Goal: Task Accomplishment & Management: Use online tool/utility

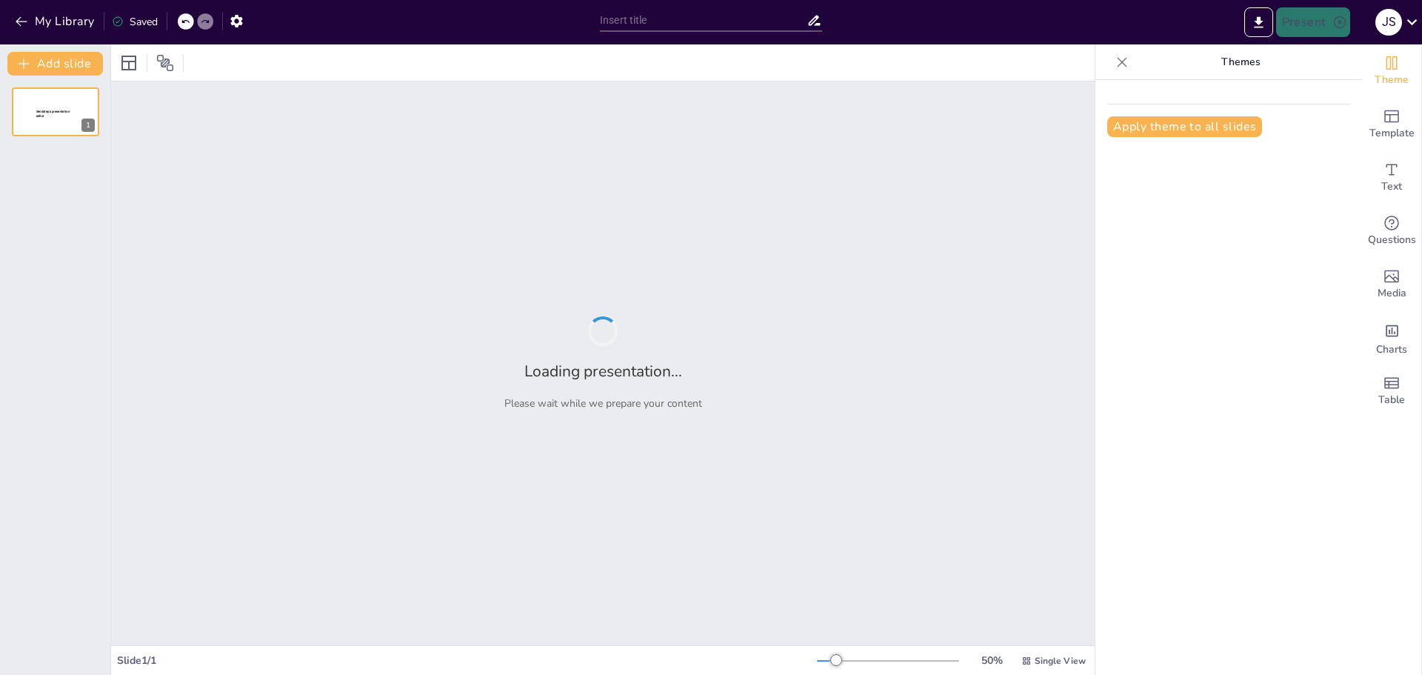
type input "Requerimientos Funcionales y No Funcionales: Definiciones y Ejemplos Prácticos"
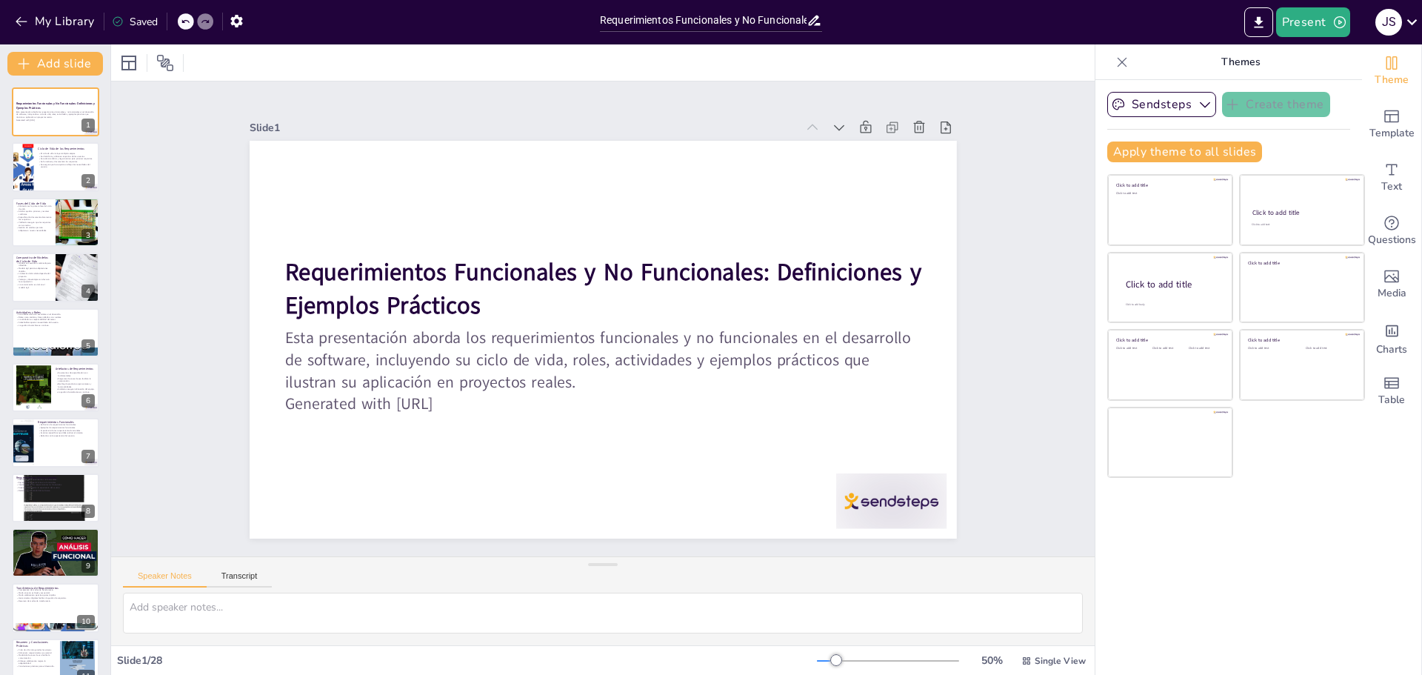
checkbox input "true"
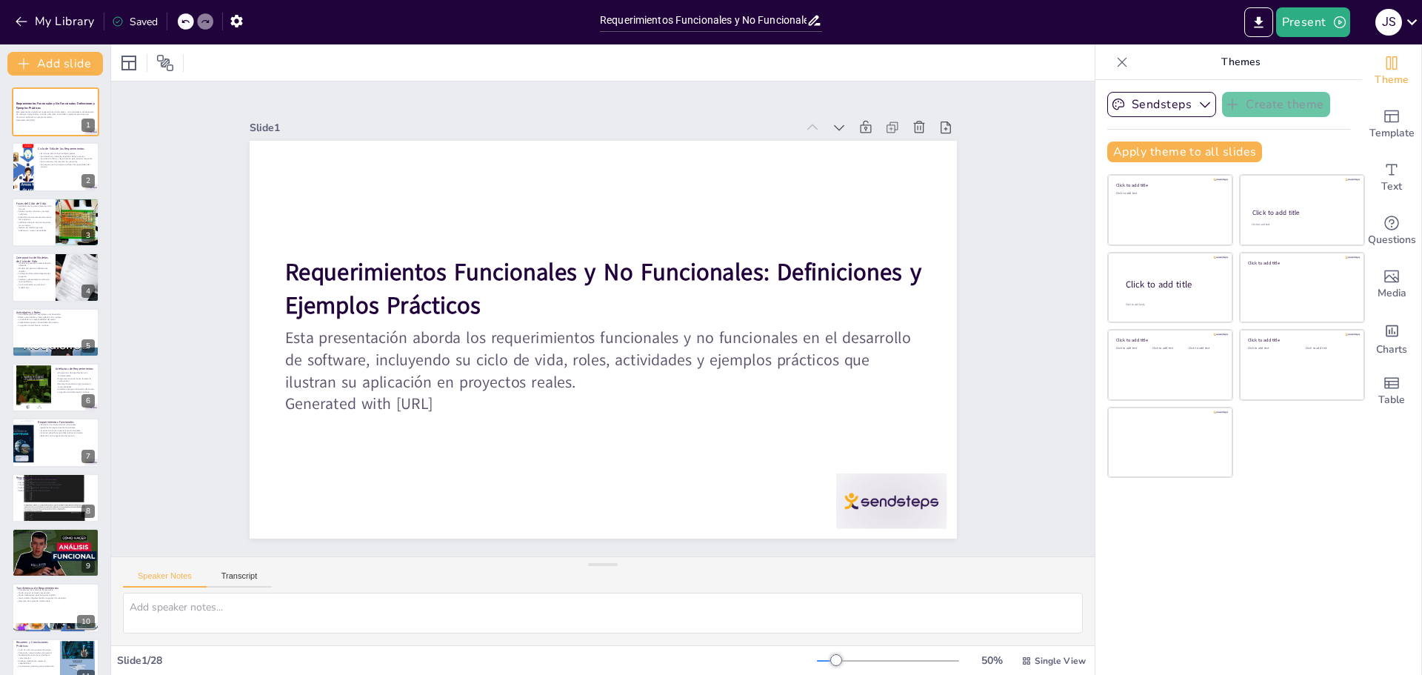
checkbox input "true"
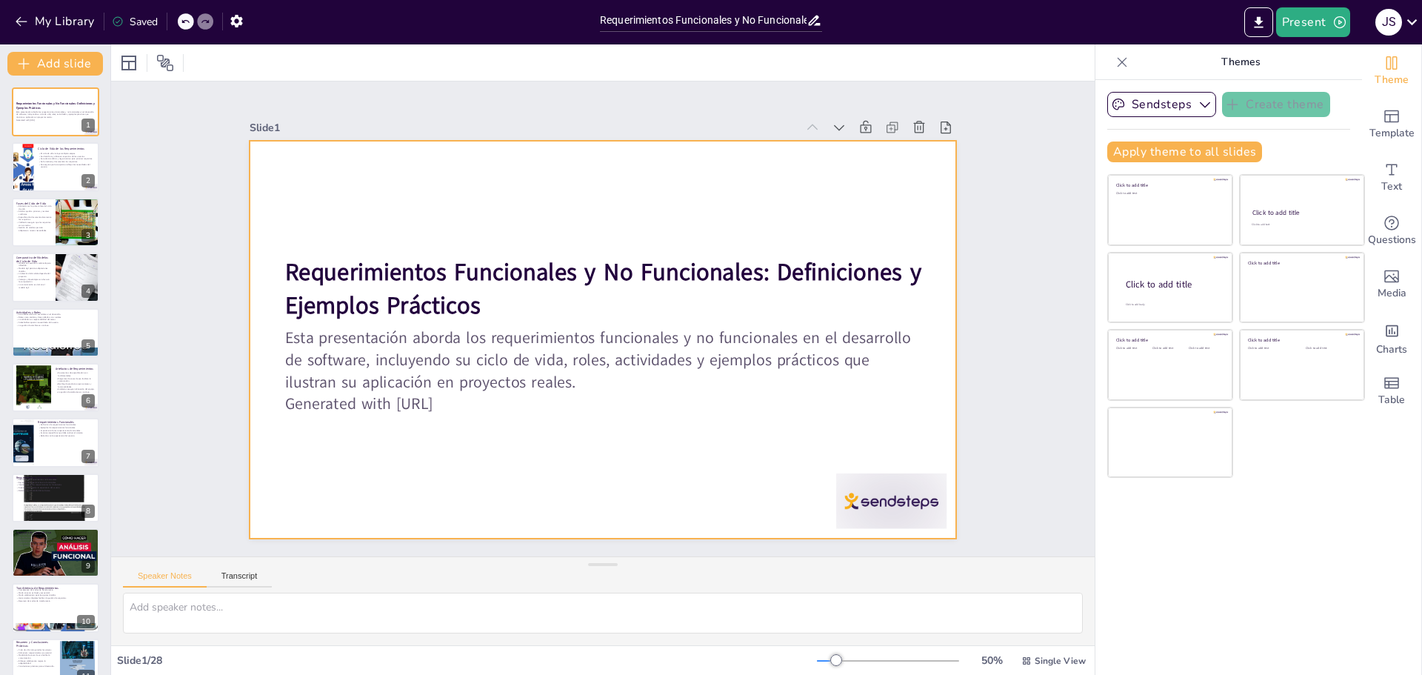
checkbox input "true"
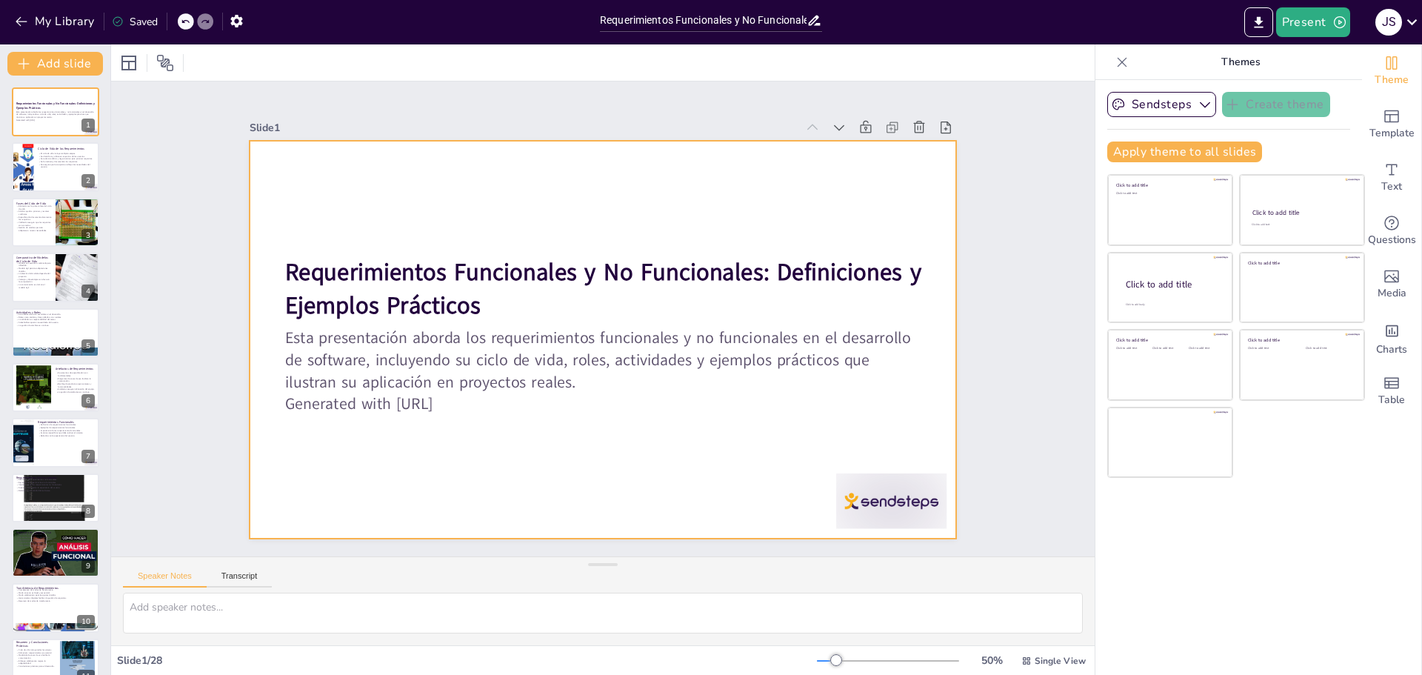
checkbox input "true"
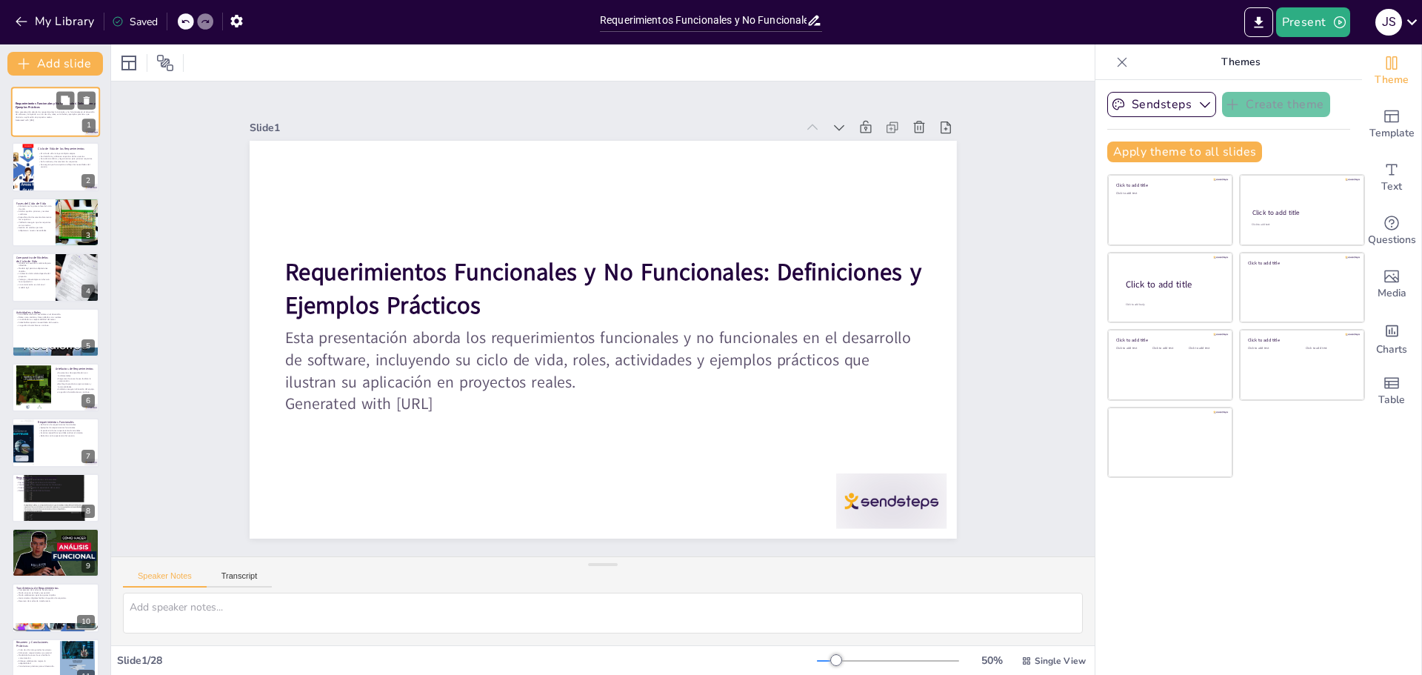
checkbox input "true"
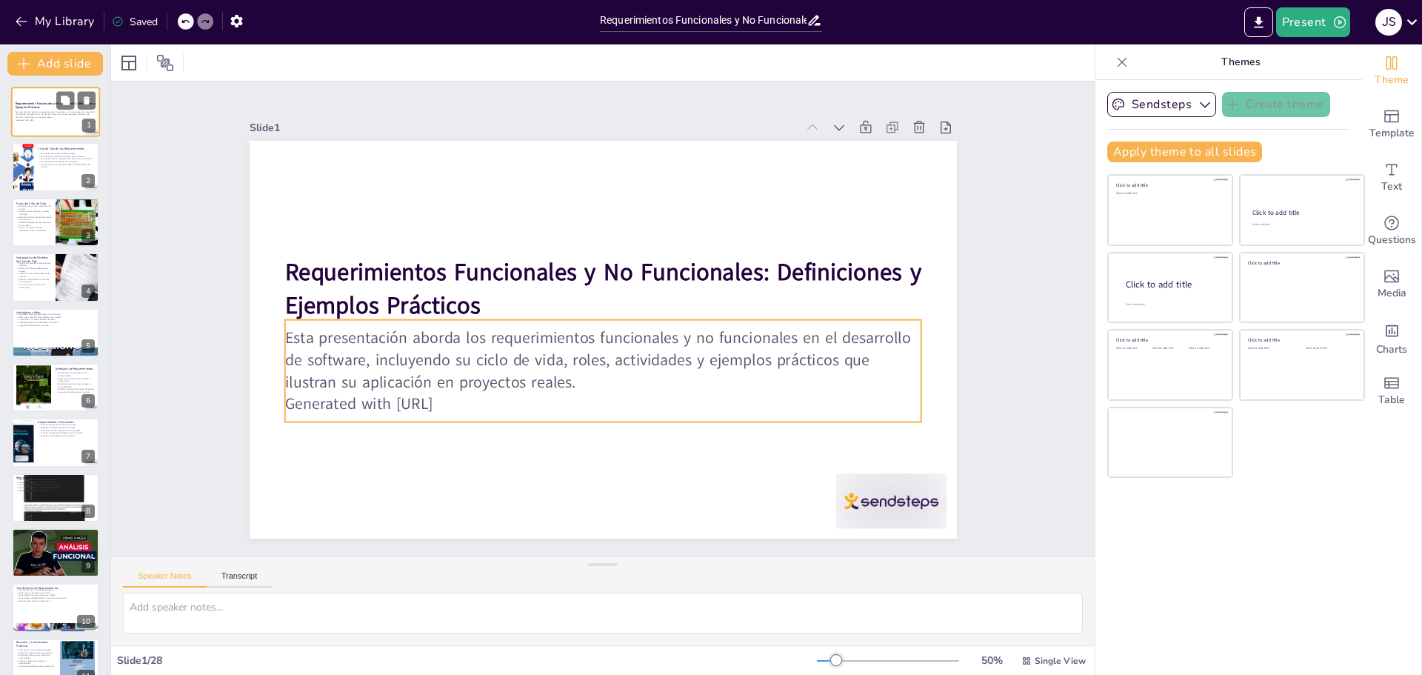
click at [53, 110] on p "Esta presentación aborda los requerimientos funcionales y no funcionales en el …" at bounding box center [56, 114] width 80 height 8
checkbox input "true"
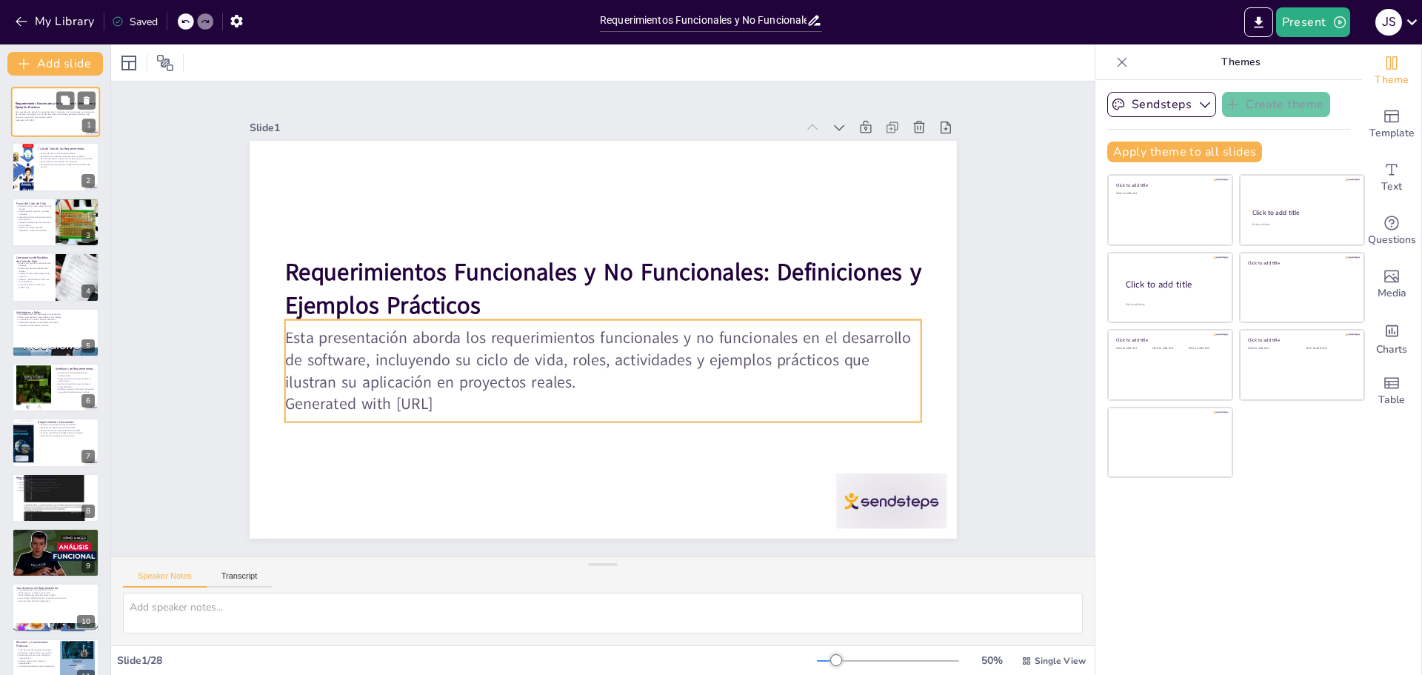
checkbox input "true"
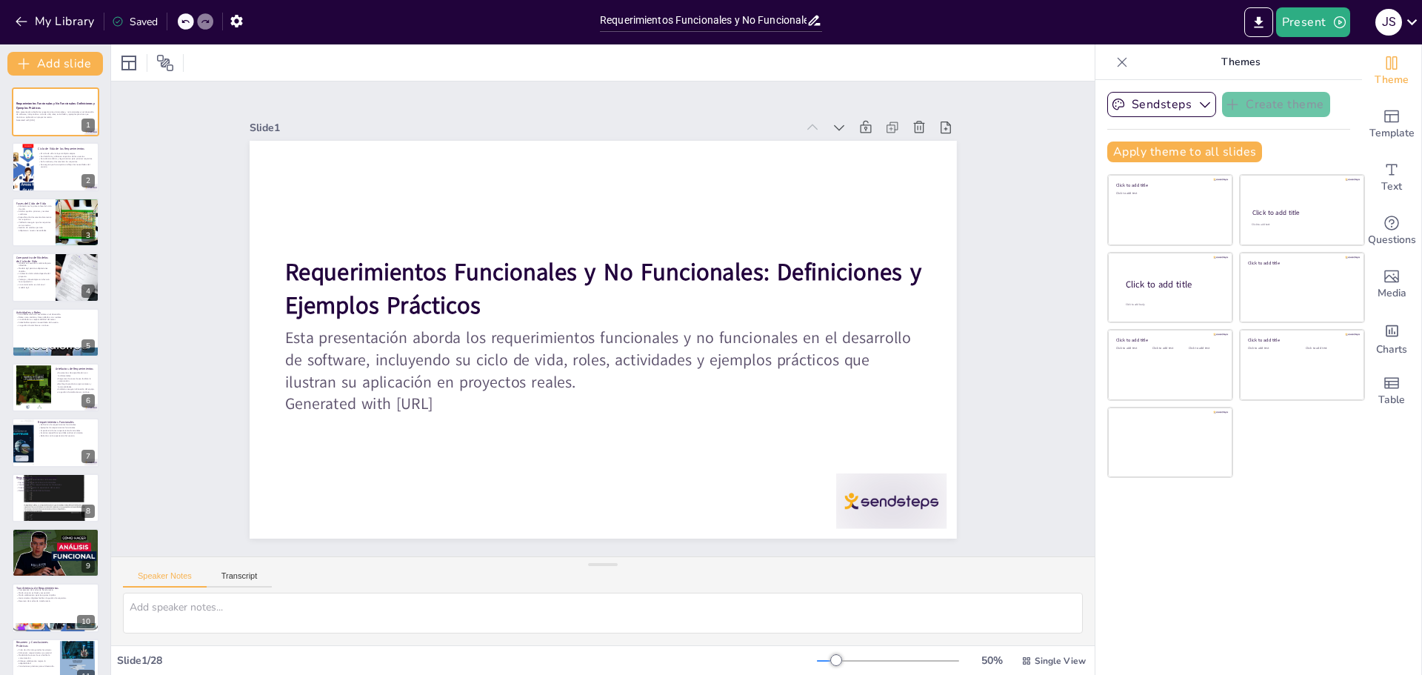
checkbox input "true"
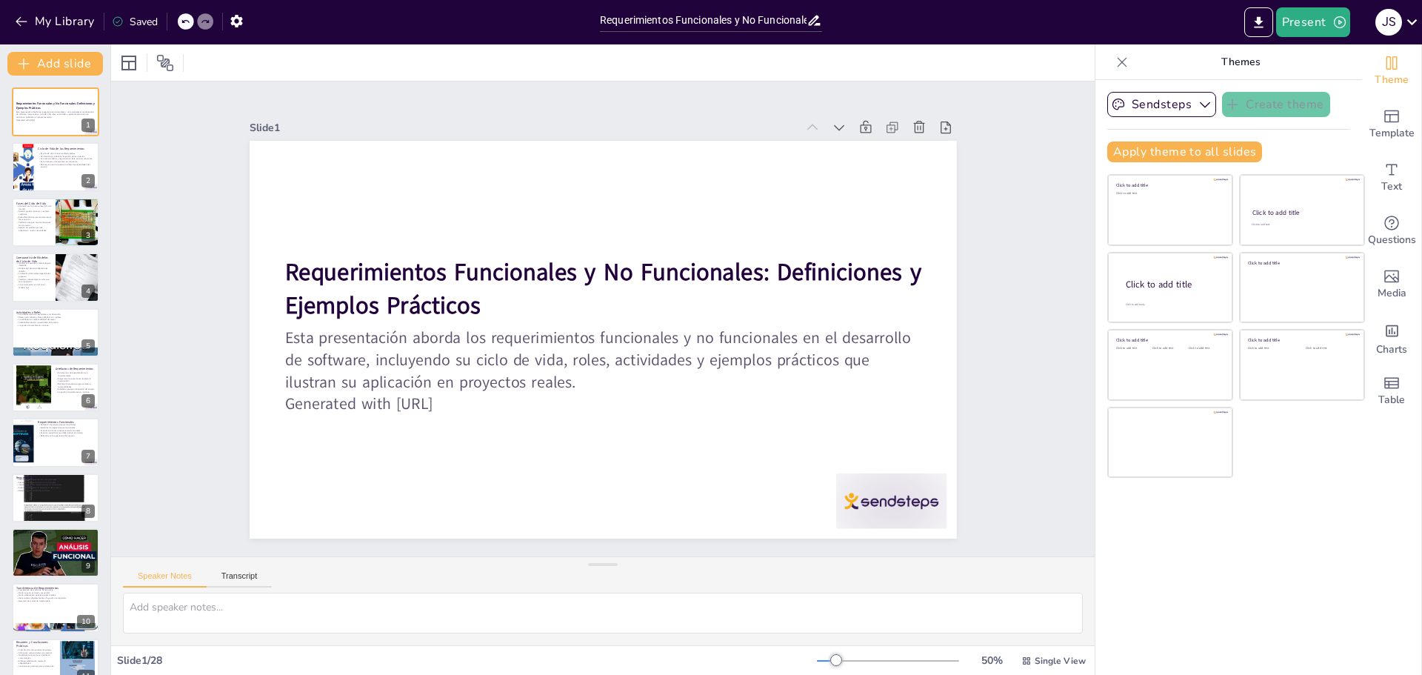
checkbox input "true"
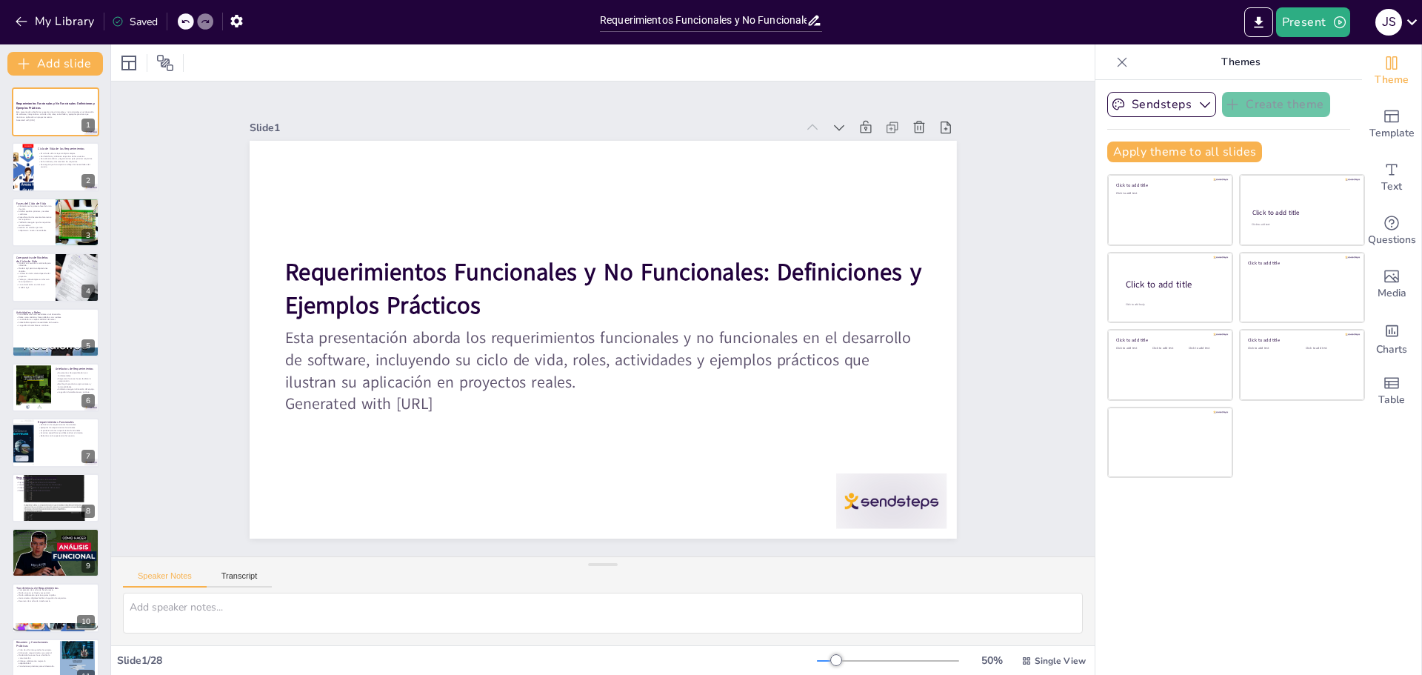
checkbox input "true"
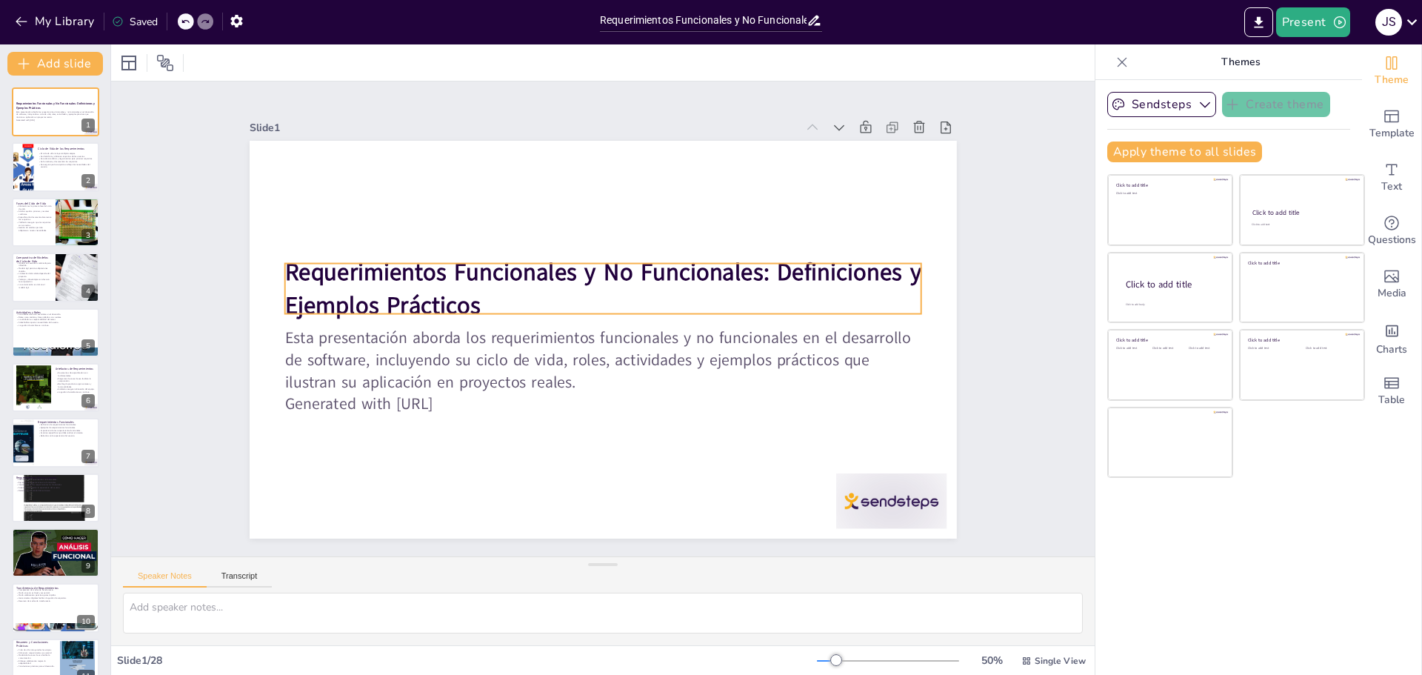
checkbox input "true"
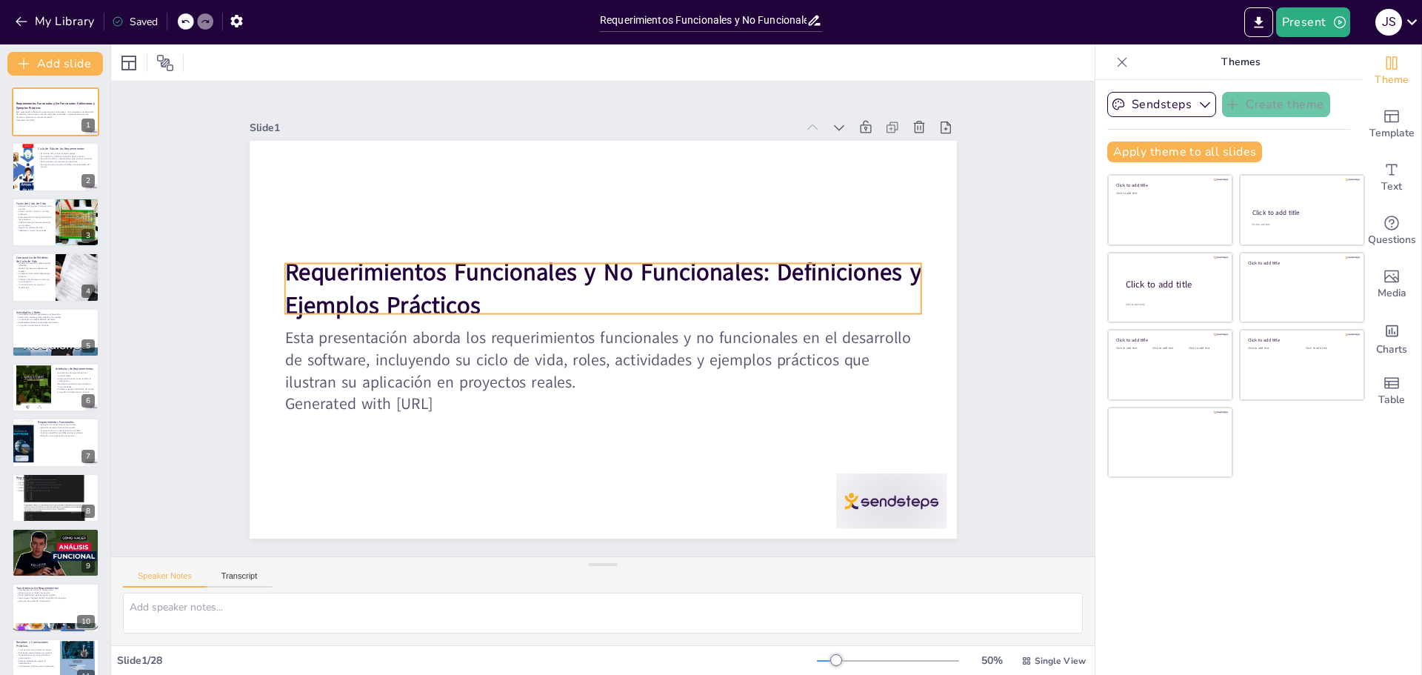
checkbox input "true"
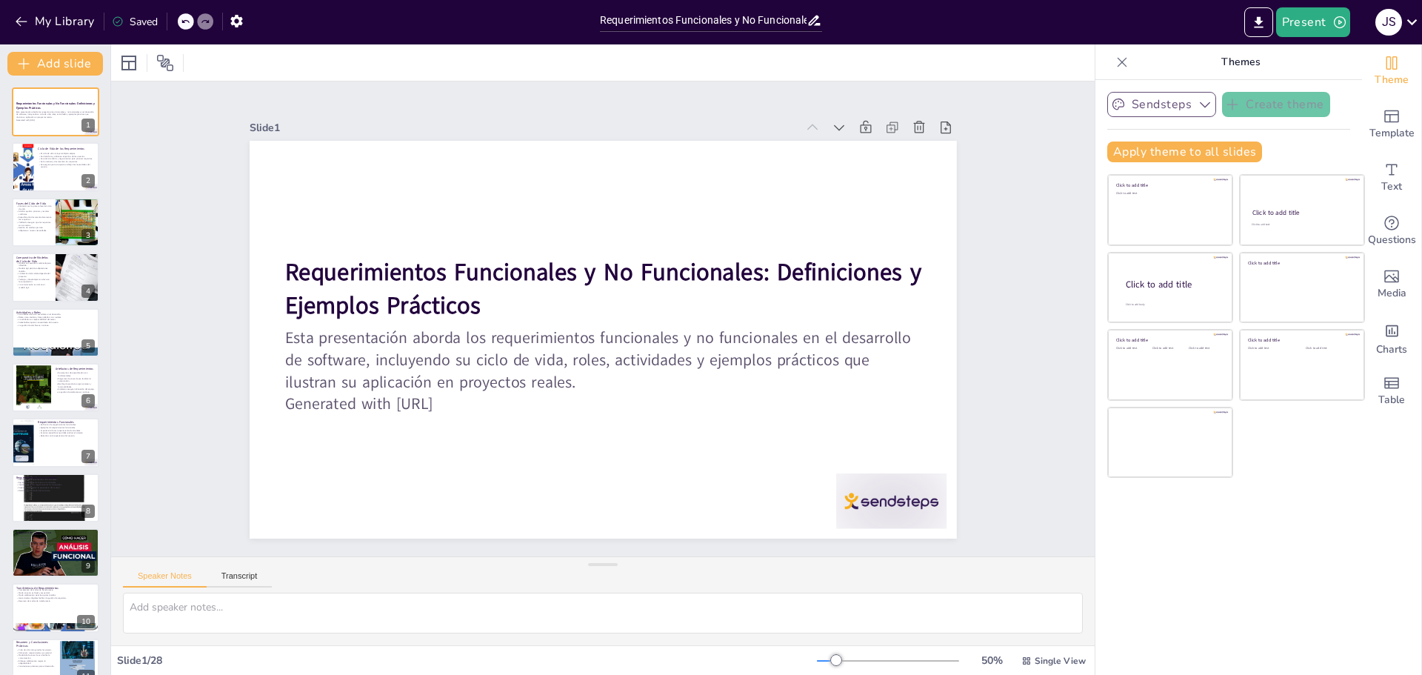
click at [1177, 110] on button "Sendsteps" at bounding box center [1161, 104] width 109 height 25
click at [1198, 100] on icon "button" at bounding box center [1205, 104] width 15 height 15
click at [1390, 129] on span "Template" at bounding box center [1392, 133] width 45 height 16
checkbox input "true"
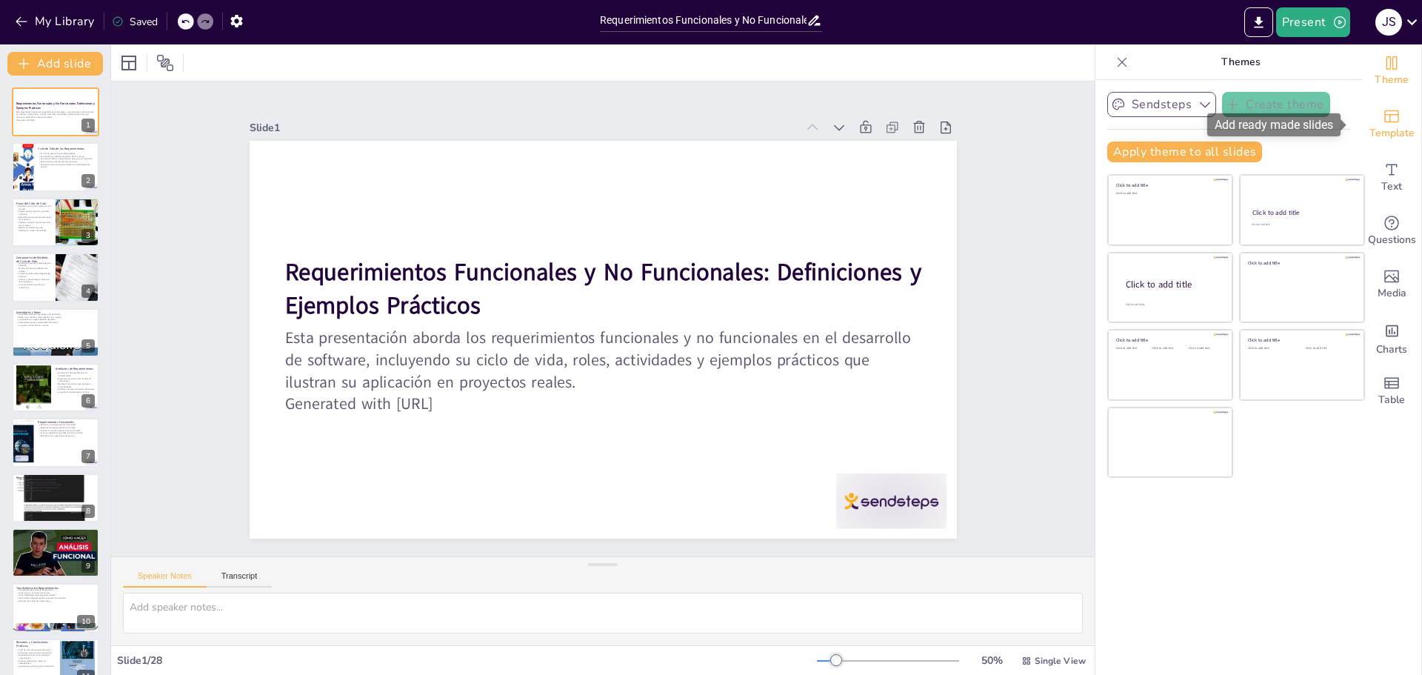
checkbox input "true"
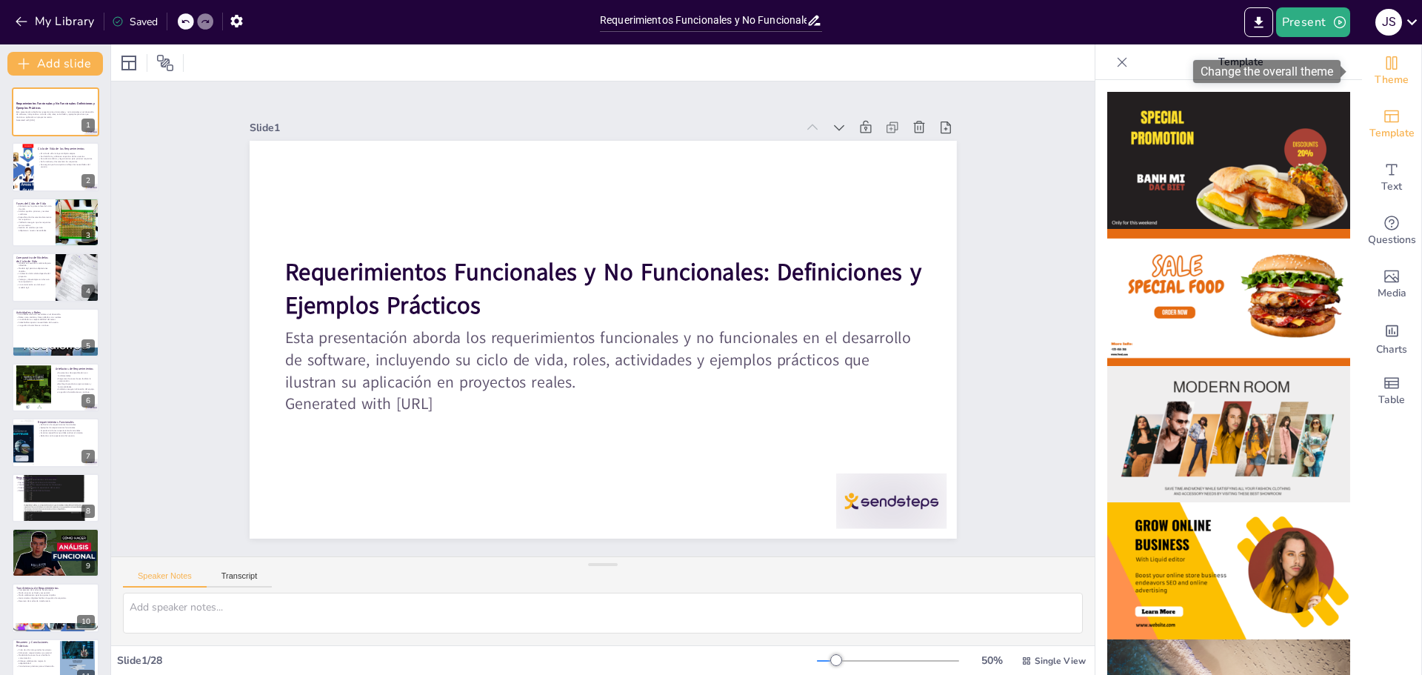
click at [1383, 73] on span "Theme" at bounding box center [1392, 80] width 34 height 16
checkbox input "true"
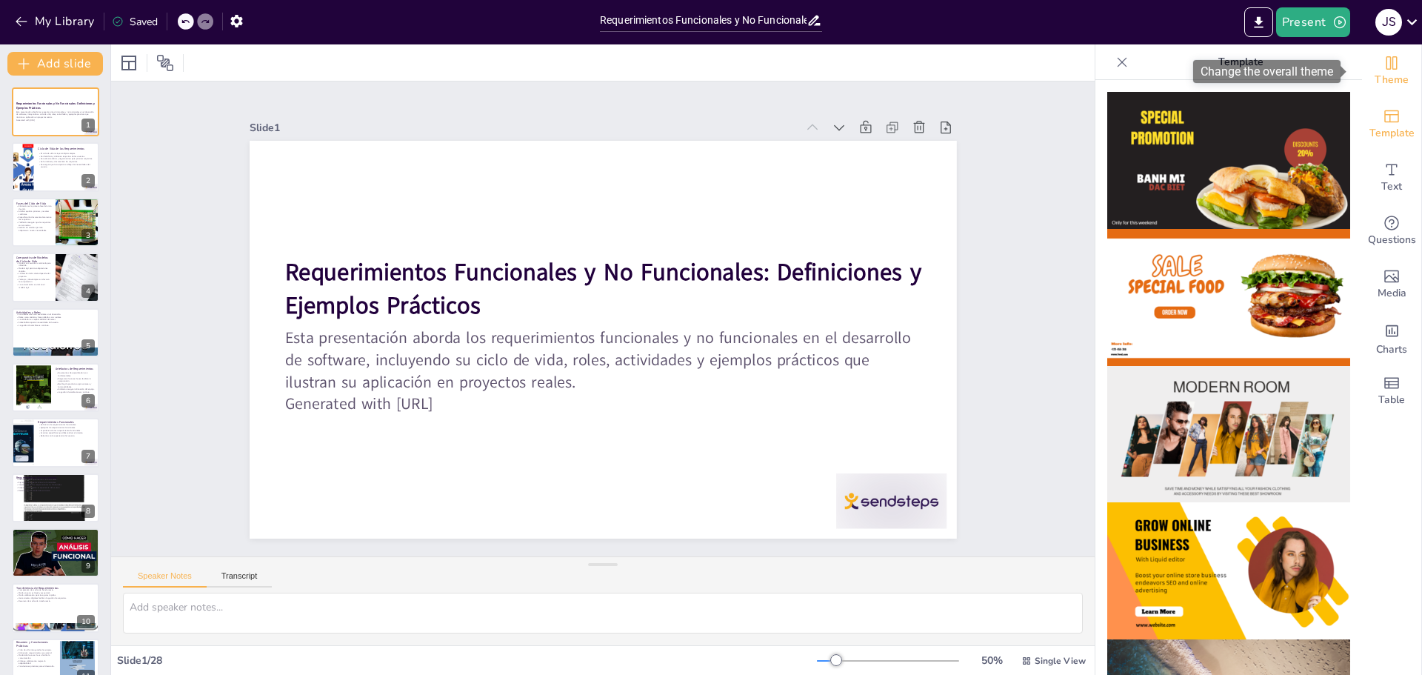
checkbox input "true"
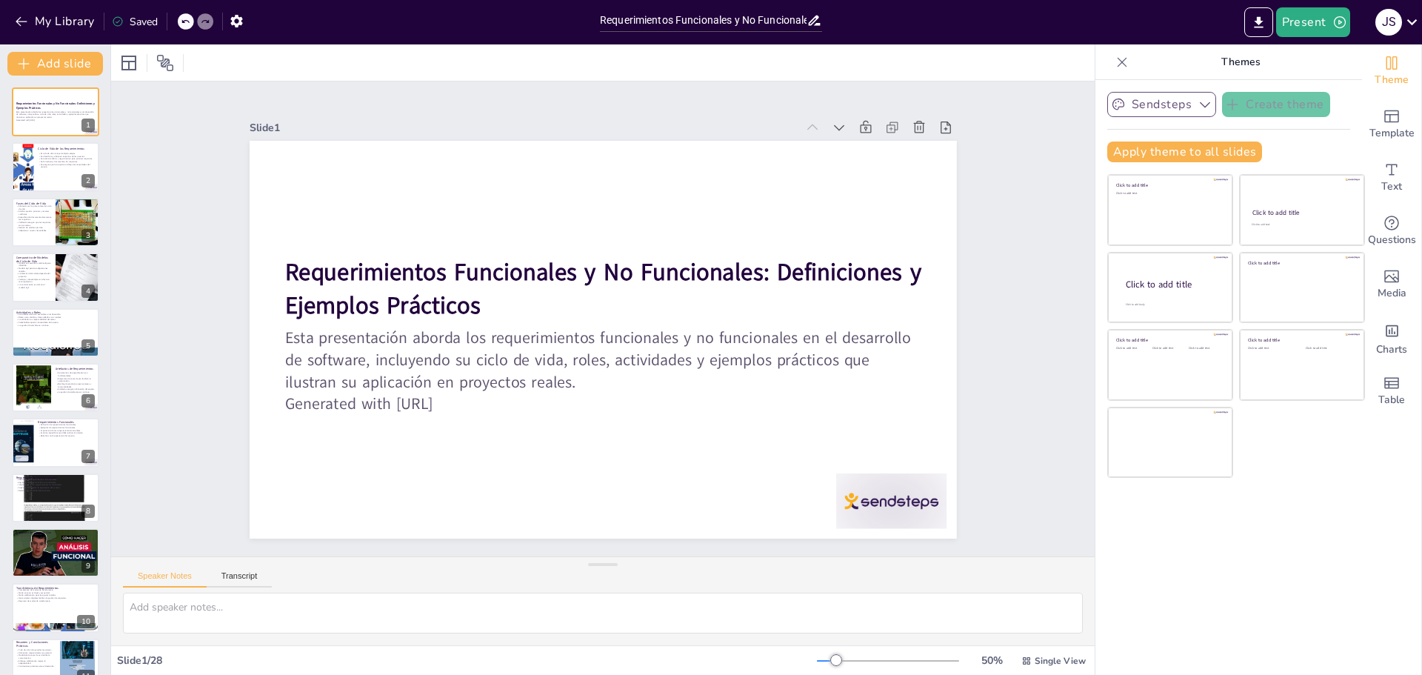
click at [1200, 102] on icon "button" at bounding box center [1205, 105] width 10 height 6
click at [1198, 102] on icon "button" at bounding box center [1205, 104] width 15 height 15
checkbox input "true"
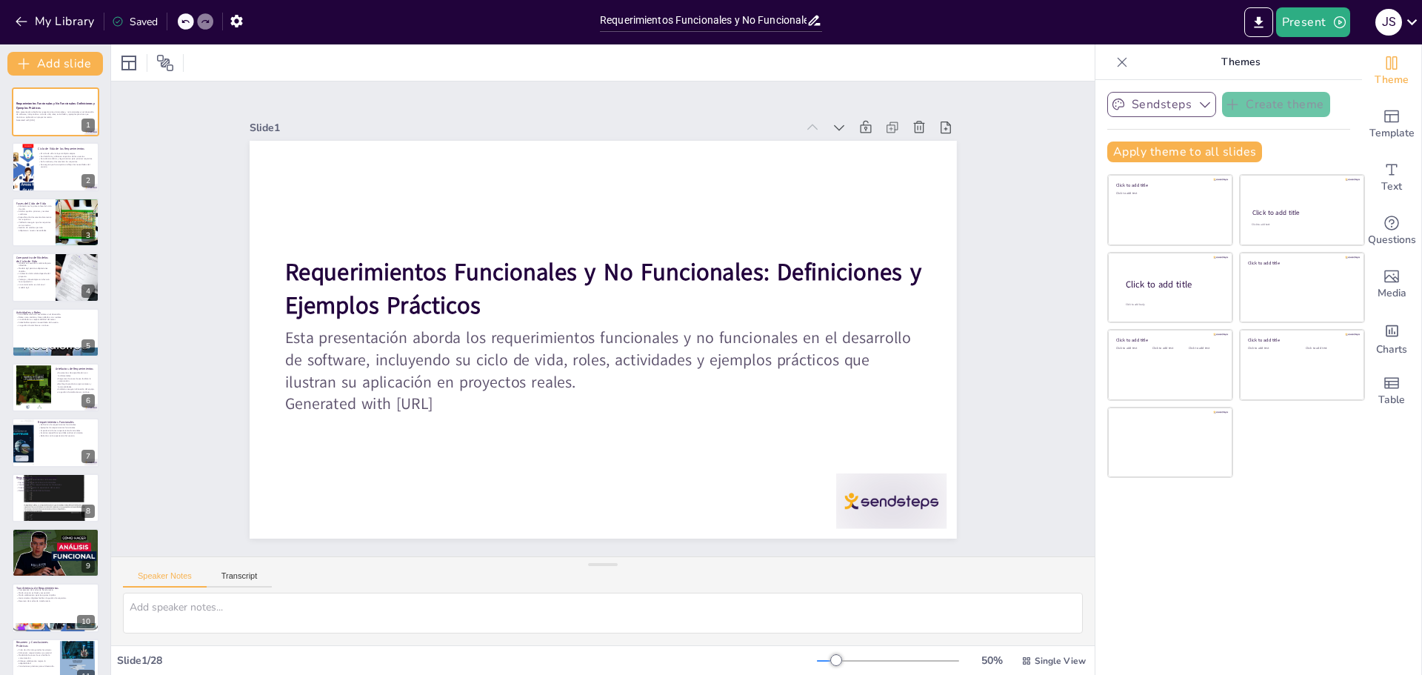
checkbox input "true"
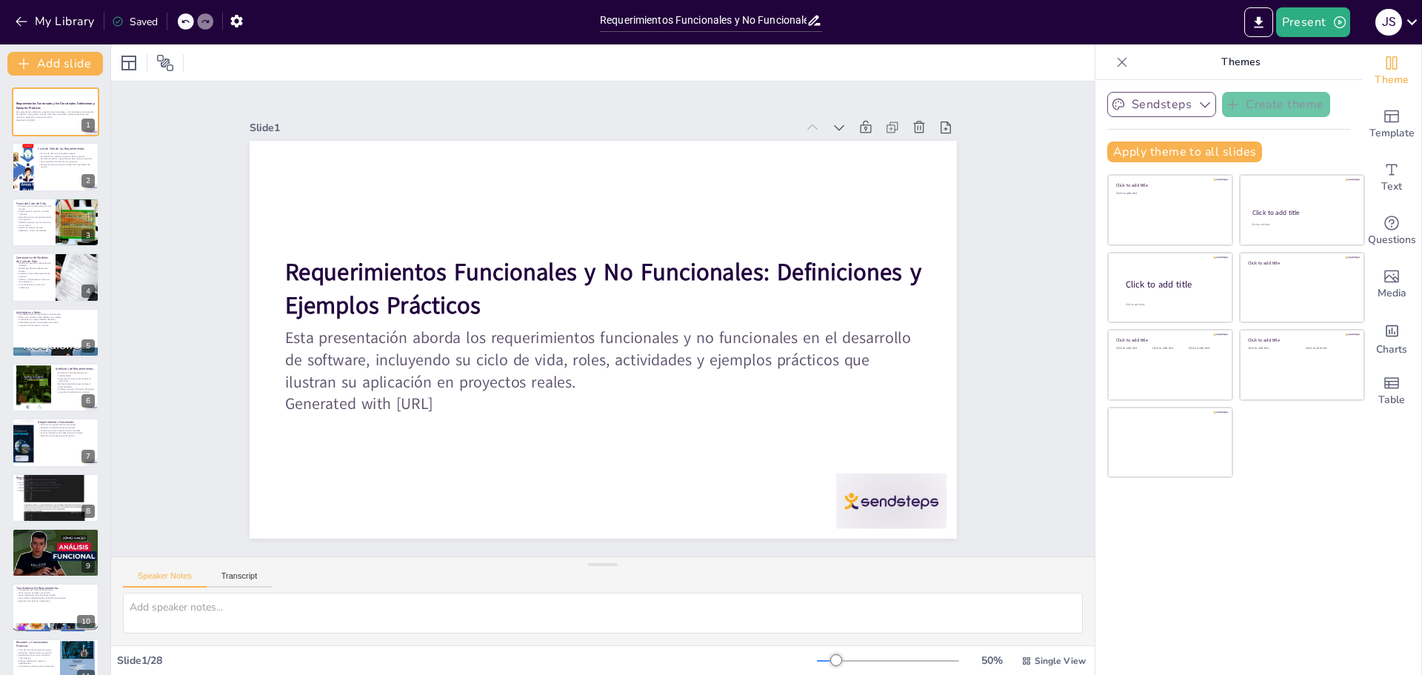
checkbox input "true"
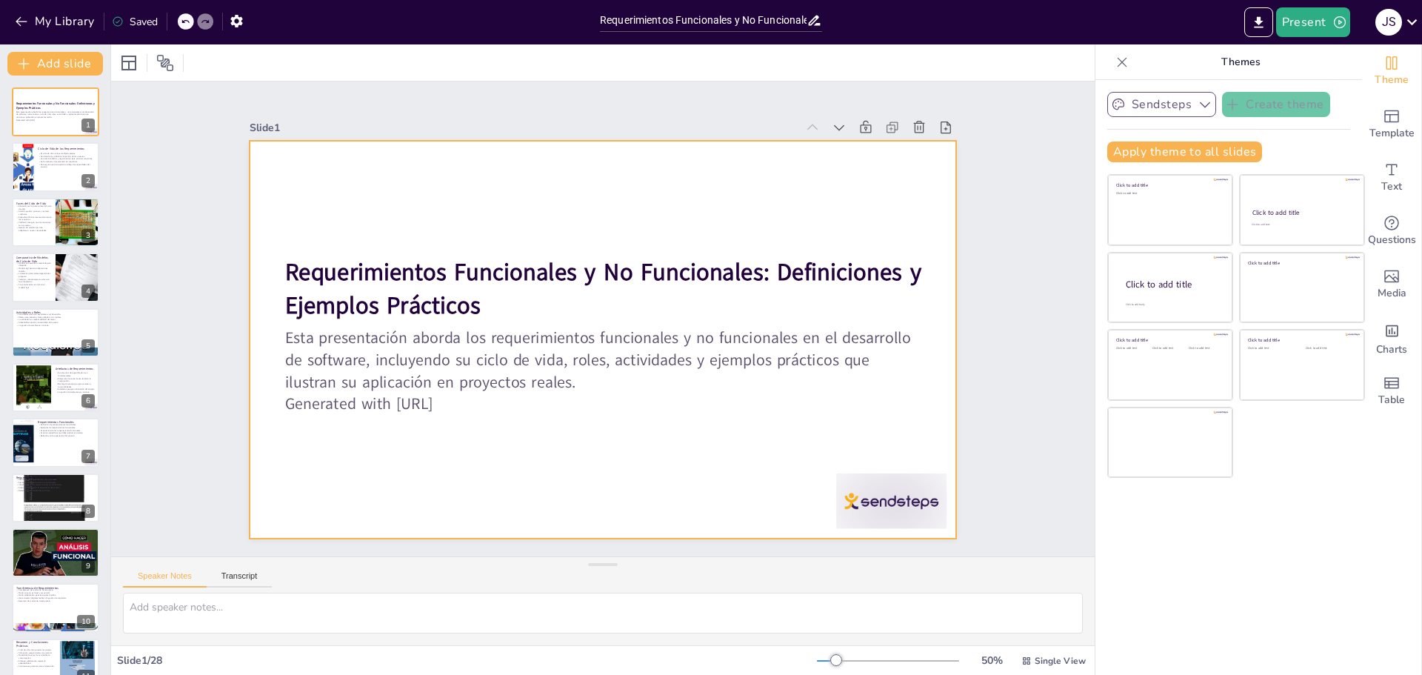
checkbox input "true"
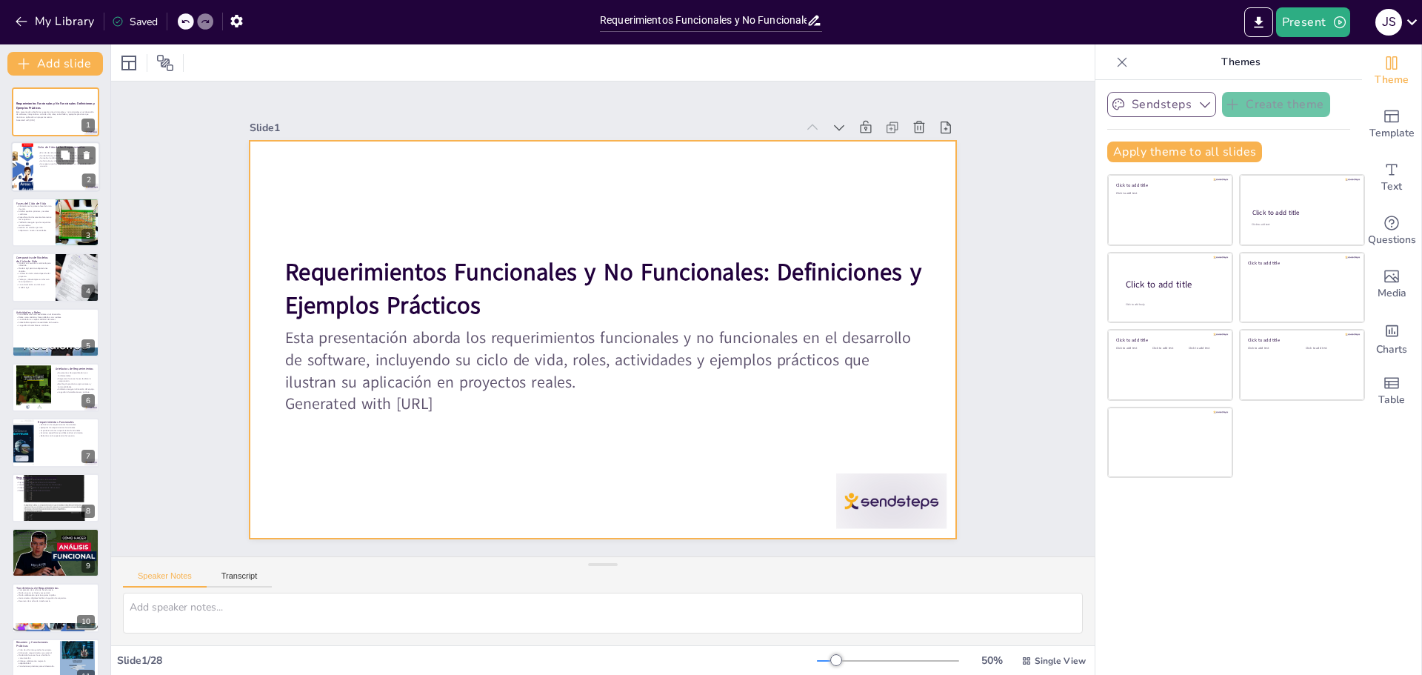
checkbox input "true"
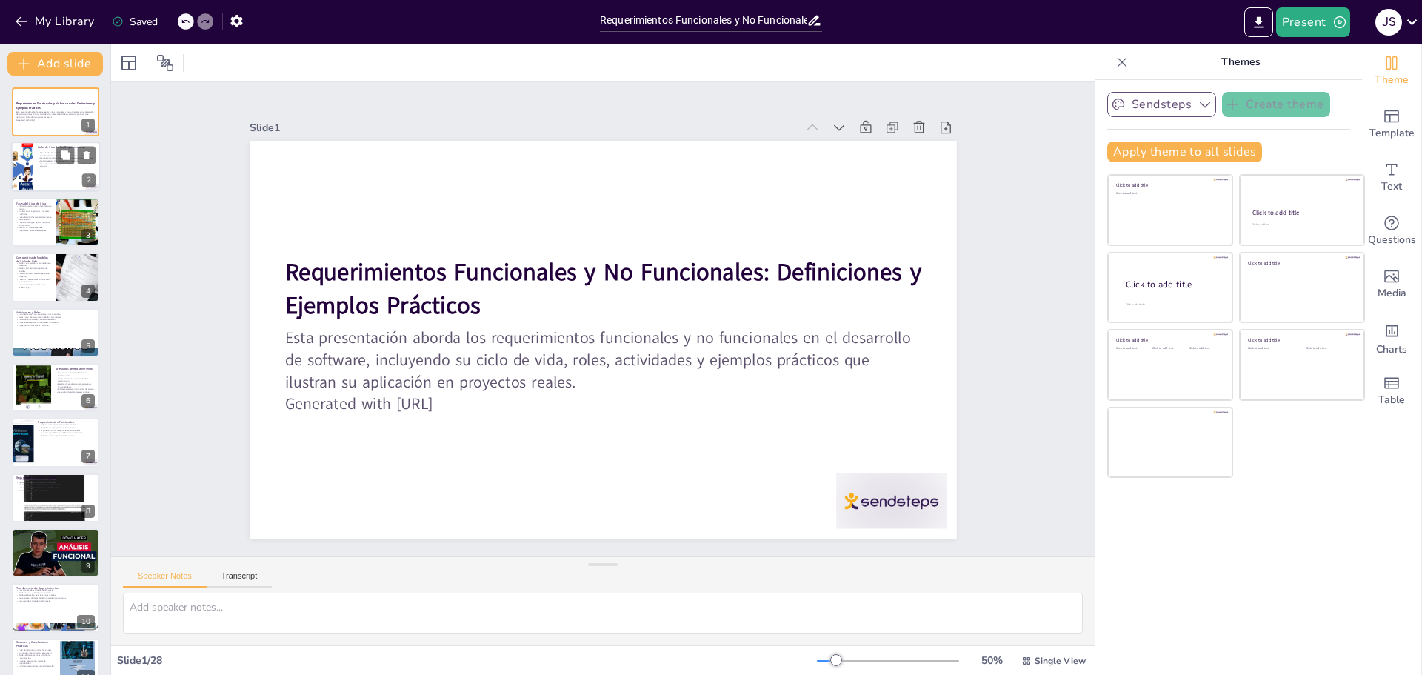
checkbox input "true"
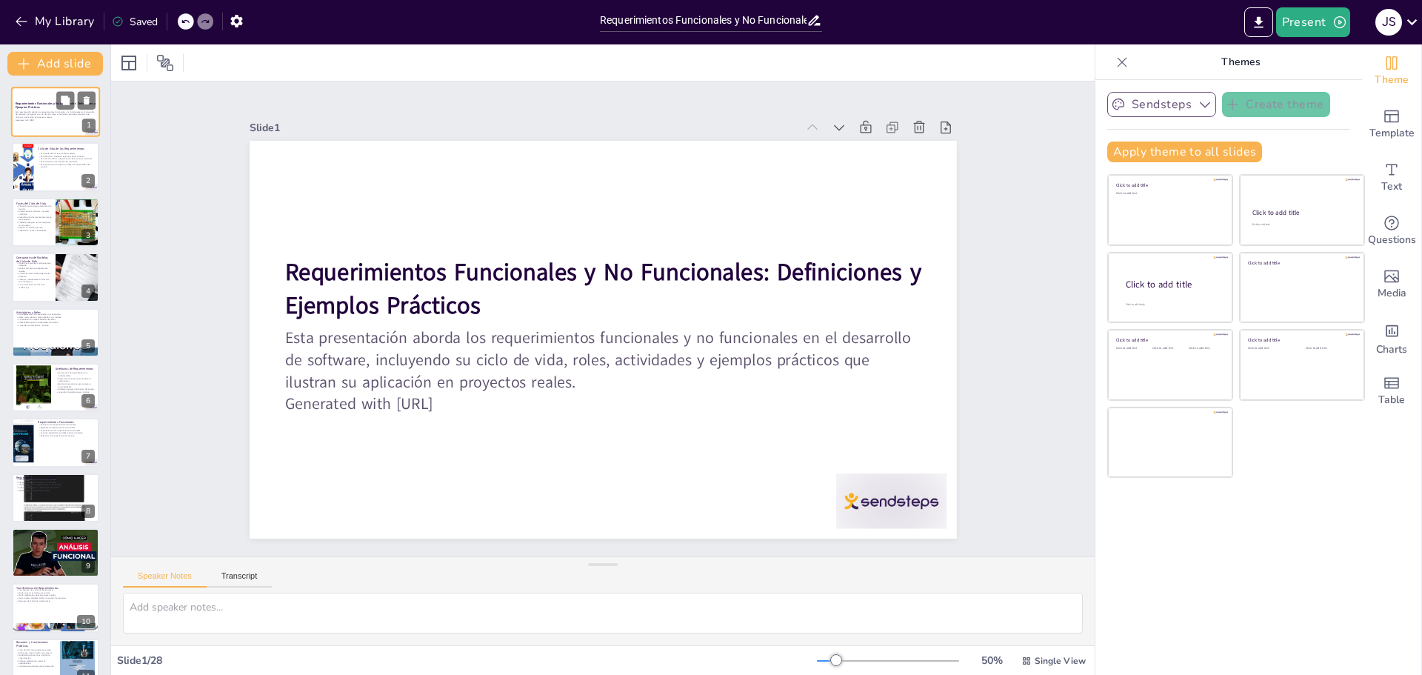
checkbox input "true"
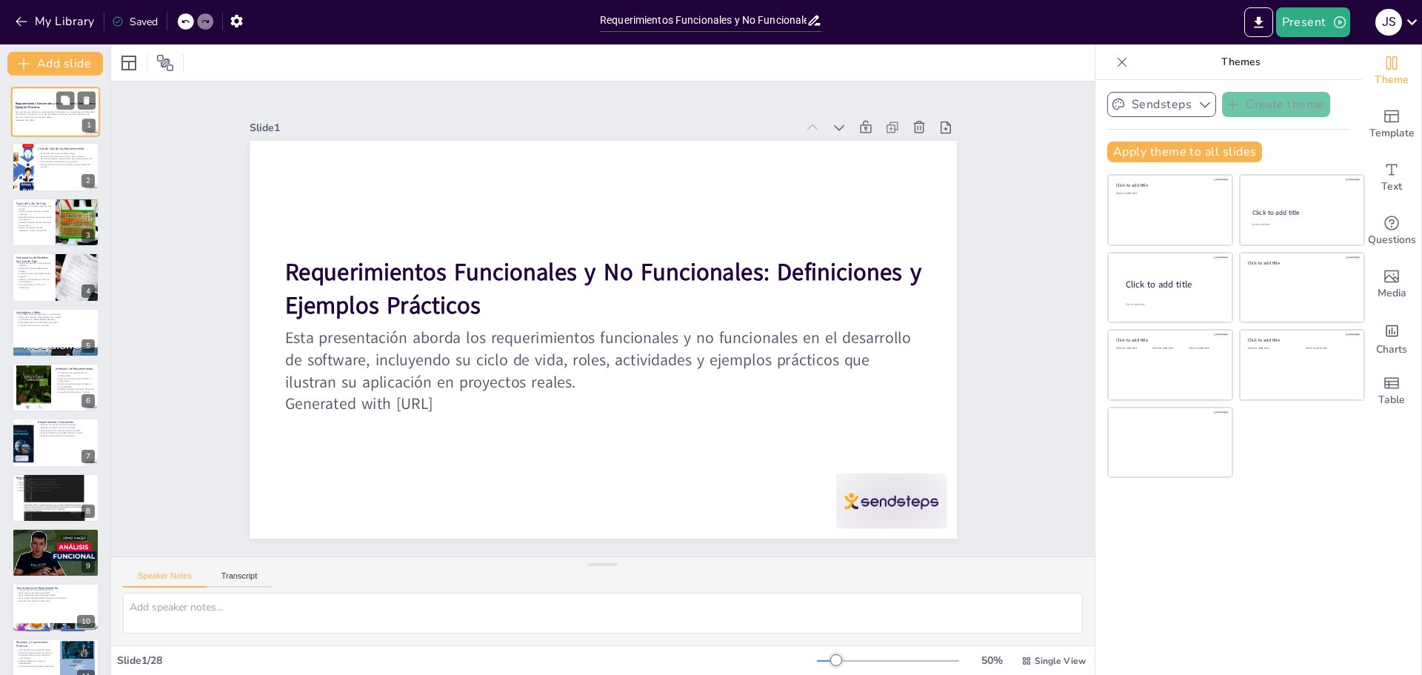
checkbox input "true"
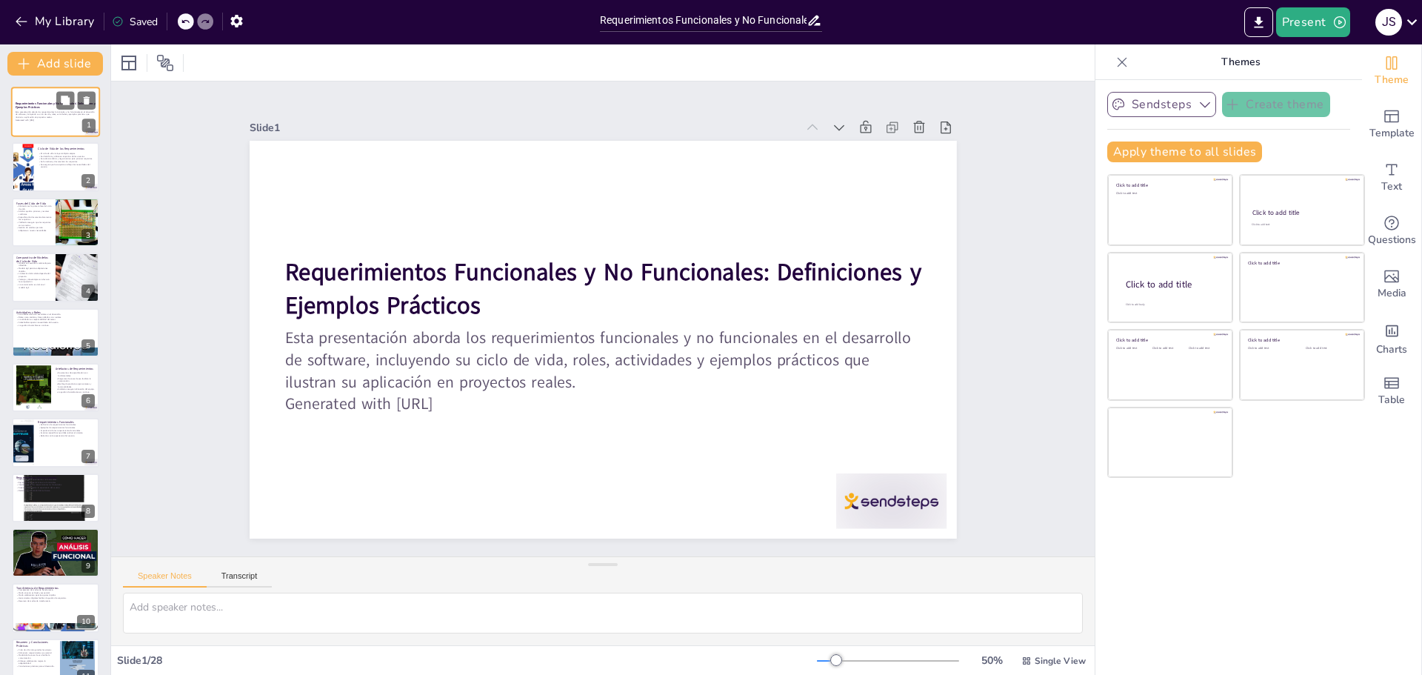
checkbox input "true"
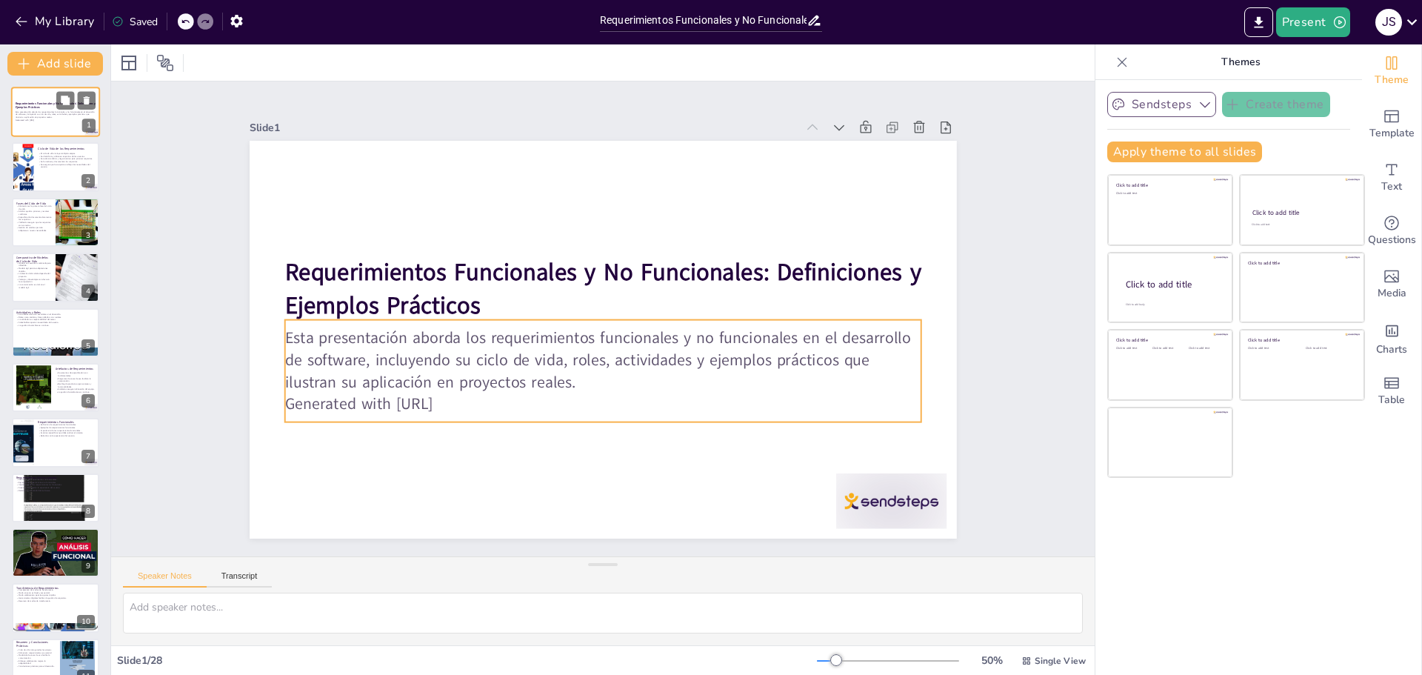
checkbox input "true"
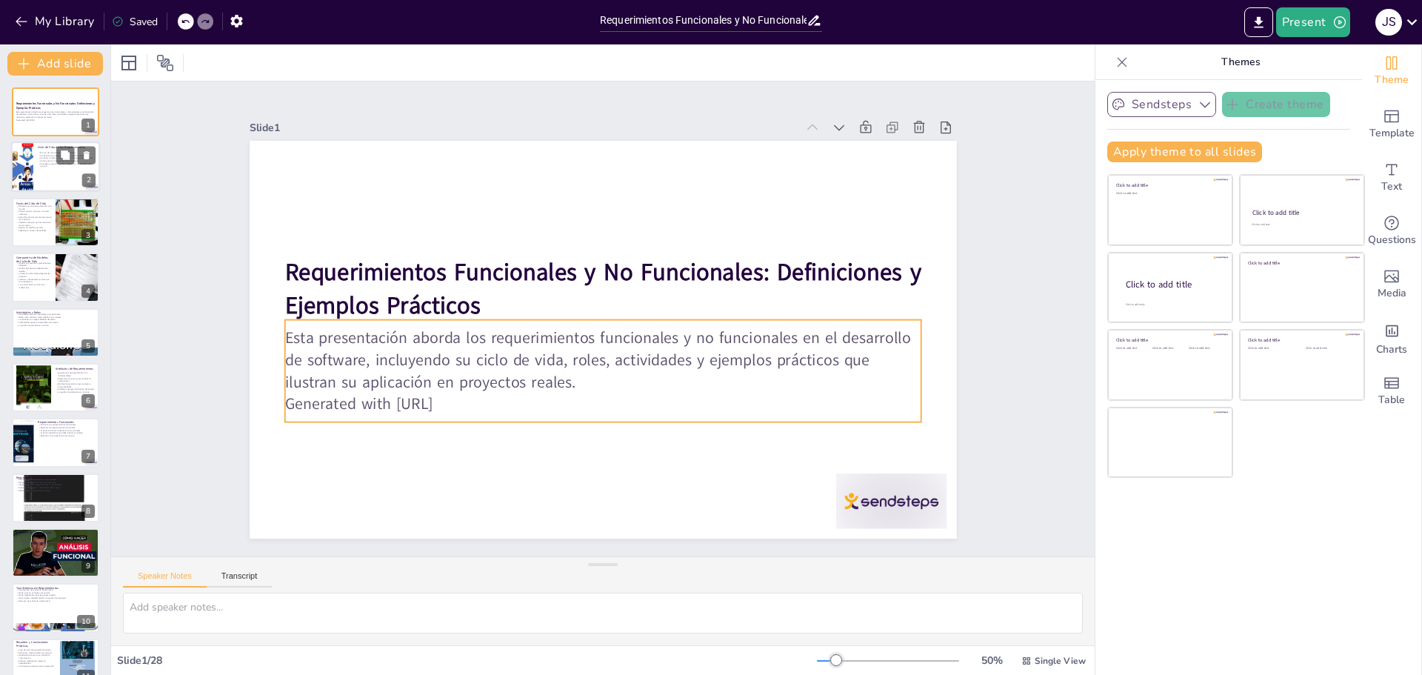
checkbox input "true"
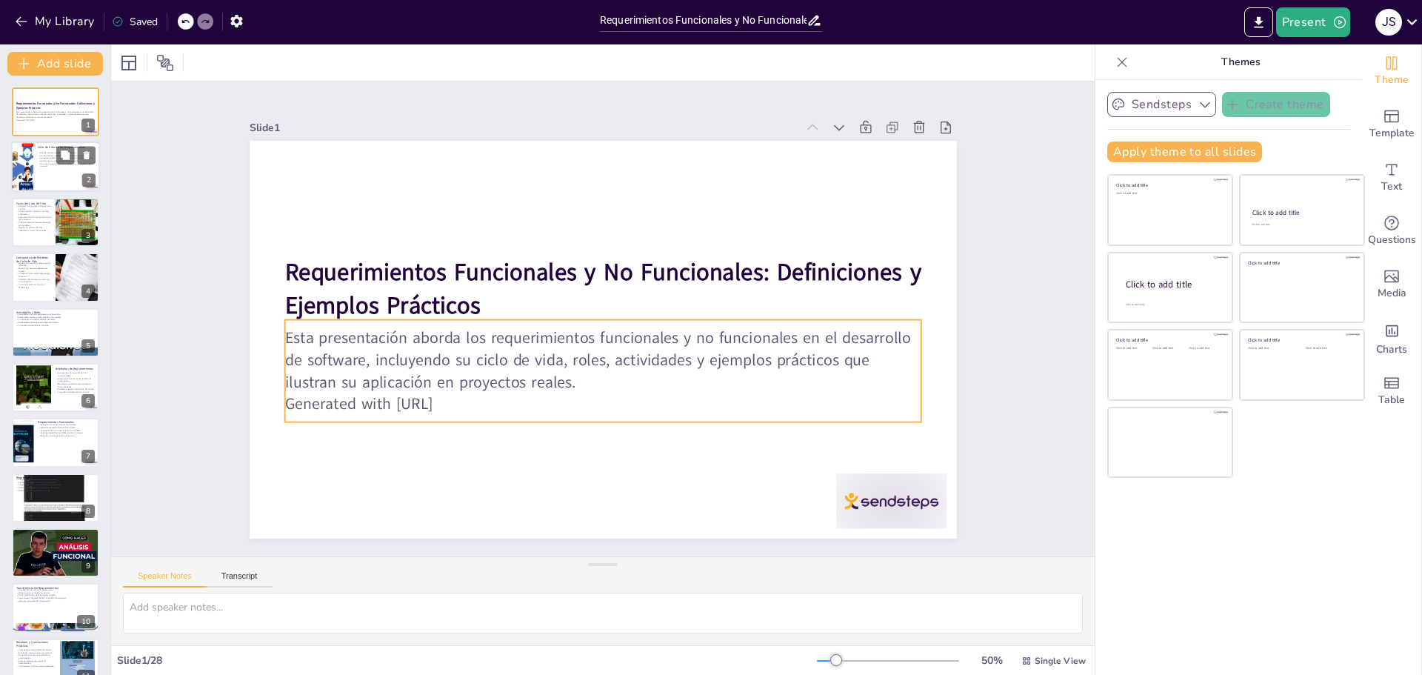
checkbox input "true"
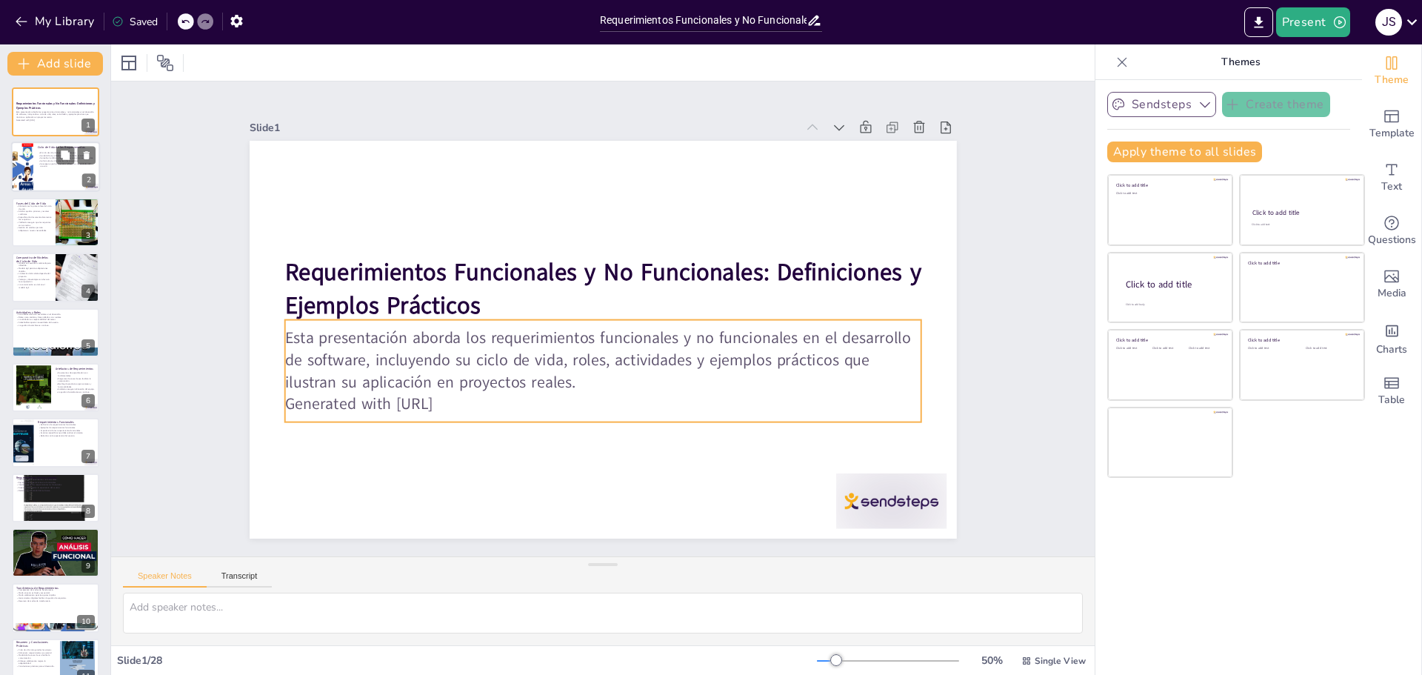
checkbox input "true"
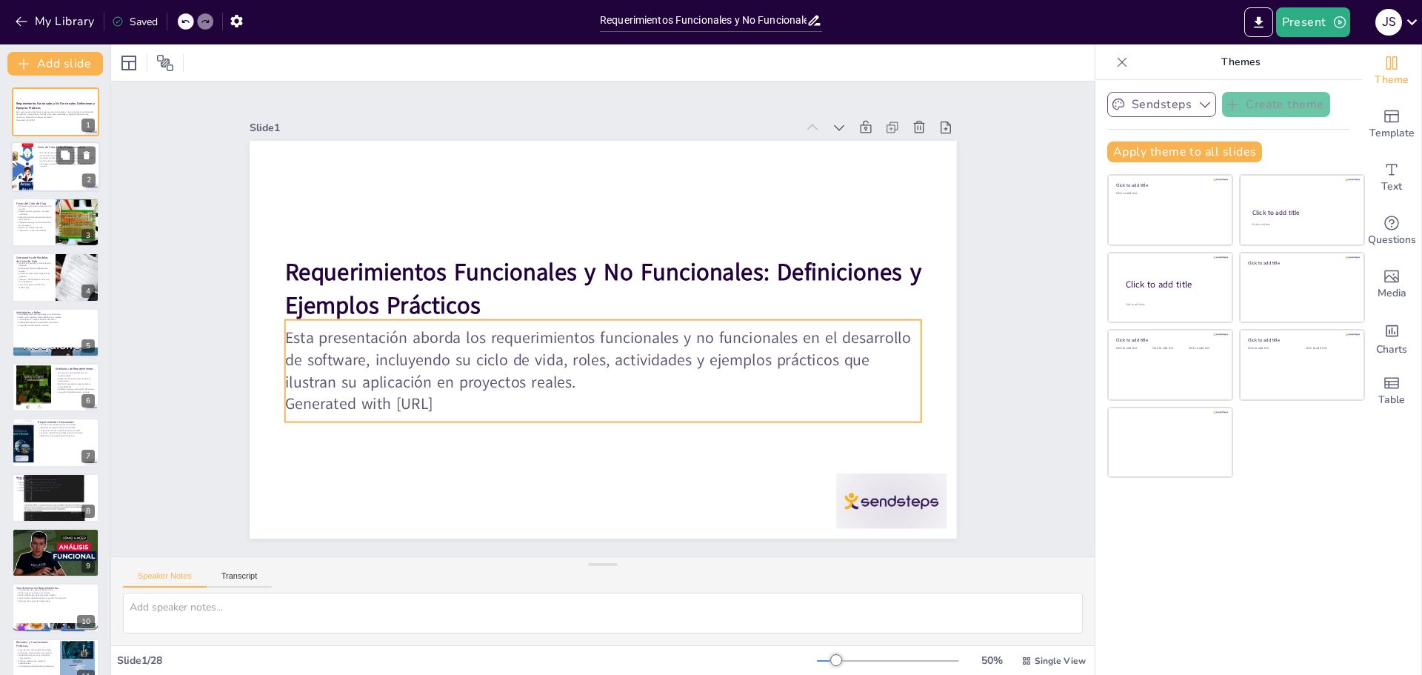
checkbox input "true"
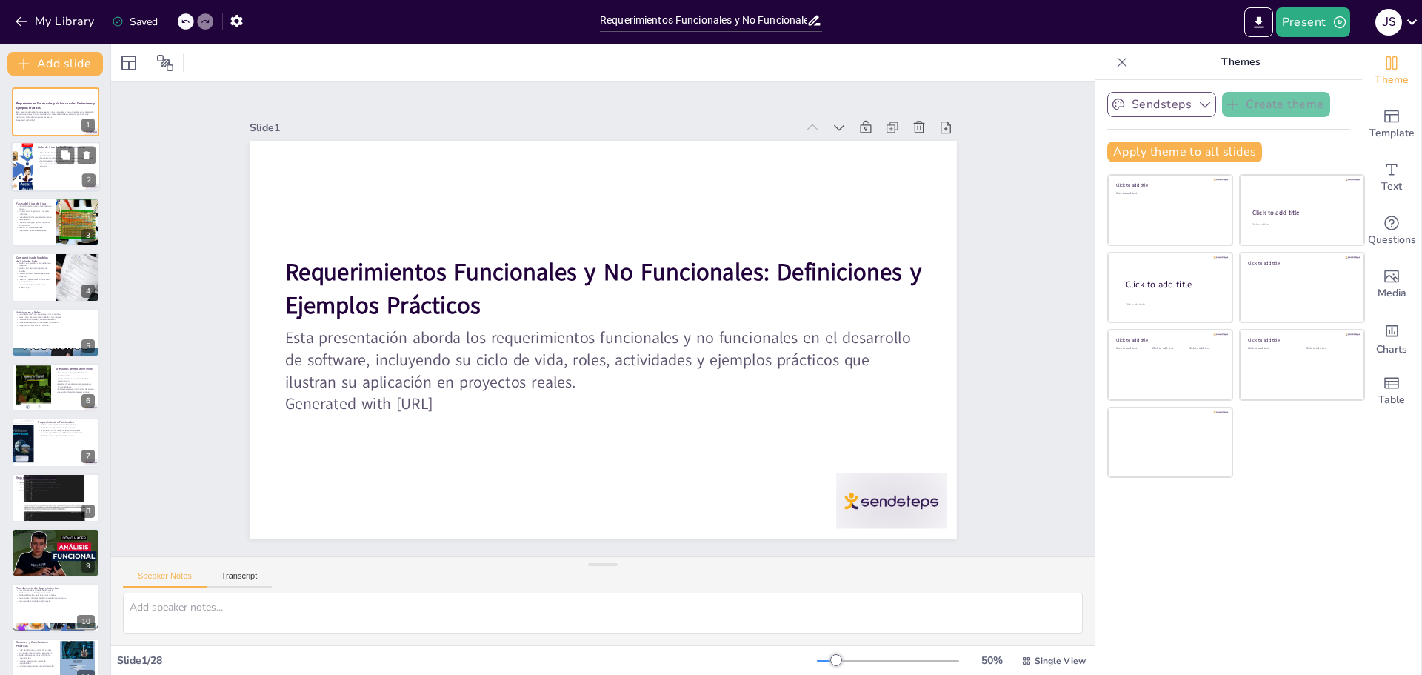
click at [35, 172] on div at bounding box center [55, 167] width 89 height 50
type textarea "El ciclo de vida de los requerimientos incluye varias etapas que son fundamenta…"
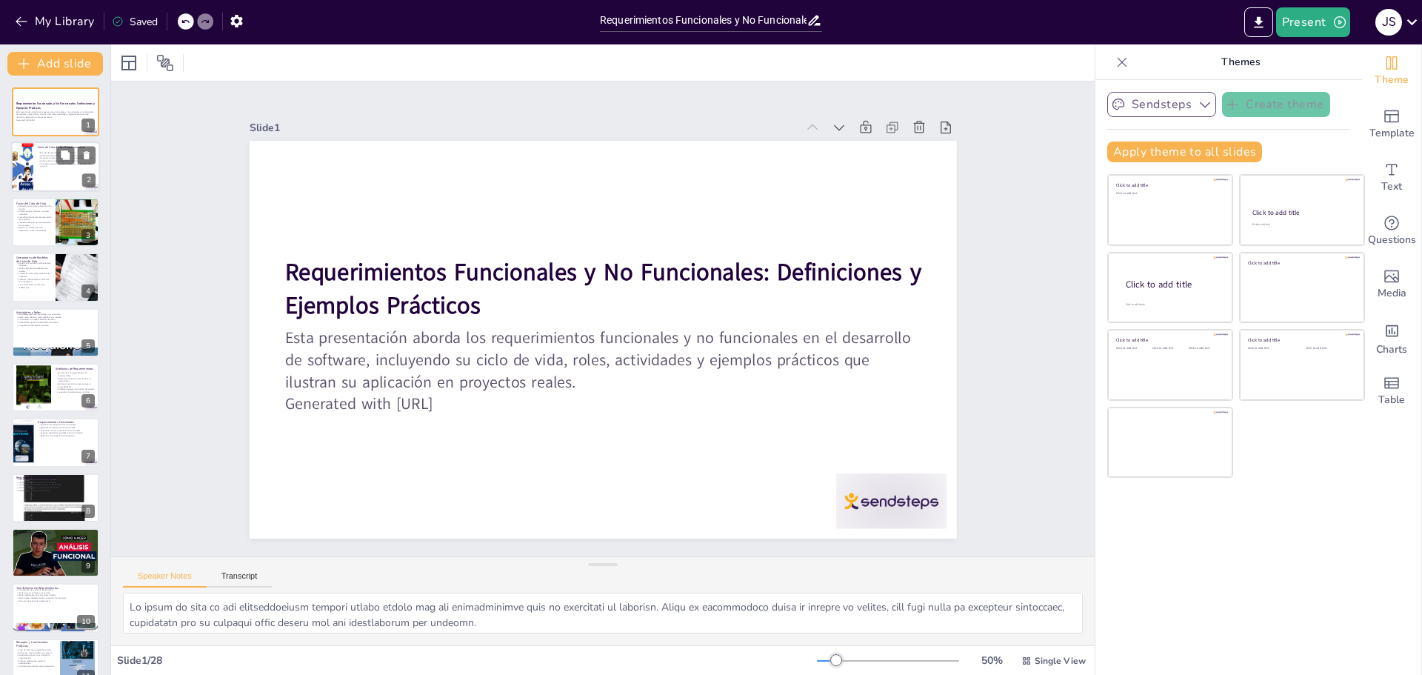
checkbox input "true"
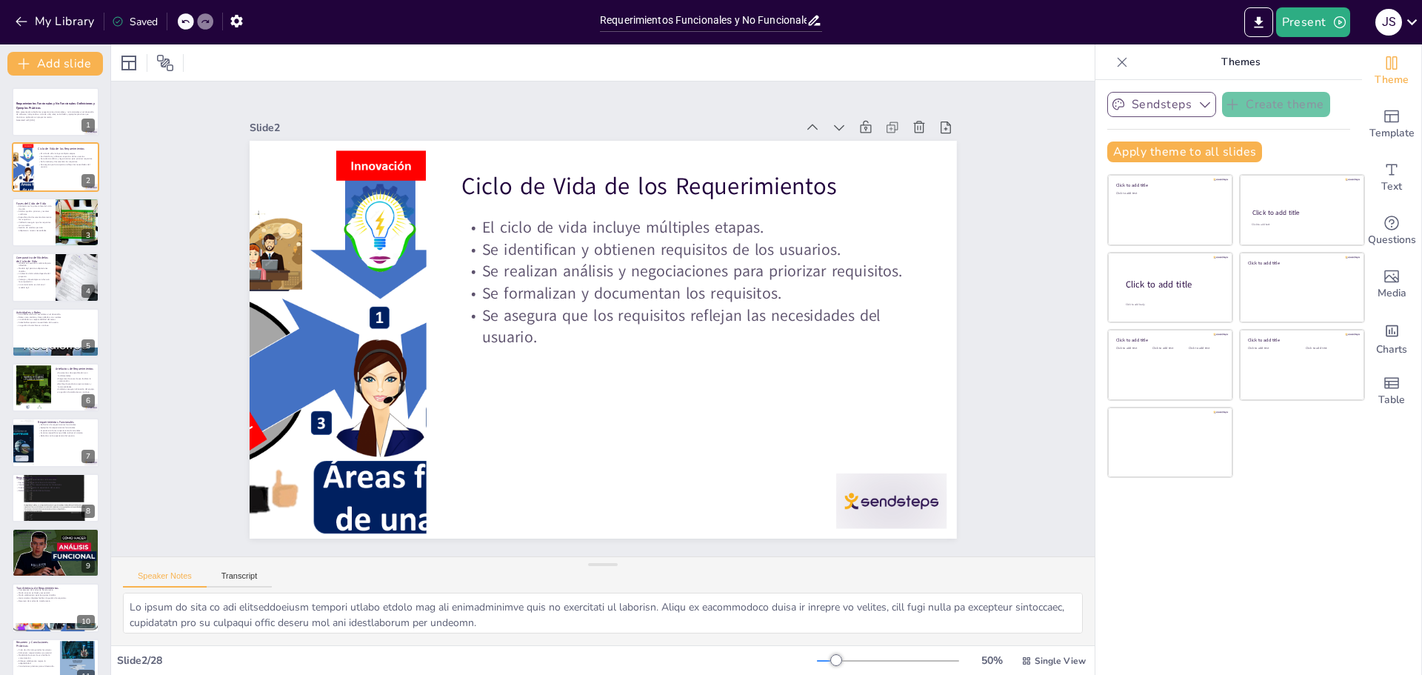
checkbox input "true"
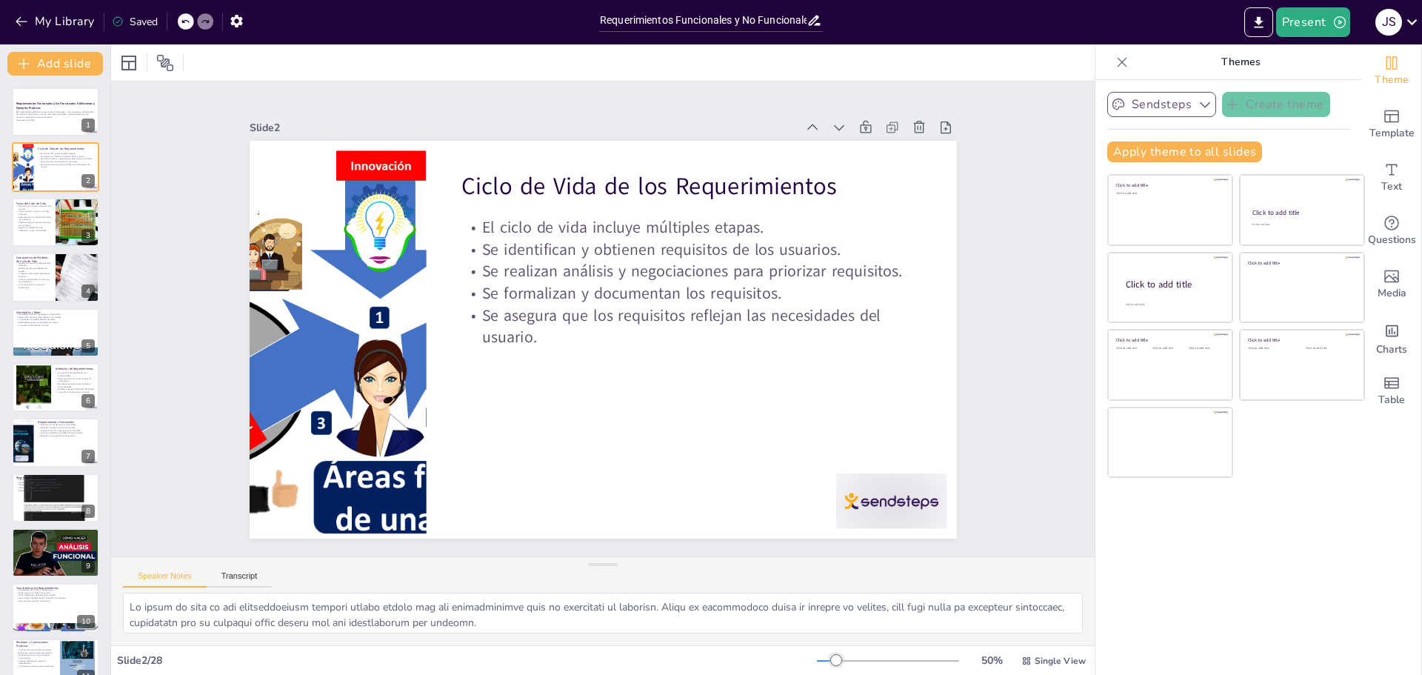
checkbox input "true"
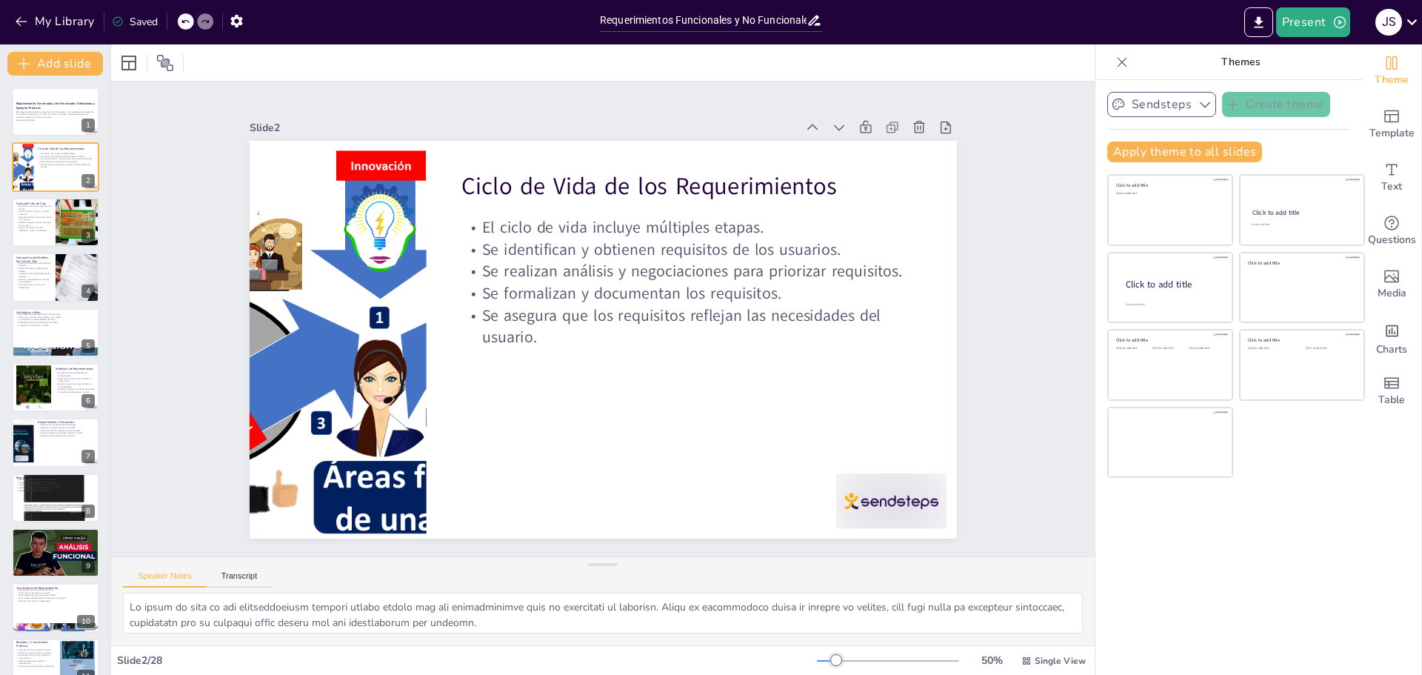
checkbox input "true"
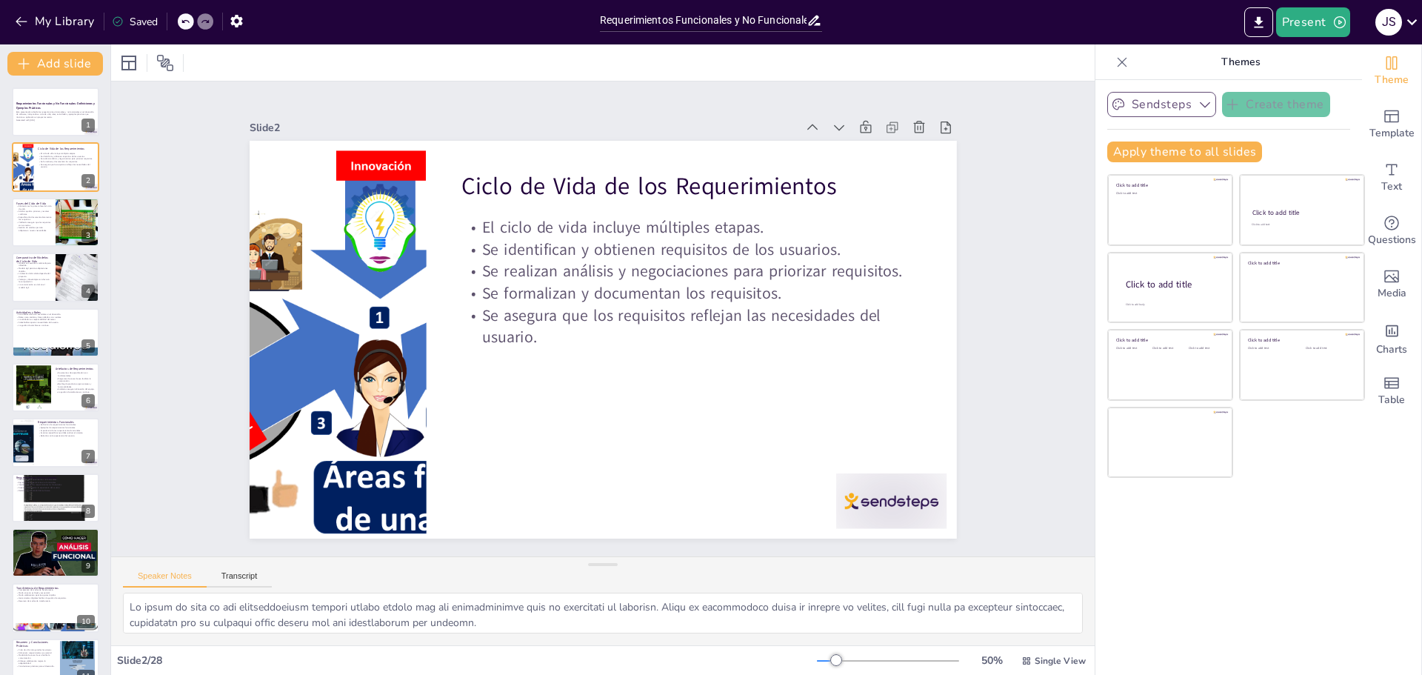
checkbox input "true"
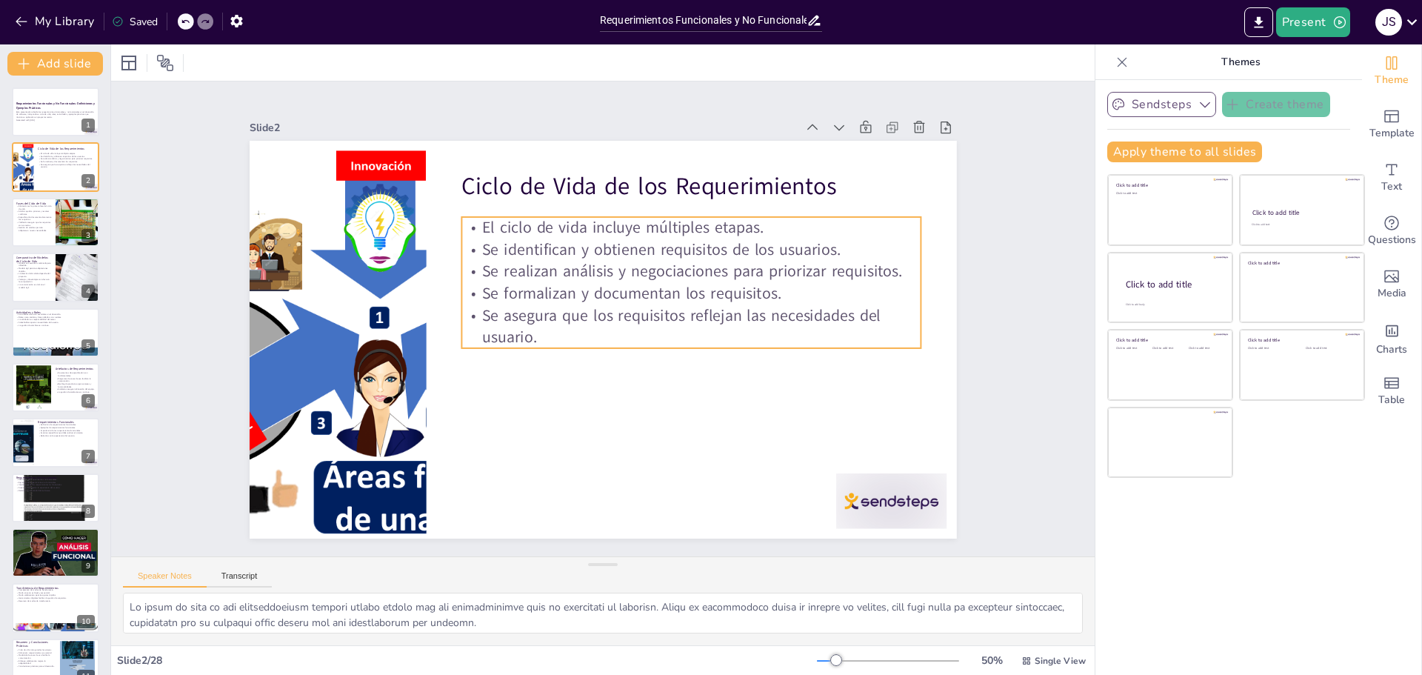
checkbox input "true"
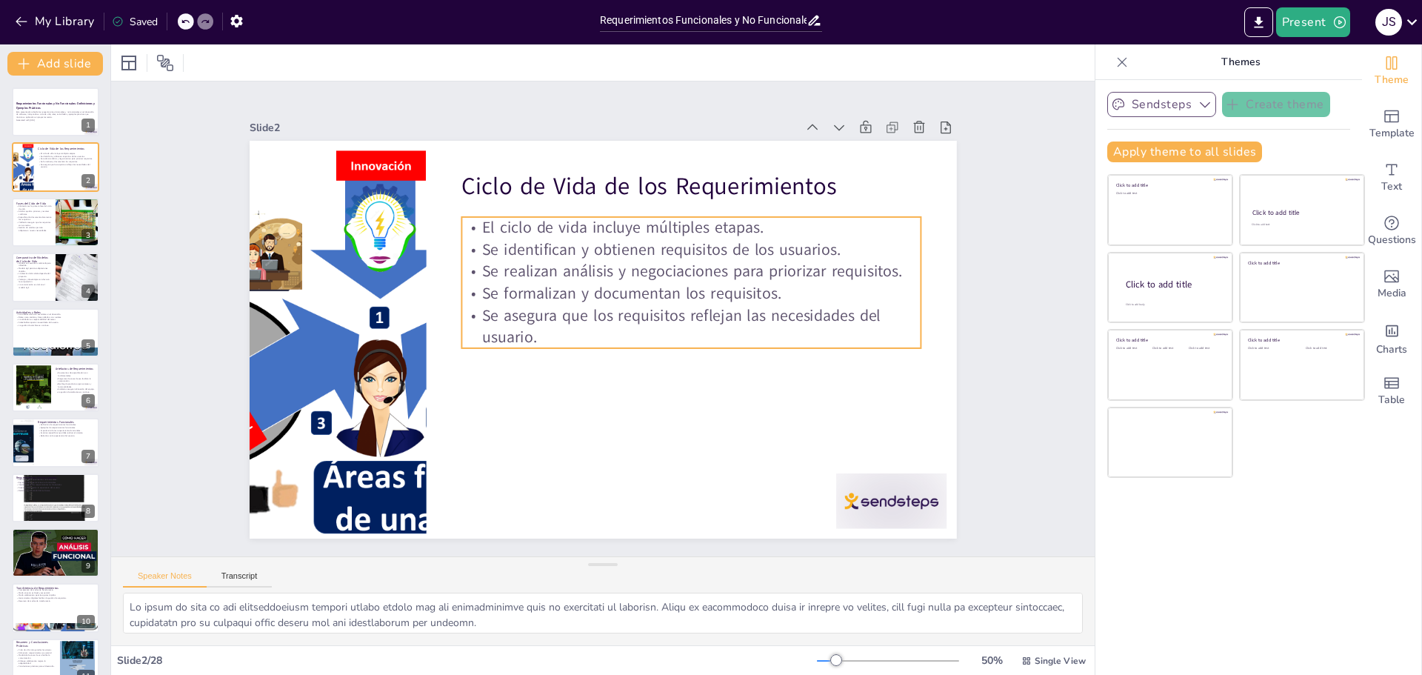
checkbox input "true"
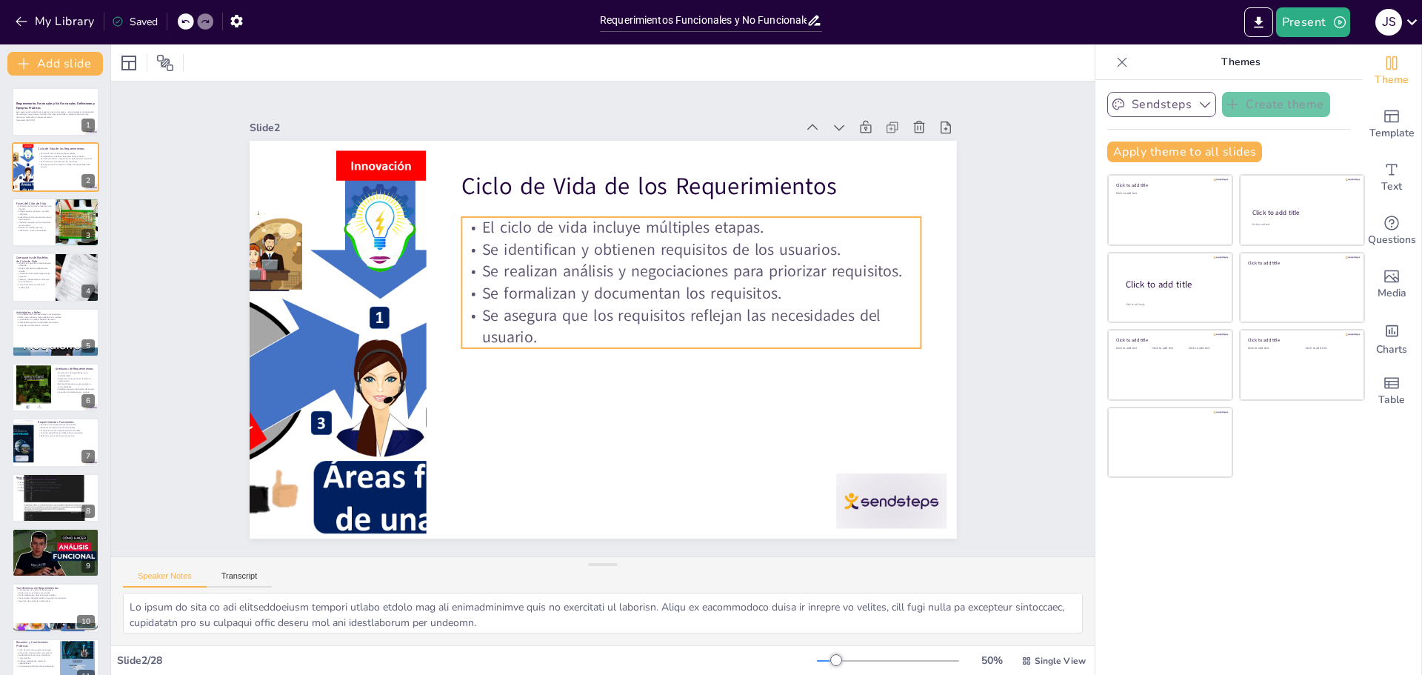
checkbox input "true"
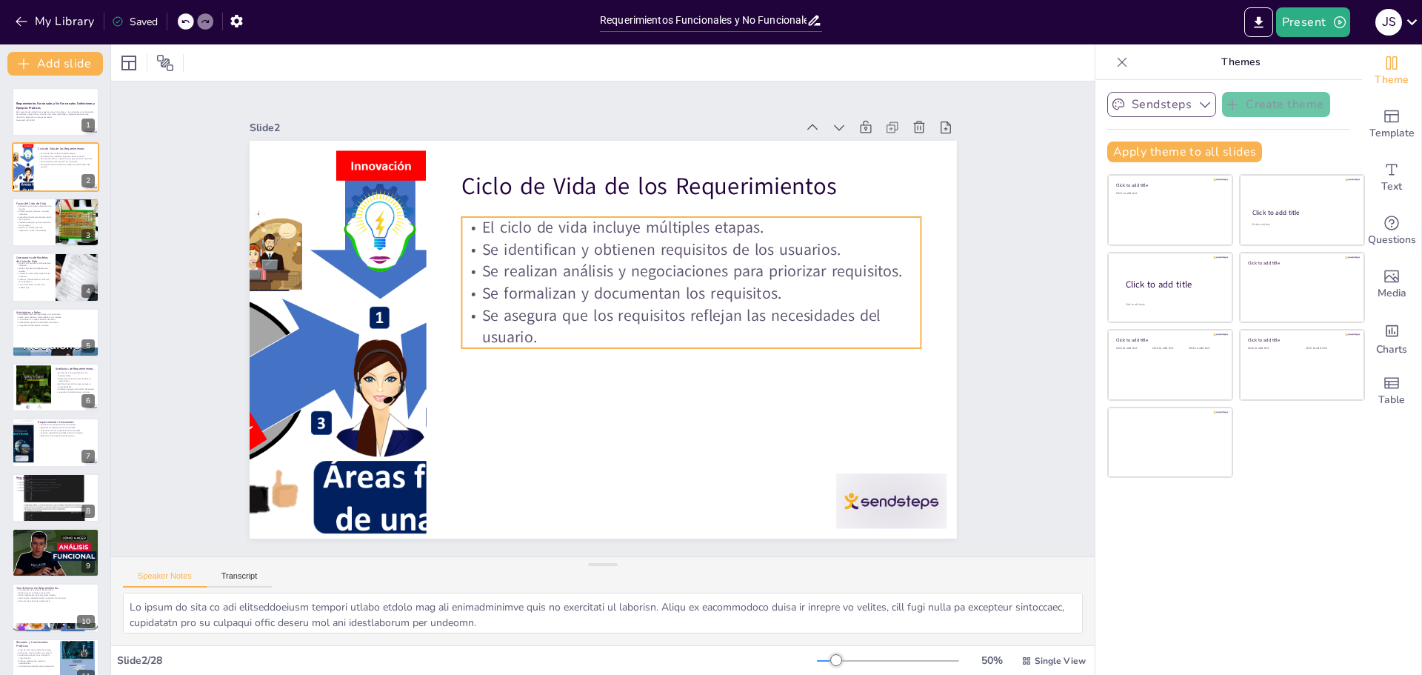
checkbox input "true"
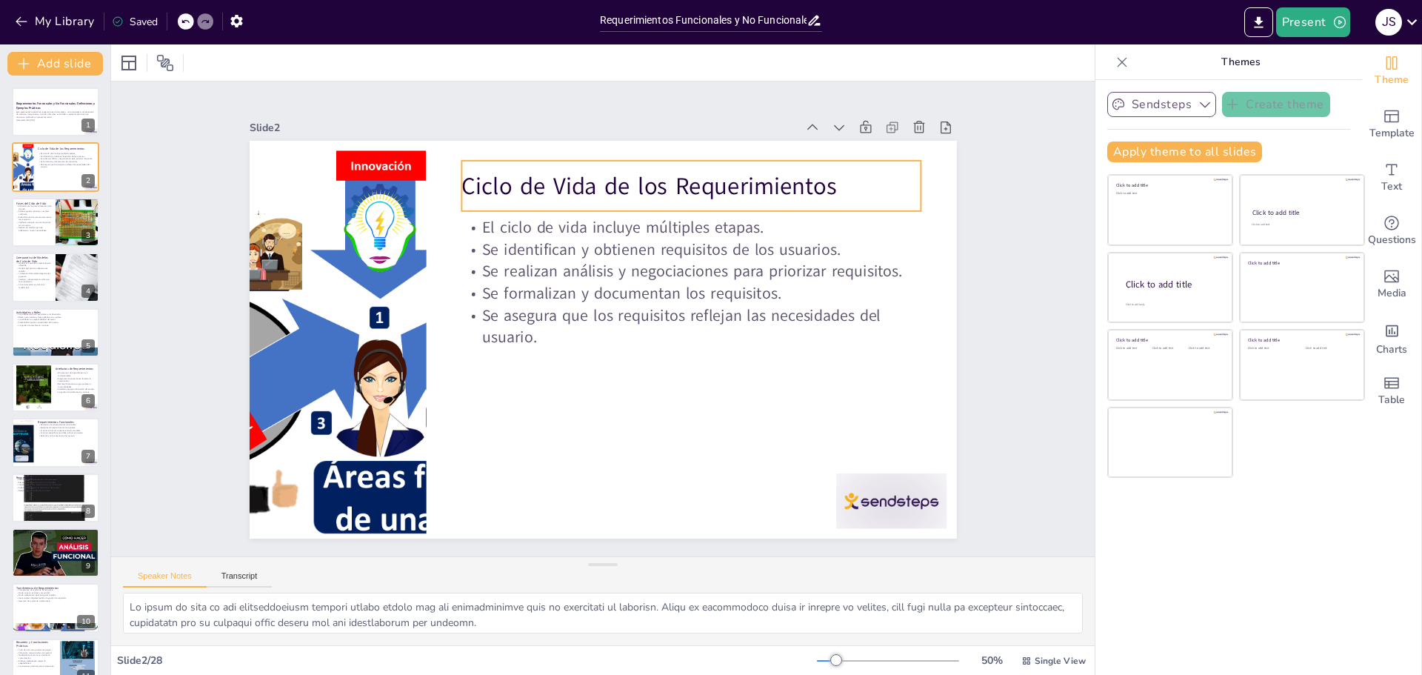
checkbox input "true"
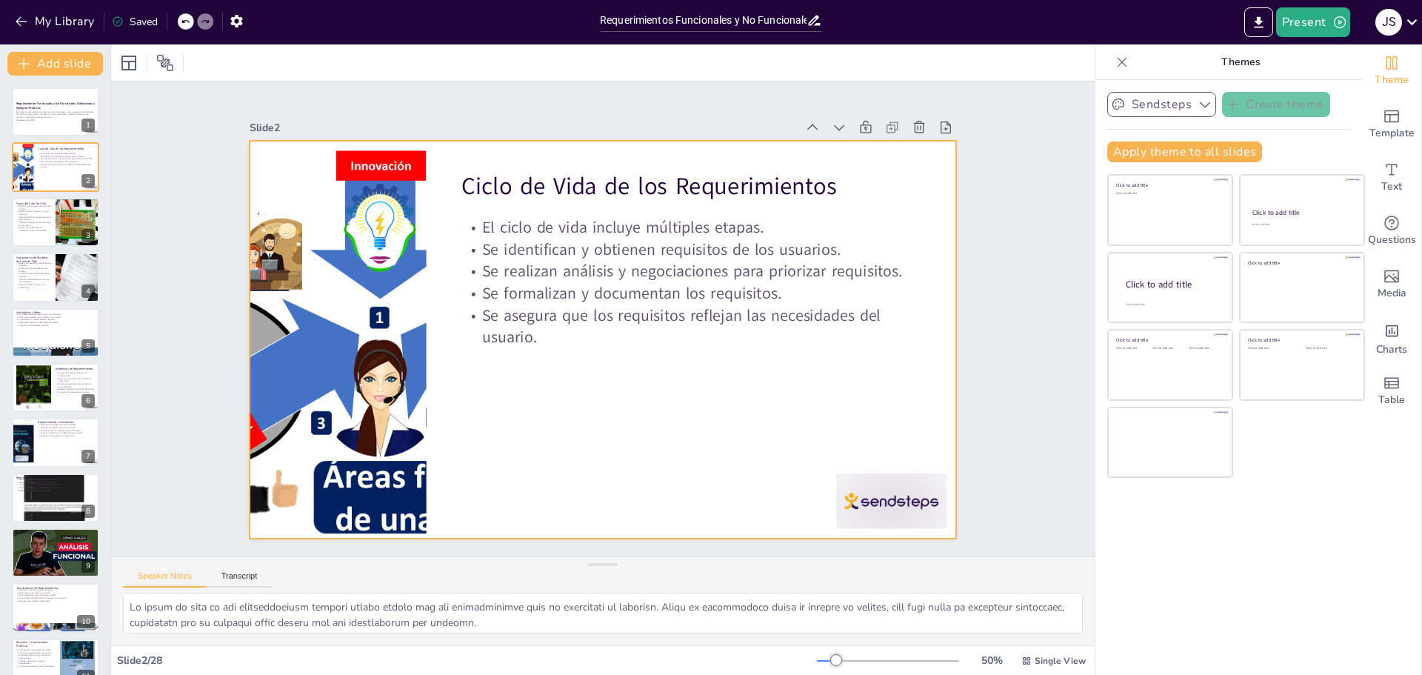
checkbox input "true"
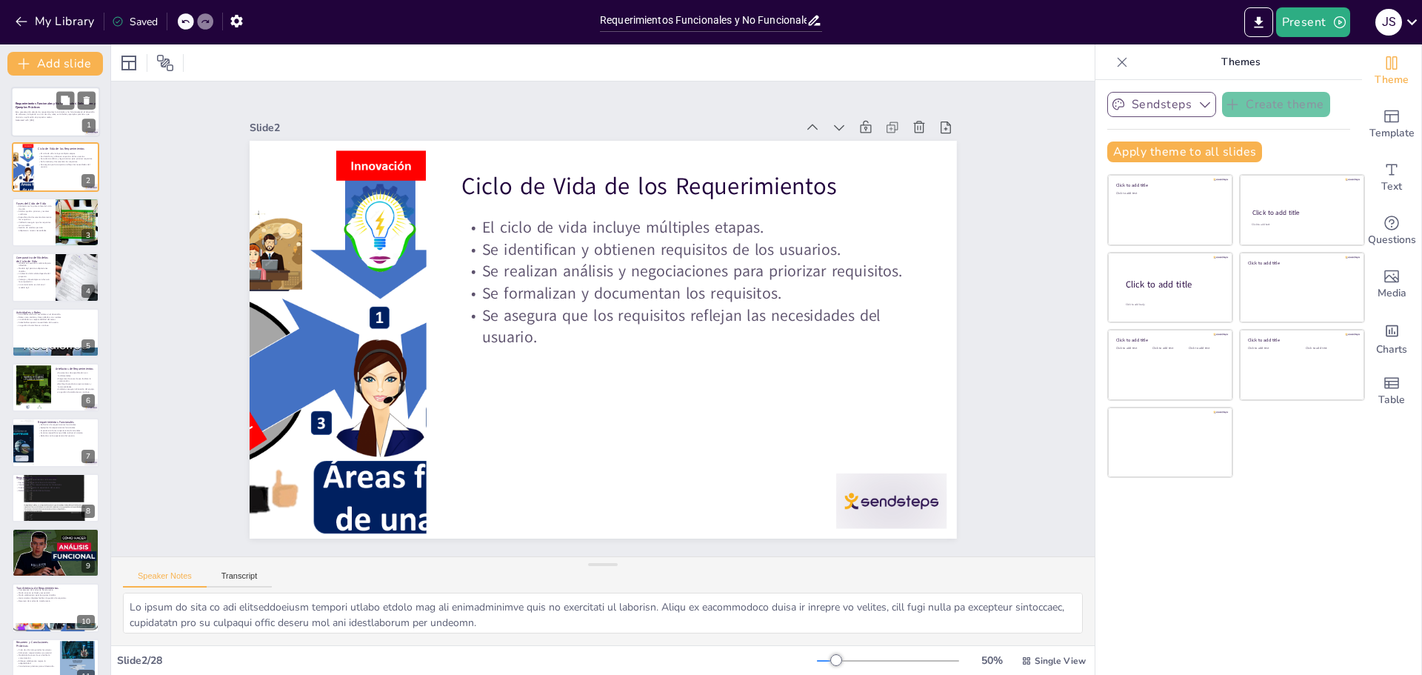
checkbox input "true"
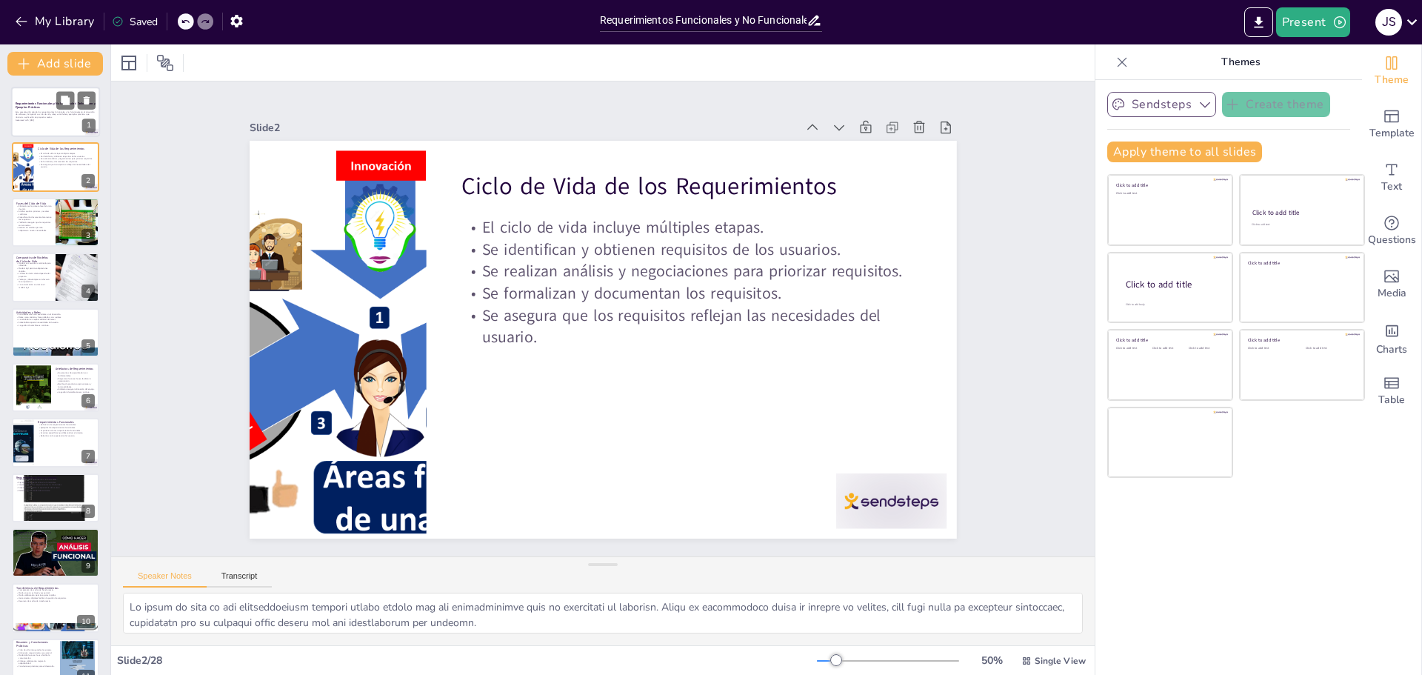
click at [42, 112] on p "Esta presentación aborda los requerimientos funcionales y no funcionales en el …" at bounding box center [56, 114] width 80 height 8
checkbox input "true"
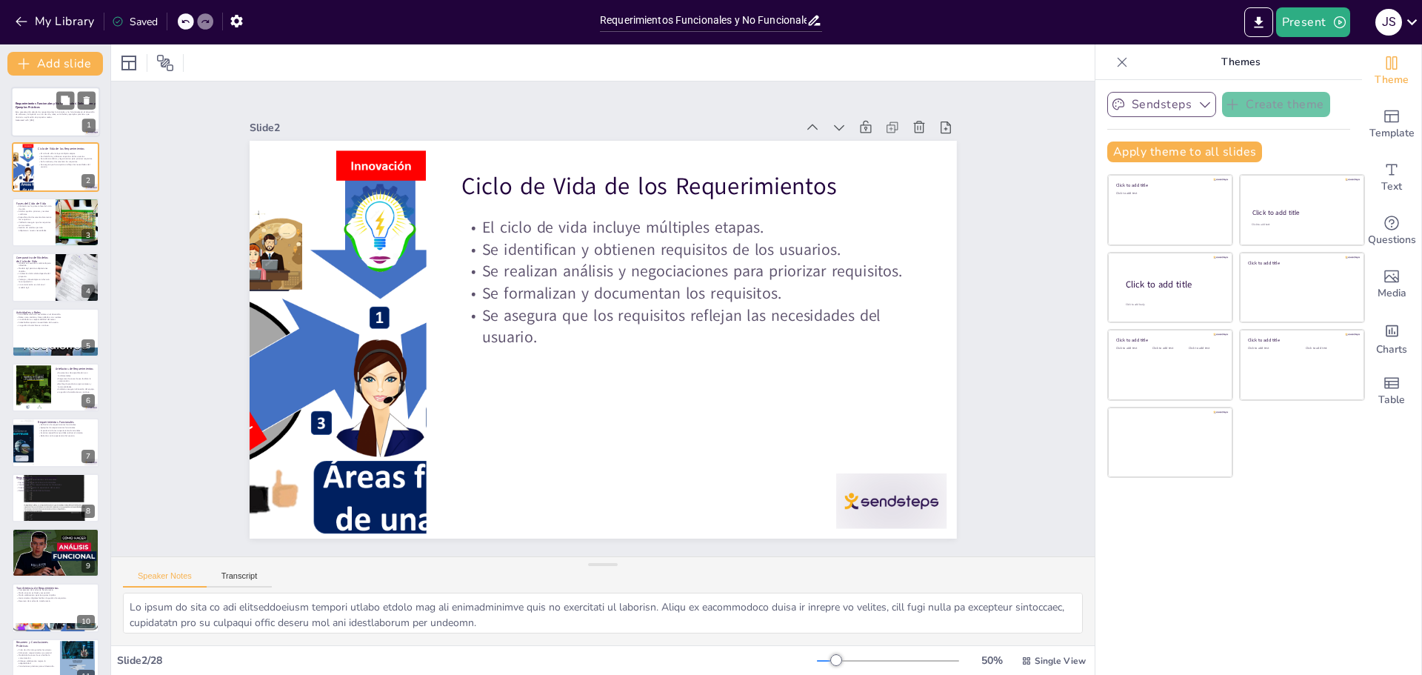
checkbox input "true"
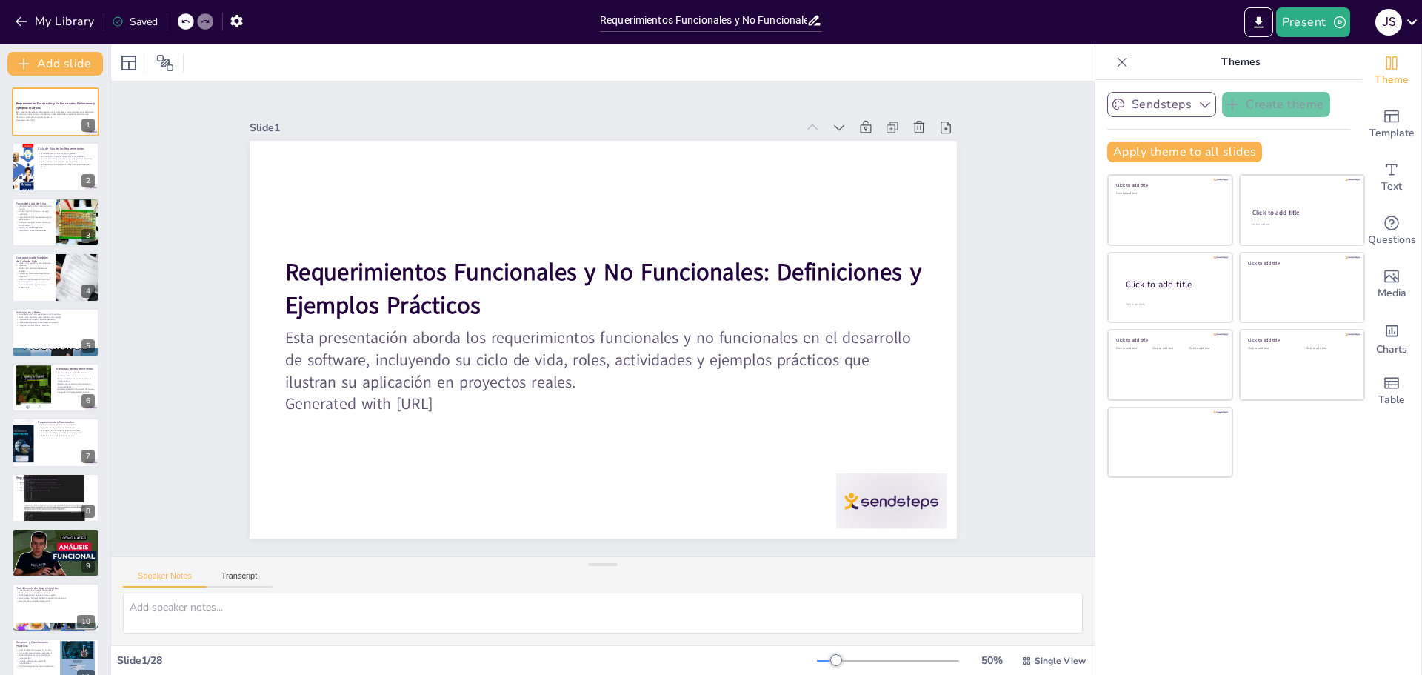
checkbox input "true"
click at [1344, 27] on icon "button" at bounding box center [1340, 22] width 15 height 15
click at [1321, 90] on li "Play presentation" at bounding box center [1336, 91] width 116 height 24
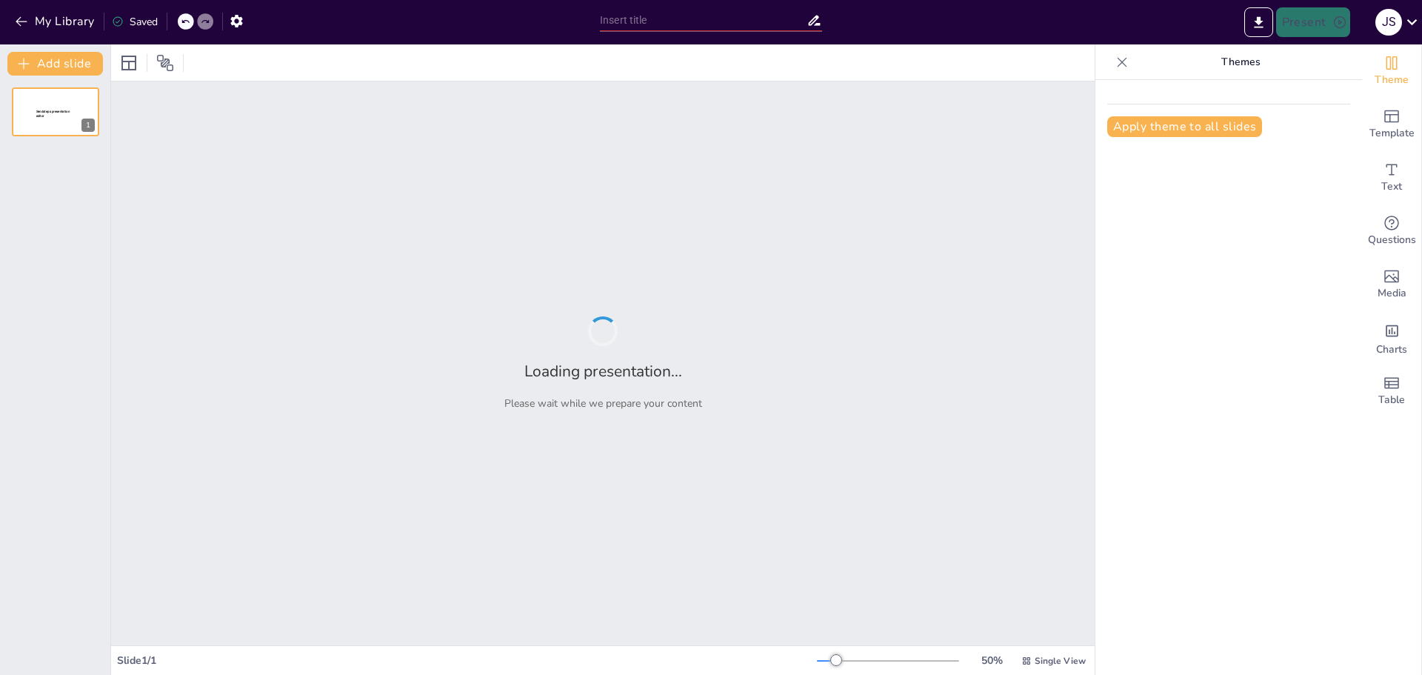
type input "Requerimientos Funcionales y No Funcionales: Definiciones y Ejemplos Prácticos"
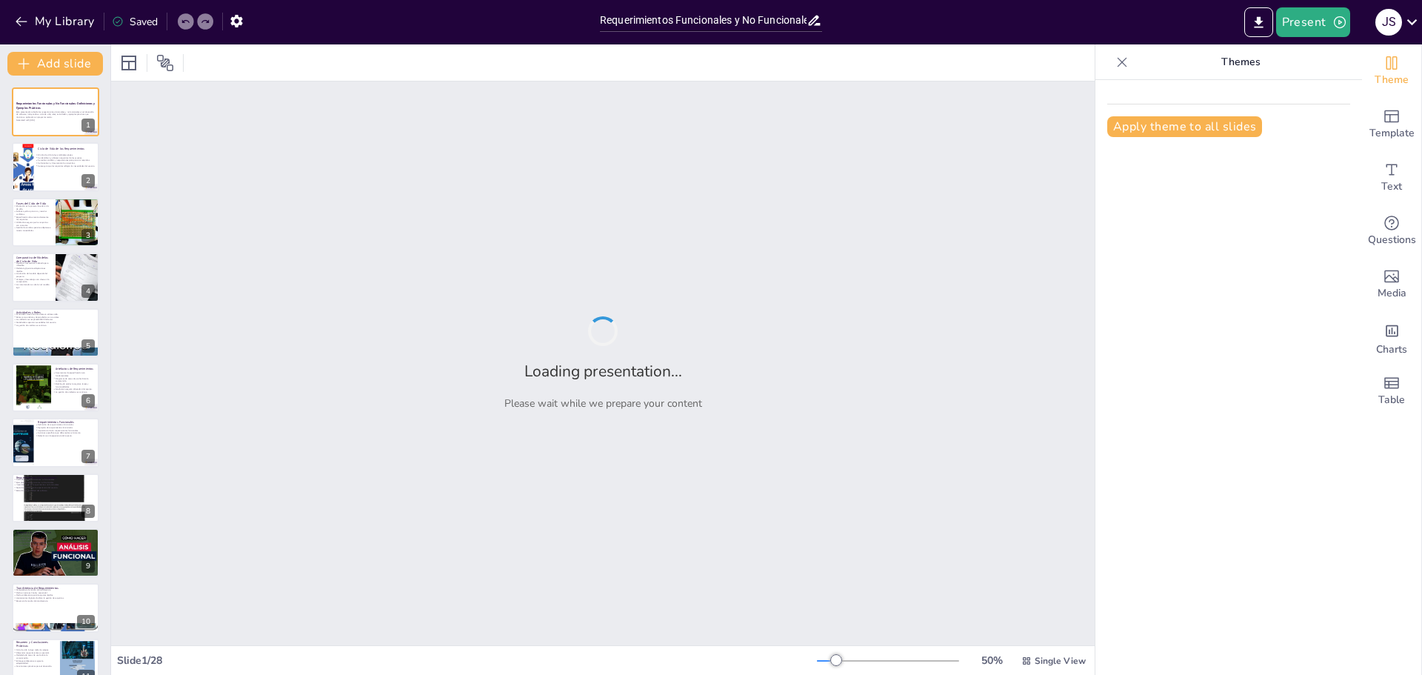
checkbox input "true"
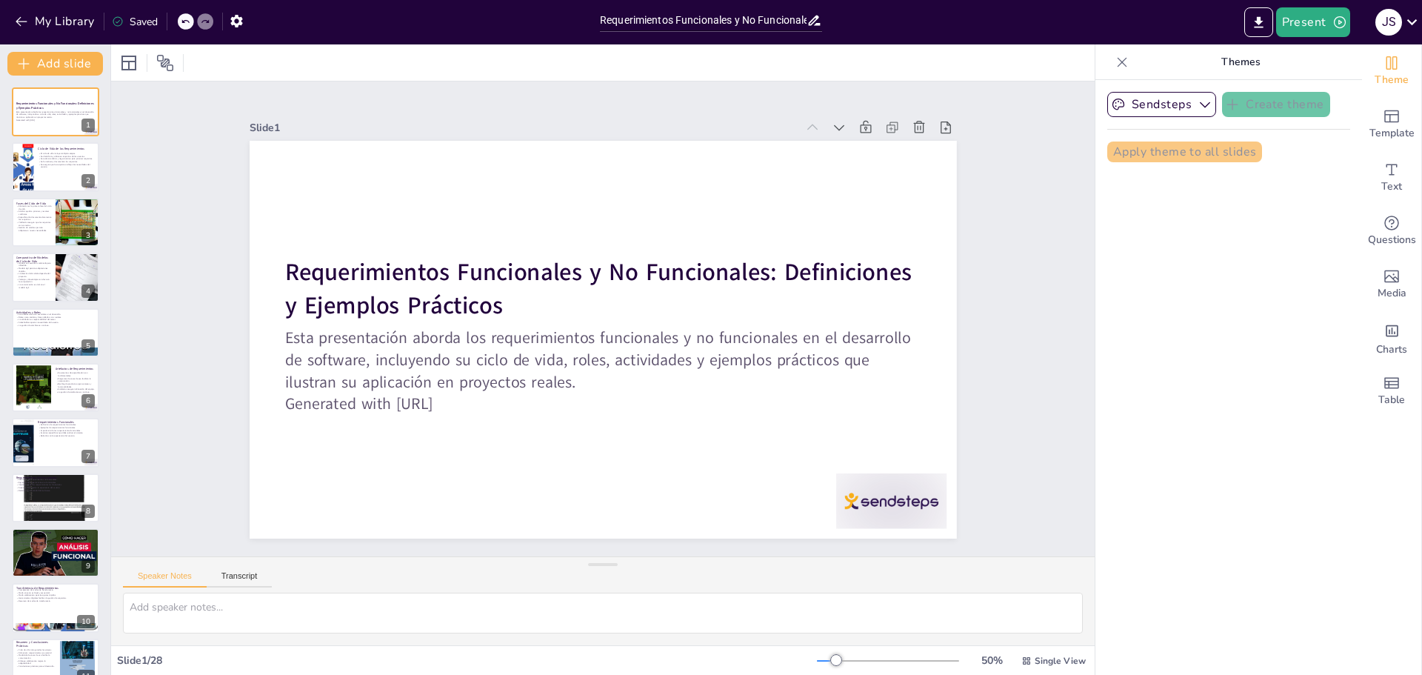
checkbox input "true"
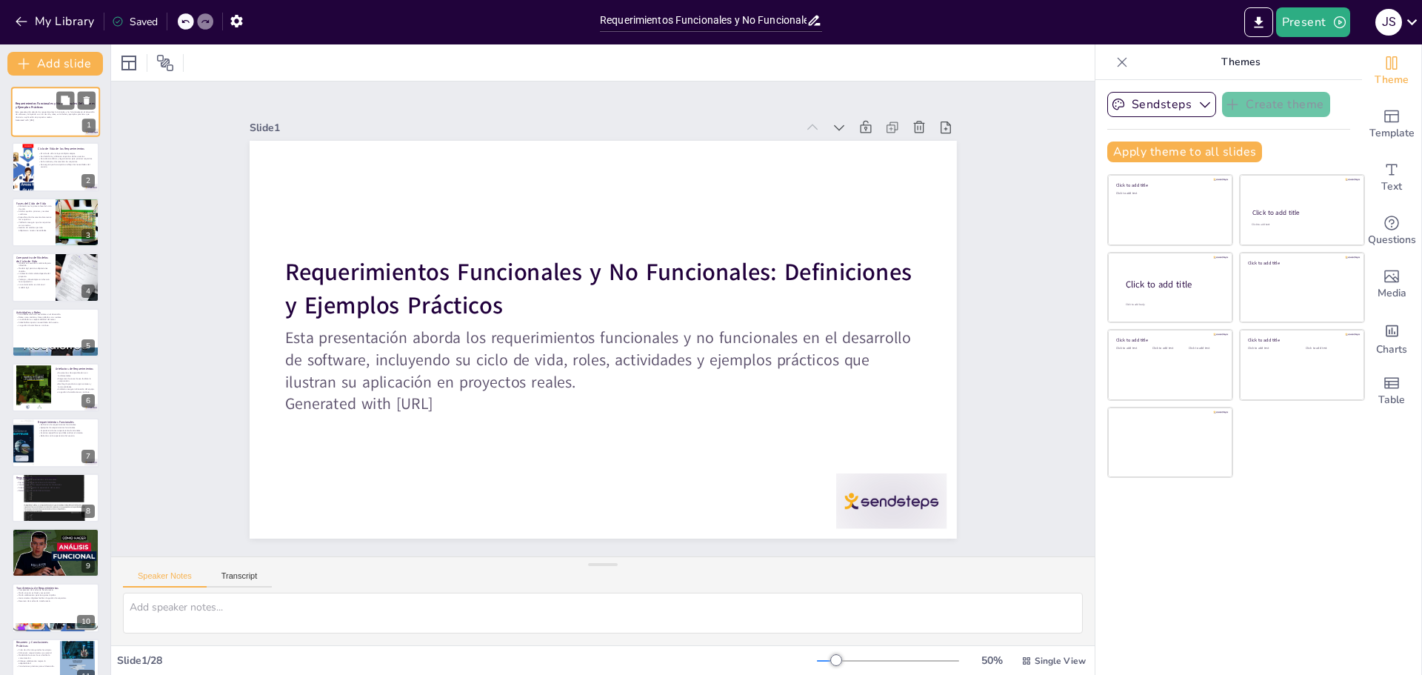
checkbox input "true"
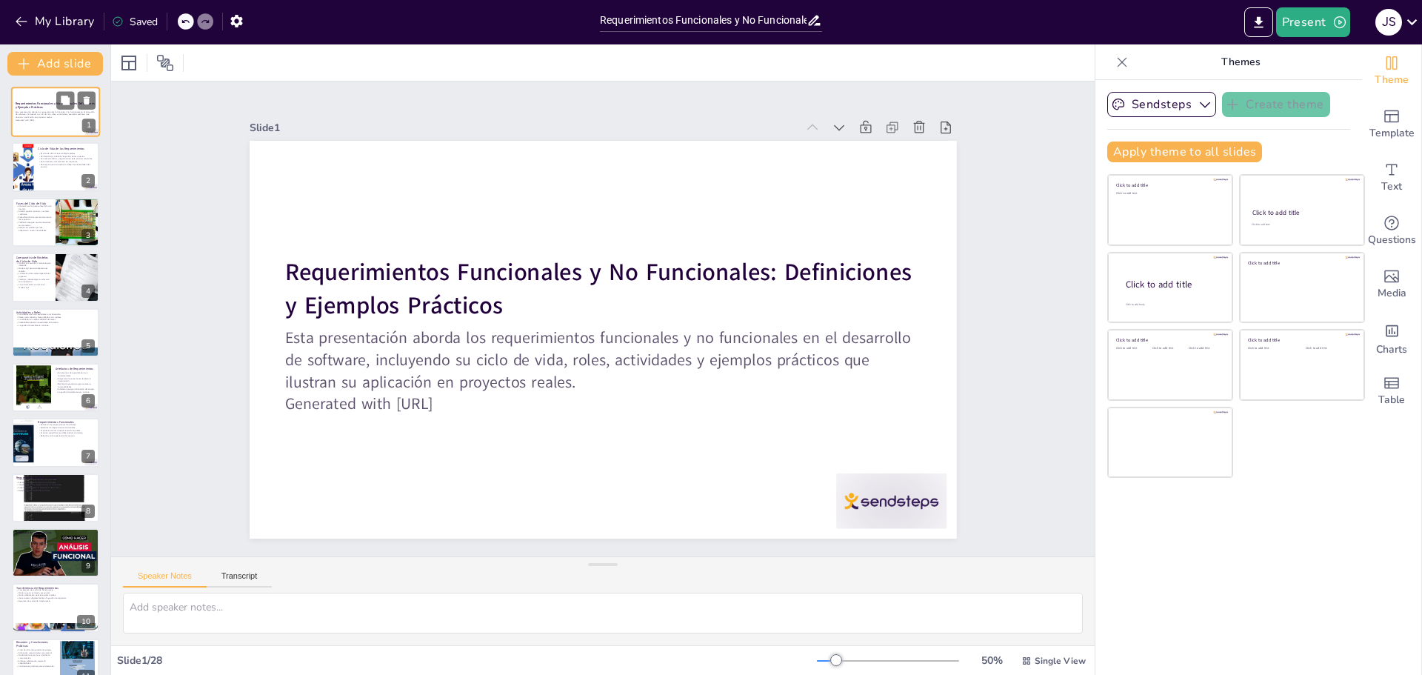
checkbox input "true"
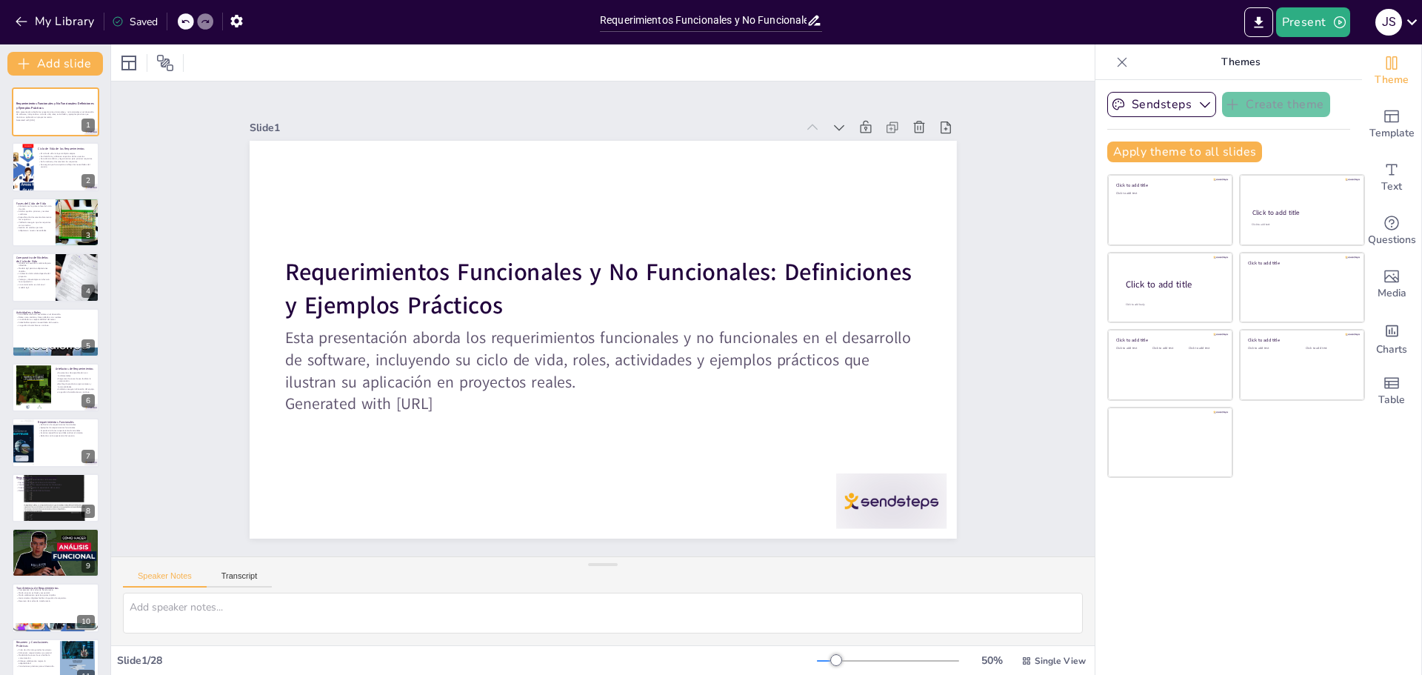
checkbox input "true"
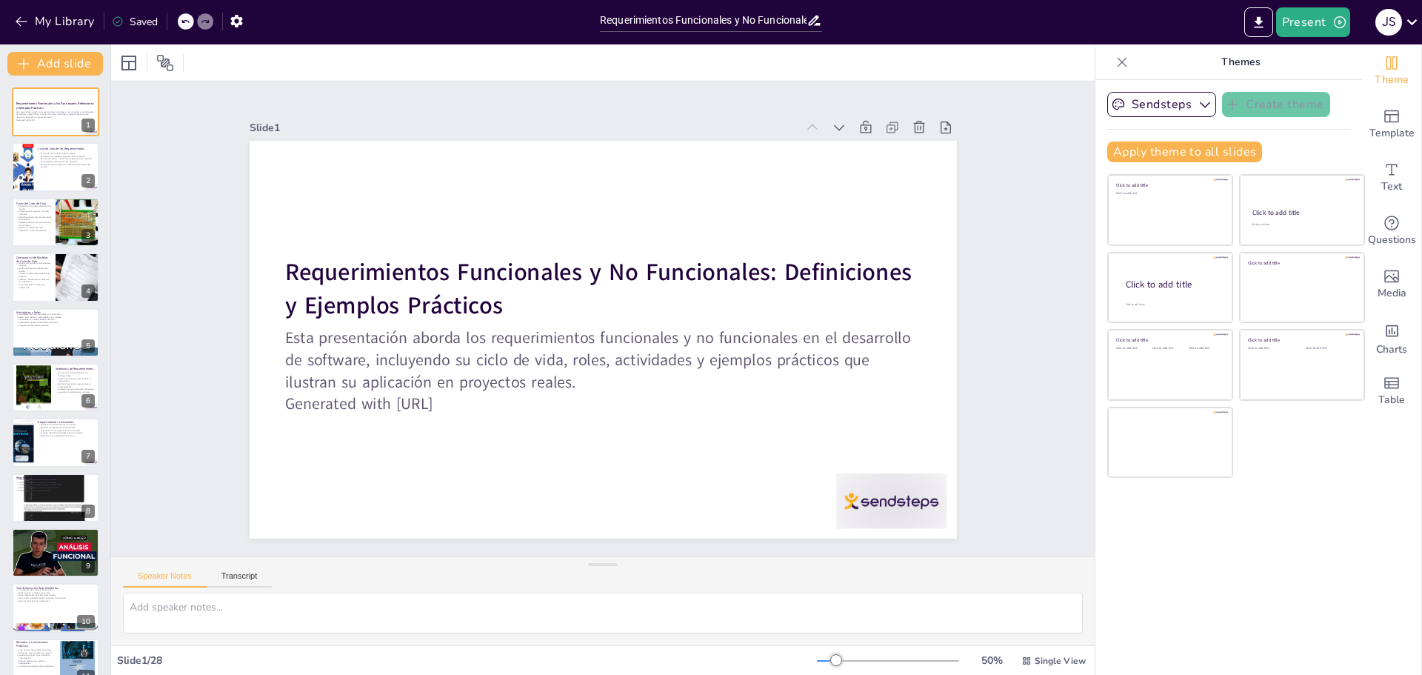
checkbox input "true"
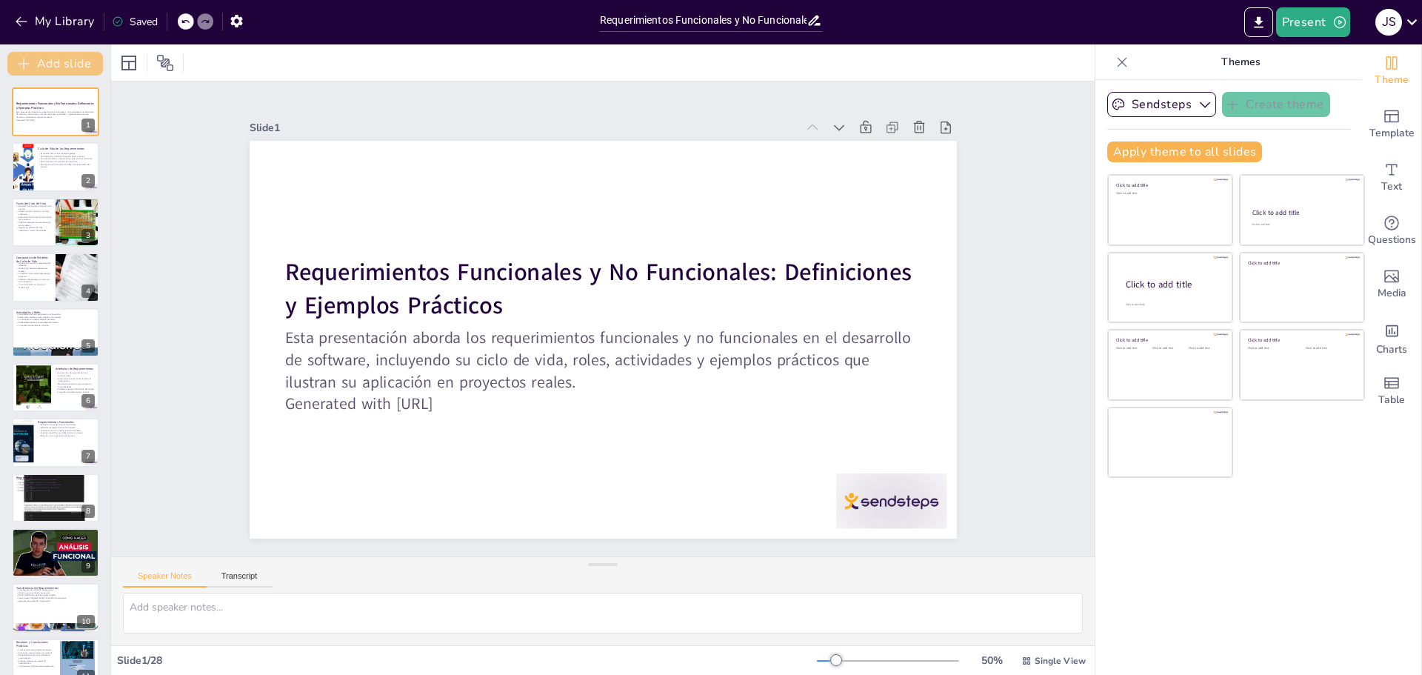
checkbox input "true"
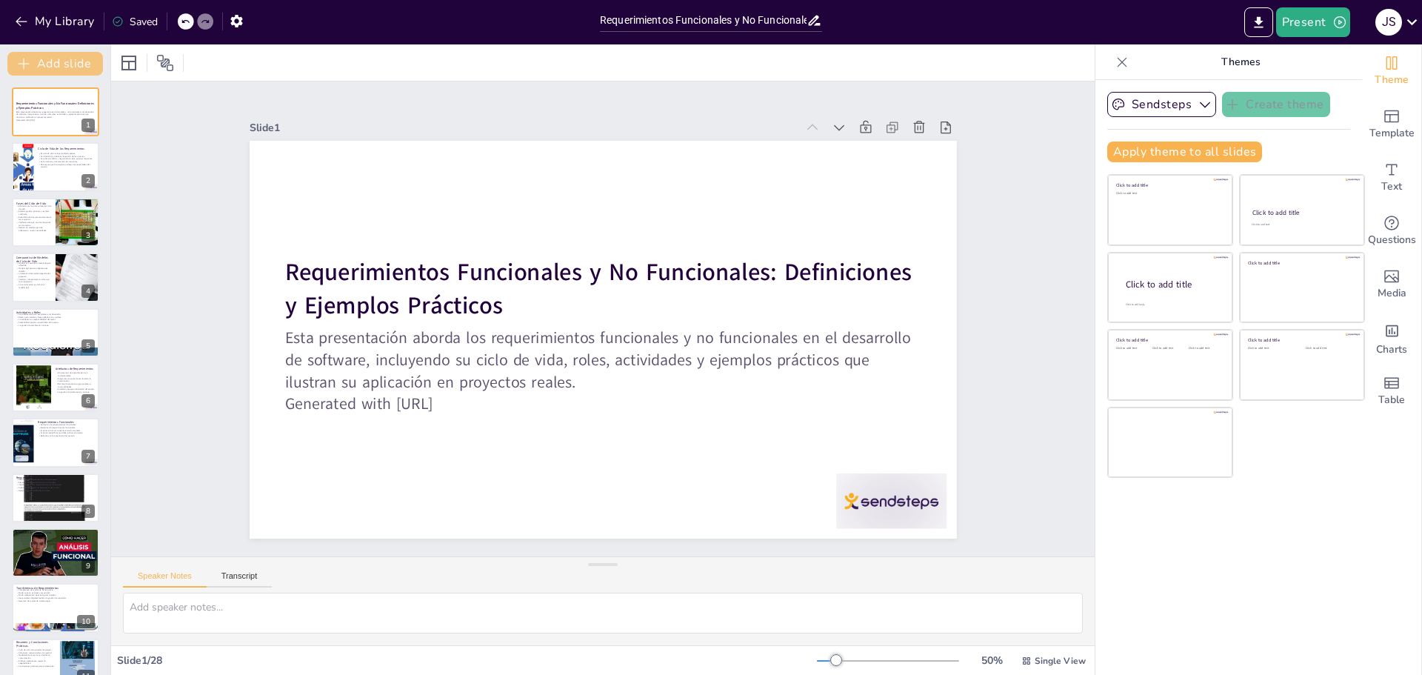
checkbox input "true"
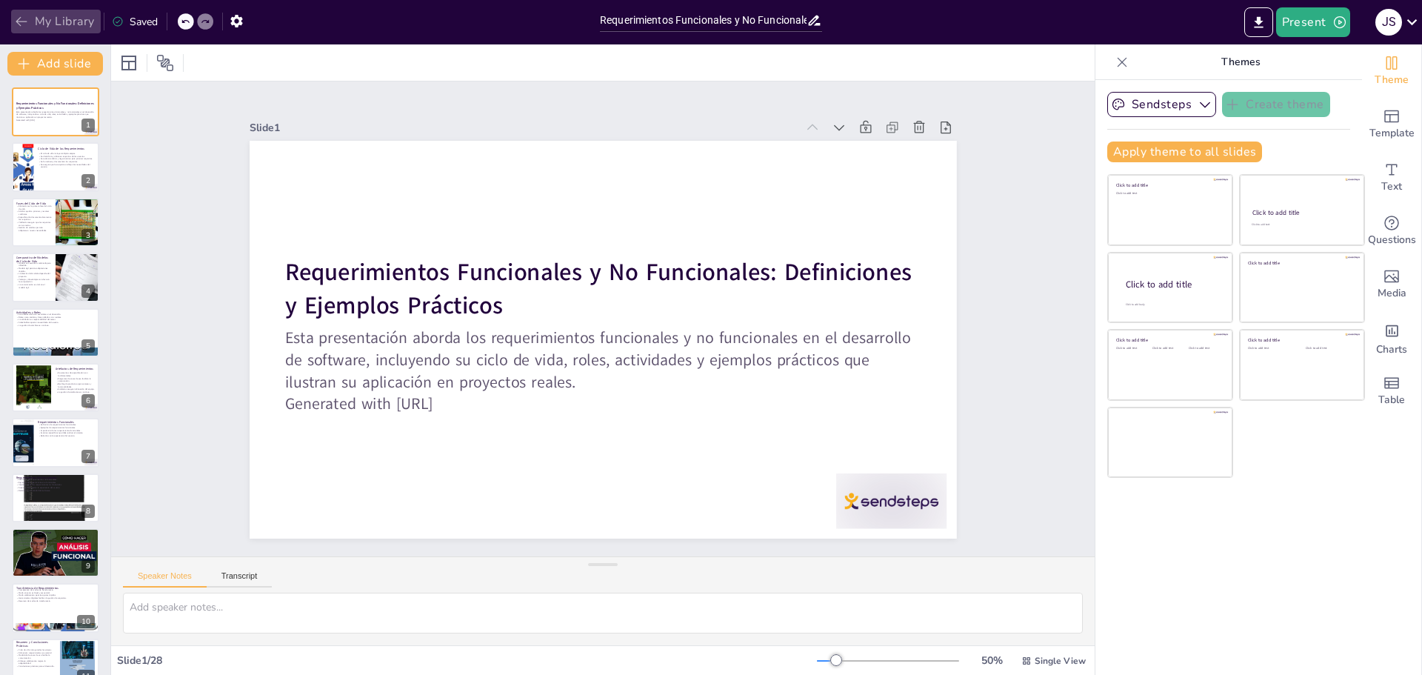
click at [29, 23] on button "My Library" at bounding box center [56, 22] width 90 height 24
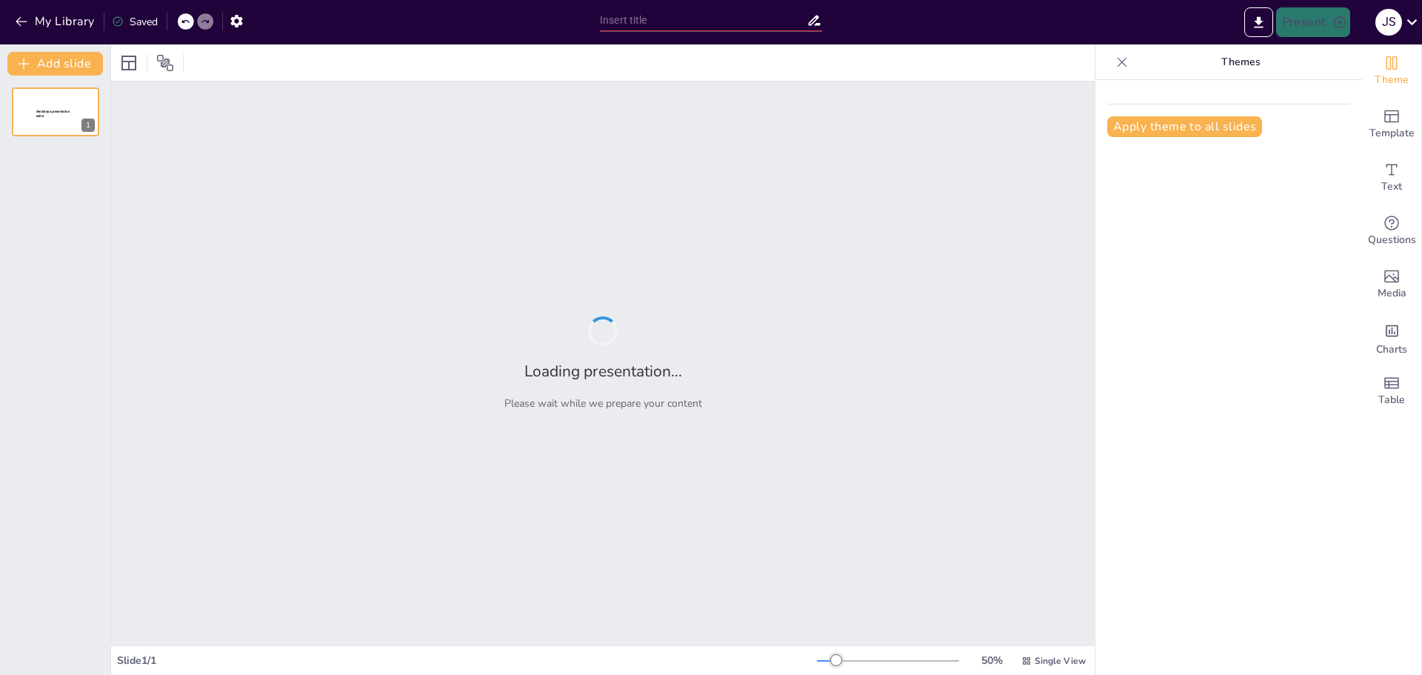
type input "Requerimientos Funcionales y No Funcionales: Definiciones y Ejemplos Prácticos"
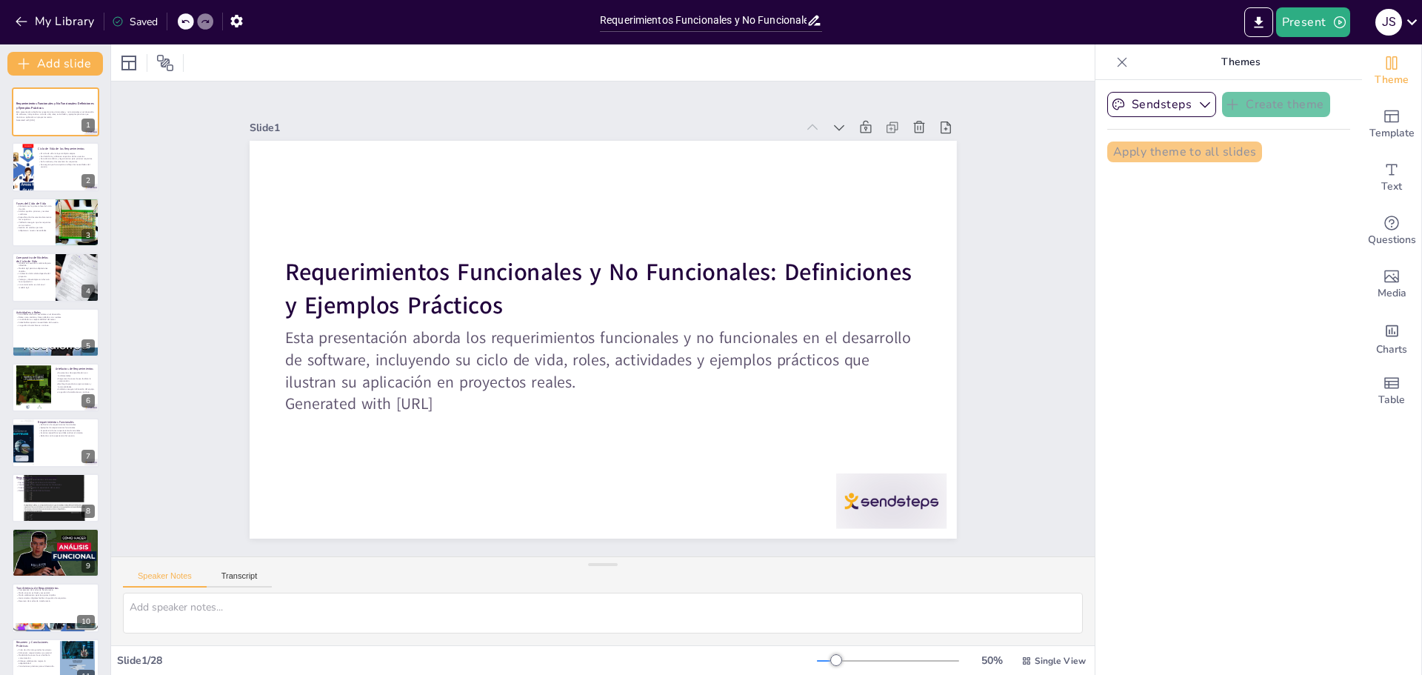
checkbox input "true"
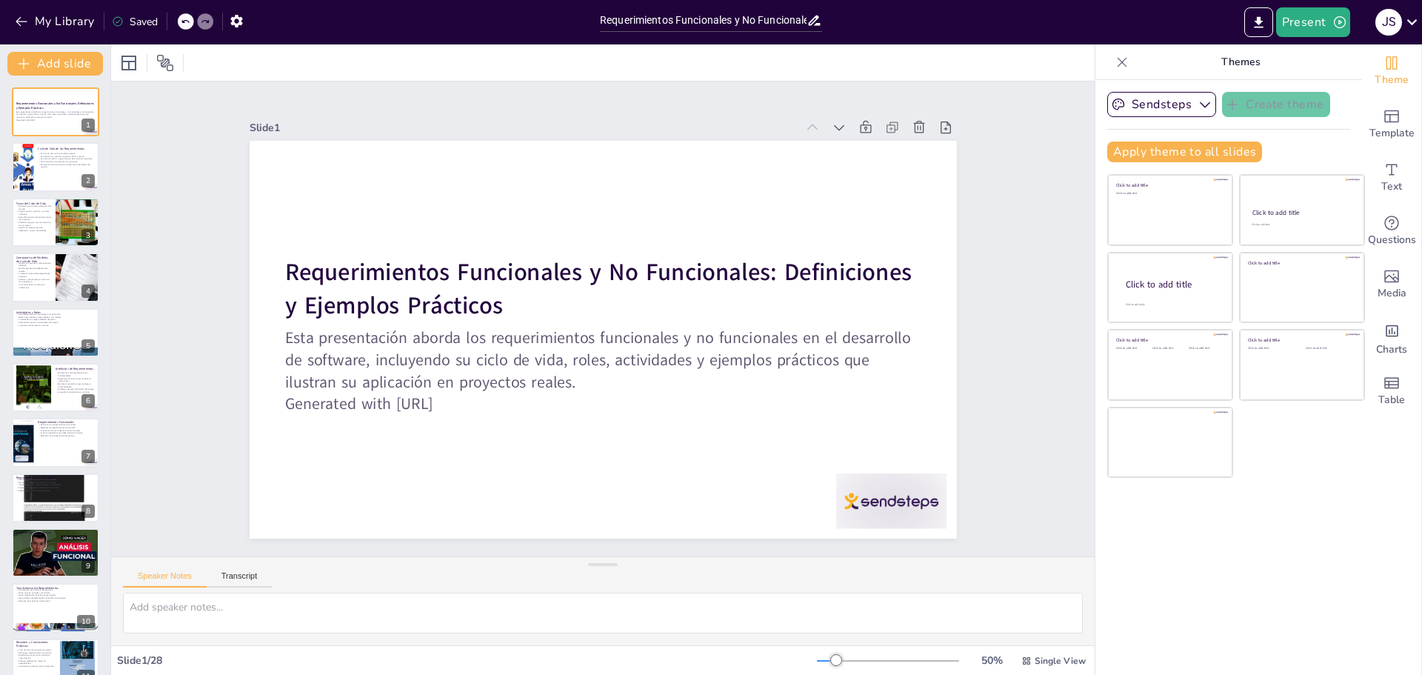
checkbox input "true"
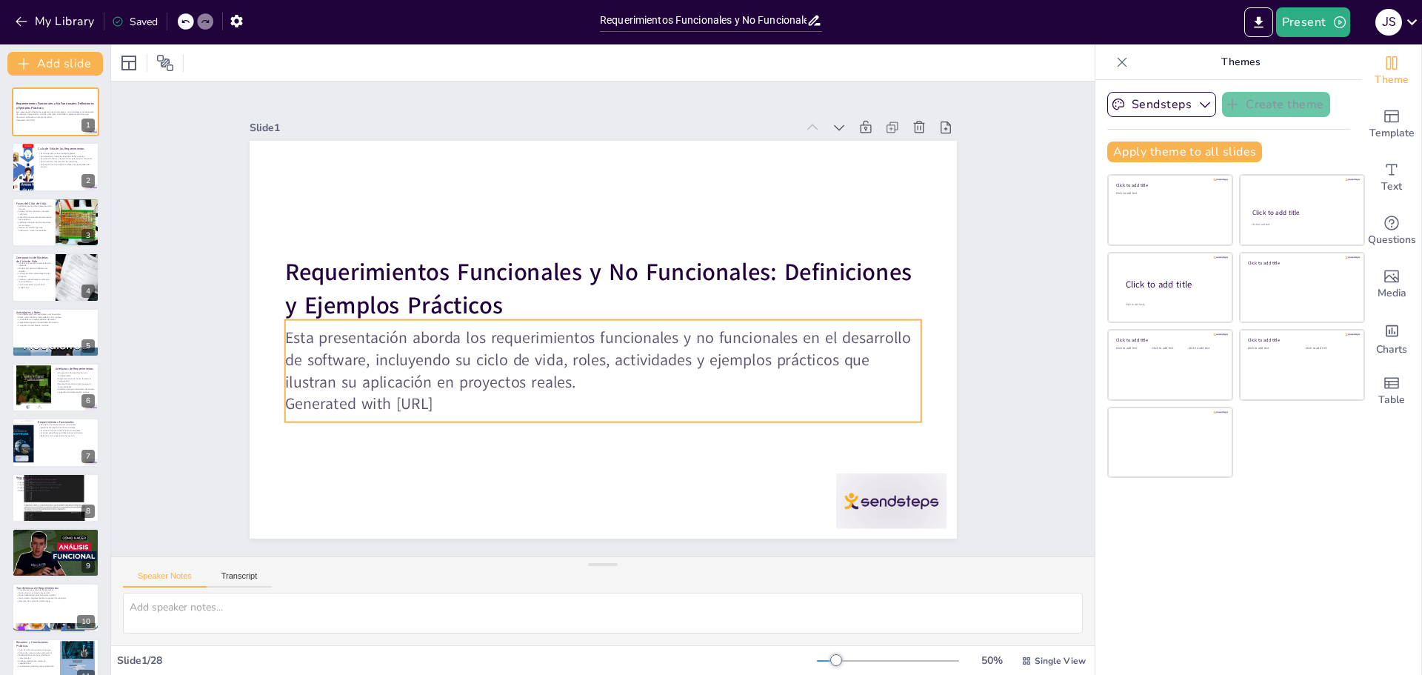
checkbox input "true"
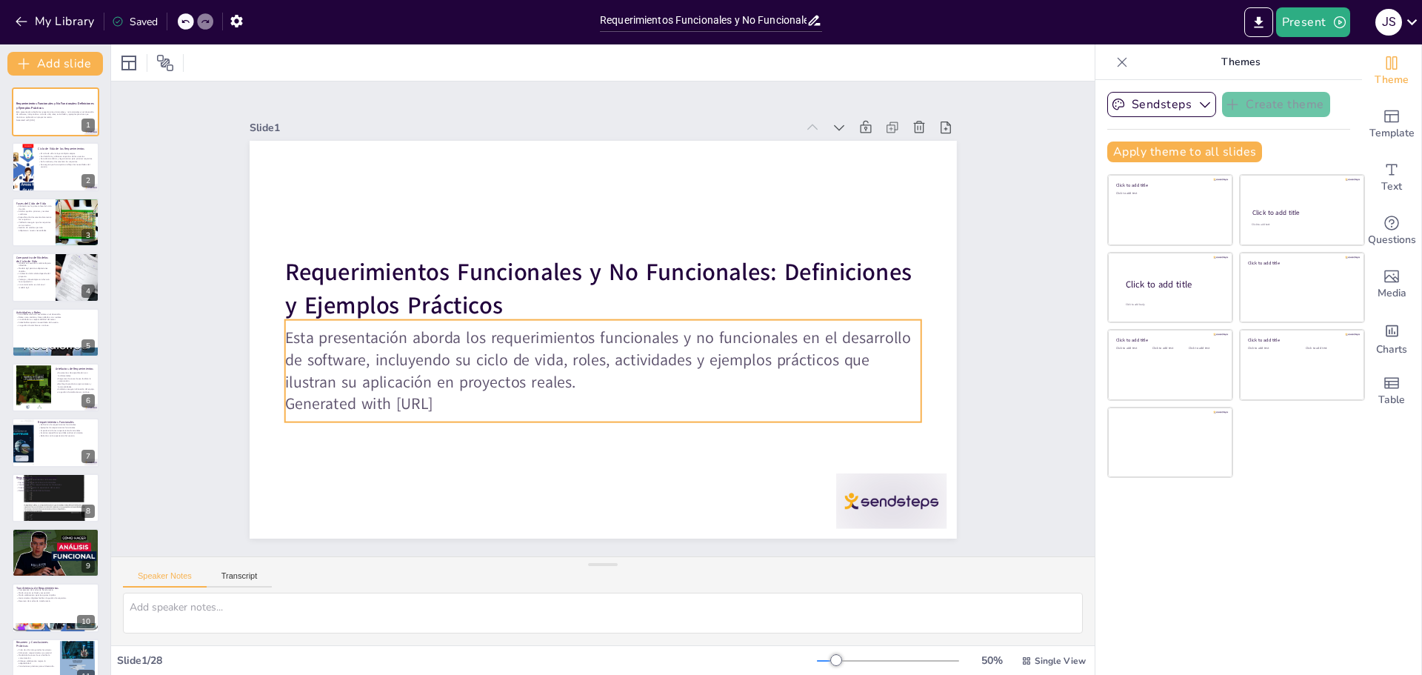
checkbox input "true"
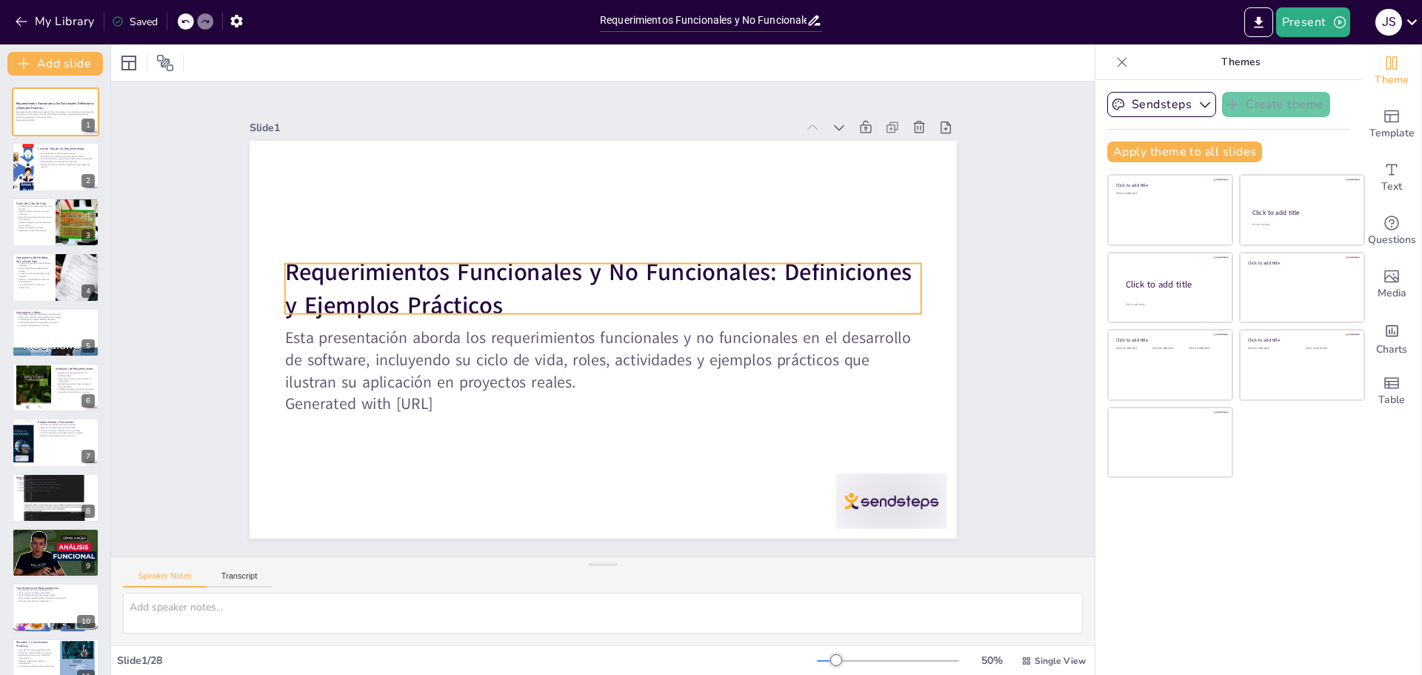
checkbox input "true"
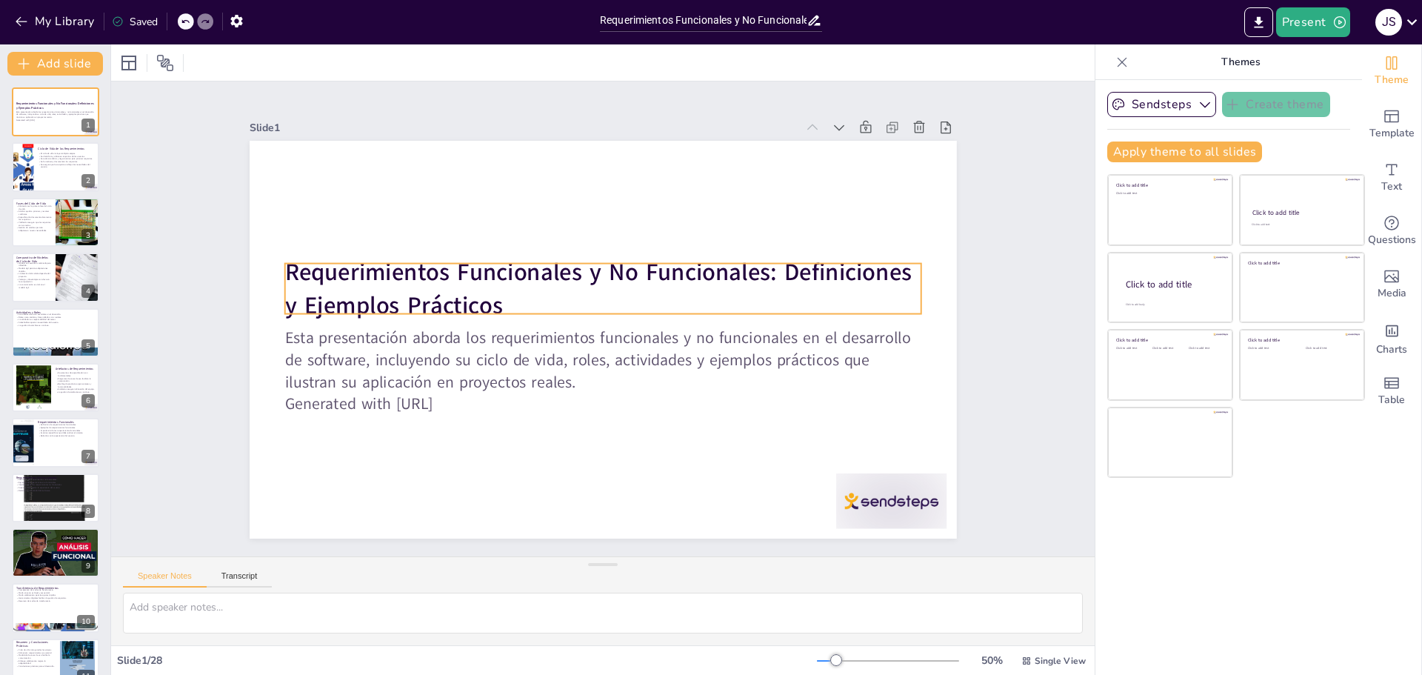
checkbox input "true"
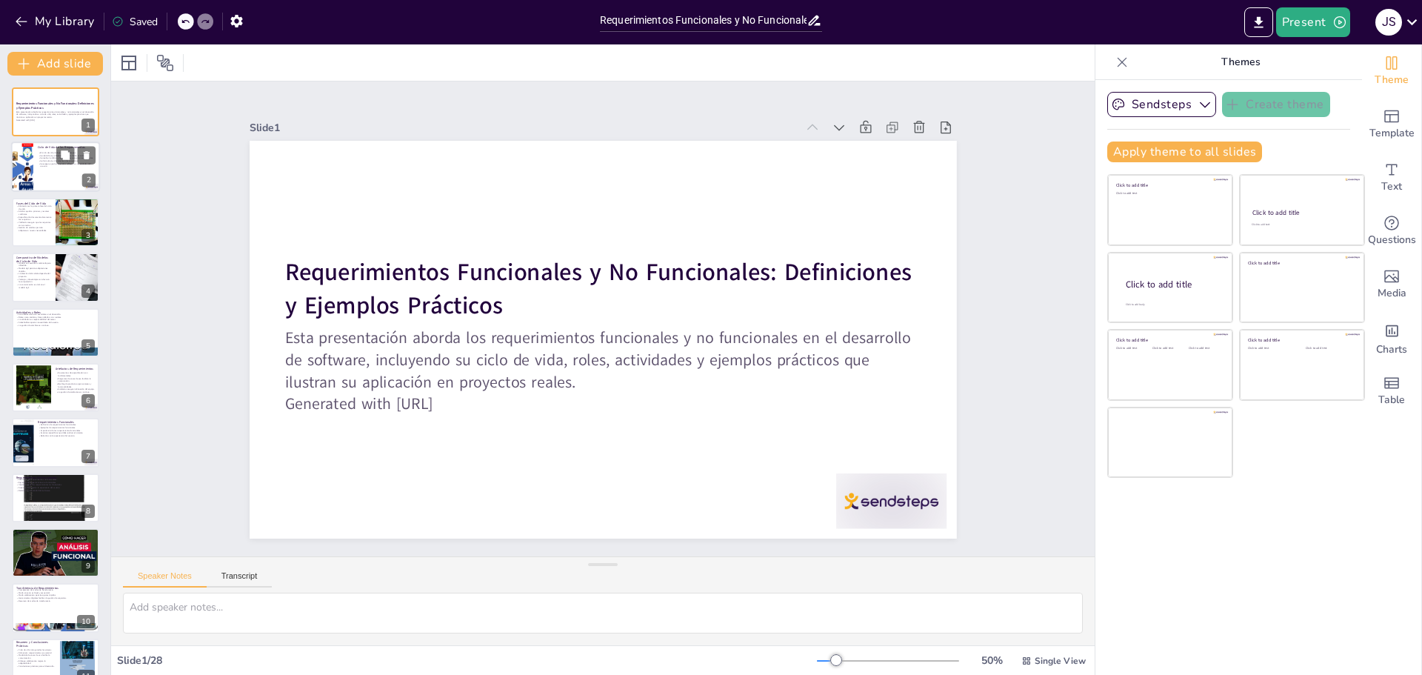
checkbox input "true"
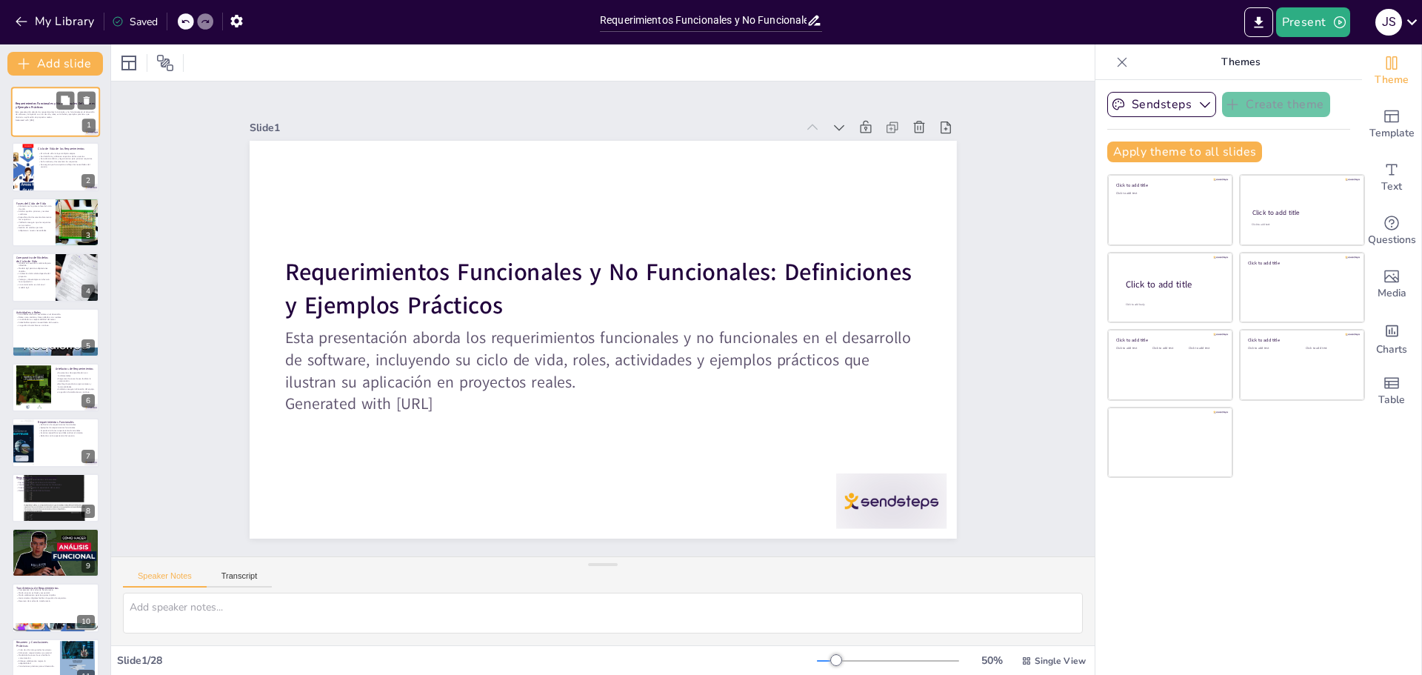
checkbox input "true"
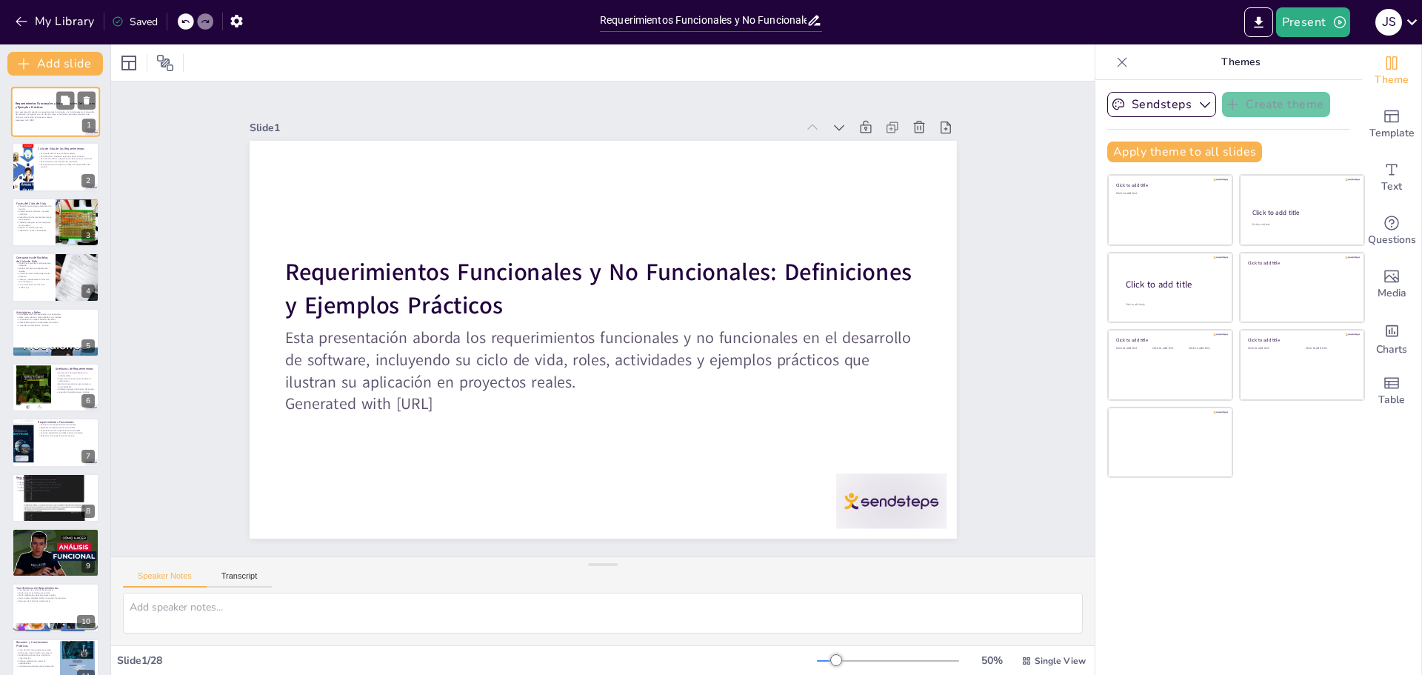
checkbox input "true"
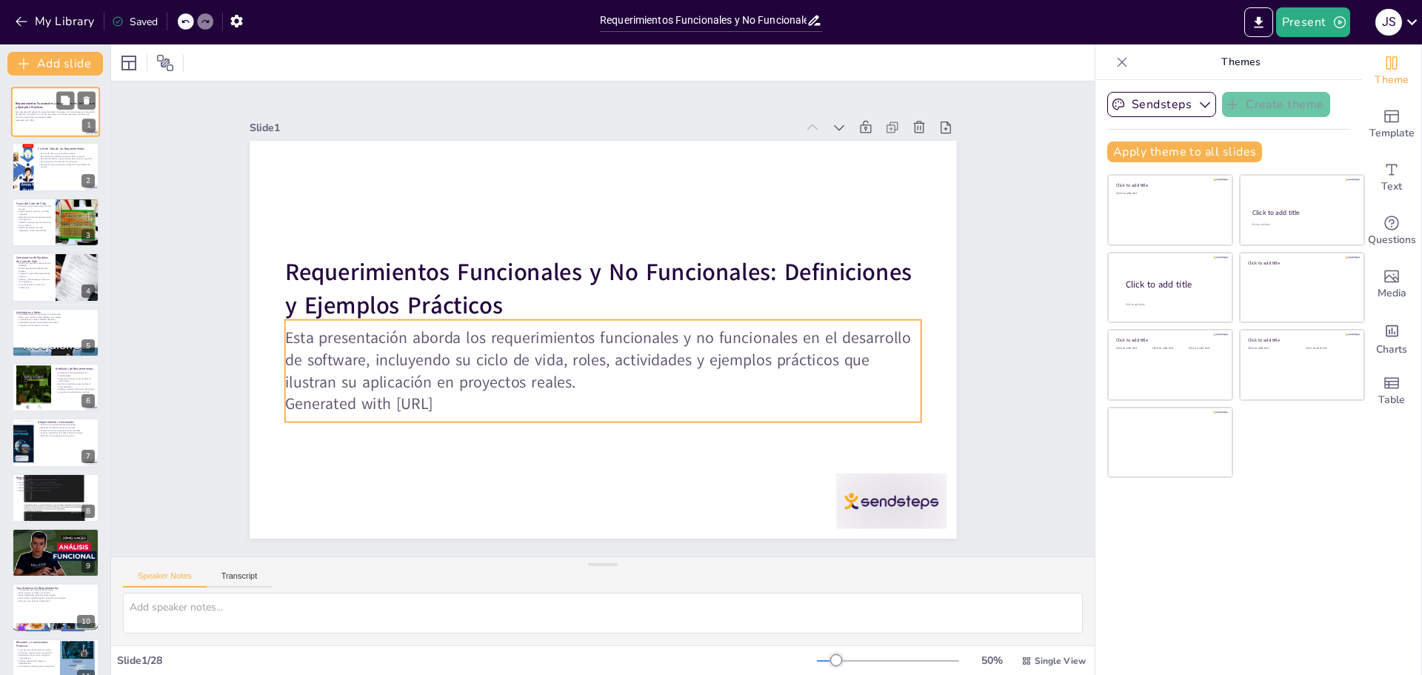
checkbox input "true"
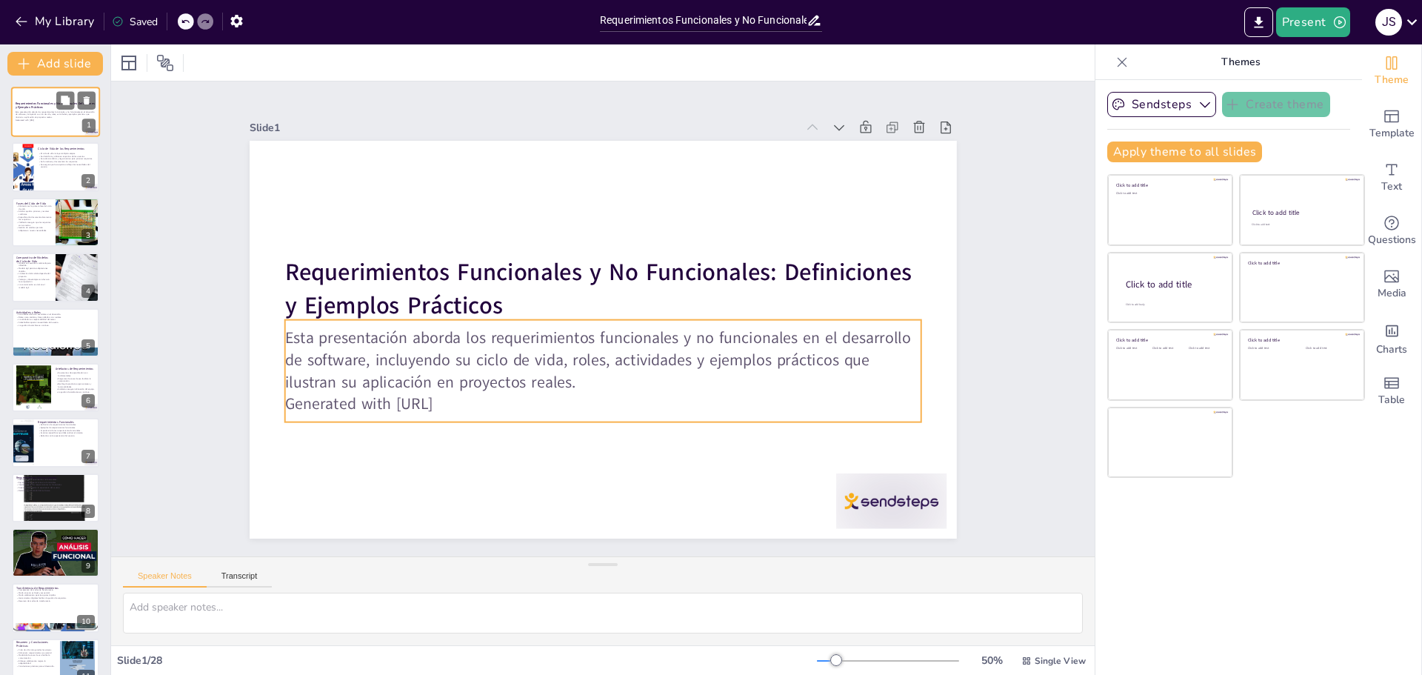
checkbox input "true"
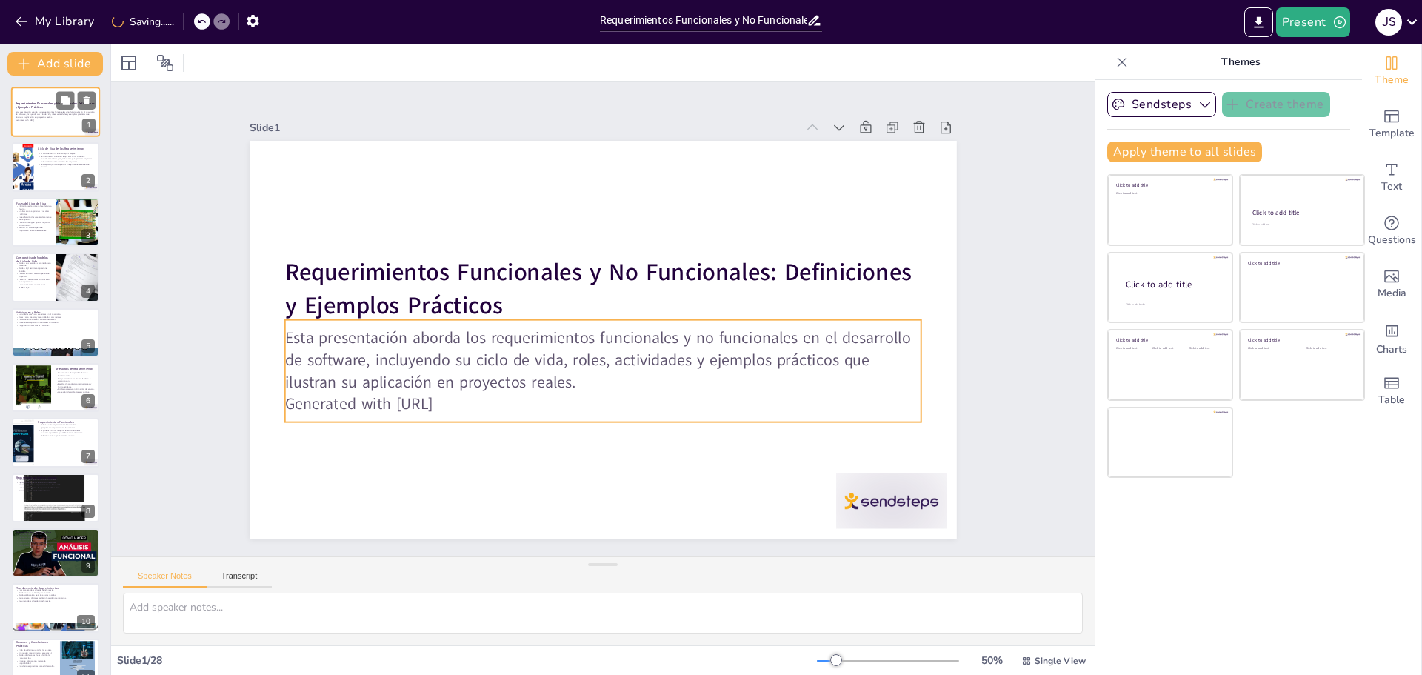
checkbox input "true"
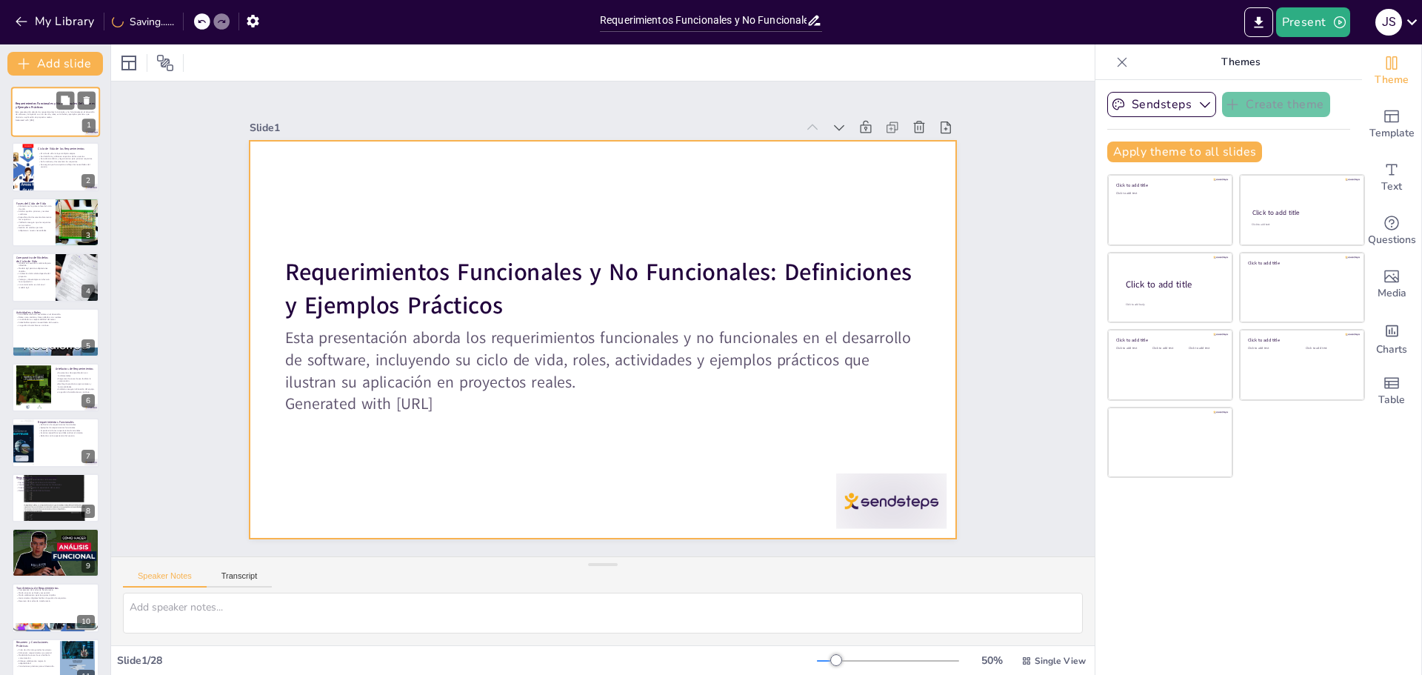
click at [46, 122] on div at bounding box center [55, 112] width 89 height 50
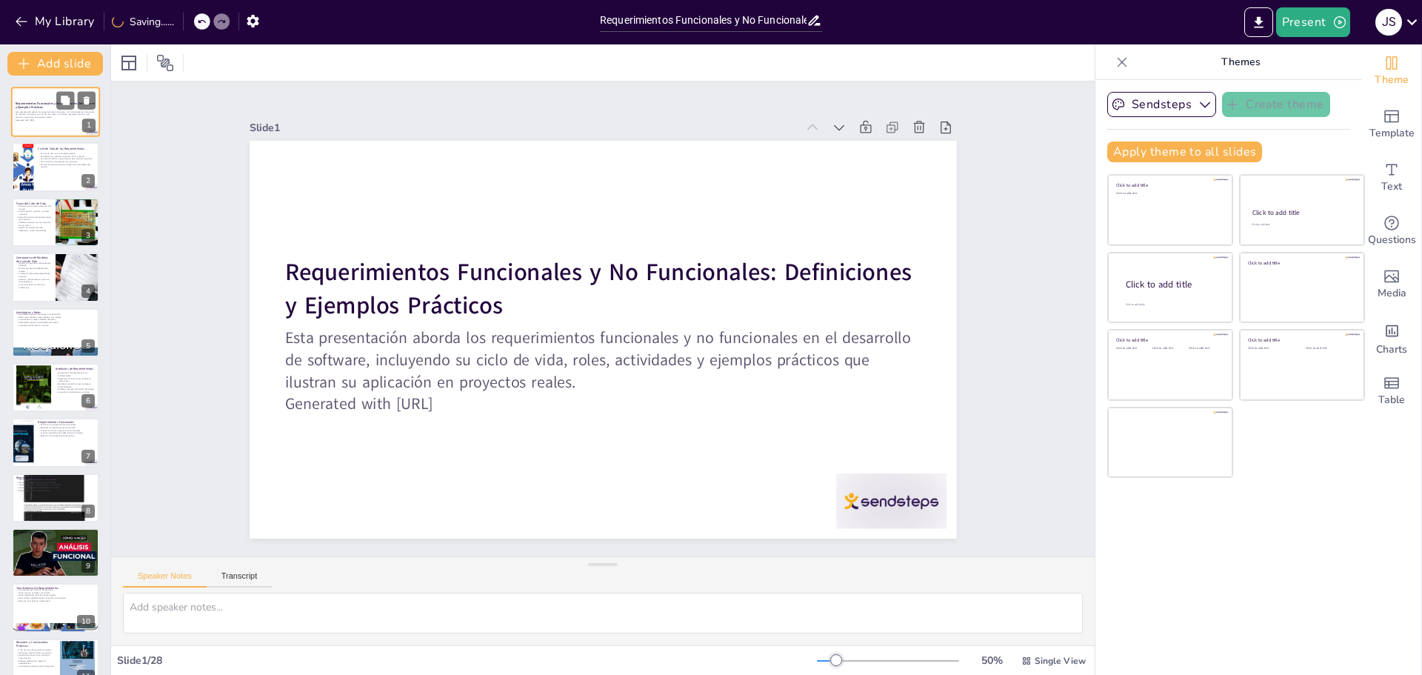
checkbox input "true"
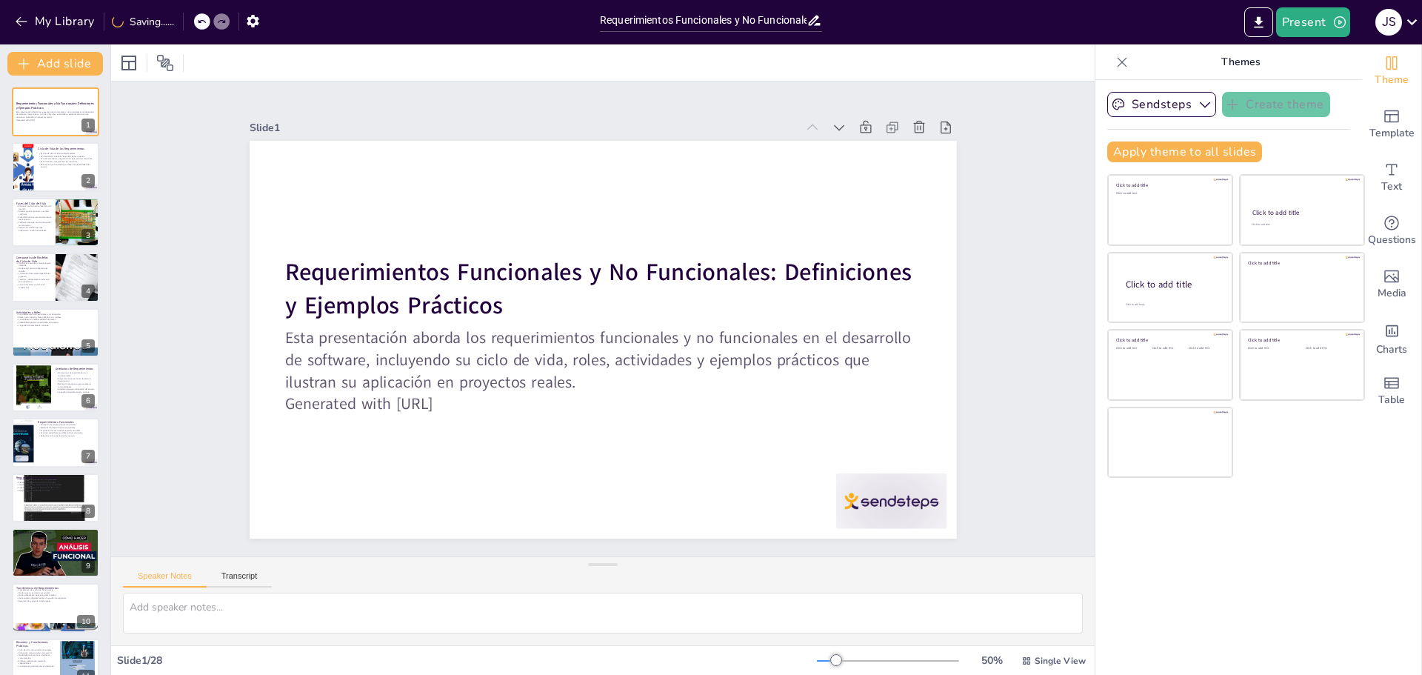
checkbox input "true"
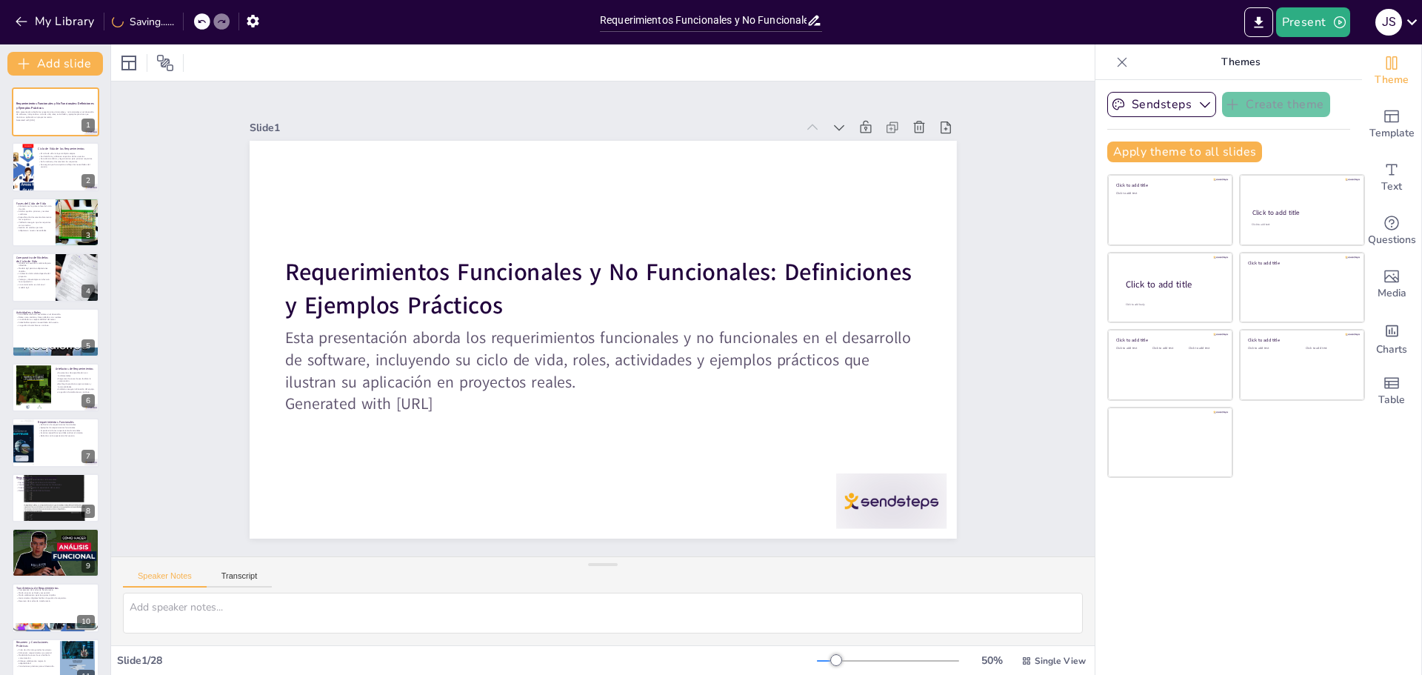
checkbox input "true"
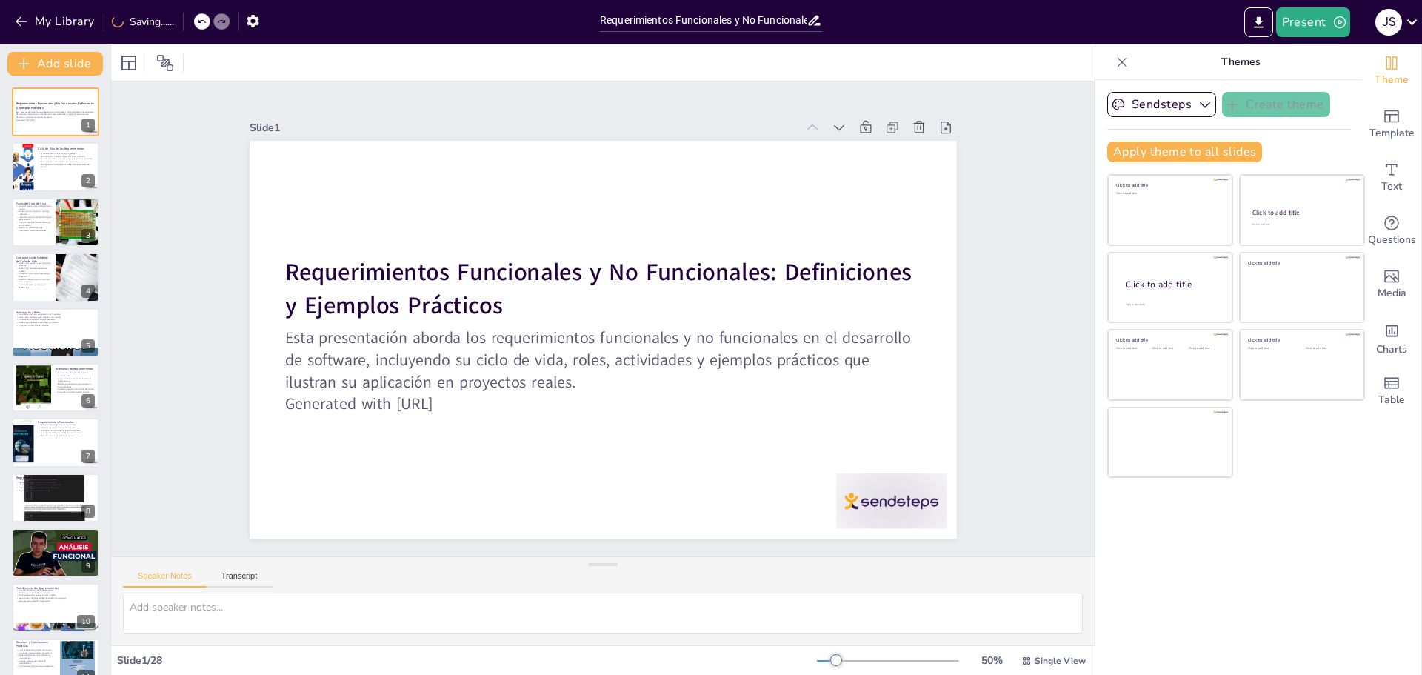
checkbox input "true"
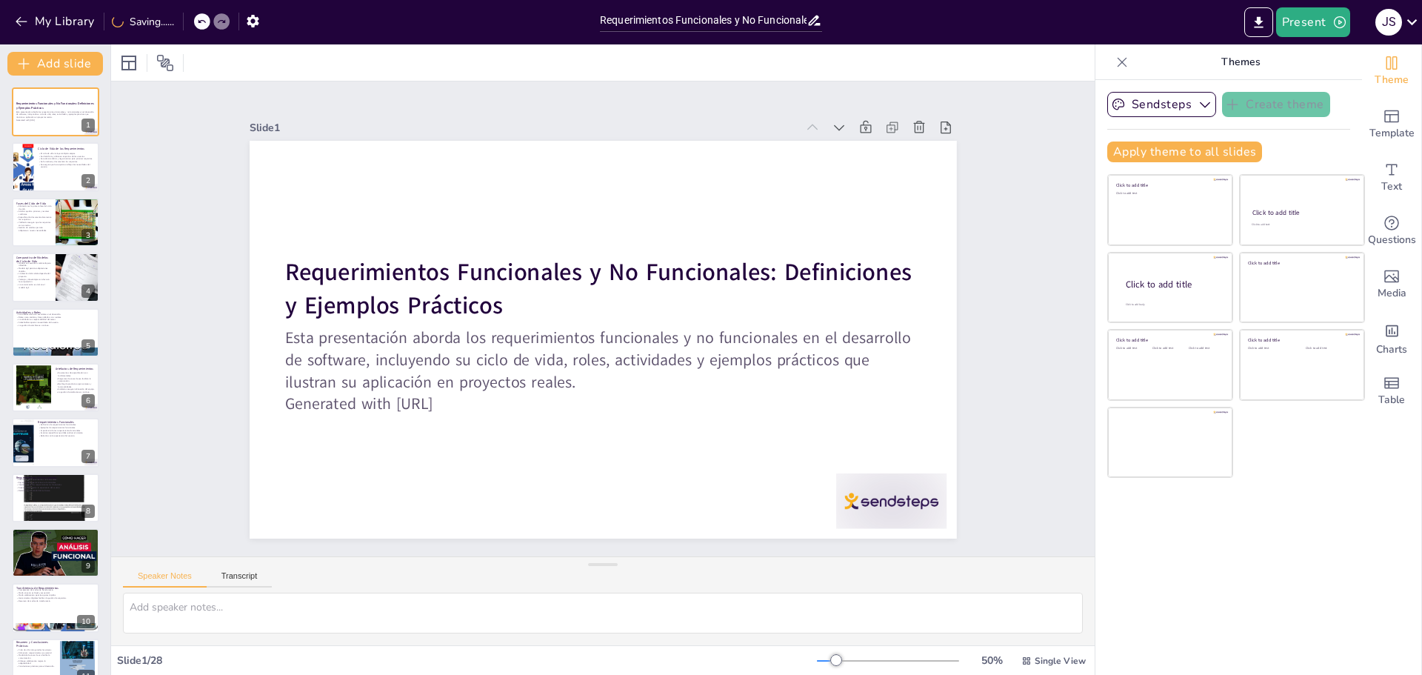
checkbox input "true"
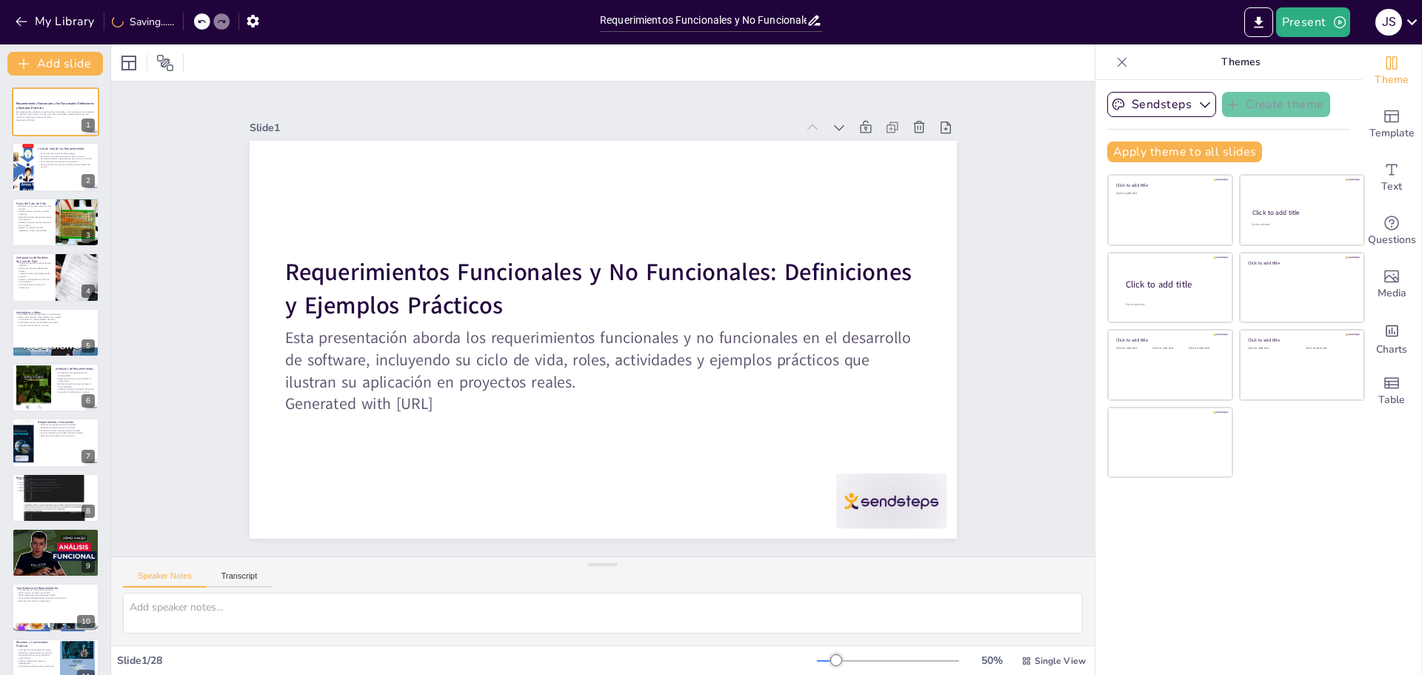
checkbox input "true"
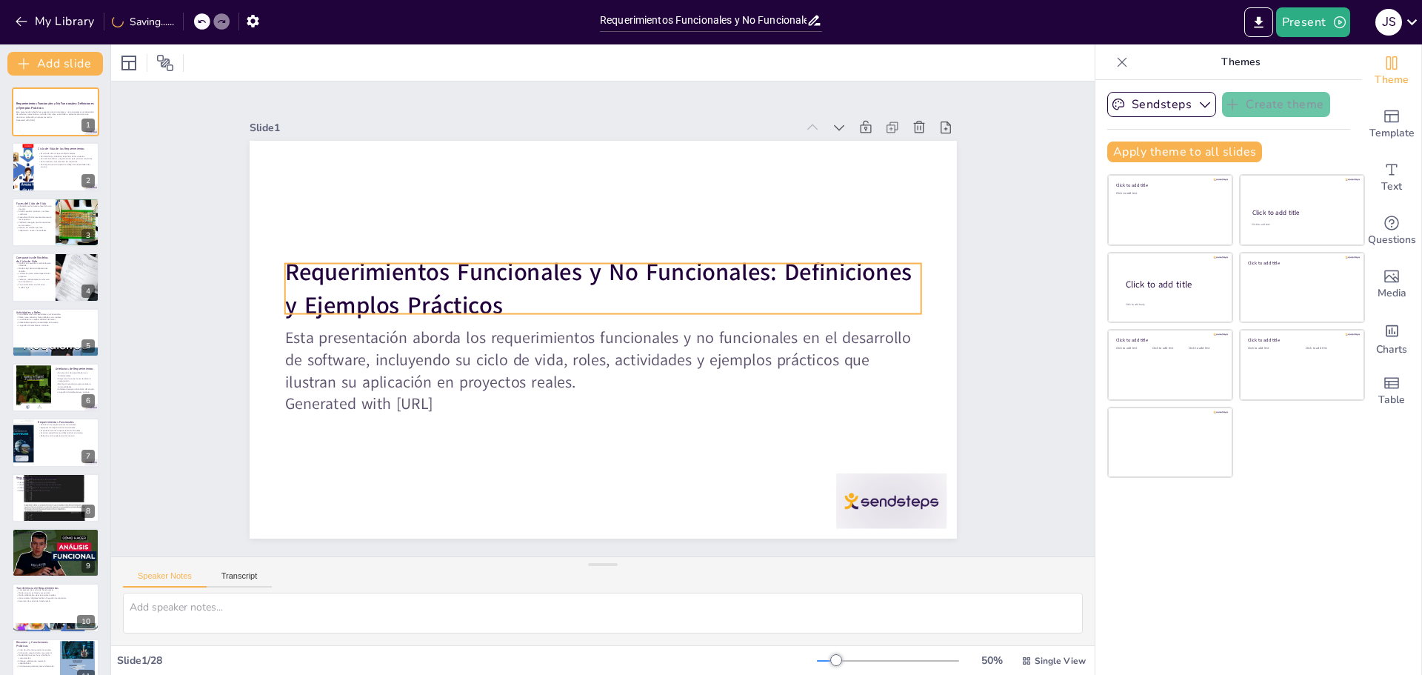
checkbox input "true"
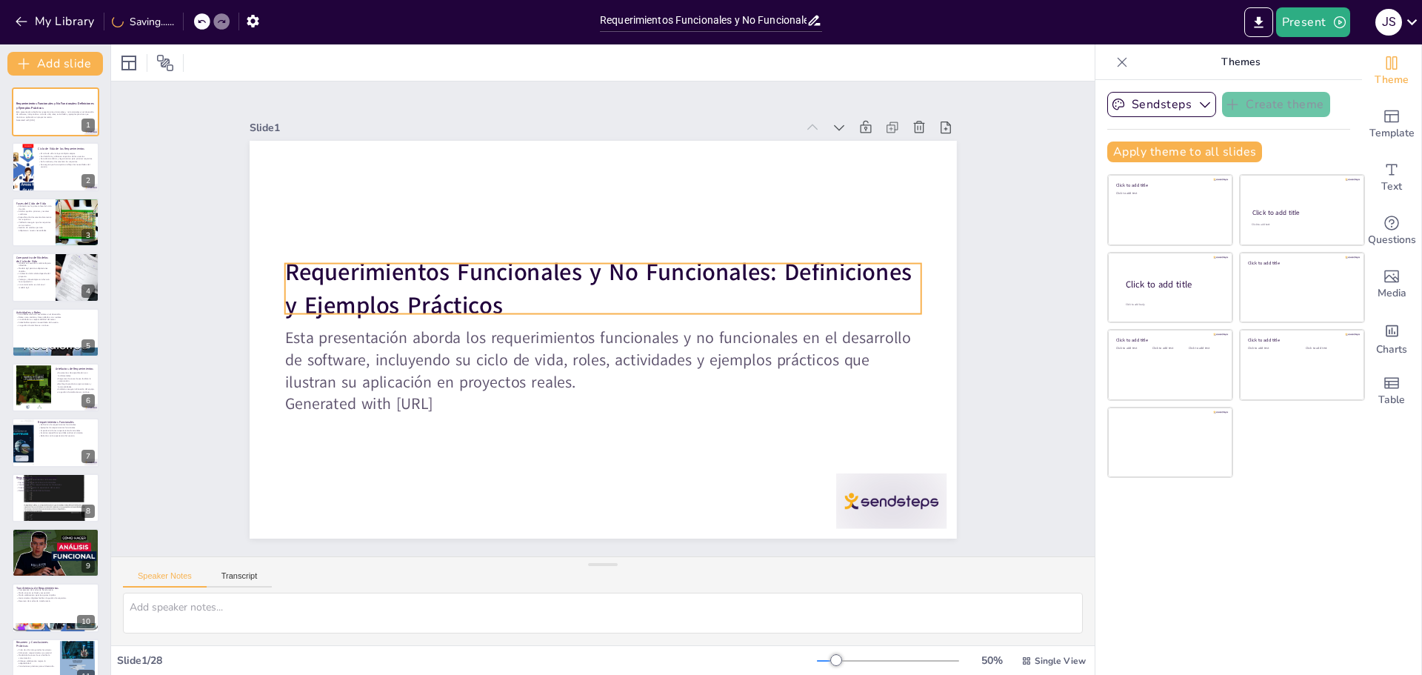
checkbox input "true"
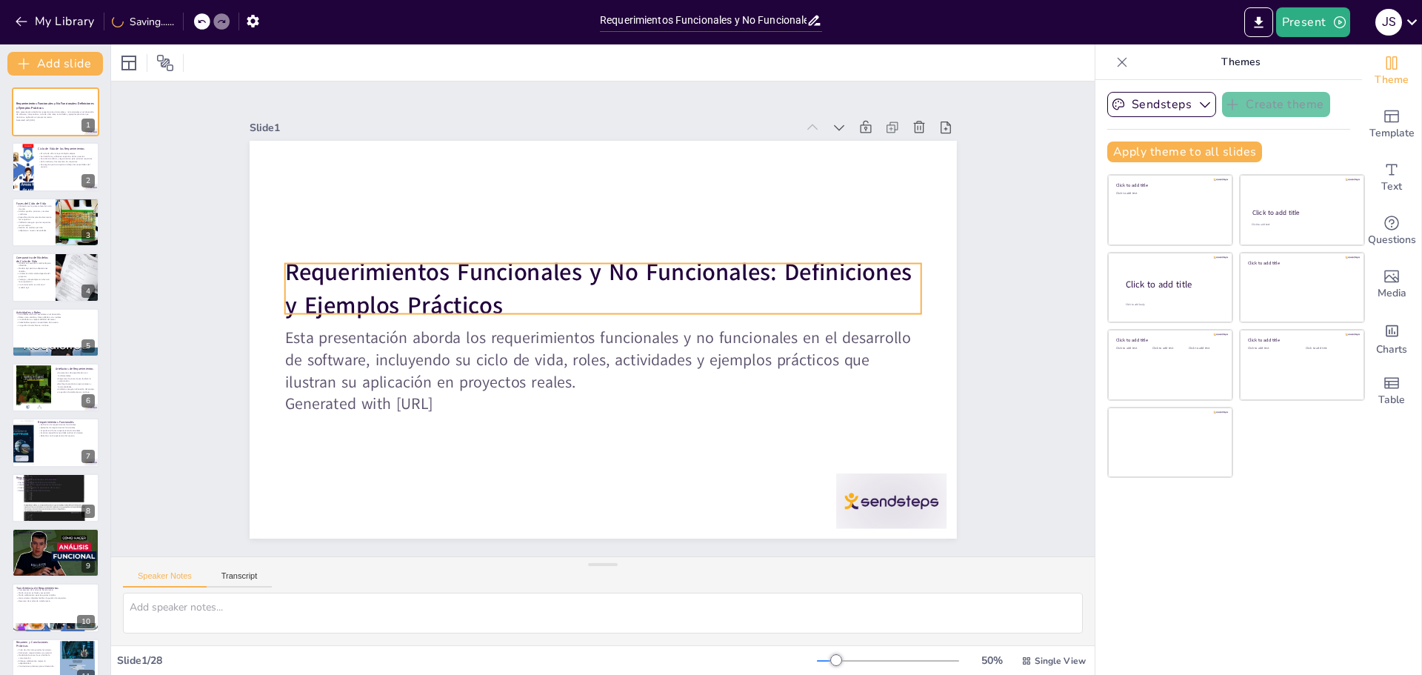
checkbox input "true"
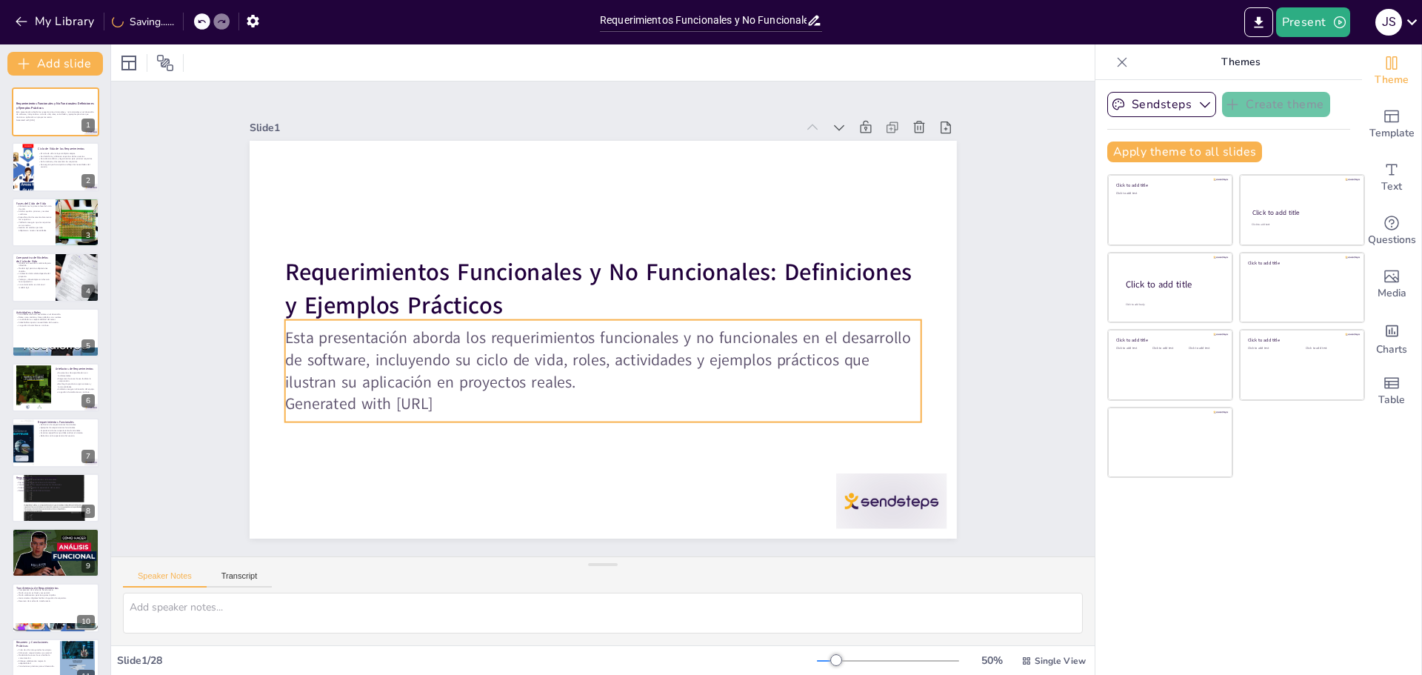
checkbox input "true"
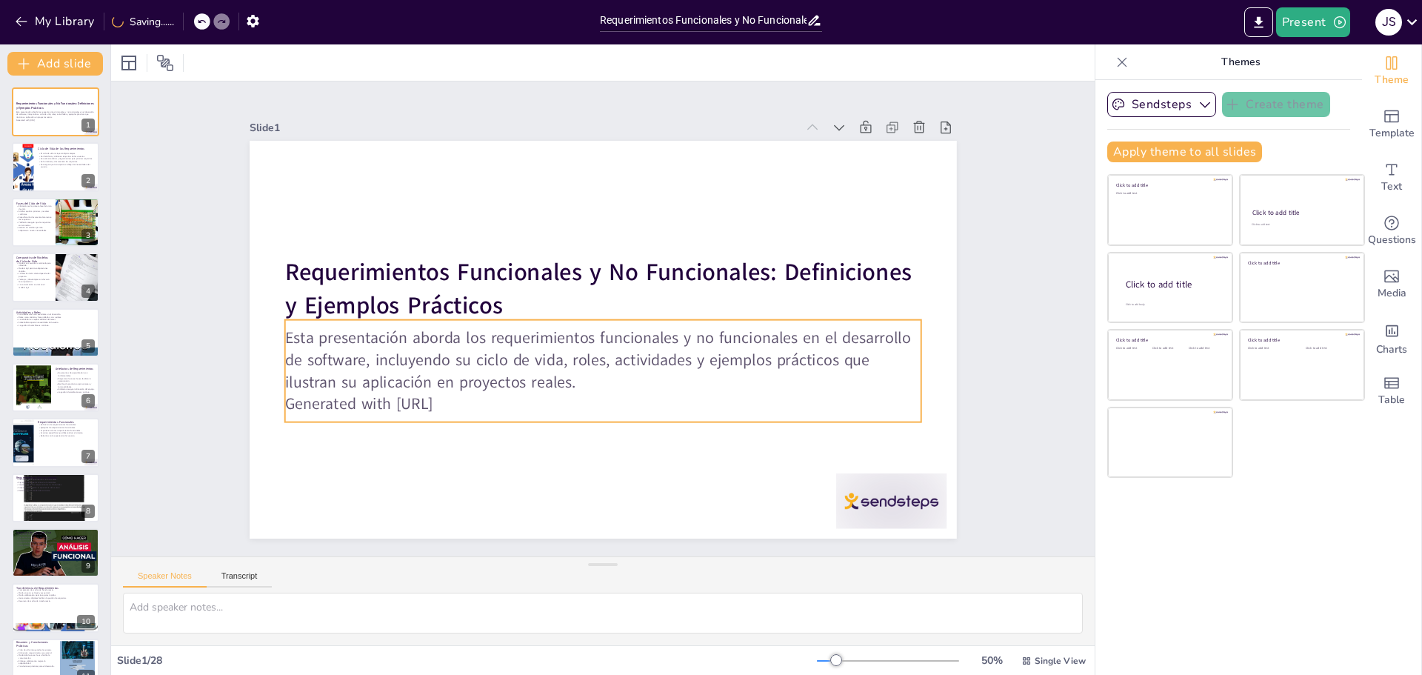
checkbox input "true"
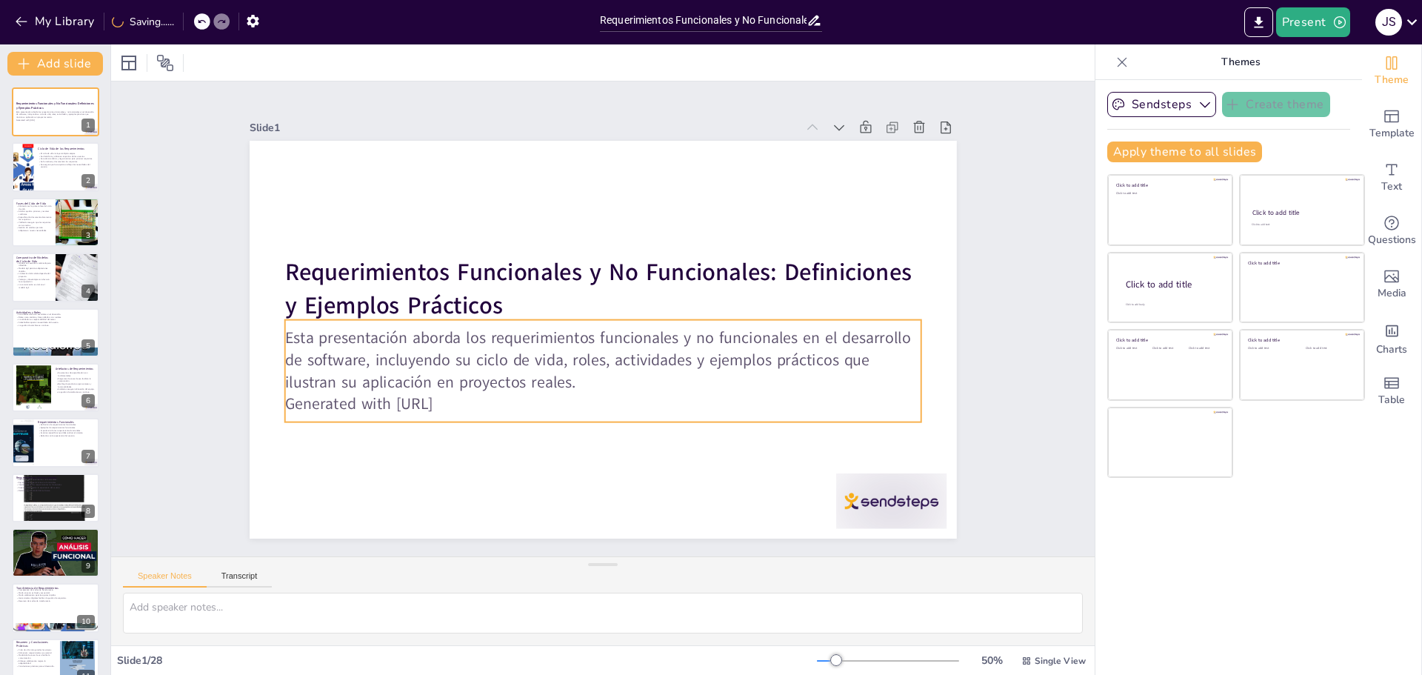
checkbox input "true"
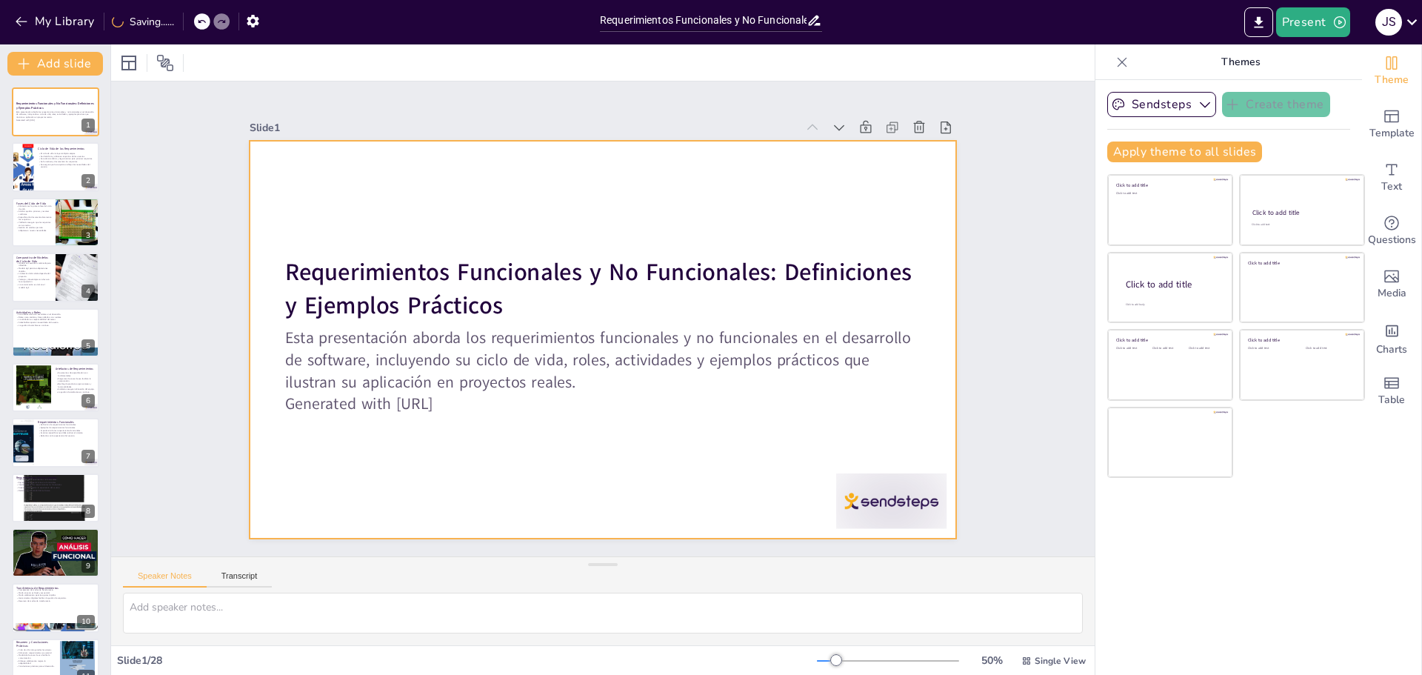
checkbox input "true"
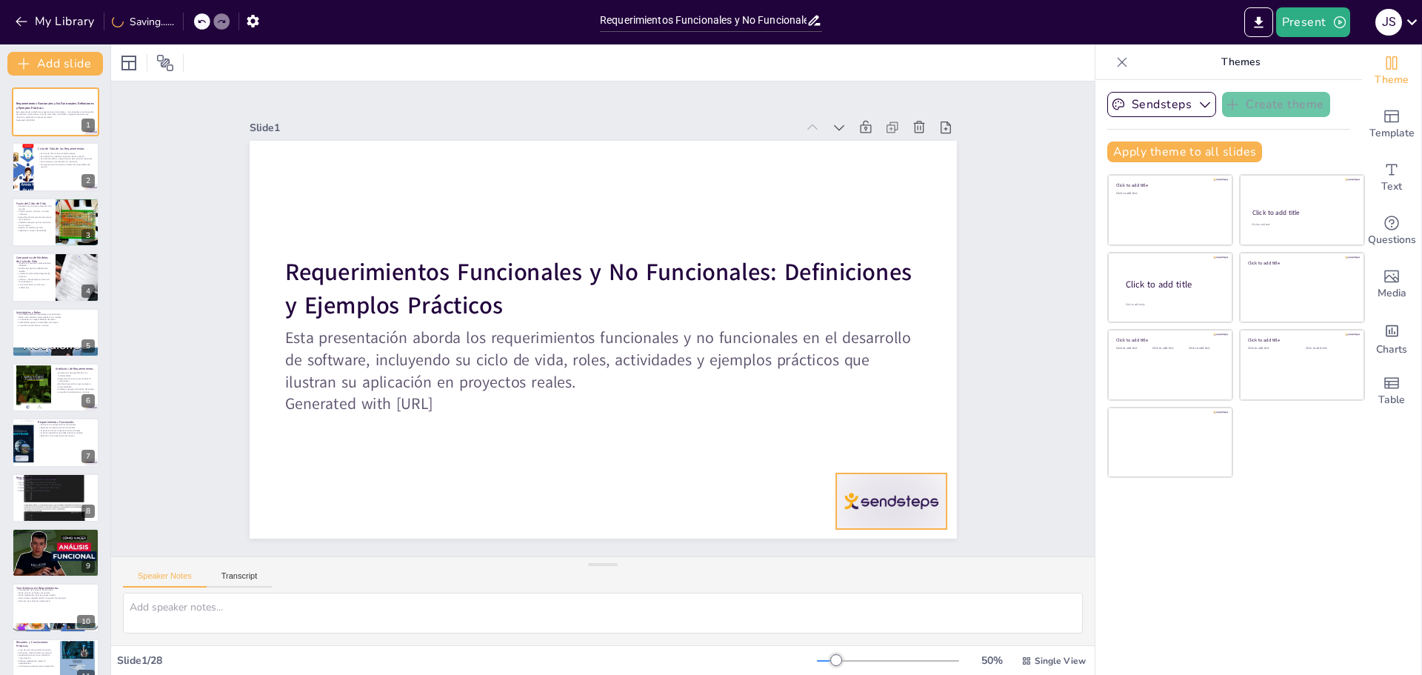
checkbox input "true"
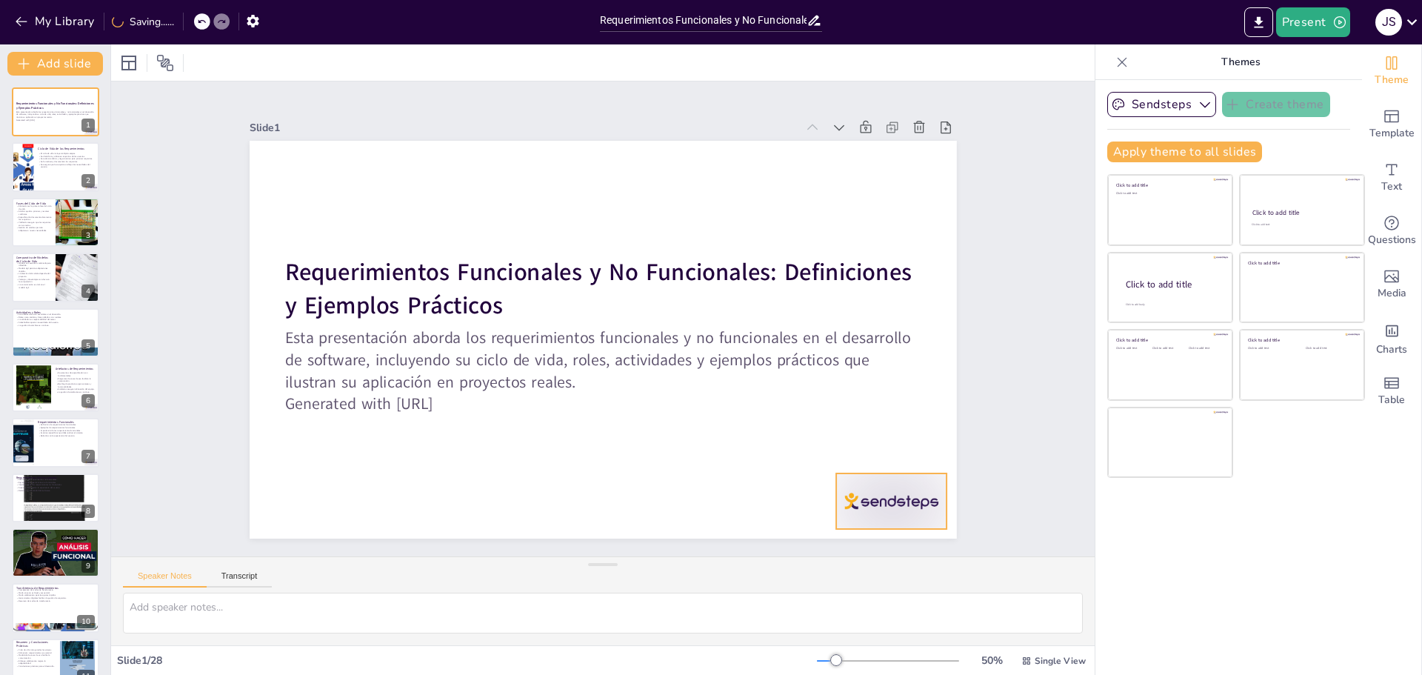
checkbox input "true"
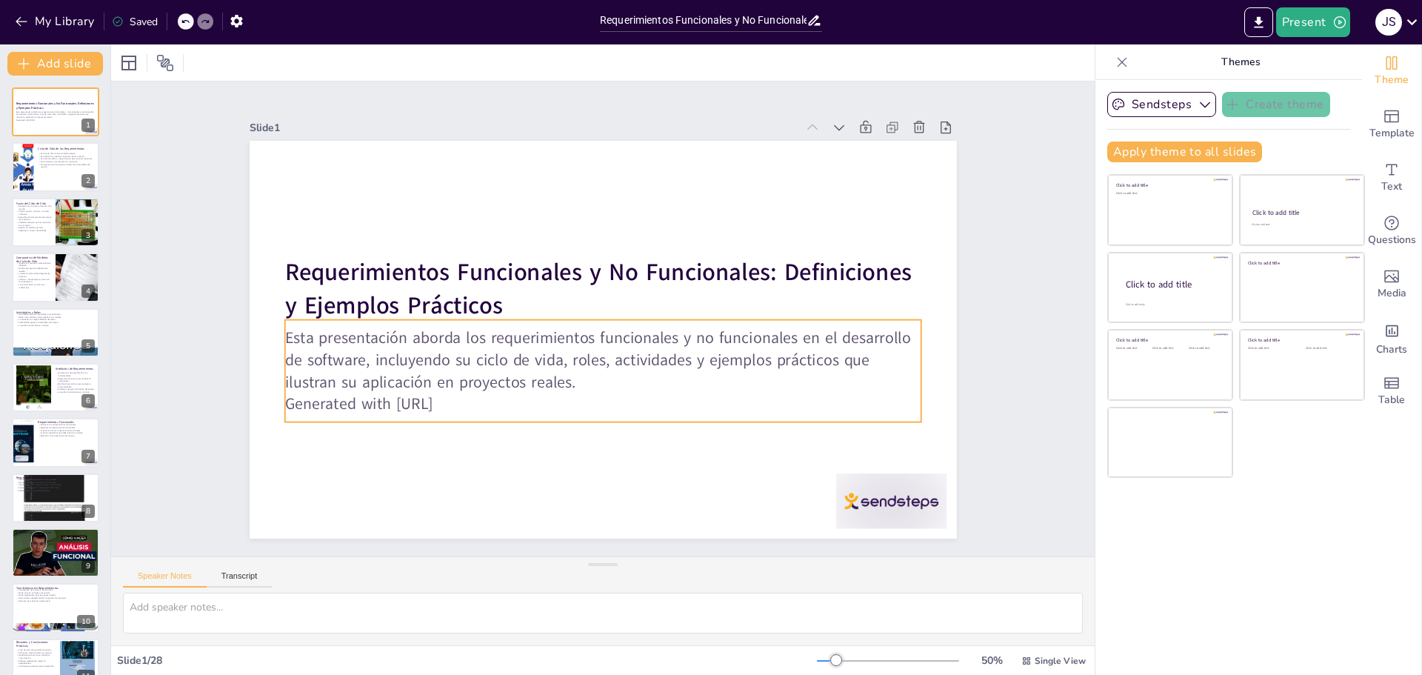
checkbox input "true"
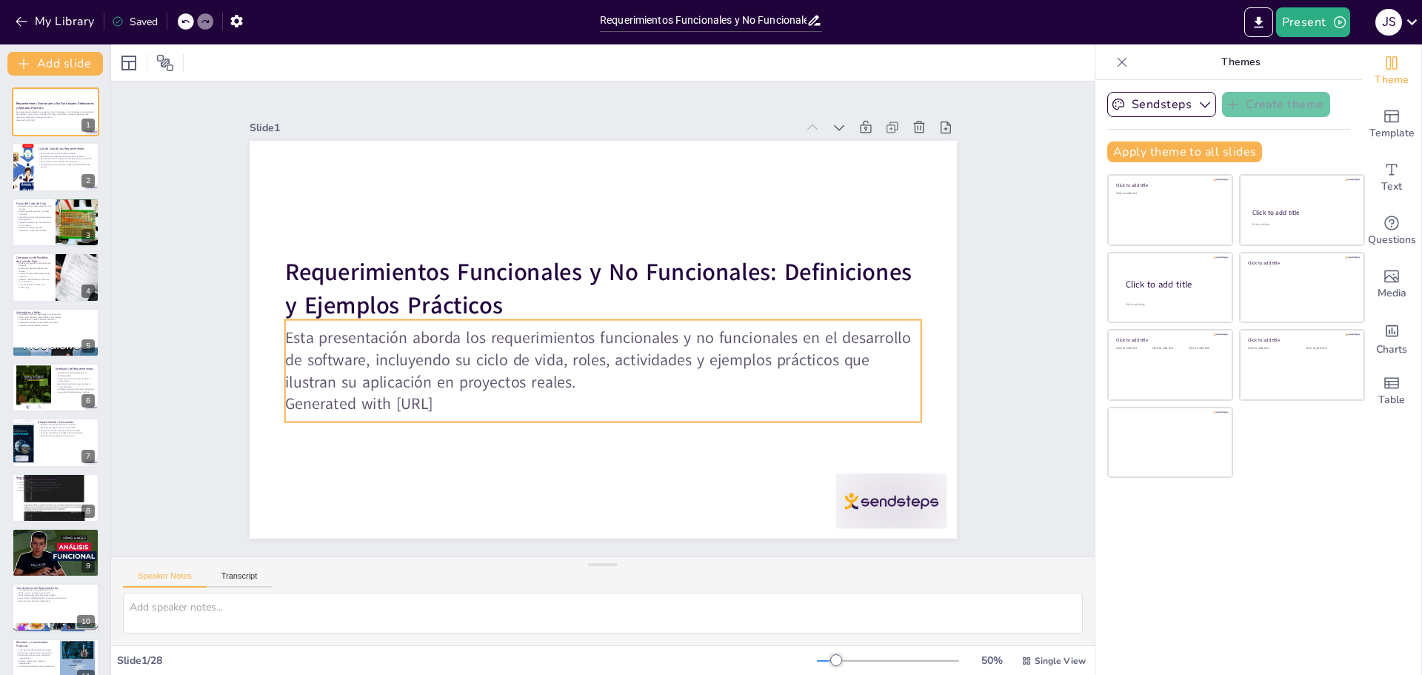
checkbox input "true"
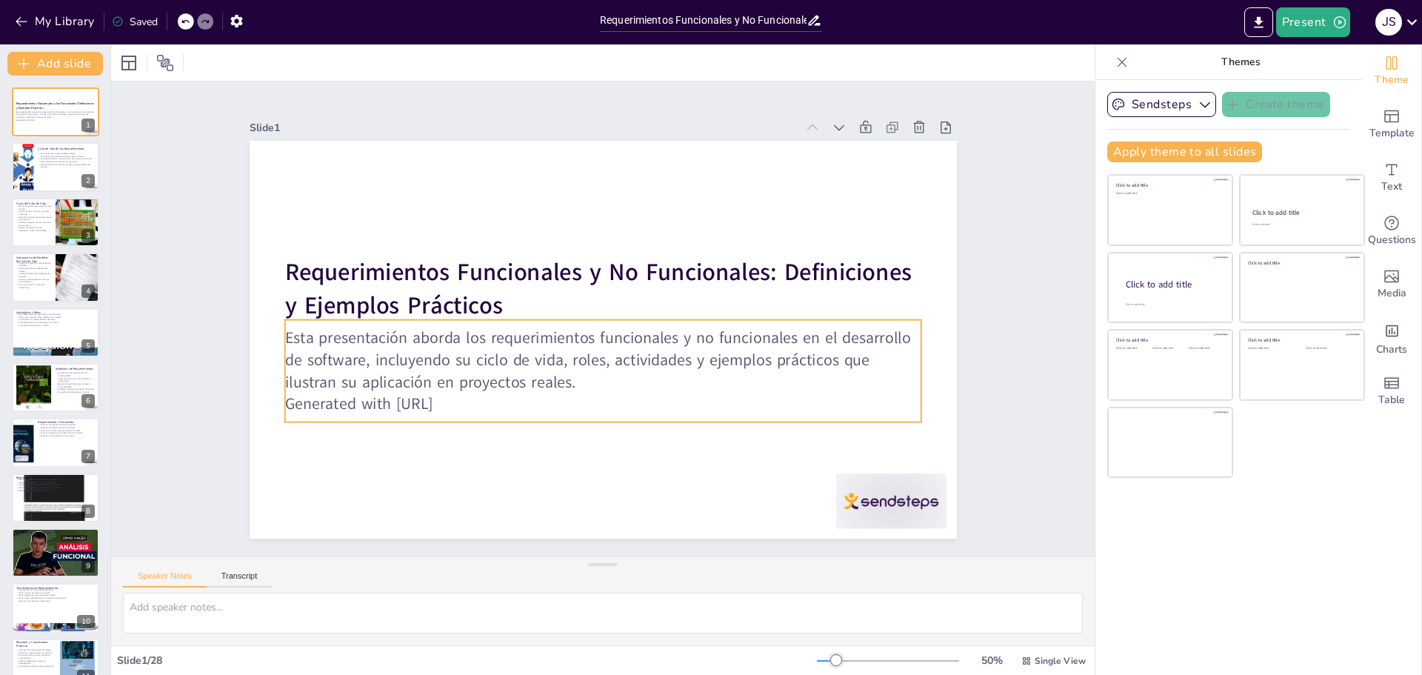
checkbox input "true"
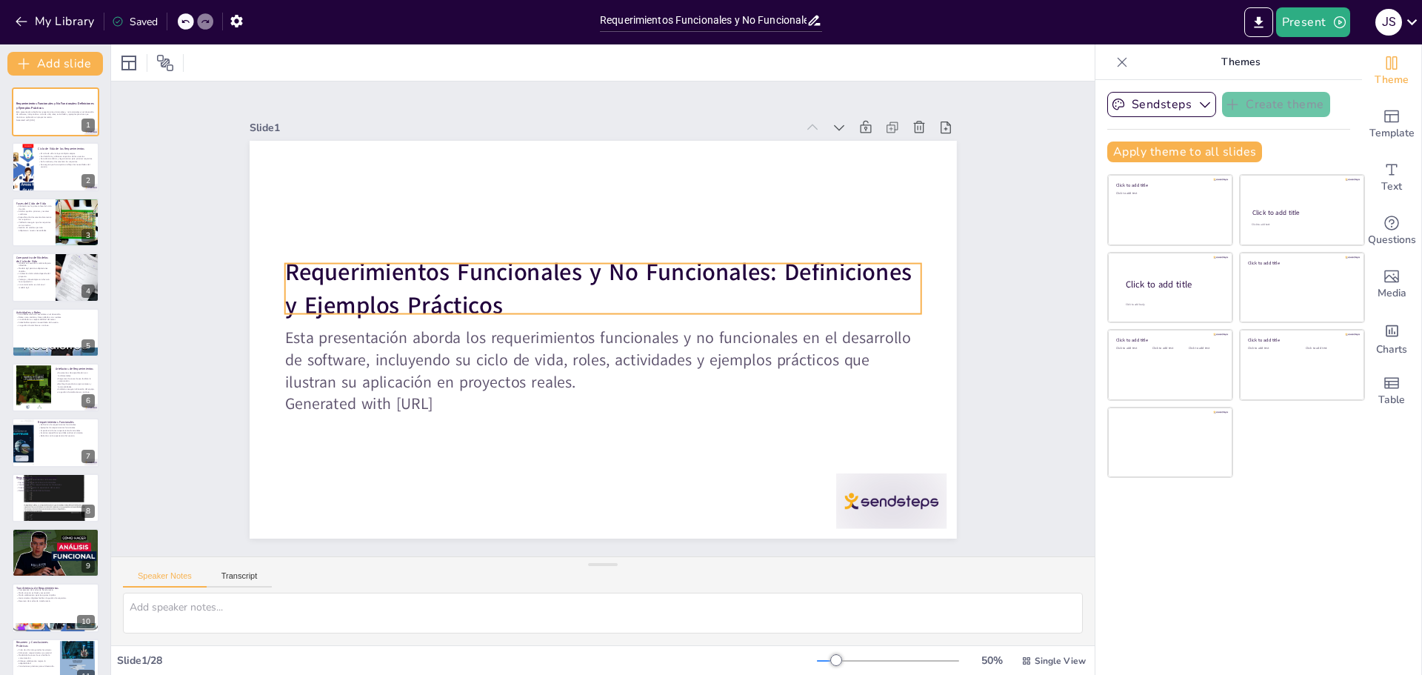
checkbox input "true"
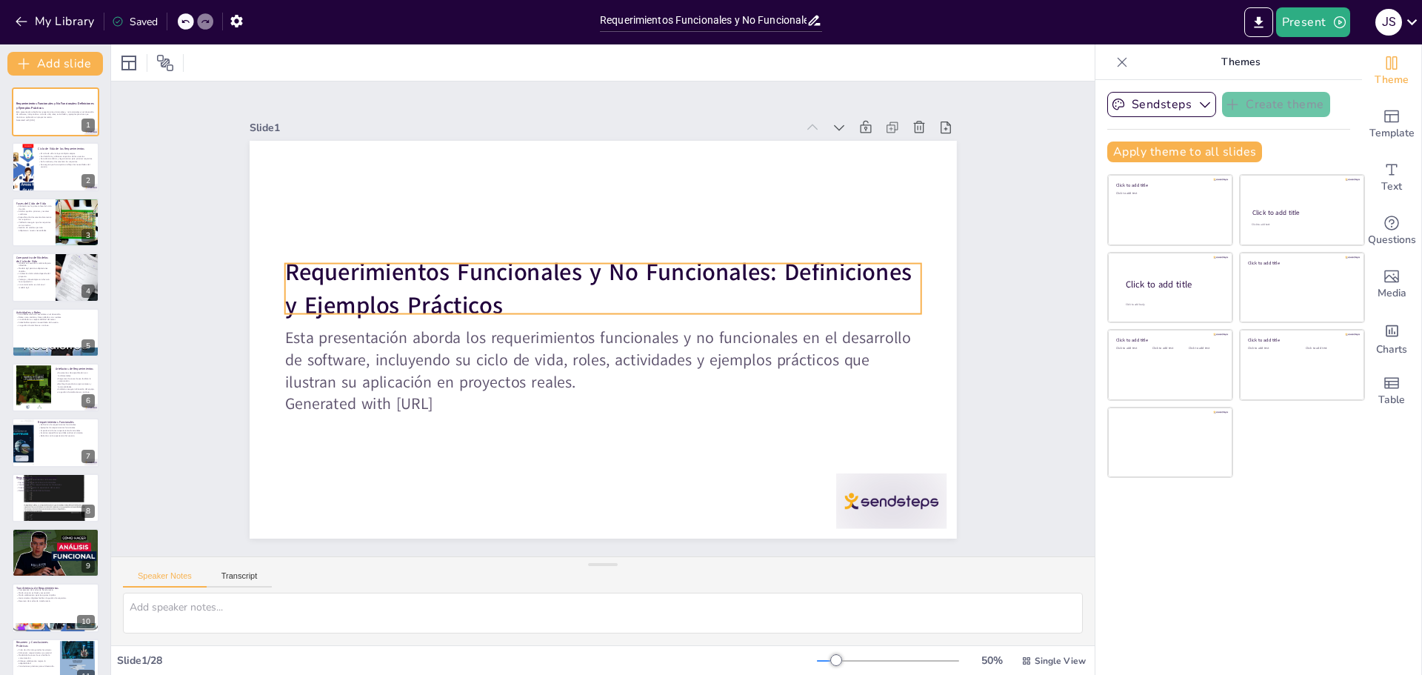
checkbox input "true"
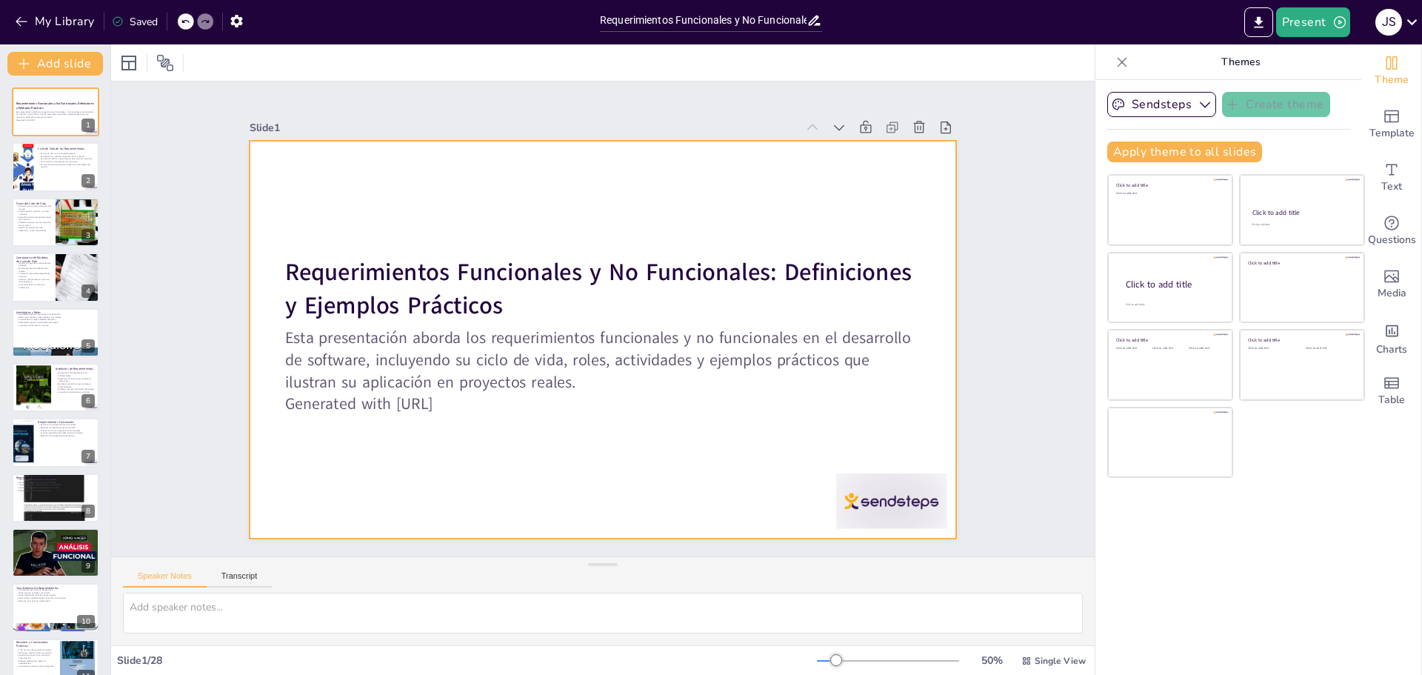
checkbox input "true"
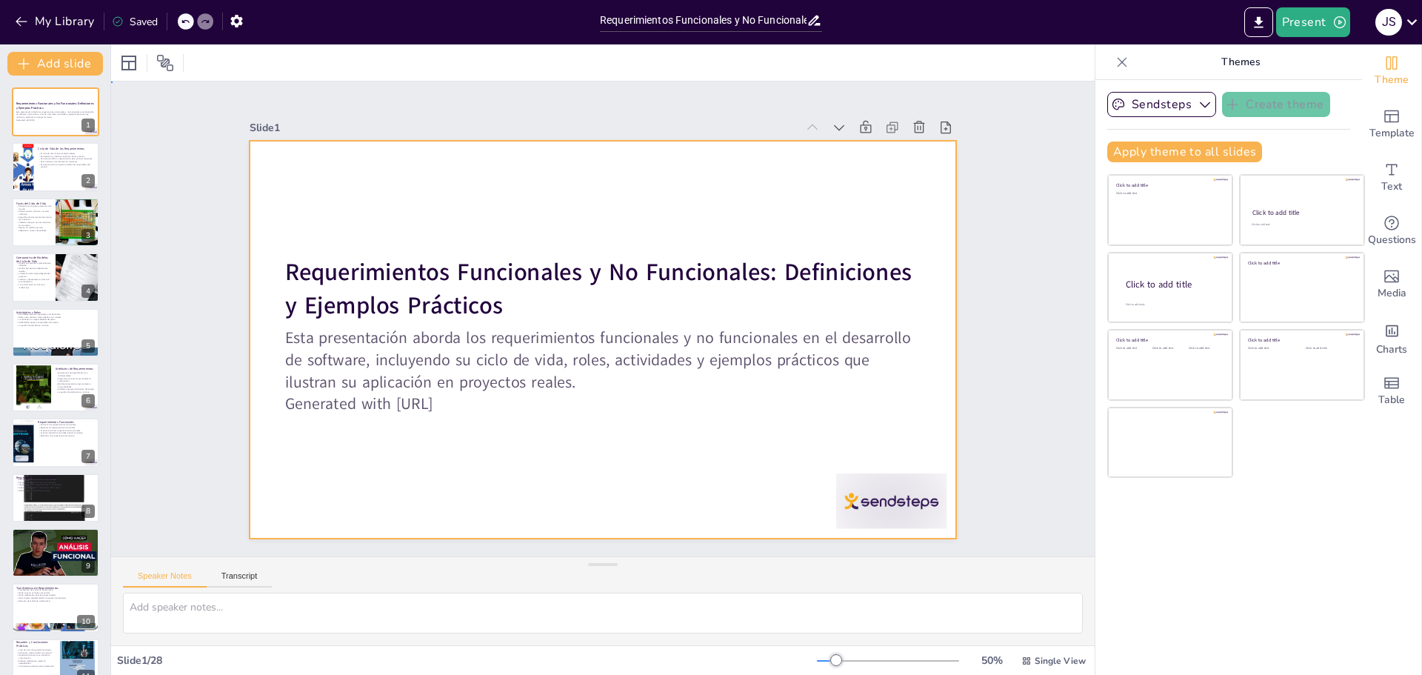
click at [794, 196] on div at bounding box center [598, 339] width 774 height 536
checkbox input "true"
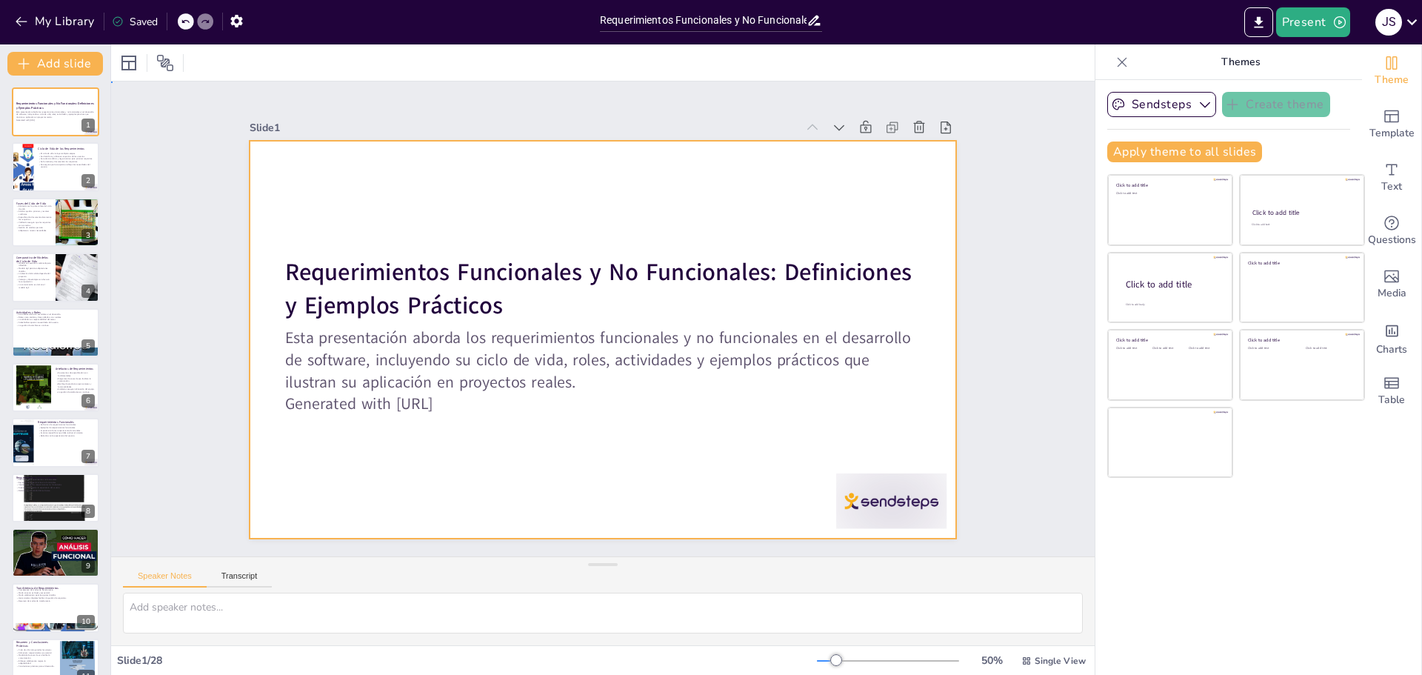
checkbox input "true"
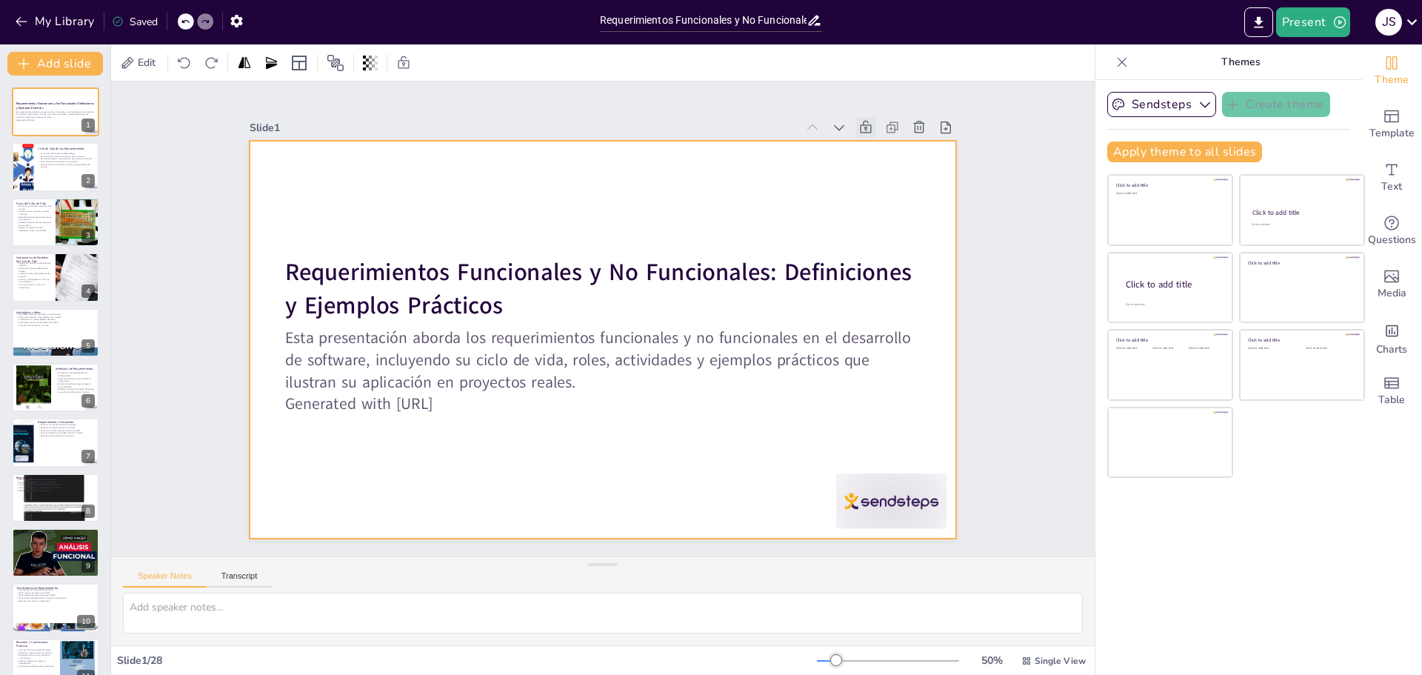
checkbox input "true"
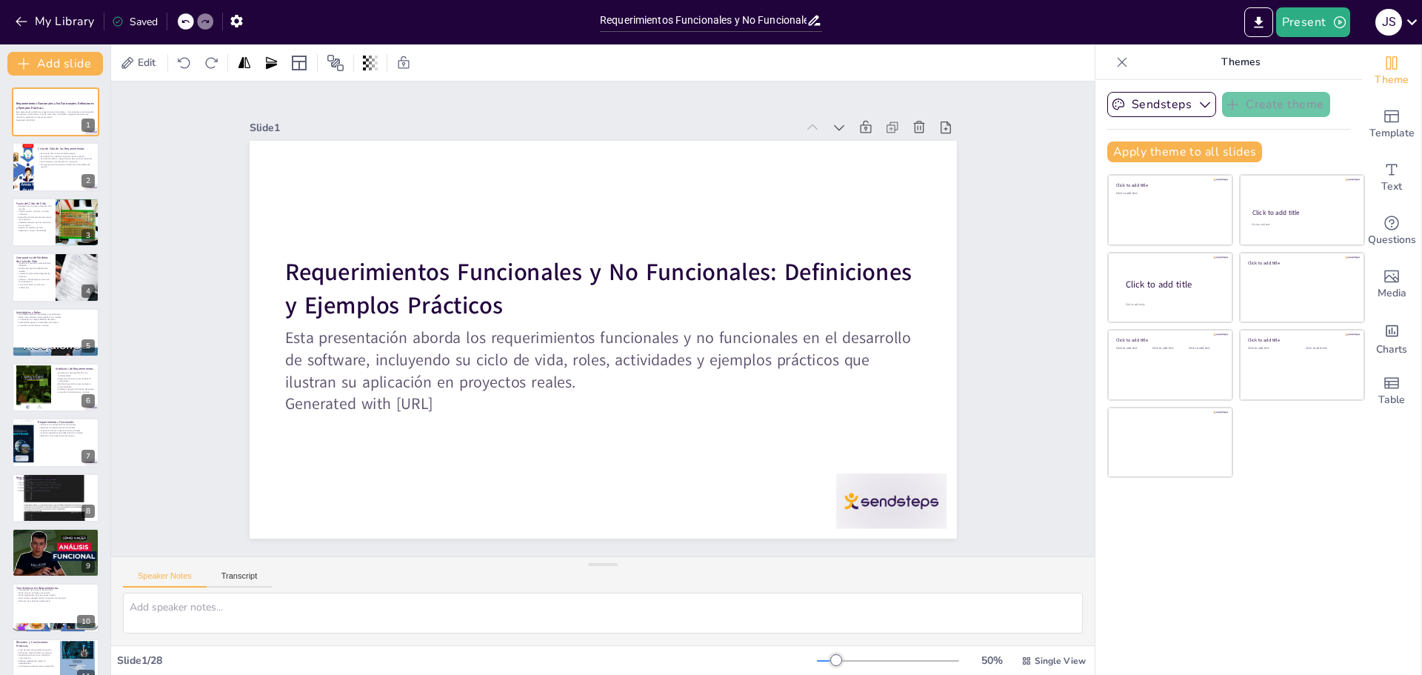
checkbox input "true"
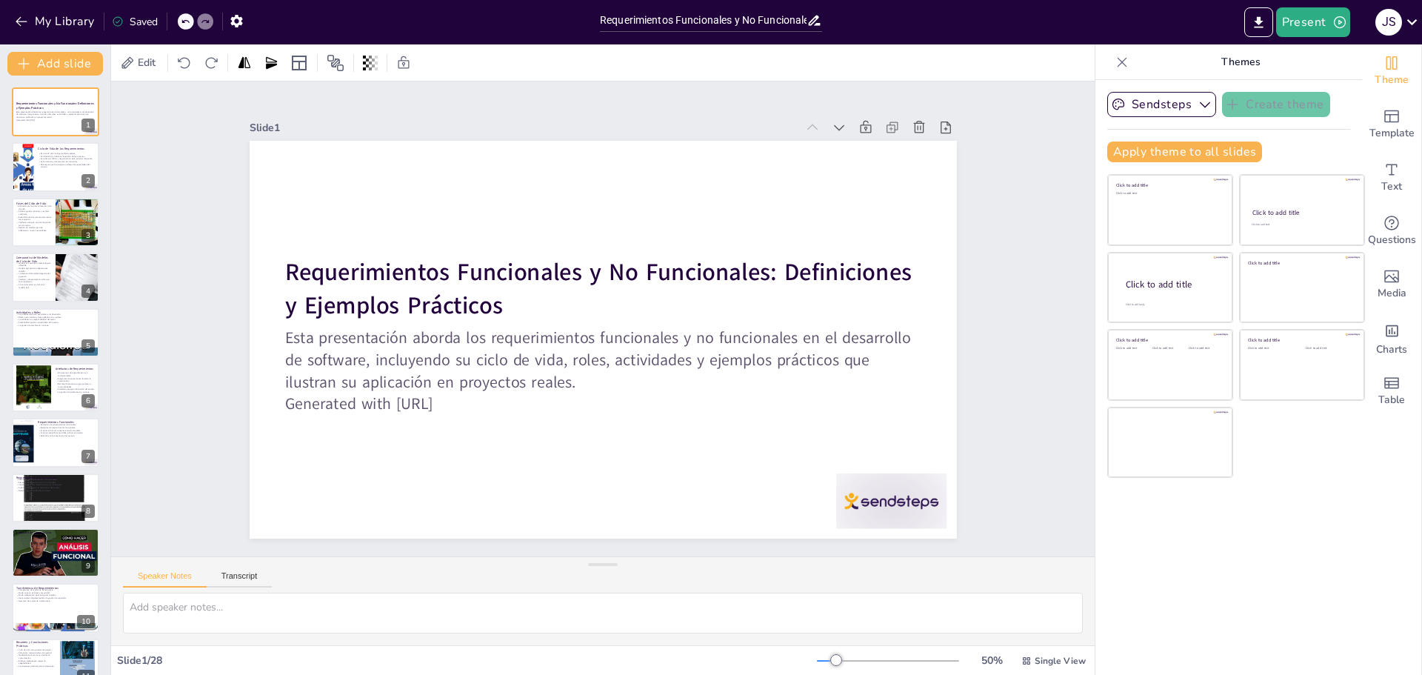
checkbox input "true"
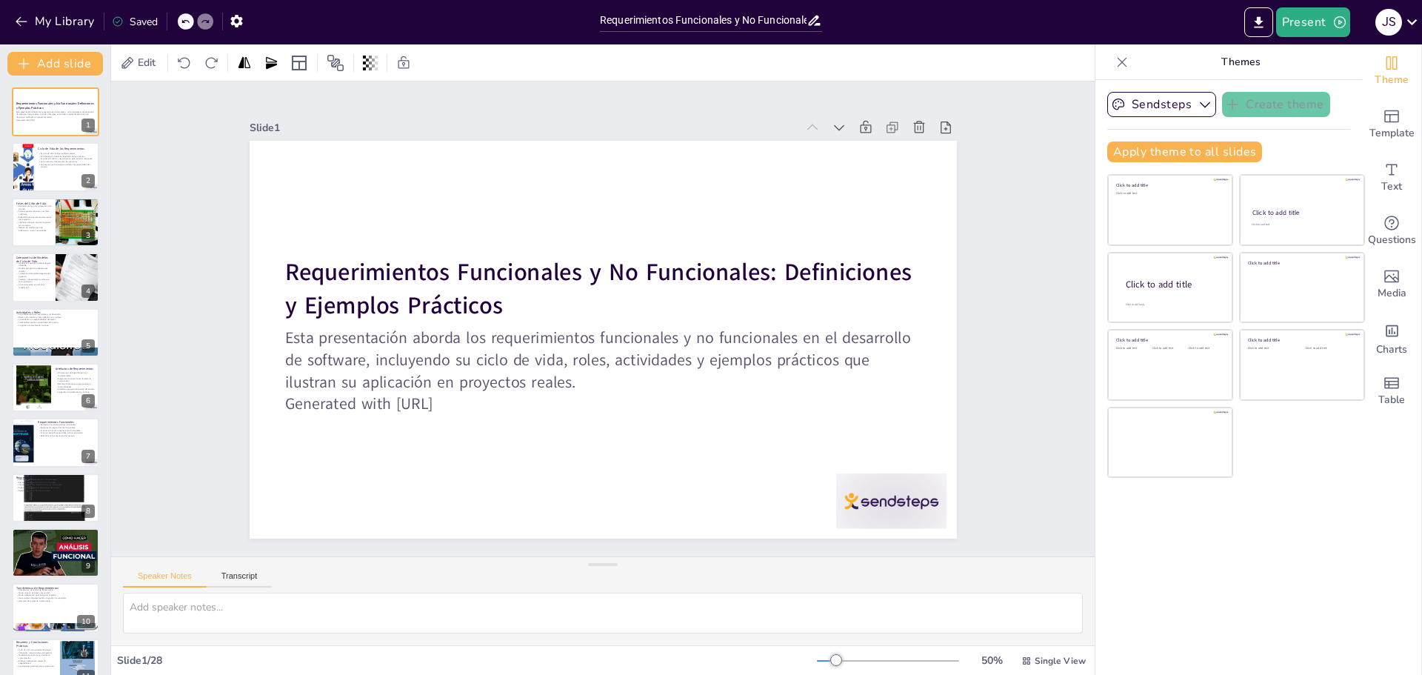
checkbox input "true"
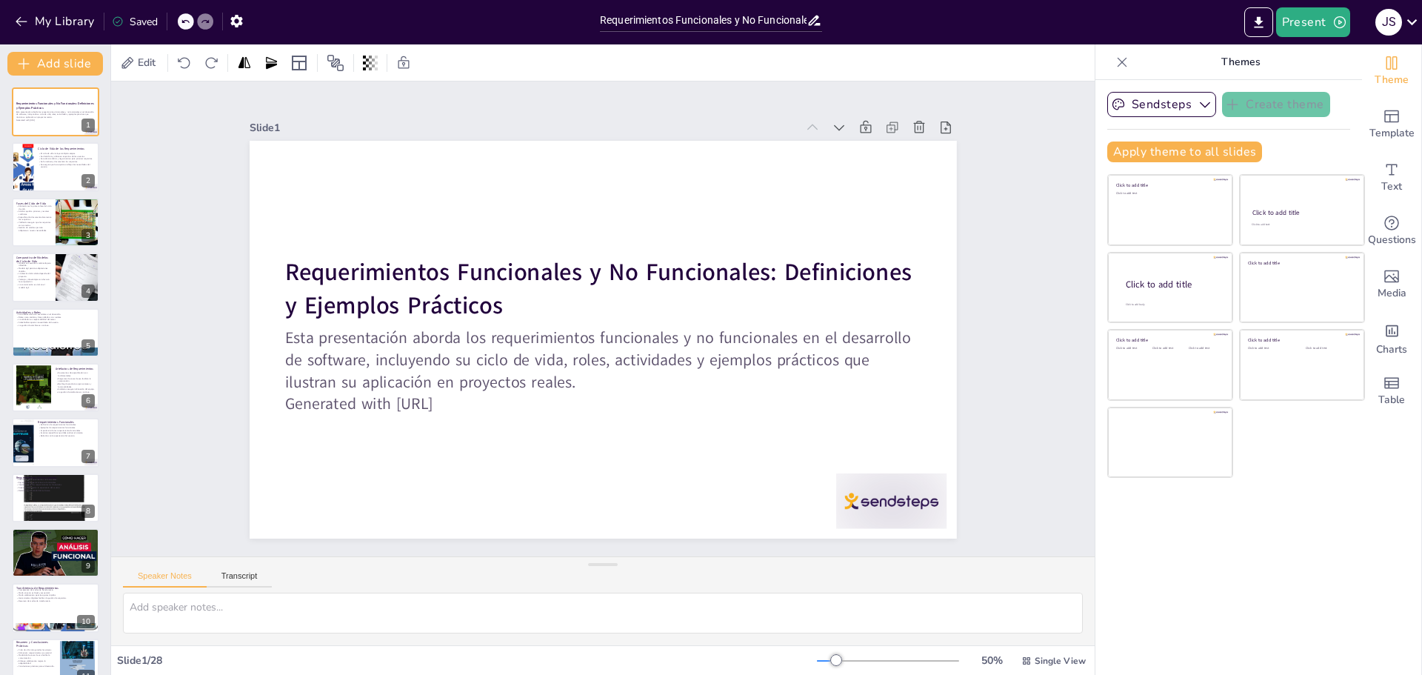
checkbox input "true"
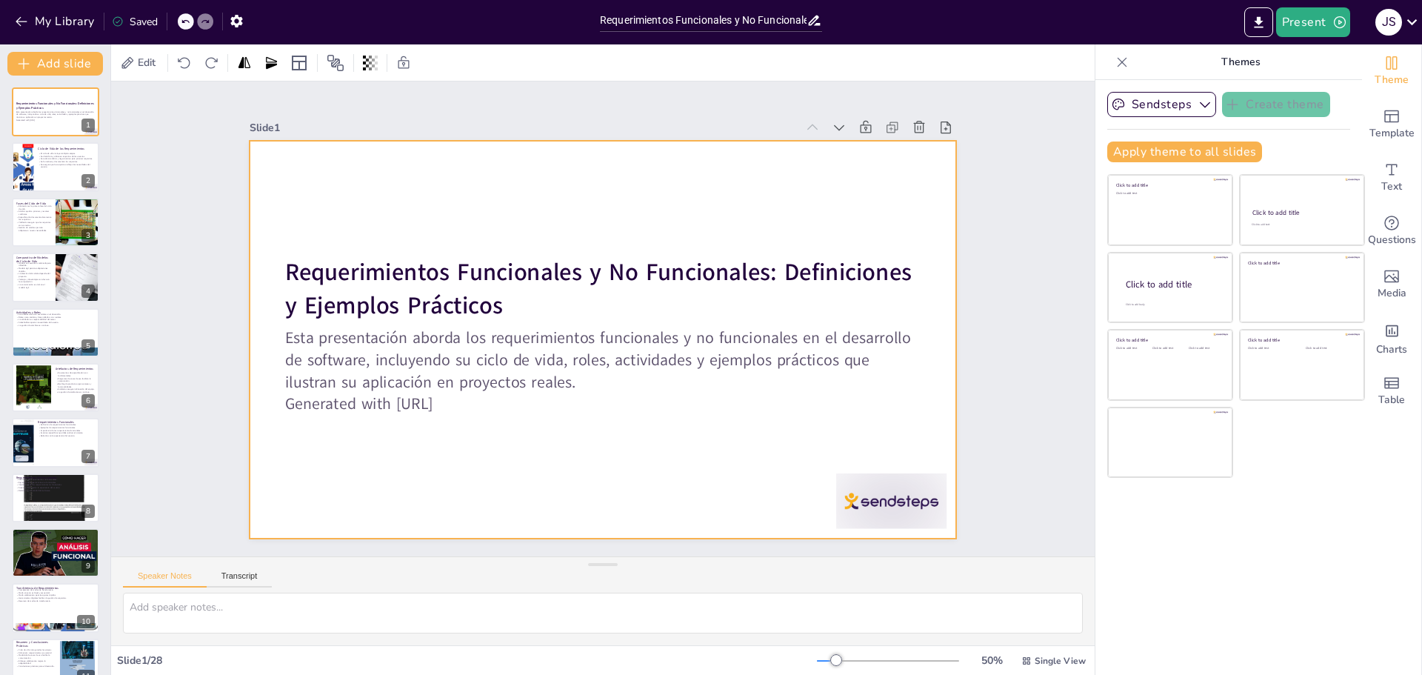
checkbox input "true"
click at [887, 204] on div at bounding box center [594, 338] width 808 height 651
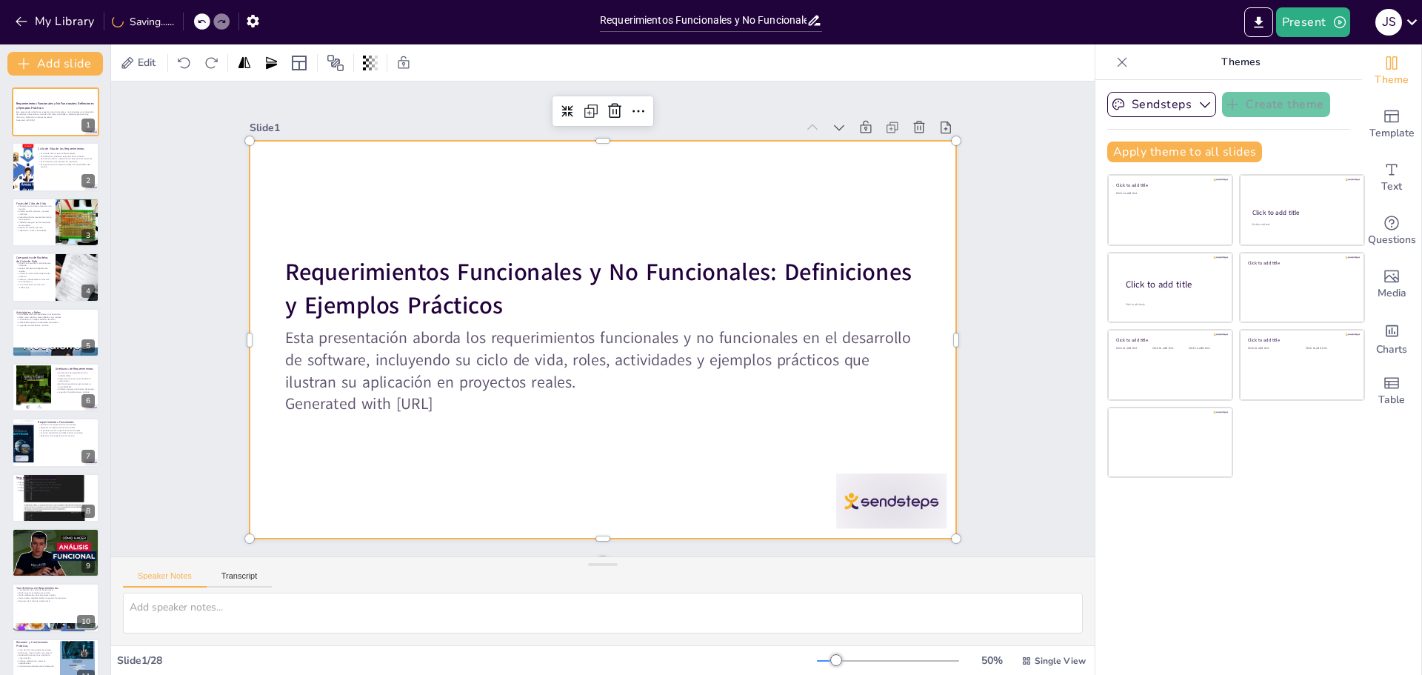
click at [764, 213] on div at bounding box center [594, 338] width 808 height 651
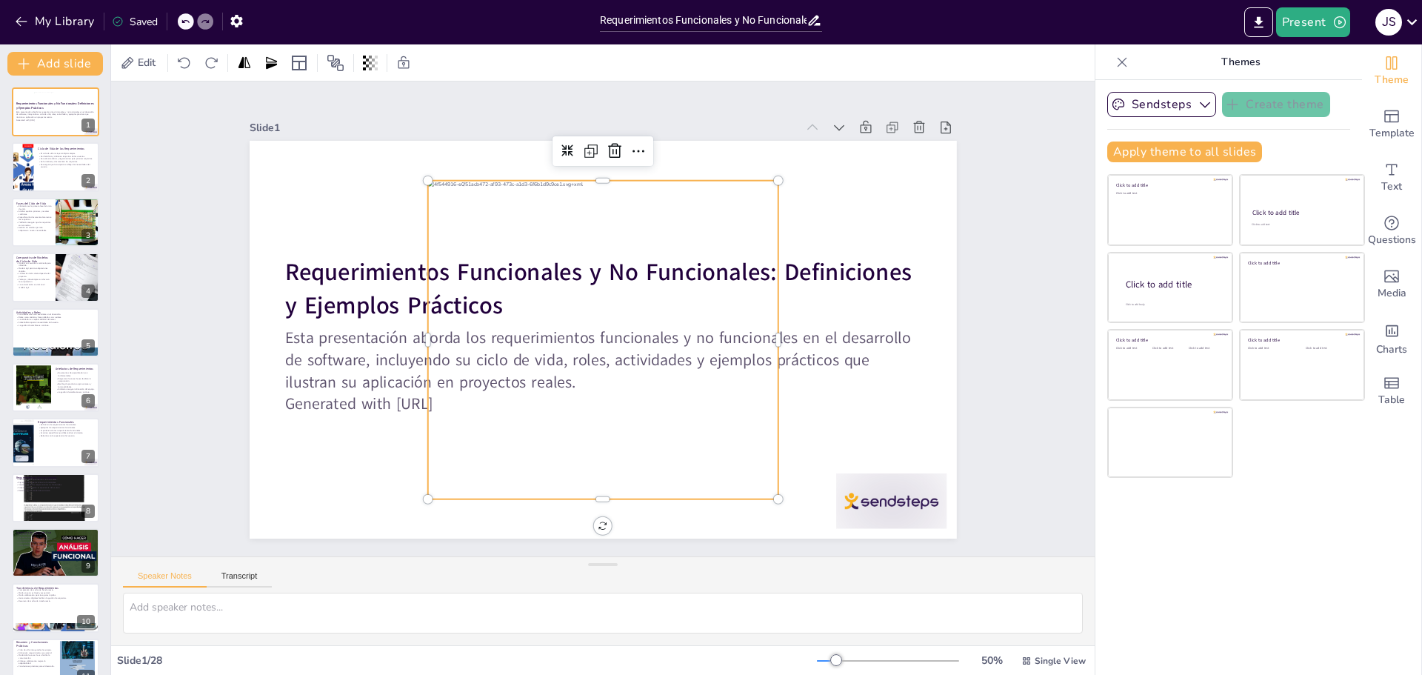
click at [656, 207] on div at bounding box center [623, 323] width 384 height 409
click at [665, 205] on div at bounding box center [580, 321] width 353 height 382
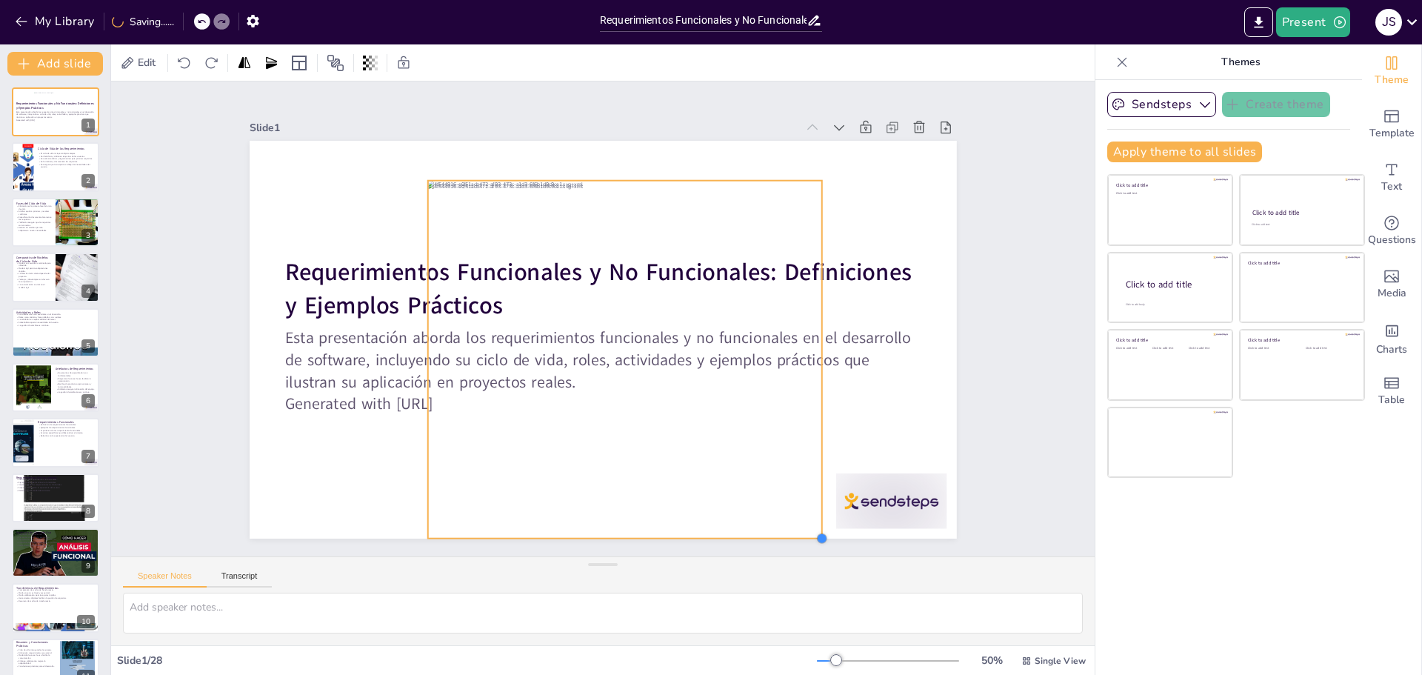
drag, startPoint x: 764, startPoint y: 495, endPoint x: 808, endPoint y: 518, distance: 49.4
click at [808, 518] on div "Requerimientos Funcionales y No Funcionales: Definiciones y Ejemplos Prácticos …" at bounding box center [597, 338] width 796 height 596
click at [881, 538] on div at bounding box center [821, 581] width 122 height 87
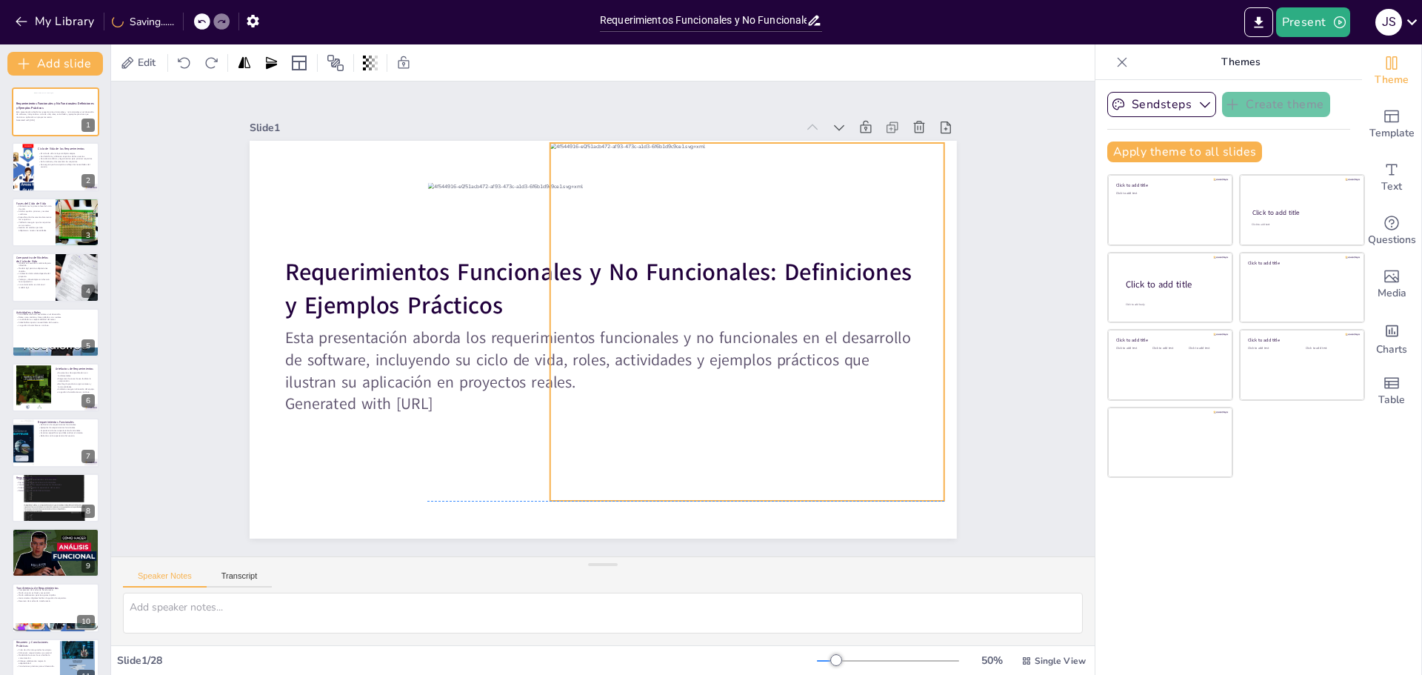
drag, startPoint x: 690, startPoint y: 396, endPoint x: 818, endPoint y: 369, distance: 130.9
click at [818, 369] on div at bounding box center [698, 427] width 530 height 533
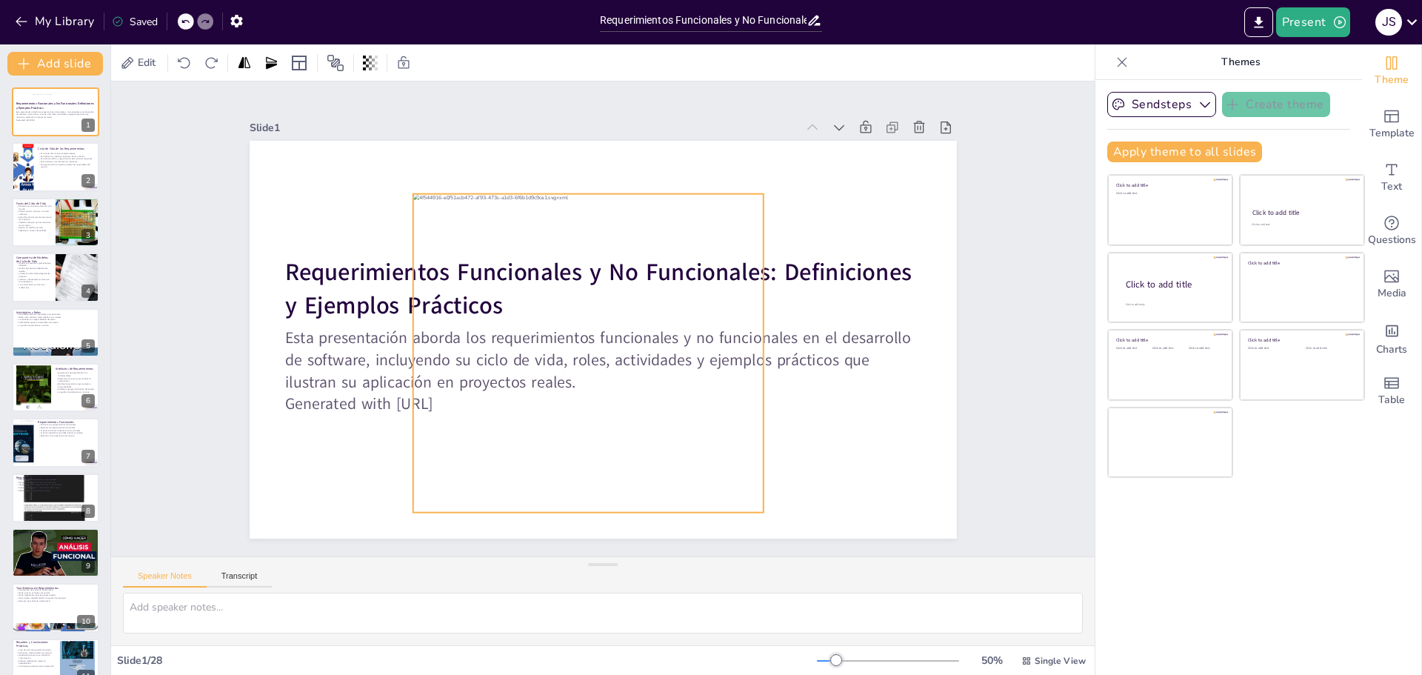
drag, startPoint x: 623, startPoint y: 279, endPoint x: 608, endPoint y: 290, distance: 18.5
click at [608, 290] on div at bounding box center [567, 307] width 353 height 381
click at [647, 426] on div at bounding box center [567, 328] width 464 height 470
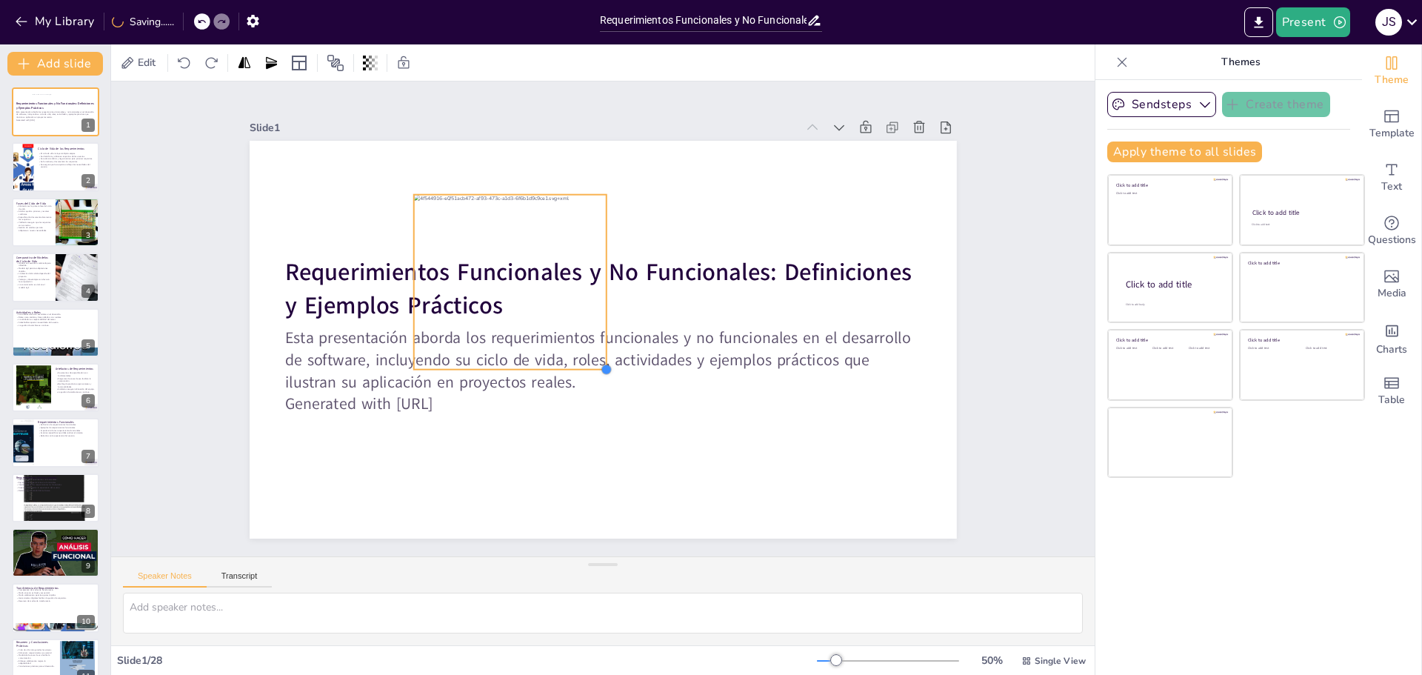
drag, startPoint x: 749, startPoint y: 504, endPoint x: 591, endPoint y: 346, distance: 223.7
click at [591, 346] on div "Requerimientos Funcionales y No Funcionales: Definiciones y Ejemplos Prácticos …" at bounding box center [597, 338] width 796 height 597
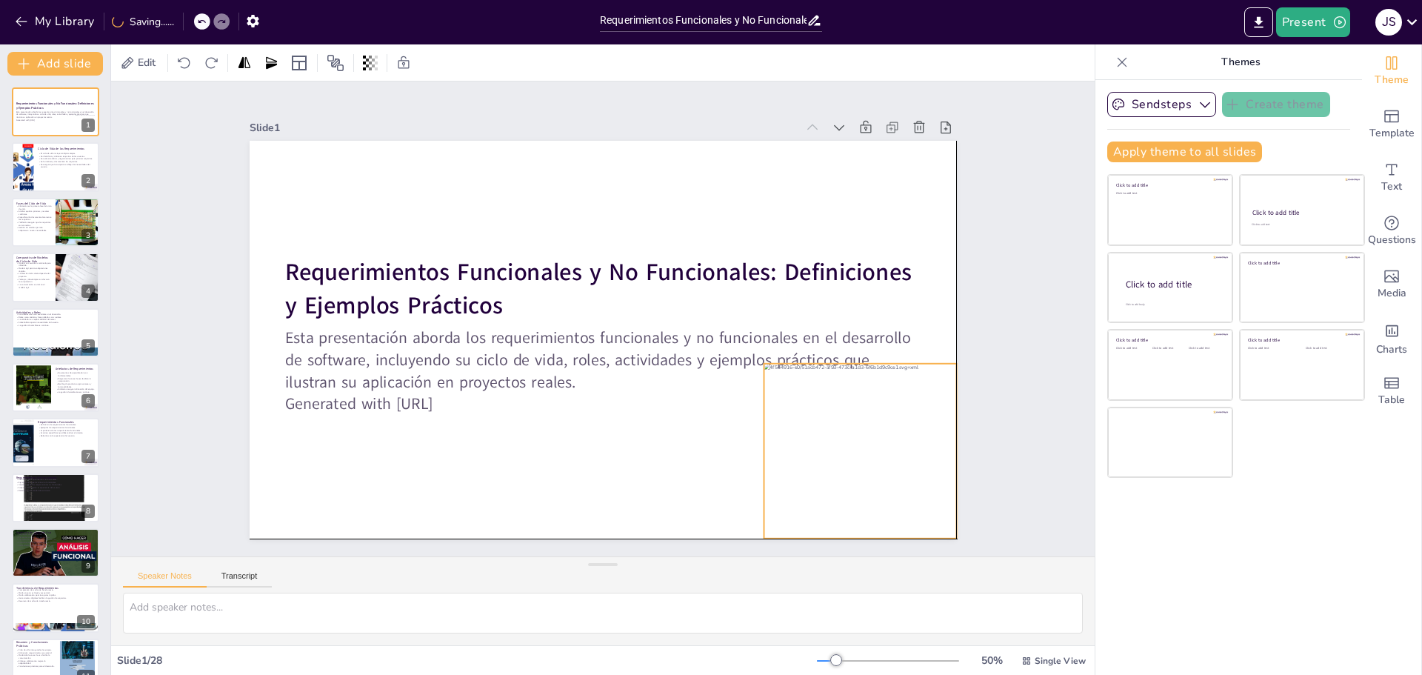
drag, startPoint x: 559, startPoint y: 314, endPoint x: 910, endPoint y: 480, distance: 388.3
click at [910, 480] on div at bounding box center [827, 501] width 225 height 211
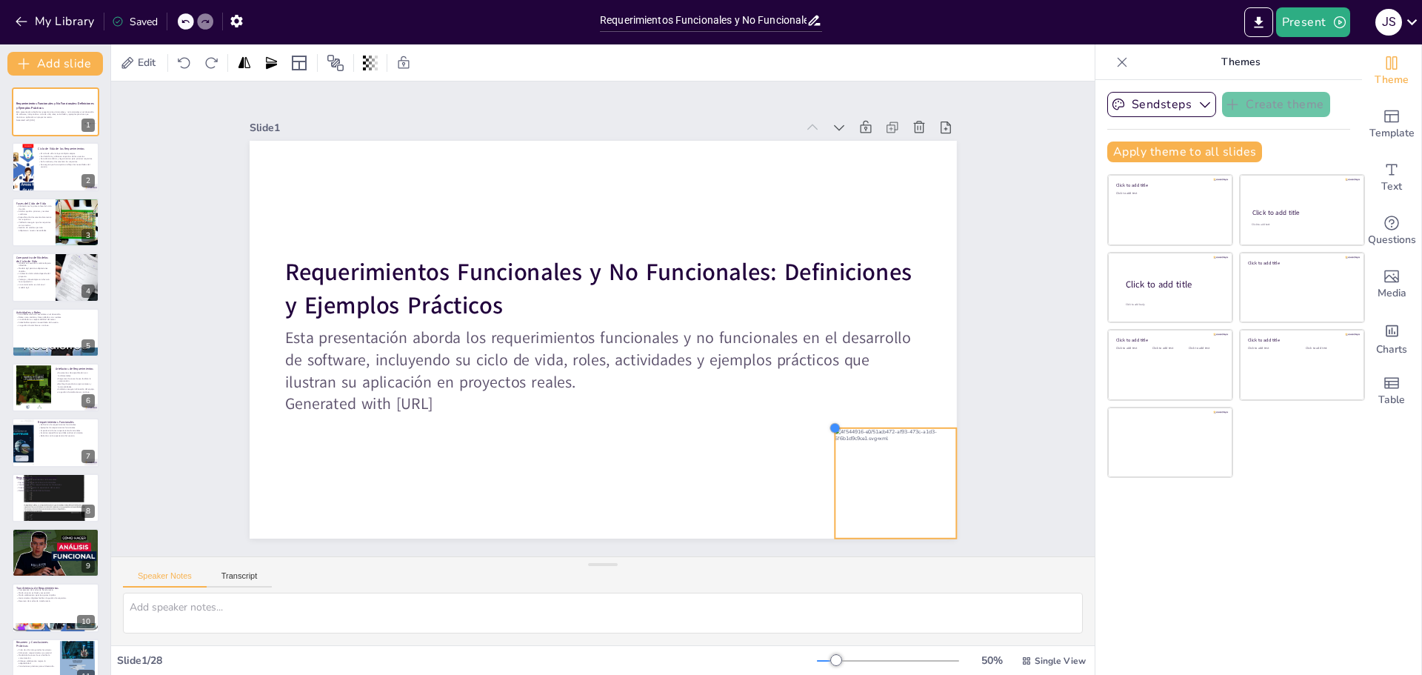
drag, startPoint x: 753, startPoint y: 359, endPoint x: 828, endPoint y: 424, distance: 99.3
click at [758, 521] on div at bounding box center [749, 529] width 16 height 16
click at [1341, 27] on icon "button" at bounding box center [1340, 22] width 15 height 15
click at [1290, 91] on li "Play presentation" at bounding box center [1336, 91] width 116 height 24
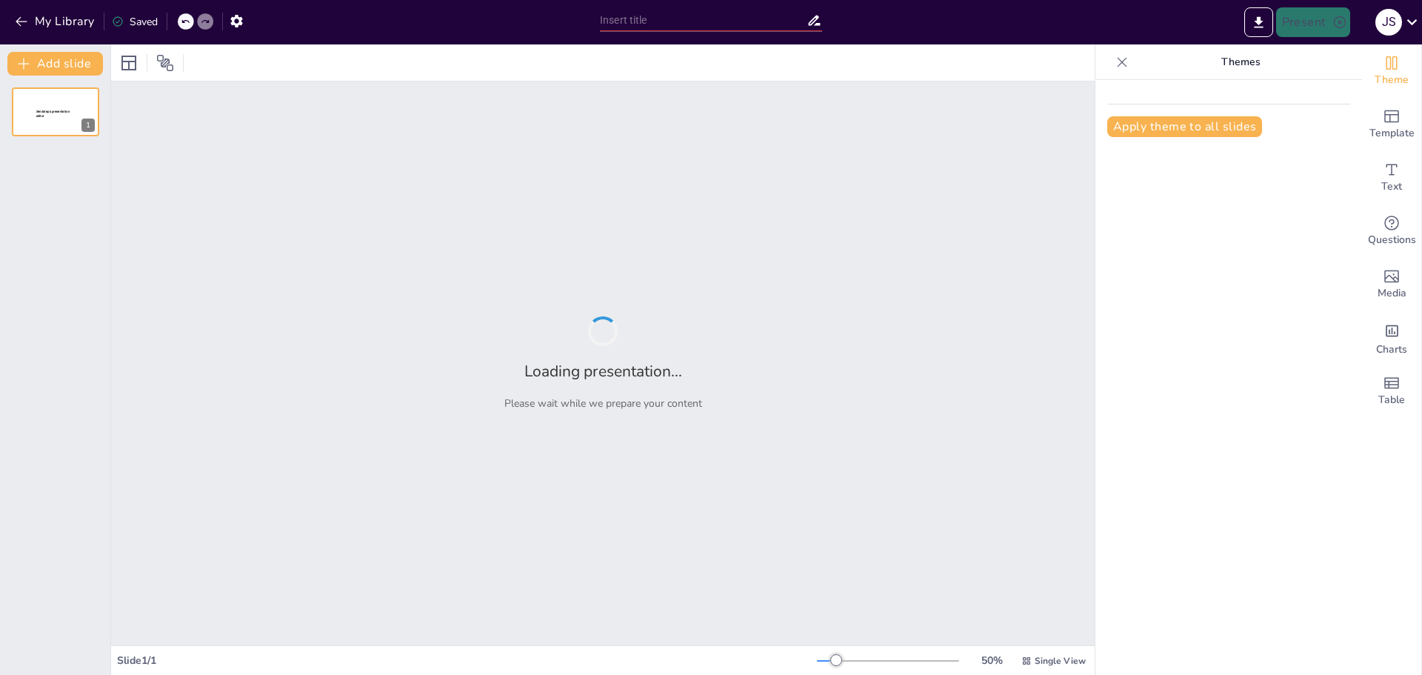
type input "Requerimientos Funcionales y No Funcionales: Definiciones y Ejemplos Prácticos"
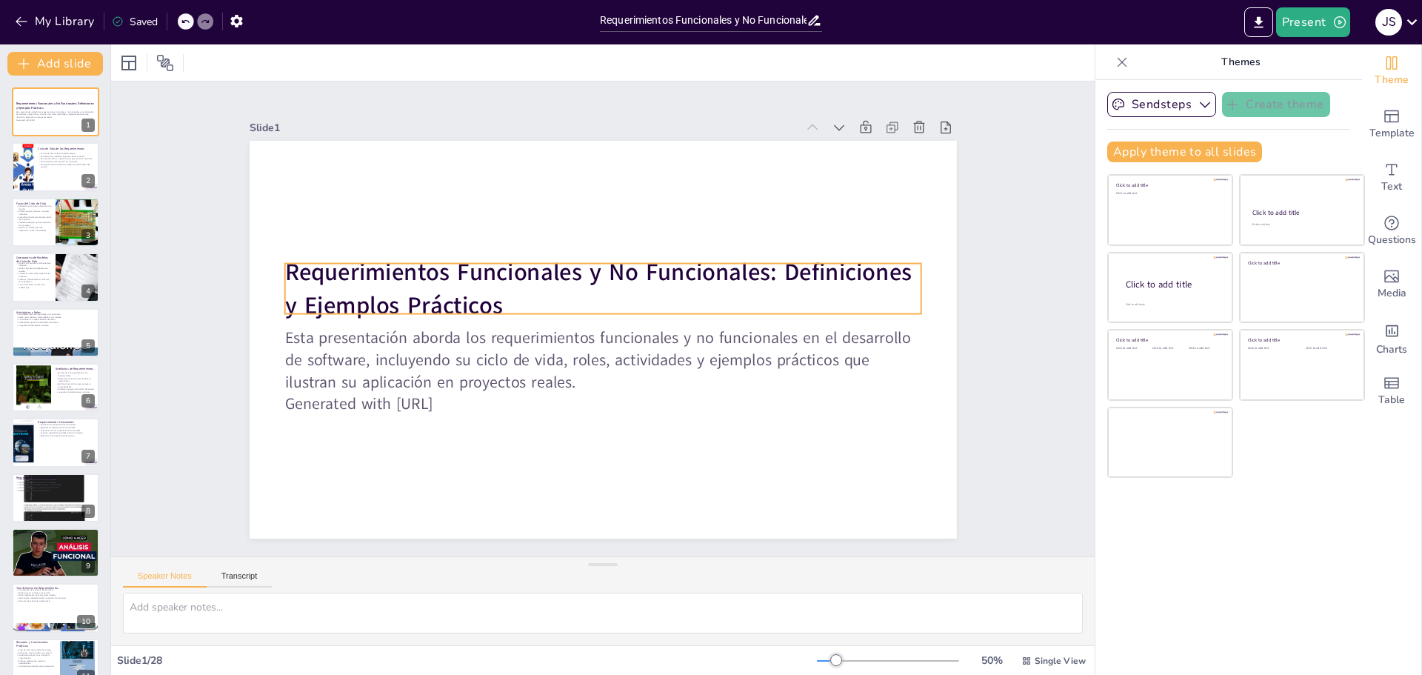
checkbox input "true"
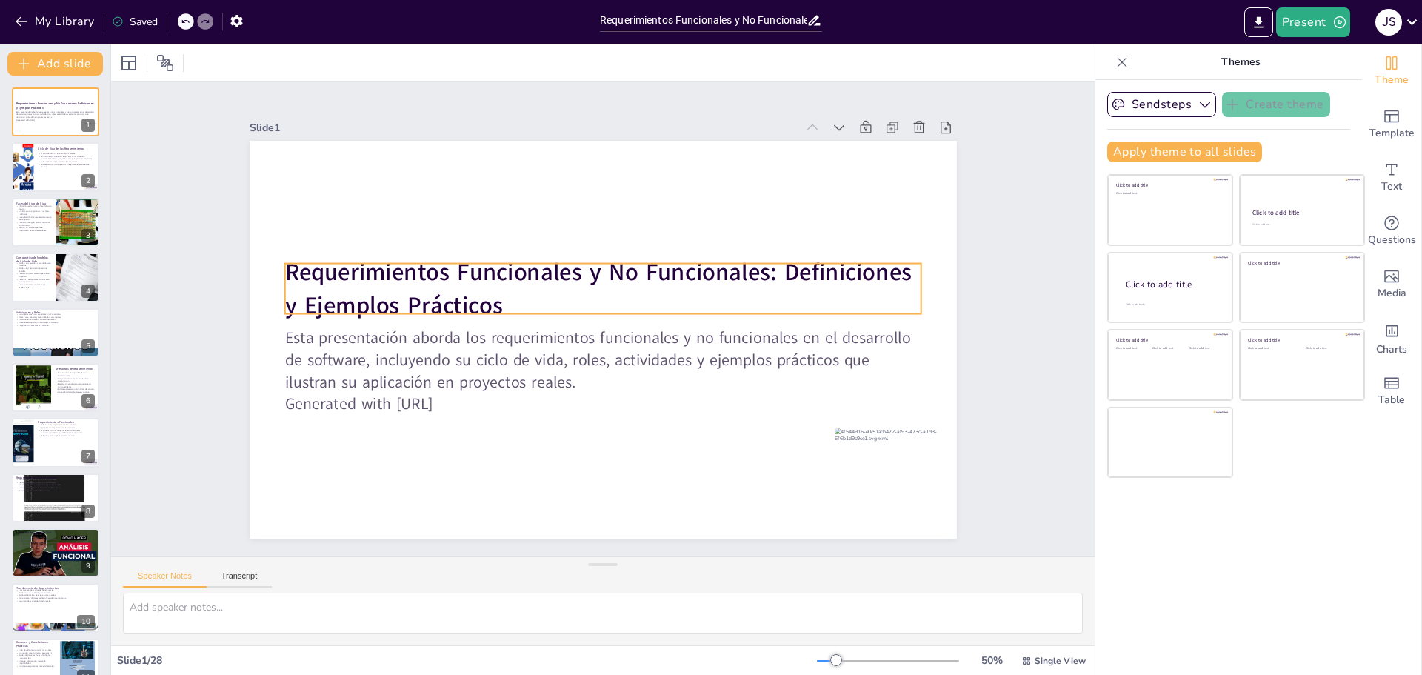
checkbox input "true"
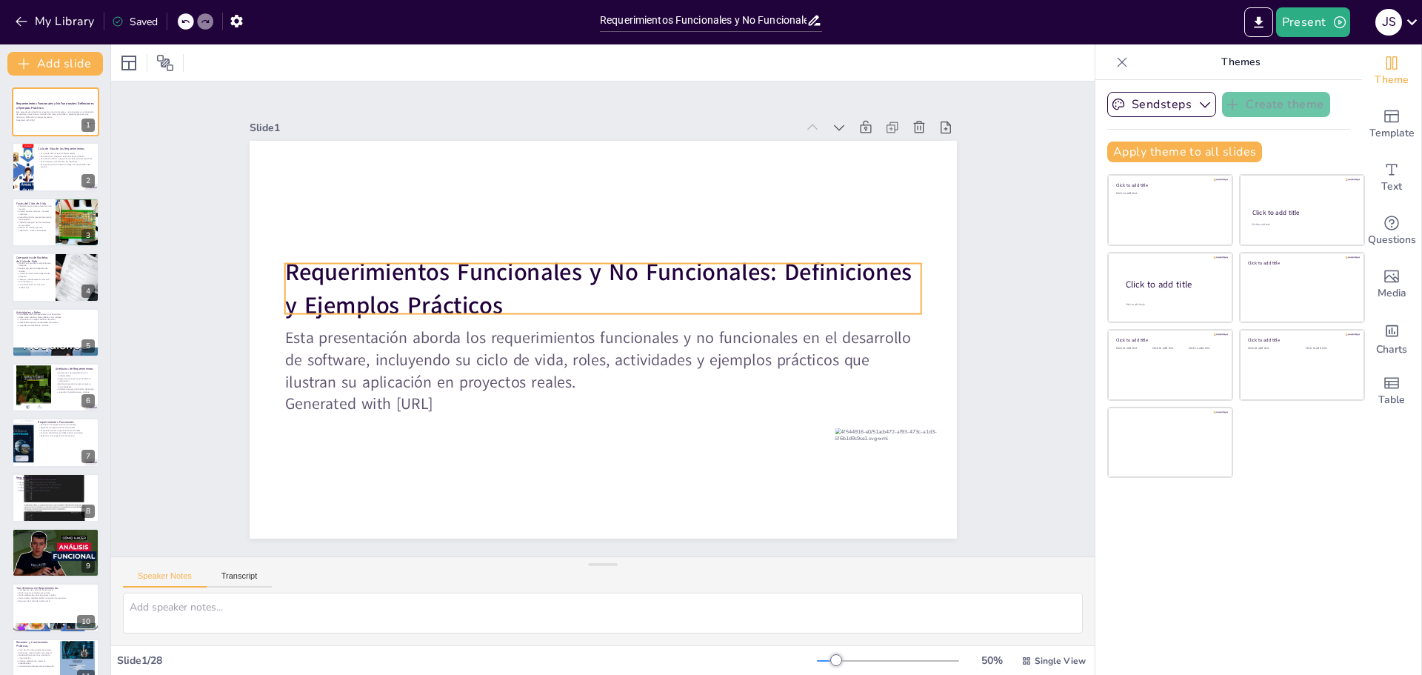
checkbox input "true"
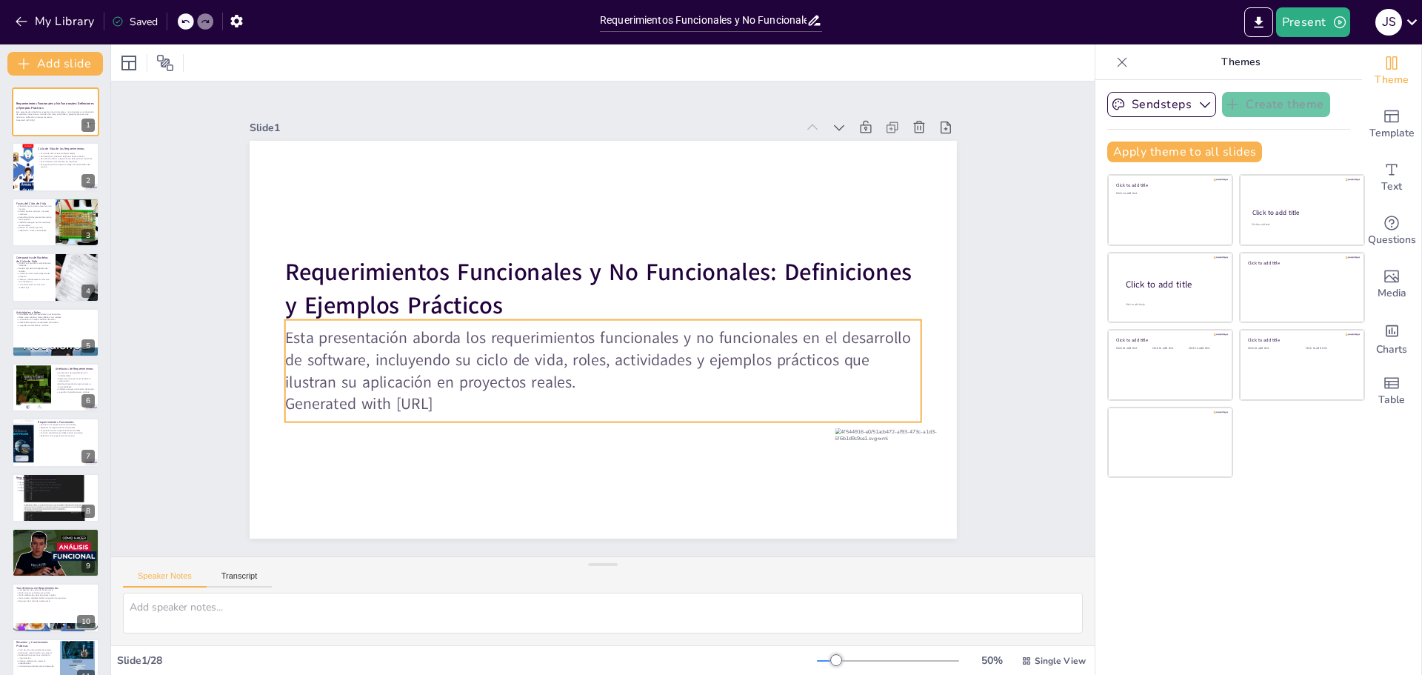
checkbox input "true"
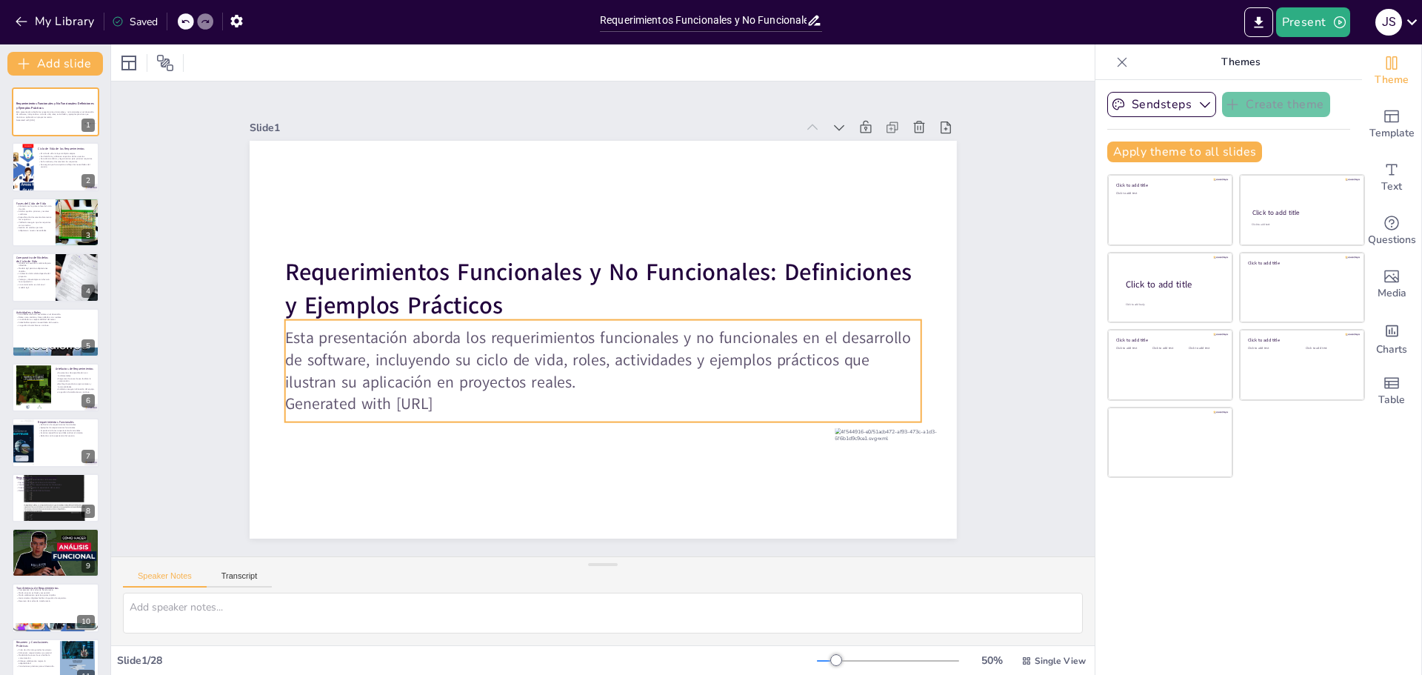
checkbox input "true"
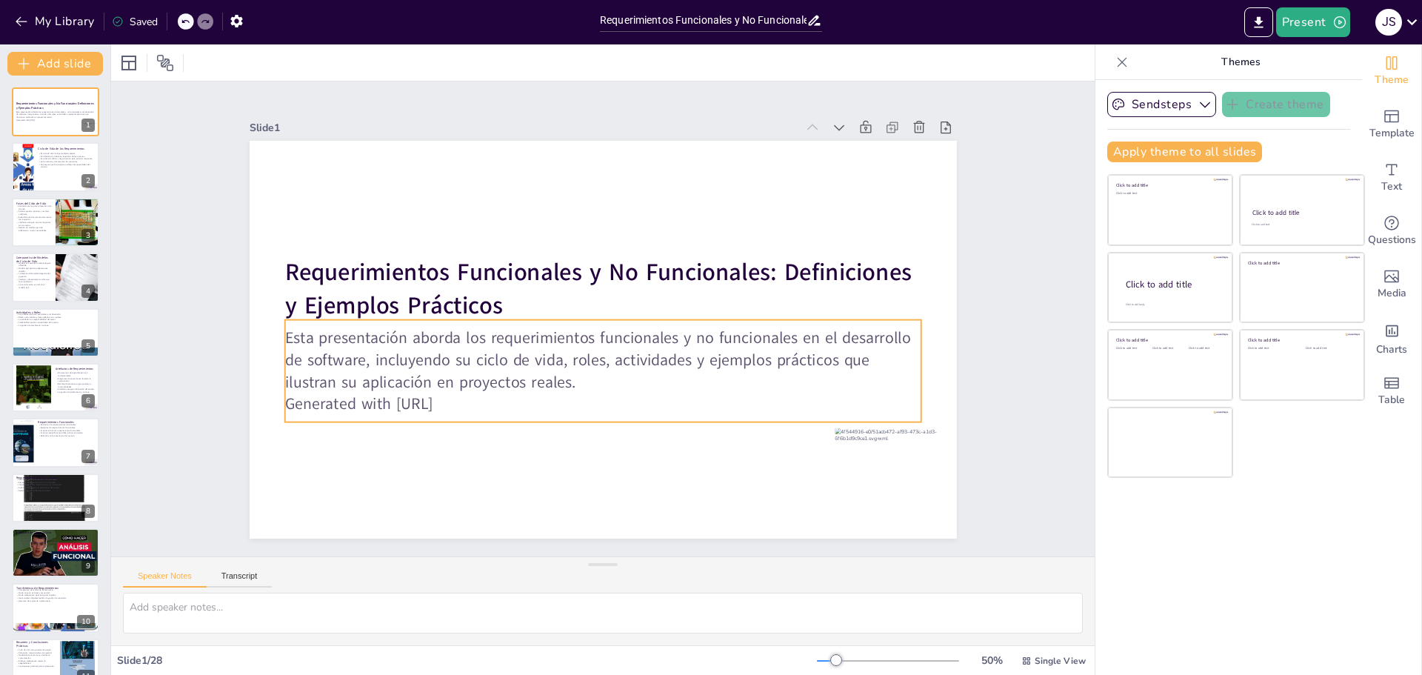
checkbox input "true"
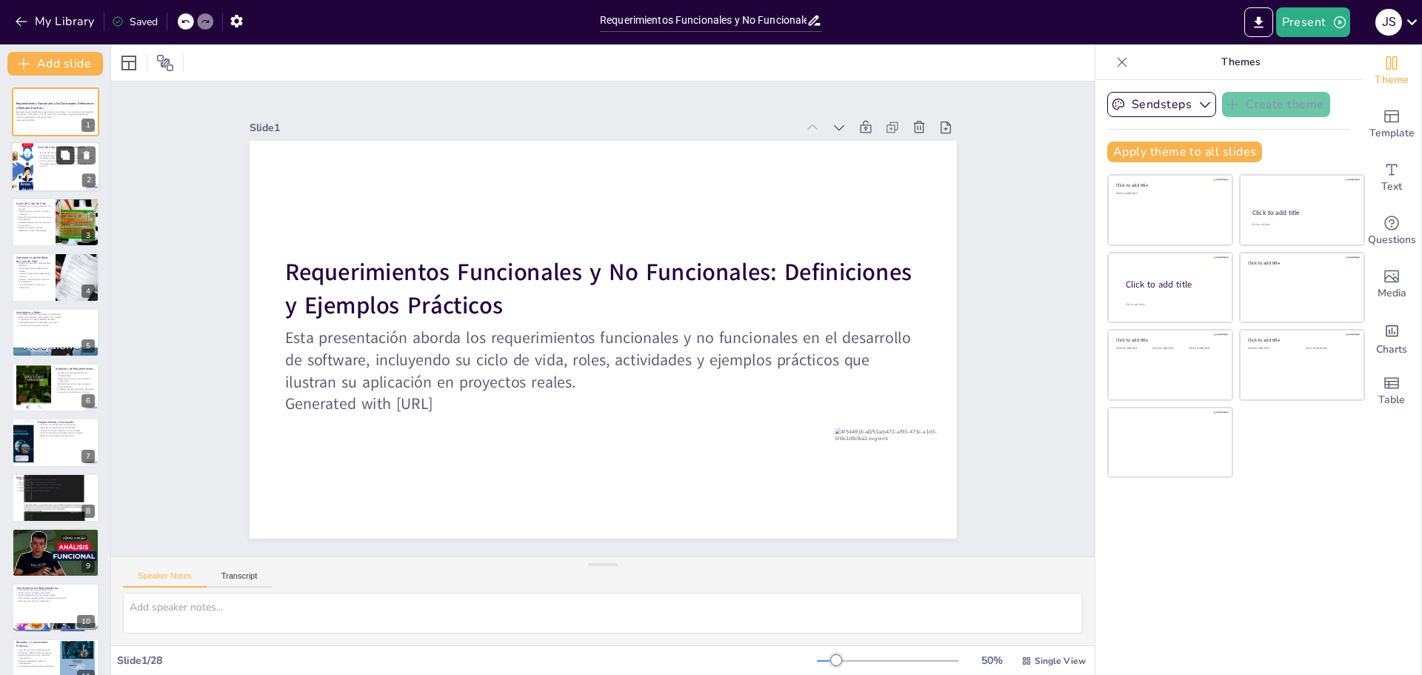
checkbox input "true"
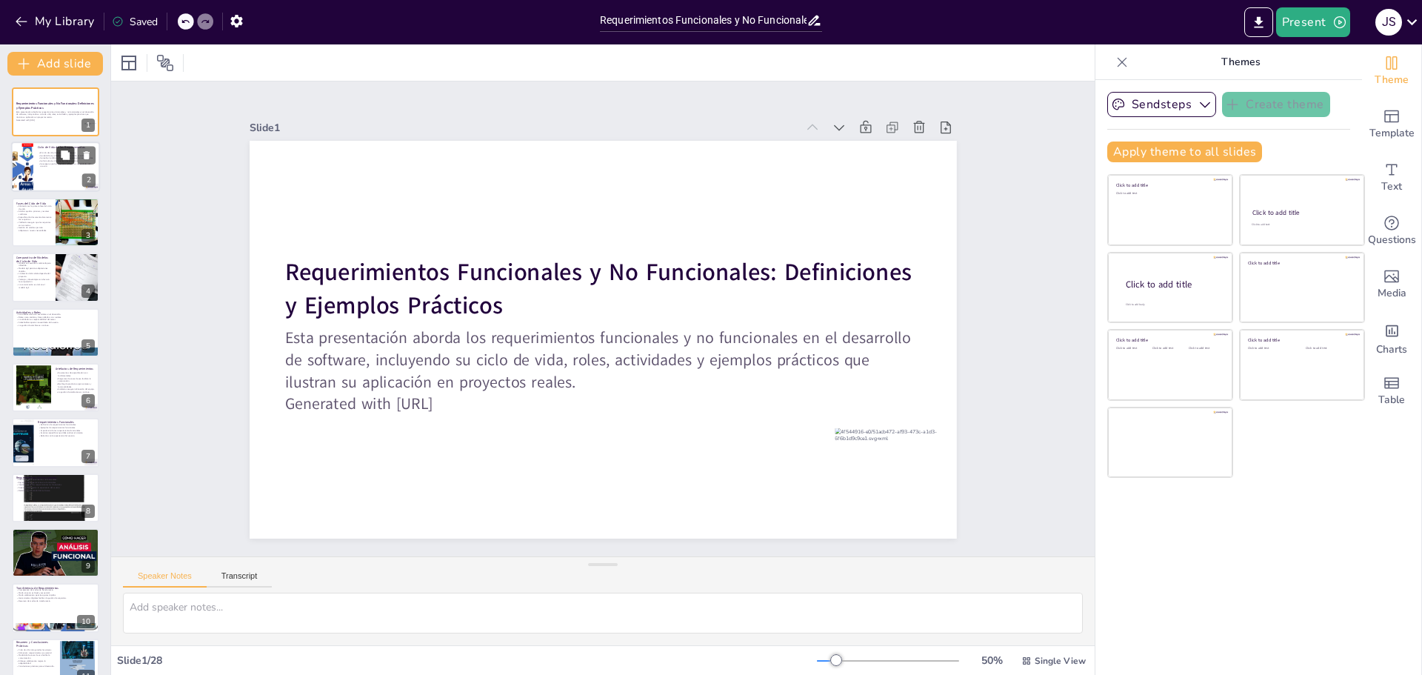
checkbox input "true"
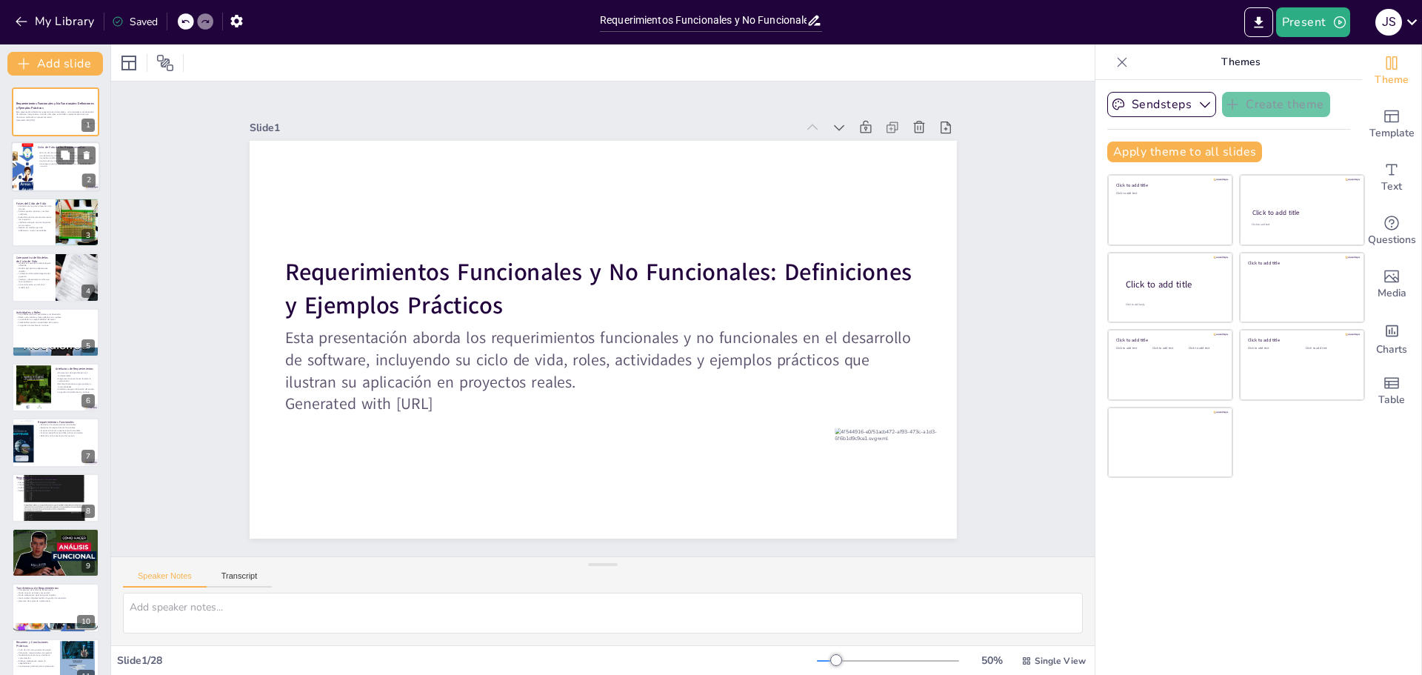
checkbox input "true"
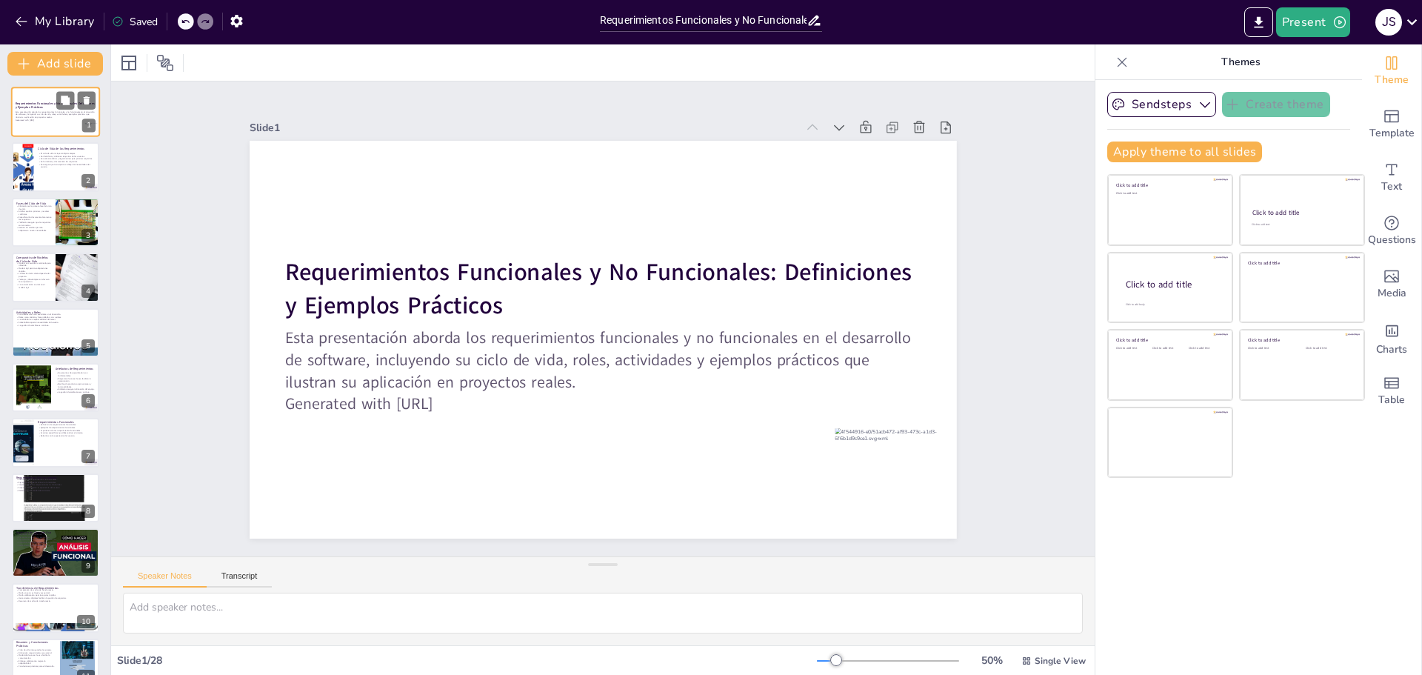
checkbox input "true"
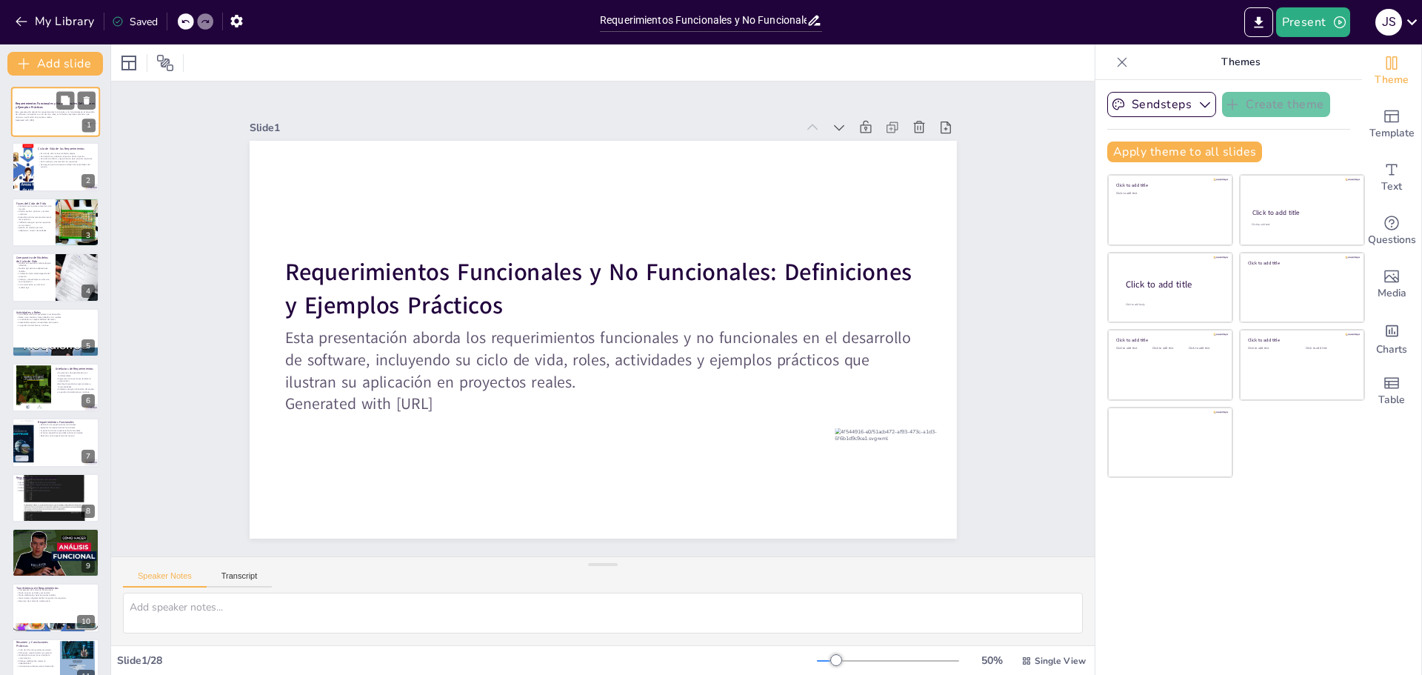
checkbox input "true"
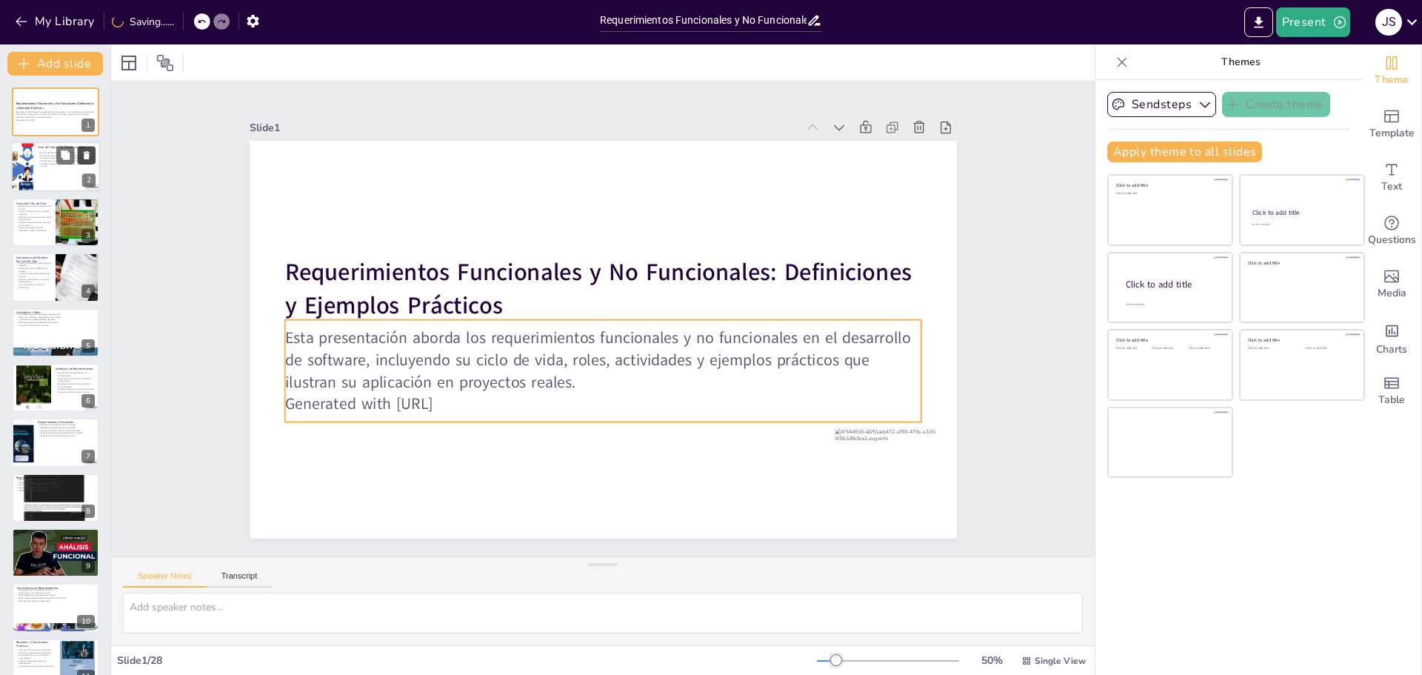
checkbox input "true"
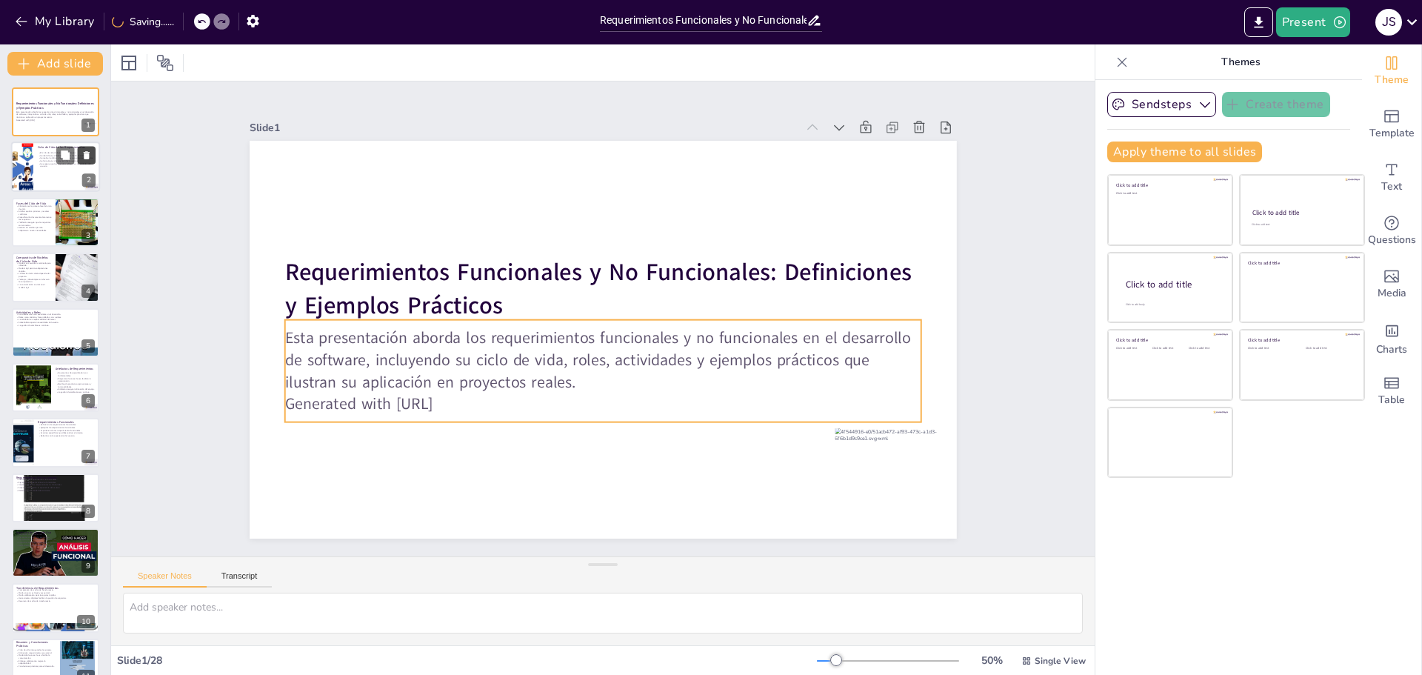
checkbox input "true"
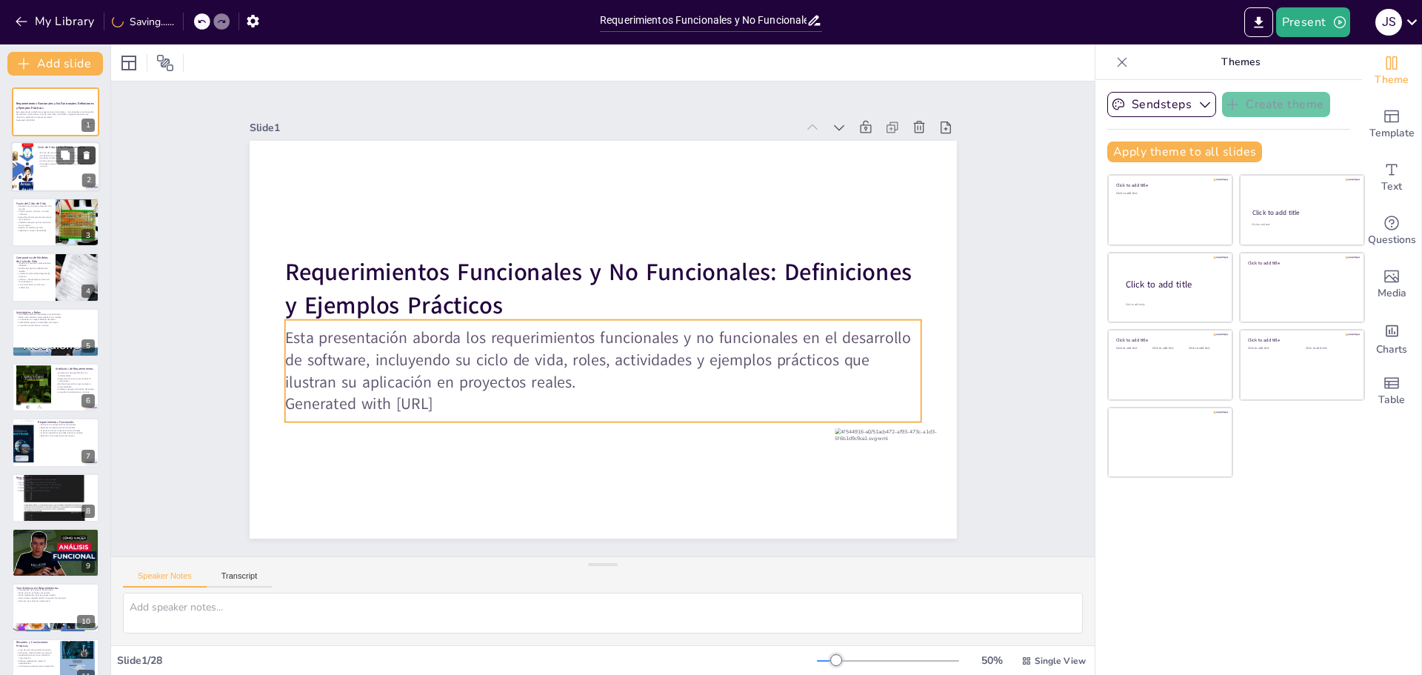
checkbox input "true"
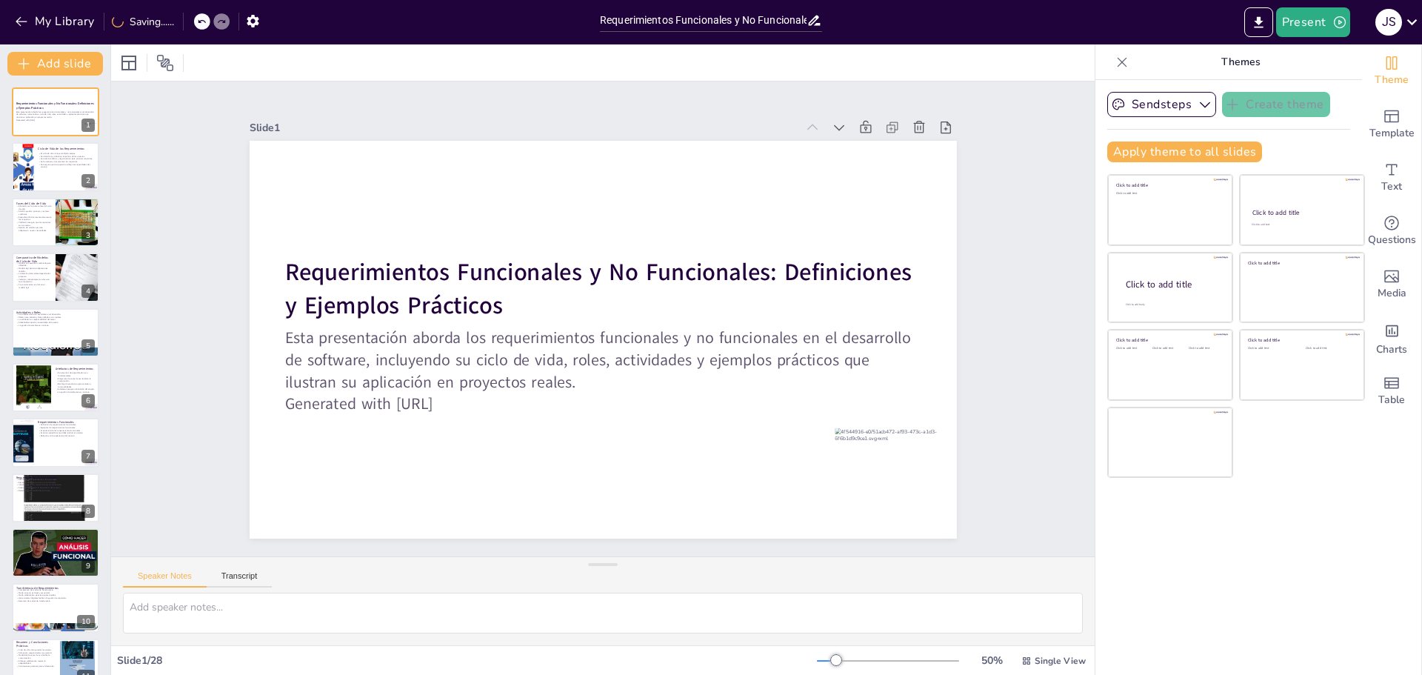
checkbox input "true"
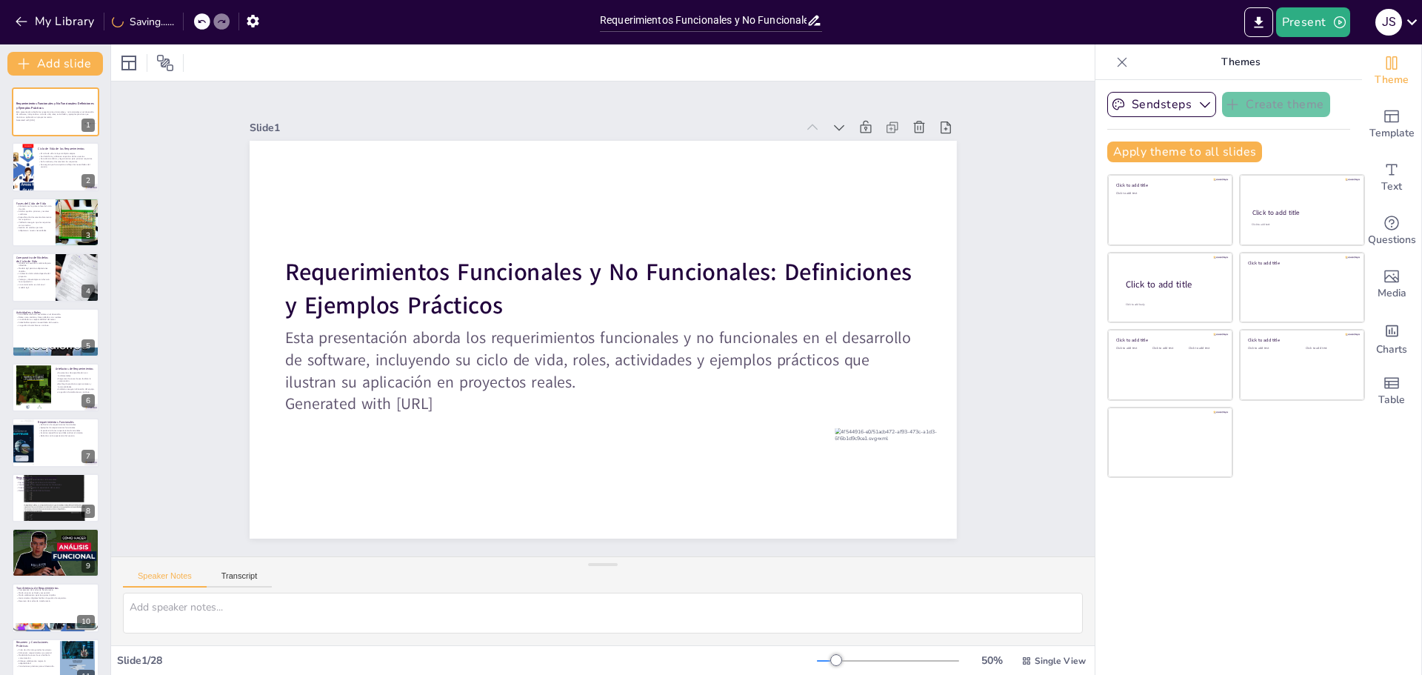
checkbox input "true"
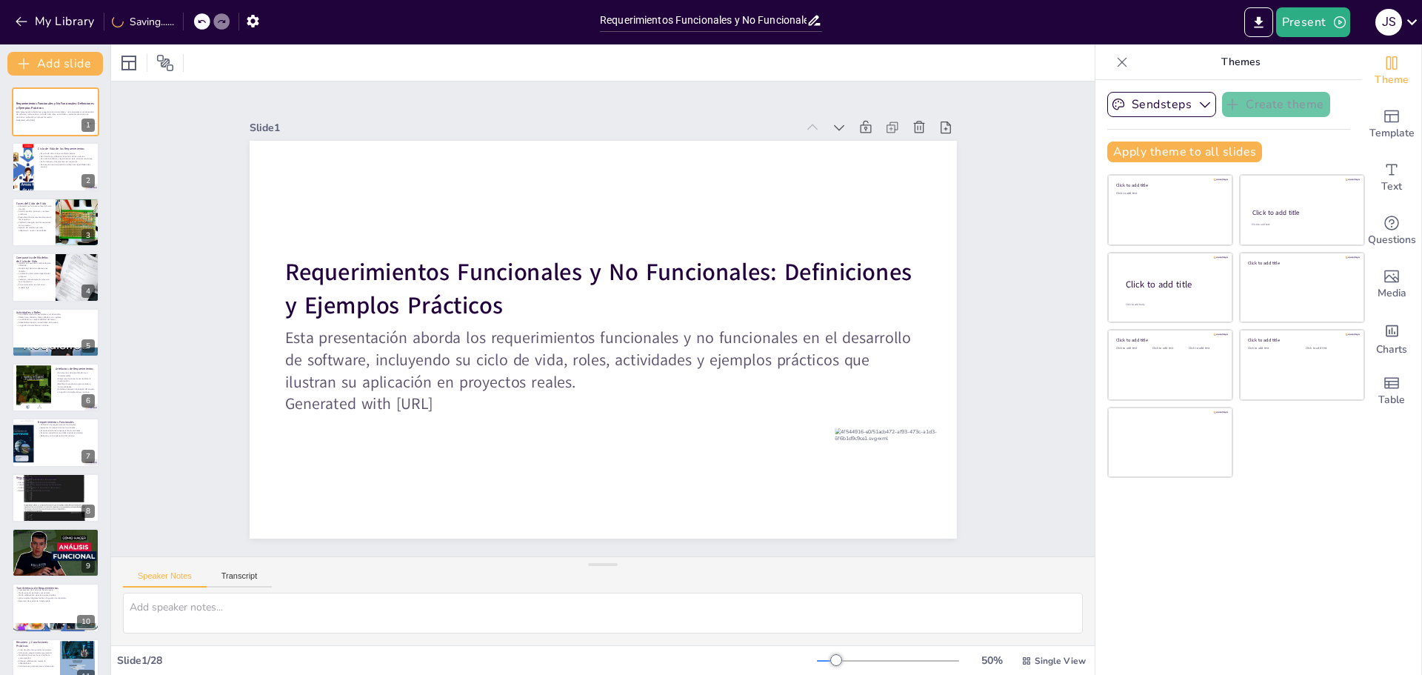
checkbox input "true"
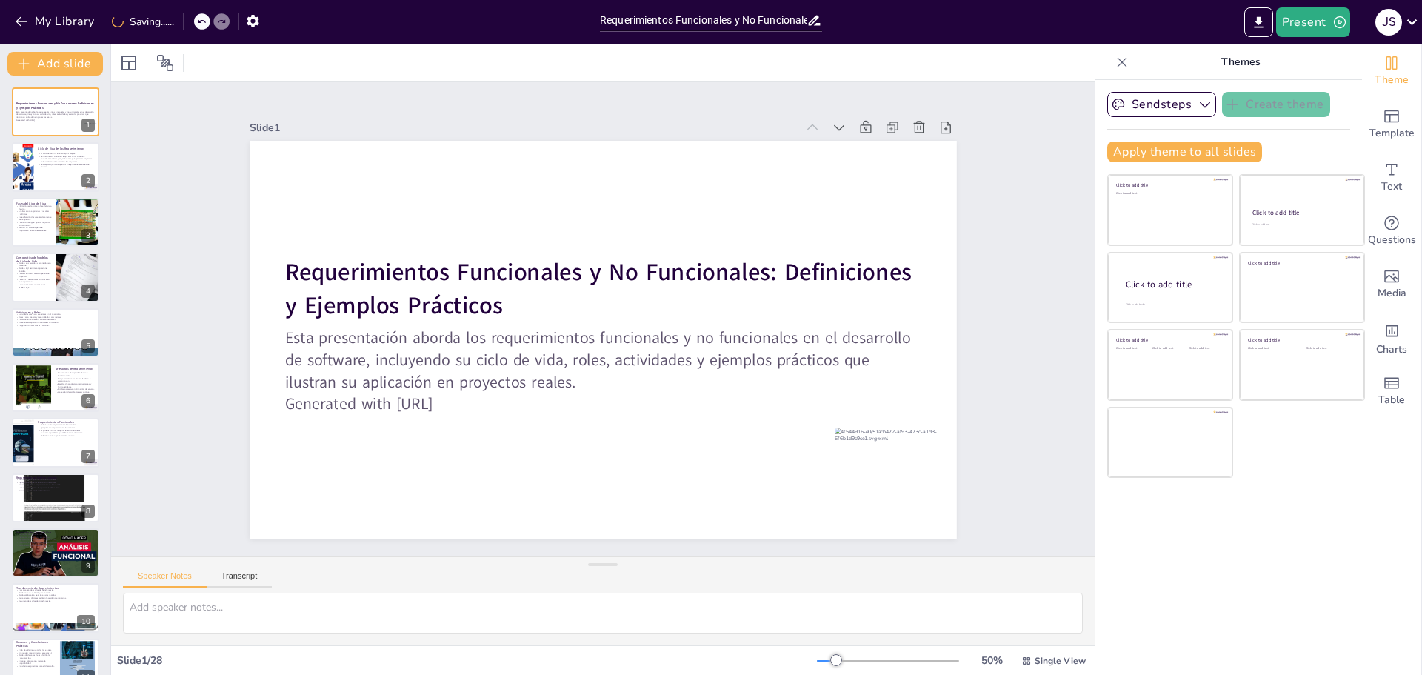
checkbox input "true"
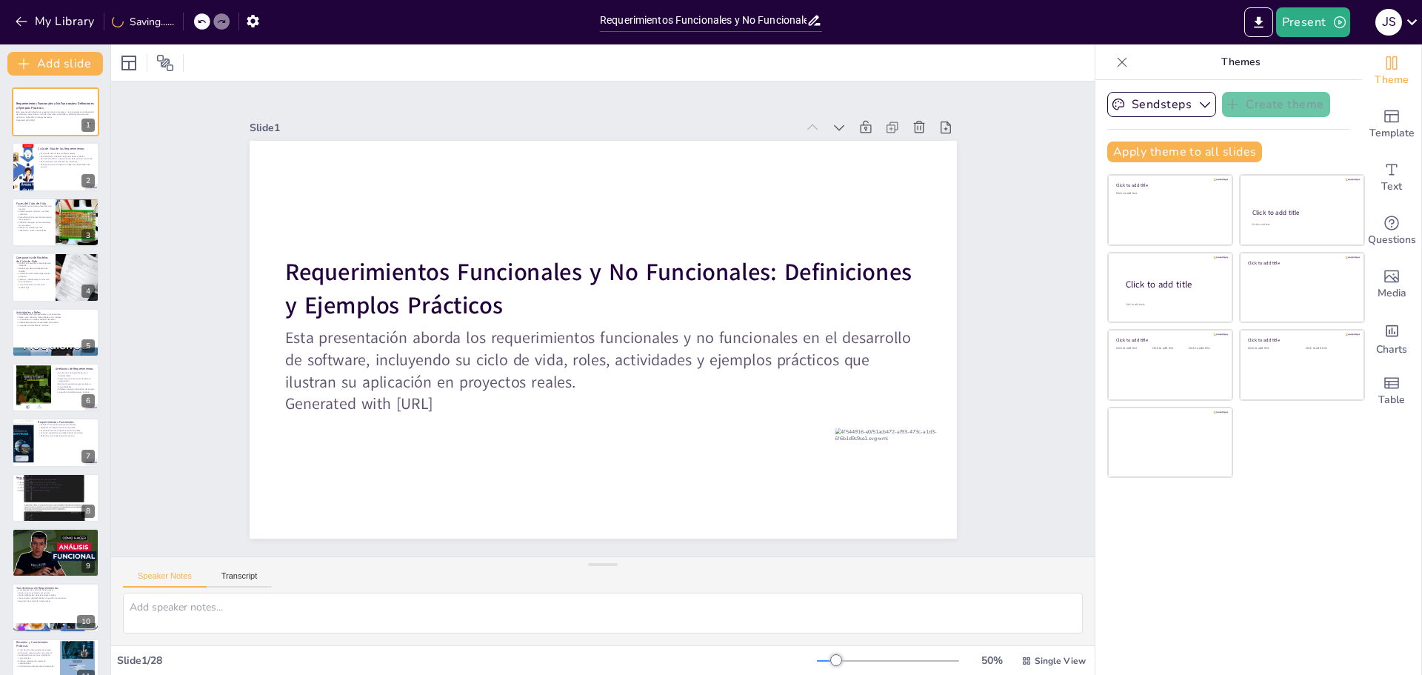
checkbox input "true"
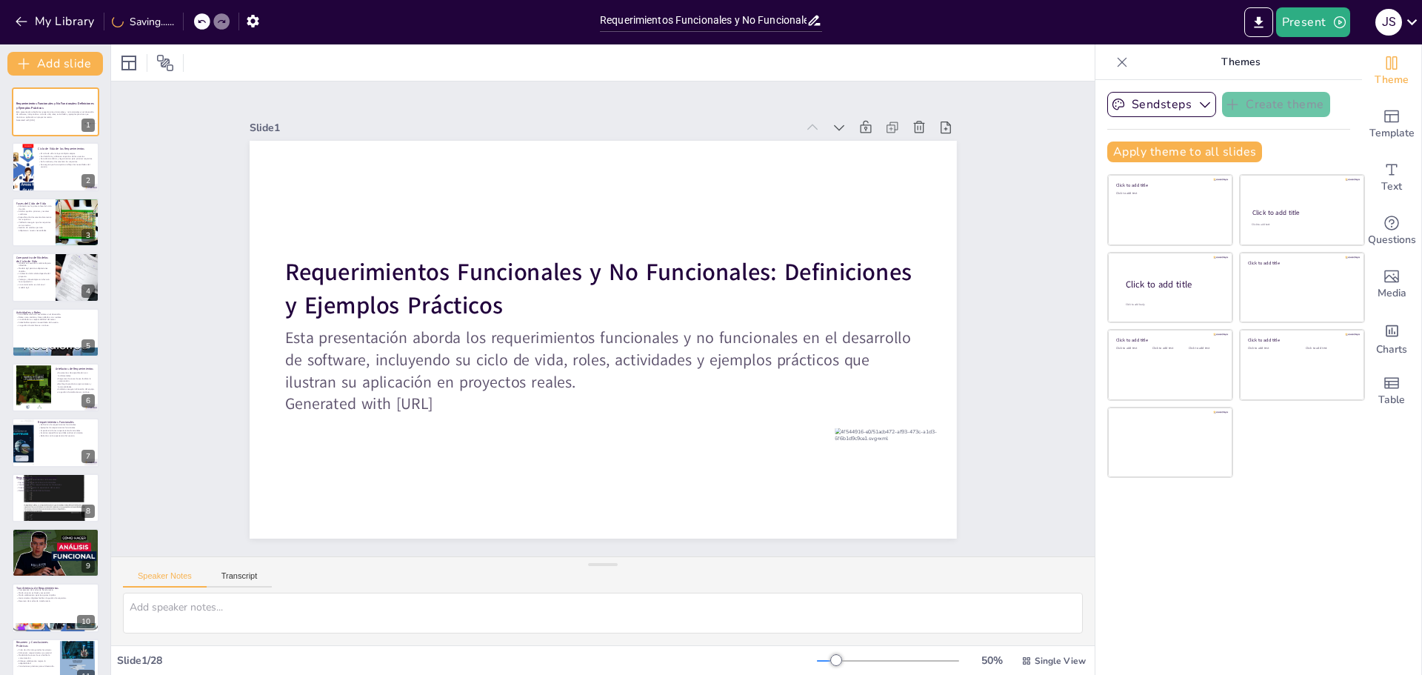
checkbox input "true"
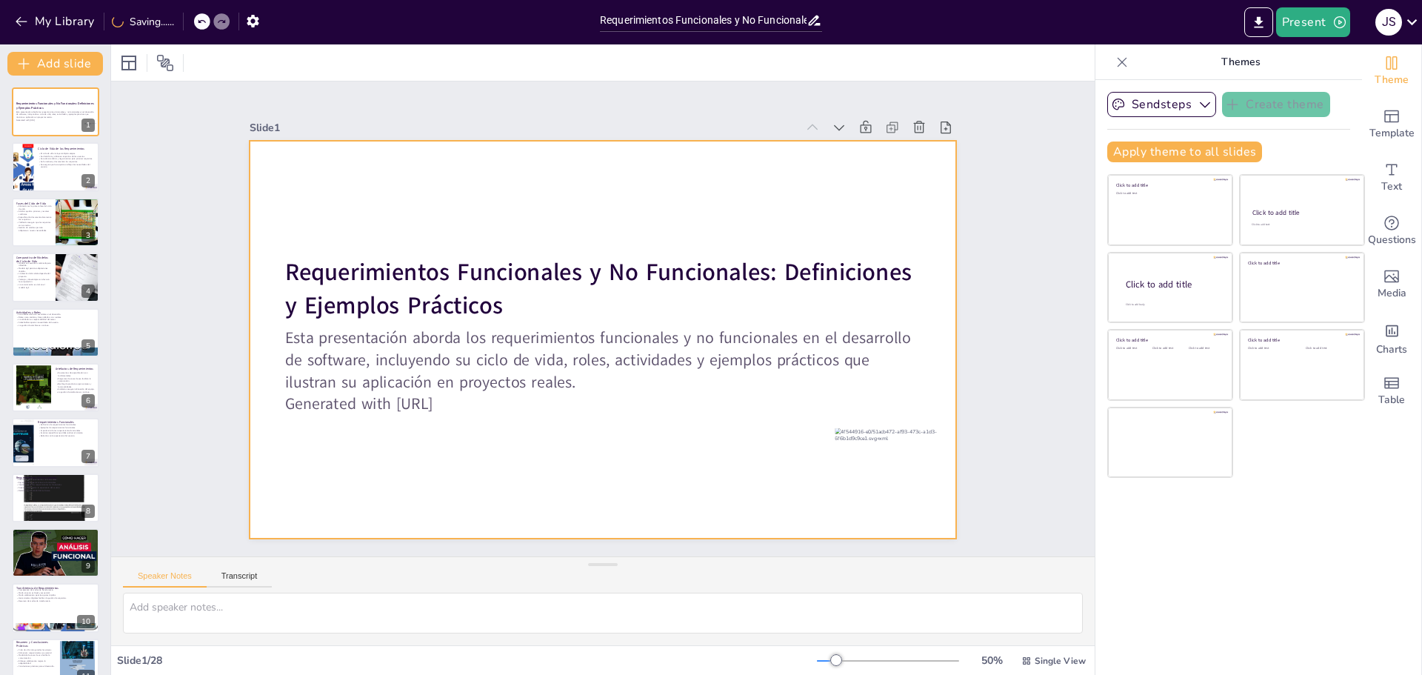
checkbox input "true"
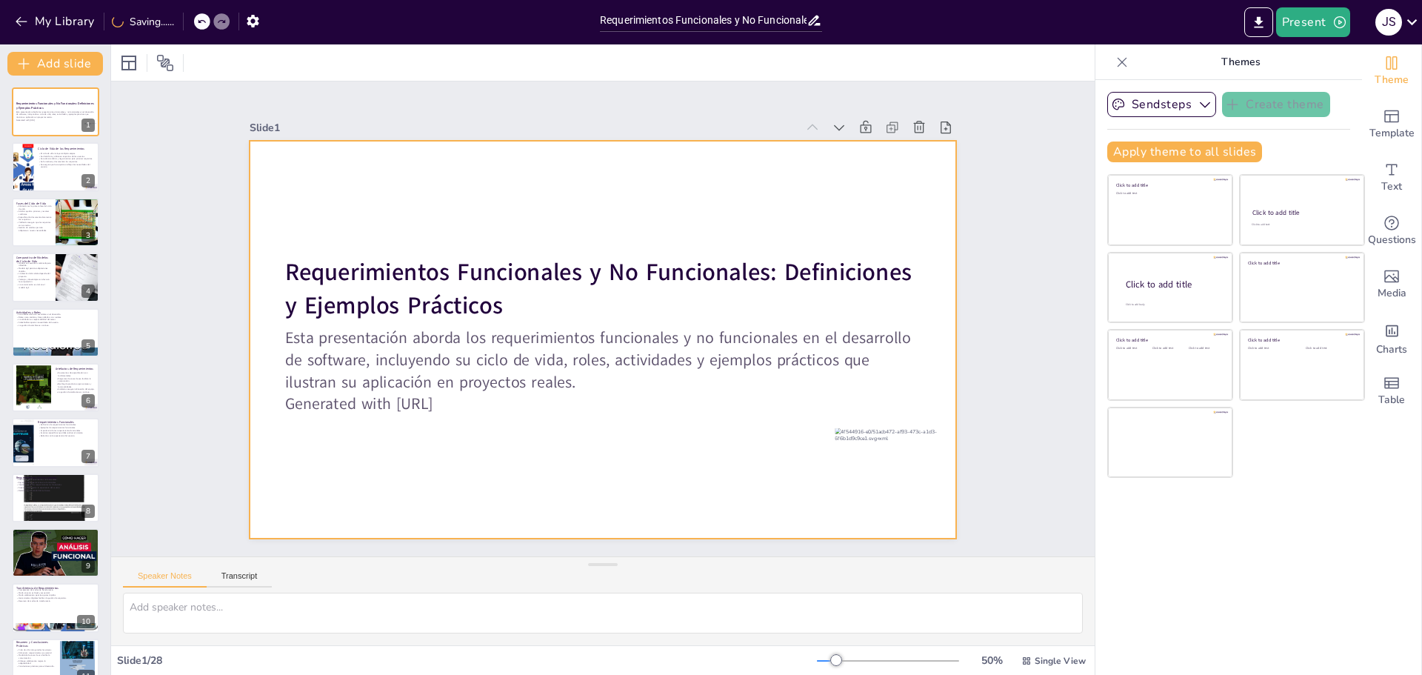
checkbox input "true"
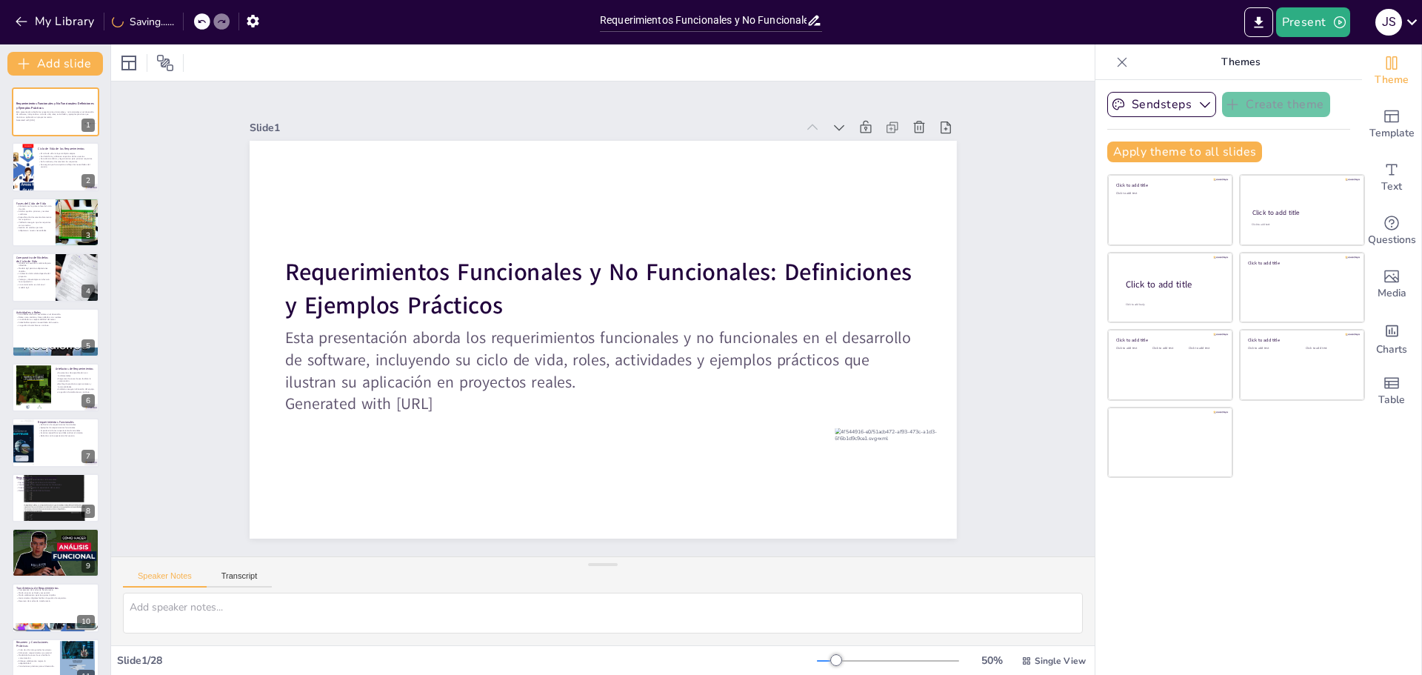
checkbox input "true"
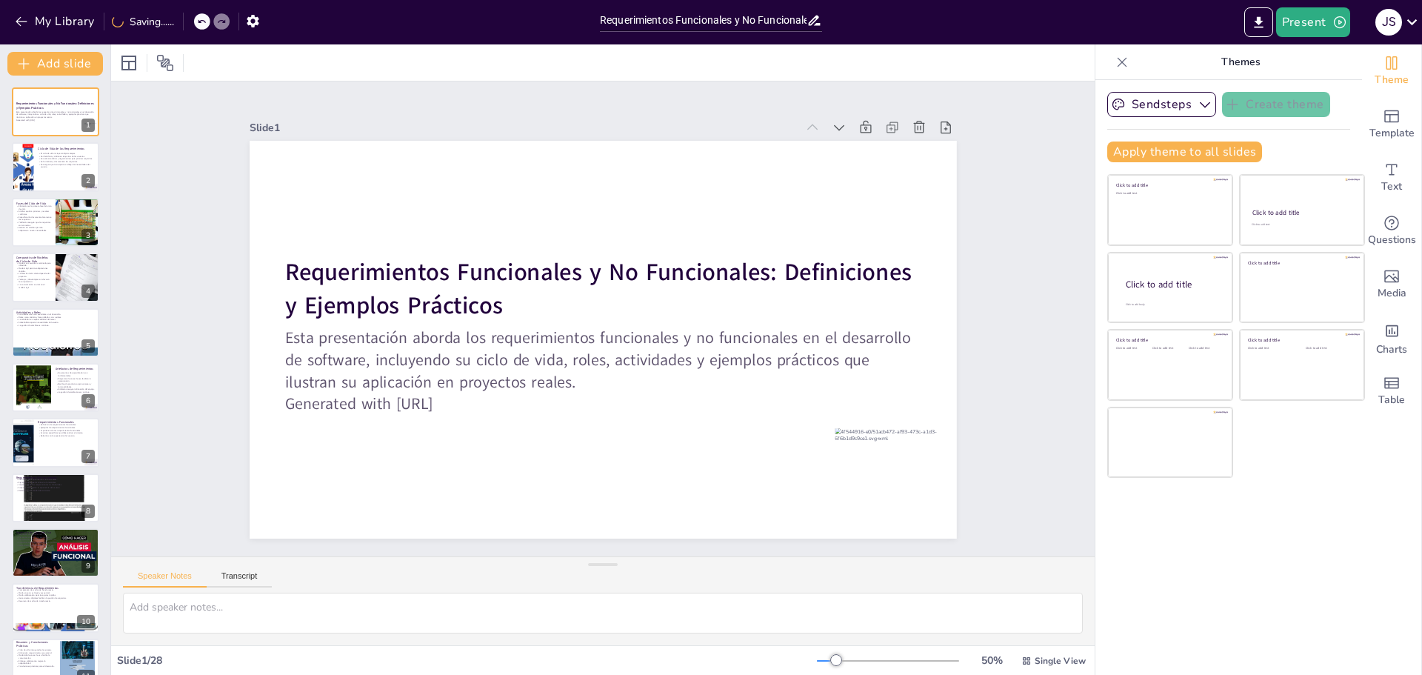
checkbox input "true"
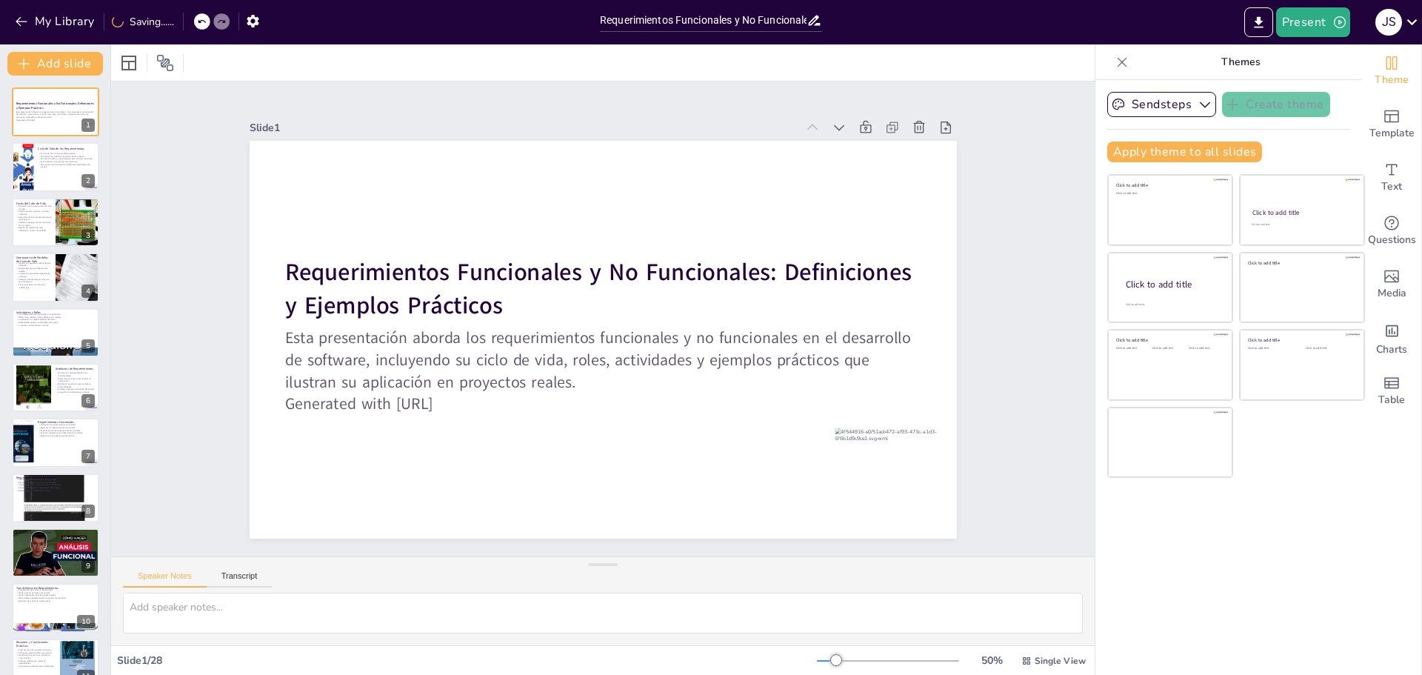
checkbox input "true"
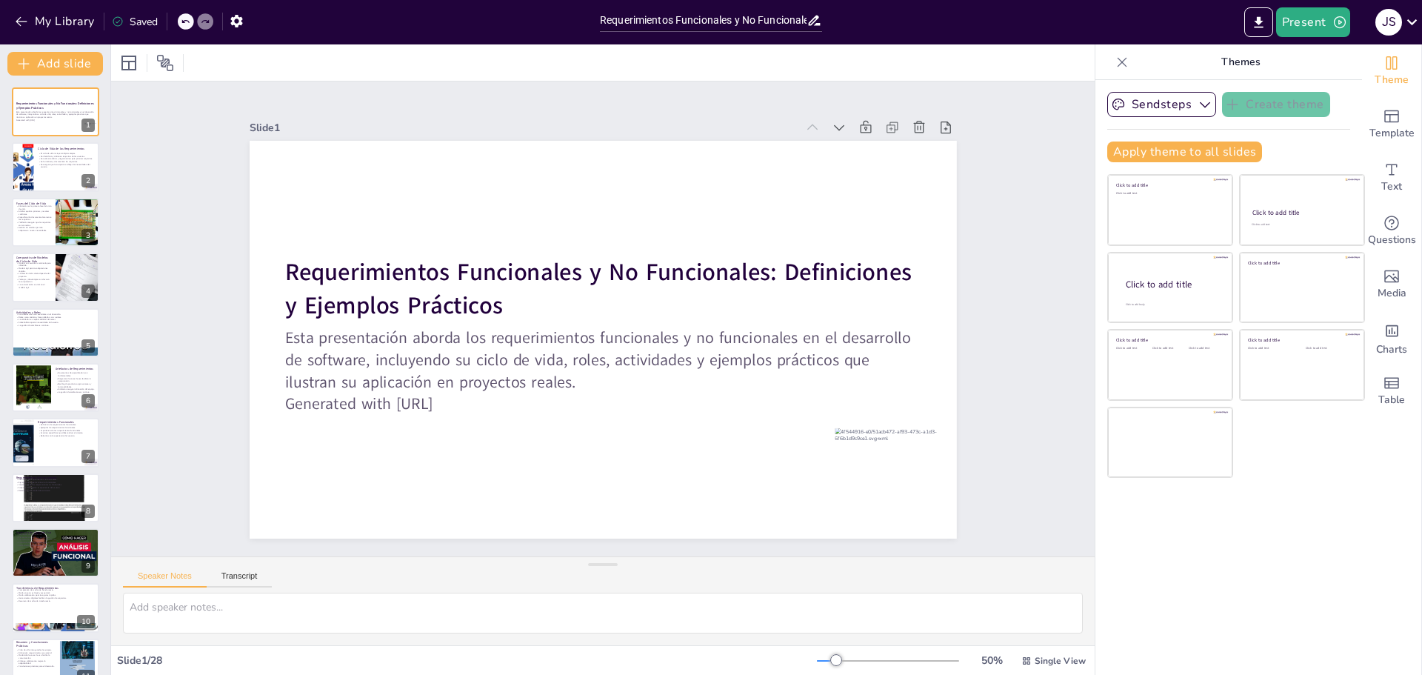
checkbox input "true"
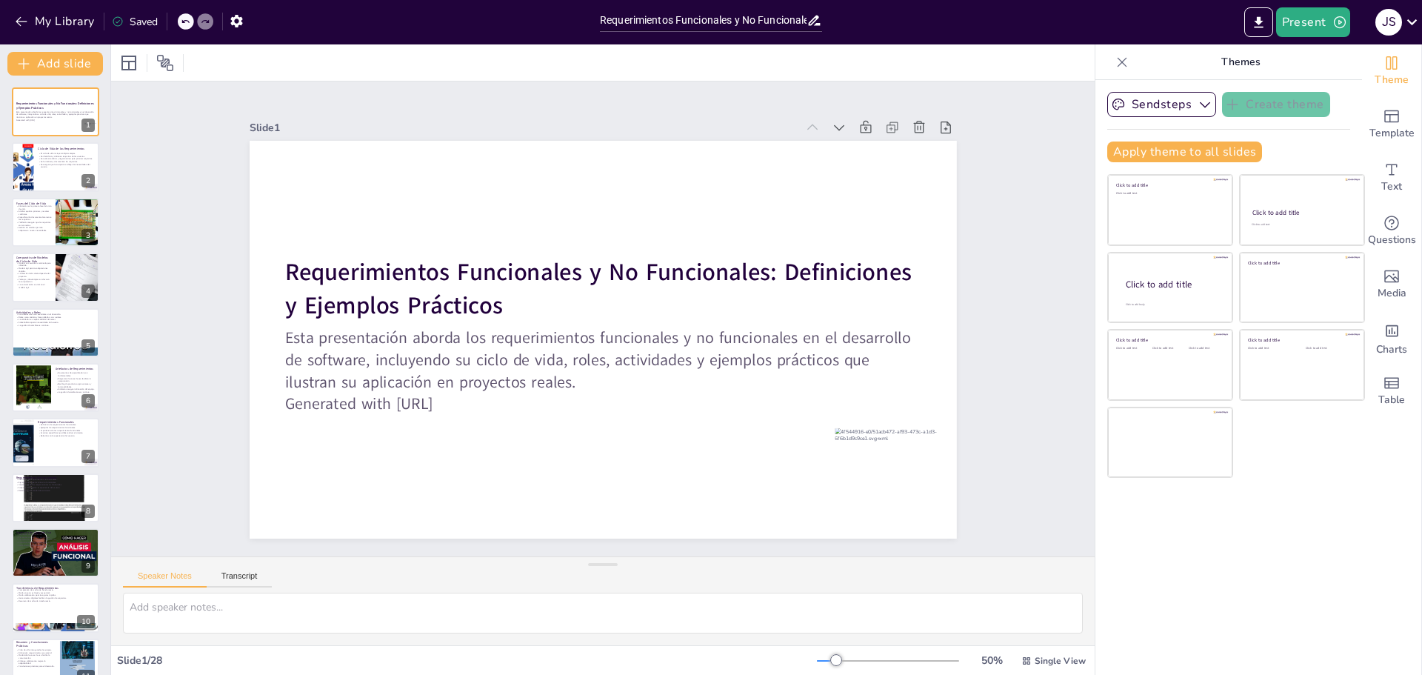
checkbox input "true"
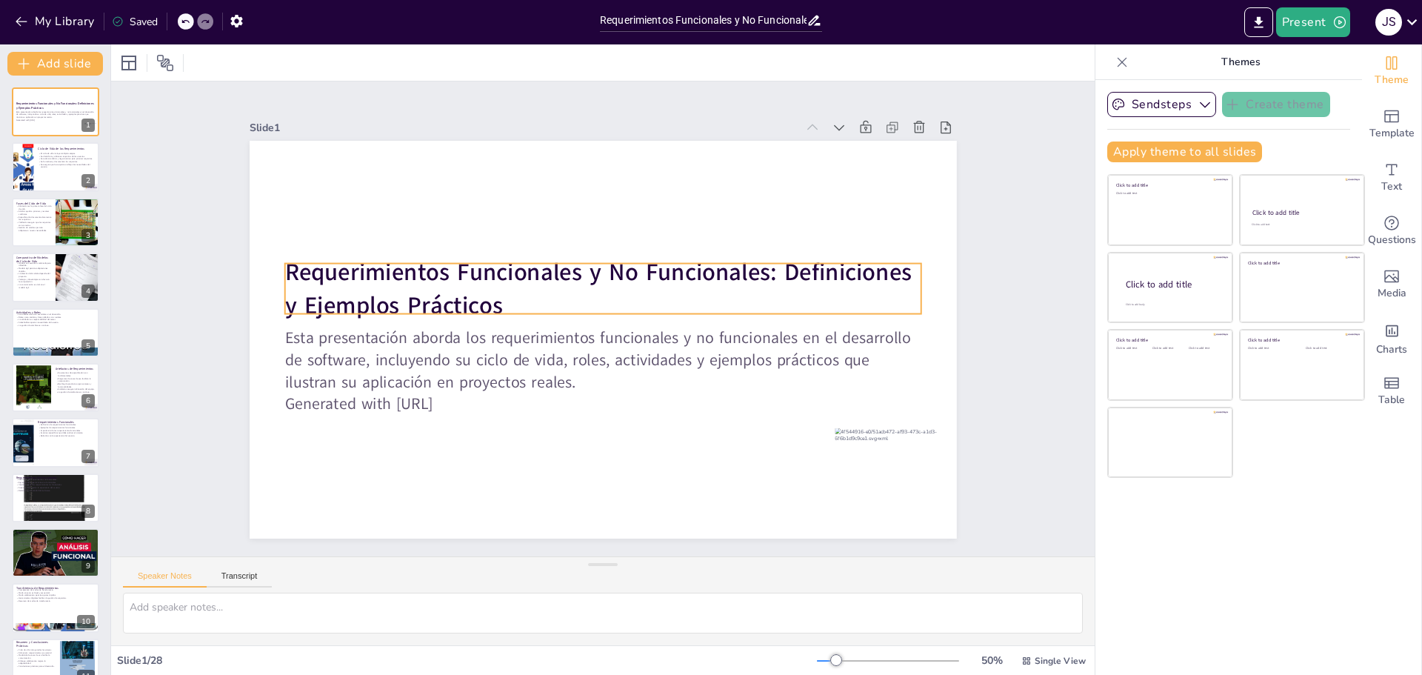
checkbox input "true"
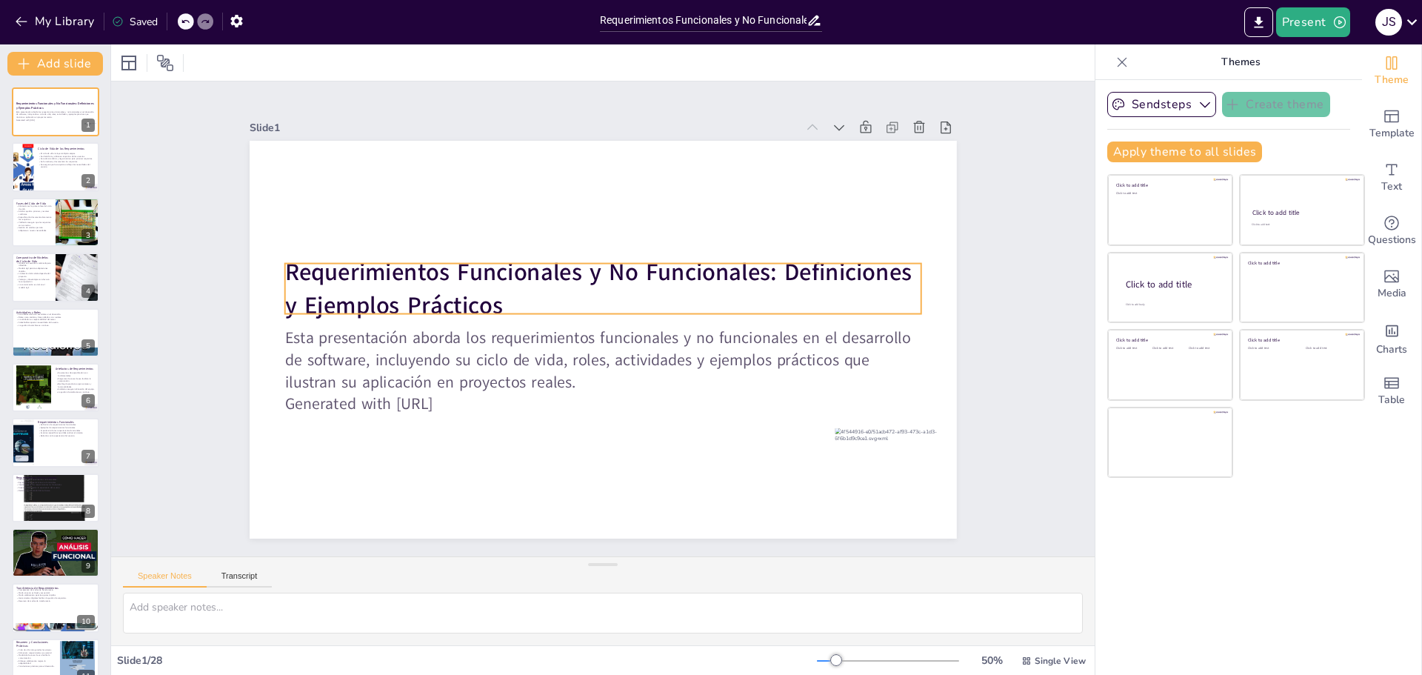
checkbox input "true"
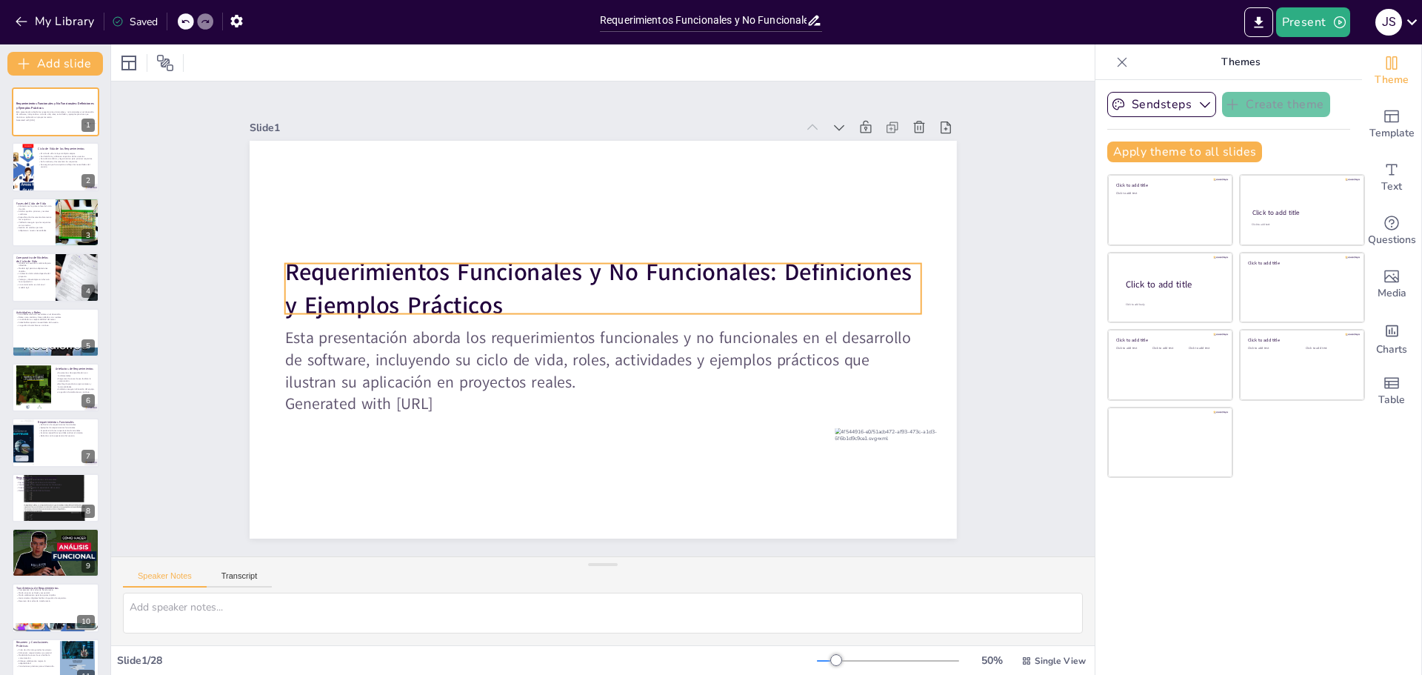
checkbox input "true"
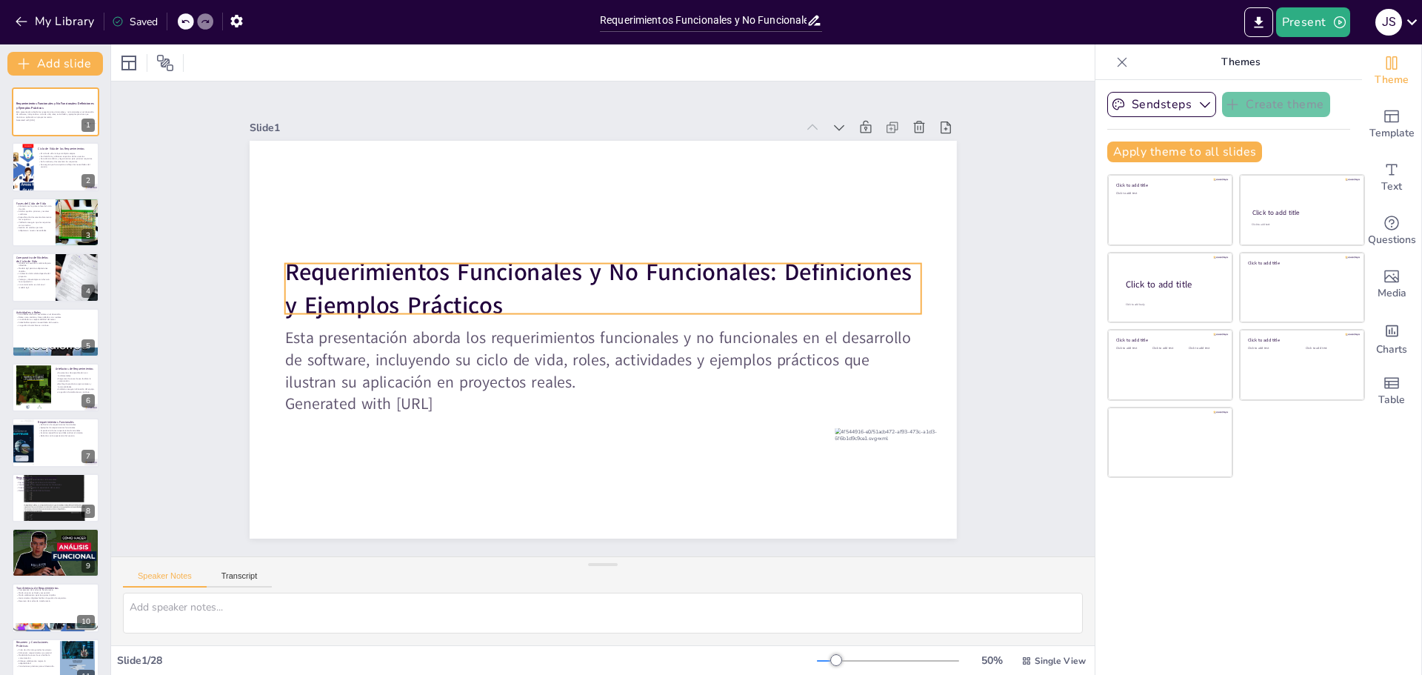
checkbox input "true"
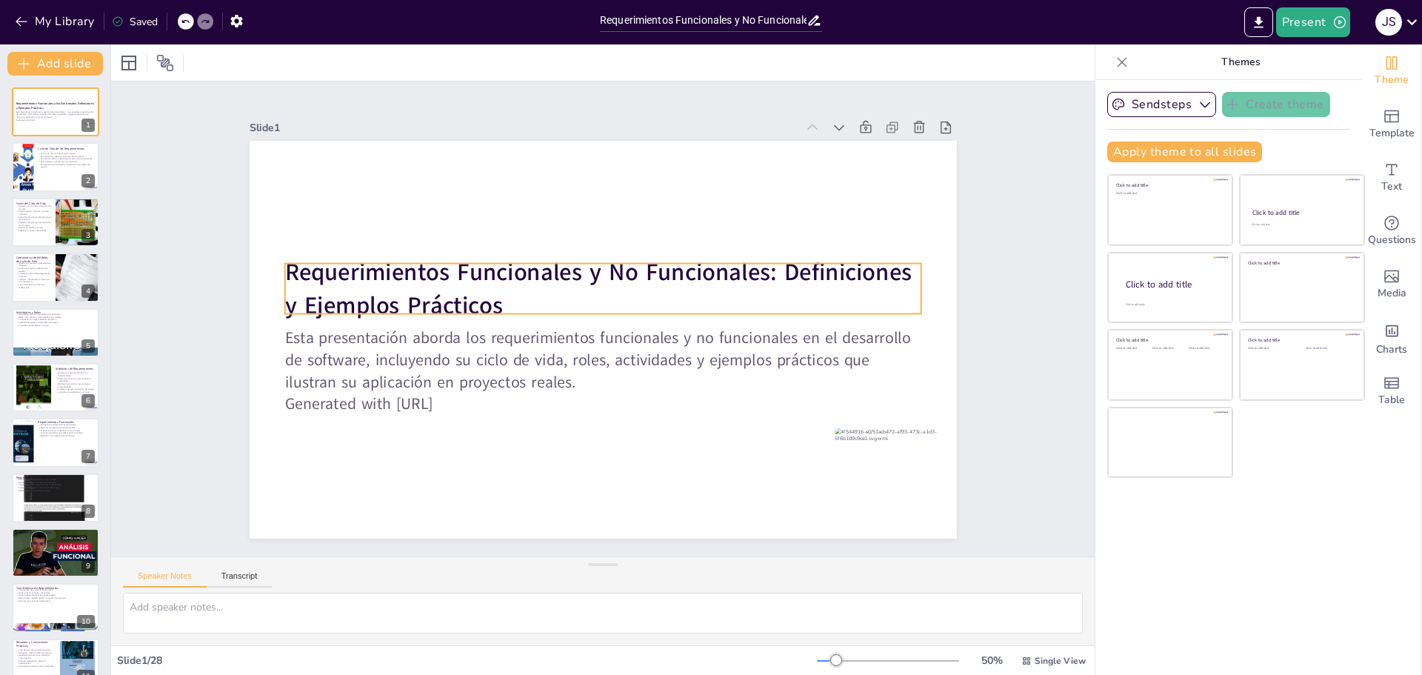
checkbox input "true"
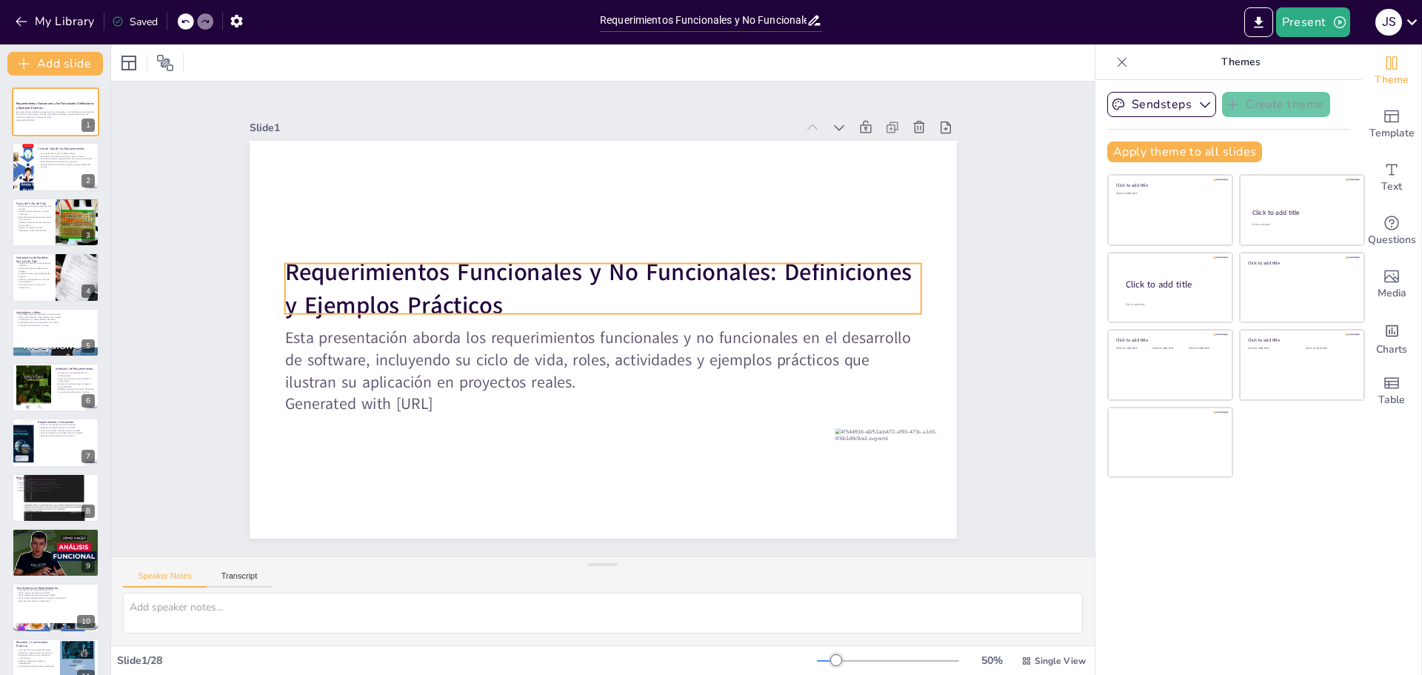
checkbox input "true"
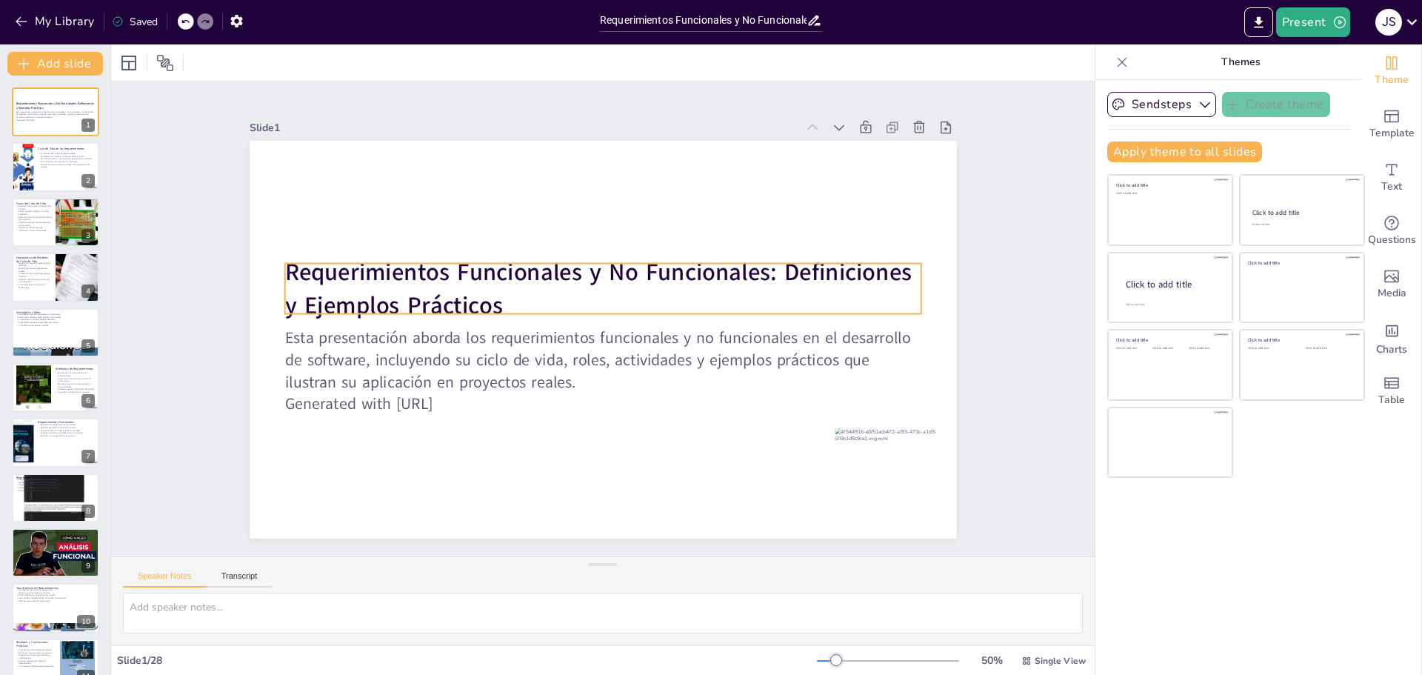
checkbox input "true"
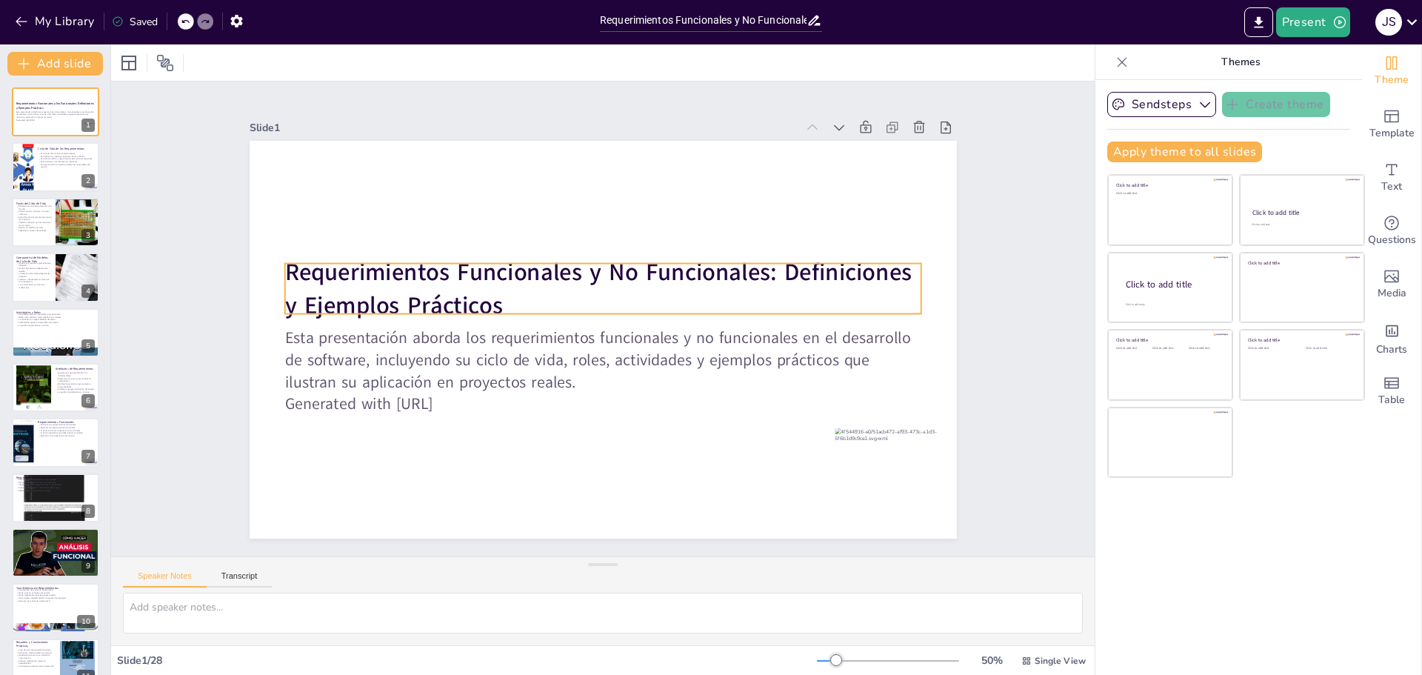
checkbox input "true"
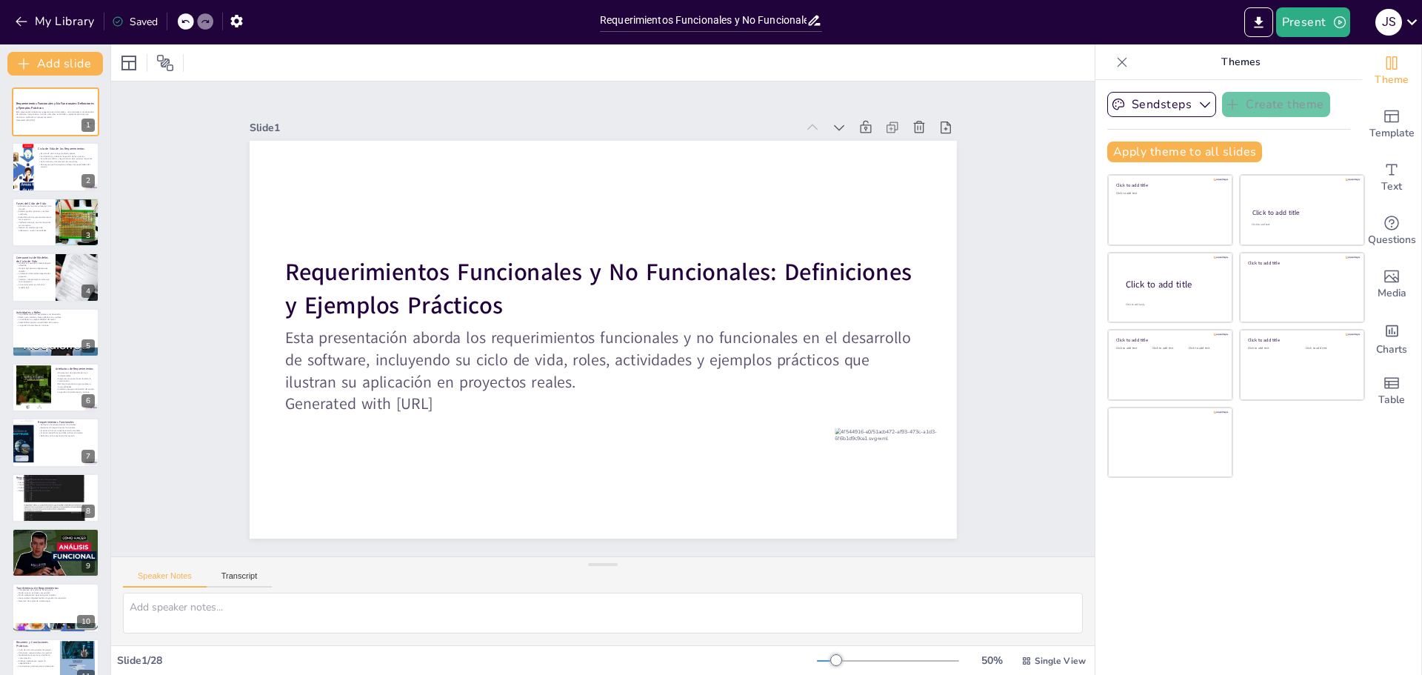
checkbox input "true"
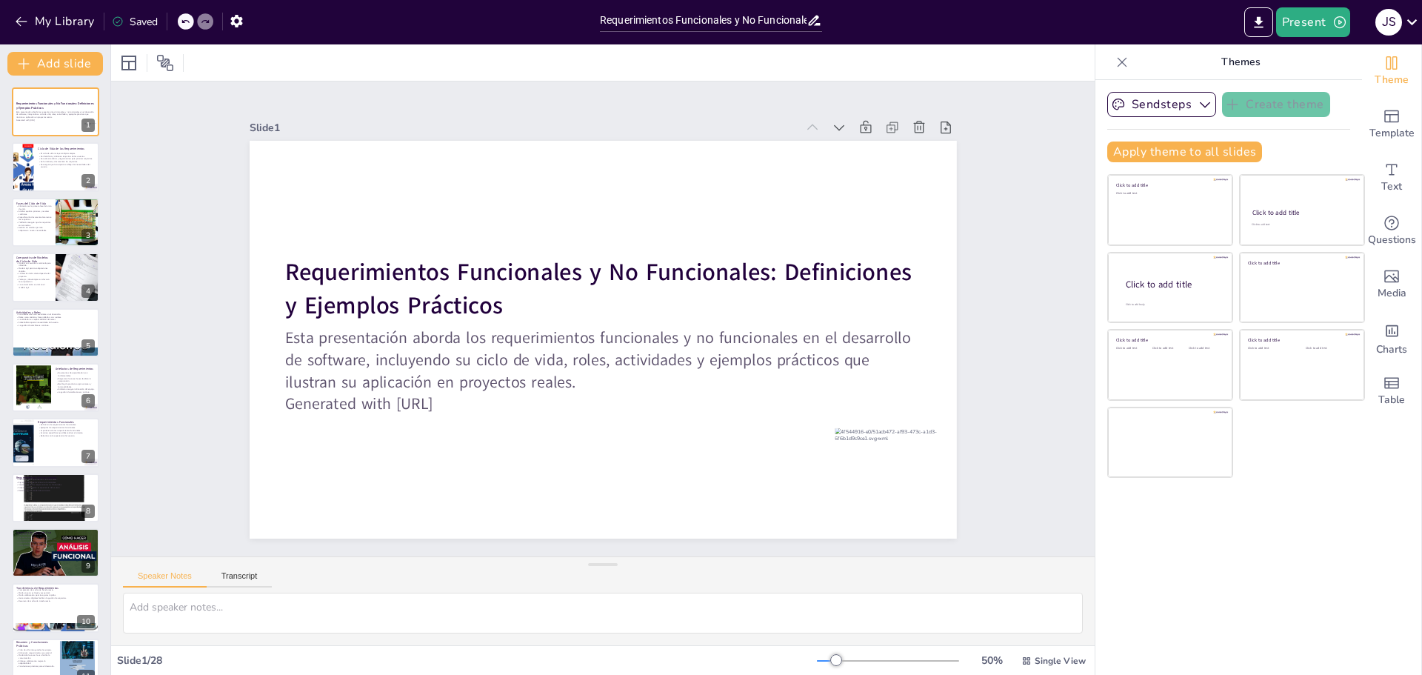
checkbox input "true"
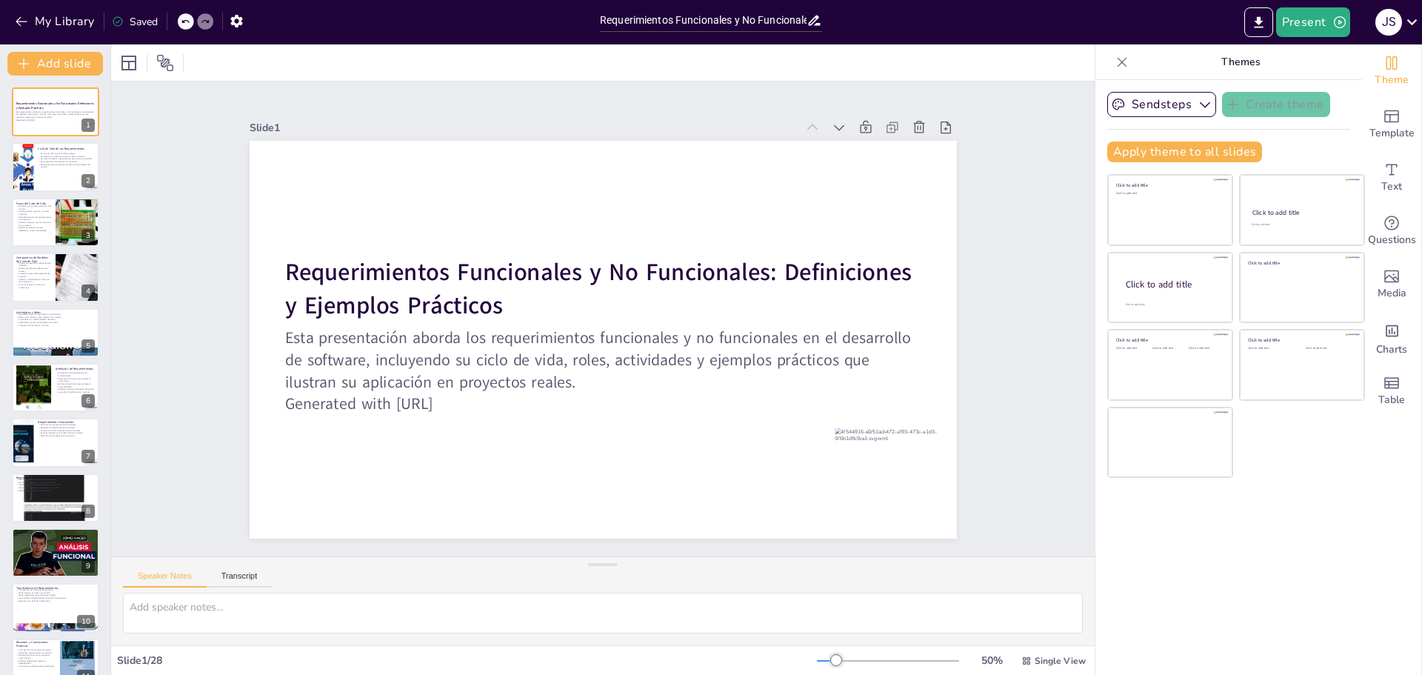
checkbox input "true"
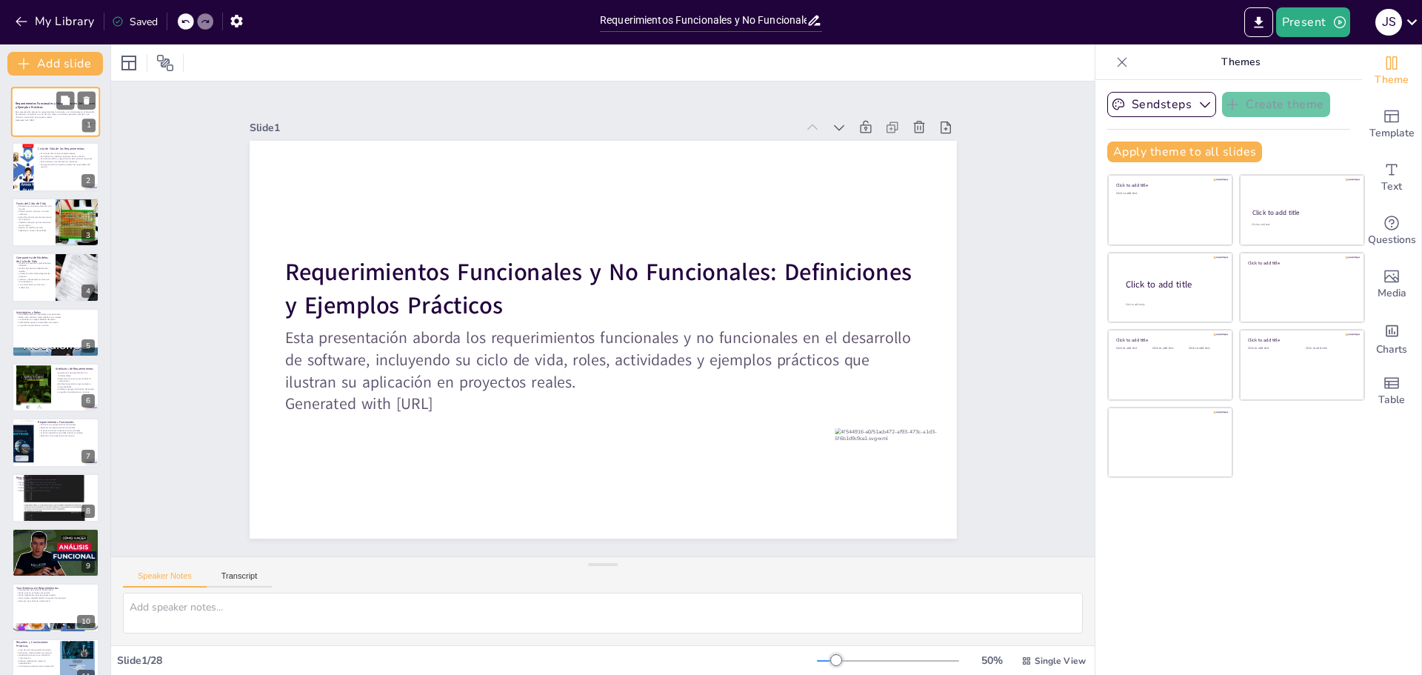
checkbox input "true"
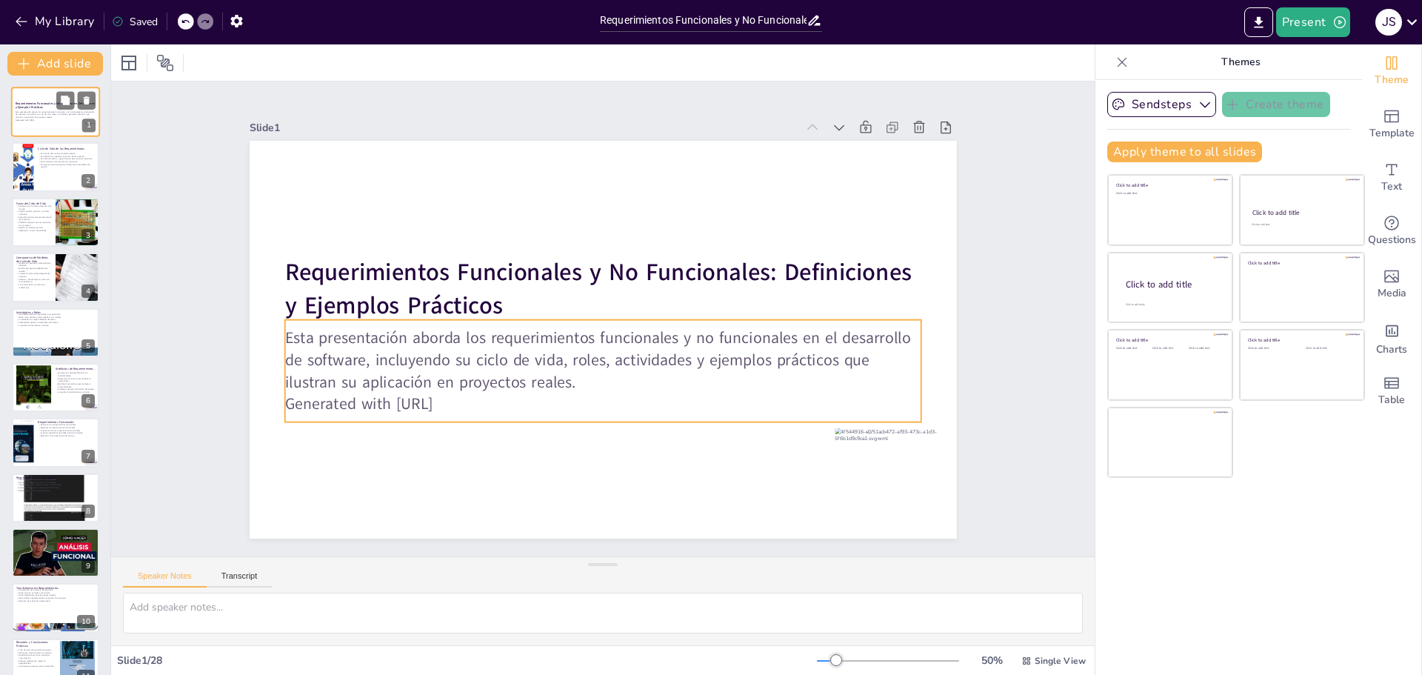
click at [72, 111] on p "Esta presentación aborda los requerimientos funcionales y no funcionales en el …" at bounding box center [56, 114] width 80 height 8
checkbox input "true"
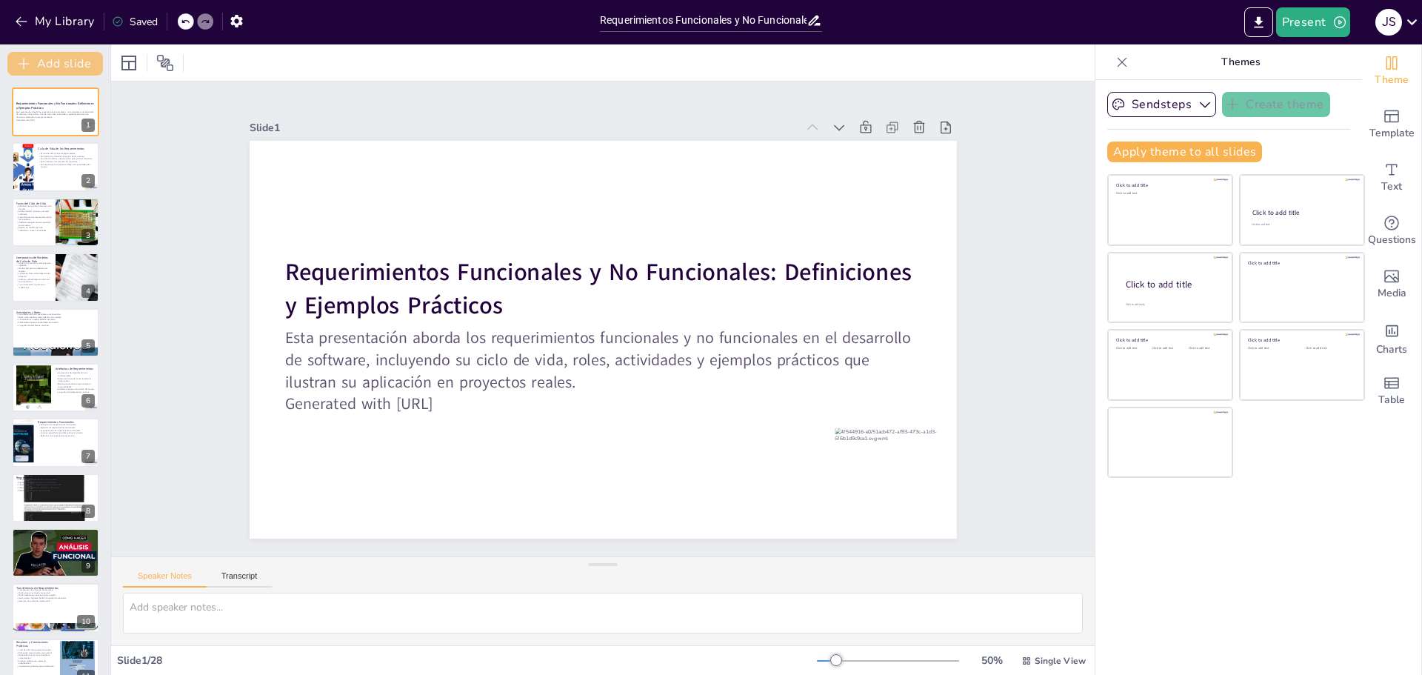
click at [35, 64] on button "Add slide" at bounding box center [55, 64] width 96 height 24
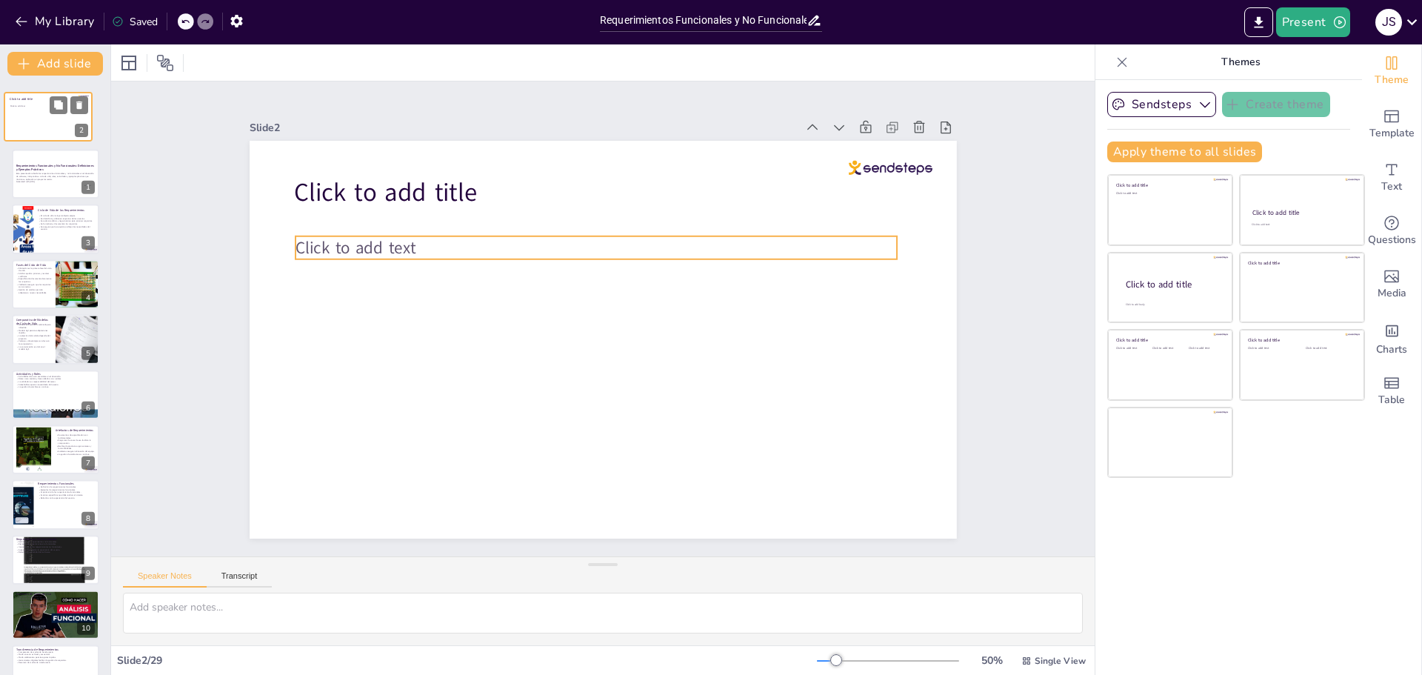
drag, startPoint x: 54, startPoint y: 161, endPoint x: 47, endPoint y: 107, distance: 55.3
click at [47, 92] on div "Click to add title Click to add text" at bounding box center [47, 92] width 87 height 0
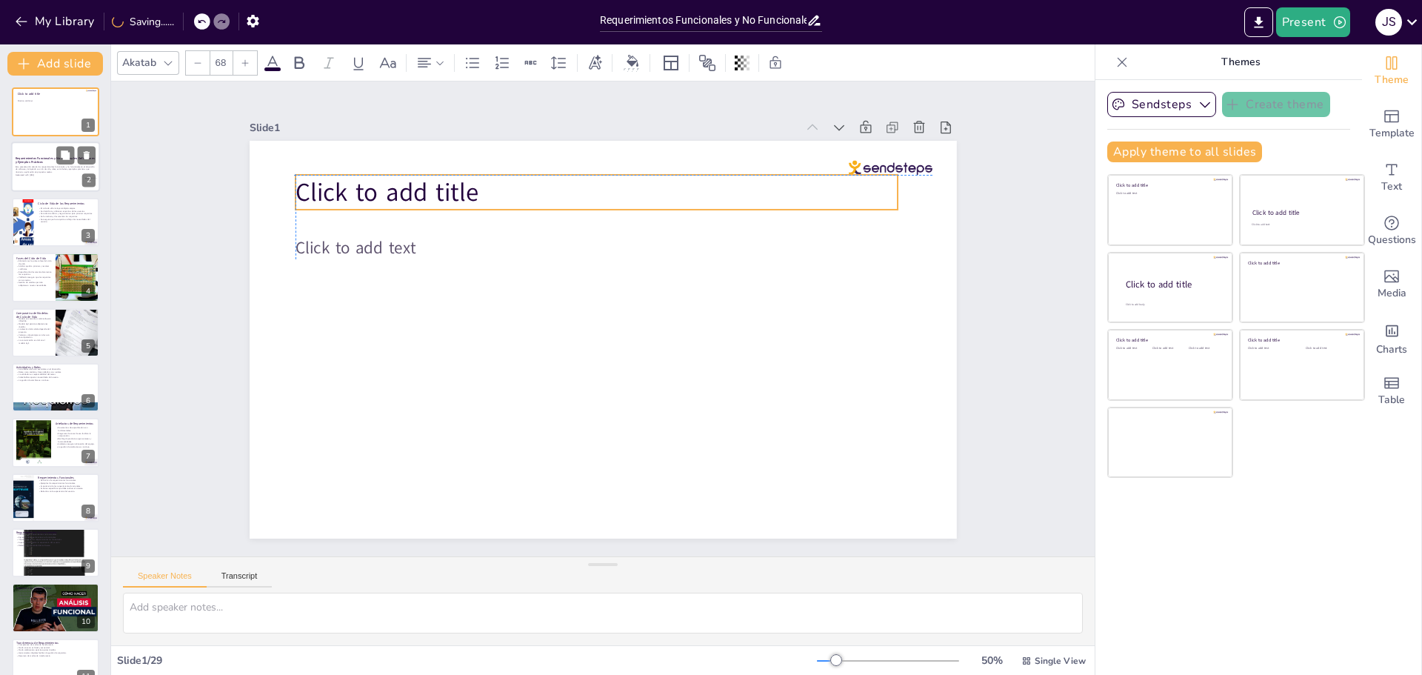
click at [399, 193] on span "Click to add title" at bounding box center [387, 192] width 183 height 34
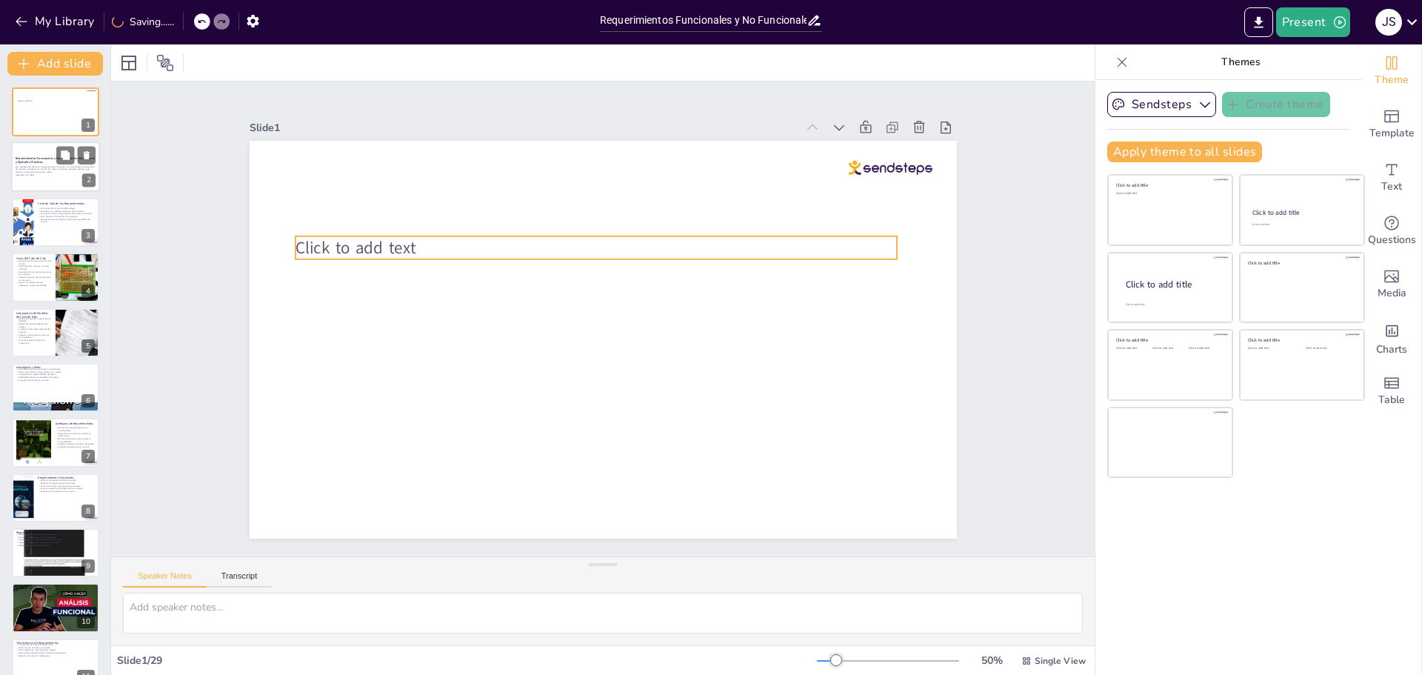
click at [470, 246] on p "Click to add text" at bounding box center [656, 271] width 373 height 500
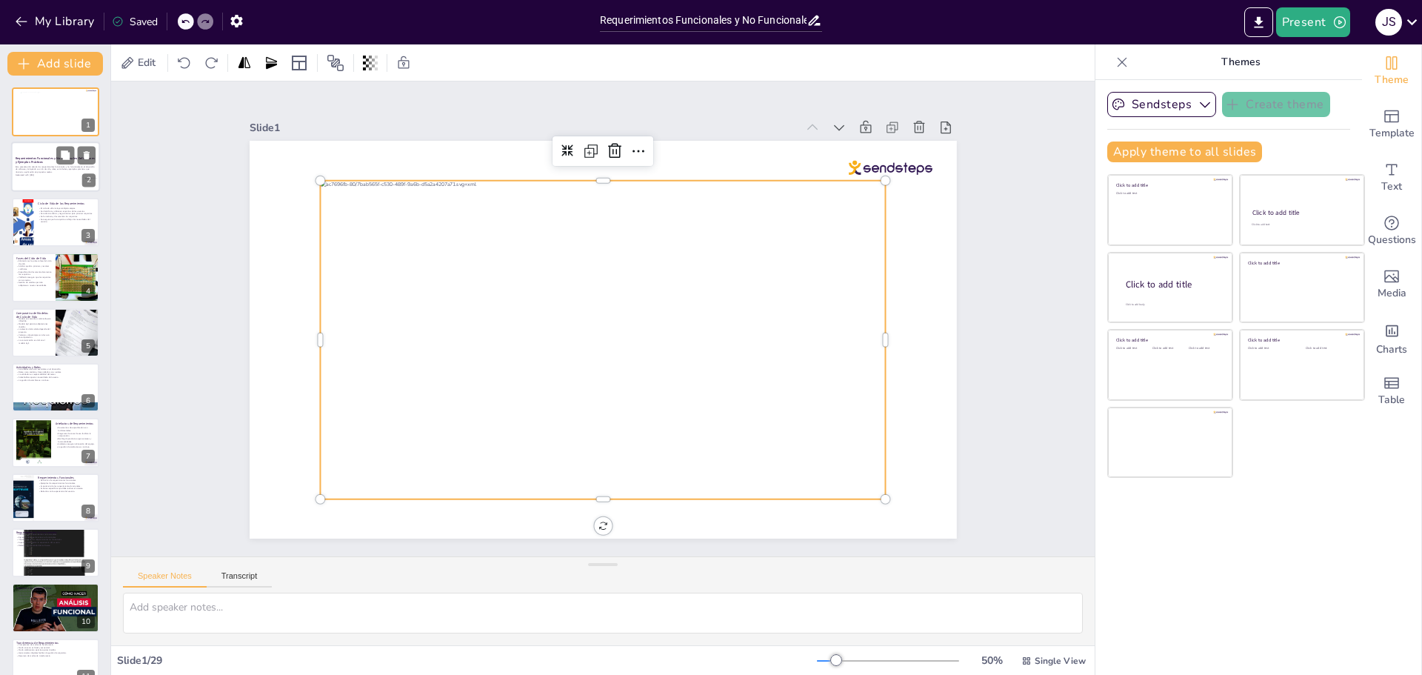
click at [776, 221] on div at bounding box center [601, 340] width 596 height 376
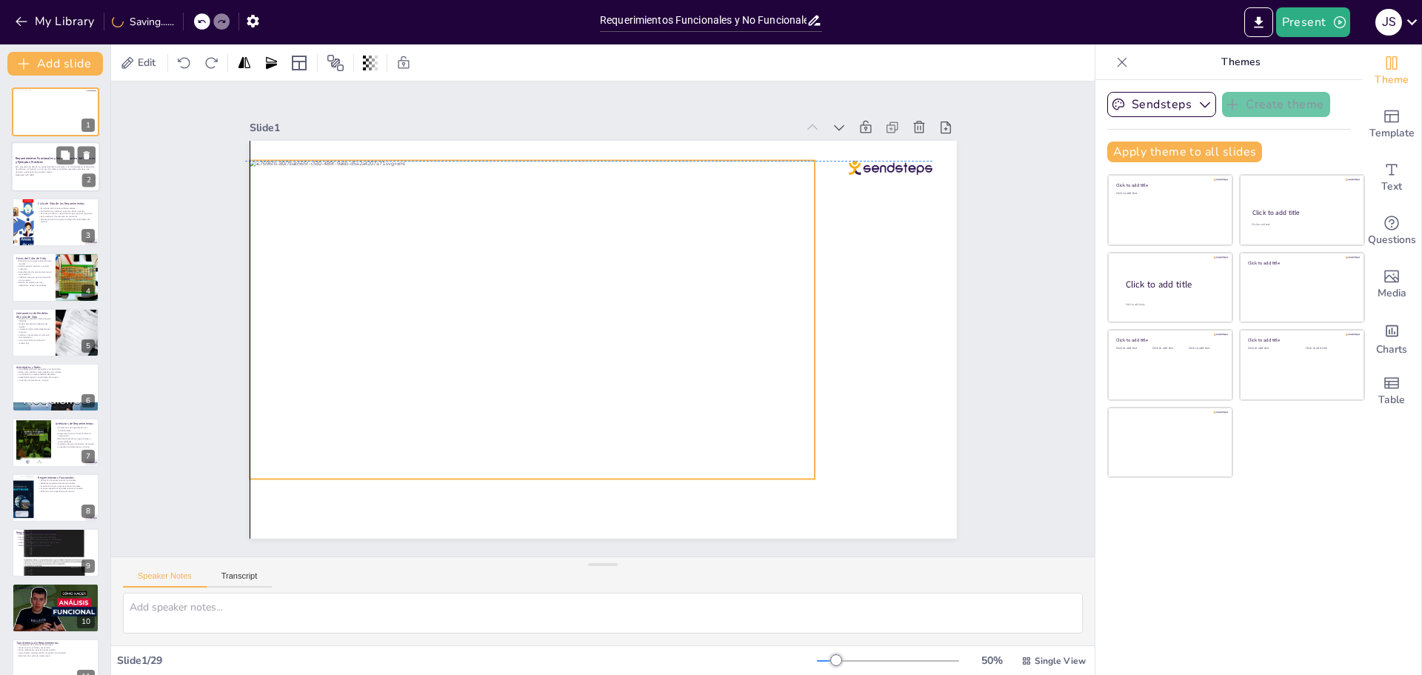
drag, startPoint x: 741, startPoint y: 267, endPoint x: 667, endPoint y: 243, distance: 78.7
click at [667, 243] on div at bounding box center [533, 320] width 566 height 319
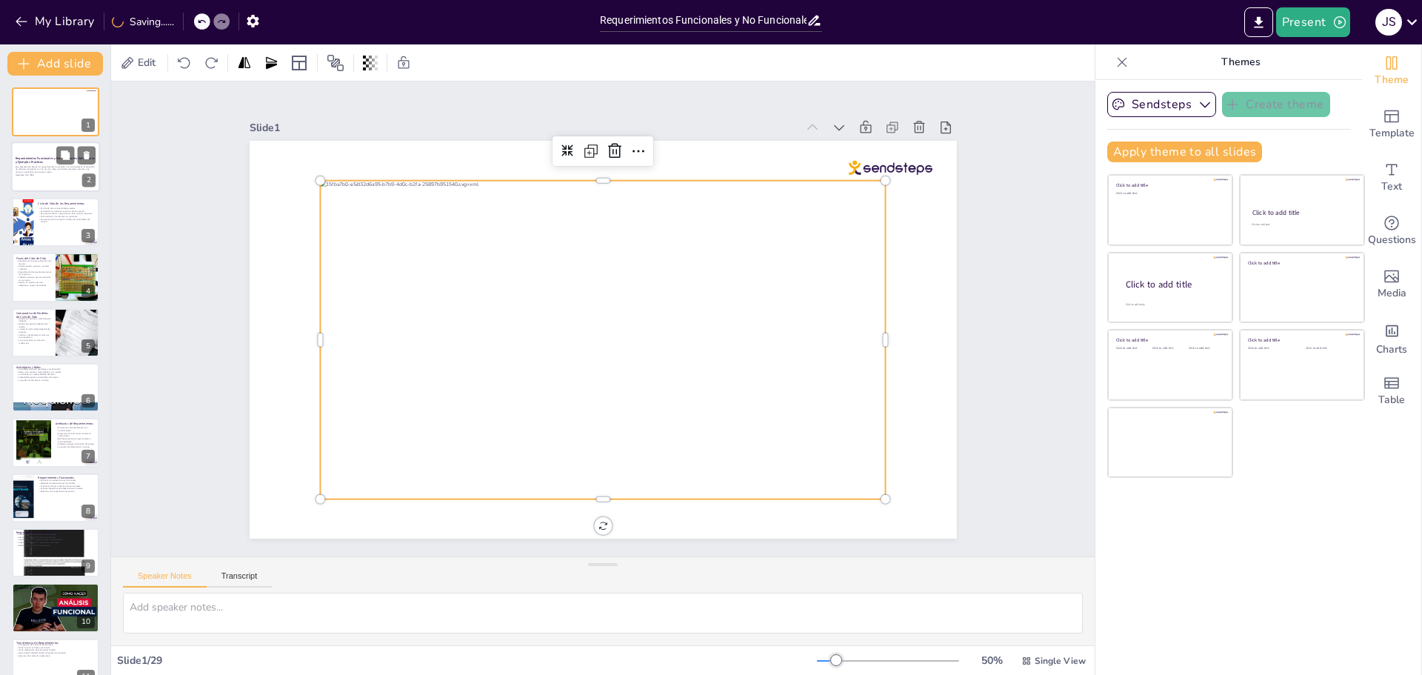
click at [790, 281] on div at bounding box center [601, 340] width 596 height 376
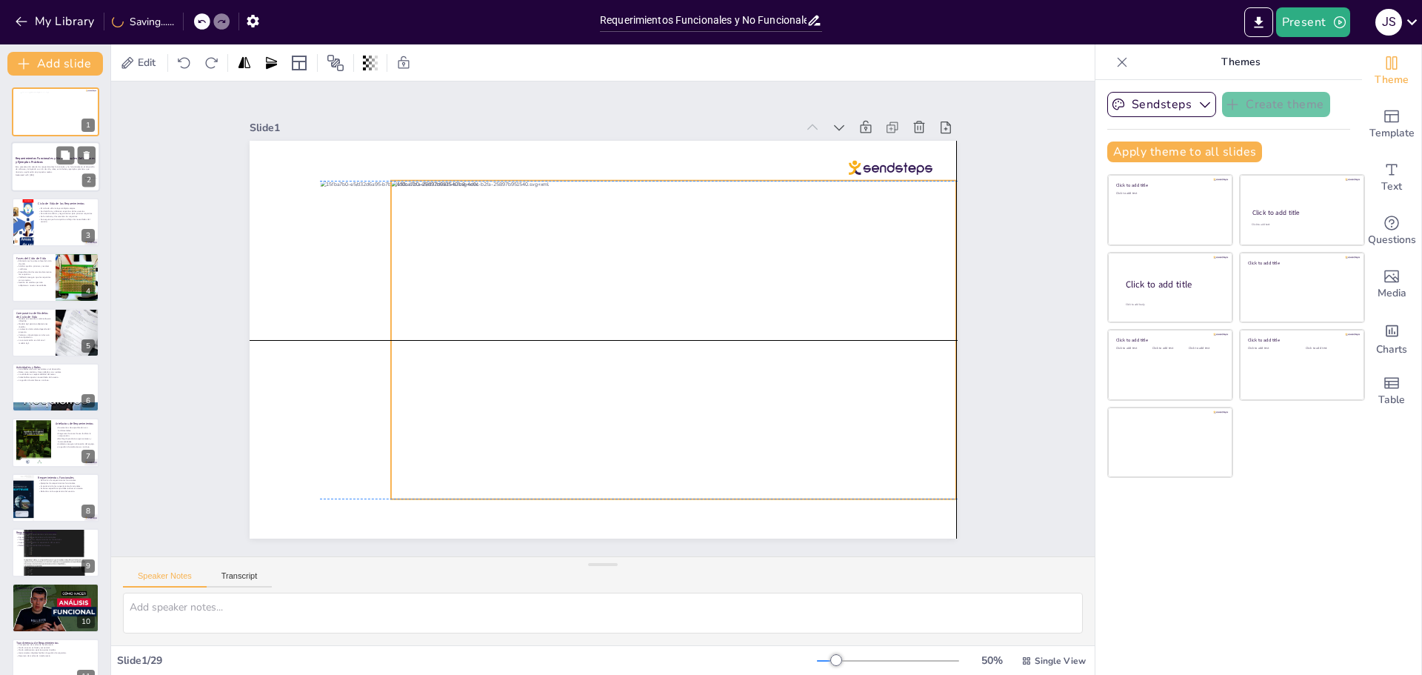
drag, startPoint x: 656, startPoint y: 292, endPoint x: 720, endPoint y: 285, distance: 64.8
click at [720, 285] on div at bounding box center [671, 347] width 596 height 376
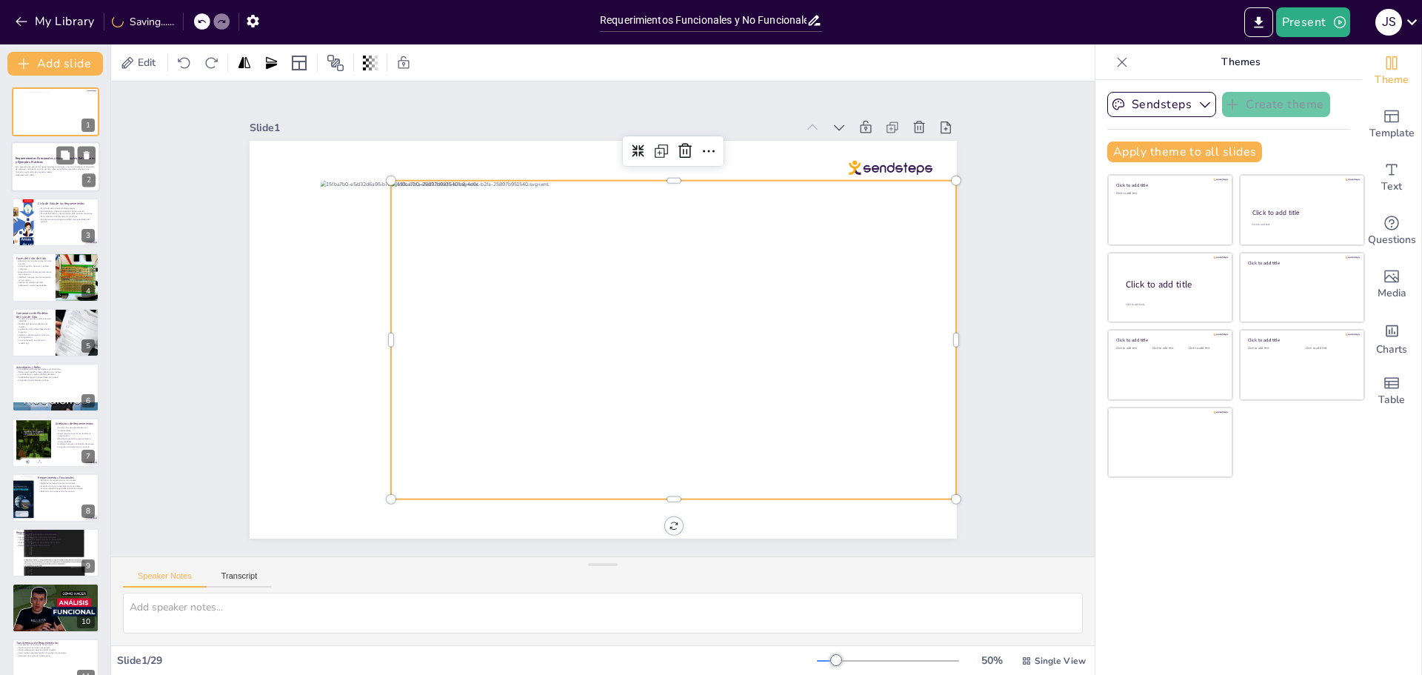
click at [710, 346] on div at bounding box center [654, 372] width 649 height 559
click at [709, 344] on div at bounding box center [671, 347] width 596 height 376
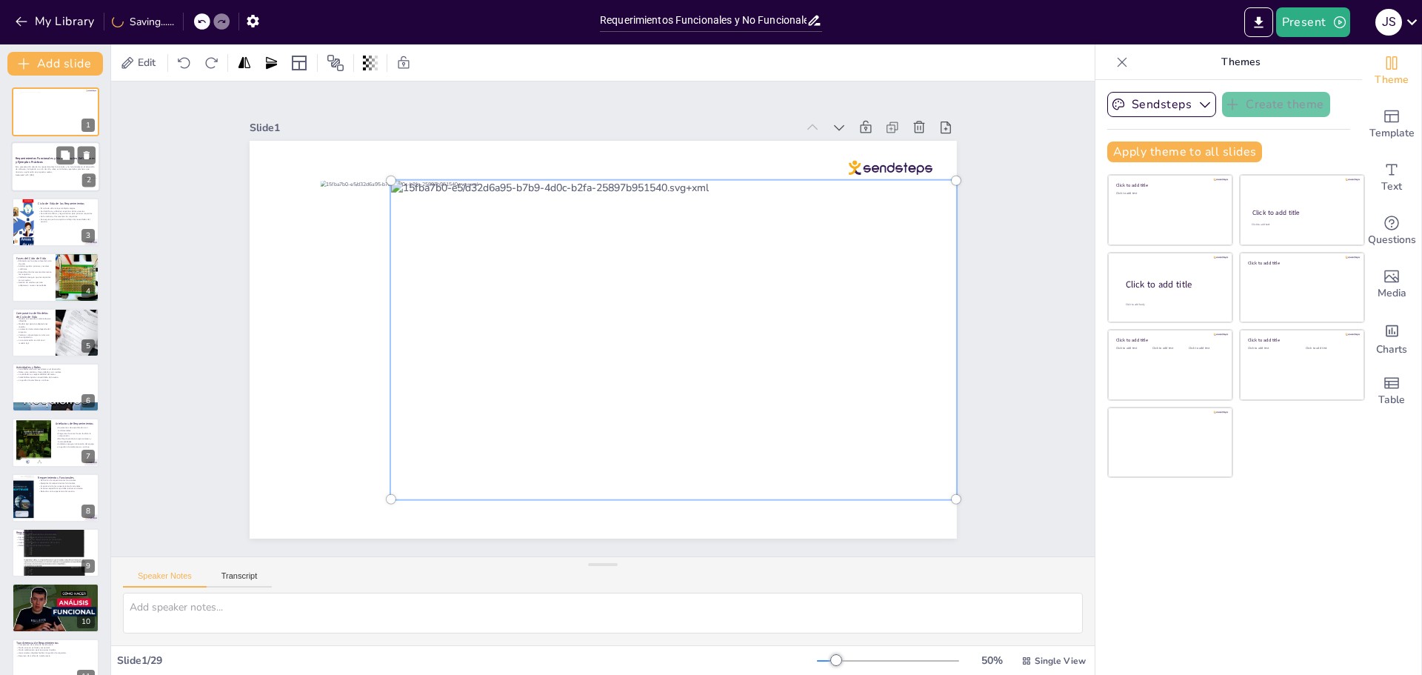
click at [694, 349] on div at bounding box center [667, 354] width 641 height 450
click at [694, 349] on div at bounding box center [674, 340] width 584 height 336
drag, startPoint x: 767, startPoint y: 341, endPoint x: 793, endPoint y: 339, distance: 26.0
click at [798, 341] on div at bounding box center [674, 340] width 584 height 336
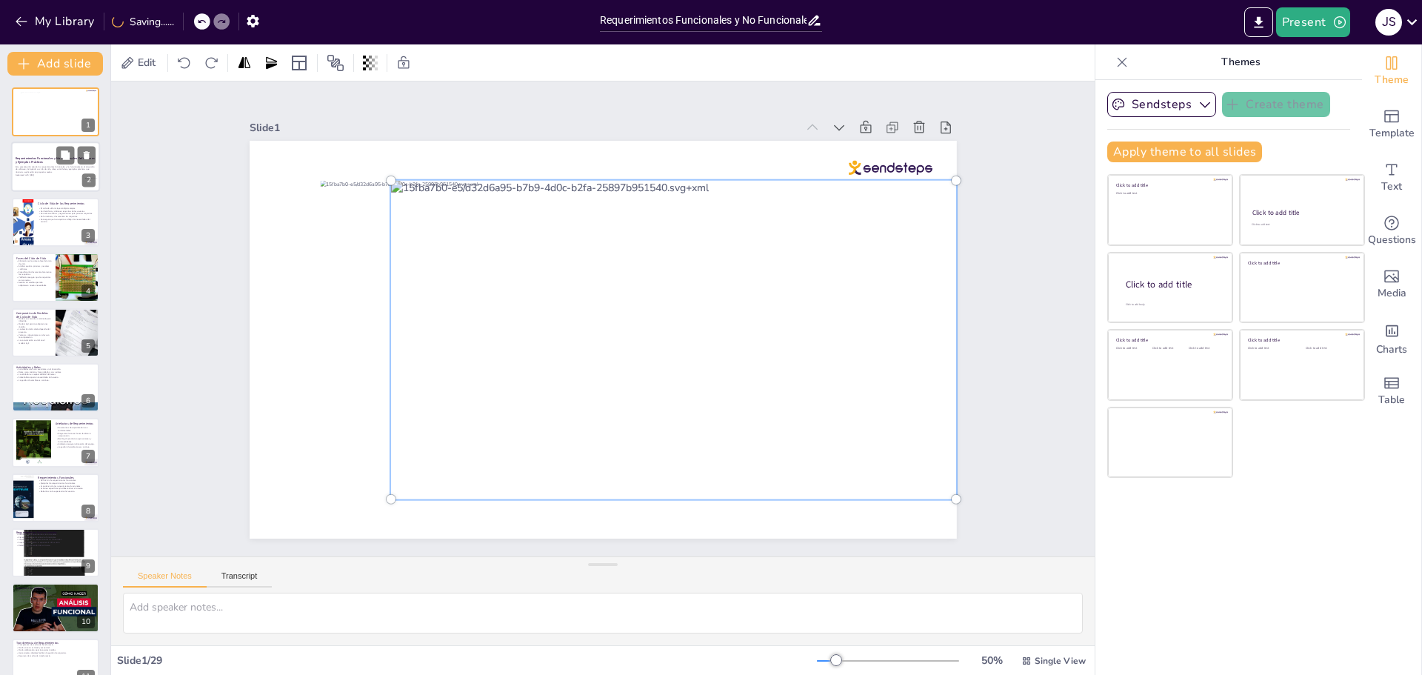
drag, startPoint x: 644, startPoint y: 290, endPoint x: 644, endPoint y: 267, distance: 23.7
click at [644, 267] on div at bounding box center [648, 377] width 670 height 615
click at [805, 254] on div at bounding box center [674, 340] width 584 height 336
click at [955, 242] on div "Slide 1 Slide 2 Requerimientos Funcionales y No Funcionales: Definiciones y Eje…" at bounding box center [603, 318] width 832 height 519
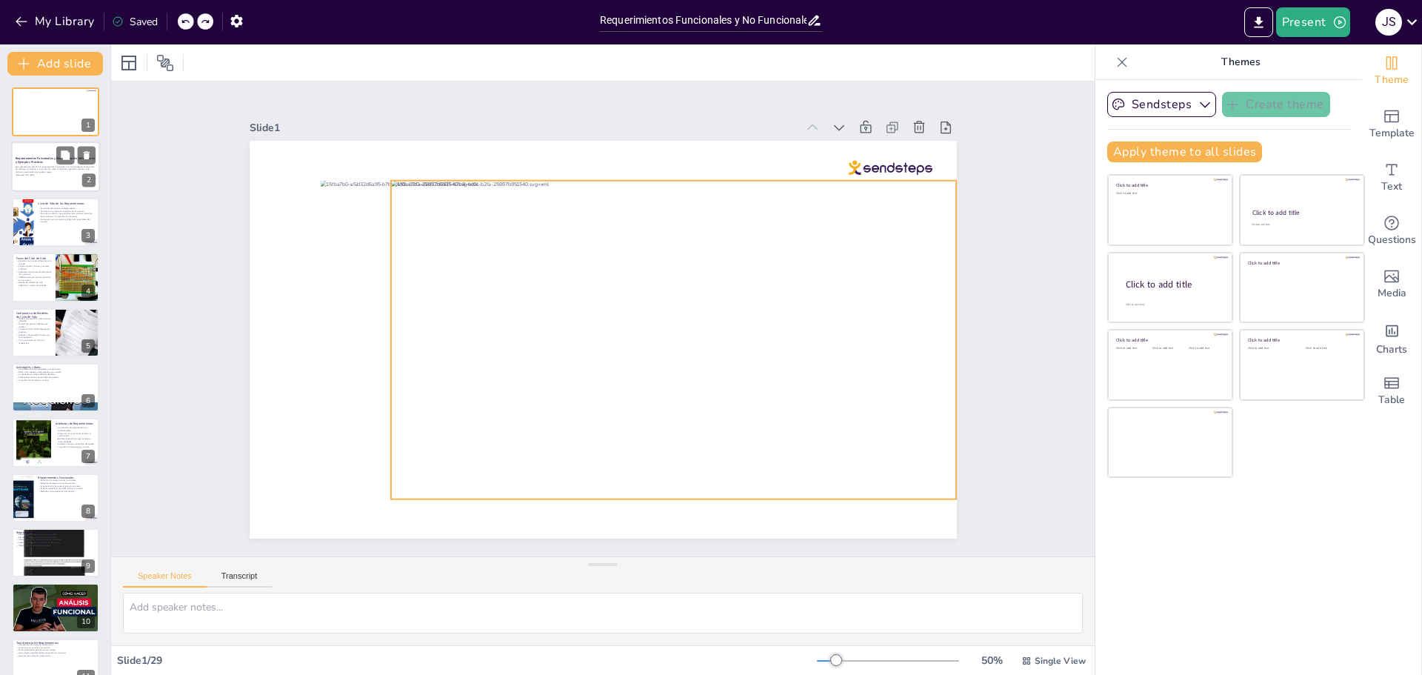
click at [741, 251] on div at bounding box center [582, 390] width 319 height 566
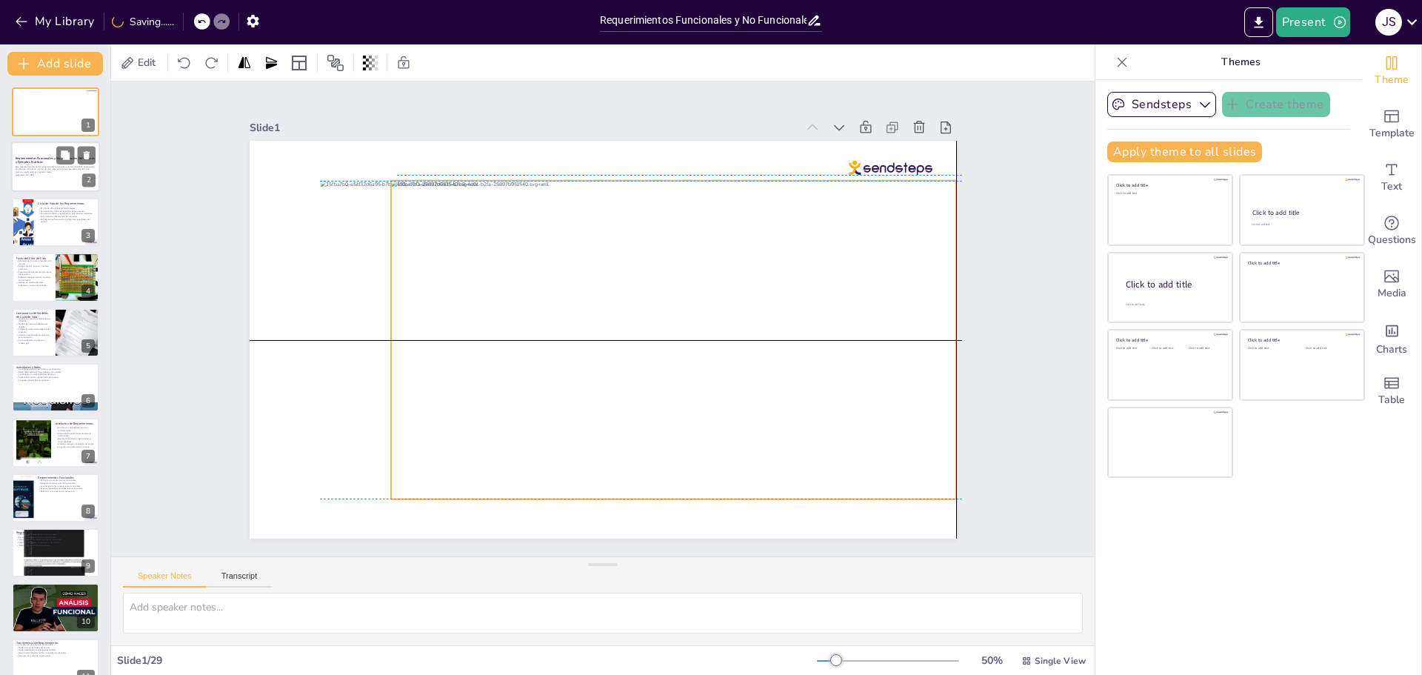
drag, startPoint x: 772, startPoint y: 277, endPoint x: 778, endPoint y: 272, distance: 7.9
click at [778, 272] on div at bounding box center [674, 340] width 566 height 319
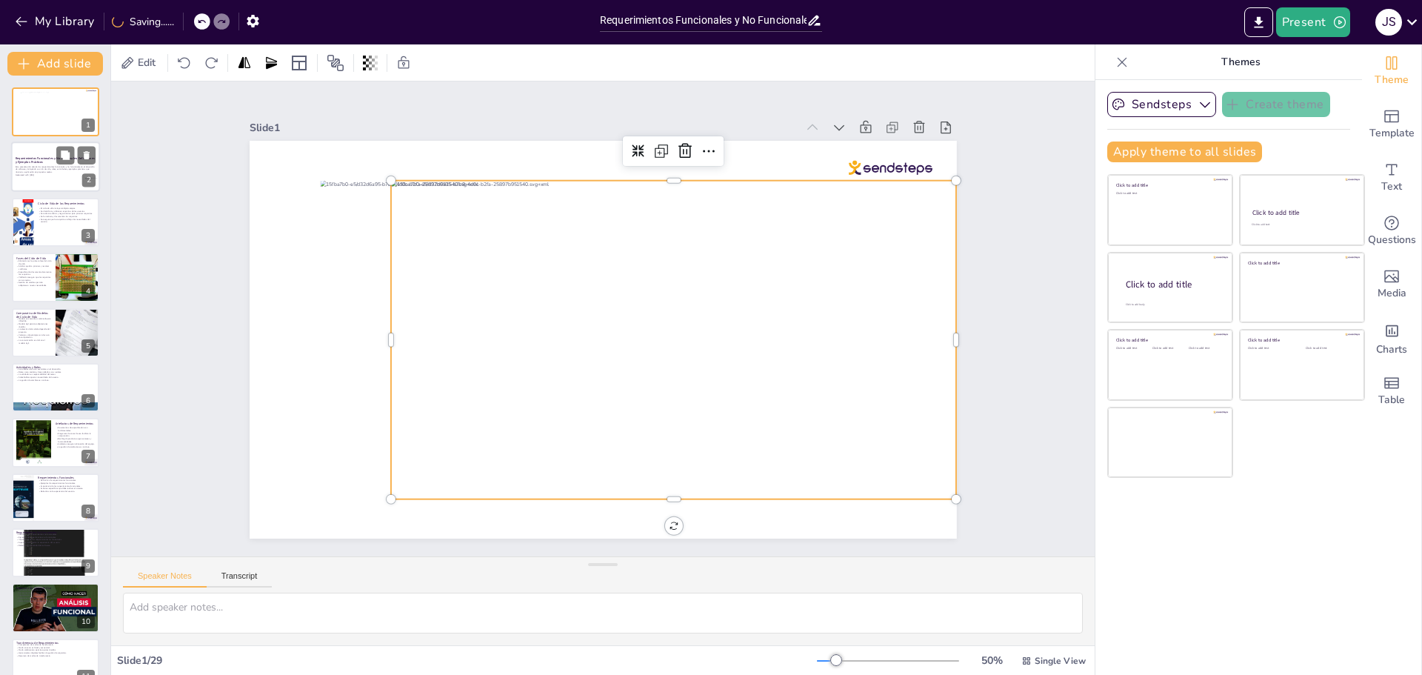
click at [647, 342] on div at bounding box center [671, 347] width 596 height 376
click at [647, 342] on div at bounding box center [674, 340] width 566 height 319
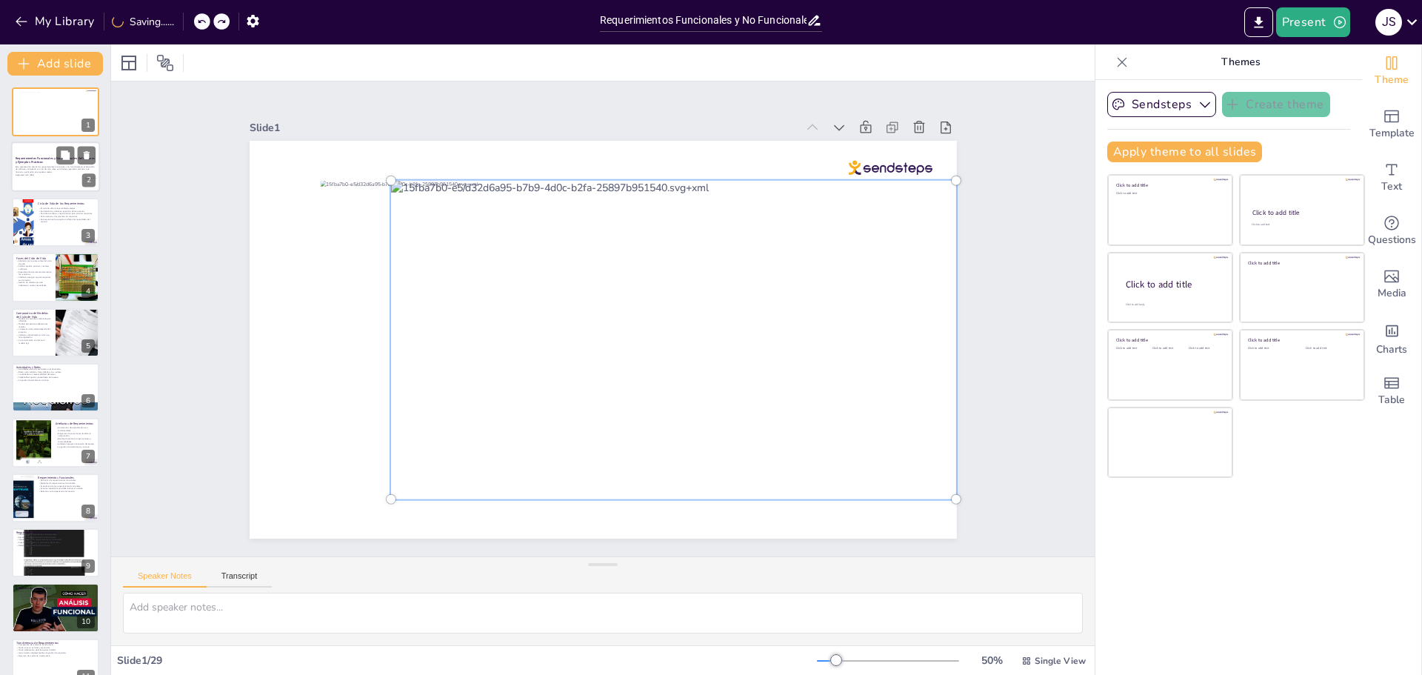
click at [809, 233] on div at bounding box center [674, 340] width 584 height 336
drag, startPoint x: 831, startPoint y: 270, endPoint x: 746, endPoint y: 277, distance: 85.5
click at [746, 277] on div at bounding box center [674, 340] width 584 height 336
drag, startPoint x: 899, startPoint y: 256, endPoint x: 833, endPoint y: 341, distance: 107.6
click at [839, 342] on div at bounding box center [672, 348] width 616 height 396
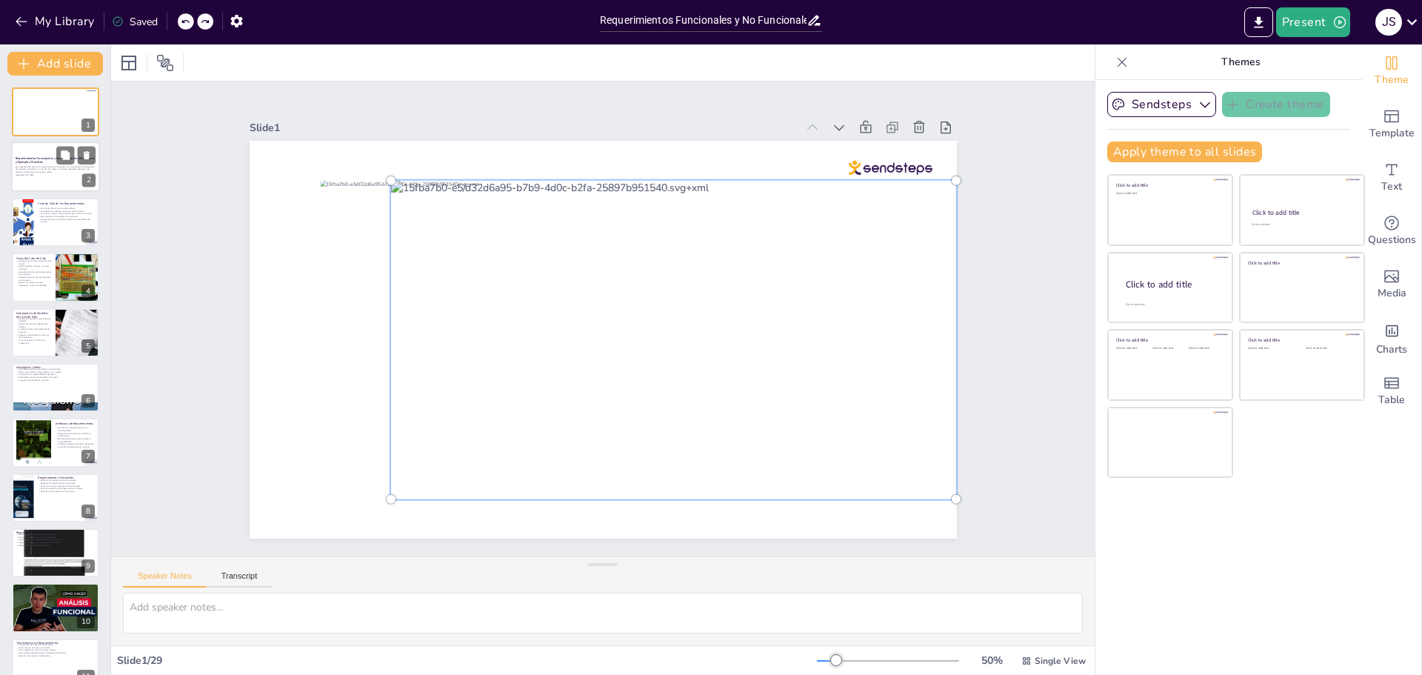
drag, startPoint x: 593, startPoint y: 341, endPoint x: 548, endPoint y: 341, distance: 44.4
click at [548, 341] on div at bounding box center [672, 347] width 616 height 395
click at [652, 336] on div at bounding box center [672, 348] width 616 height 396
drag, startPoint x: 853, startPoint y: 447, endPoint x: 793, endPoint y: 477, distance: 66.9
click at [793, 477] on div at bounding box center [672, 347] width 616 height 395
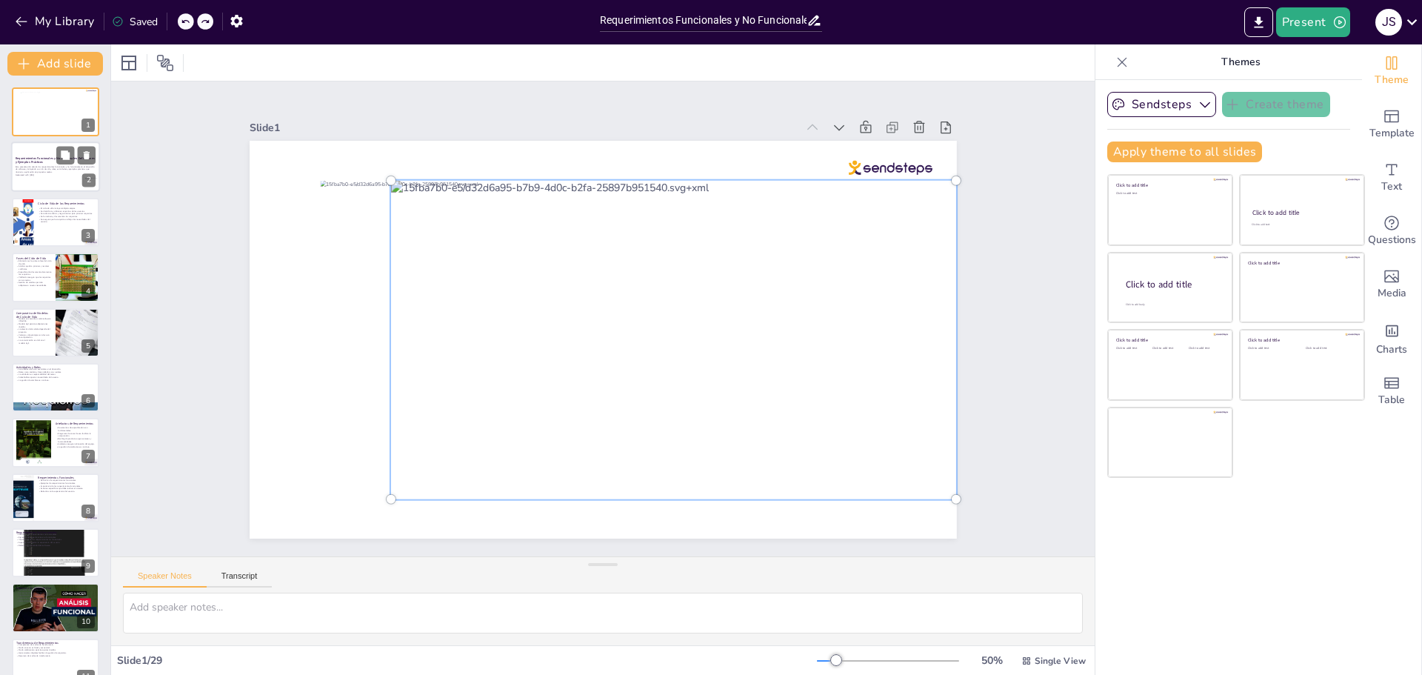
drag, startPoint x: 761, startPoint y: 292, endPoint x: 701, endPoint y: 279, distance: 61.3
click at [701, 279] on div at bounding box center [620, 390] width 583 height 673
click at [500, 232] on div at bounding box center [529, 313] width 641 height 450
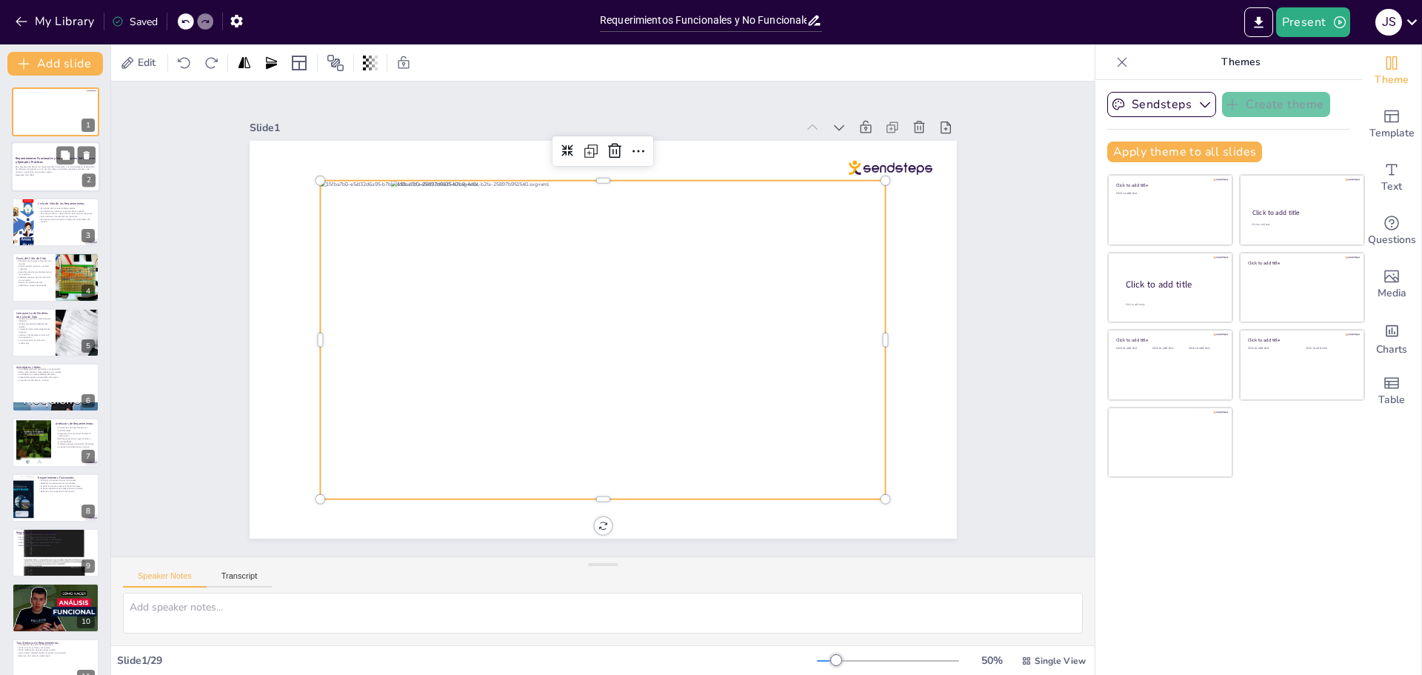
click at [316, 211] on div at bounding box center [601, 340] width 596 height 376
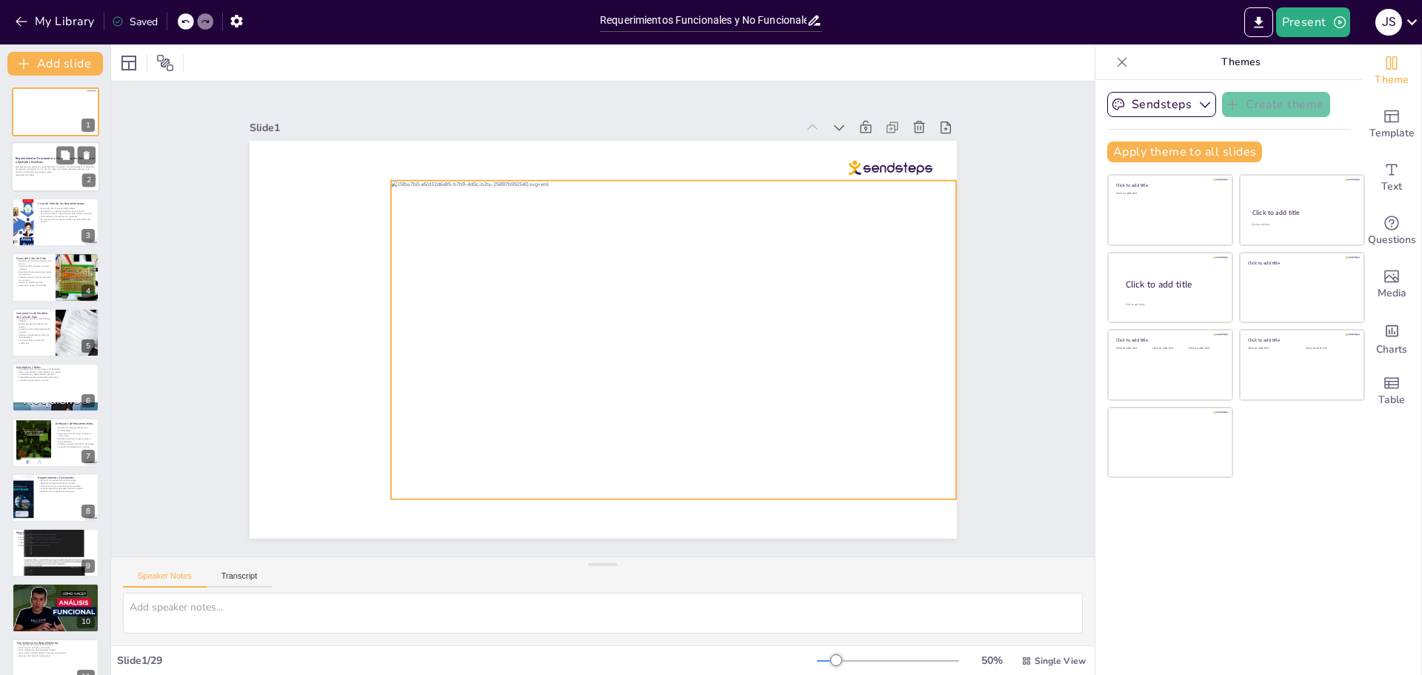
click at [513, 262] on div at bounding box center [671, 347] width 596 height 376
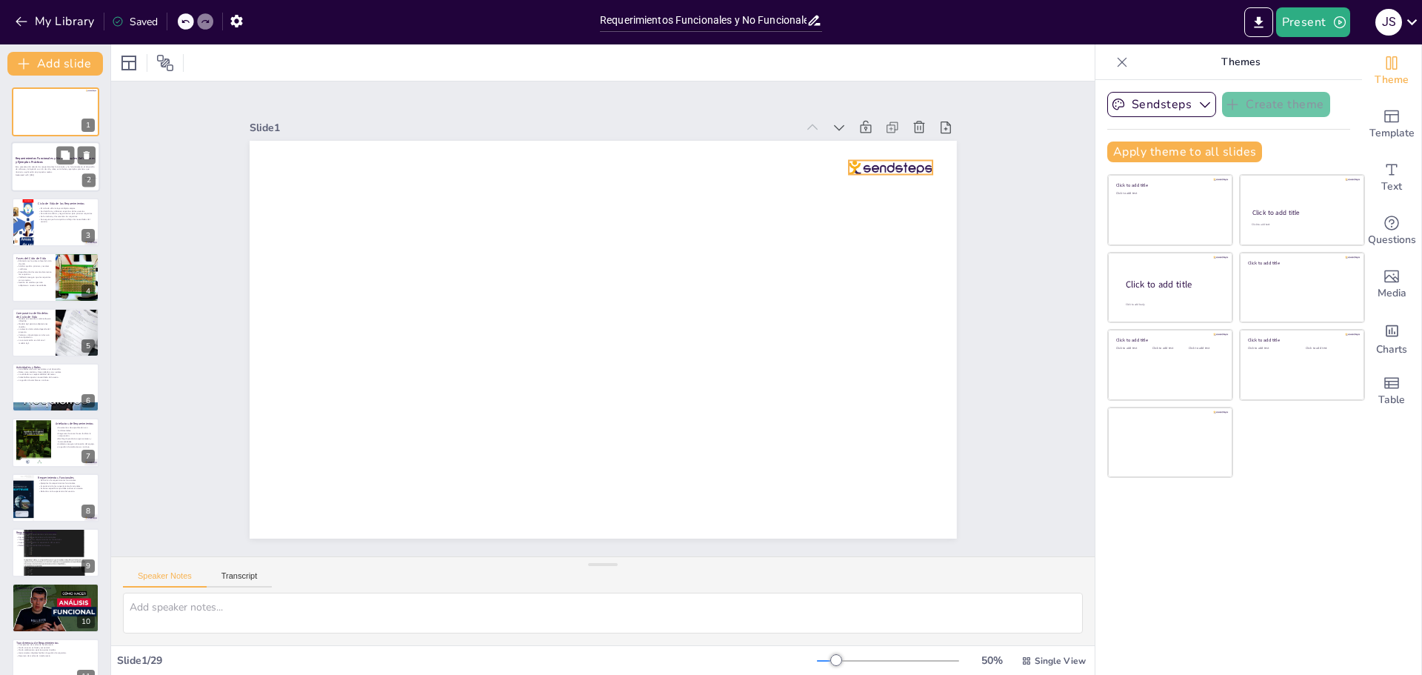
click at [870, 187] on div at bounding box center [904, 198] width 84 height 23
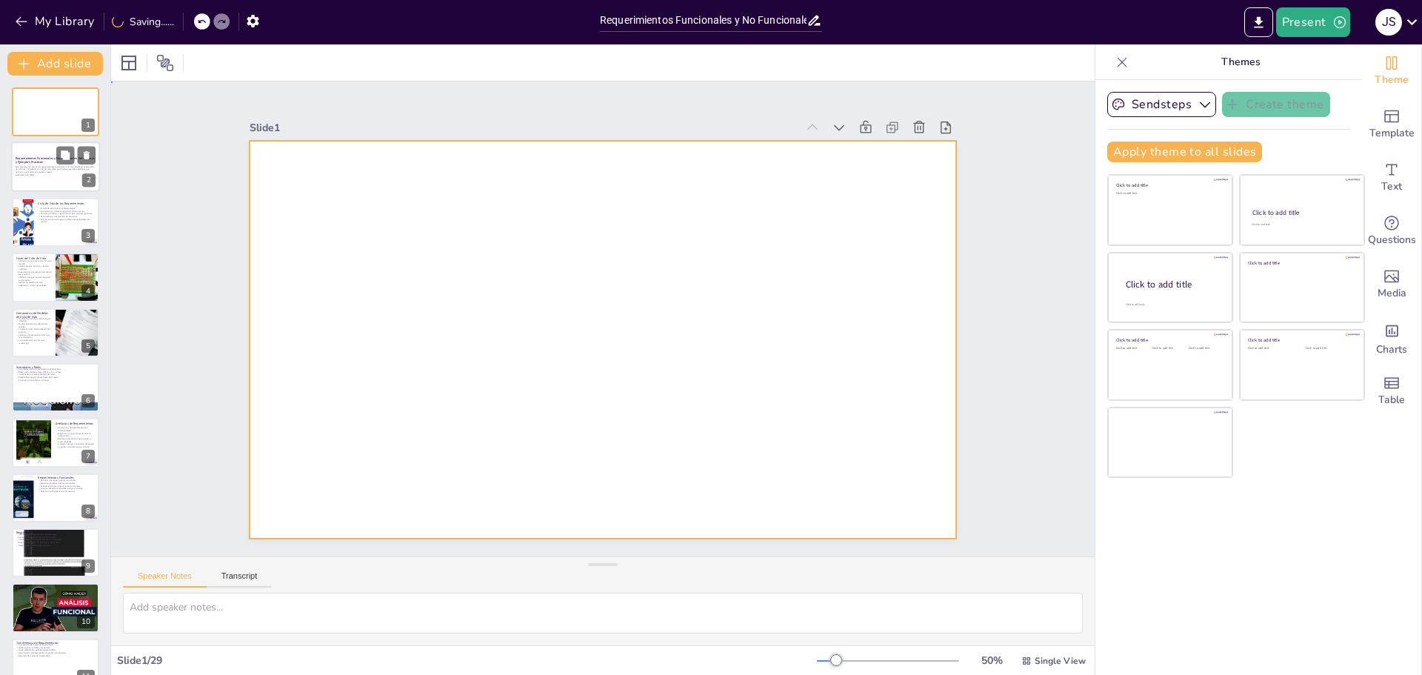
click at [719, 254] on div at bounding box center [603, 340] width 707 height 398
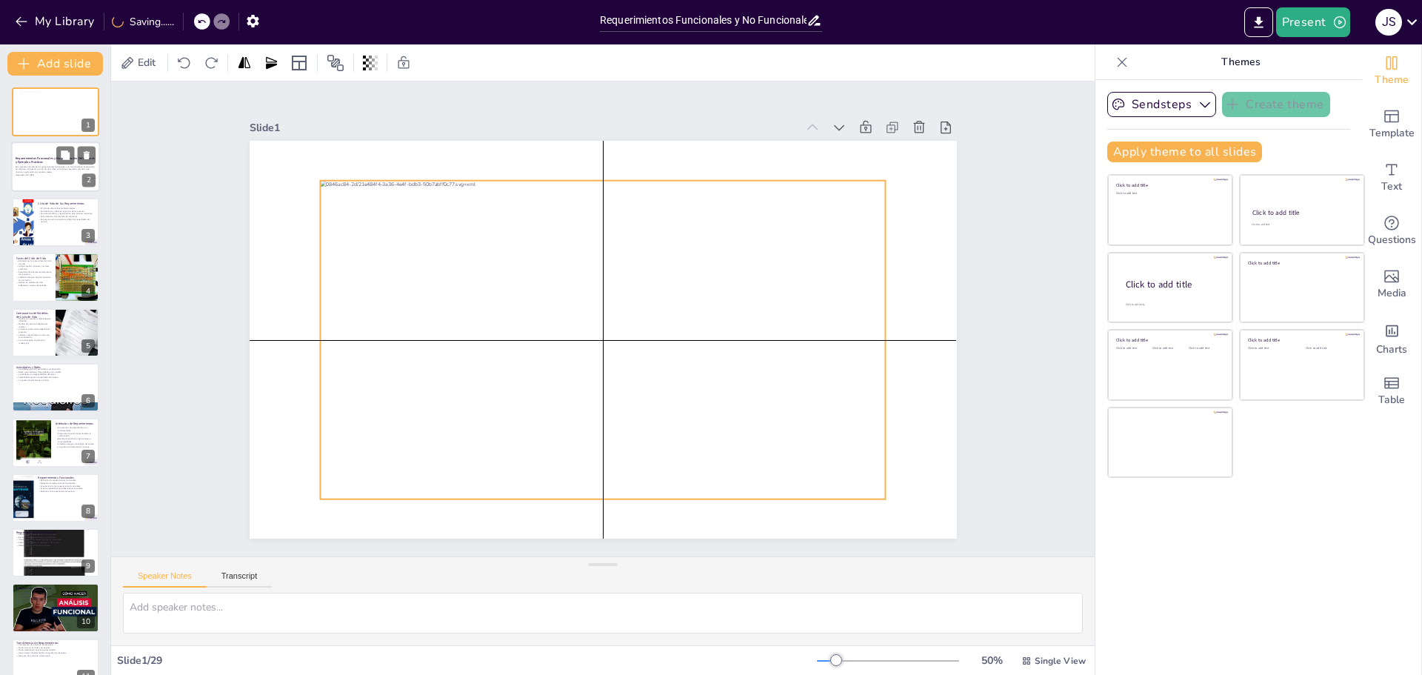
click at [801, 303] on div at bounding box center [601, 340] width 596 height 376
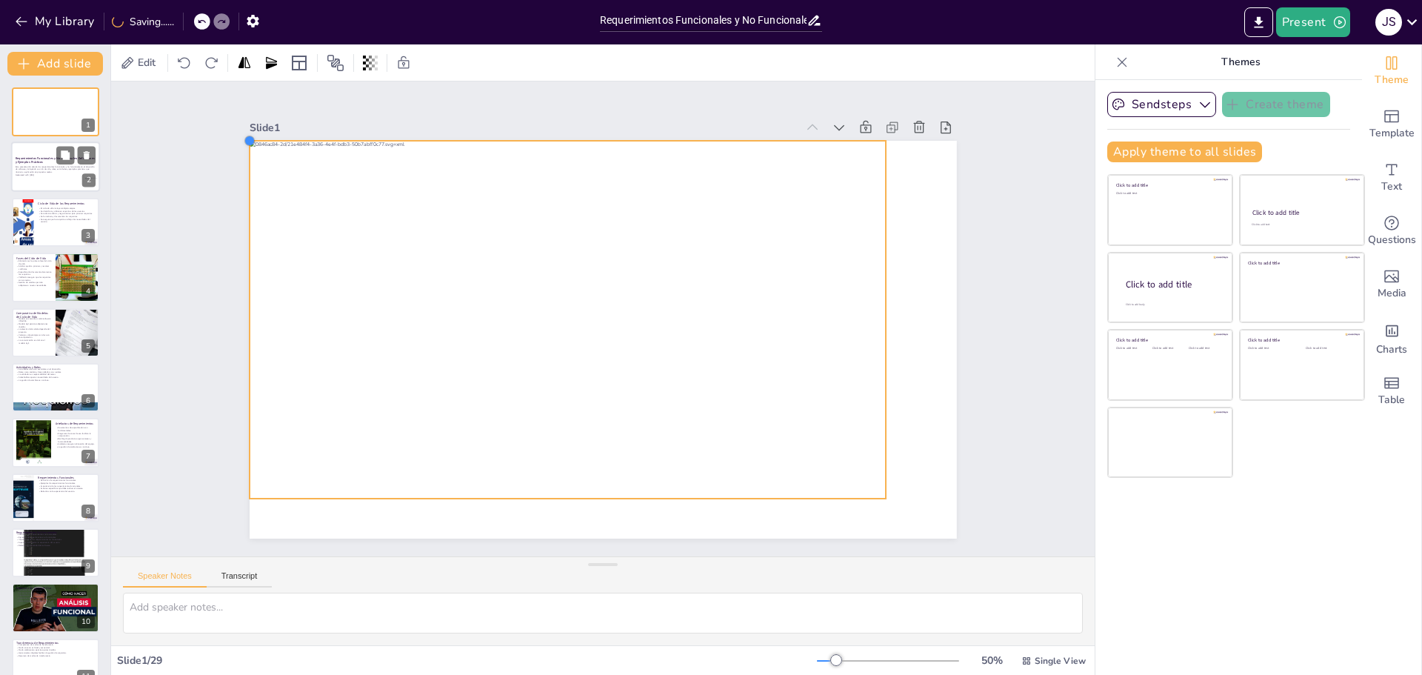
drag, startPoint x: 312, startPoint y: 174, endPoint x: 241, endPoint y: 144, distance: 76.6
click at [250, 144] on div at bounding box center [603, 340] width 707 height 398
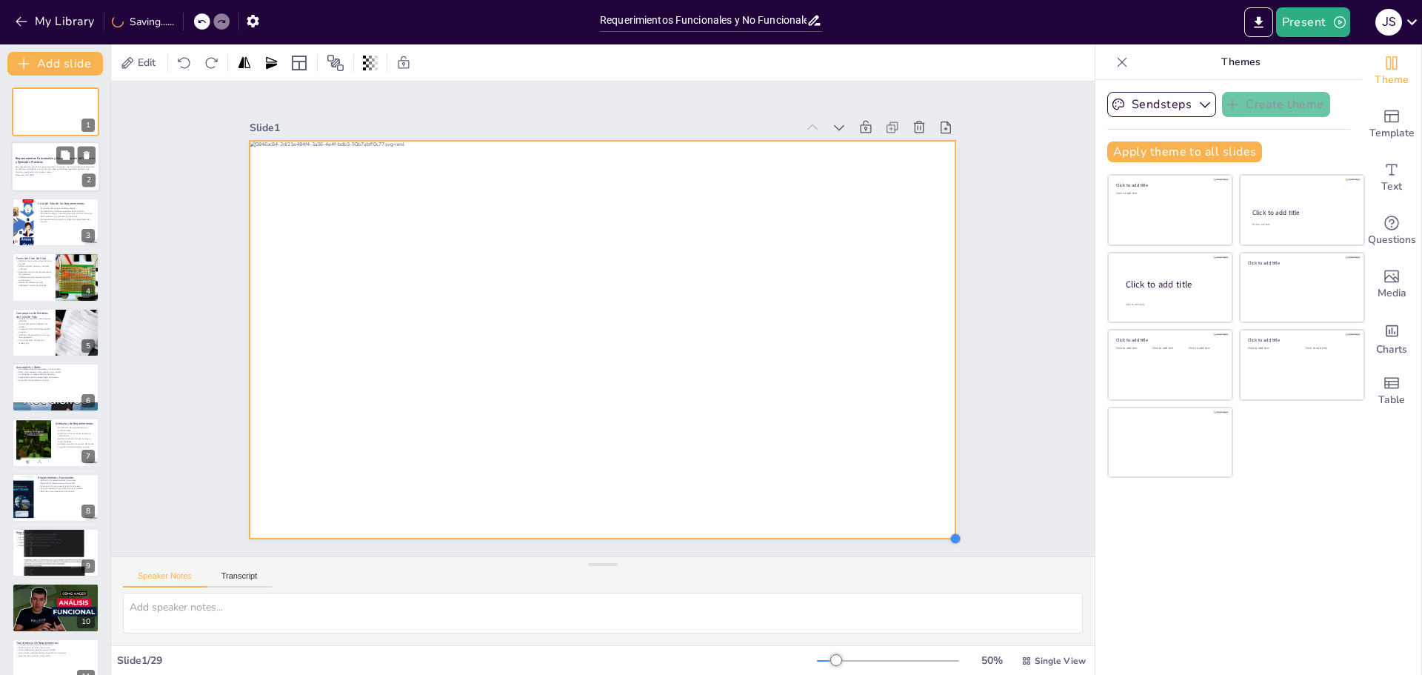
drag, startPoint x: 874, startPoint y: 496, endPoint x: 936, endPoint y: 535, distance: 73.6
click at [936, 535] on div "Slide 1 Slide 2 Requerimientos Funcionales y No Funcionales: Definiciones y Eje…" at bounding box center [603, 318] width 984 height 475
click at [978, 339] on div "Slide 1 Slide 2 Requerimientos Funcionales y No Funcionales: Definiciones y Eje…" at bounding box center [603, 318] width 832 height 519
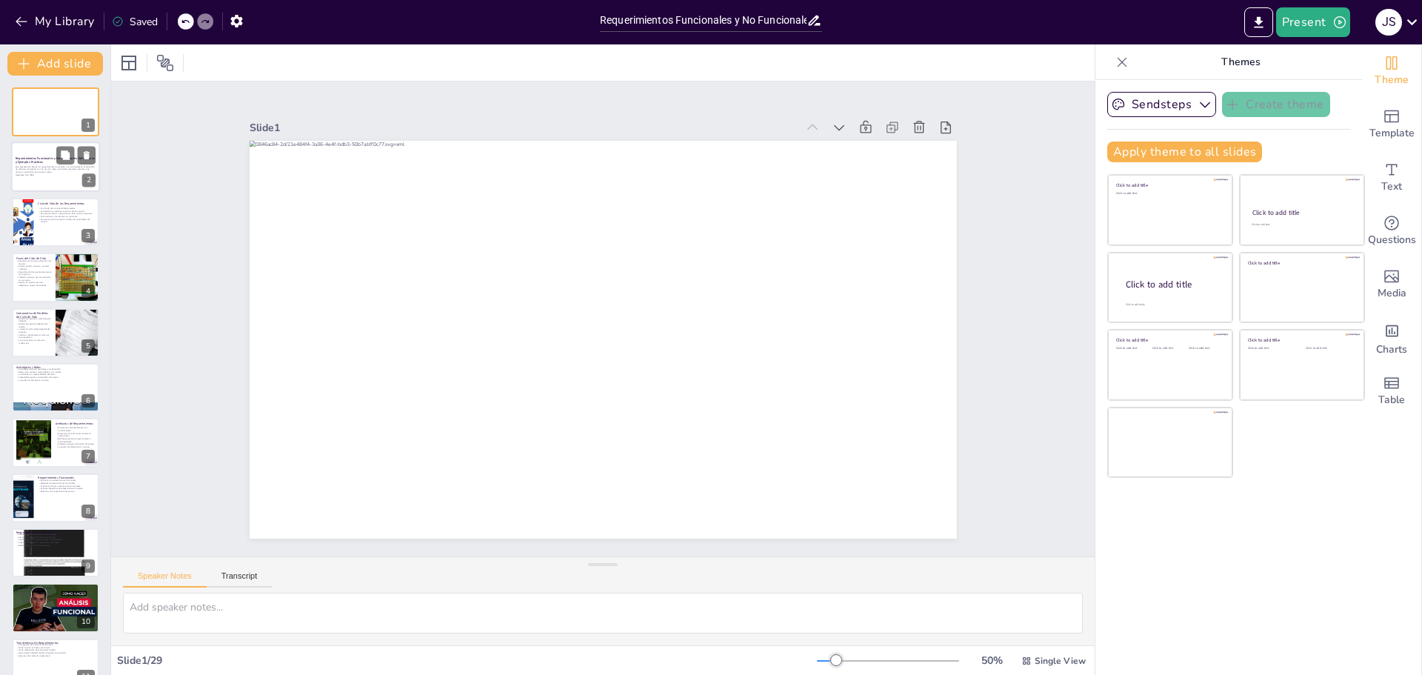
click at [36, 176] on div "Esta presentación aborda los requerimientos funcionales y no funcionales en el …" at bounding box center [56, 170] width 80 height 13
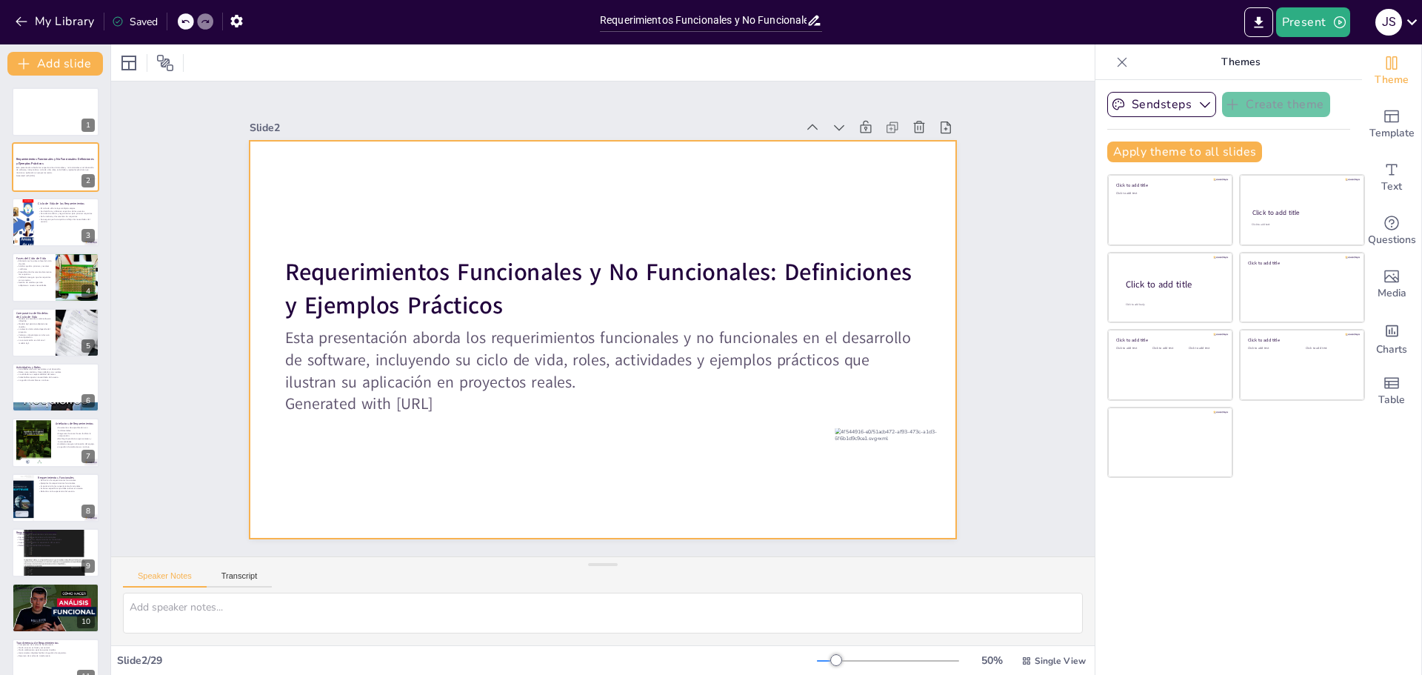
click at [421, 456] on div at bounding box center [600, 339] width 745 height 470
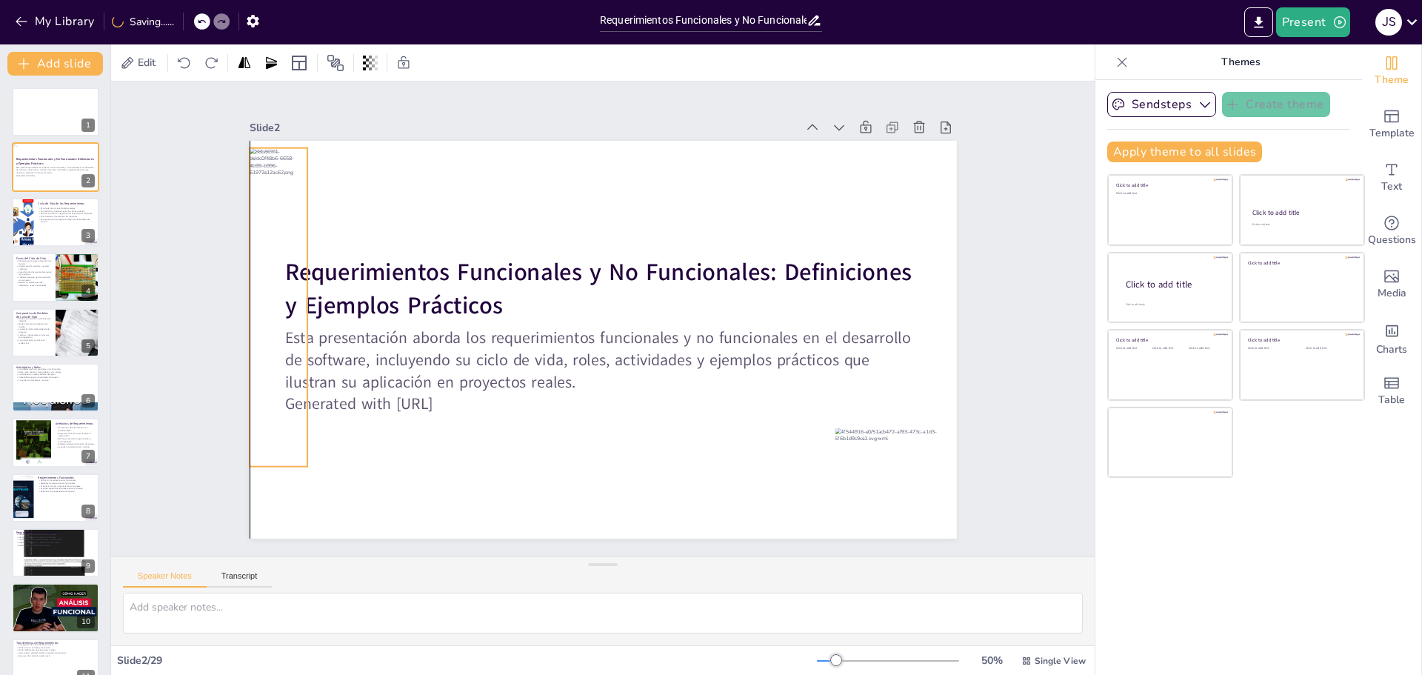
drag, startPoint x: 528, startPoint y: 278, endPoint x: 276, endPoint y: 253, distance: 253.8
click at [276, 253] on div at bounding box center [281, 273] width 91 height 322
click at [267, 267] on div at bounding box center [281, 265] width 91 height 322
drag, startPoint x: 267, startPoint y: 454, endPoint x: 240, endPoint y: 450, distance: 26.9
click at [250, 450] on div "Requerimientos Funcionales y No Funcionales: Definiciones y Ejemplos Prácticos …" at bounding box center [603, 340] width 707 height 398
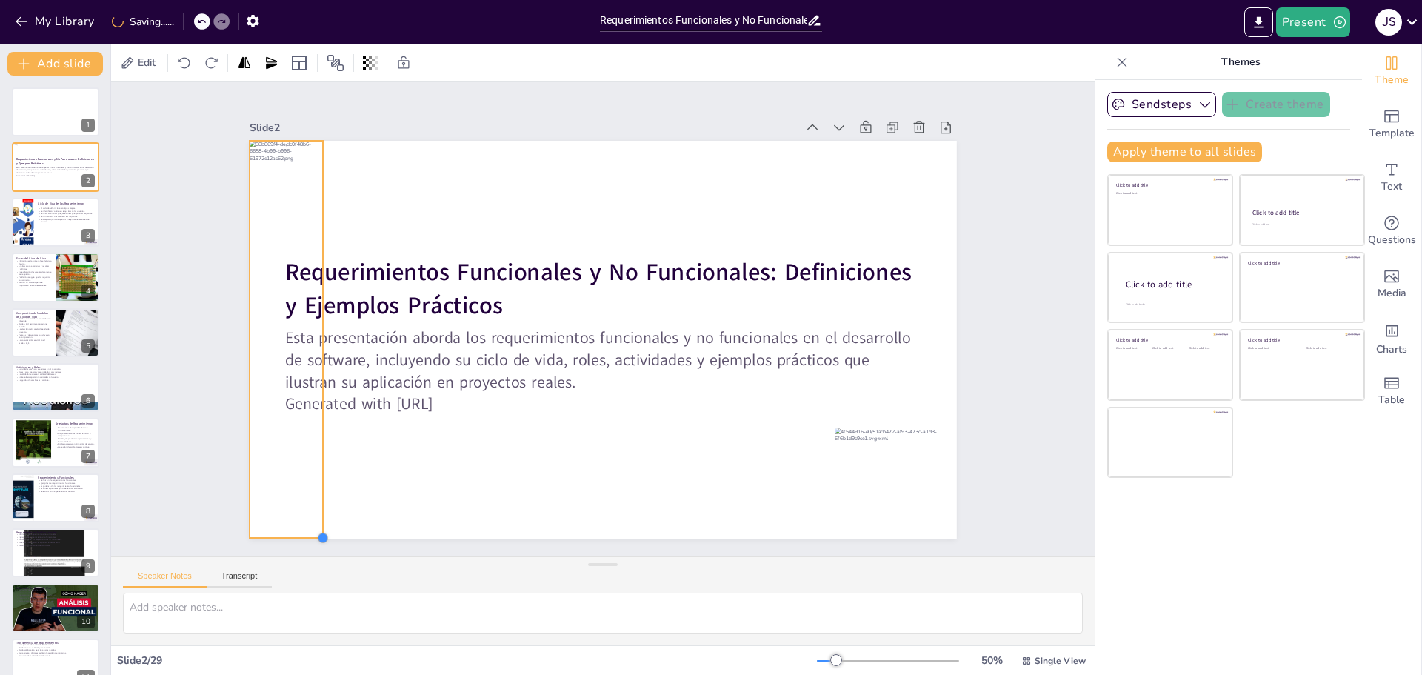
drag, startPoint x: 299, startPoint y: 450, endPoint x: 291, endPoint y: 532, distance: 82.6
click at [291, 532] on div "Requerimientos Funcionales y No Funcionales: Definiciones y Ejemplos Prácticos …" at bounding box center [603, 340] width 707 height 398
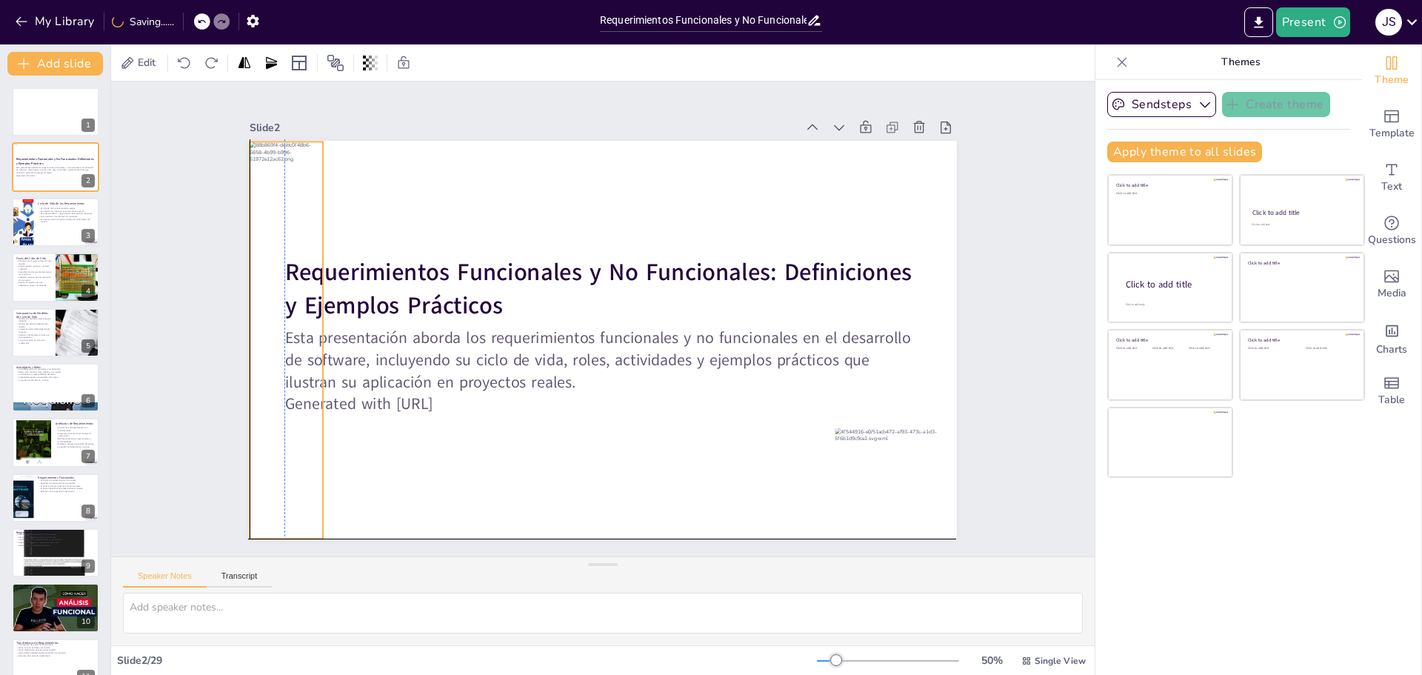
click at [308, 332] on div at bounding box center [285, 309] width 115 height 407
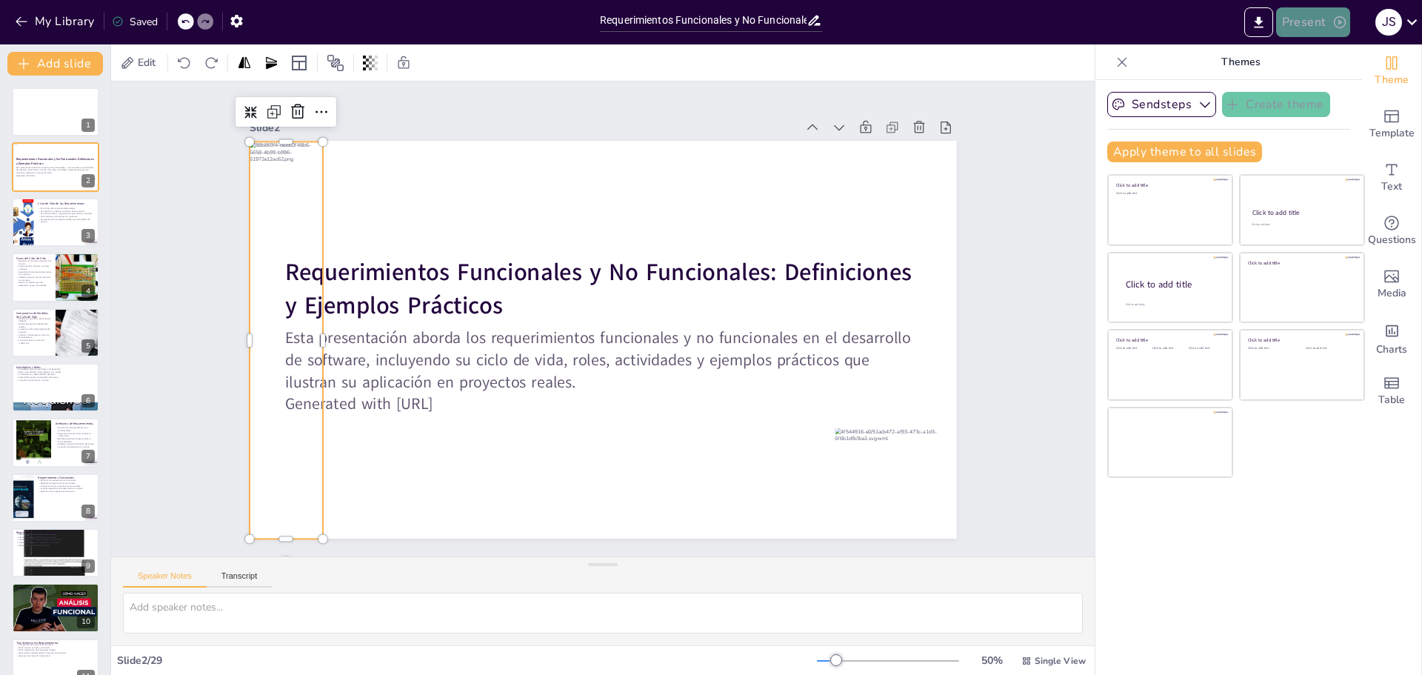
click at [1315, 27] on button "Present" at bounding box center [1313, 22] width 74 height 30
click at [1316, 57] on li "Preview presentation" at bounding box center [1336, 55] width 116 height 24
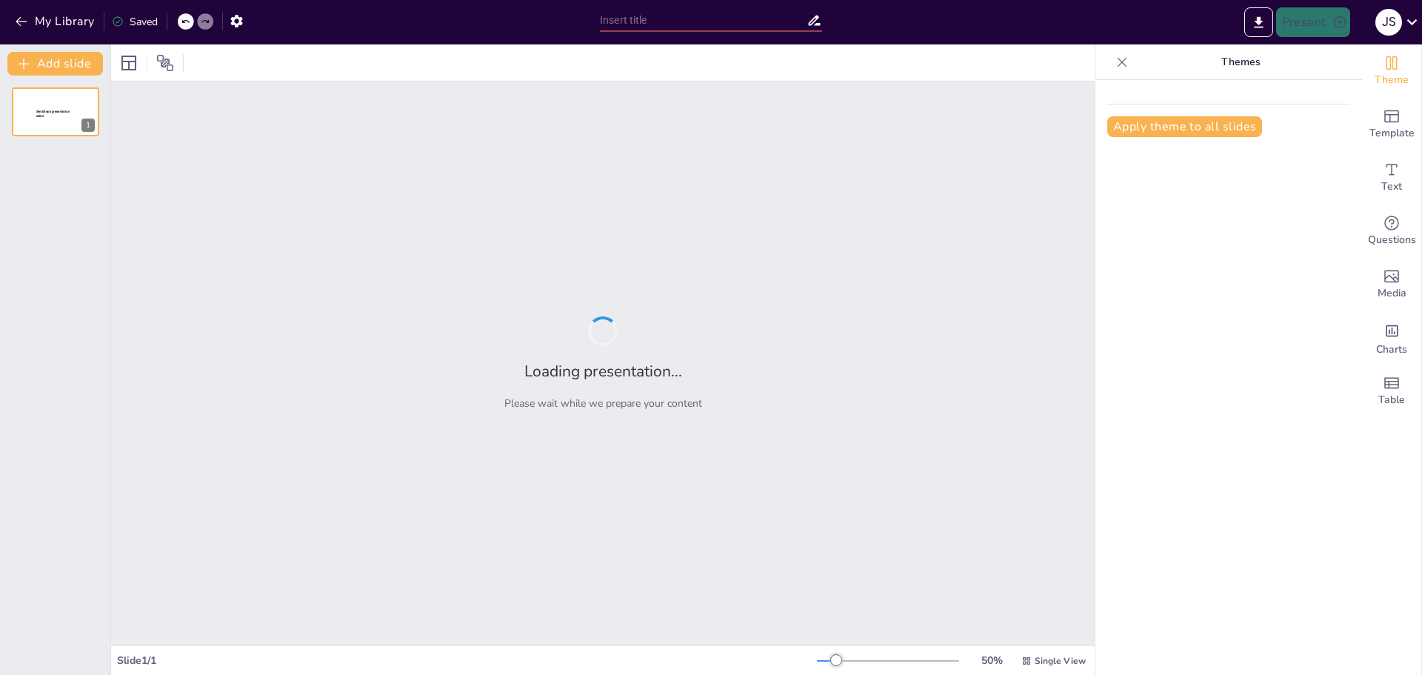
type input "Requerimientos Funcionales y No Funcionales: Definiciones y Ejemplos Prácticos"
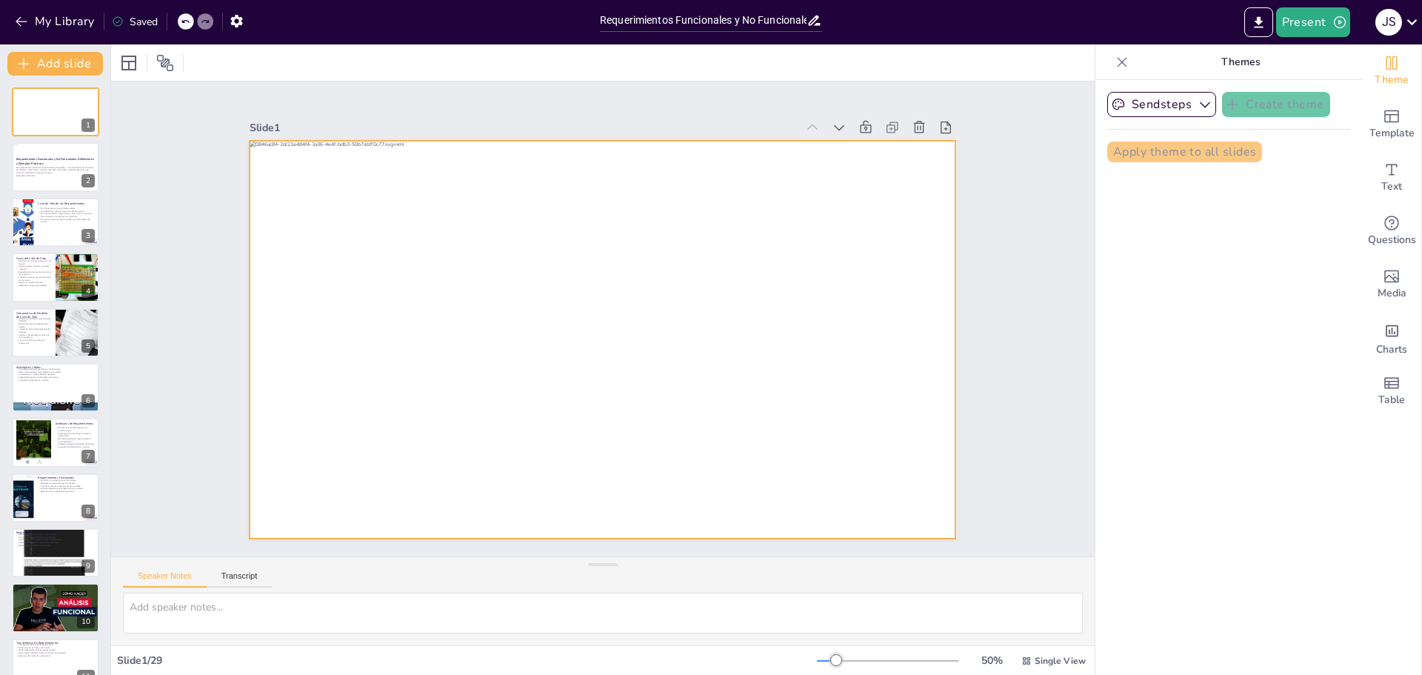
checkbox input "true"
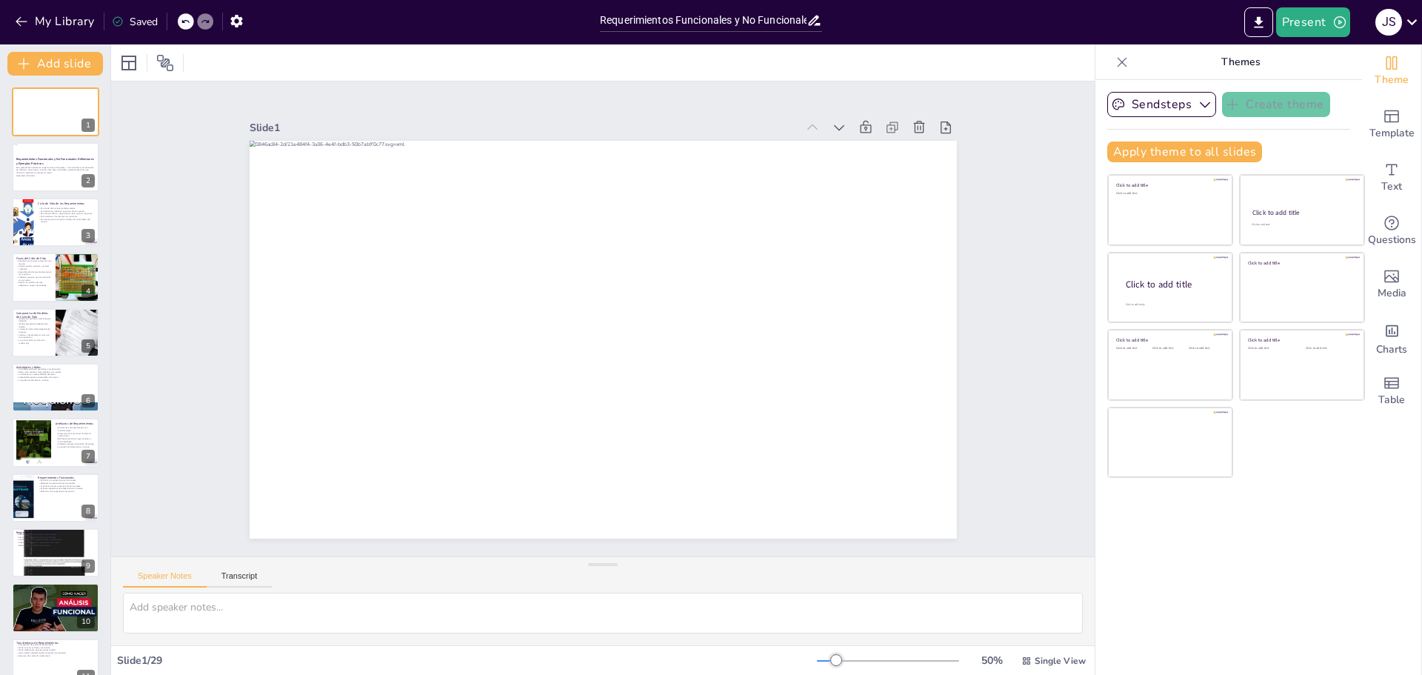
checkbox input "true"
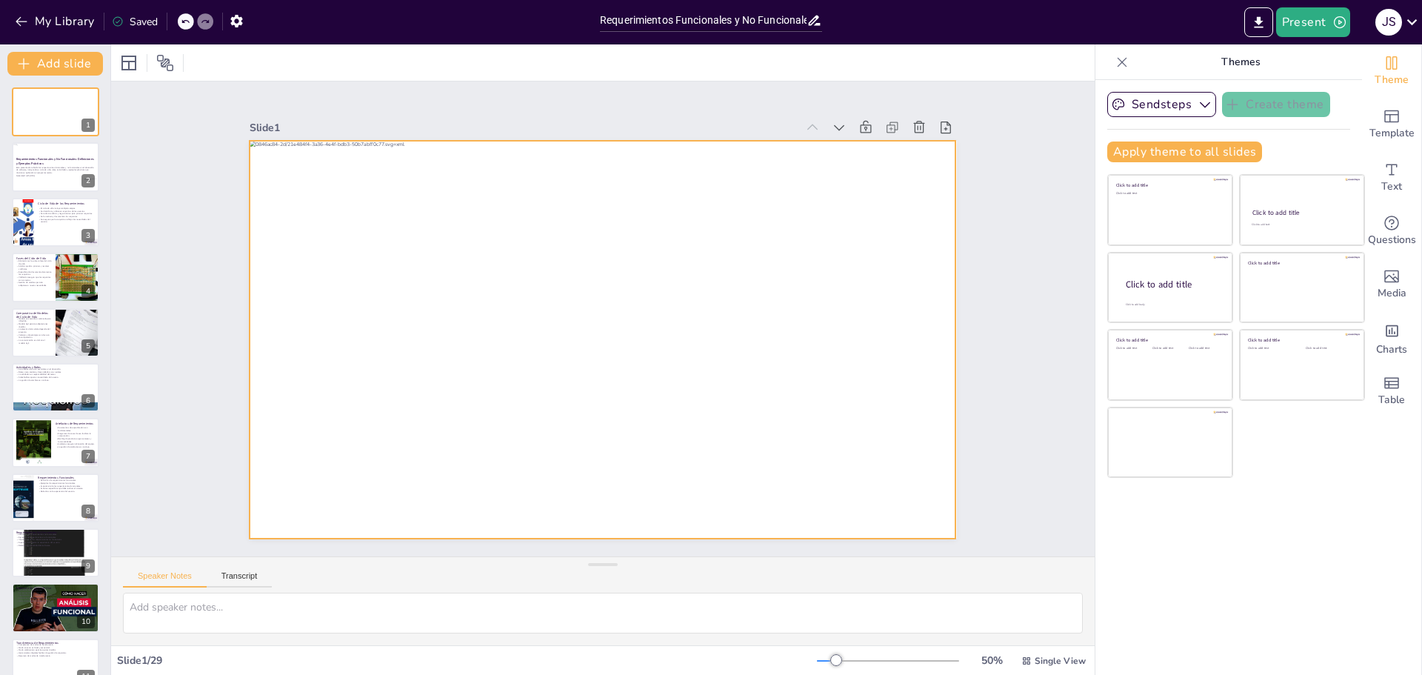
checkbox input "true"
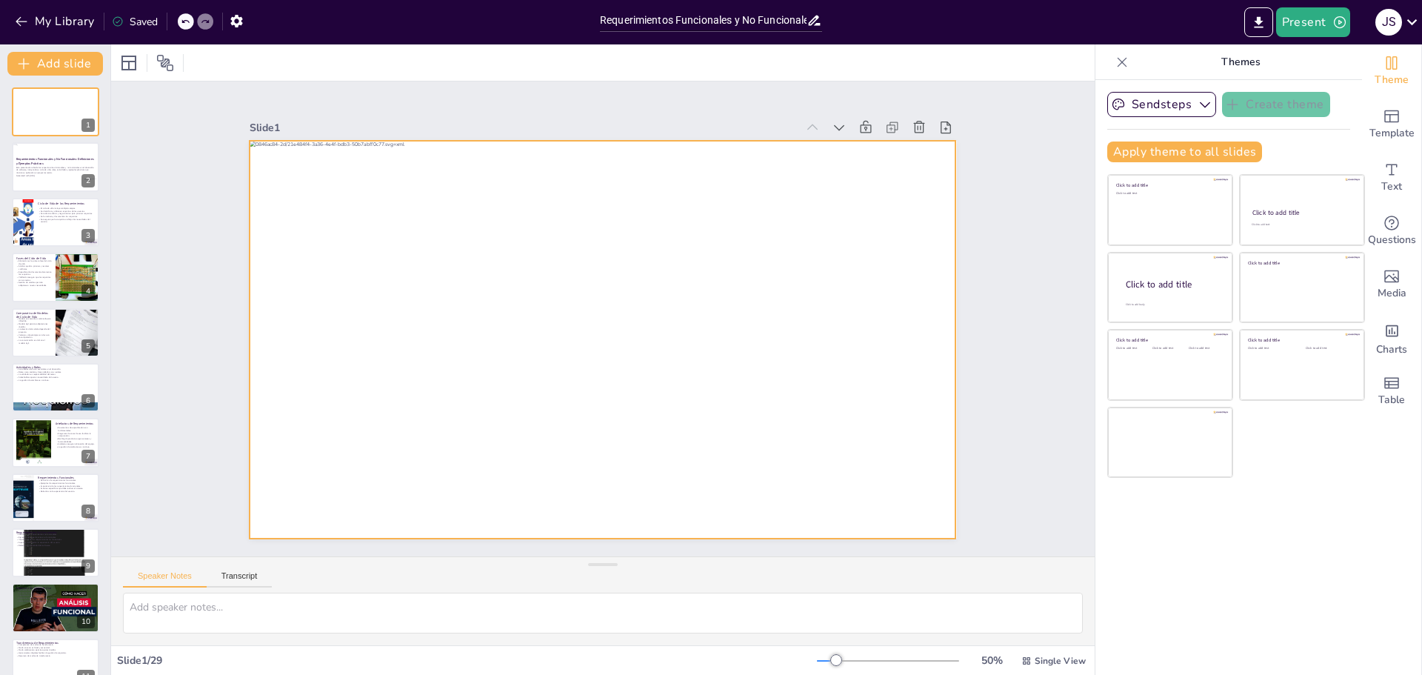
checkbox input "true"
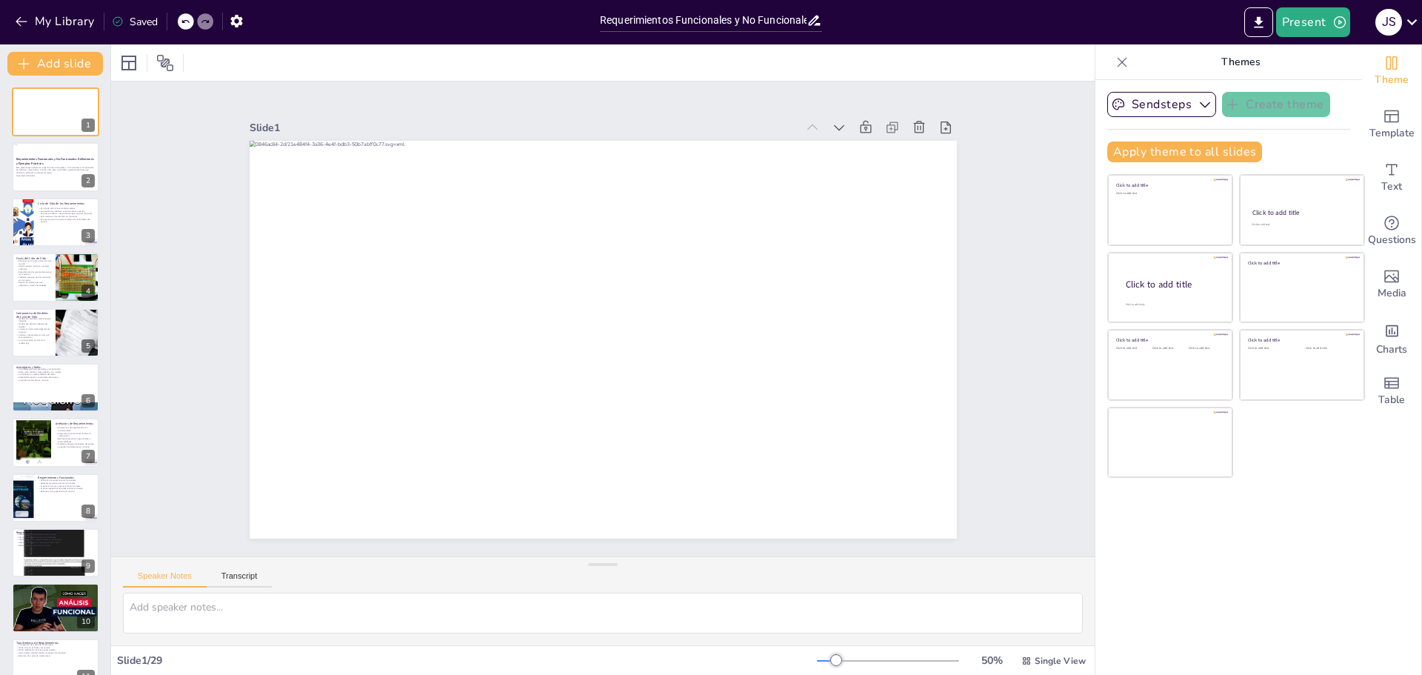
checkbox input "true"
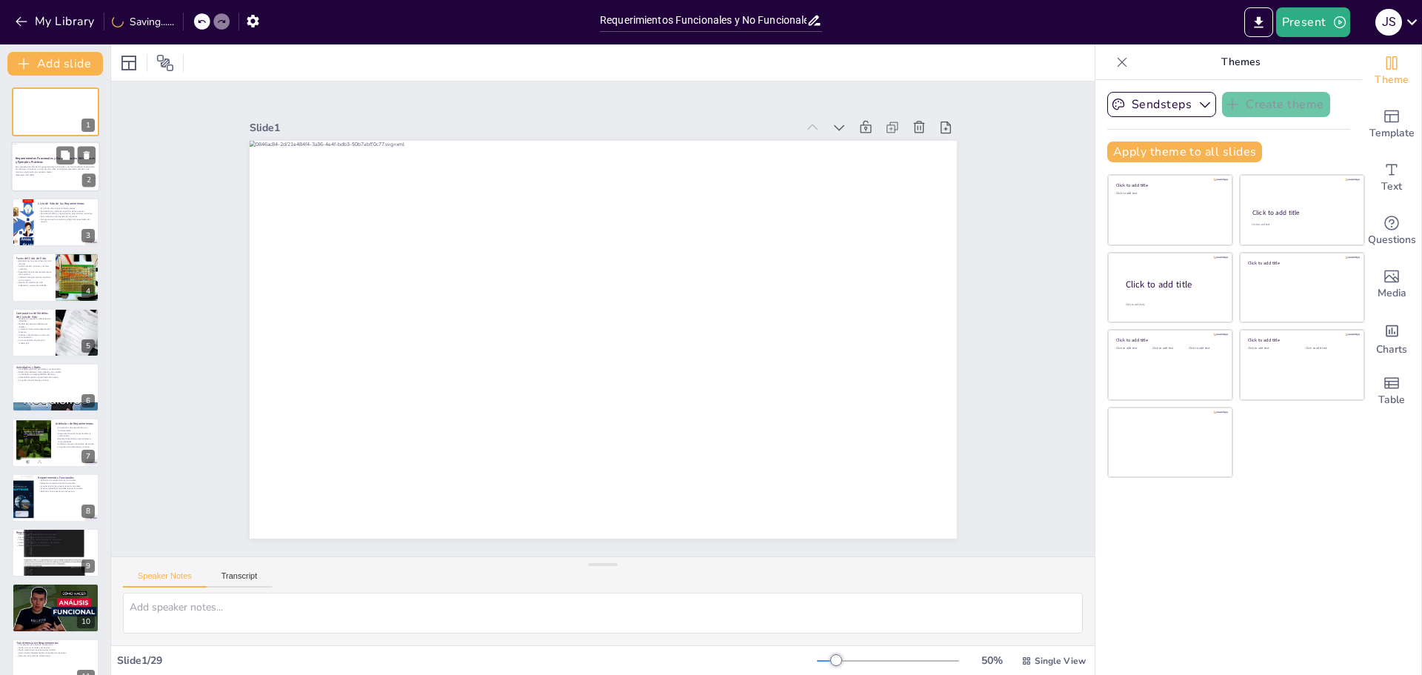
checkbox input "true"
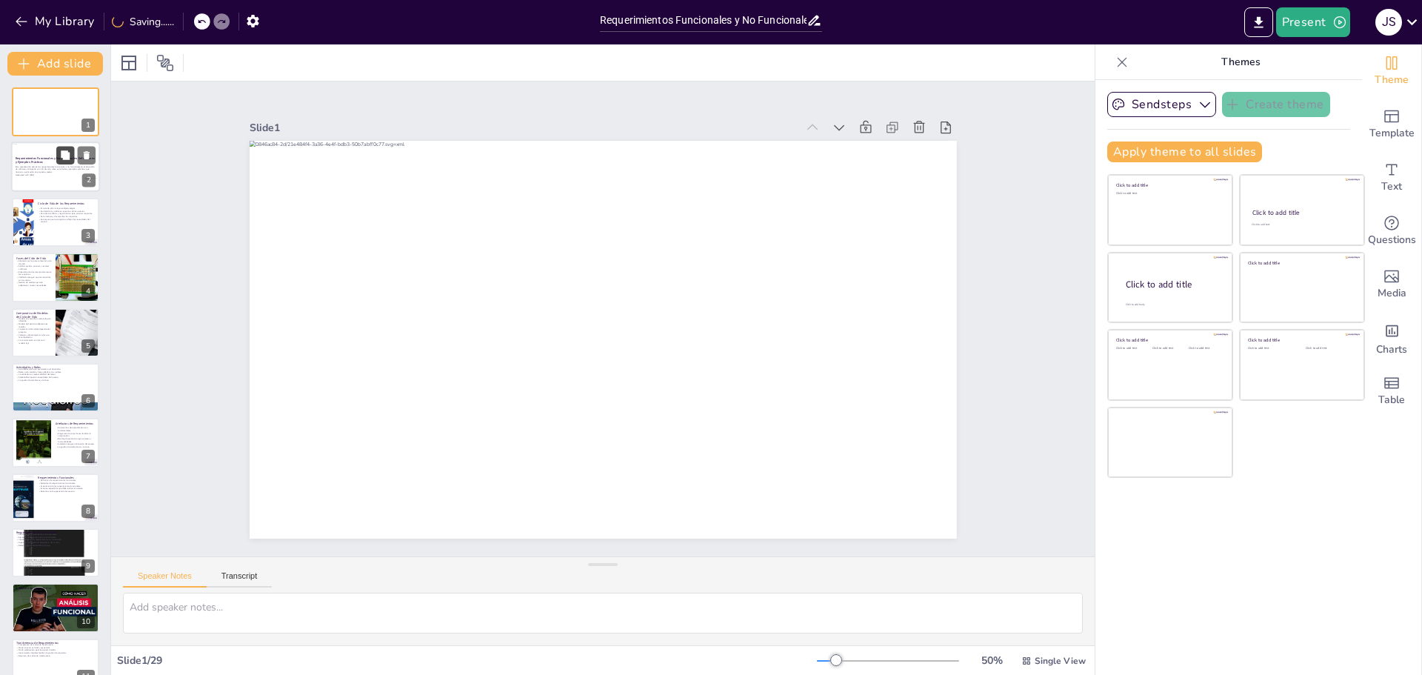
checkbox input "true"
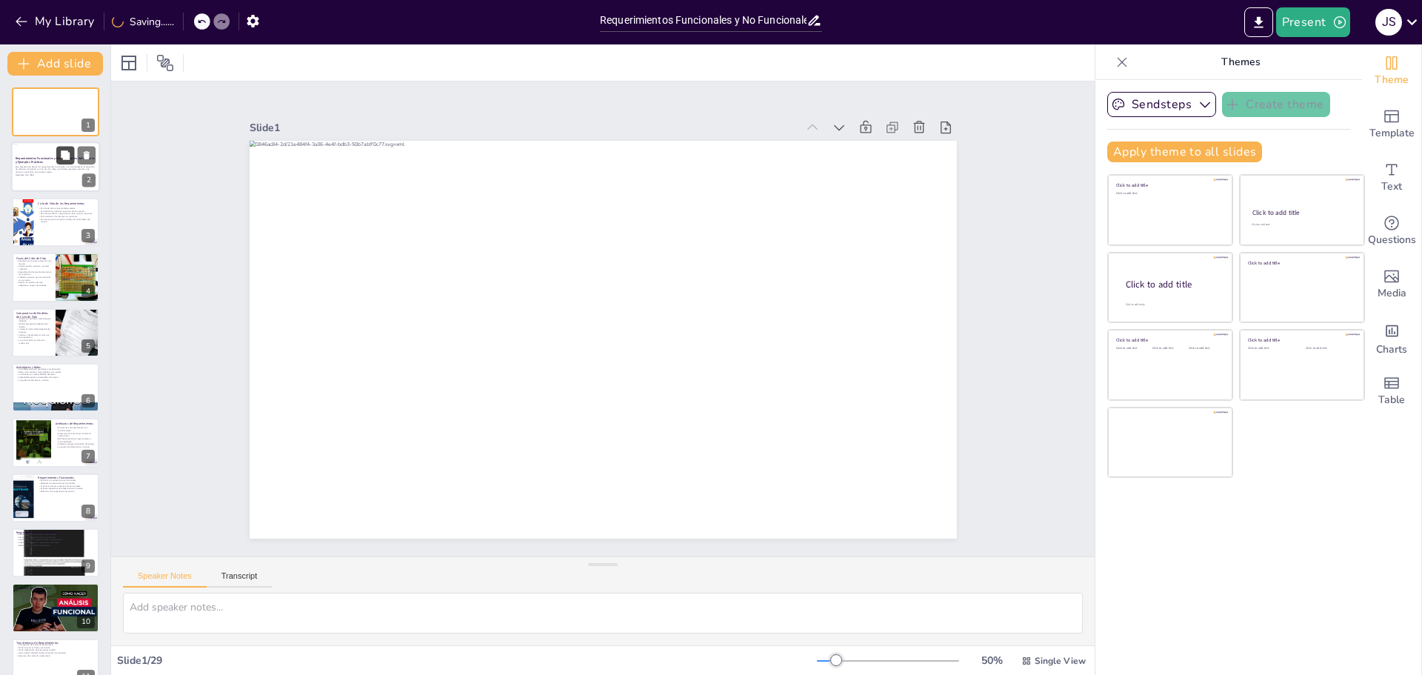
checkbox input "true"
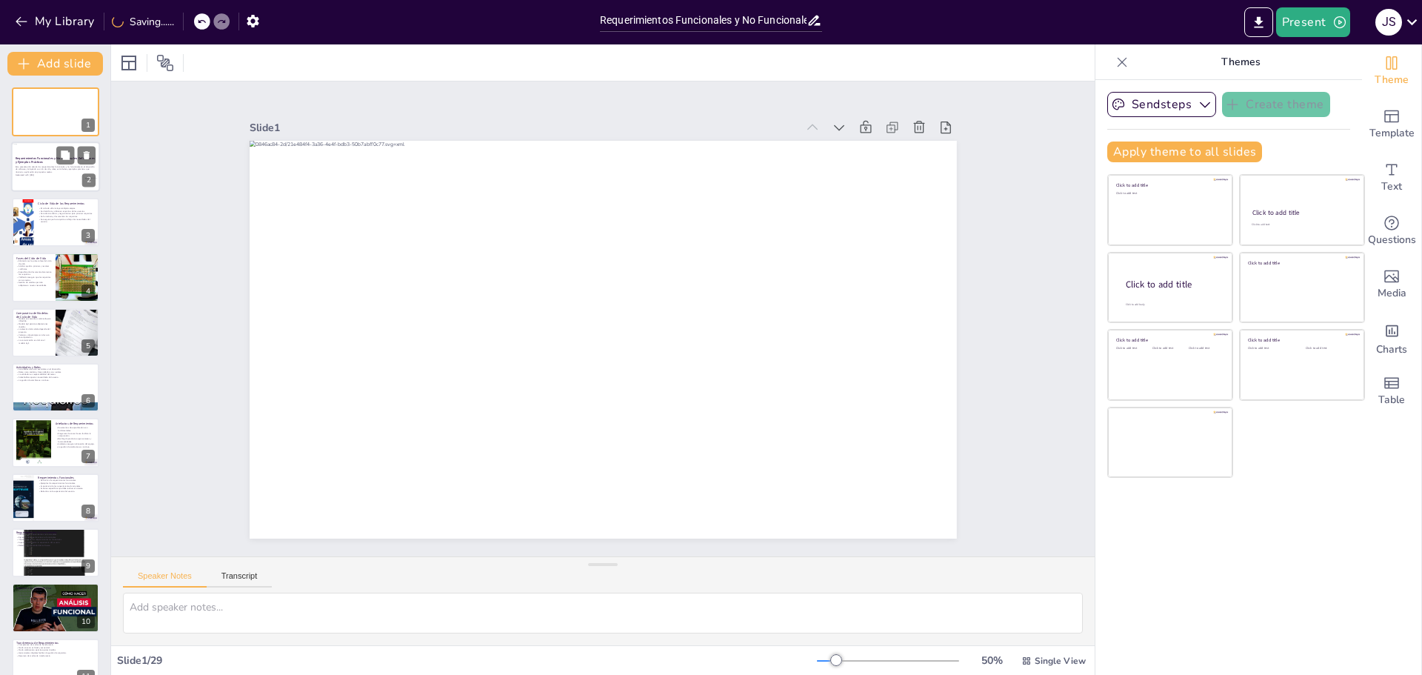
checkbox input "true"
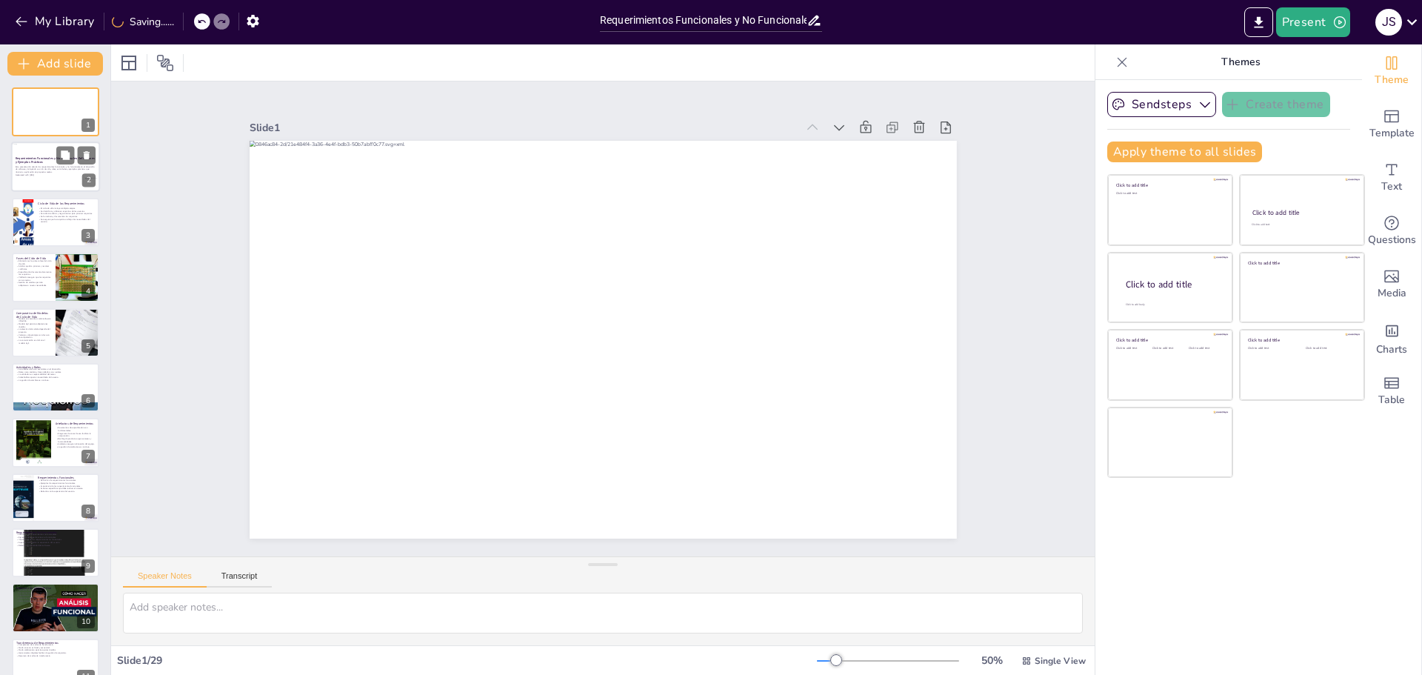
checkbox input "true"
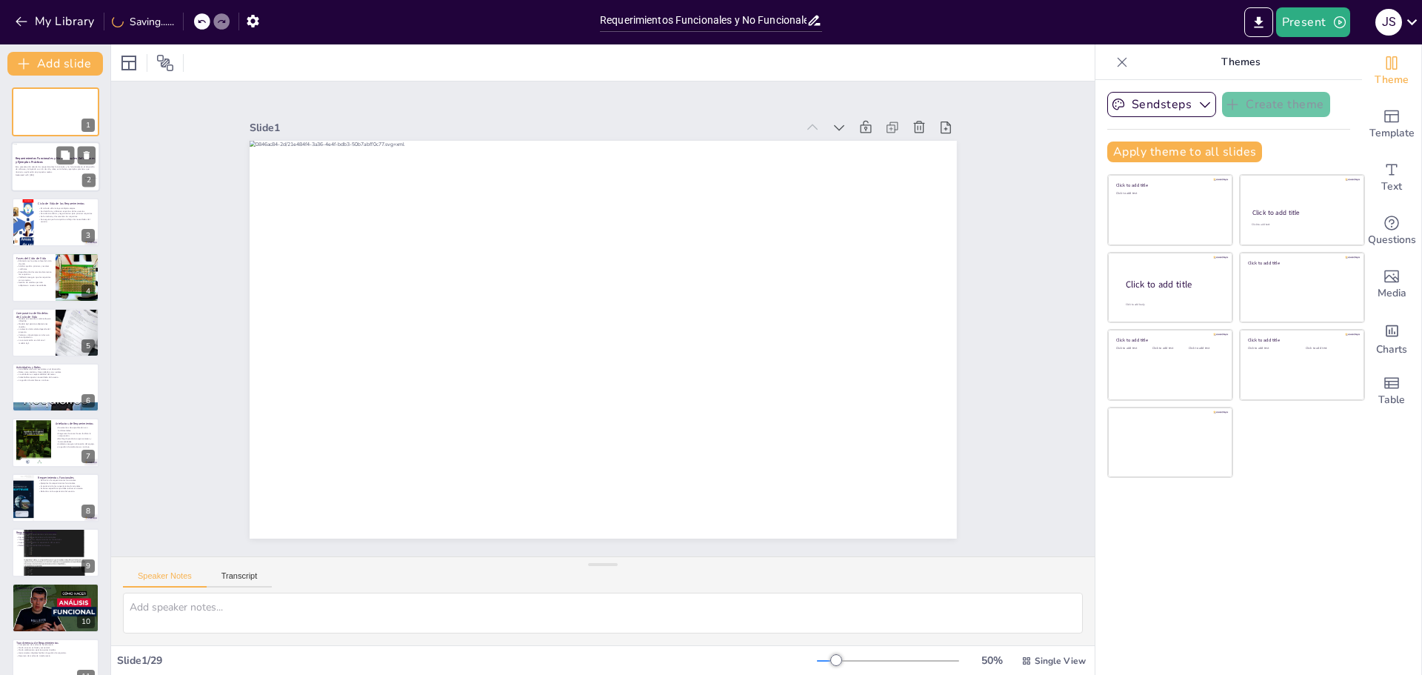
click at [48, 167] on p "Esta presentación aborda los requerimientos funcionales y no funcionales en el …" at bounding box center [56, 169] width 80 height 8
checkbox input "true"
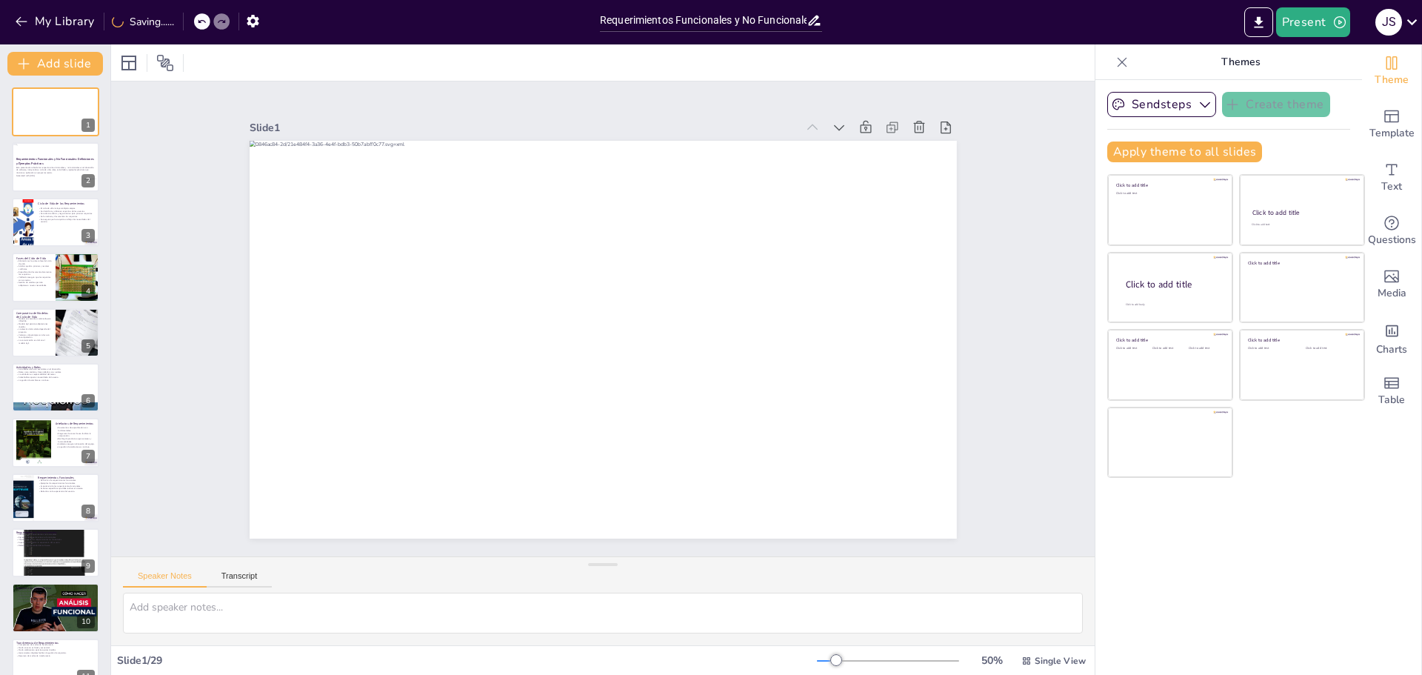
checkbox input "true"
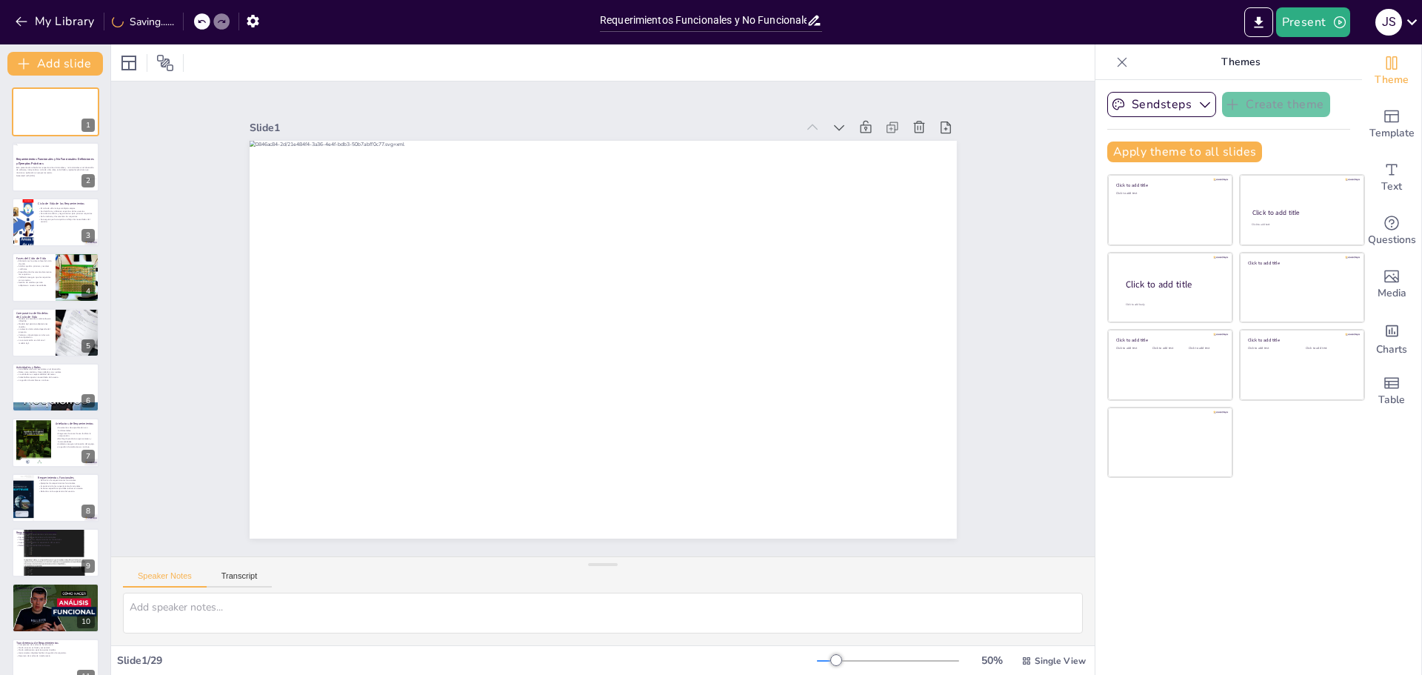
checkbox input "true"
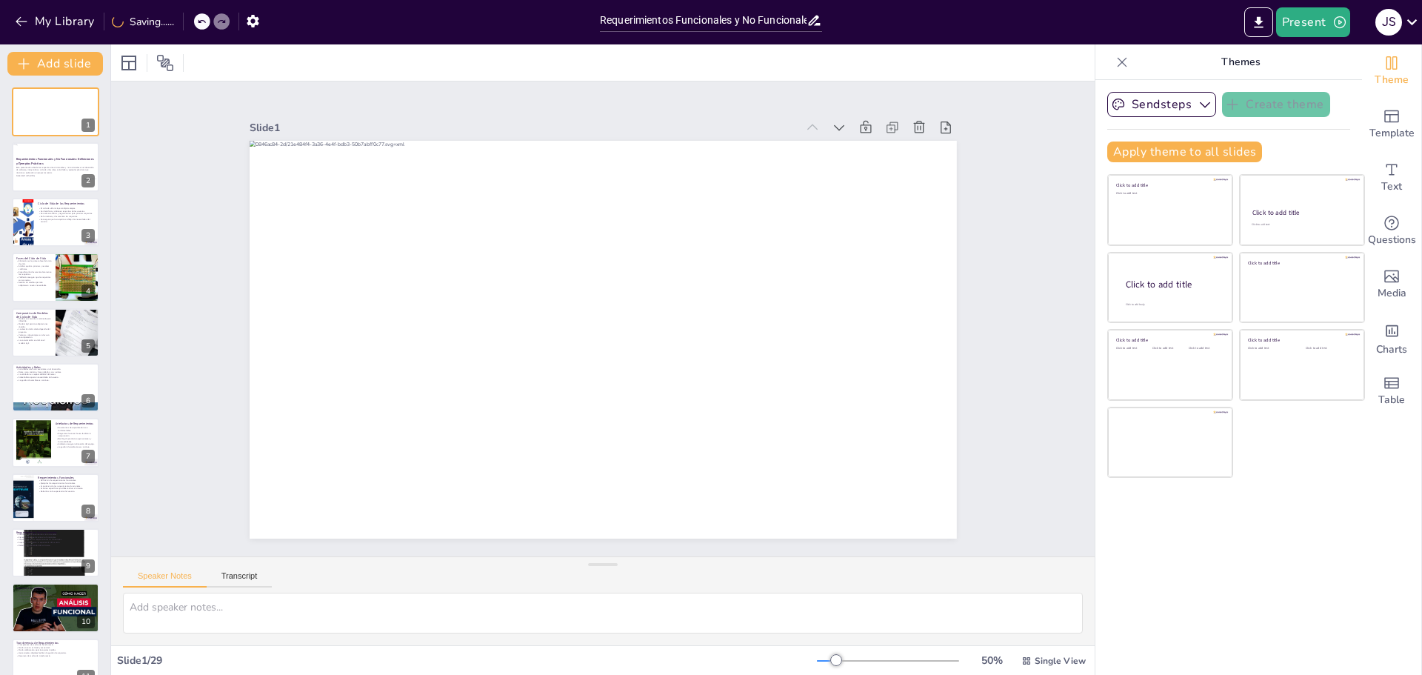
checkbox input "true"
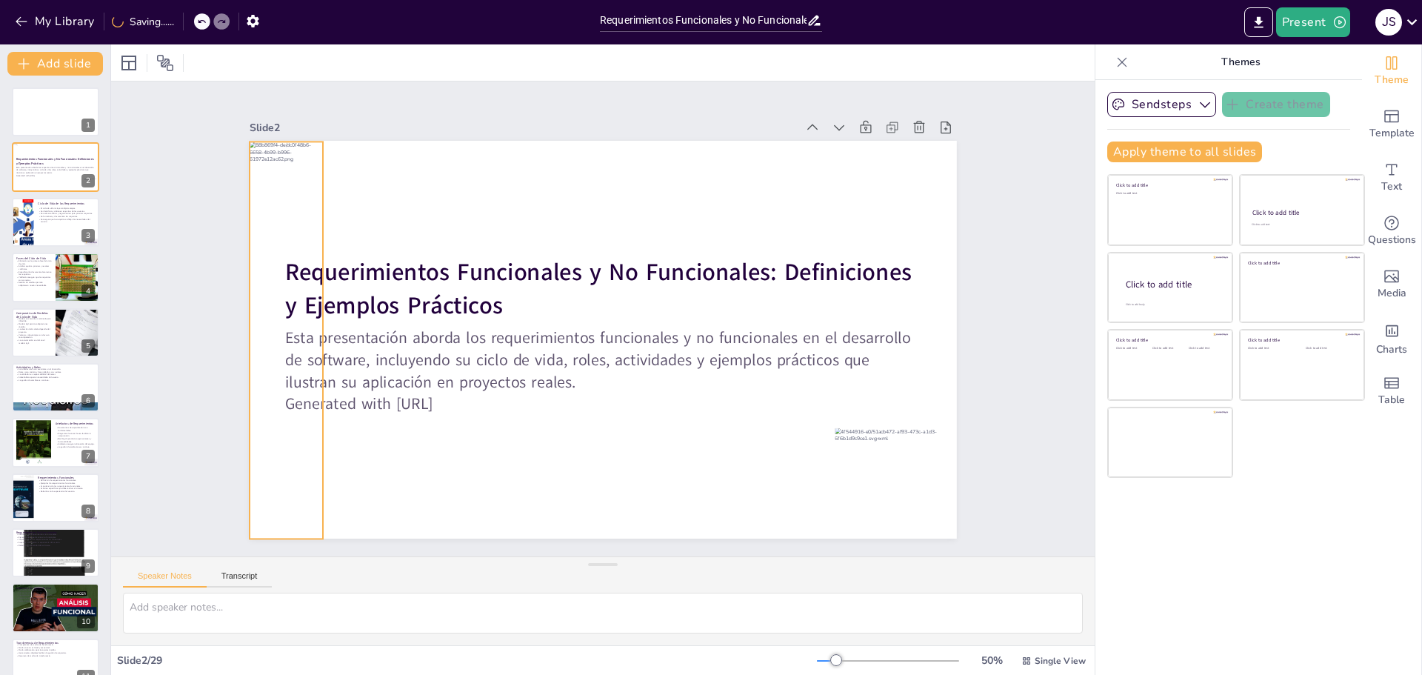
checkbox input "true"
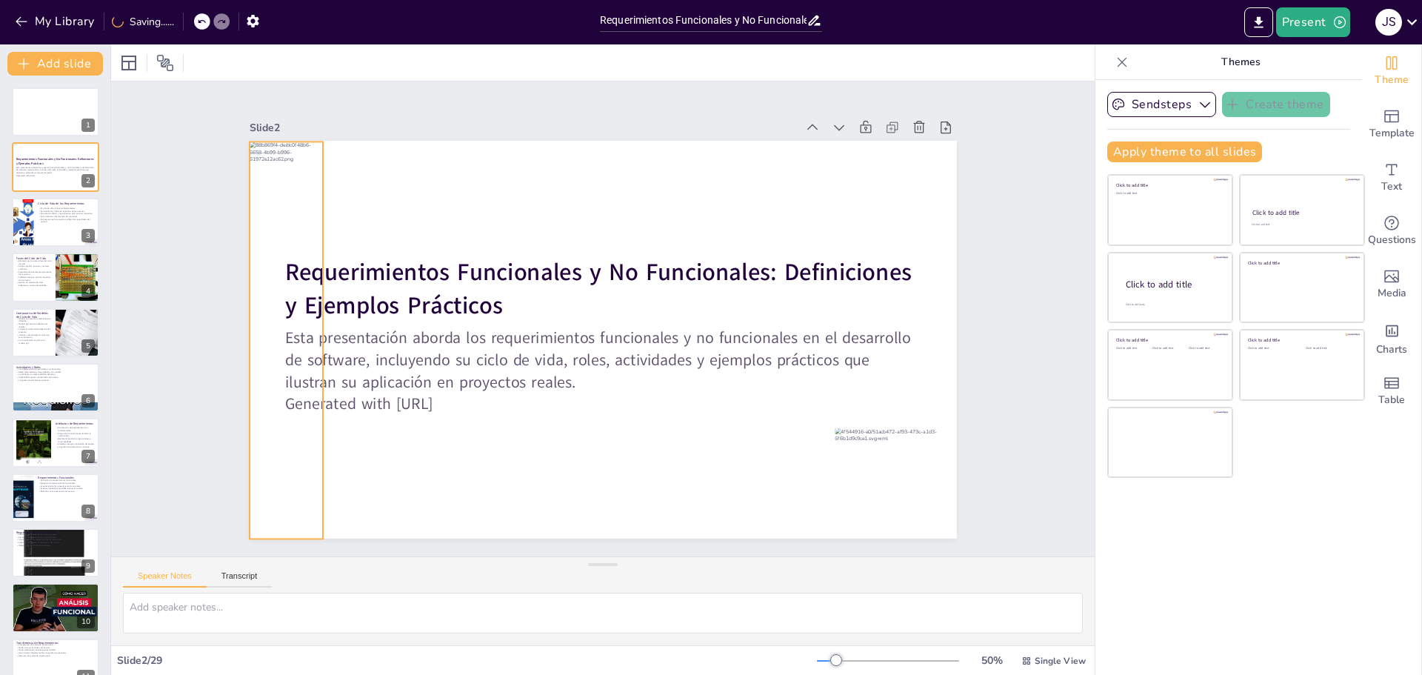
checkbox input "true"
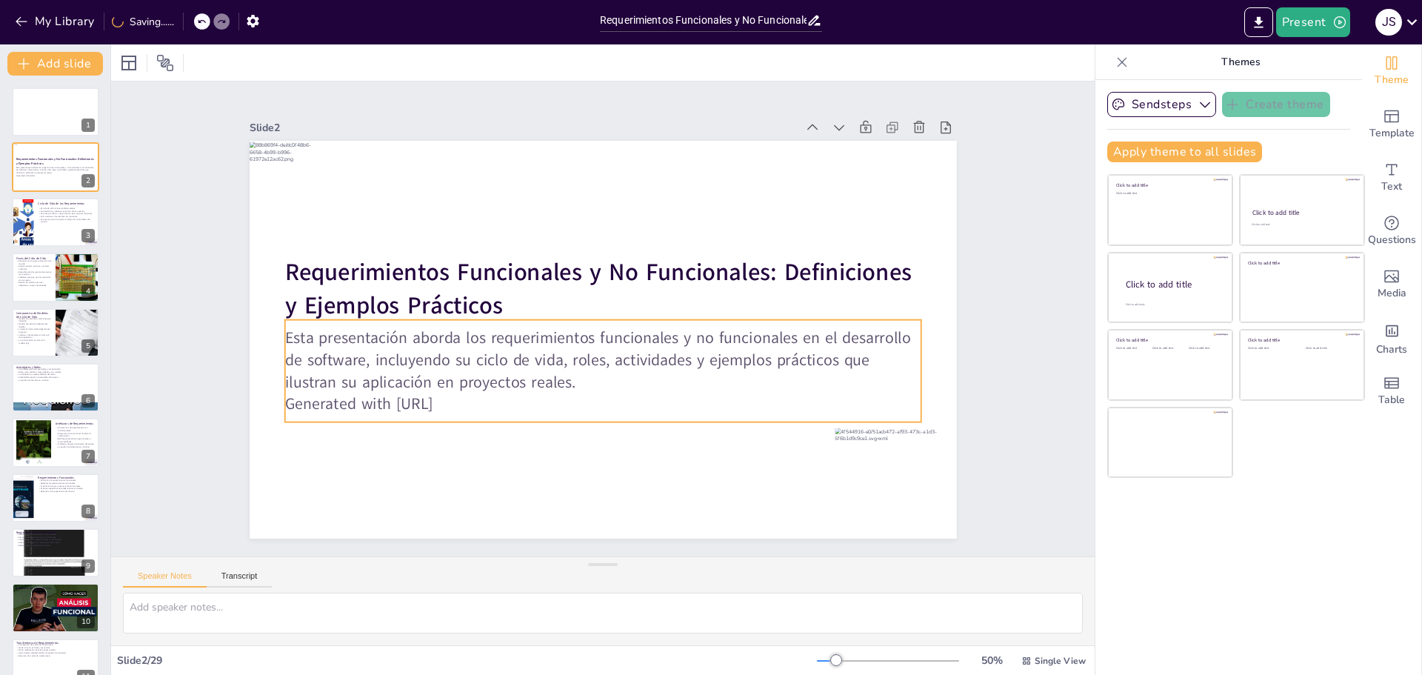
checkbox input "true"
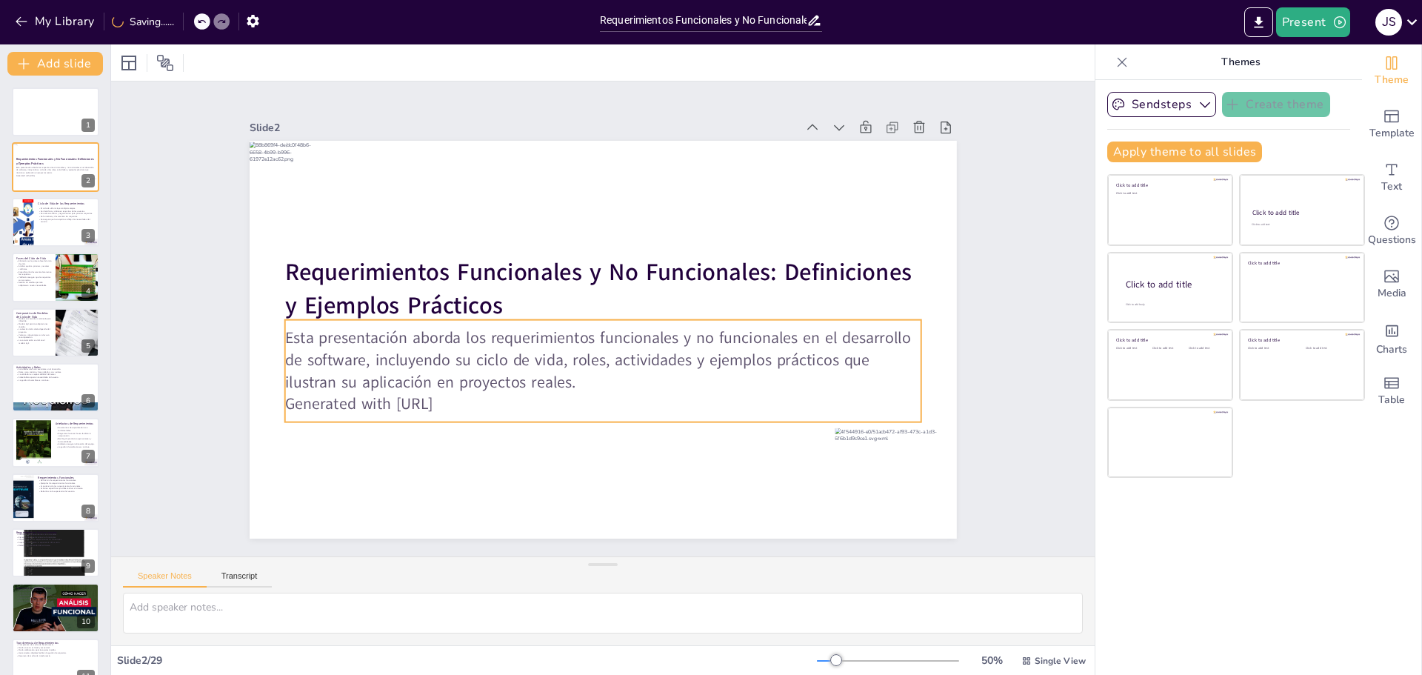
checkbox input "true"
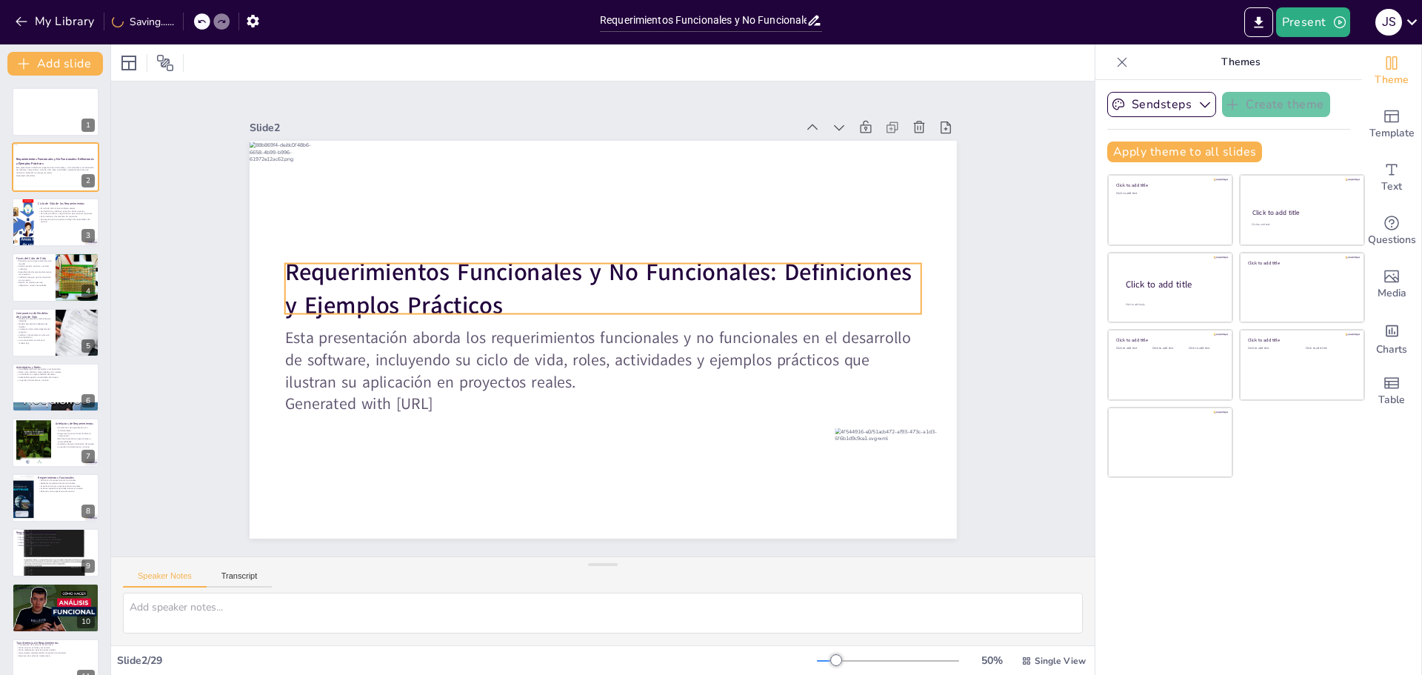
checkbox input "true"
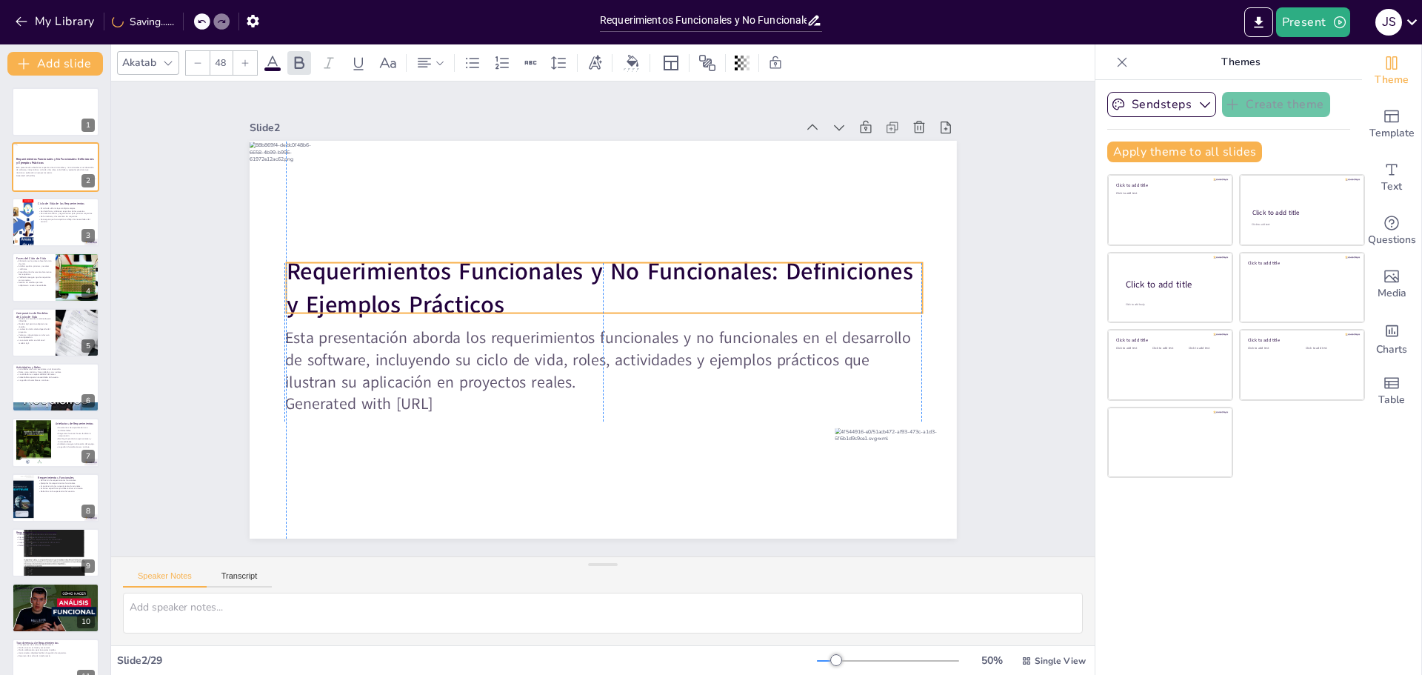
click at [436, 295] on strong "Requerimientos Funcionales y No Funcionales: Definiciones y Ejemplos Prácticos" at bounding box center [599, 288] width 627 height 65
checkbox input "true"
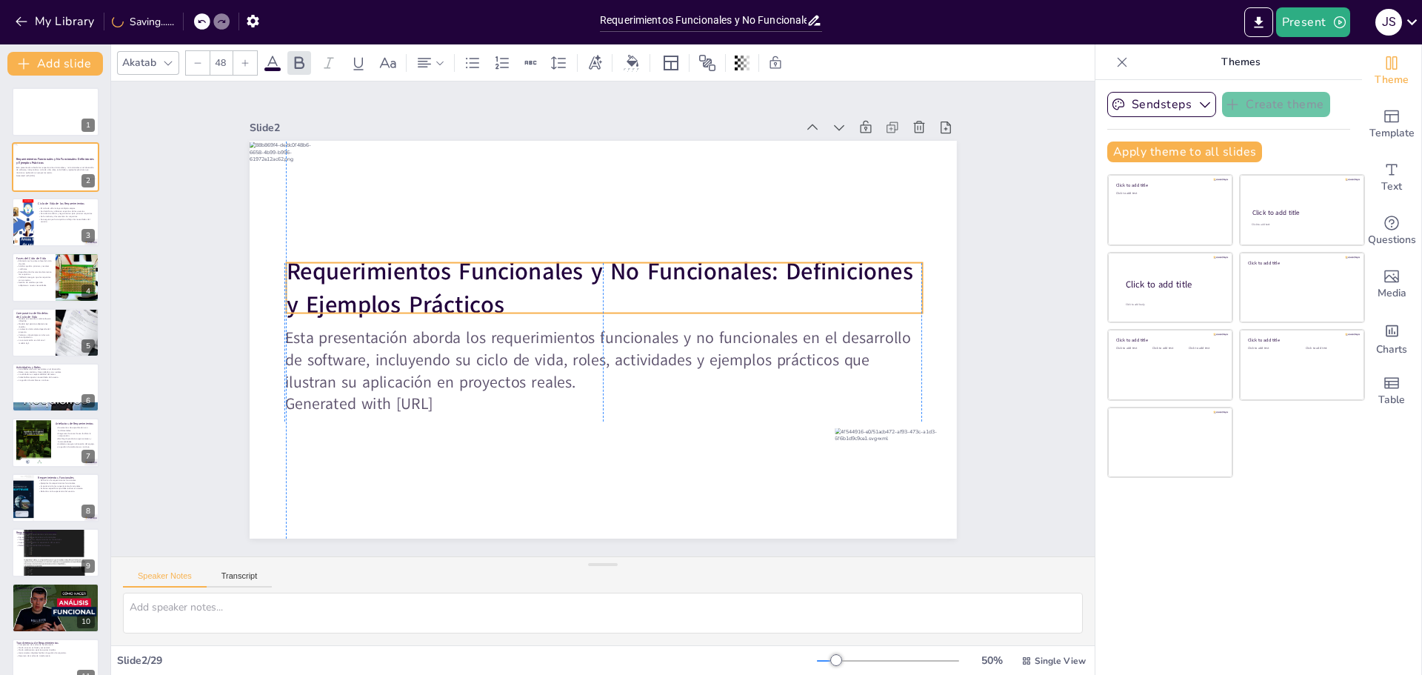
checkbox input "true"
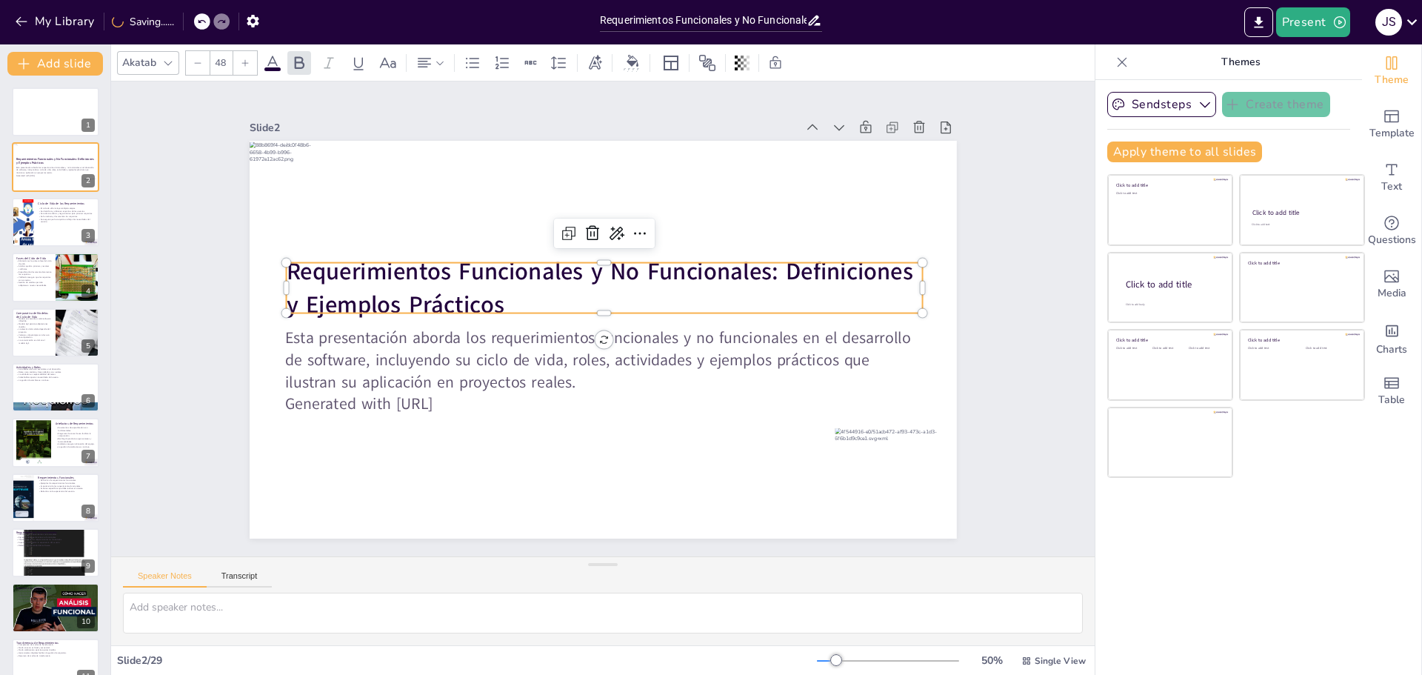
checkbox input "true"
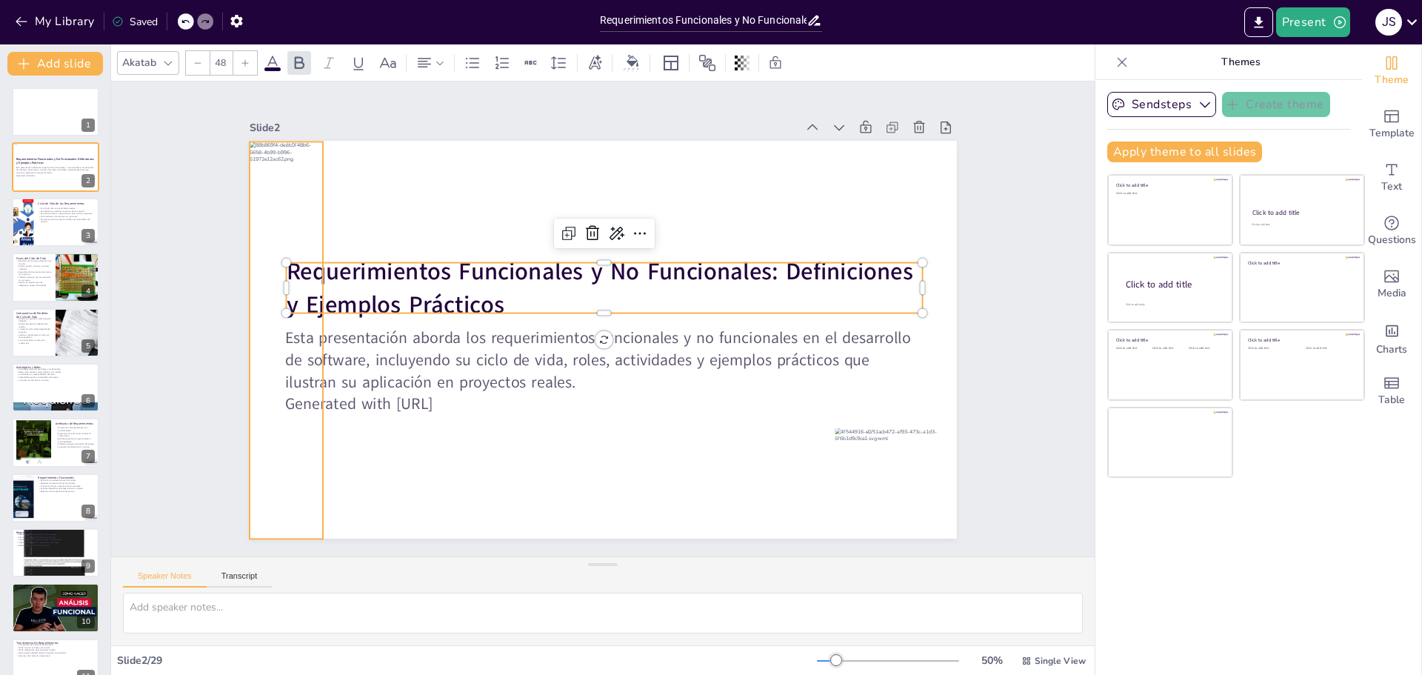
checkbox input "true"
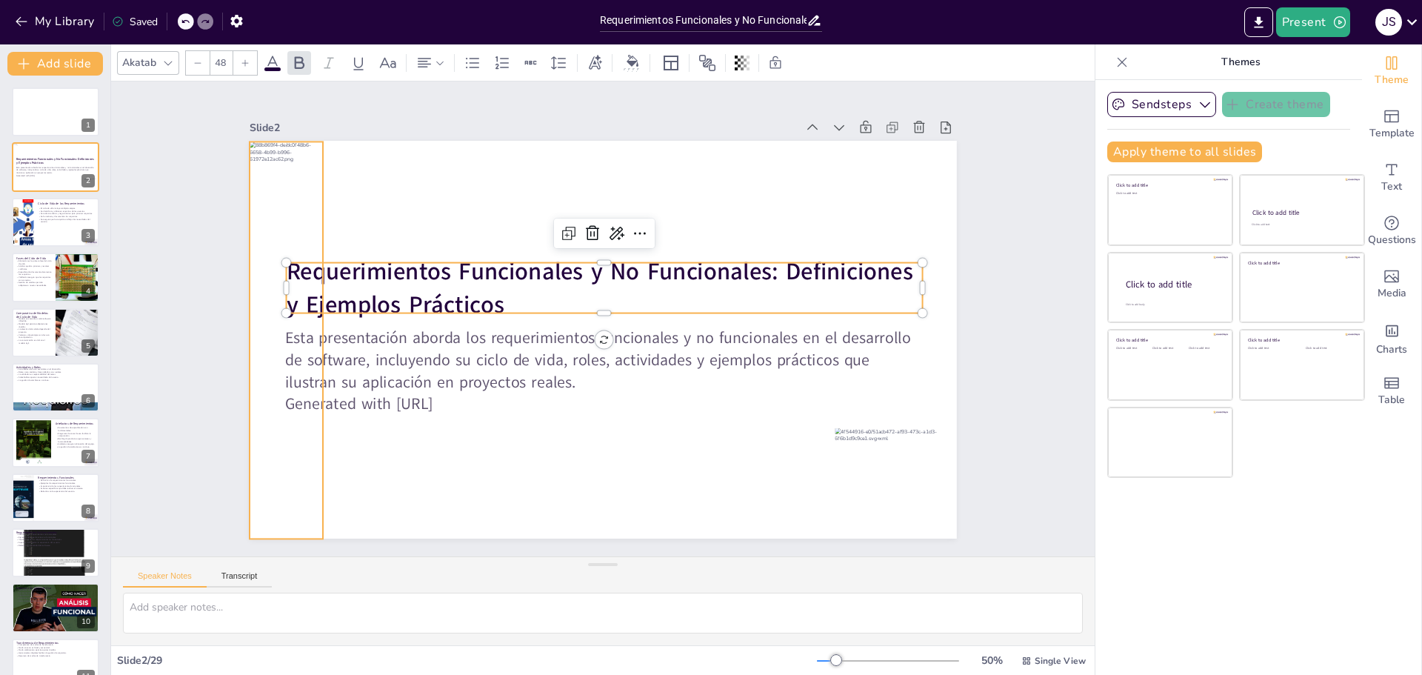
checkbox input "true"
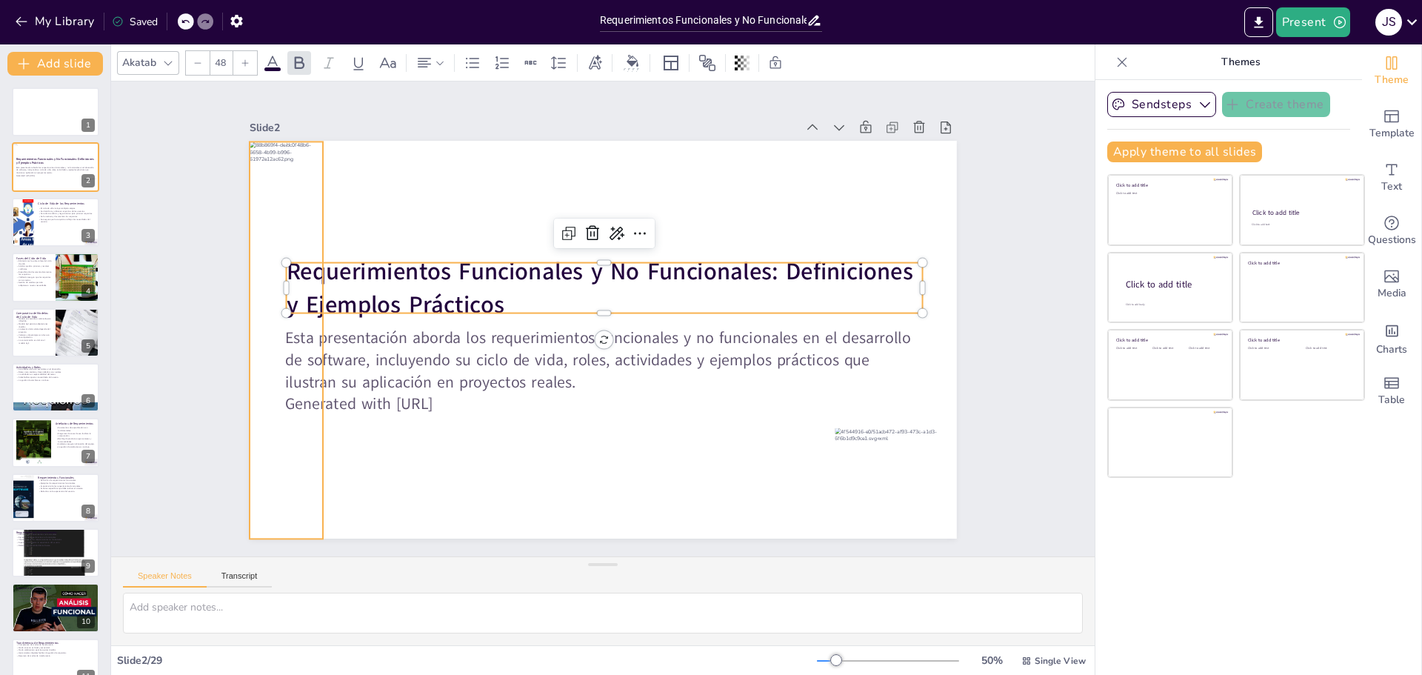
checkbox input "true"
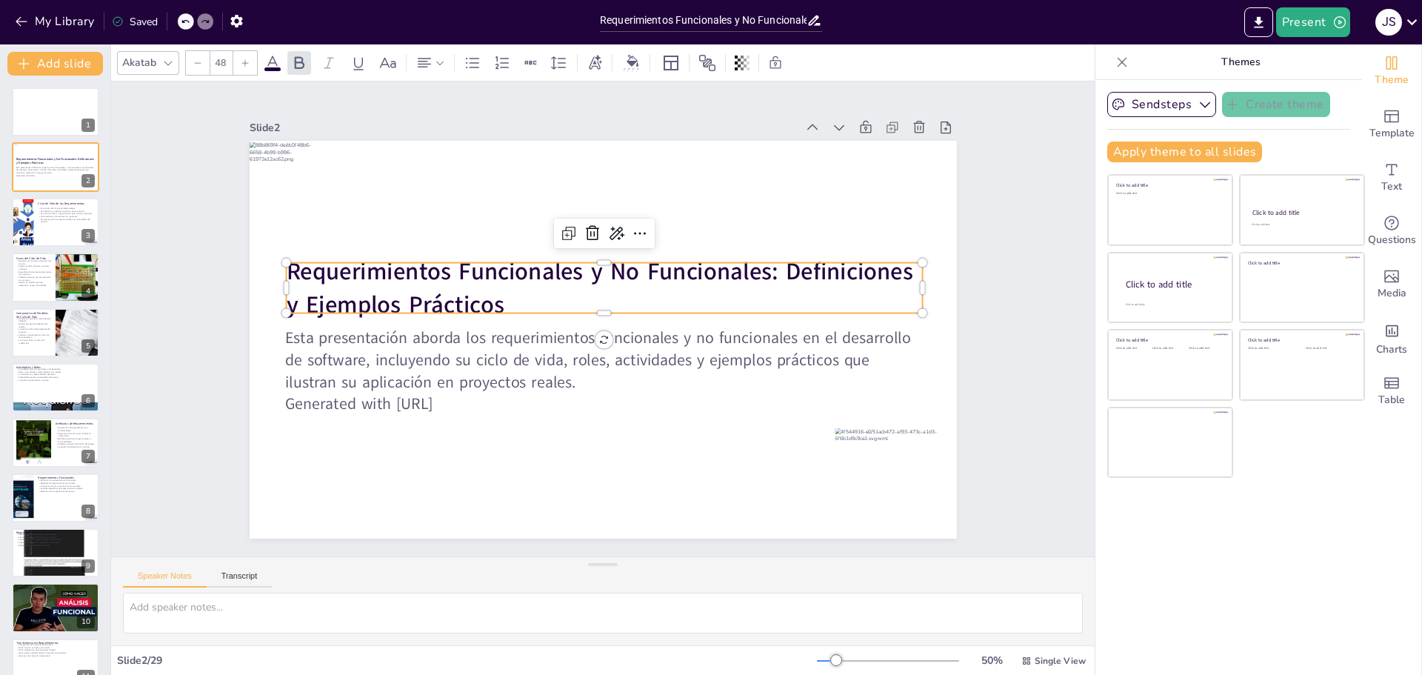
checkbox input "true"
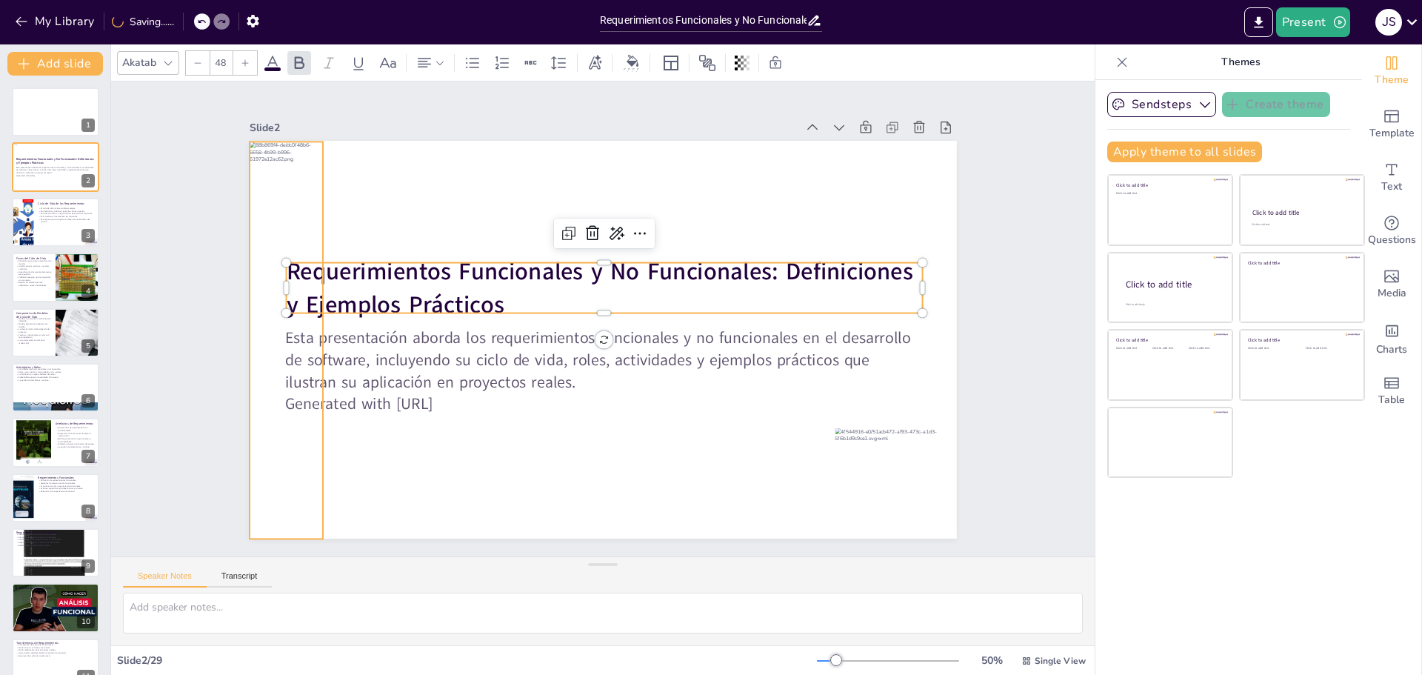
checkbox input "true"
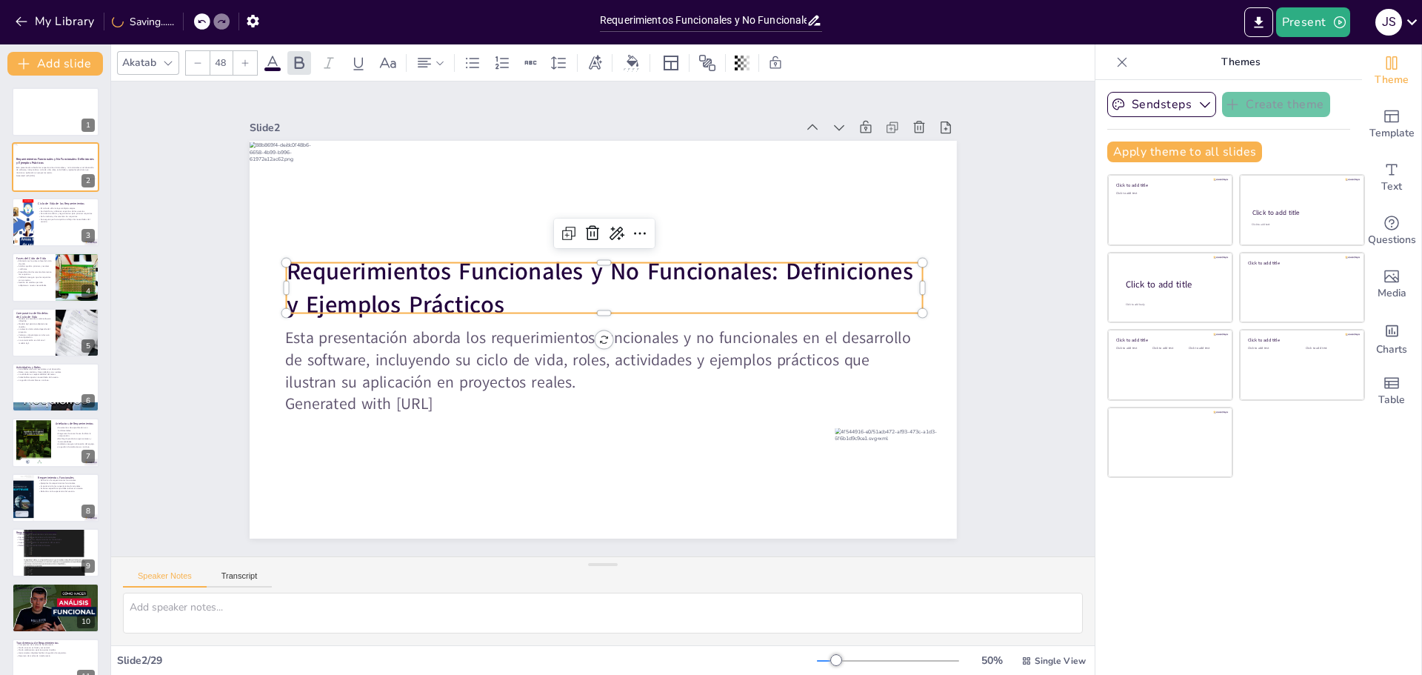
checkbox input "true"
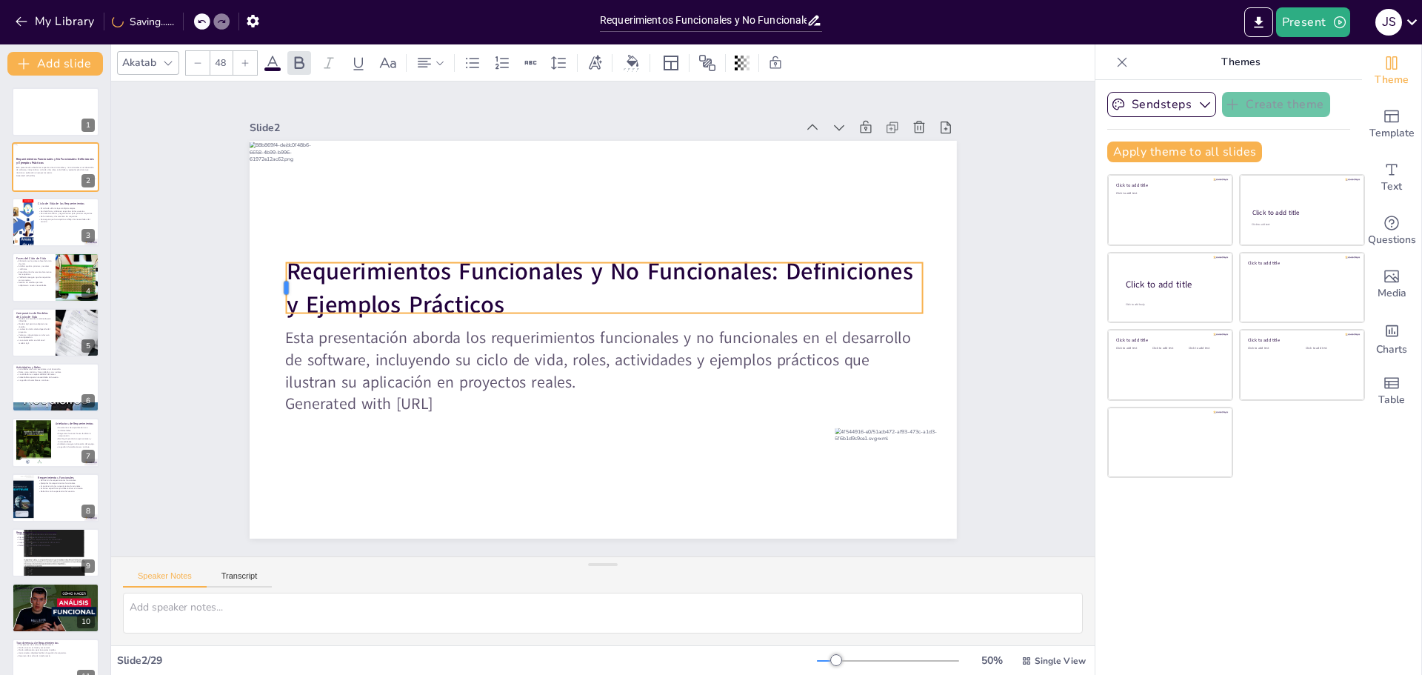
checkbox input "true"
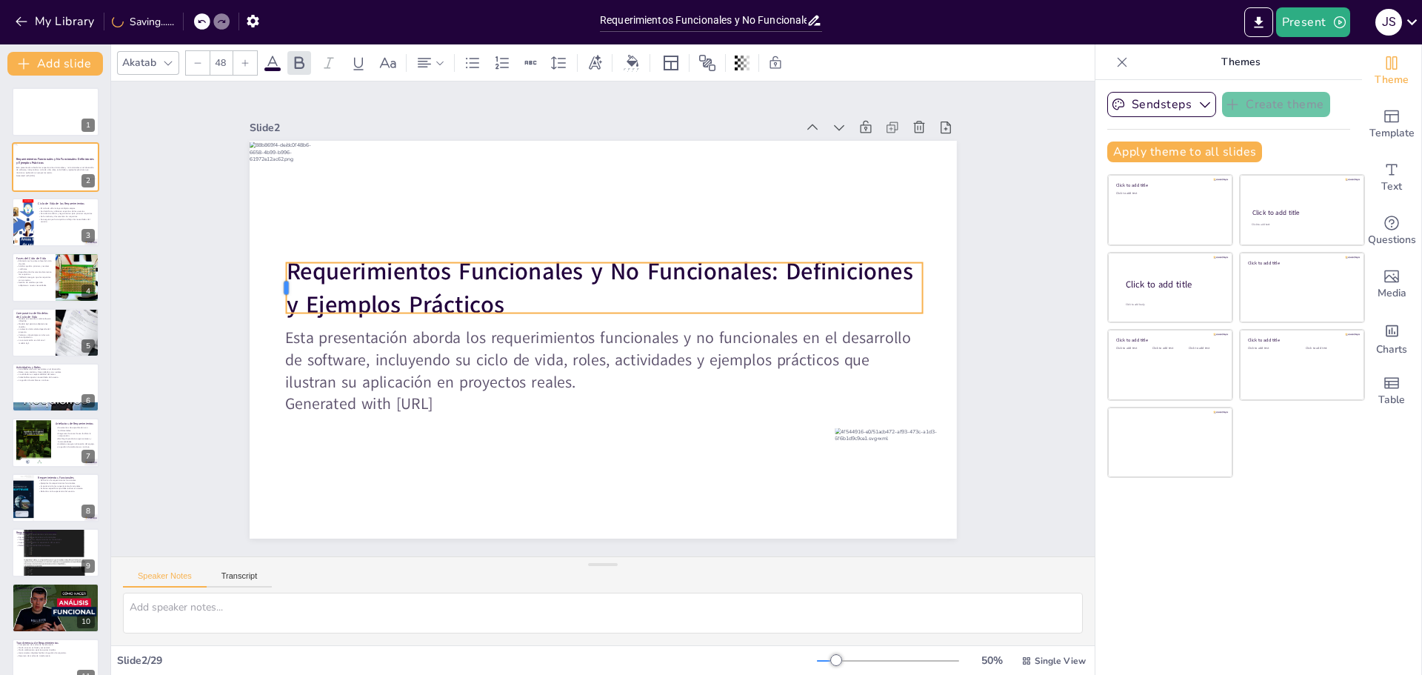
checkbox input "true"
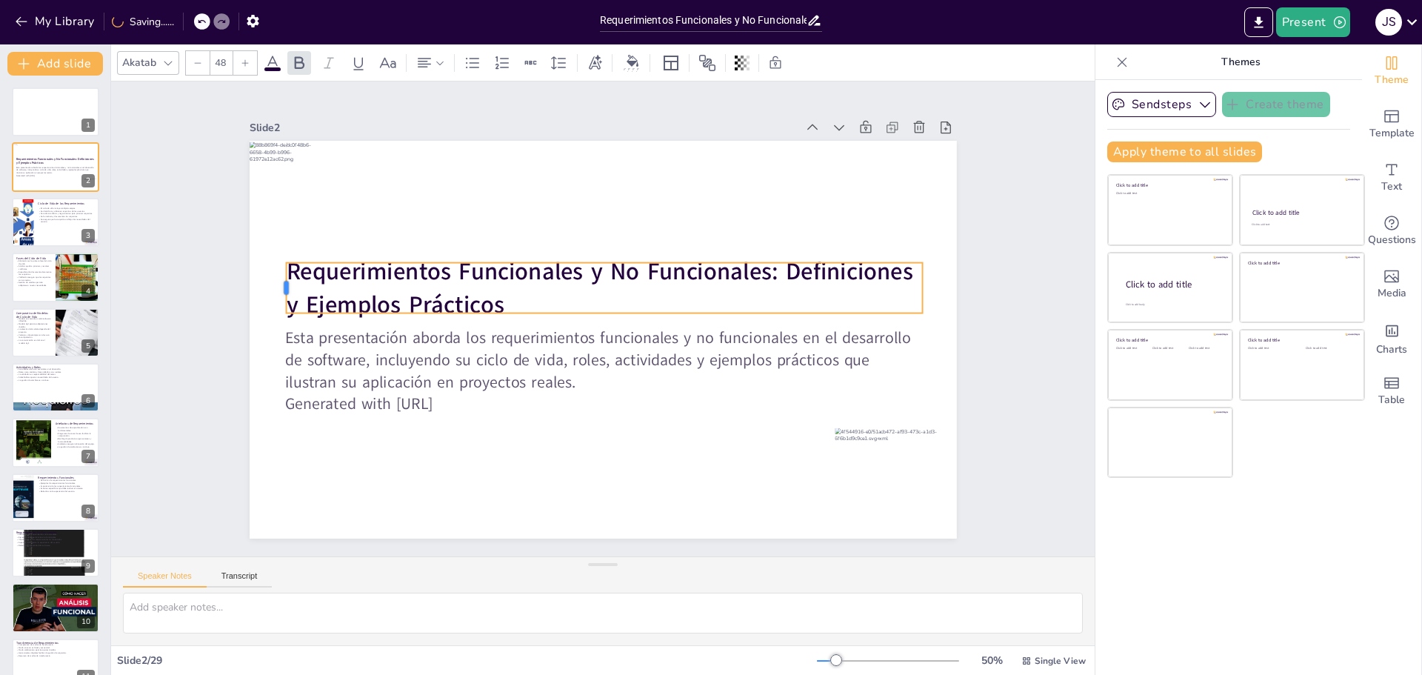
checkbox input "true"
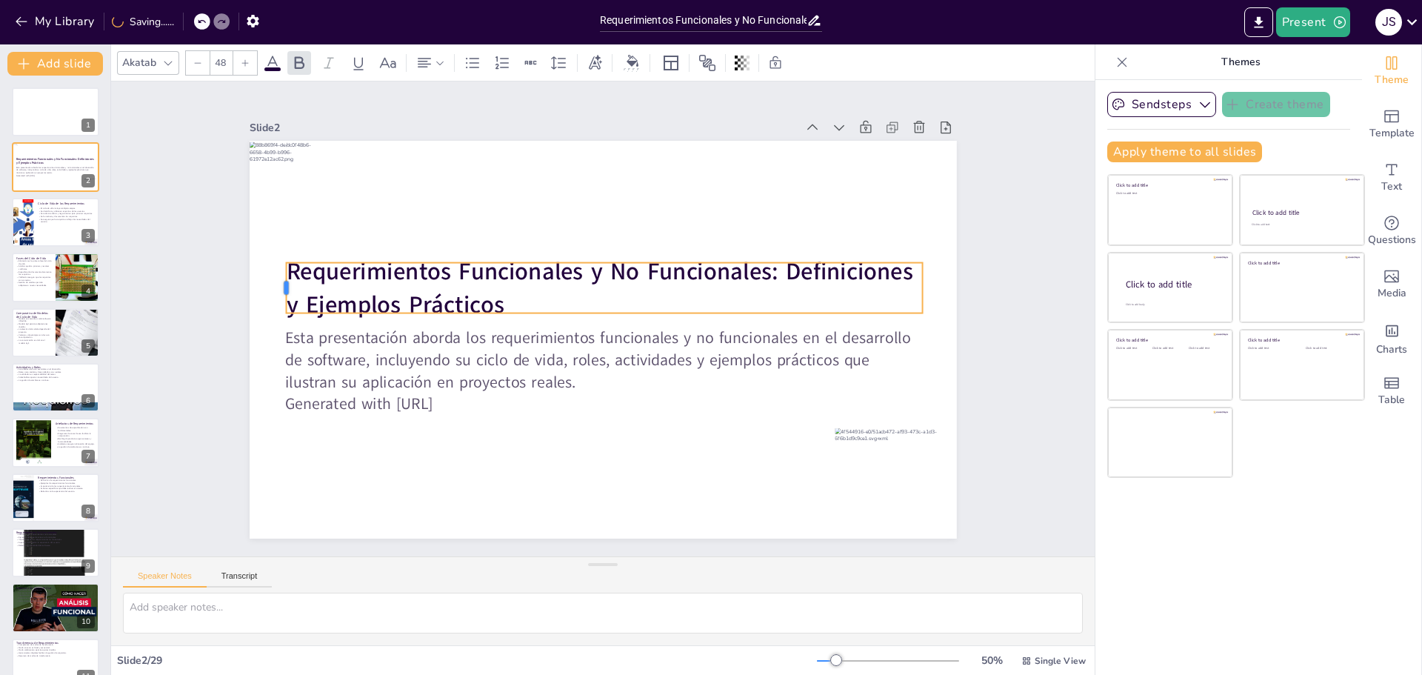
checkbox input "true"
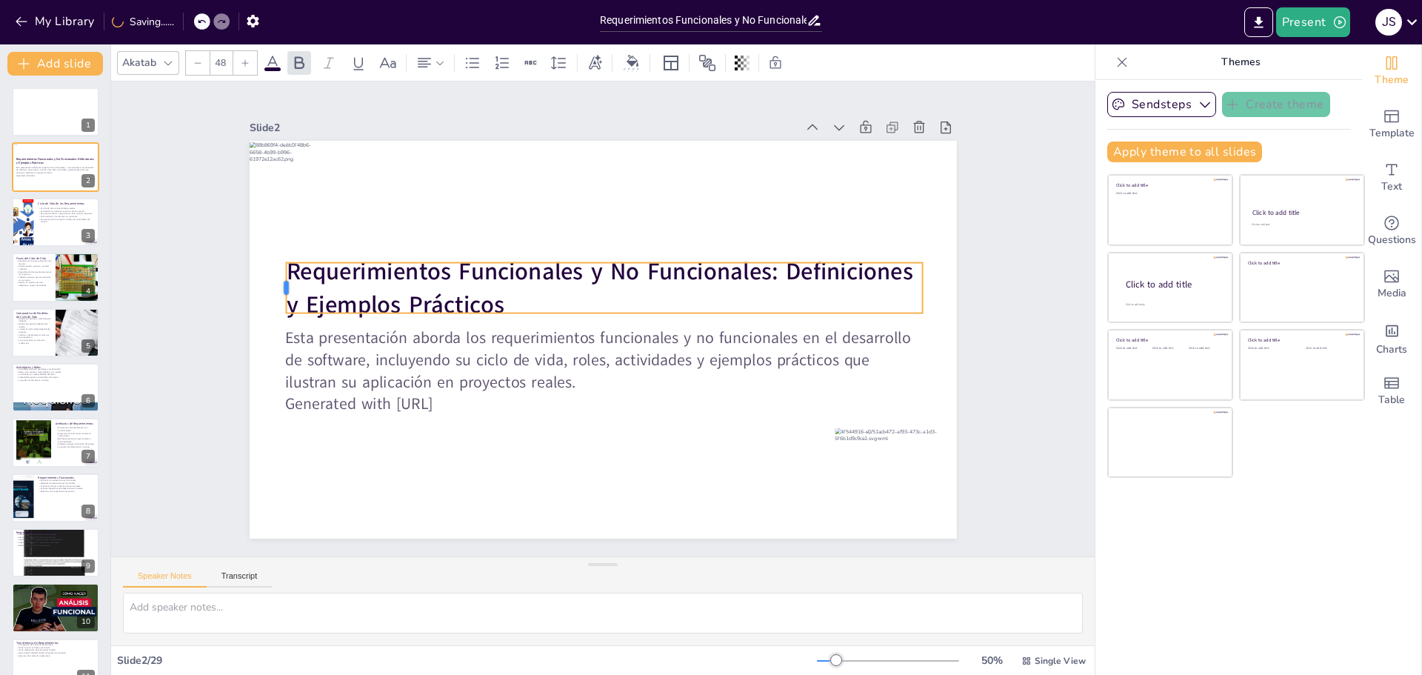
checkbox input "true"
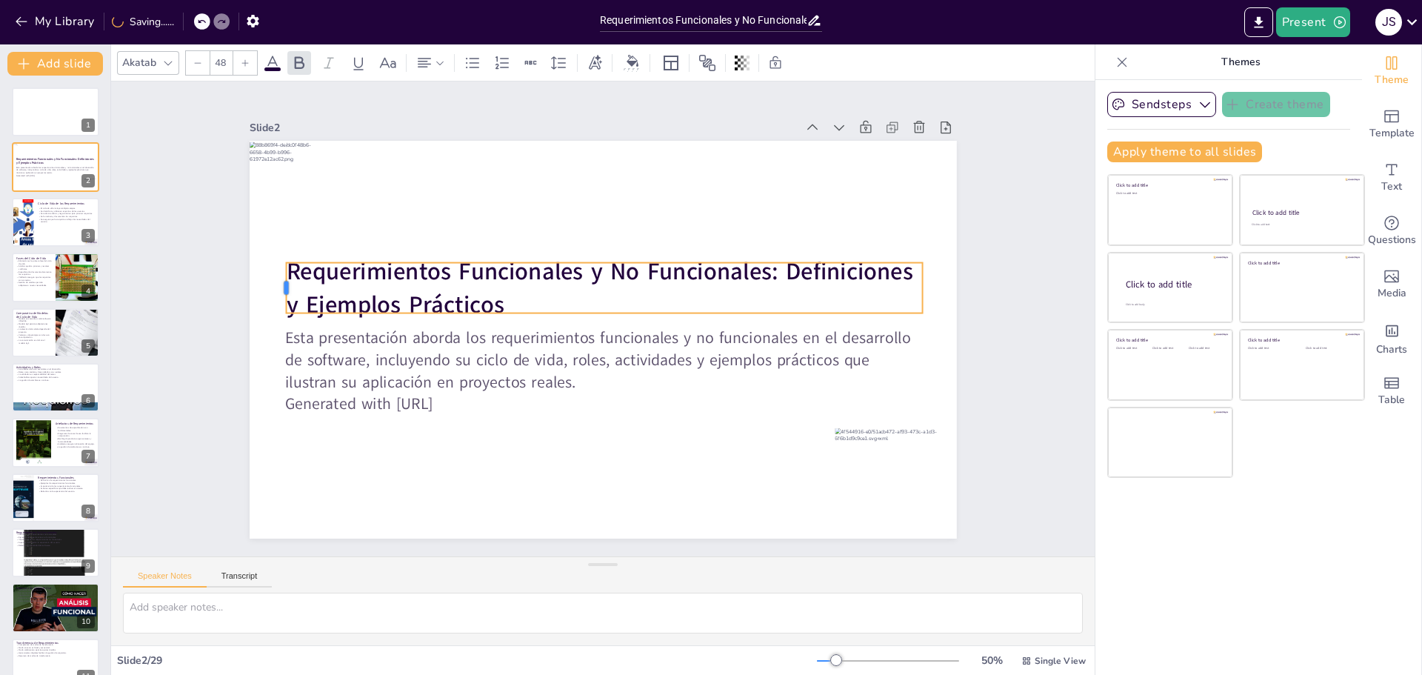
checkbox input "true"
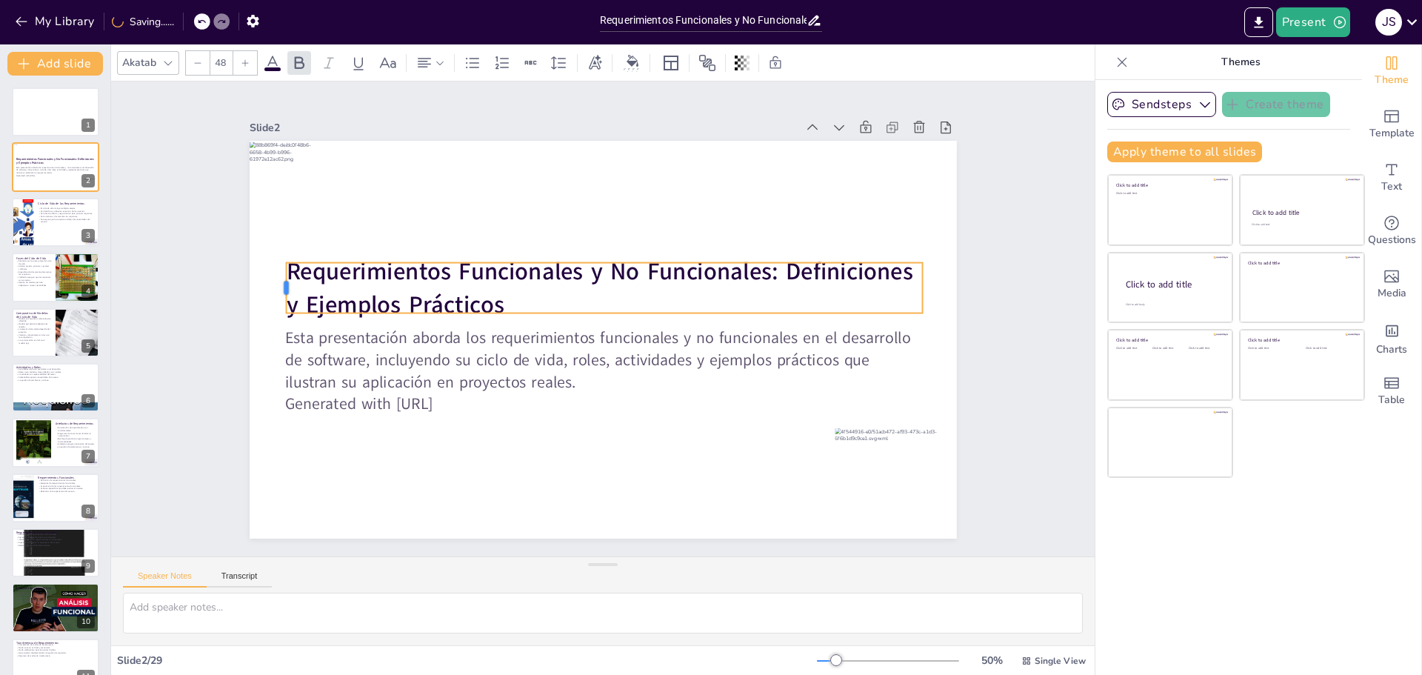
checkbox input "true"
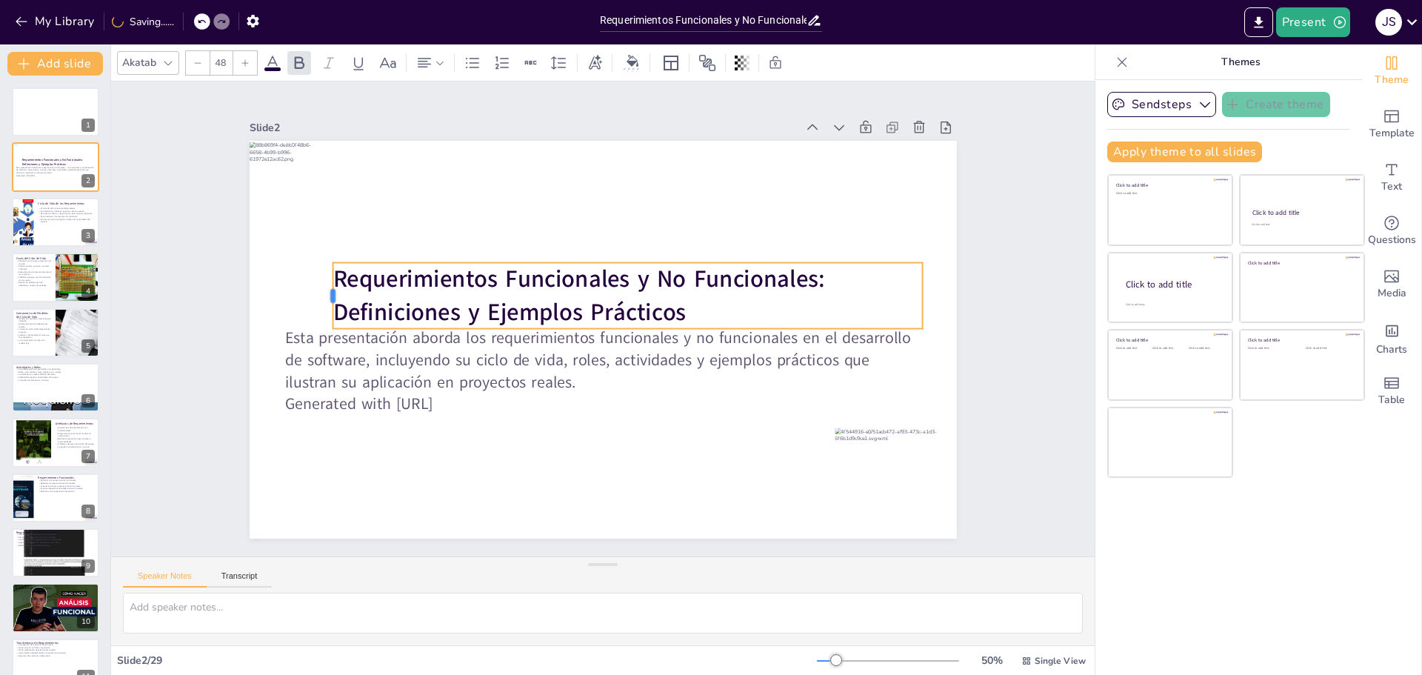
checkbox input "true"
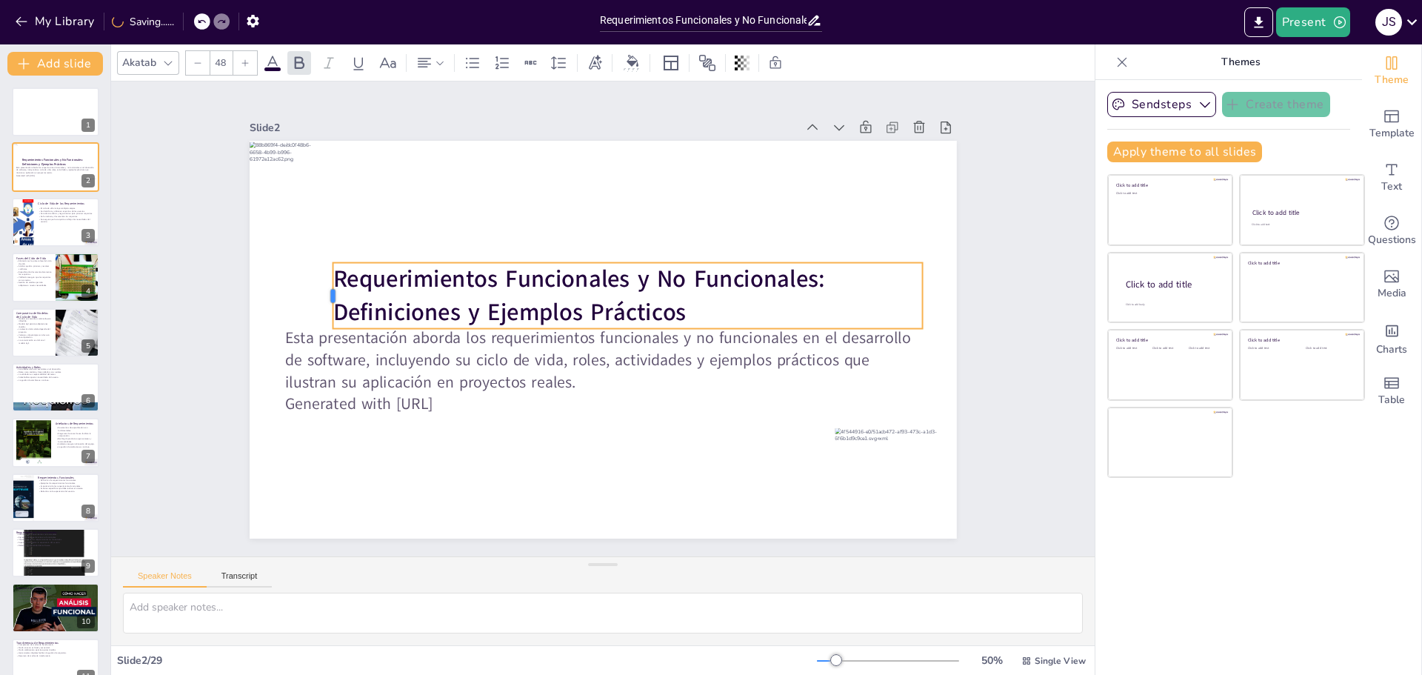
checkbox input "true"
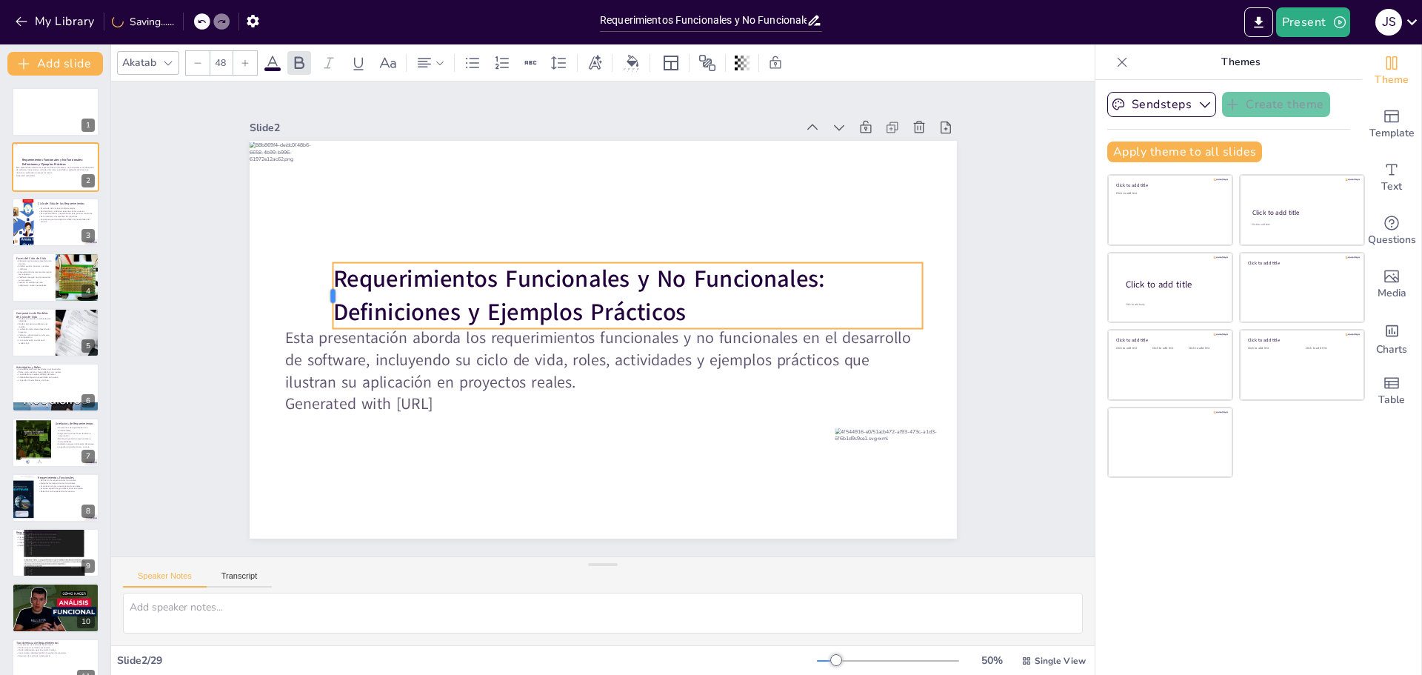
checkbox input "true"
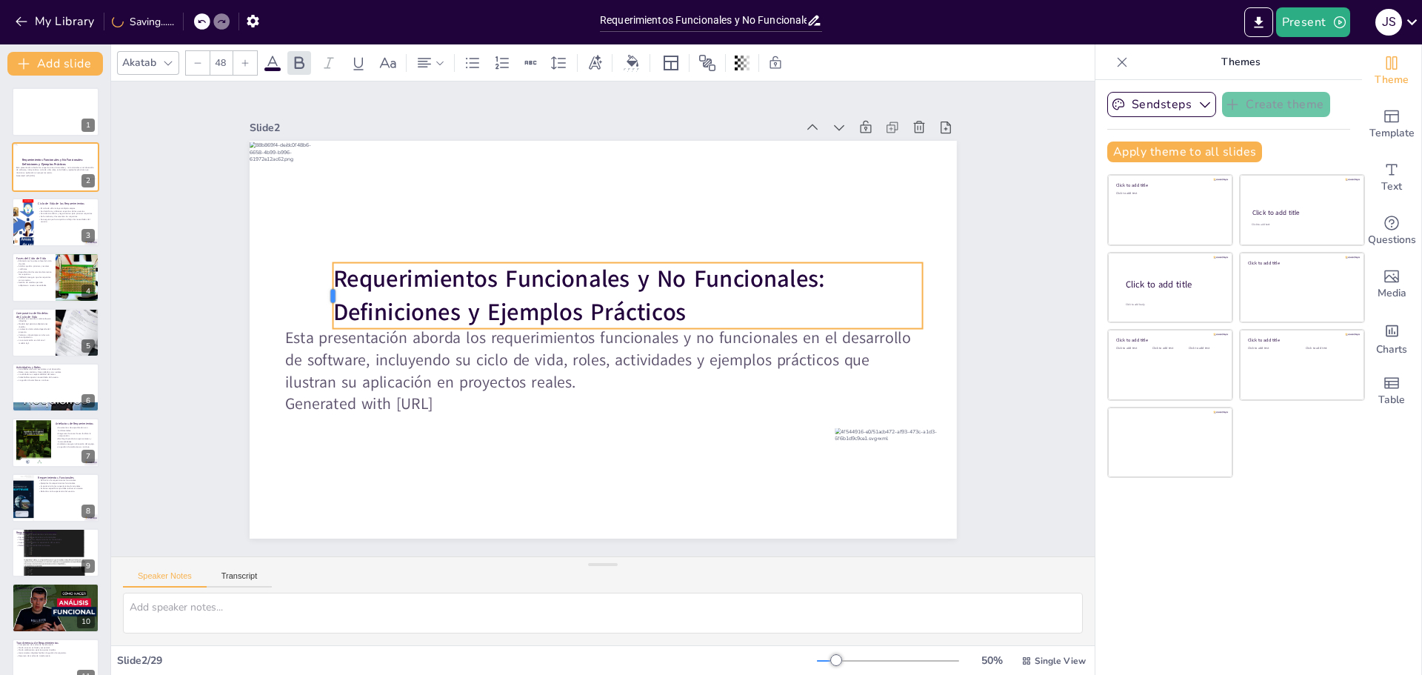
checkbox input "true"
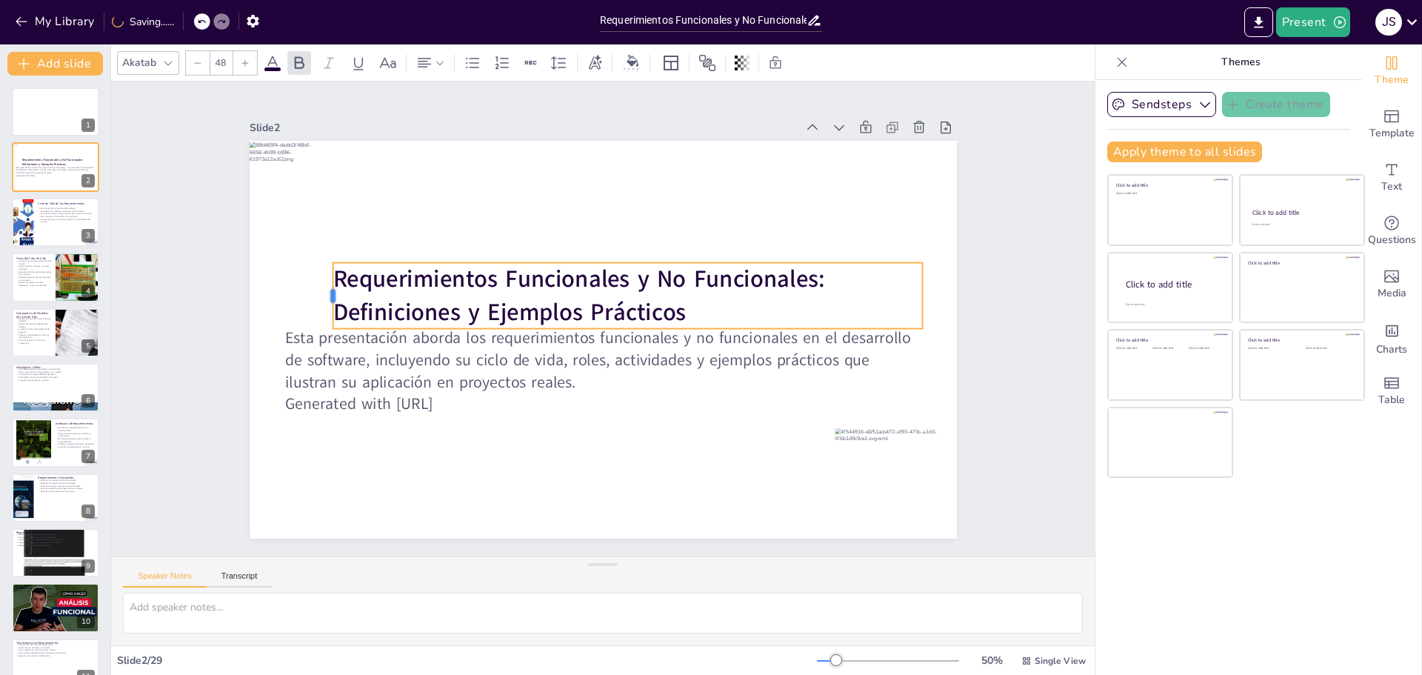
checkbox input "true"
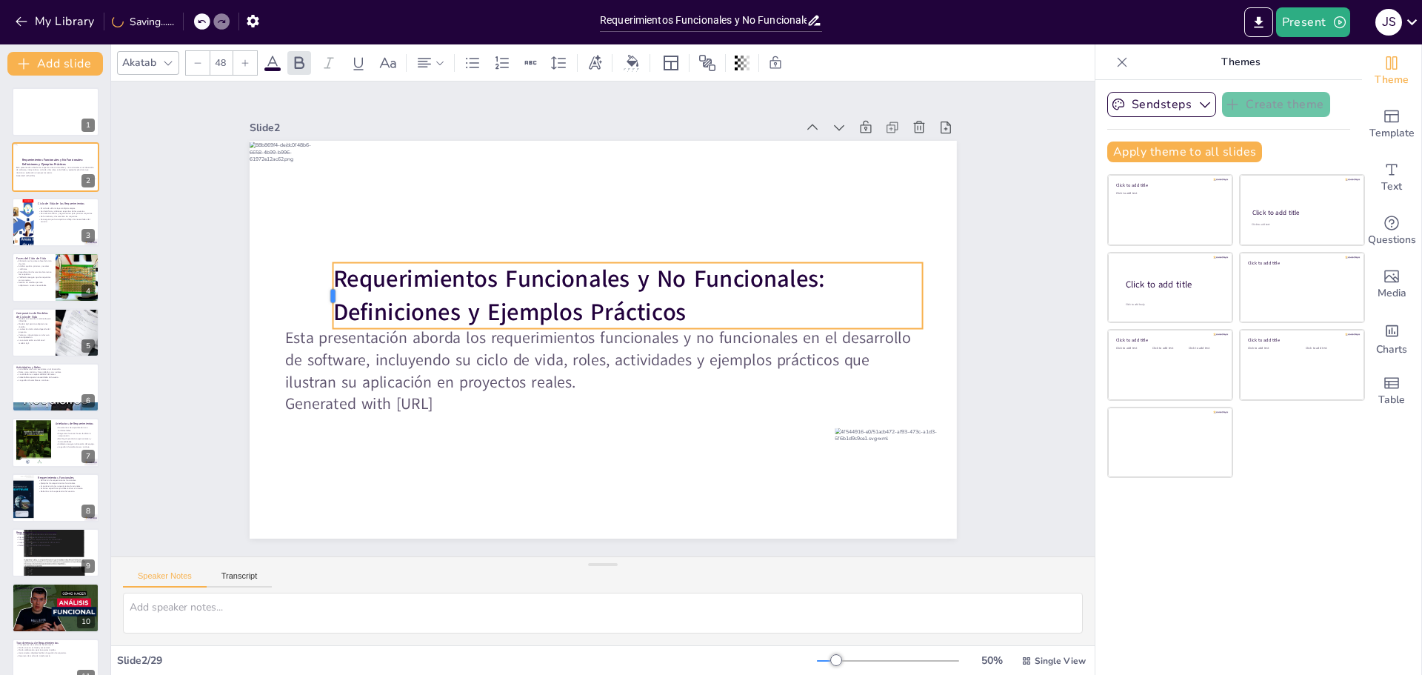
checkbox input "true"
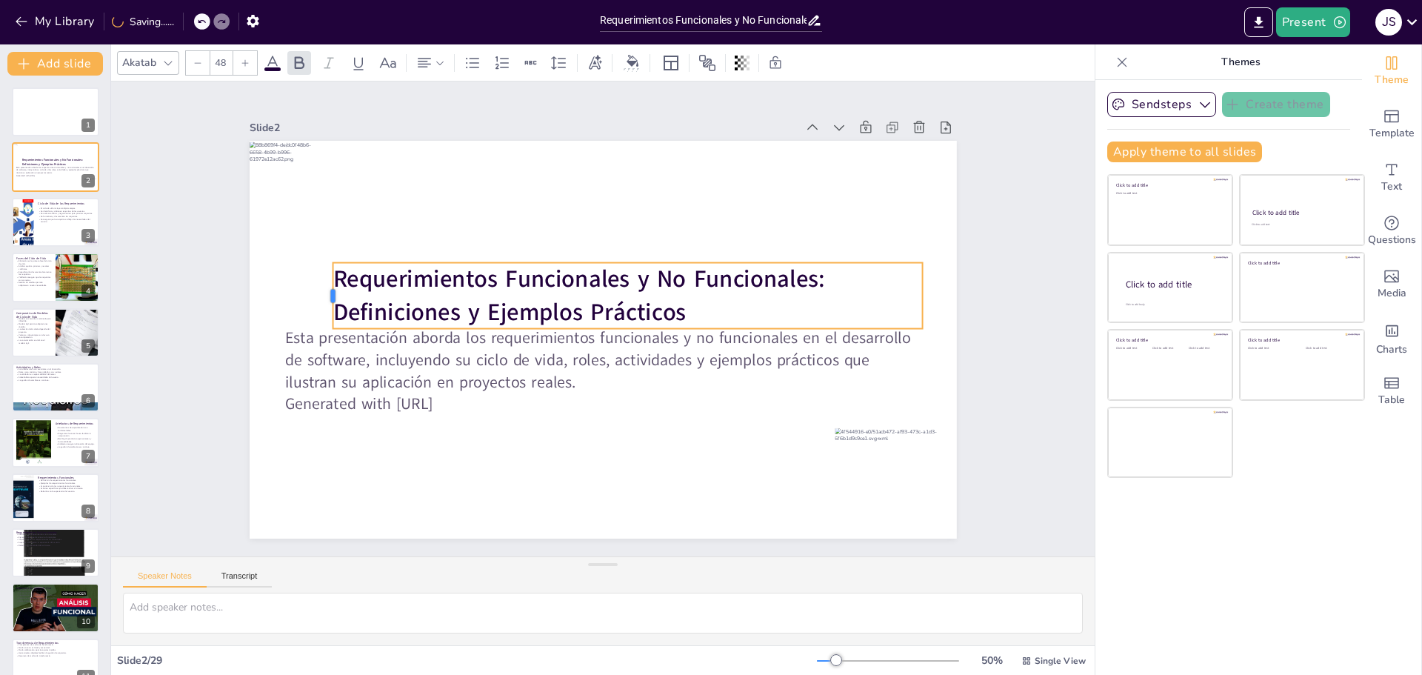
checkbox input "true"
drag, startPoint x: 273, startPoint y: 279, endPoint x: 314, endPoint y: 283, distance: 41.0
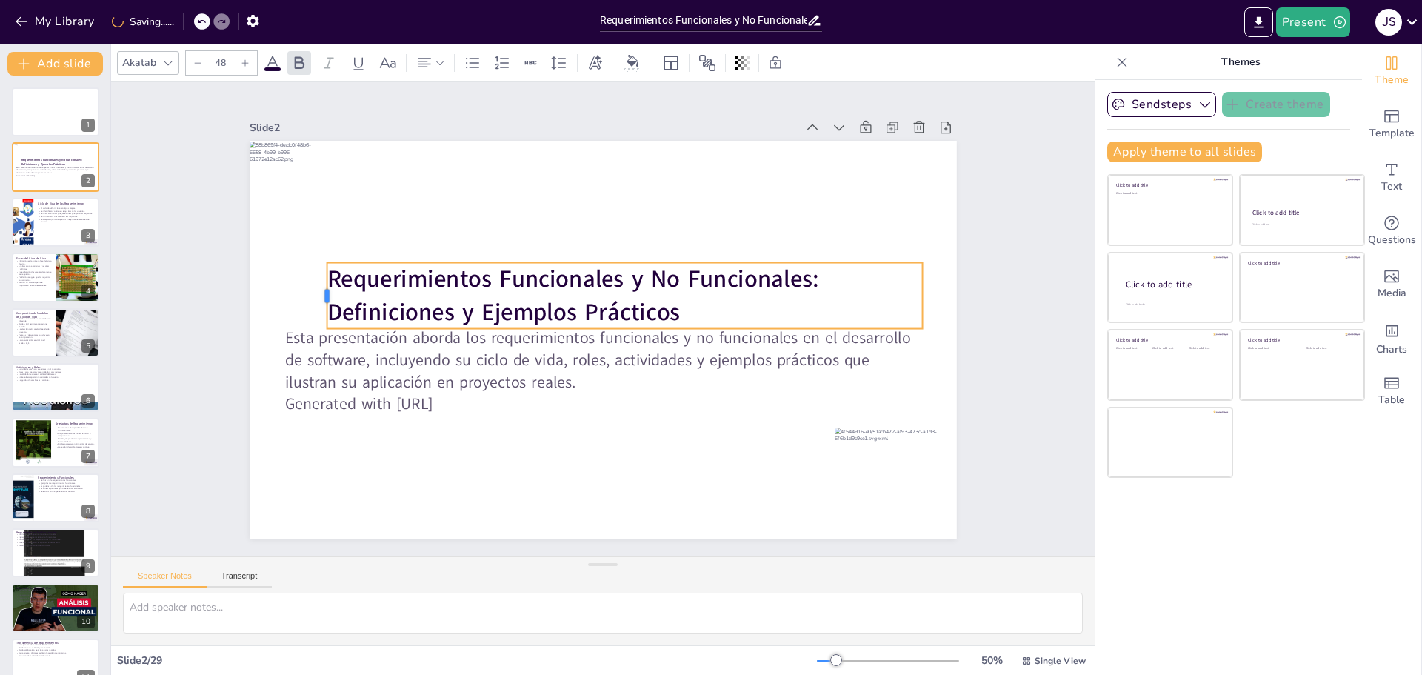
click at [876, 283] on div at bounding box center [885, 312] width 19 height 67
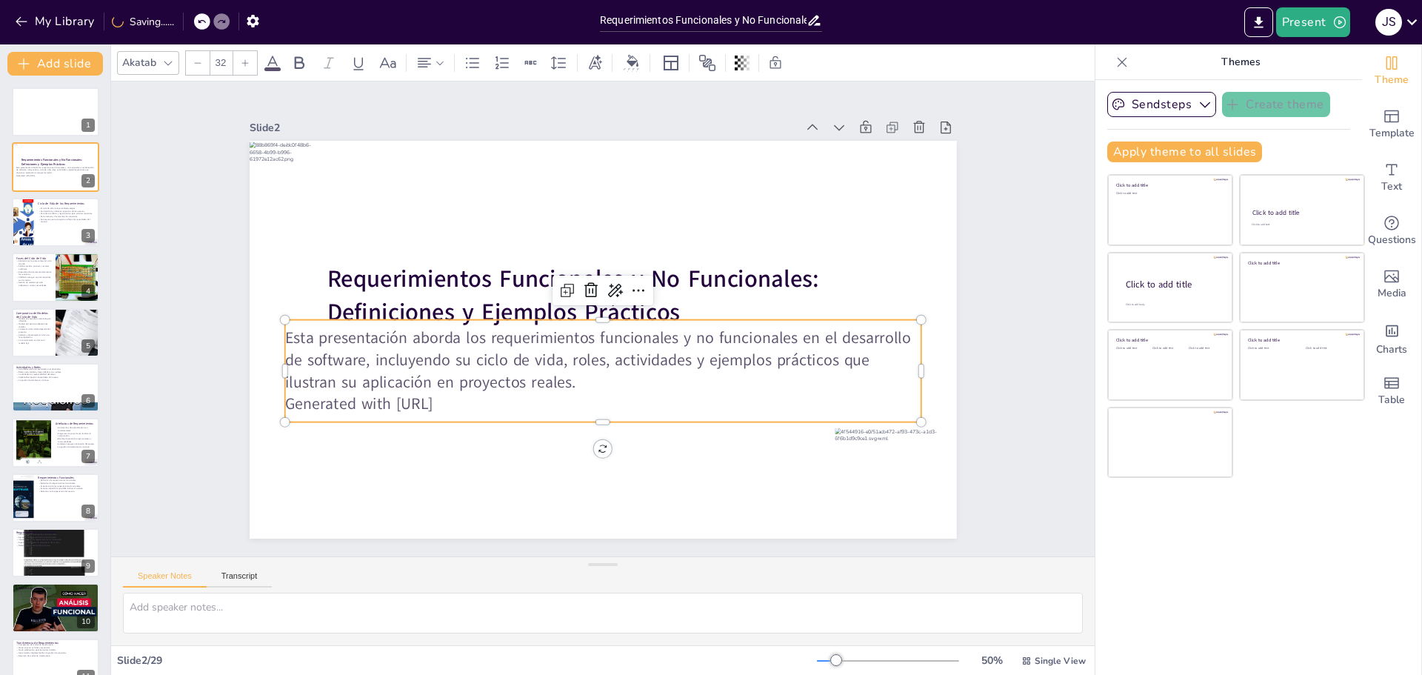
click at [366, 344] on p "Esta presentación aborda los requerimientos funcionales y no funcionales en el …" at bounding box center [599, 278] width 640 height 133
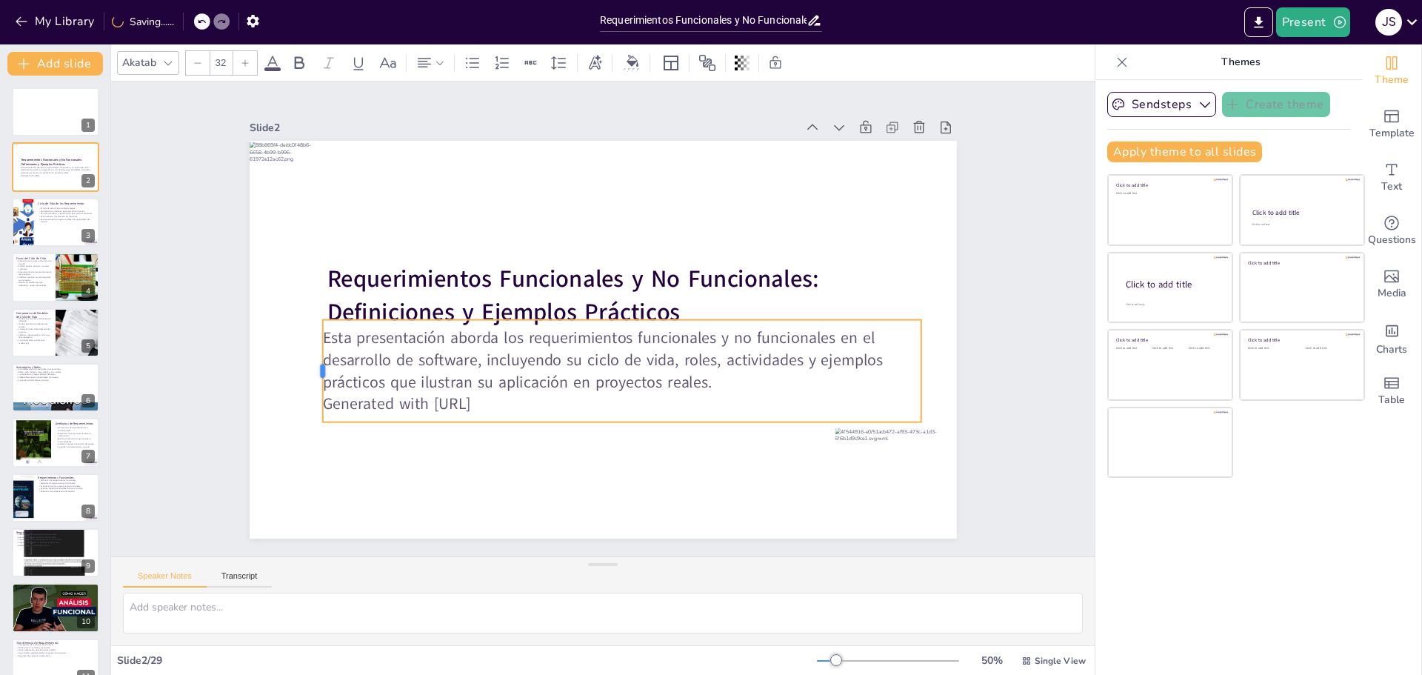
drag, startPoint x: 273, startPoint y: 363, endPoint x: 311, endPoint y: 367, distance: 38.0
click at [348, 153] on div at bounding box center [393, 118] width 90 height 70
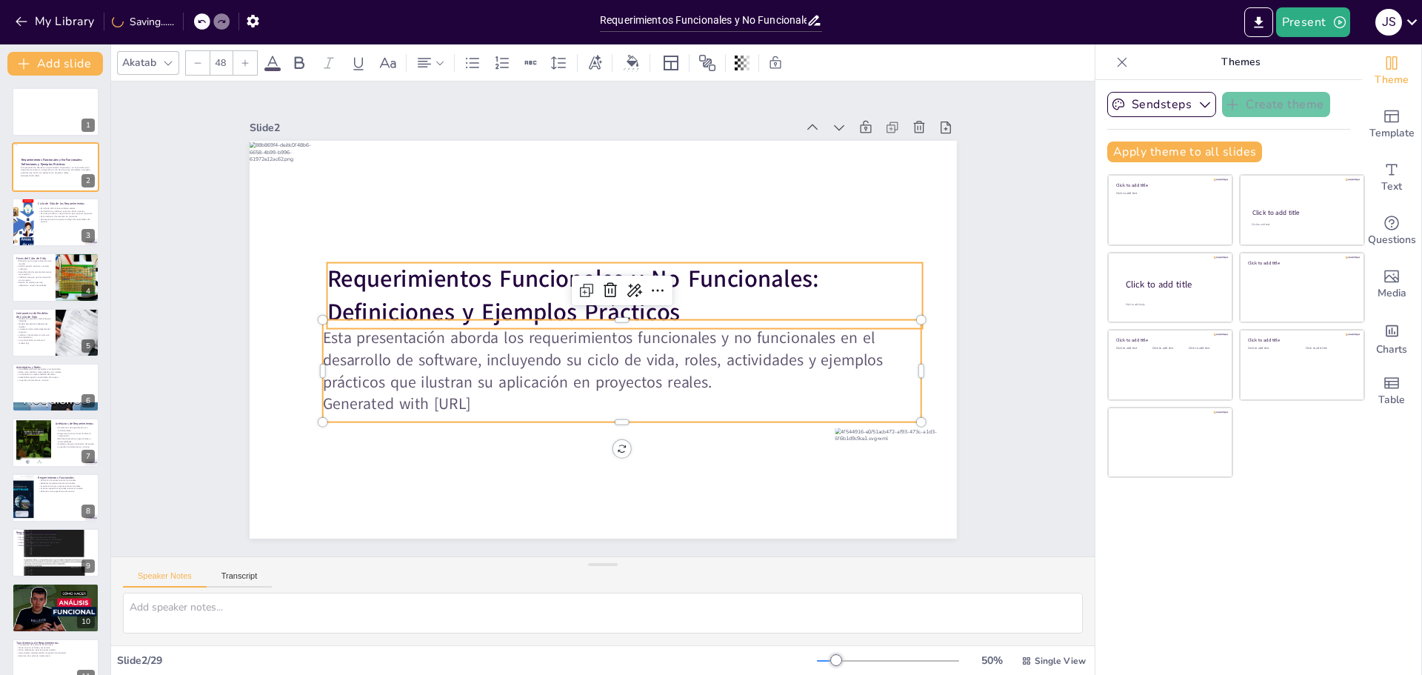
drag, startPoint x: 519, startPoint y: 285, endPoint x: 523, endPoint y: 276, distance: 9.6
click at [519, 284] on strong "Requerimientos Funcionales y No Funcionales: Definiciones y Ejemplos Prácticos" at bounding box center [588, 269] width 459 height 273
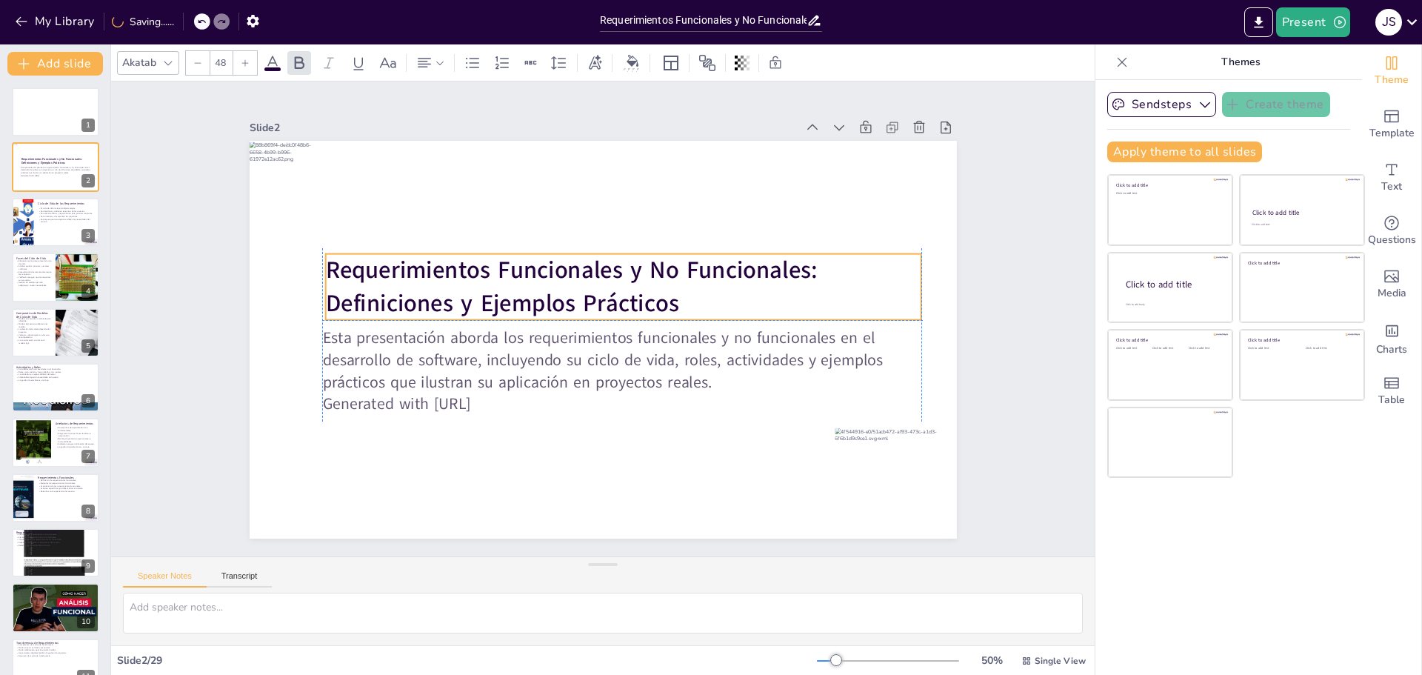
drag, startPoint x: 530, startPoint y: 265, endPoint x: 531, endPoint y: 252, distance: 13.4
click at [531, 252] on strong "Requerimientos Funcionales y No Funcionales: Definiciones y Ejemplos Prácticos" at bounding box center [600, 261] width 409 height 353
click at [870, 474] on div at bounding box center [855, 540] width 142 height 133
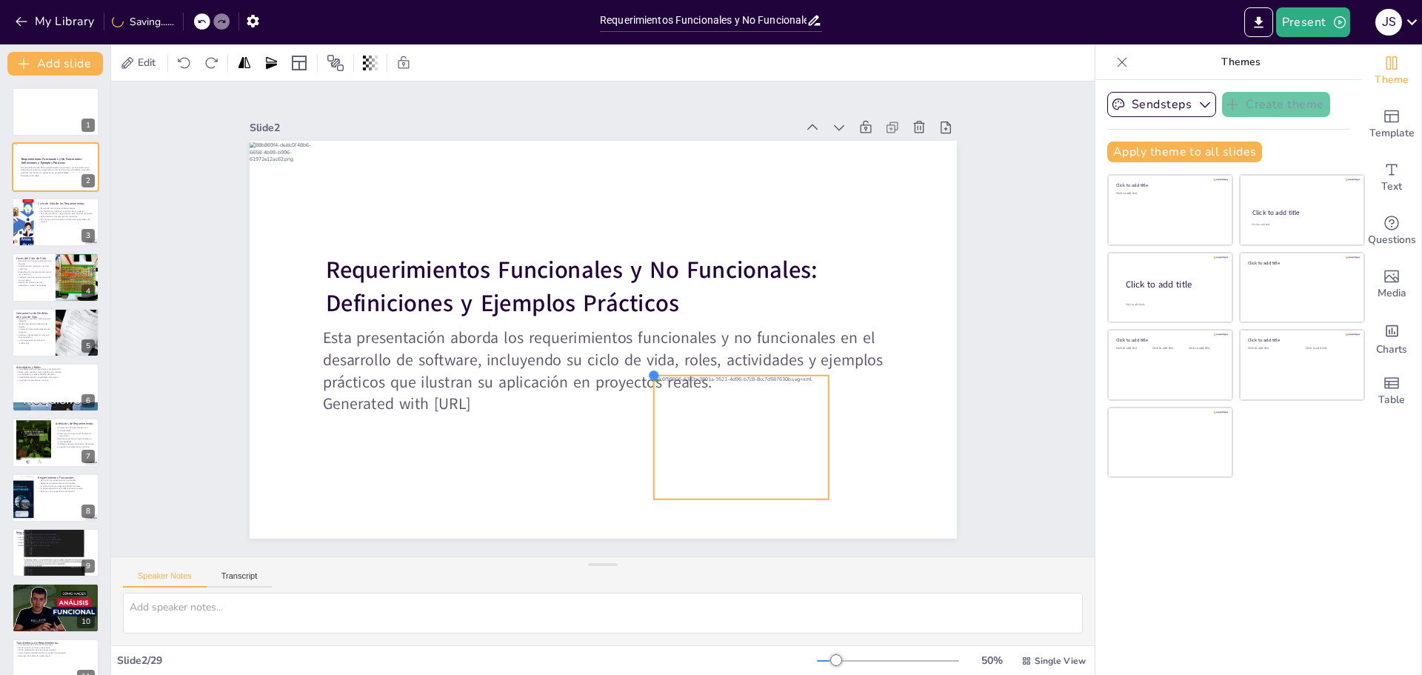
drag, startPoint x: 367, startPoint y: 174, endPoint x: 643, endPoint y: 381, distance: 345.5
click at [643, 381] on div "Requerimientos Funcionales y No Funcionales: Definiciones y Ejemplos Prácticos …" at bounding box center [585, 329] width 698 height 811
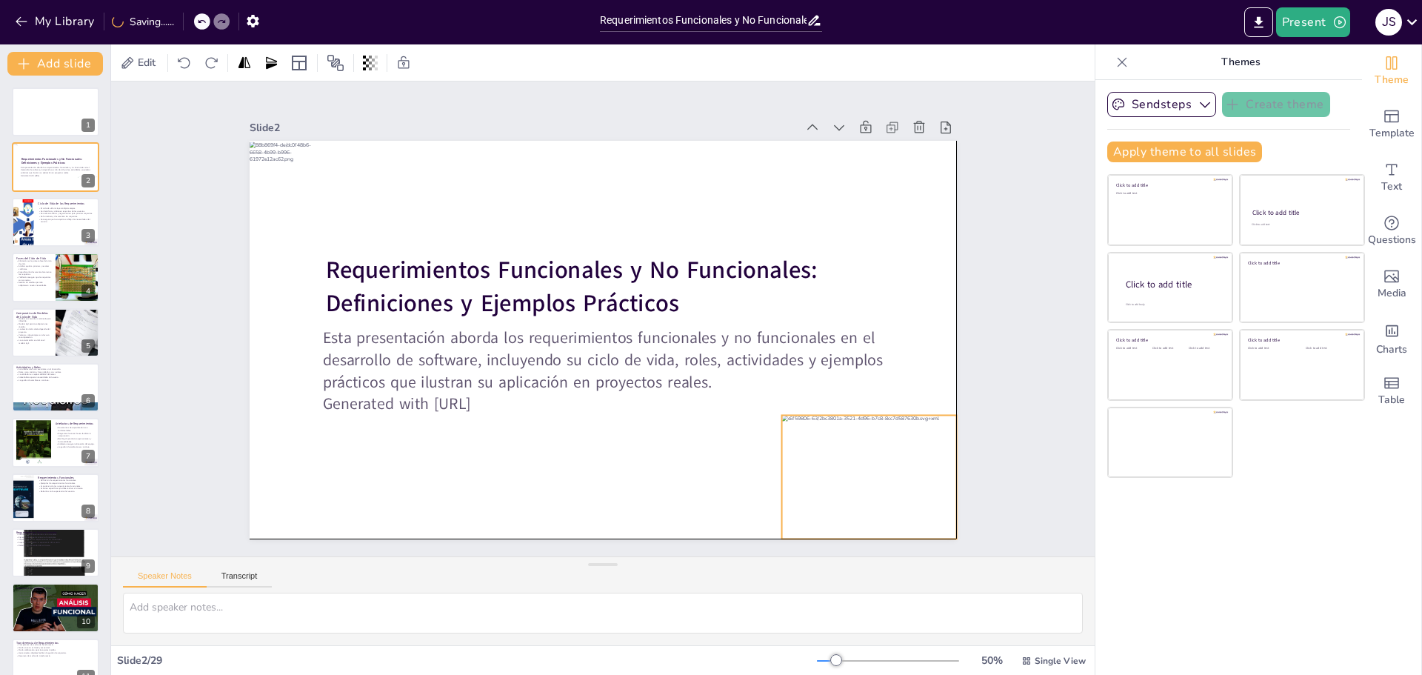
drag, startPoint x: 773, startPoint y: 458, endPoint x: 844, endPoint y: 480, distance: 75.2
click at [844, 480] on div at bounding box center [851, 503] width 187 height 141
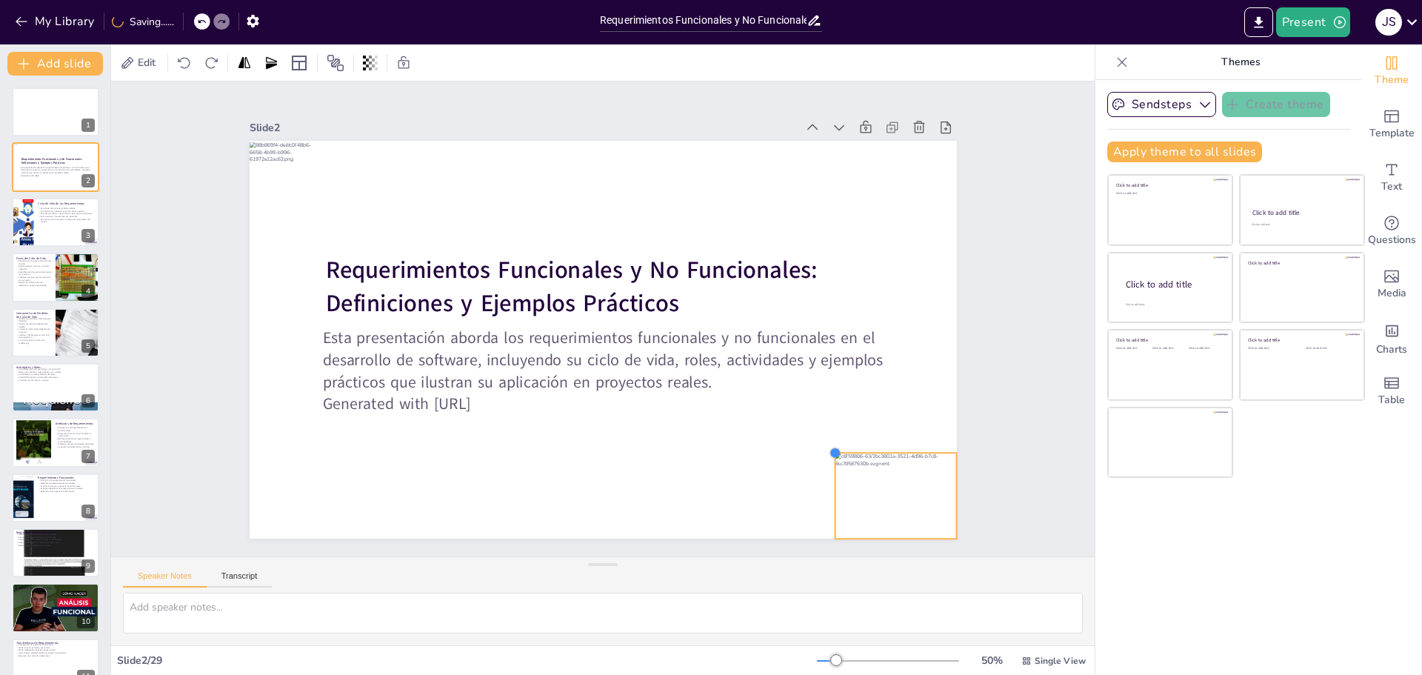
drag, startPoint x: 773, startPoint y: 407, endPoint x: 827, endPoint y: 453, distance: 69.9
click at [639, 577] on div at bounding box center [631, 585] width 16 height 16
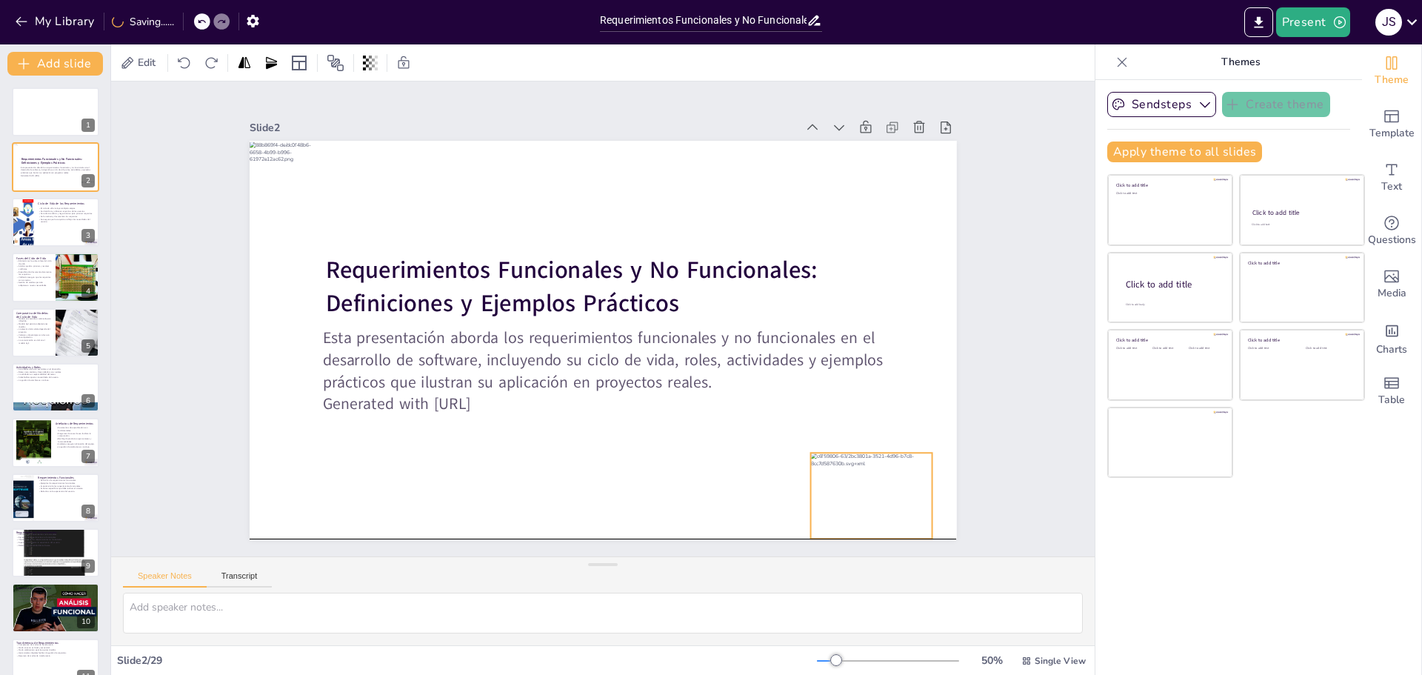
drag, startPoint x: 892, startPoint y: 488, endPoint x: 867, endPoint y: 487, distance: 24.5
click at [470, 527] on div at bounding box center [427, 587] width 86 height 121
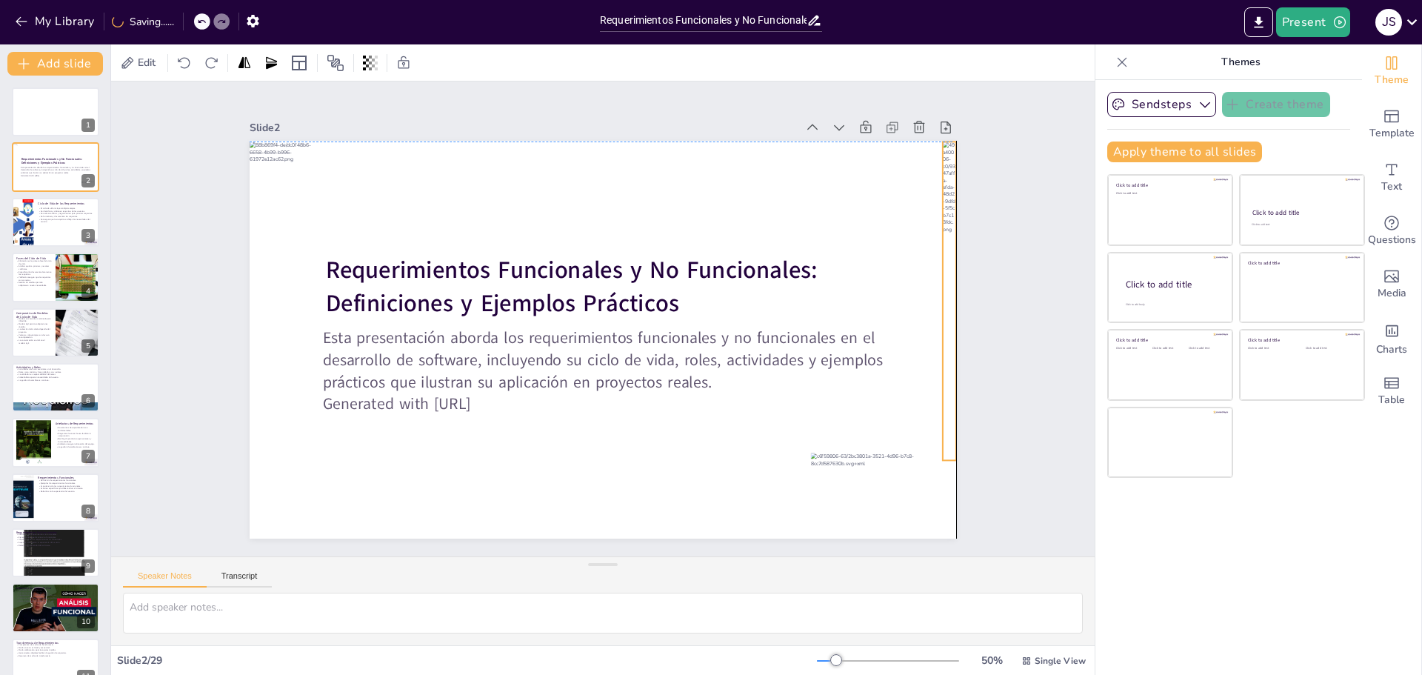
drag, startPoint x: 592, startPoint y: 240, endPoint x: 935, endPoint y: 202, distance: 345.0
click at [943, 202] on div at bounding box center [950, 300] width 14 height 319
drag, startPoint x: 927, startPoint y: 456, endPoint x: 927, endPoint y: 482, distance: 25.9
click at [936, 482] on div at bounding box center [942, 486] width 12 height 12
drag, startPoint x: 933, startPoint y: 481, endPoint x: 930, endPoint y: 467, distance: 13.5
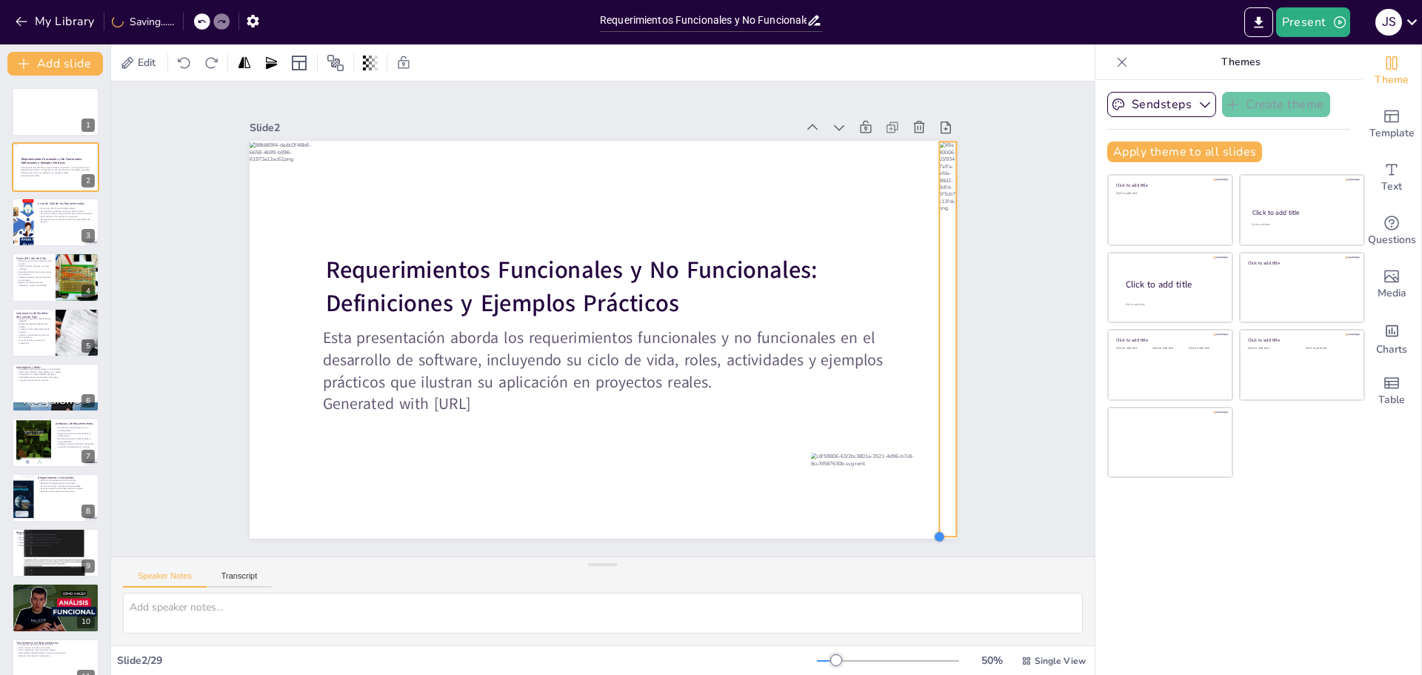
click at [930, 467] on div "Requerimientos Funcionales y No Funcionales: Definiciones y Ejemplos Prácticos …" at bounding box center [585, 329] width 698 height 811
click at [924, 333] on div at bounding box center [930, 338] width 12 height 395
drag, startPoint x: 923, startPoint y: 332, endPoint x: 893, endPoint y: 324, distance: 31.3
click at [893, 350] on div at bounding box center [835, 513] width 241 height 327
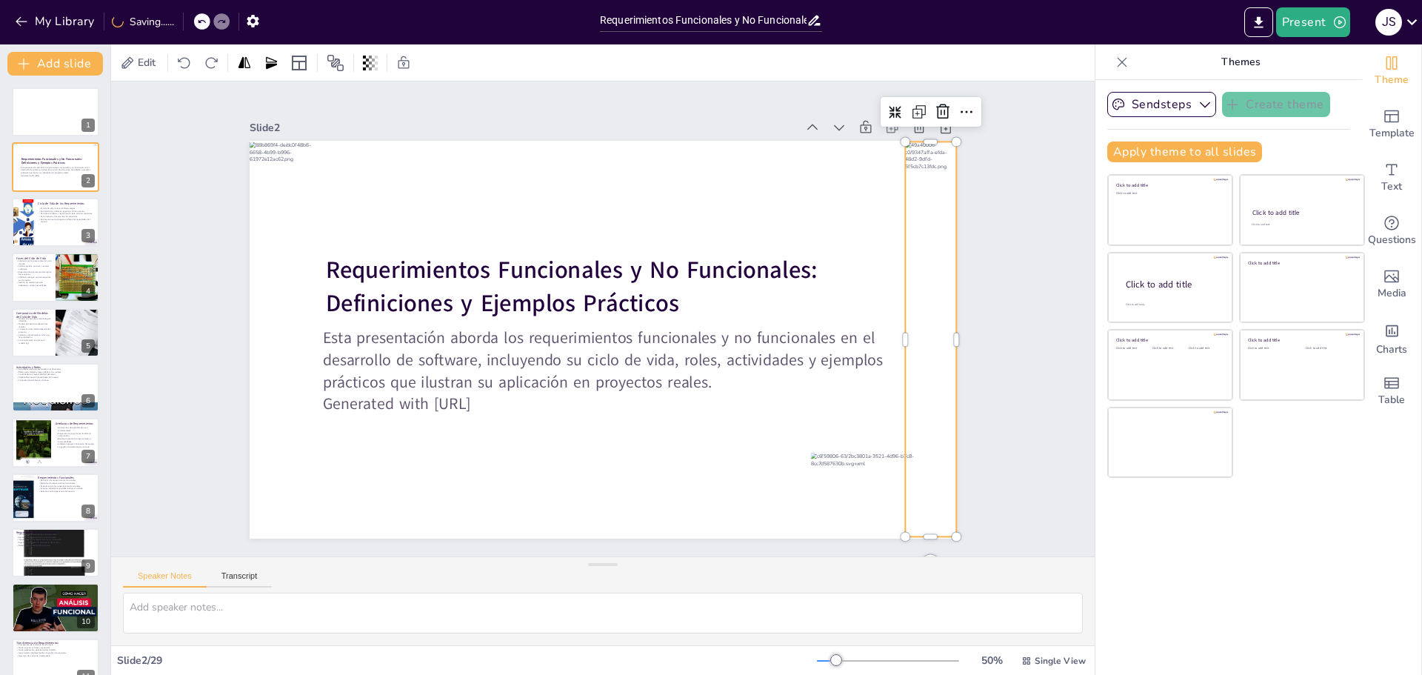
click at [917, 358] on div at bounding box center [897, 173] width 243 height 369
drag, startPoint x: 890, startPoint y: 330, endPoint x: 918, endPoint y: 340, distance: 29.7
click at [713, 71] on div at bounding box center [522, 4] width 381 height 134
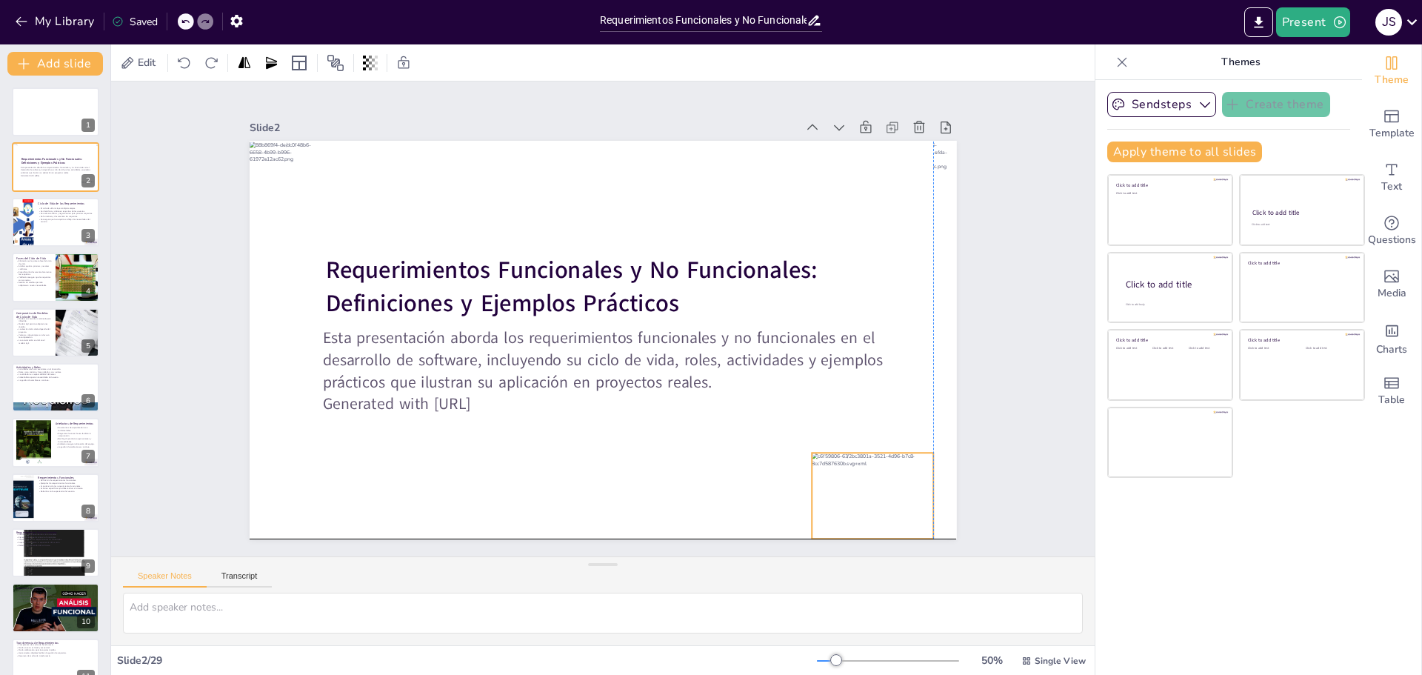
click at [758, 558] on div at bounding box center [684, 630] width 147 height 145
click at [988, 387] on div "Slide 1 Slide 2 Requerimientos Funcionales y No Funcionales: Definiciones y Eje…" at bounding box center [603, 318] width 1092 height 833
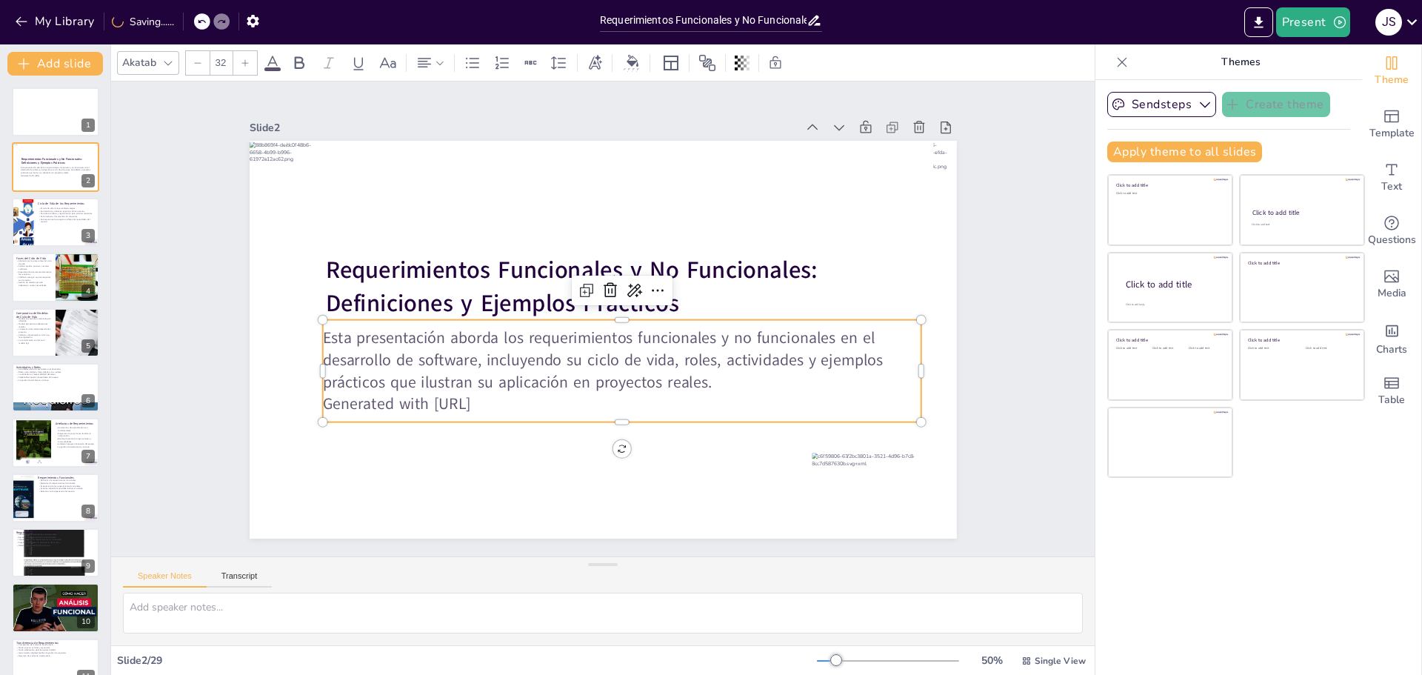
click at [457, 361] on p "Esta presentación aborda los requerimientos funcionales y no funcionales en el …" at bounding box center [594, 363] width 523 height 405
click at [442, 67] on div at bounding box center [493, 51] width 102 height 33
click at [1002, 292] on div "Slide 1 Slide 2 Requerimientos Funcionales y No Funcionales: Definiciones y Eje…" at bounding box center [604, 318] width 1090 height 903
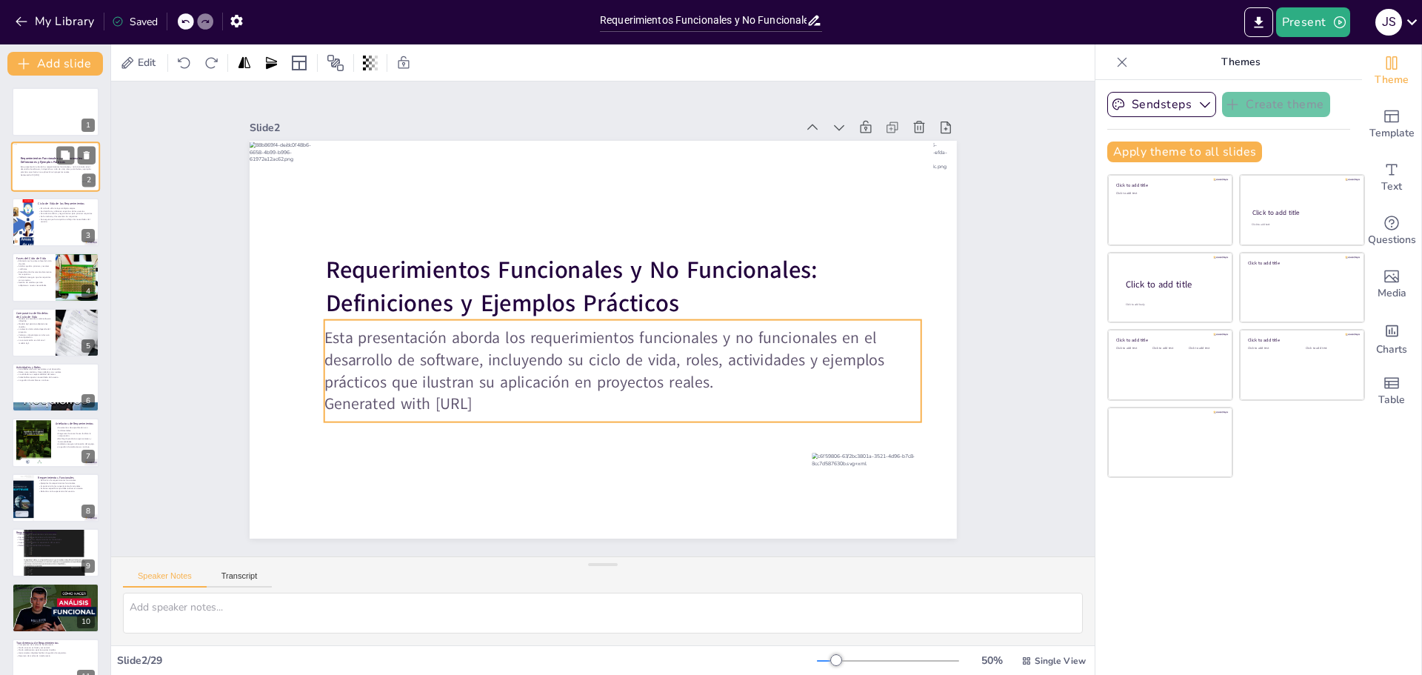
click at [50, 170] on p "Esta presentación aborda los requerimientos funcionales y no funcionales en el …" at bounding box center [59, 169] width 76 height 8
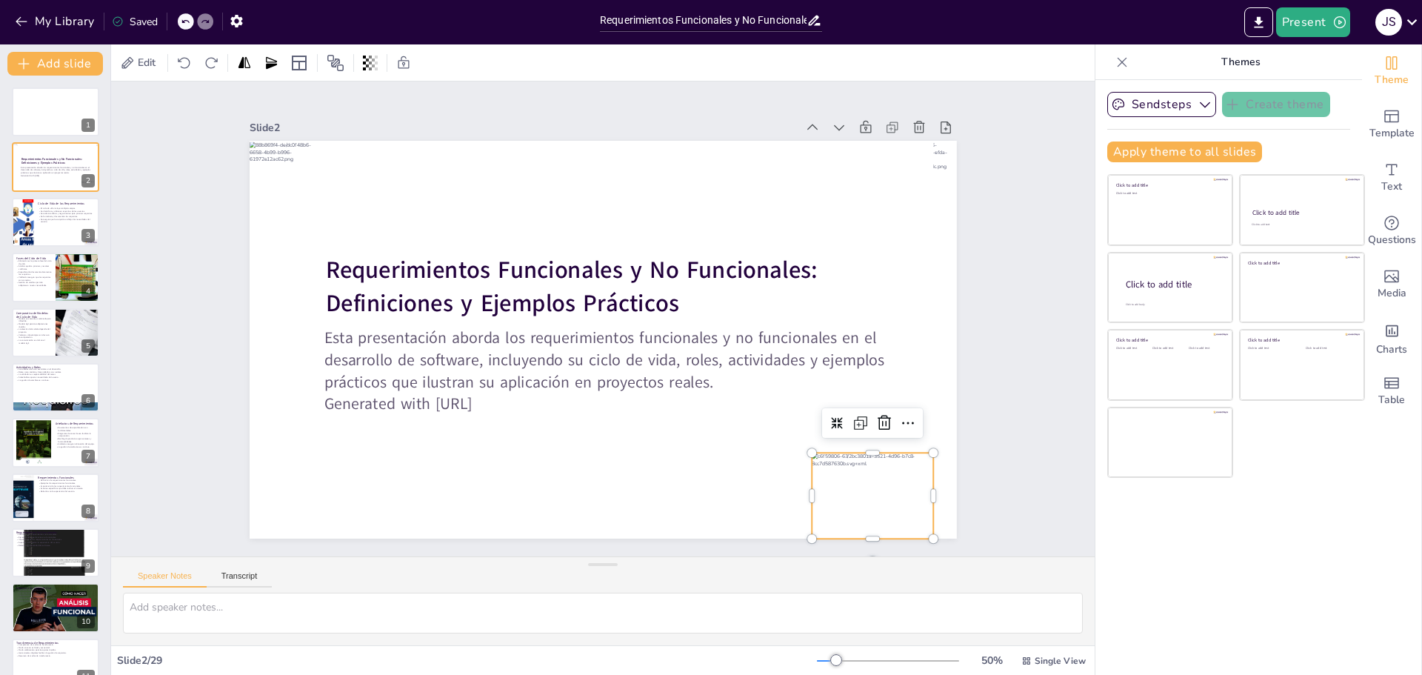
click at [747, 79] on div at bounding box center [687, 8] width 119 height 142
drag, startPoint x: 795, startPoint y: 446, endPoint x: 810, endPoint y: 466, distance: 24.9
click at [810, 466] on div "Requerimientos Funcionales y No Funcionales: Definiciones y Ejemplos Prácticos …" at bounding box center [592, 336] width 811 height 699
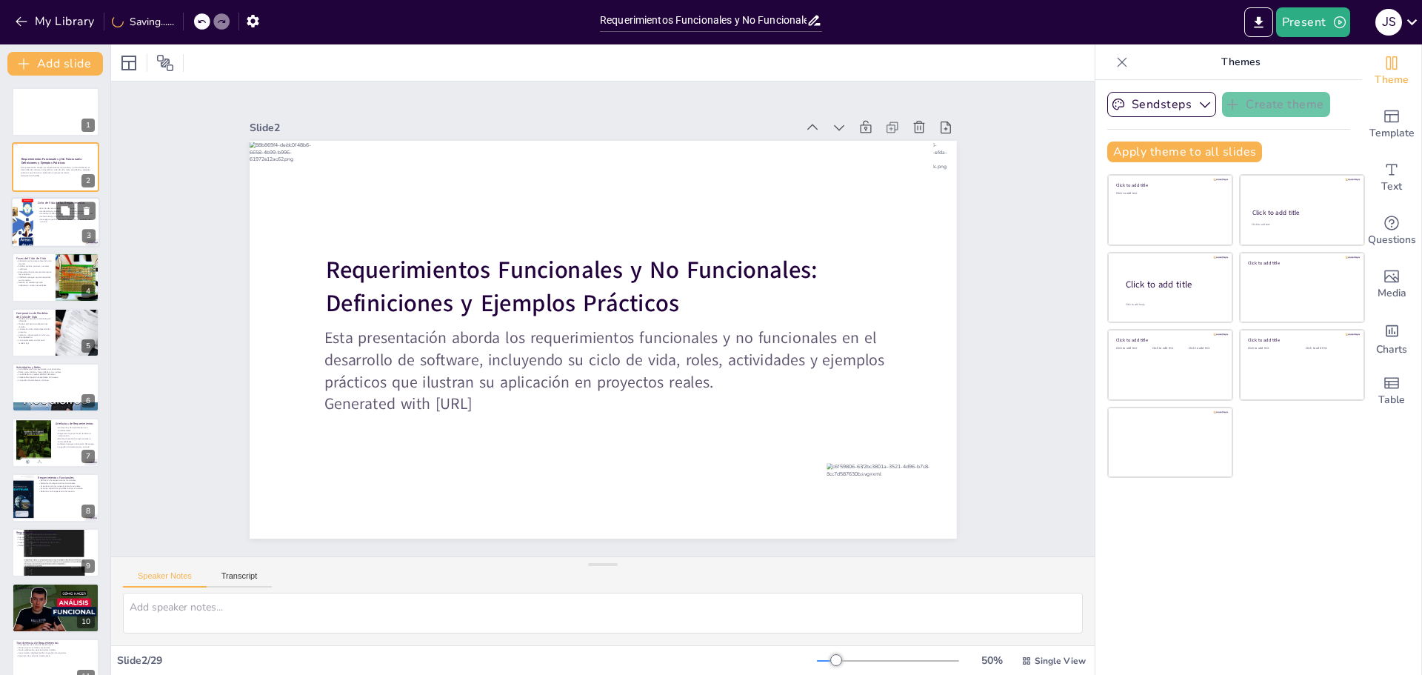
click at [35, 221] on div at bounding box center [55, 222] width 89 height 50
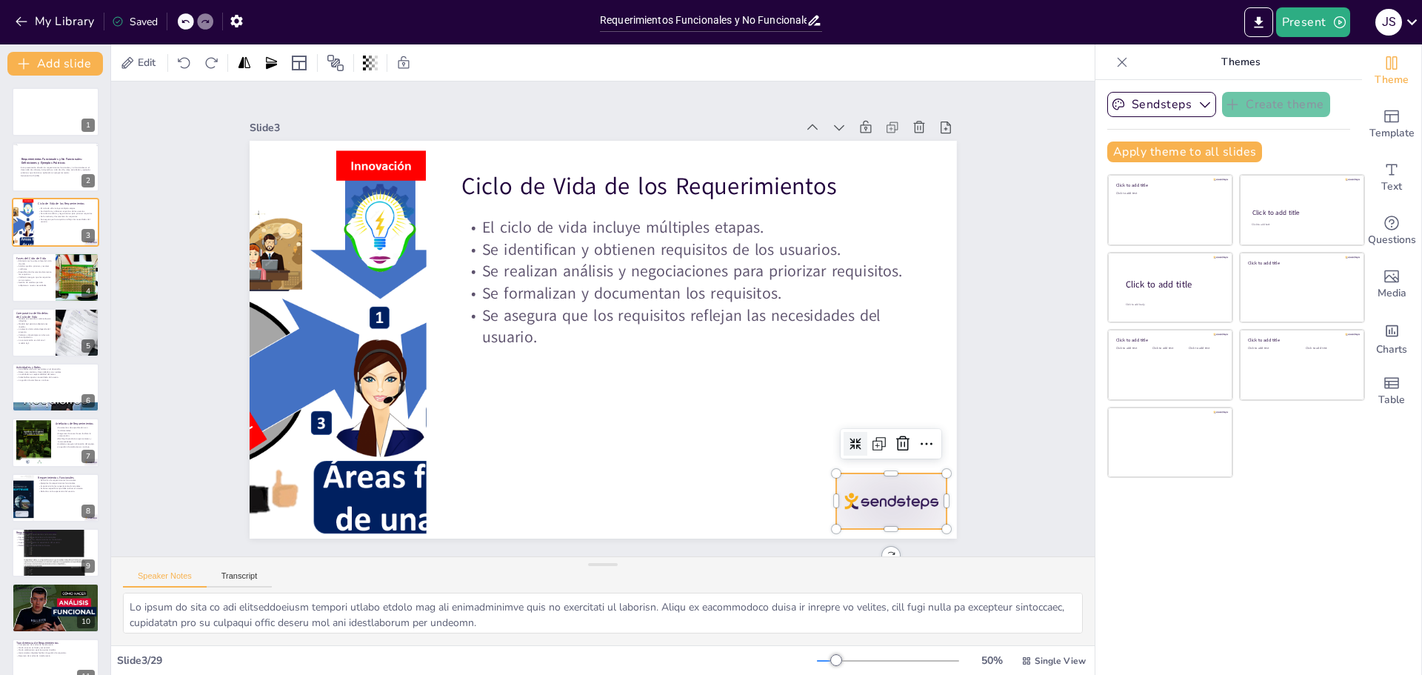
click at [680, 599] on div at bounding box center [625, 660] width 110 height 122
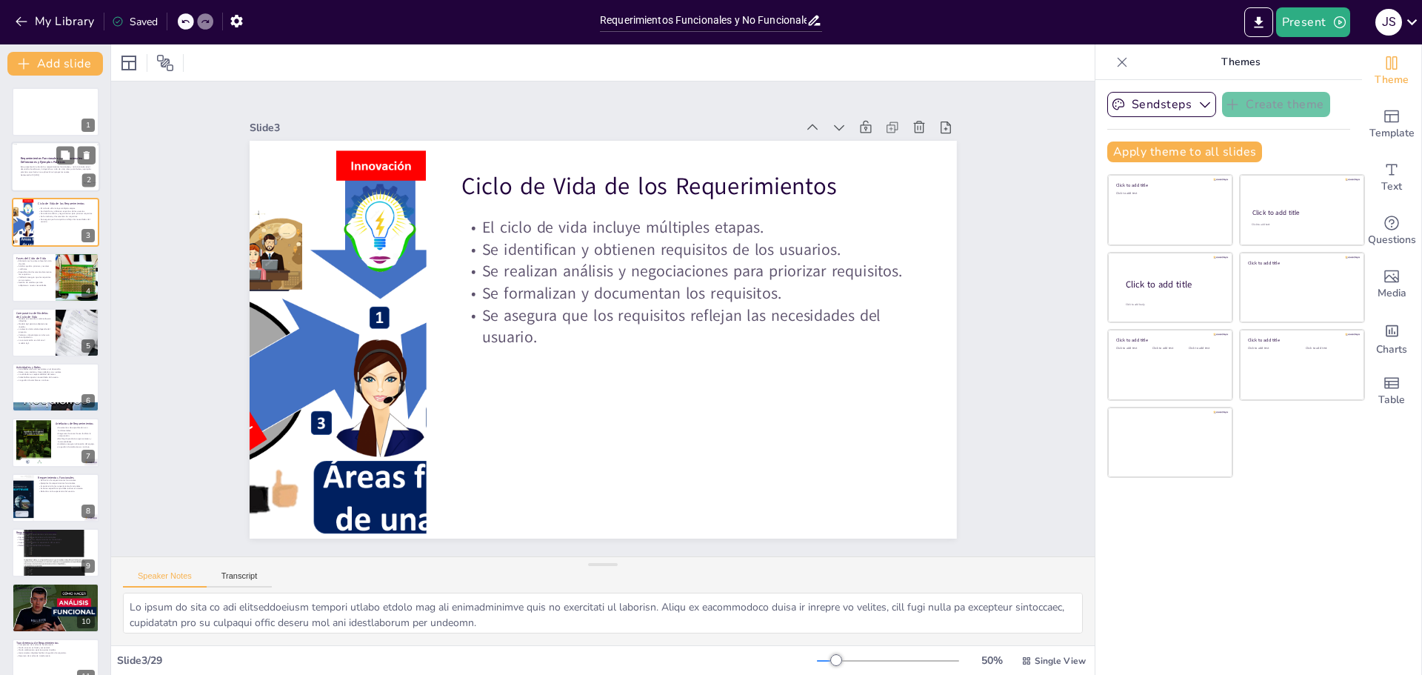
click at [49, 175] on p "Generated with Sendsteps.ai" at bounding box center [59, 175] width 76 height 3
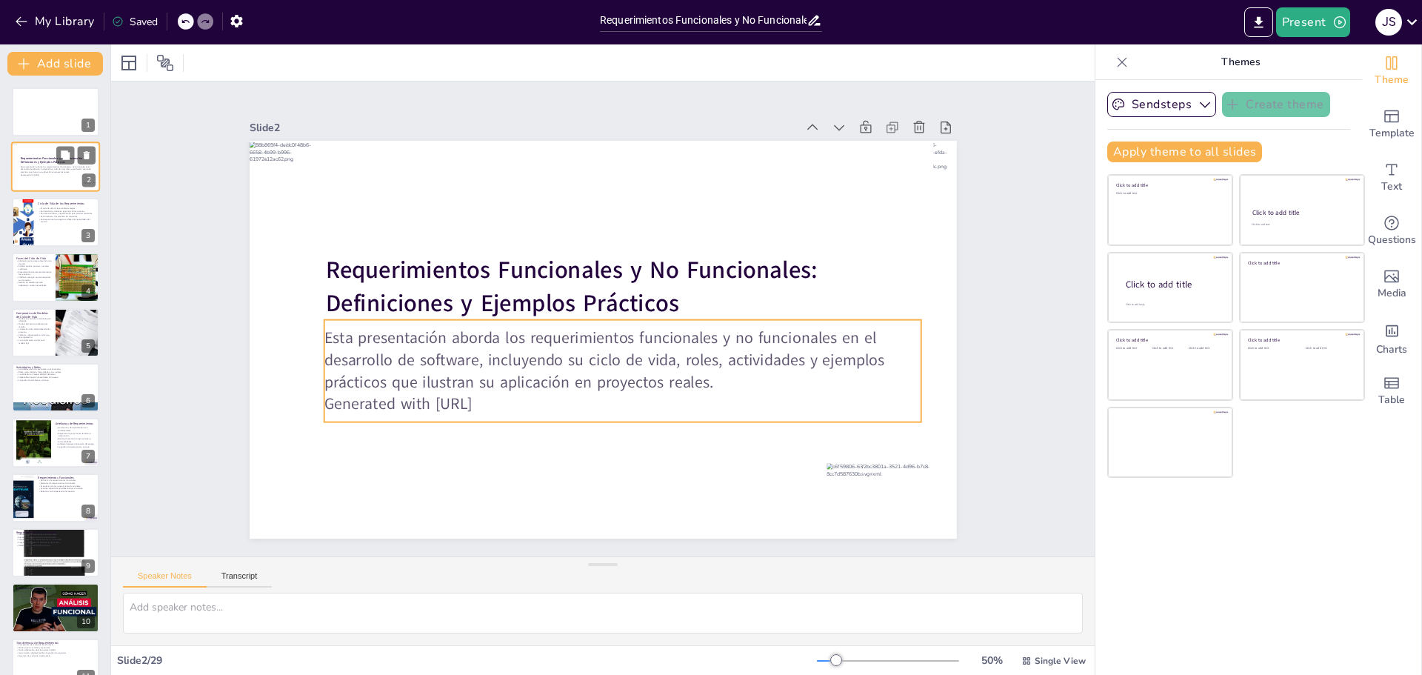
click at [50, 175] on div "Esta presentación aborda los requerimientos funcionales y no funcionales en el …" at bounding box center [59, 170] width 76 height 13
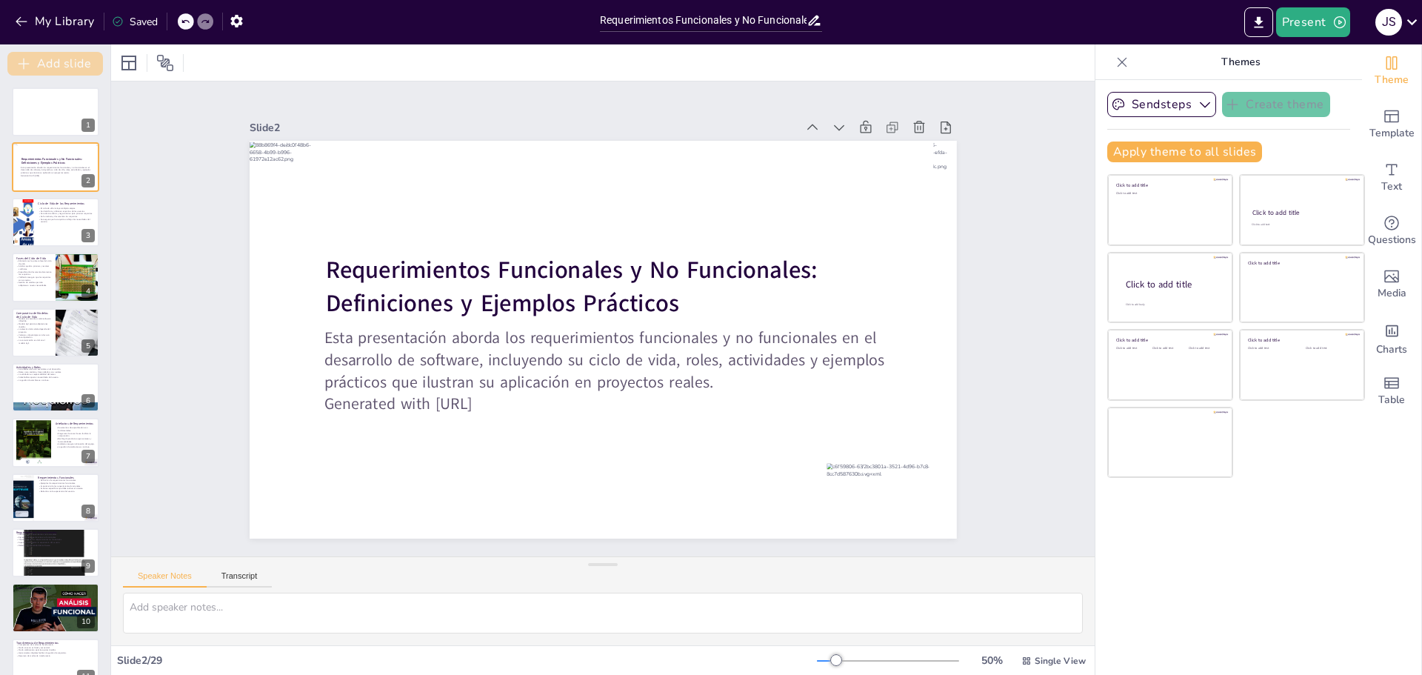
click at [60, 66] on button "Add slide" at bounding box center [55, 64] width 96 height 24
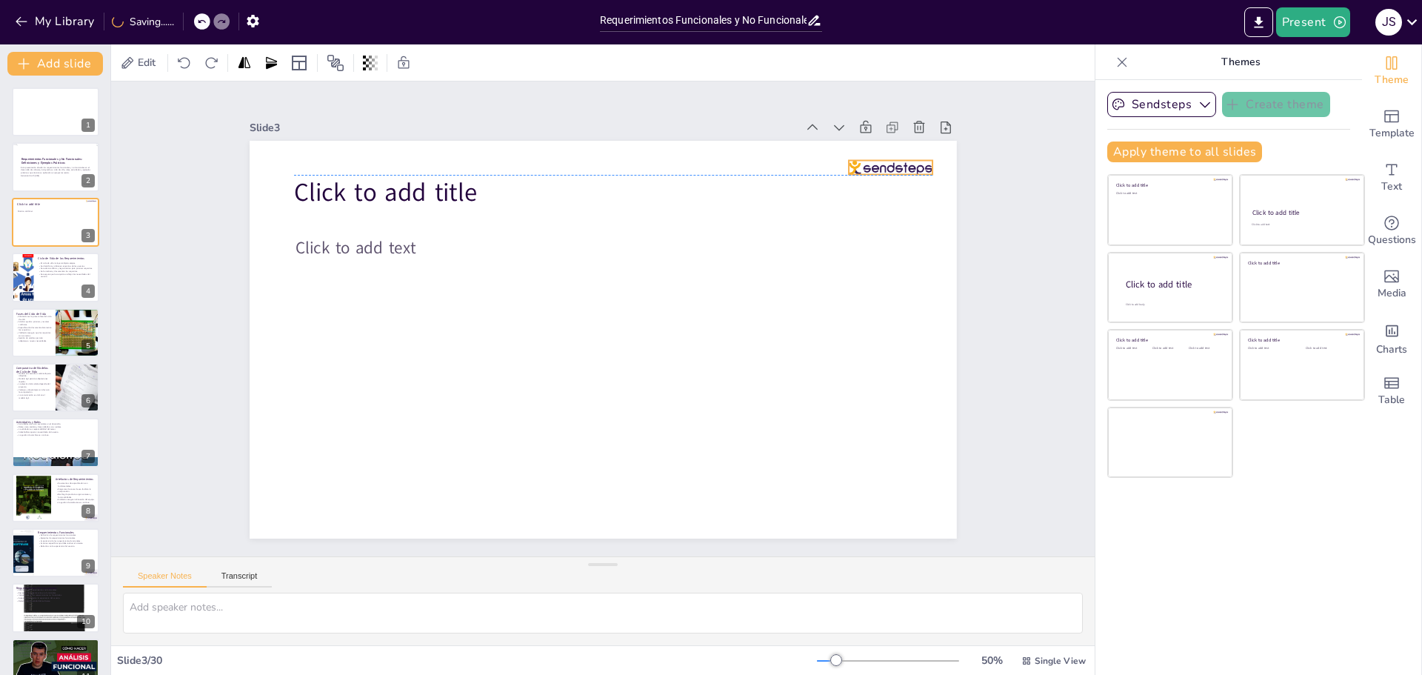
click at [881, 244] on div at bounding box center [923, 263] width 84 height 39
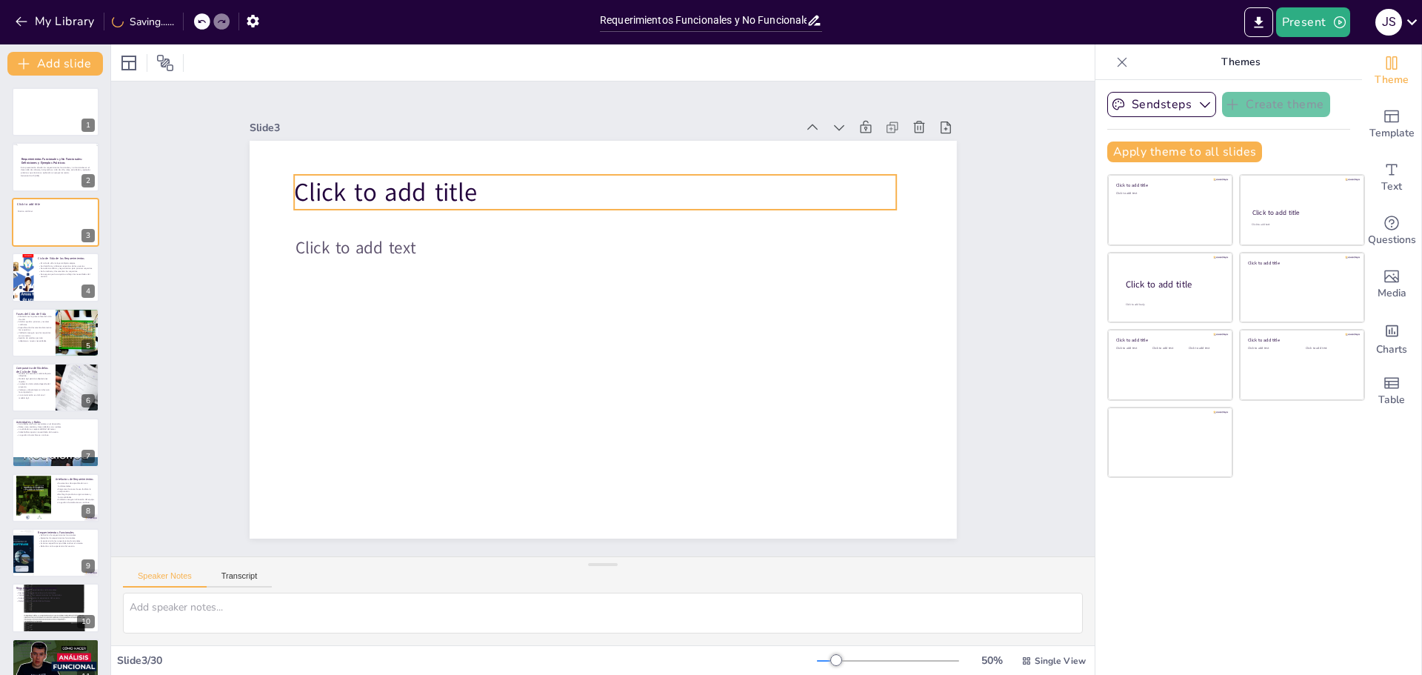
click at [510, 153] on span "Click to add title" at bounding box center [578, 68] width 136 height 168
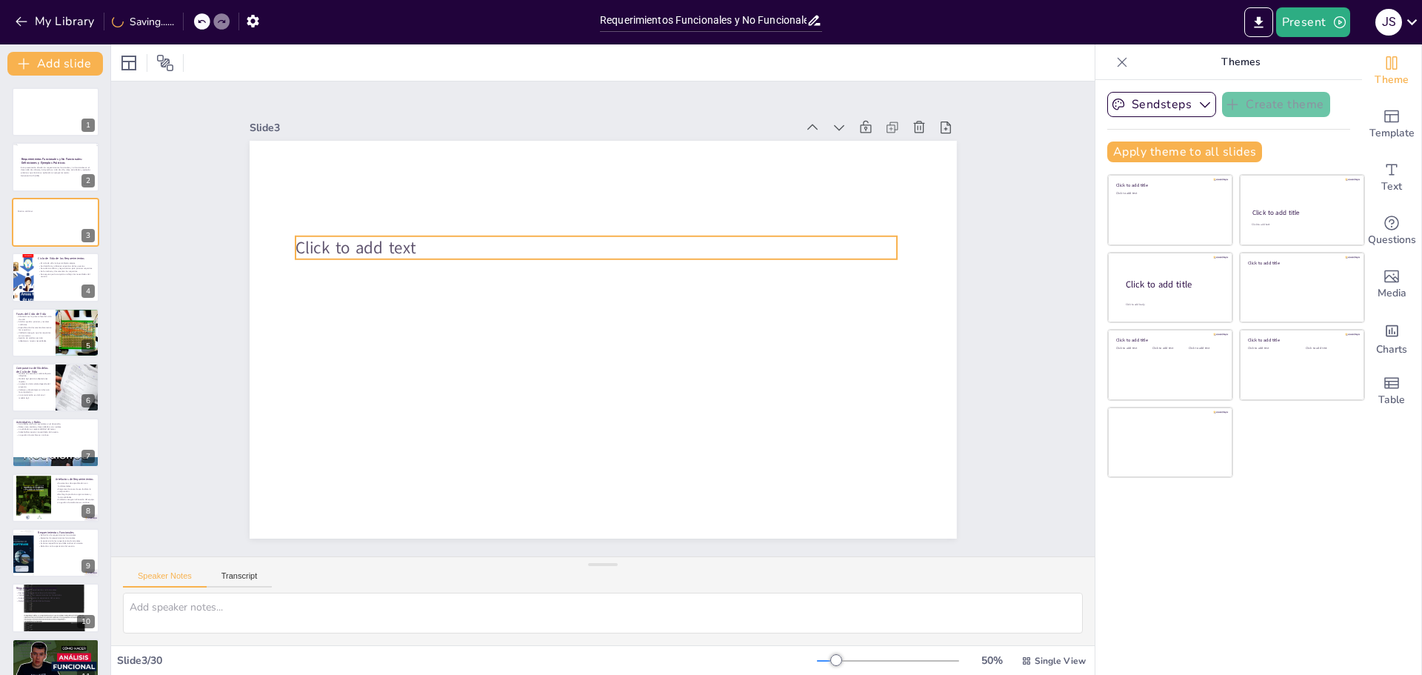
click at [718, 166] on span "Click to add text" at bounding box center [747, 104] width 59 height 121
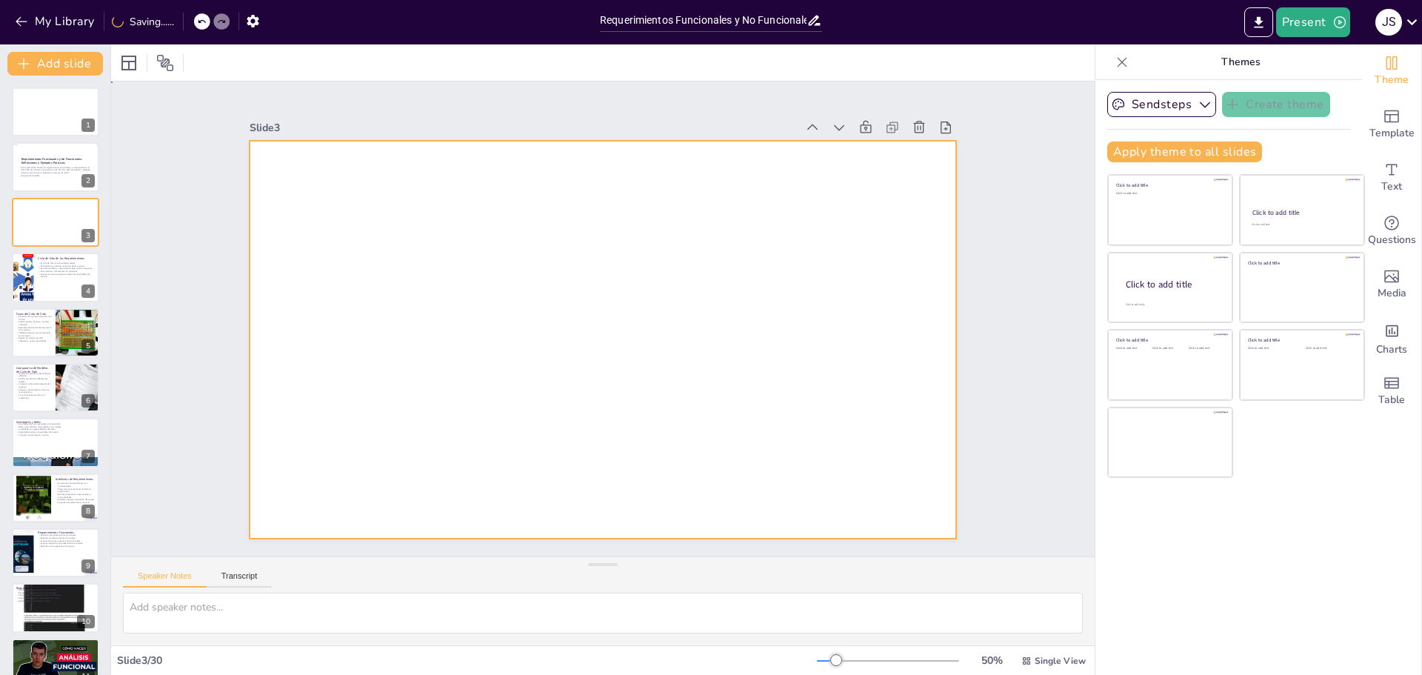
click at [443, 280] on div at bounding box center [584, 328] width 651 height 808
click at [583, 283] on div at bounding box center [591, 336] width 806 height 738
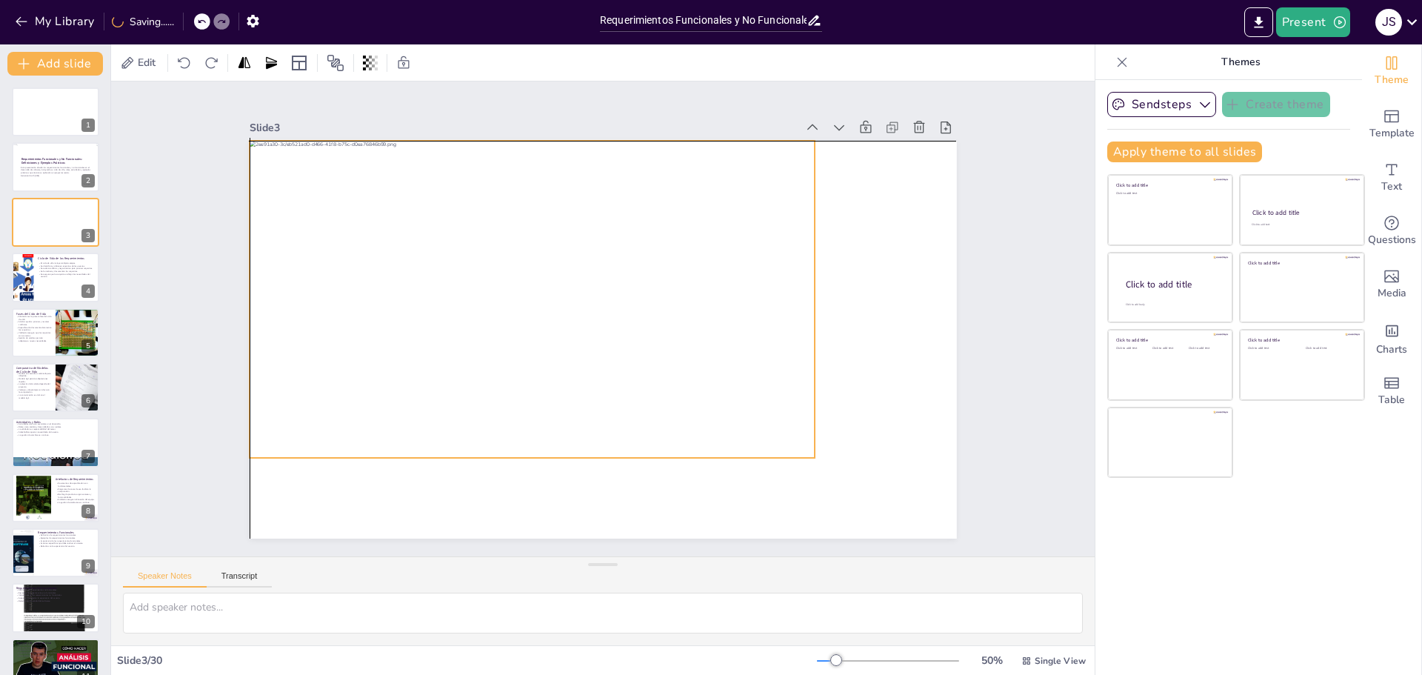
drag, startPoint x: 671, startPoint y: 352, endPoint x: 599, endPoint y: 308, distance: 84.1
click at [599, 308] on div at bounding box center [537, 284] width 619 height 427
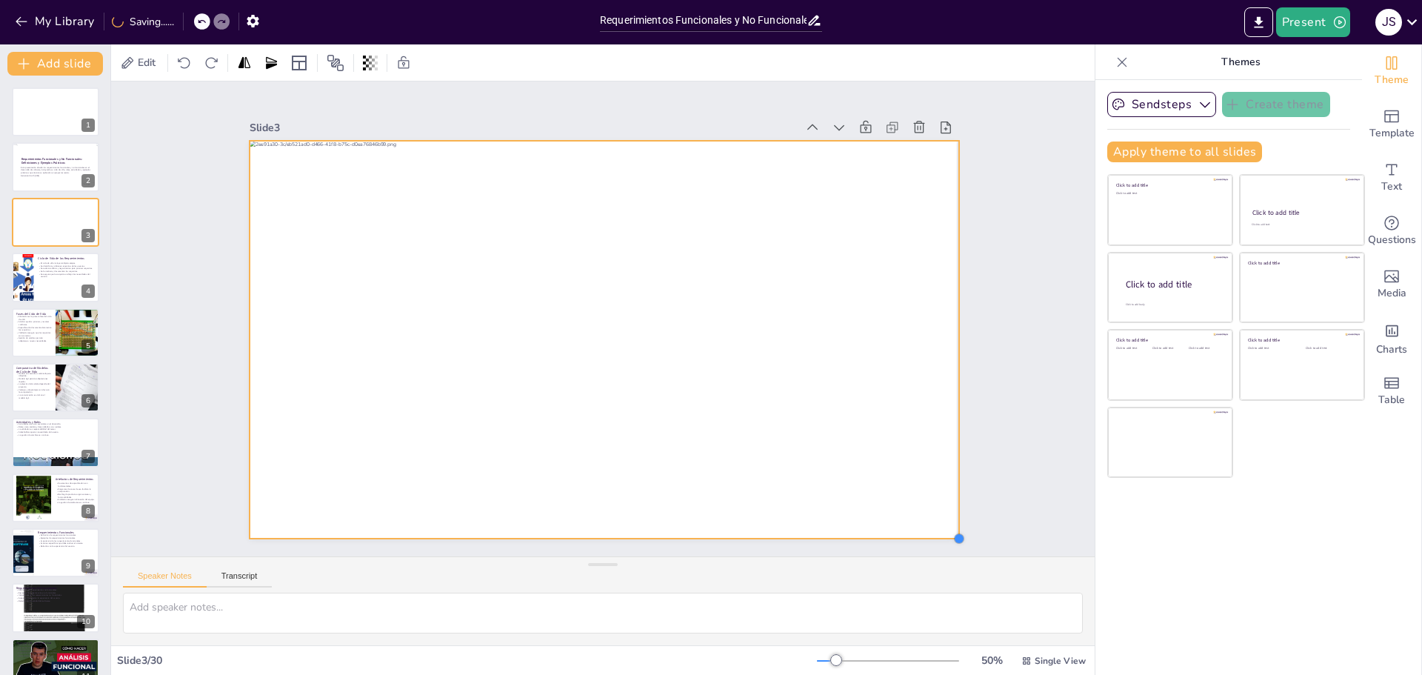
drag, startPoint x: 801, startPoint y: 447, endPoint x: 916, endPoint y: 528, distance: 140.4
click at [916, 528] on div at bounding box center [597, 338] width 796 height 597
click at [1012, 398] on div "Slide 1 Slide 2 Requerimientos Funcionales y No Funcionales: Definiciones y Eje…" at bounding box center [603, 318] width 984 height 475
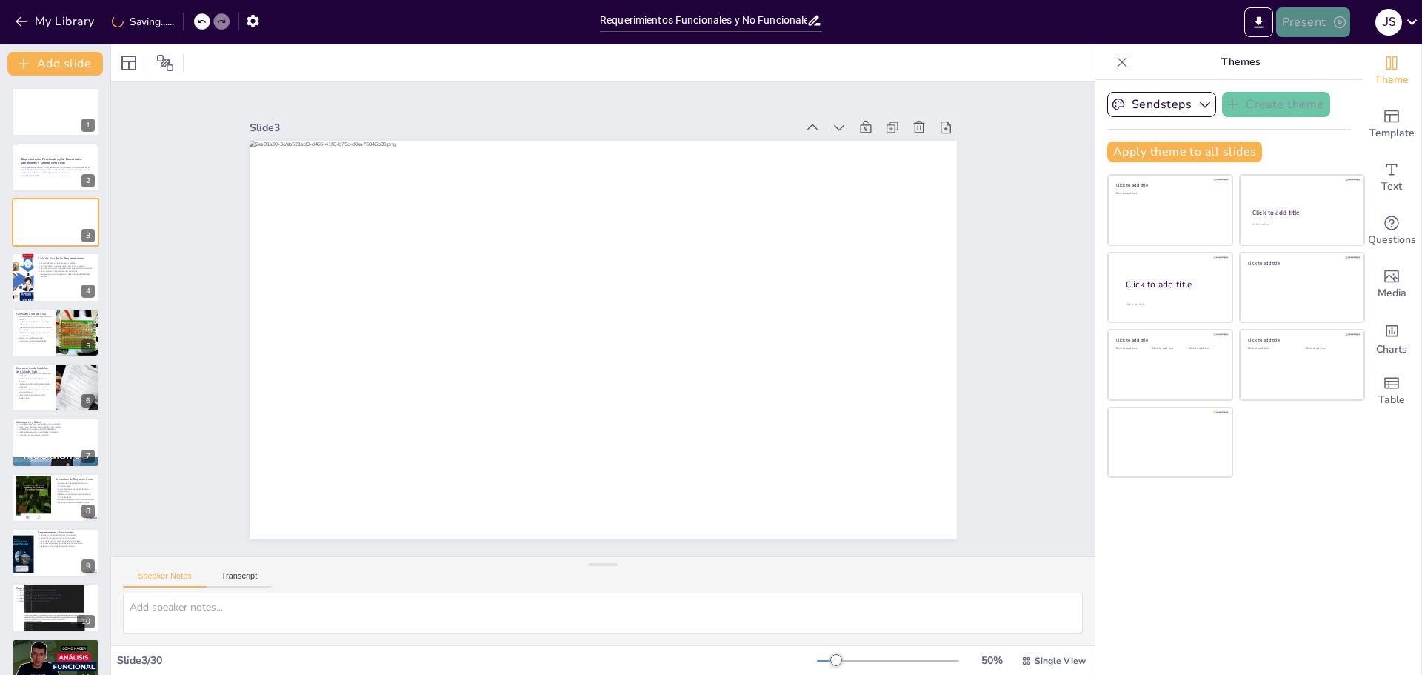
click at [1330, 16] on button "Present" at bounding box center [1313, 22] width 74 height 30
click at [1300, 96] on li "Play presentation" at bounding box center [1336, 91] width 116 height 24
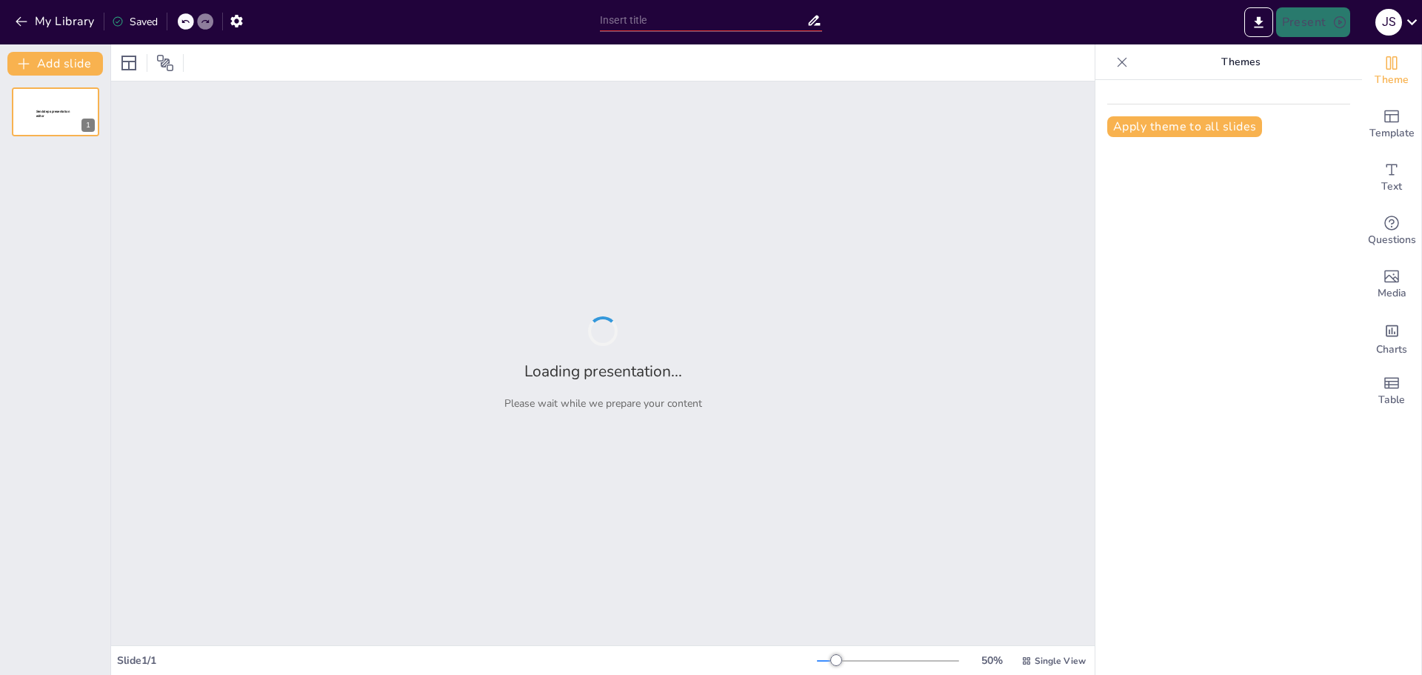
type input "Requerimientos Funcionales y No Funcionales: Definiciones y Ejemplos Prácticos"
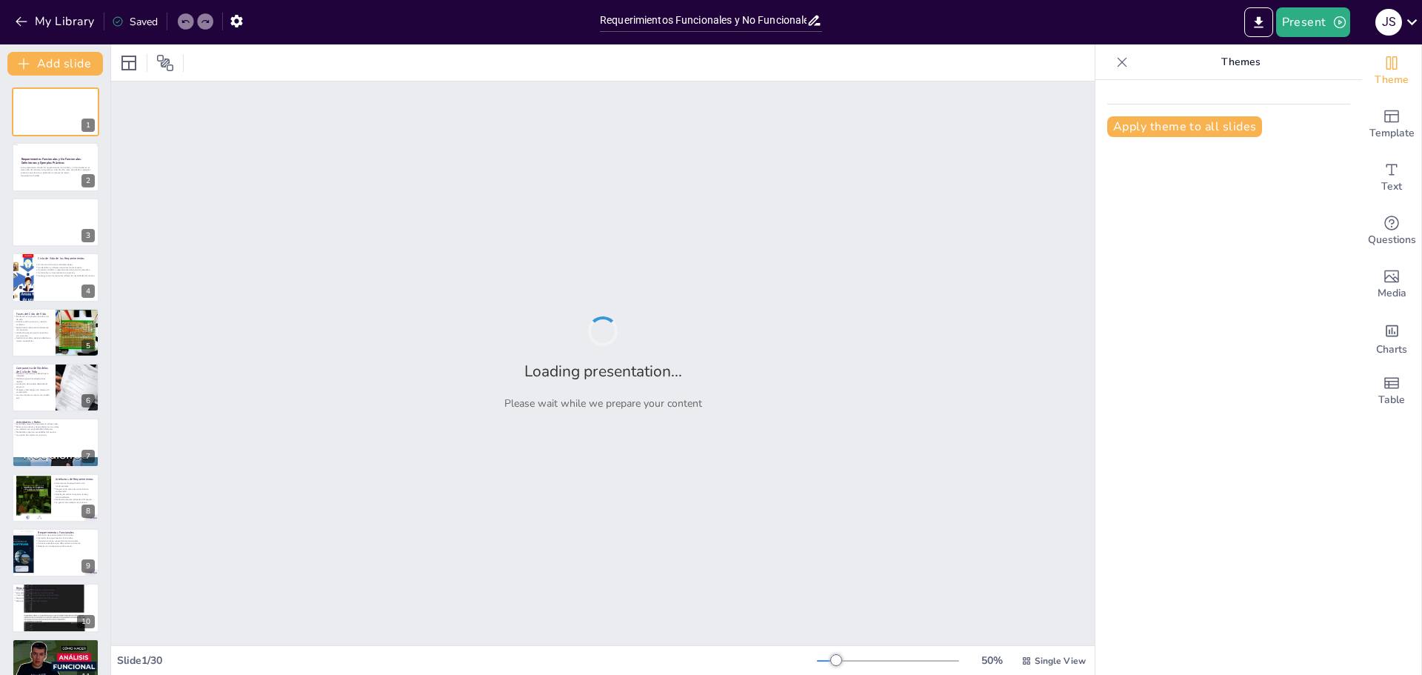
checkbox input "true"
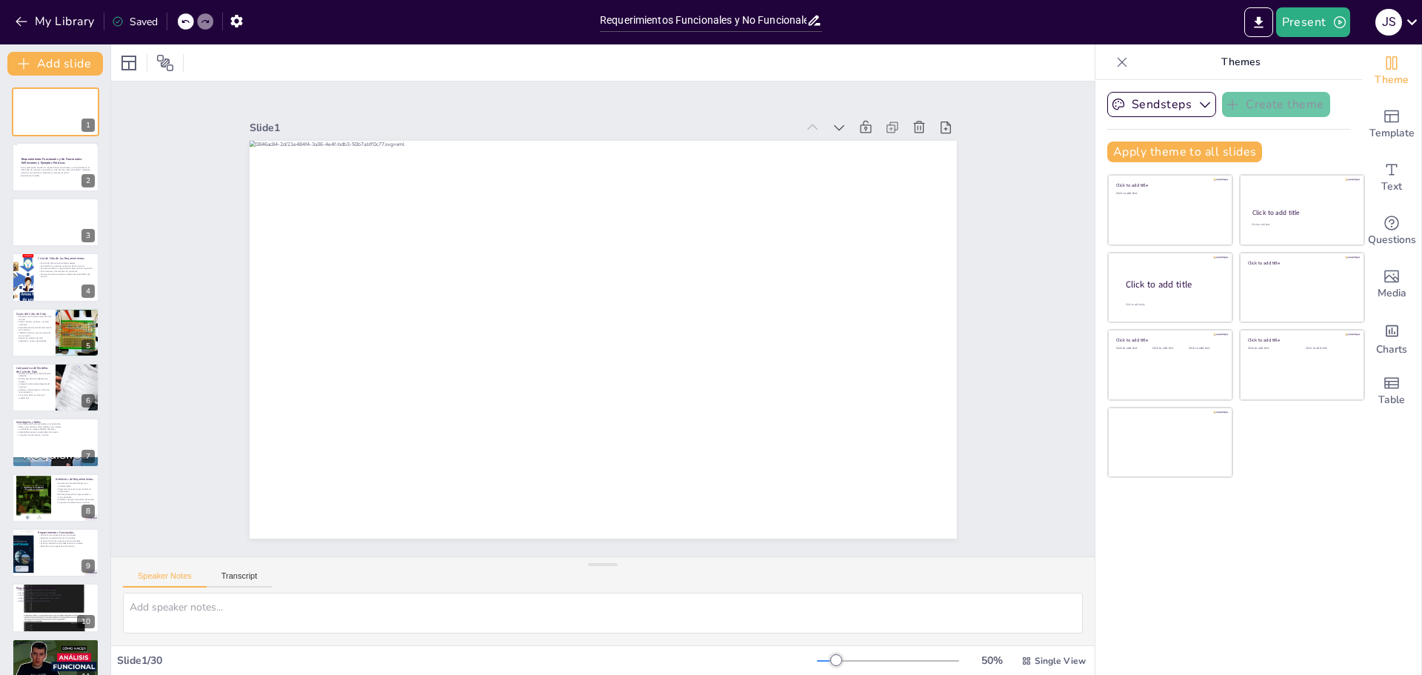
checkbox input "true"
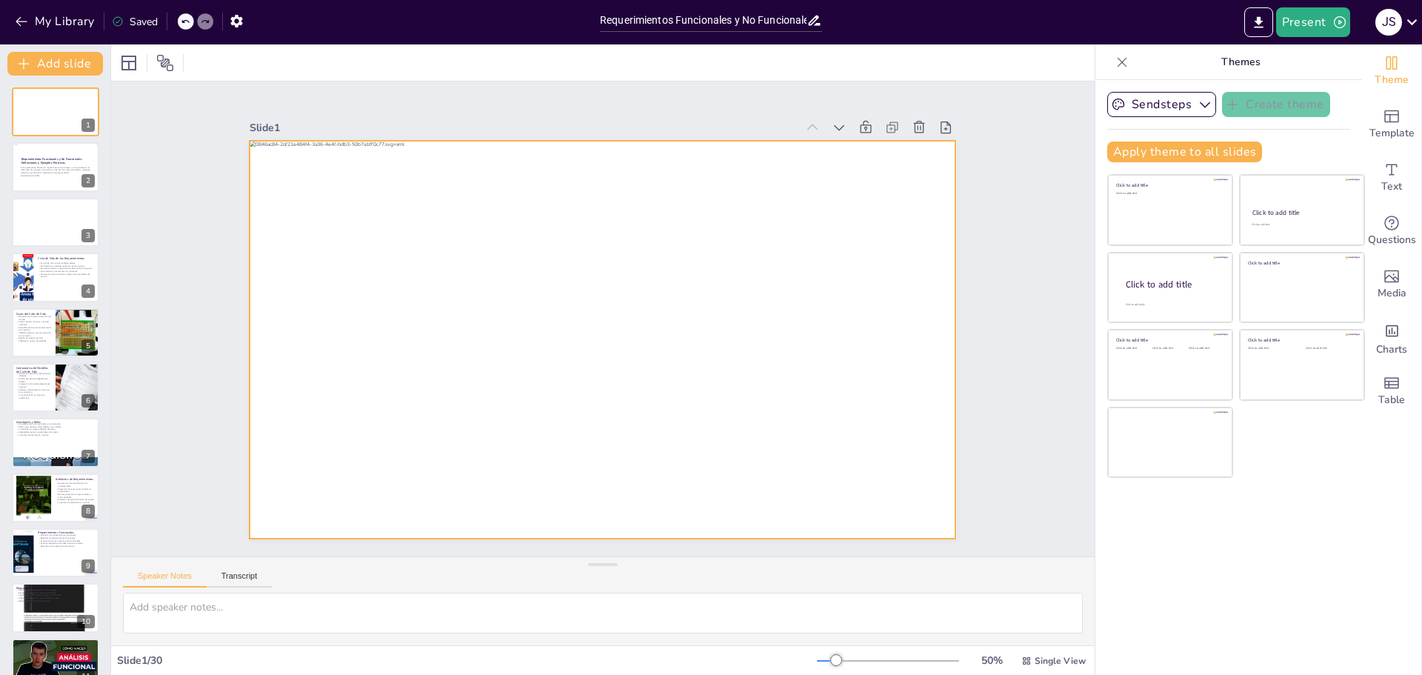
checkbox input "true"
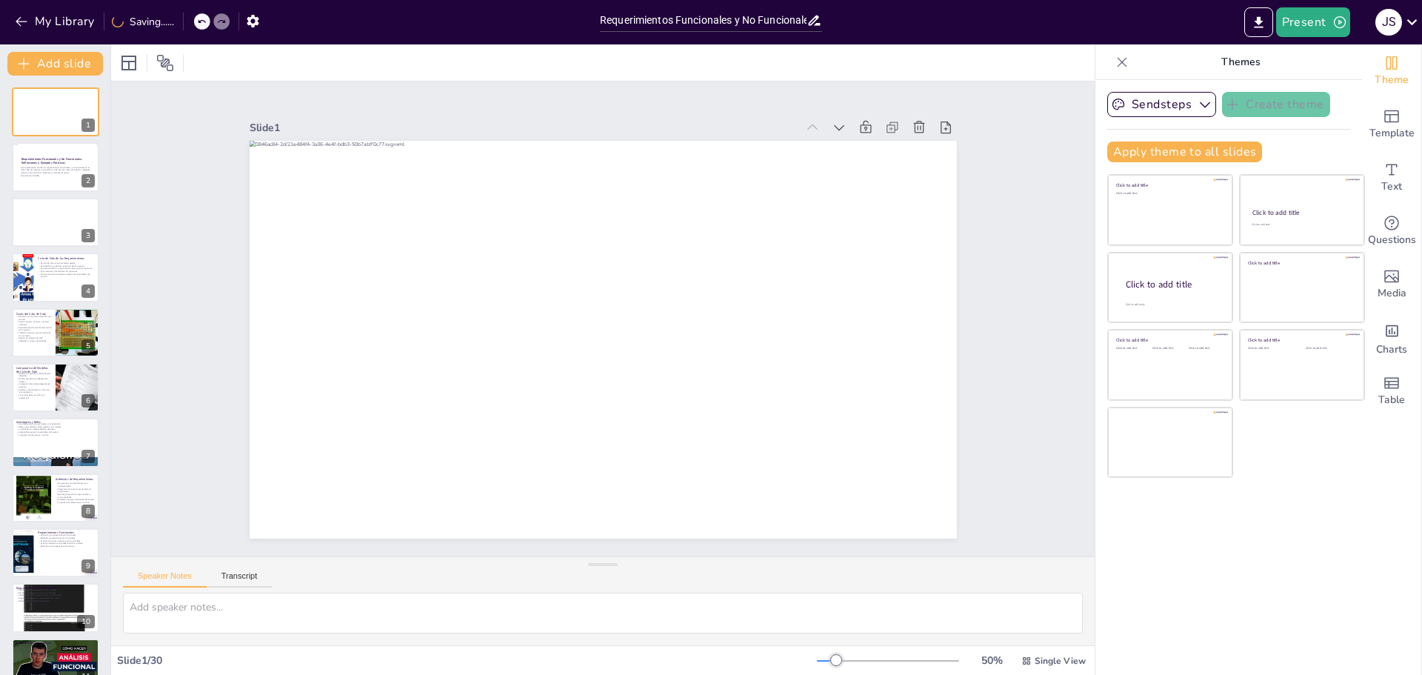
checkbox input "true"
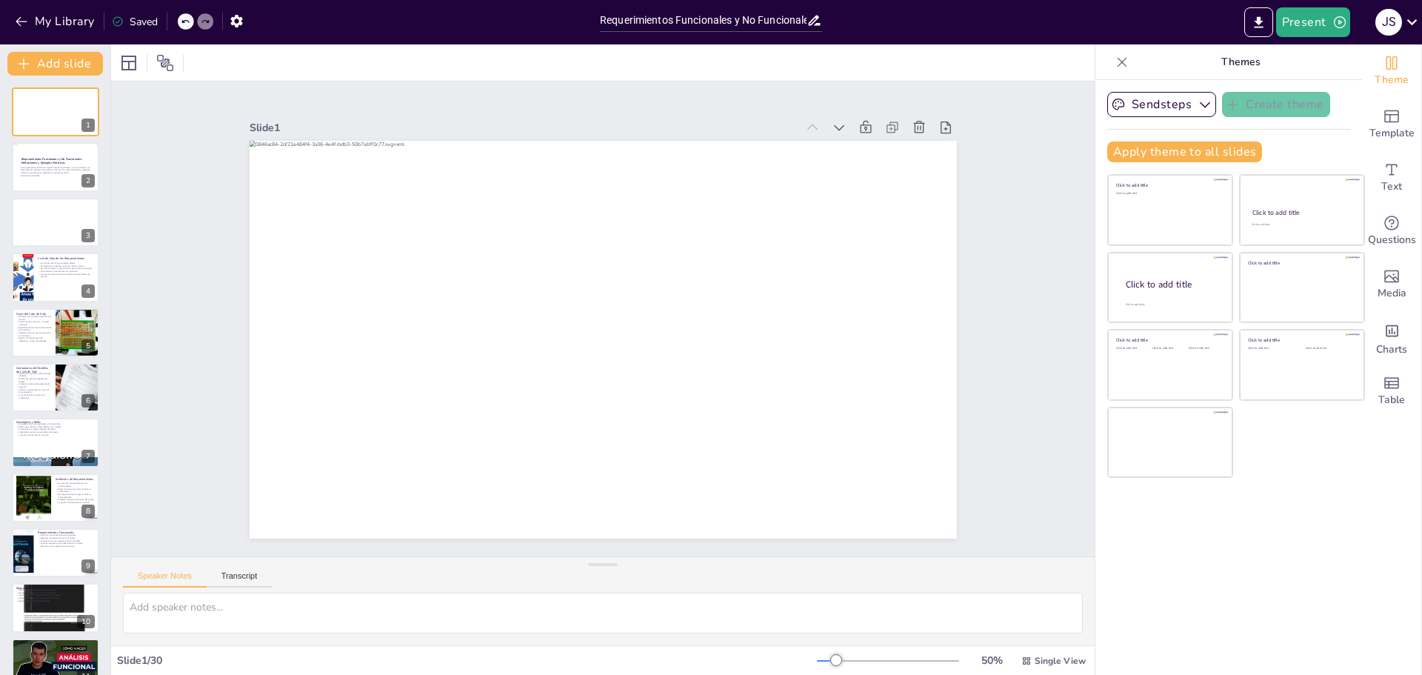
checkbox input "true"
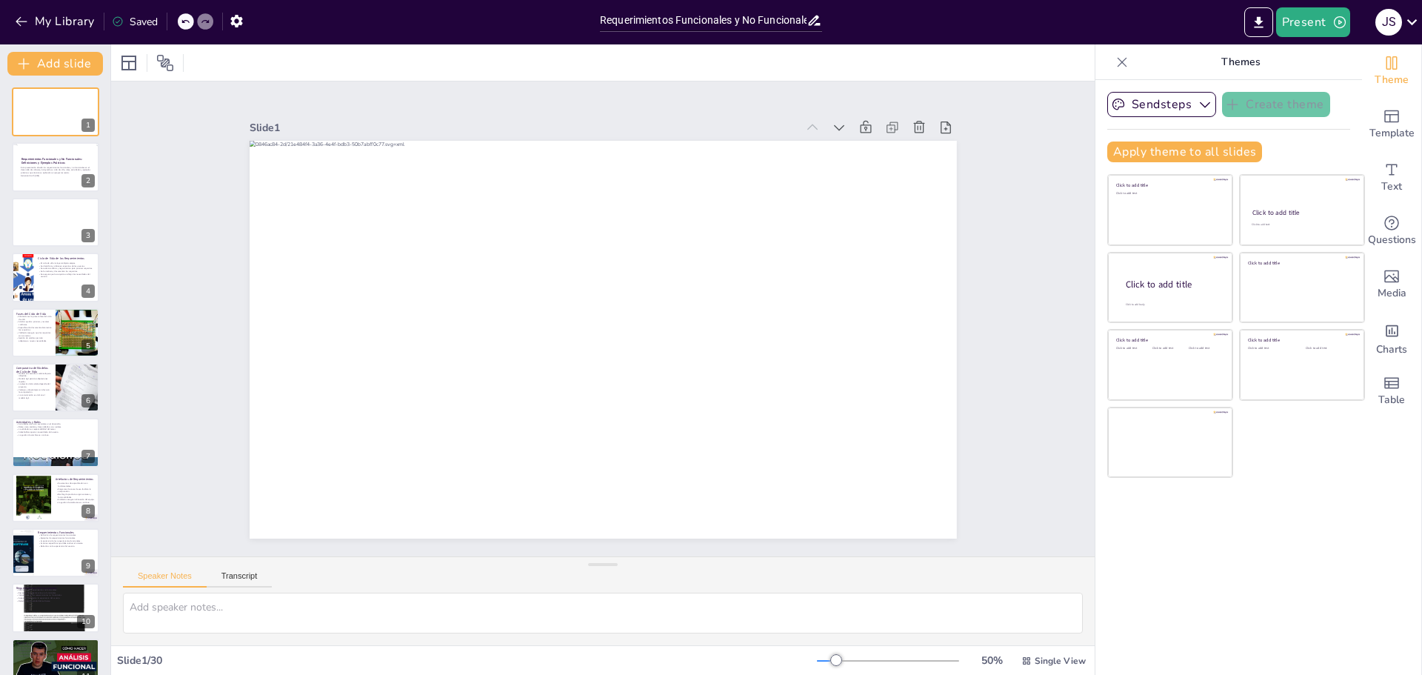
checkbox input "true"
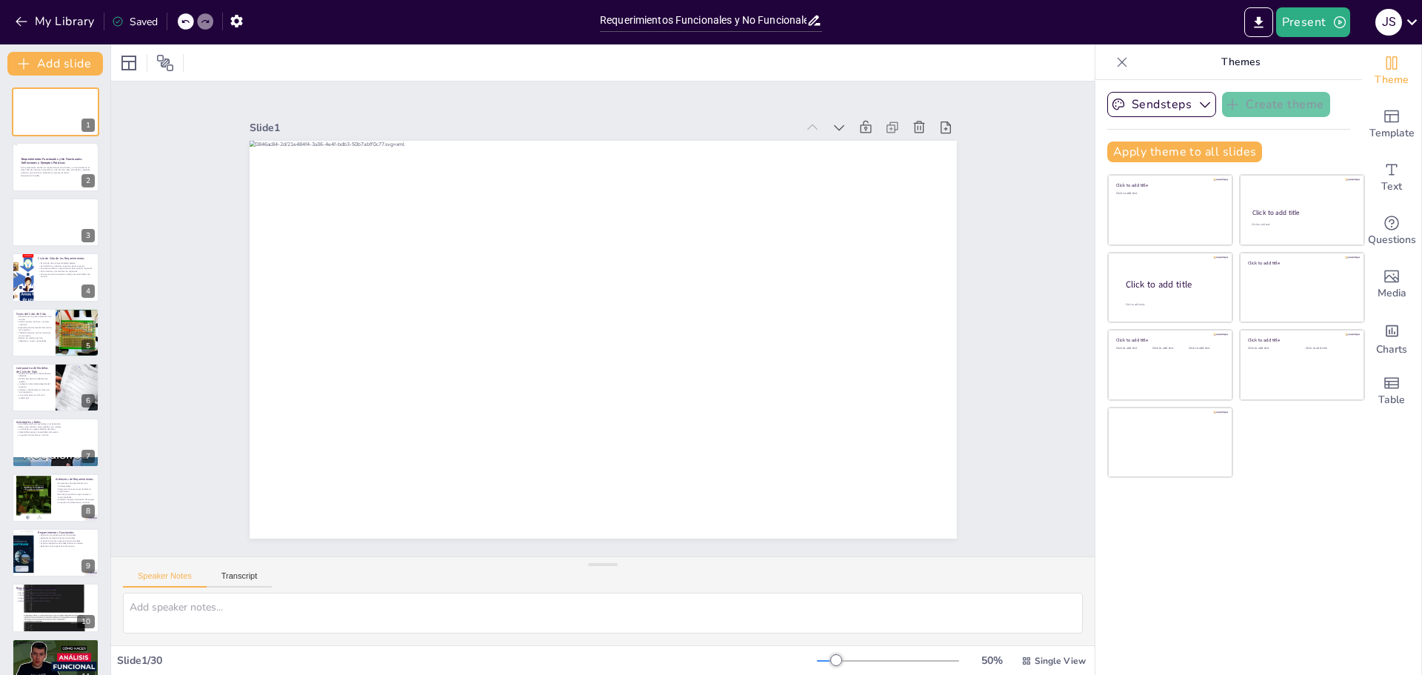
checkbox input "true"
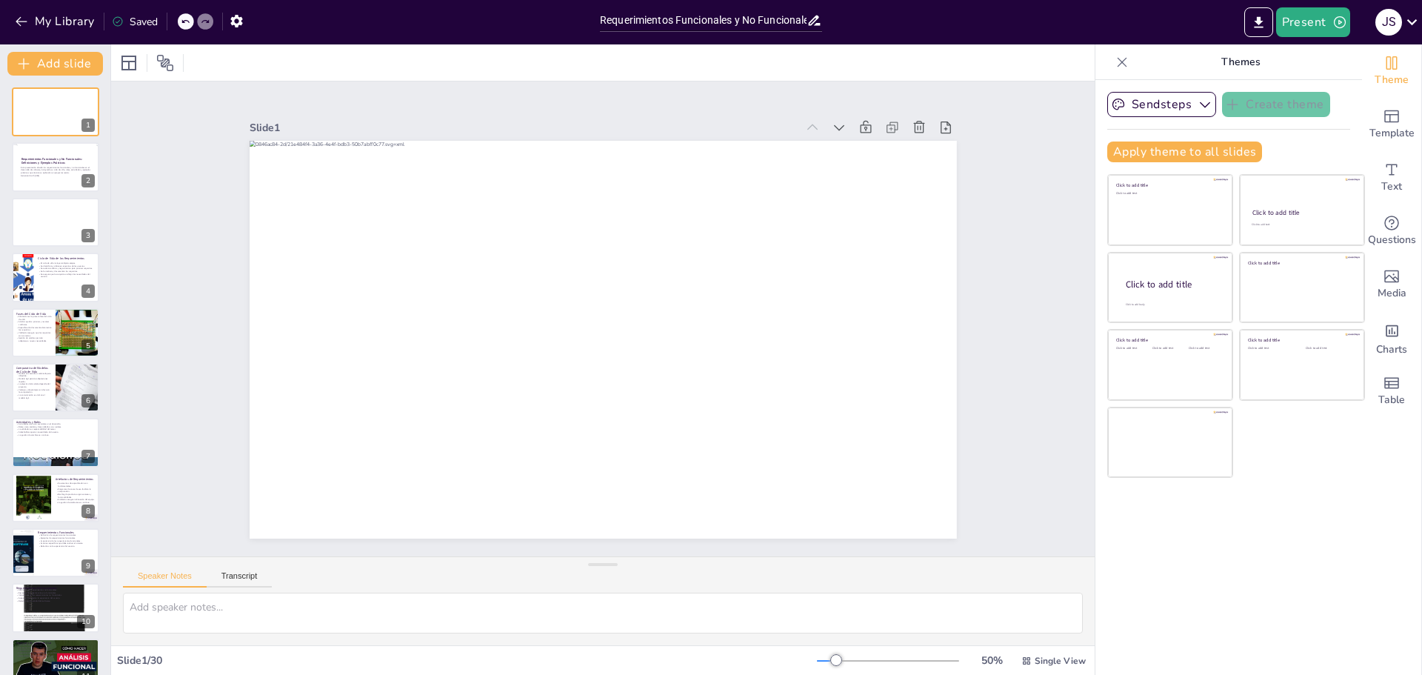
checkbox input "true"
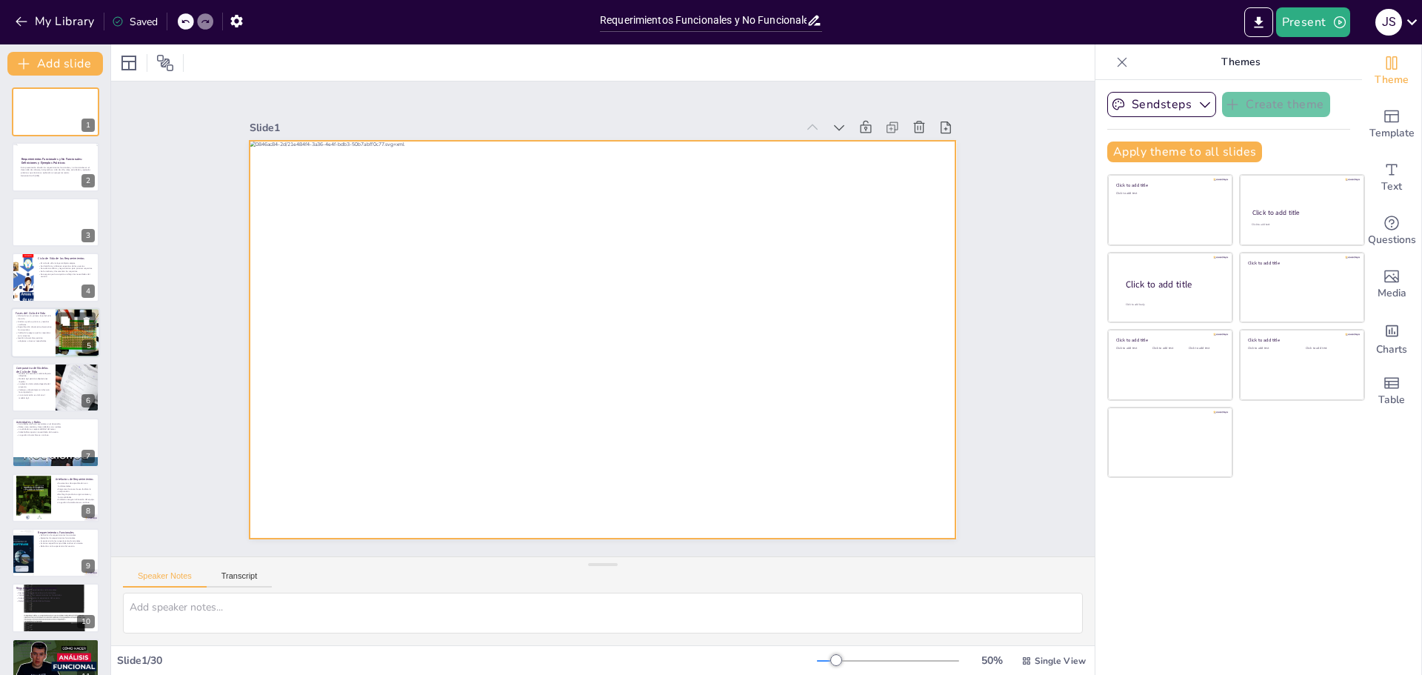
checkbox input "true"
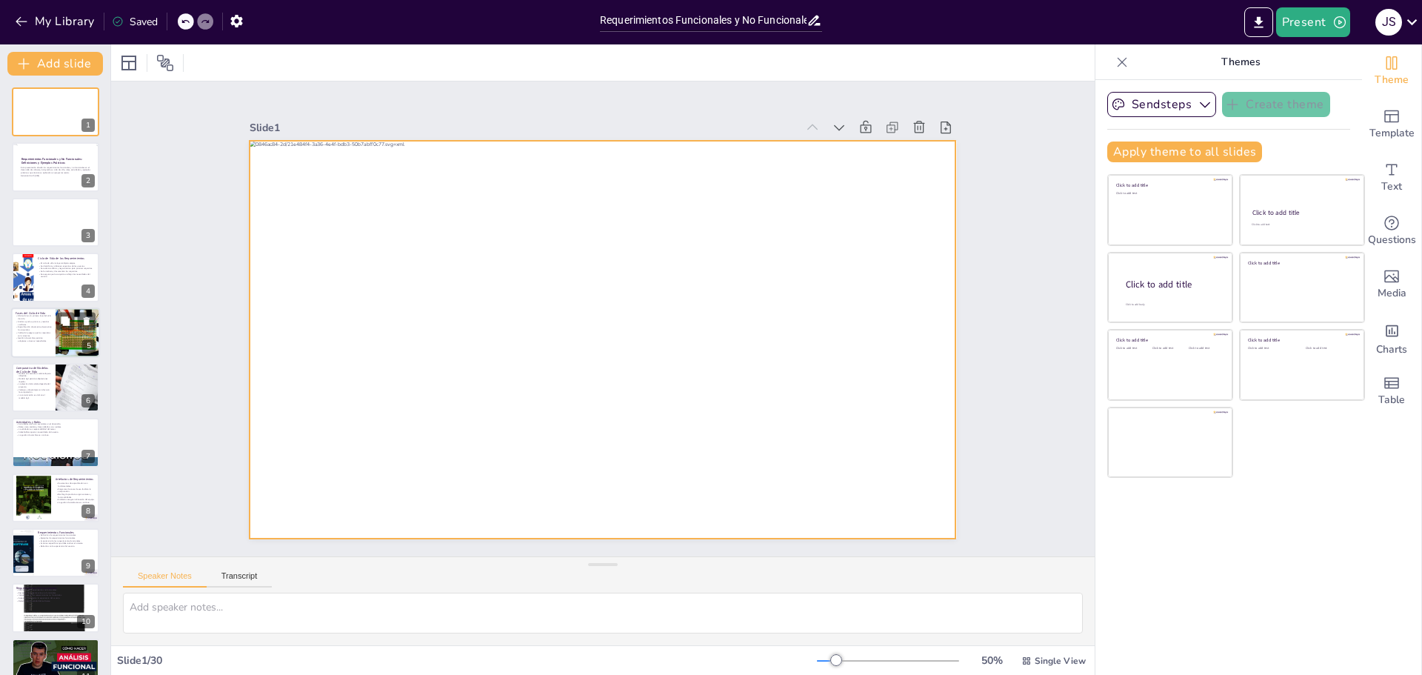
checkbox input "true"
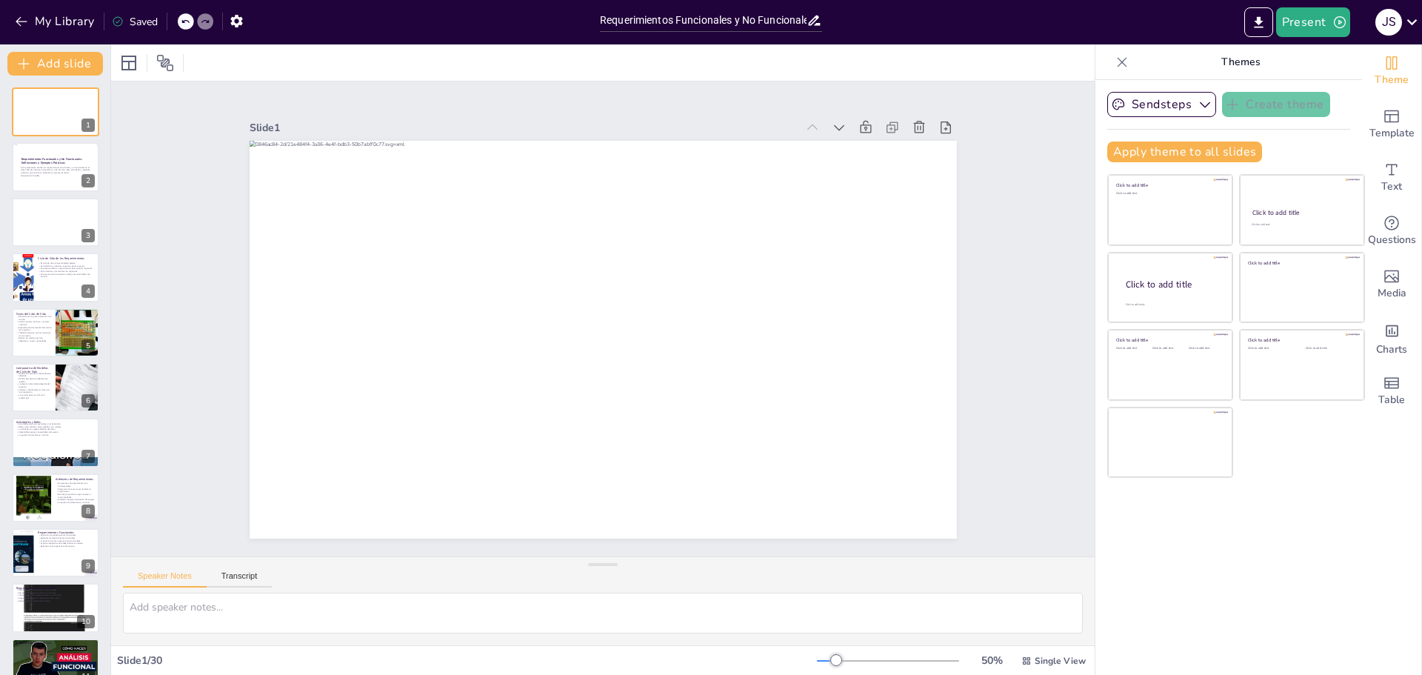
checkbox input "true"
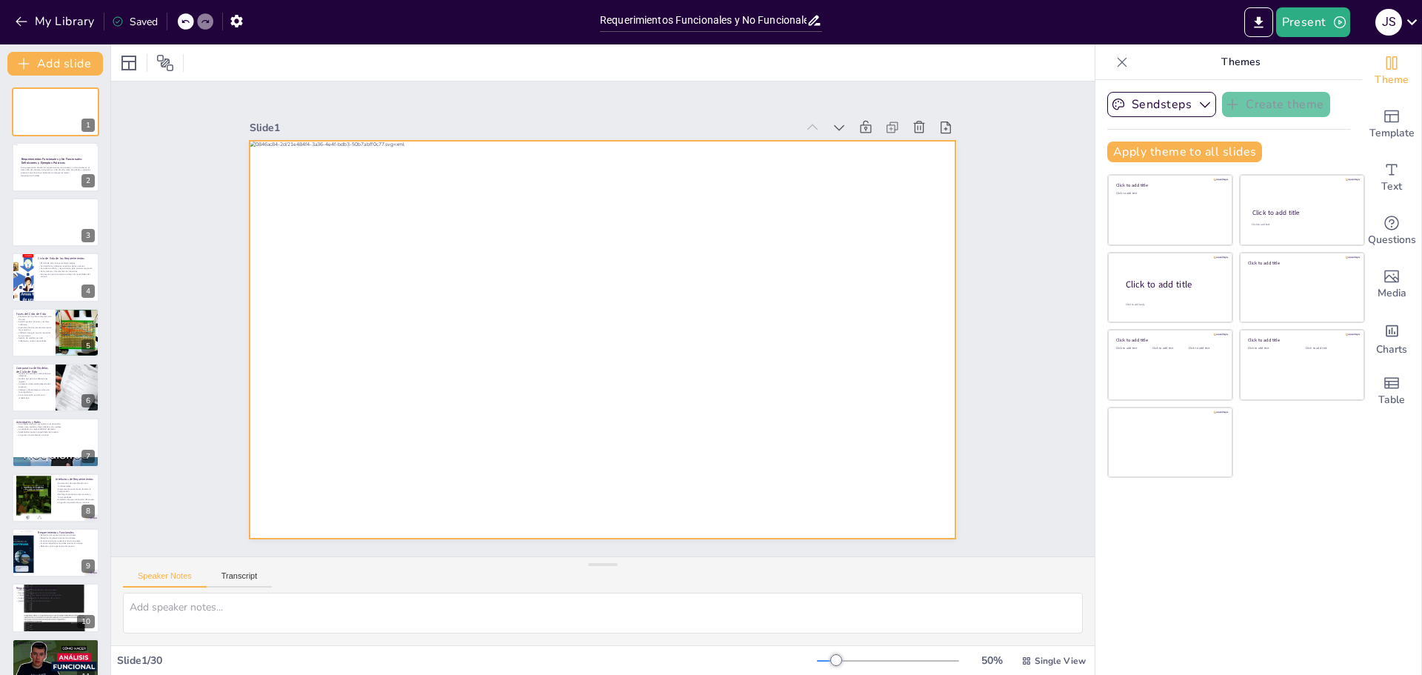
checkbox input "true"
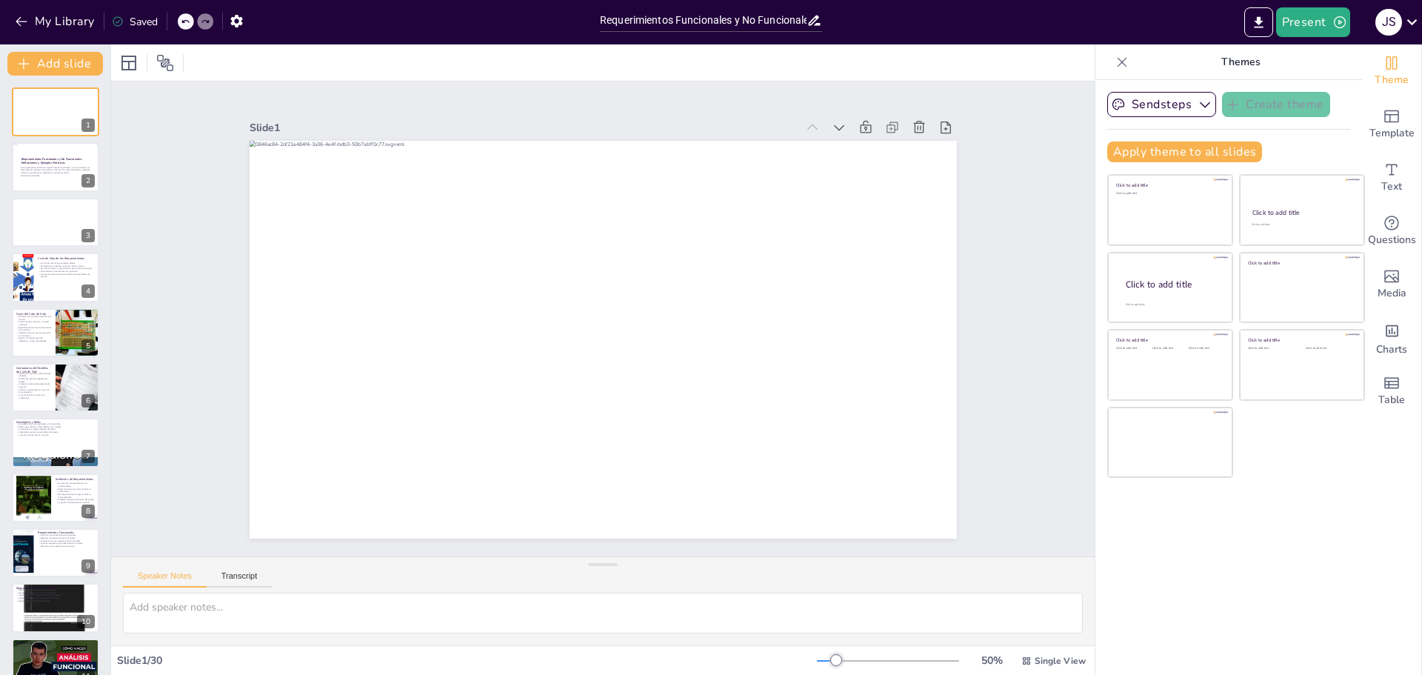
checkbox input "true"
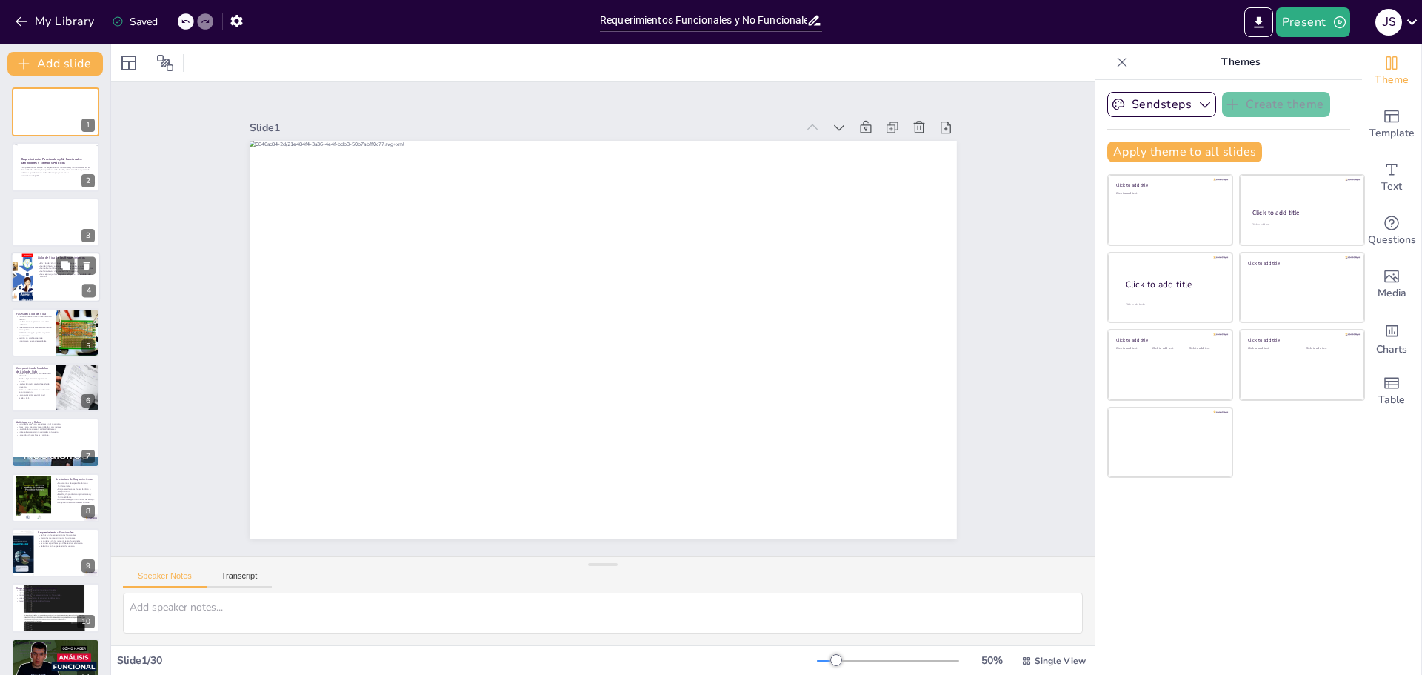
checkbox input "true"
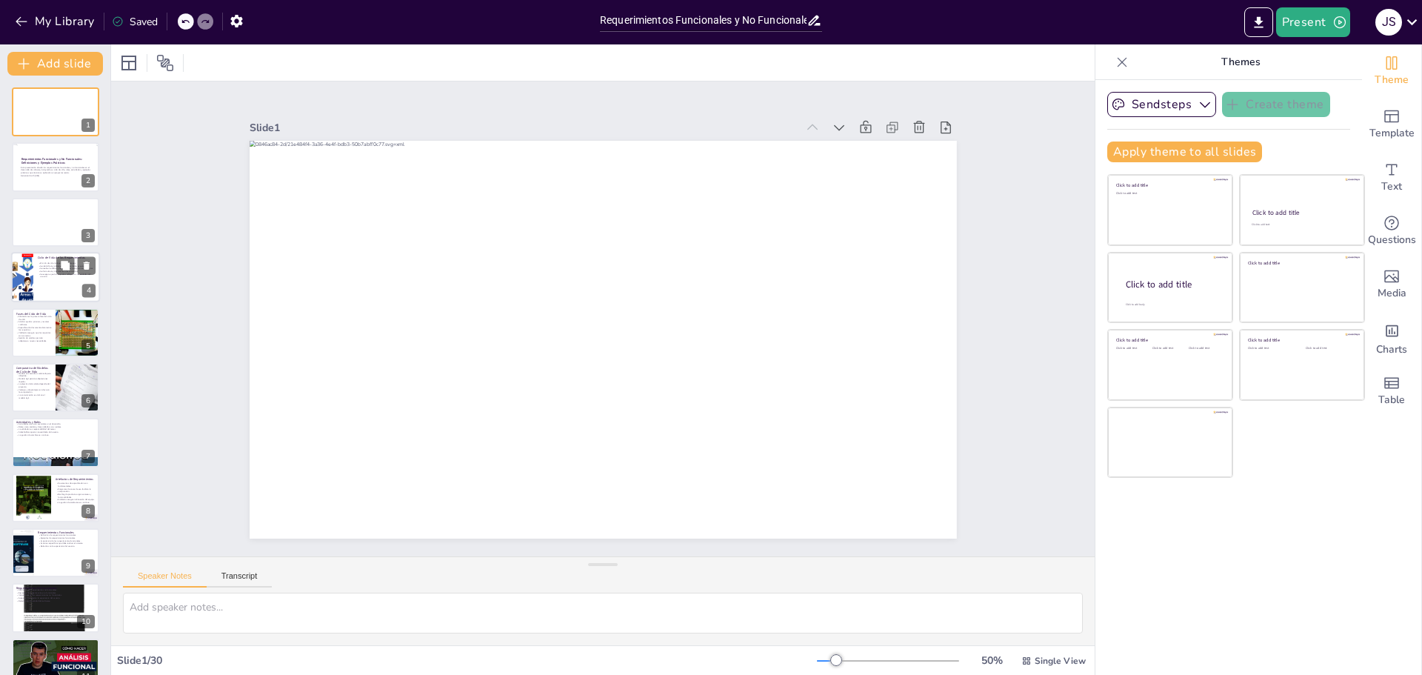
checkbox input "true"
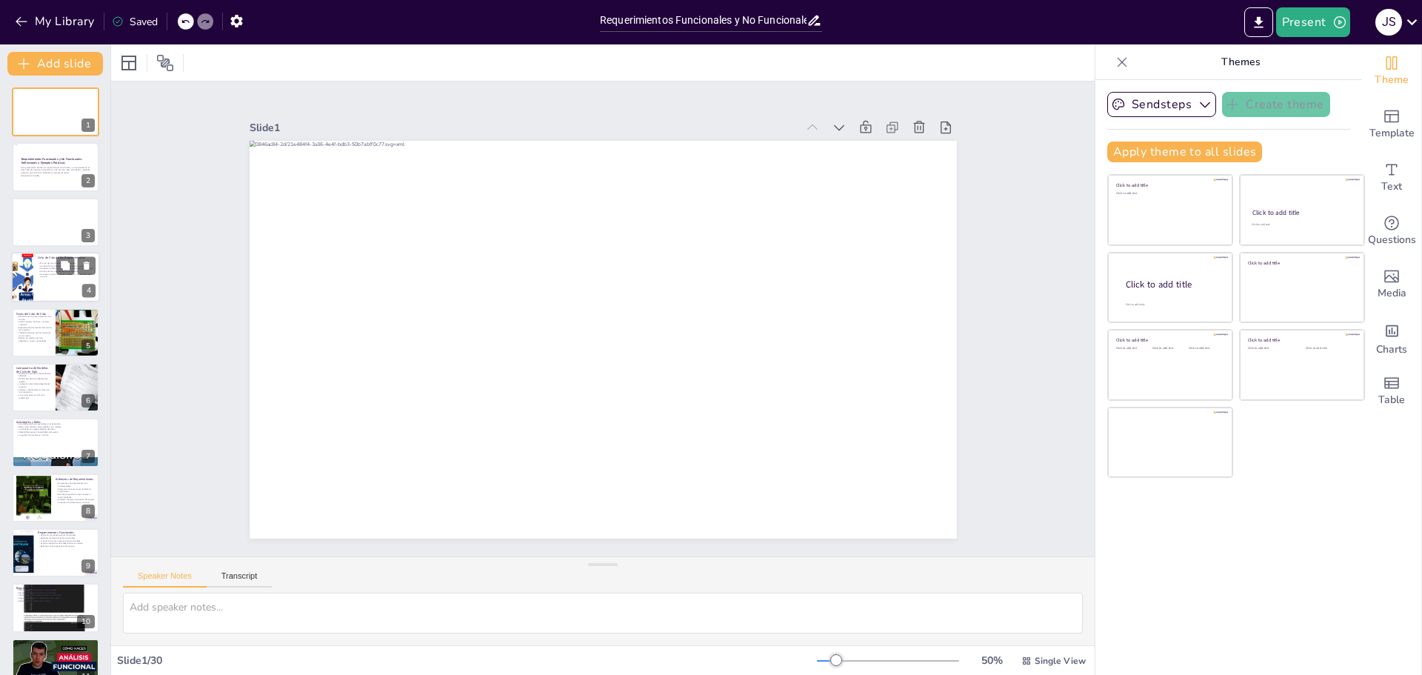
checkbox input "true"
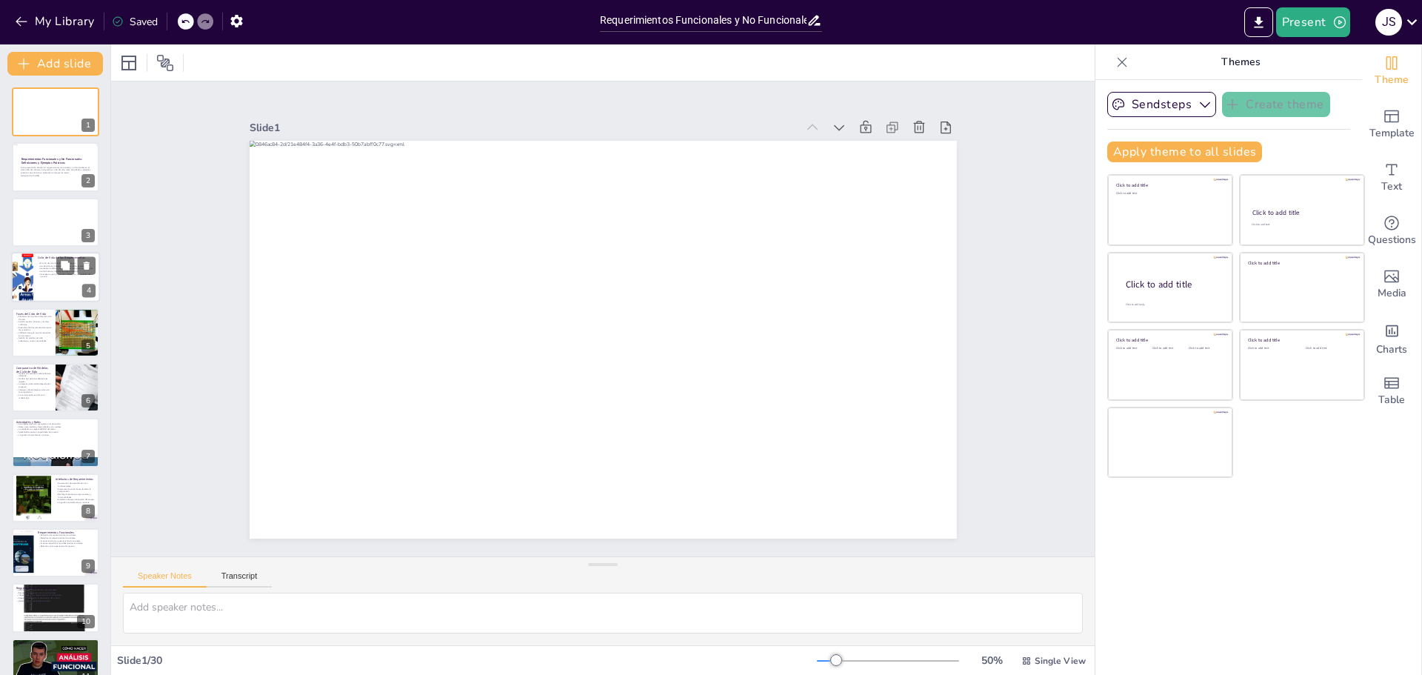
checkbox input "true"
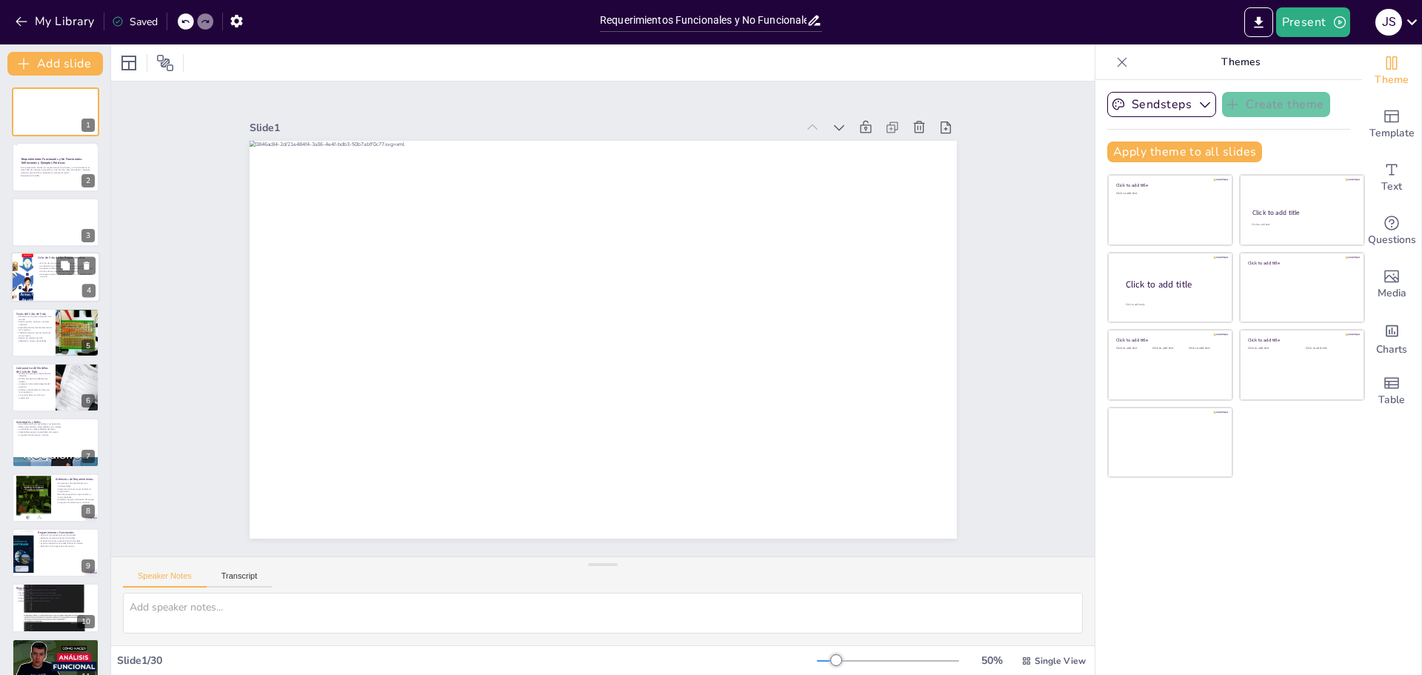
checkbox input "true"
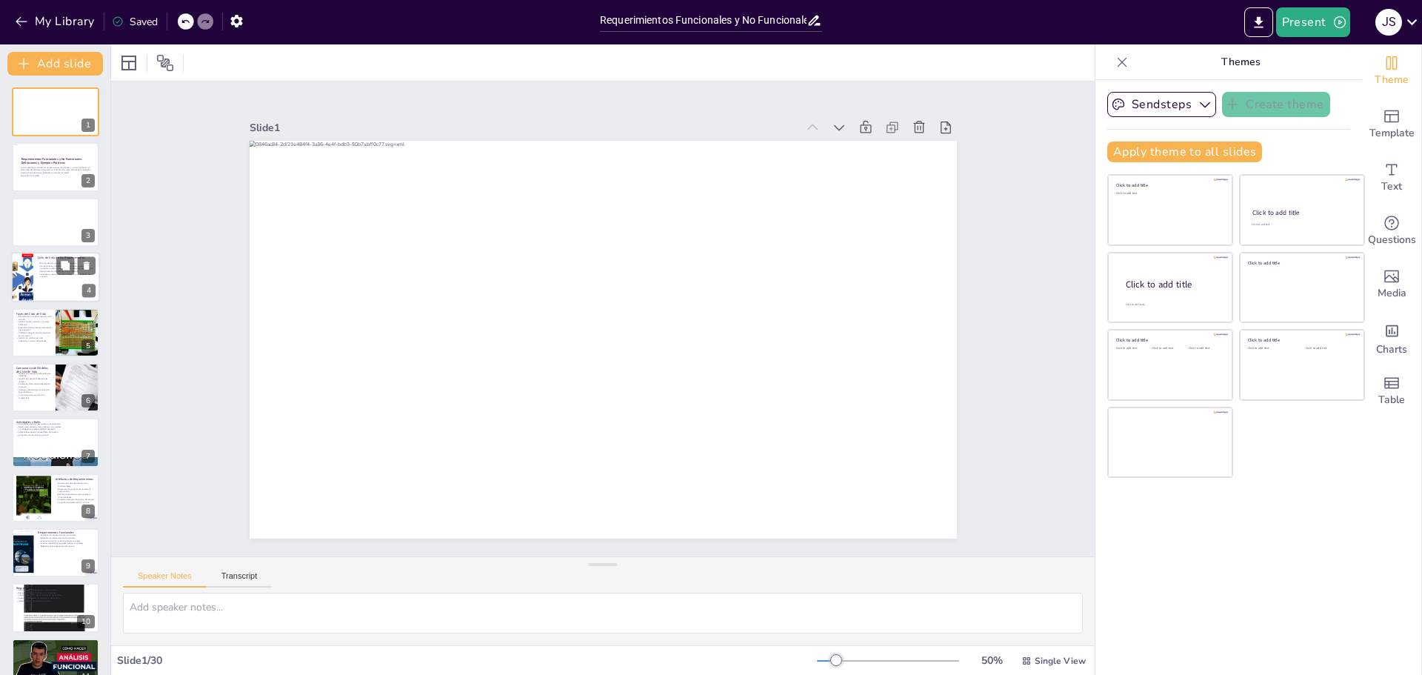
checkbox input "true"
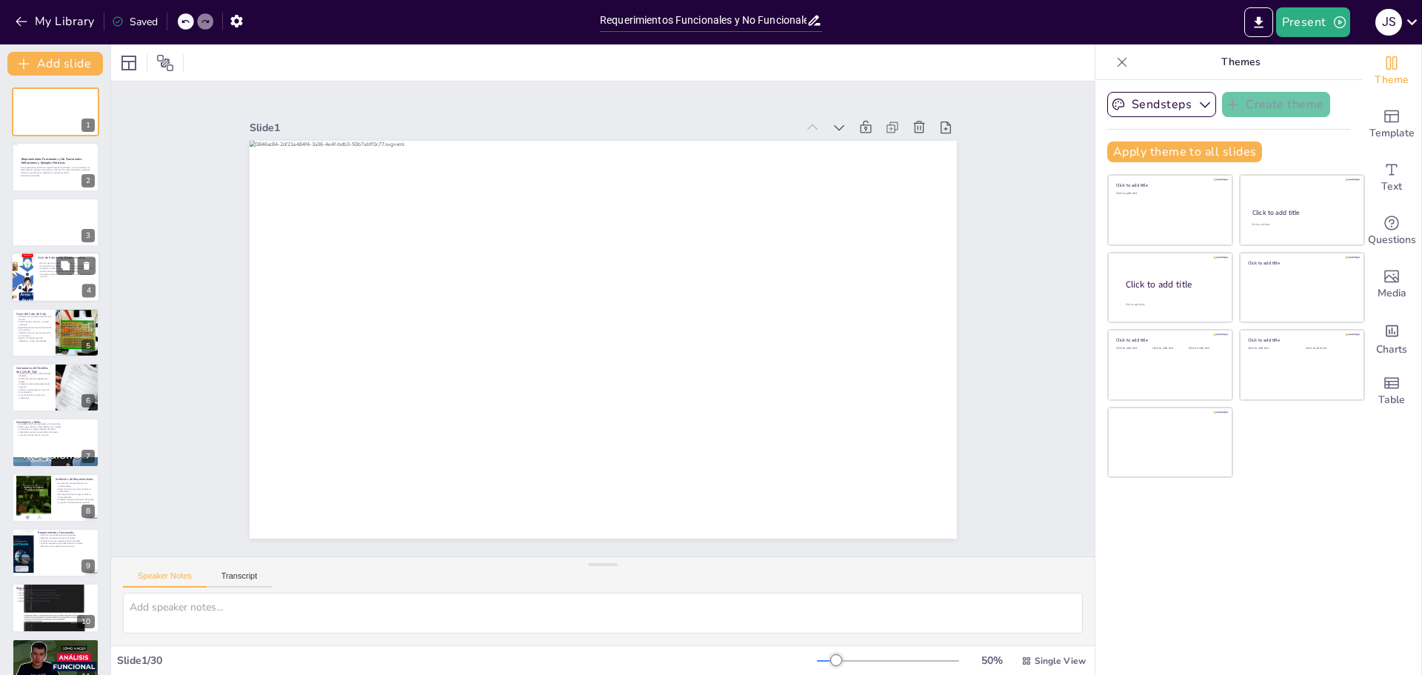
click at [39, 268] on p "Se realizan análisis y negociaciones para priorizar requisitos." at bounding box center [67, 268] width 58 height 3
type textarea "El ciclo de vida de los requerimientos incluye varias etapas que son fundamenta…"
checkbox input "true"
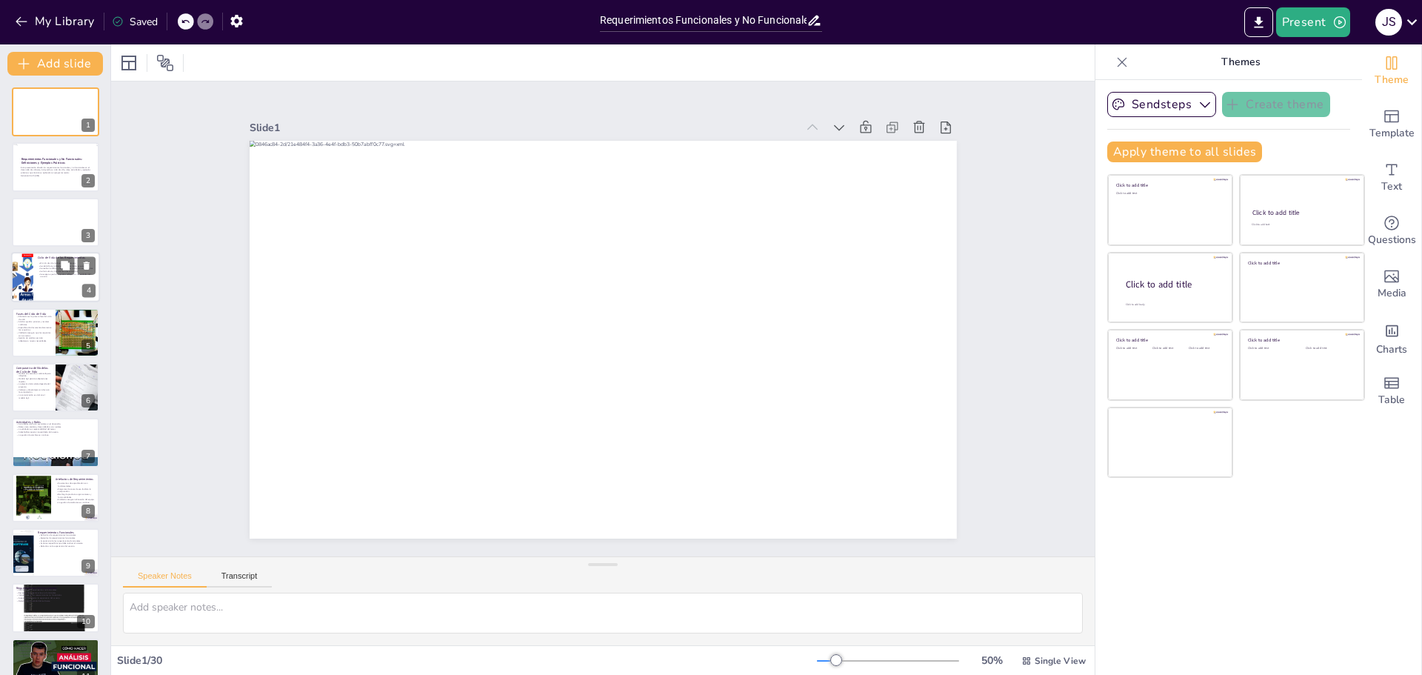
checkbox input "true"
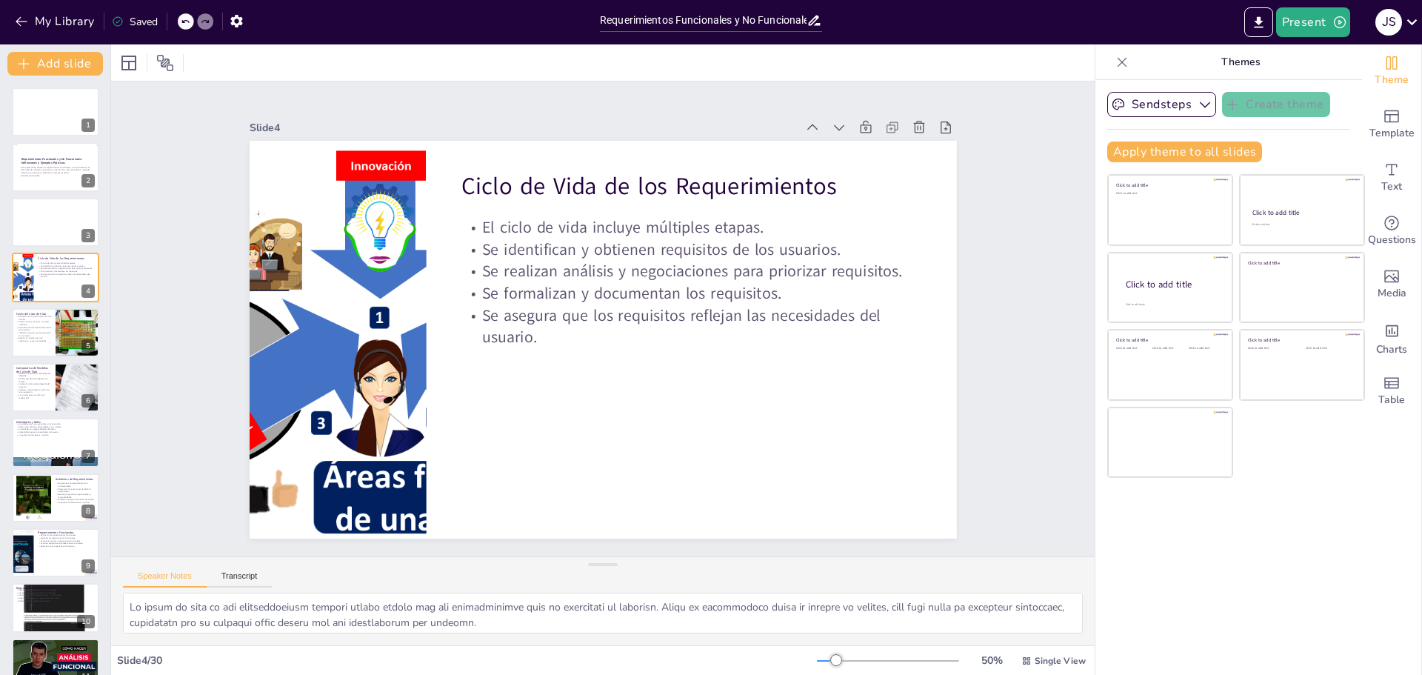
checkbox input "true"
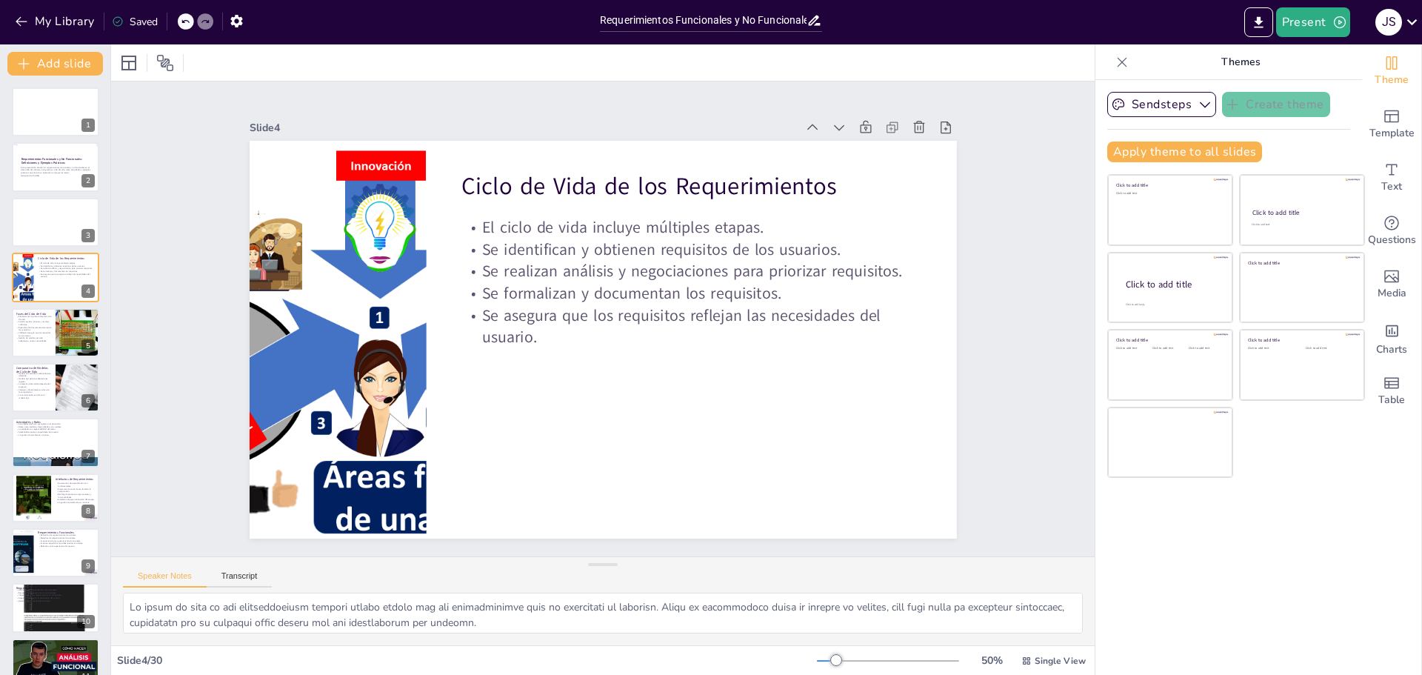
checkbox input "true"
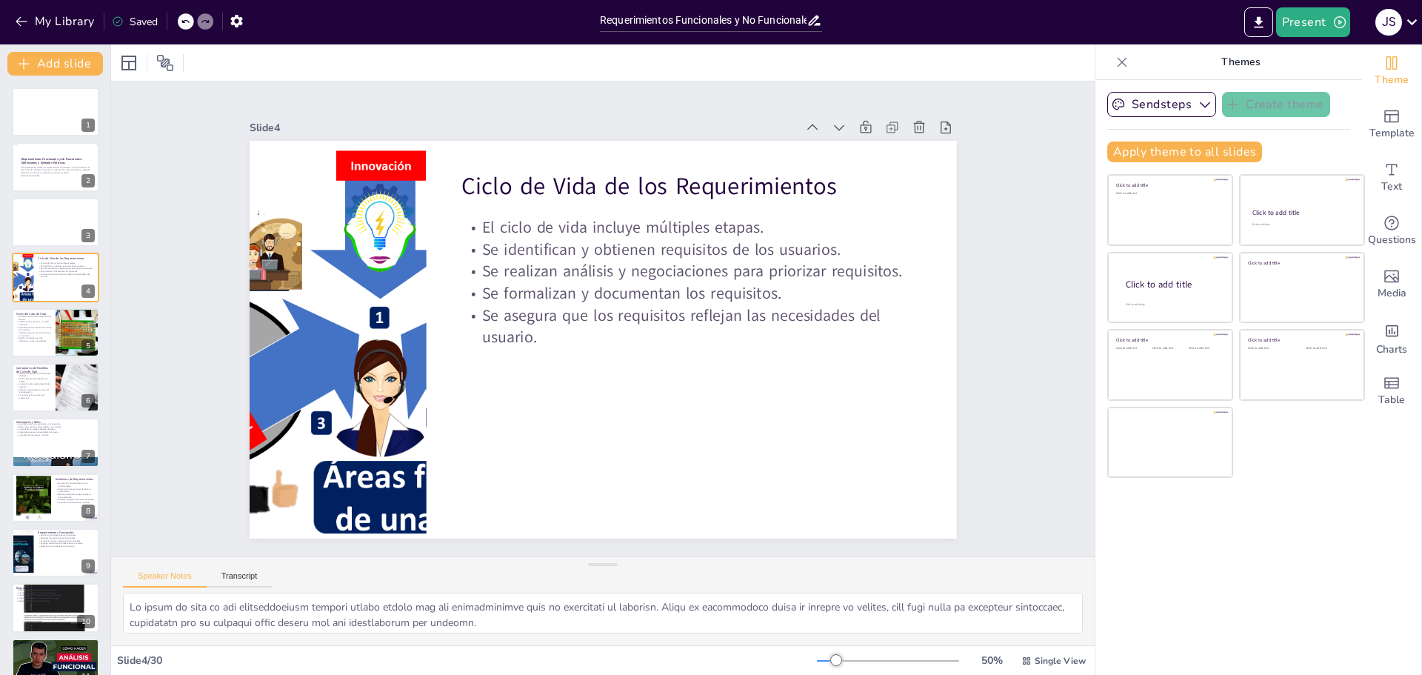
checkbox input "true"
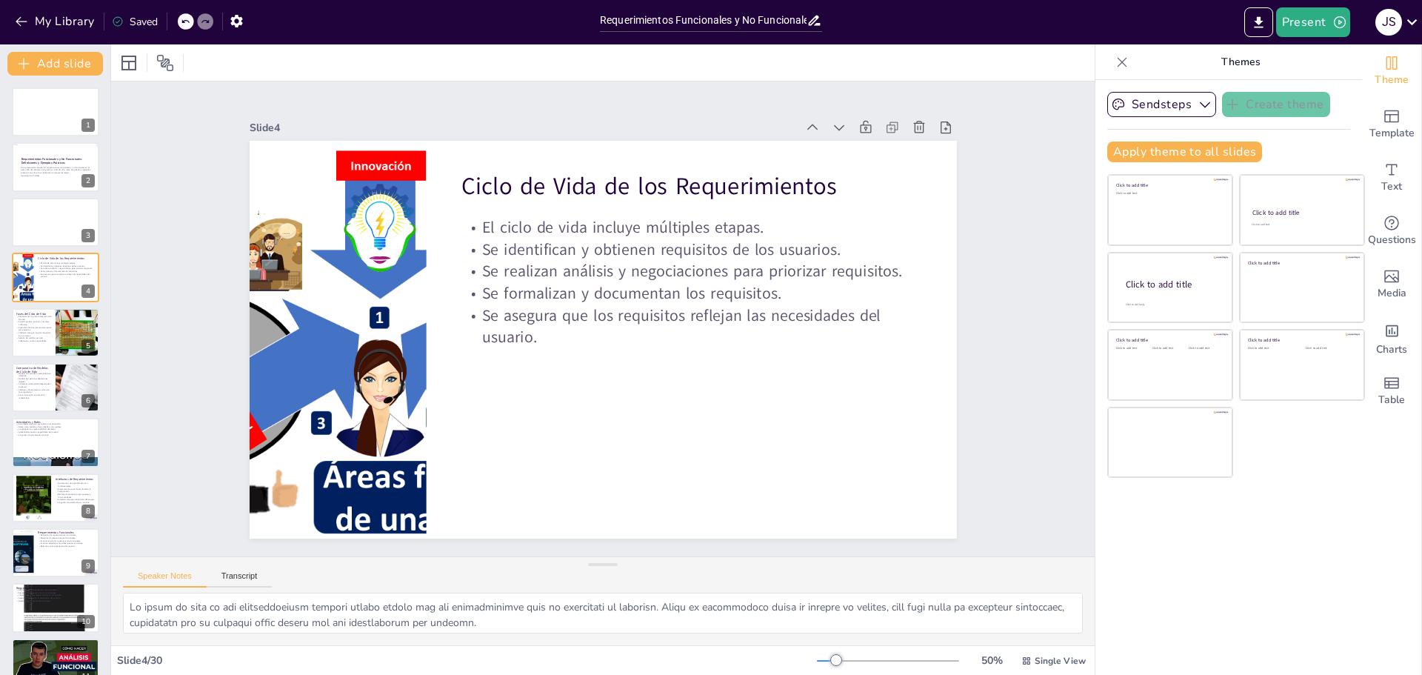
checkbox input "true"
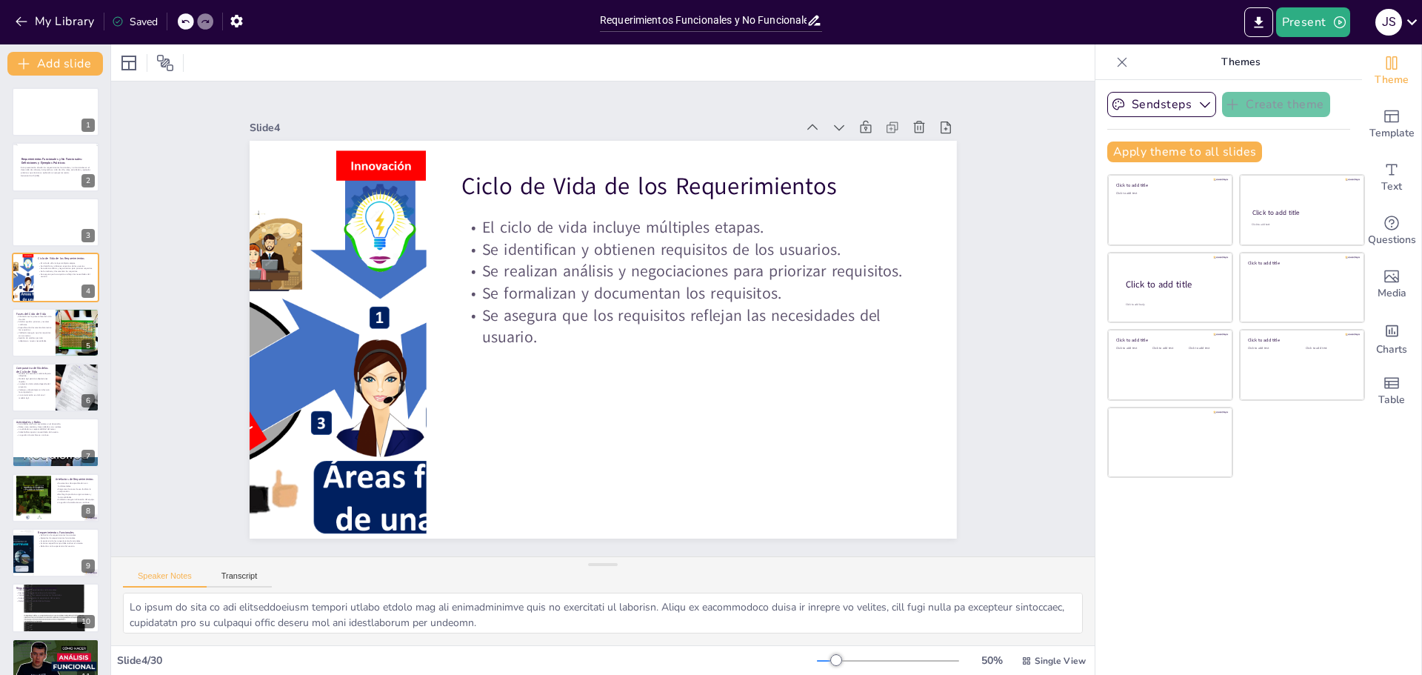
checkbox input "true"
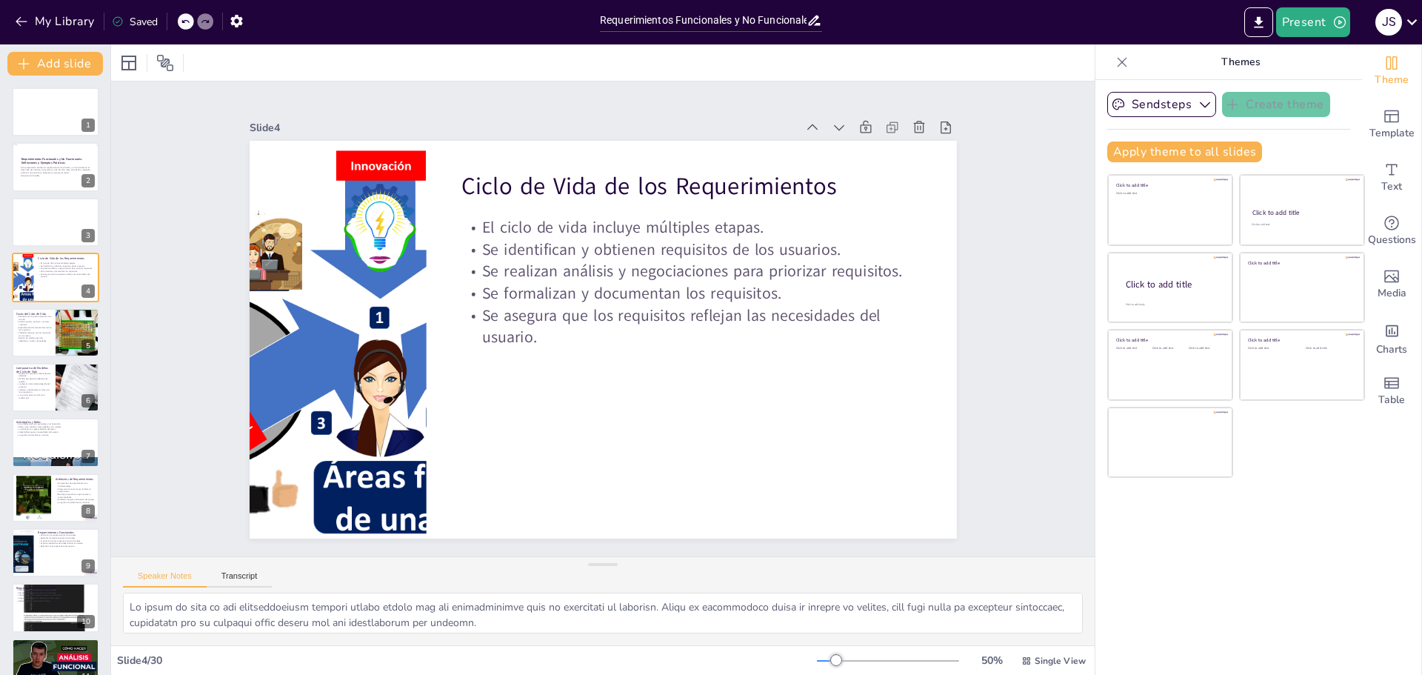
checkbox input "true"
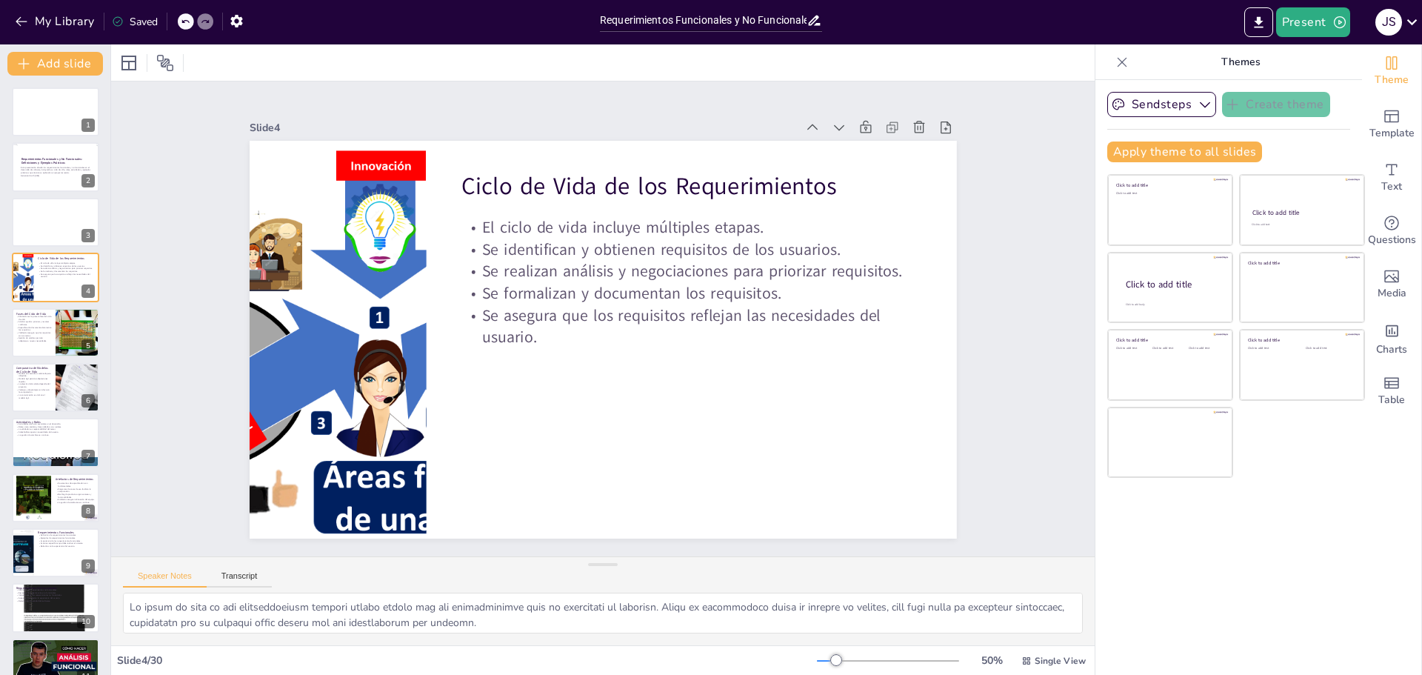
checkbox input "true"
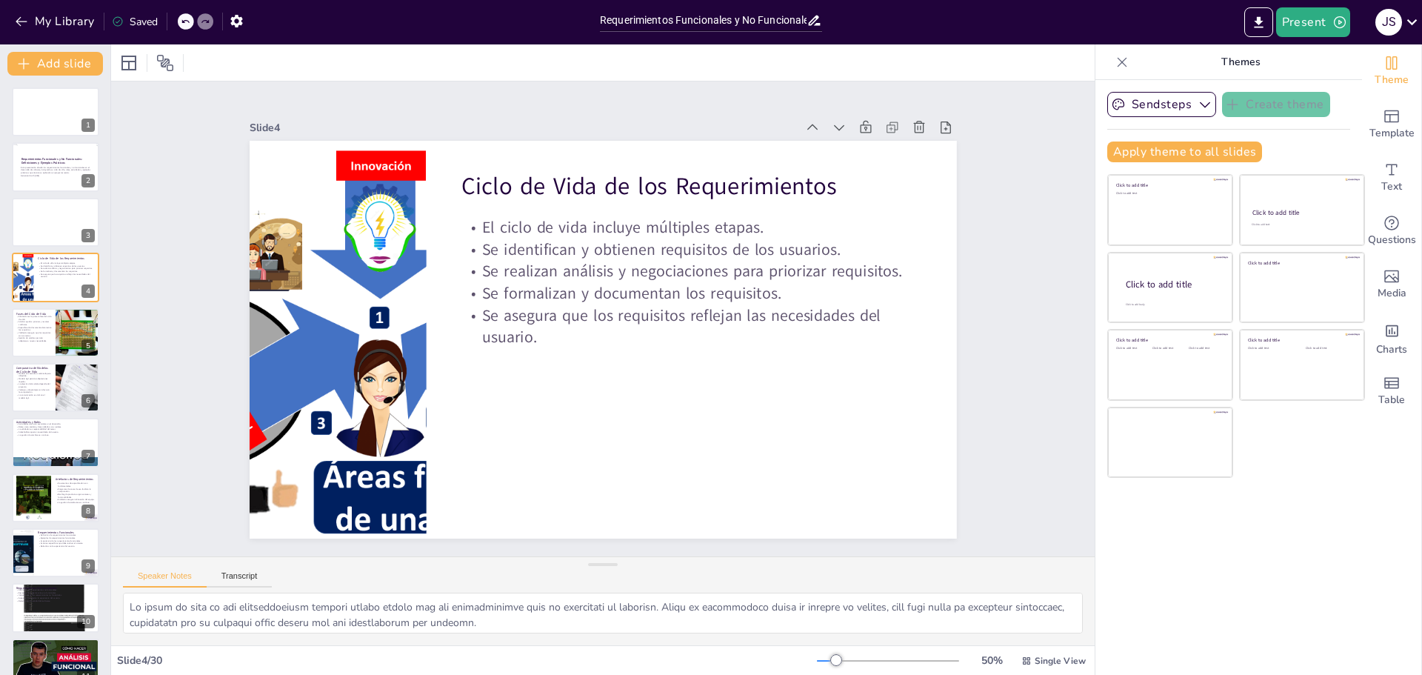
checkbox input "true"
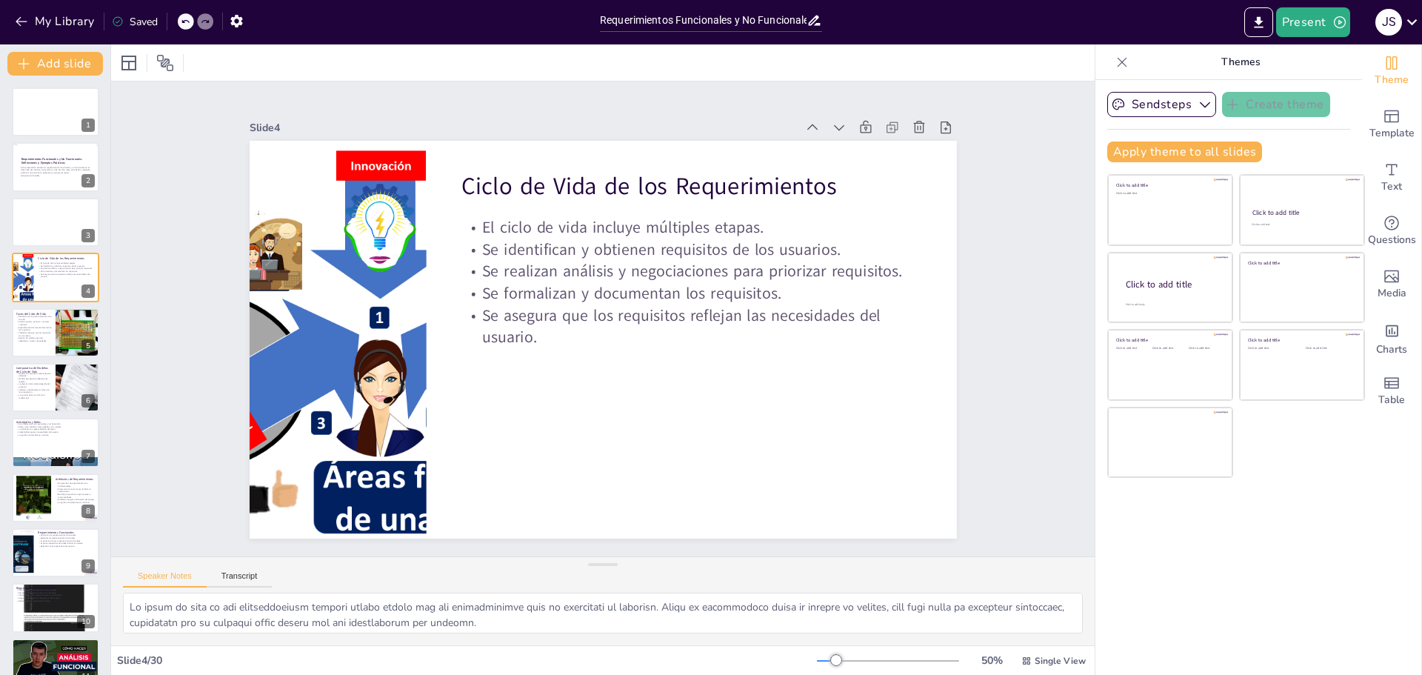
checkbox input "true"
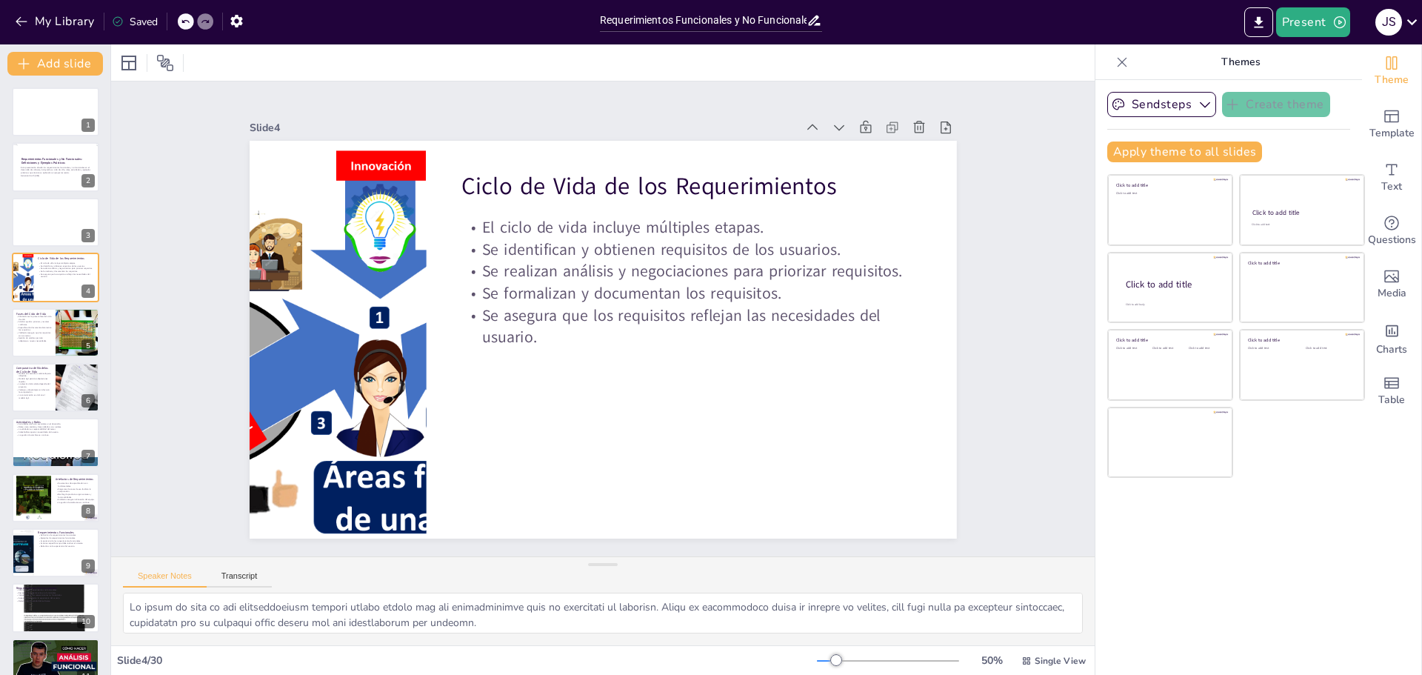
checkbox input "true"
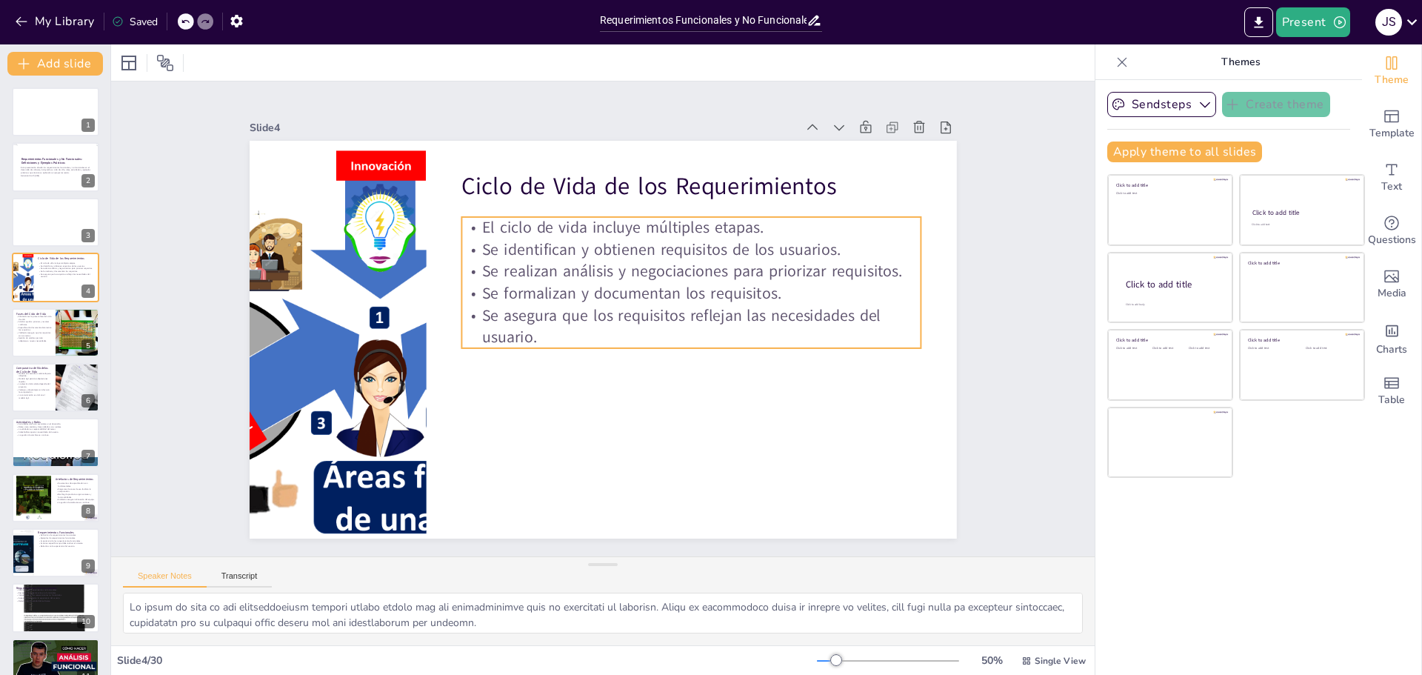
checkbox input "true"
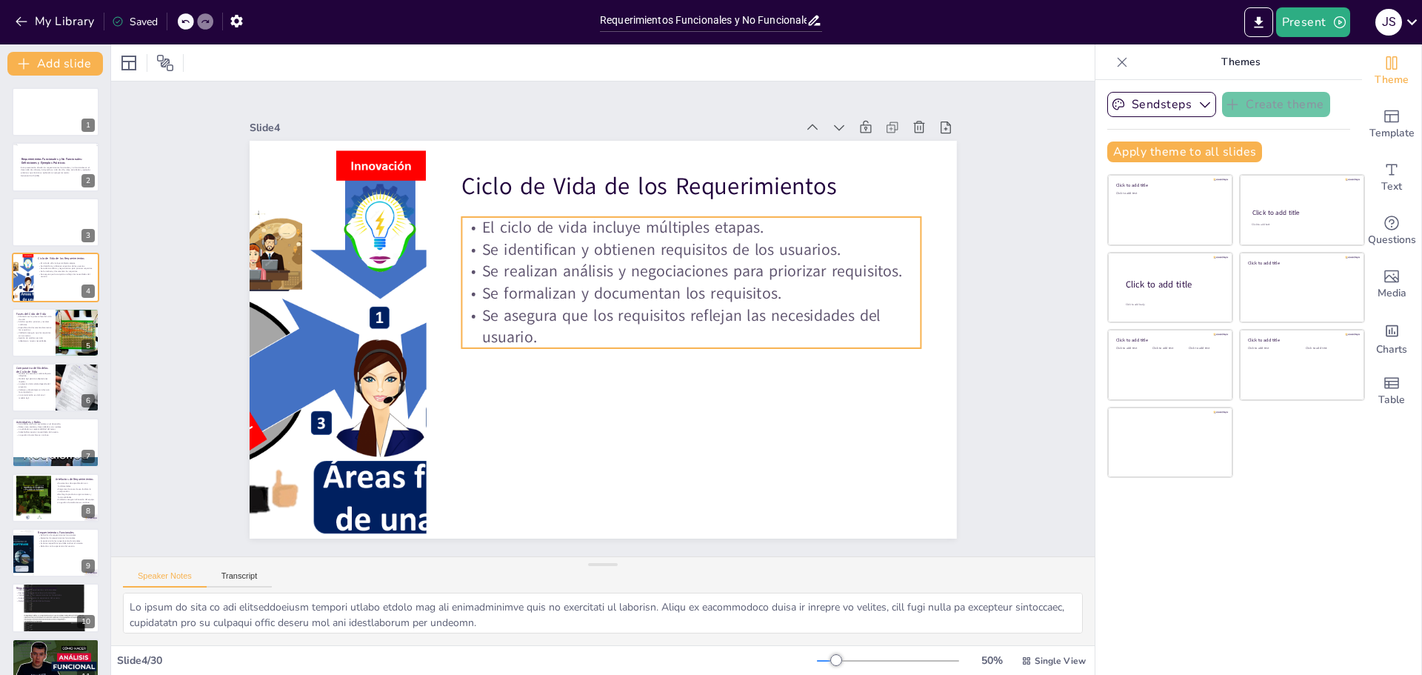
checkbox input "true"
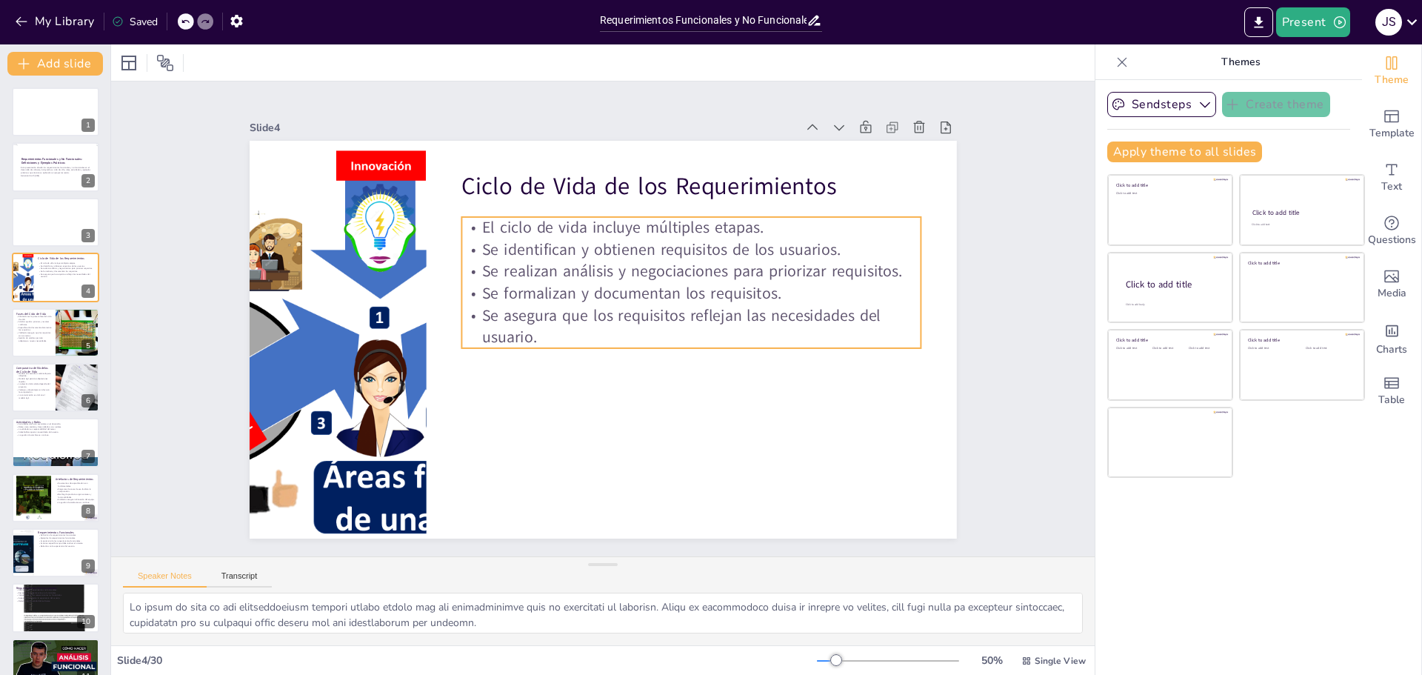
checkbox input "true"
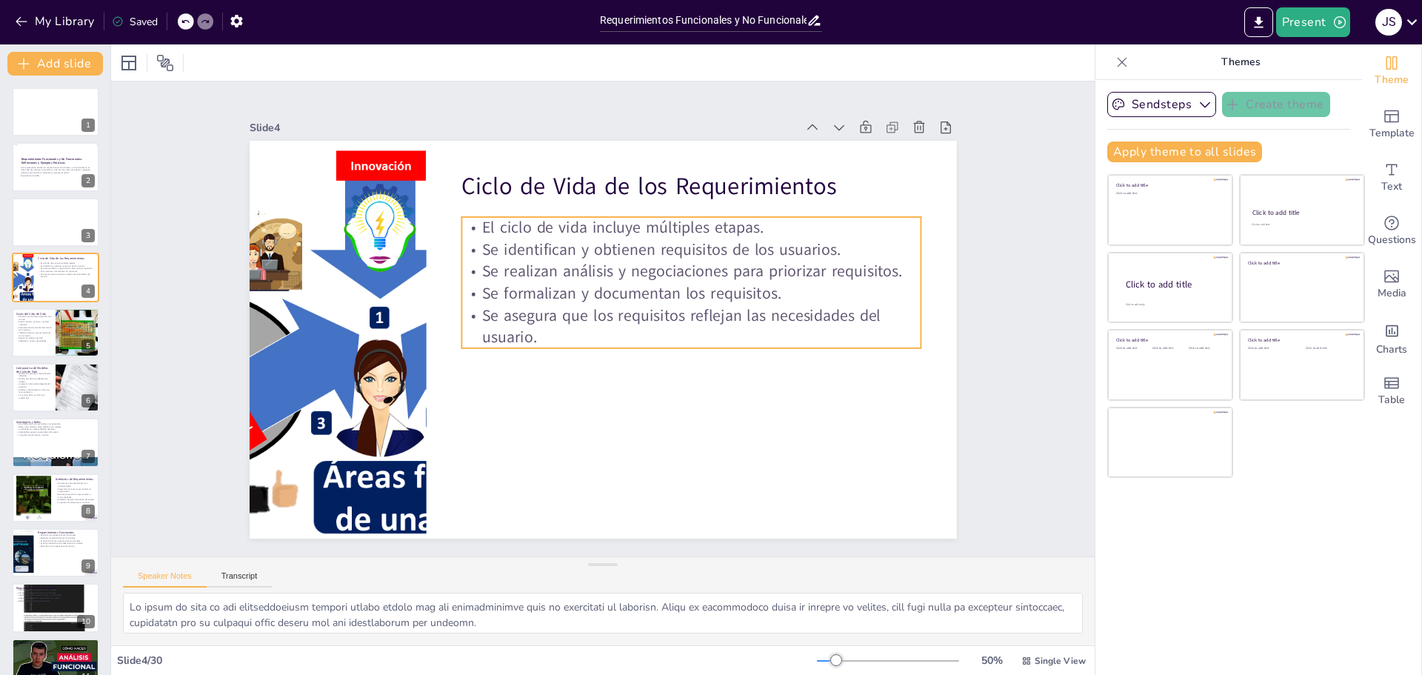
checkbox input "true"
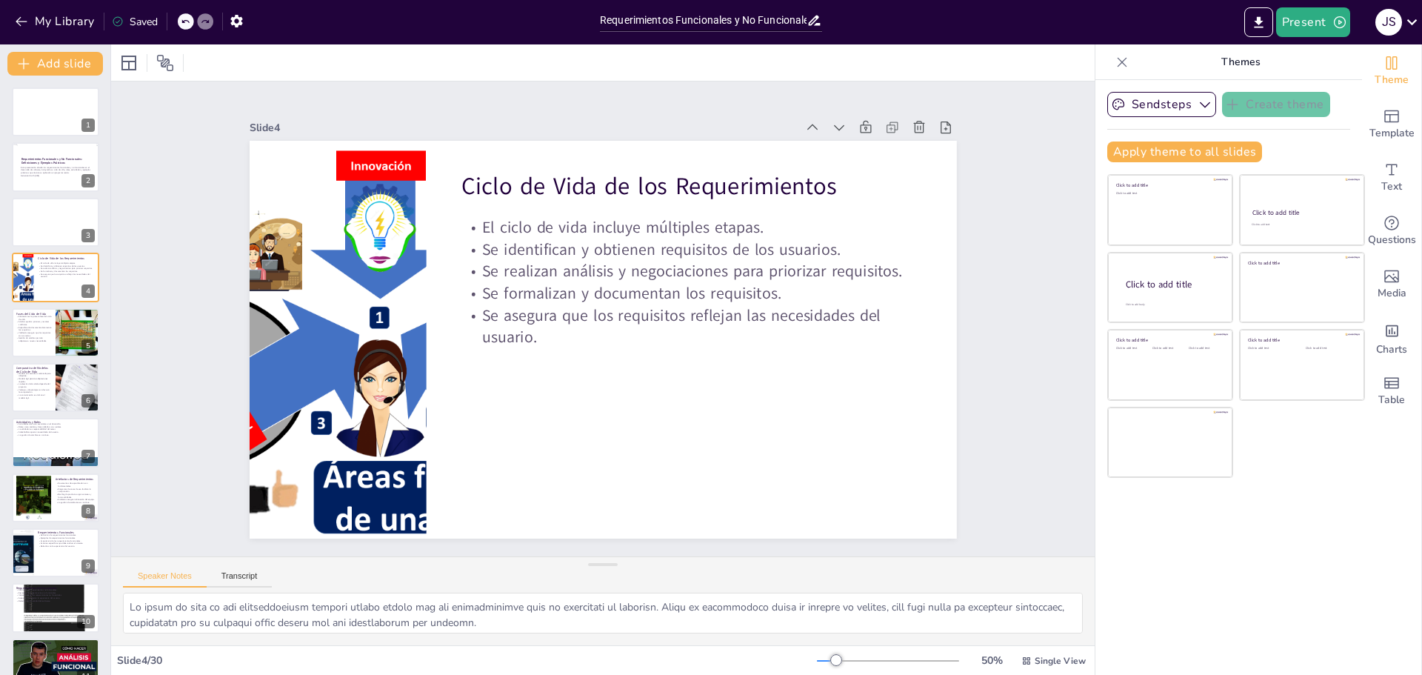
checkbox input "true"
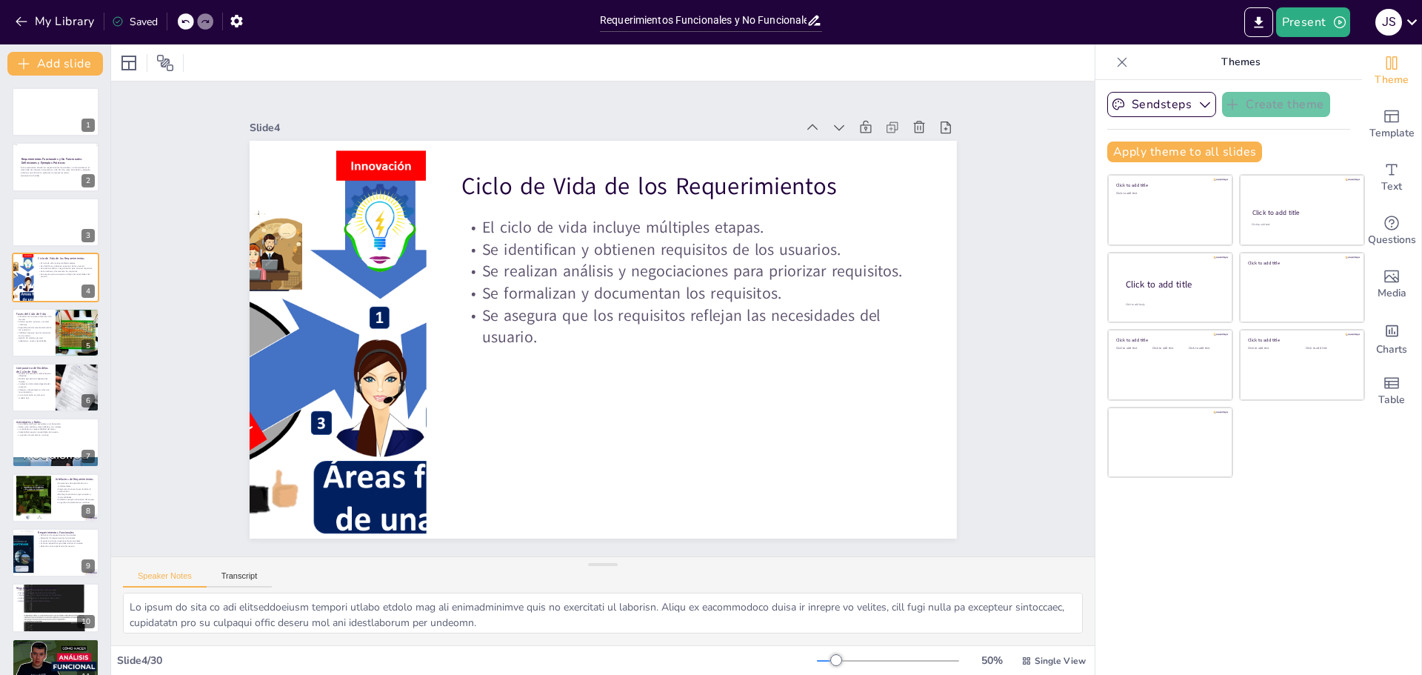
checkbox input "true"
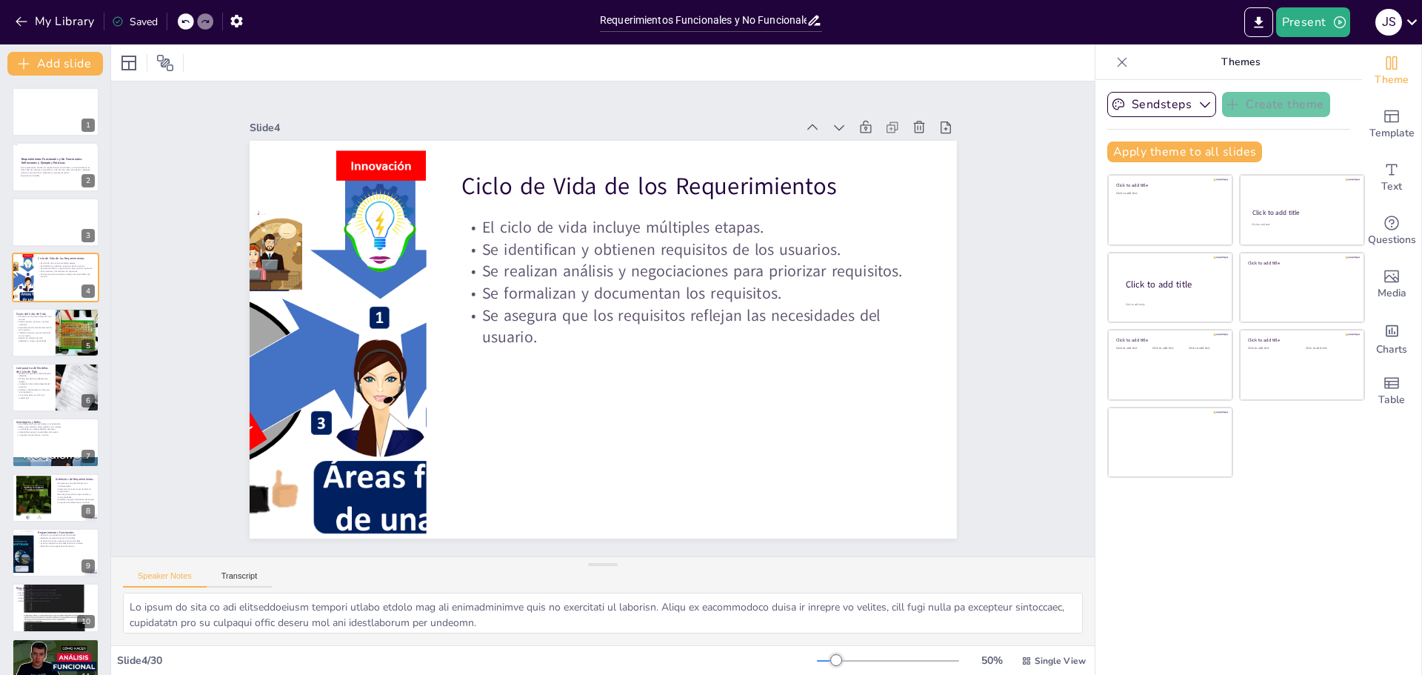
checkbox input "true"
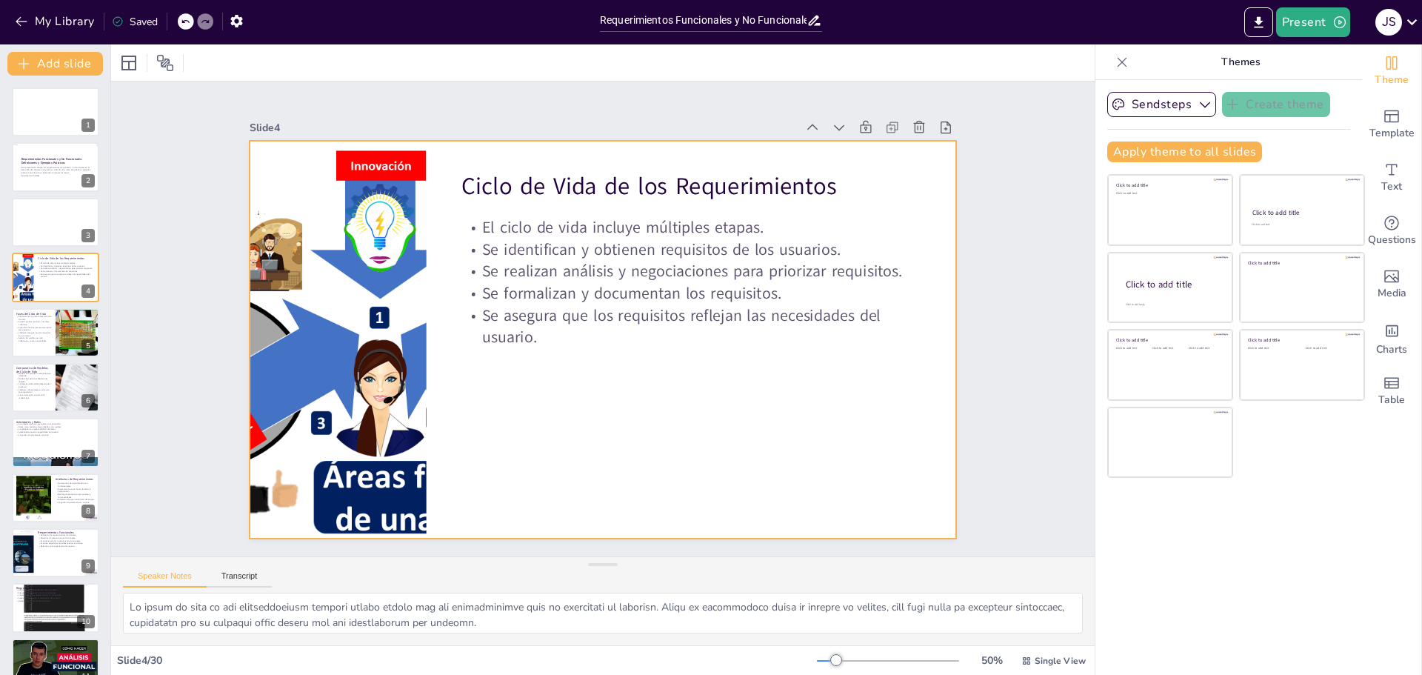
checkbox input "true"
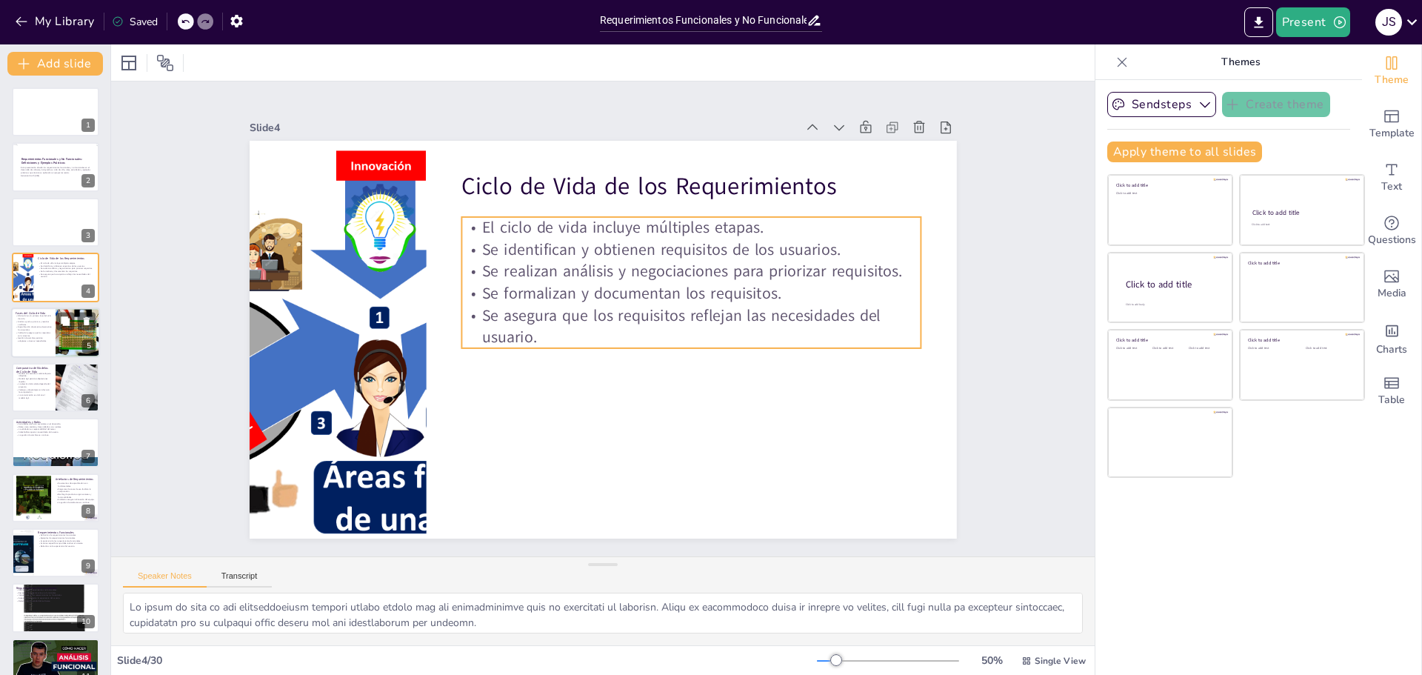
checkbox input "true"
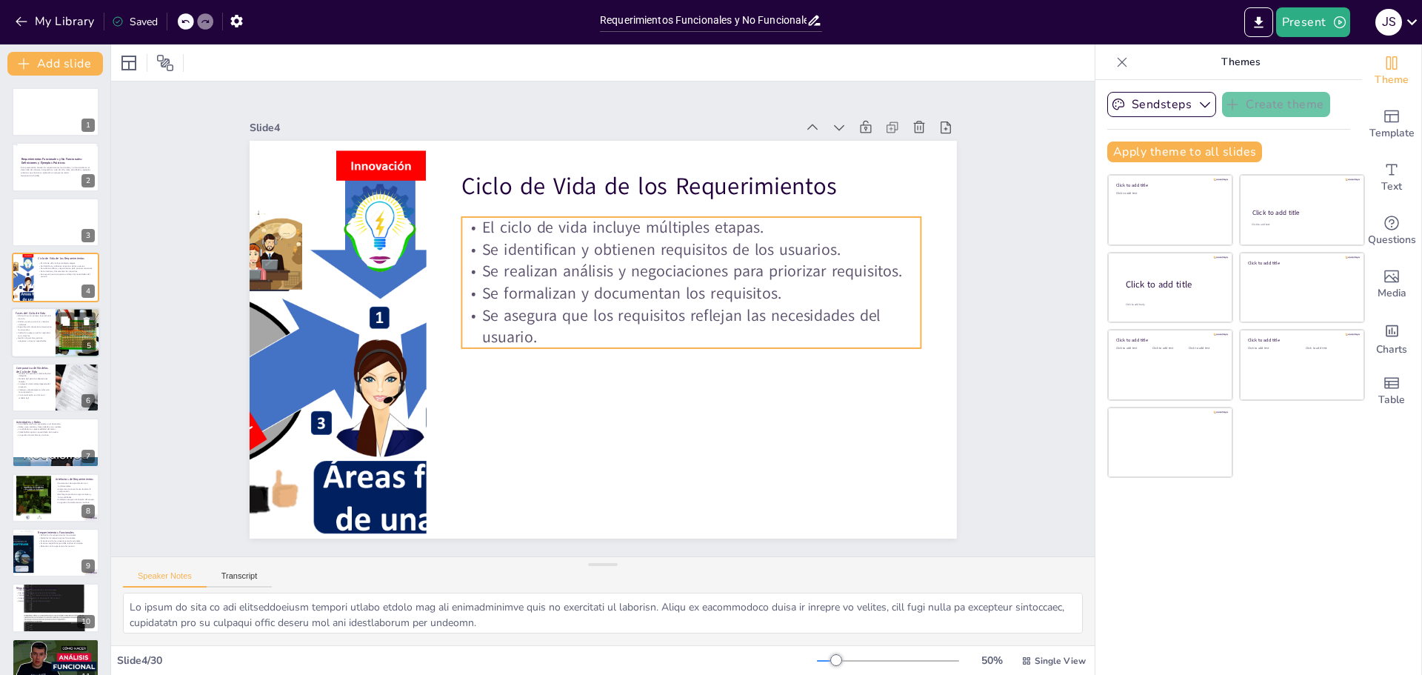
checkbox input "true"
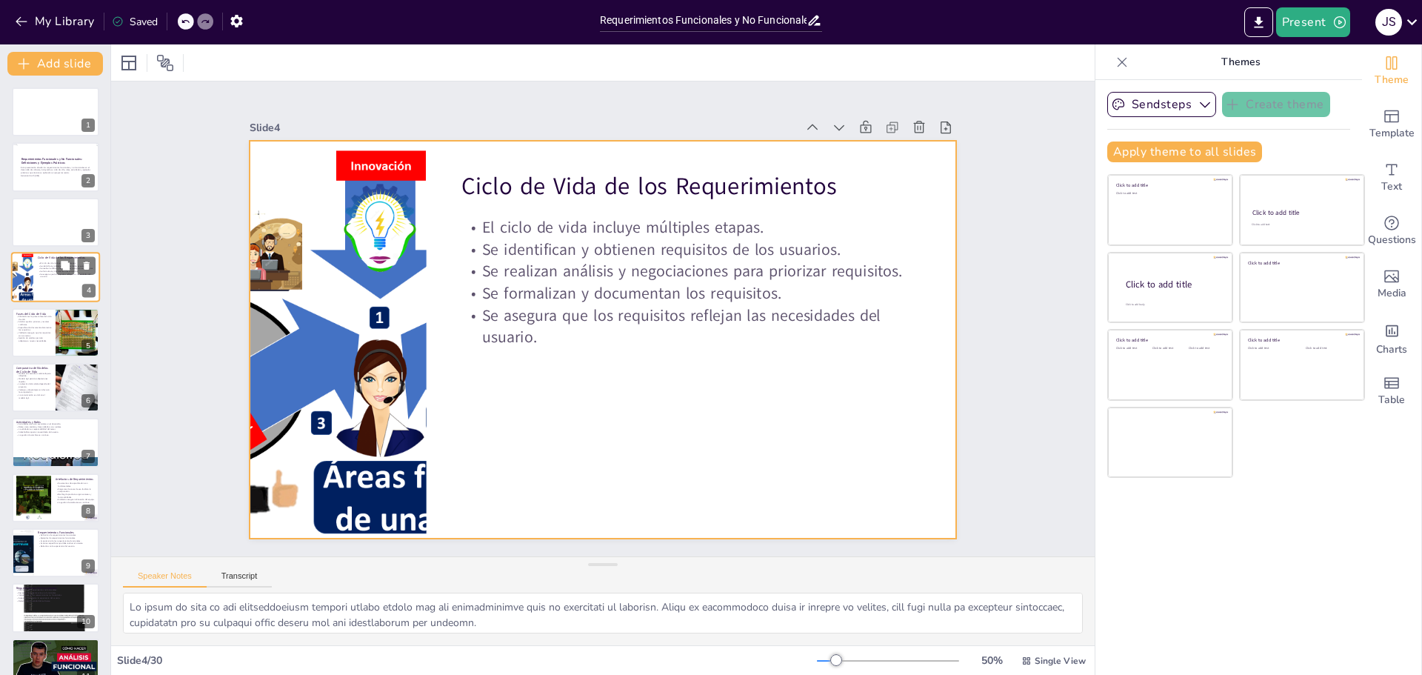
click at [55, 286] on div at bounding box center [55, 277] width 89 height 50
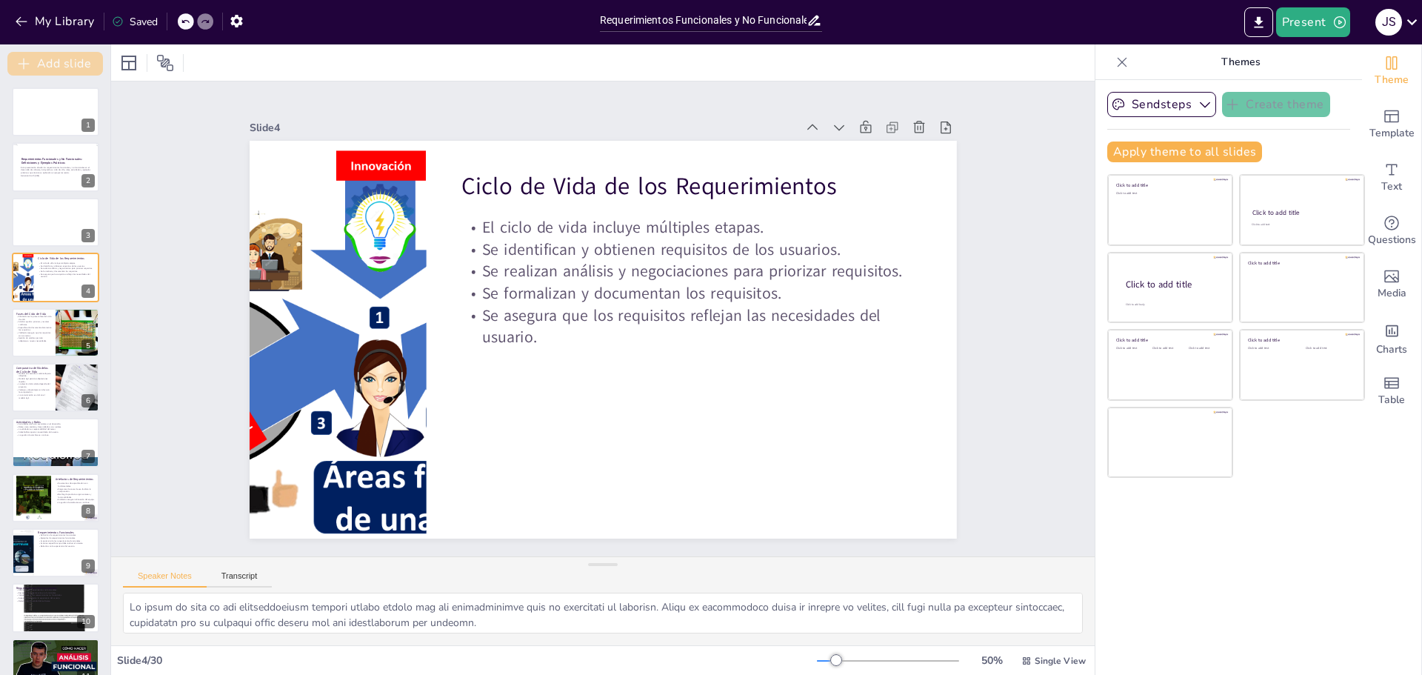
click at [76, 70] on button "Add slide" at bounding box center [55, 64] width 96 height 24
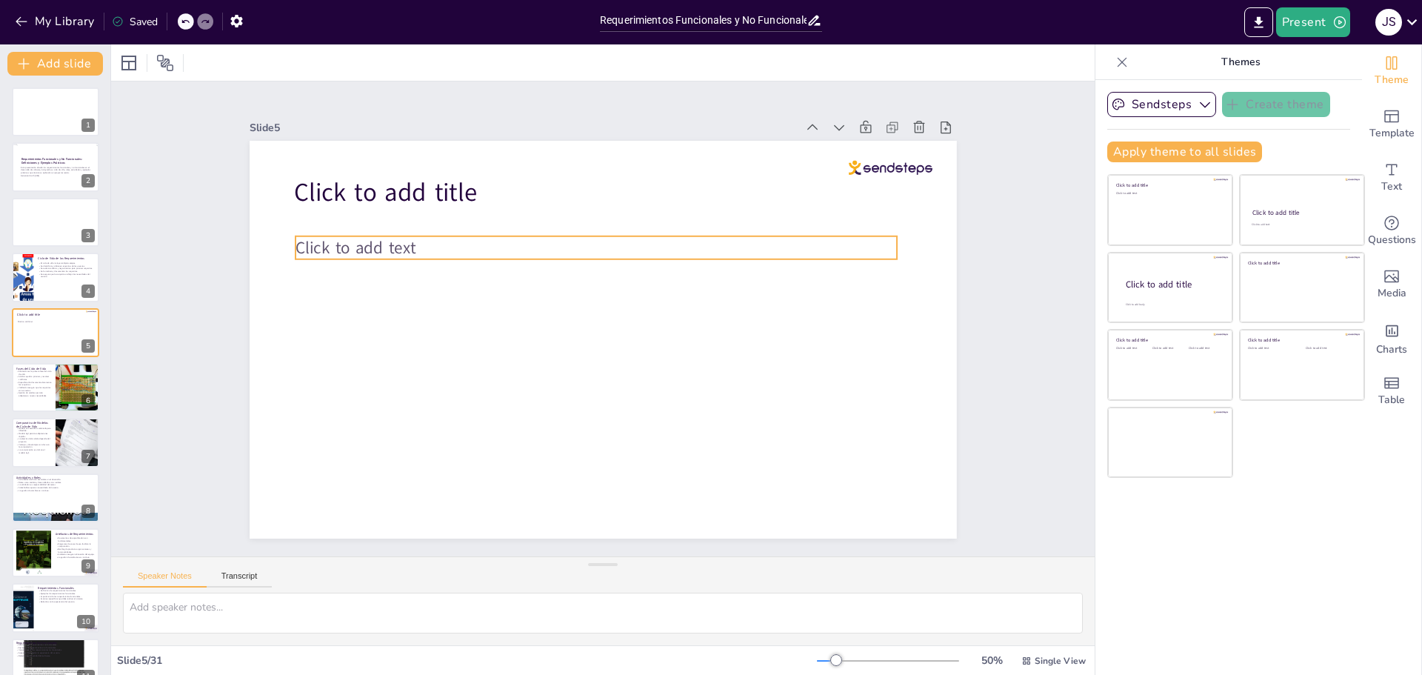
click at [330, 204] on span "Click to add text" at bounding box center [389, 174] width 121 height 59
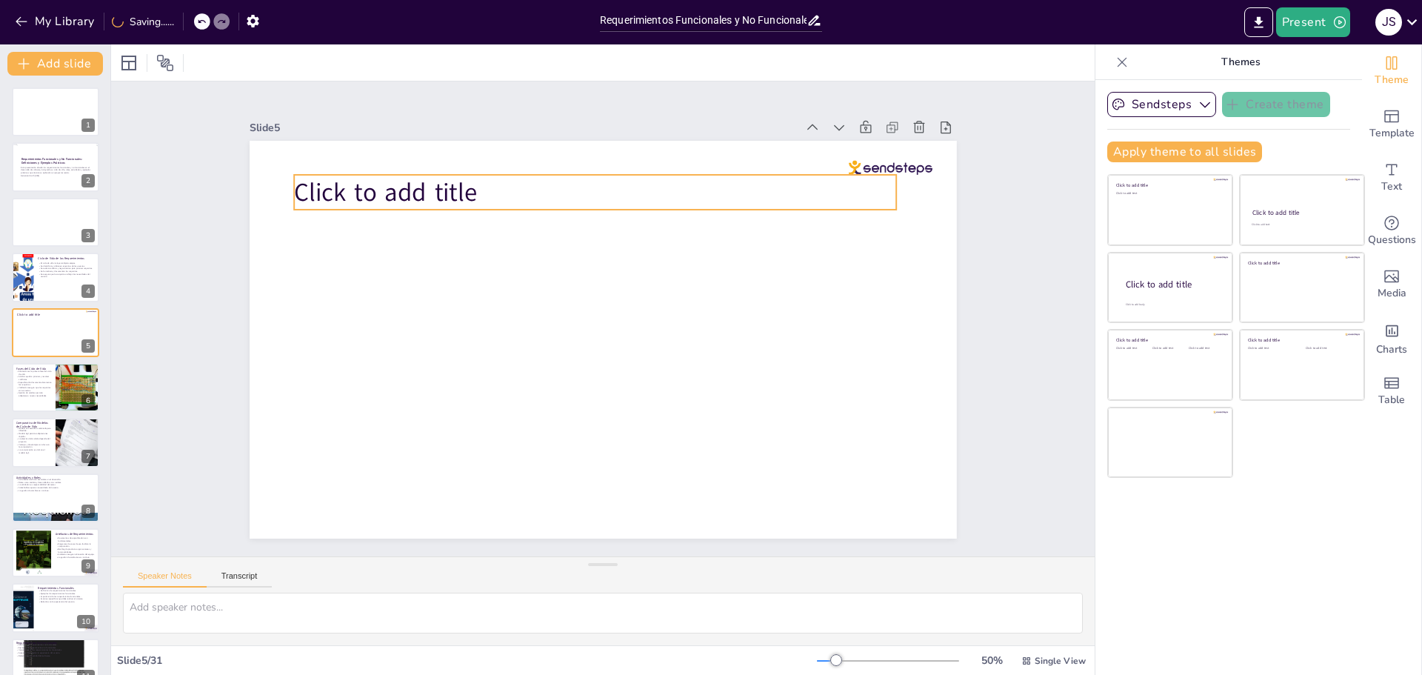
click at [766, 196] on span "Click to add title" at bounding box center [834, 217] width 136 height 168
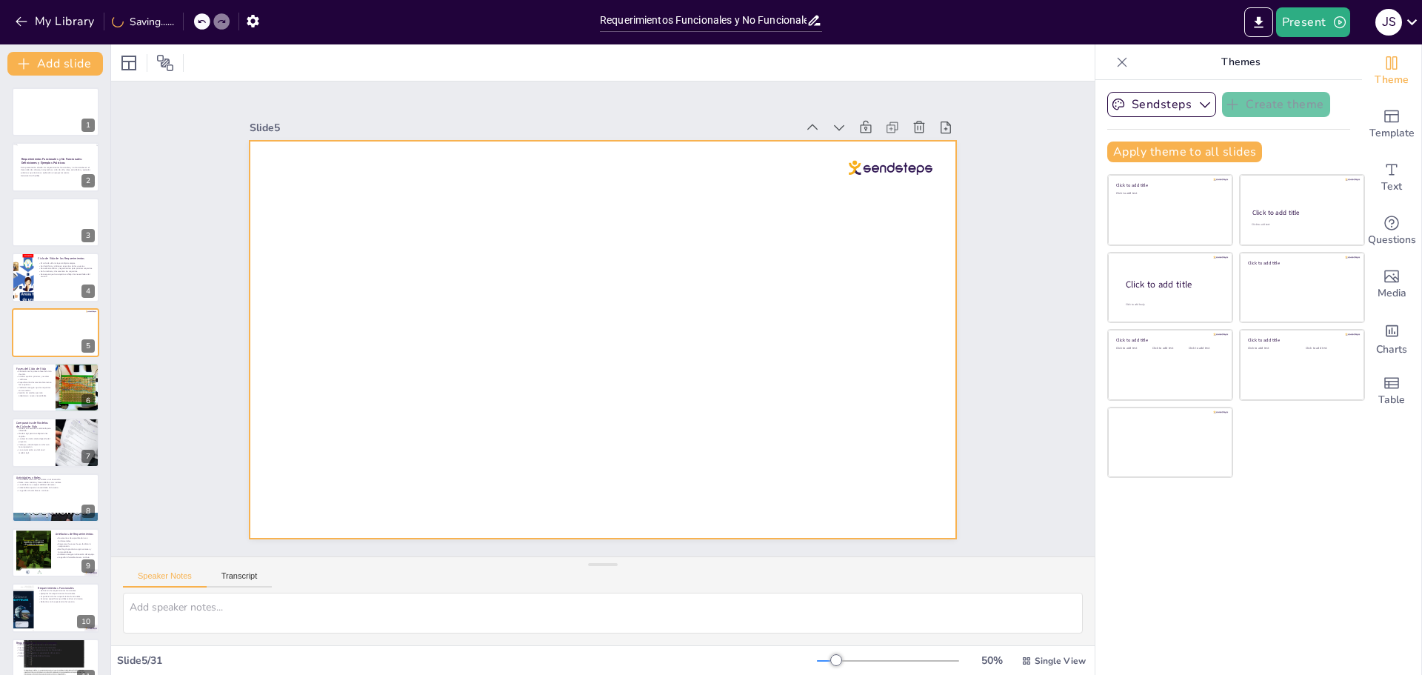
click at [914, 172] on div at bounding box center [599, 339] width 774 height 536
click at [904, 424] on div at bounding box center [894, 462] width 61 height 76
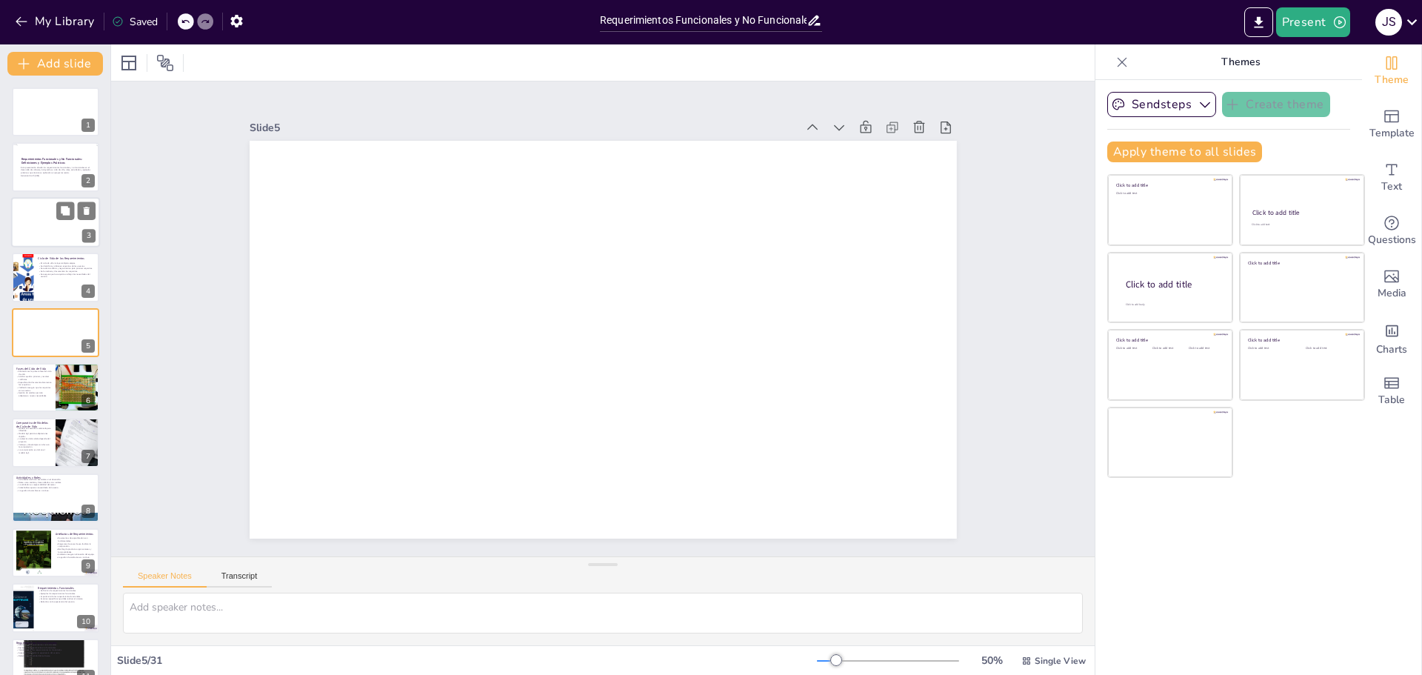
click at [59, 236] on div at bounding box center [56, 222] width 90 height 50
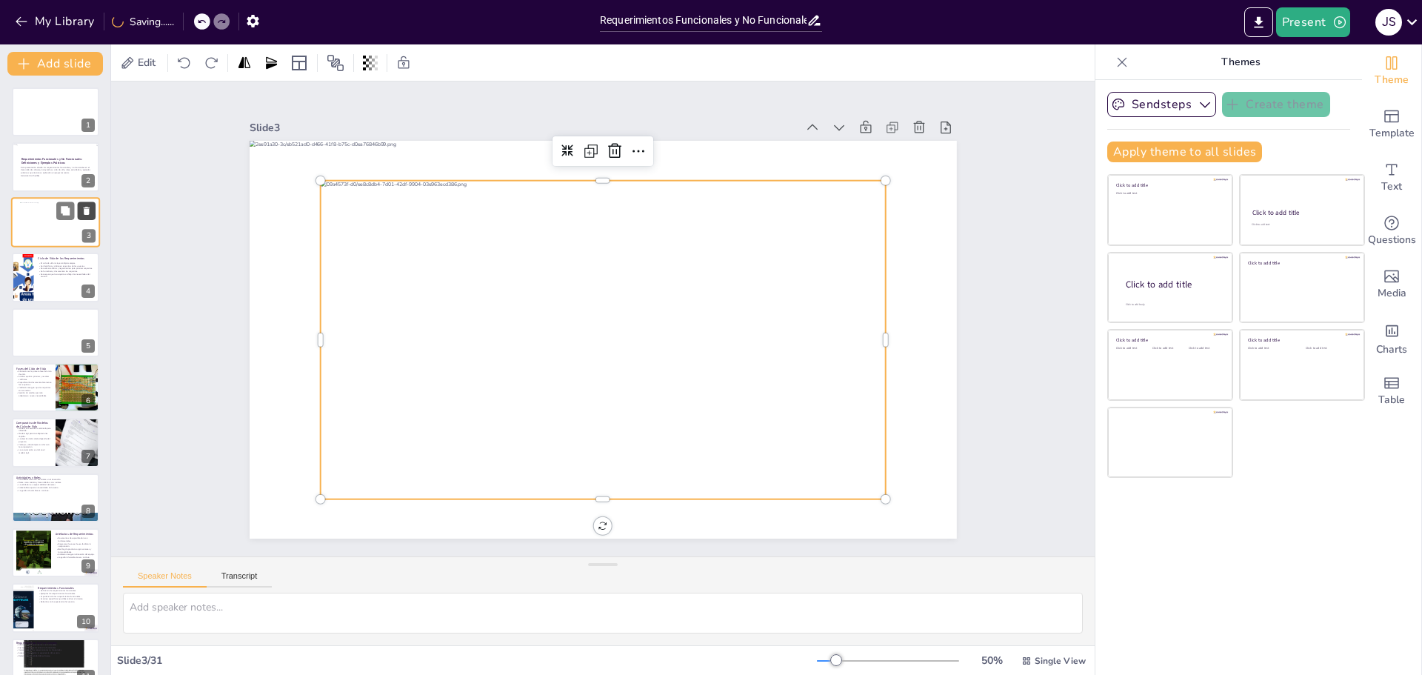
click at [87, 210] on icon at bounding box center [87, 211] width 6 height 8
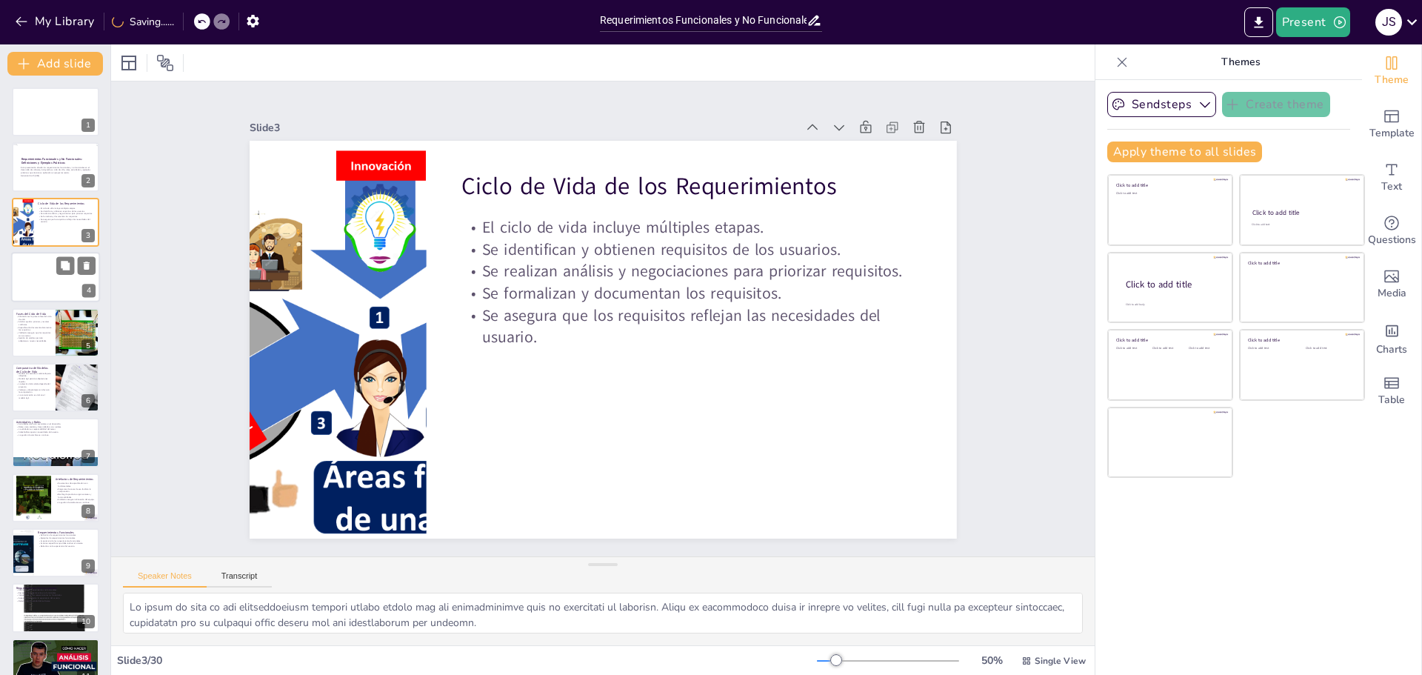
click at [59, 287] on div at bounding box center [55, 277] width 89 height 50
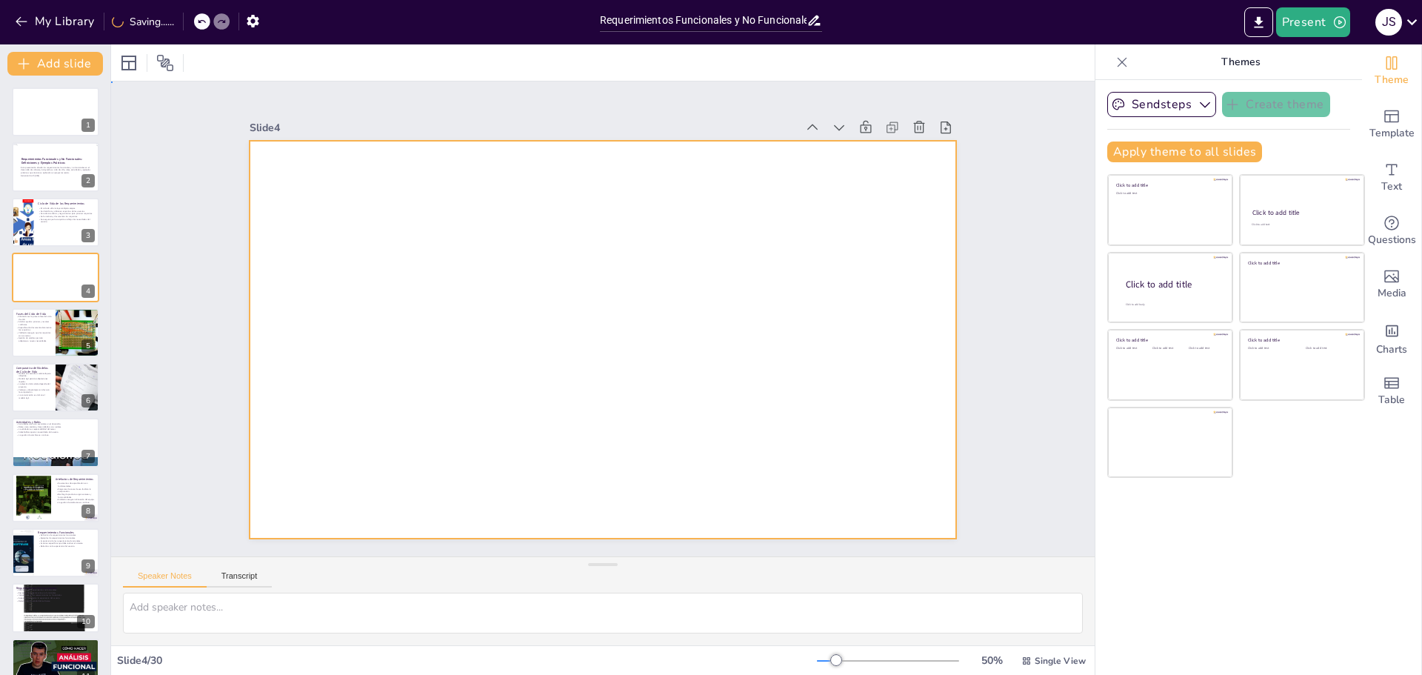
click at [457, 289] on div at bounding box center [597, 338] width 796 height 597
click at [386, 254] on div at bounding box center [592, 337] width 811 height 698
click at [447, 207] on div at bounding box center [584, 328] width 651 height 808
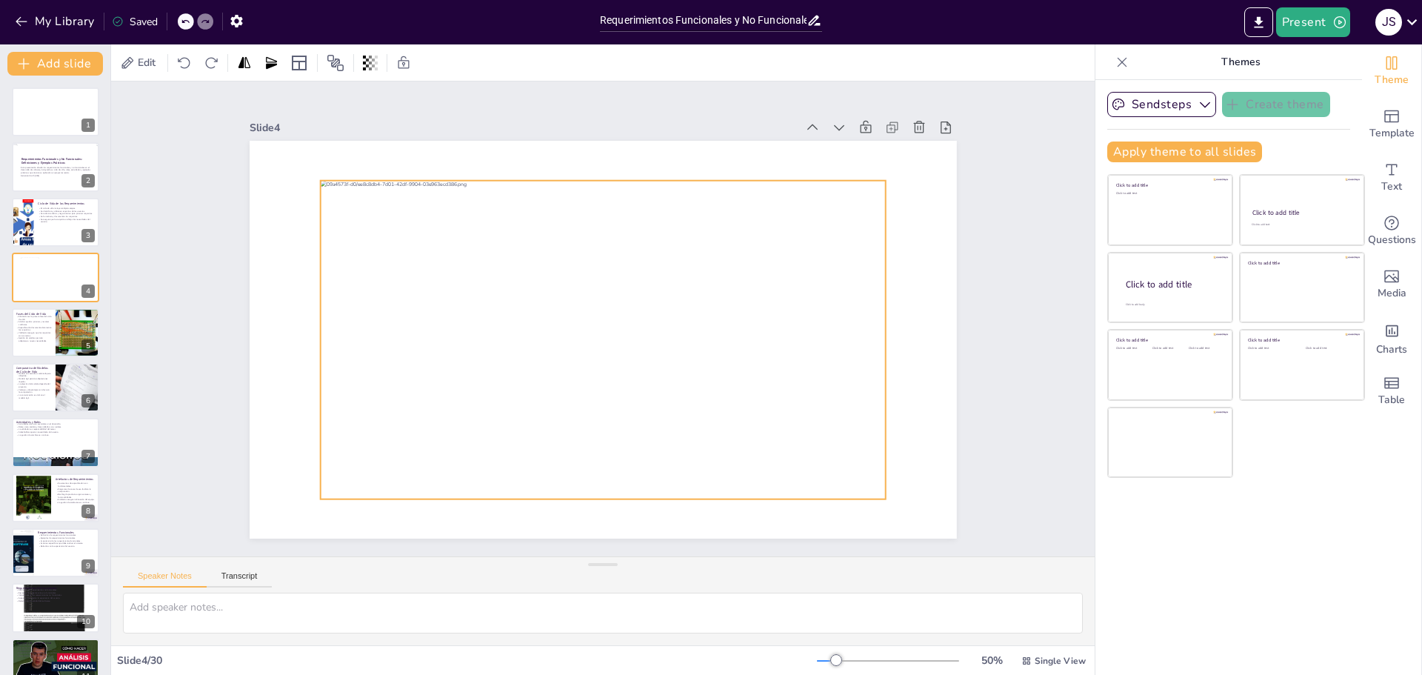
click at [660, 341] on div at bounding box center [587, 332] width 615 height 633
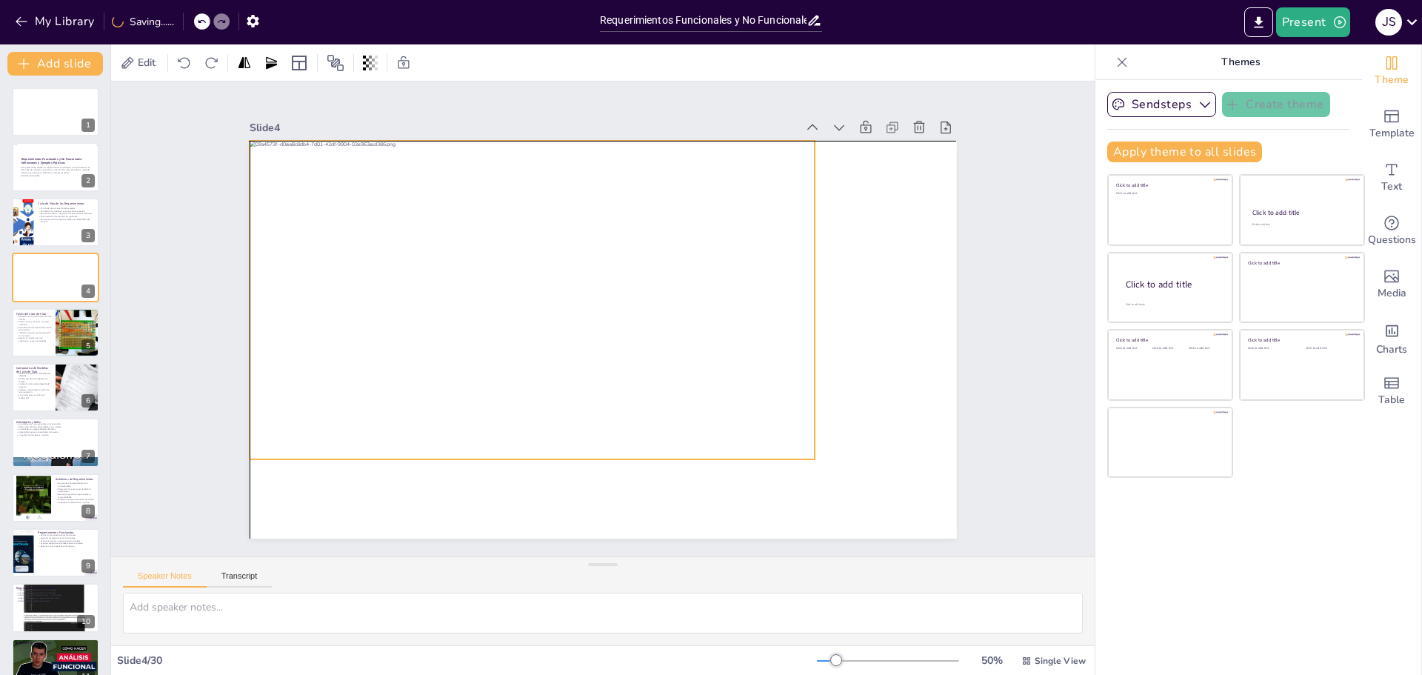
drag, startPoint x: 660, startPoint y: 307, endPoint x: 589, endPoint y: 270, distance: 80.2
click at [589, 270] on div at bounding box center [660, 365] width 646 height 521
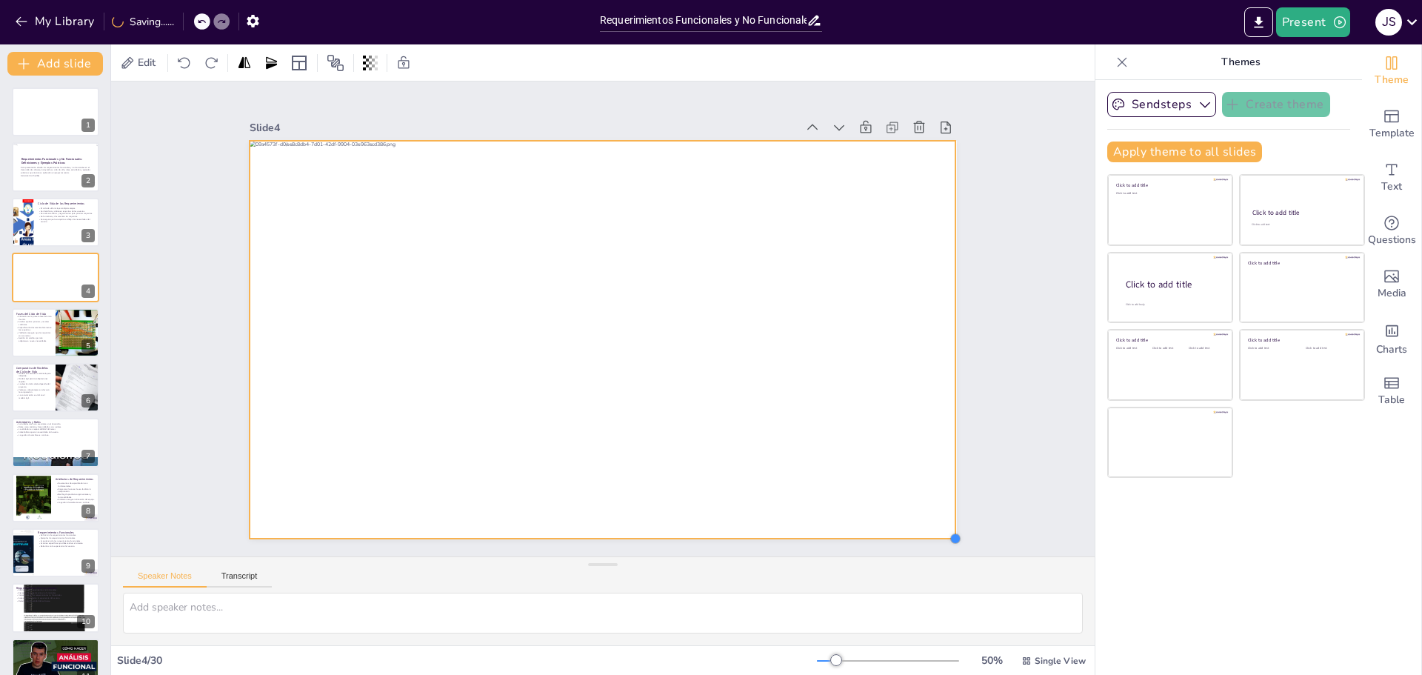
drag, startPoint x: 804, startPoint y: 448, endPoint x: 910, endPoint y: 527, distance: 131.7
click at [910, 527] on div at bounding box center [589, 334] width 792 height 769
click at [981, 387] on div "Slide 1 Slide 2 Requerimientos Funcionales y No Funcionales: Definiciones y Eje…" at bounding box center [603, 319] width 756 height 1082
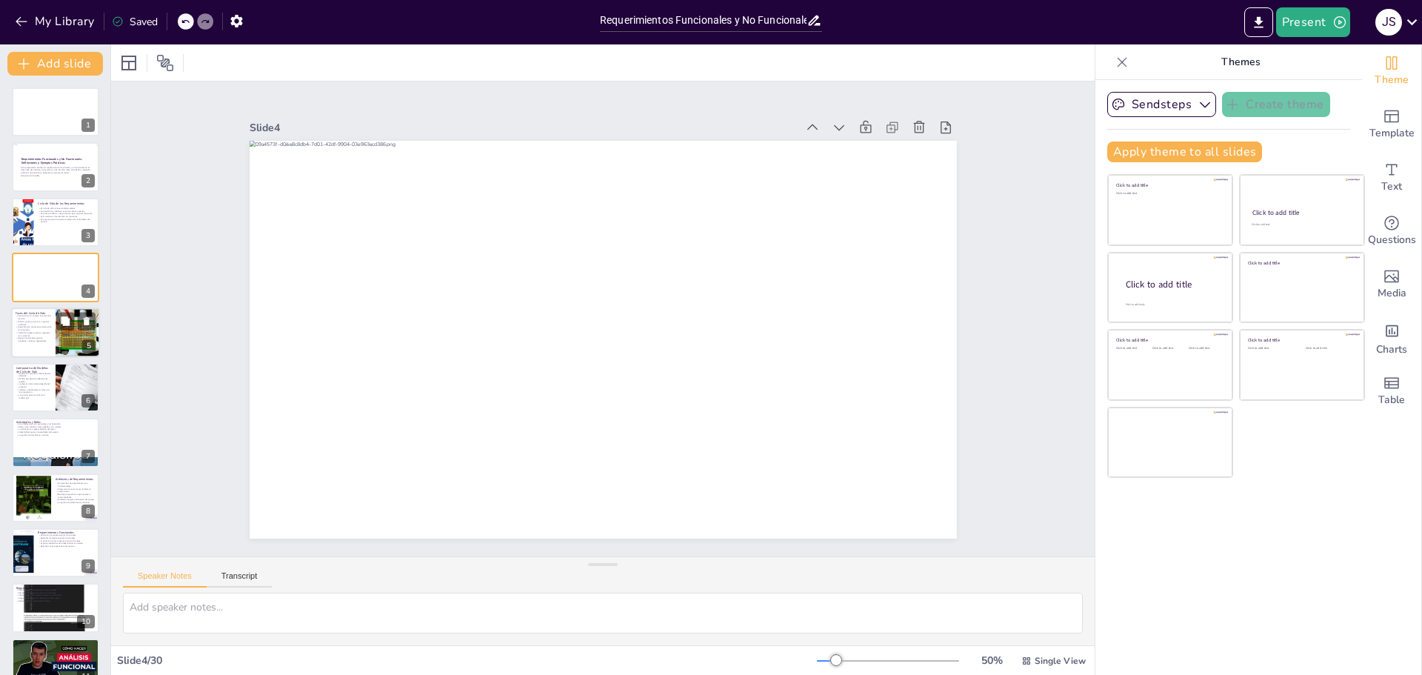
click at [43, 327] on p "Especificación documenta claramente los requisitos." at bounding box center [34, 327] width 36 height 5
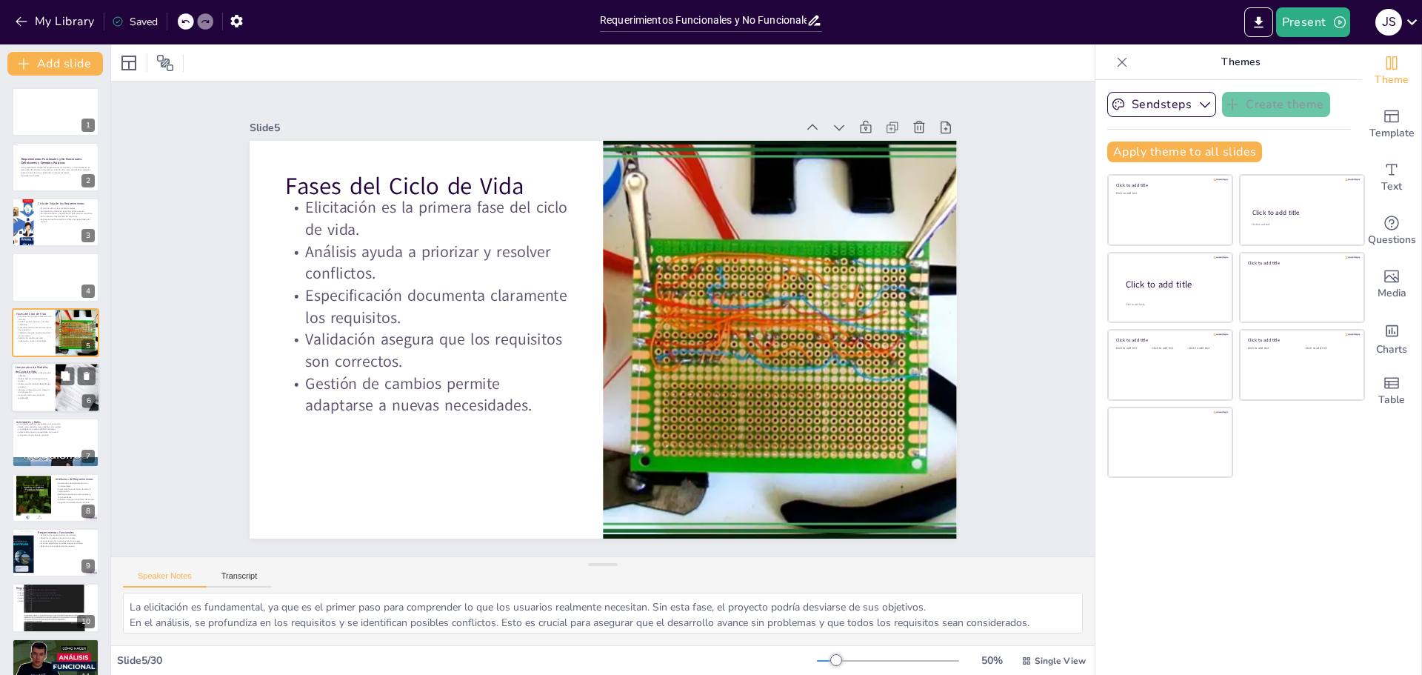
click at [57, 389] on div at bounding box center [78, 387] width 44 height 61
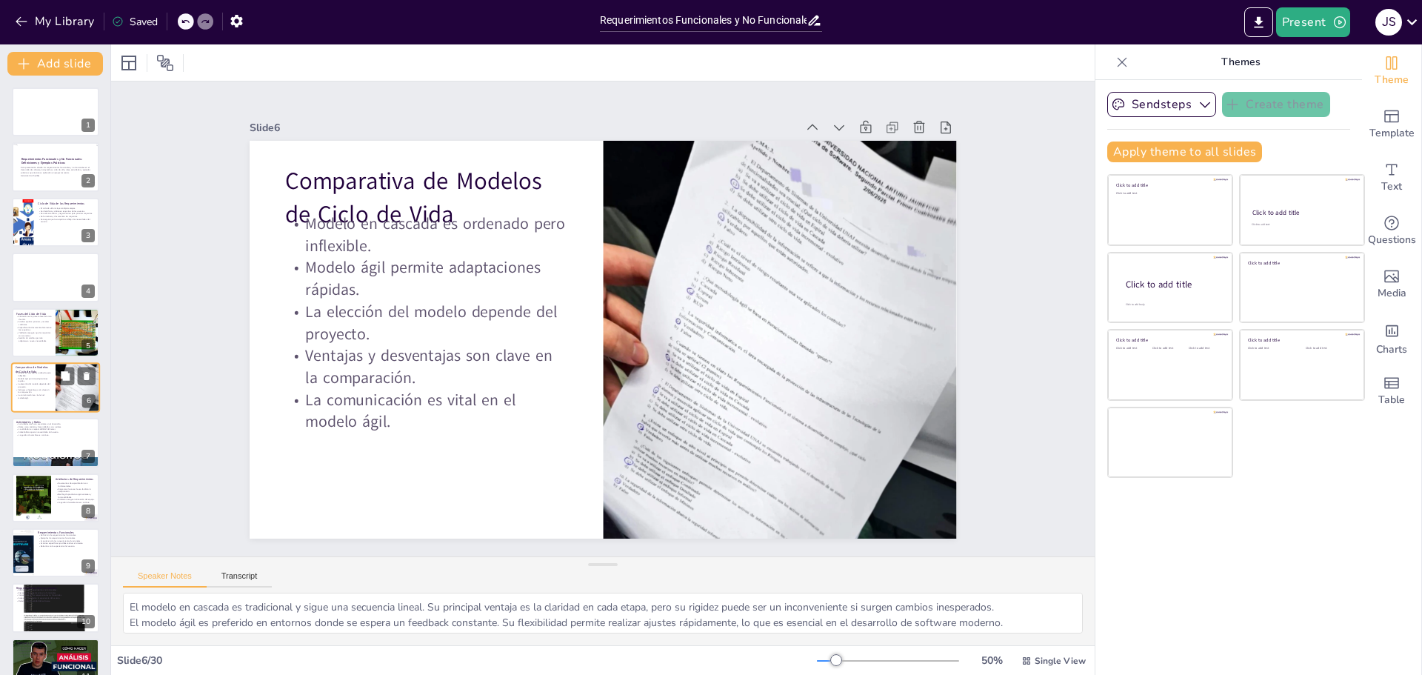
scroll to position [13, 0]
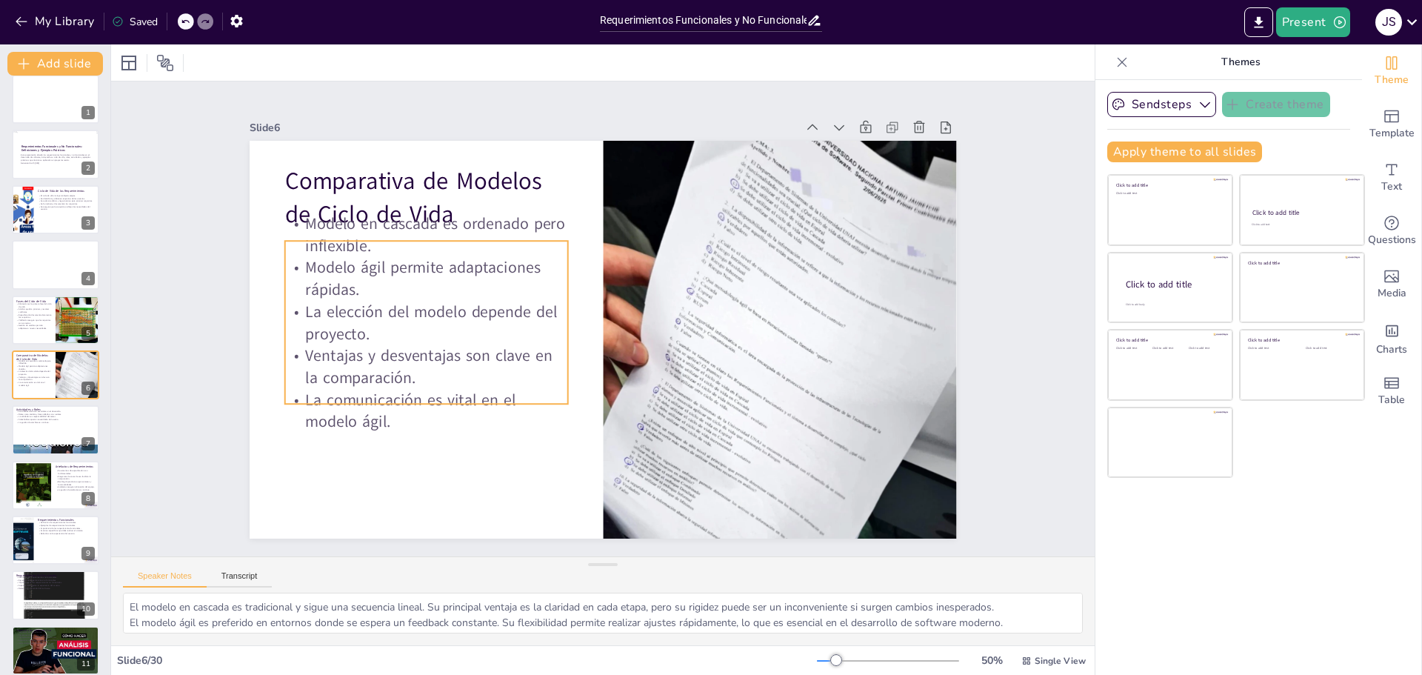
click at [641, 267] on p "Modelo ágil permite adaptaciones rápidas." at bounding box center [761, 231] width 240 height 222
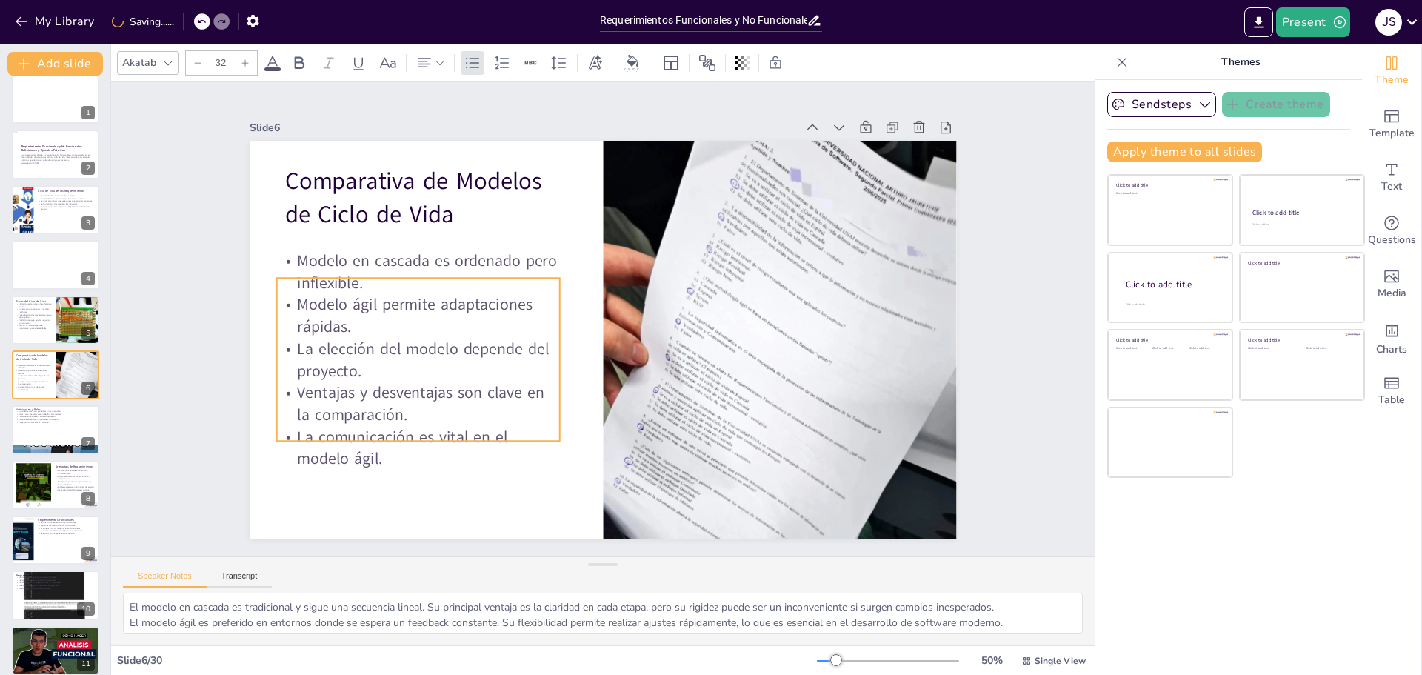
drag, startPoint x: 470, startPoint y: 237, endPoint x: 461, endPoint y: 273, distance: 37.2
click at [461, 273] on p "Modelo en cascada es ordenado pero inflexible." at bounding box center [481, 171] width 255 height 201
click at [38, 432] on div at bounding box center [55, 430] width 89 height 50
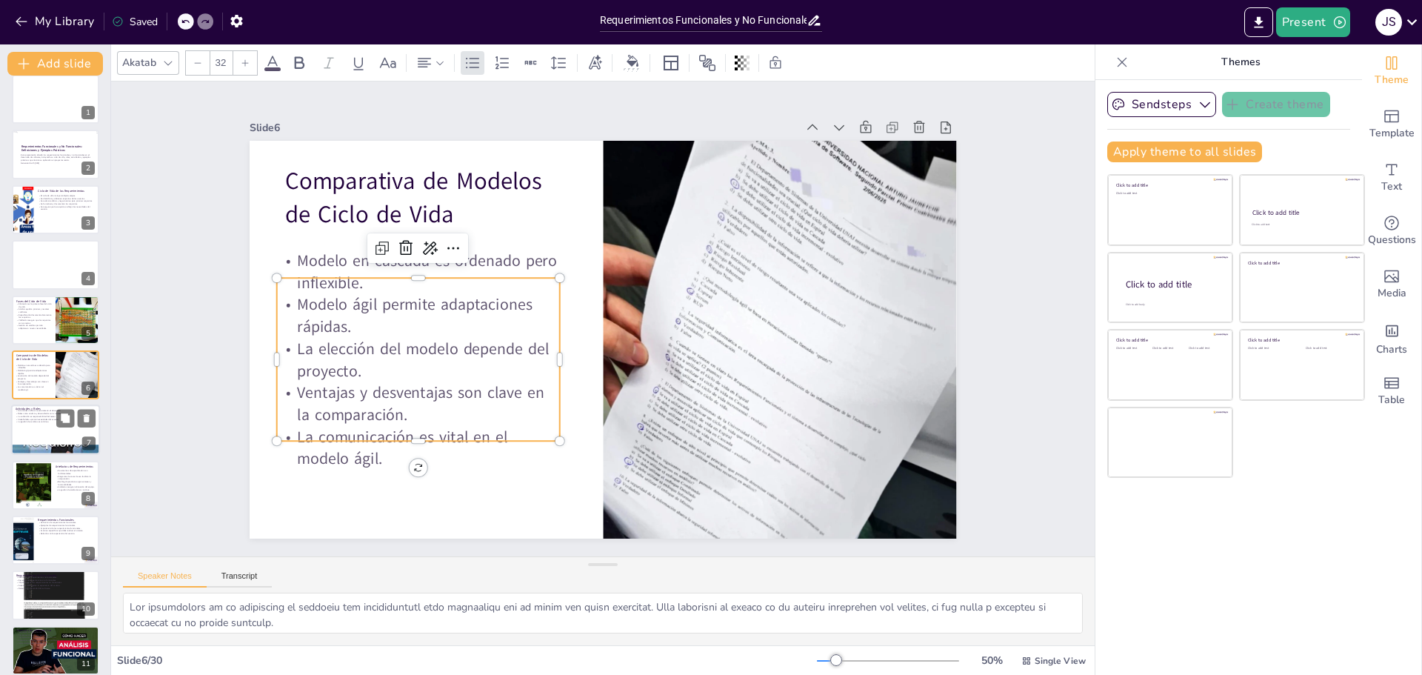
scroll to position [67, 0]
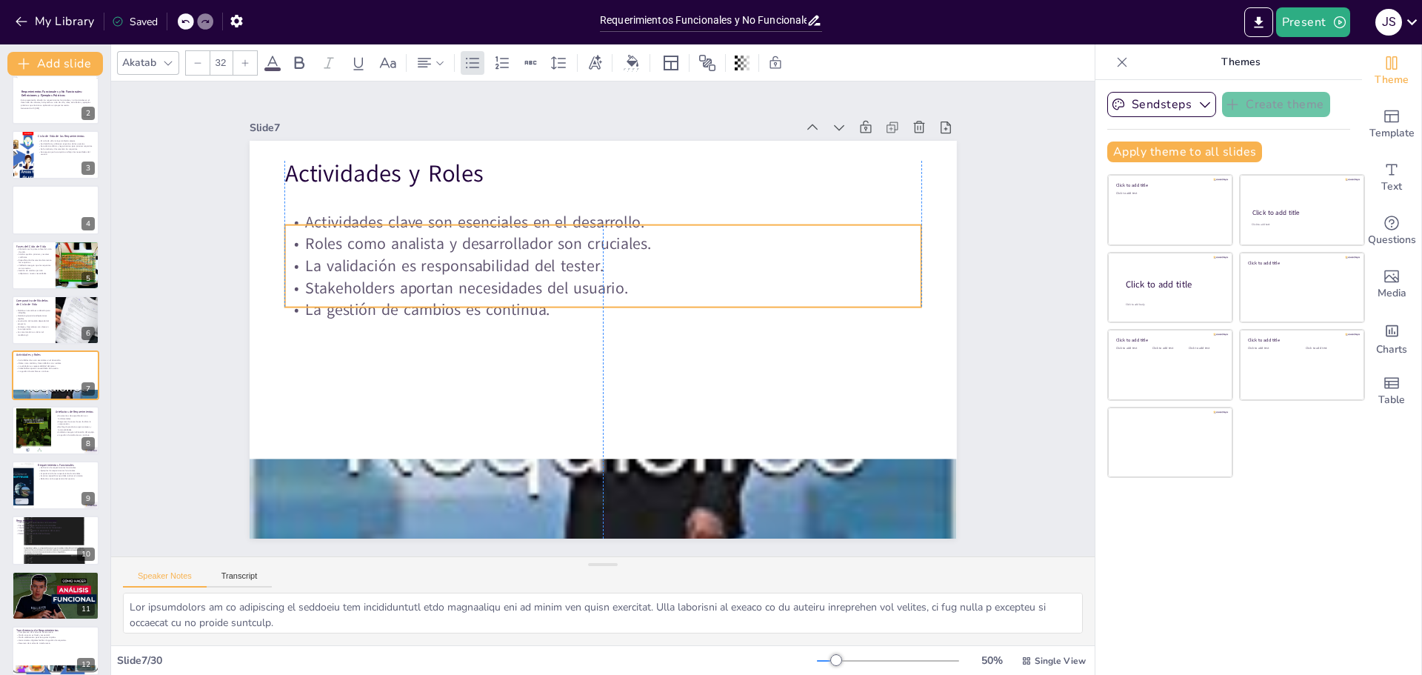
drag, startPoint x: 427, startPoint y: 246, endPoint x: 426, endPoint y: 278, distance: 31.9
click at [524, 278] on p "Stakeholders aportan necesidades del usuario." at bounding box center [632, 309] width 217 height 612
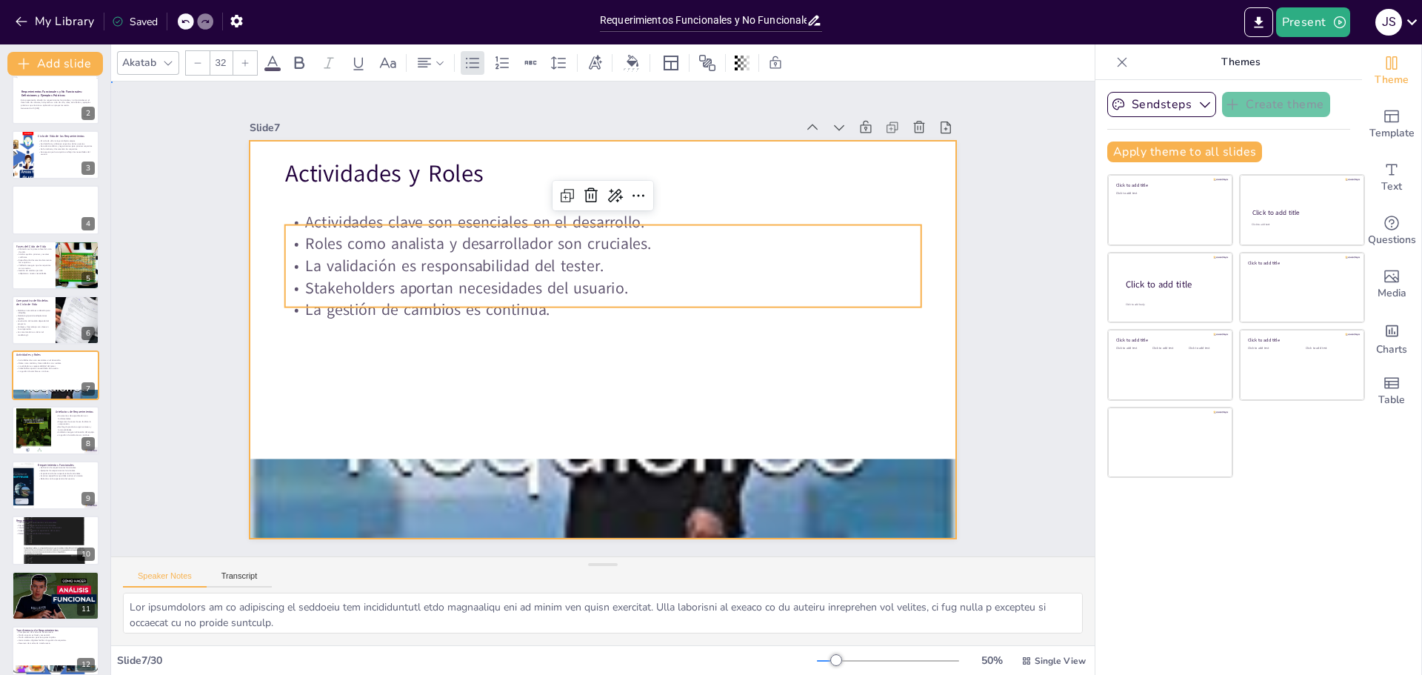
click at [675, 361] on div at bounding box center [617, 303] width 792 height 769
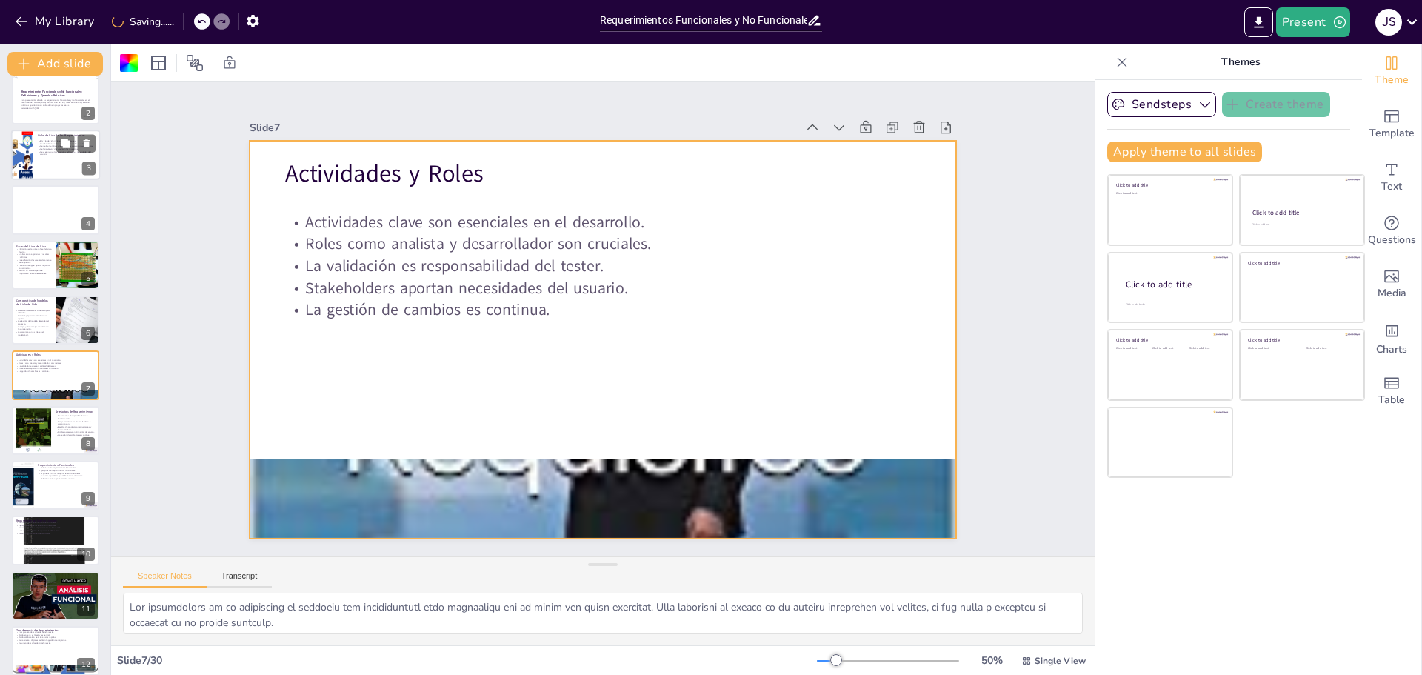
click at [34, 152] on div at bounding box center [55, 155] width 89 height 50
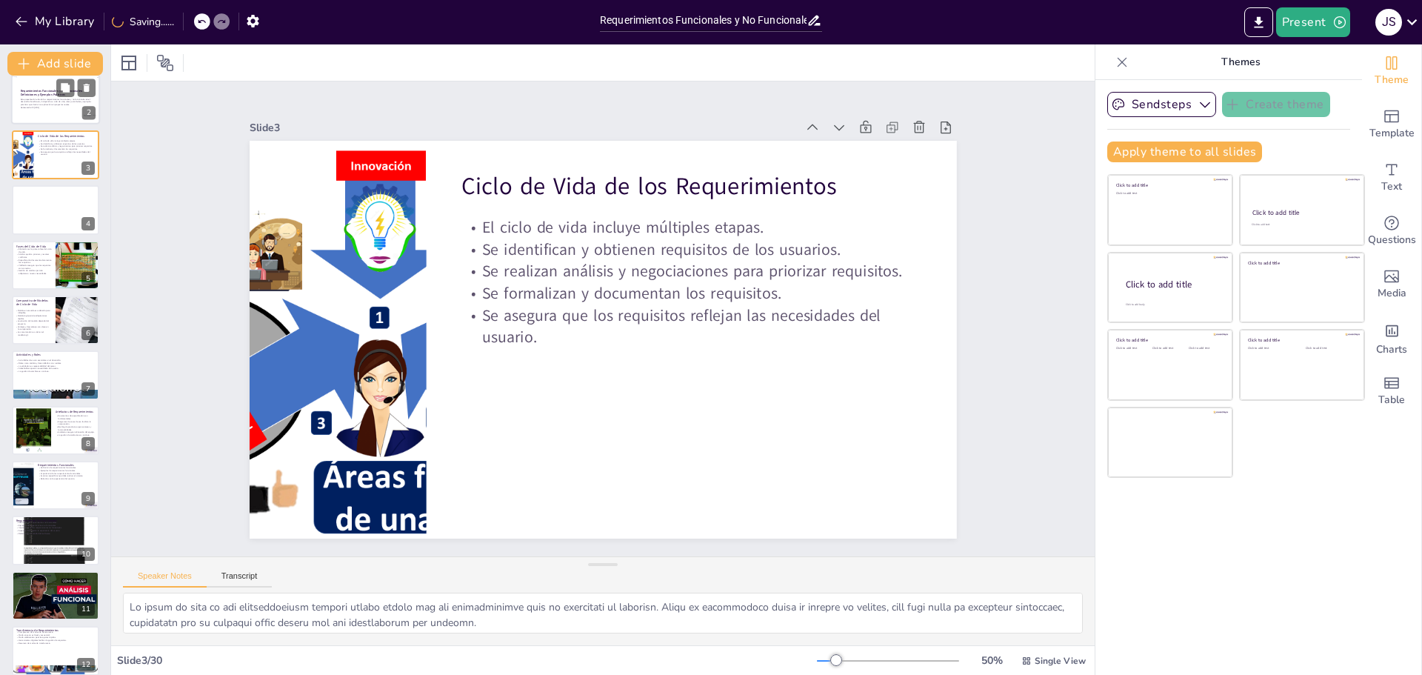
scroll to position [0, 0]
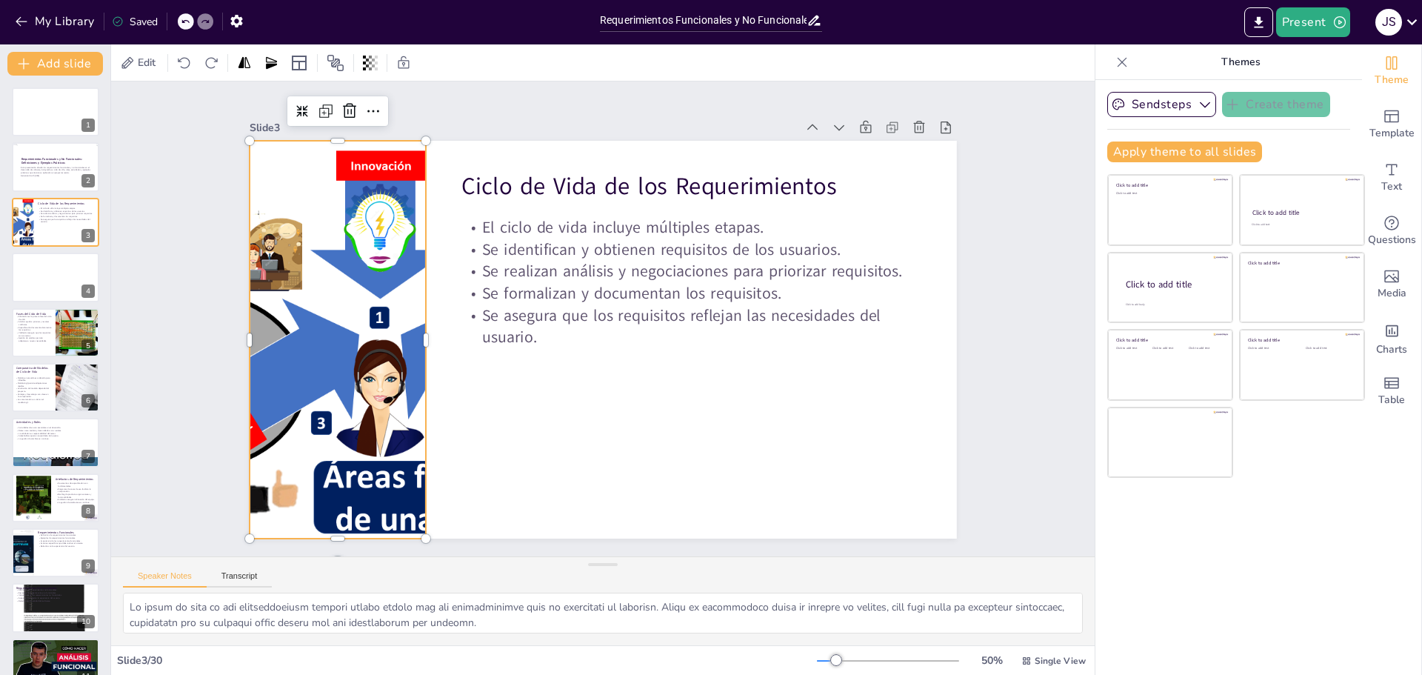
click at [331, 296] on div at bounding box center [352, 230] width 646 height 579
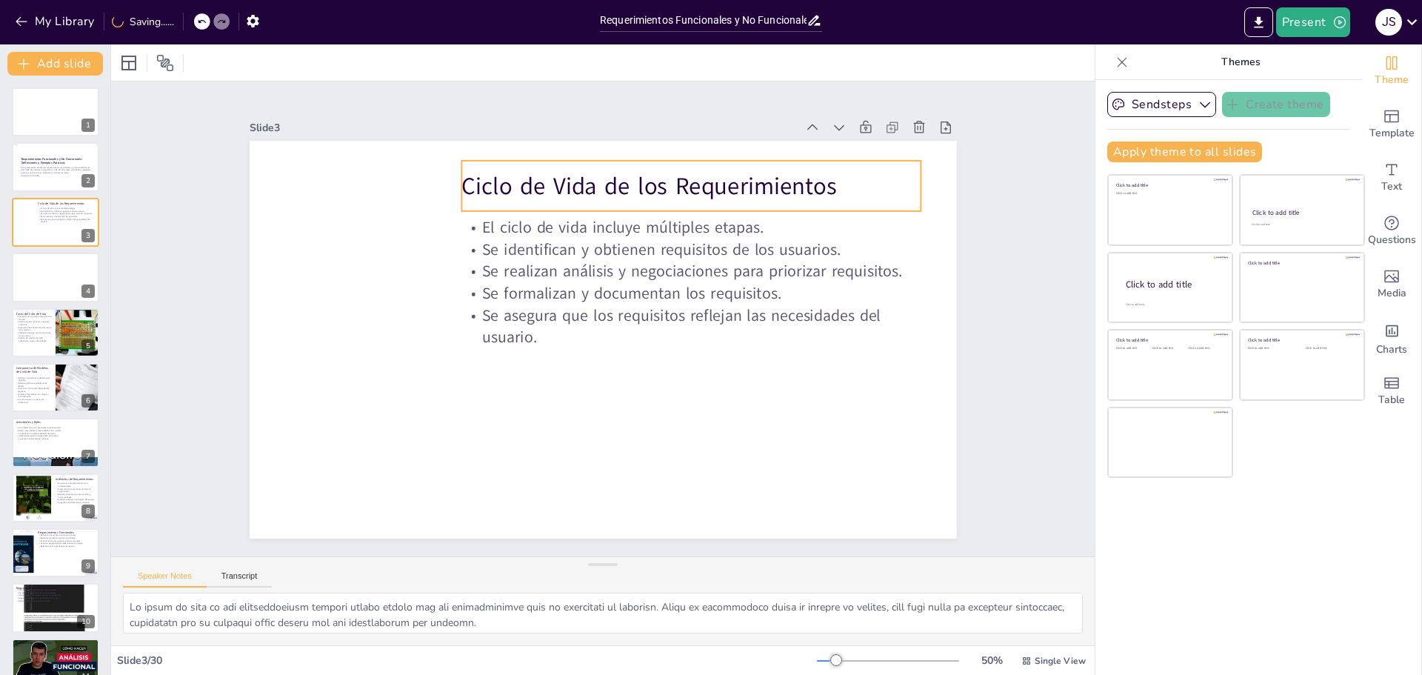
click at [563, 192] on p "Ciclo de Vida de los Requerimientos" at bounding box center [705, 196] width 461 height 81
click at [687, 178] on p "Ciclo de Vida de los Requerimientos" at bounding box center [727, 219] width 447 height 173
click at [687, 178] on p "Ciclo de Vida de los Requerimientos" at bounding box center [717, 207] width 456 height 128
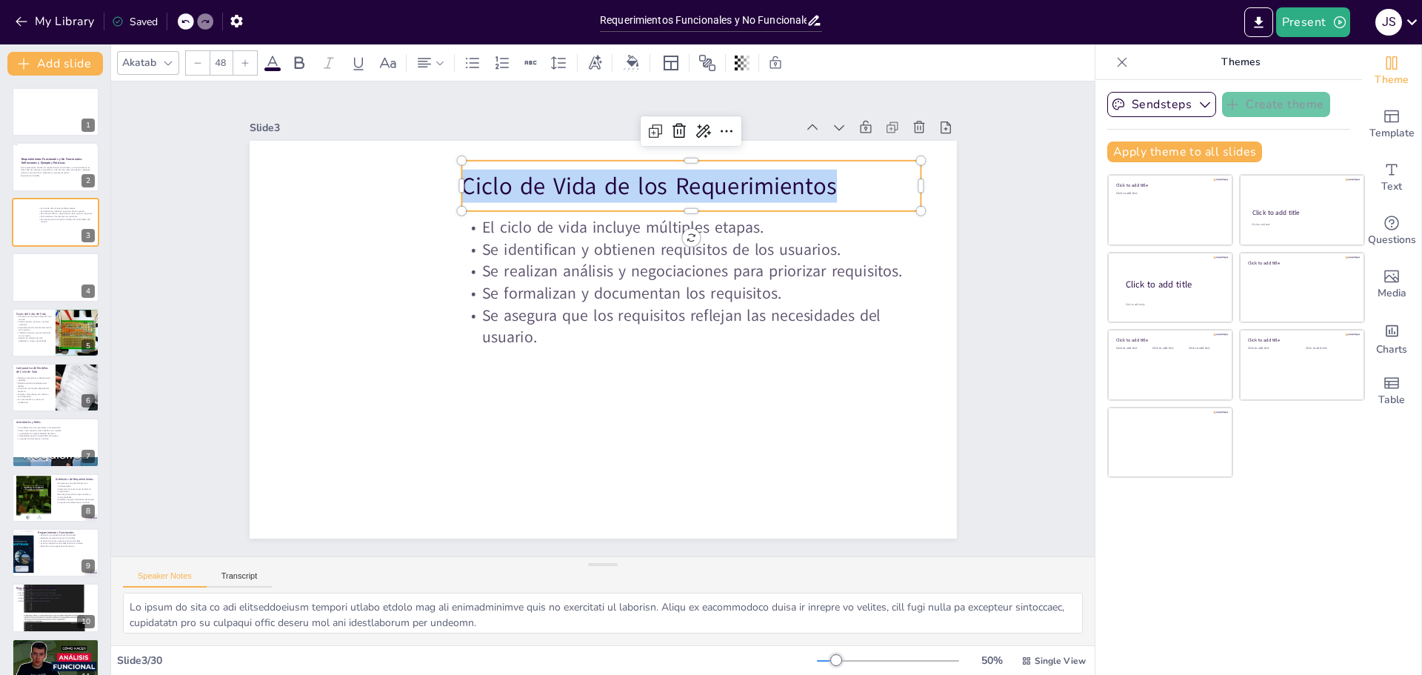
drag, startPoint x: 830, startPoint y: 189, endPoint x: 453, endPoint y: 199, distance: 376.4
click at [626, 199] on div "Ciclo de Vida de los Requerimientos" at bounding box center [762, 329] width 273 height 424
copy p "Ciclo de Vida de los Requerimientos"
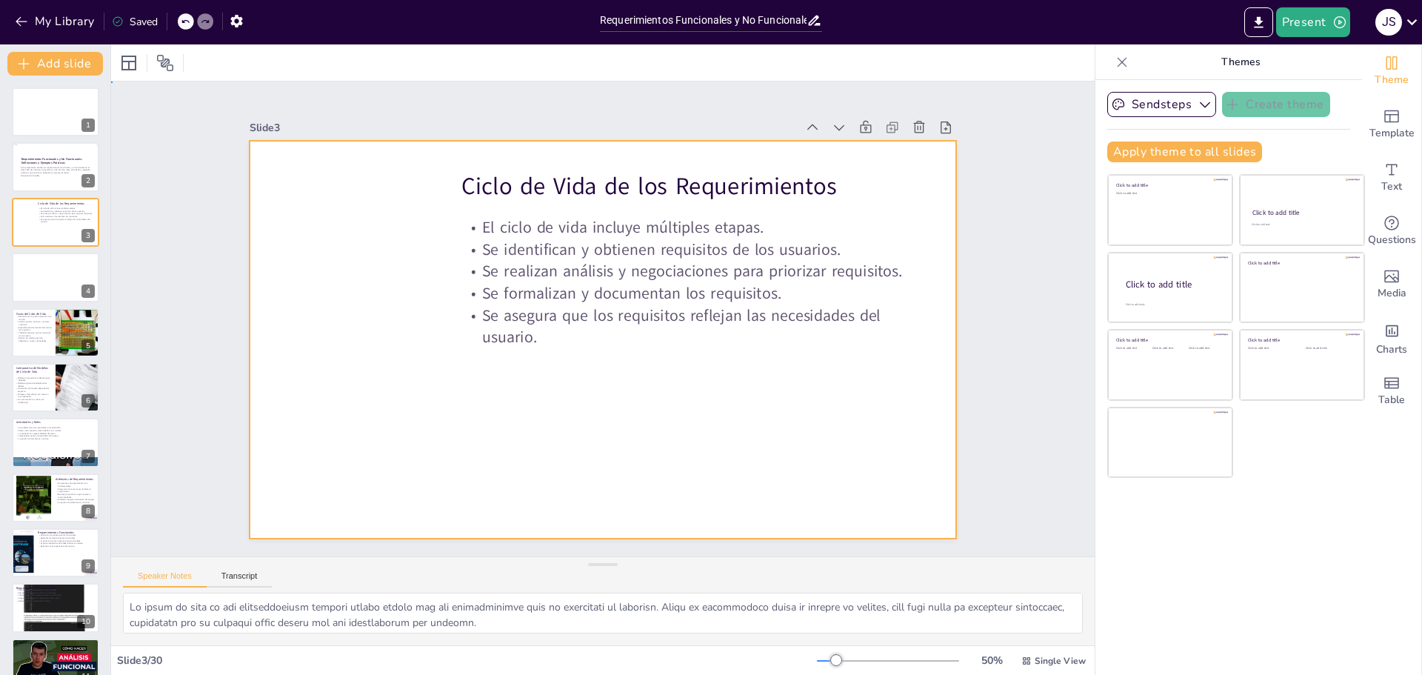
click at [664, 442] on div at bounding box center [583, 323] width 536 height 774
click at [673, 405] on div at bounding box center [584, 328] width 651 height 808
click at [449, 391] on div at bounding box center [612, 337] width 811 height 698
click at [485, 389] on div at bounding box center [591, 335] width 806 height 737
click at [436, 394] on div at bounding box center [605, 298] width 744 height 469
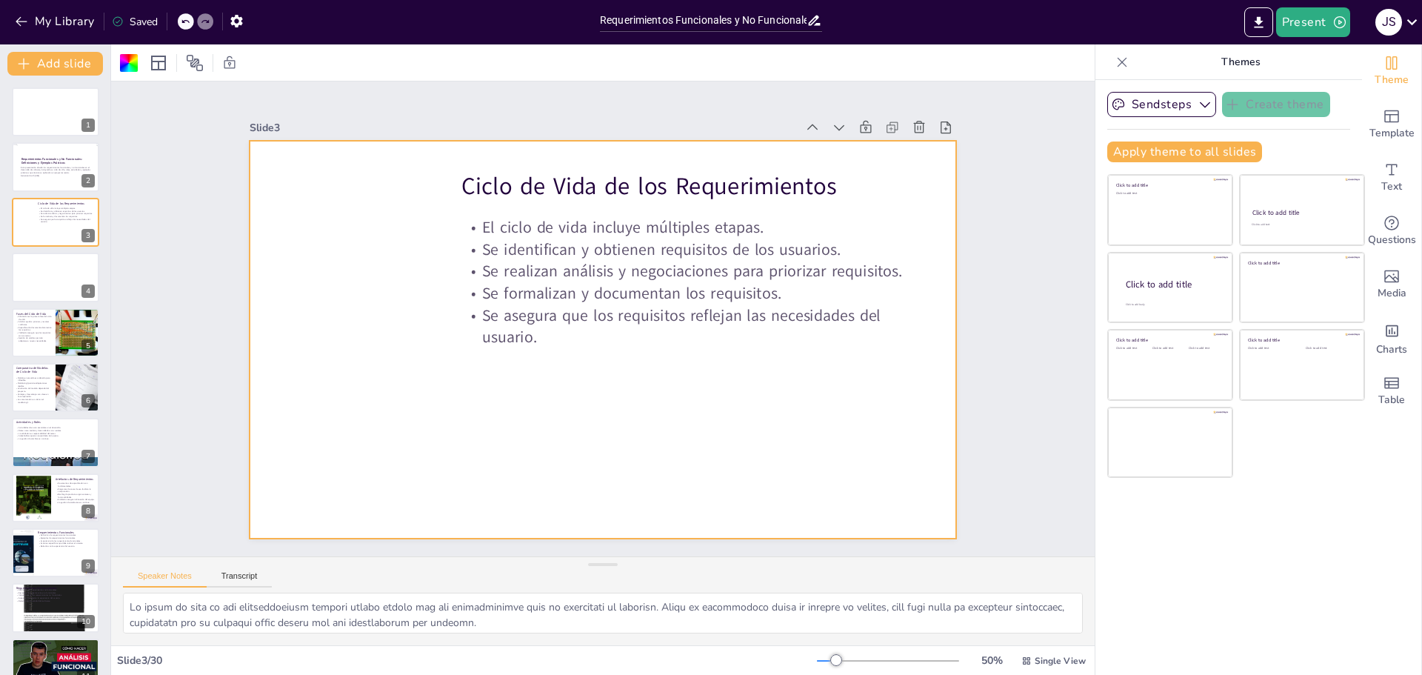
click at [520, 379] on div at bounding box center [582, 321] width 470 height 745
click at [938, 307] on div "Slide 1 Slide 2 Requerimientos Funcionales y No Funcionales: Definiciones y Eje…" at bounding box center [603, 318] width 670 height 1061
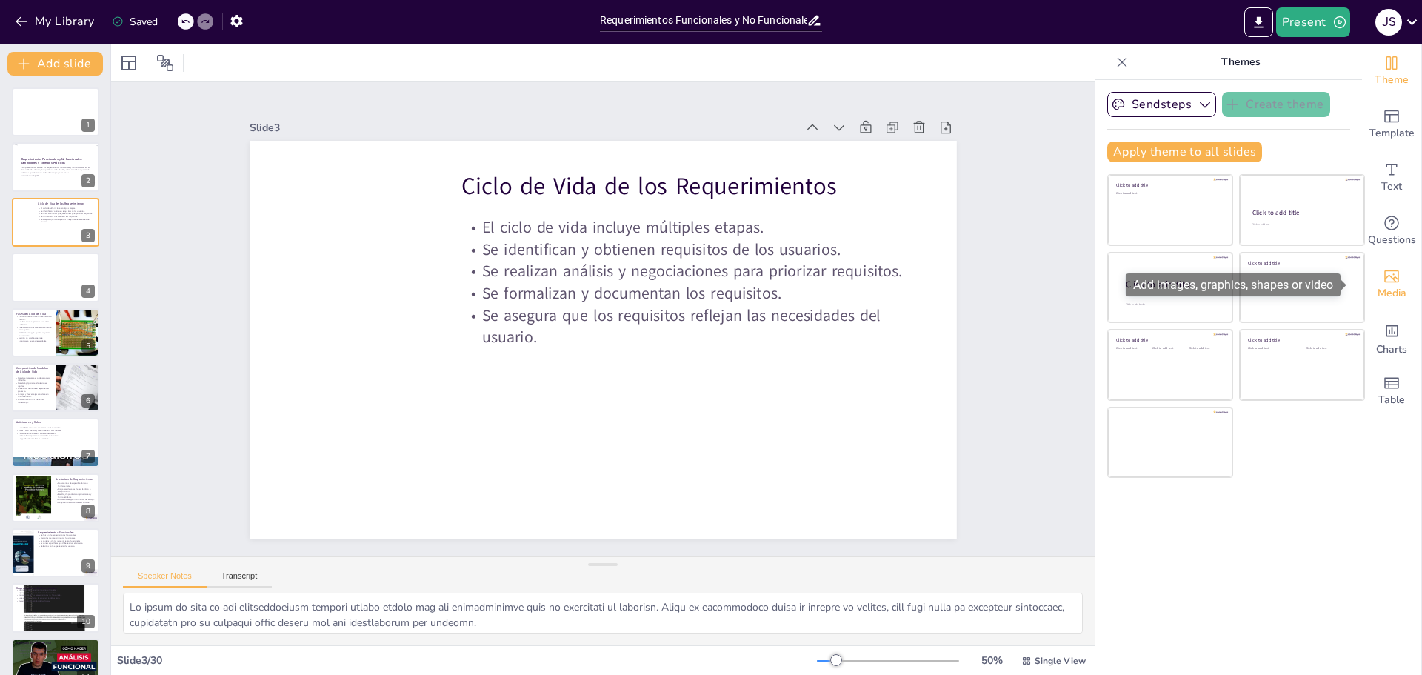
click at [1391, 284] on div "Media" at bounding box center [1391, 284] width 59 height 53
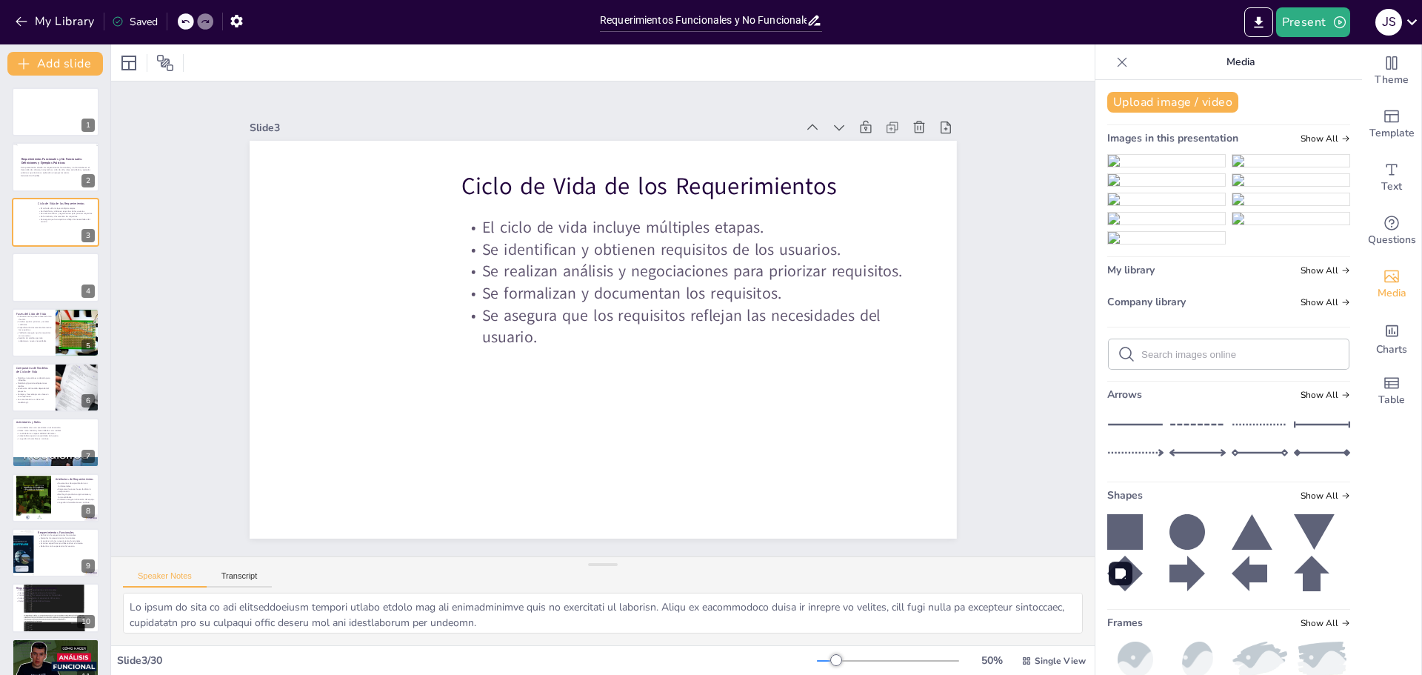
click at [1233, 167] on img at bounding box center [1291, 161] width 117 height 12
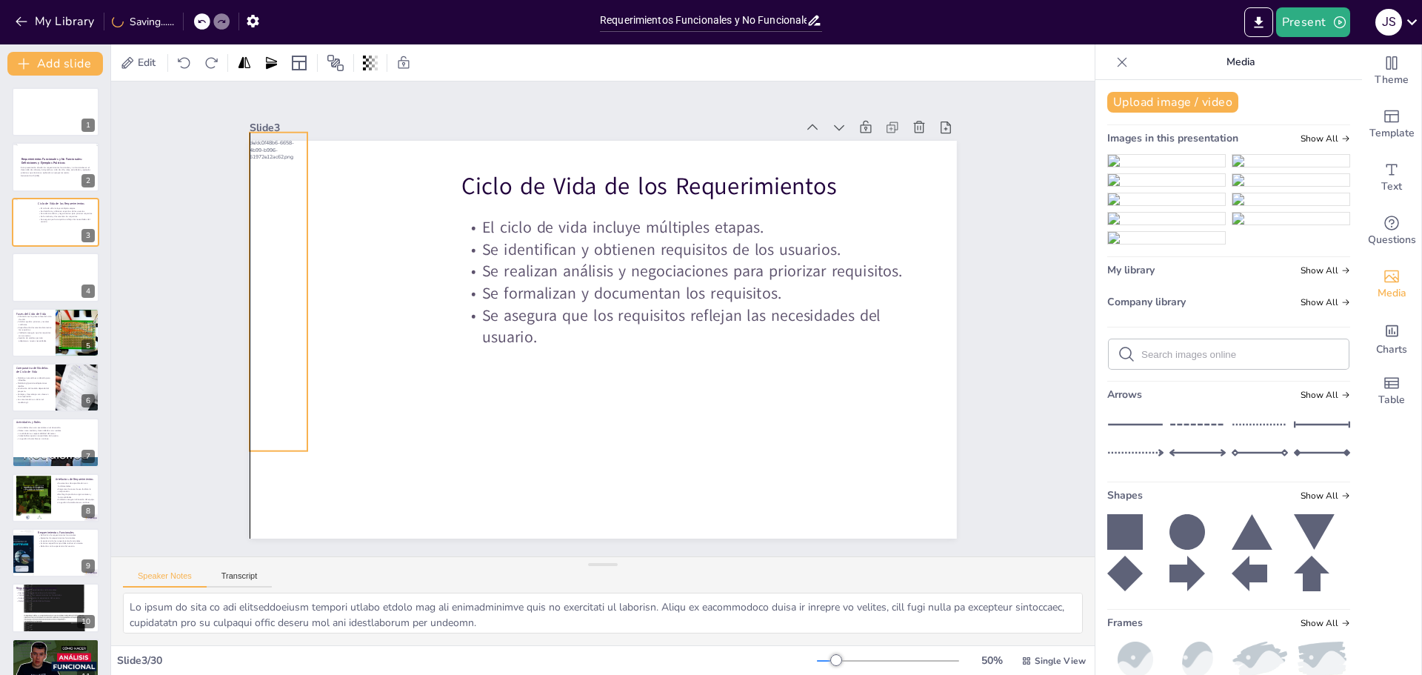
drag, startPoint x: 593, startPoint y: 313, endPoint x: 273, endPoint y: 264, distance: 323.6
click at [877, 264] on div at bounding box center [922, 380] width 91 height 322
drag, startPoint x: 259, startPoint y: 446, endPoint x: 309, endPoint y: 418, distance: 57.1
click at [309, 418] on div "Ciclo de Vida de los Requerimientos El ciclo de vida incluye múltiples etapas. …" at bounding box center [599, 339] width 774 height 536
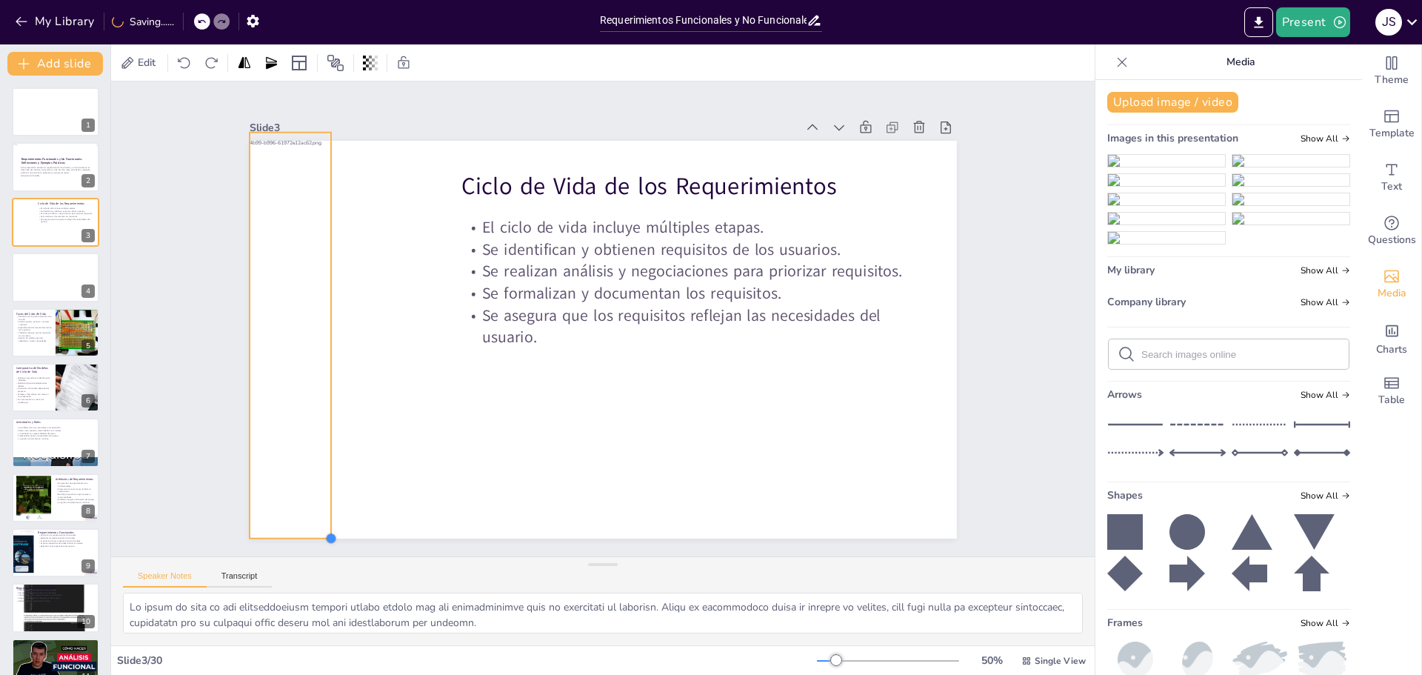
drag, startPoint x: 296, startPoint y: 418, endPoint x: 306, endPoint y: 490, distance: 73.3
click at [295, 533] on div "Slide 1 Slide 2 Requerimientos Funcionales y No Funcionales: Definiciones y Eje…" at bounding box center [603, 318] width 1061 height 669
drag, startPoint x: 278, startPoint y: 125, endPoint x: 278, endPoint y: 134, distance: 8.9
click at [353, 45] on div at bounding box center [392, 23] width 79 height 44
click at [327, 175] on div at bounding box center [478, 88] width 368 height 173
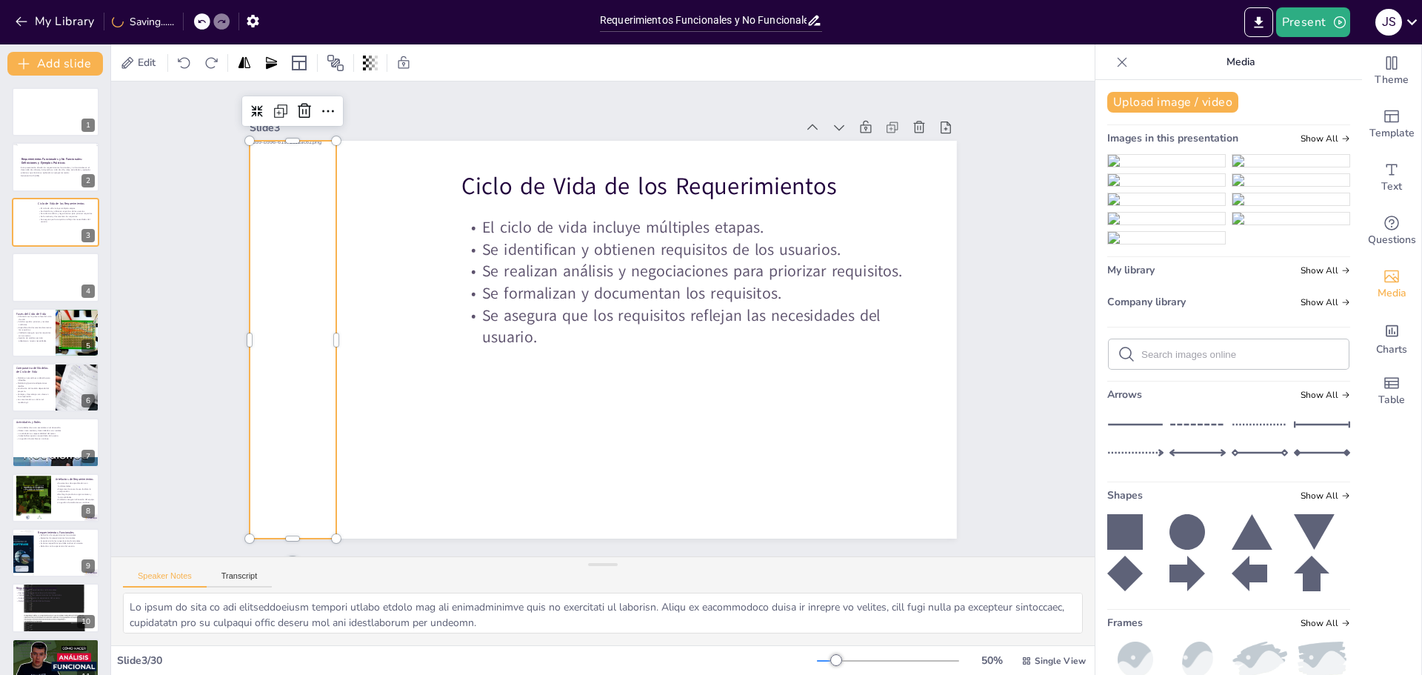
click at [305, 325] on div at bounding box center [297, 257] width 220 height 451
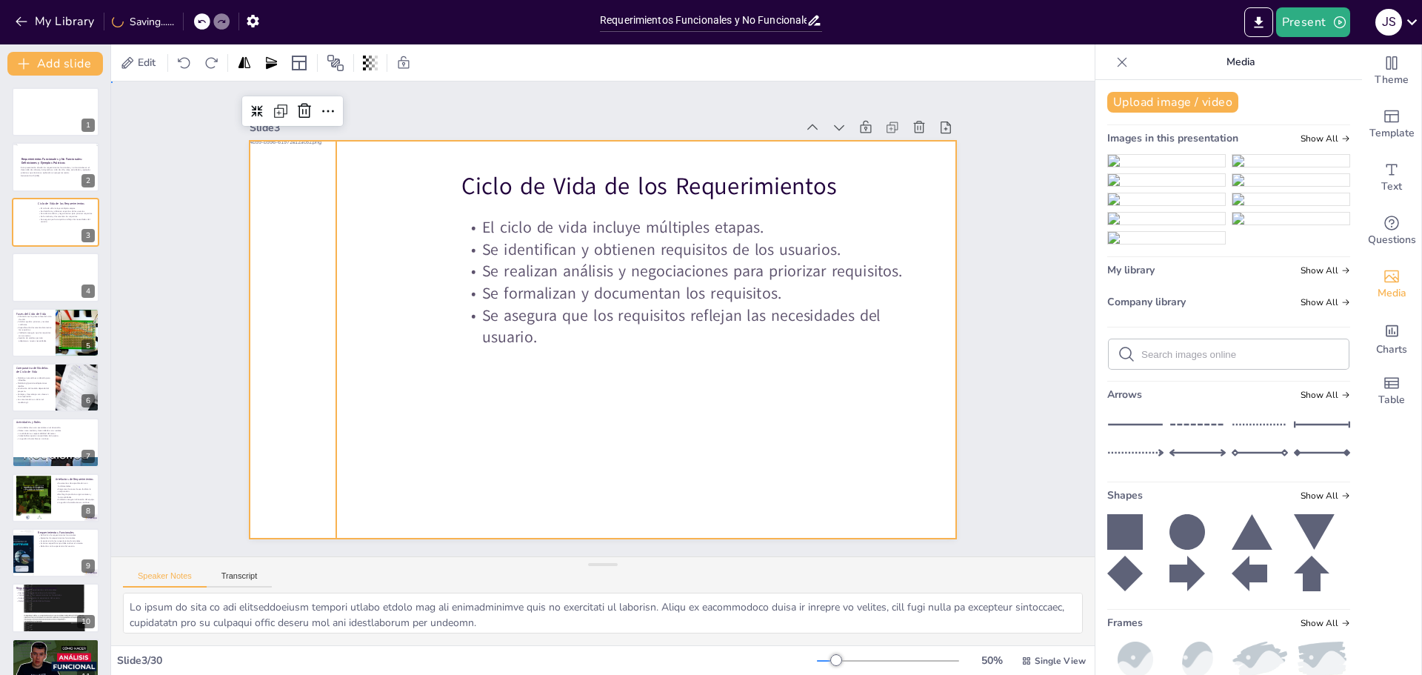
click at [353, 315] on div at bounding box center [603, 340] width 707 height 398
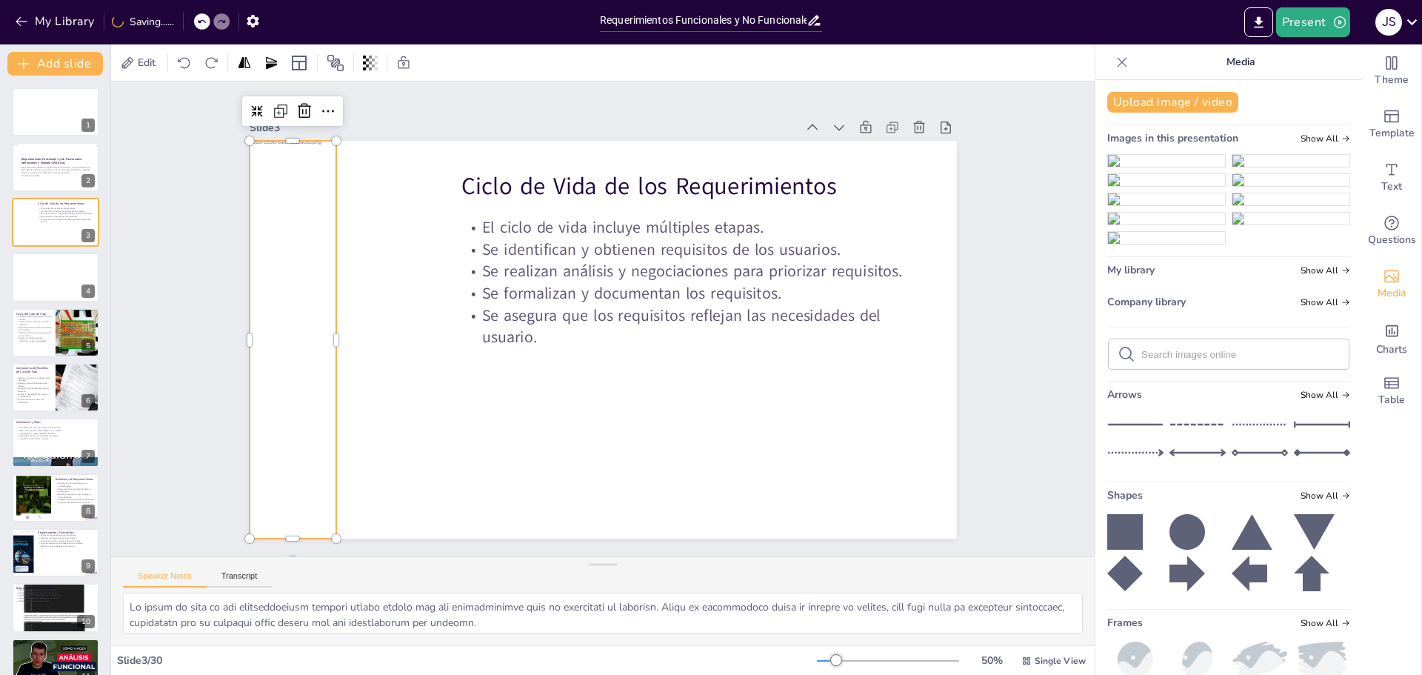
click at [704, 347] on div at bounding box center [853, 133] width 298 height 430
drag, startPoint x: 326, startPoint y: 536, endPoint x: 270, endPoint y: 470, distance: 86.8
click at [278, 505] on div "Ciclo de Vida de los Requerimientos El ciclo de vida incluye múltiples etapas. …" at bounding box center [585, 329] width 698 height 811
drag, startPoint x: 321, startPoint y: 319, endPoint x: 328, endPoint y: 321, distance: 7.6
click at [502, 132] on div at bounding box center [678, 69] width 353 height 124
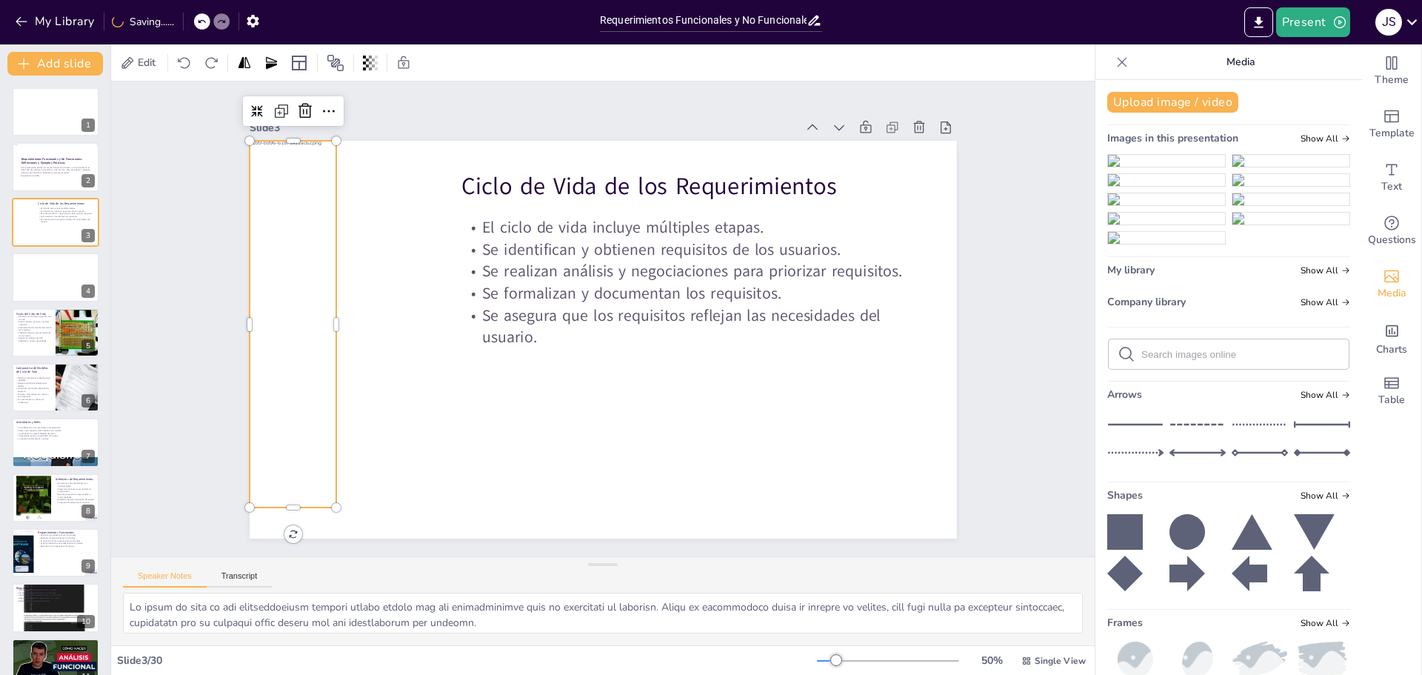
click at [289, 501] on div at bounding box center [495, 610] width 413 height 247
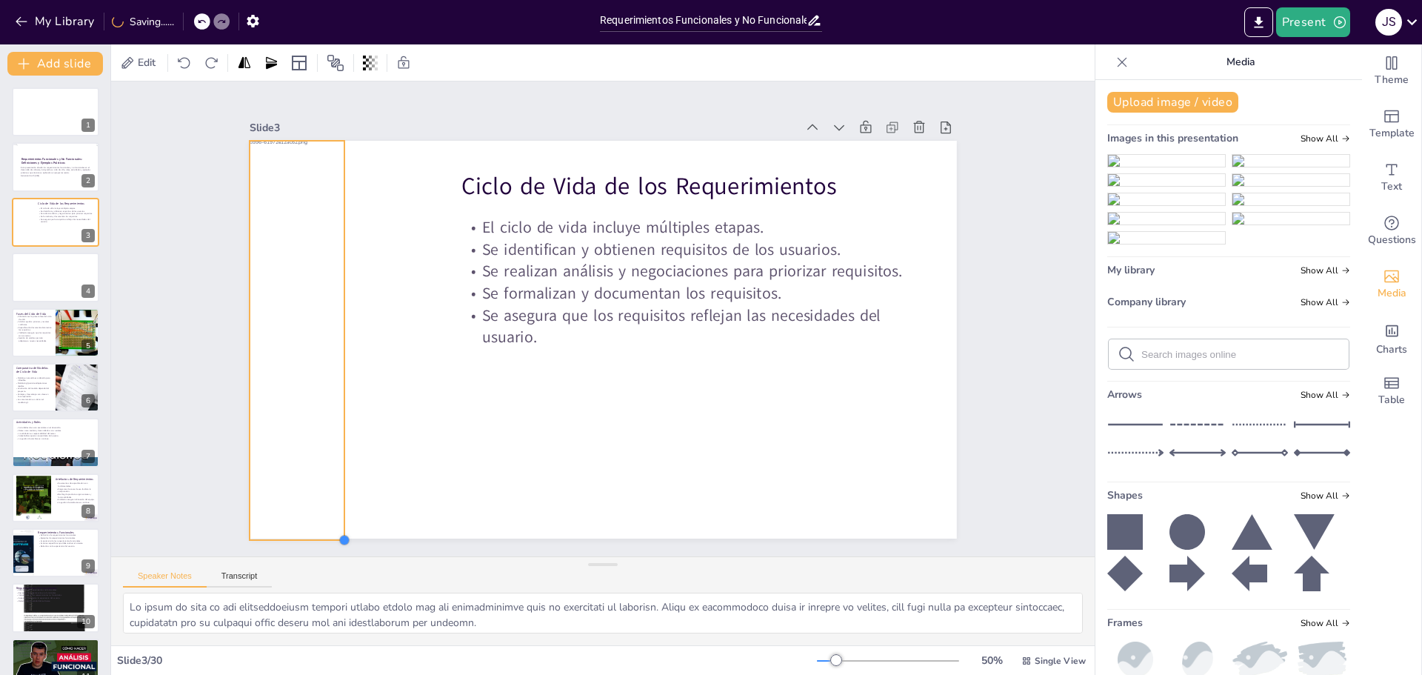
drag, startPoint x: 324, startPoint y: 499, endPoint x: 284, endPoint y: 531, distance: 51.6
click at [284, 531] on div "Ciclo de Vida de los Requerimientos El ciclo de vida incluye múltiples etapas. …" at bounding box center [591, 336] width 806 height 738
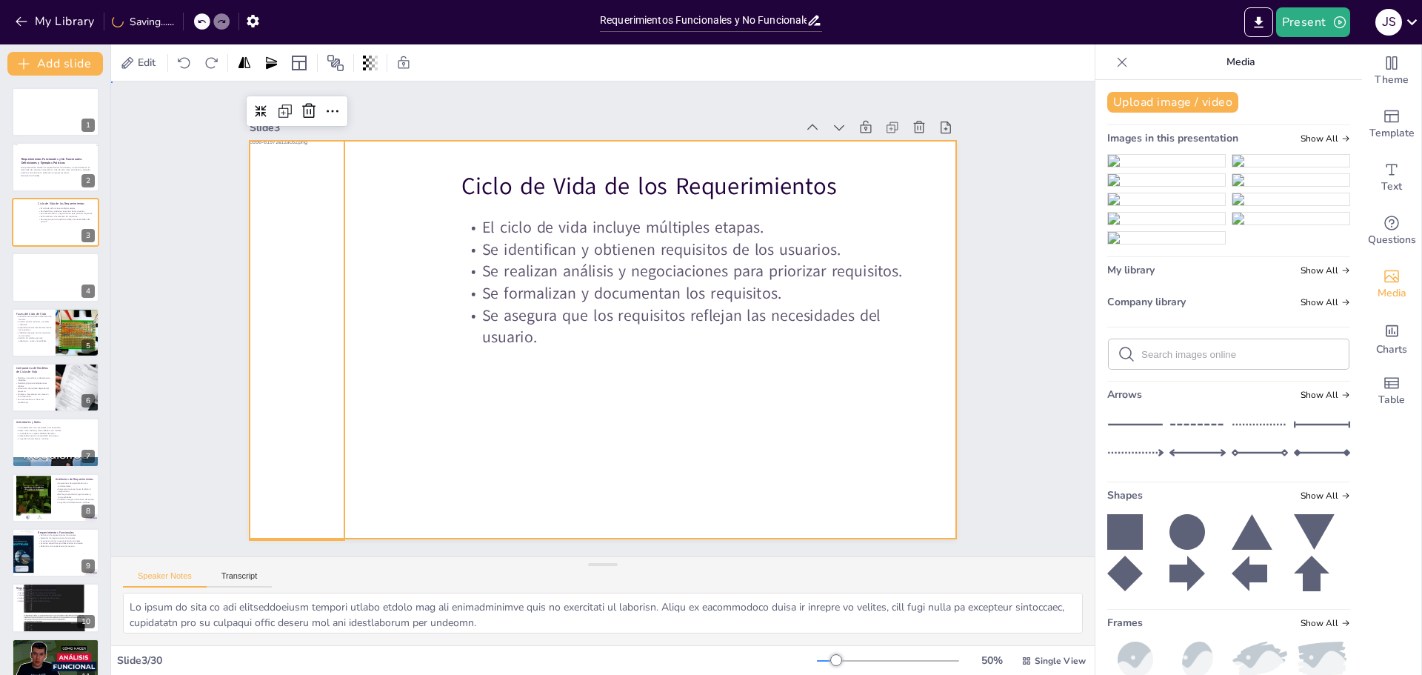
click at [476, 417] on div at bounding box center [585, 329] width 699 height 811
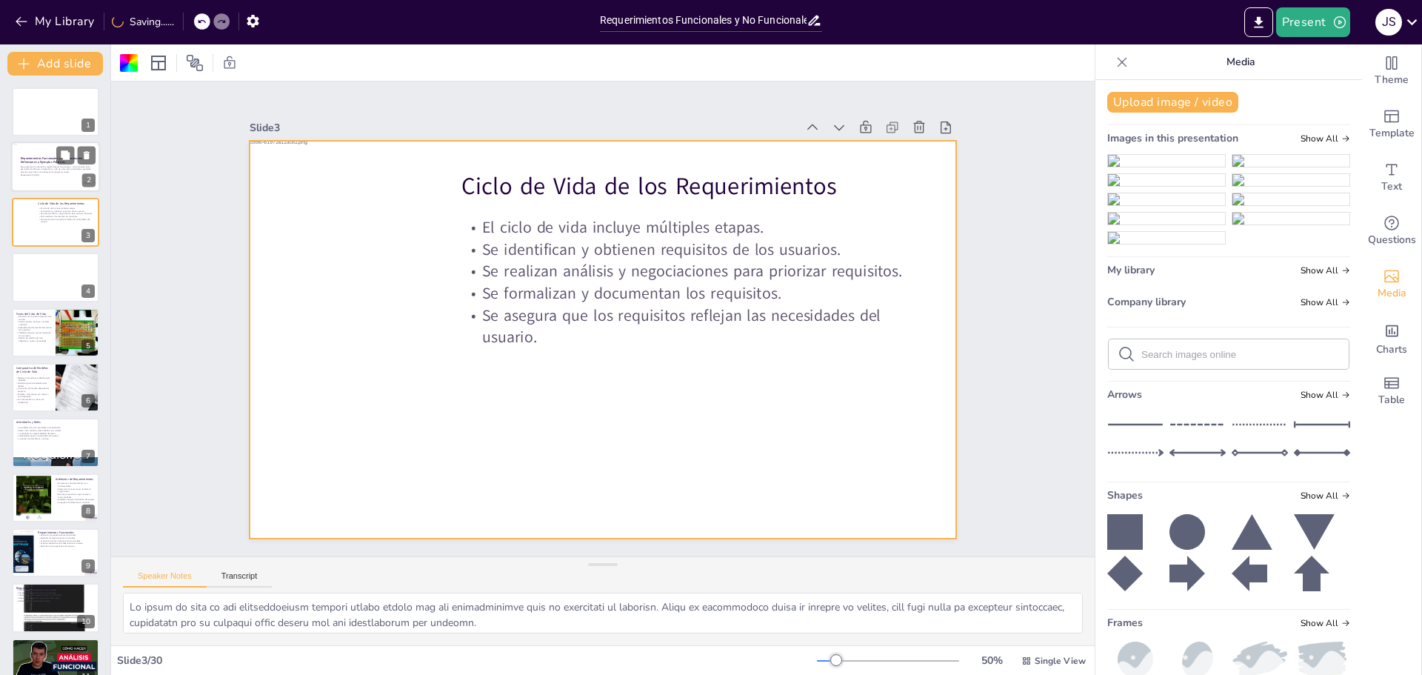
click at [44, 163] on strong "Requerimientos Funcionales y No Funcionales: Definiciones y Ejemplos Prácticos" at bounding box center [52, 160] width 62 height 8
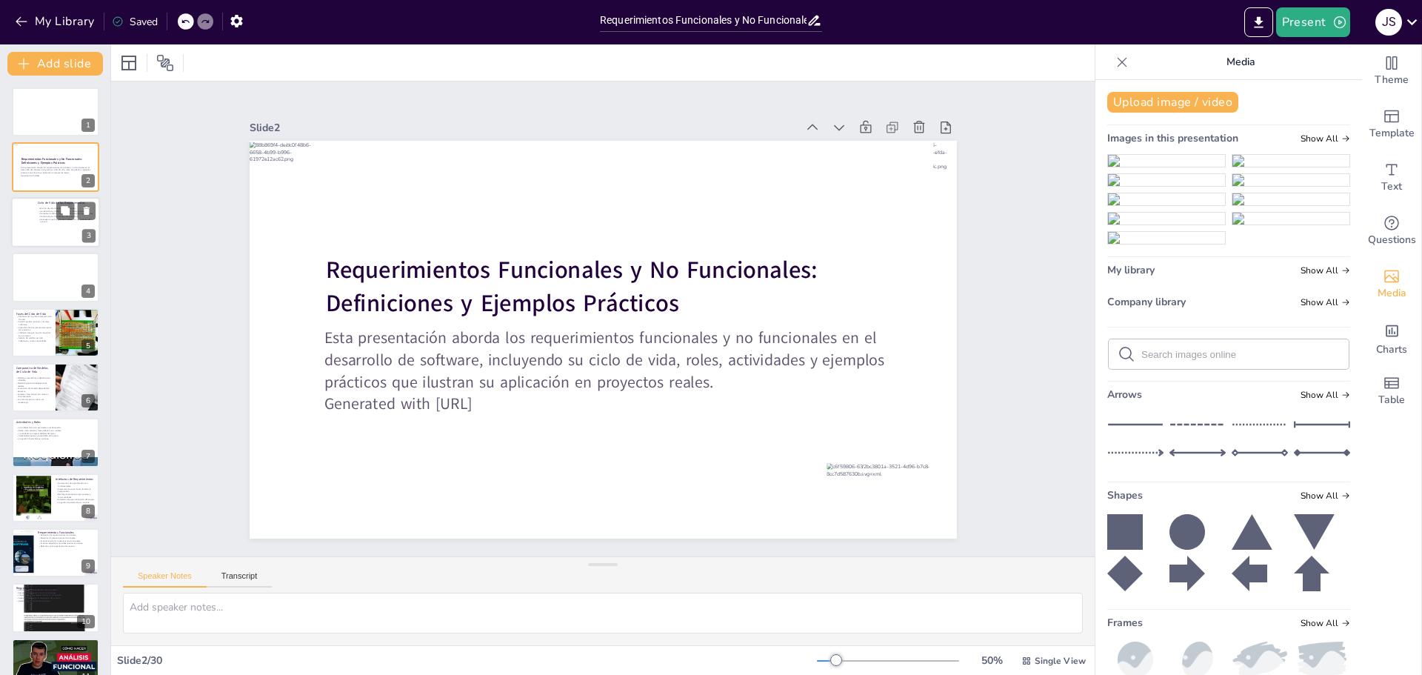
click at [52, 227] on div at bounding box center [55, 222] width 89 height 50
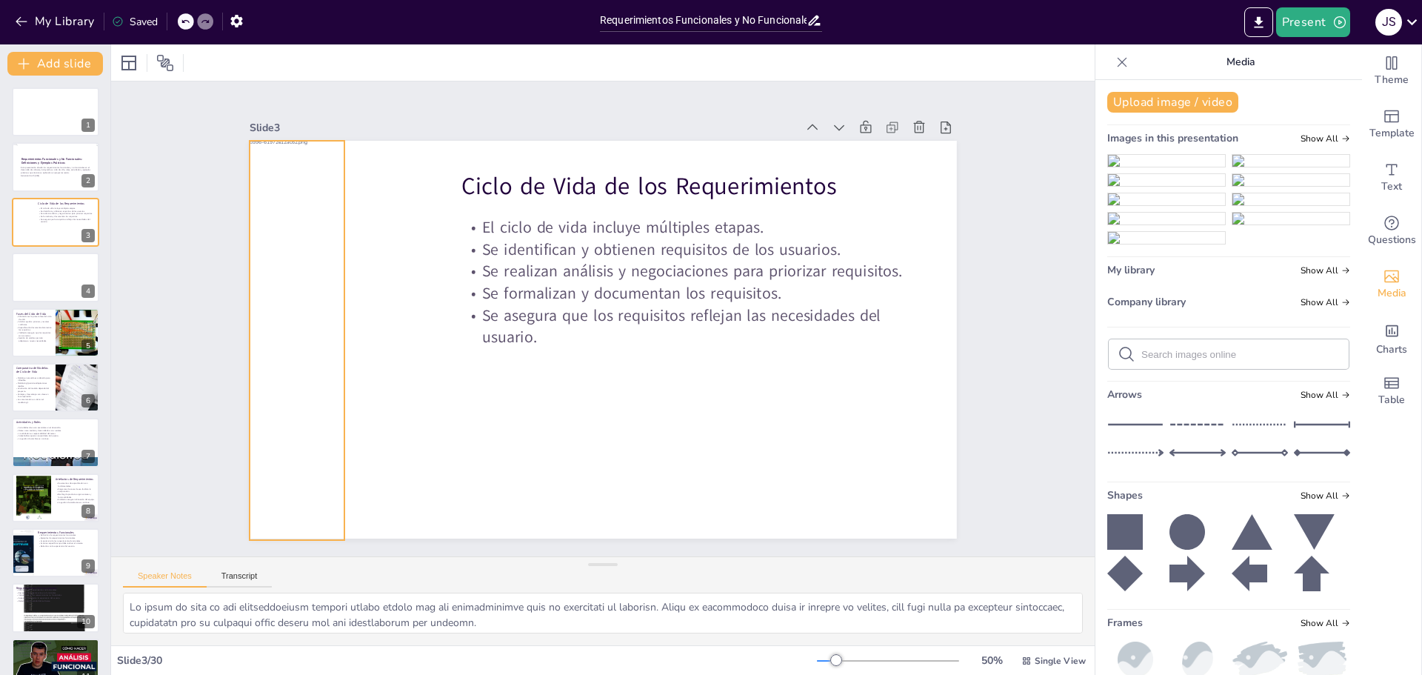
click at [270, 236] on div at bounding box center [319, 198] width 307 height 436
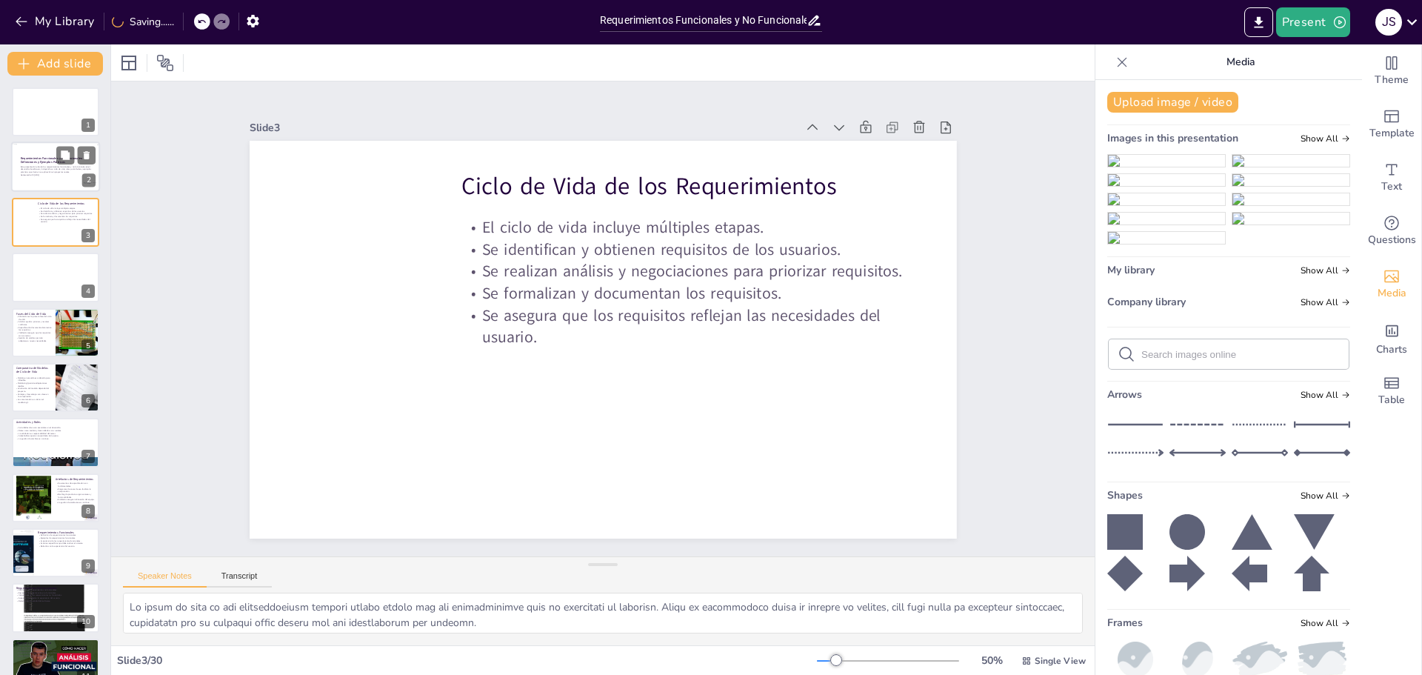
click at [53, 179] on div at bounding box center [55, 167] width 89 height 50
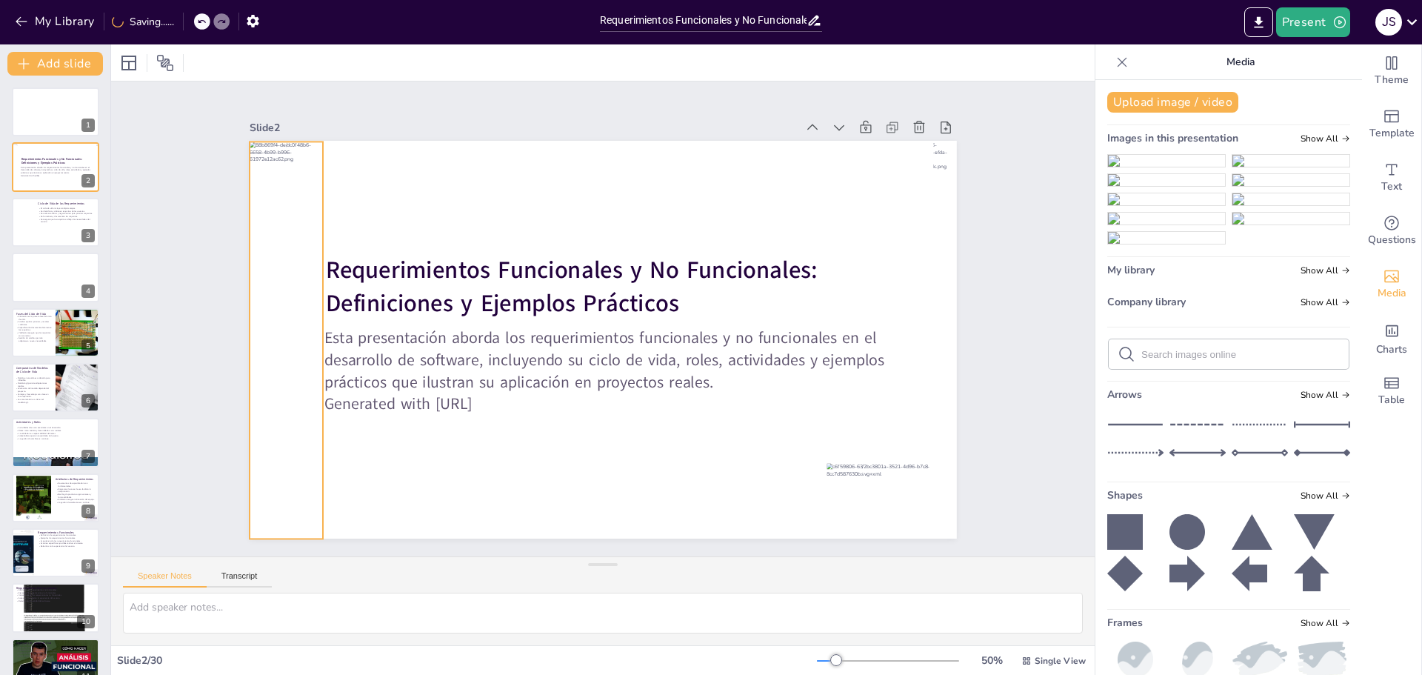
click at [293, 346] on div at bounding box center [288, 276] width 156 height 408
click at [56, 224] on div at bounding box center [55, 222] width 89 height 50
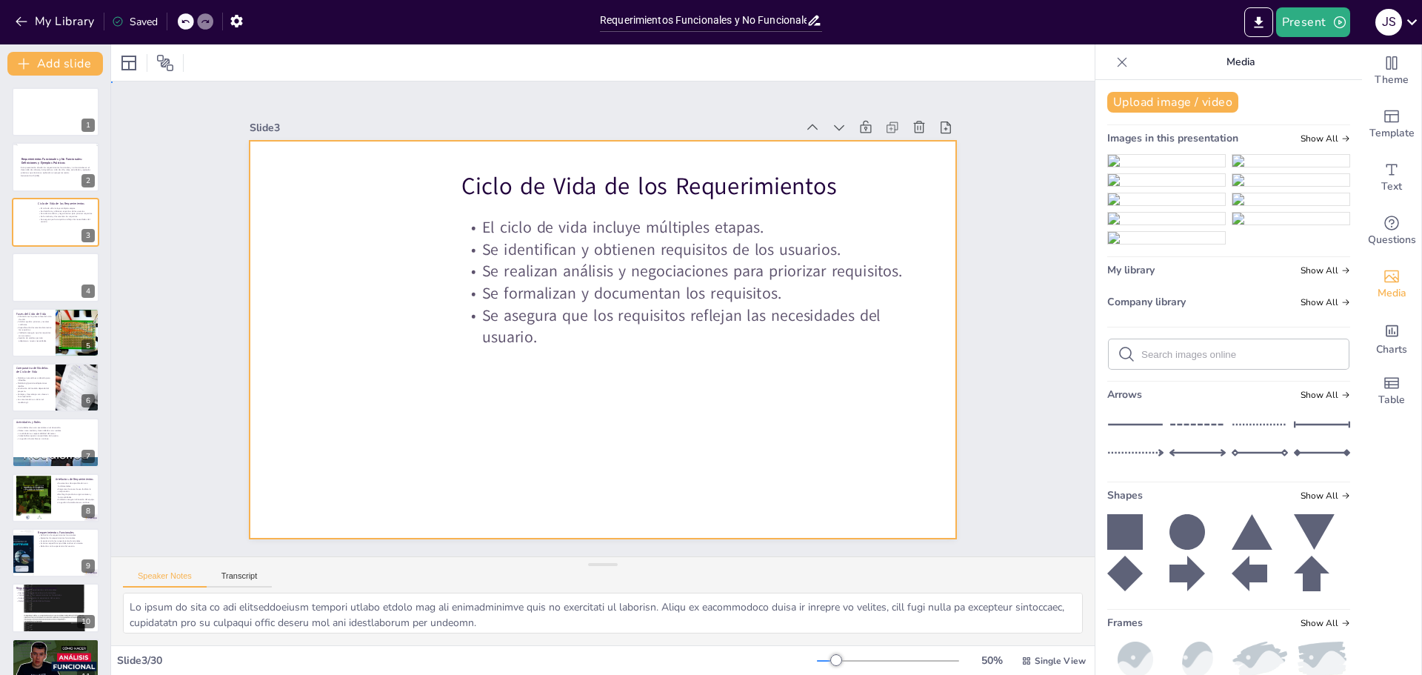
click at [347, 305] on div at bounding box center [582, 321] width 470 height 744
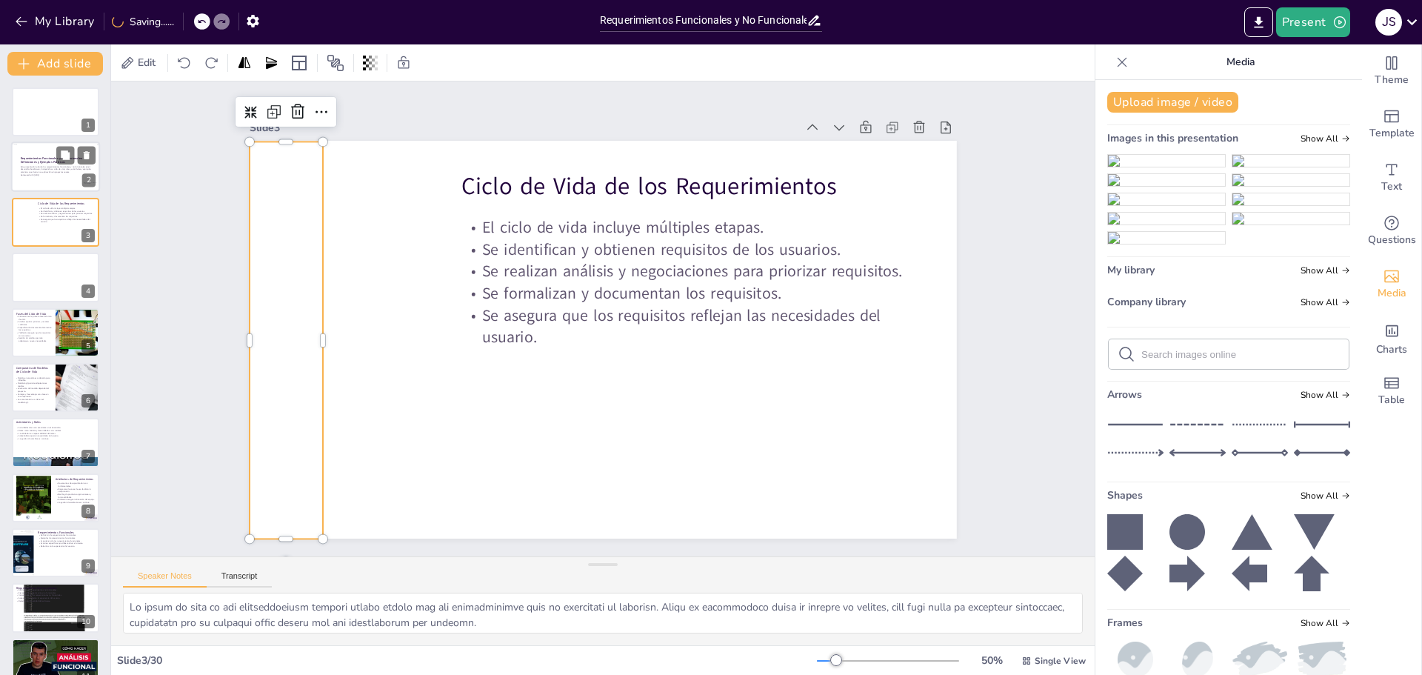
click at [47, 177] on div at bounding box center [55, 167] width 89 height 50
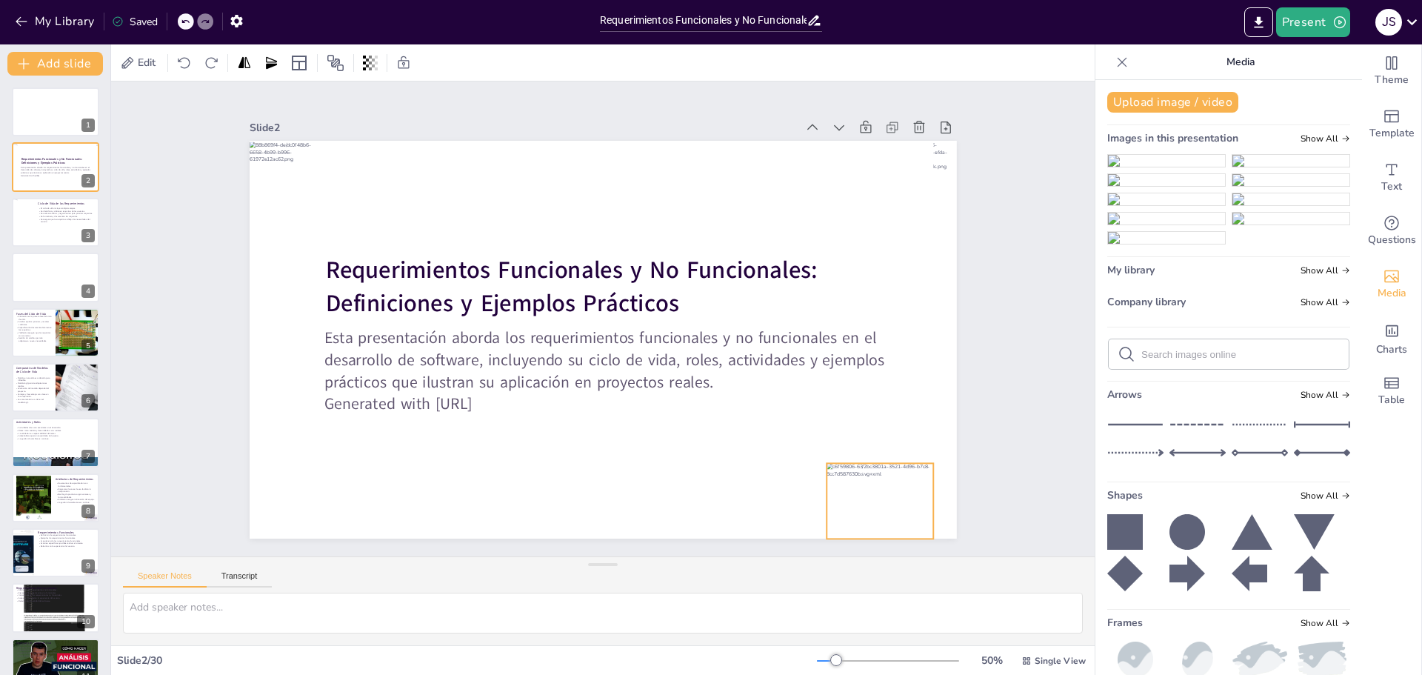
click at [415, 494] on div at bounding box center [367, 552] width 96 height 120
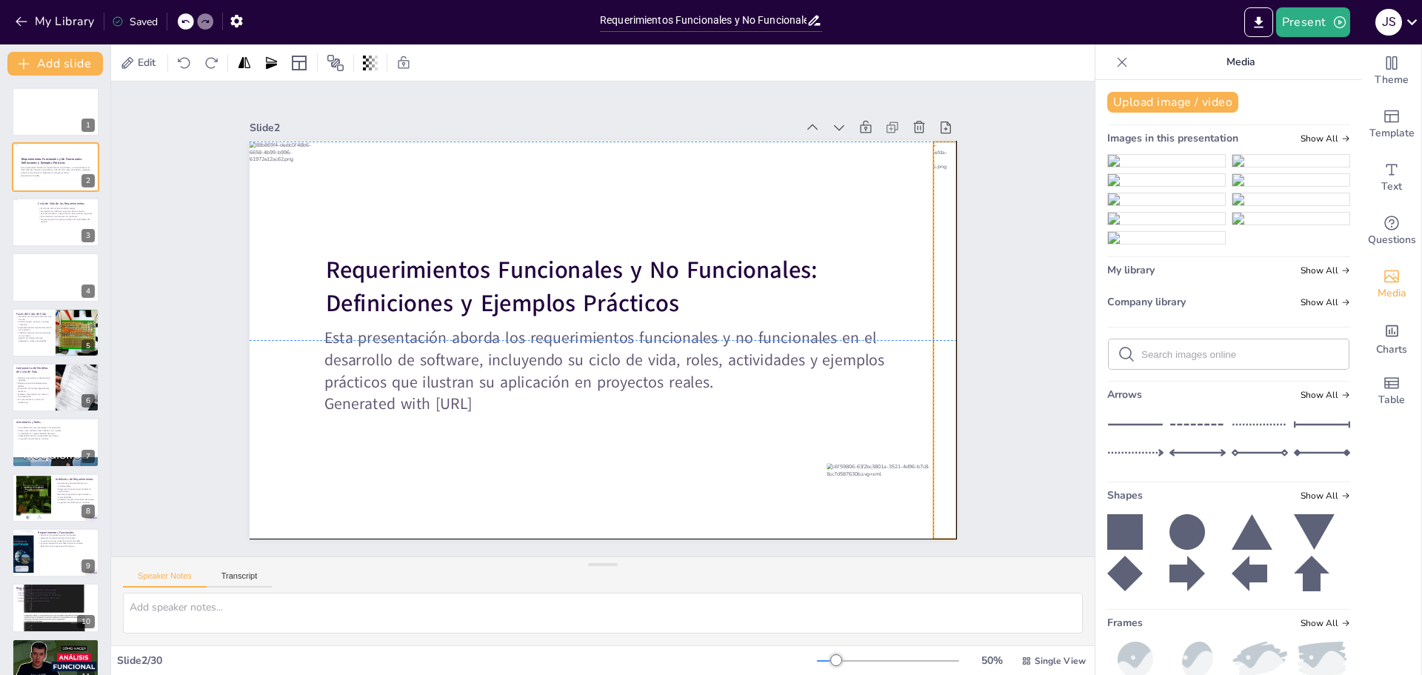
click at [933, 492] on div at bounding box center [748, 613] width 369 height 243
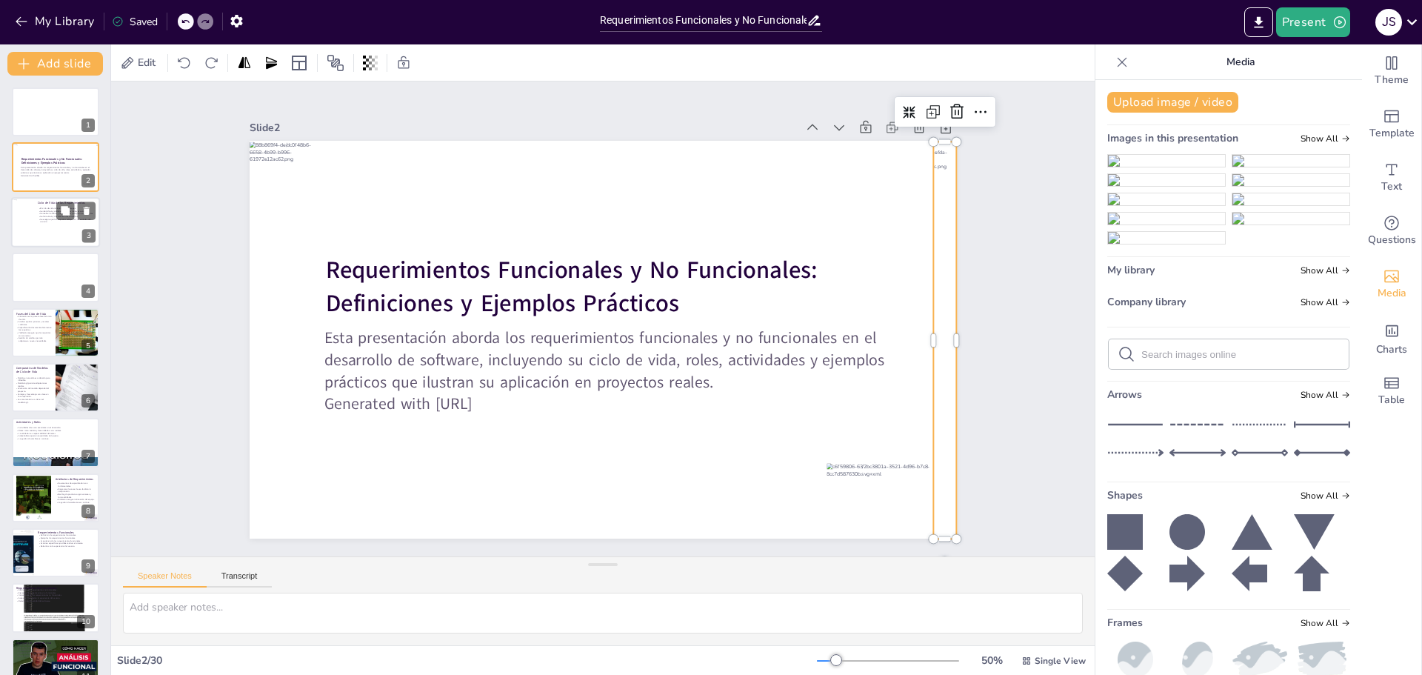
click at [43, 233] on div at bounding box center [55, 222] width 89 height 50
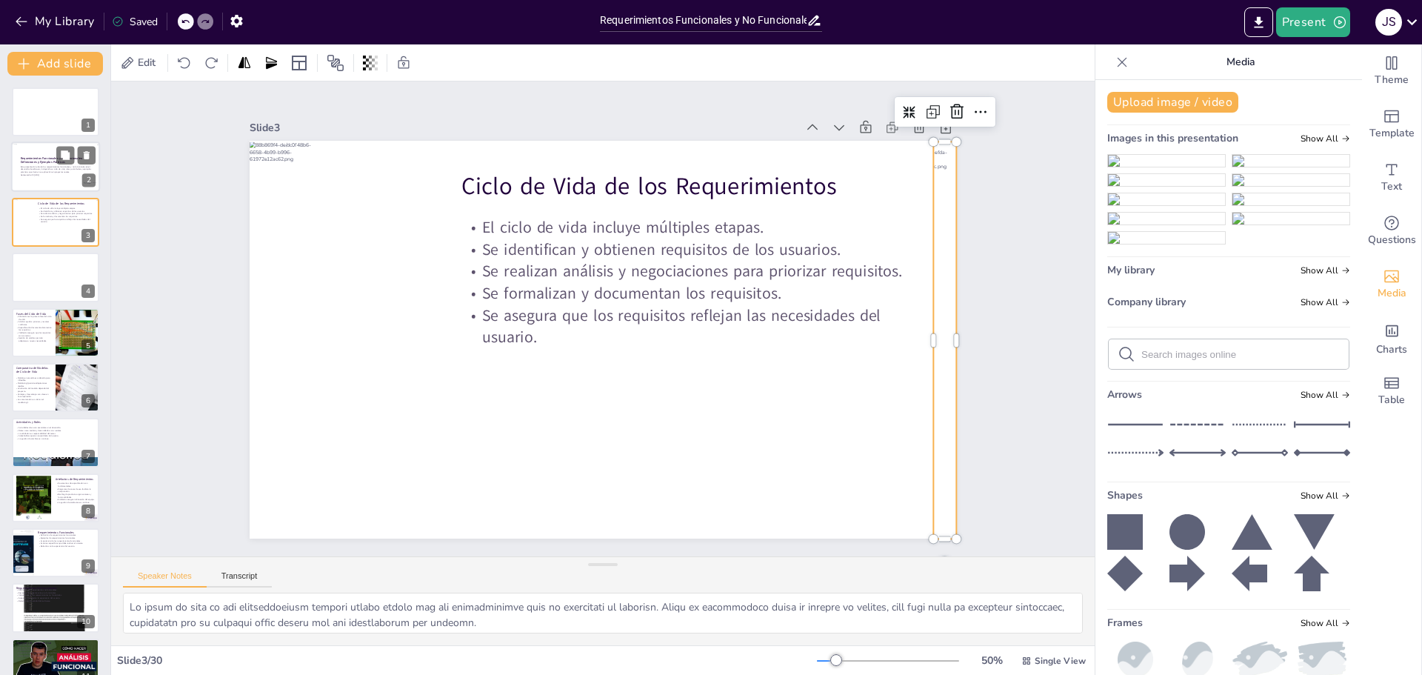
click at [48, 181] on div at bounding box center [55, 167] width 89 height 50
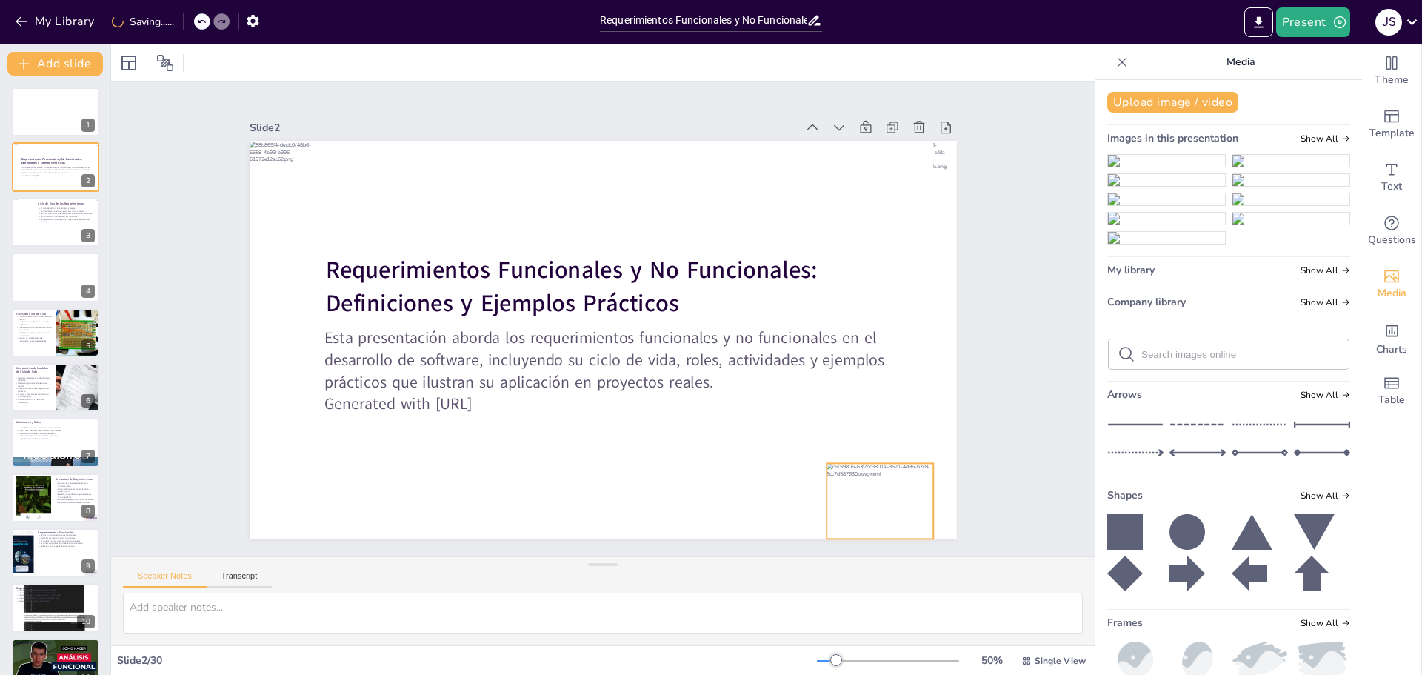
click at [643, 584] on div at bounding box center [583, 649] width 119 height 130
click at [61, 238] on div at bounding box center [55, 222] width 89 height 50
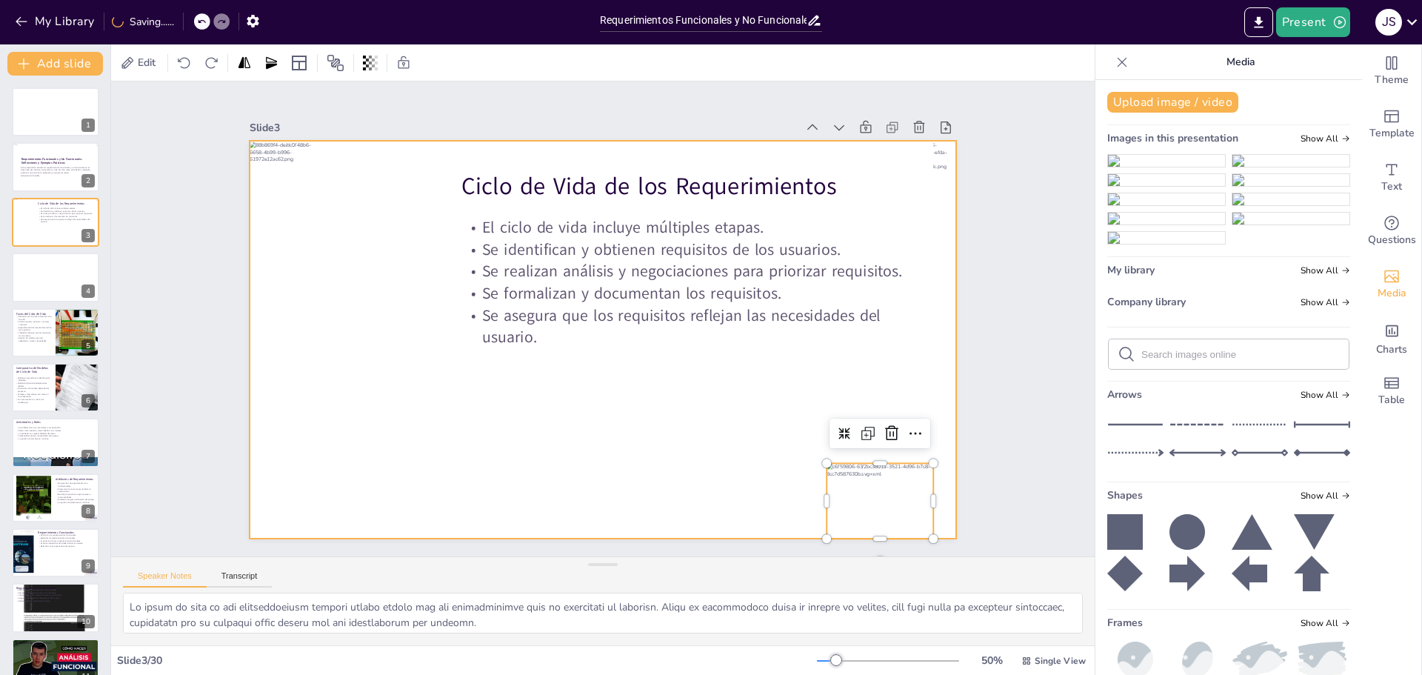
click at [790, 488] on div at bounding box center [611, 300] width 808 height 651
click at [590, 402] on div at bounding box center [584, 328] width 651 height 808
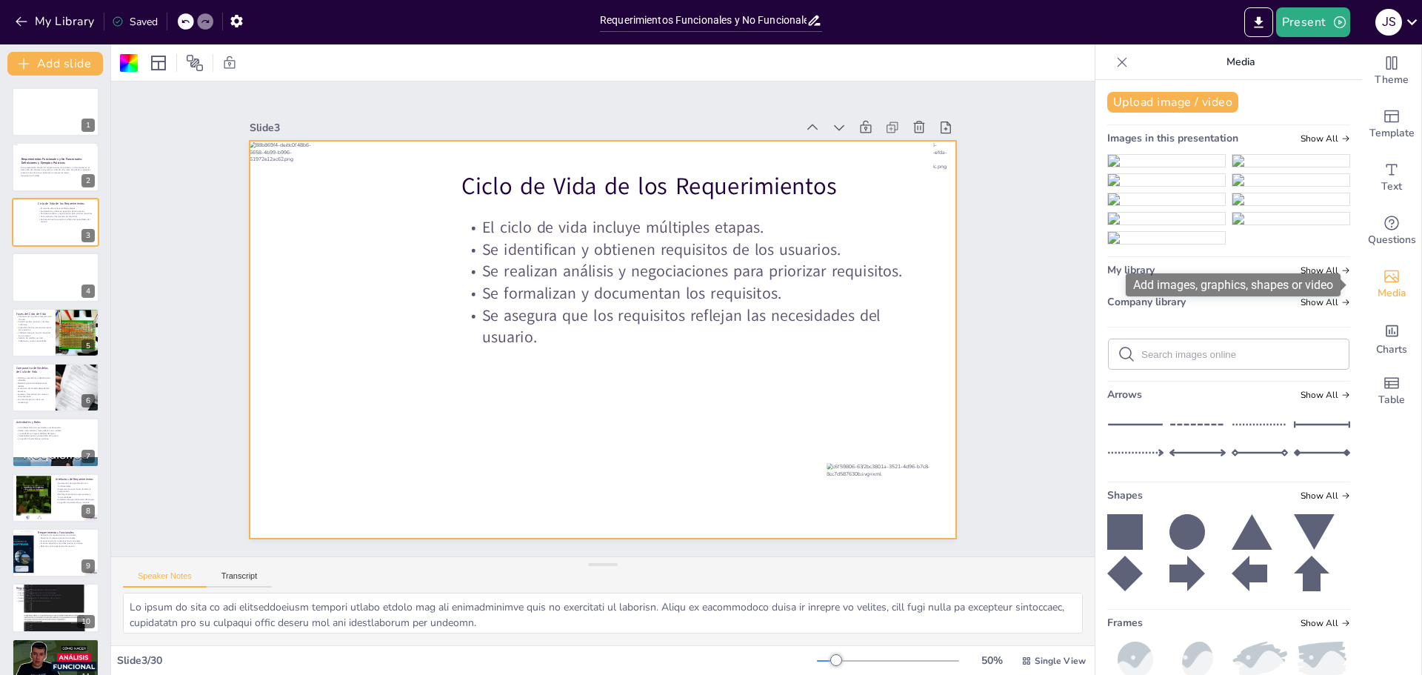
click at [1383, 284] on icon "Add images, graphics, shapes or video" at bounding box center [1392, 276] width 18 height 18
click at [1196, 97] on button "Upload image / video" at bounding box center [1172, 102] width 131 height 21
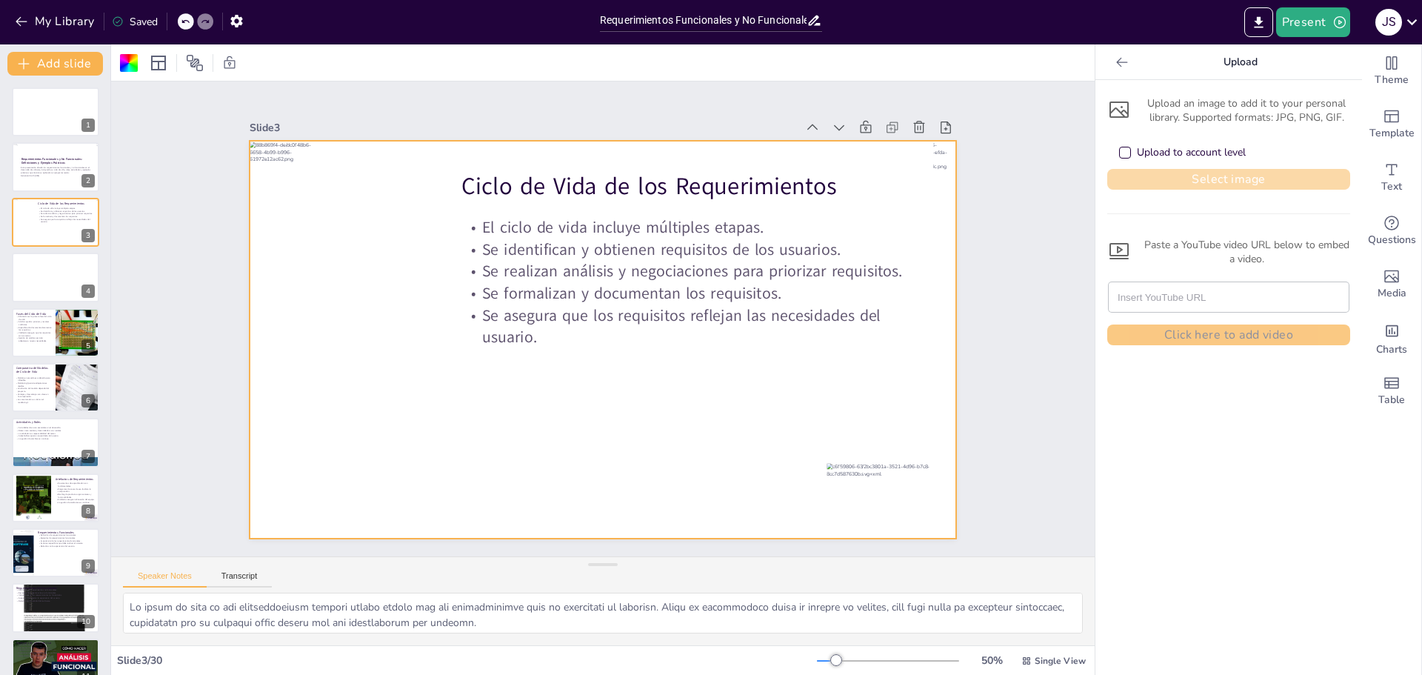
click at [1250, 179] on button "Select image" at bounding box center [1228, 179] width 243 height 21
click at [1201, 177] on button "Select image" at bounding box center [1228, 179] width 243 height 21
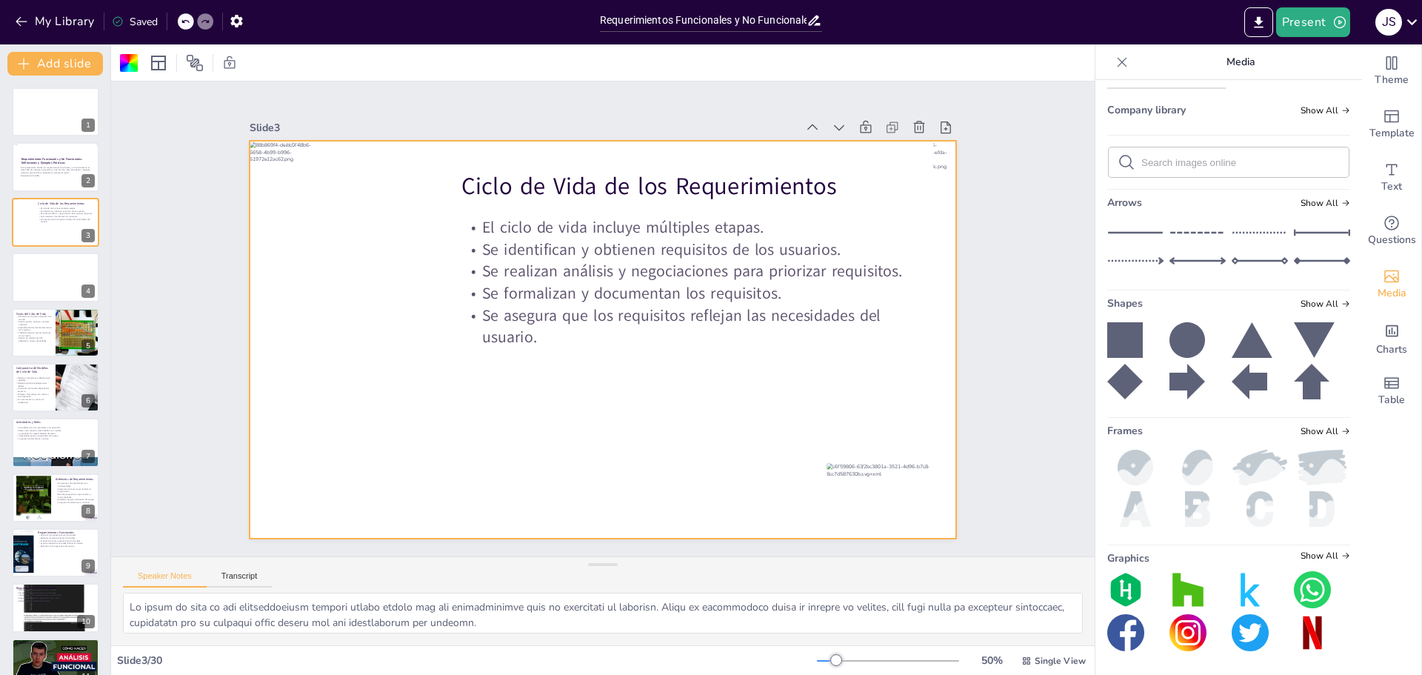
scroll to position [1778, 0]
click at [647, 392] on div at bounding box center [591, 302] width 806 height 738
click at [44, 232] on div at bounding box center [55, 222] width 89 height 50
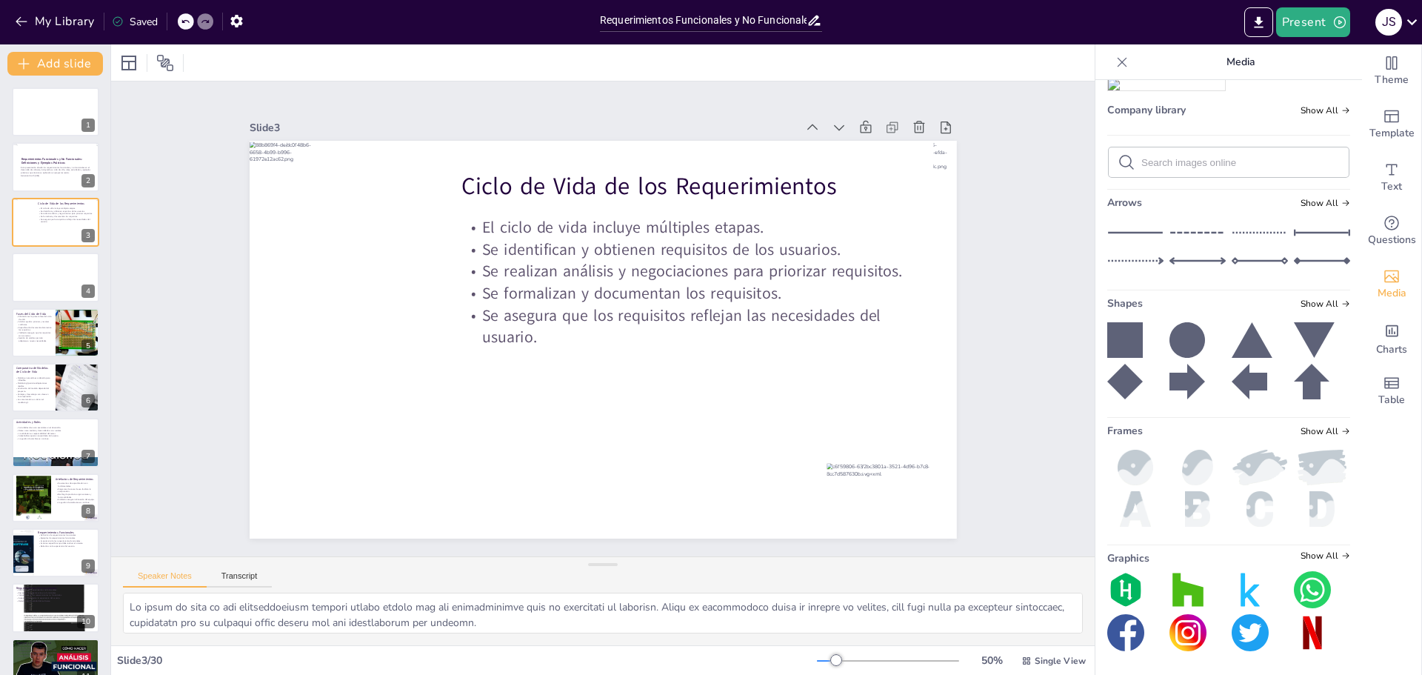
scroll to position [741, 0]
click at [1383, 283] on icon "Add images, graphics, shapes or video" at bounding box center [1392, 276] width 18 height 18
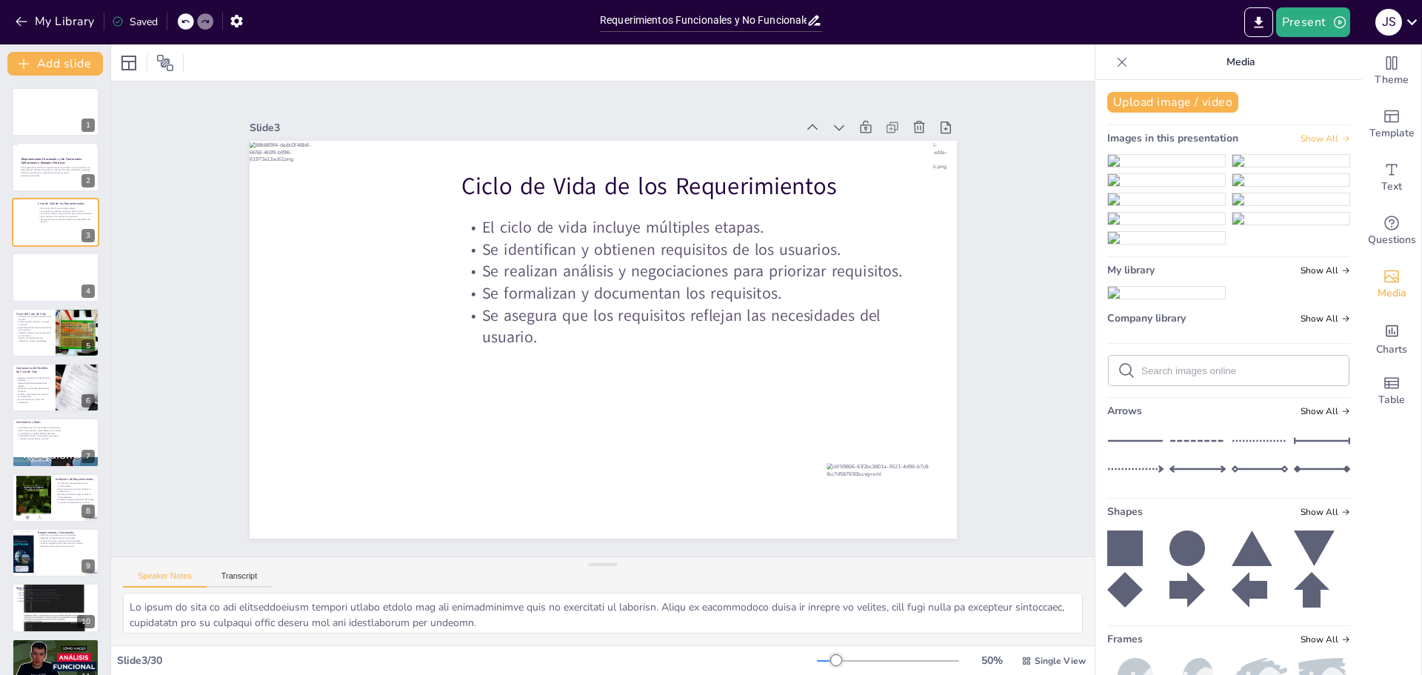
click at [1301, 138] on span "Show All" at bounding box center [1326, 138] width 50 height 10
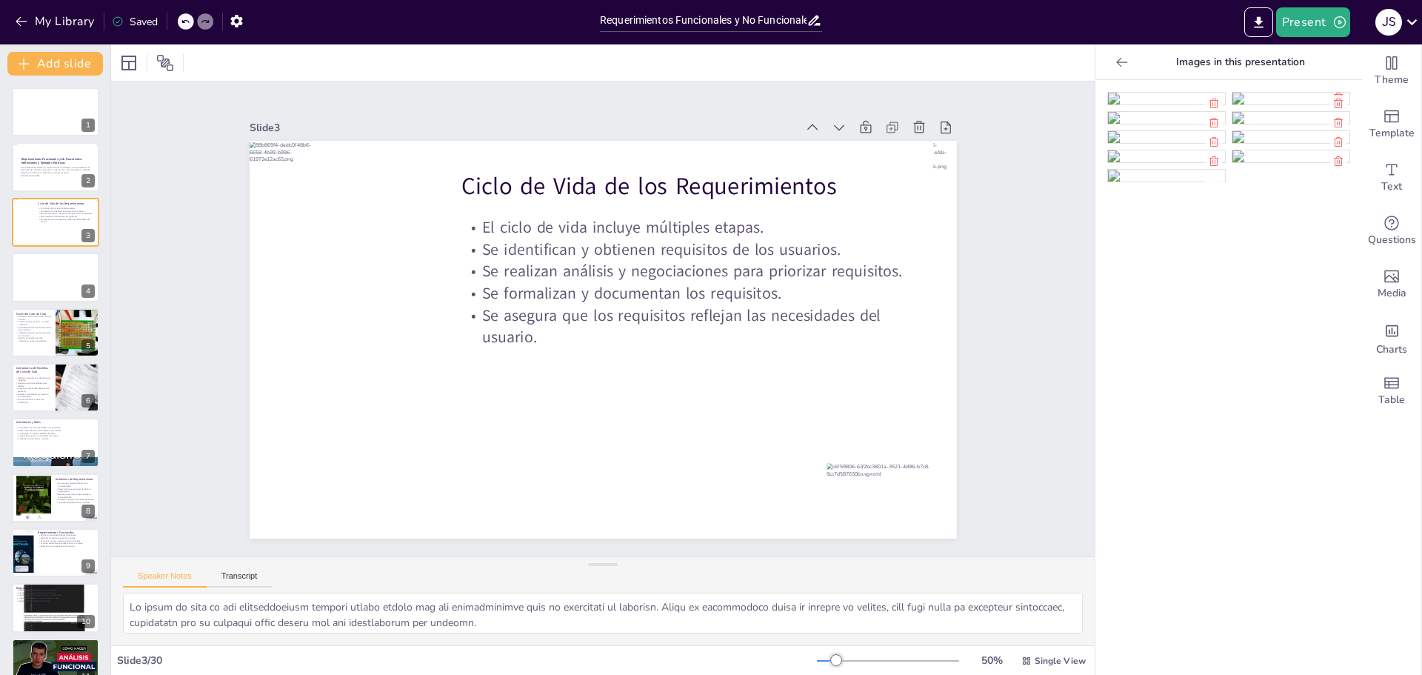
click at [1153, 143] on img at bounding box center [1166, 137] width 117 height 12
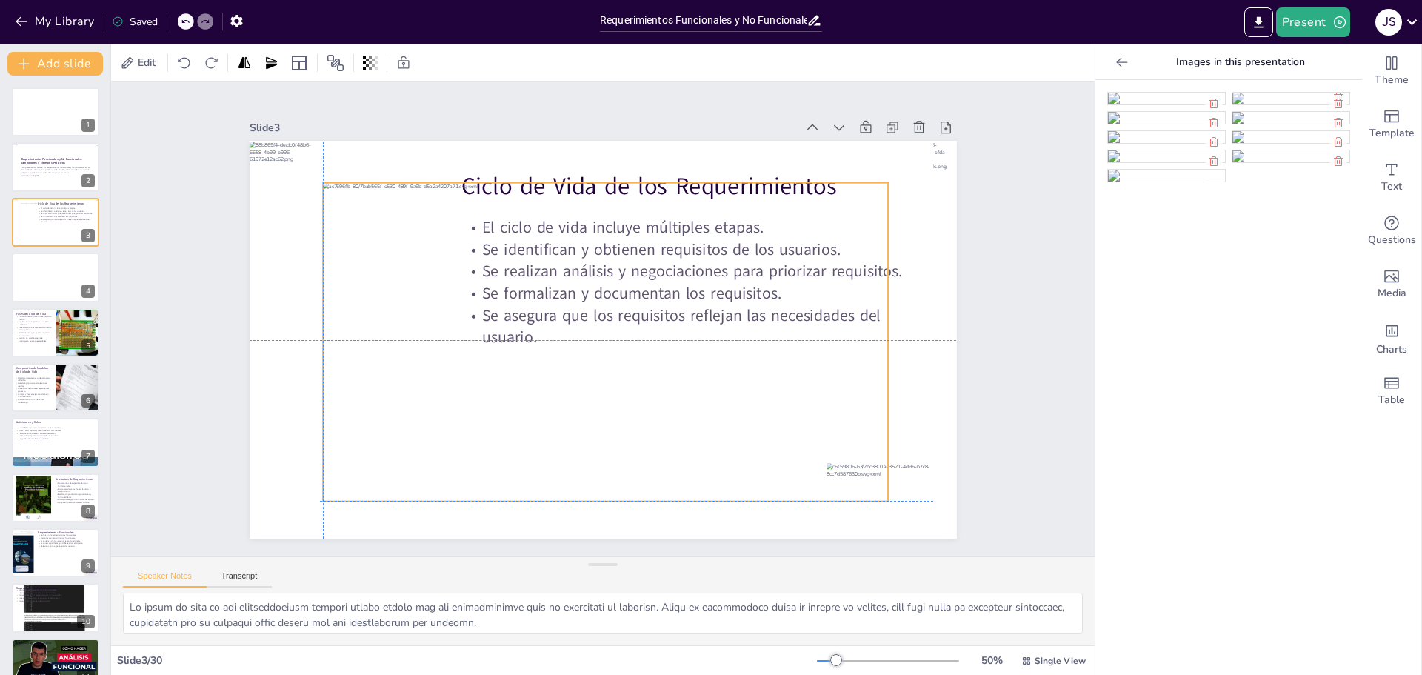
click at [707, 433] on div at bounding box center [581, 319] width 376 height 596
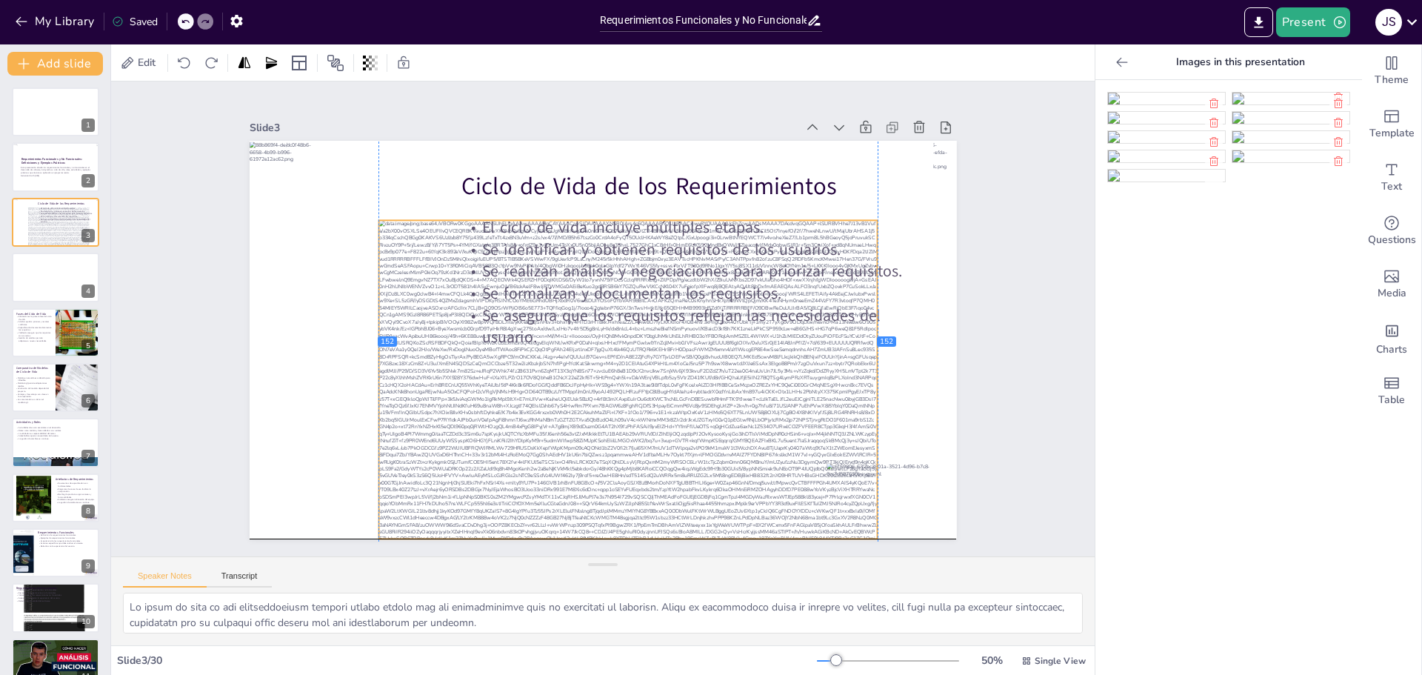
drag, startPoint x: 571, startPoint y: 373, endPoint x: 726, endPoint y: 336, distance: 159.4
click at [726, 336] on div at bounding box center [547, 285] width 590 height 550
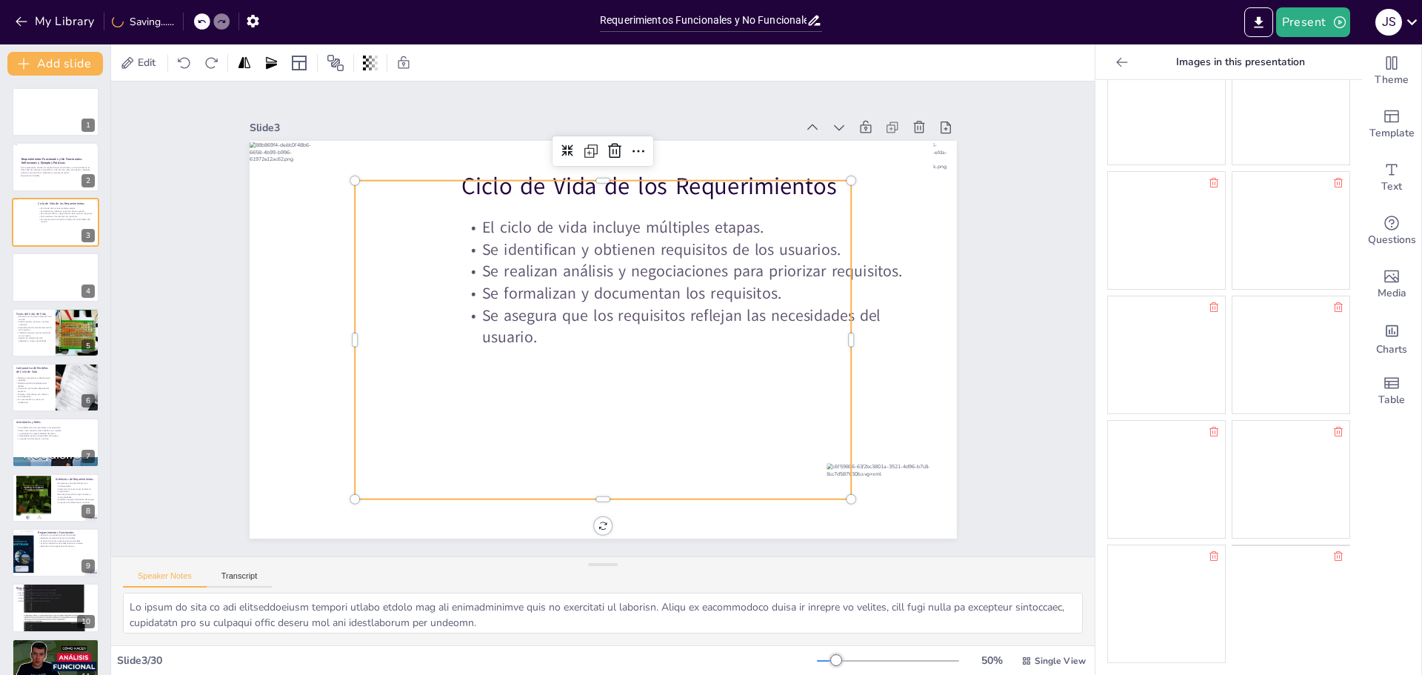
scroll to position [231, 0]
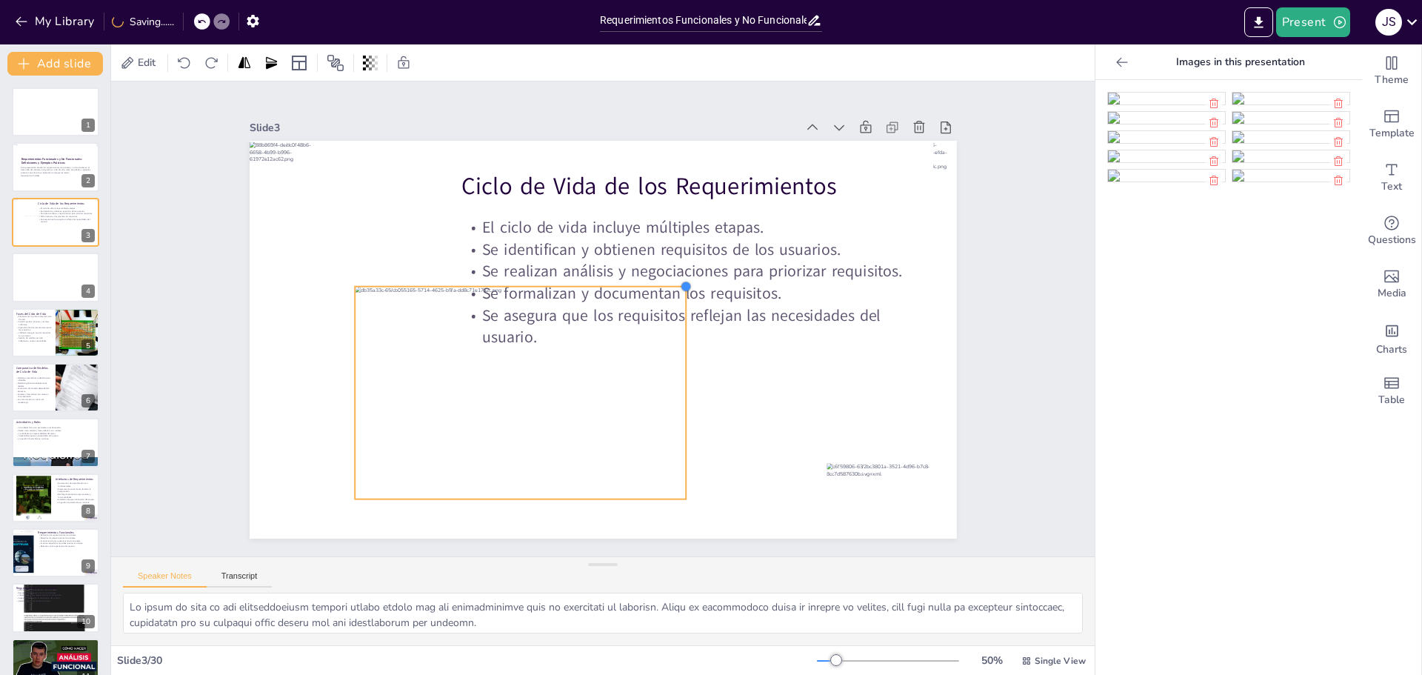
drag, startPoint x: 838, startPoint y: 176, endPoint x: 419, endPoint y: 281, distance: 432.4
click at [419, 281] on div "Ciclo de Vida de los Requerimientos El ciclo de vida incluye múltiples etapas. …" at bounding box center [584, 328] width 651 height 808
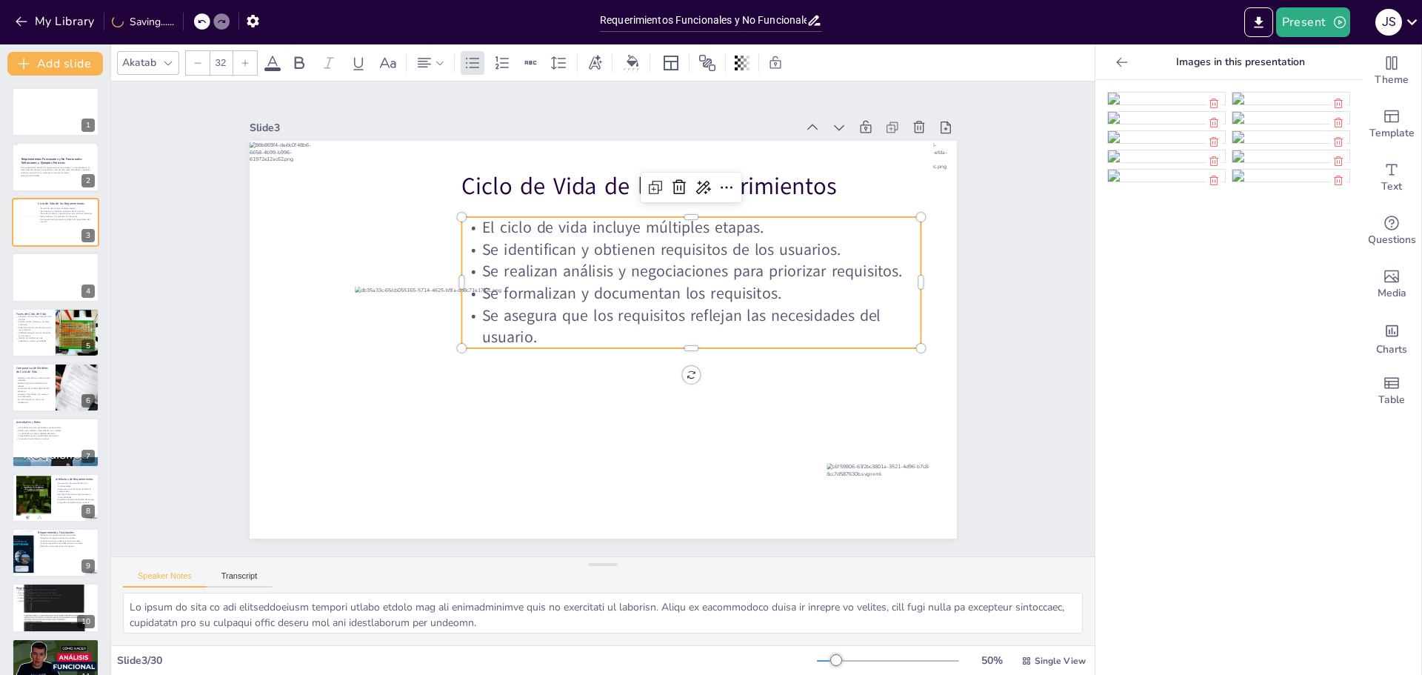
click at [677, 240] on p "Se identifican y obtienen requisitos de los usuarios." at bounding box center [641, 424] width 163 height 444
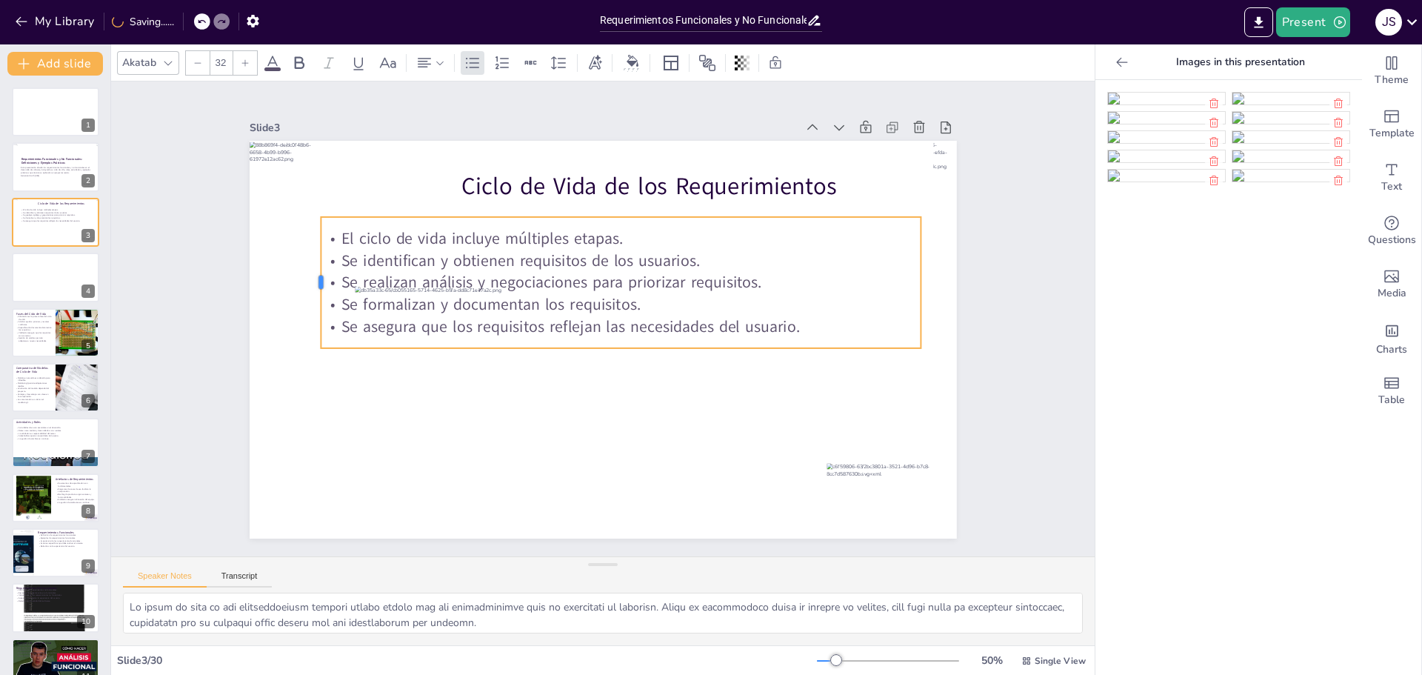
drag, startPoint x: 447, startPoint y: 270, endPoint x: 307, endPoint y: 270, distance: 140.0
click at [858, 349] on div at bounding box center [877, 414] width 39 height 130
drag, startPoint x: 913, startPoint y: 274, endPoint x: 764, endPoint y: 281, distance: 149.8
click at [939, 404] on div at bounding box center [926, 463] width 76 height 119
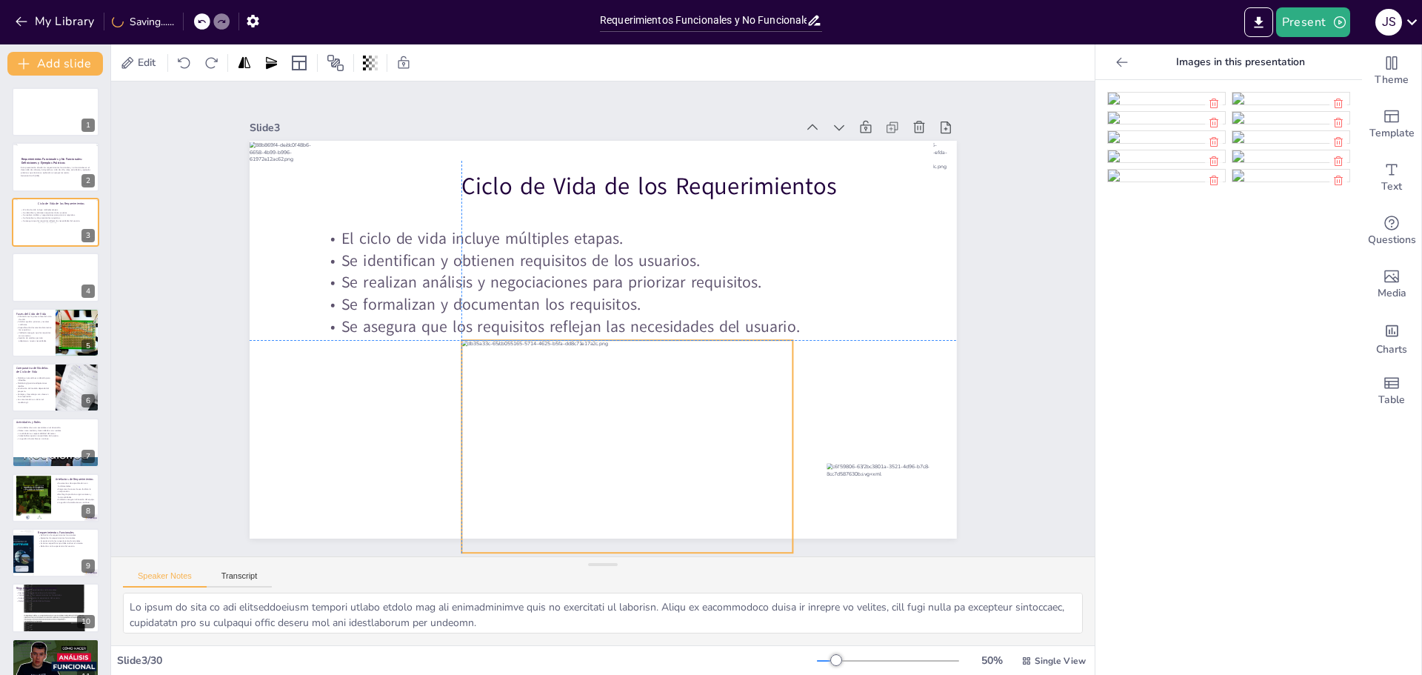
drag, startPoint x: 624, startPoint y: 395, endPoint x: 598, endPoint y: 320, distance: 79.4
click at [704, 413] on div at bounding box center [508, 230] width 393 height 367
click at [586, 304] on icon at bounding box center [593, 308] width 15 height 15
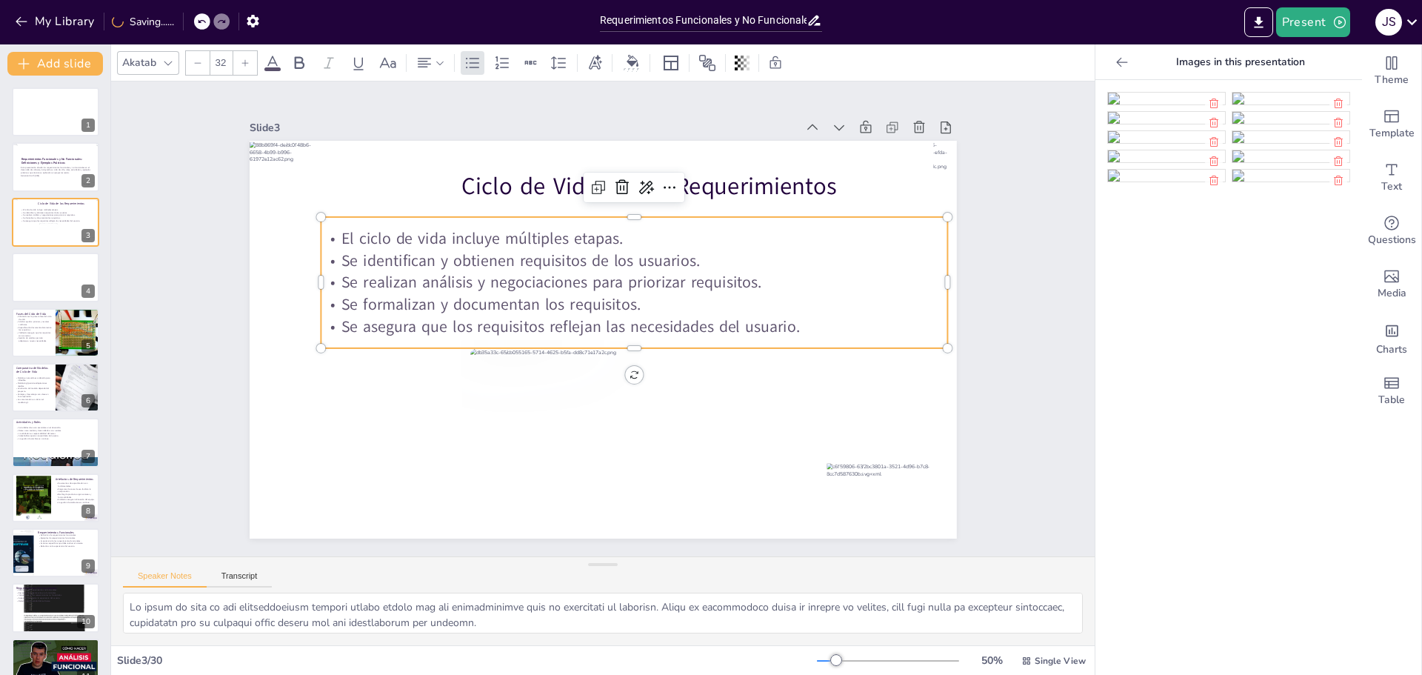
click at [450, 257] on p "Se identifican y obtienen requisitos de los usuarios." at bounding box center [640, 263] width 626 height 87
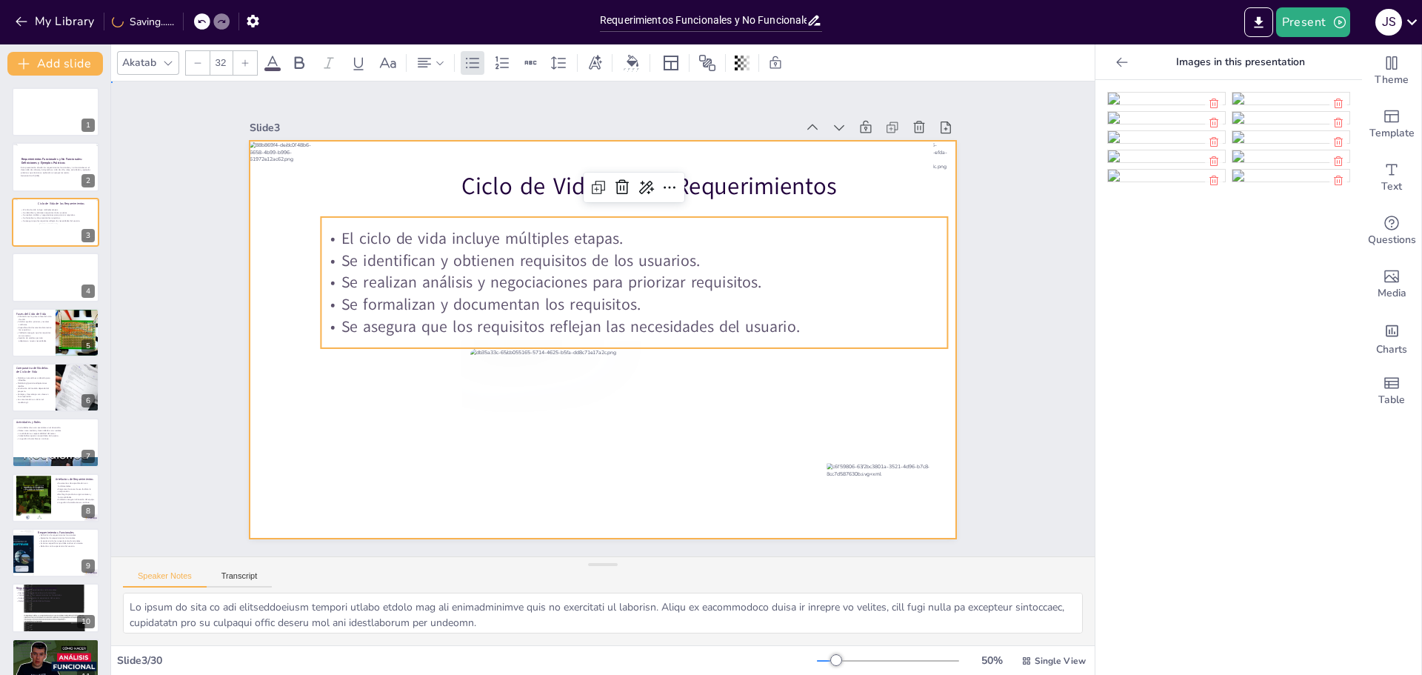
click at [787, 396] on div at bounding box center [621, 308] width 699 height 811
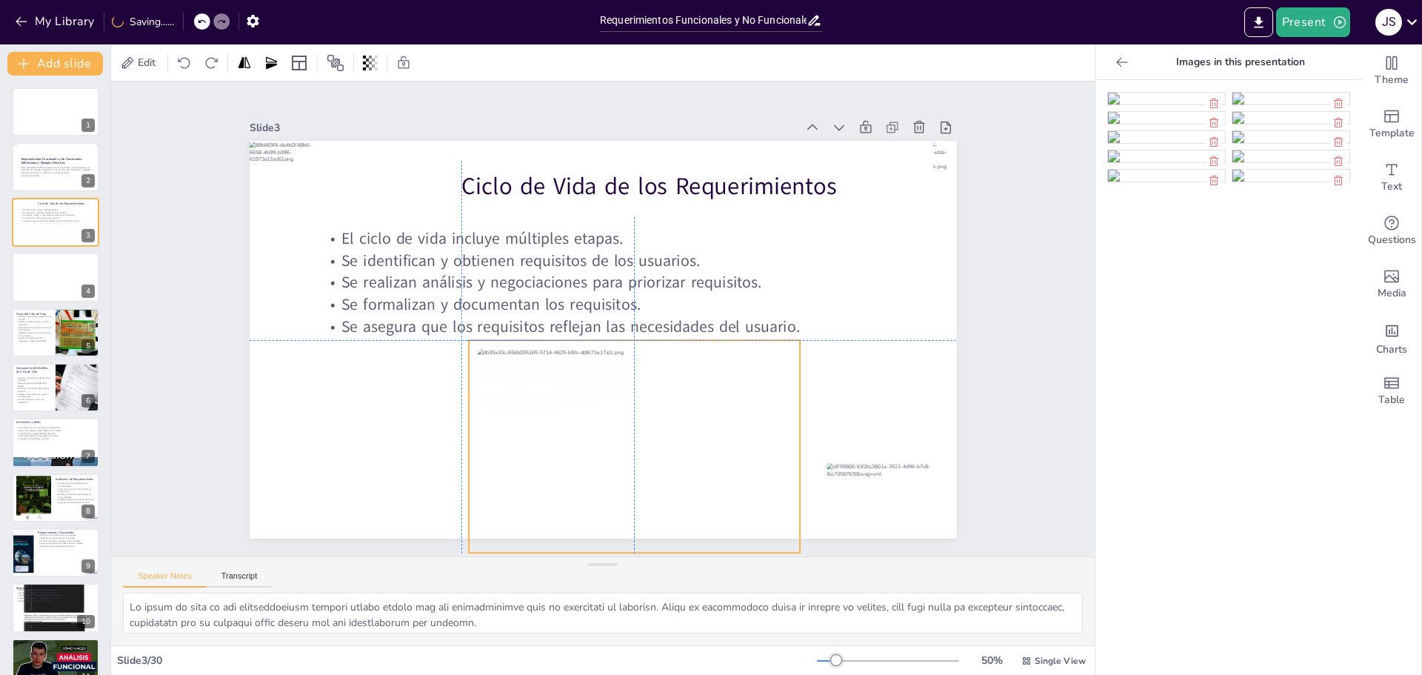
drag, startPoint x: 778, startPoint y: 401, endPoint x: 790, endPoint y: 402, distance: 11.1
click at [790, 402] on div "Ciclo de Vida de los Requerimientos El ciclo de vida incluye múltiples etapas. …" at bounding box center [707, 463] width 572 height 416
click at [602, 390] on div at bounding box center [479, 363] width 246 height 352
click at [761, 390] on div at bounding box center [724, 368] width 367 height 393
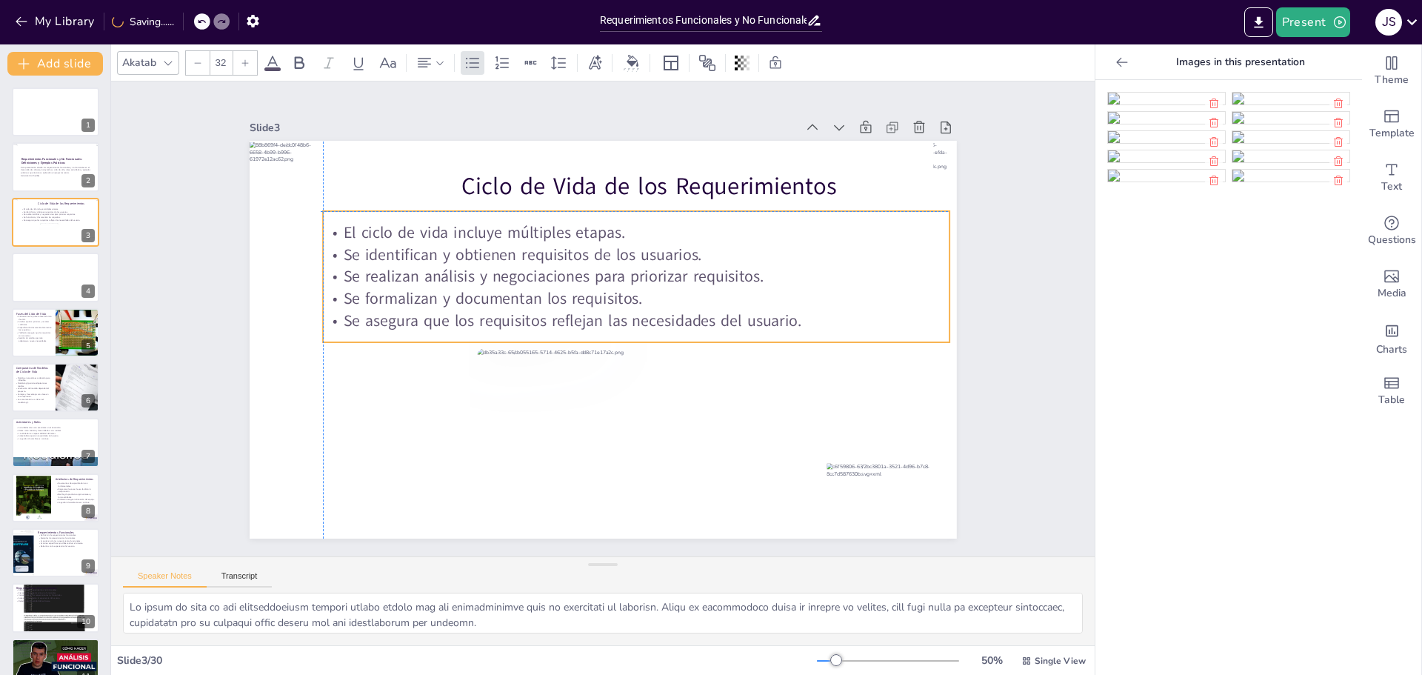
drag, startPoint x: 722, startPoint y: 273, endPoint x: 722, endPoint y: 262, distance: 10.4
click at [685, 262] on p "Se realizan análisis y negociaciones para priorizar requisitos." at bounding box center [641, 357] width 87 height 626
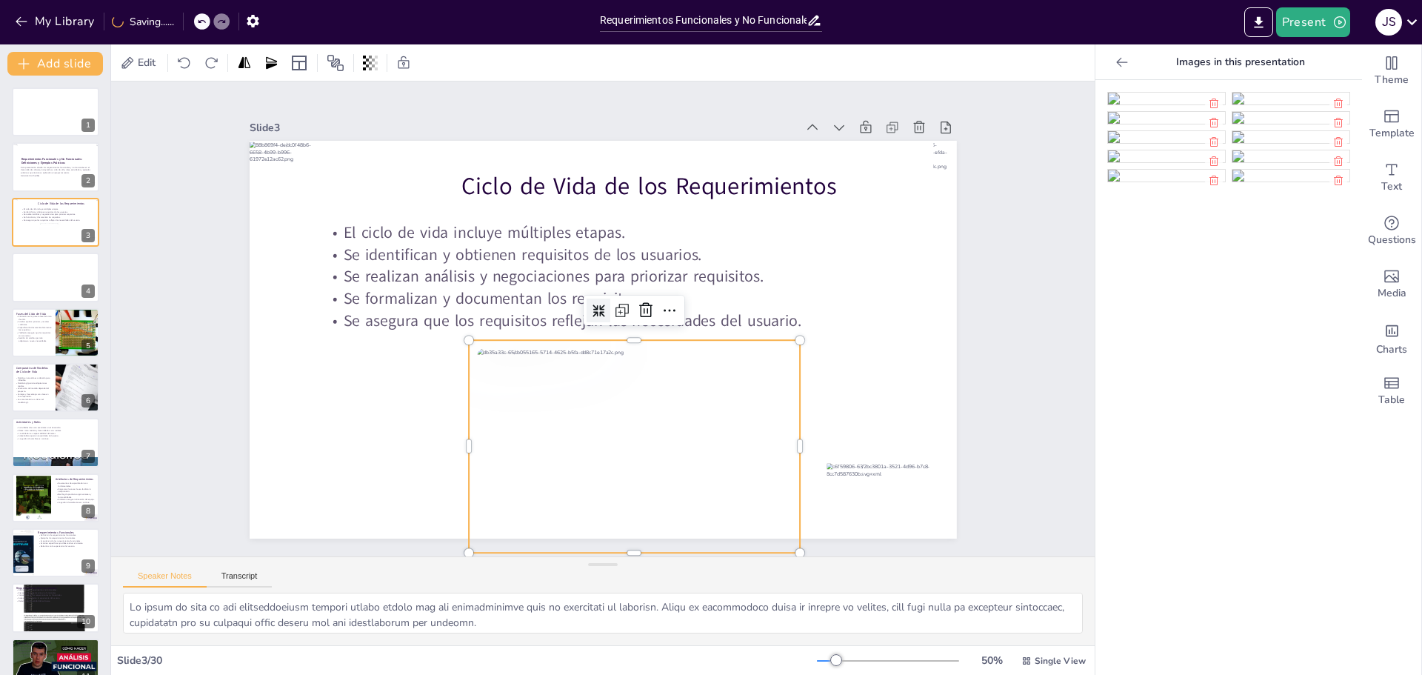
click at [582, 381] on div at bounding box center [476, 349] width 213 height 331
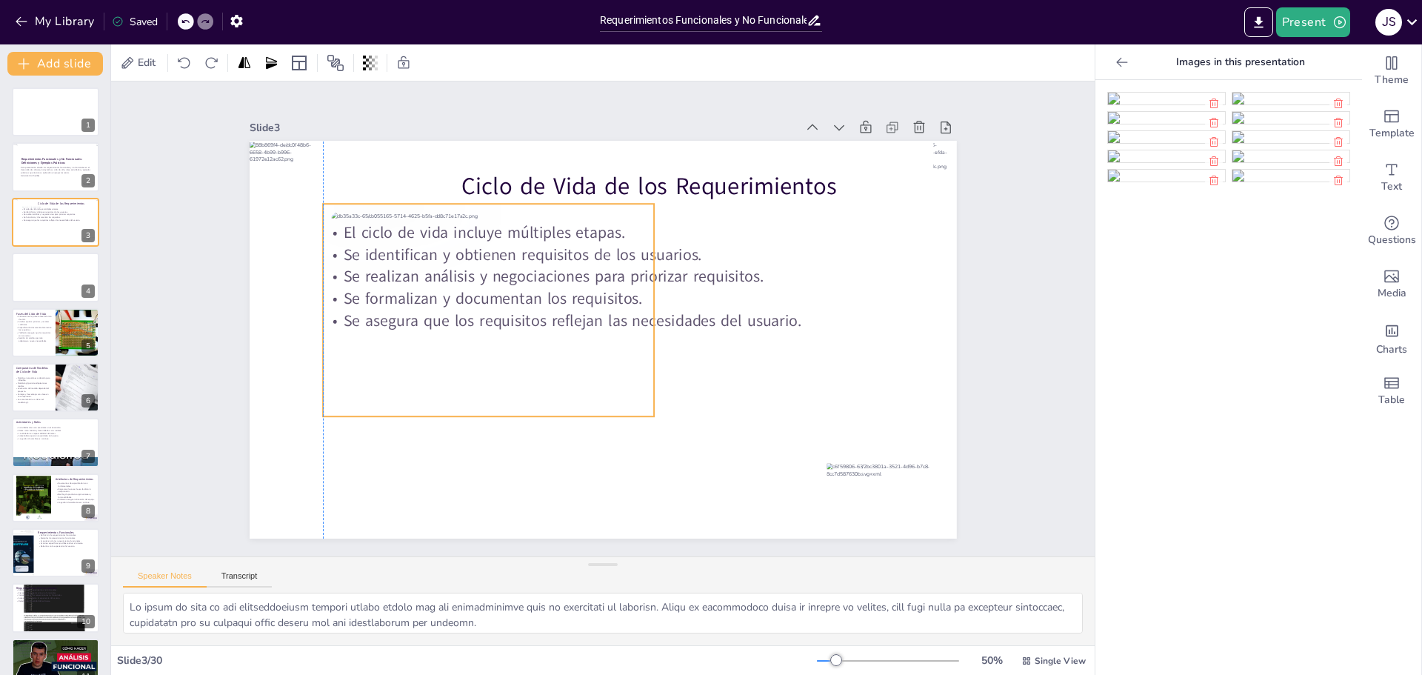
drag, startPoint x: 670, startPoint y: 420, endPoint x: 525, endPoint y: 284, distance: 199.1
click at [525, 284] on div at bounding box center [488, 310] width 331 height 213
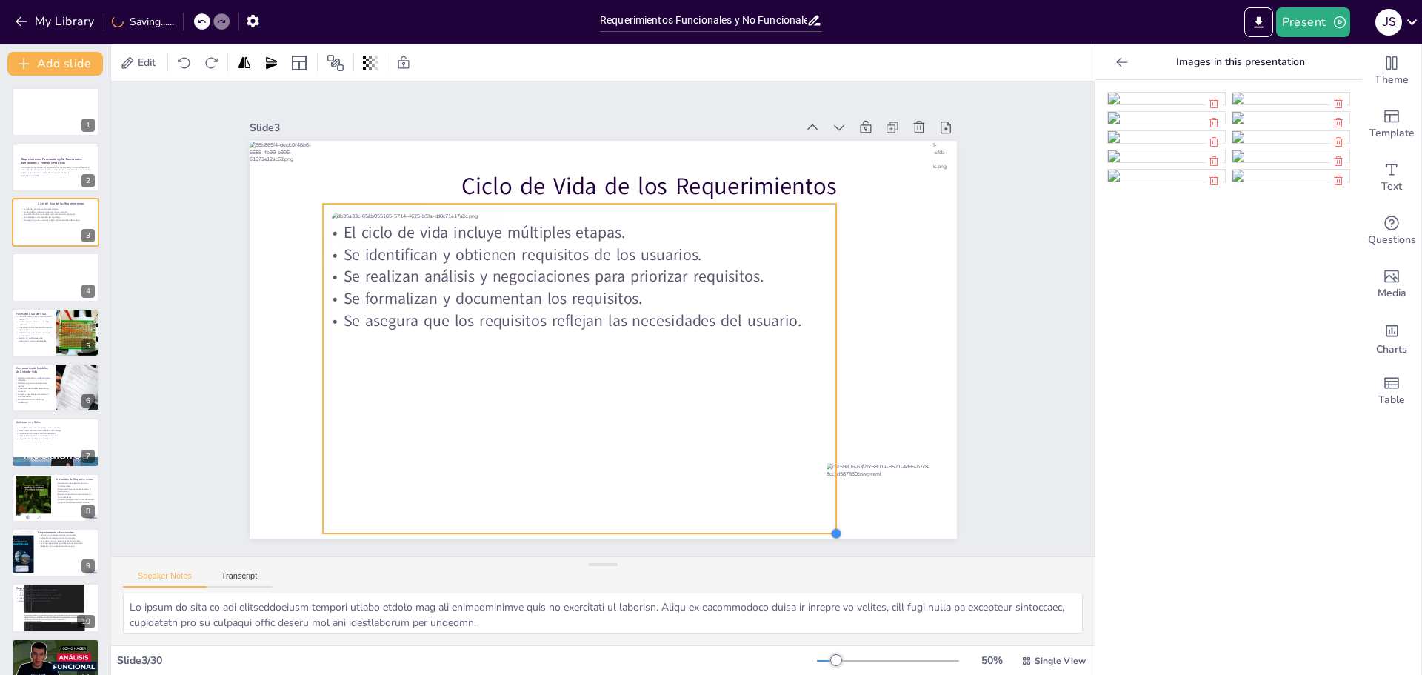
drag, startPoint x: 644, startPoint y: 410, endPoint x: 807, endPoint y: 527, distance: 201.1
click at [807, 528] on div "Ciclo de Vida de los Requerimientos El ciclo de vida incluye múltiples etapas. …" at bounding box center [583, 314] width 536 height 774
drag, startPoint x: 827, startPoint y: 530, endPoint x: 762, endPoint y: 409, distance: 137.5
click at [817, 530] on div "Ciclo de Vida de los Requerimientos El ciclo de vida incluye múltiples etapas. …" at bounding box center [582, 321] width 470 height 745
click at [757, 342] on div at bounding box center [641, 354] width 475 height 594
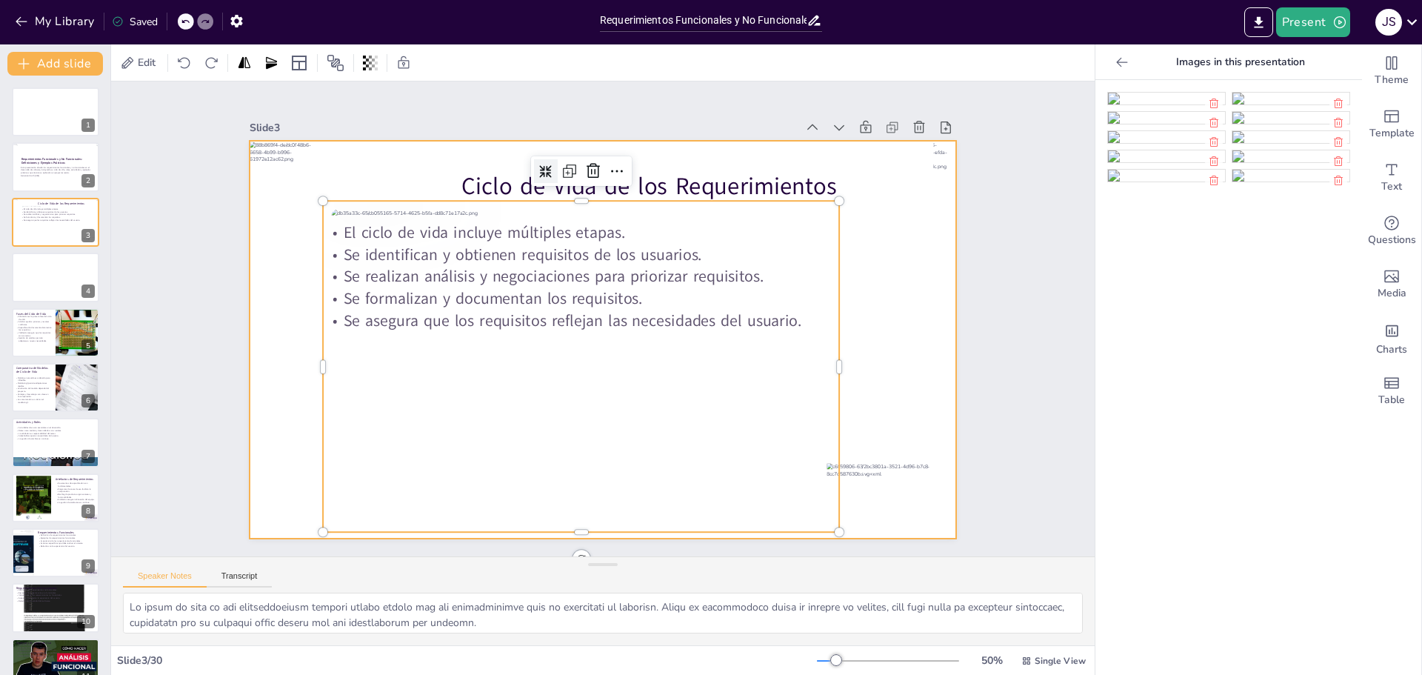
click at [896, 368] on div at bounding box center [585, 329] width 698 height 811
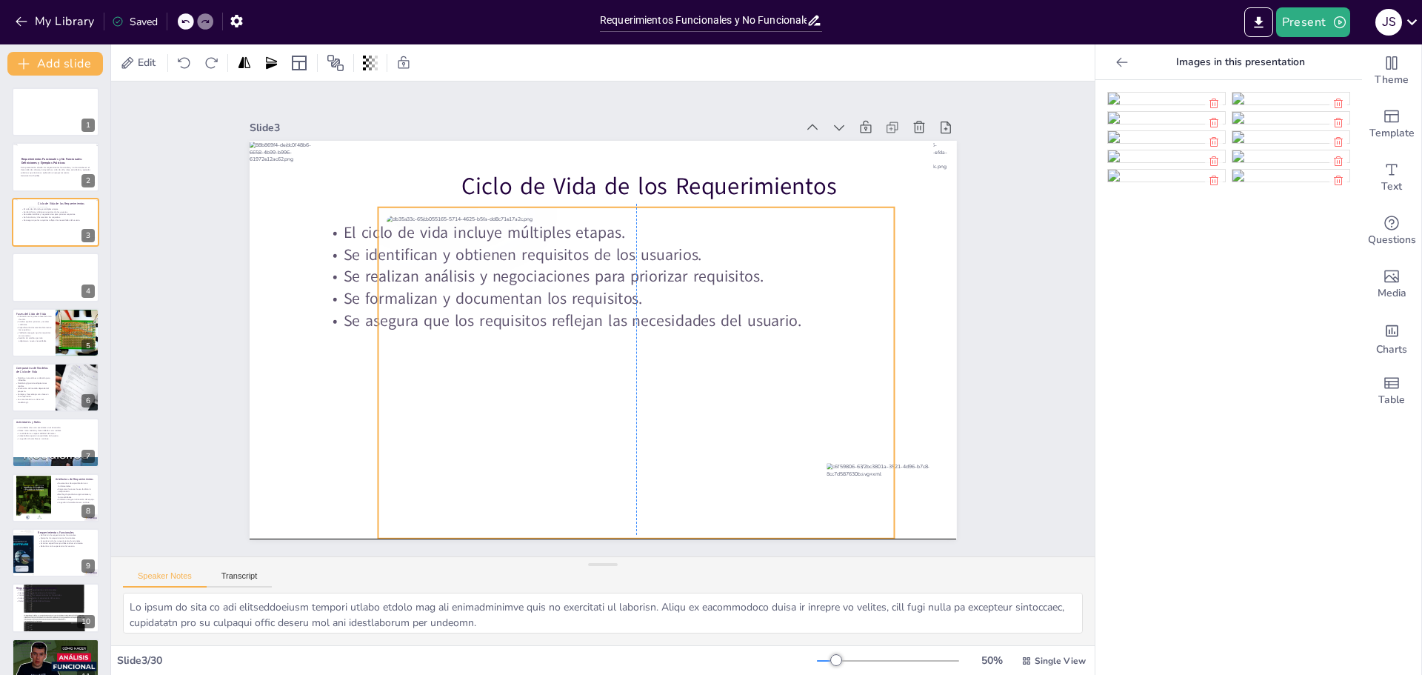
drag, startPoint x: 513, startPoint y: 252, endPoint x: 567, endPoint y: 255, distance: 54.9
click at [567, 255] on div at bounding box center [559, 273] width 575 height 432
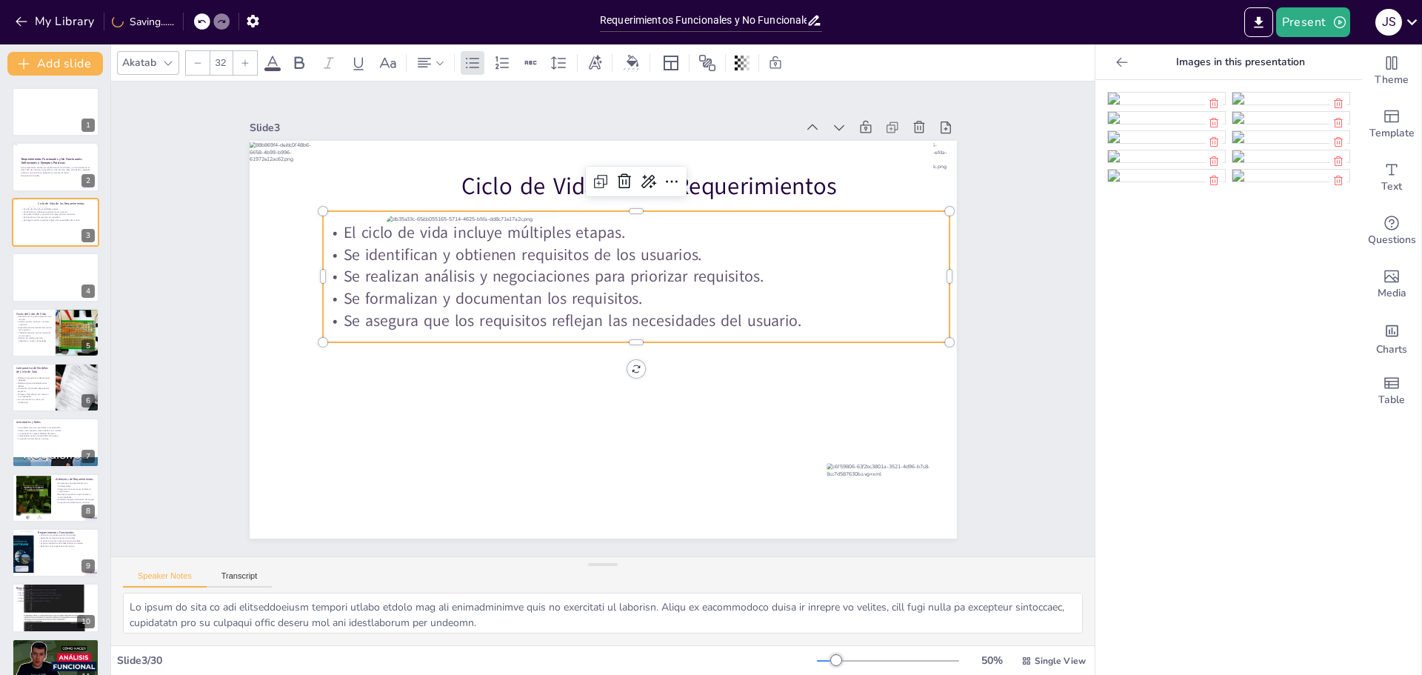
click at [521, 264] on p "Se realizan análisis y negociaciones para priorizar requisitos." at bounding box center [564, 281] width 87 height 626
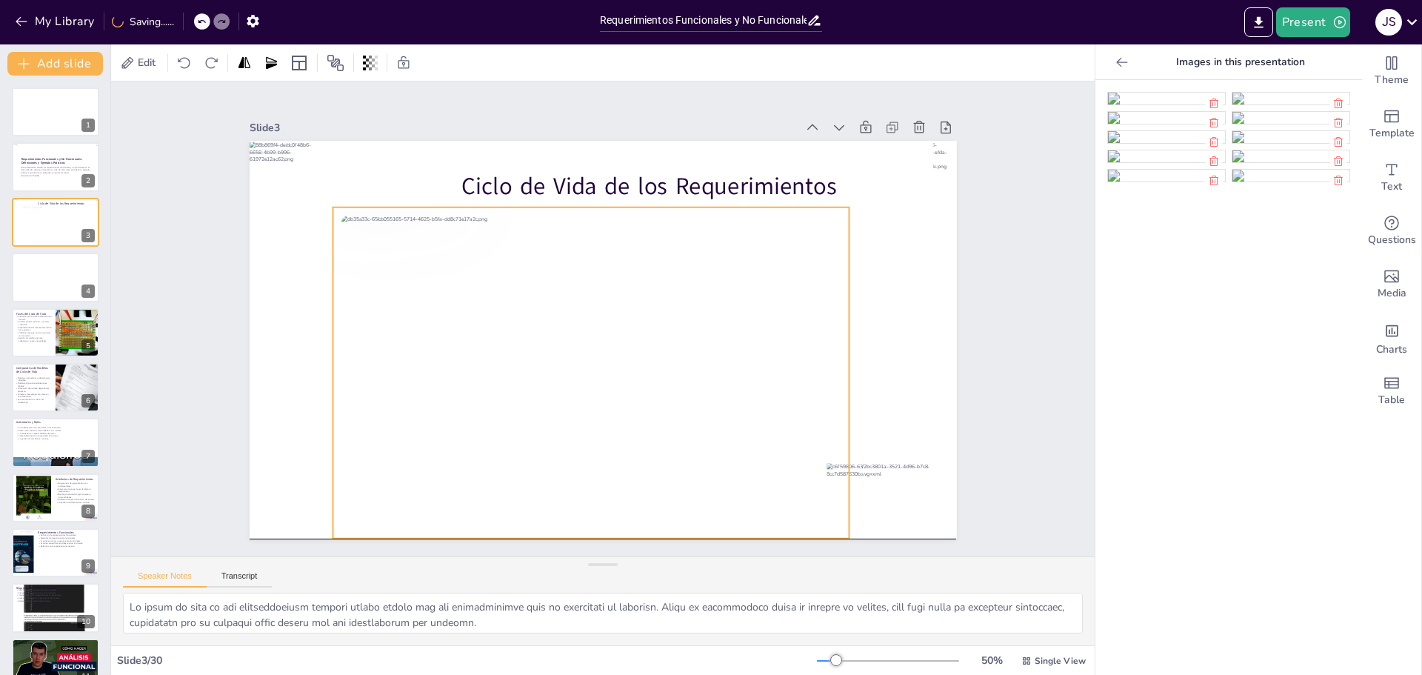
drag, startPoint x: 599, startPoint y: 332, endPoint x: 553, endPoint y: 326, distance: 45.6
click at [553, 326] on div at bounding box center [562, 356] width 613 height 572
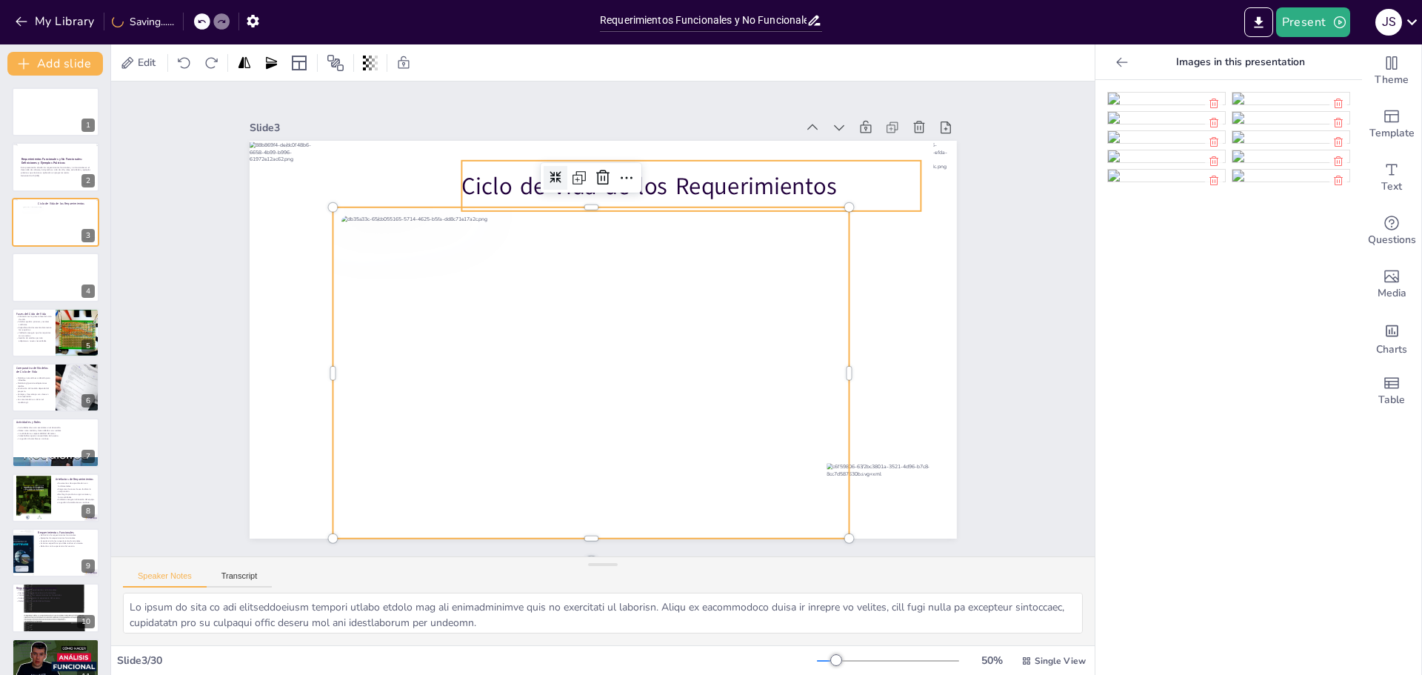
click at [742, 204] on p "Ciclo de Vida de los Requerimientos" at bounding box center [714, 432] width 127 height 456
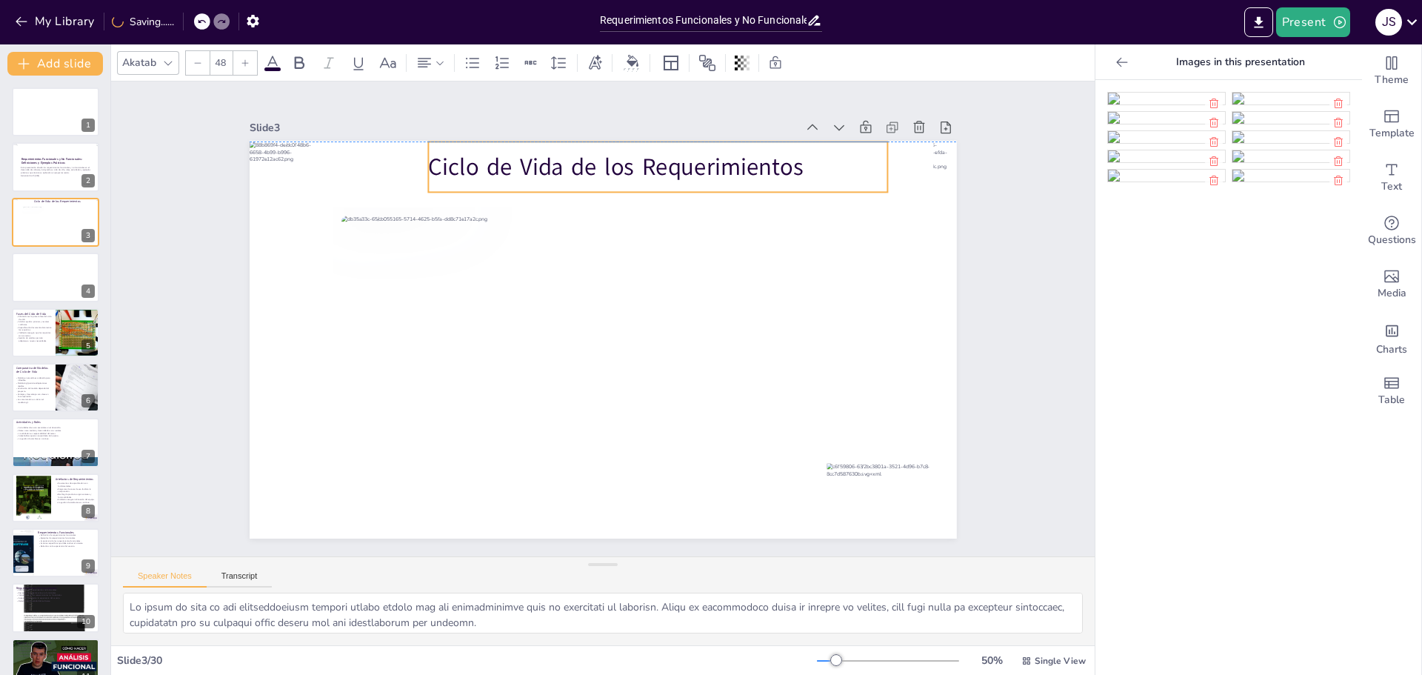
drag, startPoint x: 767, startPoint y: 179, endPoint x: 733, endPoint y: 163, distance: 37.1
click at [733, 163] on p "Ciclo de Vida de los Requerimientos" at bounding box center [658, 166] width 460 height 33
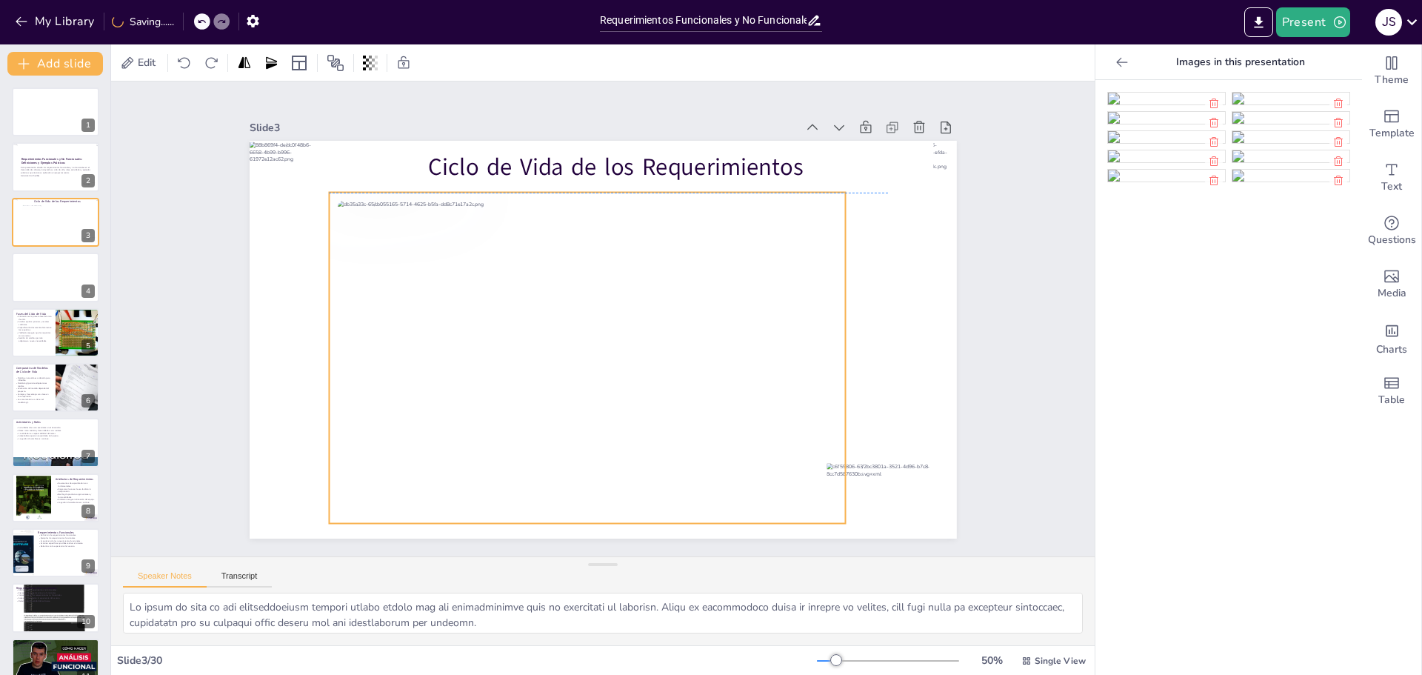
drag, startPoint x: 689, startPoint y: 266, endPoint x: 685, endPoint y: 253, distance: 13.8
click at [685, 253] on div at bounding box center [562, 329] width 572 height 613
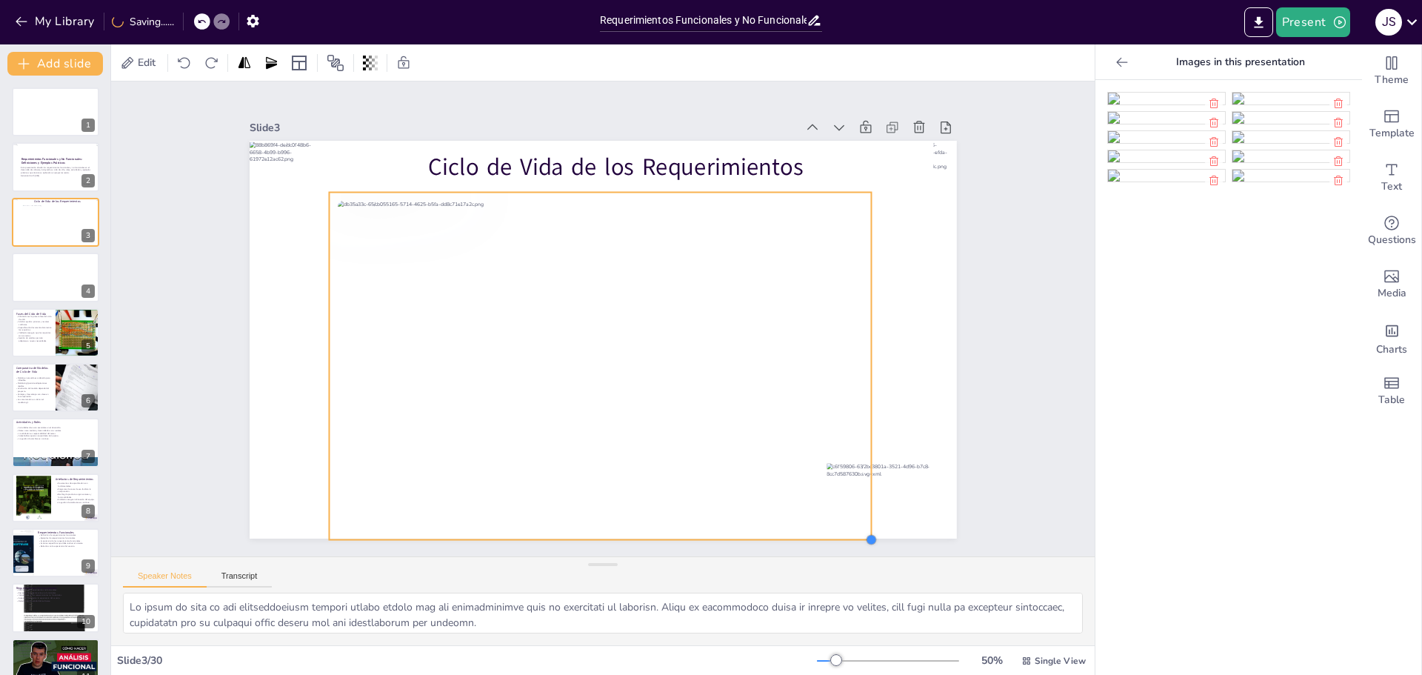
drag, startPoint x: 829, startPoint y: 516, endPoint x: 842, endPoint y: 533, distance: 21.1
click at [842, 533] on div "Ciclo de Vida de los Requerimientos" at bounding box center [583, 323] width 536 height 774
click at [1313, 34] on button "Present" at bounding box center [1313, 22] width 74 height 30
click at [1320, 87] on li "Play presentation" at bounding box center [1336, 91] width 116 height 24
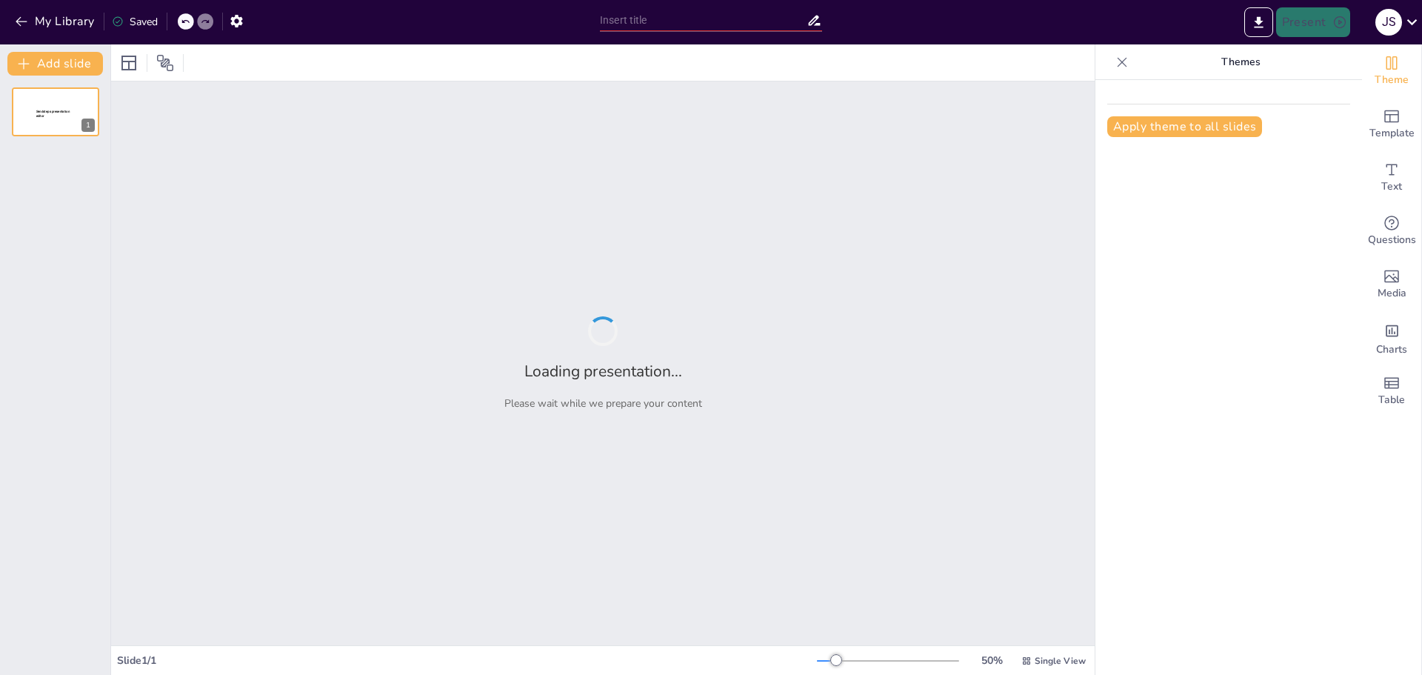
type input "Requerimientos Funcionales y No Funcionales: Definiciones y Ejemplos Prácticos"
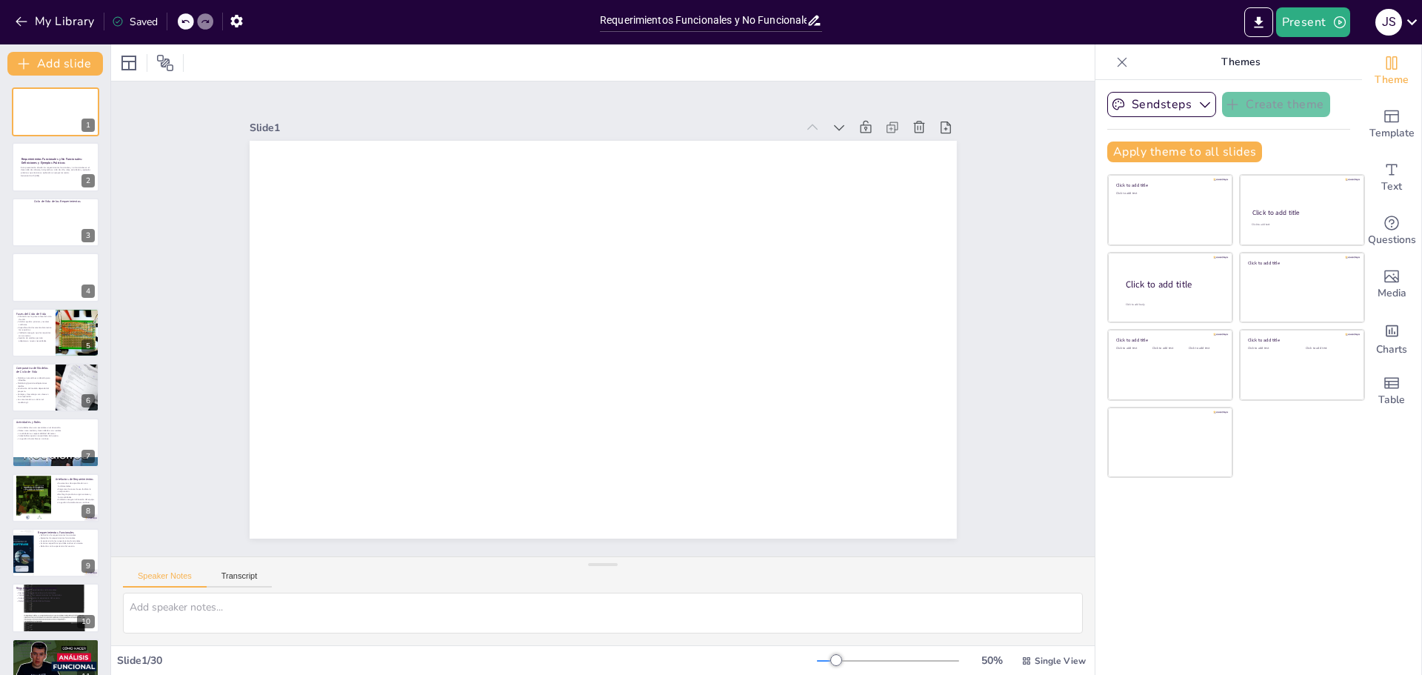
checkbox input "true"
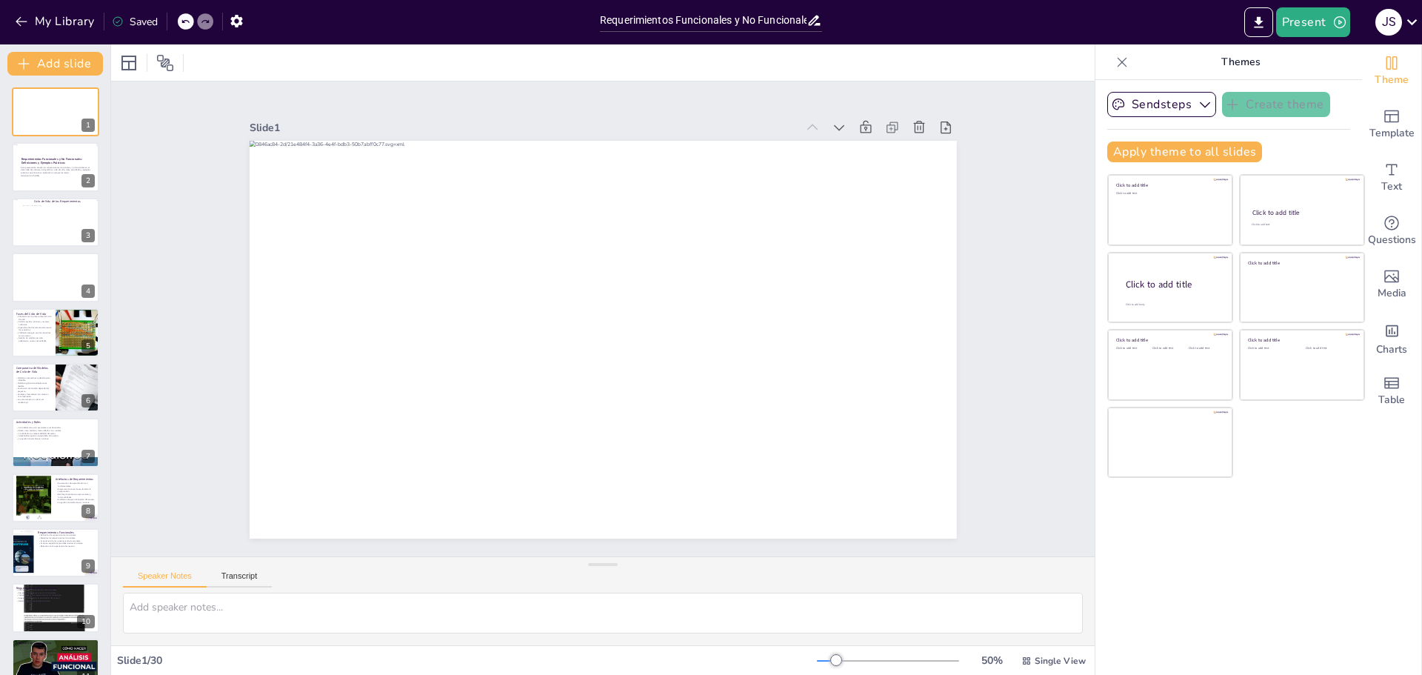
checkbox input "true"
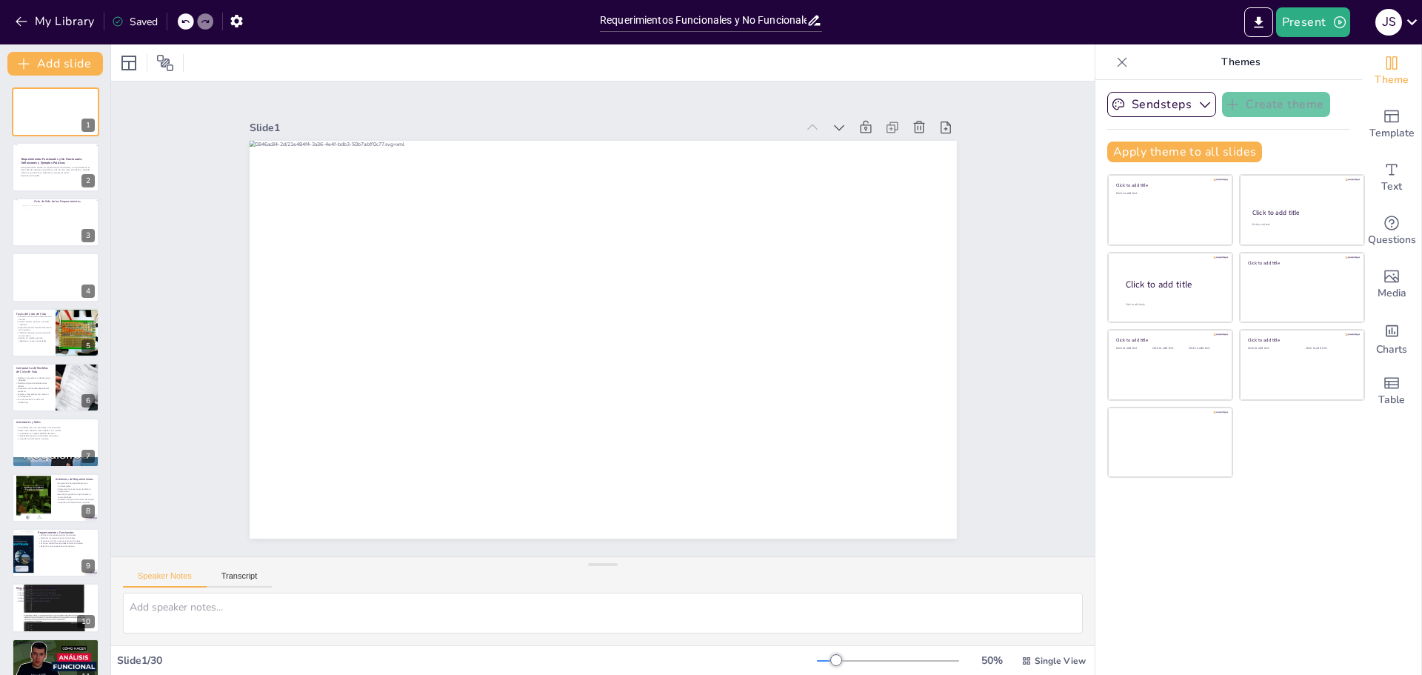
checkbox input "true"
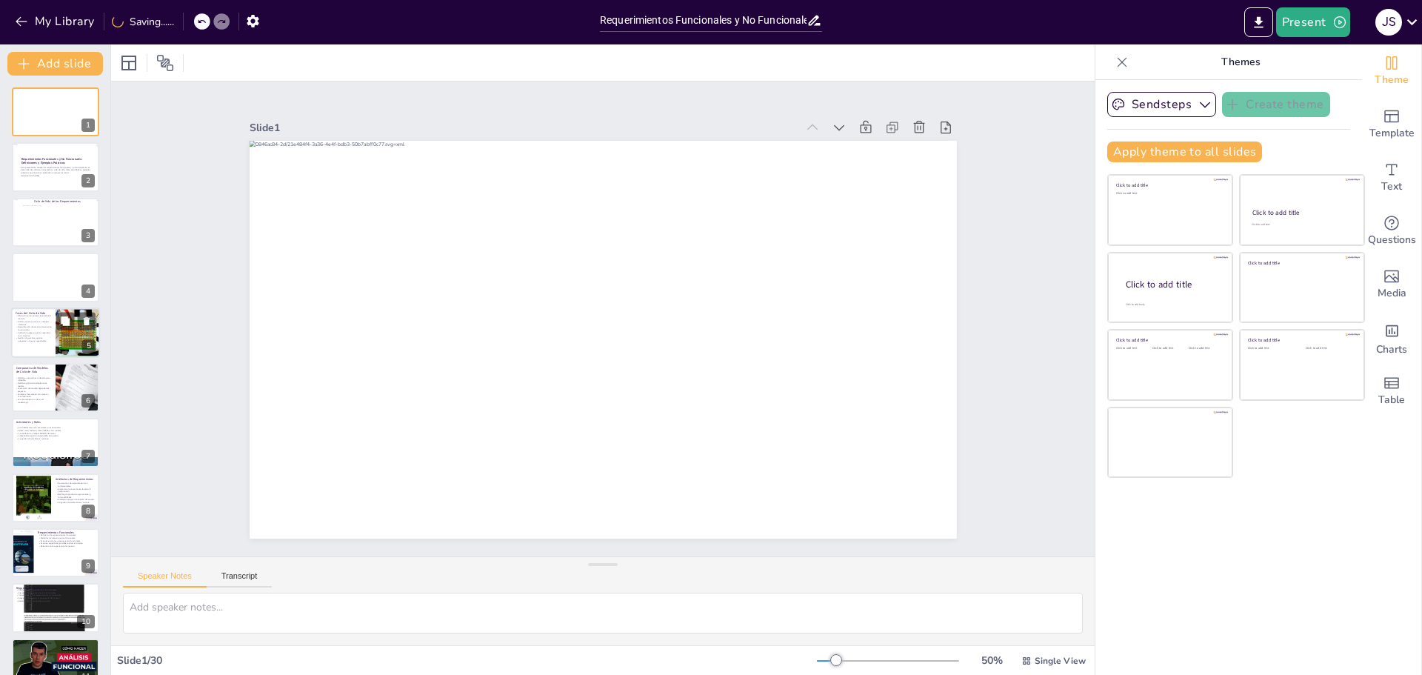
checkbox input "true"
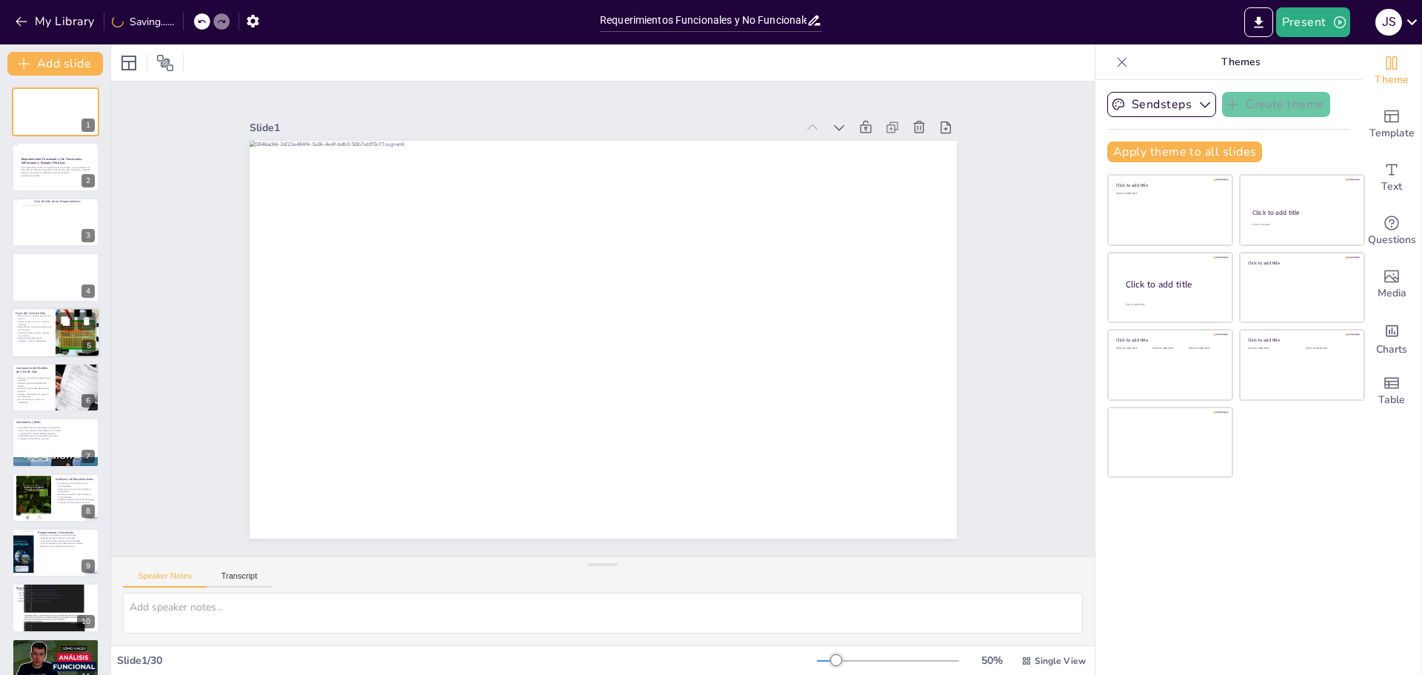
click at [61, 339] on div at bounding box center [78, 332] width 103 height 50
type textarea "La elicitación es fundamental, ya que es el primer paso para comprender lo que …"
checkbox input "true"
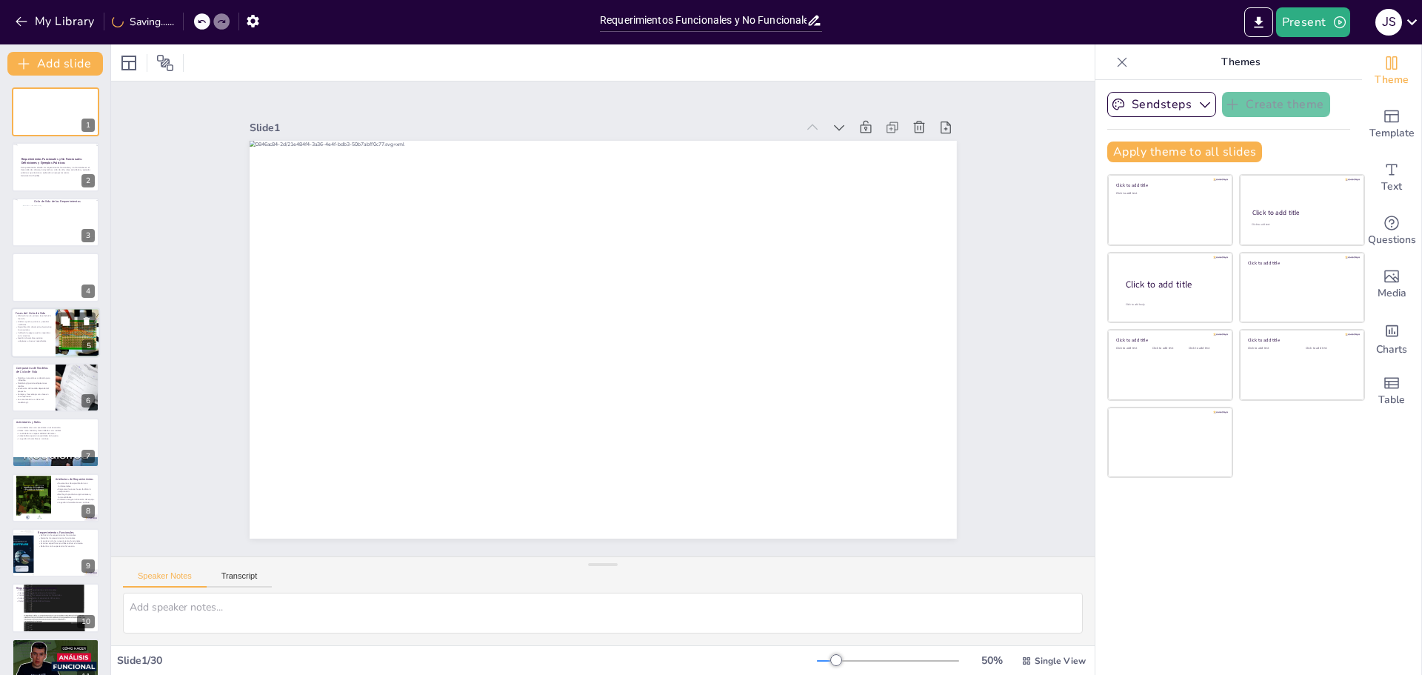
checkbox input "true"
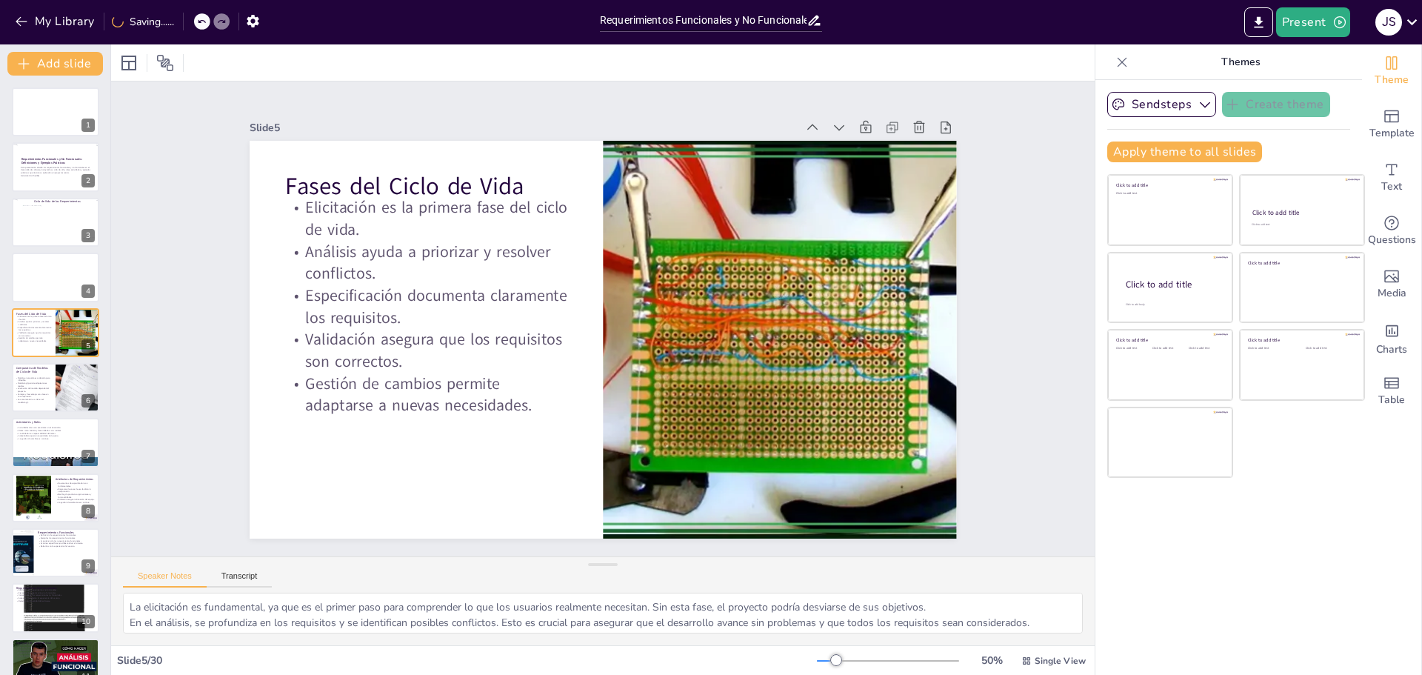
checkbox input "true"
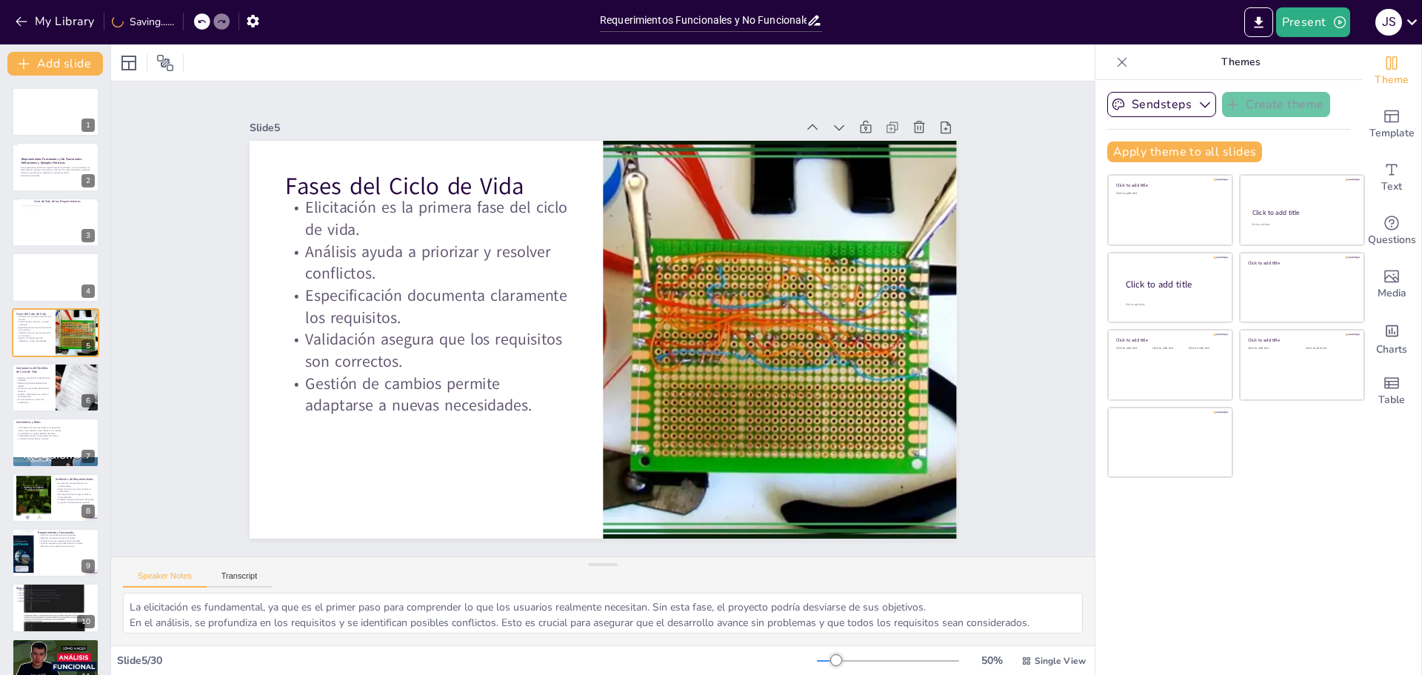
checkbox input "true"
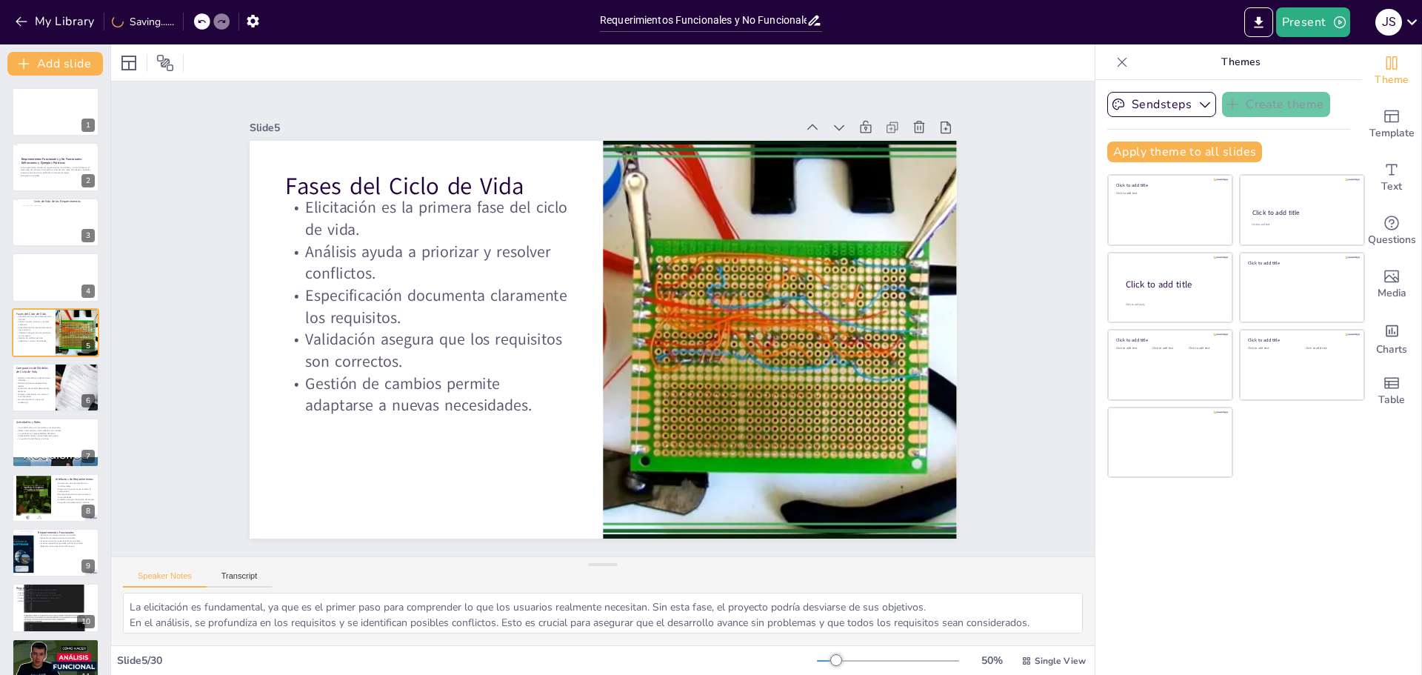
checkbox input "true"
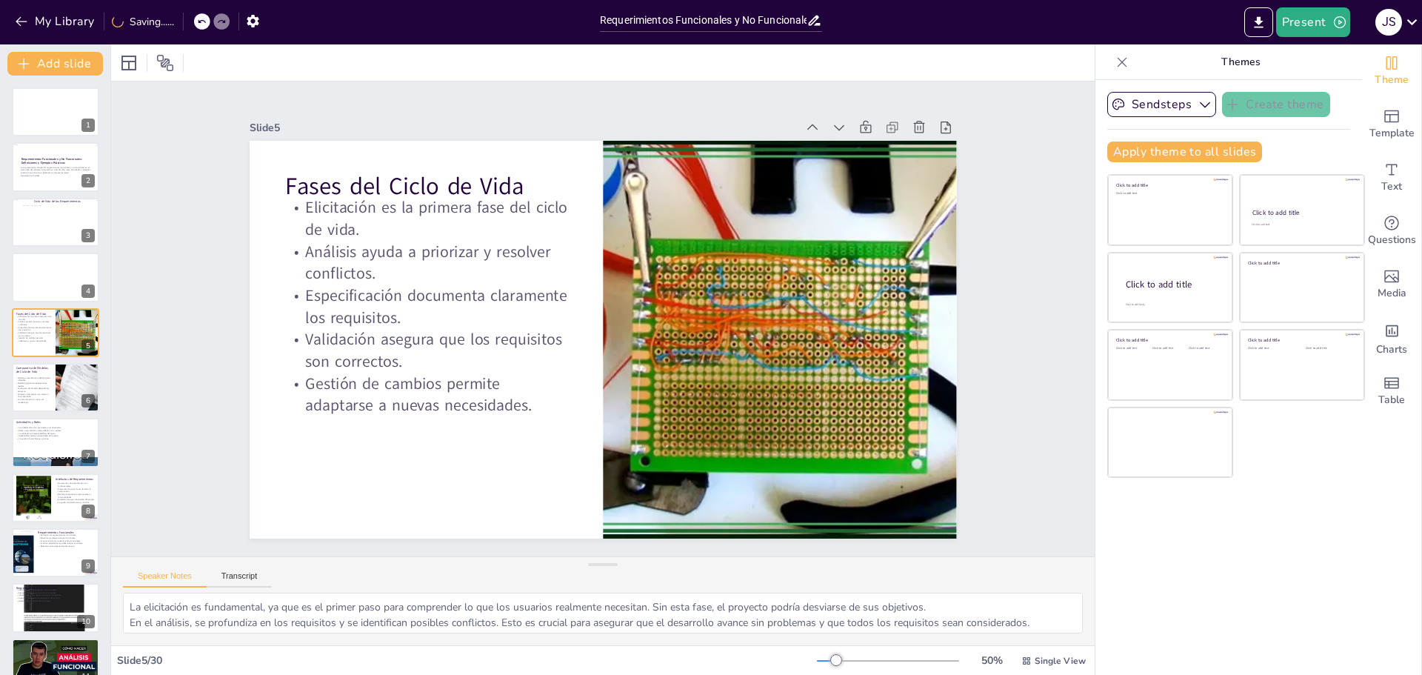
checkbox input "true"
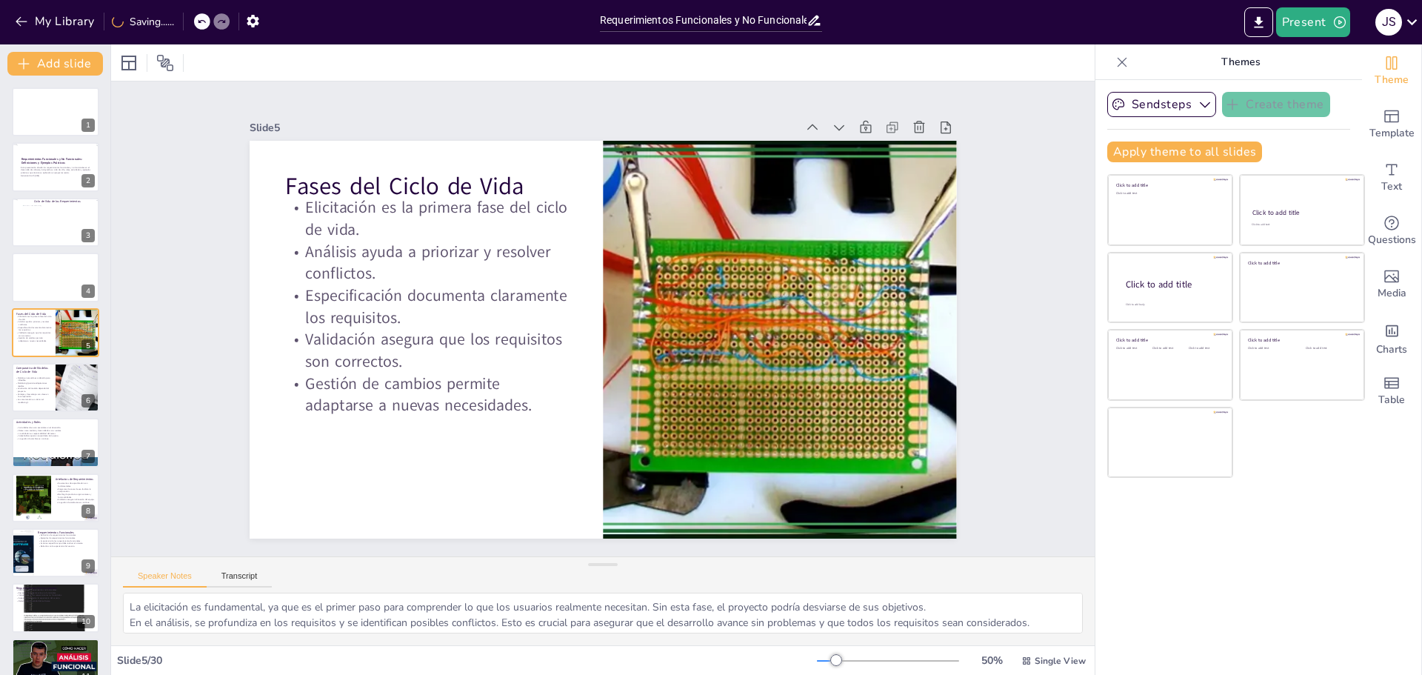
checkbox input "true"
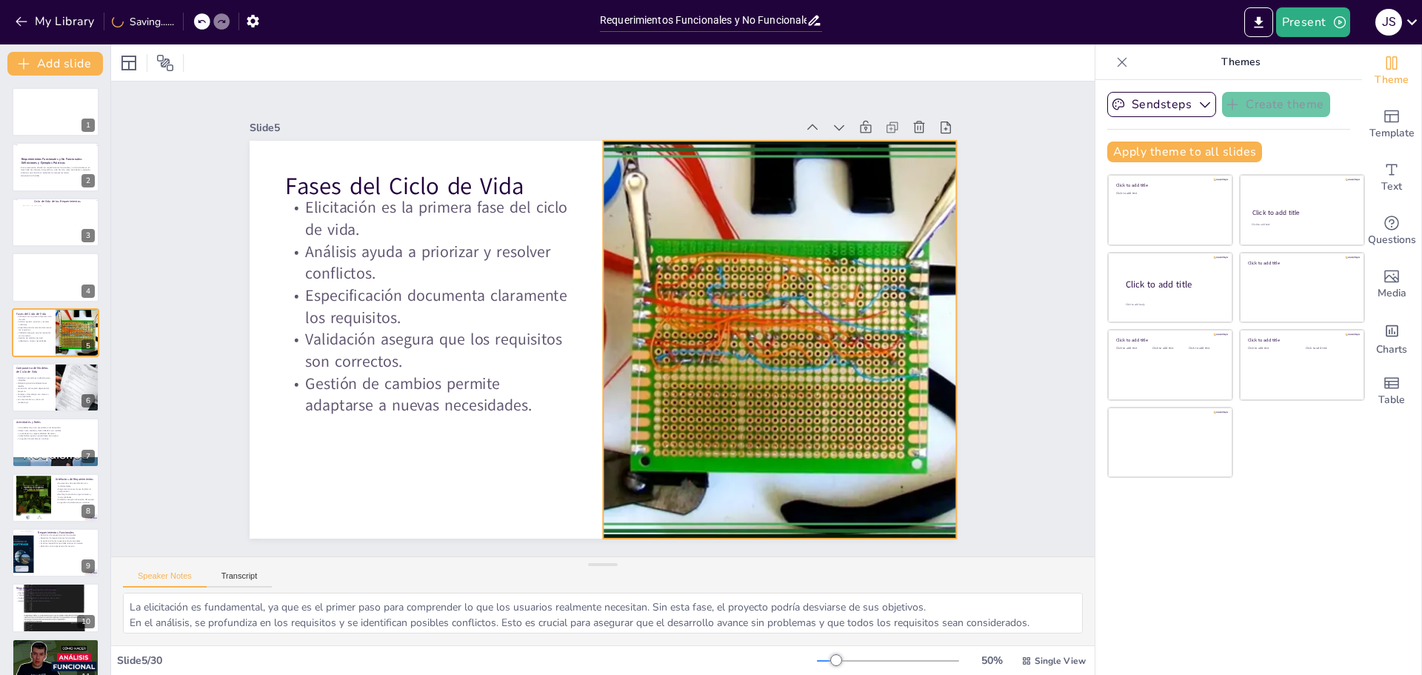
checkbox input "true"
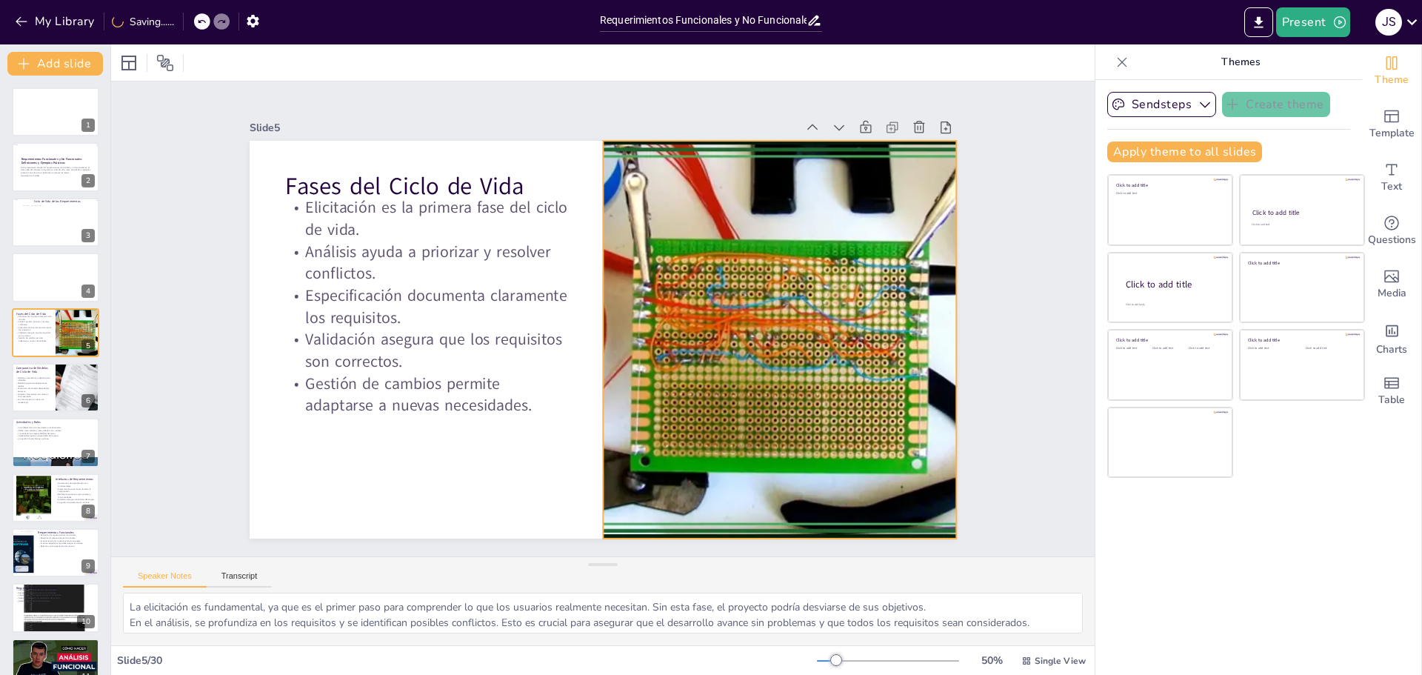
checkbox input "true"
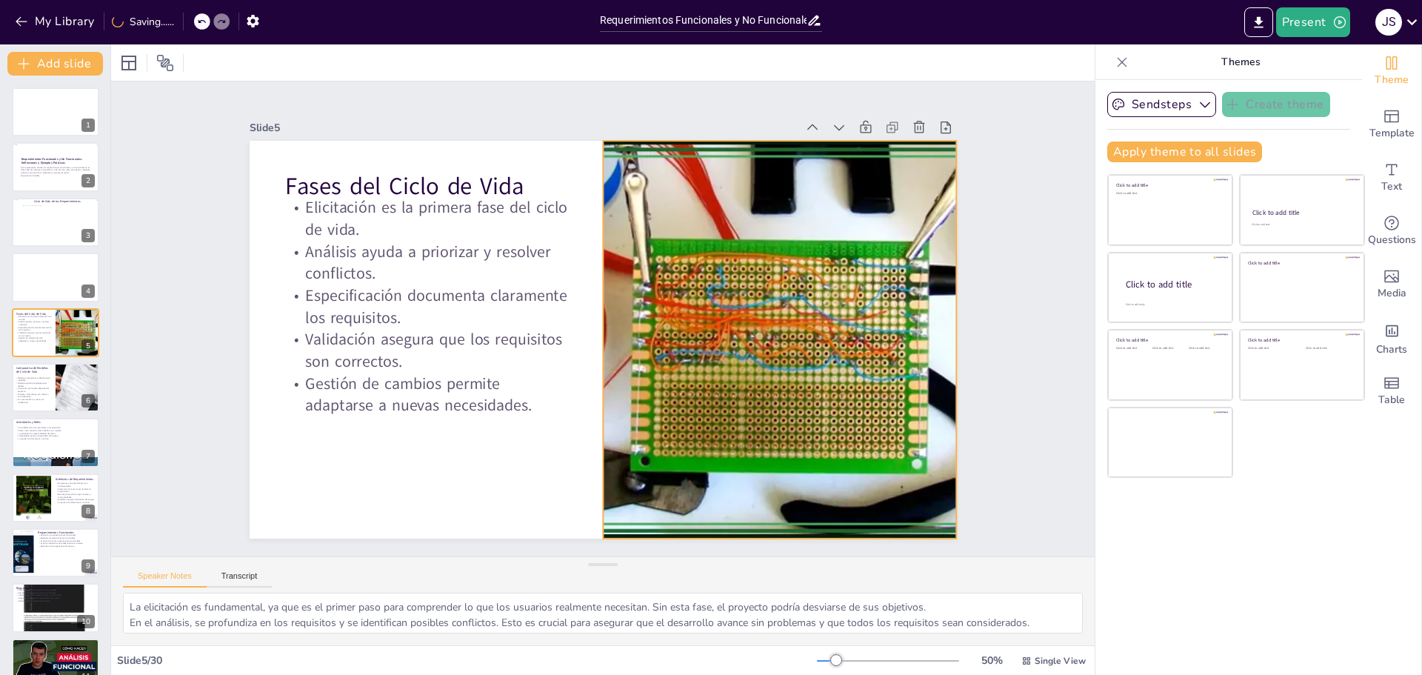
checkbox input "true"
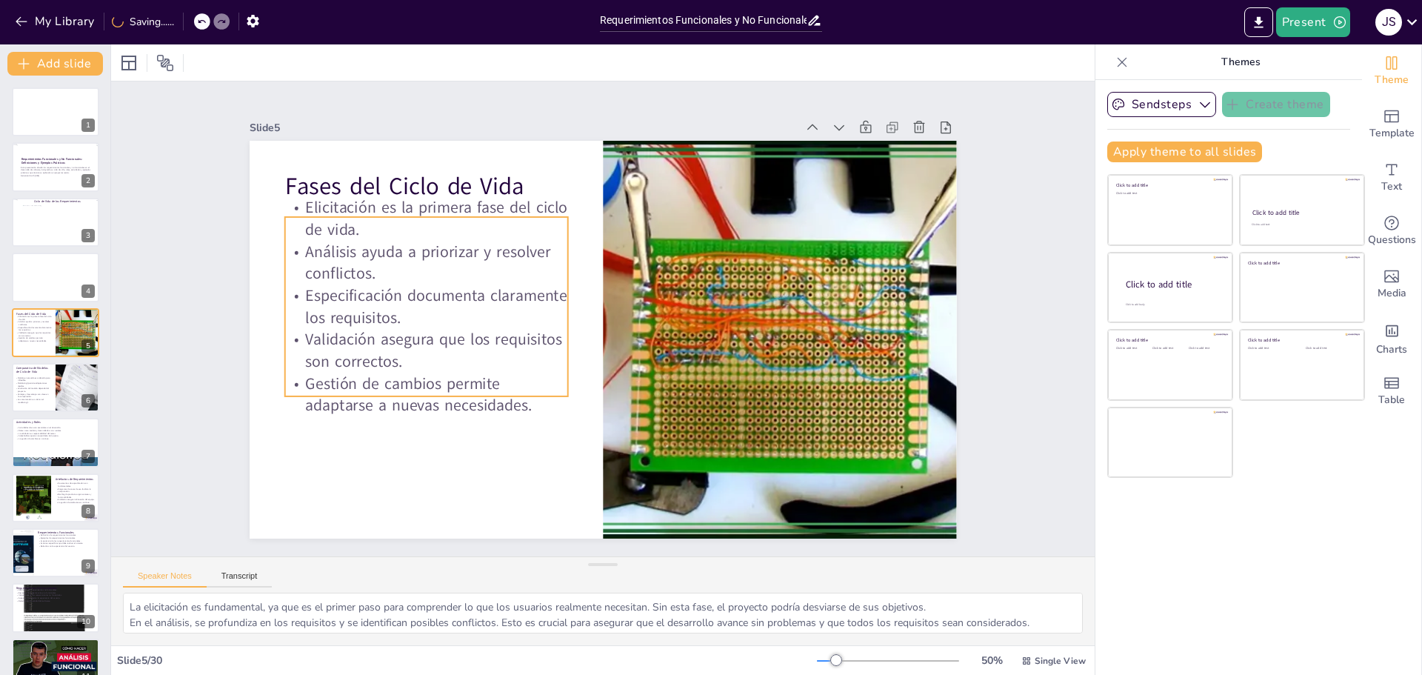
checkbox input "true"
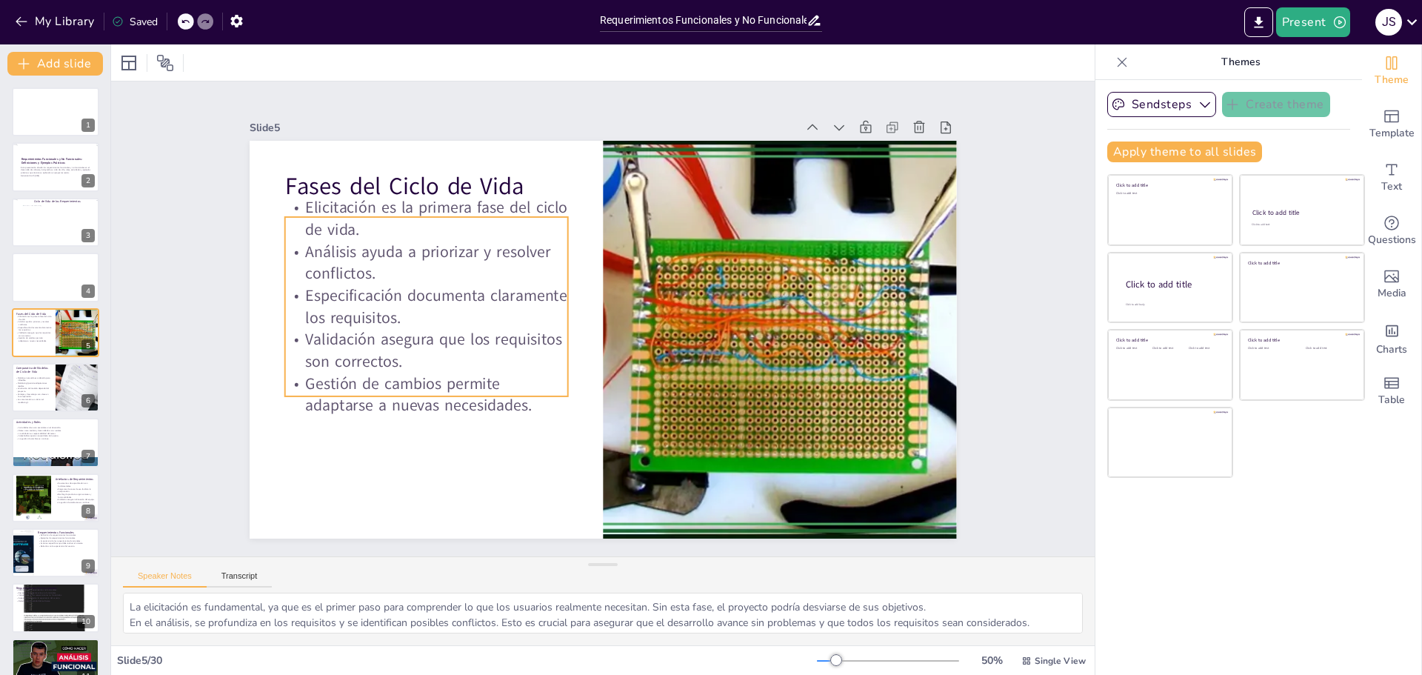
checkbox input "true"
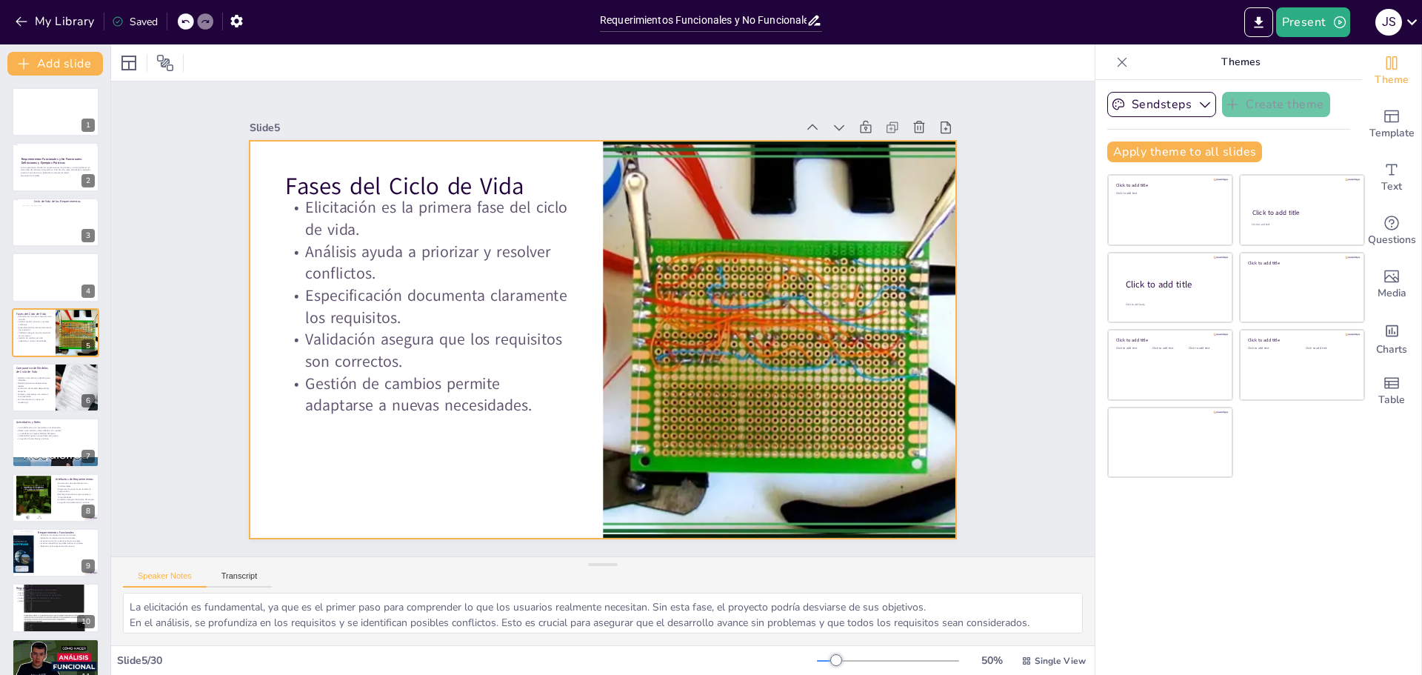
checkbox input "true"
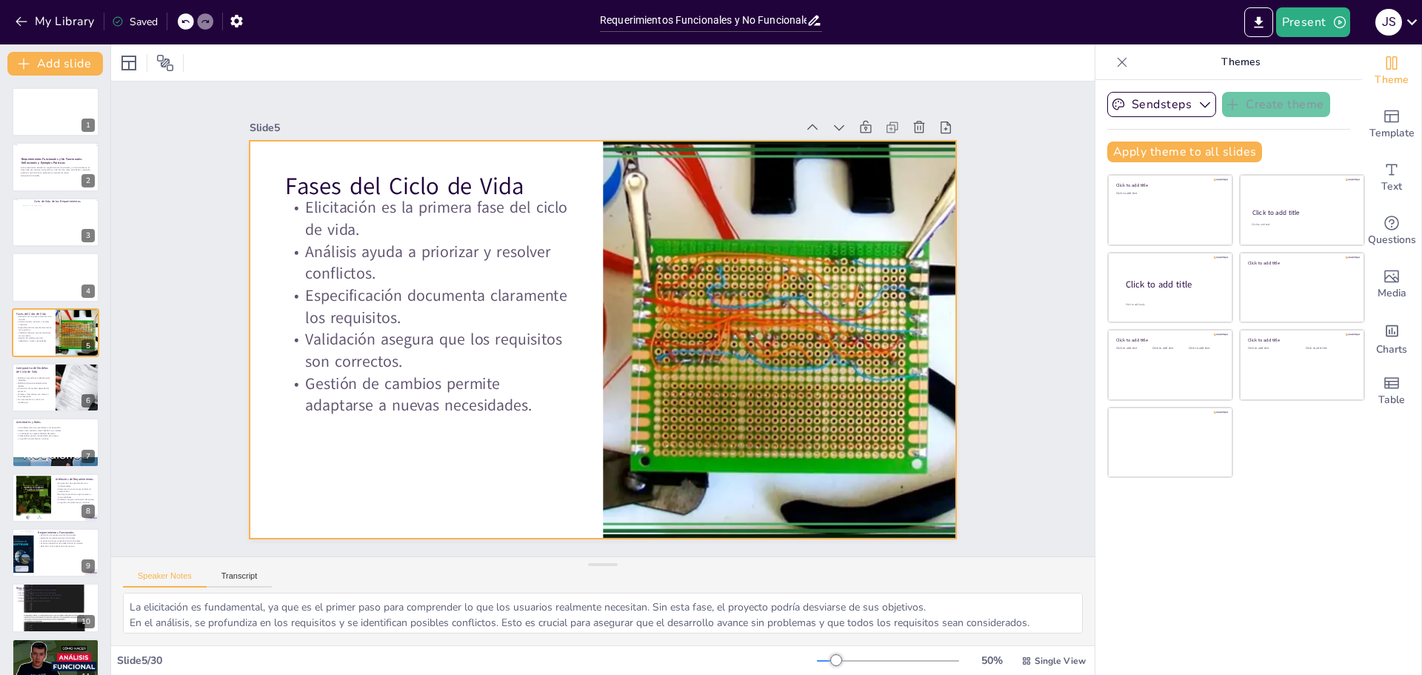
checkbox input "true"
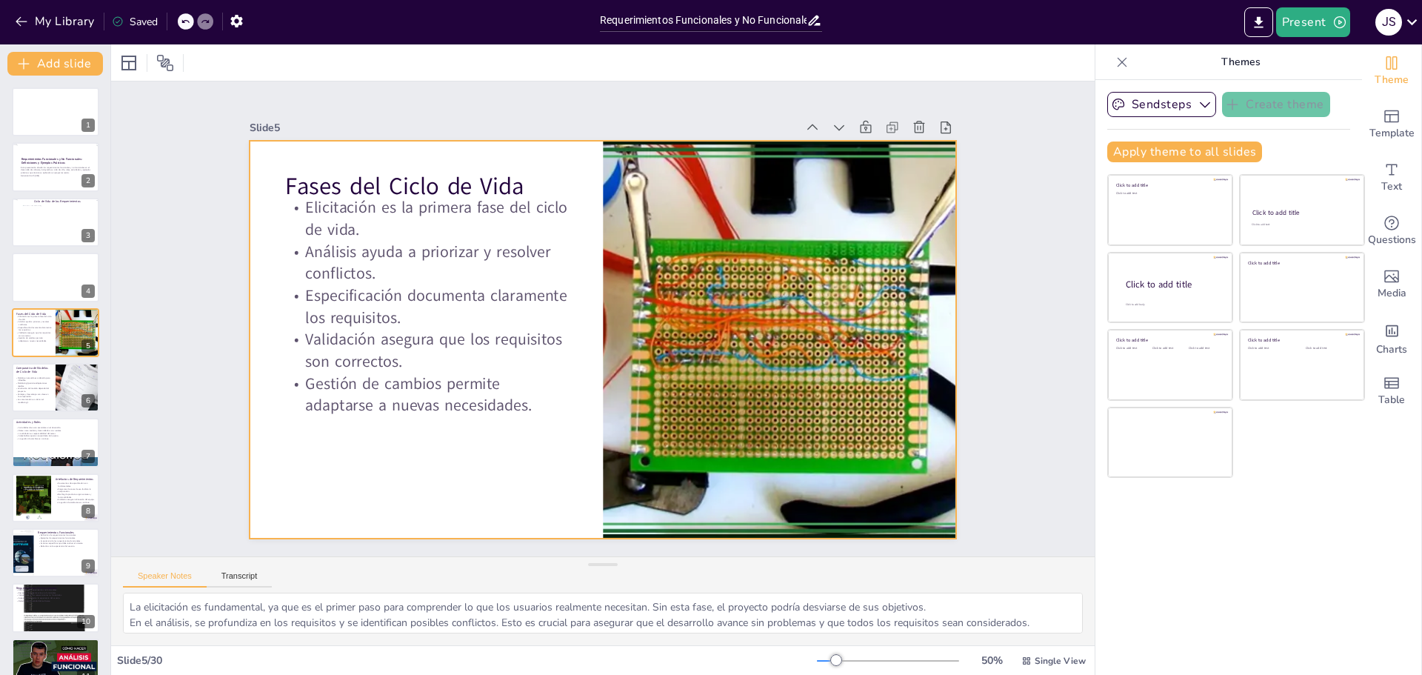
checkbox input "true"
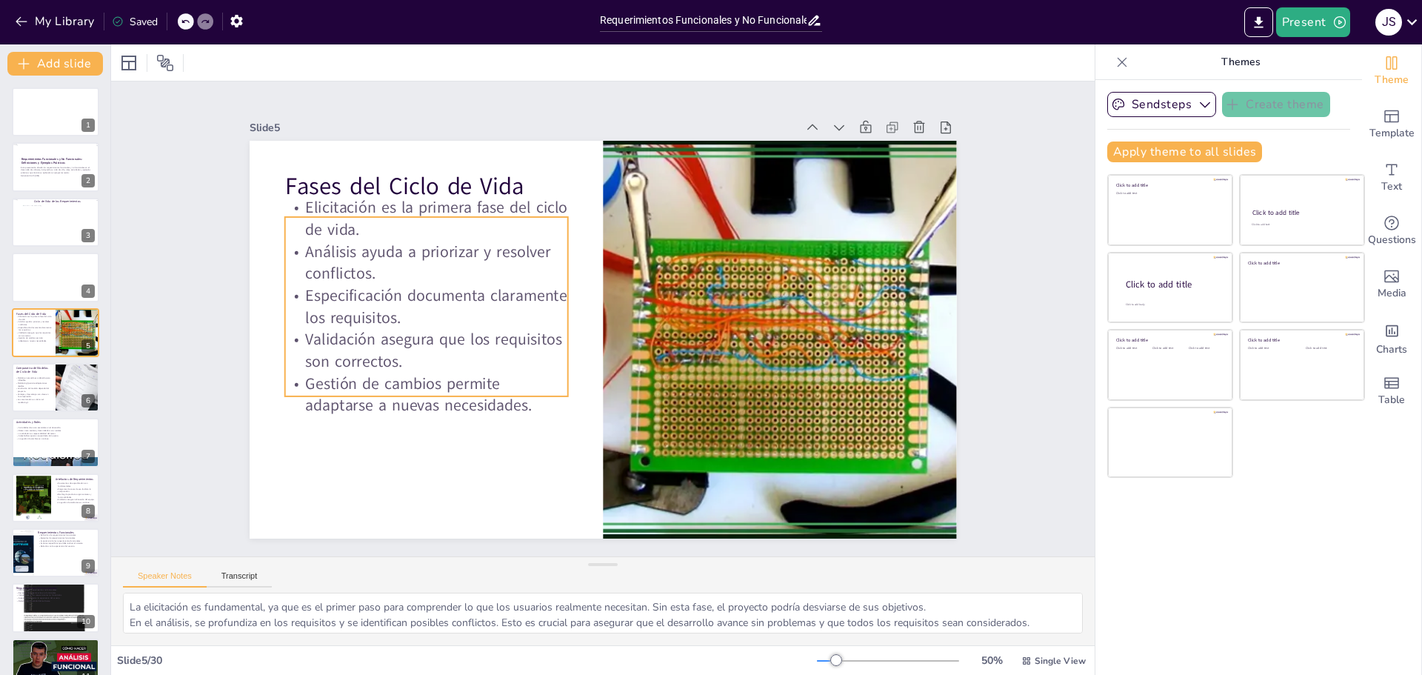
checkbox input "true"
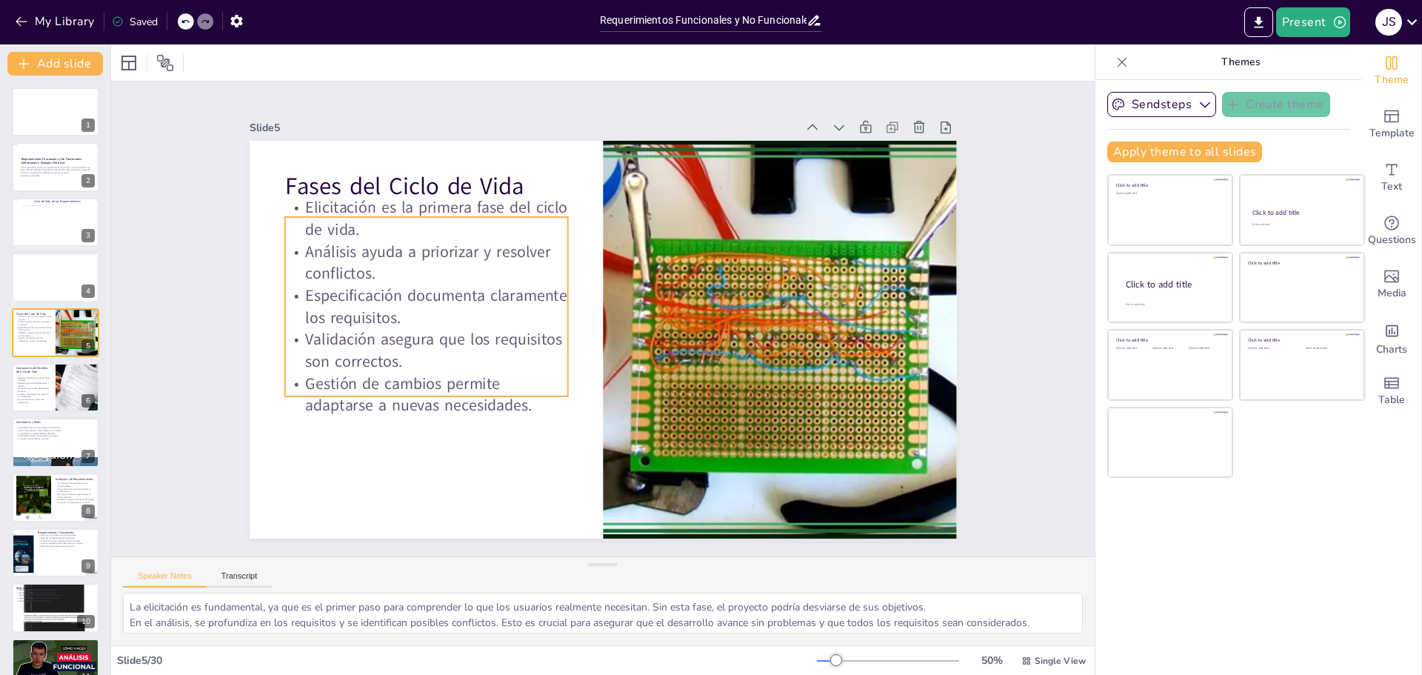
checkbox input "true"
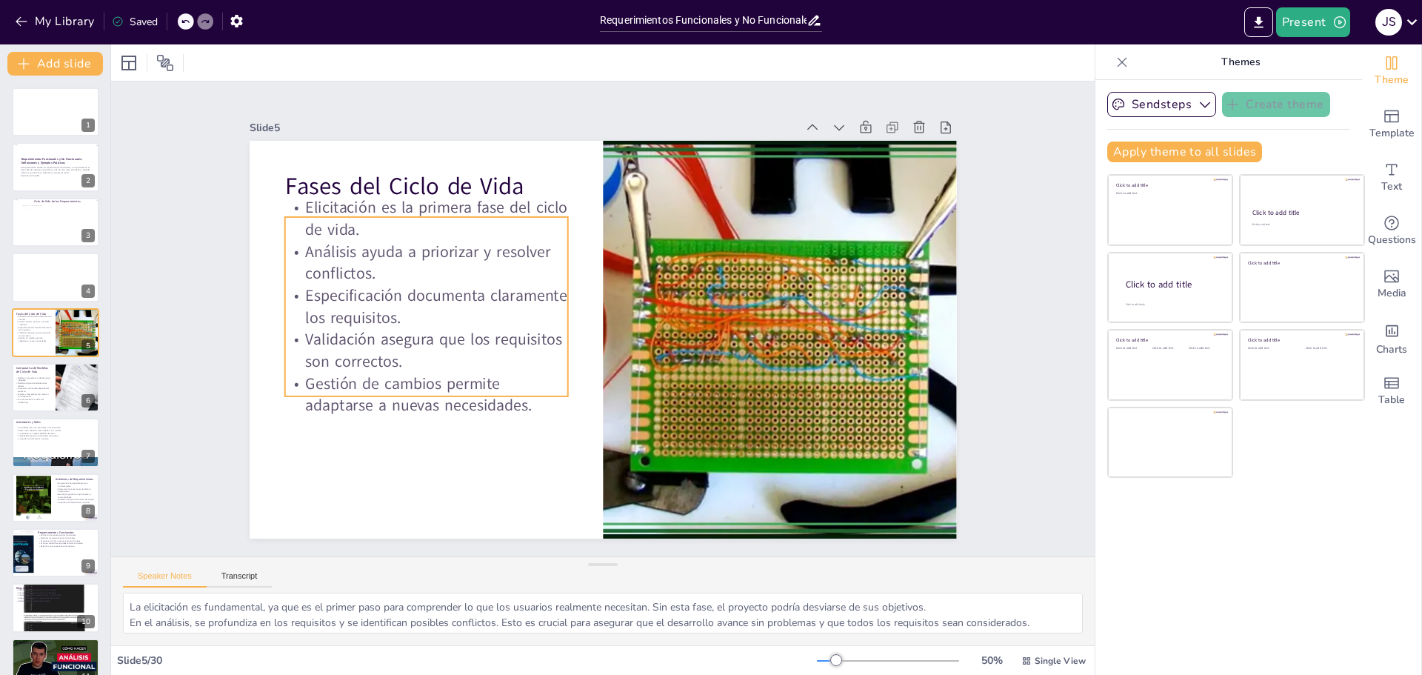
checkbox input "true"
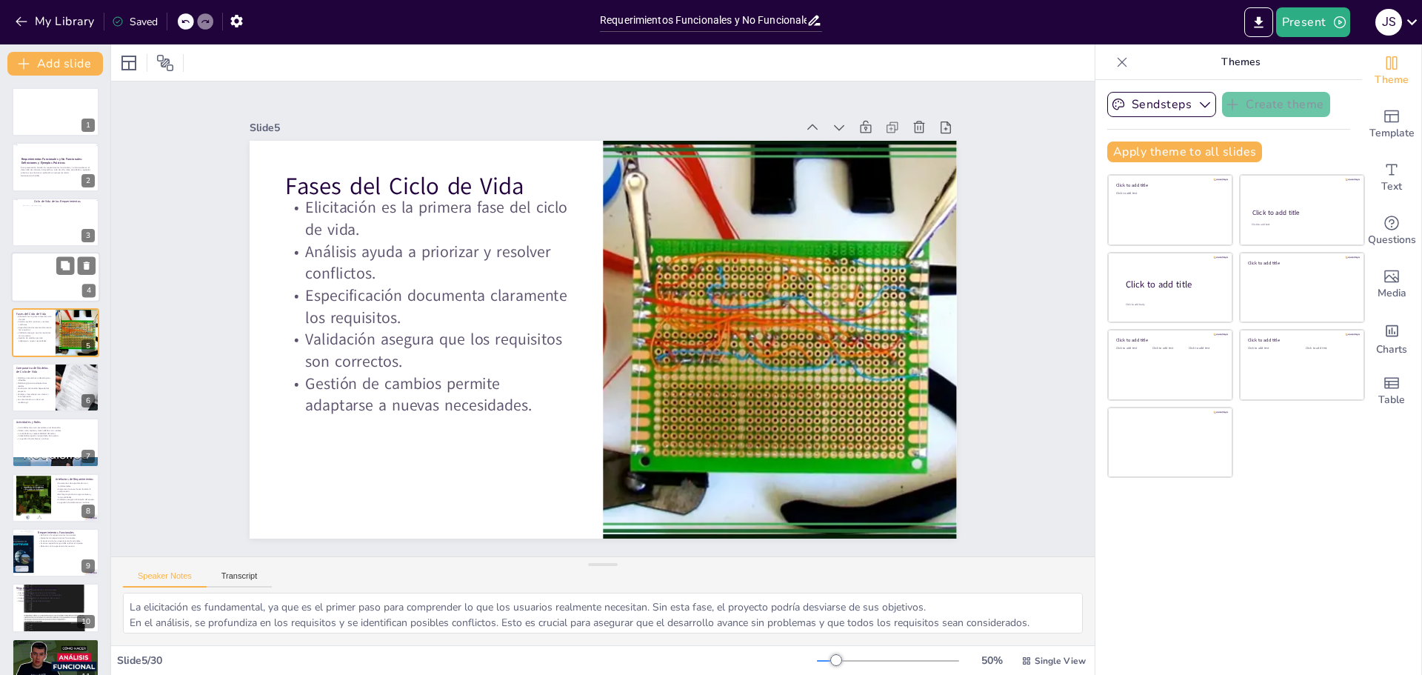
checkbox input "true"
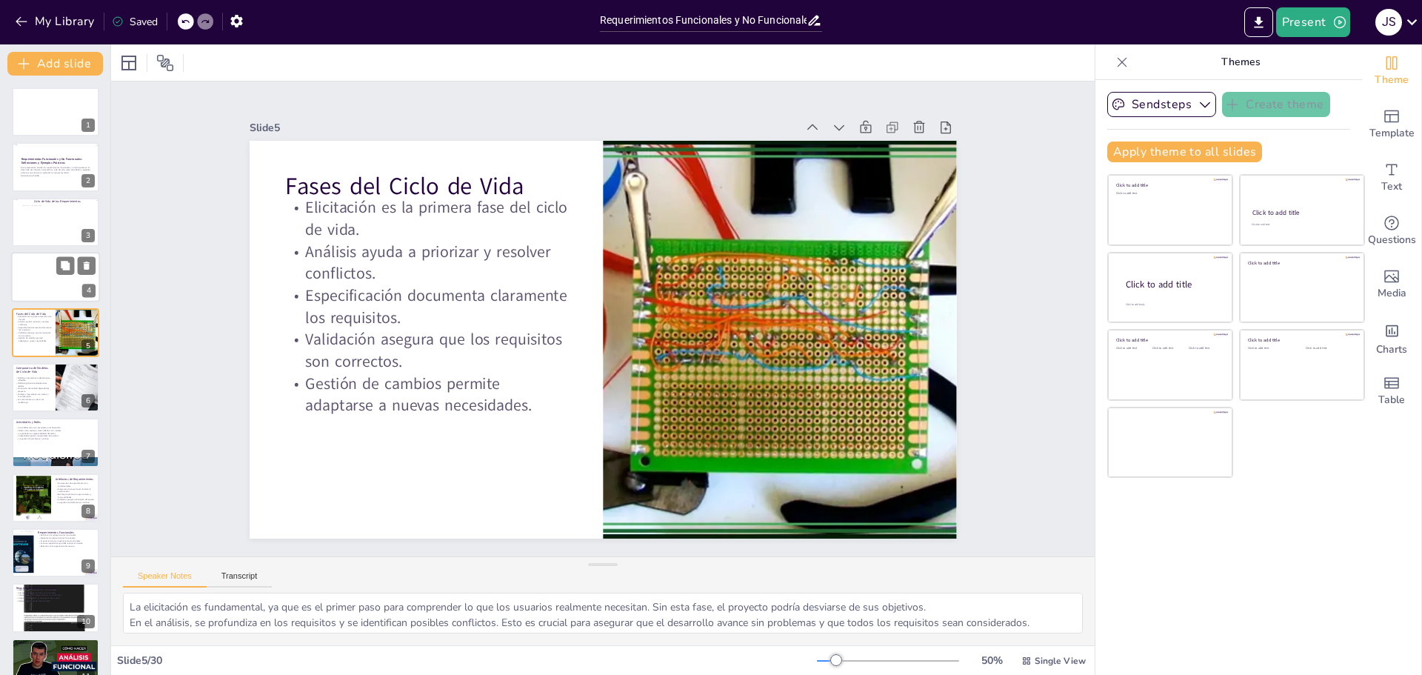
click at [48, 283] on div at bounding box center [55, 277] width 89 height 50
checkbox input "true"
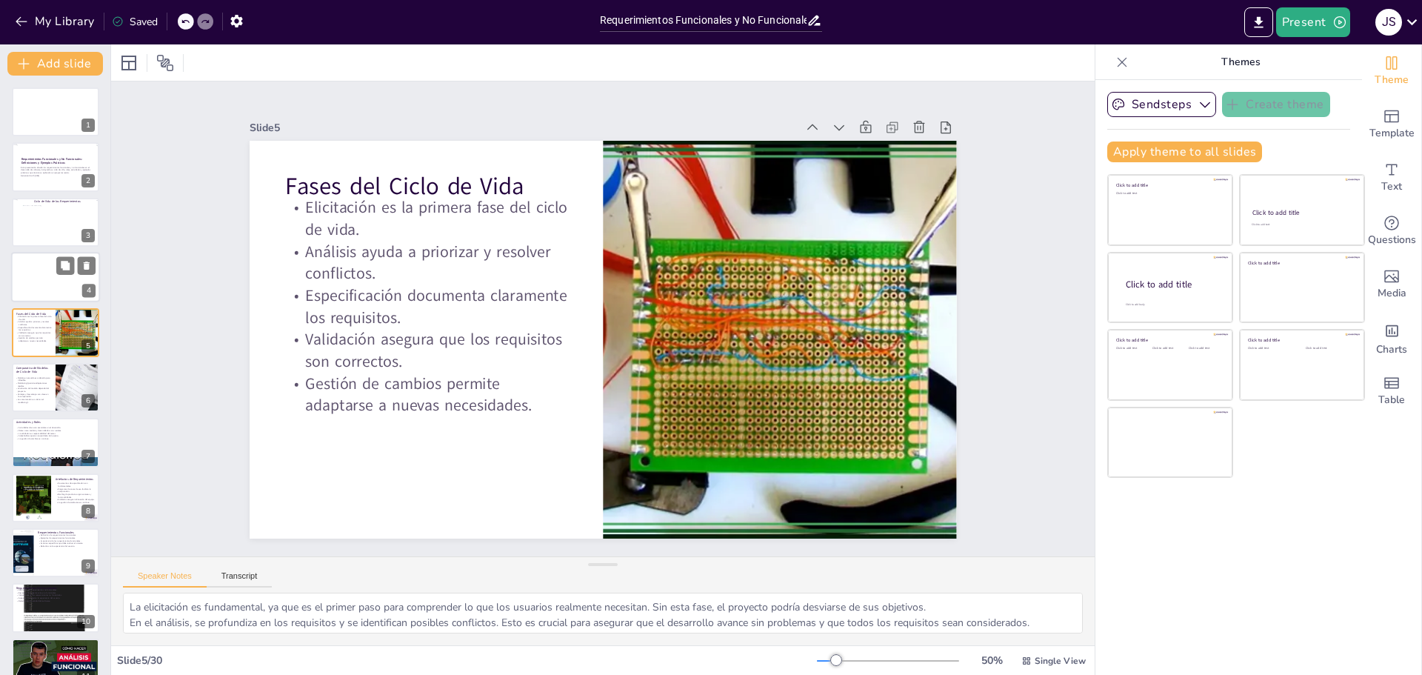
checkbox input "true"
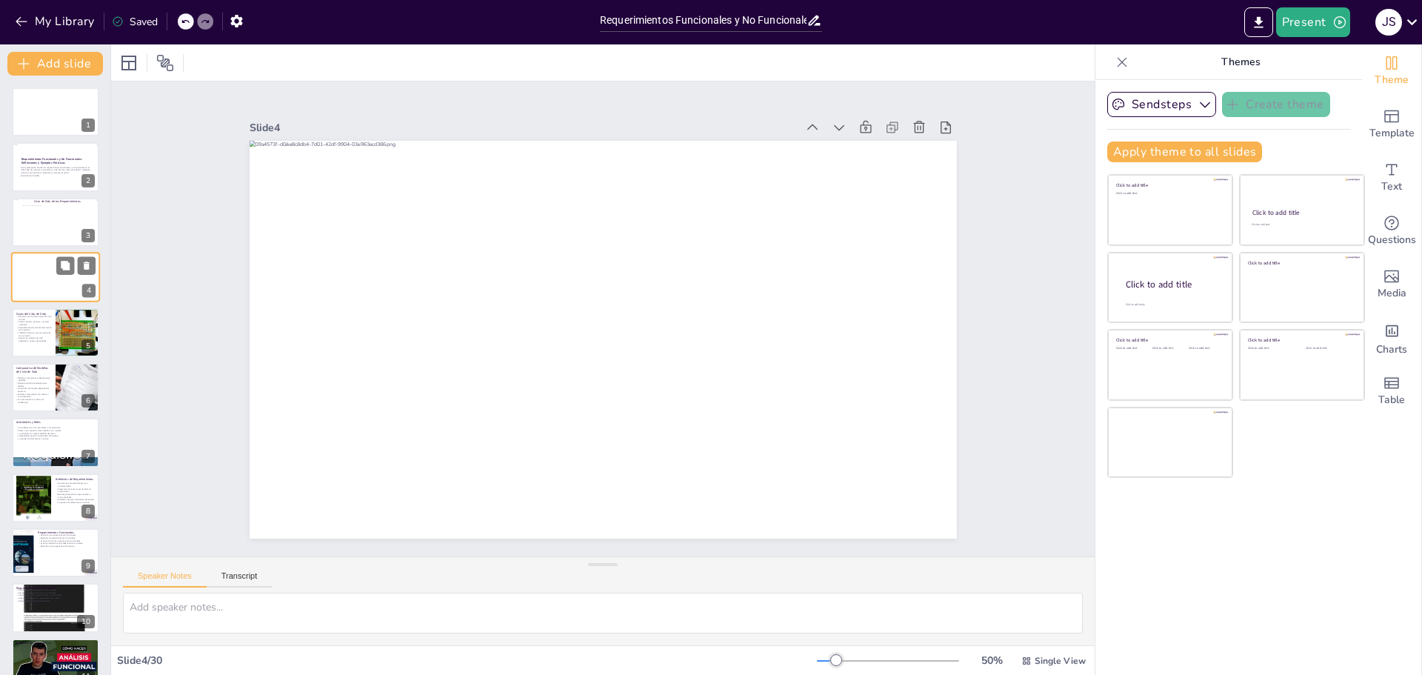
checkbox input "true"
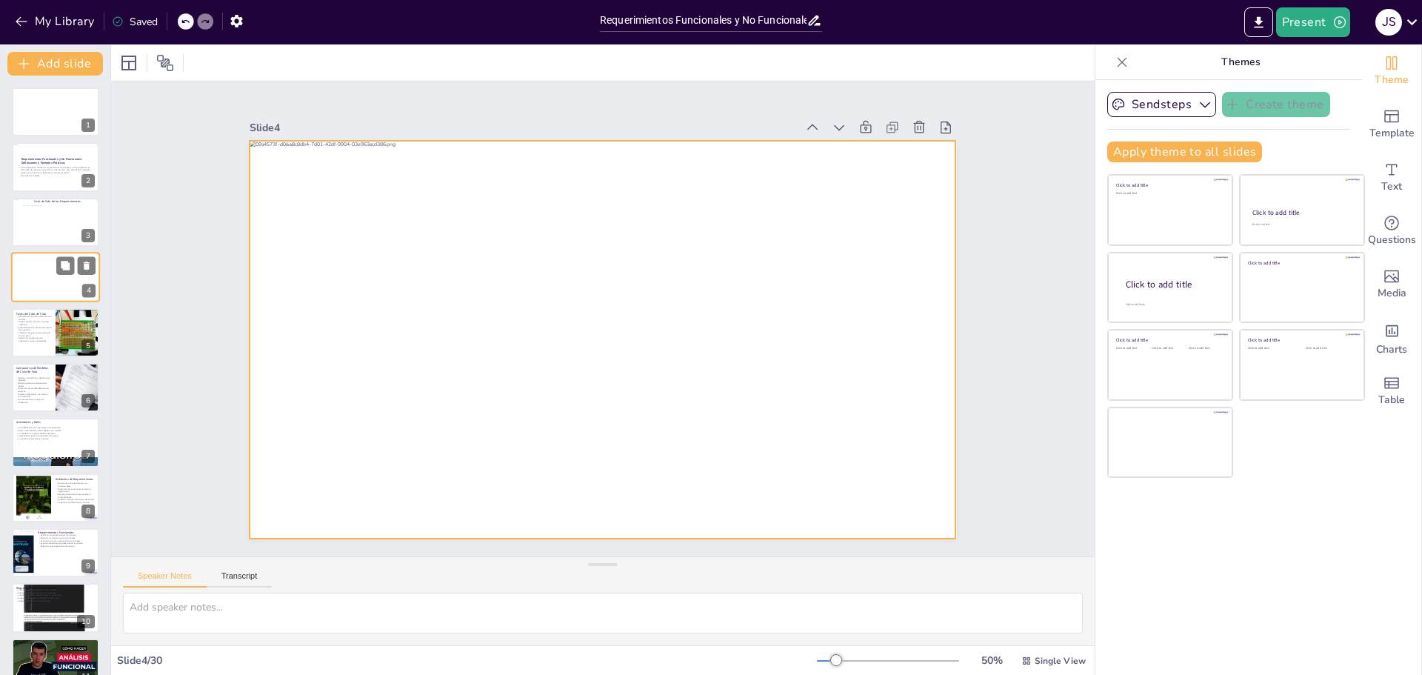
checkbox input "true"
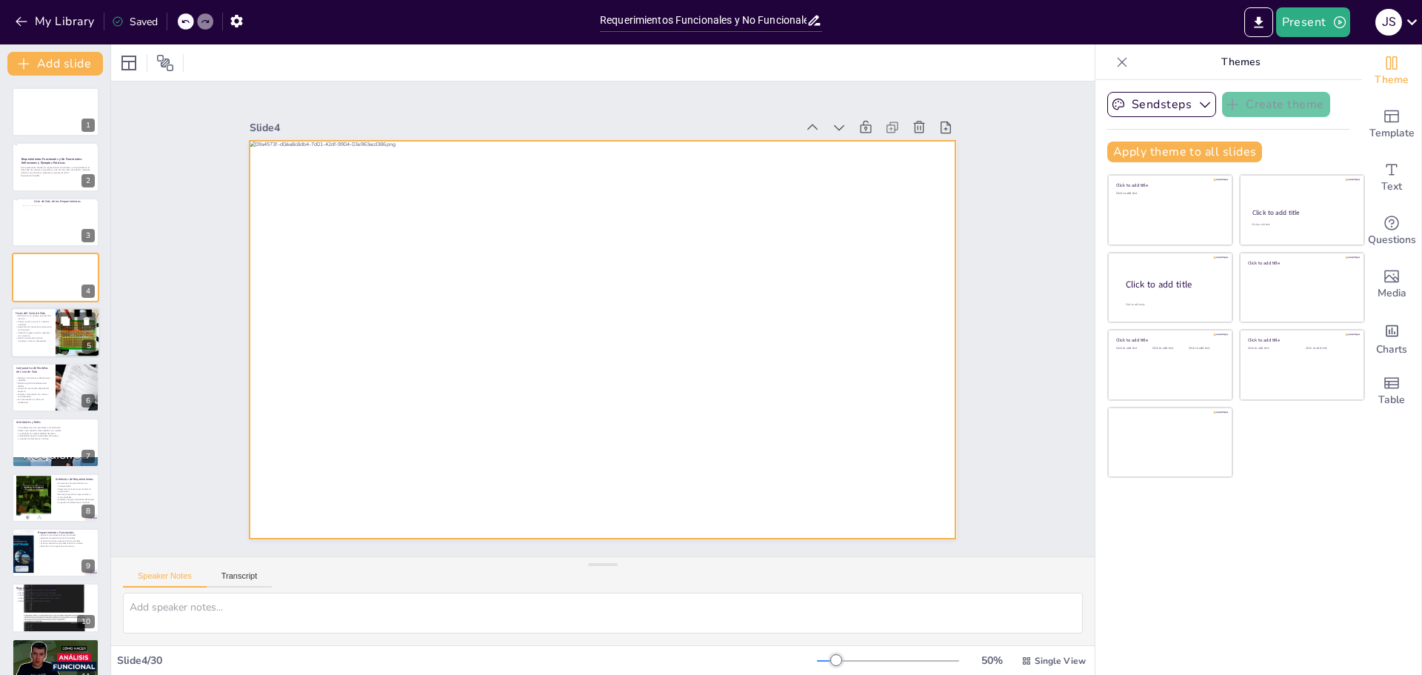
checkbox input "true"
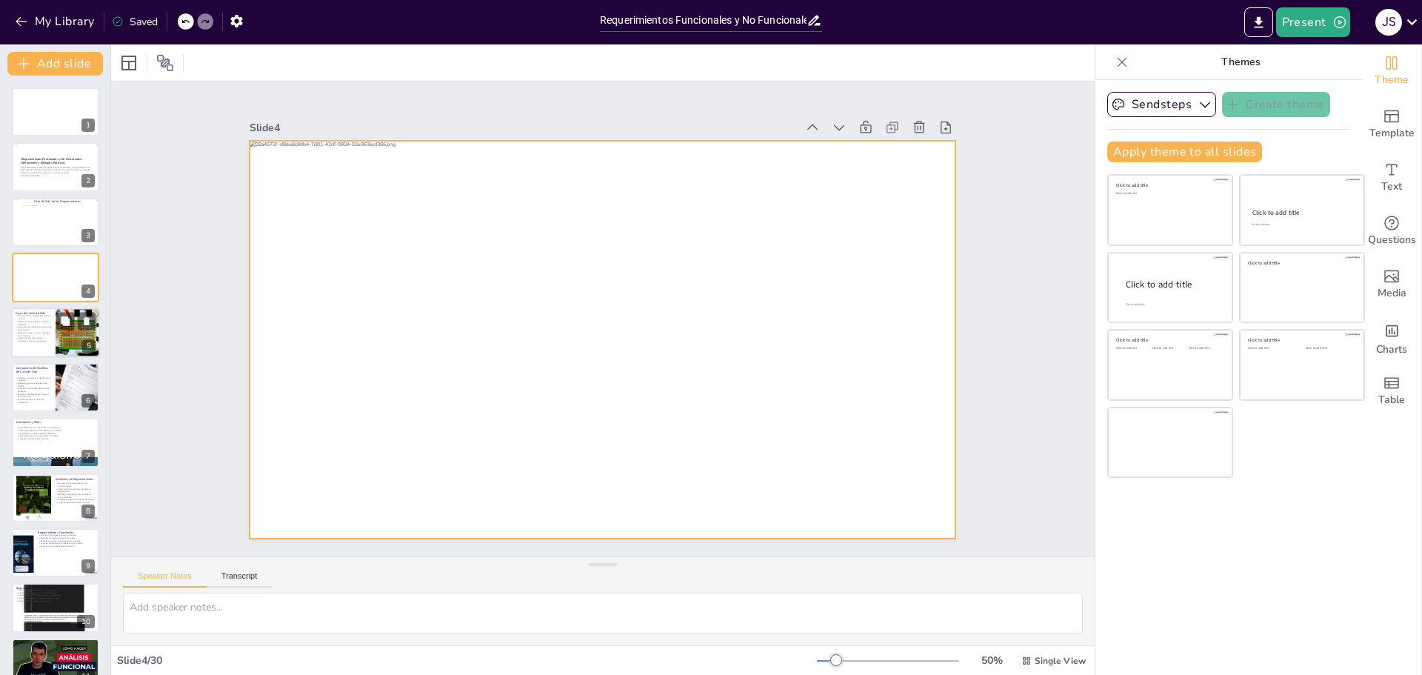
checkbox input "true"
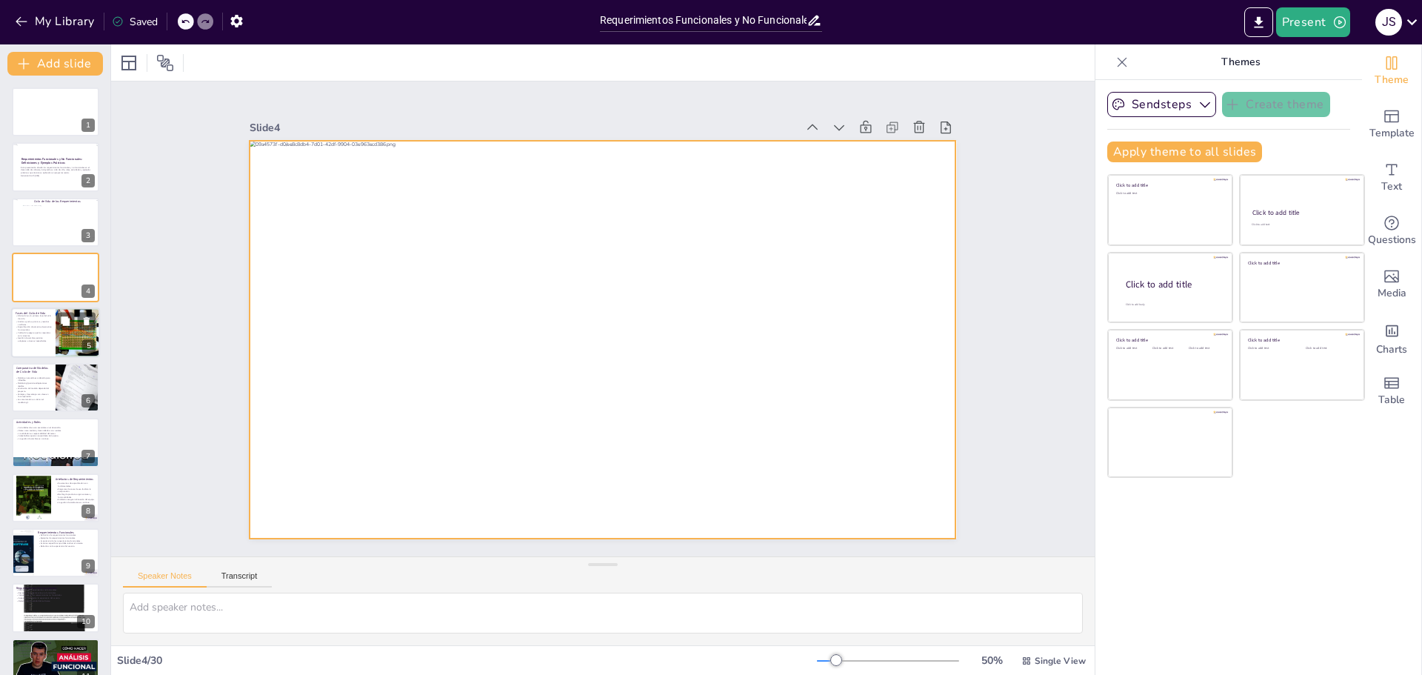
checkbox input "true"
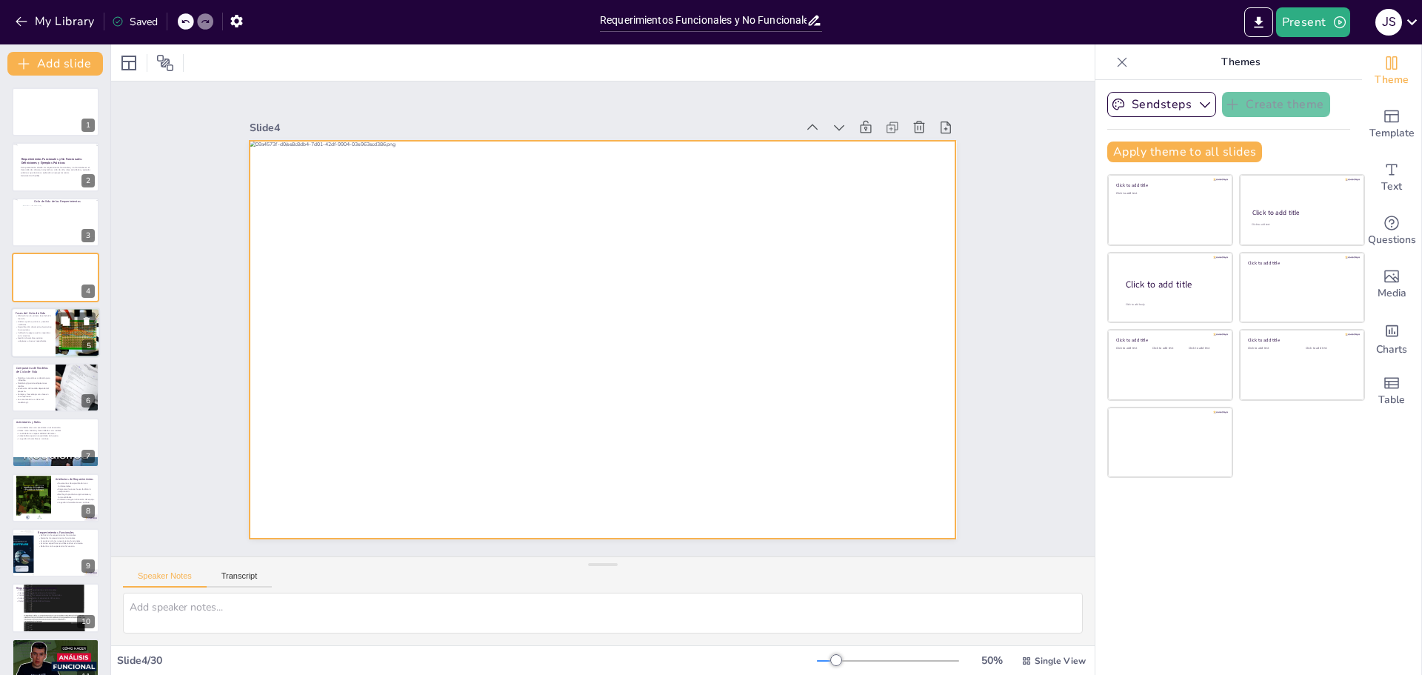
checkbox input "true"
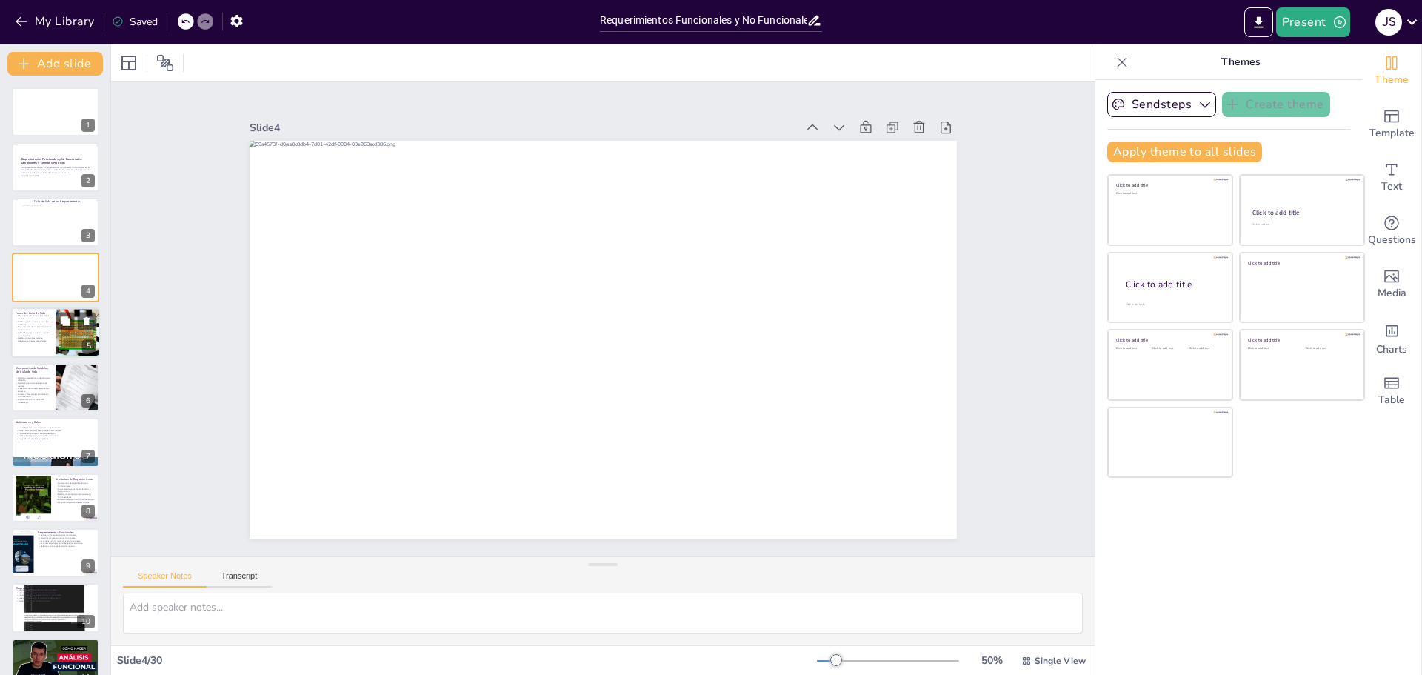
checkbox input "true"
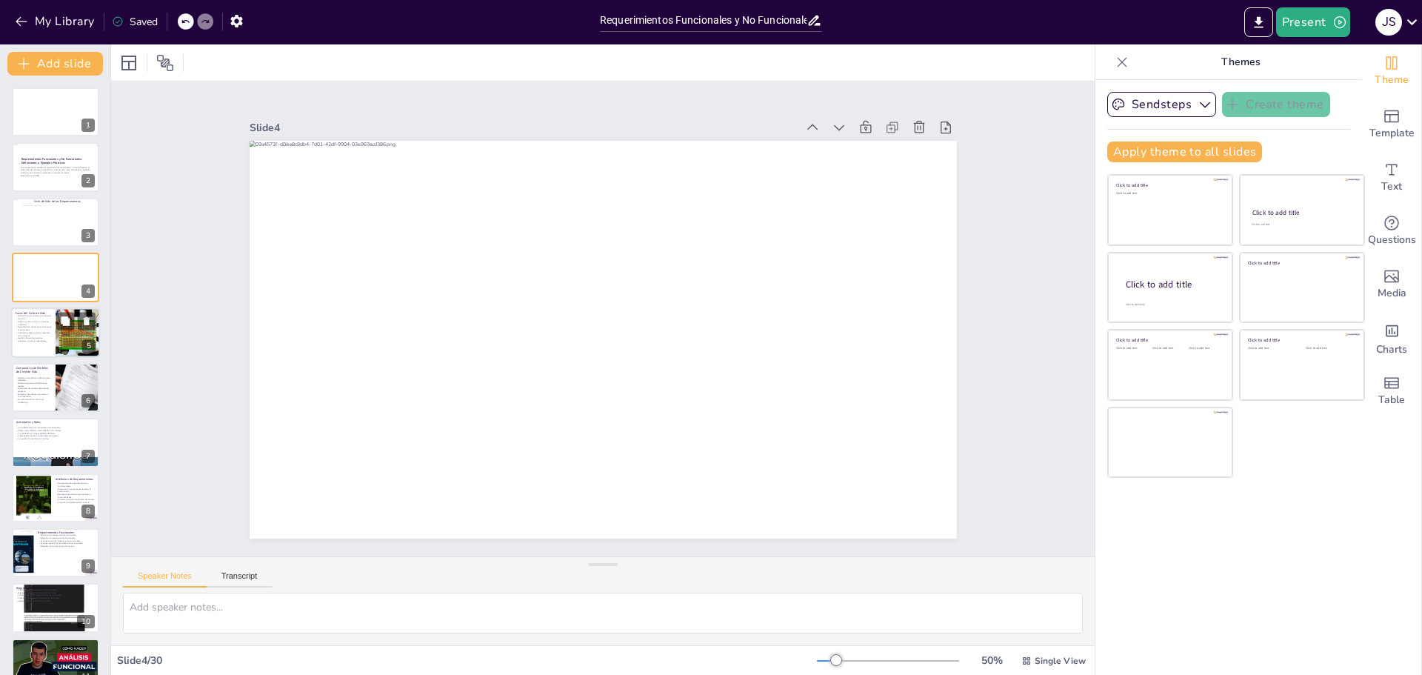
checkbox input "true"
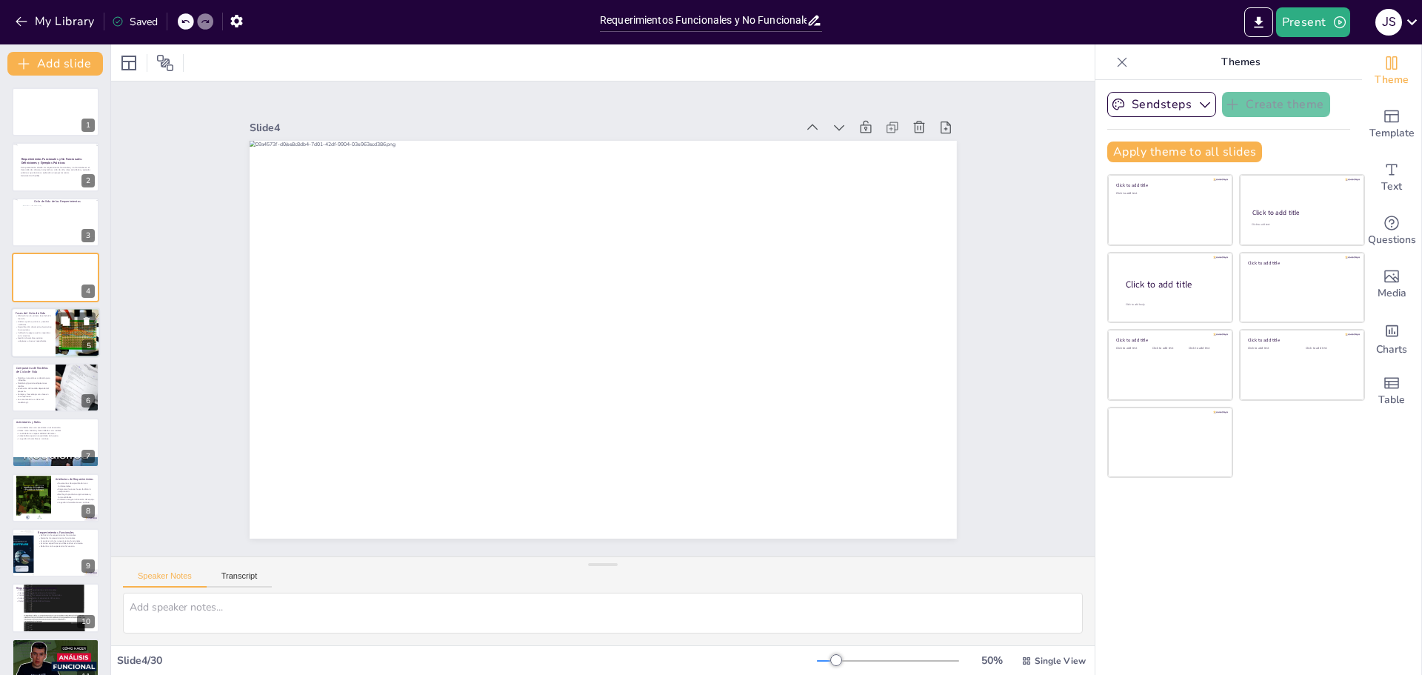
checkbox input "true"
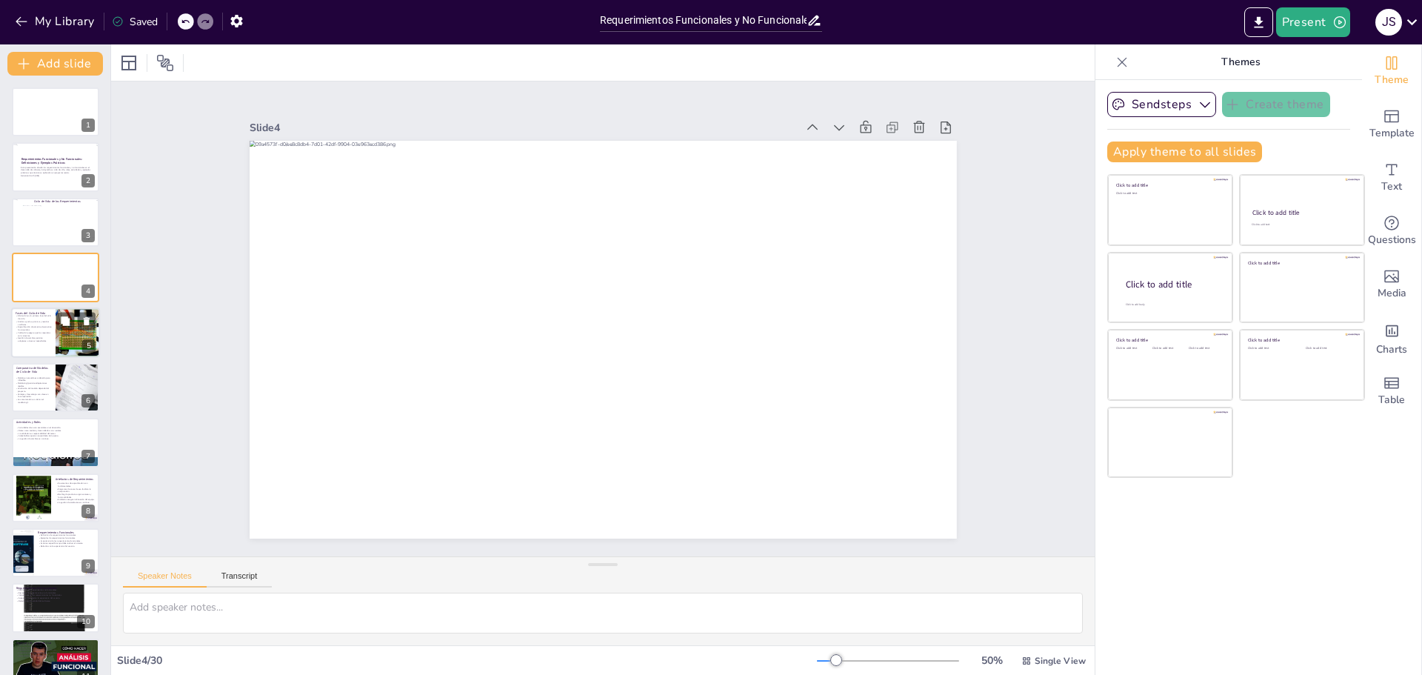
checkbox input "true"
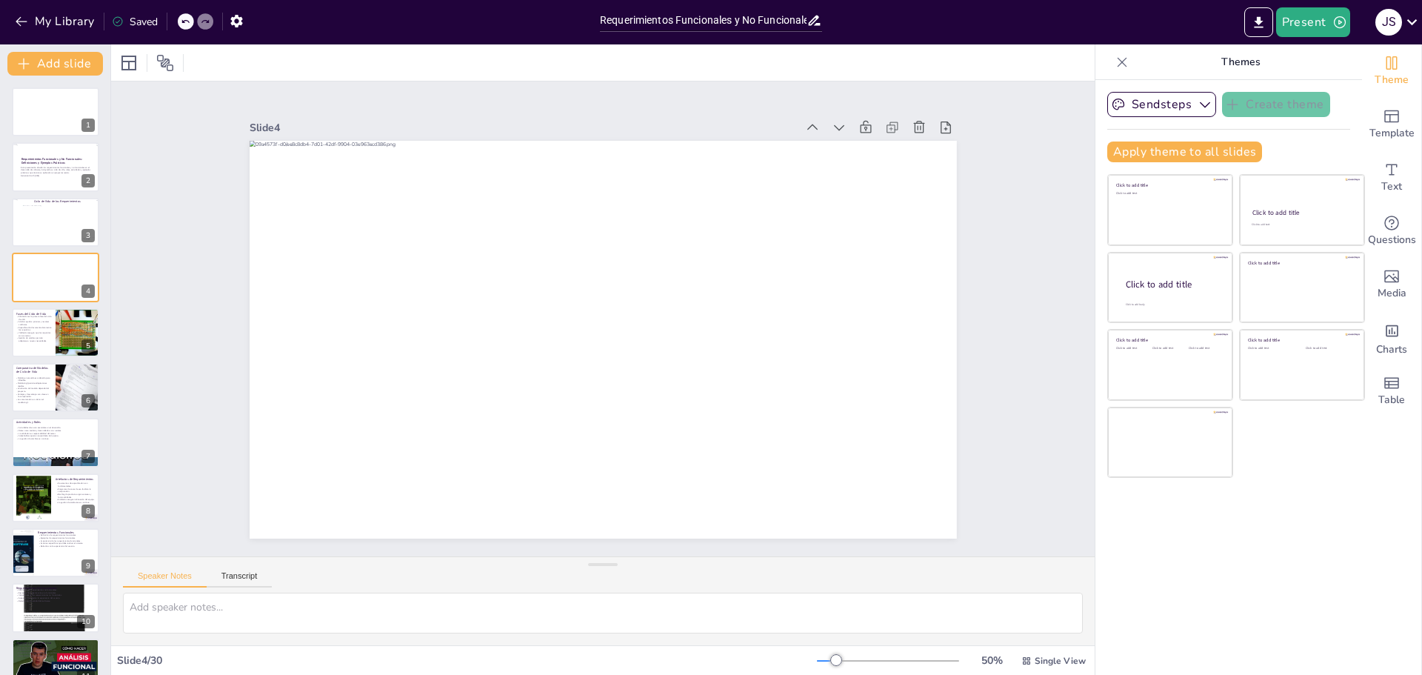
checkbox input "true"
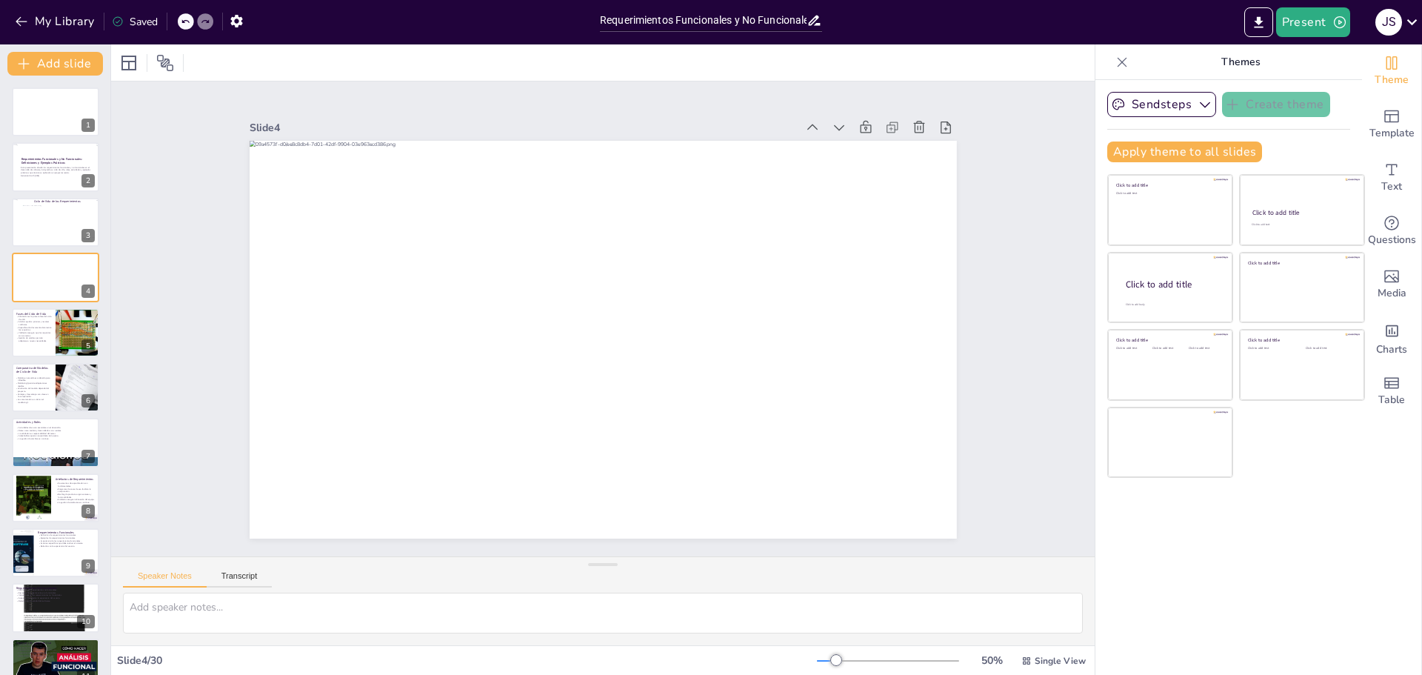
checkbox input "true"
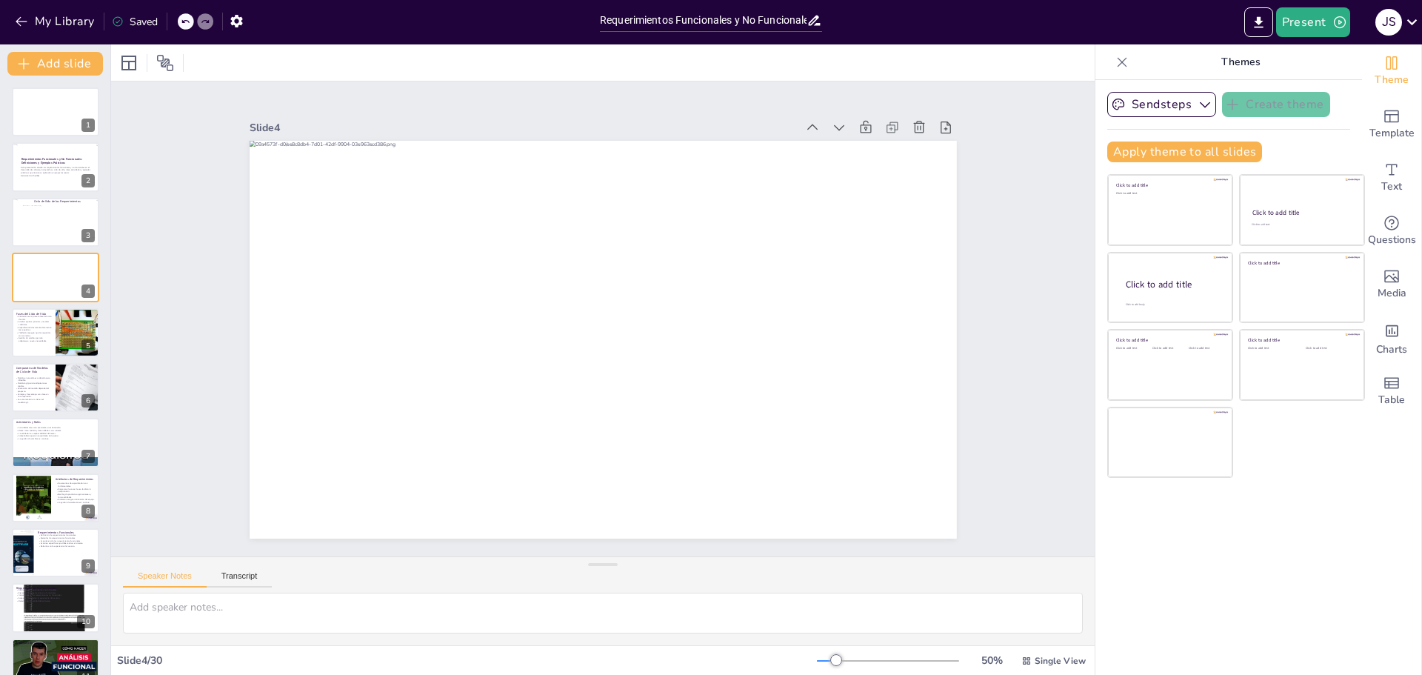
checkbox input "true"
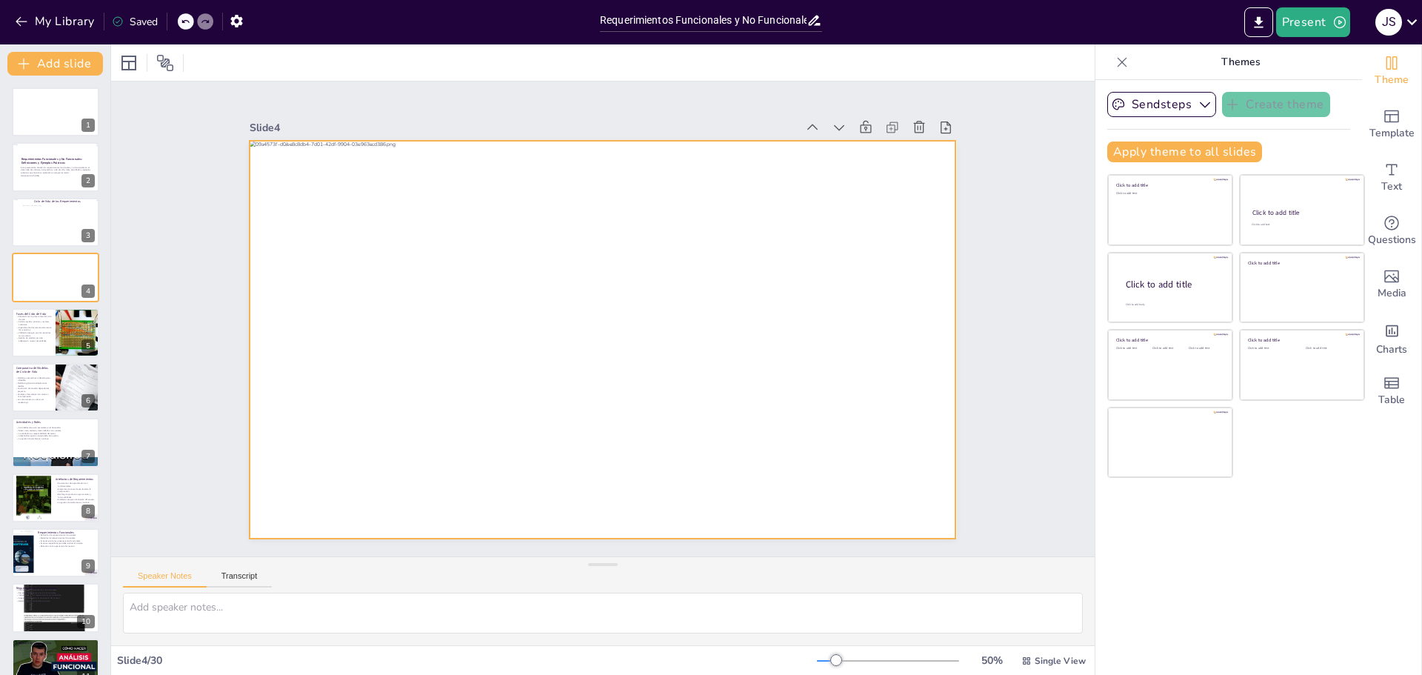
checkbox input "true"
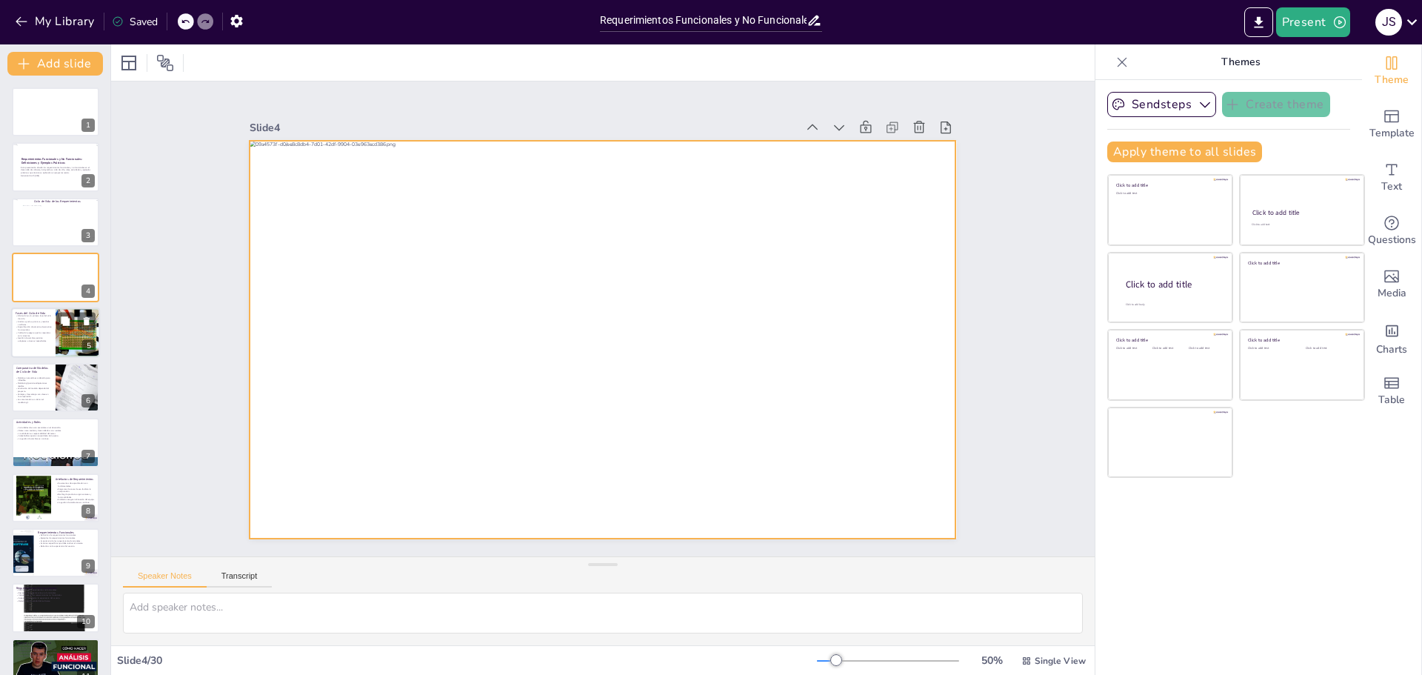
checkbox input "true"
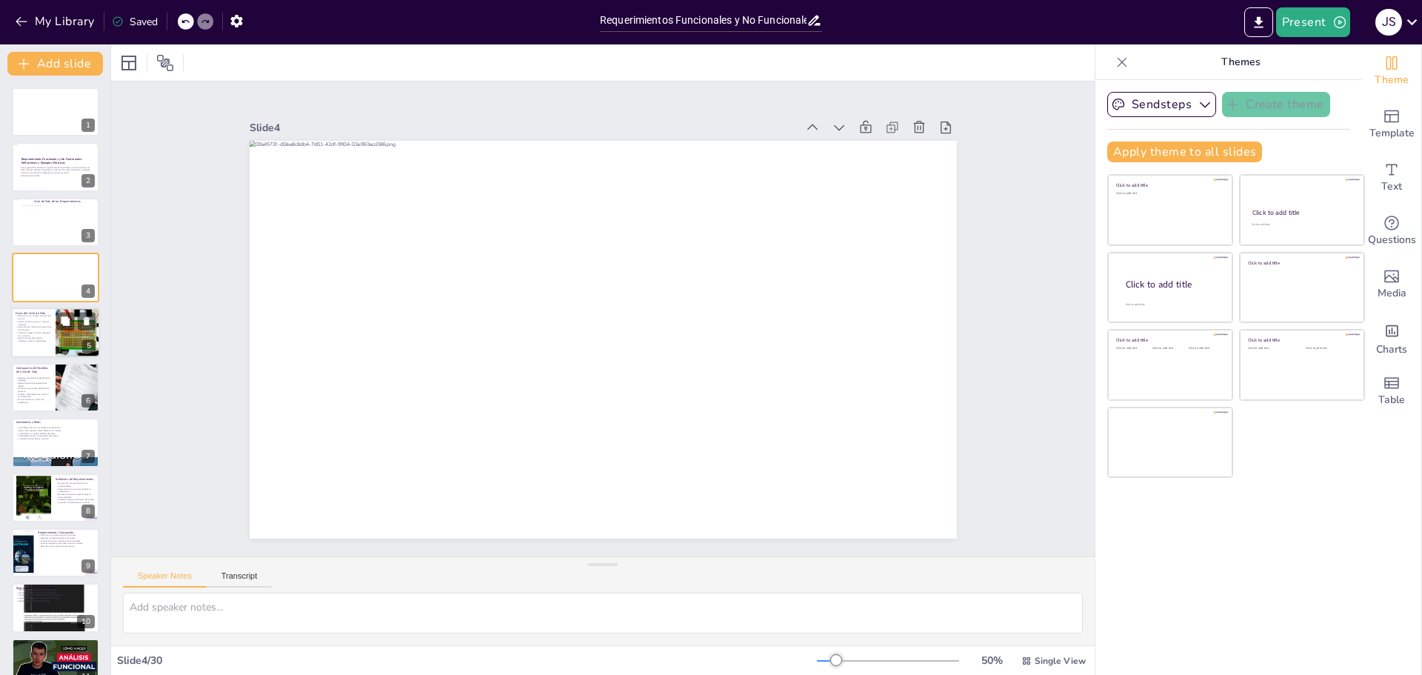
checkbox input "true"
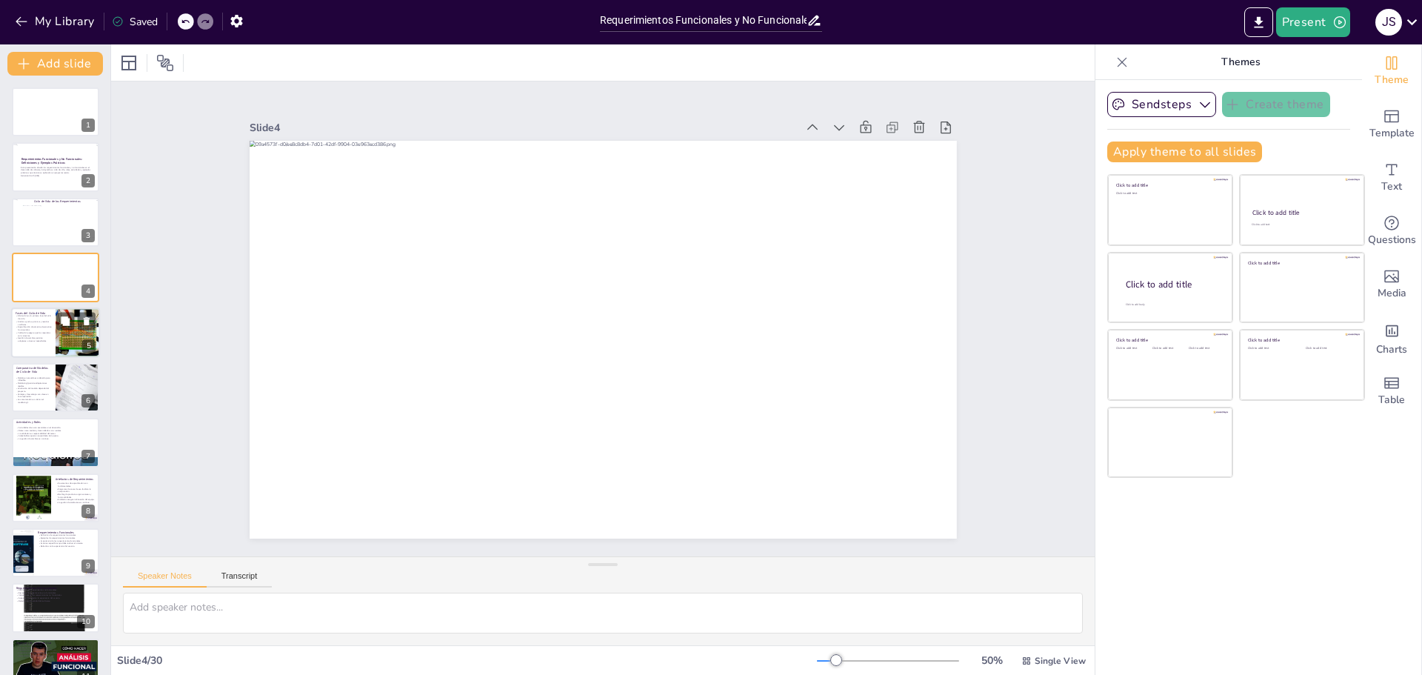
checkbox input "true"
click at [39, 336] on p "Gestión de cambios permite adaptarse a nuevas necesidades." at bounding box center [34, 338] width 36 height 5
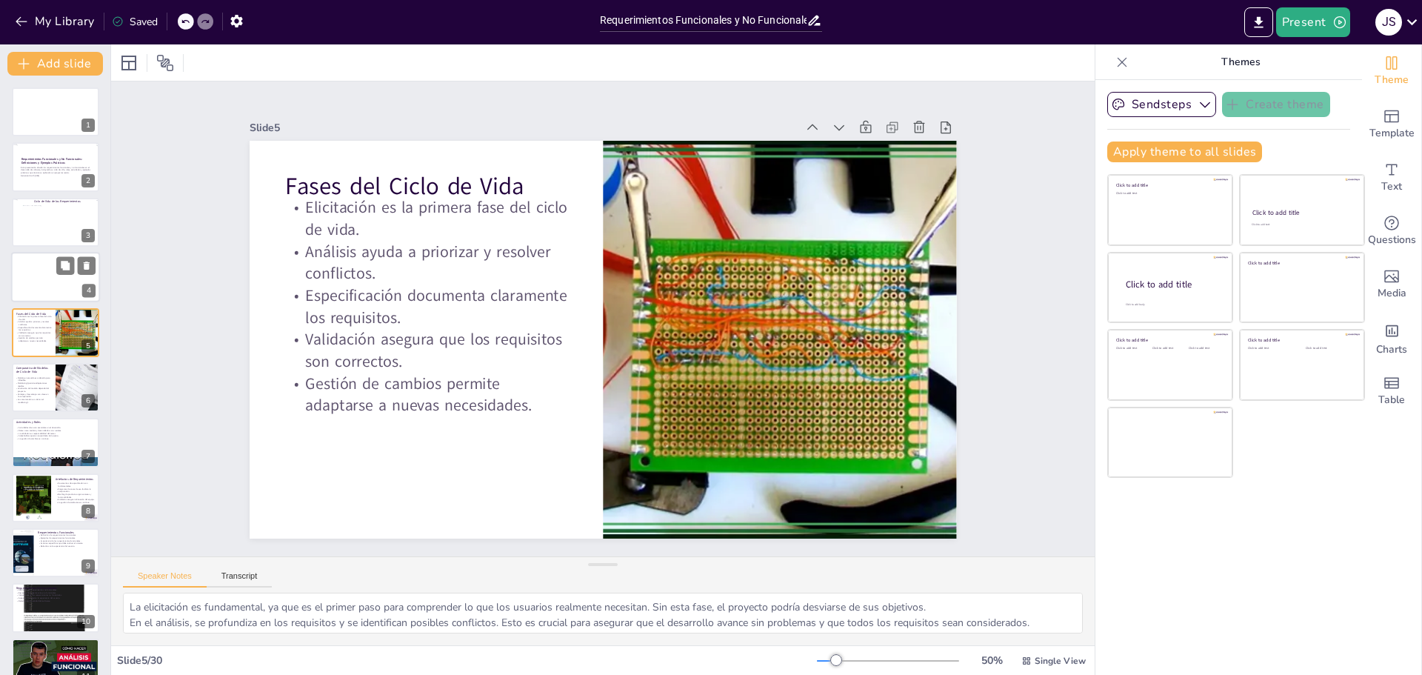
click at [39, 279] on div at bounding box center [55, 277] width 89 height 50
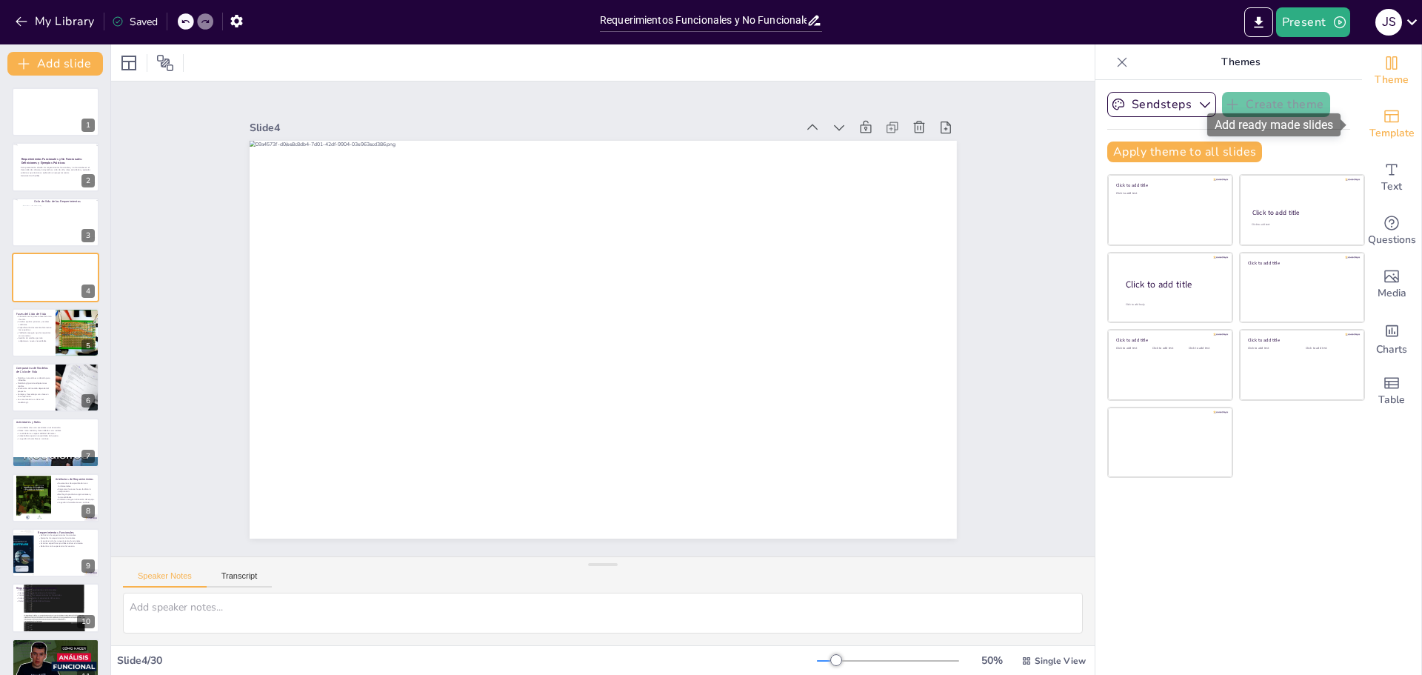
click at [1381, 132] on span "Template" at bounding box center [1392, 133] width 45 height 16
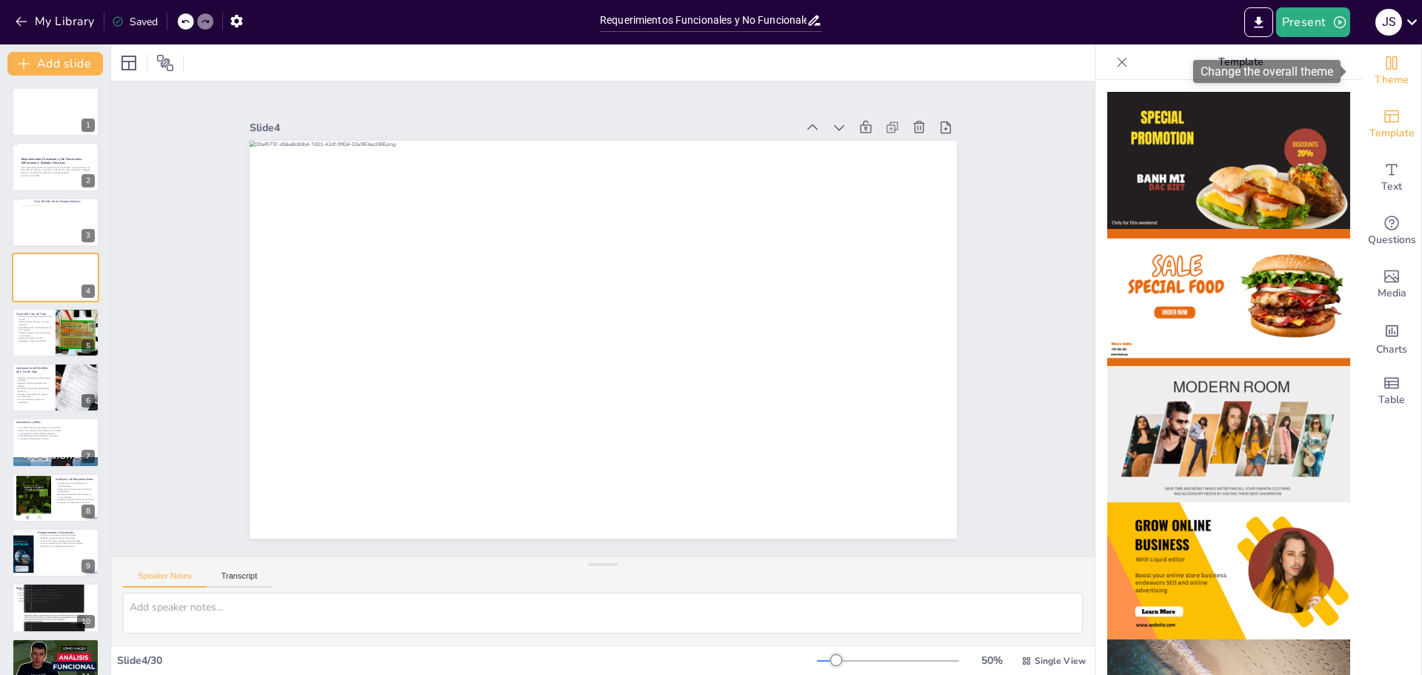
click at [1382, 73] on span "Theme" at bounding box center [1392, 80] width 34 height 16
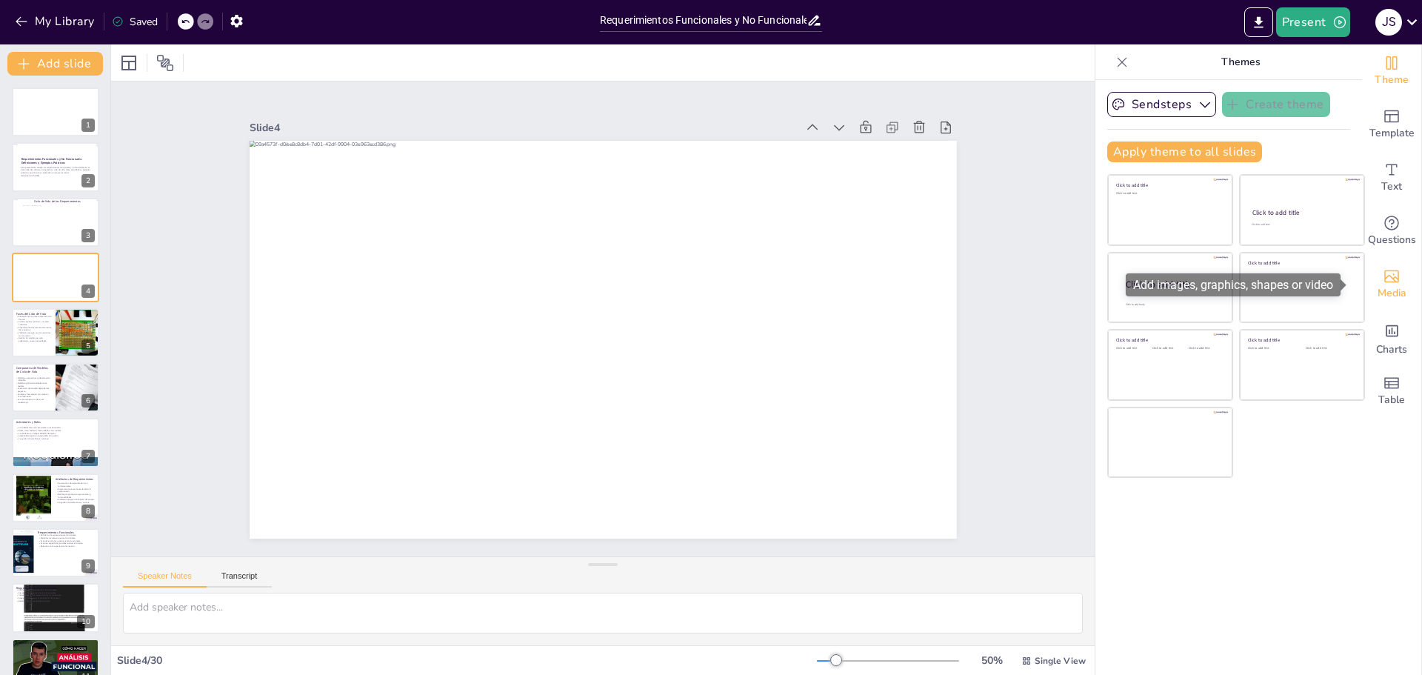
click at [1378, 288] on span "Media" at bounding box center [1392, 293] width 29 height 16
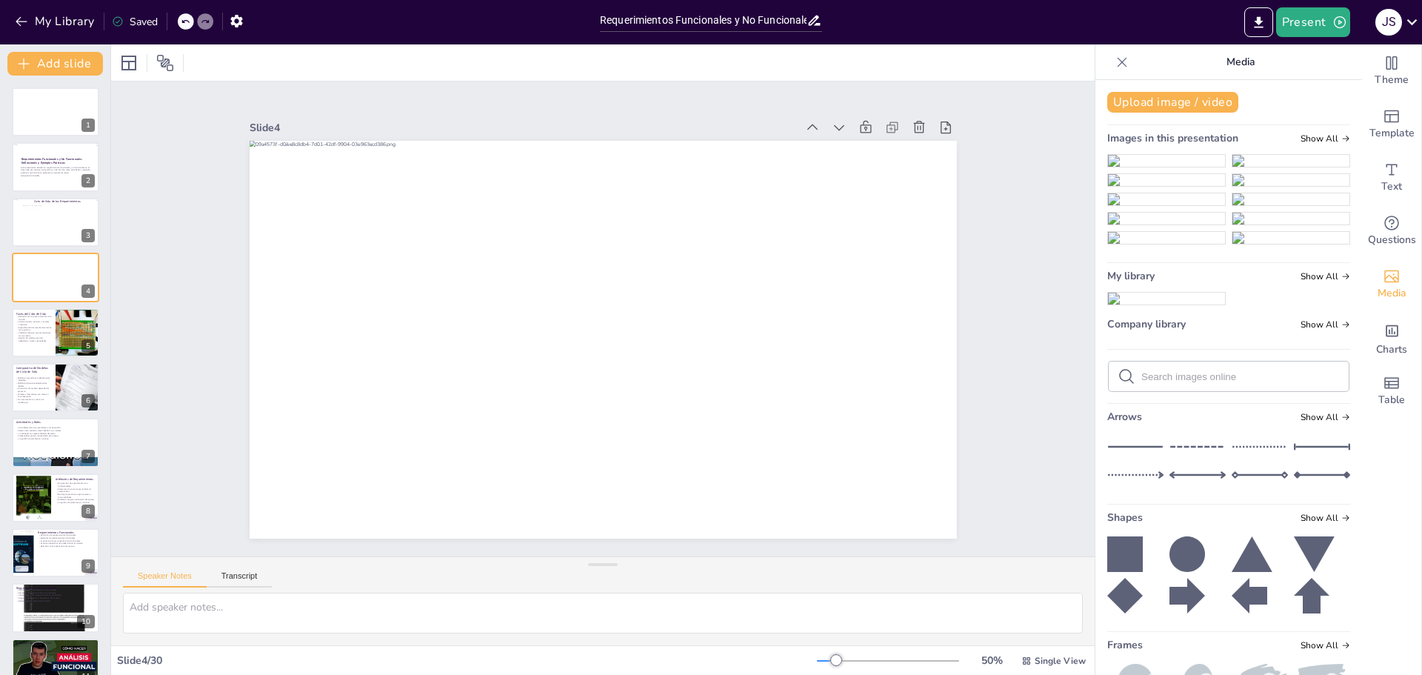
click at [1164, 167] on img at bounding box center [1166, 161] width 117 height 12
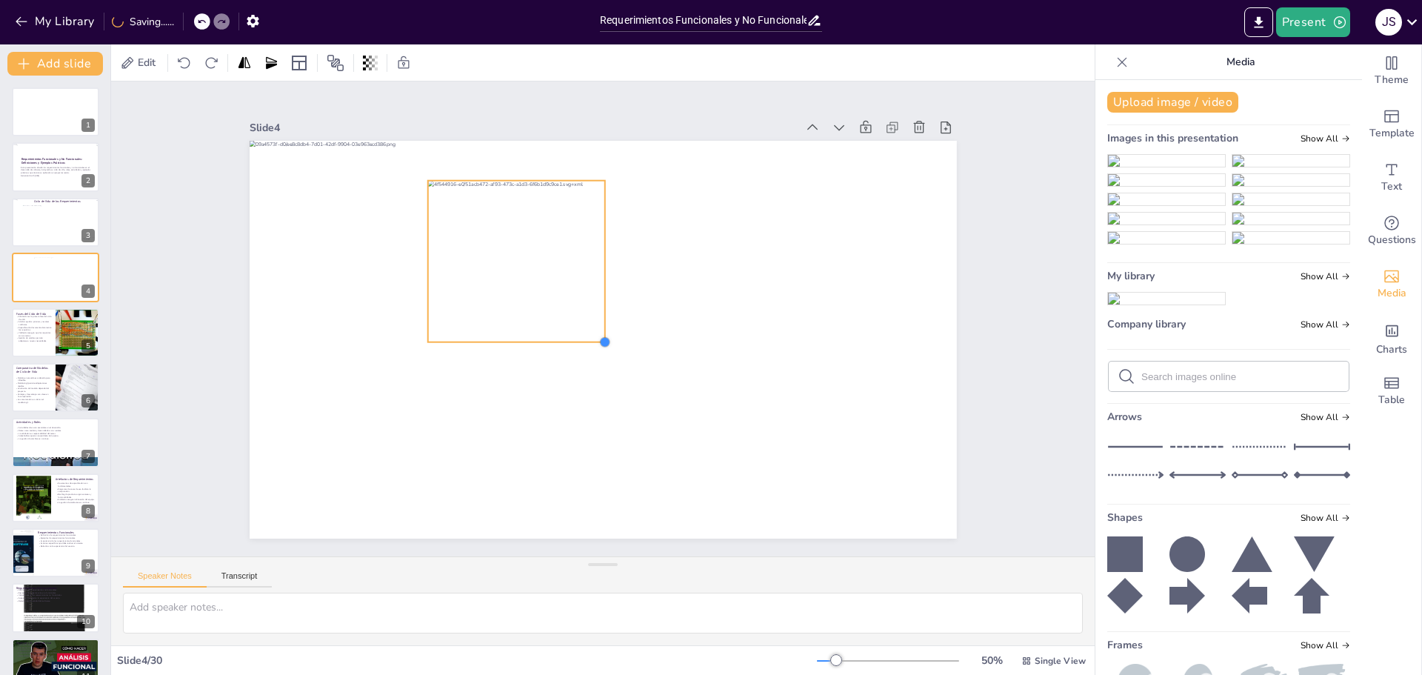
drag, startPoint x: 765, startPoint y: 495, endPoint x: 501, endPoint y: 287, distance: 336.5
click at [541, 330] on div at bounding box center [603, 340] width 707 height 398
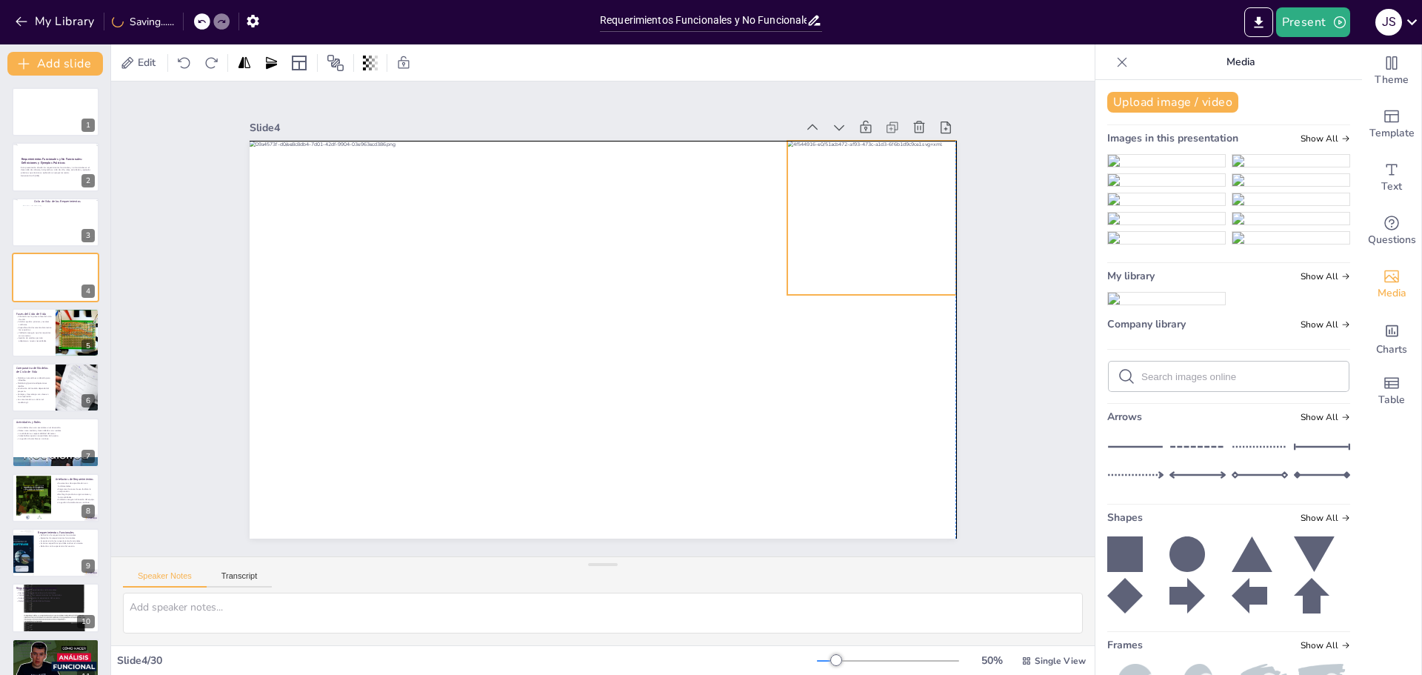
drag, startPoint x: 494, startPoint y: 213, endPoint x: 851, endPoint y: 176, distance: 358.9
click at [851, 176] on div at bounding box center [872, 218] width 170 height 154
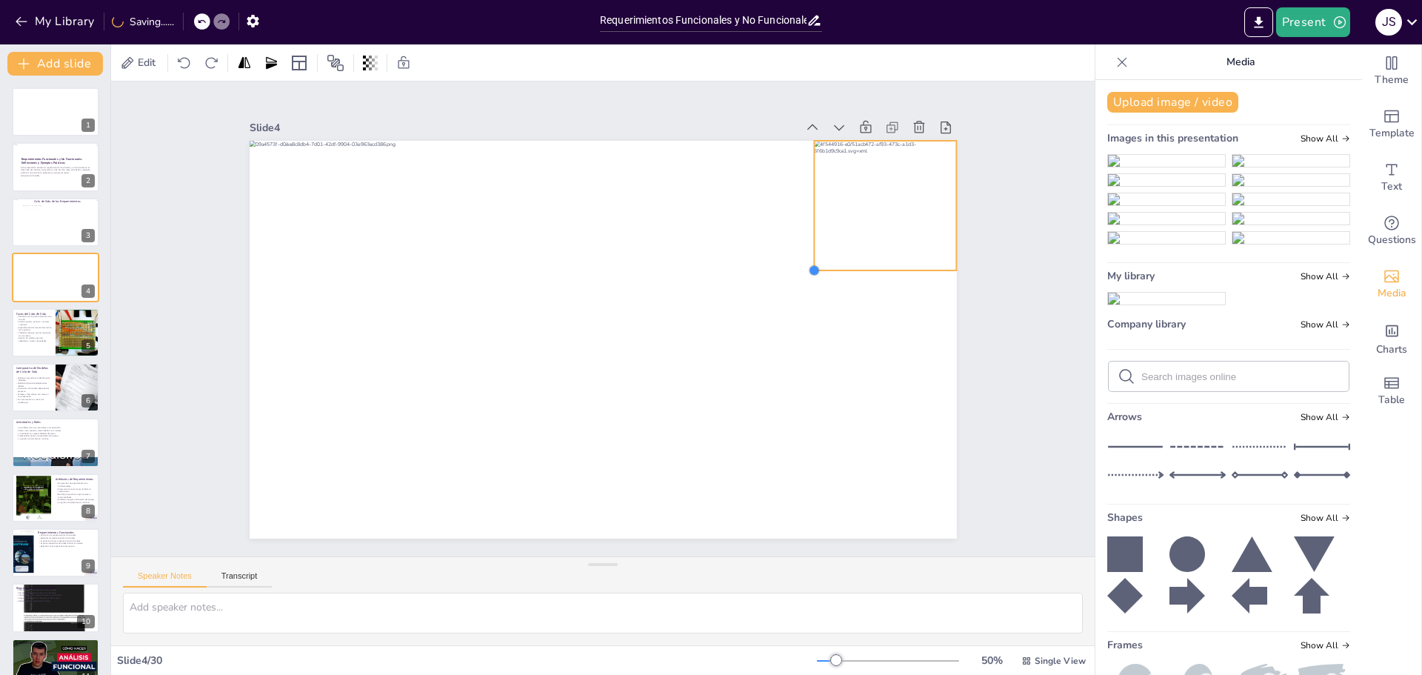
drag, startPoint x: 779, startPoint y: 287, endPoint x: 811, endPoint y: 263, distance: 40.1
click at [811, 263] on div at bounding box center [600, 339] width 744 height 470
click at [883, 236] on div at bounding box center [885, 206] width 142 height 130
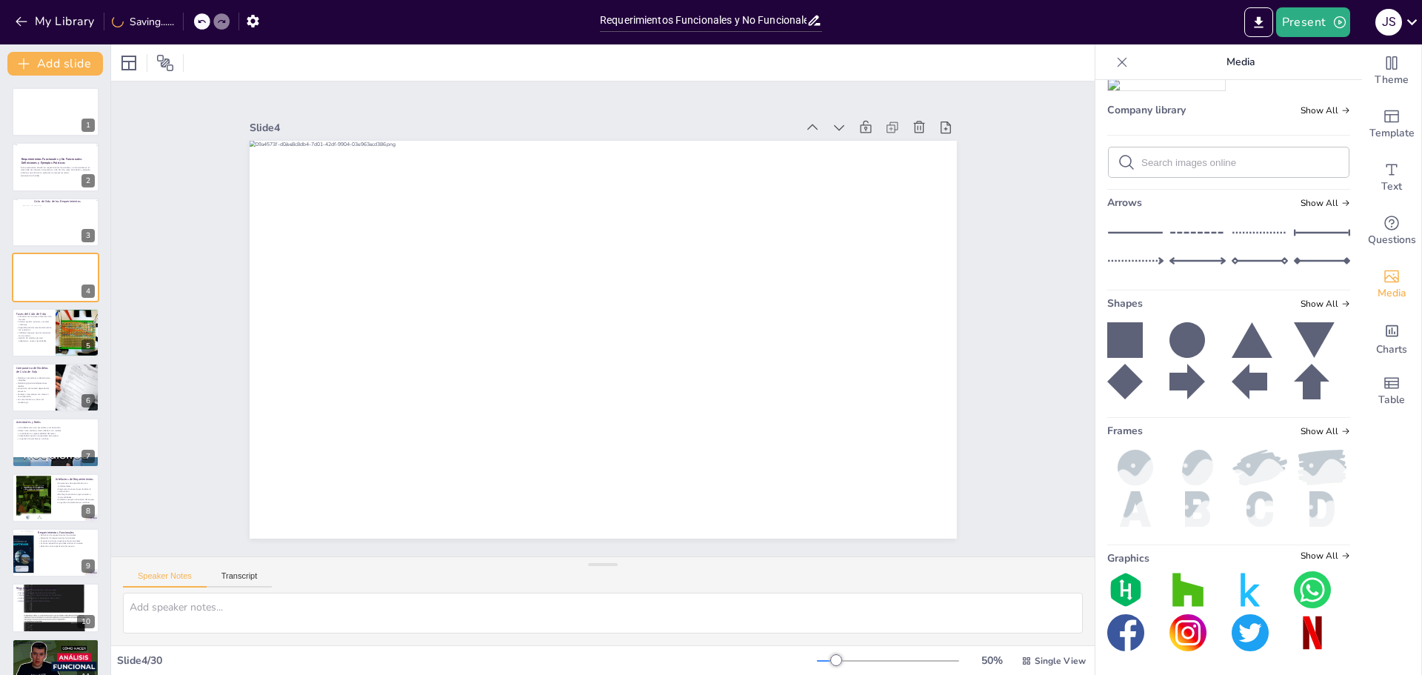
scroll to position [815, 0]
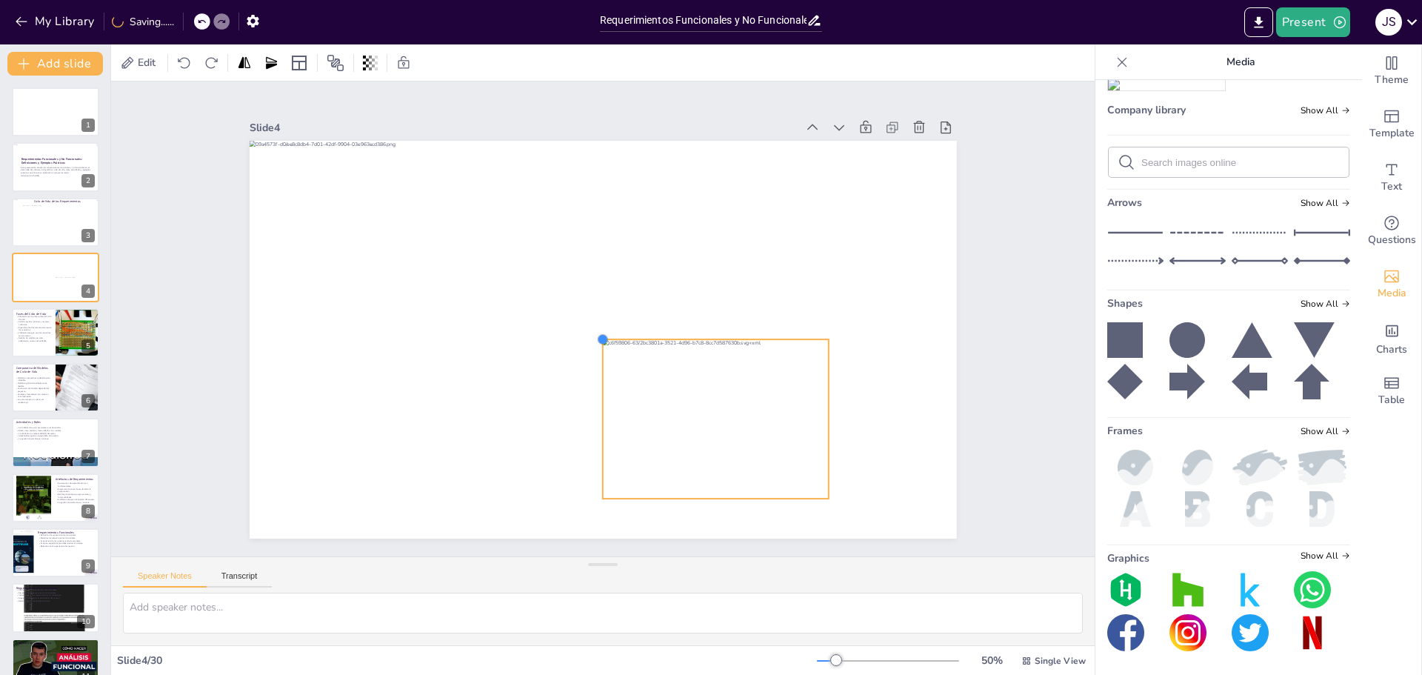
drag, startPoint x: 364, startPoint y: 173, endPoint x: 590, endPoint y: 353, distance: 288.7
click at [590, 353] on div at bounding box center [603, 340] width 707 height 398
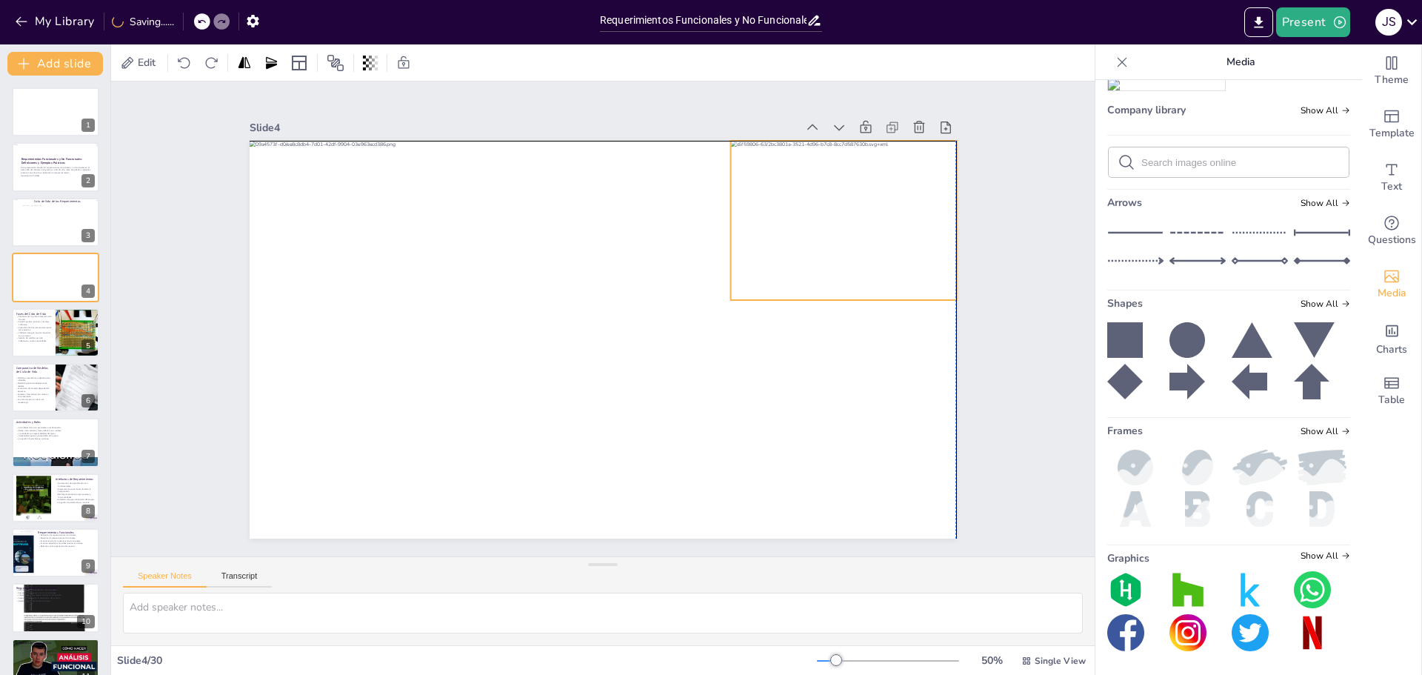
drag, startPoint x: 727, startPoint y: 419, endPoint x: 853, endPoint y: 222, distance: 233.8
click at [853, 222] on div at bounding box center [843, 220] width 226 height 159
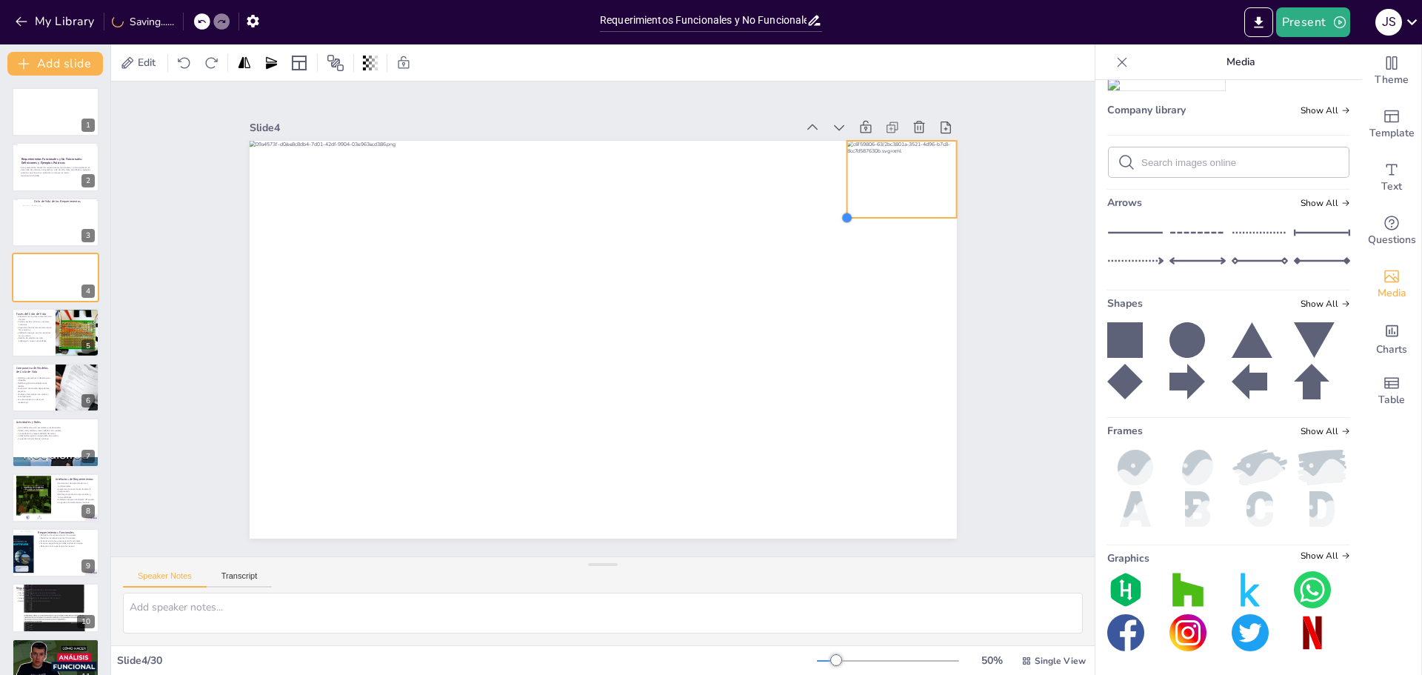
drag, startPoint x: 721, startPoint y: 294, endPoint x: 837, endPoint y: 201, distance: 149.1
click at [837, 201] on div at bounding box center [600, 339] width 744 height 469
click at [992, 313] on div "Slide 1 Slide 2 Requerimientos Funcionales y No Funcionales: Definiciones y Eje…" at bounding box center [603, 318] width 984 height 475
click at [69, 342] on div at bounding box center [78, 332] width 103 height 50
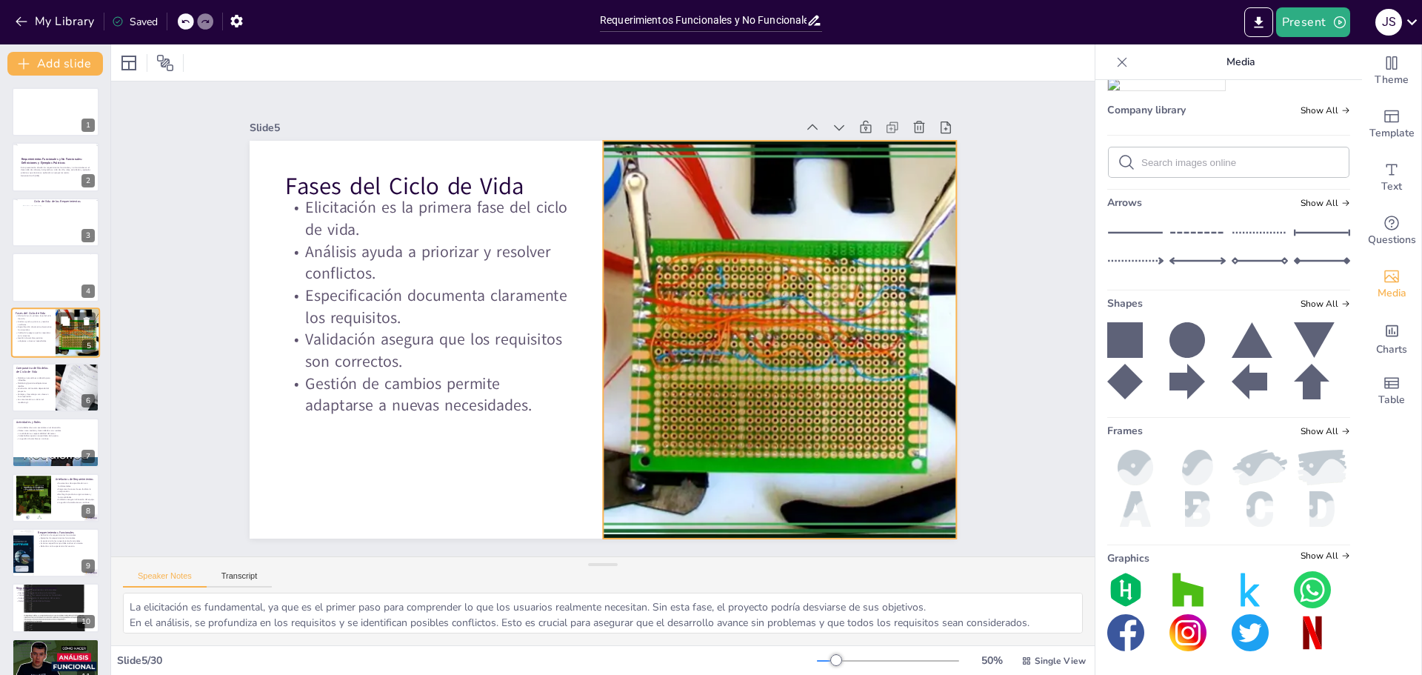
click at [64, 333] on div at bounding box center [78, 332] width 103 height 50
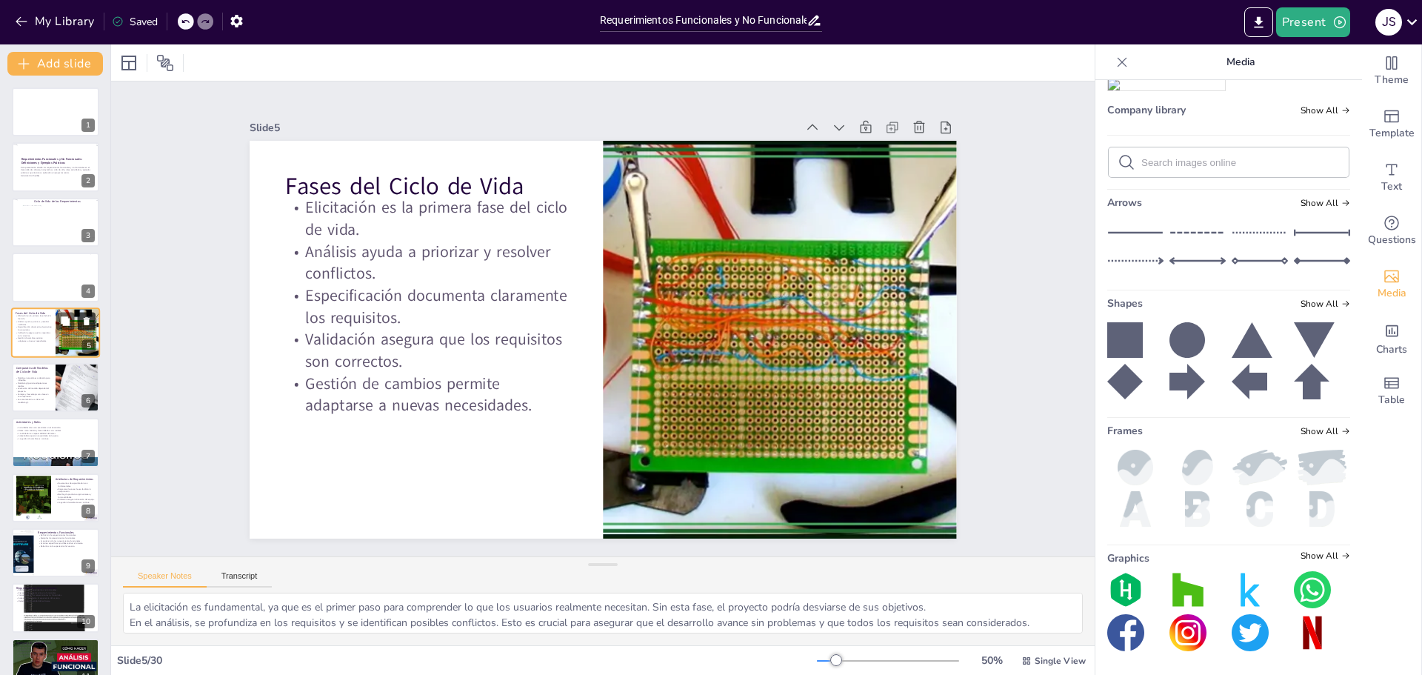
click at [86, 320] on icon at bounding box center [87, 321] width 6 height 8
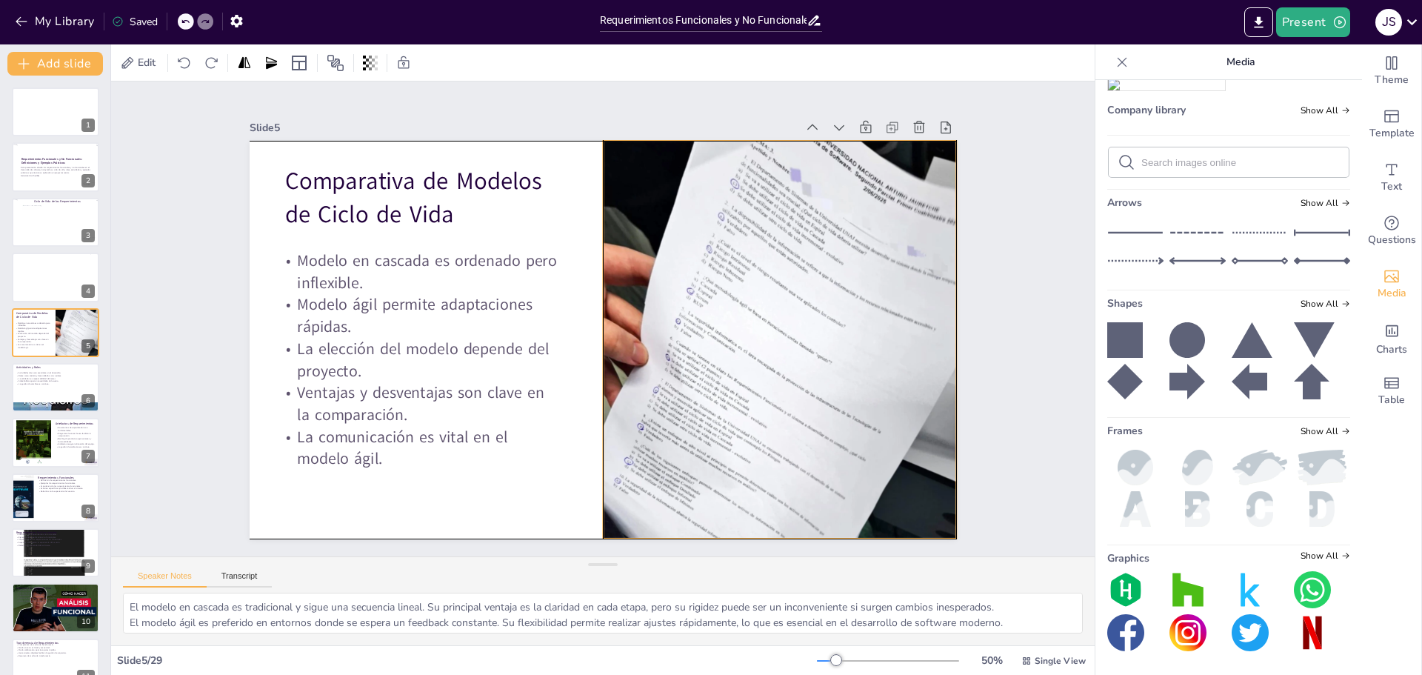
click at [807, 296] on div at bounding box center [777, 358] width 402 height 517
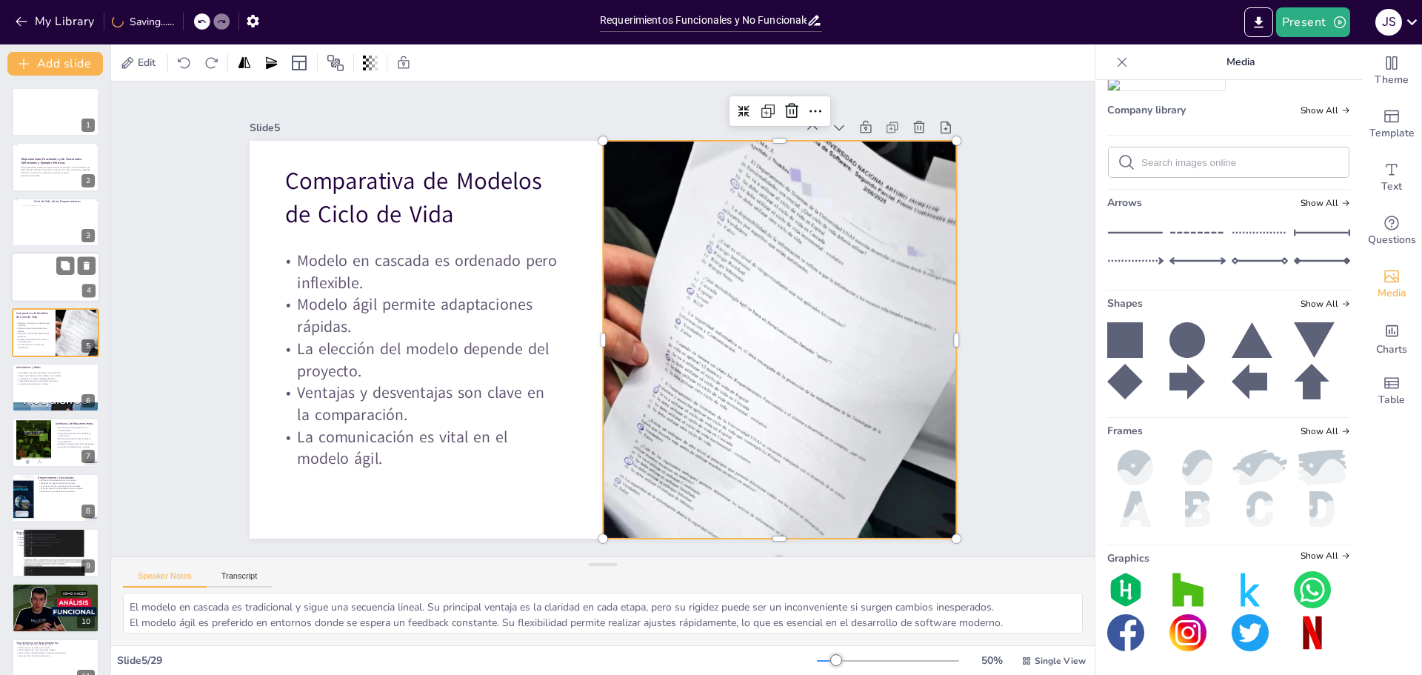
click at [30, 278] on div at bounding box center [55, 277] width 89 height 50
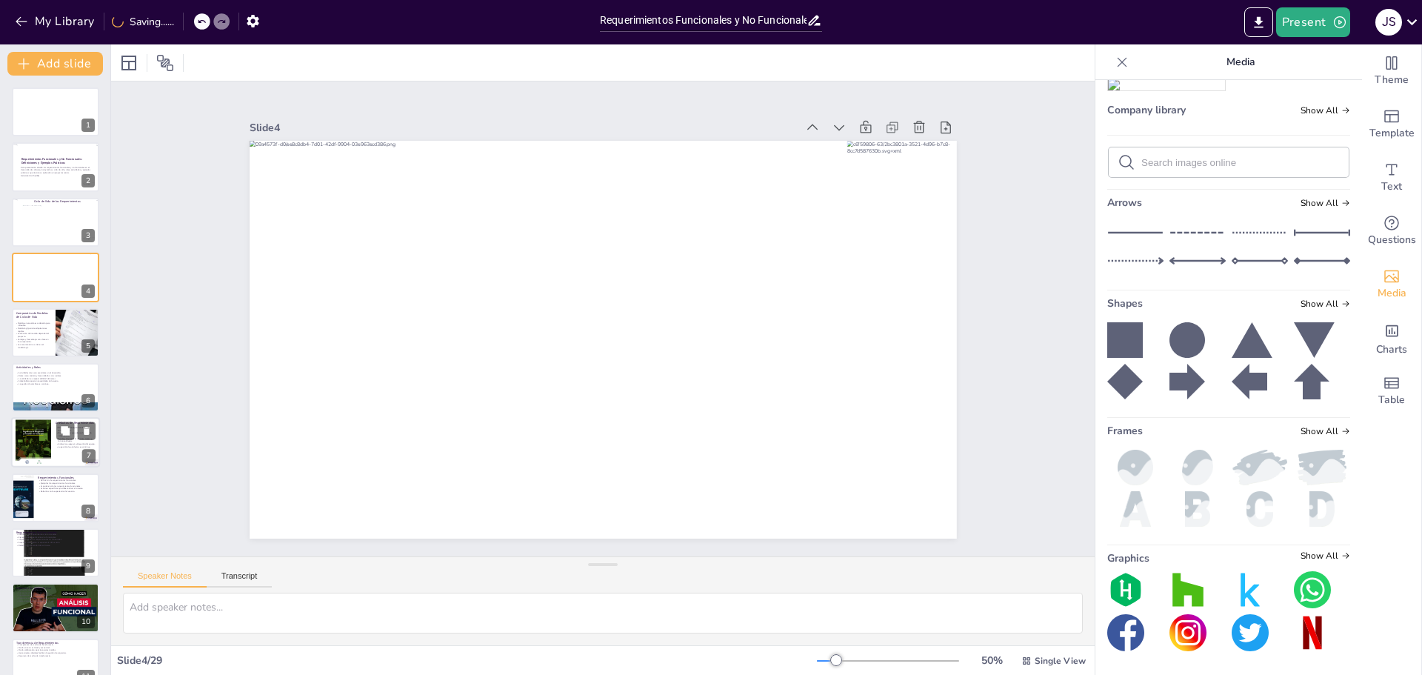
click at [59, 453] on div at bounding box center [55, 443] width 89 height 50
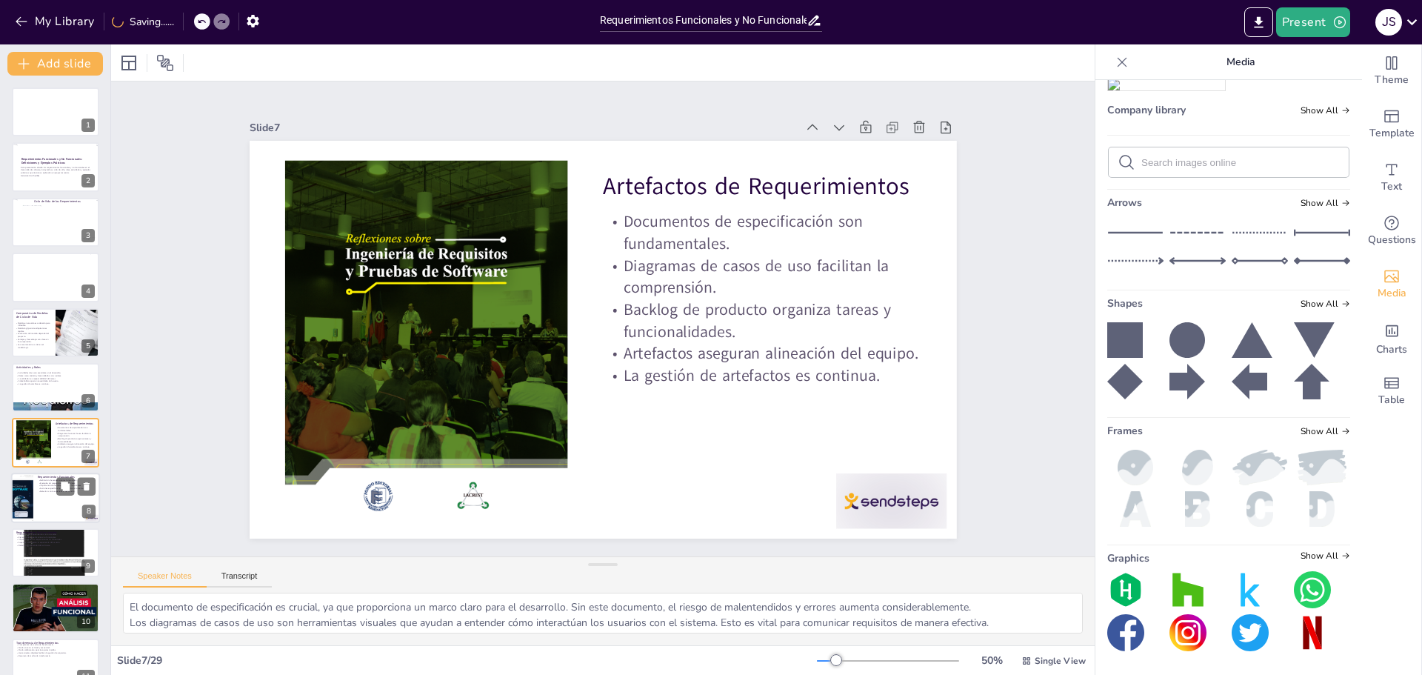
scroll to position [67, 0]
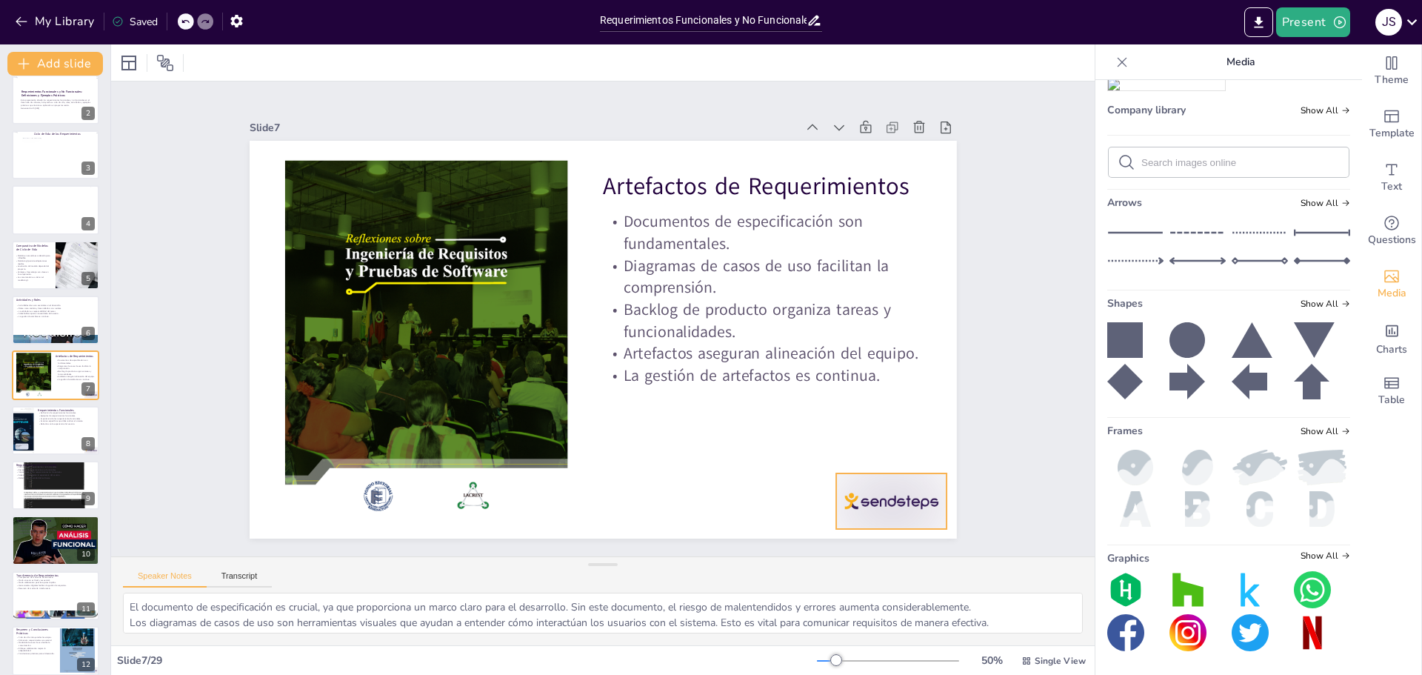
click at [887, 497] on div at bounding box center [871, 530] width 116 height 67
click at [42, 431] on div at bounding box center [55, 430] width 89 height 50
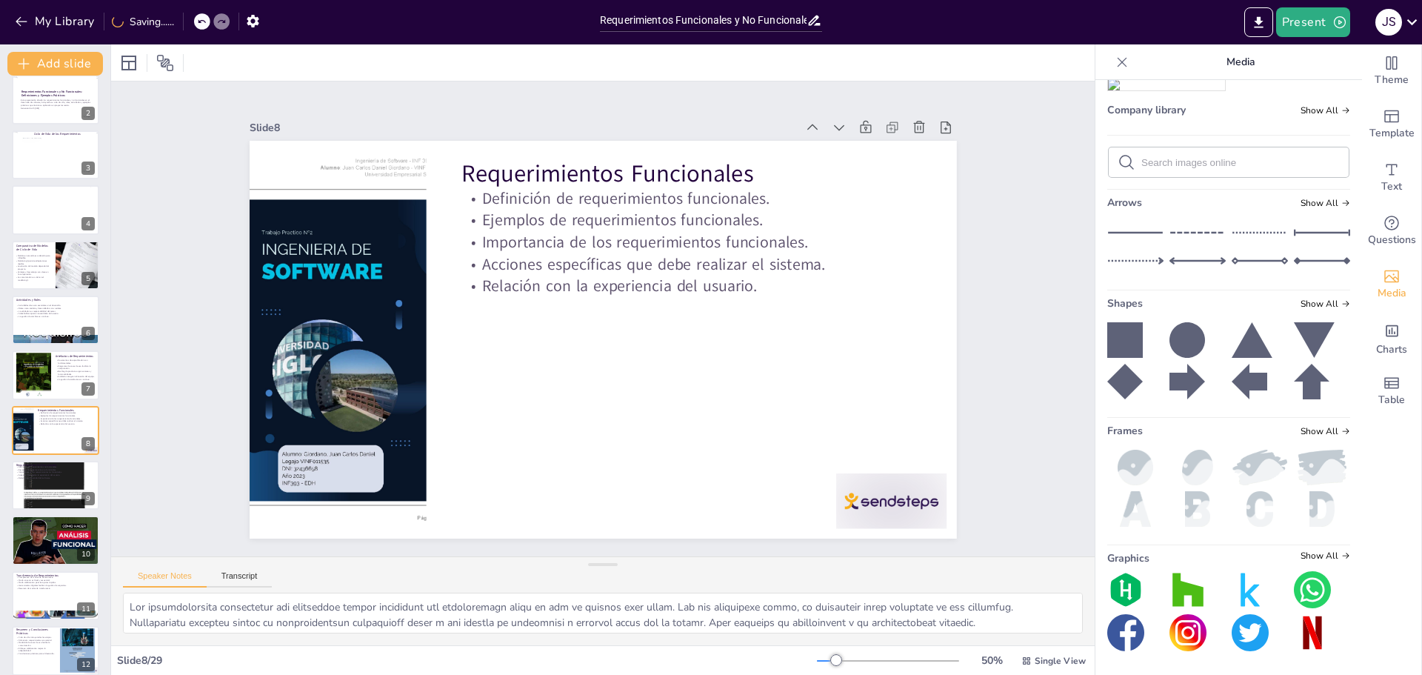
scroll to position [122, 0]
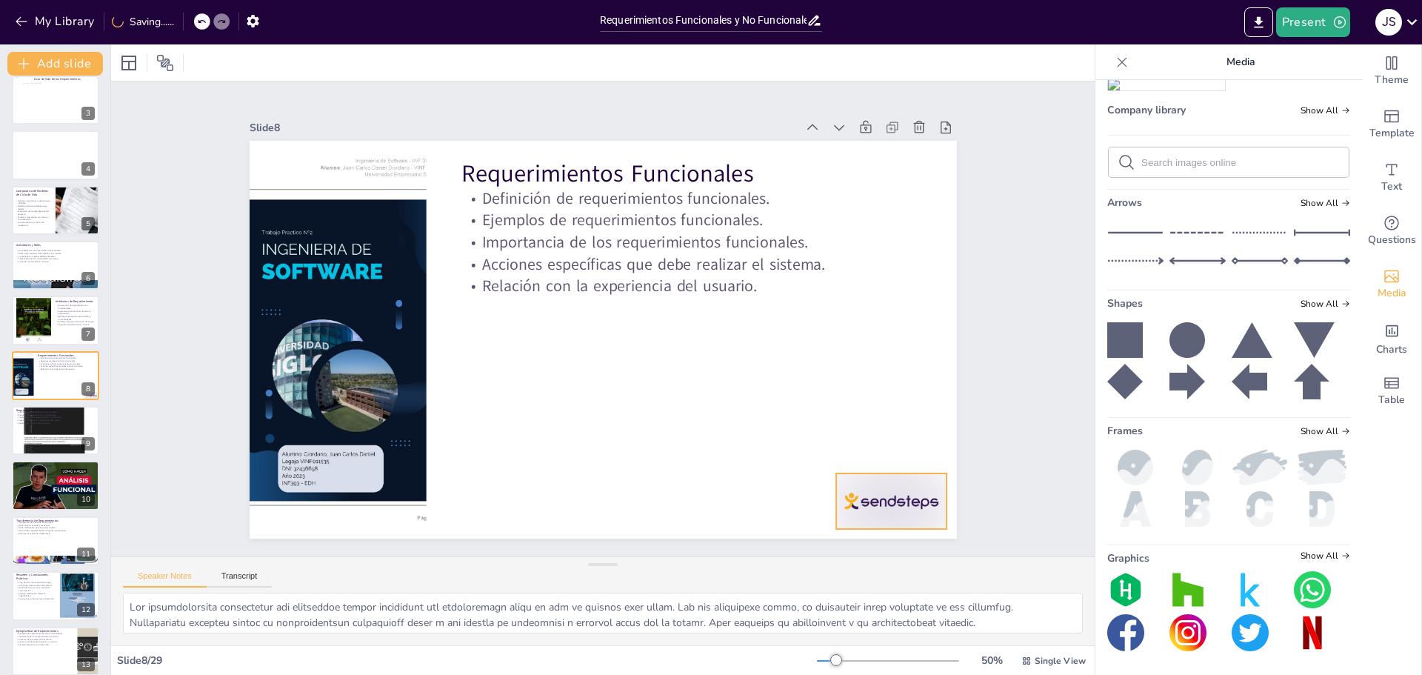
click at [868, 494] on div at bounding box center [891, 501] width 110 height 56
click at [41, 328] on div at bounding box center [33, 320] width 35 height 45
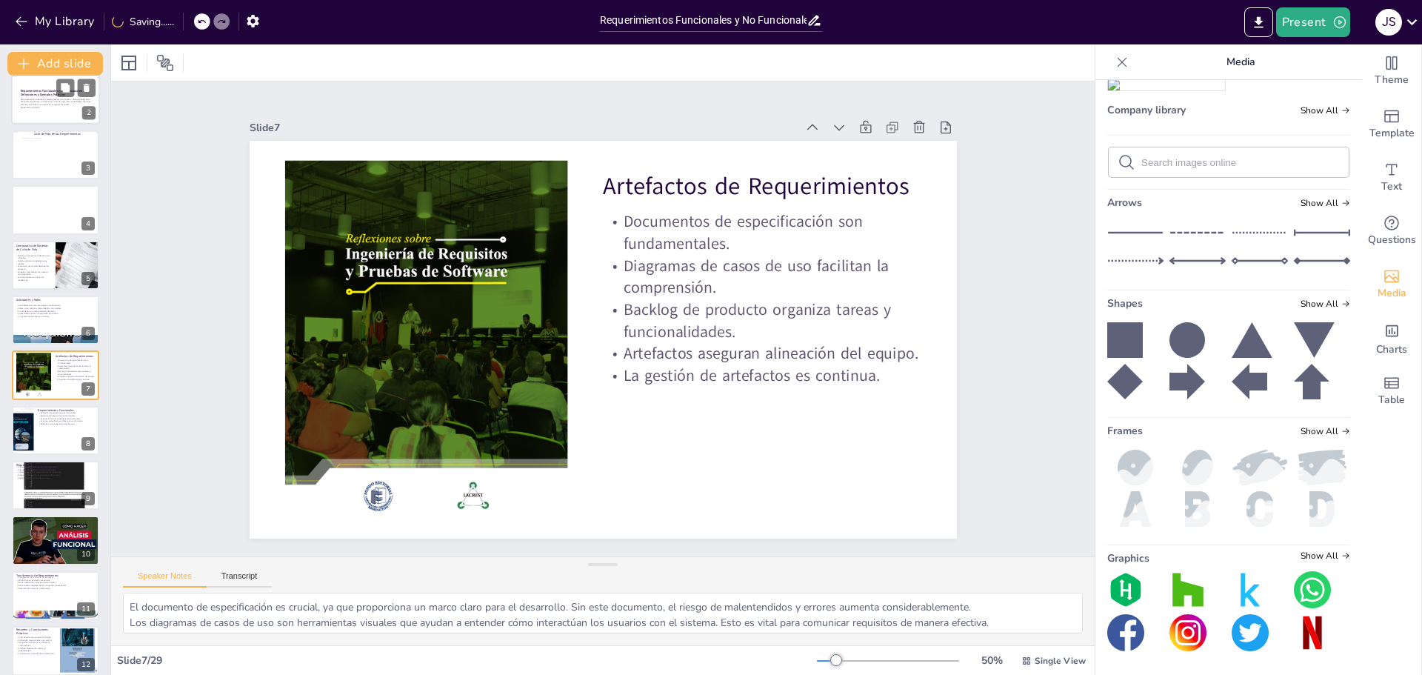
click at [39, 92] on strong "Requerimientos Funcionales y No Funcionales: Definiciones y Ejemplos Prácticos" at bounding box center [52, 93] width 62 height 8
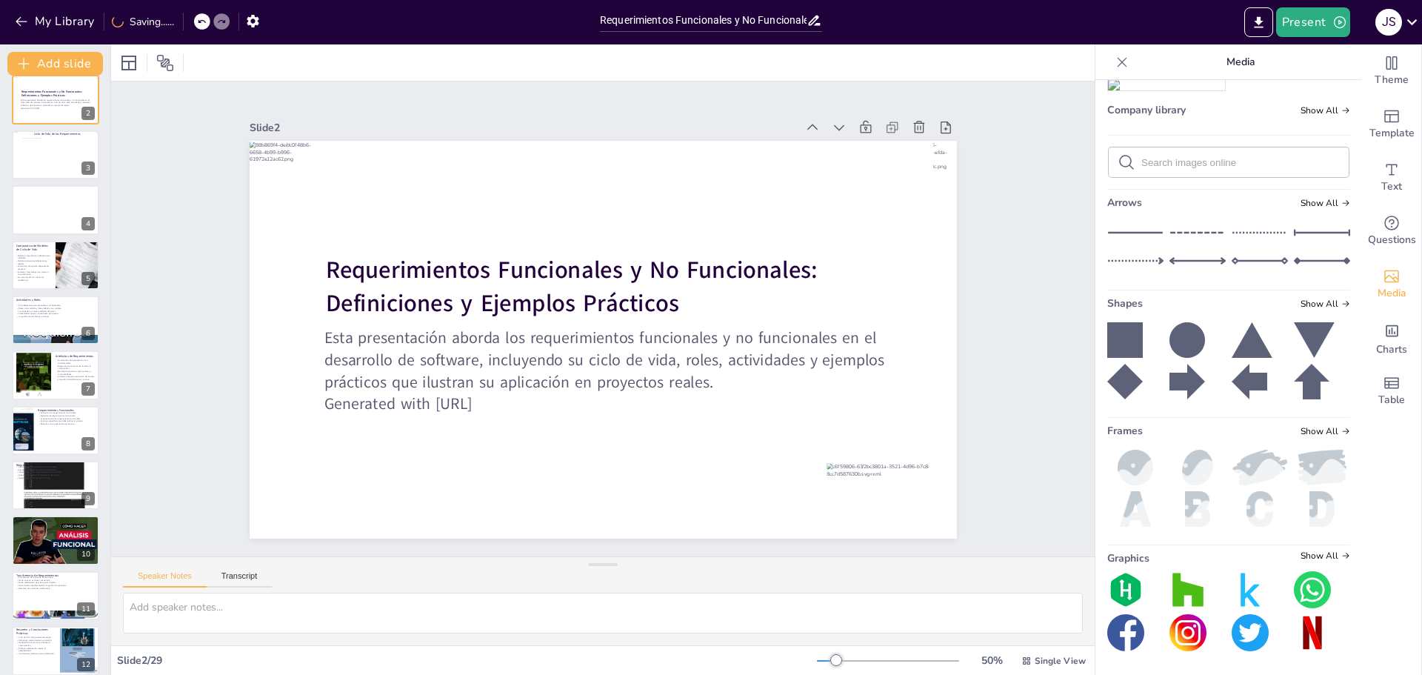
scroll to position [0, 0]
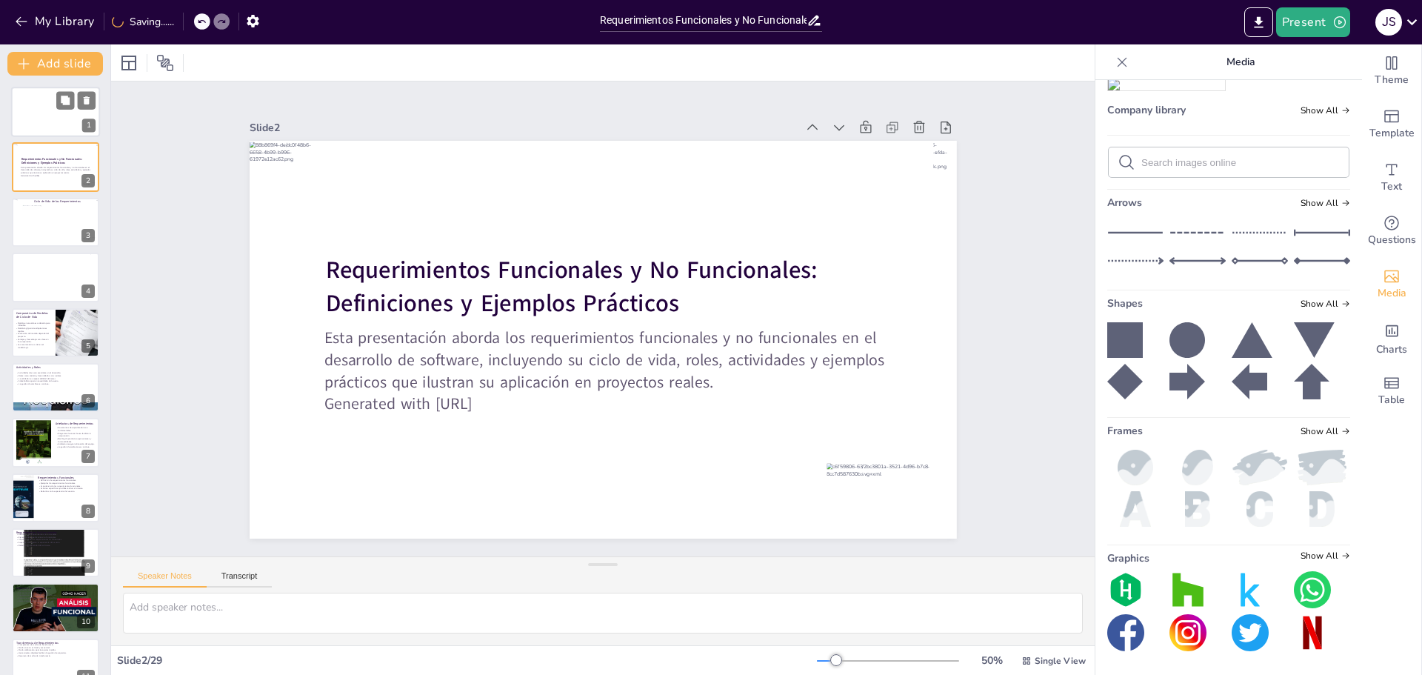
click at [38, 108] on div at bounding box center [55, 112] width 89 height 50
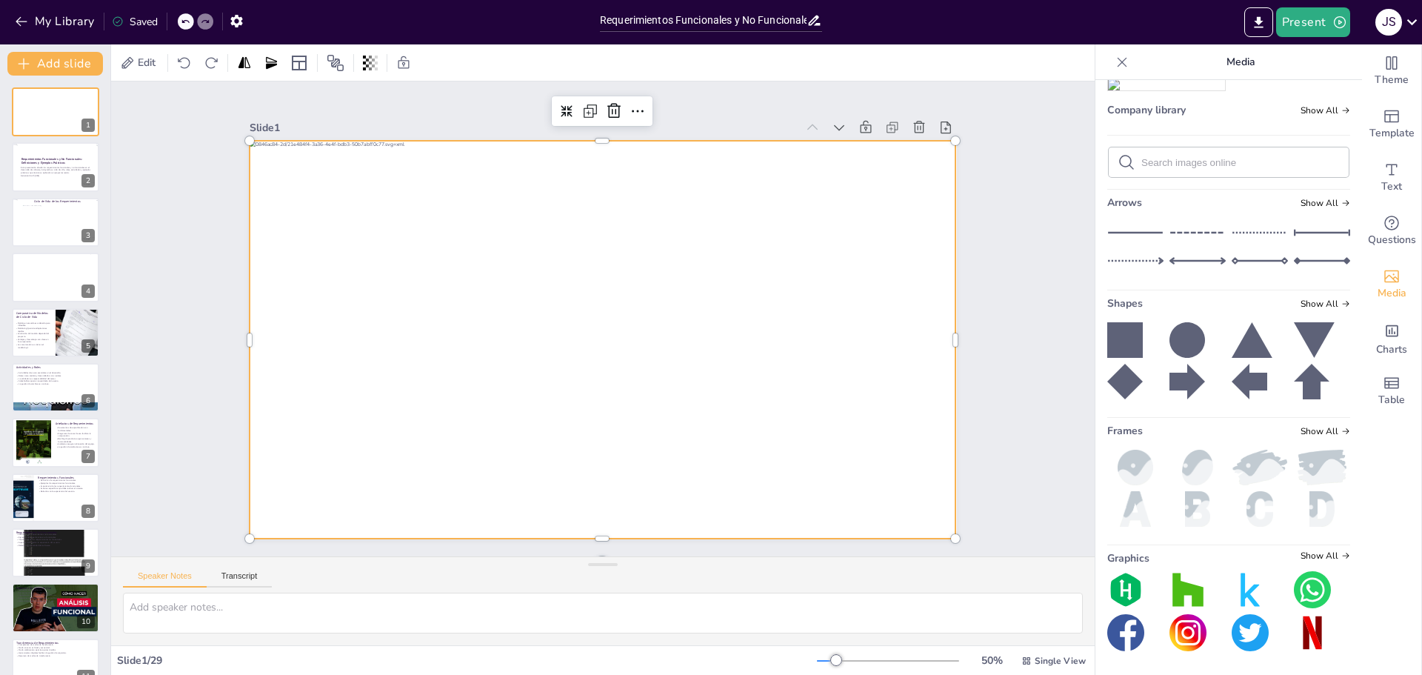
click at [662, 427] on div at bounding box center [603, 339] width 706 height 397
click at [61, 170] on p "Esta presentación aborda los requerimientos funcionales y no funcionales en el …" at bounding box center [59, 169] width 76 height 8
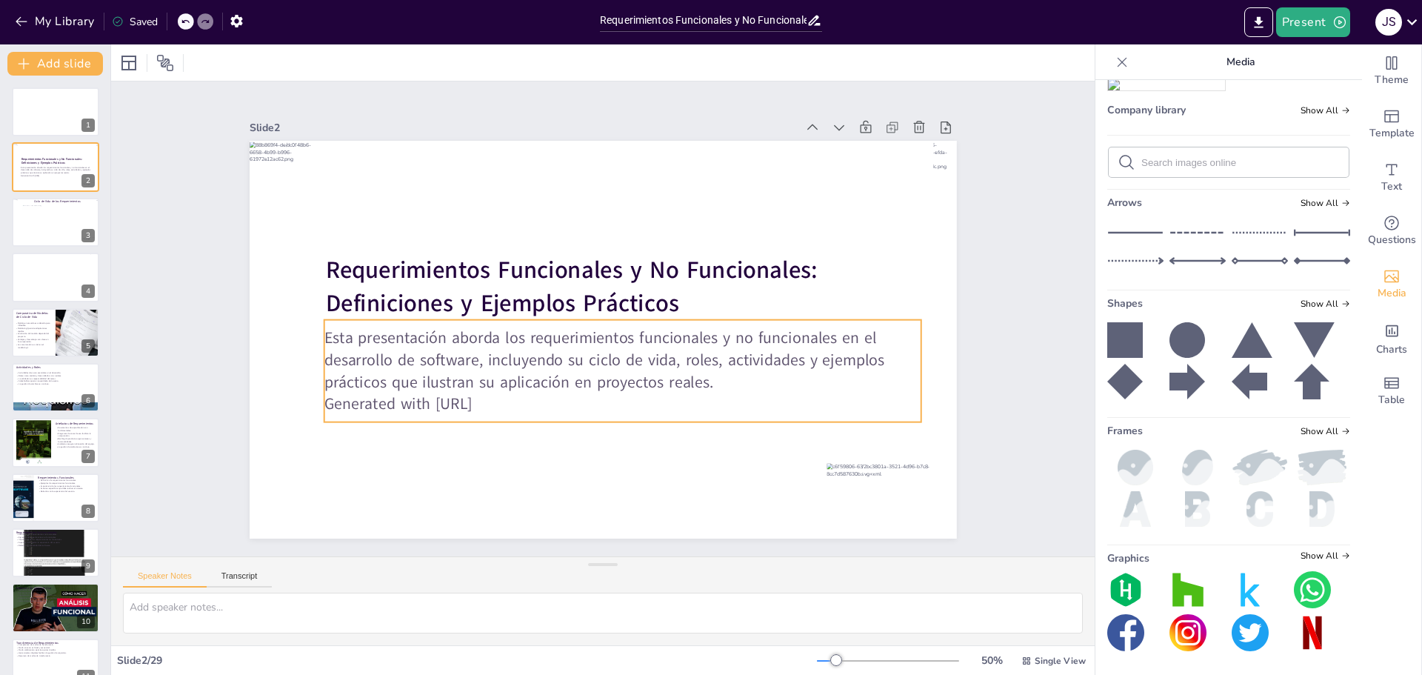
click at [467, 406] on p "Generated with [URL]" at bounding box center [622, 404] width 597 height 22
click at [504, 396] on p "Generated with [URL]" at bounding box center [623, 404] width 597 height 22
click at [504, 395] on p "Generated with [URL]" at bounding box center [623, 404] width 597 height 22
drag, startPoint x: 519, startPoint y: 398, endPoint x: 321, endPoint y: 402, distance: 198.6
click at [325, 402] on p "Generated with [URL]" at bounding box center [623, 404] width 597 height 22
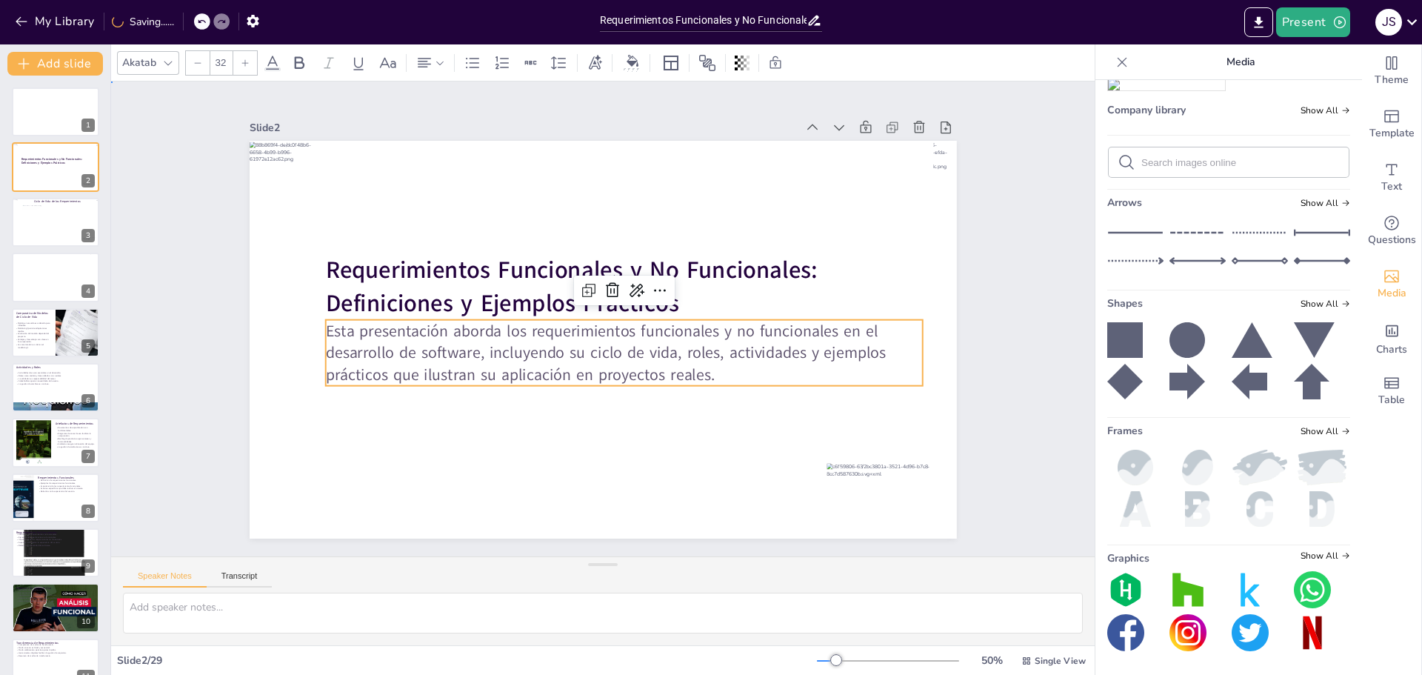
click at [1021, 370] on div "Slide 1 Slide 2 Requerimientos Funcionales y No Funcionales: Definiciones y Eje…" at bounding box center [603, 318] width 984 height 475
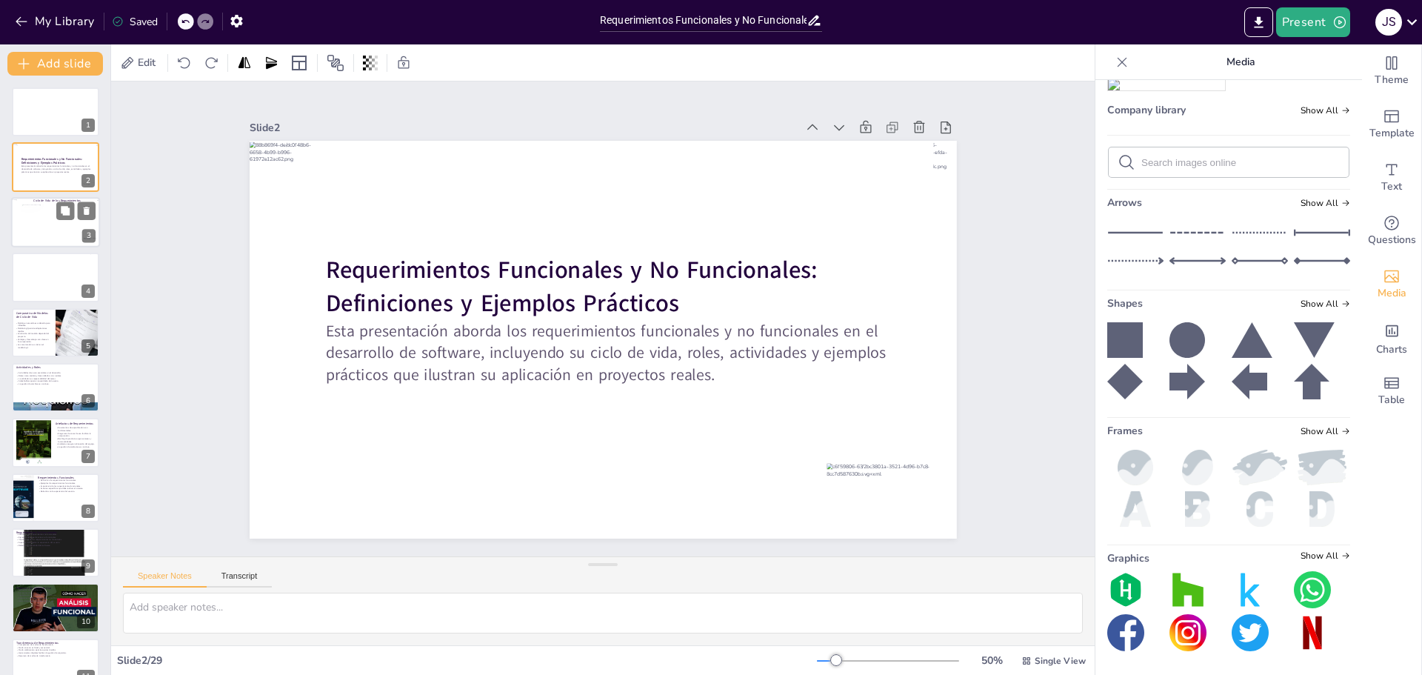
click at [44, 224] on div at bounding box center [55, 226] width 68 height 44
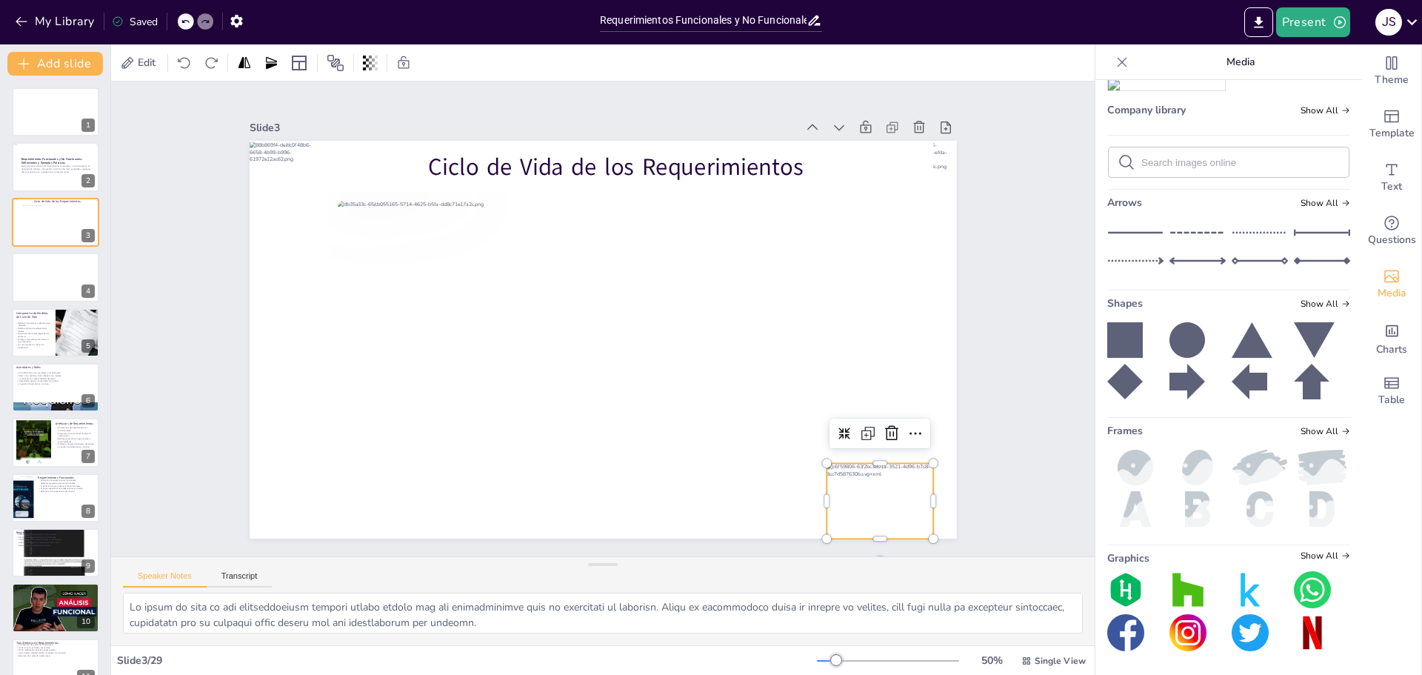
click at [894, 487] on div at bounding box center [880, 501] width 107 height 76
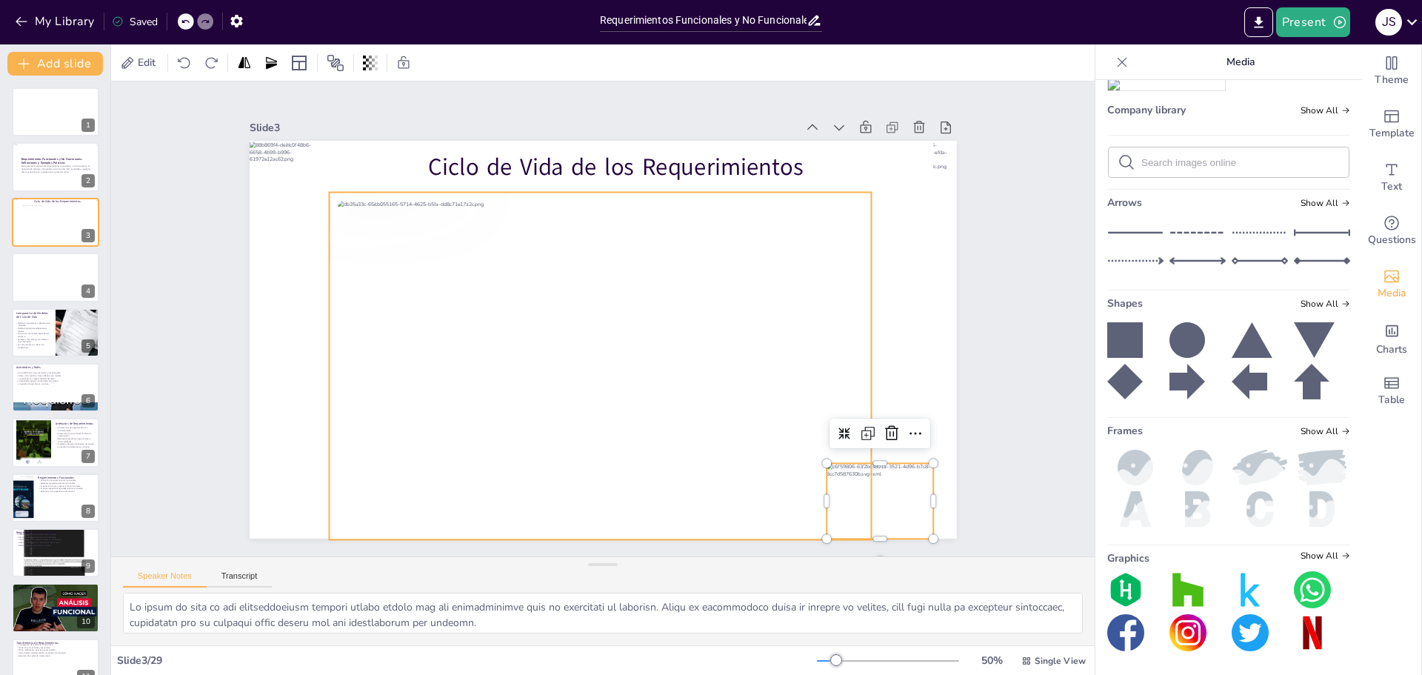
click at [798, 373] on div at bounding box center [600, 366] width 542 height 347
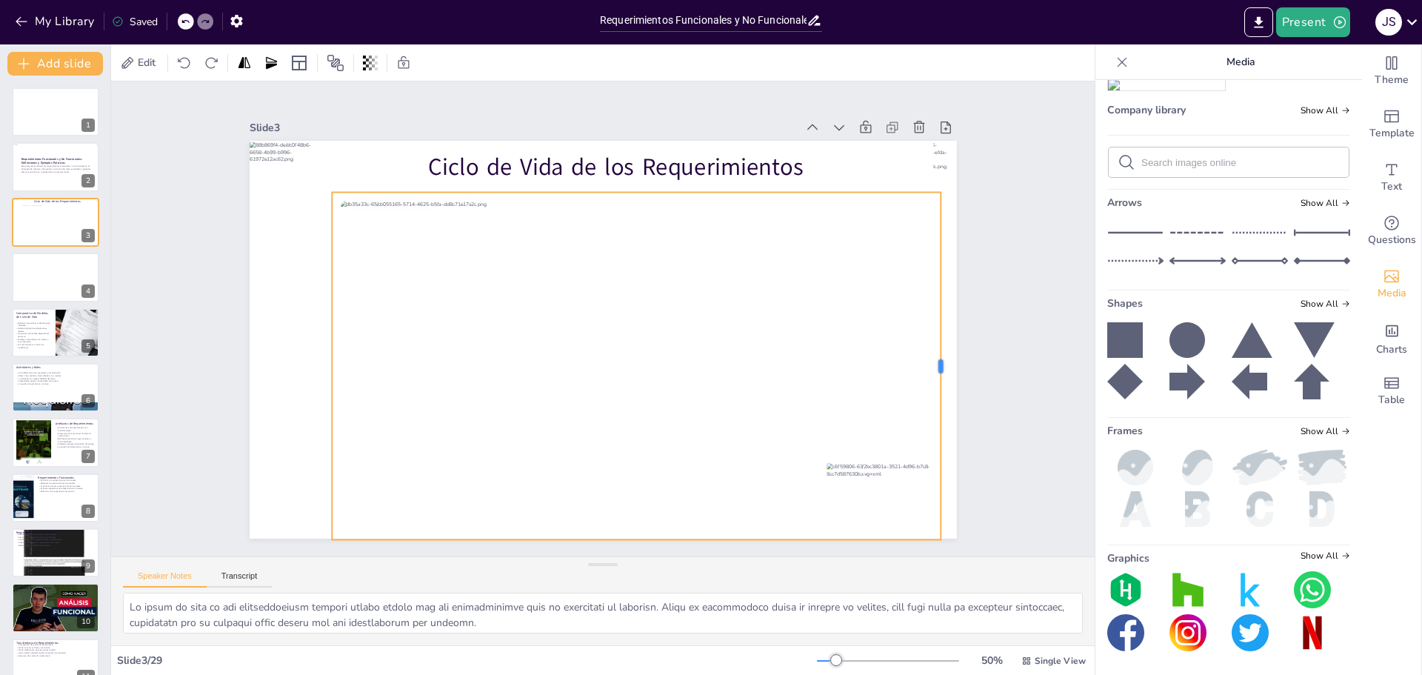
drag, startPoint x: 866, startPoint y: 356, endPoint x: 933, endPoint y: 372, distance: 68.5
click at [941, 372] on div at bounding box center [947, 366] width 12 height 347
click at [910, 318] on div at bounding box center [640, 366] width 609 height 347
drag, startPoint x: 936, startPoint y: 352, endPoint x: 924, endPoint y: 350, distance: 11.9
click at [933, 350] on div at bounding box center [939, 366] width 12 height 347
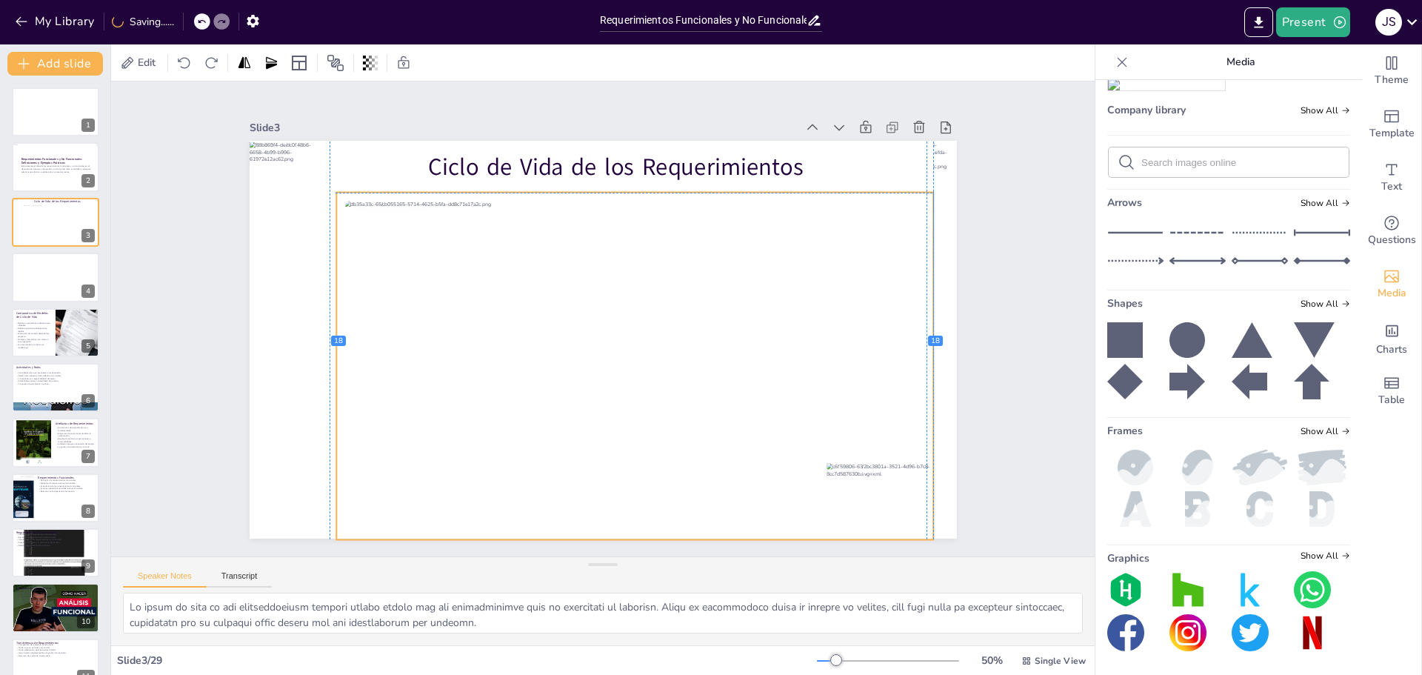
click at [839, 330] on div at bounding box center [634, 366] width 597 height 347
click at [593, 158] on icon at bounding box center [599, 162] width 13 height 13
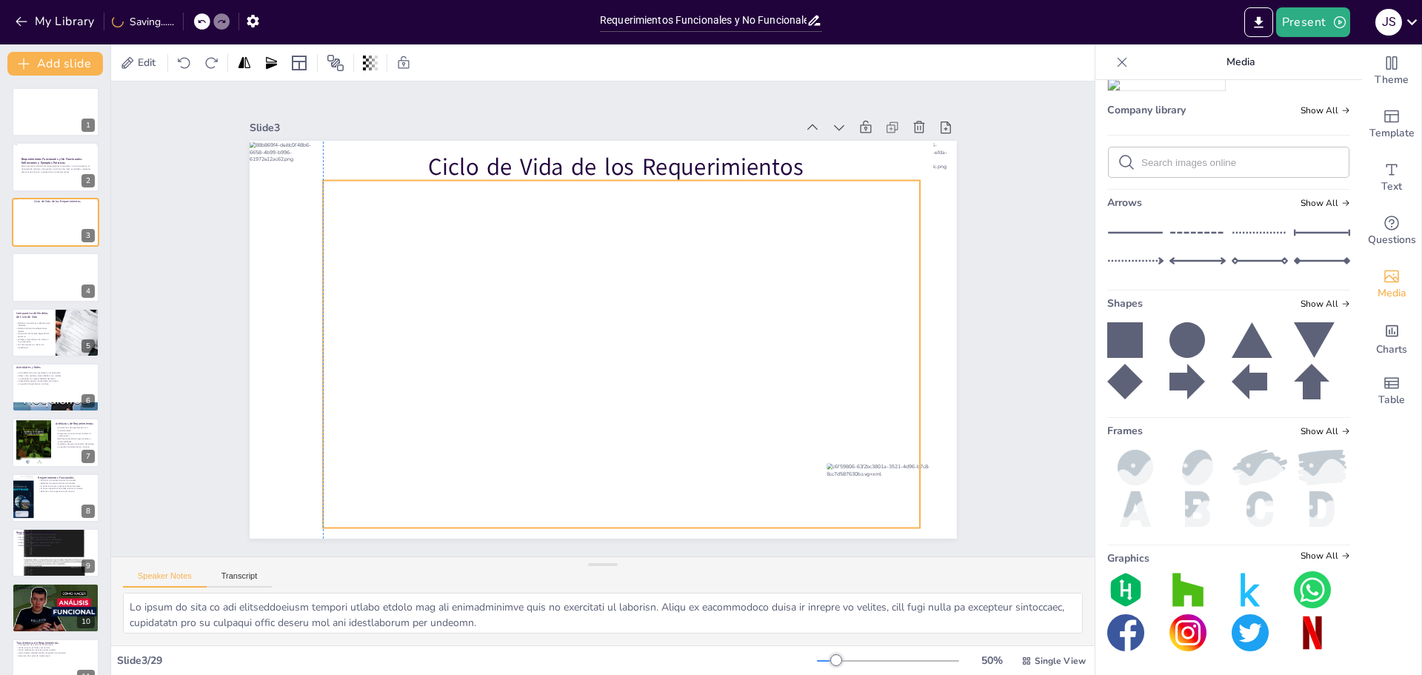
drag, startPoint x: 818, startPoint y: 385, endPoint x: 799, endPoint y: 373, distance: 22.0
click at [799, 373] on div at bounding box center [627, 407] width 609 height 452
click at [910, 519] on div "Ciclo de Vida de los Requerimientos" at bounding box center [603, 340] width 707 height 398
drag, startPoint x: 911, startPoint y: 361, endPoint x: 927, endPoint y: 364, distance: 16.4
click at [935, 364] on div at bounding box center [941, 354] width 12 height 347
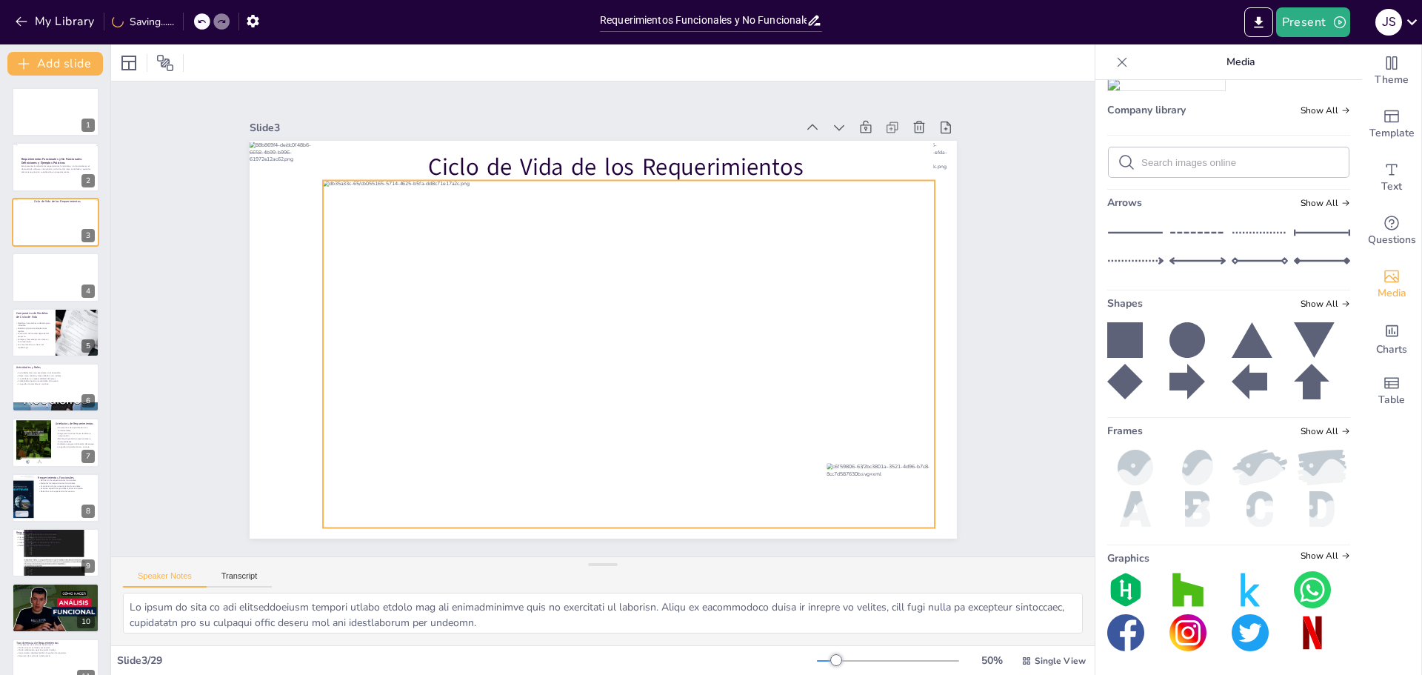
click at [621, 465] on div at bounding box center [629, 409] width 612 height 456
click at [624, 521] on div at bounding box center [619, 410] width 656 height 517
drag, startPoint x: 621, startPoint y: 522, endPoint x: 618, endPoint y: 533, distance: 11.7
click at [618, 539] on div at bounding box center [629, 545] width 612 height 12
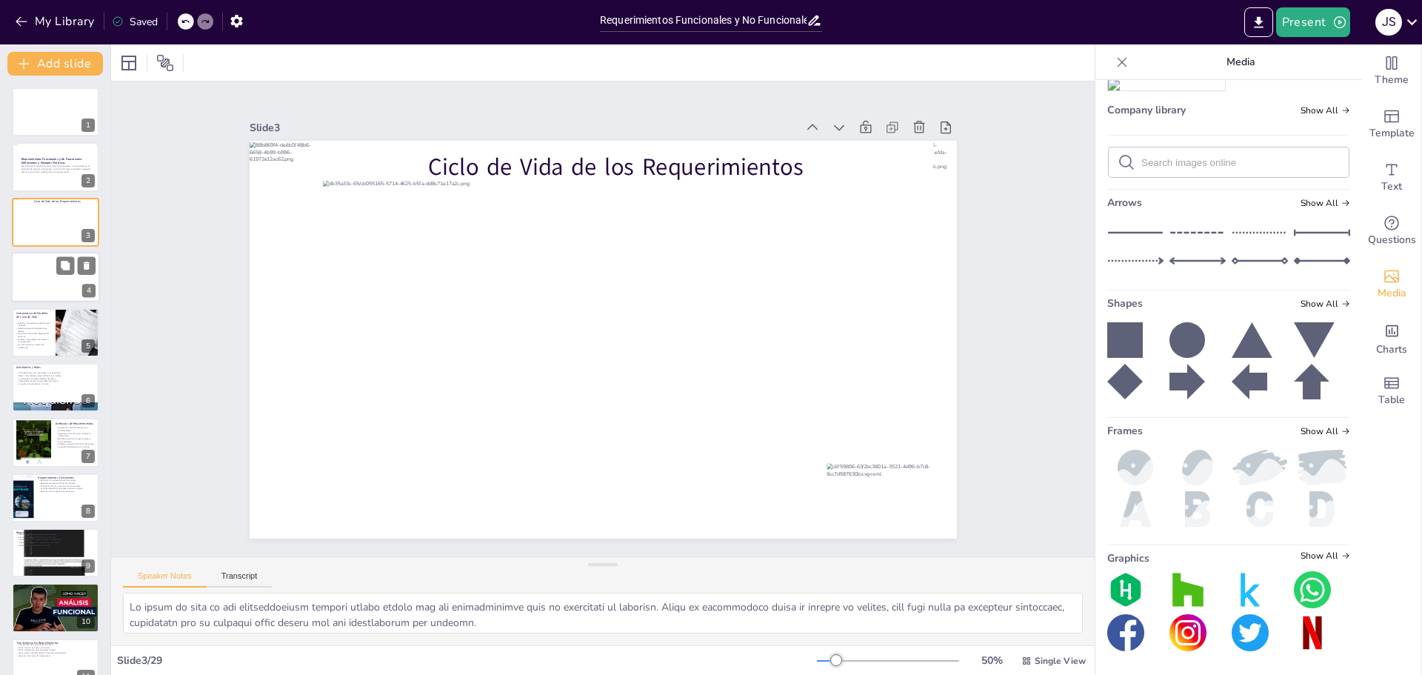
click at [59, 281] on div at bounding box center [55, 277] width 89 height 50
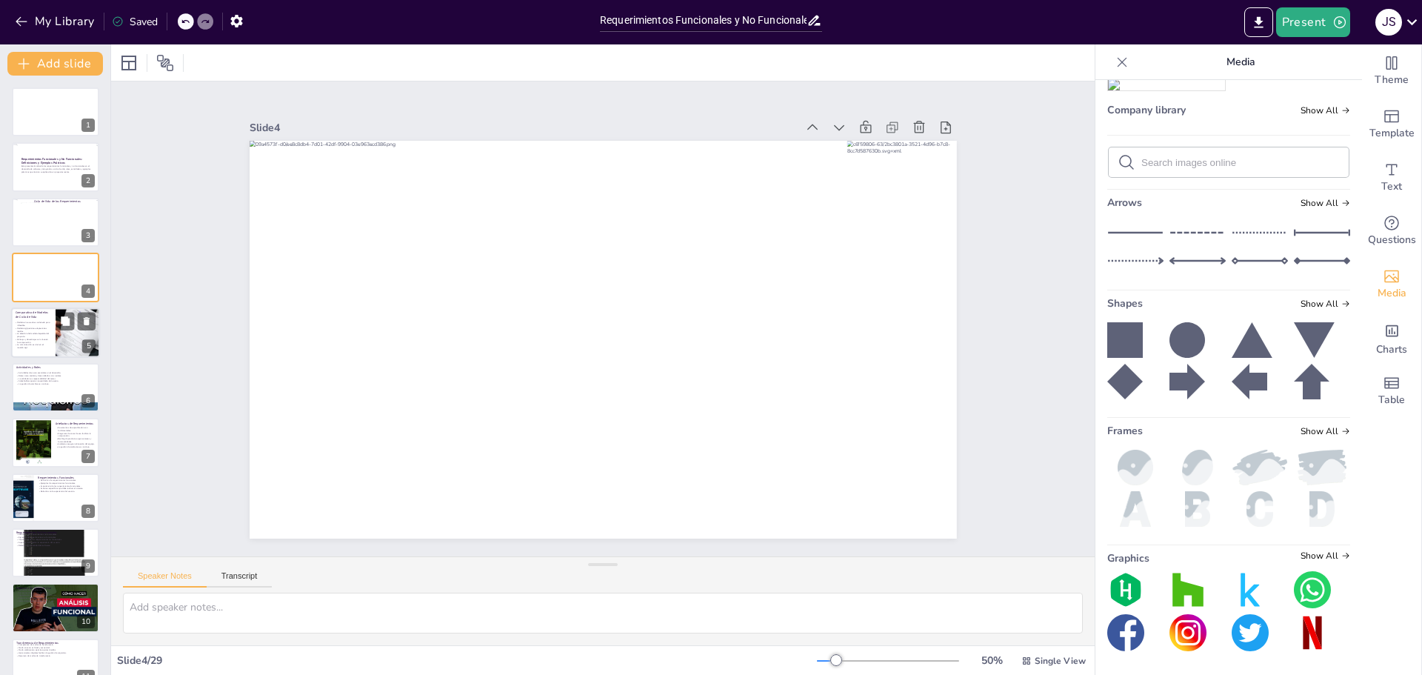
click at [42, 340] on p "Ventajas y desventajas son clave en la comparación." at bounding box center [32, 340] width 36 height 5
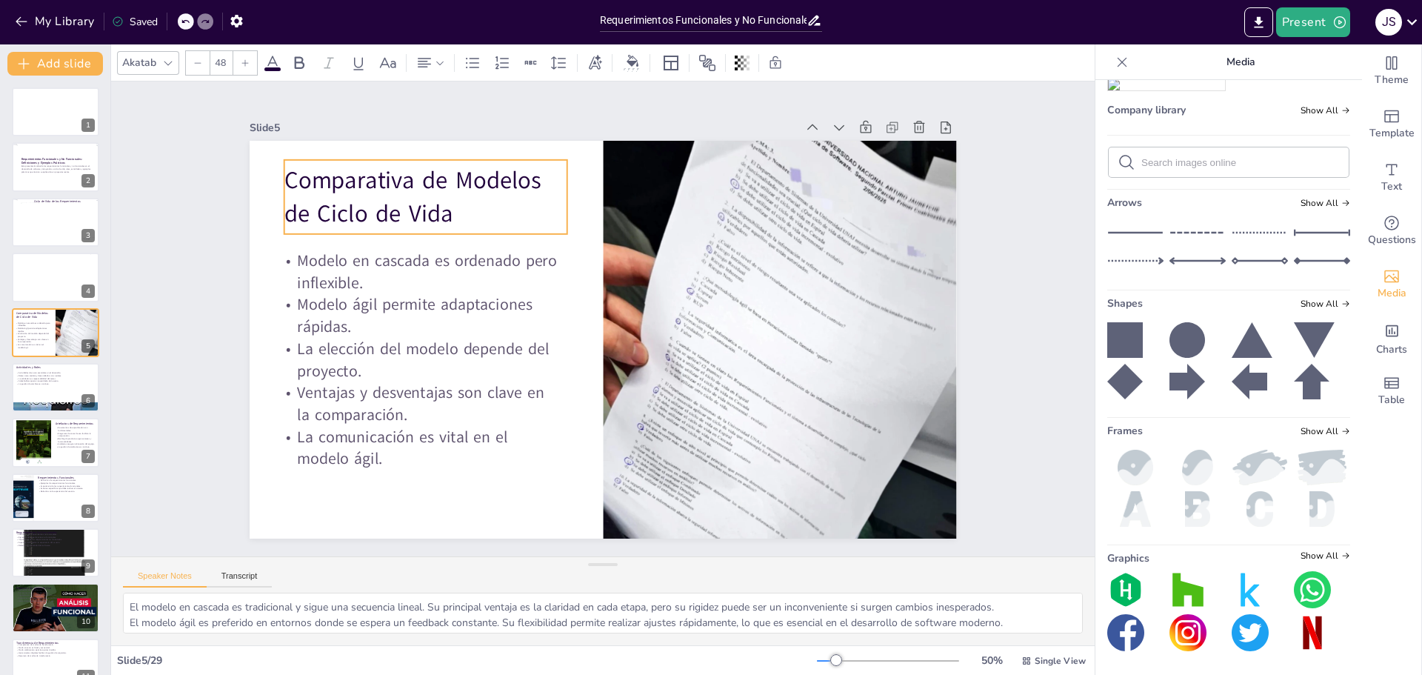
click at [326, 181] on p "Comparativa de Modelos de Ciclo de Vida" at bounding box center [439, 180] width 288 height 96
click at [60, 283] on div at bounding box center [55, 277] width 89 height 50
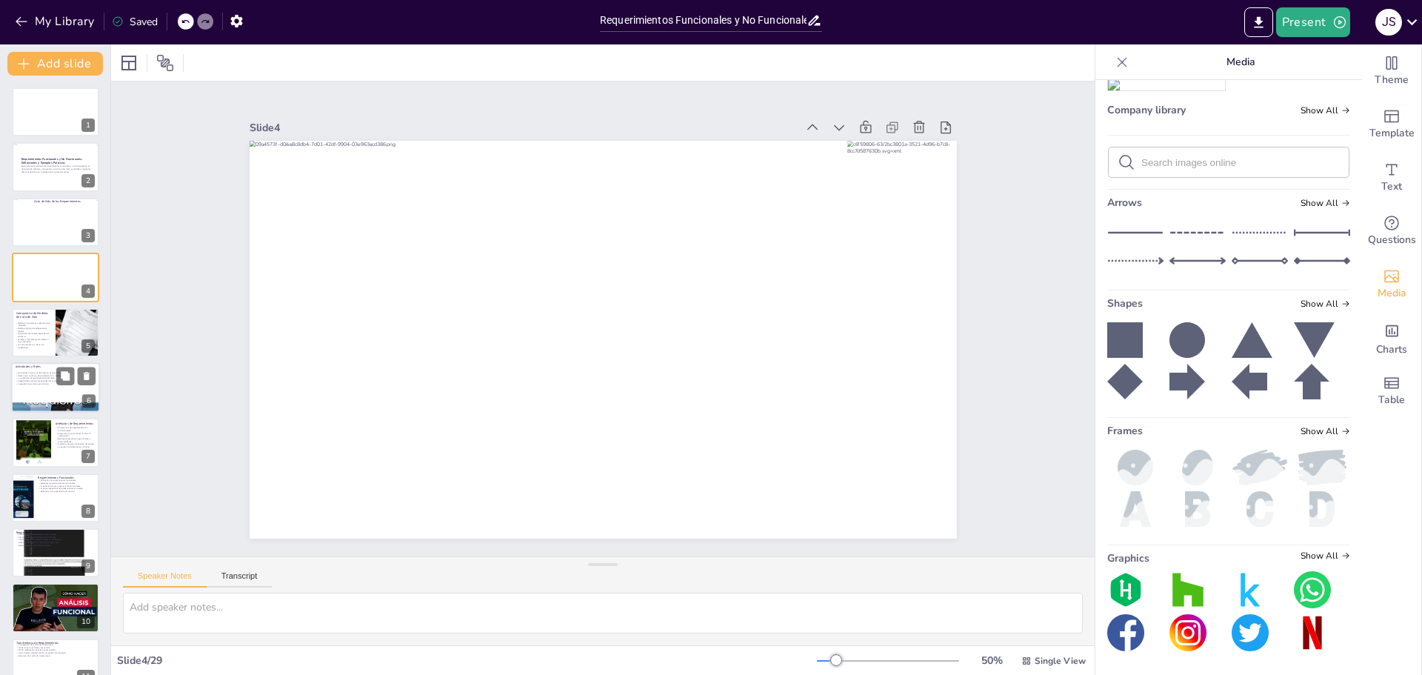
click at [41, 377] on p "La validación es responsabilidad del tester." at bounding box center [56, 378] width 80 height 3
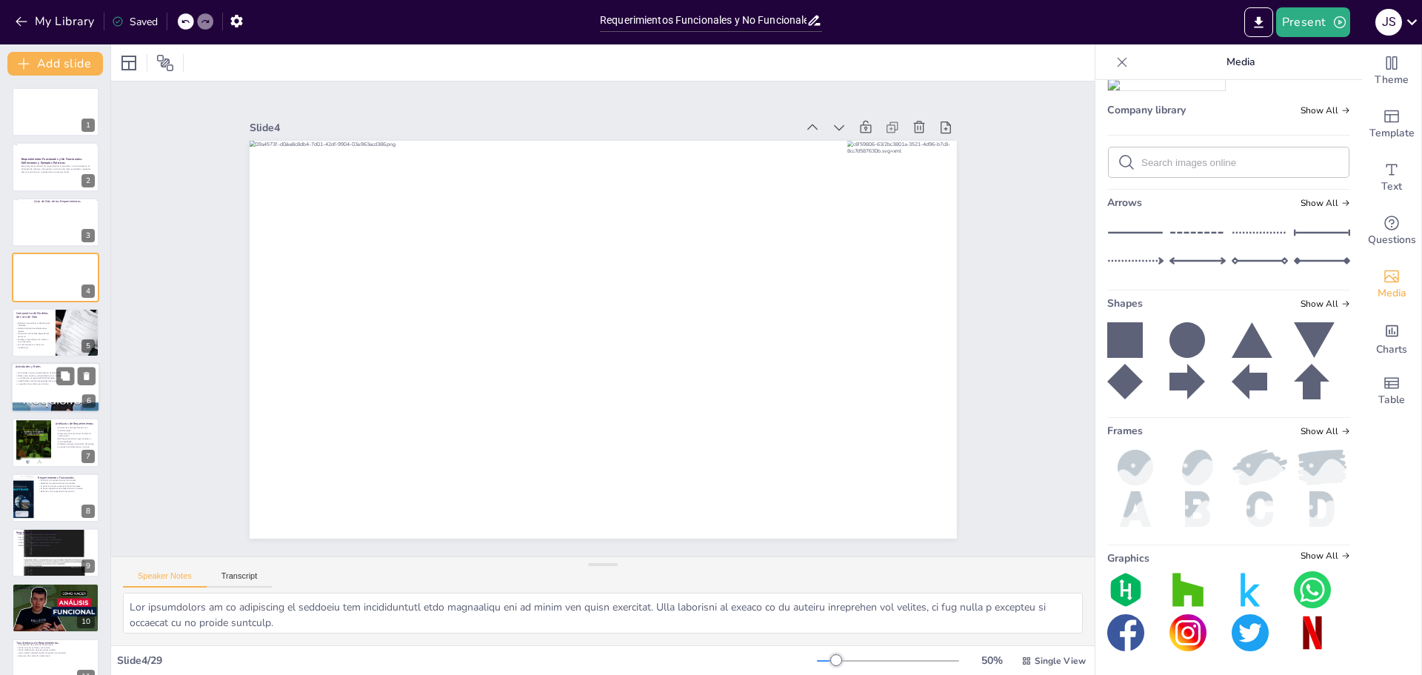
scroll to position [13, 0]
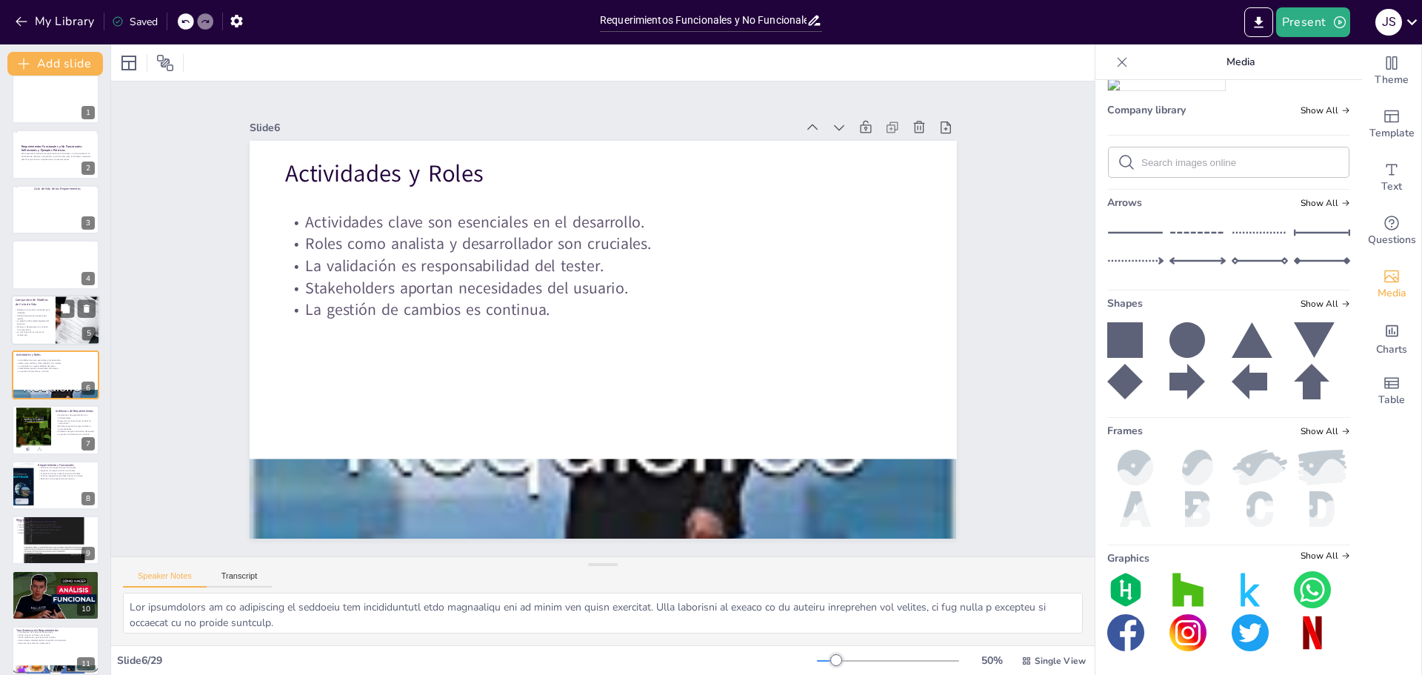
click at [37, 319] on p "La elección del modelo depende del proyecto." at bounding box center [32, 321] width 36 height 5
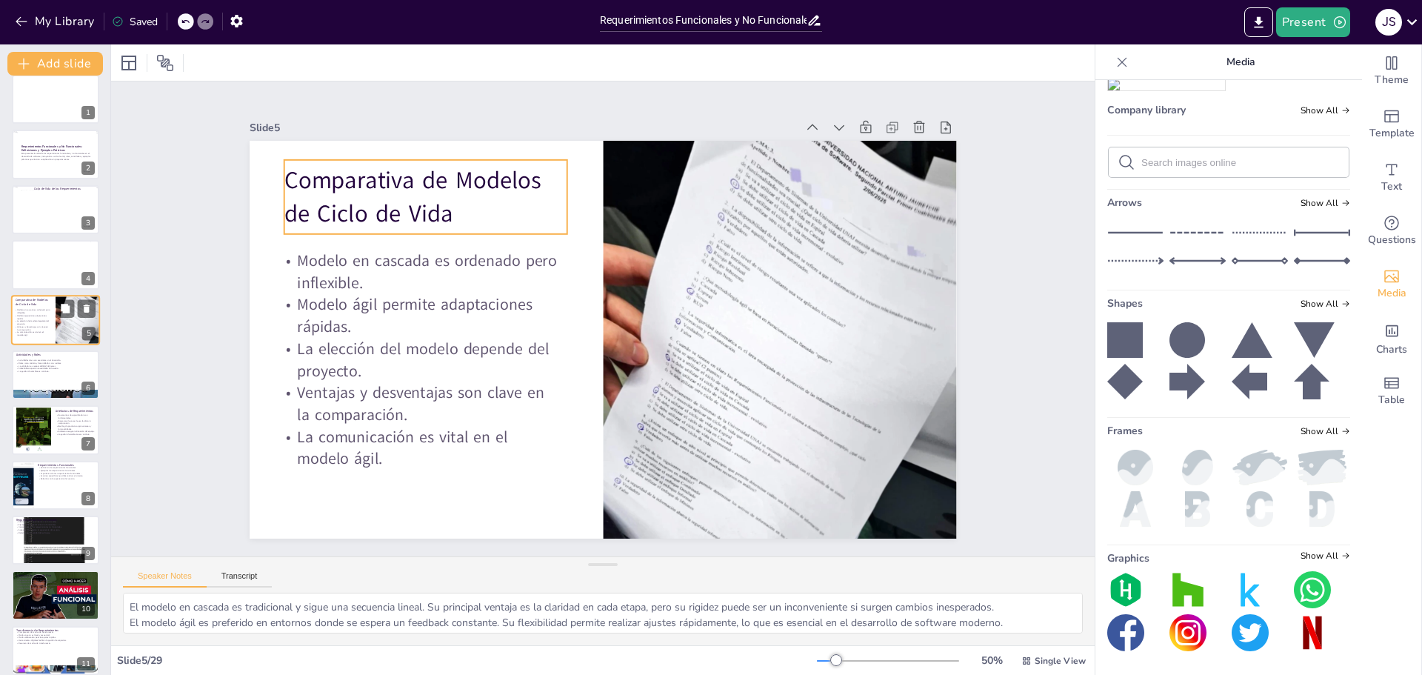
scroll to position [0, 0]
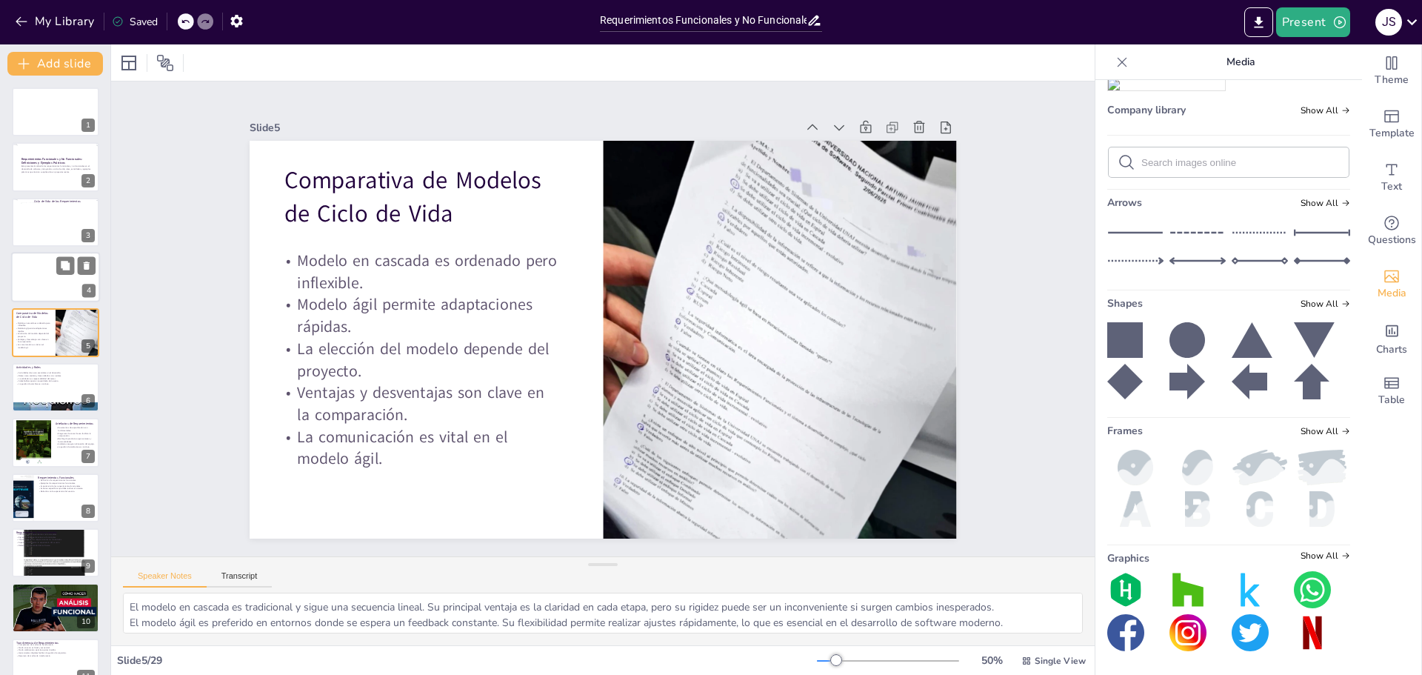
click at [30, 285] on div at bounding box center [55, 277] width 89 height 50
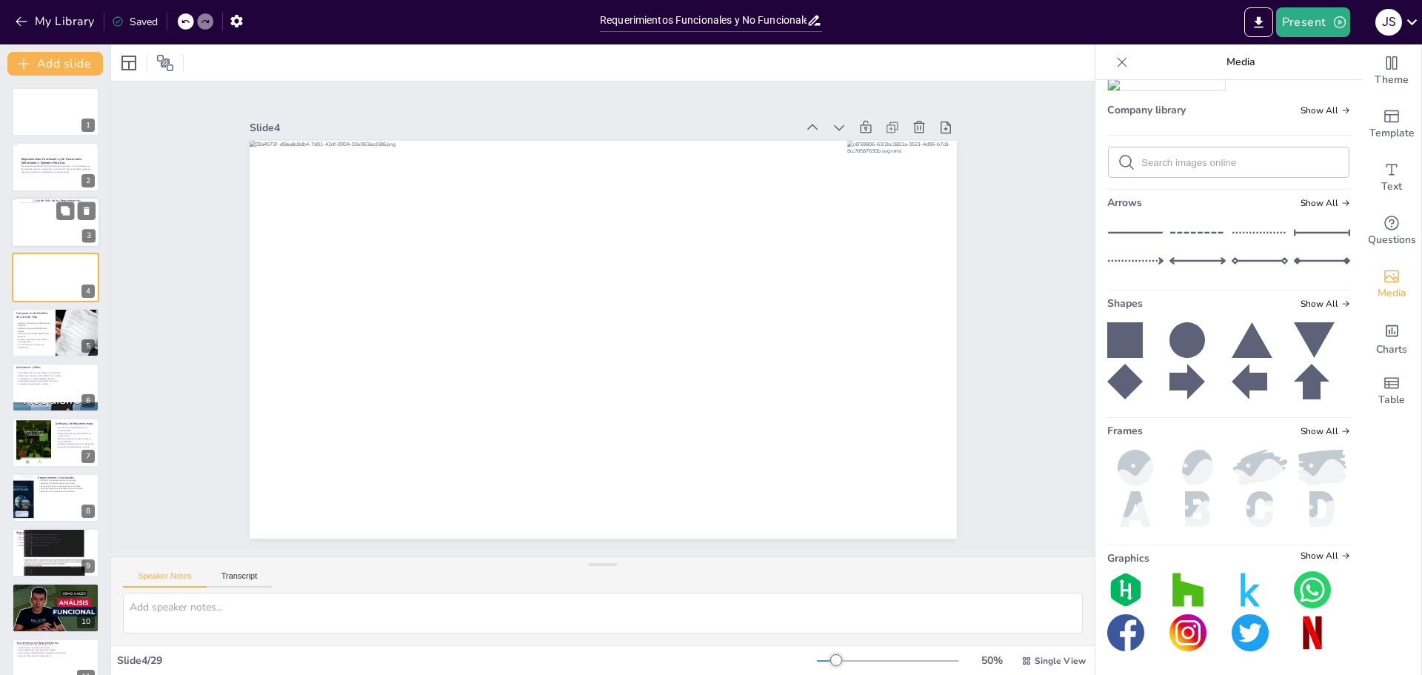
click at [47, 232] on div at bounding box center [58, 231] width 77 height 58
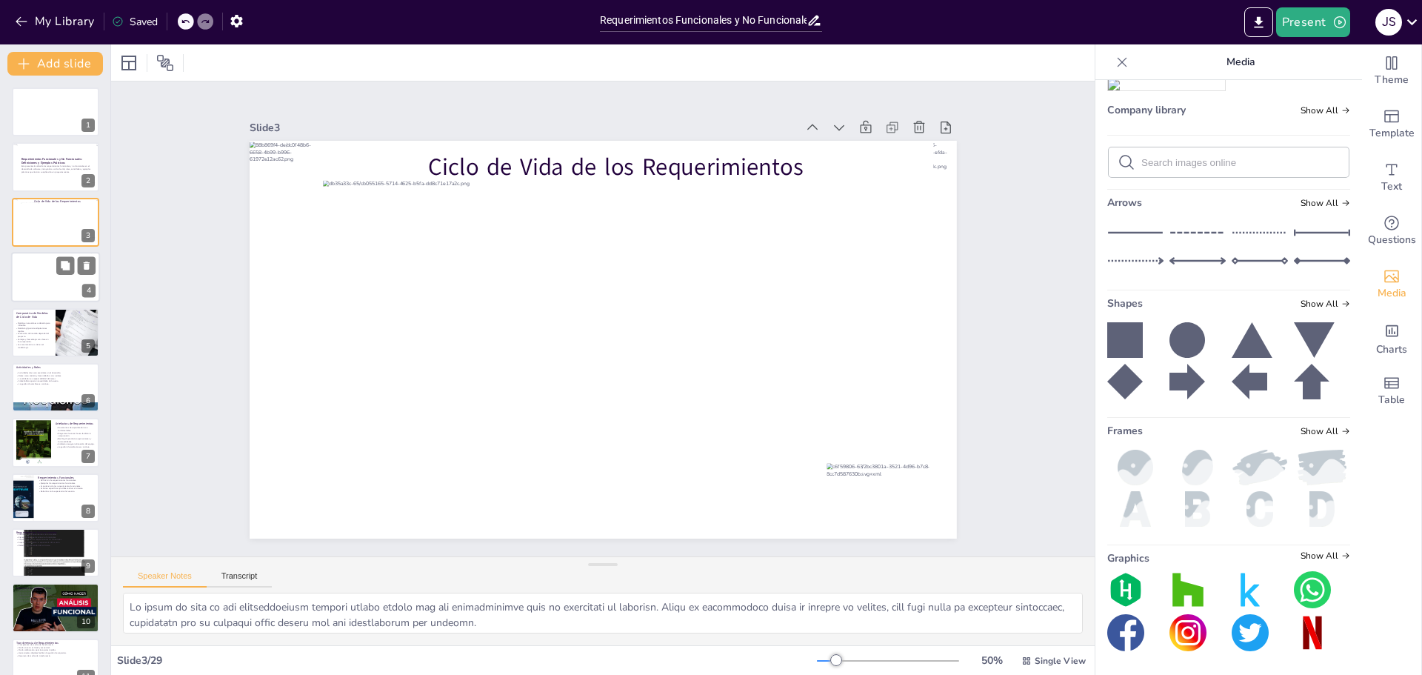
click at [56, 293] on div at bounding box center [55, 277] width 89 height 50
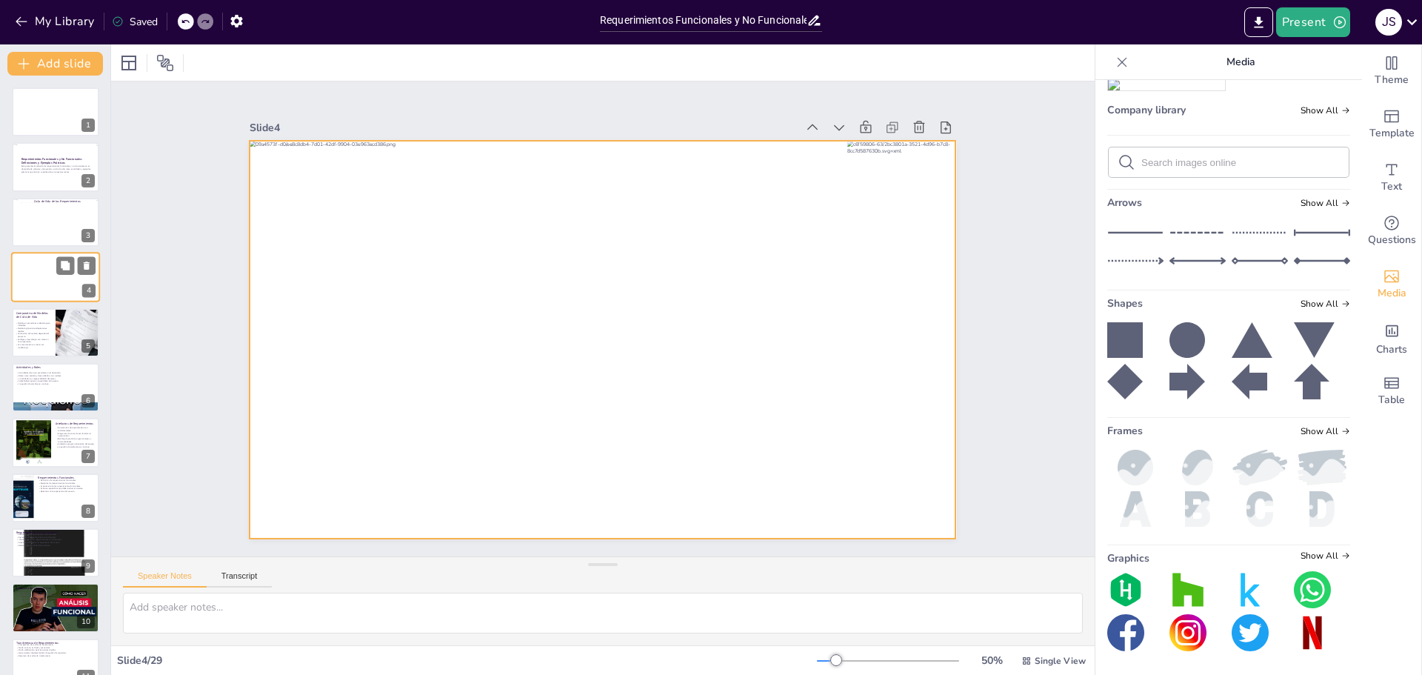
click at [47, 285] on div at bounding box center [55, 277] width 89 height 50
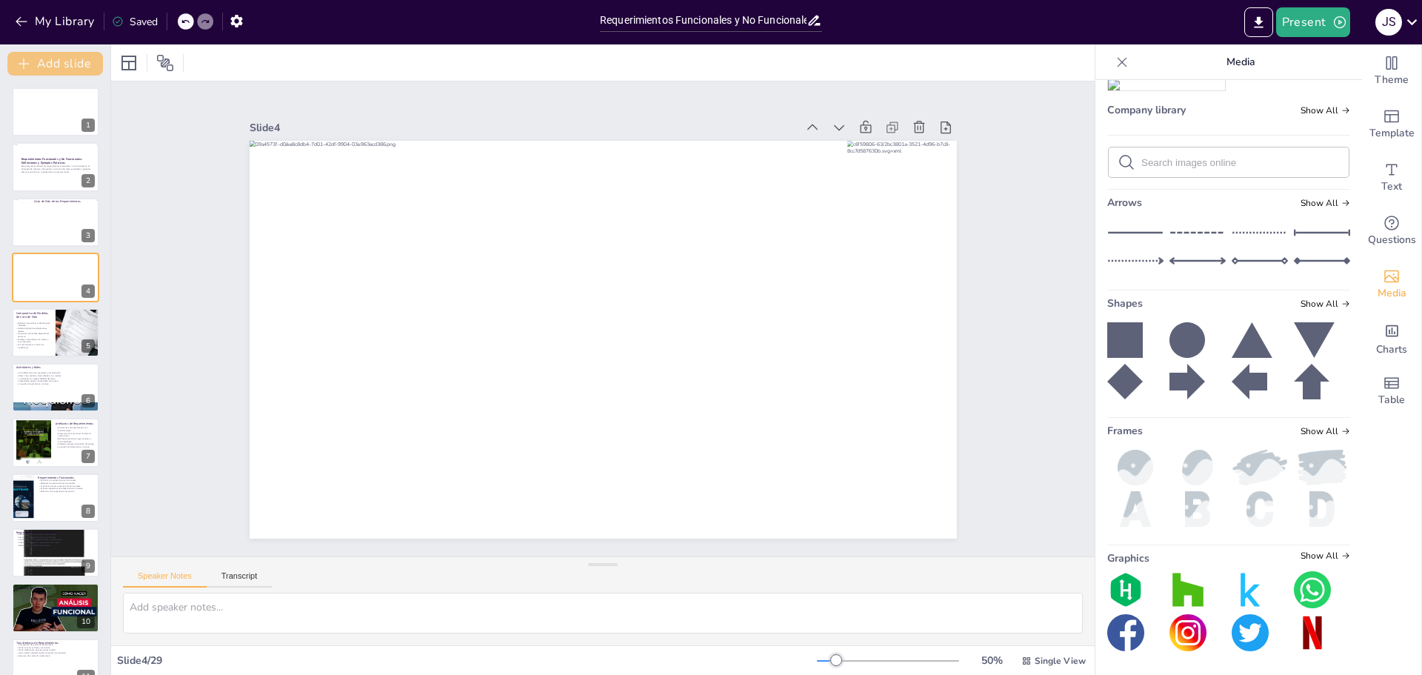
click at [87, 65] on button "Add slide" at bounding box center [55, 64] width 96 height 24
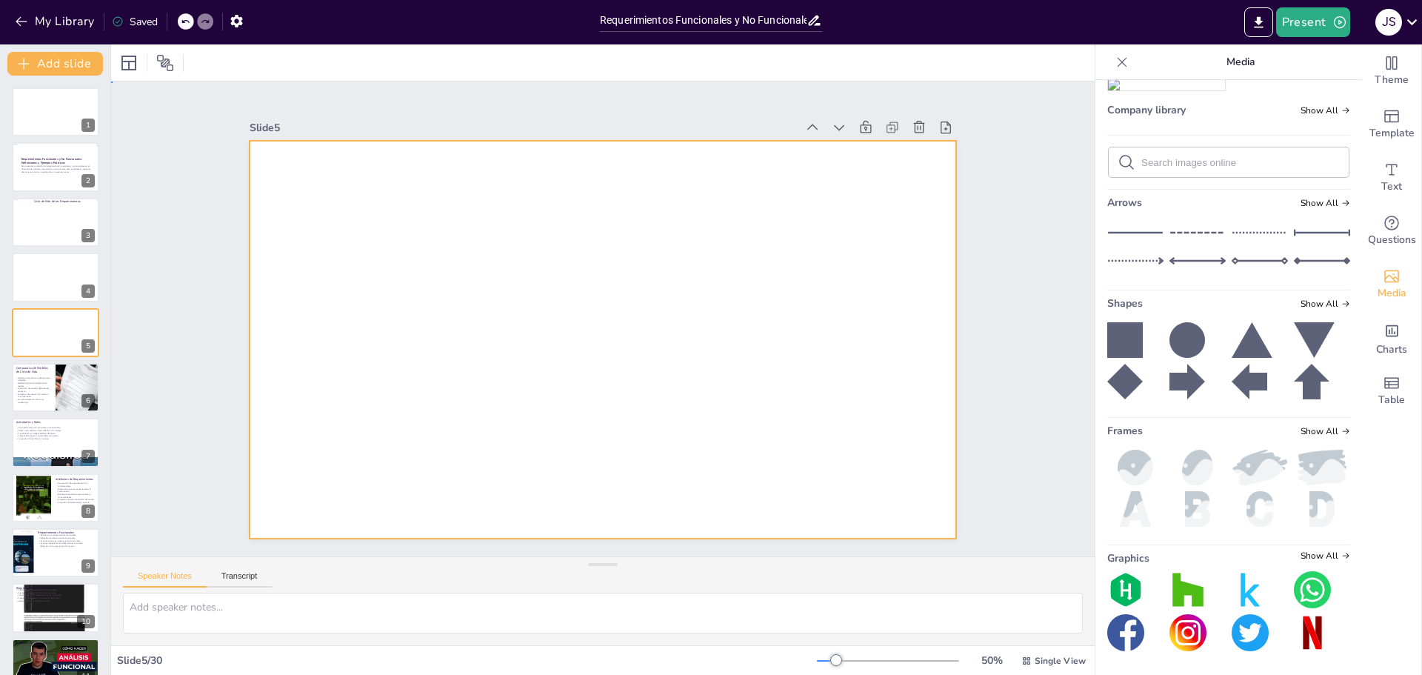
click at [301, 287] on div at bounding box center [603, 340] width 707 height 398
click at [673, 381] on div at bounding box center [600, 339] width 745 height 470
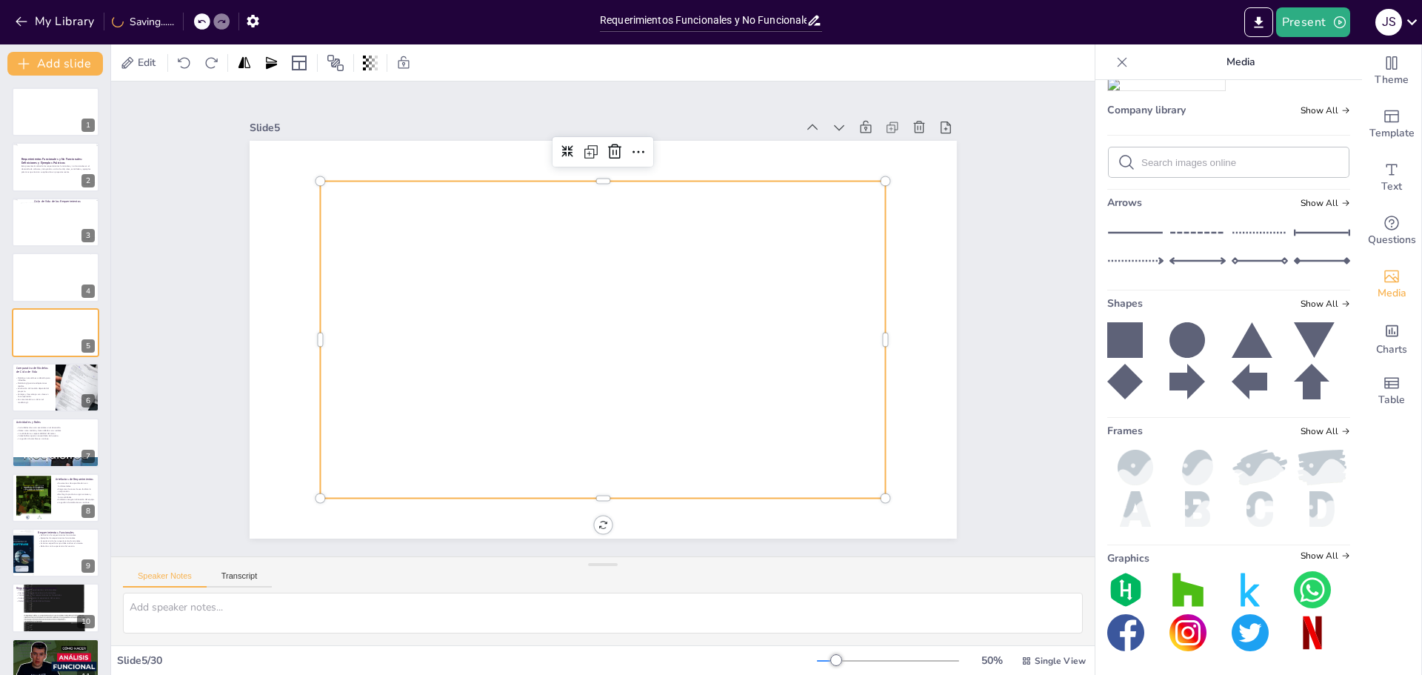
scroll to position [815, 0]
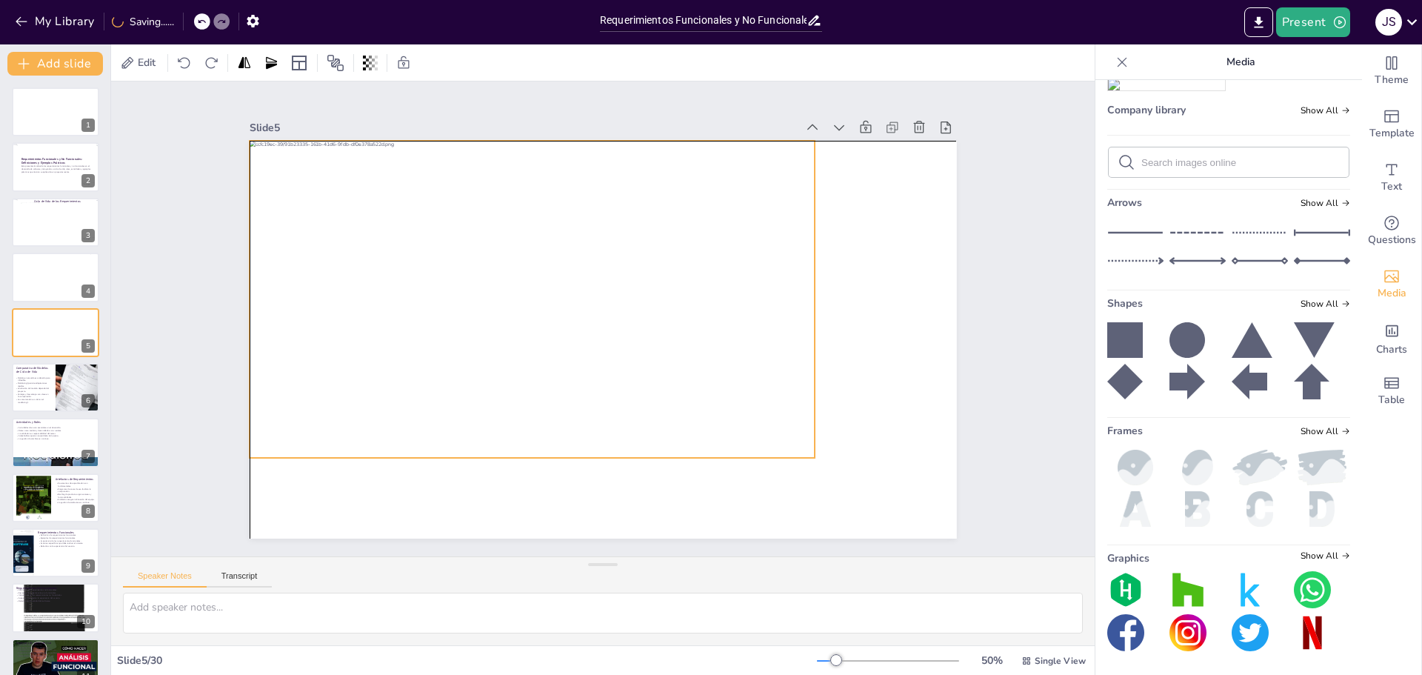
drag, startPoint x: 608, startPoint y: 344, endPoint x: 539, endPoint y: 304, distance: 79.7
click at [539, 304] on div at bounding box center [533, 299] width 566 height 317
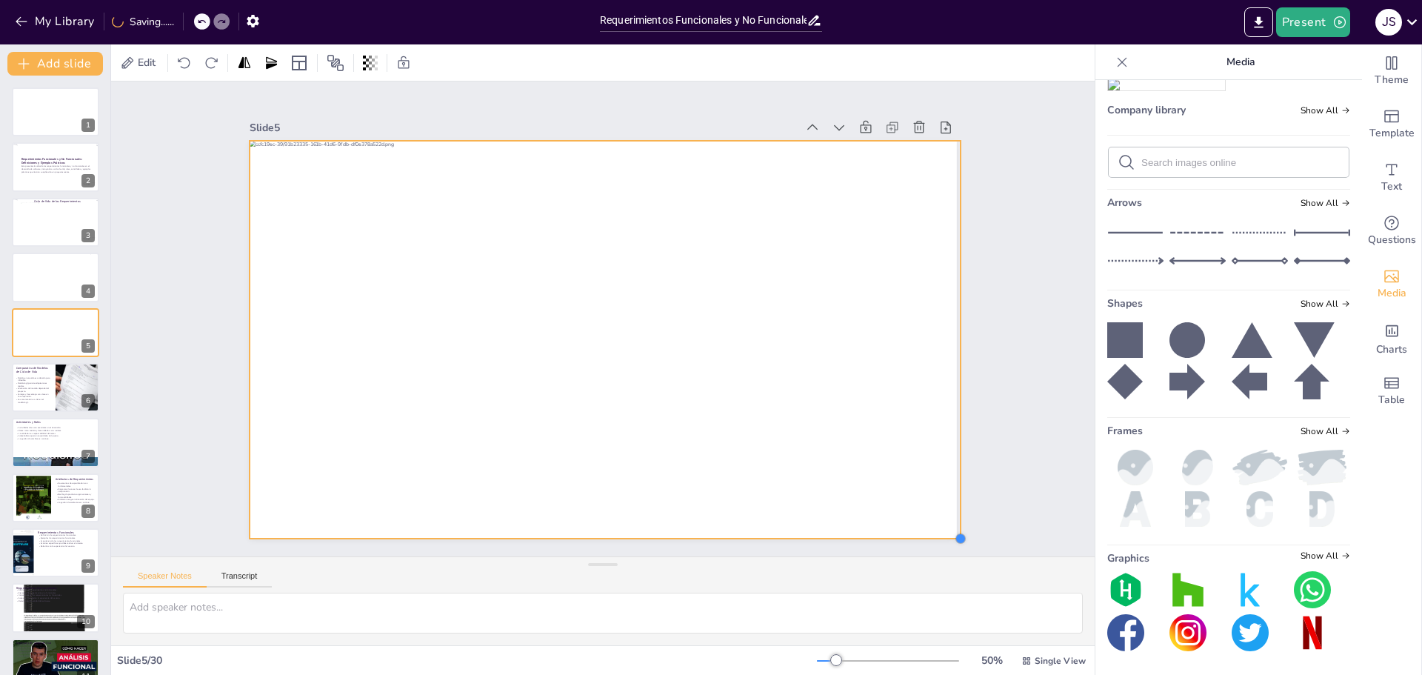
drag, startPoint x: 804, startPoint y: 449, endPoint x: 867, endPoint y: 530, distance: 103.0
click at [867, 530] on div at bounding box center [603, 340] width 707 height 398
click at [990, 247] on div "Slide 1 Slide 2 Requerimientos Funcionales y No Funcionales: Definiciones y Eje…" at bounding box center [603, 318] width 984 height 475
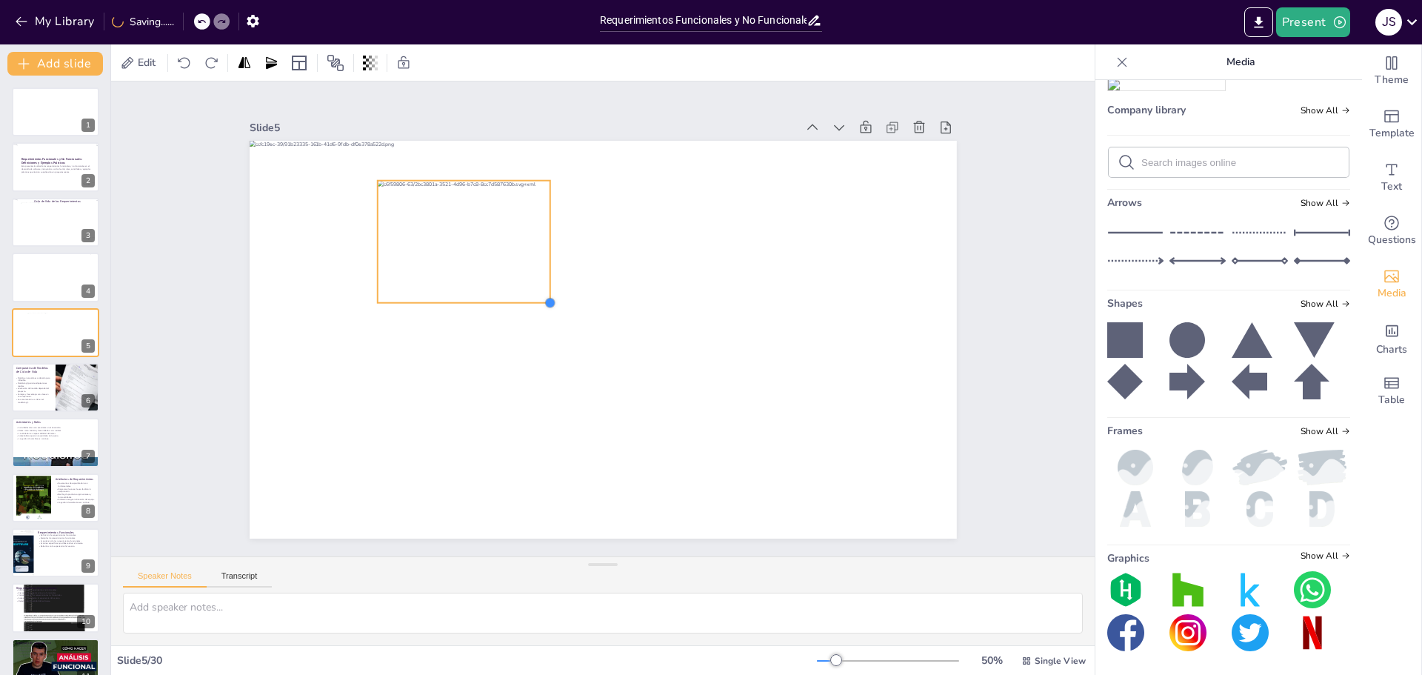
drag, startPoint x: 816, startPoint y: 490, endPoint x: 521, endPoint y: 296, distance: 352.7
click at [521, 296] on div at bounding box center [603, 340] width 707 height 398
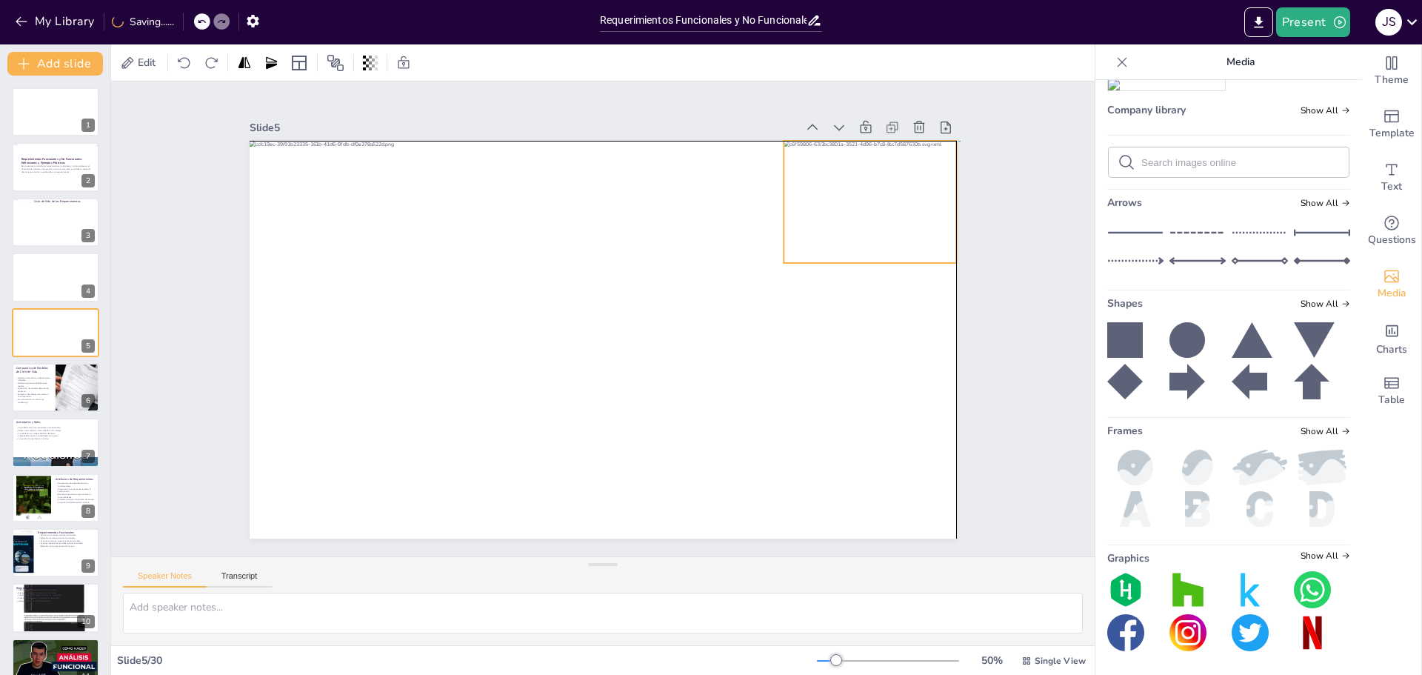
drag, startPoint x: 461, startPoint y: 248, endPoint x: 864, endPoint y: 210, distance: 404.8
click at [864, 210] on div at bounding box center [870, 202] width 173 height 122
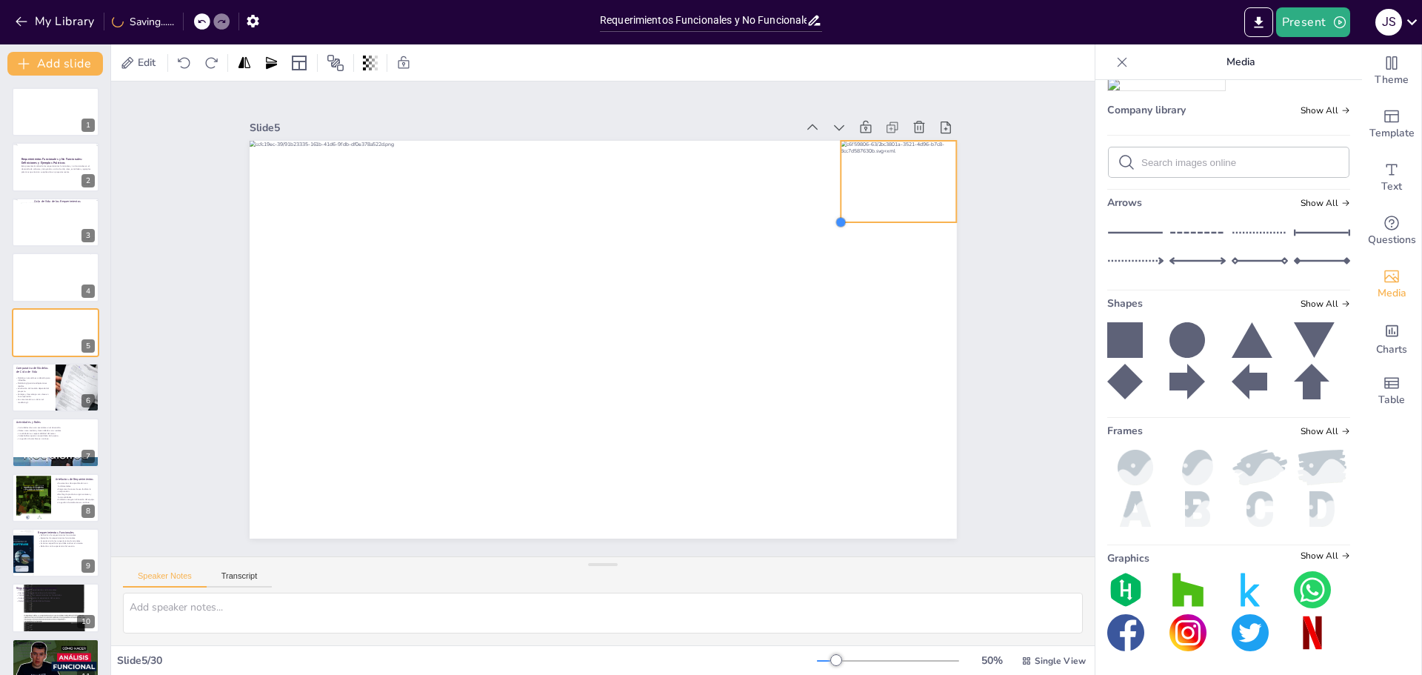
drag, startPoint x: 772, startPoint y: 254, endPoint x: 829, endPoint y: 202, distance: 77.1
click at [829, 202] on div at bounding box center [600, 339] width 745 height 470
click at [1004, 260] on div "Slide 1 Slide 2 Requerimientos Funcionales y No Funcionales: Definiciones y Eje…" at bounding box center [603, 318] width 984 height 475
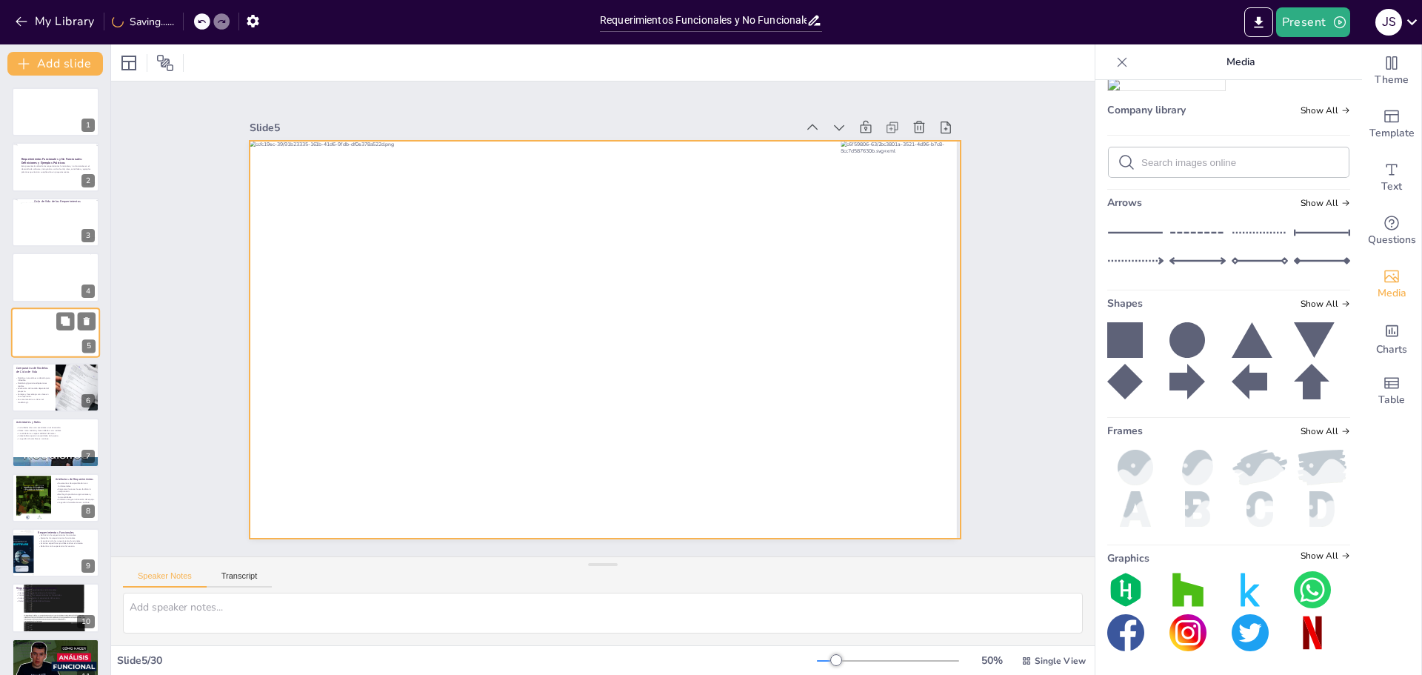
click at [52, 334] on div at bounding box center [56, 332] width 90 height 50
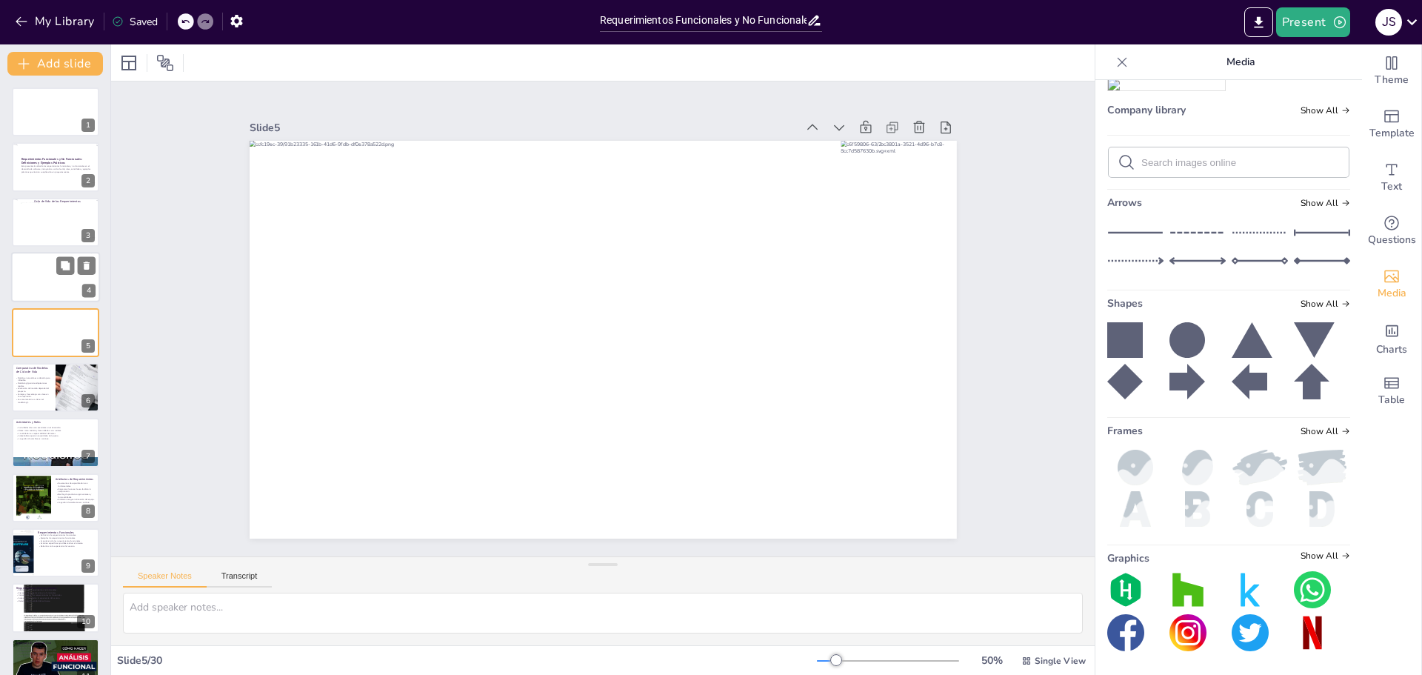
click at [50, 276] on div at bounding box center [55, 277] width 89 height 50
click at [55, 339] on div at bounding box center [56, 332] width 90 height 50
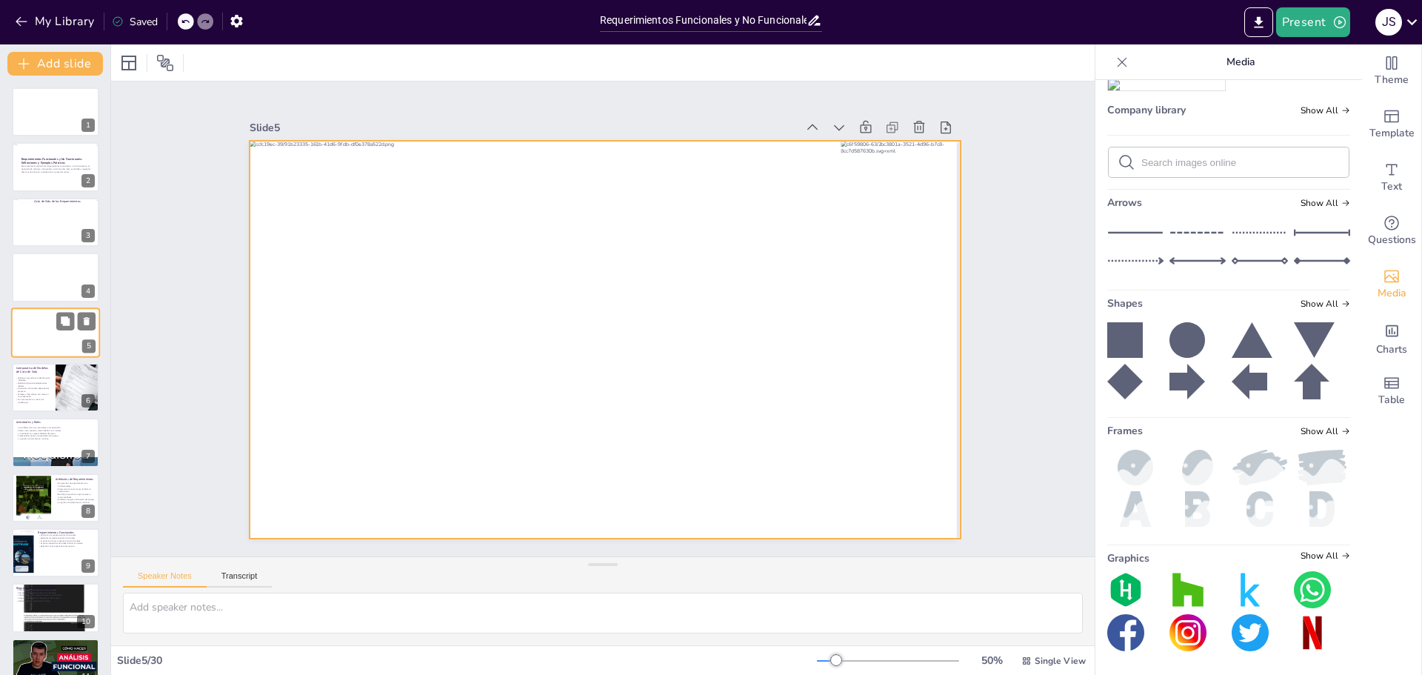
click at [53, 334] on div at bounding box center [56, 332] width 90 height 50
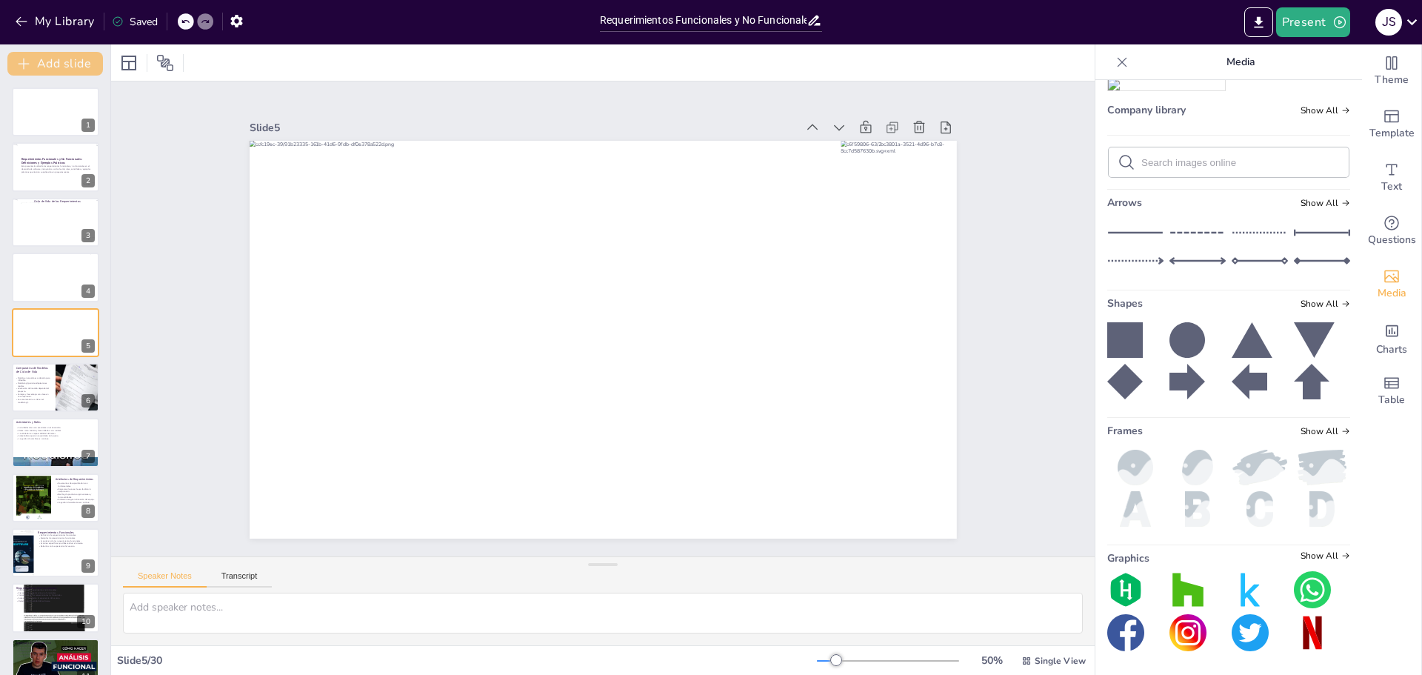
click at [62, 64] on button "Add slide" at bounding box center [55, 64] width 96 height 24
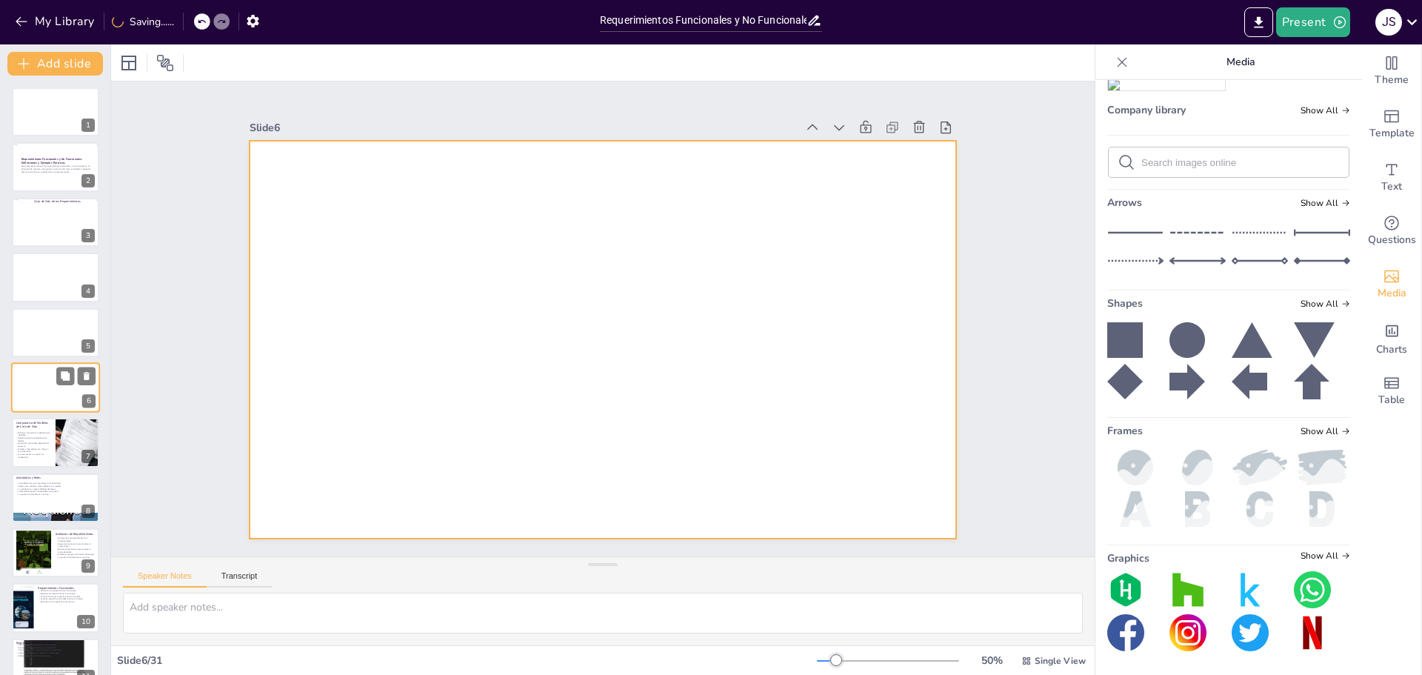
click at [57, 392] on div at bounding box center [55, 387] width 89 height 50
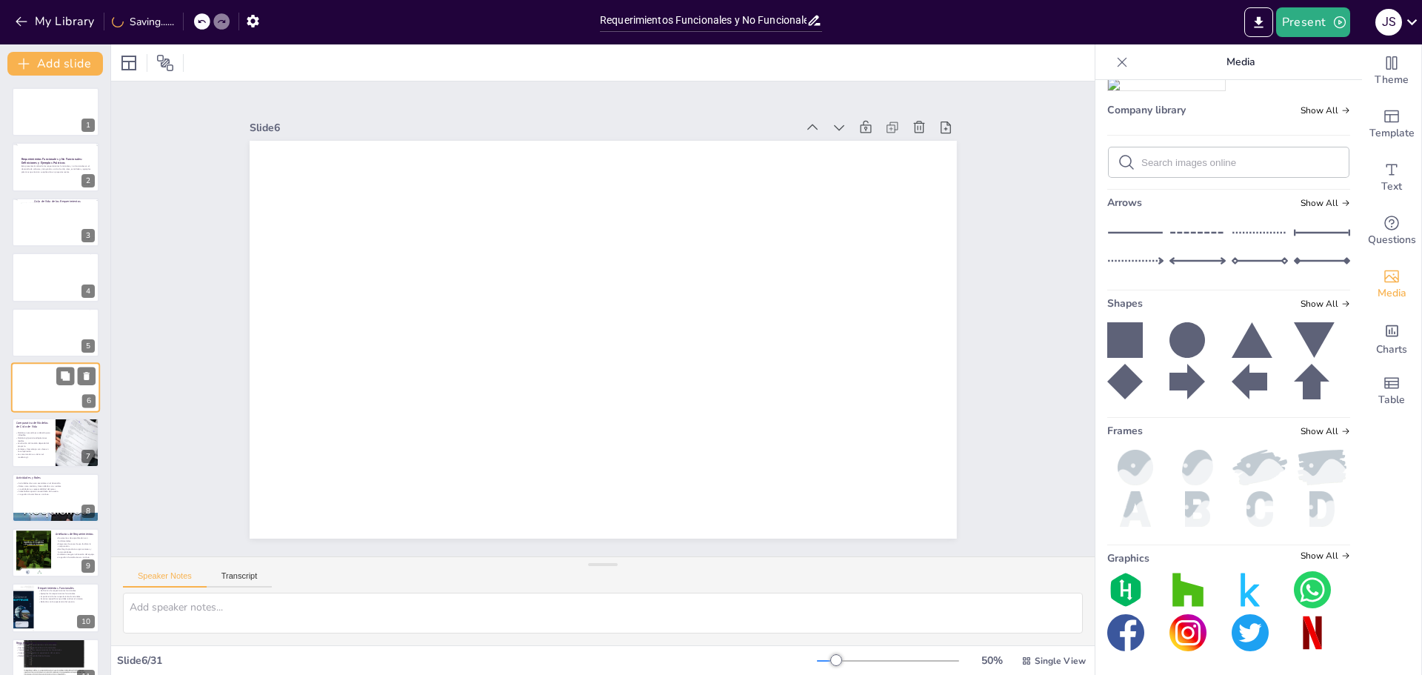
scroll to position [13, 0]
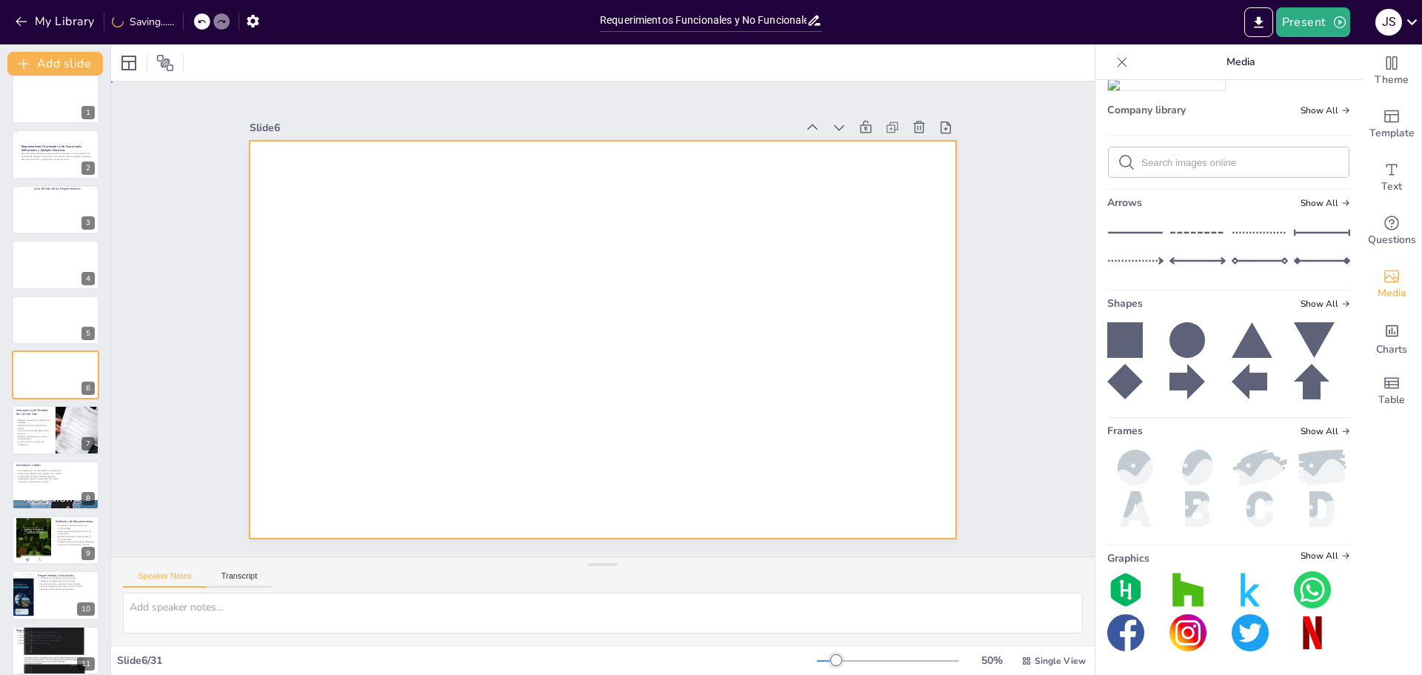
click at [351, 377] on div at bounding box center [603, 340] width 707 height 398
click at [645, 310] on div at bounding box center [603, 340] width 707 height 398
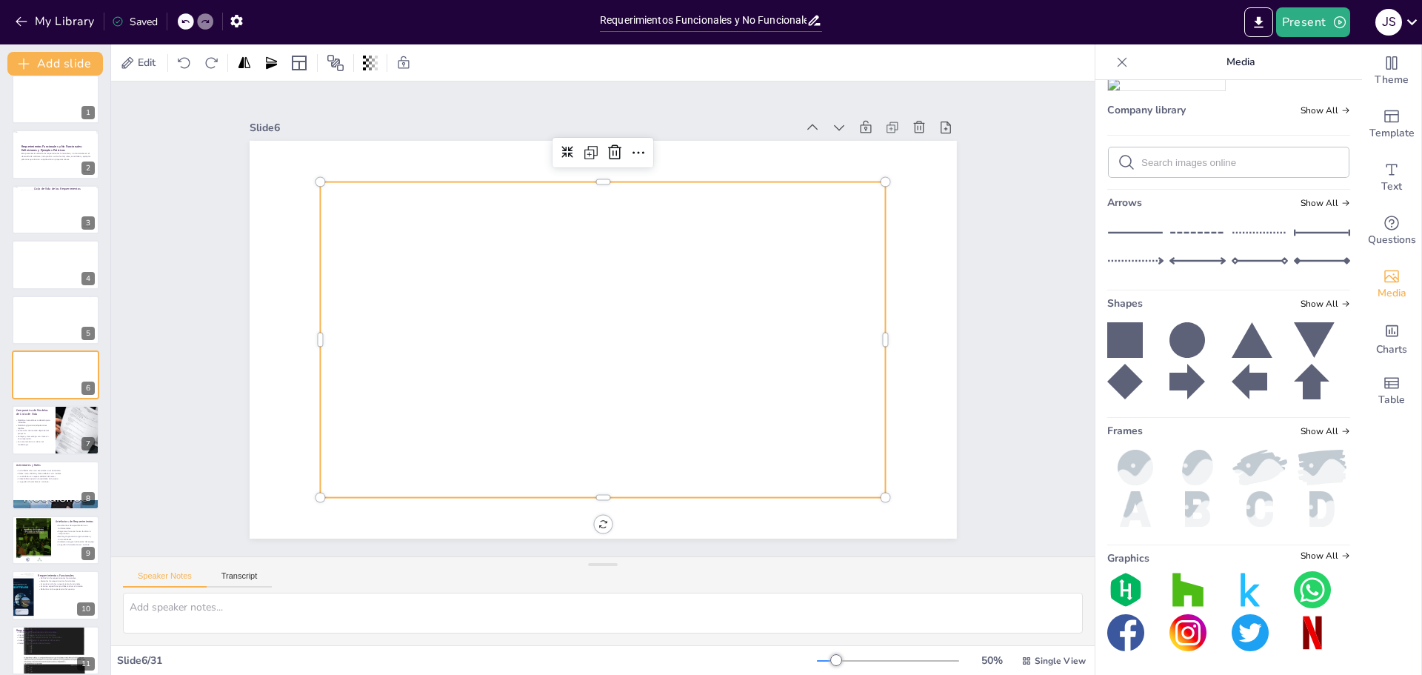
scroll to position [814, 0]
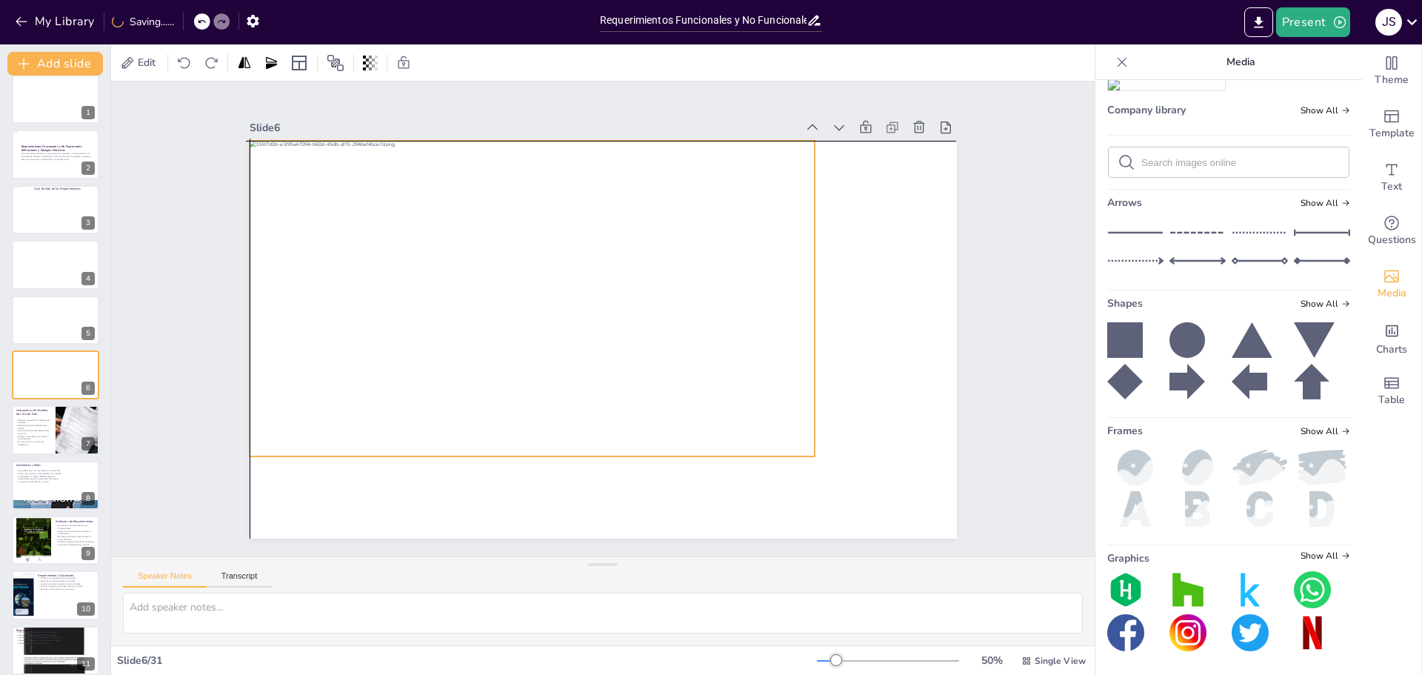
drag, startPoint x: 636, startPoint y: 348, endPoint x: 615, endPoint y: 308, distance: 45.4
click at [615, 308] on div at bounding box center [533, 299] width 566 height 316
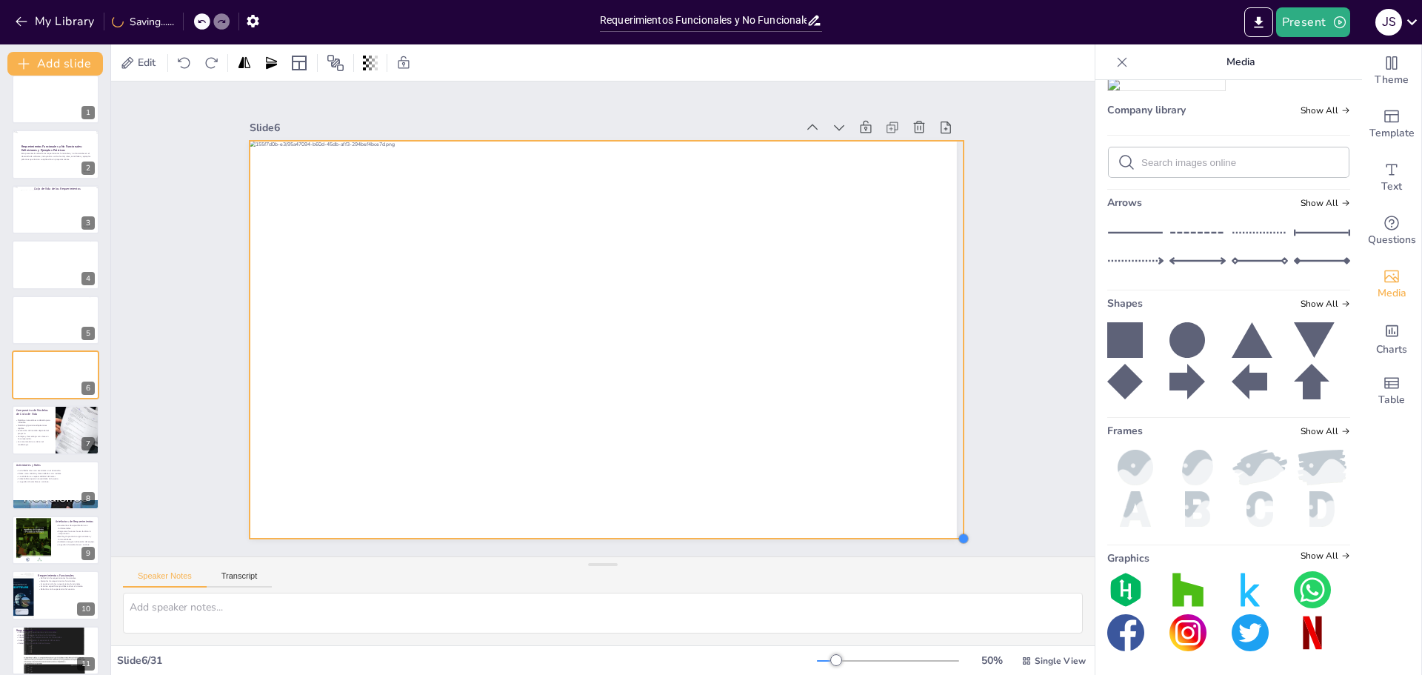
drag, startPoint x: 804, startPoint y: 451, endPoint x: 934, endPoint y: 530, distance: 151.9
click at [936, 535] on div "Slide 1 Slide 2 Requerimientos Funcionales y No Funcionales: Definiciones y Eje…" at bounding box center [603, 318] width 984 height 475
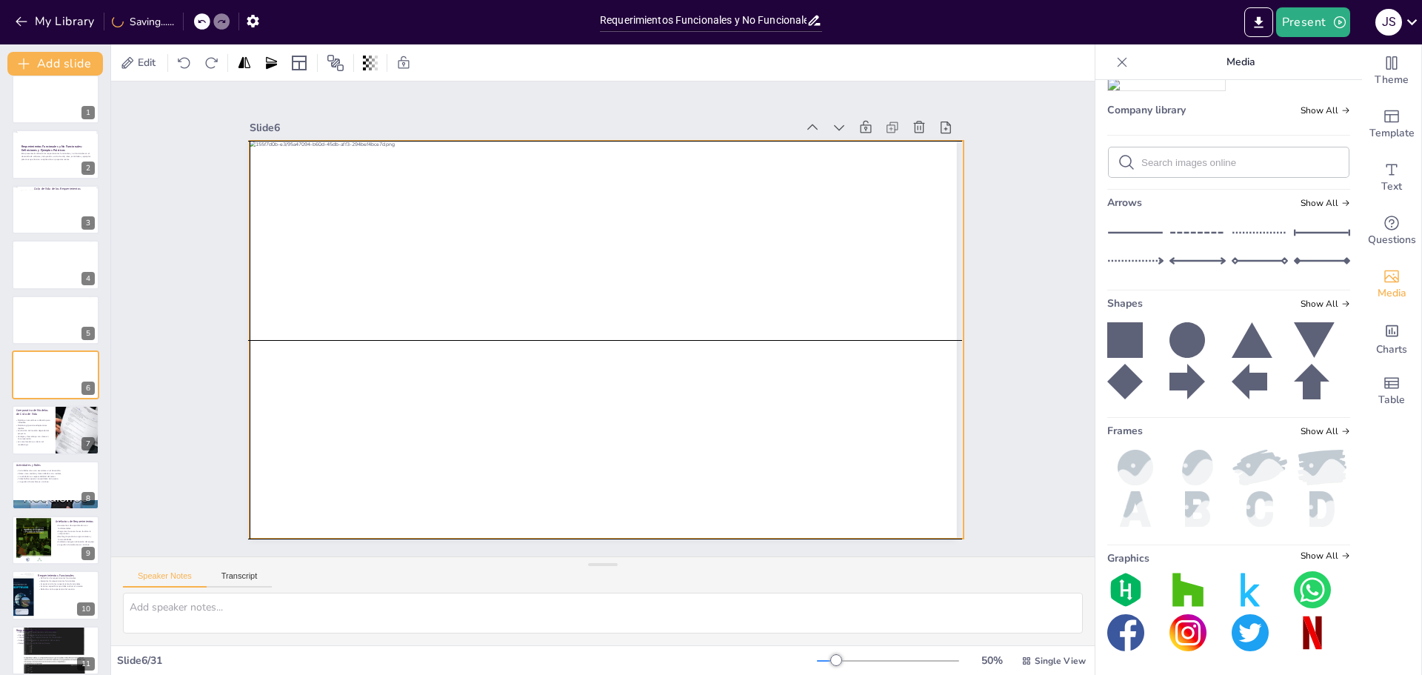
click at [950, 332] on div "Slide 1 Slide 2 Requerimientos Funcionales y No Funcionales: Definiciones y Eje…" at bounding box center [603, 318] width 790 height 439
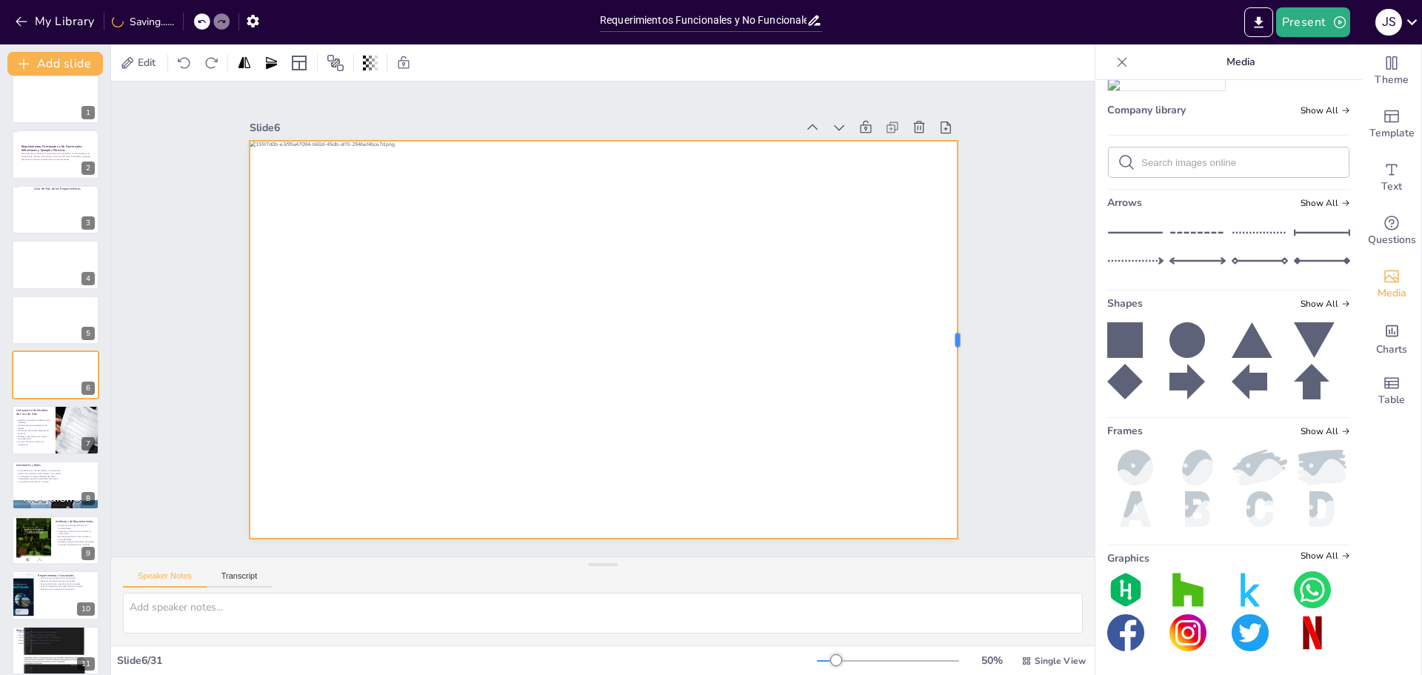
click at [958, 333] on div at bounding box center [964, 340] width 12 height 398
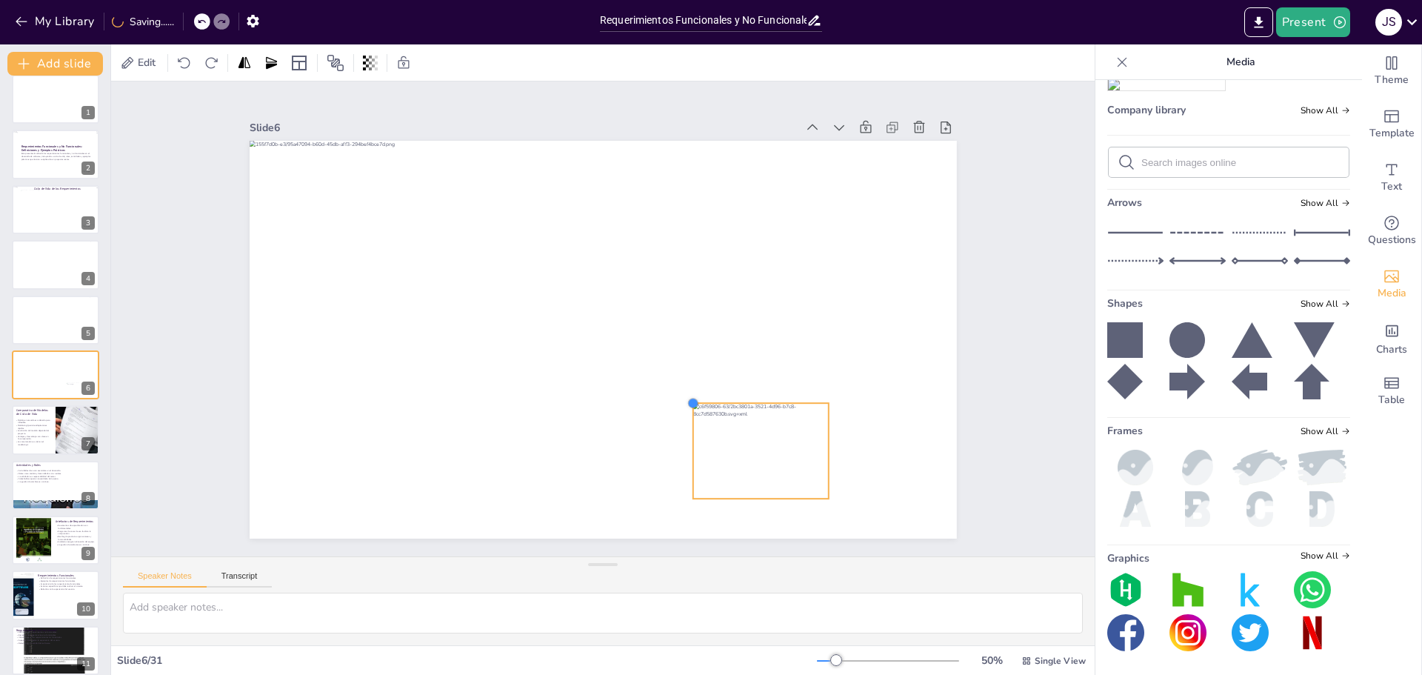
drag, startPoint x: 365, startPoint y: 179, endPoint x: 681, endPoint y: 419, distance: 396.4
click at [681, 419] on div at bounding box center [603, 340] width 707 height 398
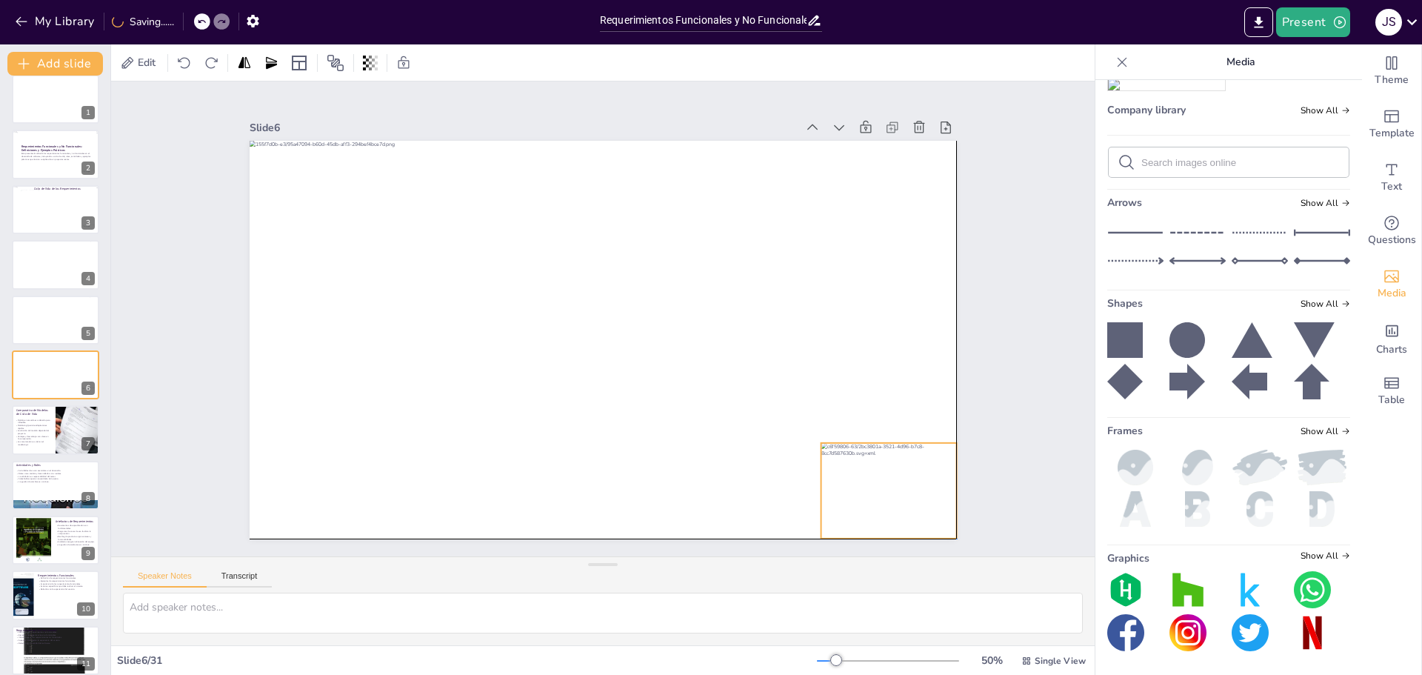
drag, startPoint x: 739, startPoint y: 457, endPoint x: 850, endPoint y: 493, distance: 116.7
click at [850, 493] on div at bounding box center [889, 491] width 136 height 96
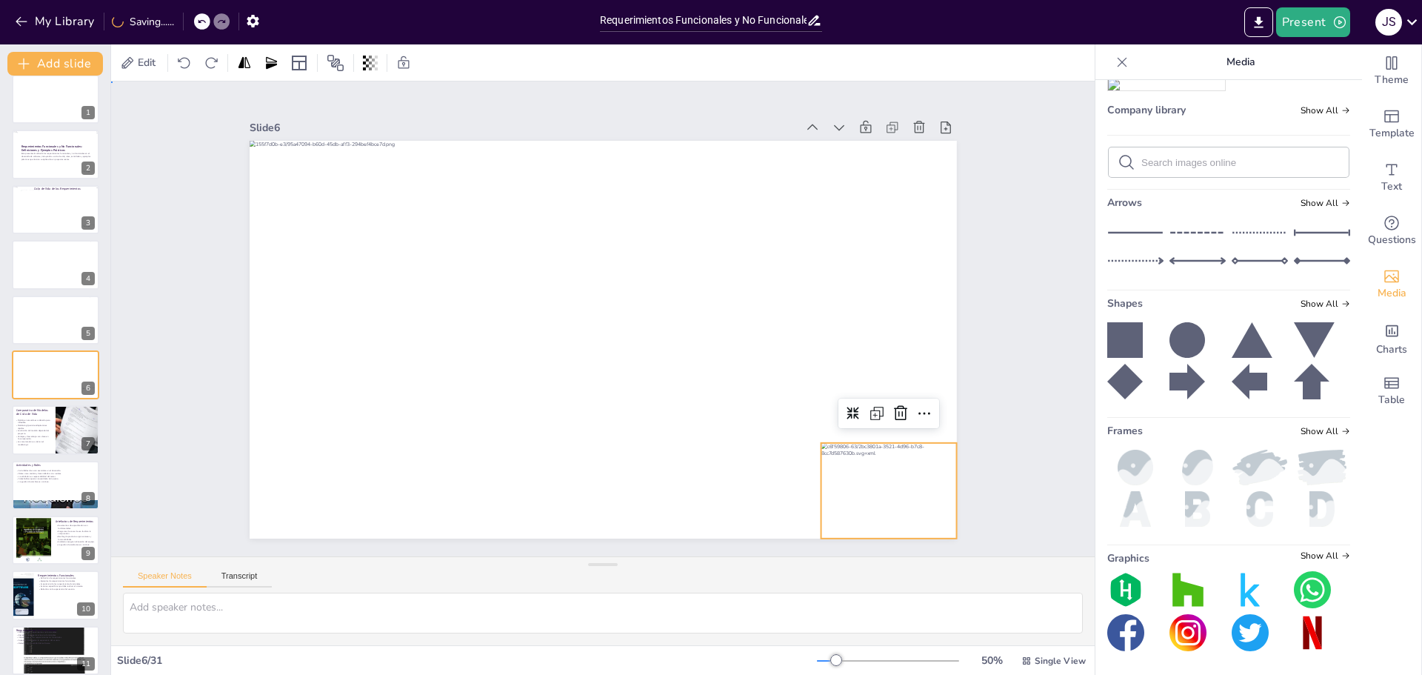
click at [972, 385] on div "Slide 1 Slide 2 Requerimientos Funcionales y No Funcionales: Definiciones y Eje…" at bounding box center [603, 318] width 790 height 439
click at [887, 488] on div at bounding box center [889, 491] width 136 height 96
drag, startPoint x: 813, startPoint y: 437, endPoint x: 827, endPoint y: 451, distance: 19.9
click at [828, 451] on div at bounding box center [834, 453] width 12 height 12
click at [976, 393] on div "Slide 1 Slide 2 Requerimientos Funcionales y No Funcionales: Definiciones y Eje…" at bounding box center [603, 318] width 790 height 439
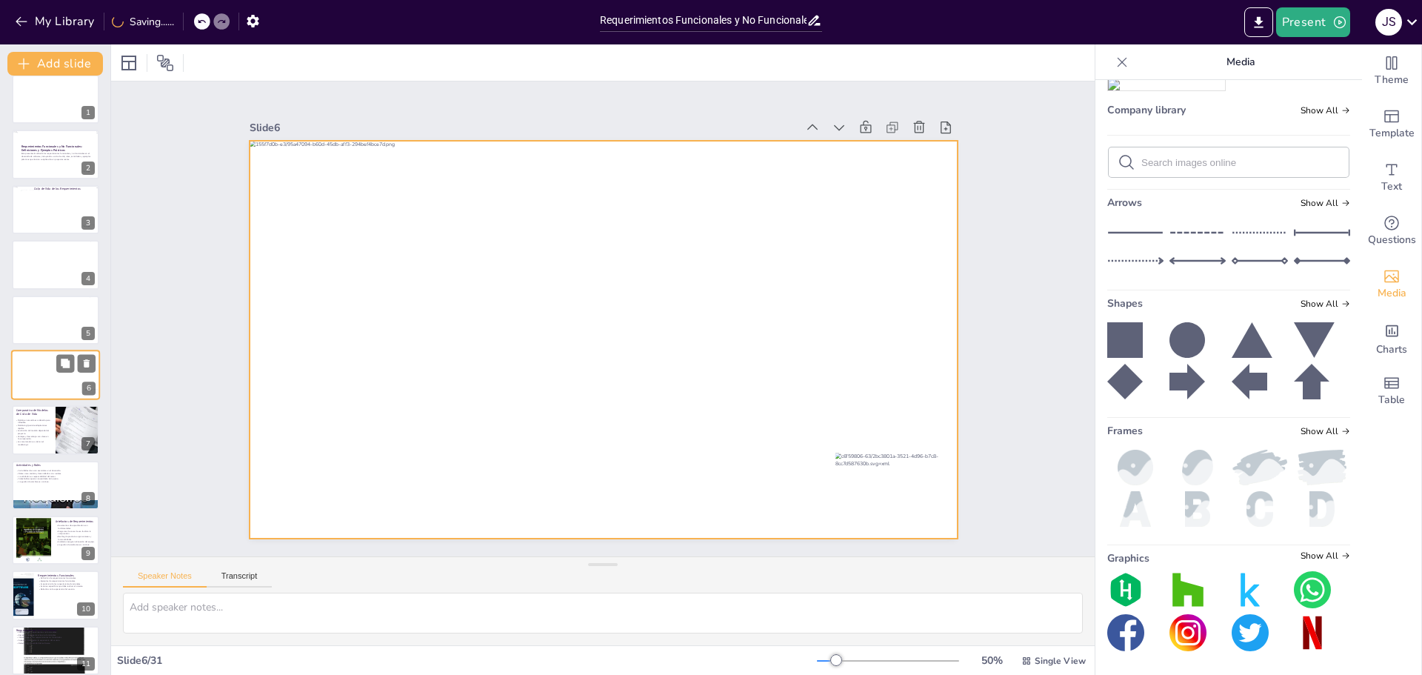
click at [53, 381] on div at bounding box center [56, 375] width 90 height 50
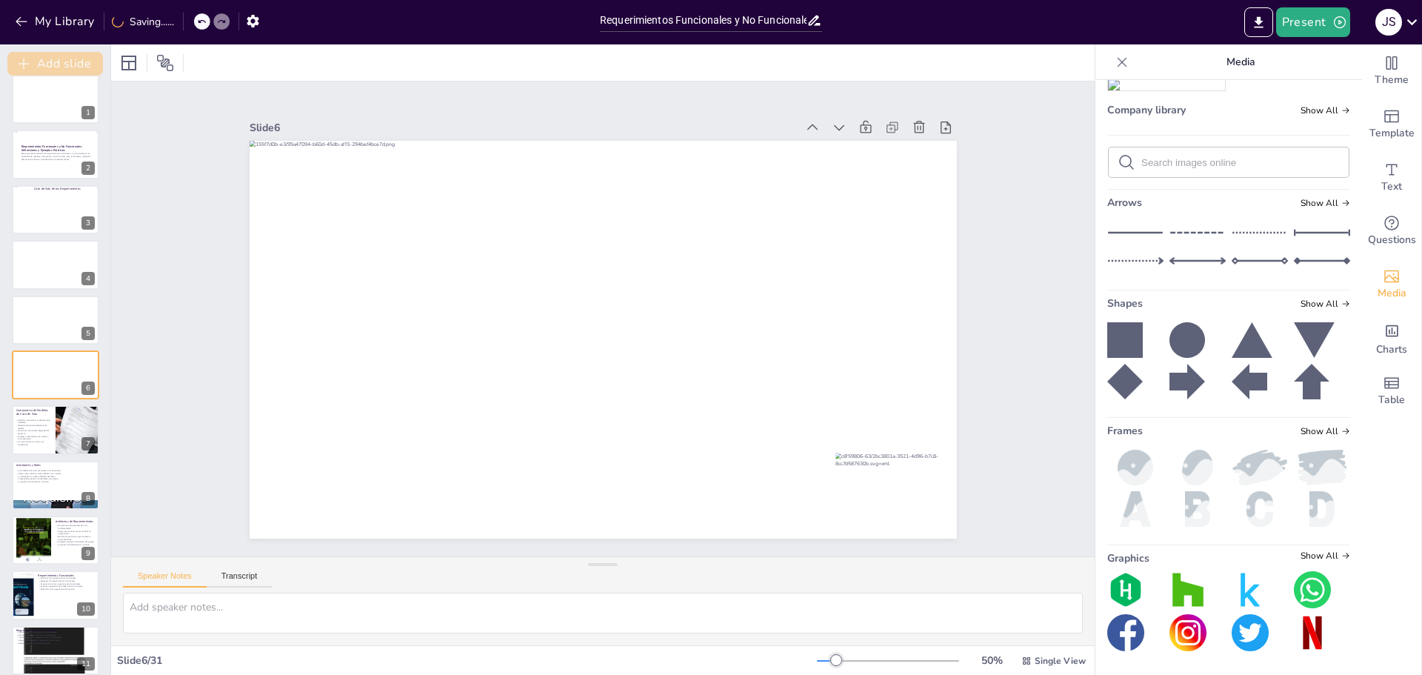
click at [67, 59] on button "Add slide" at bounding box center [55, 64] width 96 height 24
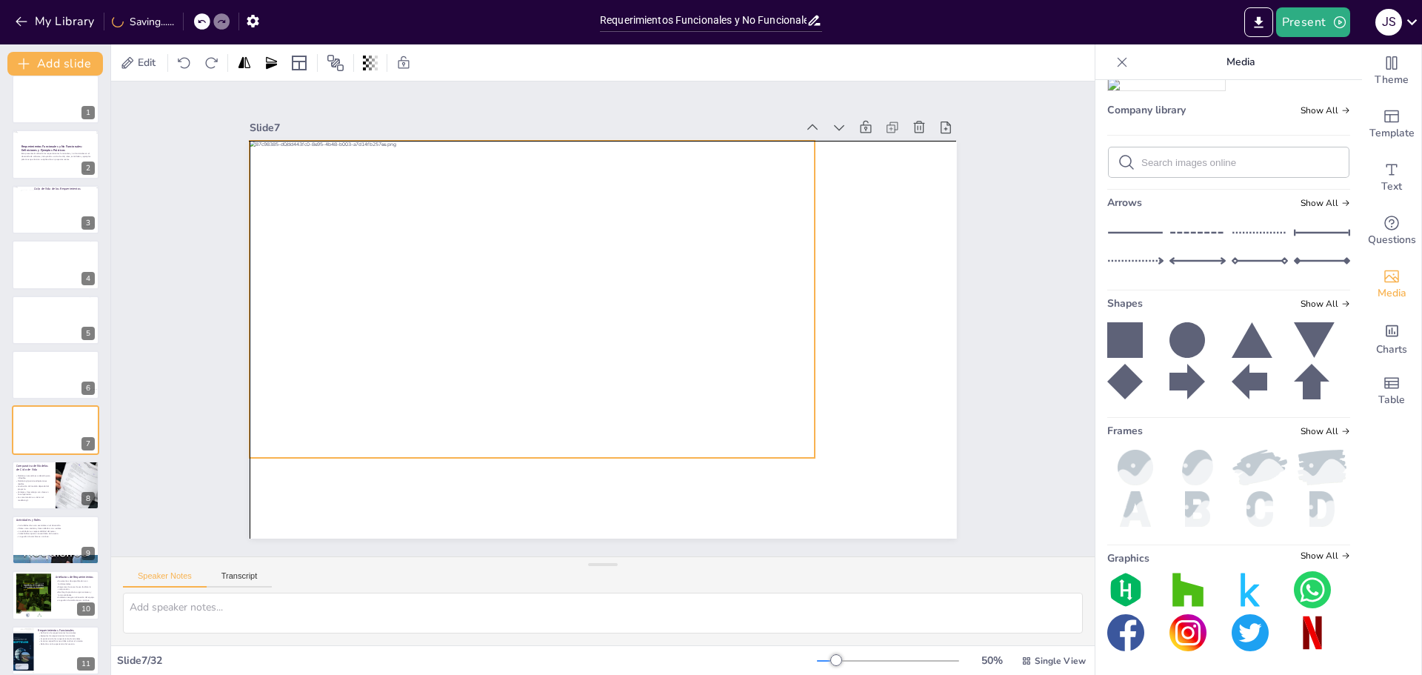
drag, startPoint x: 619, startPoint y: 371, endPoint x: 596, endPoint y: 344, distance: 35.2
click at [596, 344] on div at bounding box center [533, 299] width 566 height 317
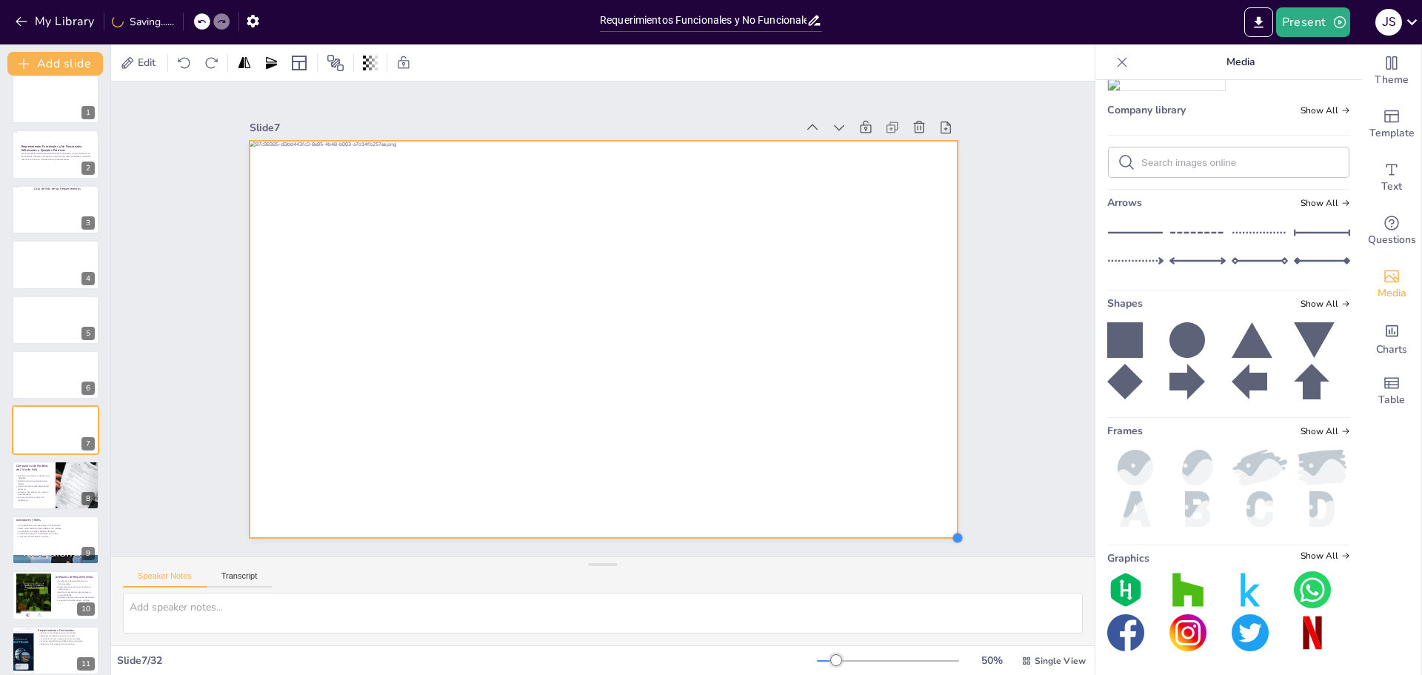
drag, startPoint x: 804, startPoint y: 455, endPoint x: 918, endPoint y: 535, distance: 139.3
click at [918, 535] on div "Slide 1 Slide 2 Requerimientos Funcionales y No Funcionales: Definiciones y Eje…" at bounding box center [603, 318] width 984 height 475
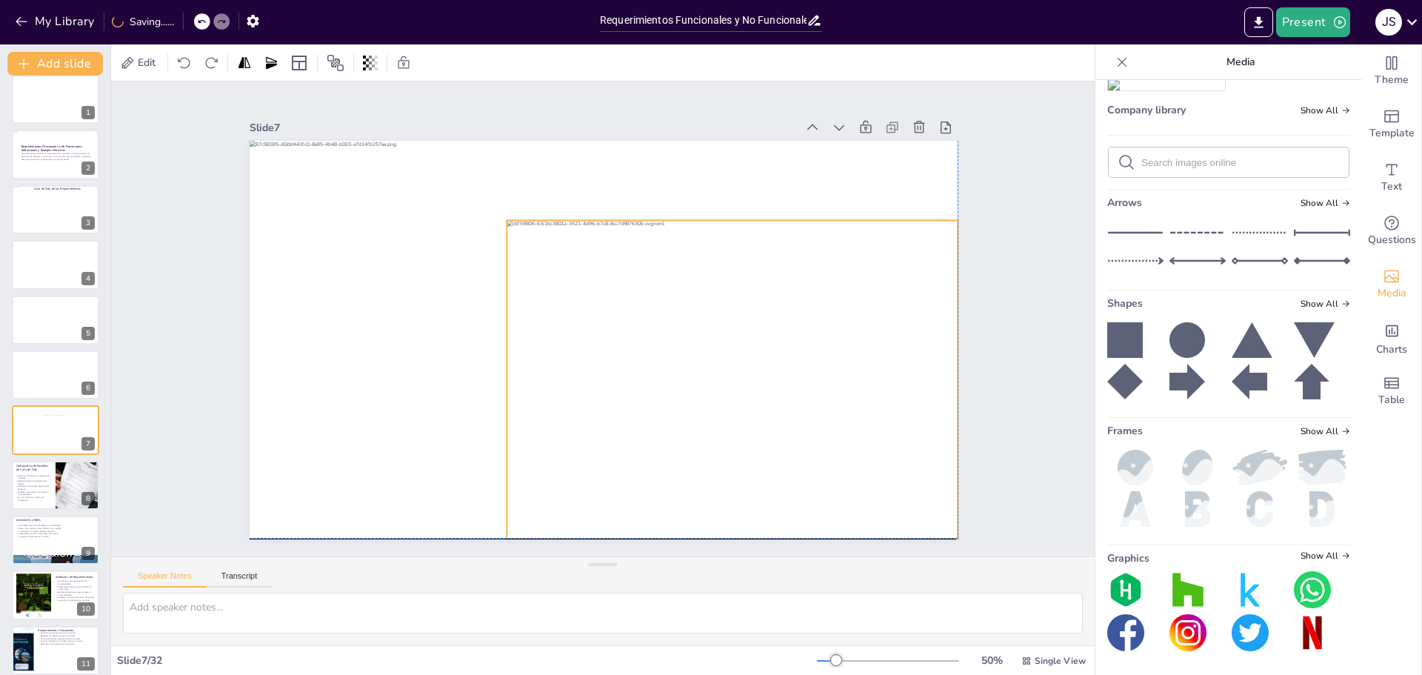
drag, startPoint x: 561, startPoint y: 271, endPoint x: 687, endPoint y: 311, distance: 132.1
click at [687, 311] on div at bounding box center [732, 379] width 451 height 319
click at [706, 326] on div at bounding box center [732, 379] width 451 height 319
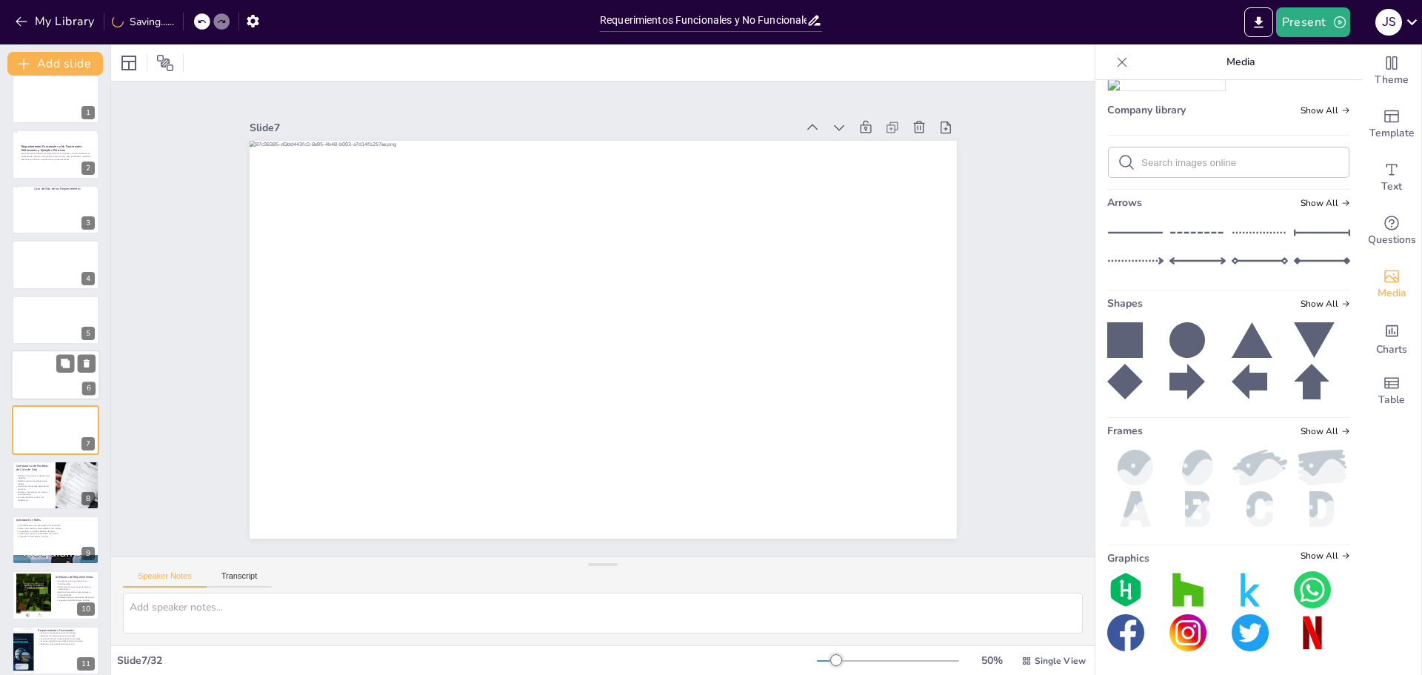
click at [66, 390] on div at bounding box center [56, 375] width 90 height 50
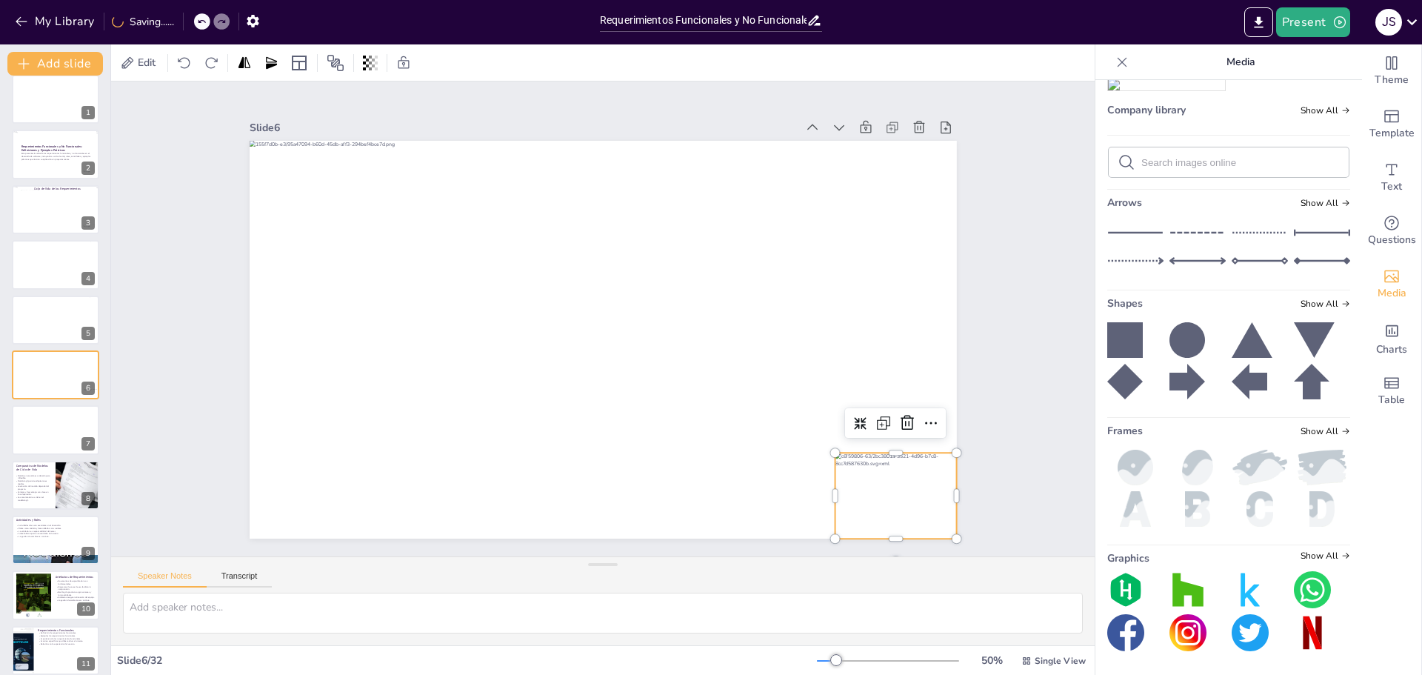
click at [907, 497] on div at bounding box center [895, 496] width 121 height 86
click at [66, 433] on div at bounding box center [56, 430] width 90 height 50
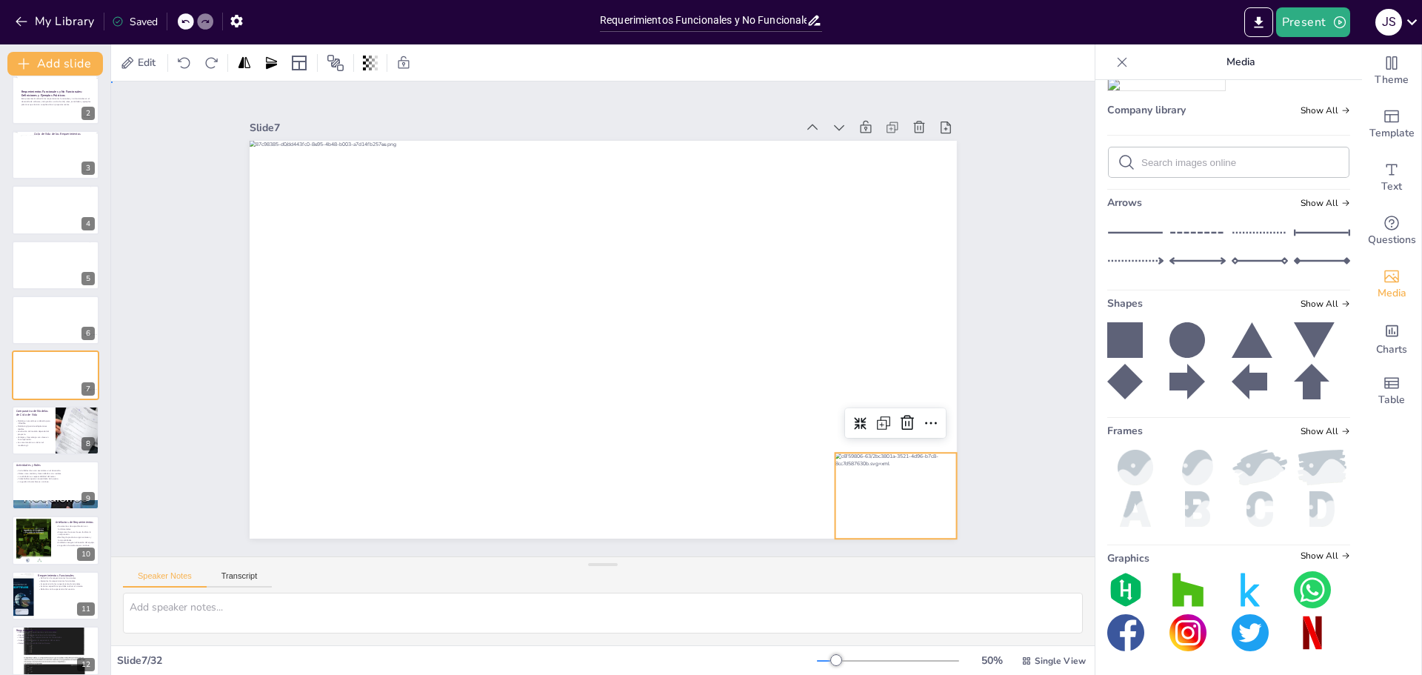
click at [978, 428] on div "Slide 1 Slide 2 Requerimientos Funcionales y No Funcionales: Definiciones y Eje…" at bounding box center [603, 318] width 790 height 439
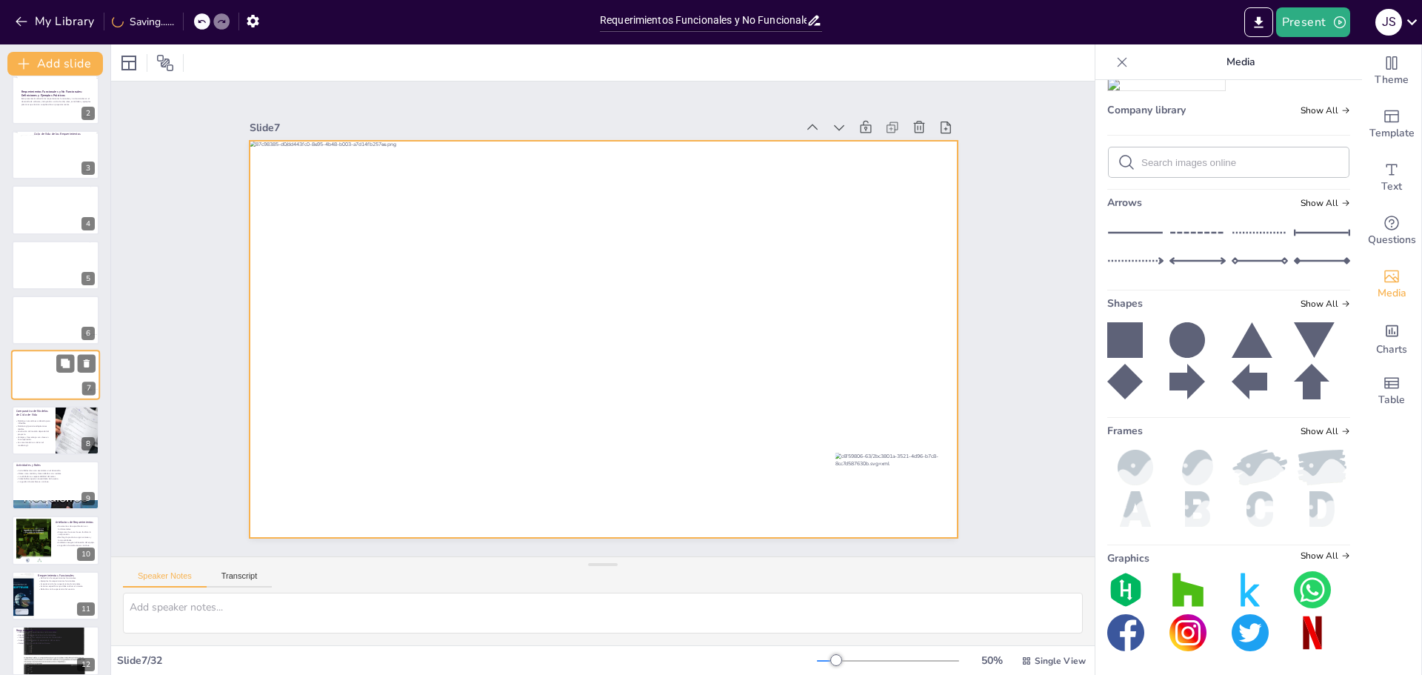
click at [43, 379] on div at bounding box center [56, 375] width 90 height 50
click at [64, 389] on div at bounding box center [56, 375] width 90 height 50
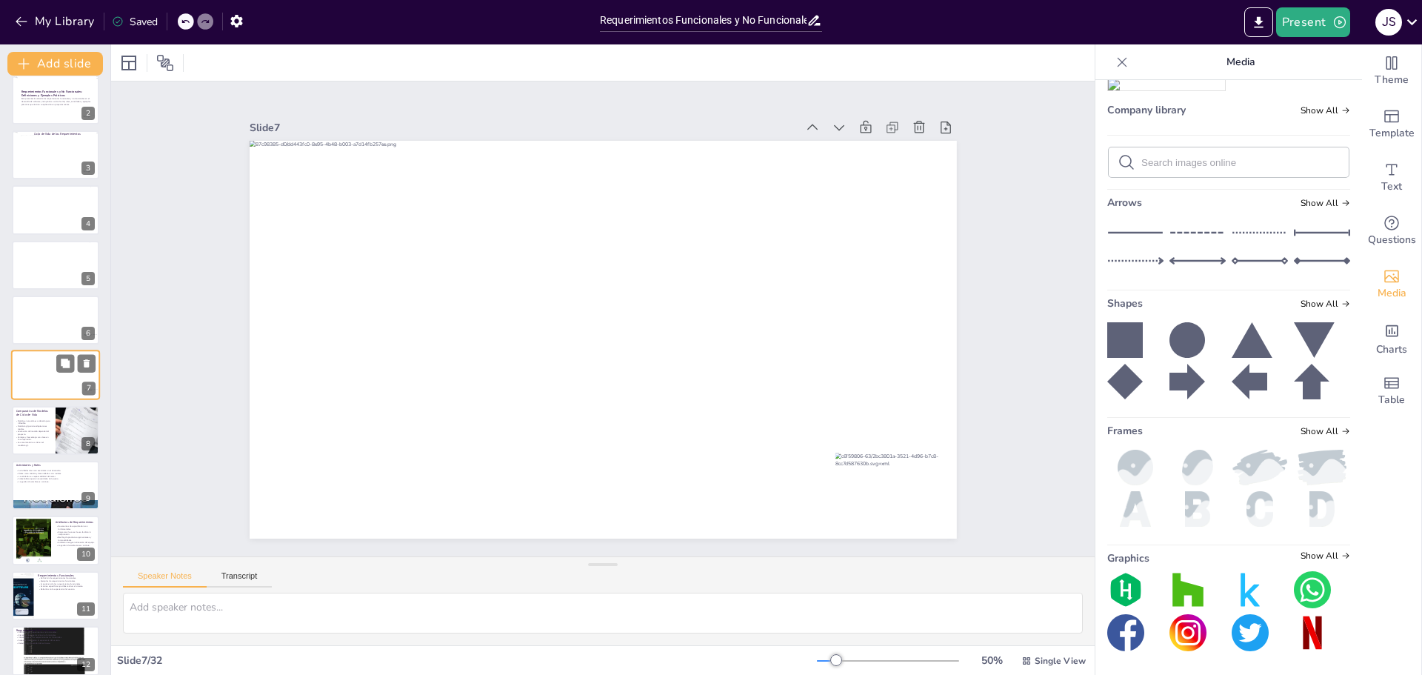
click at [70, 386] on div at bounding box center [56, 375] width 90 height 50
click at [61, 64] on button "Add slide" at bounding box center [55, 64] width 96 height 24
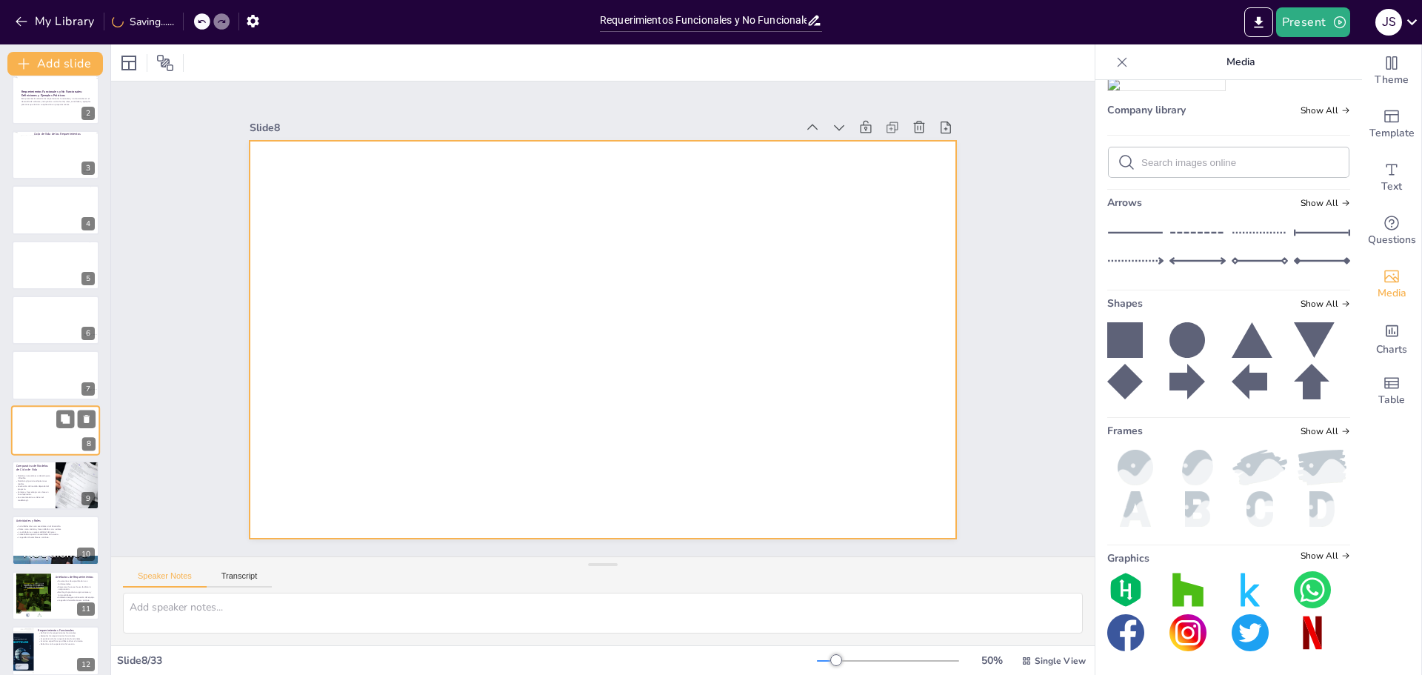
click at [48, 427] on div at bounding box center [55, 430] width 89 height 50
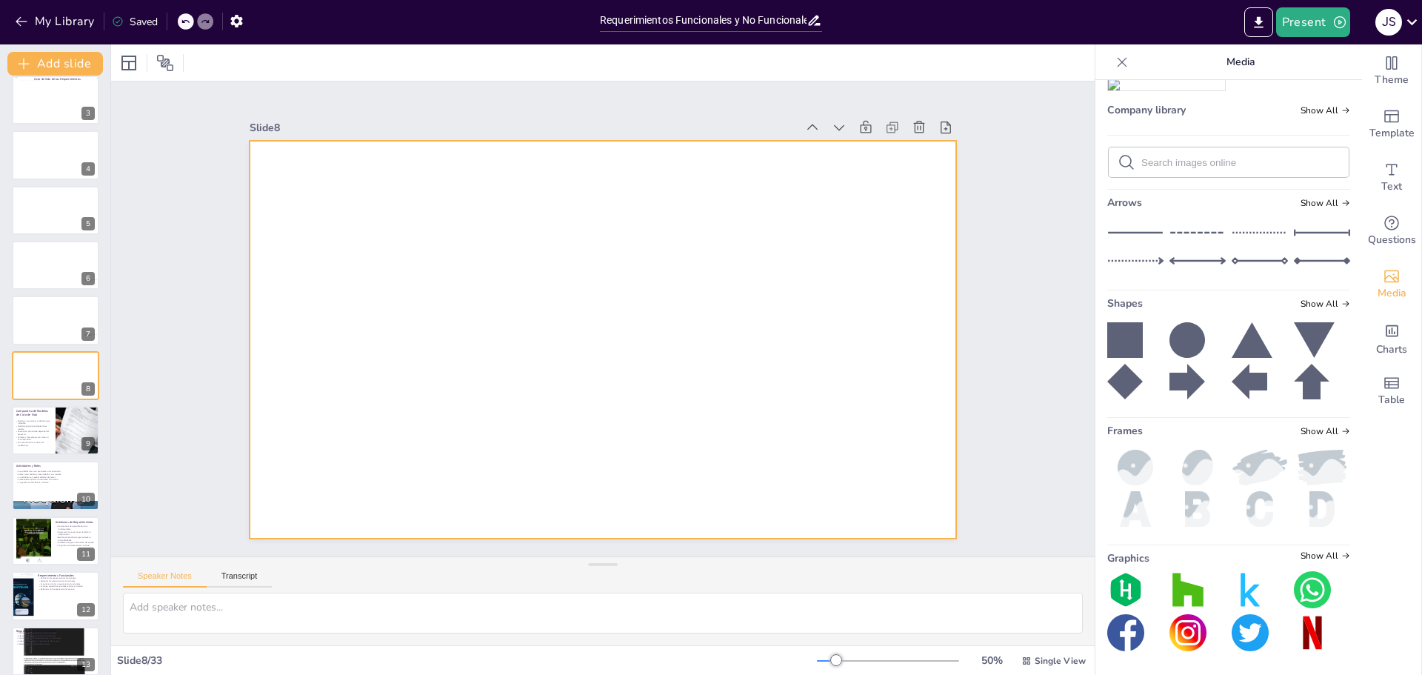
scroll to position [774, 0]
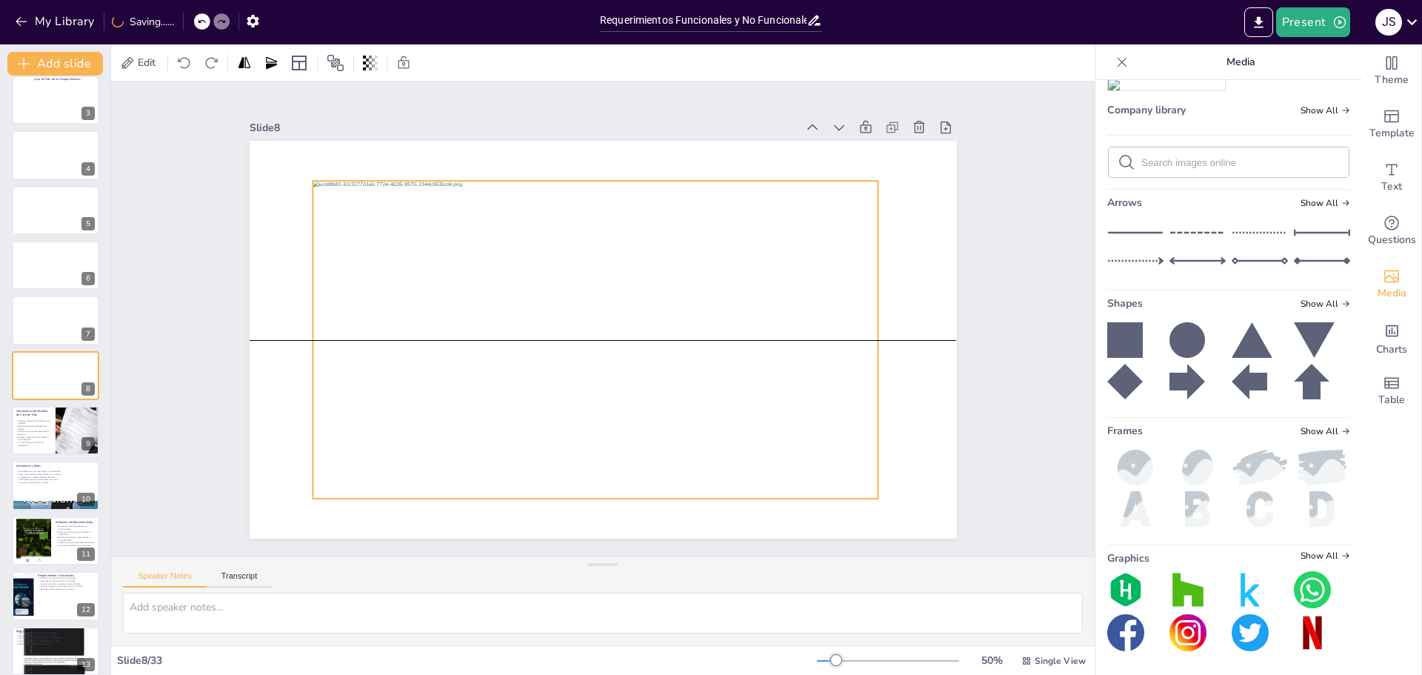
click at [644, 335] on div at bounding box center [596, 340] width 566 height 318
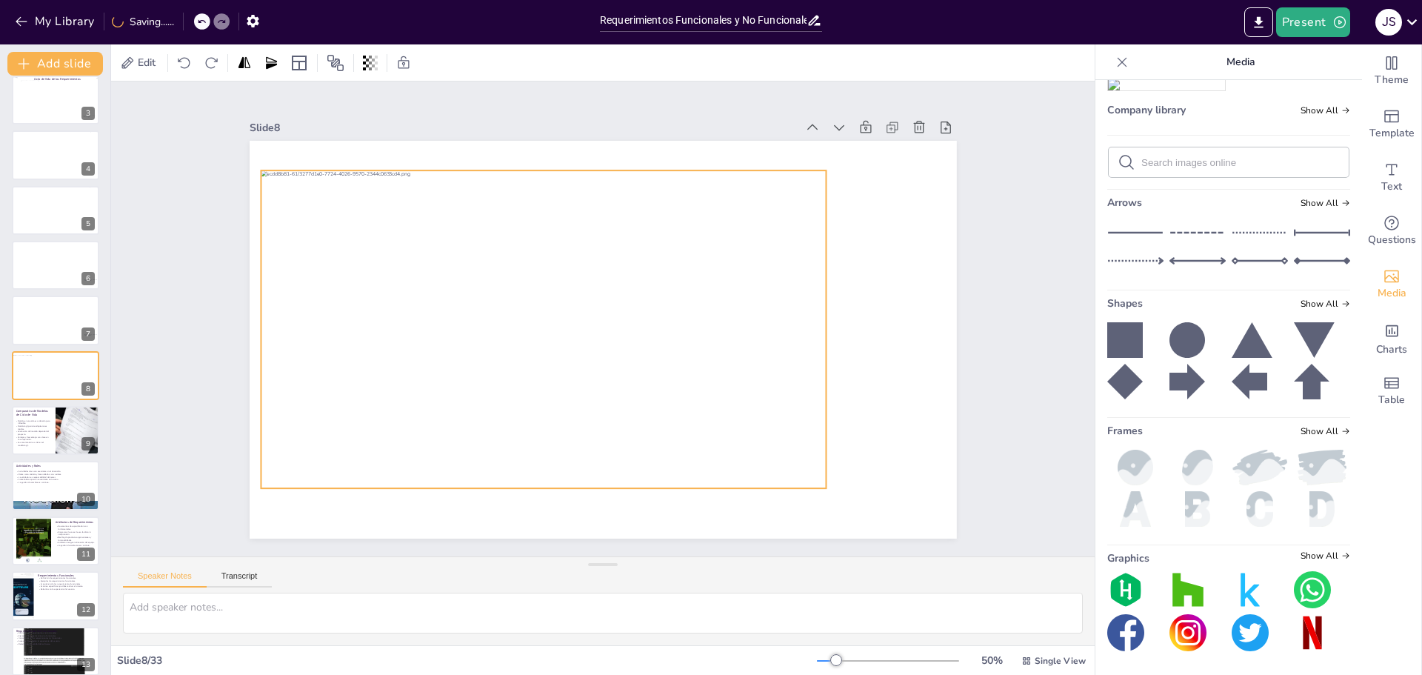
scroll to position [775, 0]
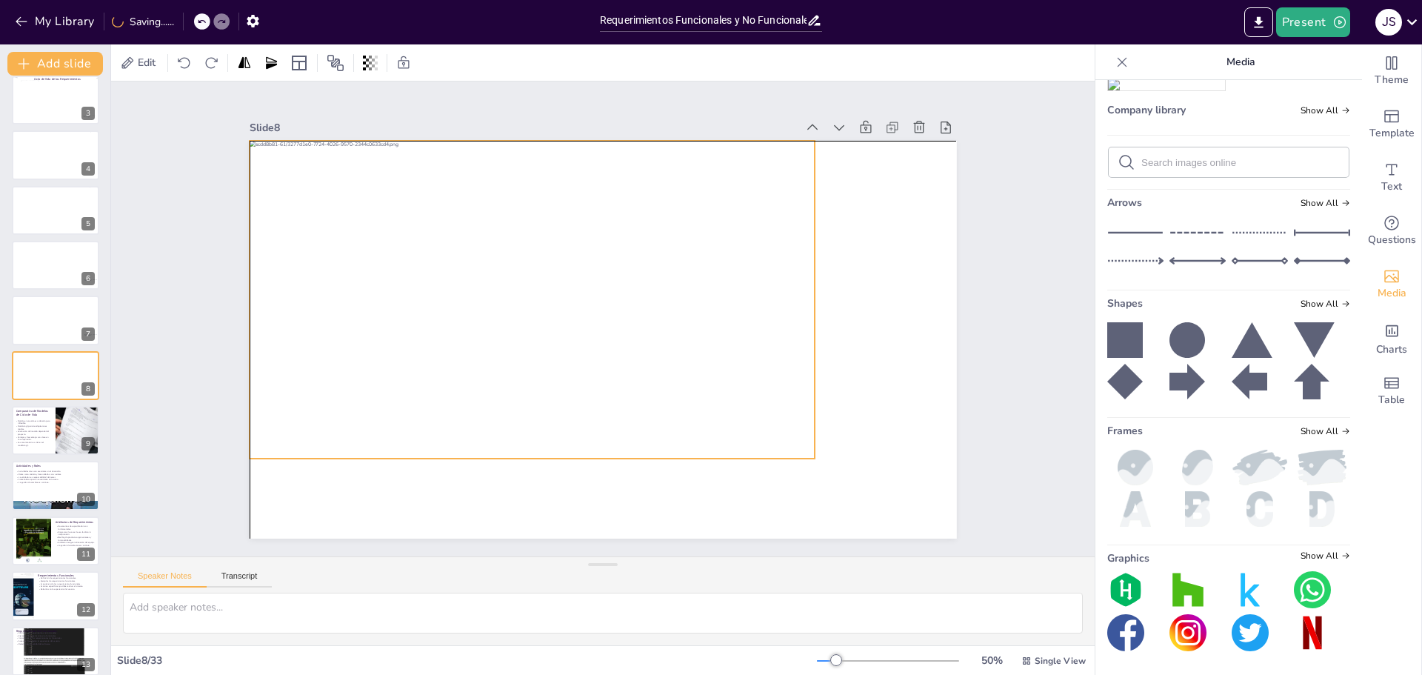
drag, startPoint x: 593, startPoint y: 322, endPoint x: 580, endPoint y: 295, distance: 30.2
click at [580, 295] on div at bounding box center [535, 292] width 596 height 375
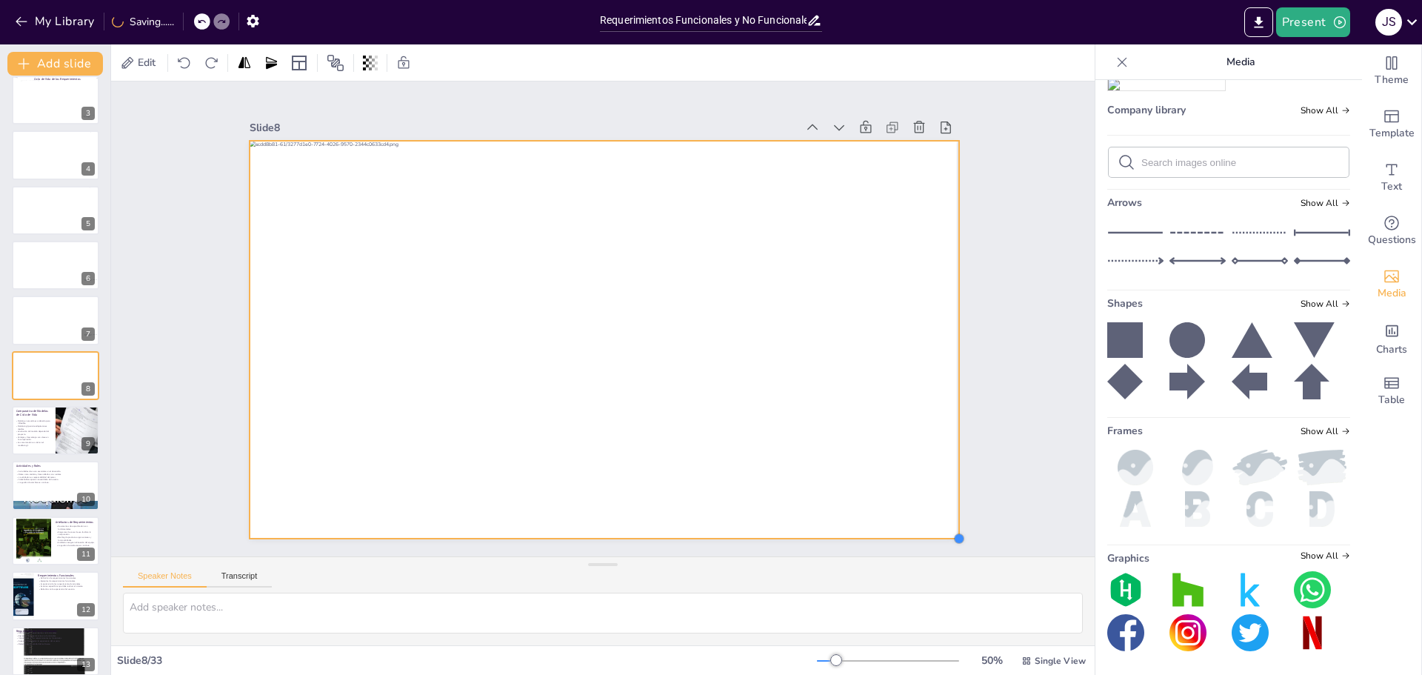
drag, startPoint x: 804, startPoint y: 454, endPoint x: 936, endPoint y: 535, distance: 154.0
click at [936, 535] on div "Slide 1 Slide 2 Requerimientos Funcionales y No Funcionales: Definiciones y Eje…" at bounding box center [603, 318] width 984 height 475
click at [43, 369] on div at bounding box center [56, 375] width 90 height 50
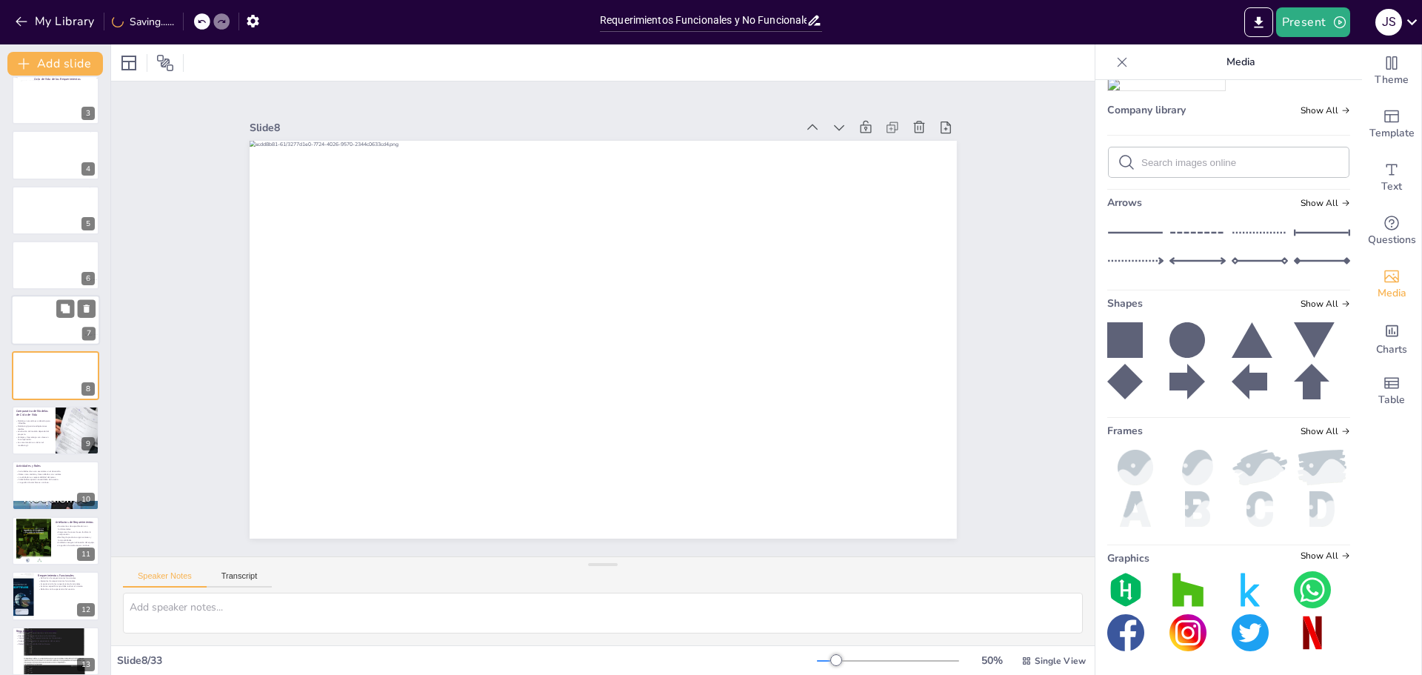
click at [45, 326] on div at bounding box center [56, 321] width 90 height 50
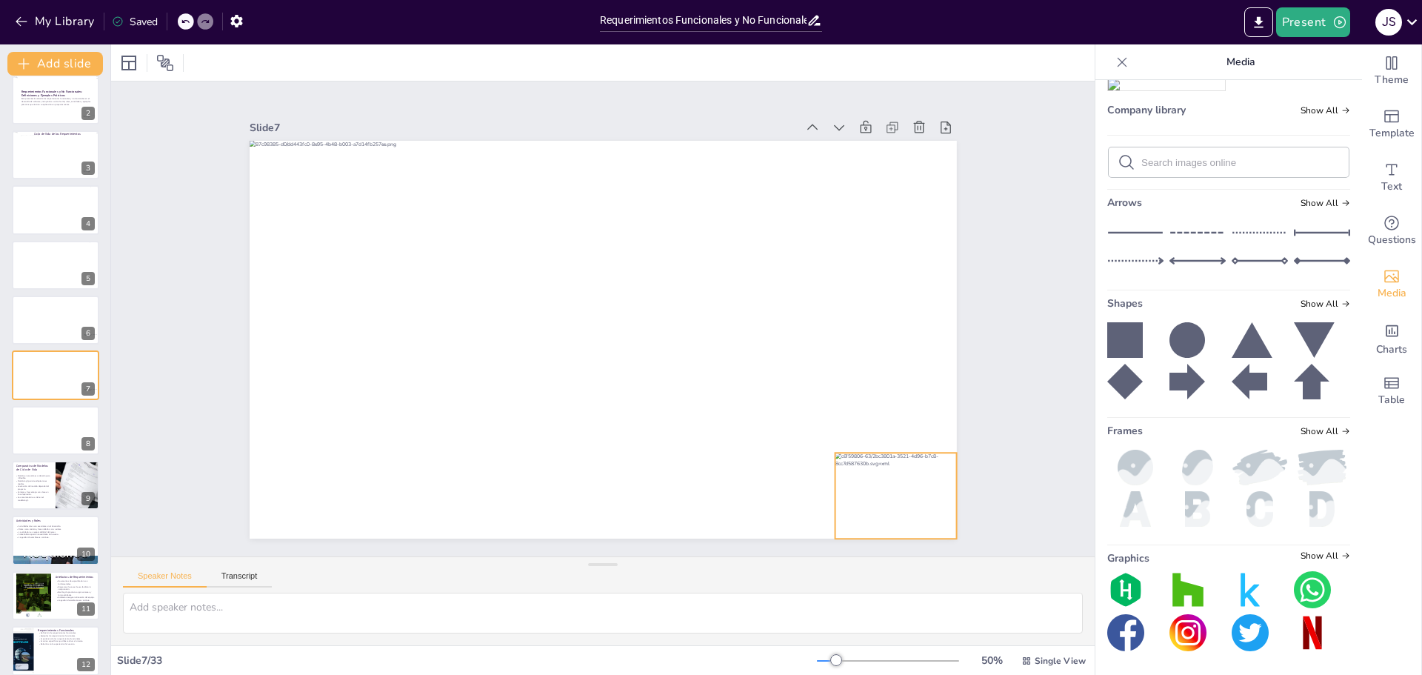
click at [879, 498] on div at bounding box center [895, 496] width 121 height 86
click at [61, 427] on button at bounding box center [65, 419] width 18 height 18
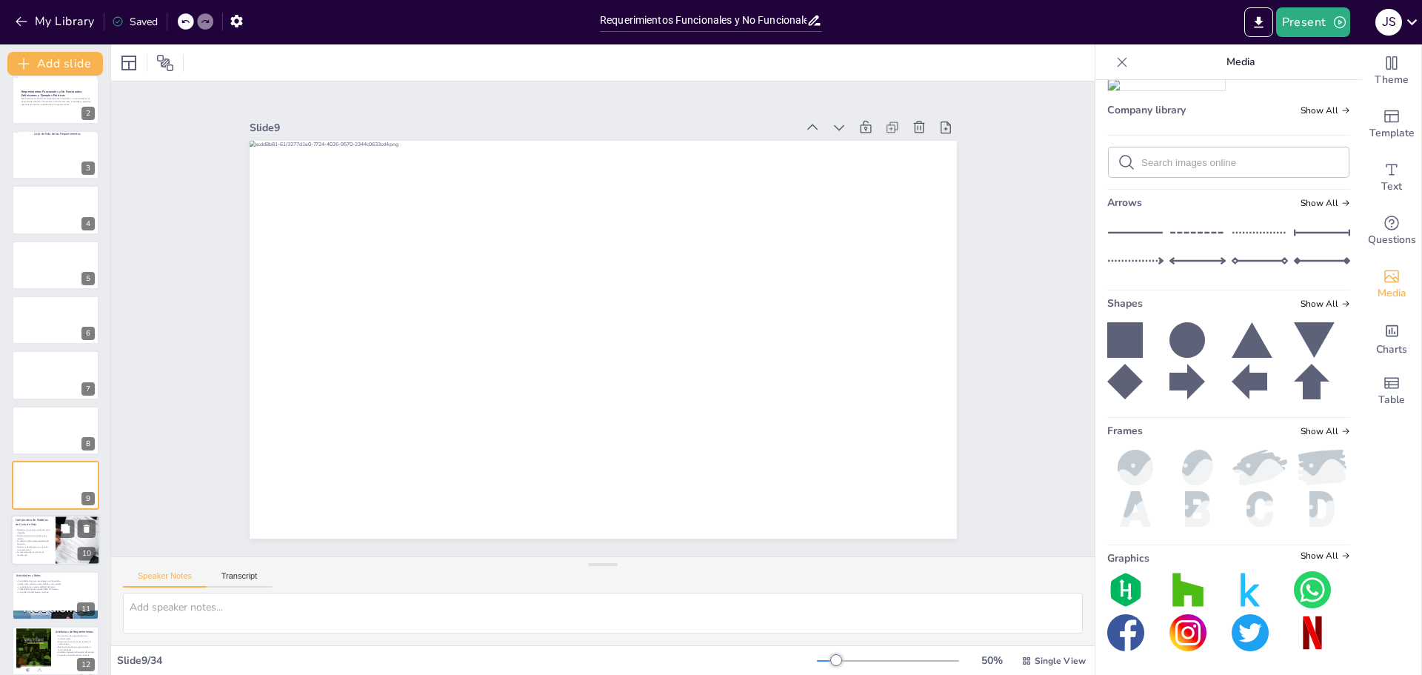
scroll to position [178, 0]
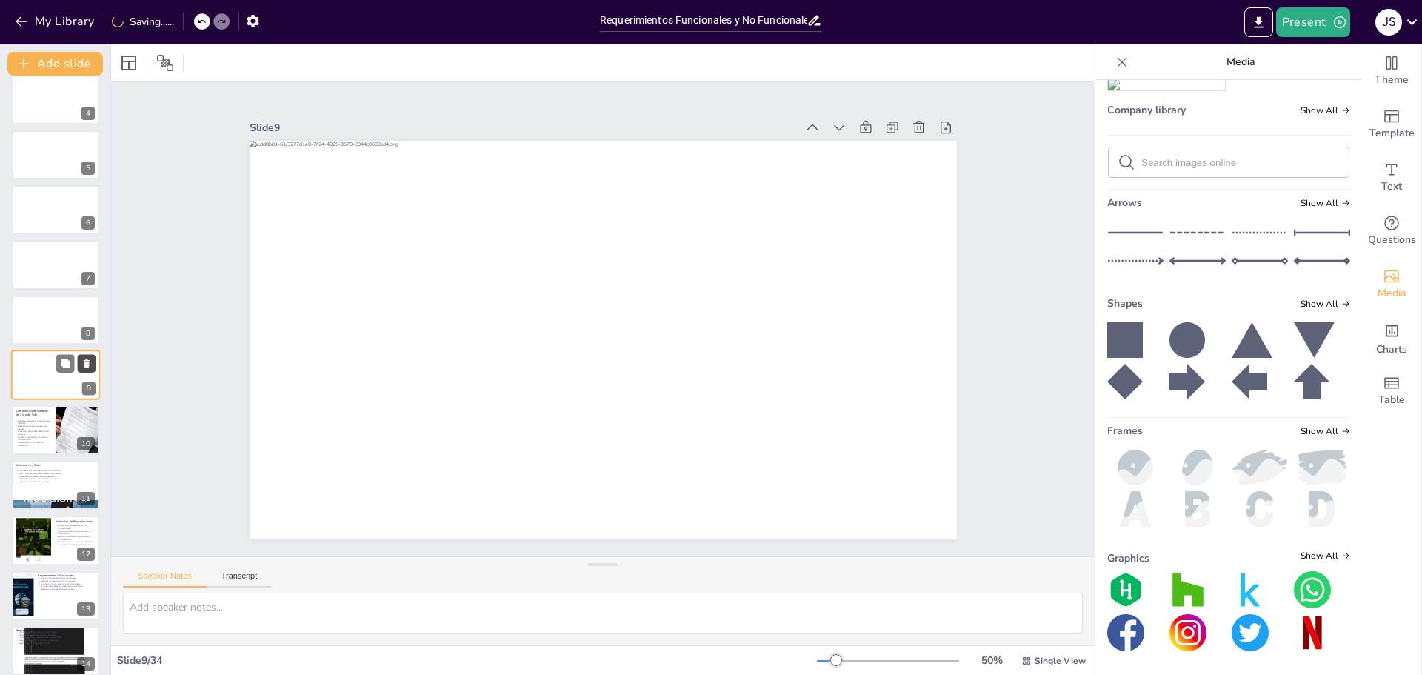
click at [85, 362] on icon at bounding box center [87, 363] width 6 height 8
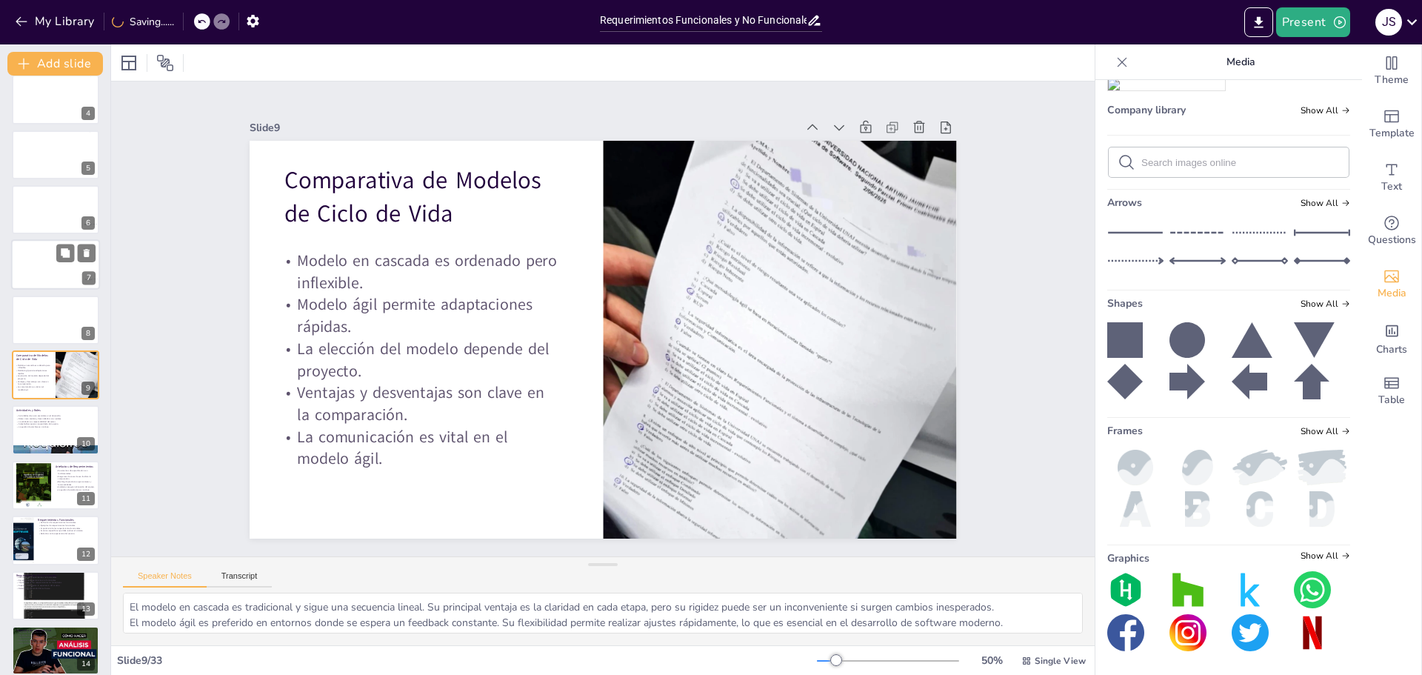
click at [50, 328] on div at bounding box center [55, 320] width 87 height 49
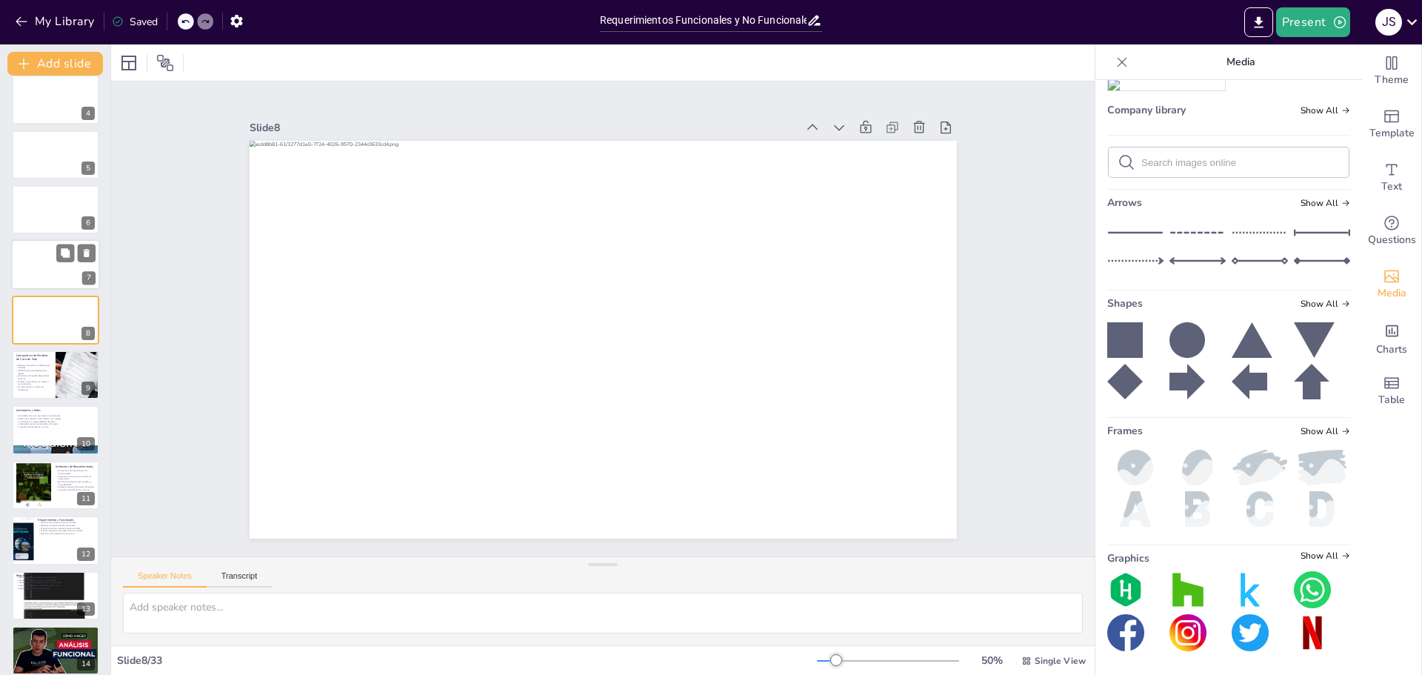
scroll to position [122, 0]
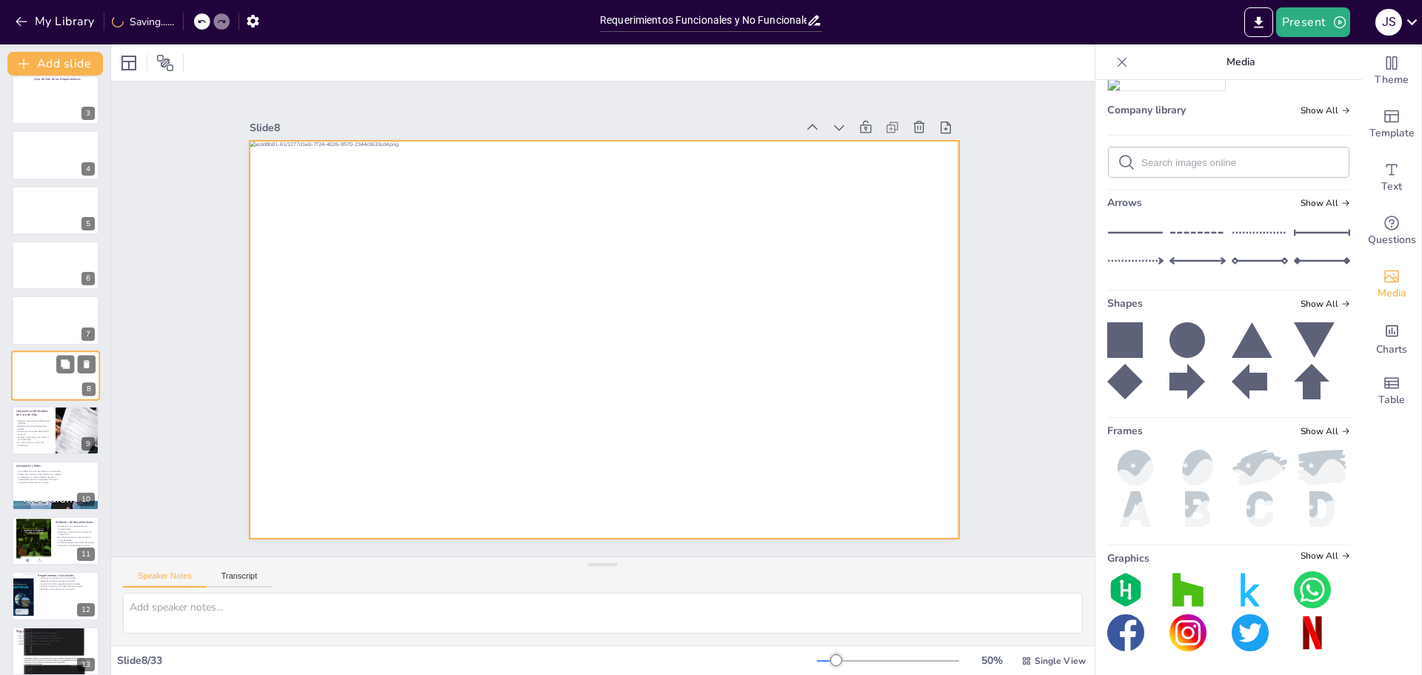
click at [64, 381] on div at bounding box center [56, 375] width 90 height 50
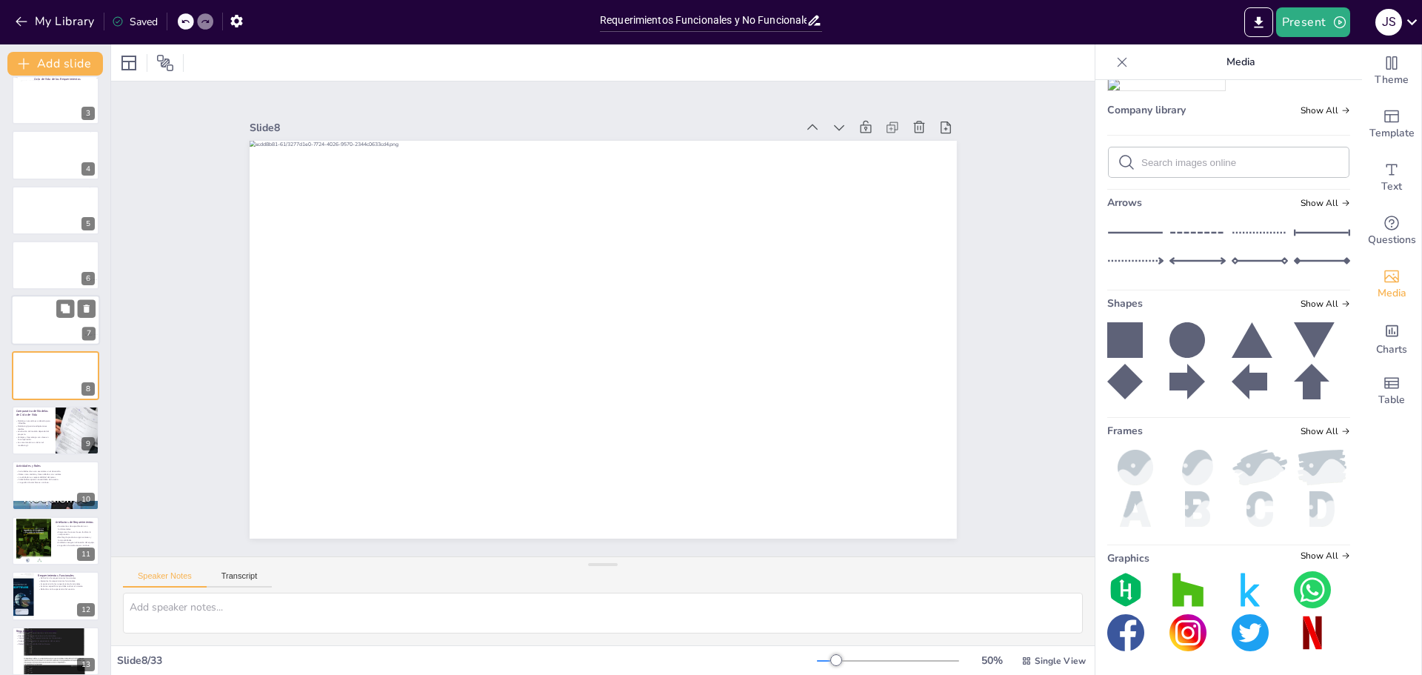
click at [43, 327] on div at bounding box center [56, 321] width 90 height 50
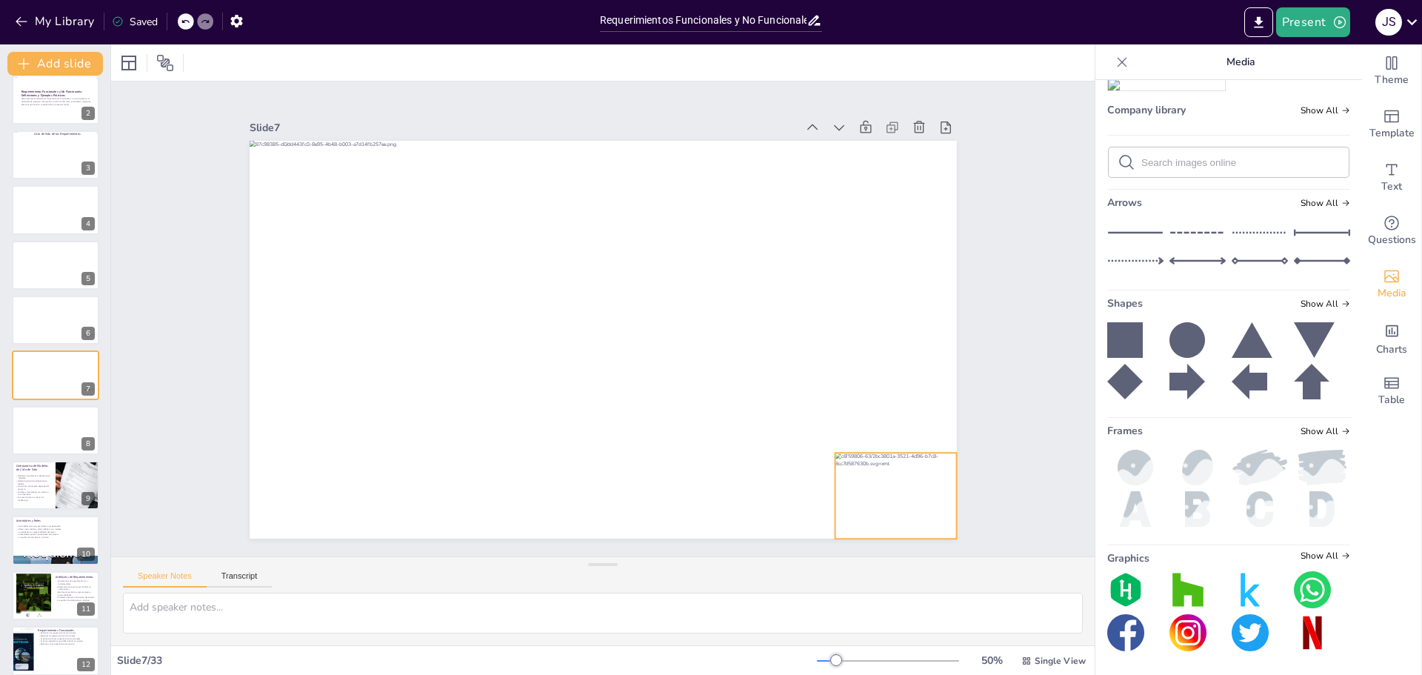
click at [890, 508] on div at bounding box center [895, 496] width 121 height 86
click at [52, 435] on div at bounding box center [55, 430] width 87 height 49
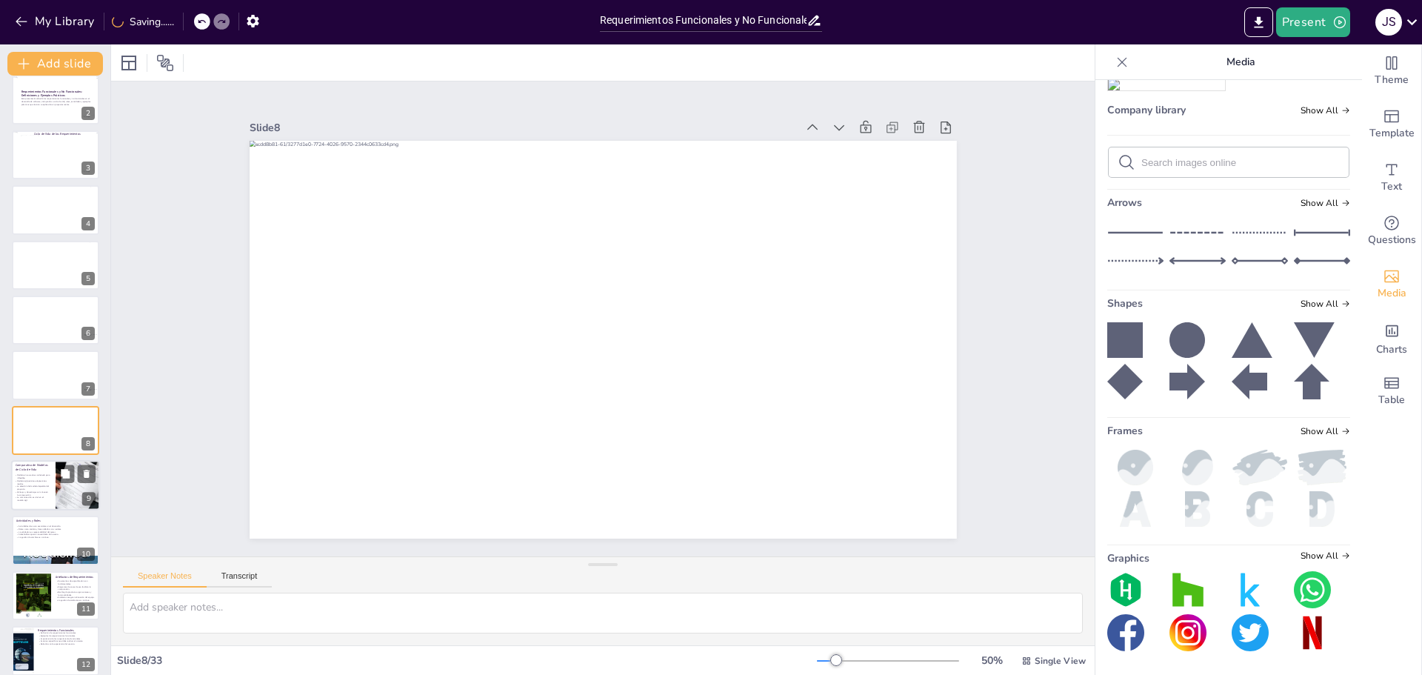
scroll to position [122, 0]
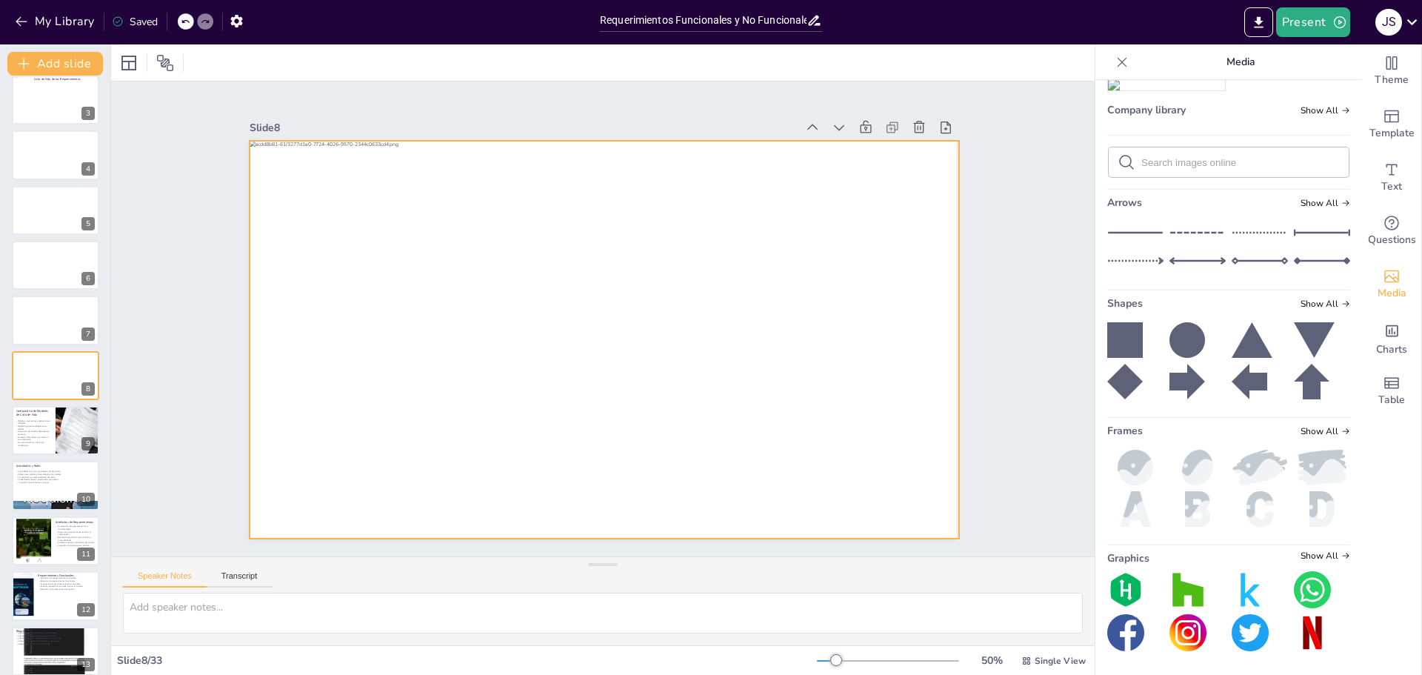
click at [823, 454] on div at bounding box center [605, 340] width 710 height 399
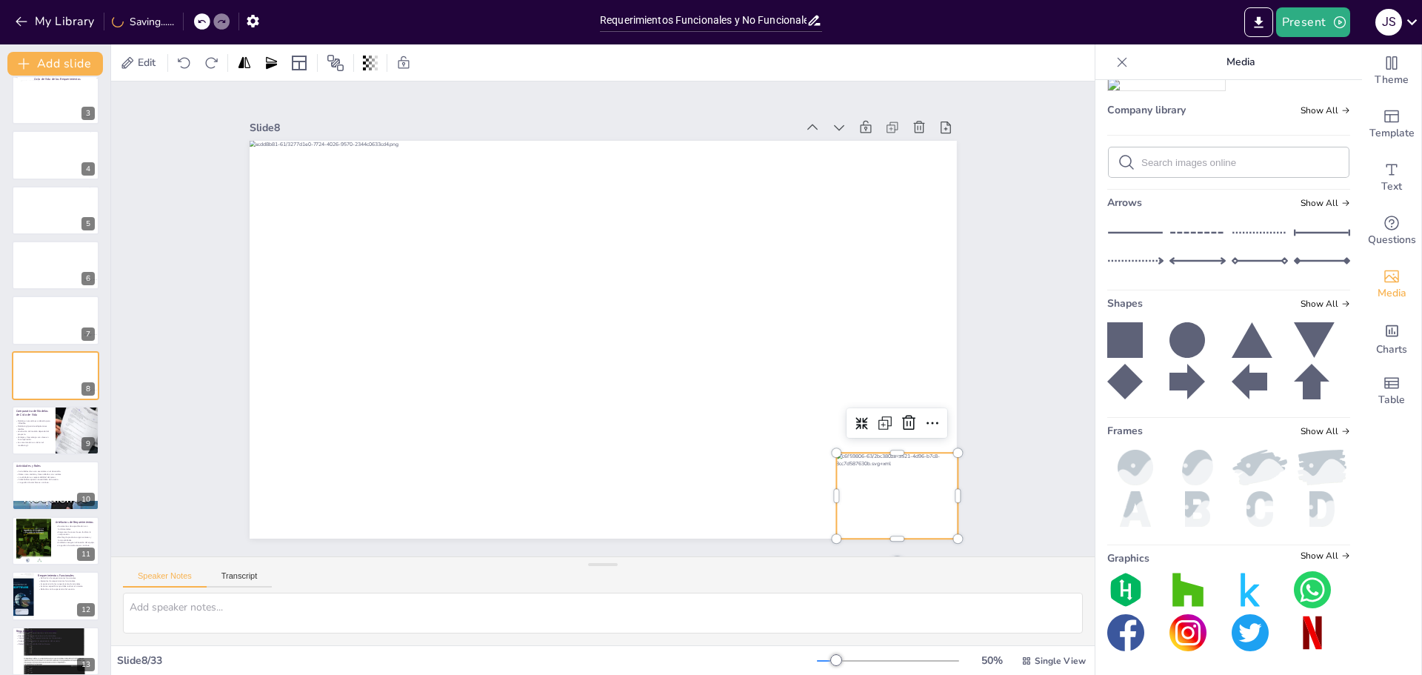
click at [961, 326] on div "Slide 1 Slide 2 Requerimientos Funcionales y No Funcionales: Definiciones y Eje…" at bounding box center [603, 318] width 790 height 439
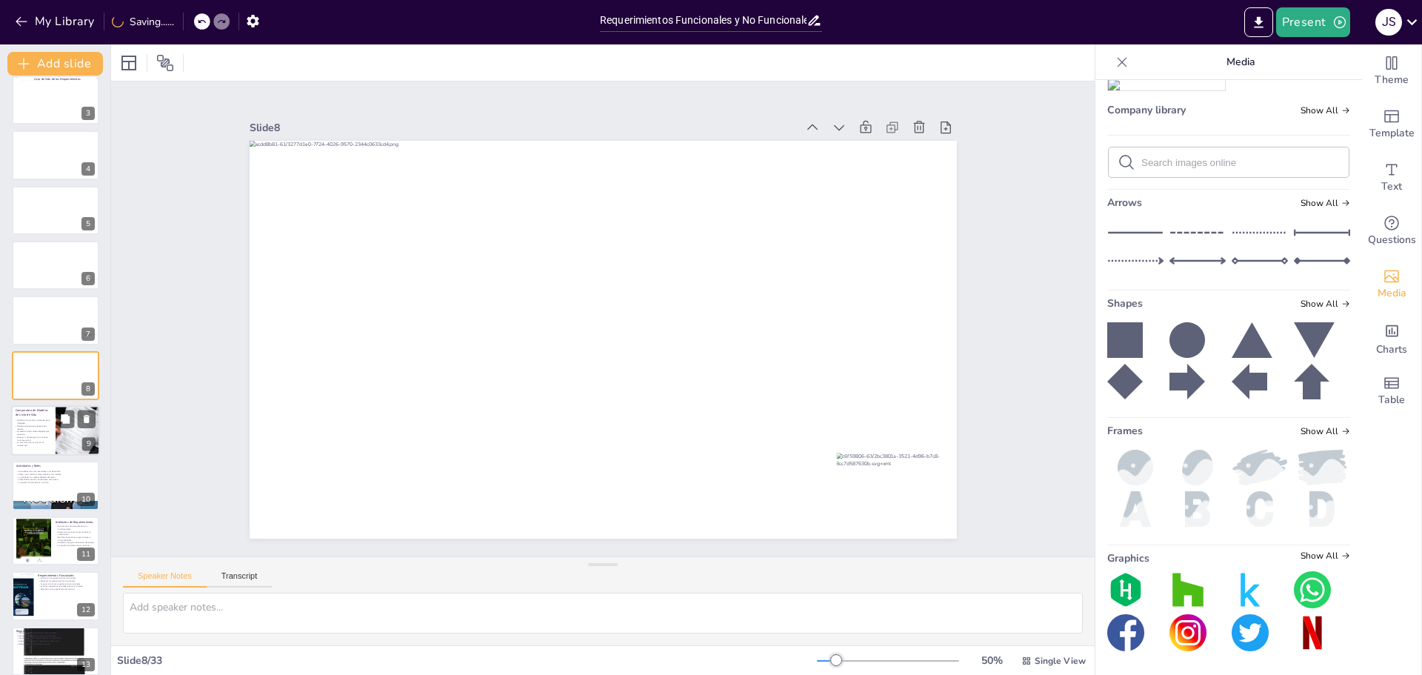
click at [43, 437] on p "Ventajas y desventajas son clave en la comparación." at bounding box center [32, 438] width 36 height 5
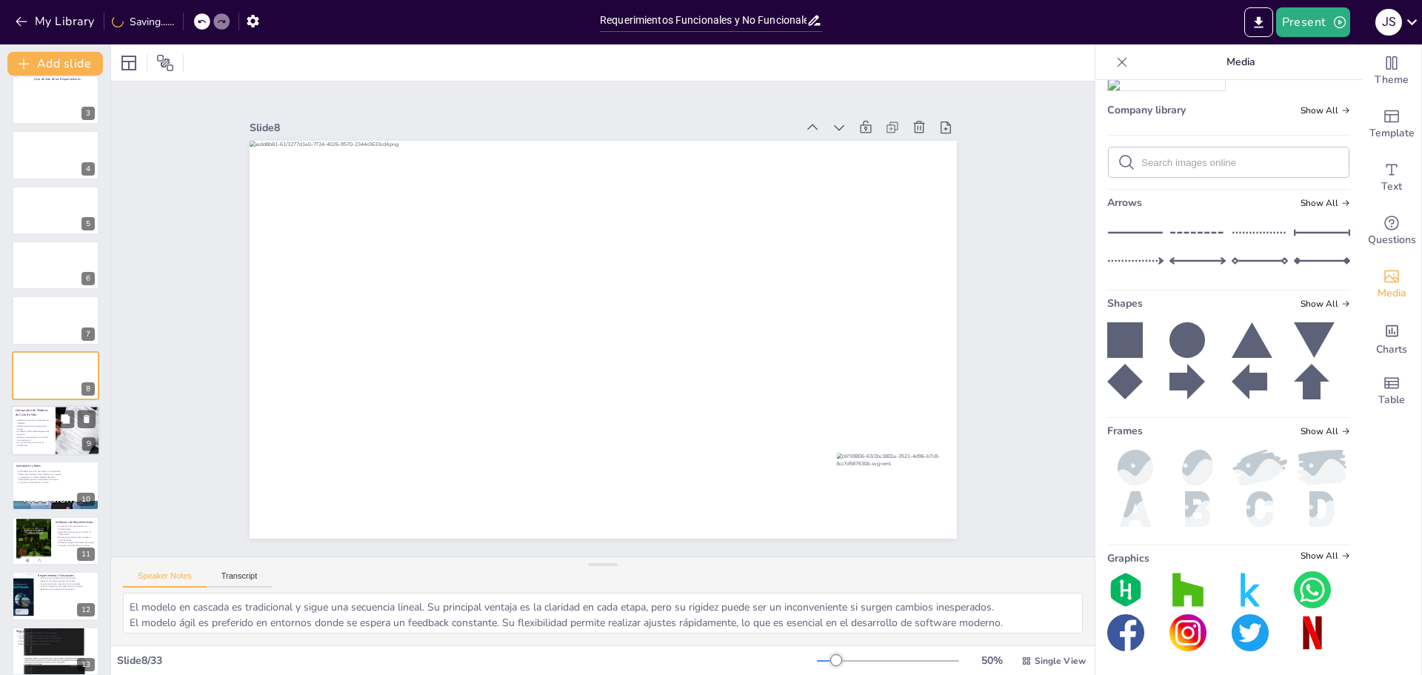
scroll to position [178, 0]
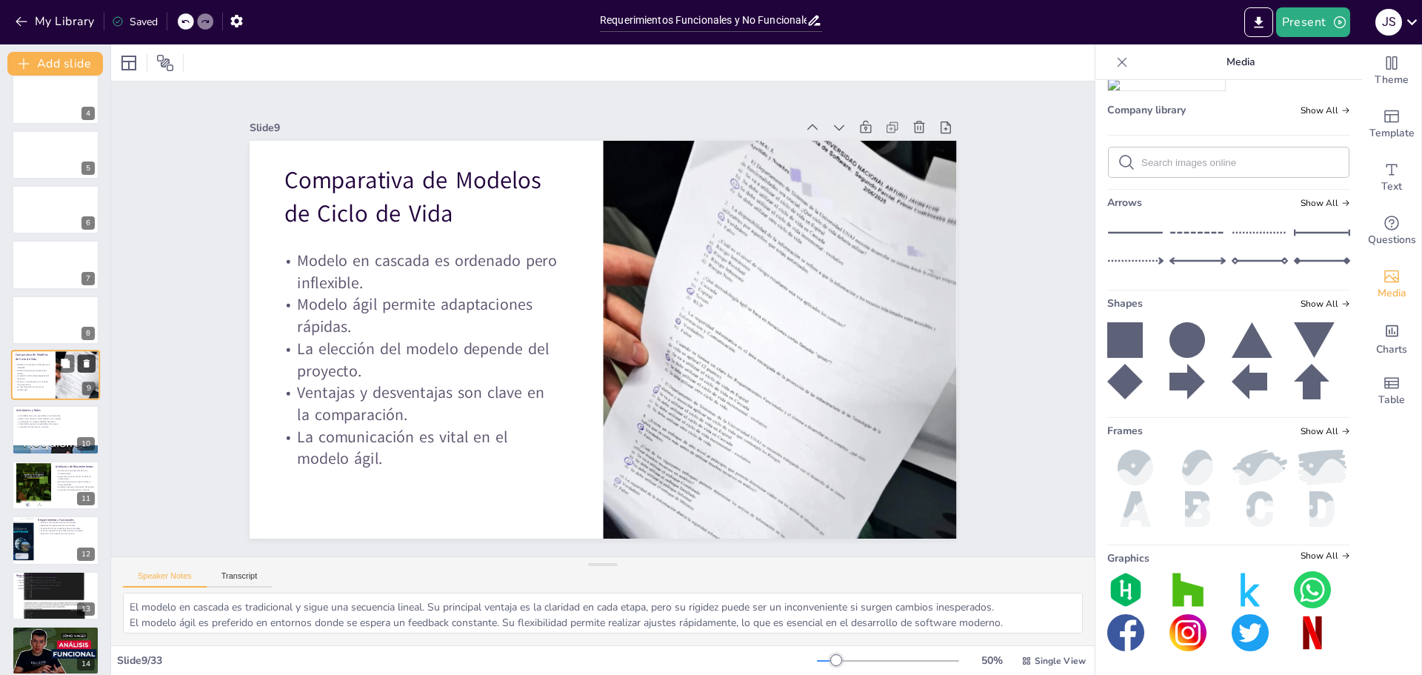
click at [88, 356] on button at bounding box center [87, 363] width 18 height 18
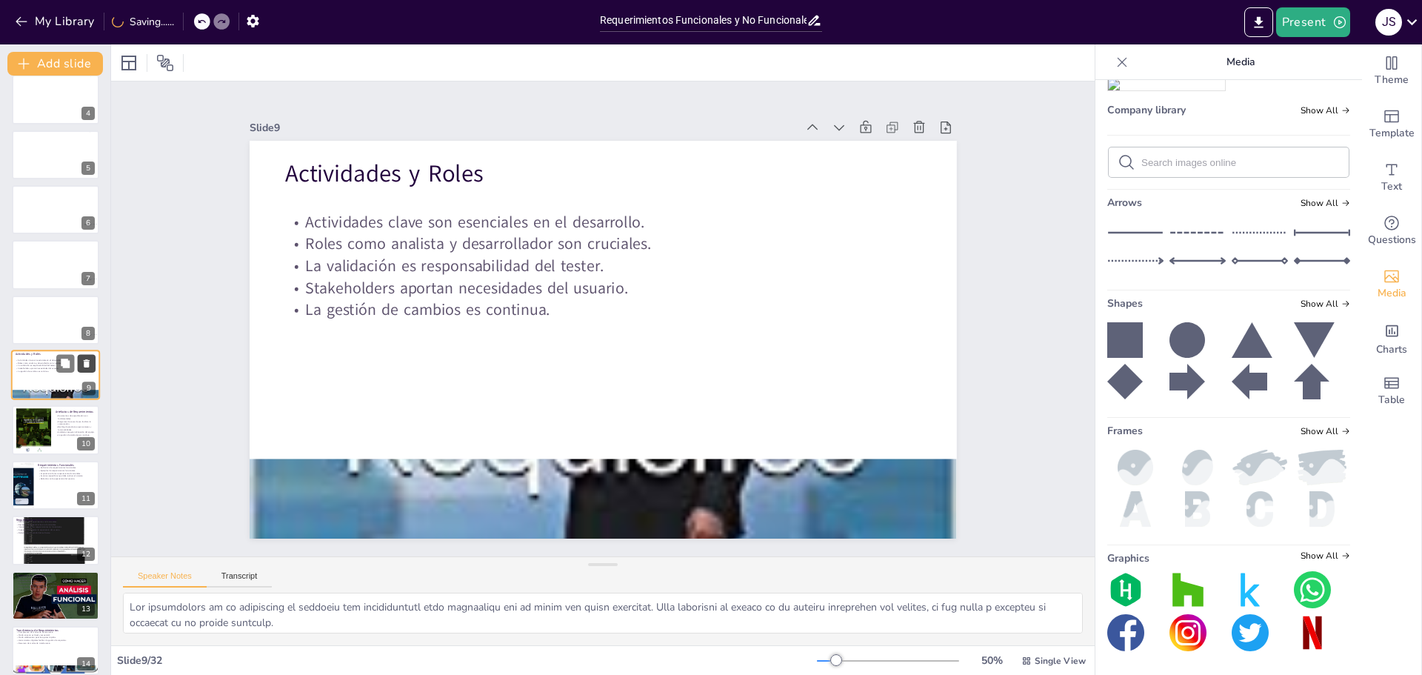
click at [88, 359] on icon at bounding box center [86, 364] width 10 height 10
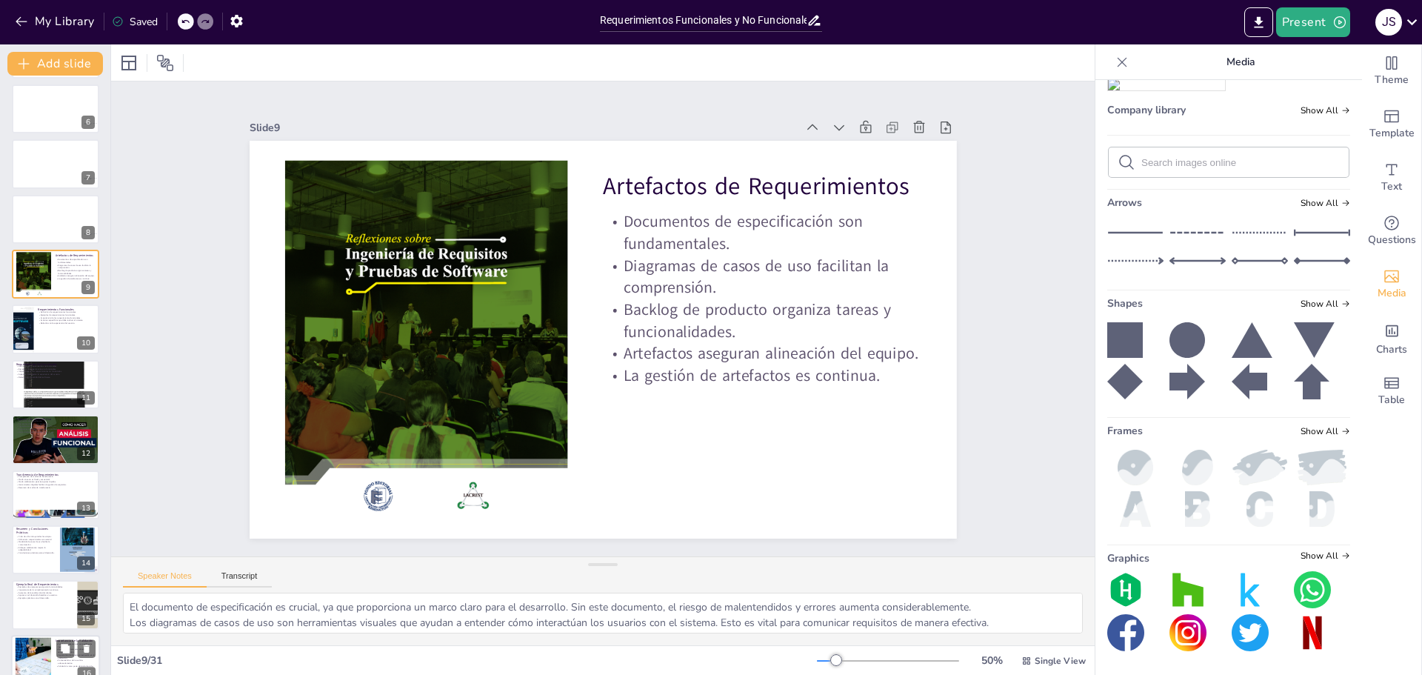
scroll to position [252, 0]
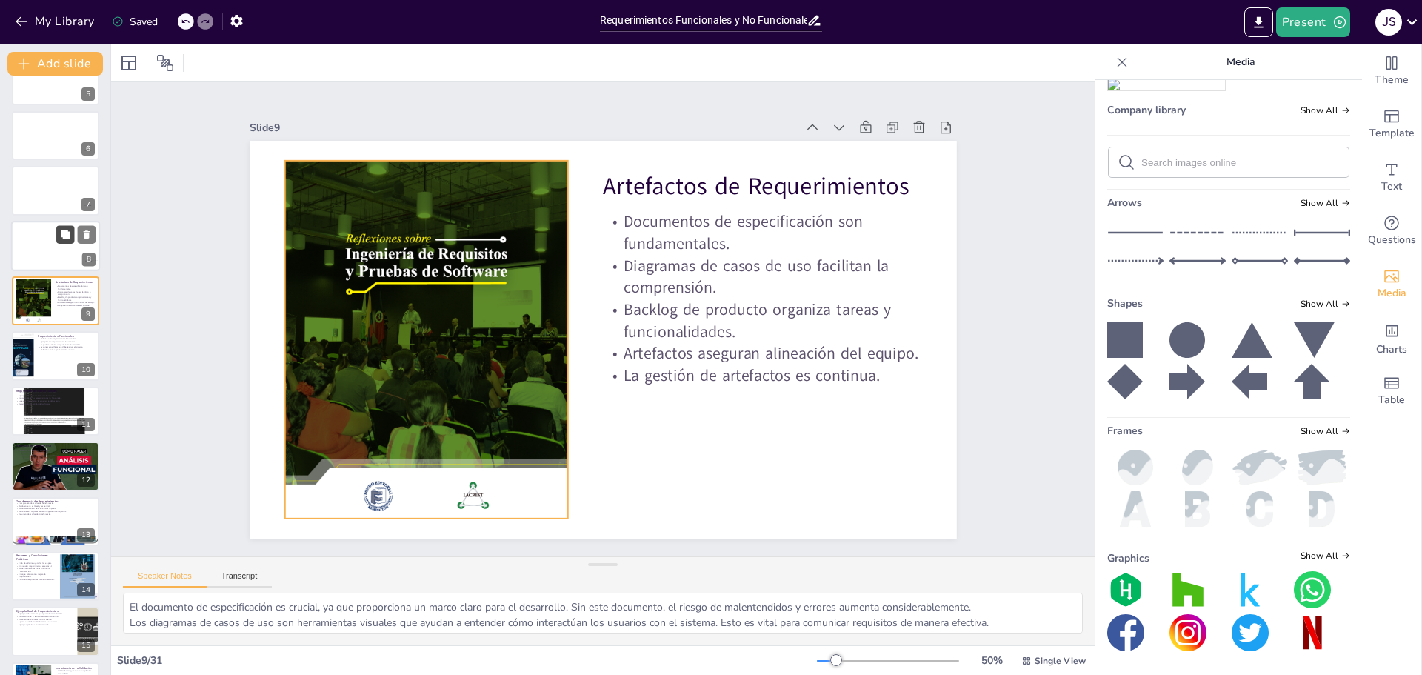
click at [46, 313] on div at bounding box center [33, 301] width 35 height 45
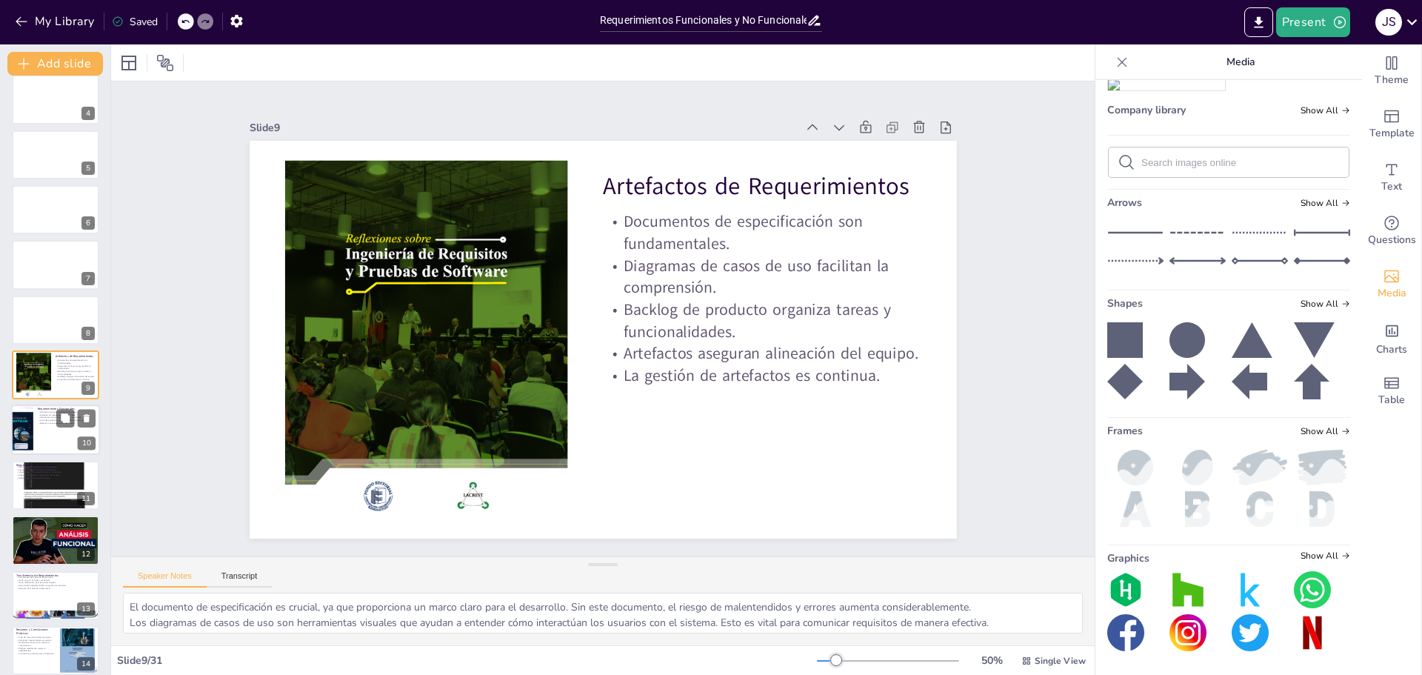
click at [48, 438] on div at bounding box center [55, 430] width 89 height 50
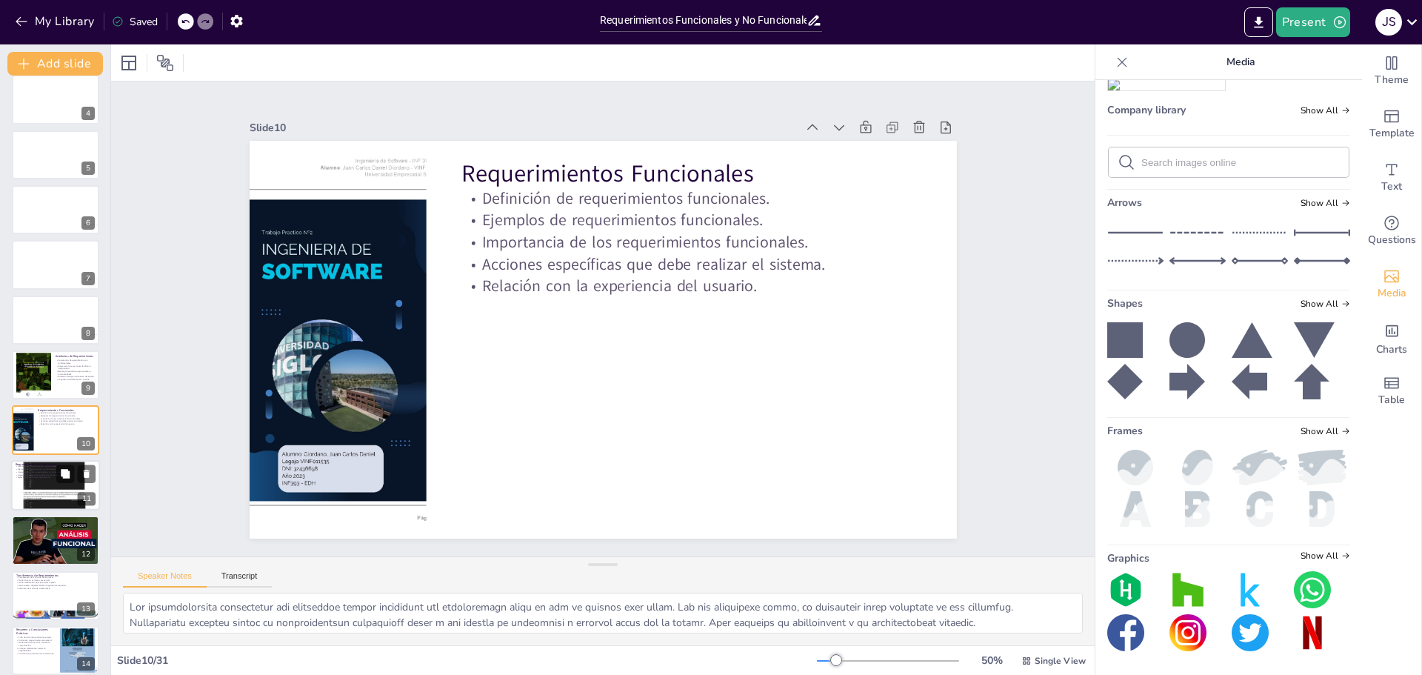
scroll to position [233, 0]
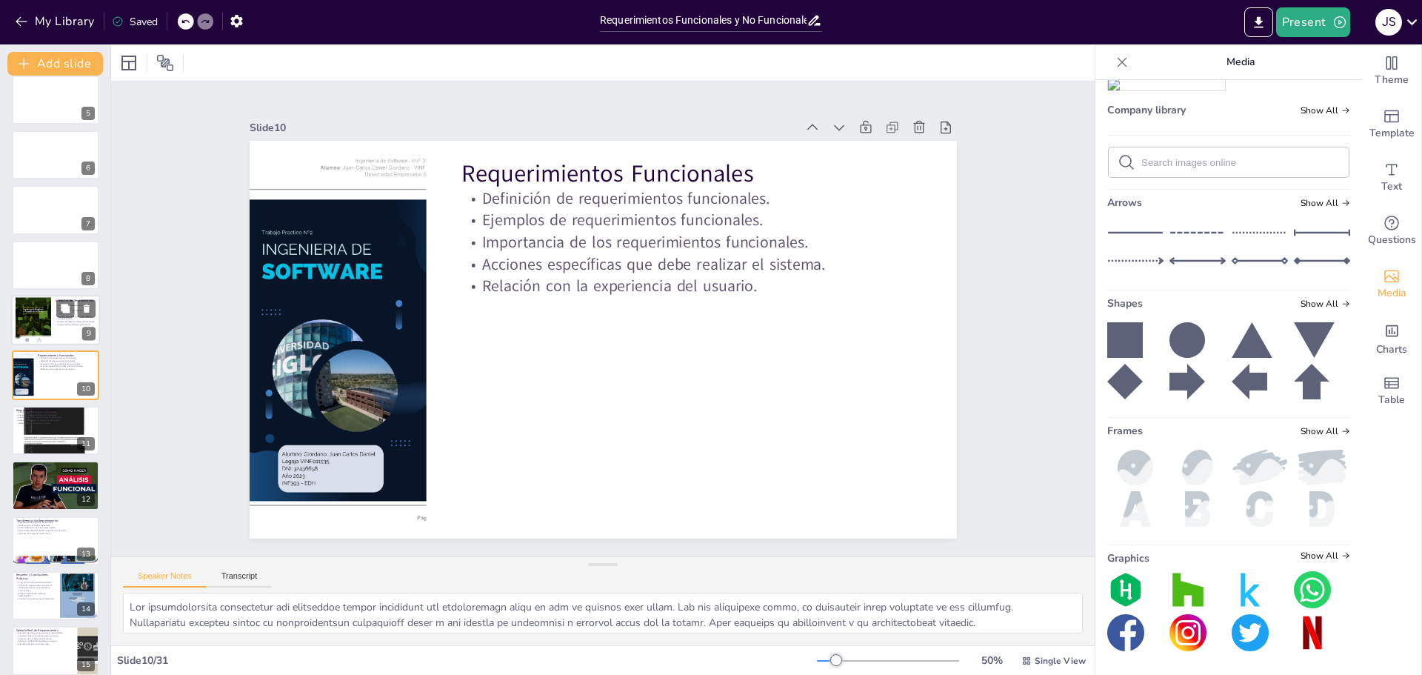
click at [51, 326] on div at bounding box center [55, 320] width 89 height 50
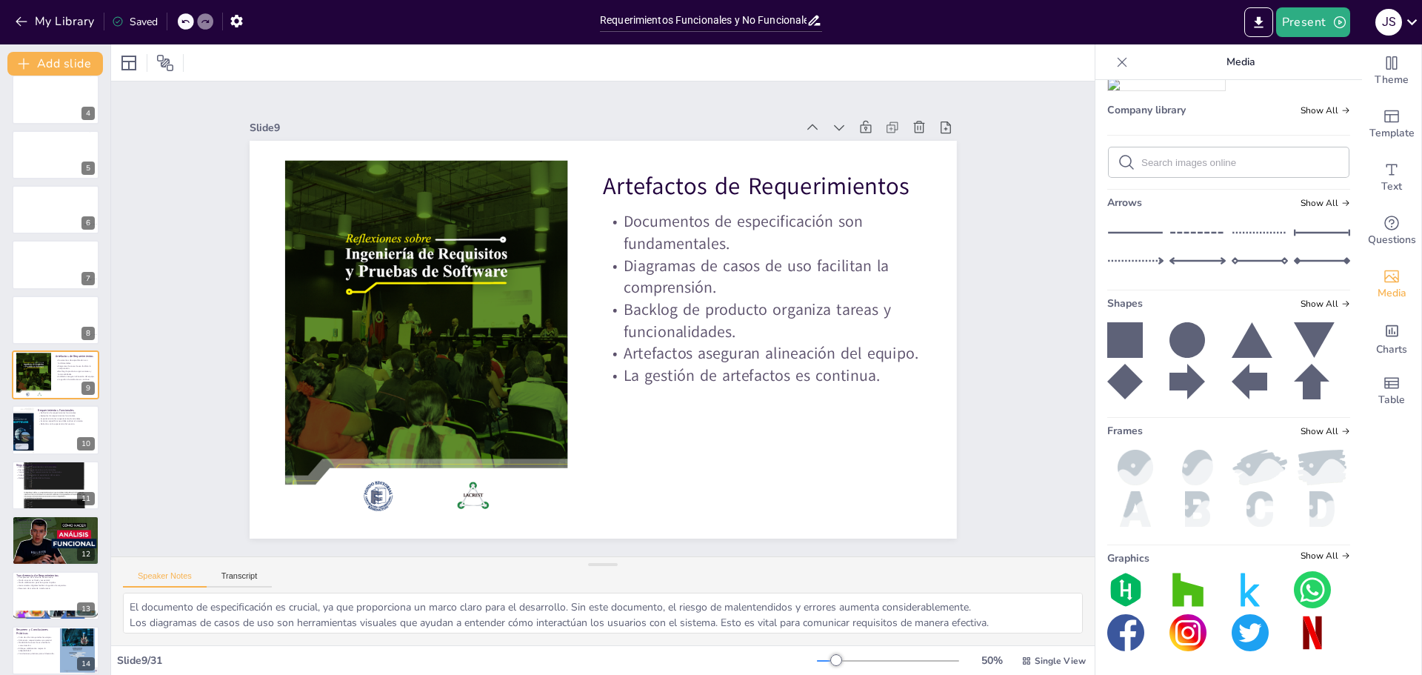
scroll to position [849, 0]
drag, startPoint x: 363, startPoint y: 176, endPoint x: 656, endPoint y: 394, distance: 365.8
click at [656, 394] on div "Artefactos de Requerimientos Documentos de especificación son fundamentales. Di…" at bounding box center [603, 340] width 707 height 398
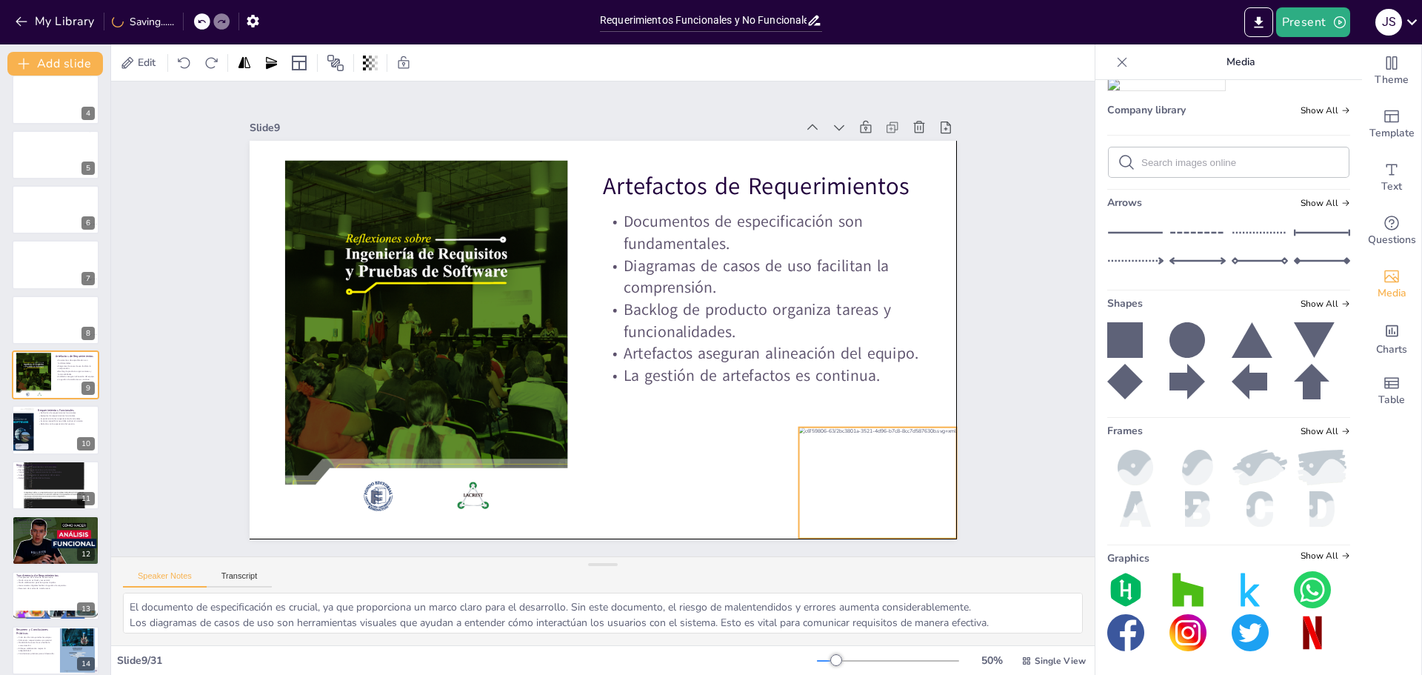
drag, startPoint x: 757, startPoint y: 454, endPoint x: 850, endPoint y: 484, distance: 97.2
click at [850, 510] on div at bounding box center [759, 598] width 193 height 176
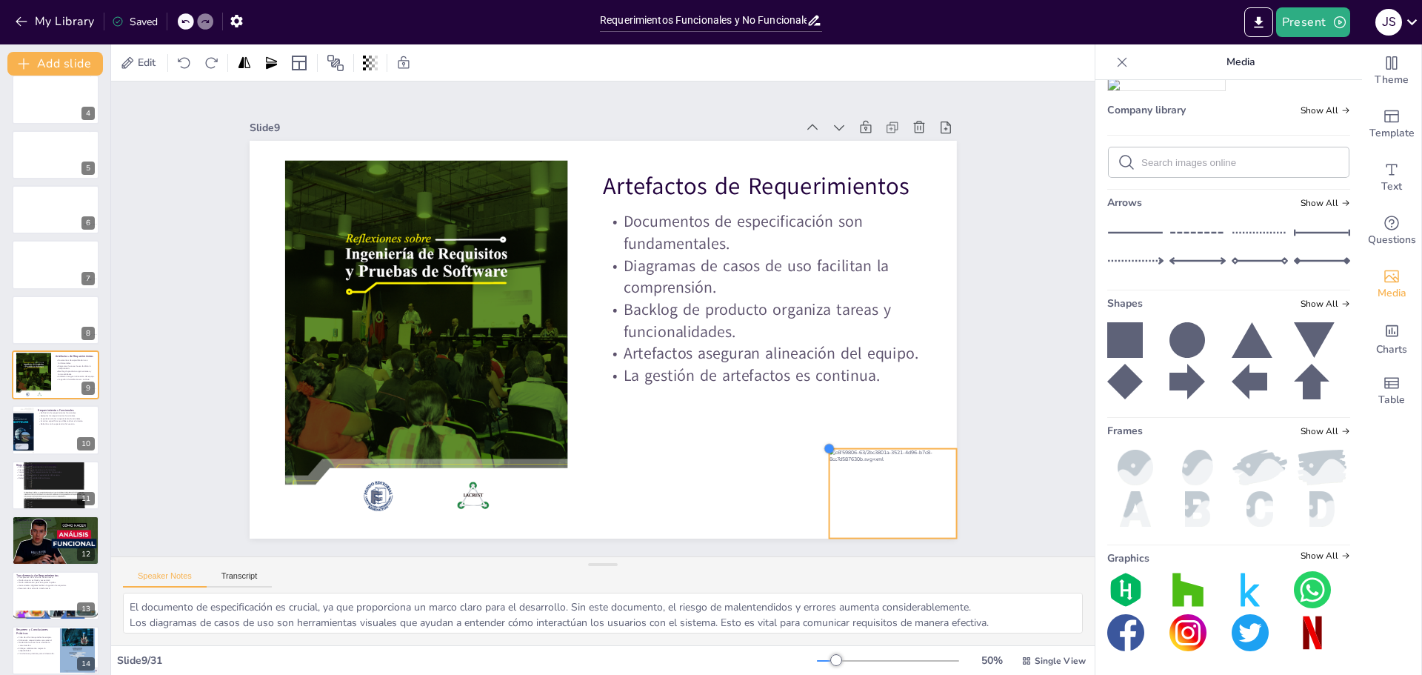
drag, startPoint x: 788, startPoint y: 418, endPoint x: 818, endPoint y: 447, distance: 41.9
click at [823, 447] on div at bounding box center [829, 449] width 12 height 12
click at [878, 481] on div at bounding box center [892, 494] width 127 height 90
click at [898, 512] on div at bounding box center [824, 574] width 149 height 125
click at [59, 425] on button at bounding box center [65, 419] width 18 height 18
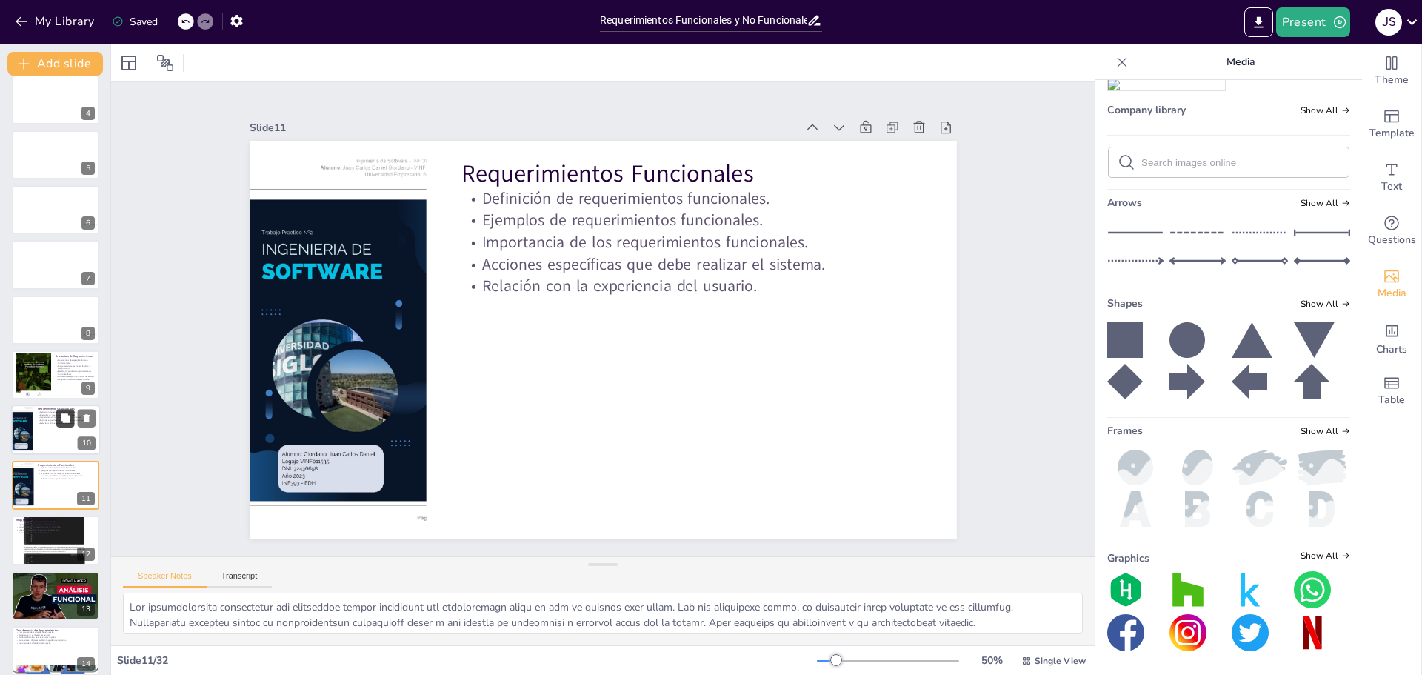
scroll to position [287, 0]
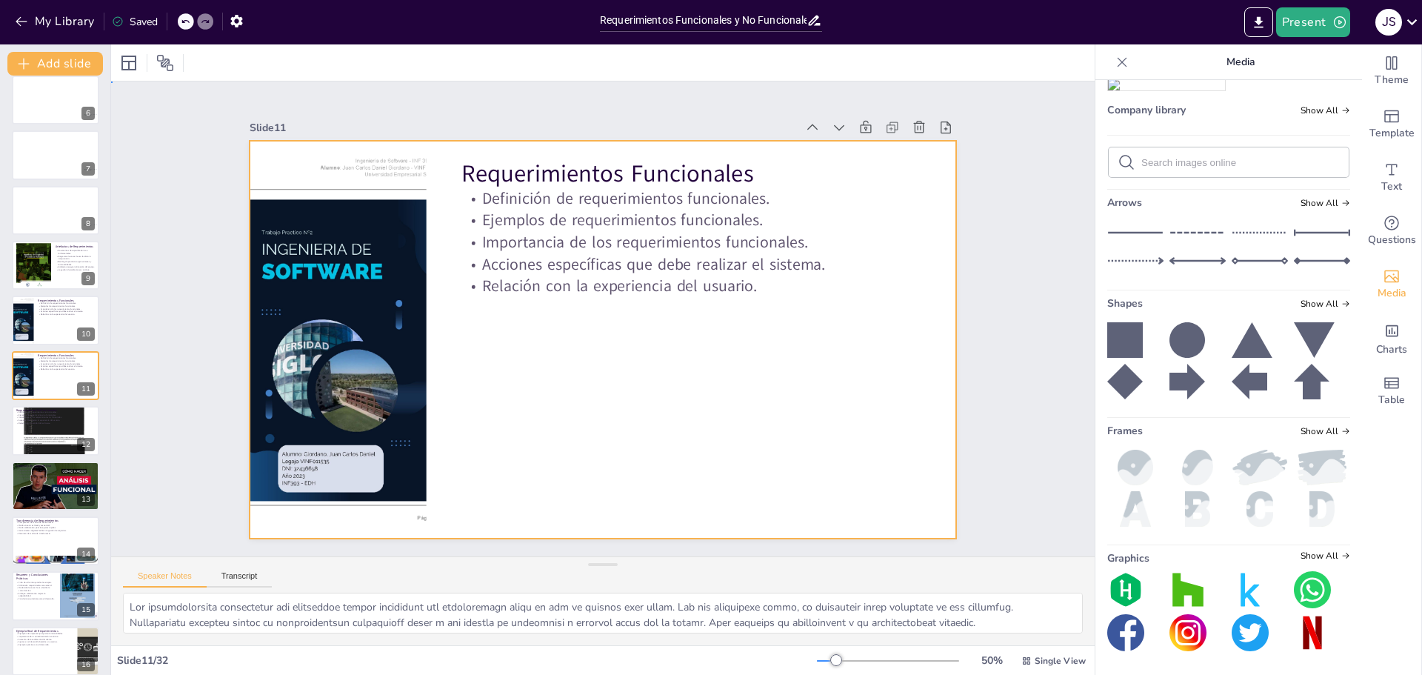
click at [838, 427] on div at bounding box center [603, 340] width 707 height 398
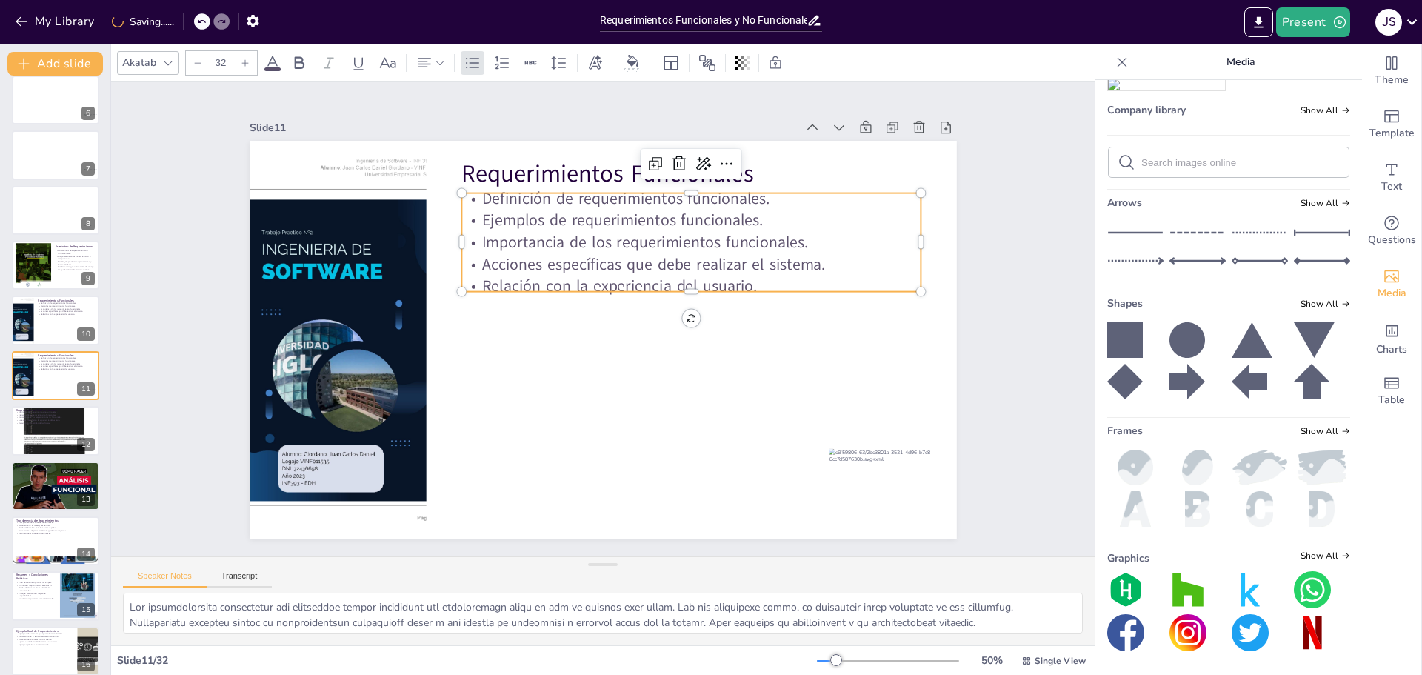
click at [630, 261] on p "Acciones específicas que debe realizar el sistema." at bounding box center [691, 264] width 460 height 22
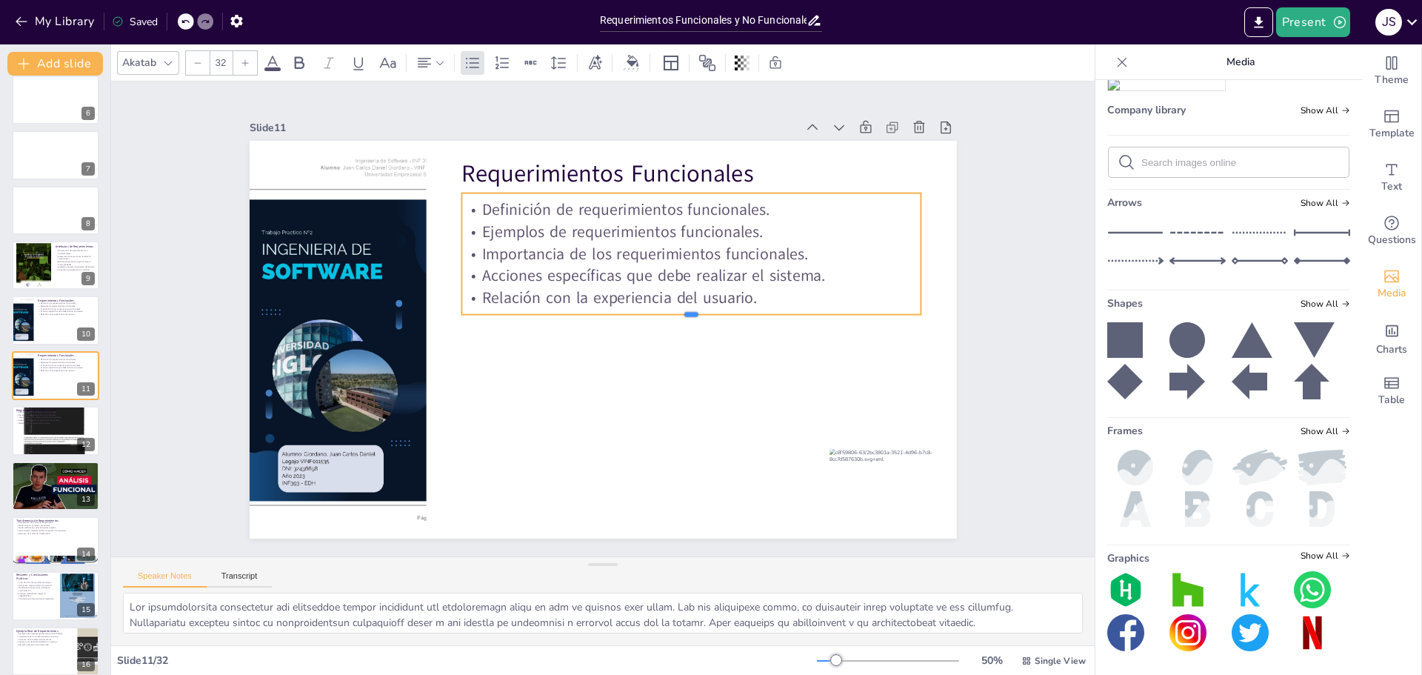
drag, startPoint x: 679, startPoint y: 289, endPoint x: 676, endPoint y: 312, distance: 23.2
click at [676, 312] on div at bounding box center [690, 329] width 459 height 60
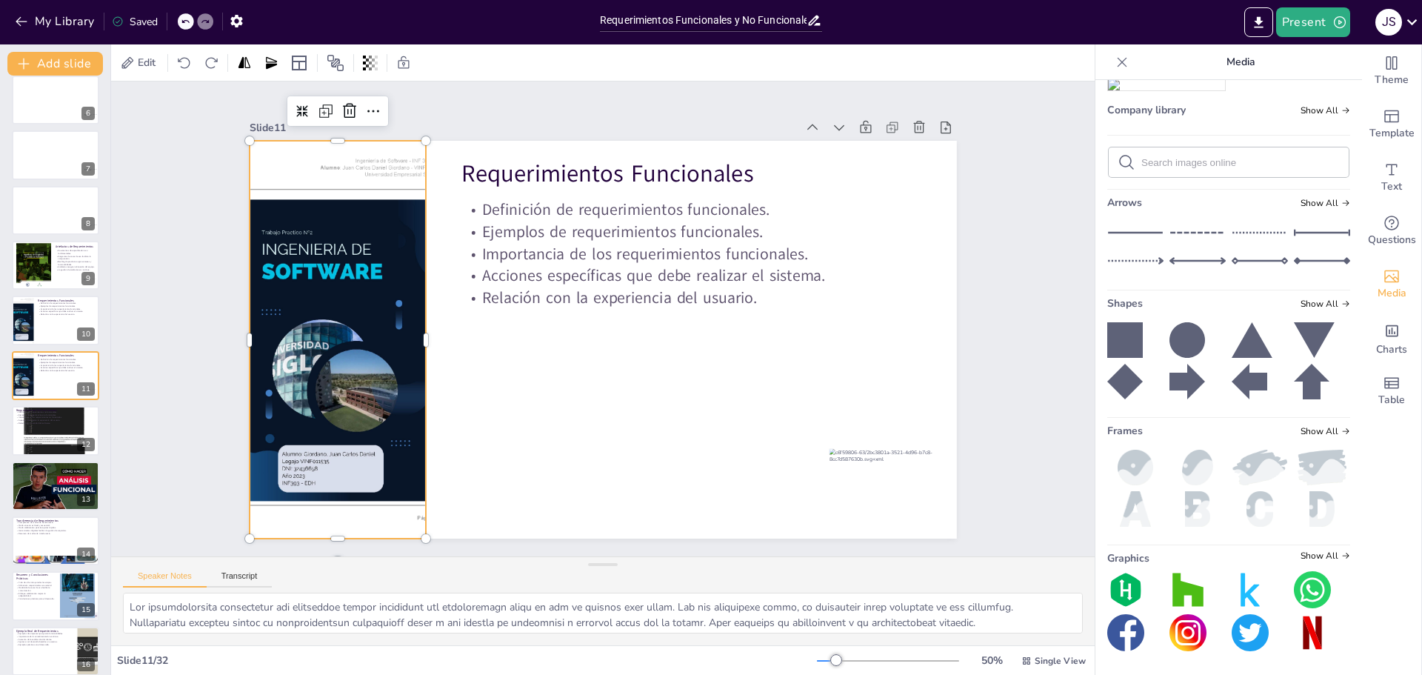
click at [337, 180] on div at bounding box center [337, 340] width 281 height 398
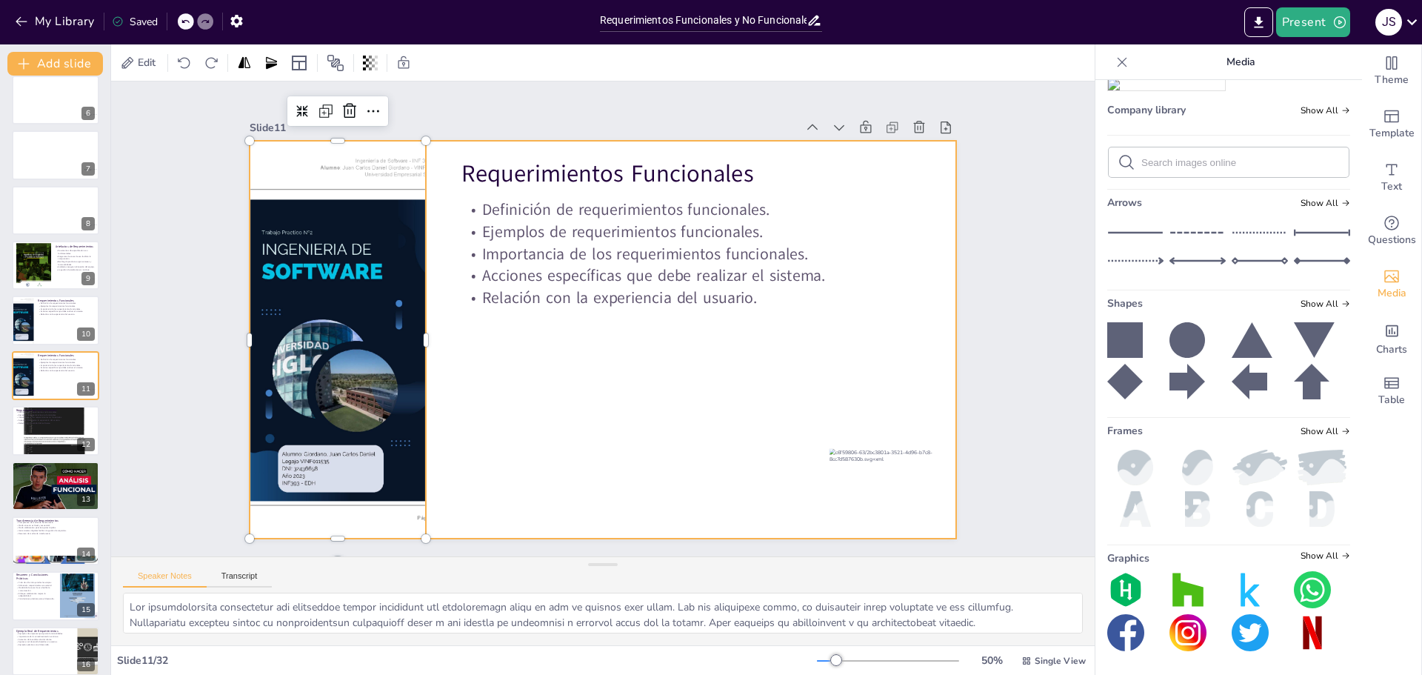
click at [639, 372] on div at bounding box center [600, 339] width 745 height 470
click at [59, 436] on div at bounding box center [55, 431] width 89 height 116
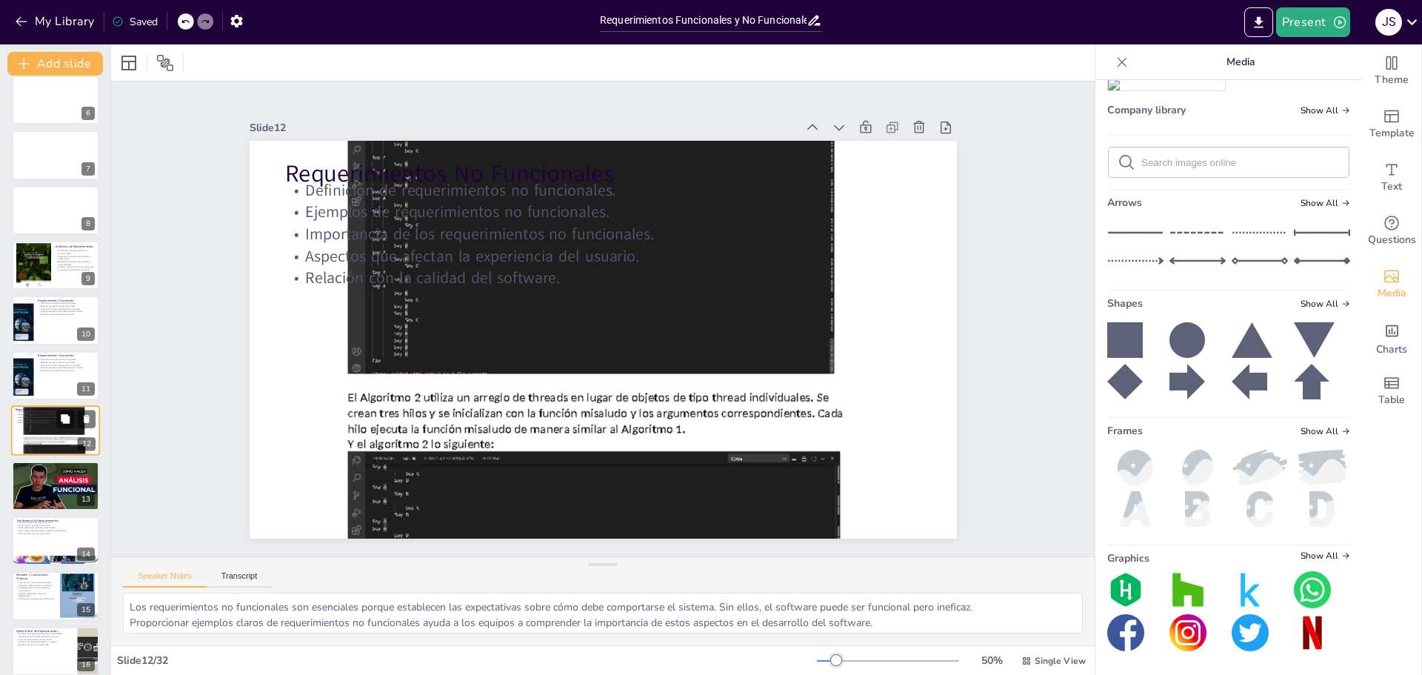
scroll to position [343, 0]
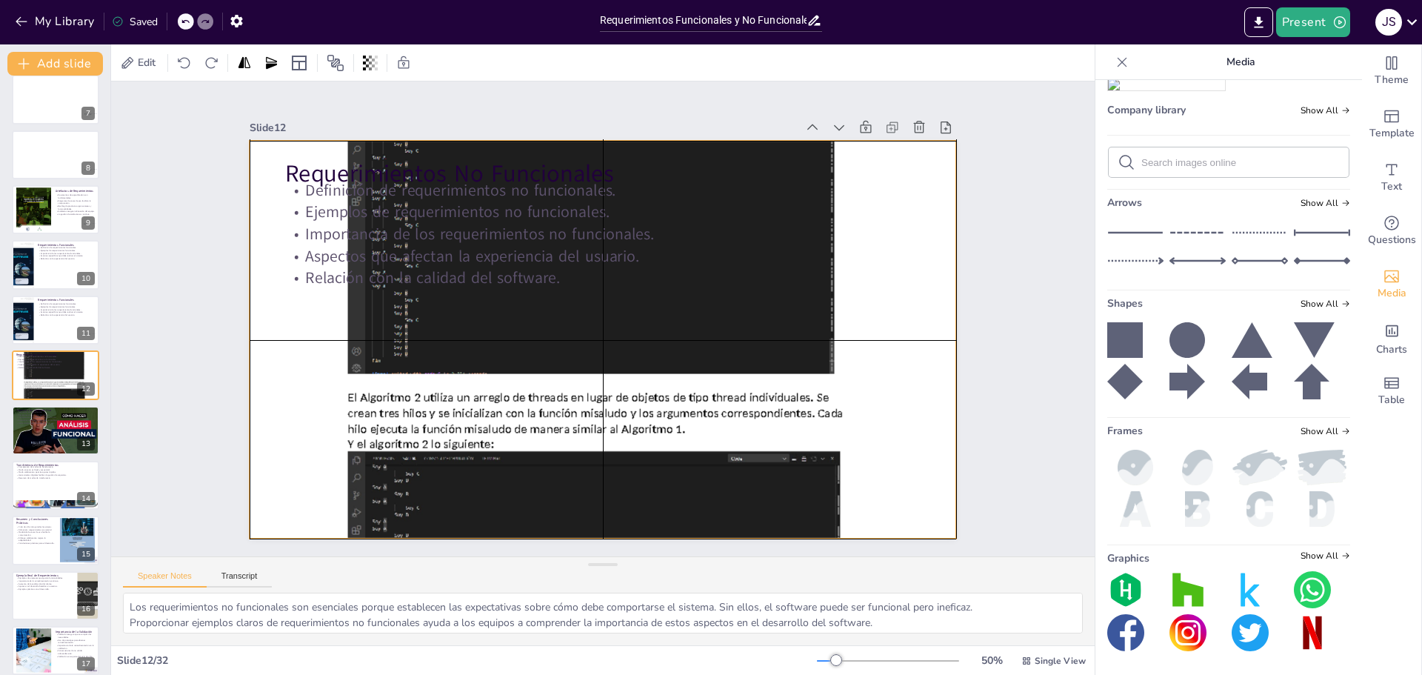
click at [602, 351] on div at bounding box center [603, 339] width 707 height 915
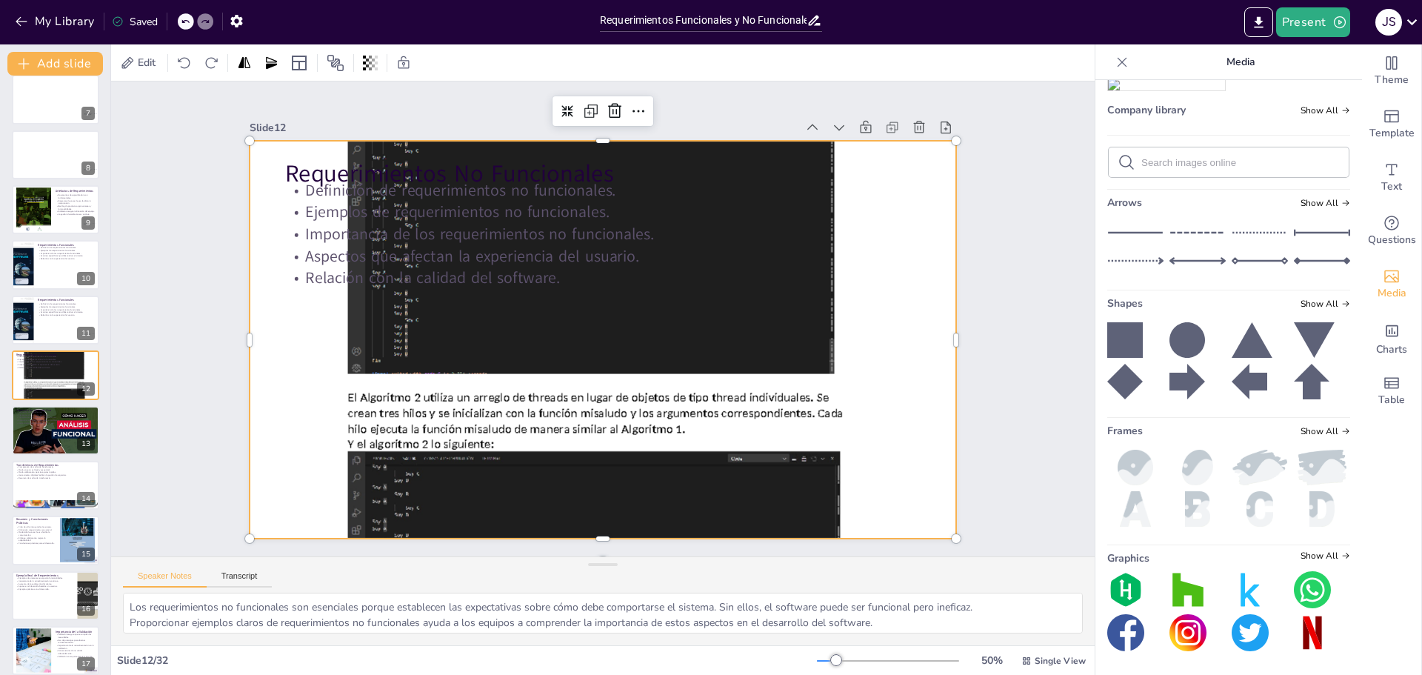
click at [633, 313] on div at bounding box center [603, 339] width 707 height 915
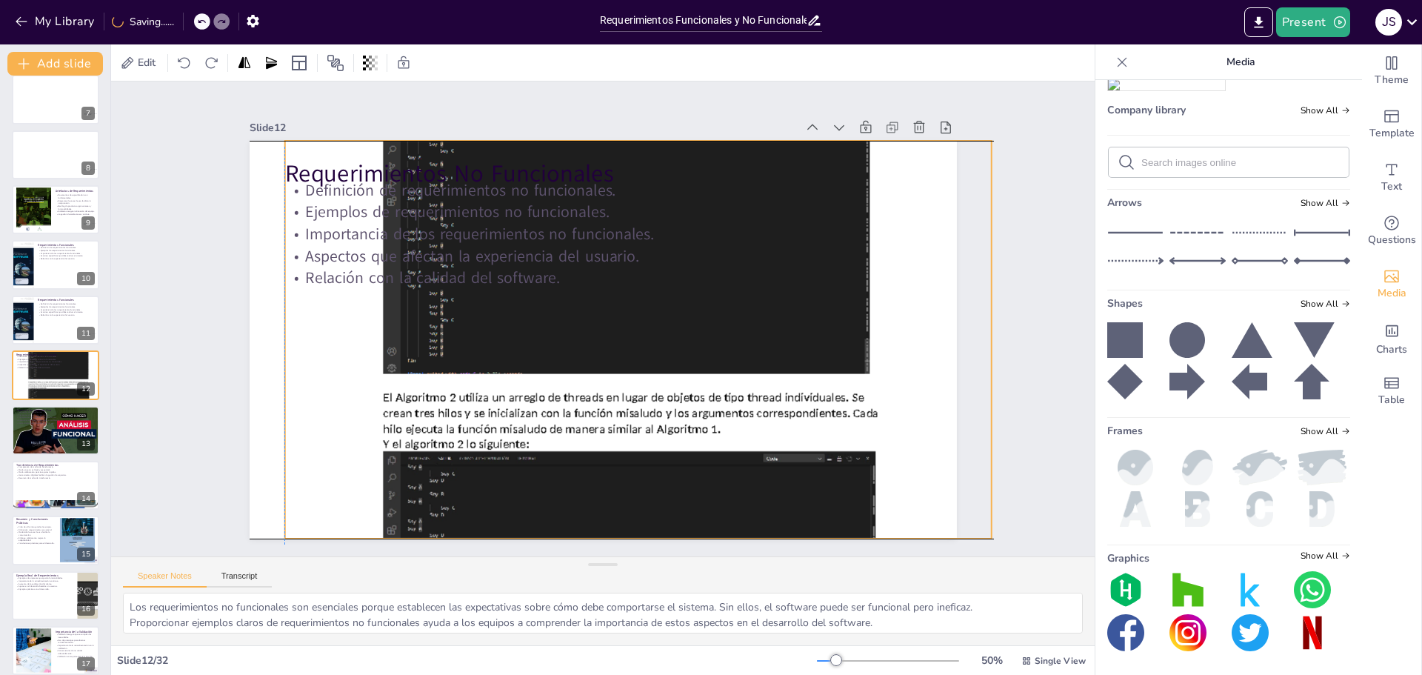
drag, startPoint x: 633, startPoint y: 313, endPoint x: 671, endPoint y: 319, distance: 38.2
click at [671, 319] on div at bounding box center [637, 339] width 707 height 915
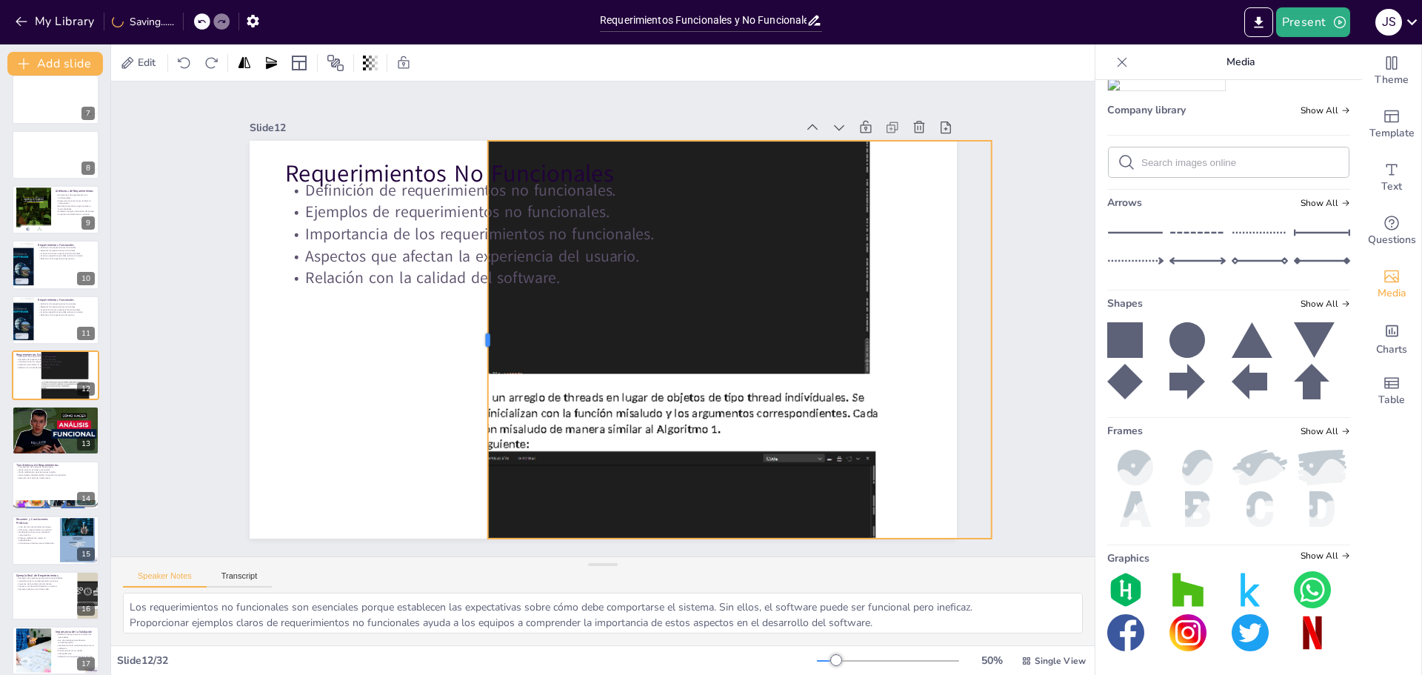
drag, startPoint x: 272, startPoint y: 331, endPoint x: 475, endPoint y: 354, distance: 204.3
click at [476, 354] on div at bounding box center [482, 340] width 12 height 398
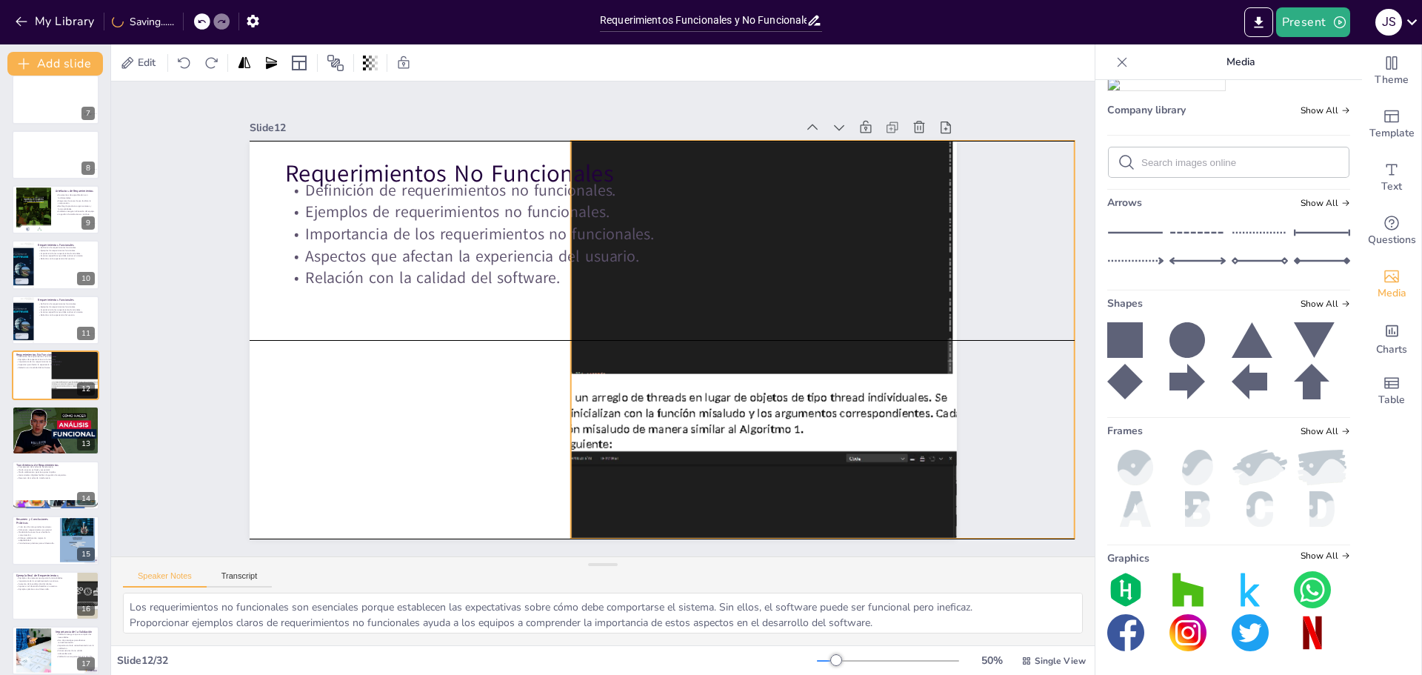
drag, startPoint x: 610, startPoint y: 359, endPoint x: 693, endPoint y: 358, distance: 83.0
click at [693, 358] on div at bounding box center [720, 339] width 707 height 915
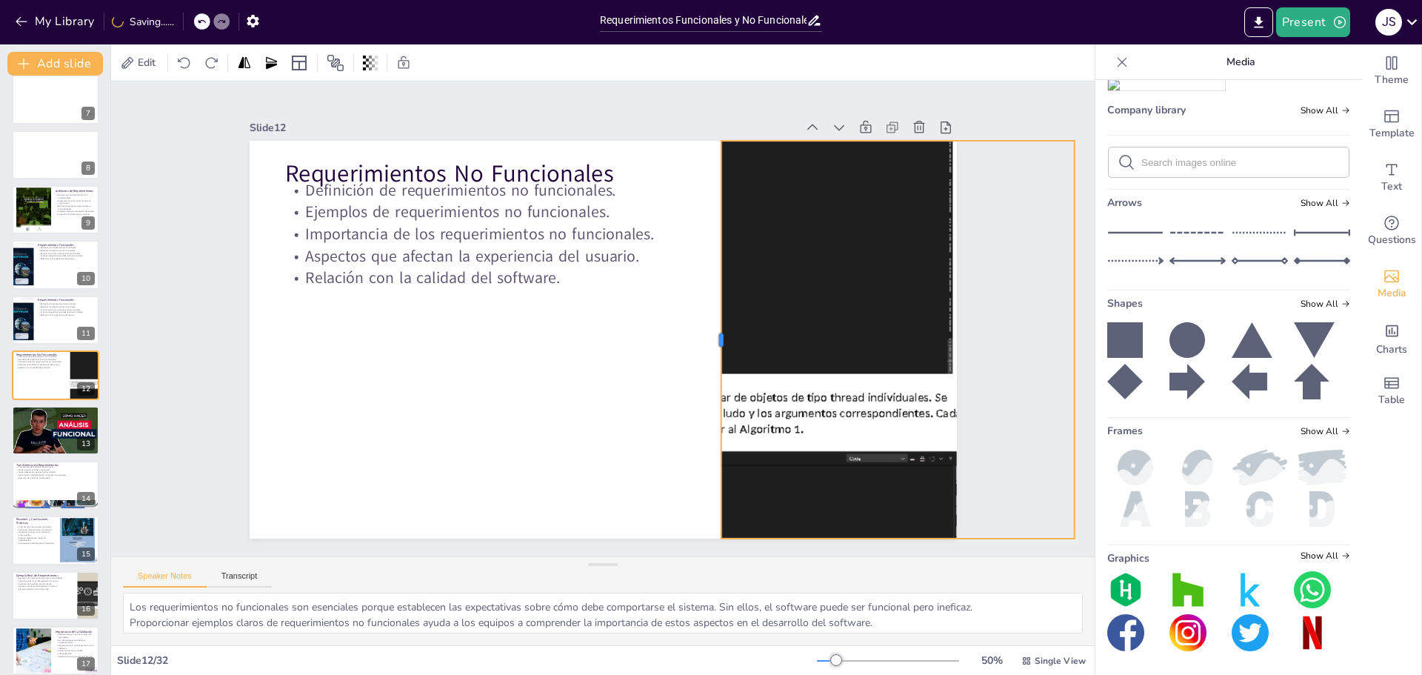
drag, startPoint x: 558, startPoint y: 331, endPoint x: 708, endPoint y: 356, distance: 152.5
click at [709, 356] on div at bounding box center [715, 340] width 12 height 398
click at [743, 361] on div at bounding box center [720, 339] width 707 height 915
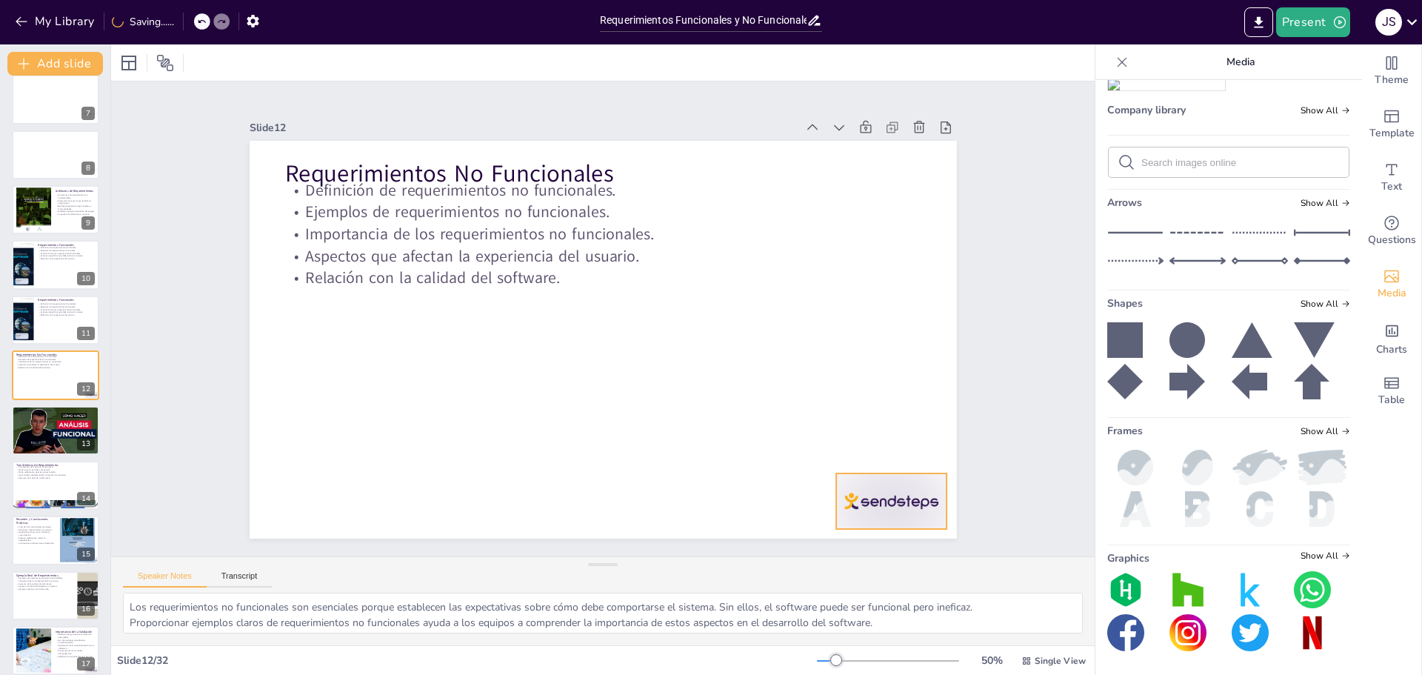
click at [854, 555] on div at bounding box center [792, 603] width 124 height 96
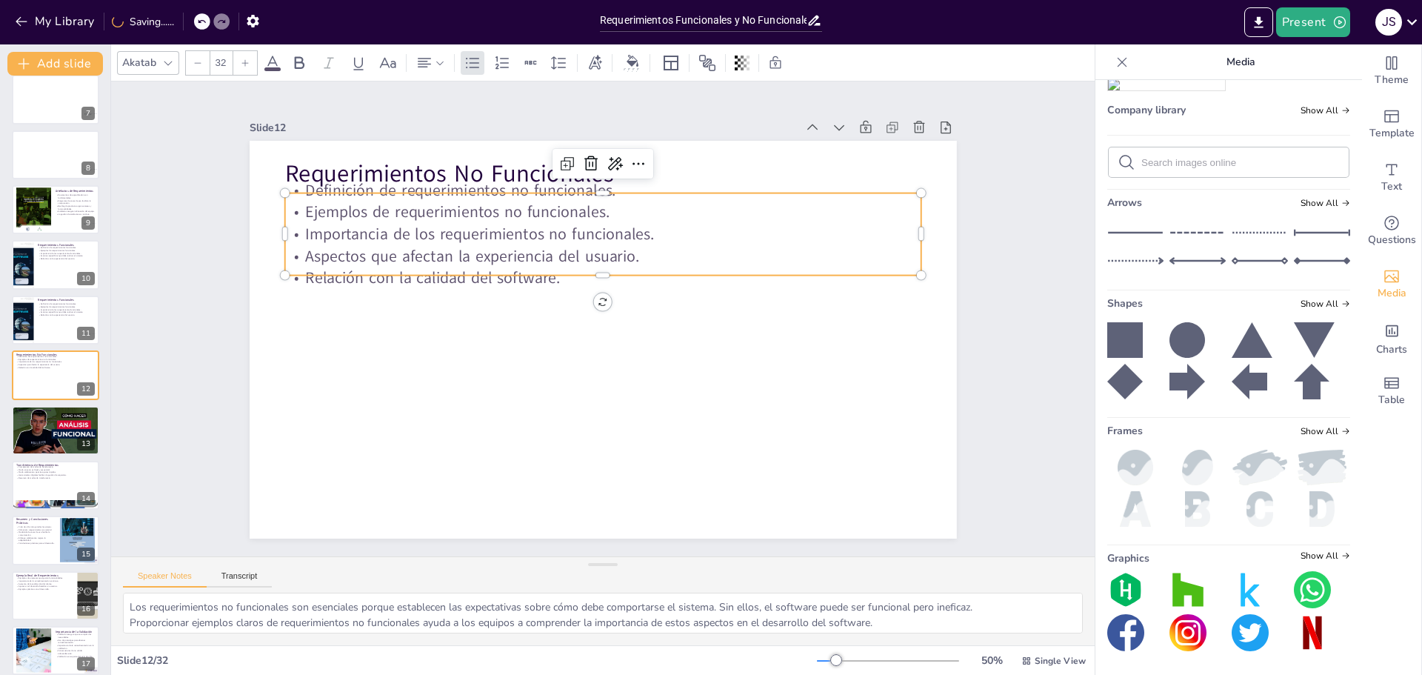
click at [527, 276] on p "Relación con la calidad del software." at bounding box center [602, 278] width 636 height 22
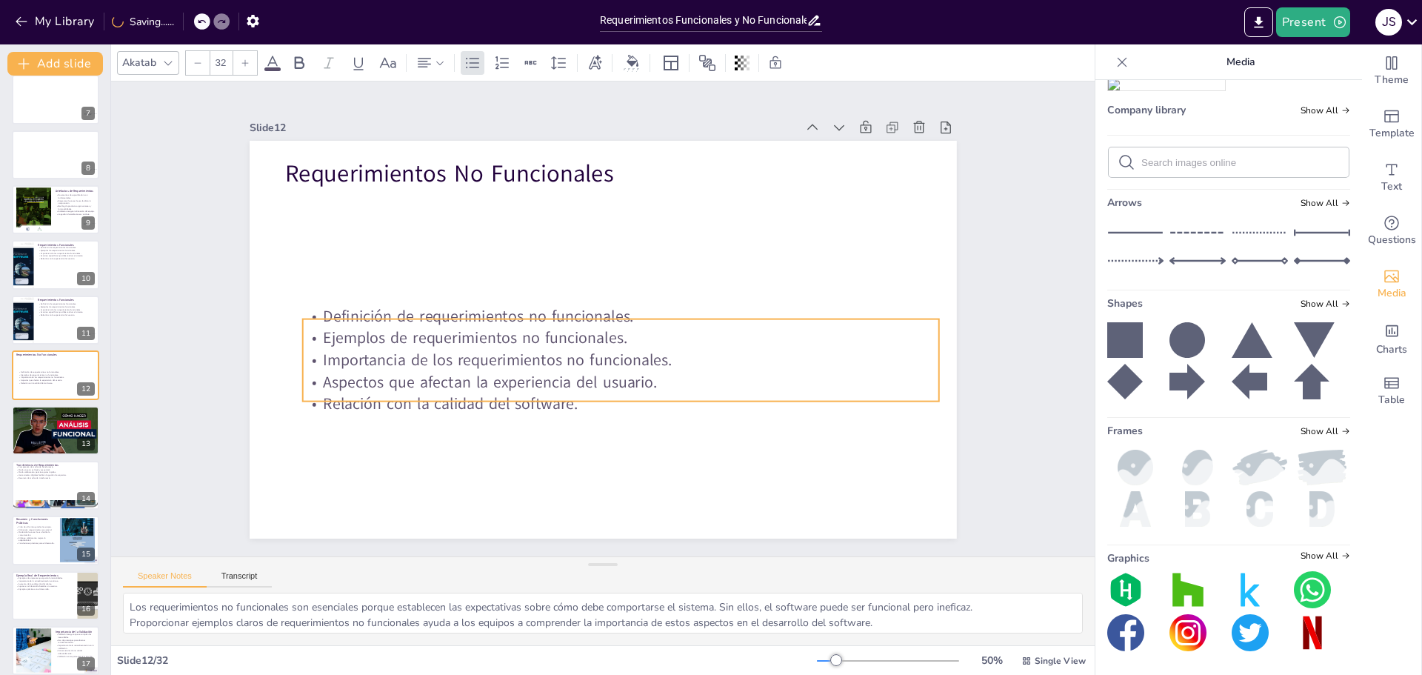
drag, startPoint x: 570, startPoint y: 268, endPoint x: 588, endPoint y: 394, distance: 127.2
click at [588, 394] on p "Relación con la calidad del software." at bounding box center [612, 405] width 636 height 88
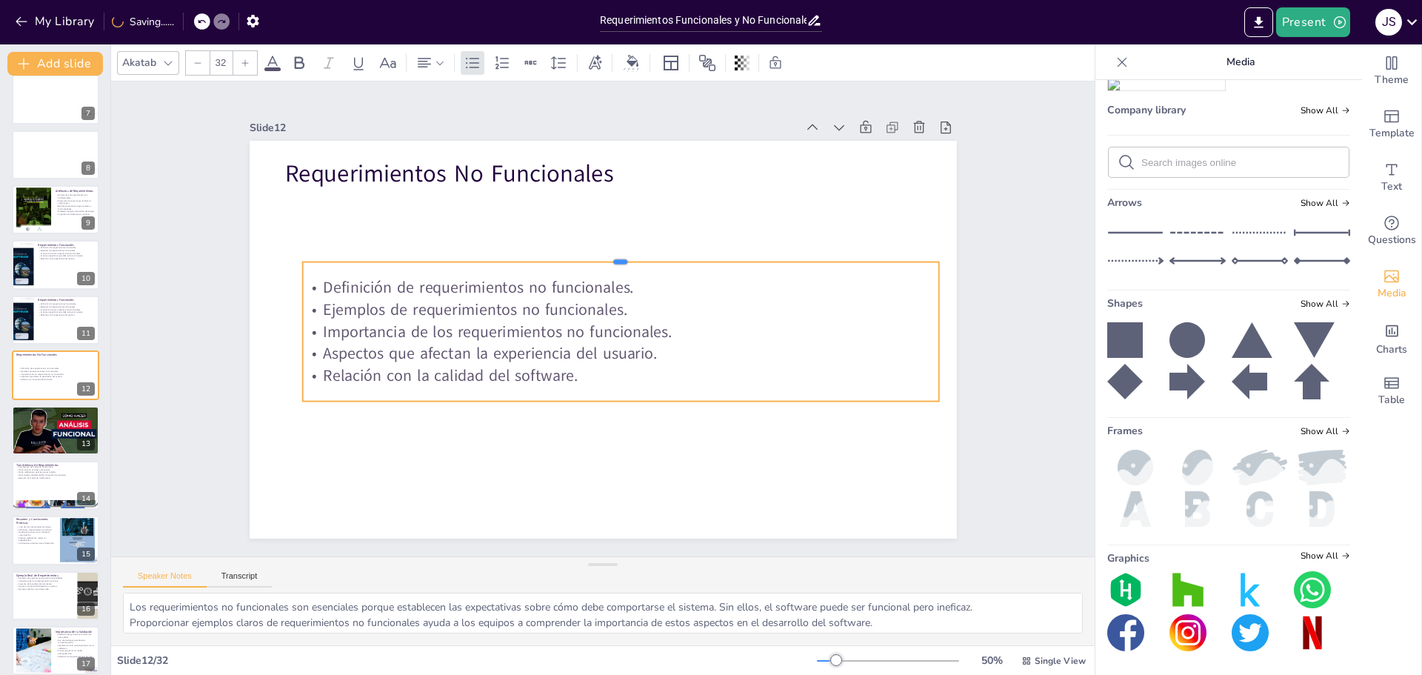
drag, startPoint x: 607, startPoint y: 310, endPoint x: 613, endPoint y: 254, distance: 55.8
click at [613, 254] on div at bounding box center [620, 256] width 636 height 12
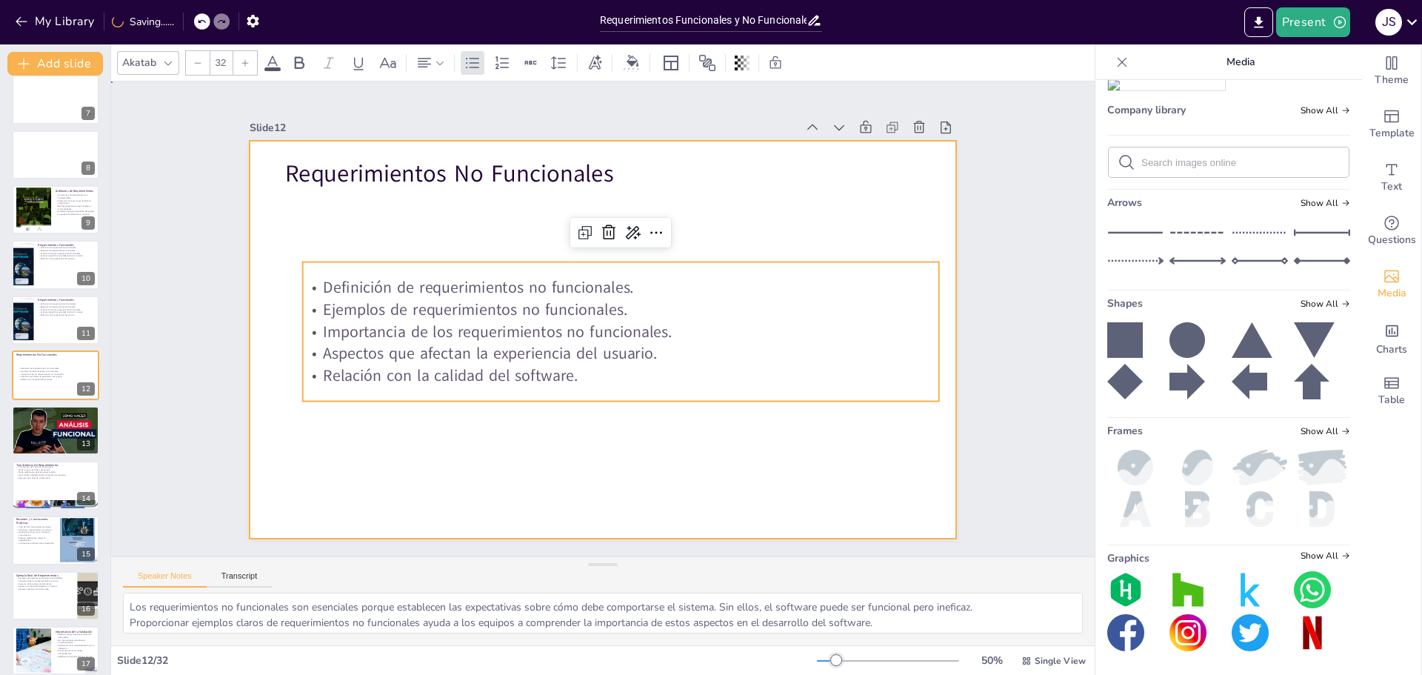
click at [544, 458] on div at bounding box center [603, 340] width 707 height 398
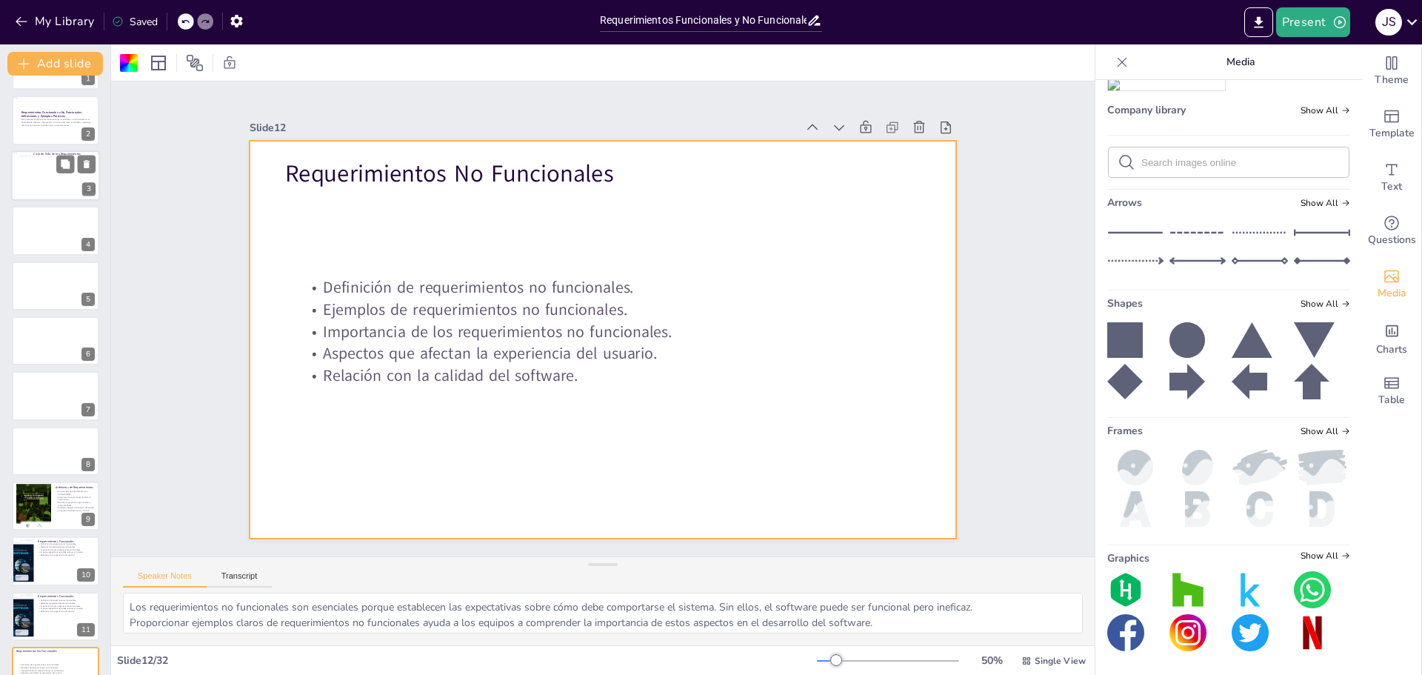
scroll to position [0, 0]
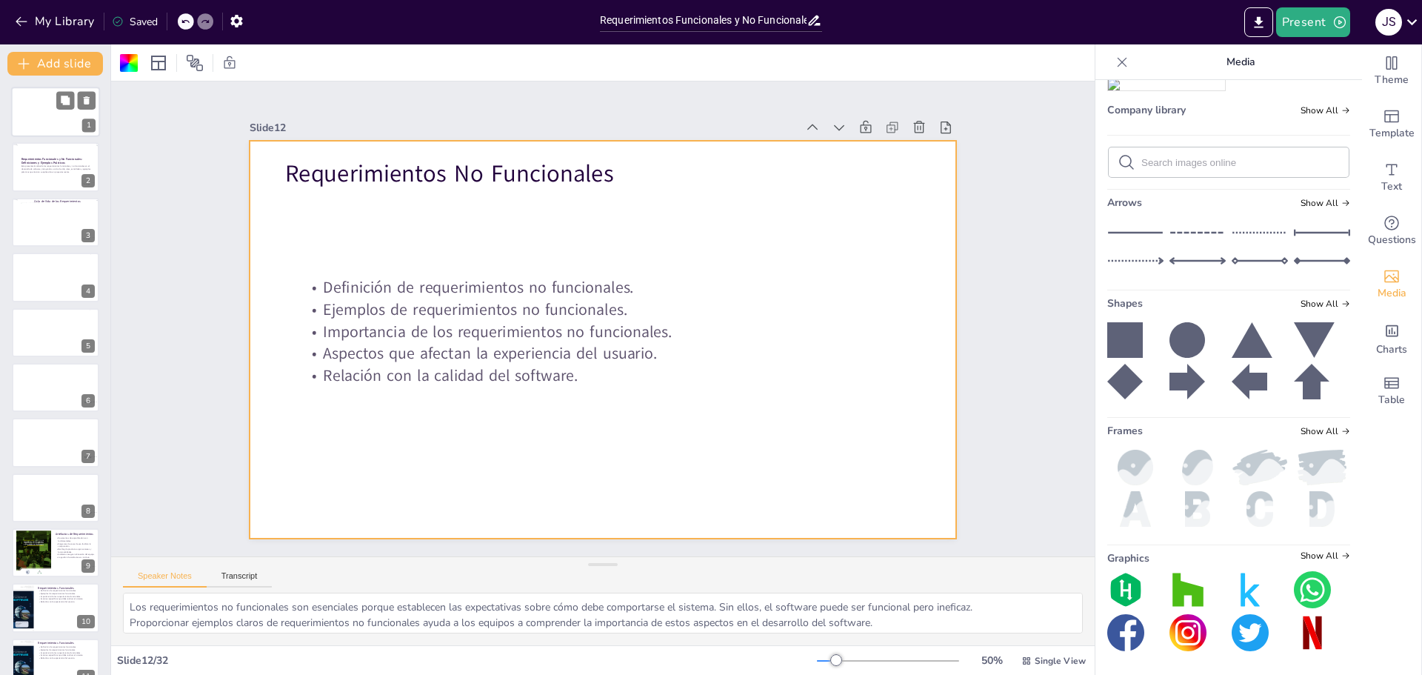
click at [16, 121] on div at bounding box center [55, 112] width 89 height 50
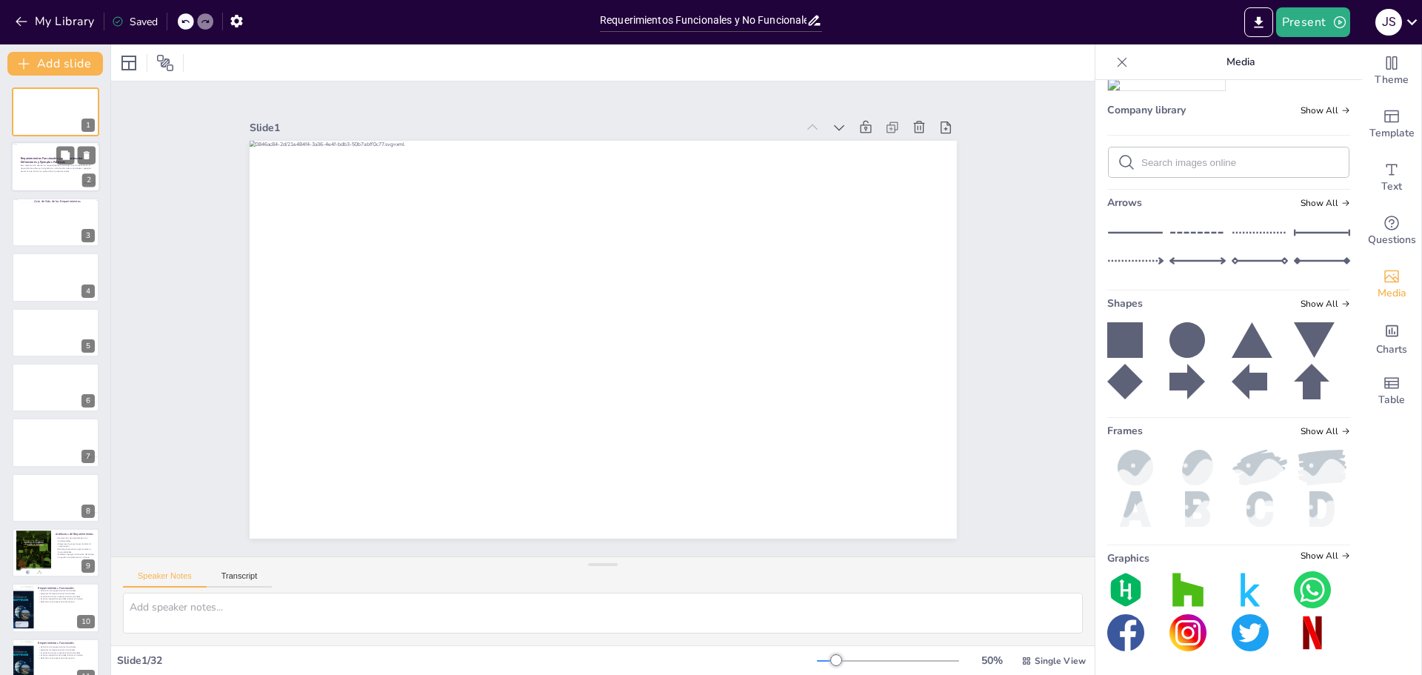
click at [31, 174] on div at bounding box center [55, 167] width 89 height 50
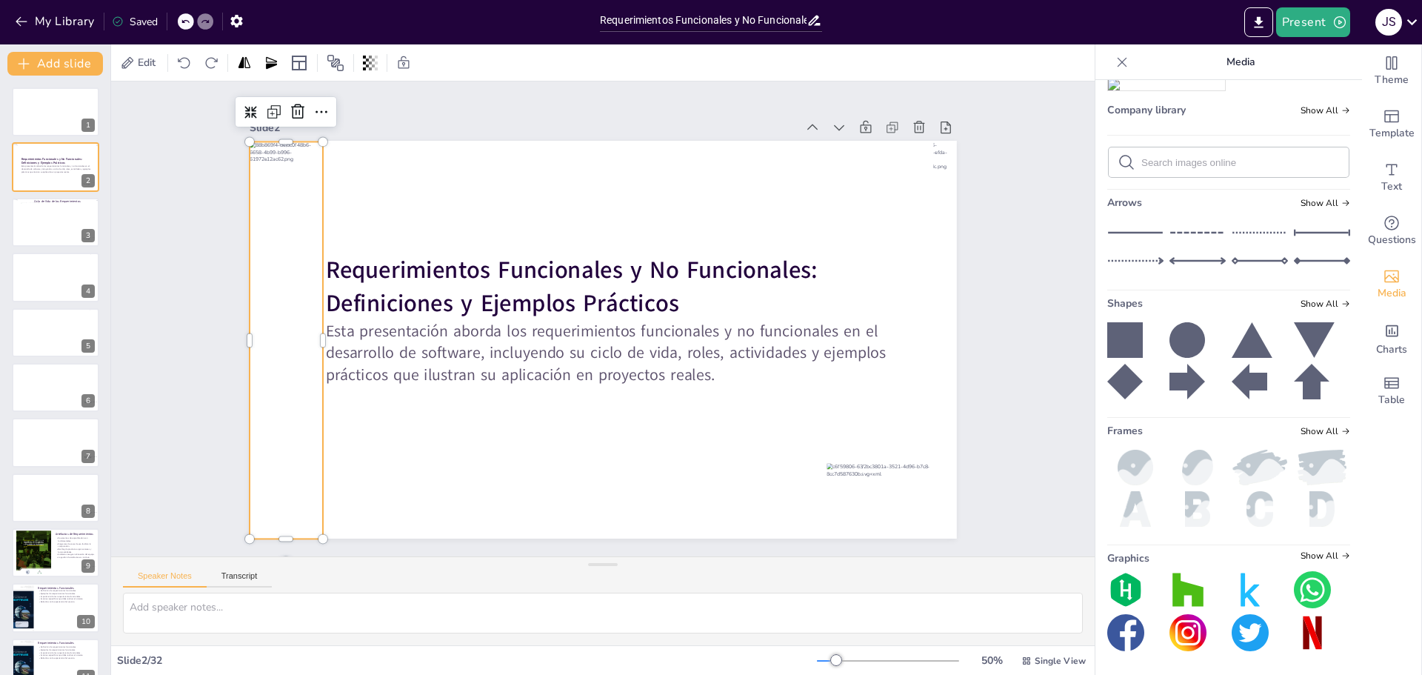
click at [291, 380] on div at bounding box center [286, 341] width 73 height 401
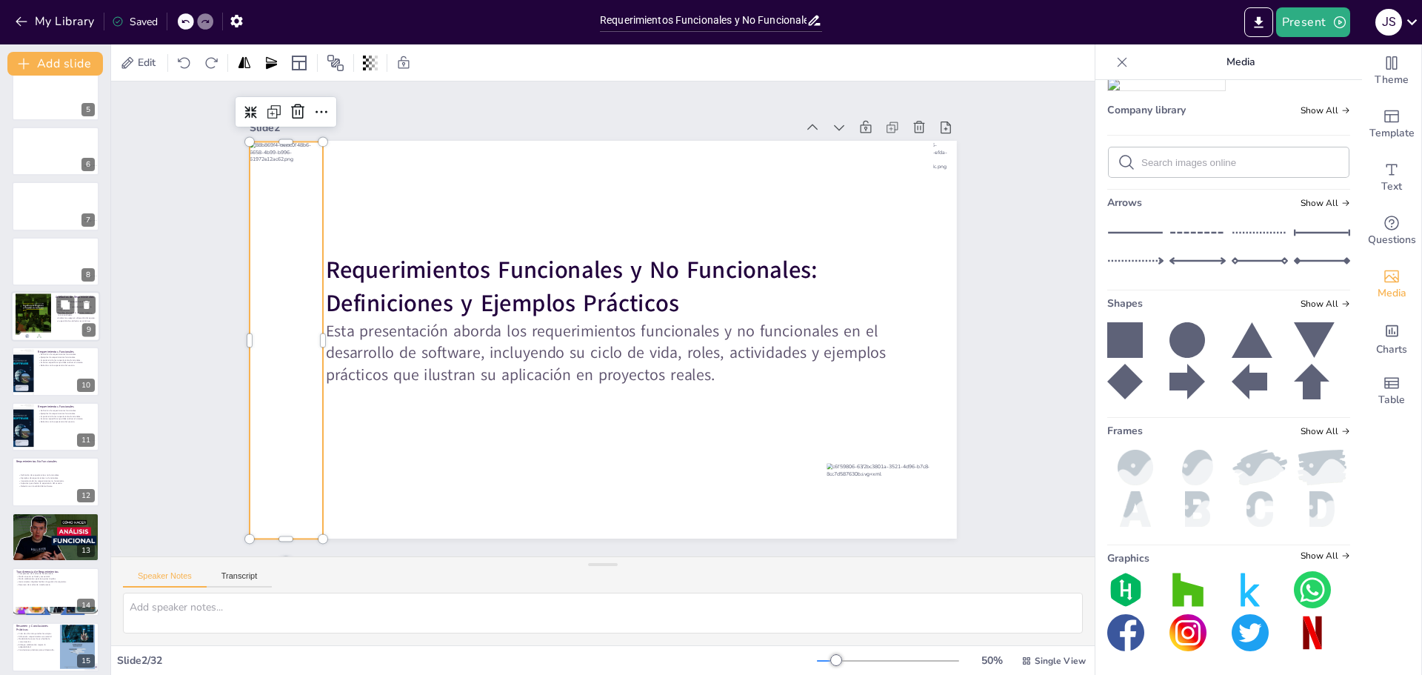
scroll to position [370, 0]
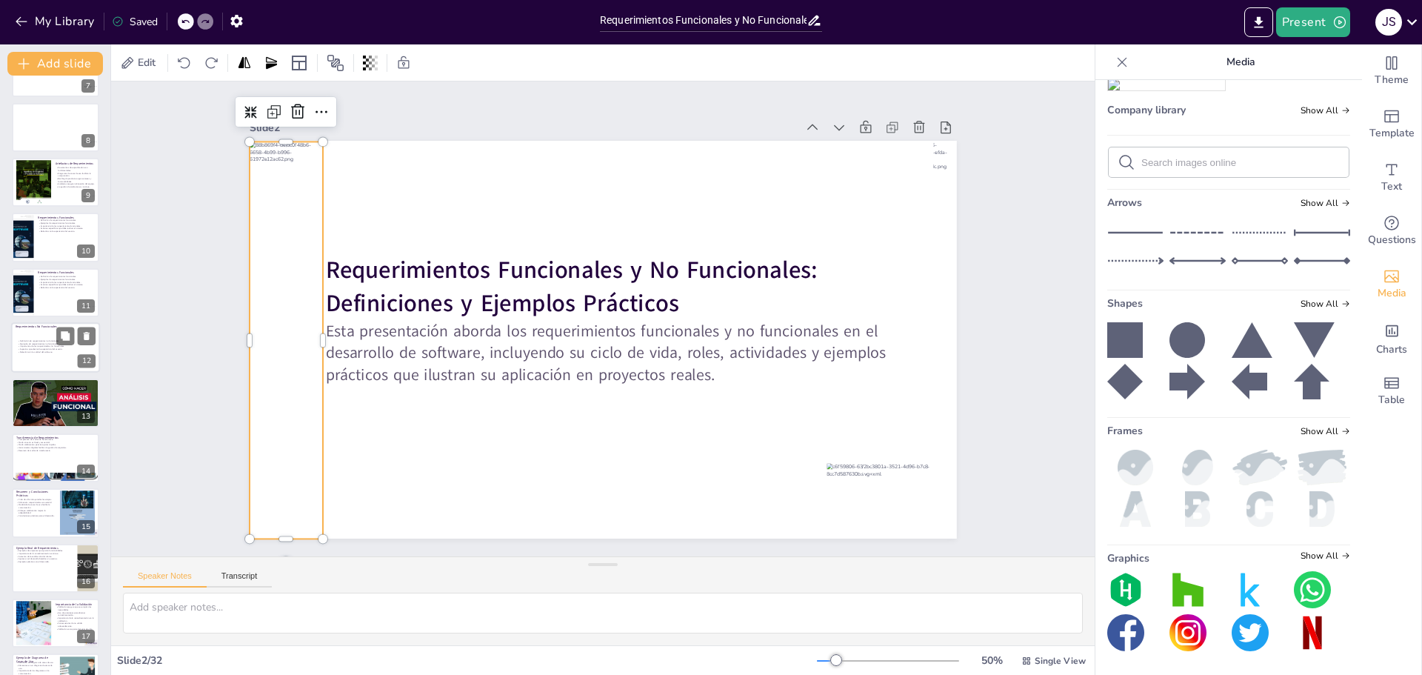
click at [33, 351] on p "Relación con la calidad del software." at bounding box center [58, 352] width 80 height 3
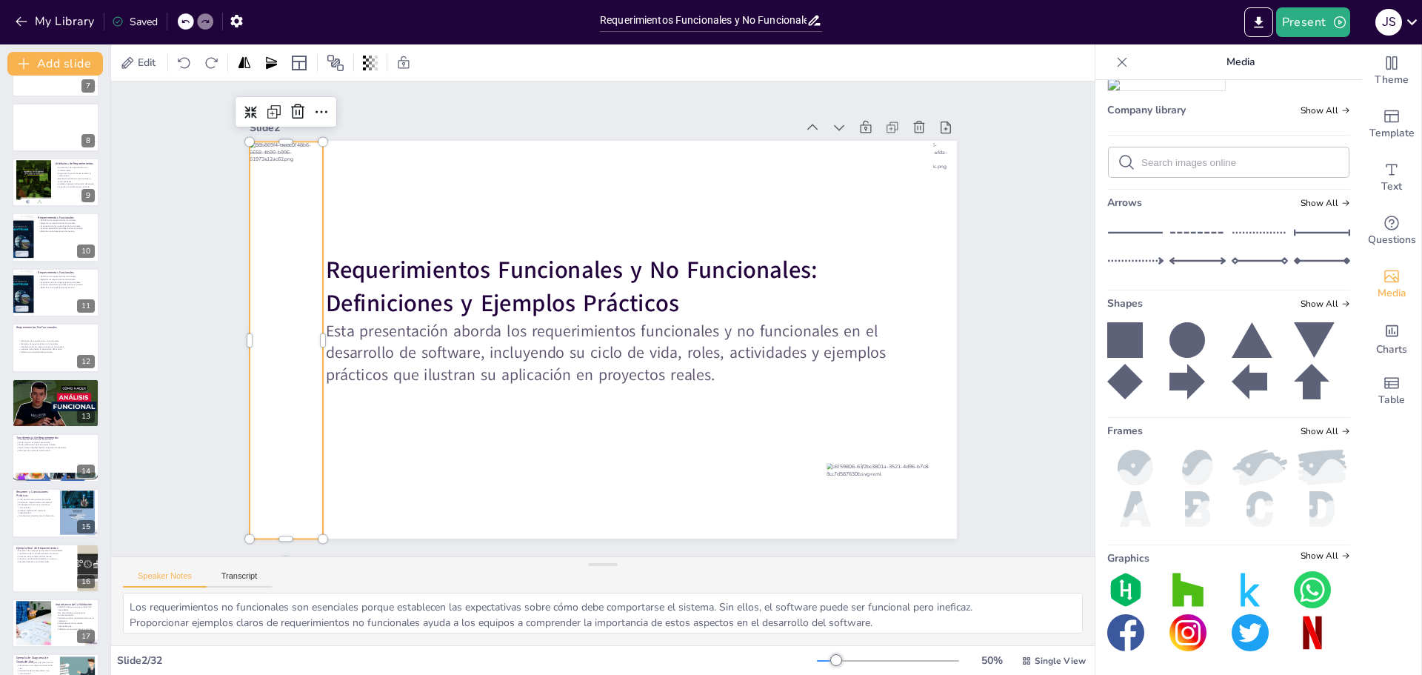
scroll to position [343, 0]
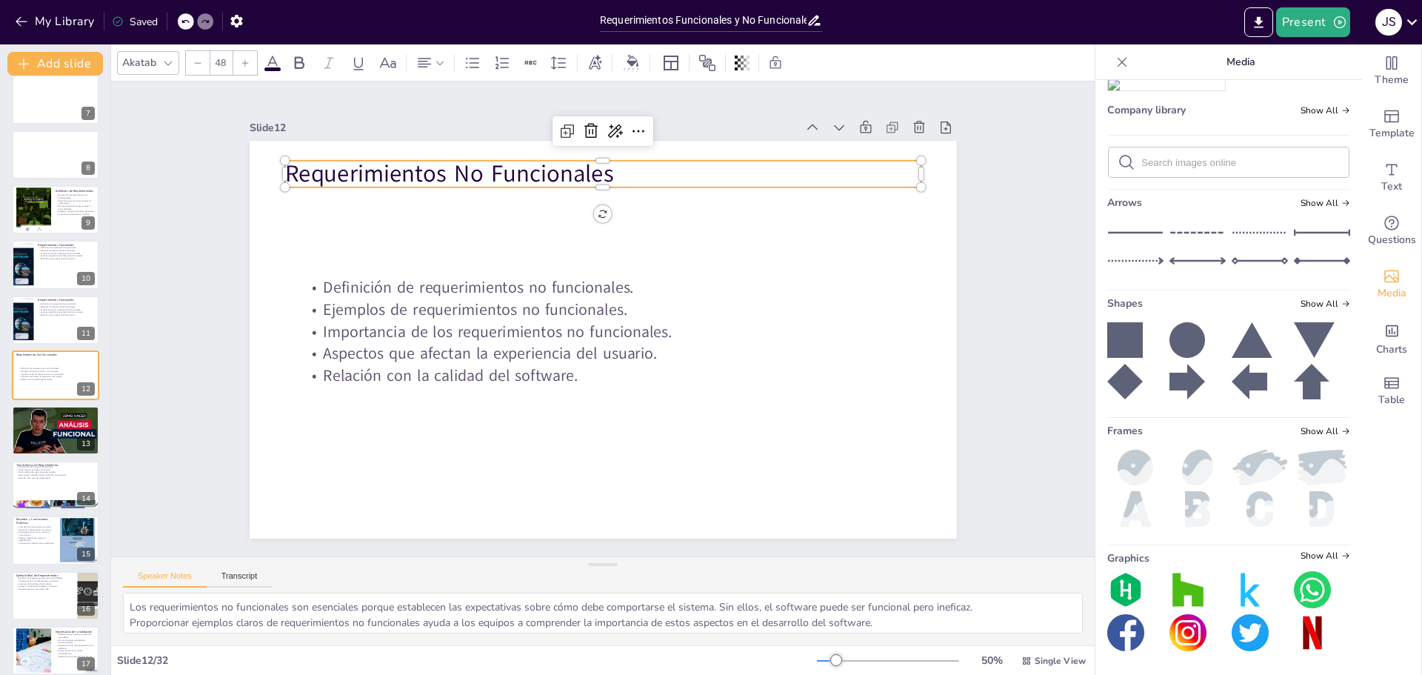
click at [390, 175] on p "Requerimientos No Funcionales" at bounding box center [602, 173] width 636 height 33
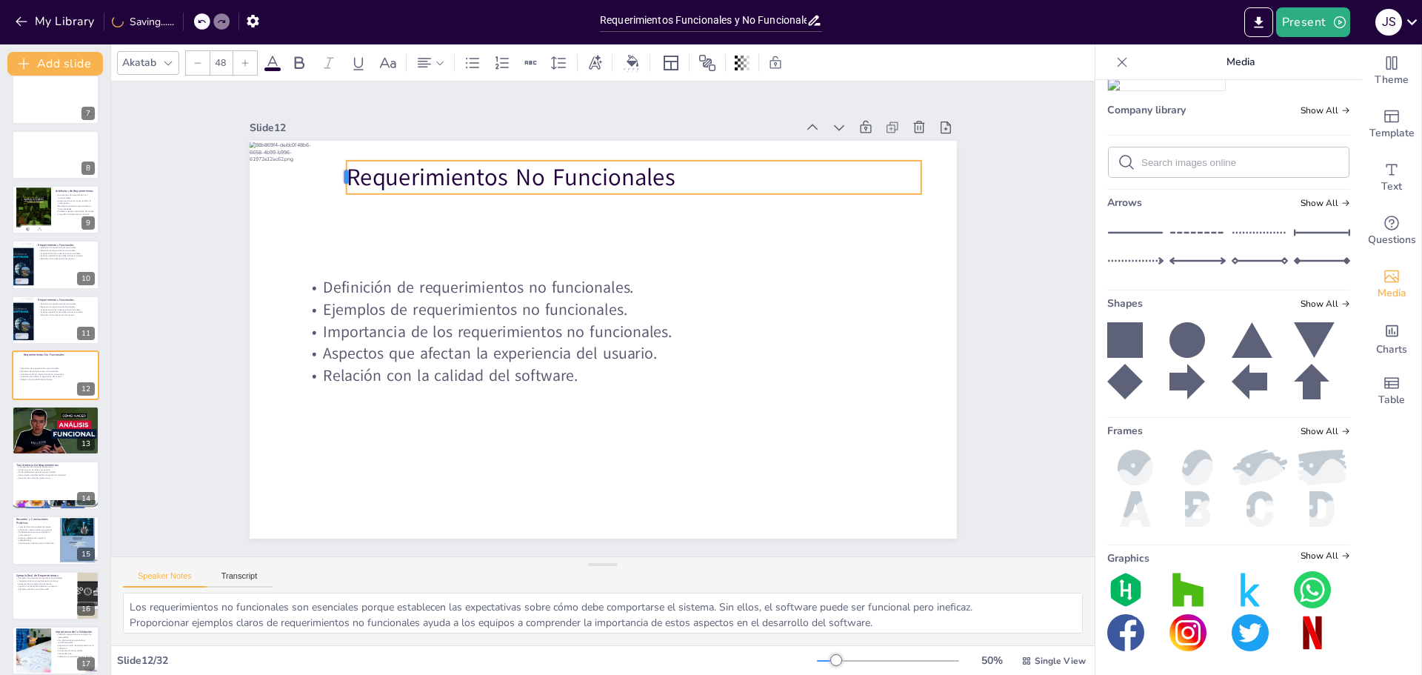
drag, startPoint x: 272, startPoint y: 167, endPoint x: 333, endPoint y: 170, distance: 61.6
click at [433, 82] on div at bounding box center [446, 64] width 27 height 35
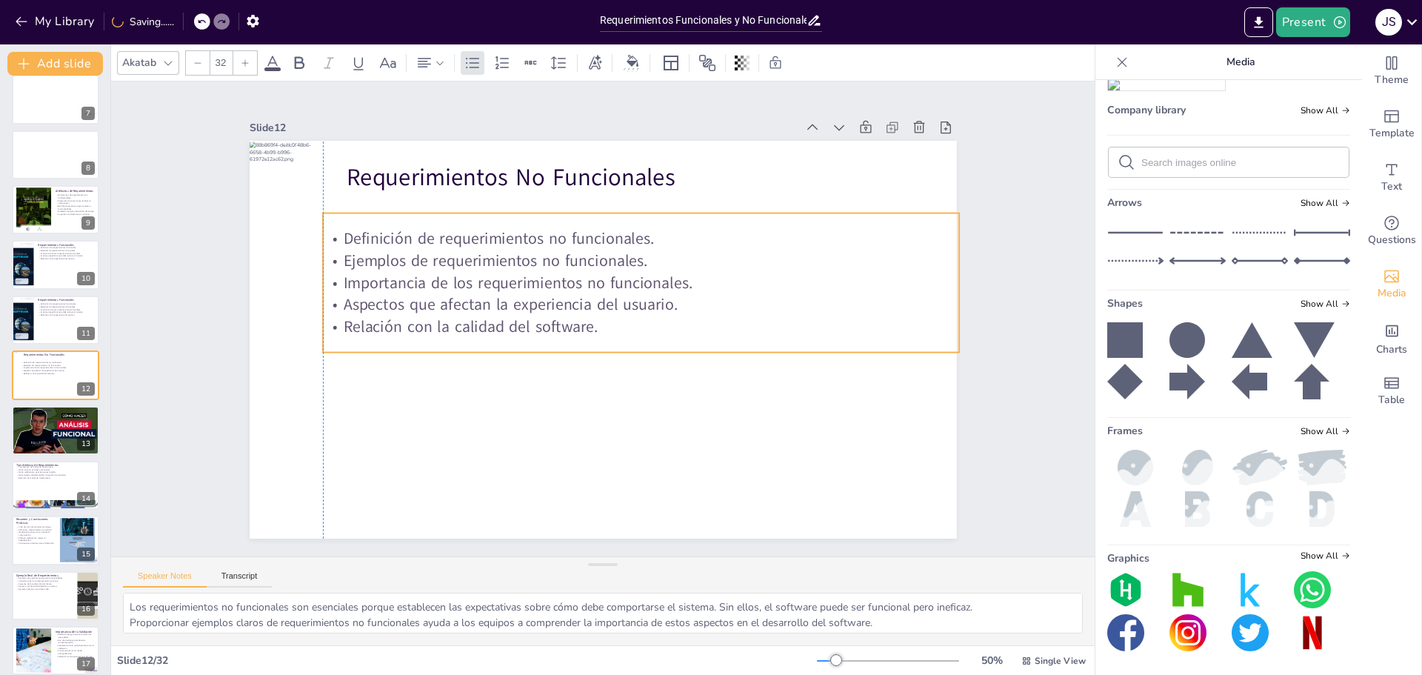
drag, startPoint x: 352, startPoint y: 290, endPoint x: 372, endPoint y: 241, distance: 52.8
click at [372, 241] on p "Definición de requerimientos no funcionales." at bounding box center [650, 243] width 636 height 88
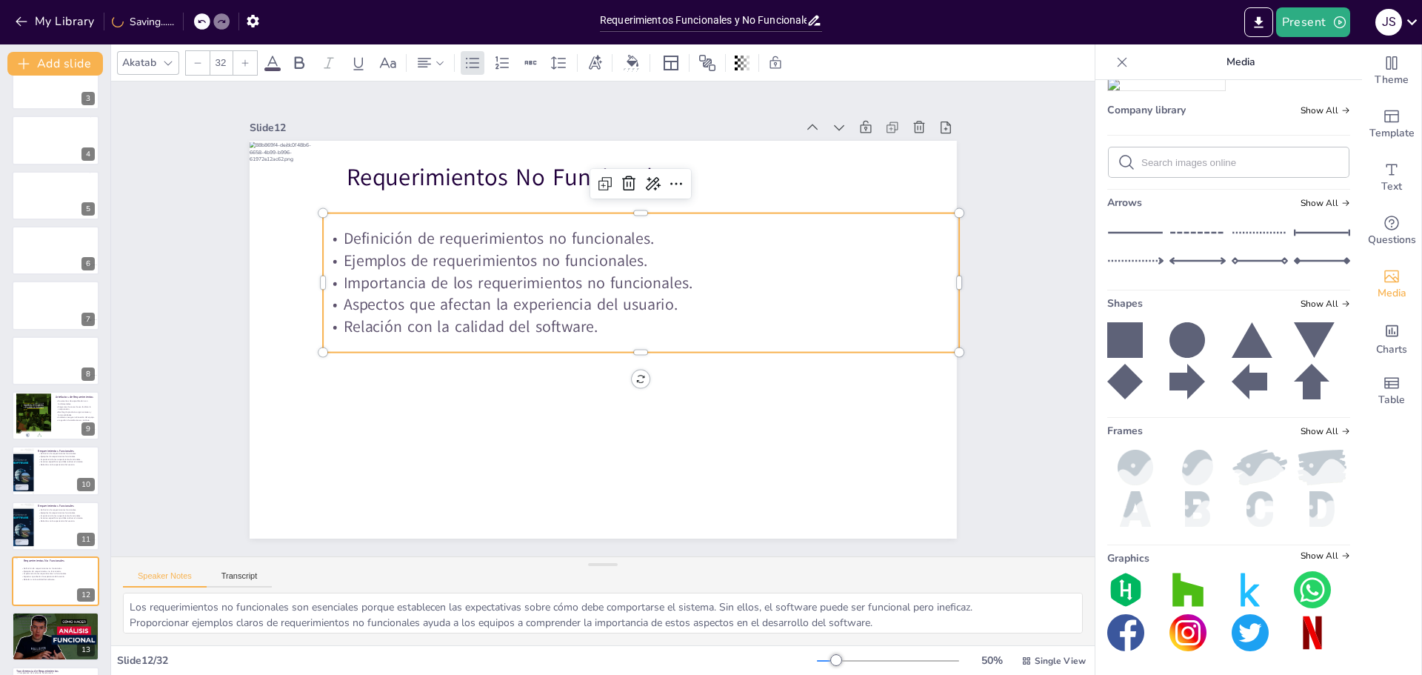
scroll to position [47, 0]
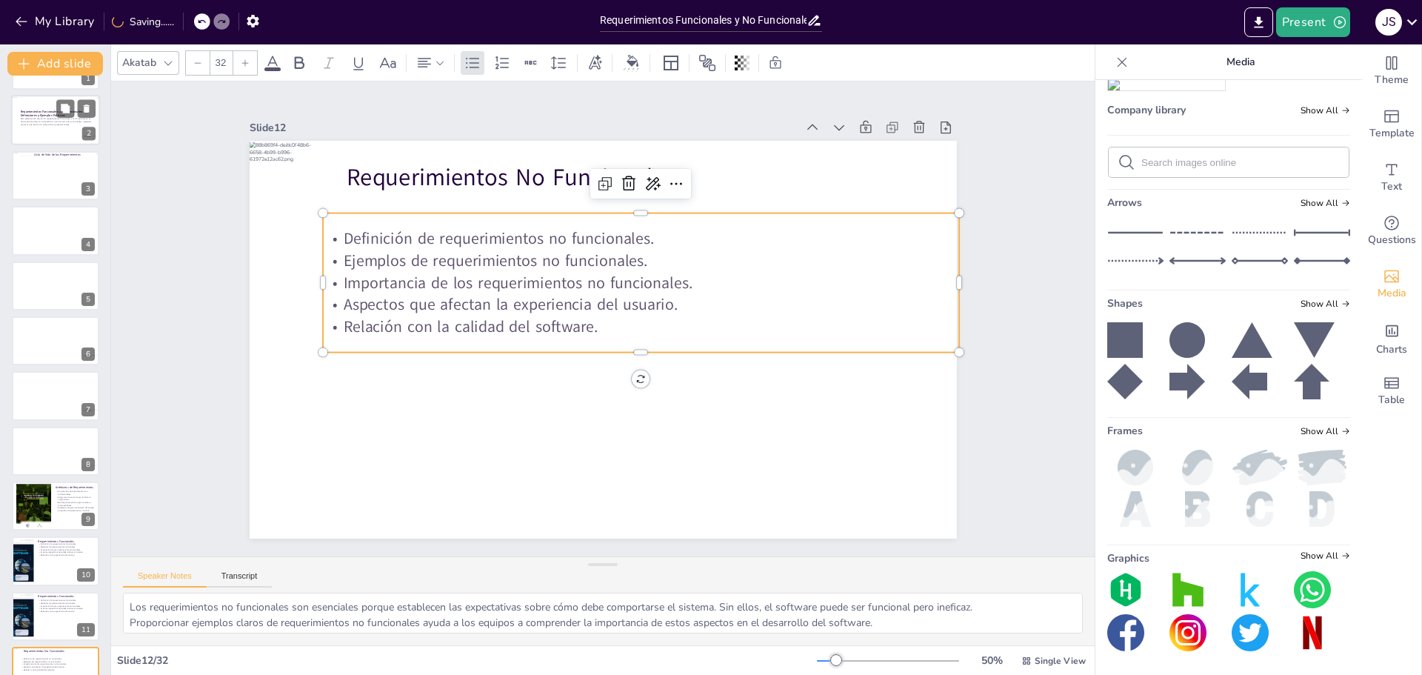
click at [30, 126] on div at bounding box center [55, 121] width 89 height 50
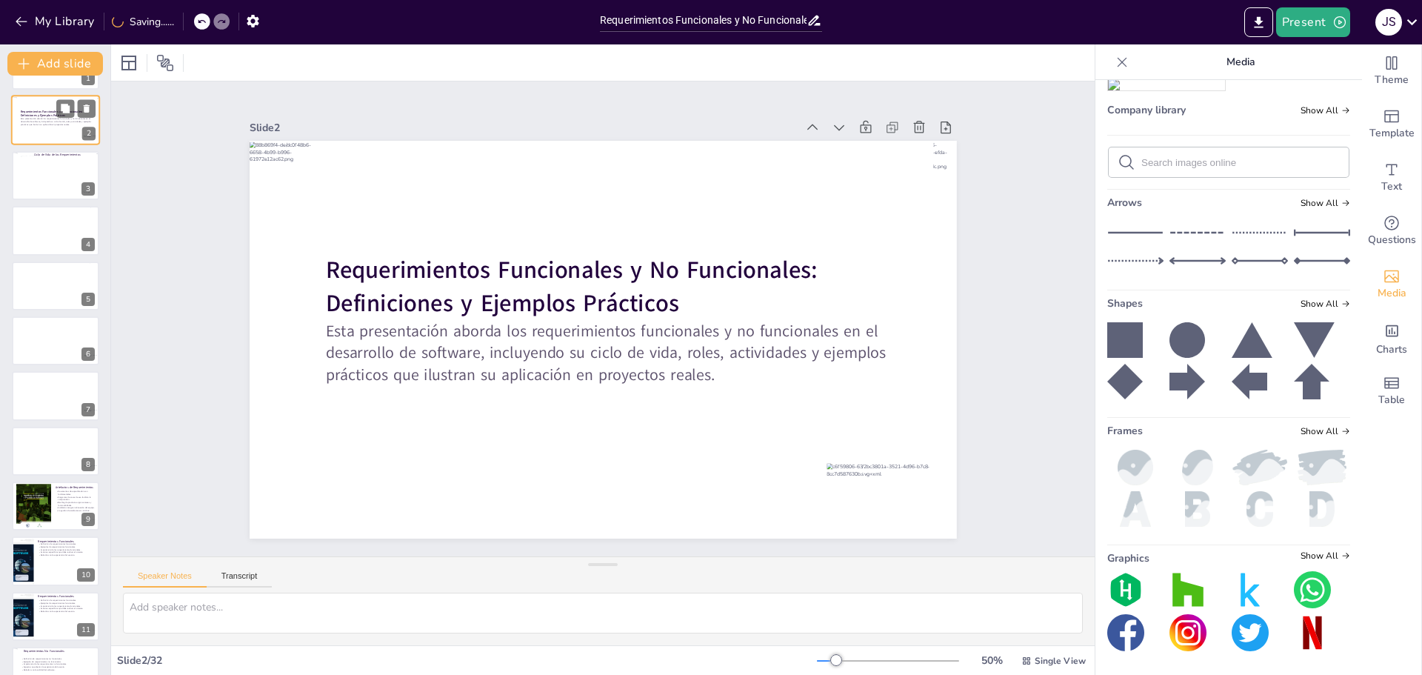
scroll to position [0, 0]
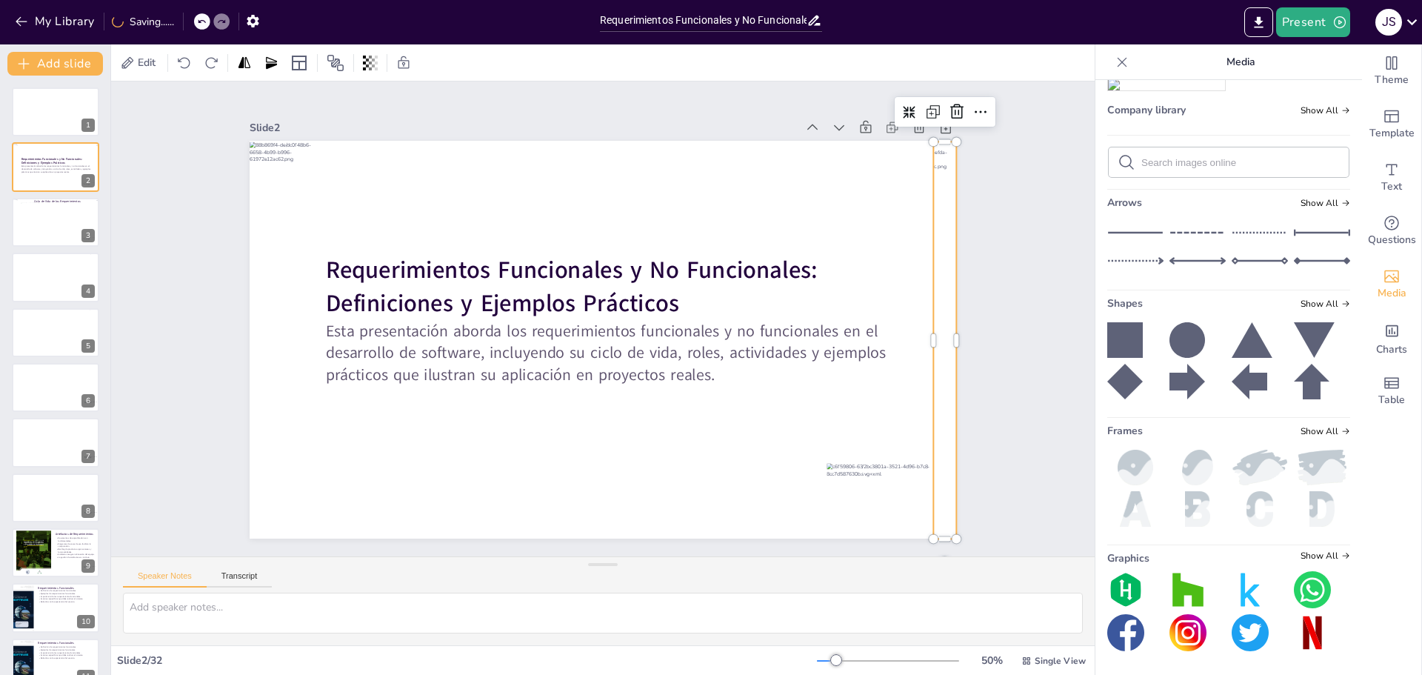
click at [927, 367] on div at bounding box center [930, 339] width 51 height 397
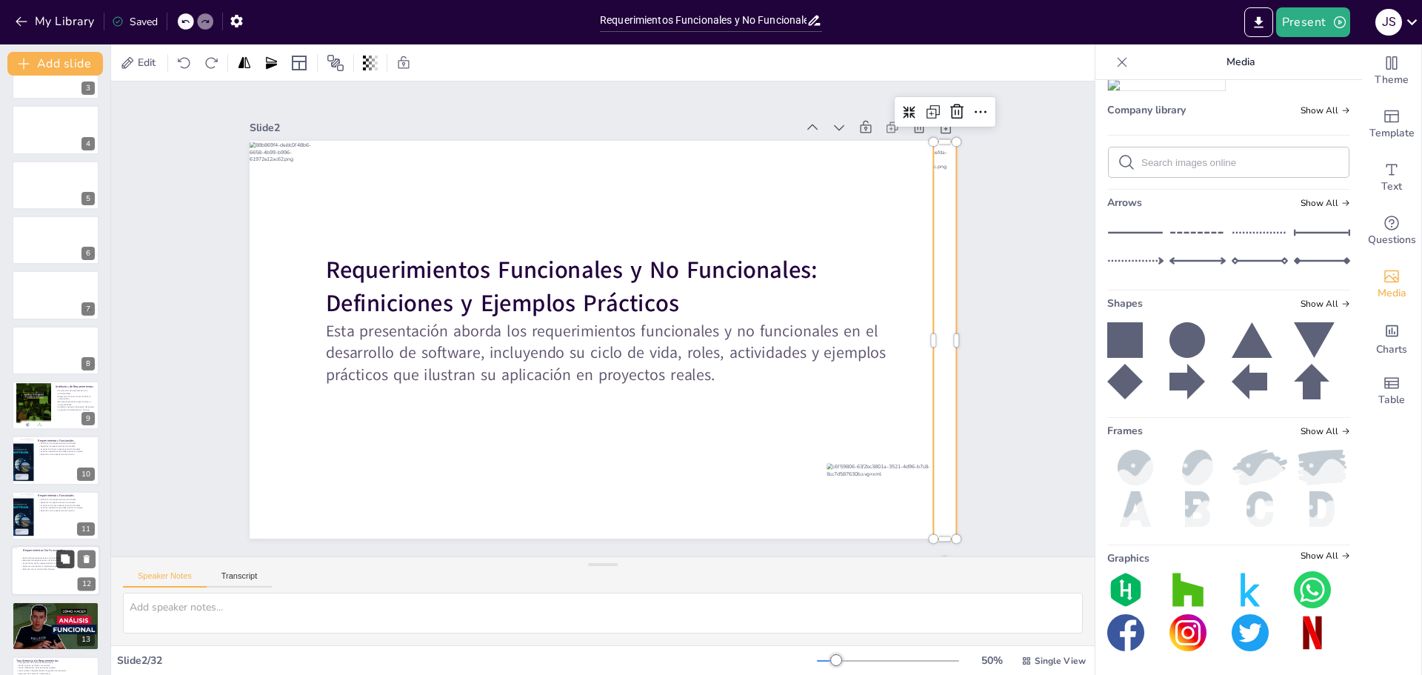
scroll to position [148, 0]
click at [36, 579] on div at bounding box center [55, 569] width 89 height 50
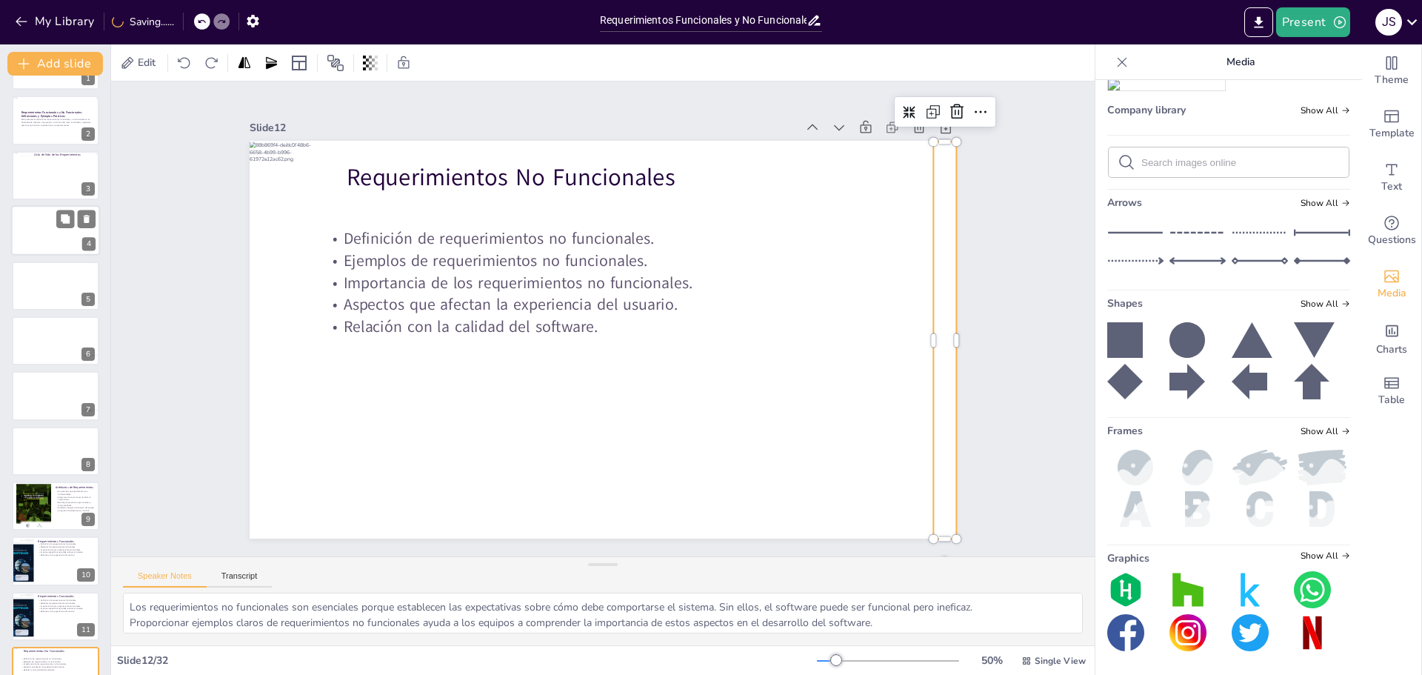
scroll to position [0, 0]
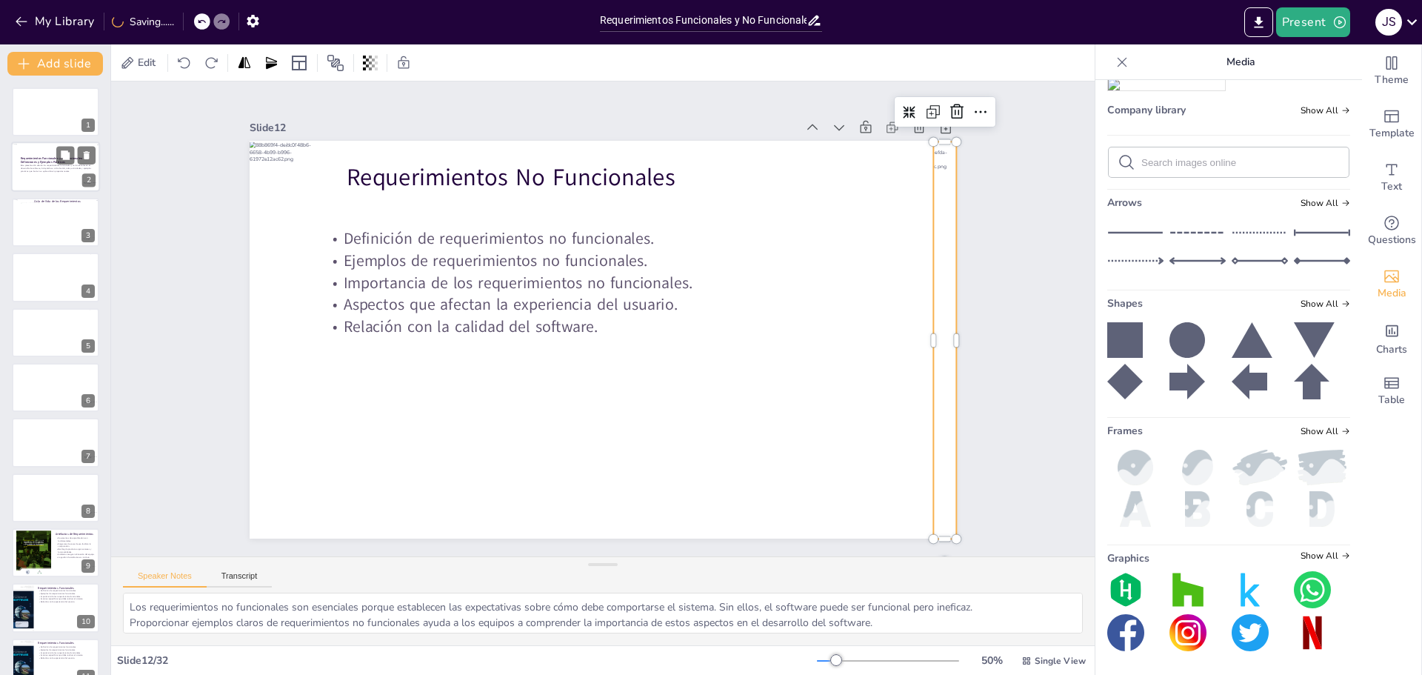
click at [42, 169] on p "Esta presentación aborda los requerimientos funcionales y no funcionales en el …" at bounding box center [59, 168] width 76 height 8
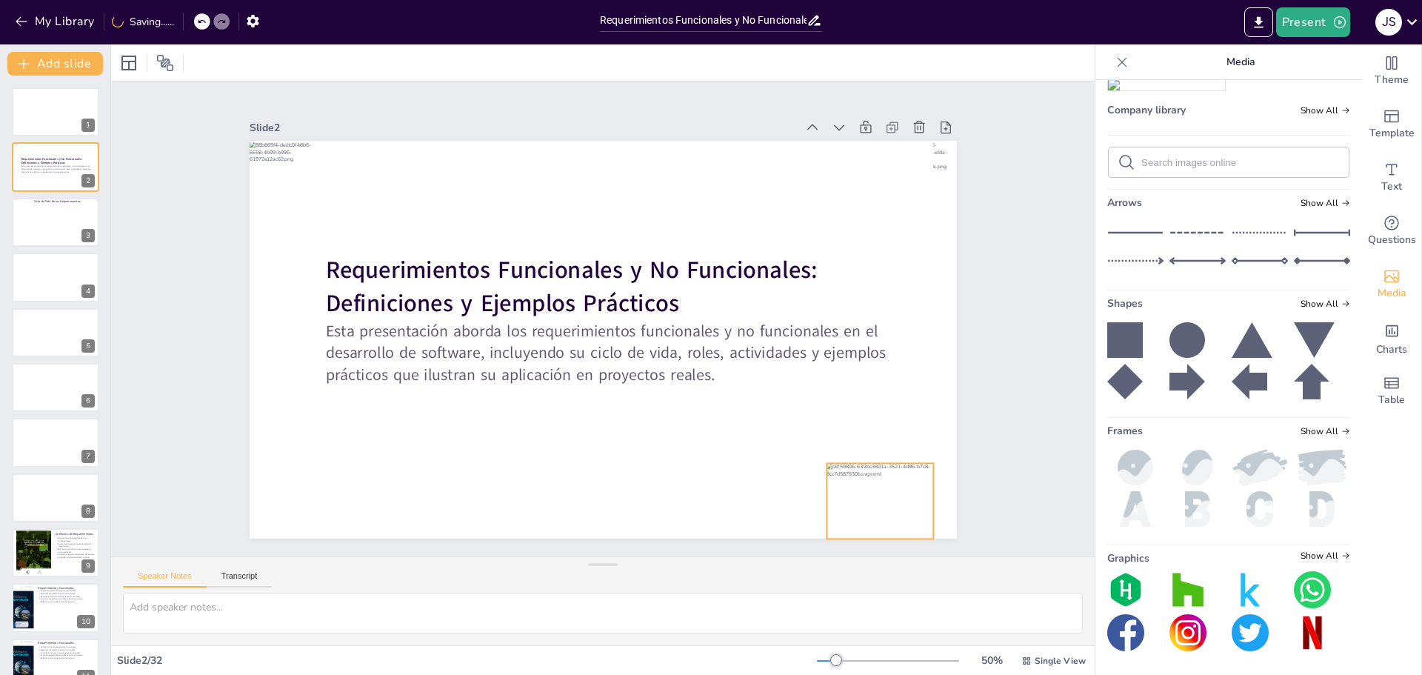
click at [893, 507] on div at bounding box center [880, 501] width 107 height 76
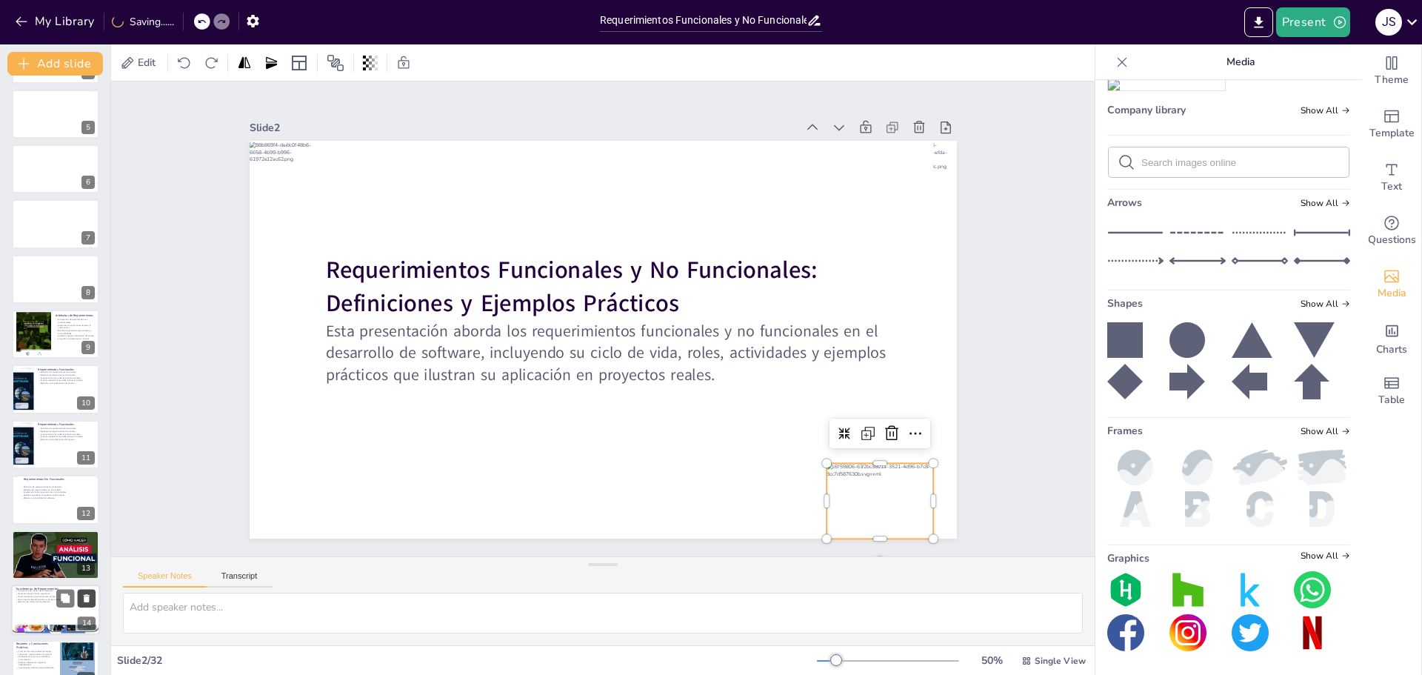
scroll to position [296, 0]
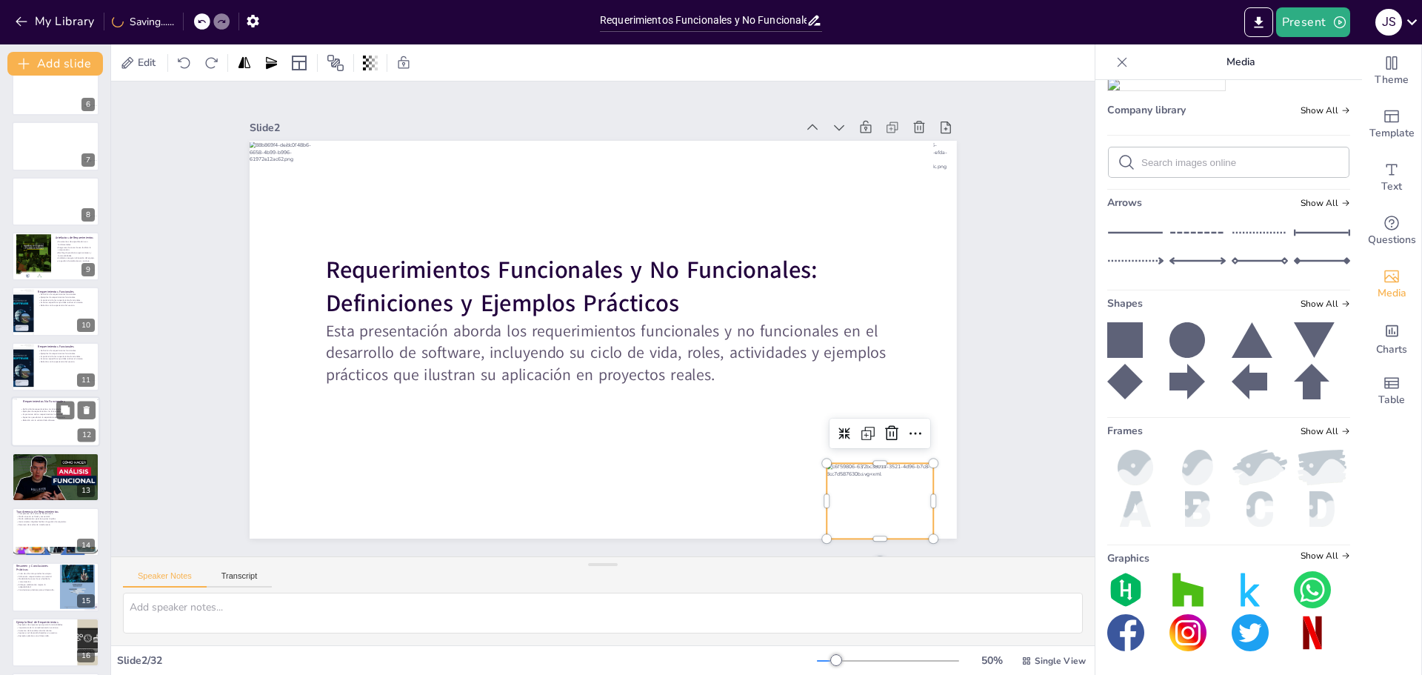
click at [56, 423] on div "Definición de requerimientos no funcionales. Ejemplos de requerimientos no func…" at bounding box center [60, 415] width 80 height 18
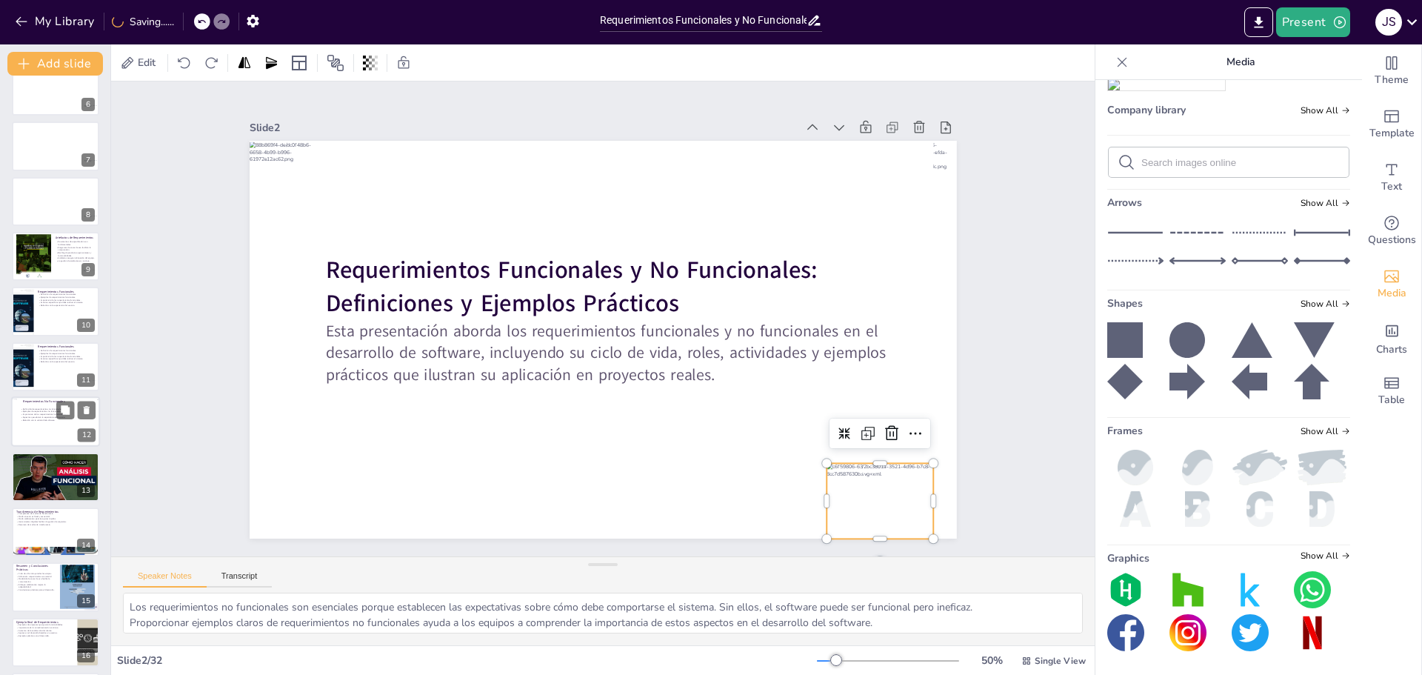
scroll to position [343, 0]
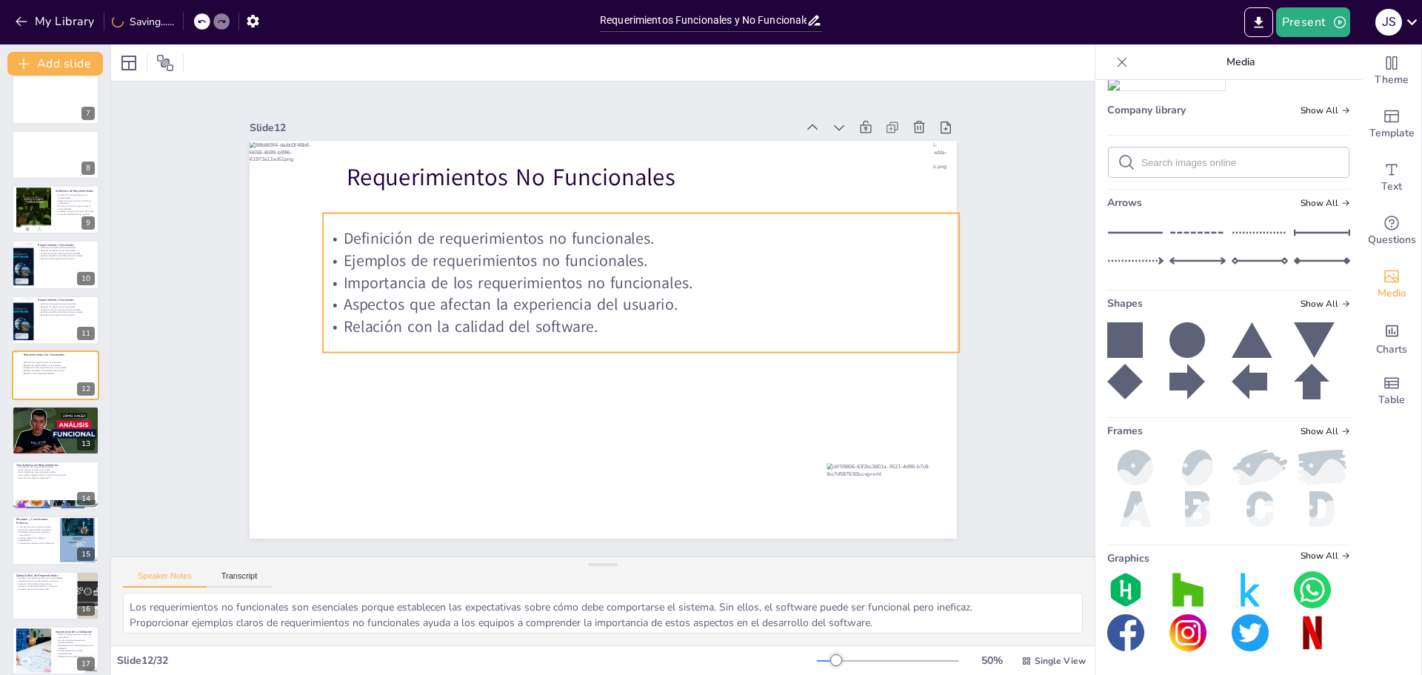
click at [501, 309] on p "Aspectos que afectan la experiencia del usuario." at bounding box center [641, 304] width 636 height 22
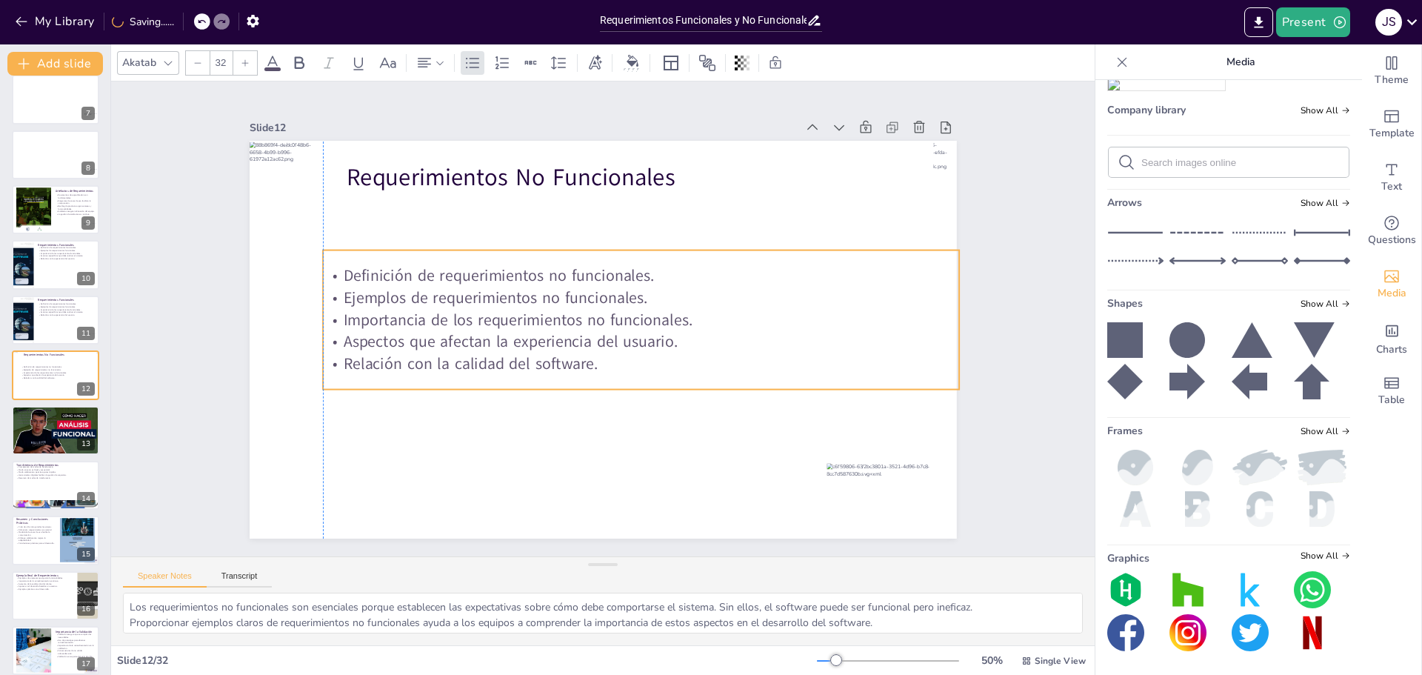
drag, startPoint x: 524, startPoint y: 326, endPoint x: 524, endPoint y: 364, distance: 37.8
click at [524, 364] on p "Relación con la calidad del software." at bounding box center [641, 364] width 636 height 22
drag, startPoint x: 950, startPoint y: 316, endPoint x: 922, endPoint y: 312, distance: 28.5
click at [931, 312] on div at bounding box center [937, 319] width 12 height 139
click at [65, 436] on div at bounding box center [55, 430] width 89 height 50
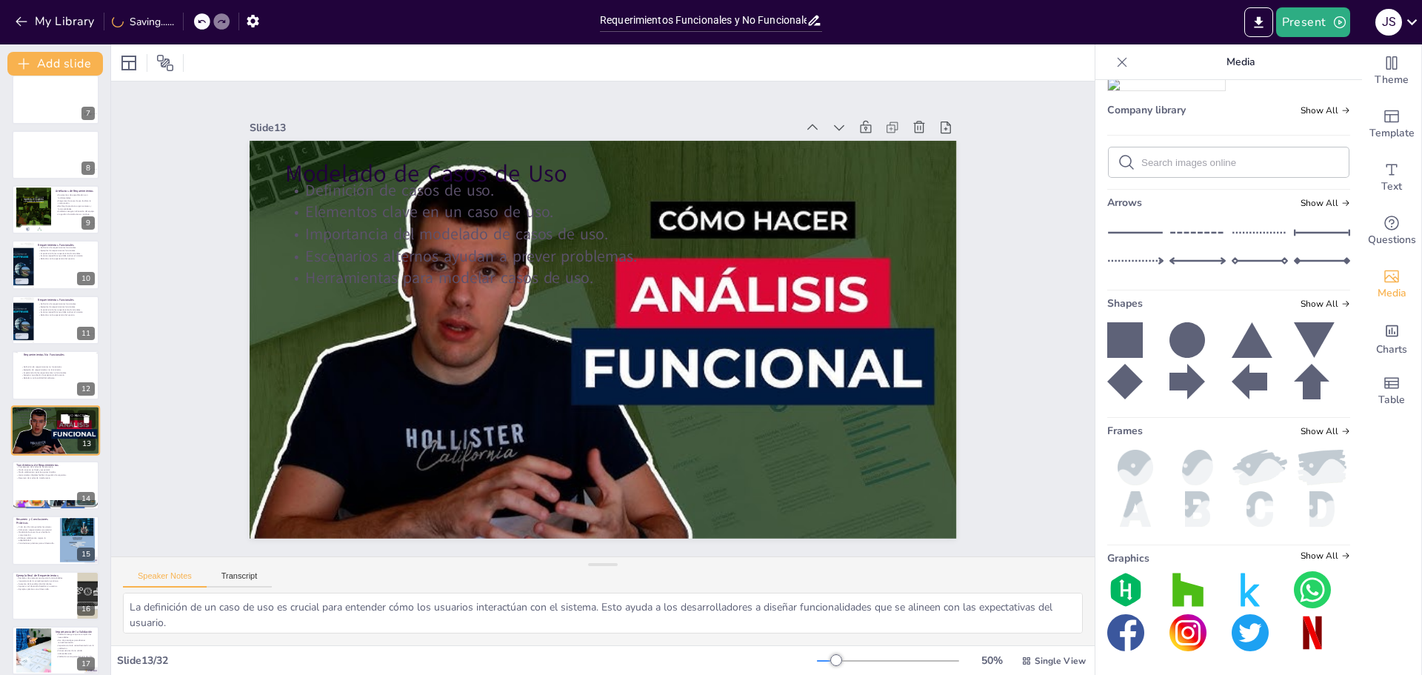
scroll to position [398, 0]
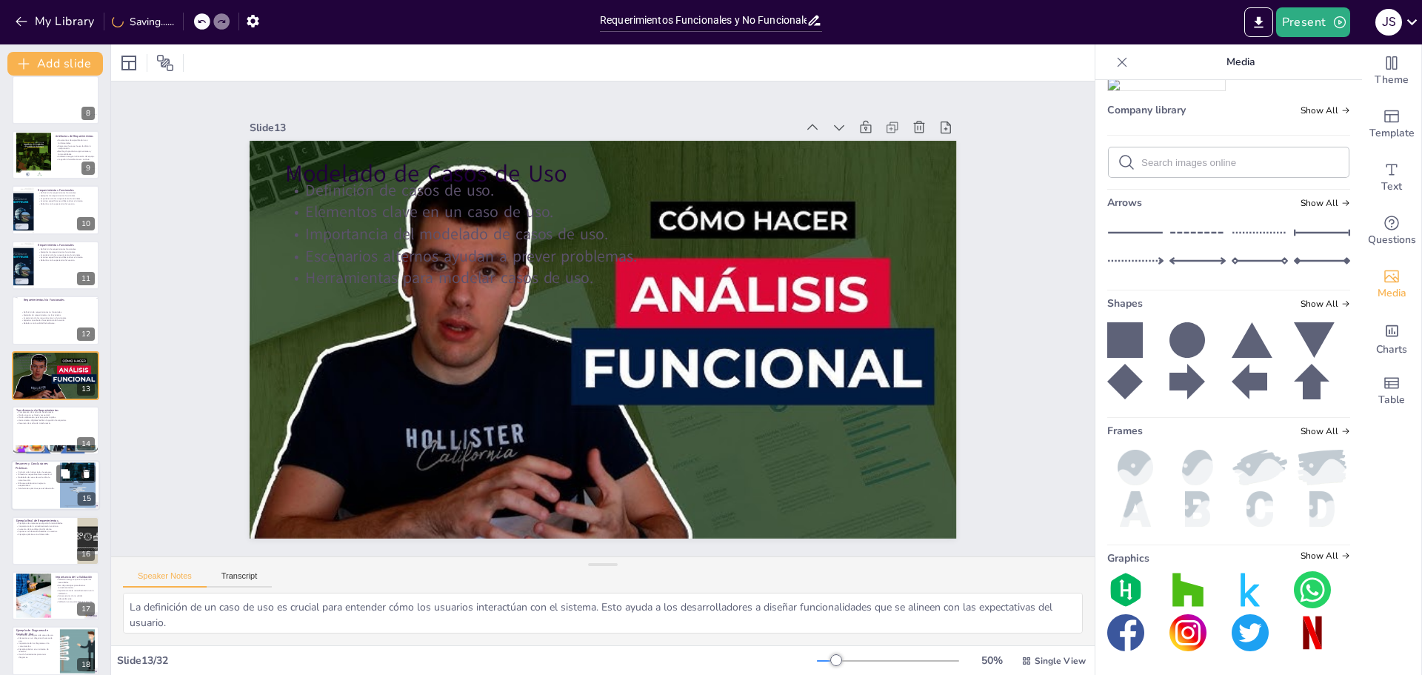
click at [42, 475] on p "Diferenciar requerimientos es esencial." at bounding box center [36, 474] width 40 height 3
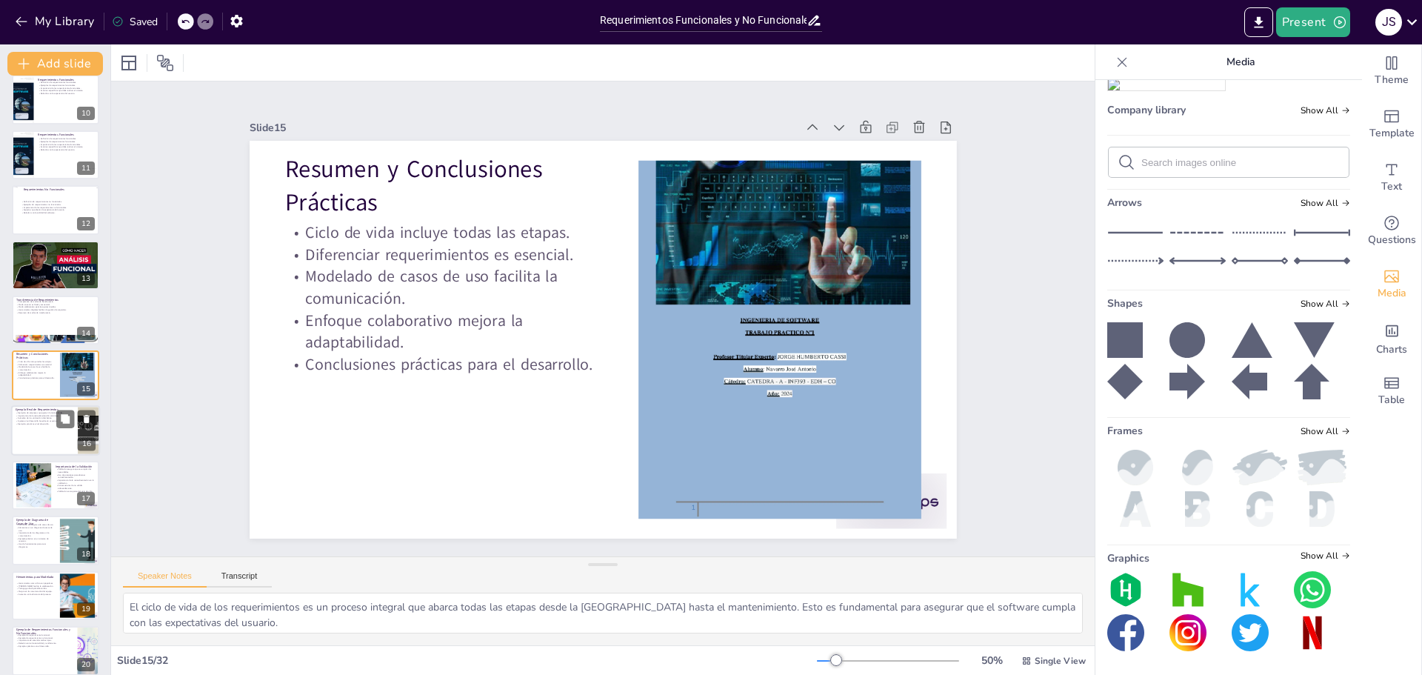
click at [32, 436] on div at bounding box center [55, 430] width 89 height 50
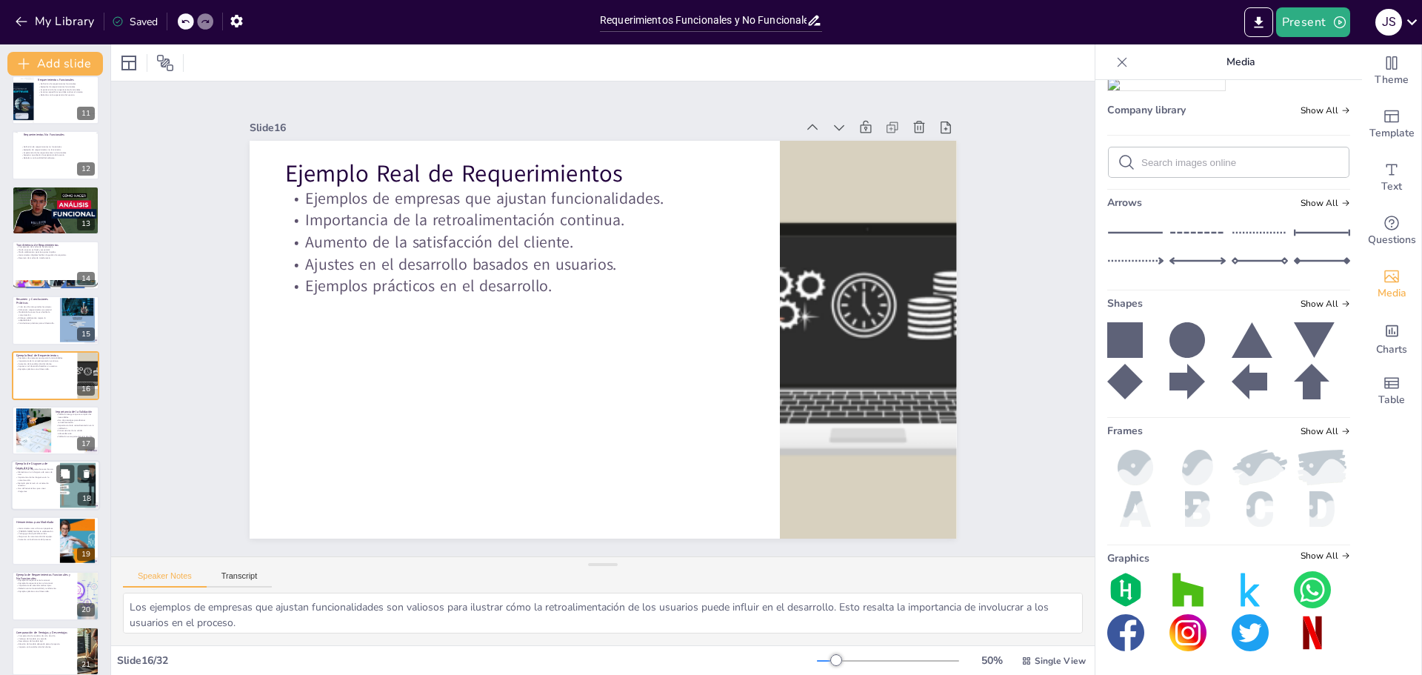
click at [36, 439] on div at bounding box center [34, 430] width 67 height 44
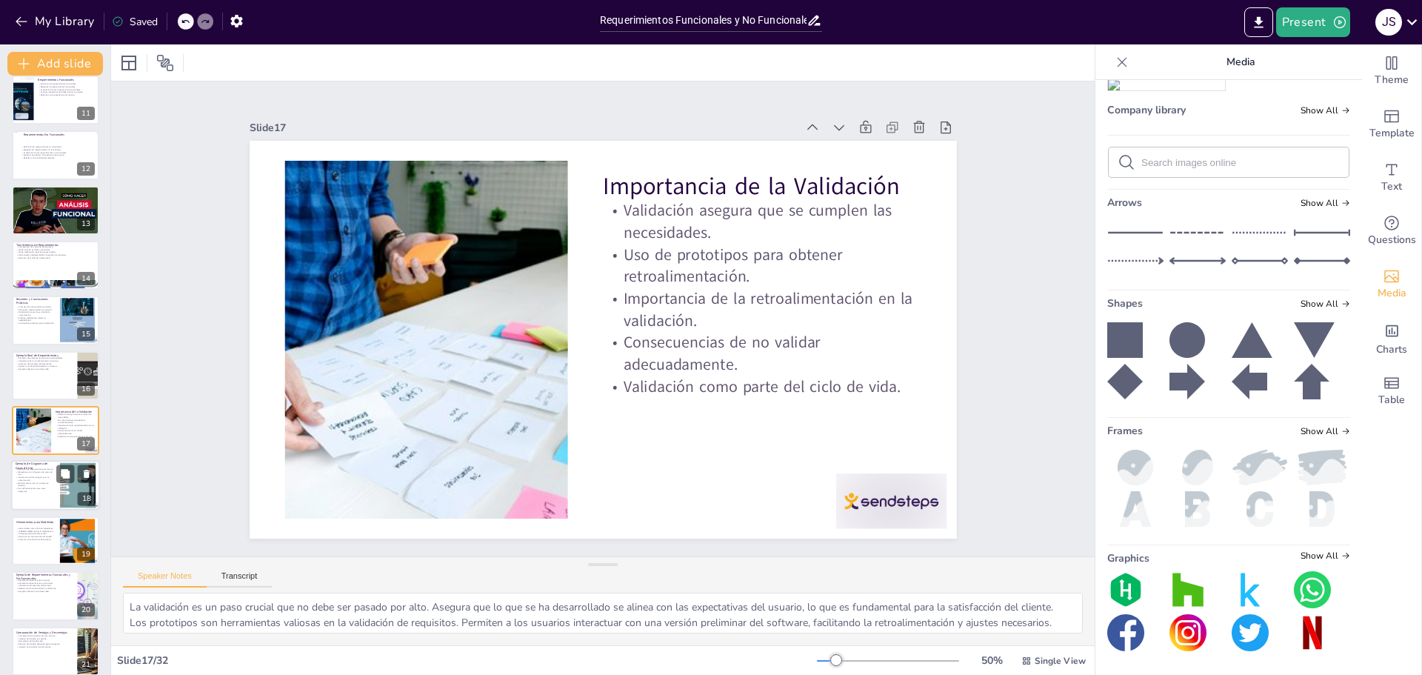
scroll to position [619, 0]
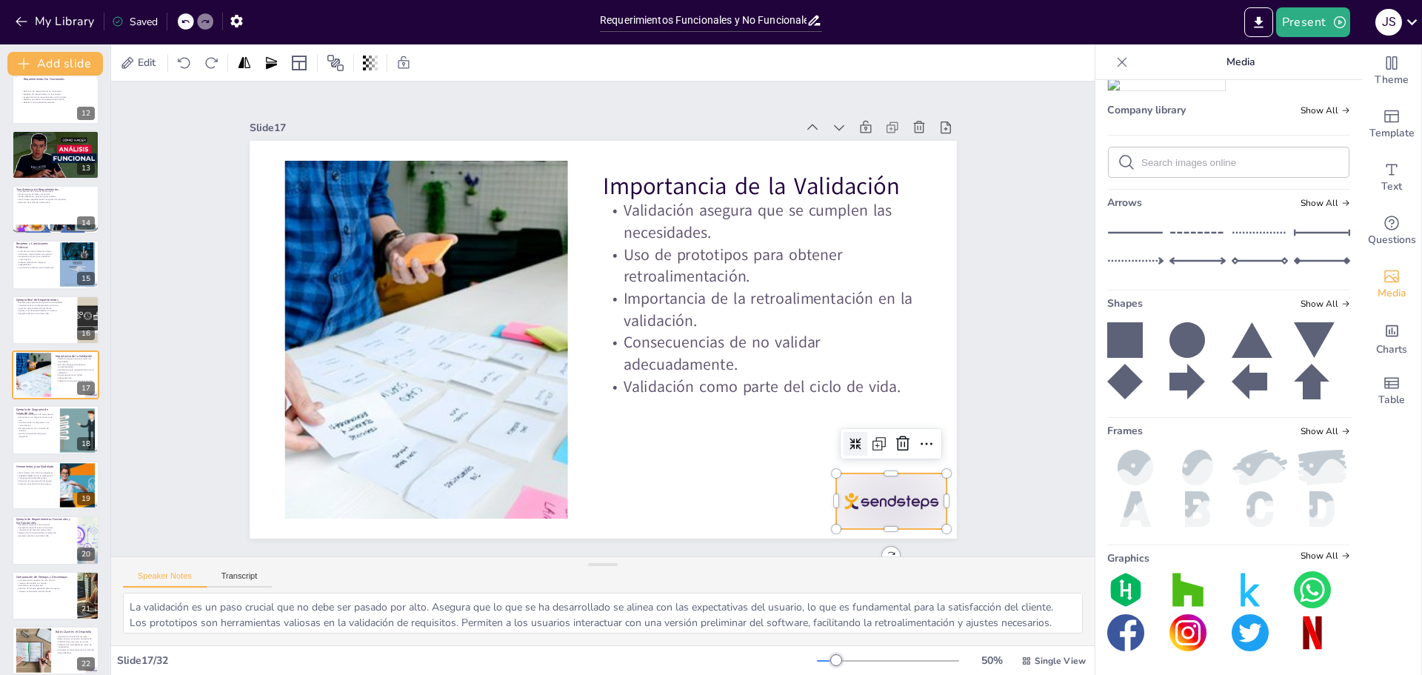
click at [909, 507] on div at bounding box center [891, 501] width 110 height 56
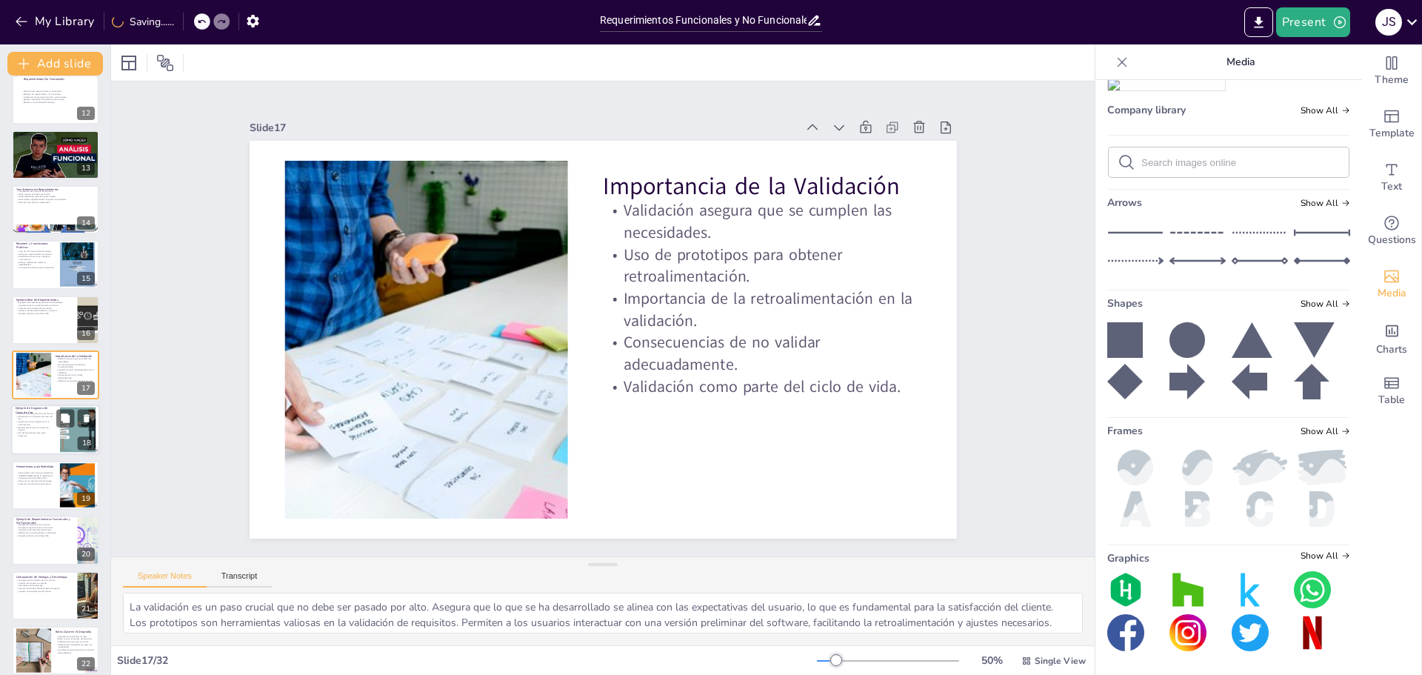
click at [25, 427] on p "Ejemplo práctico en un sistema de reservas." at bounding box center [36, 428] width 40 height 5
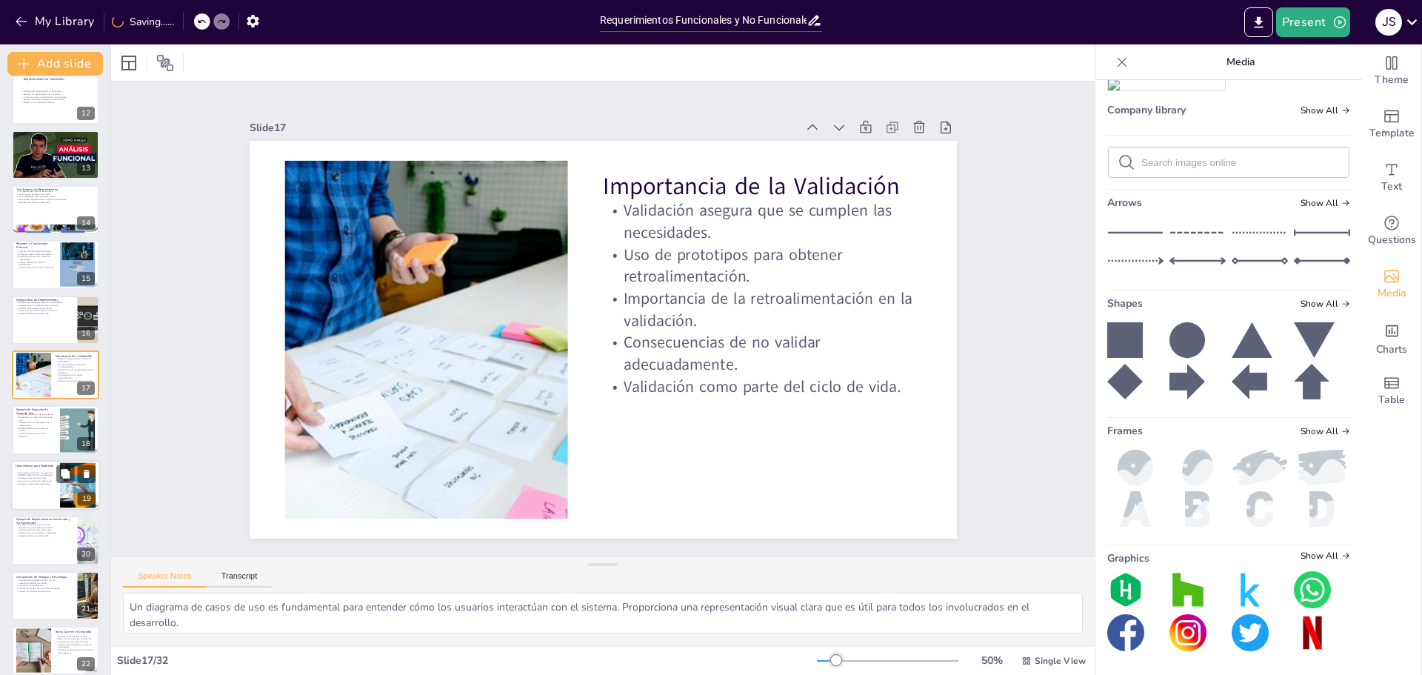
scroll to position [673, 0]
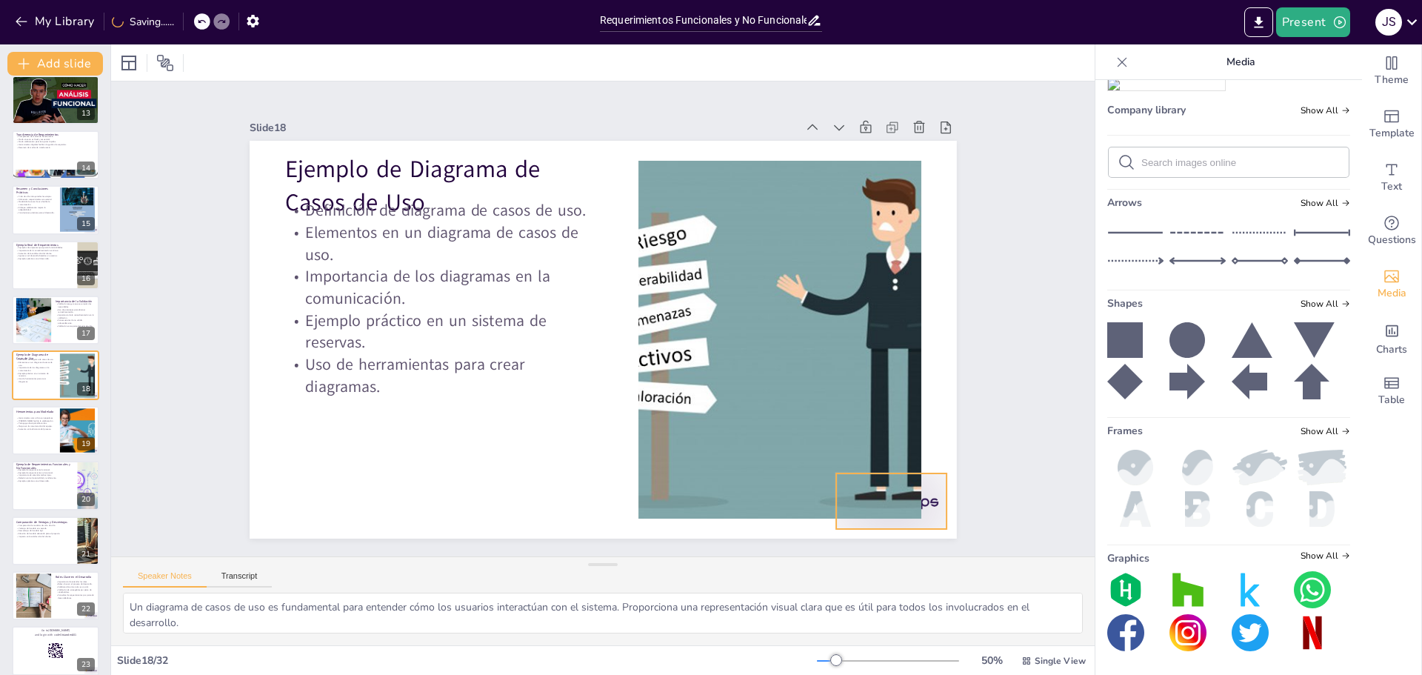
click at [923, 510] on div at bounding box center [891, 501] width 110 height 56
click at [51, 430] on div "Herramientas como Visio son populares. Lucidchart facilita la colaboración. Ven…" at bounding box center [36, 423] width 40 height 16
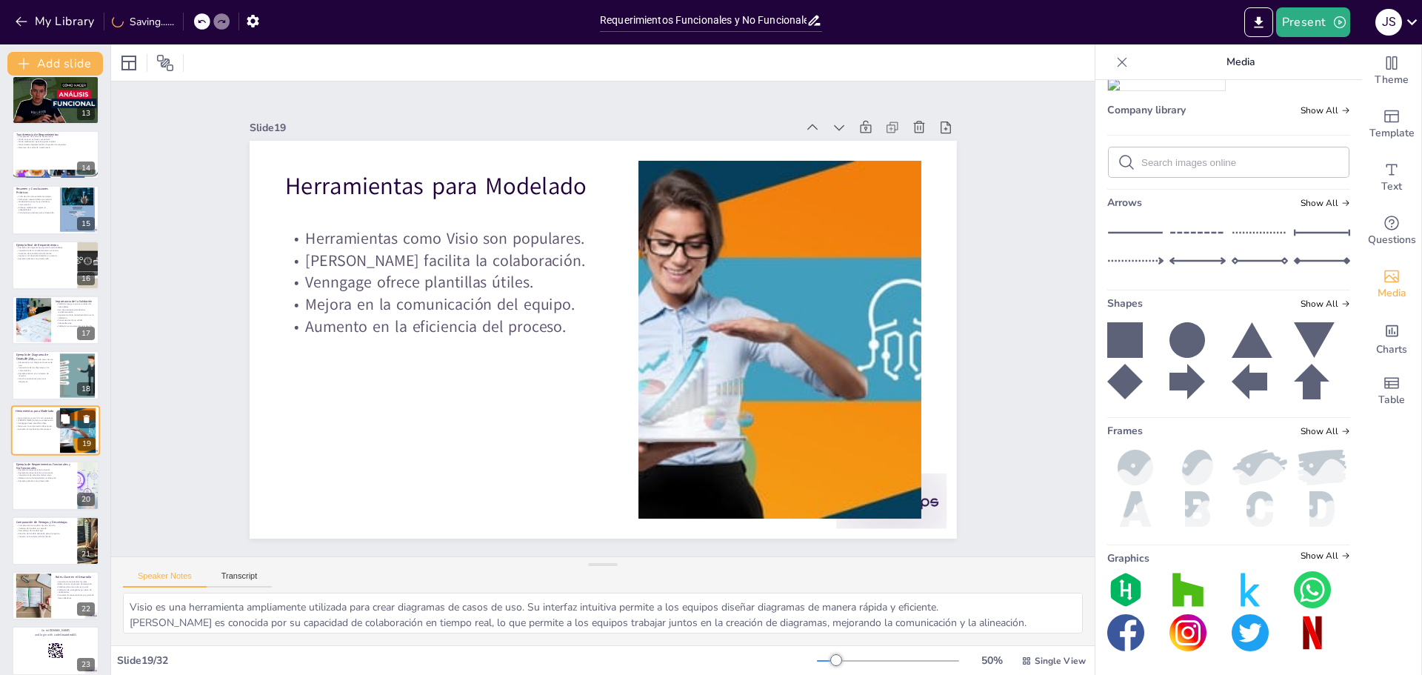
scroll to position [728, 0]
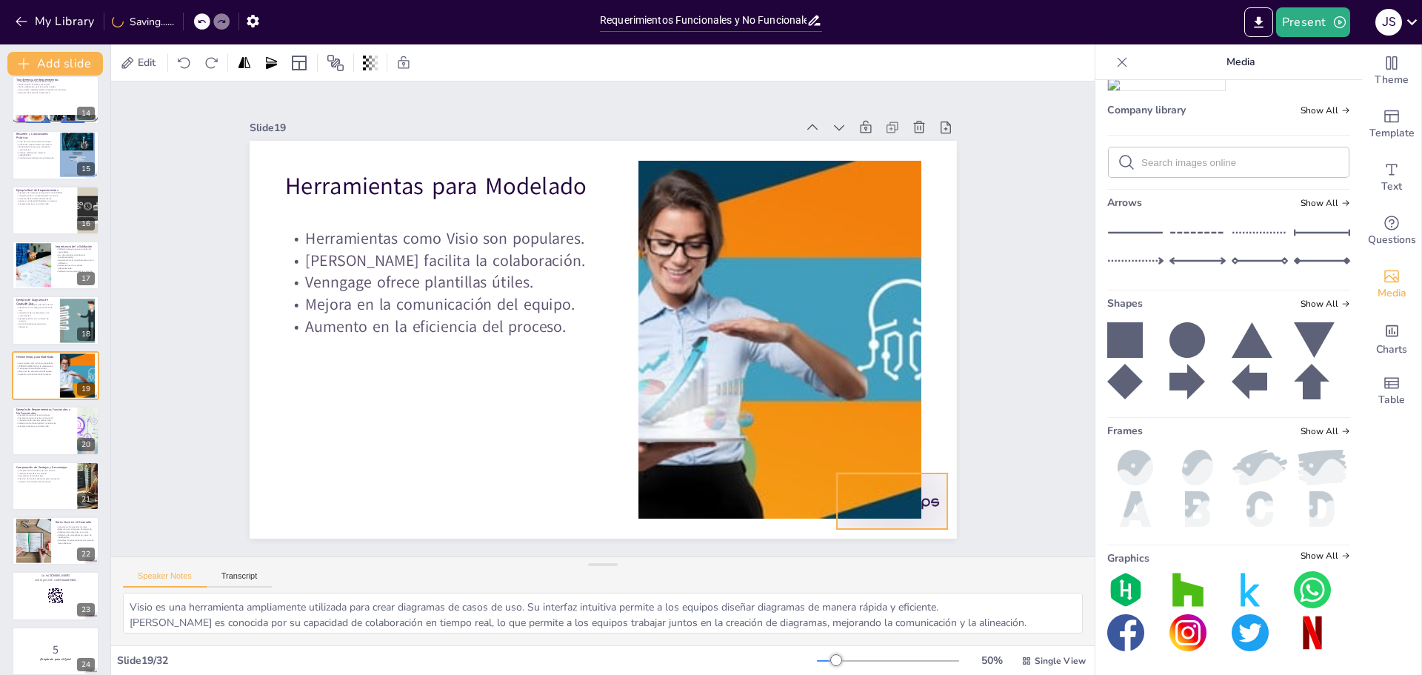
click at [918, 493] on div at bounding box center [892, 501] width 110 height 56
click at [44, 429] on div at bounding box center [55, 430] width 89 height 50
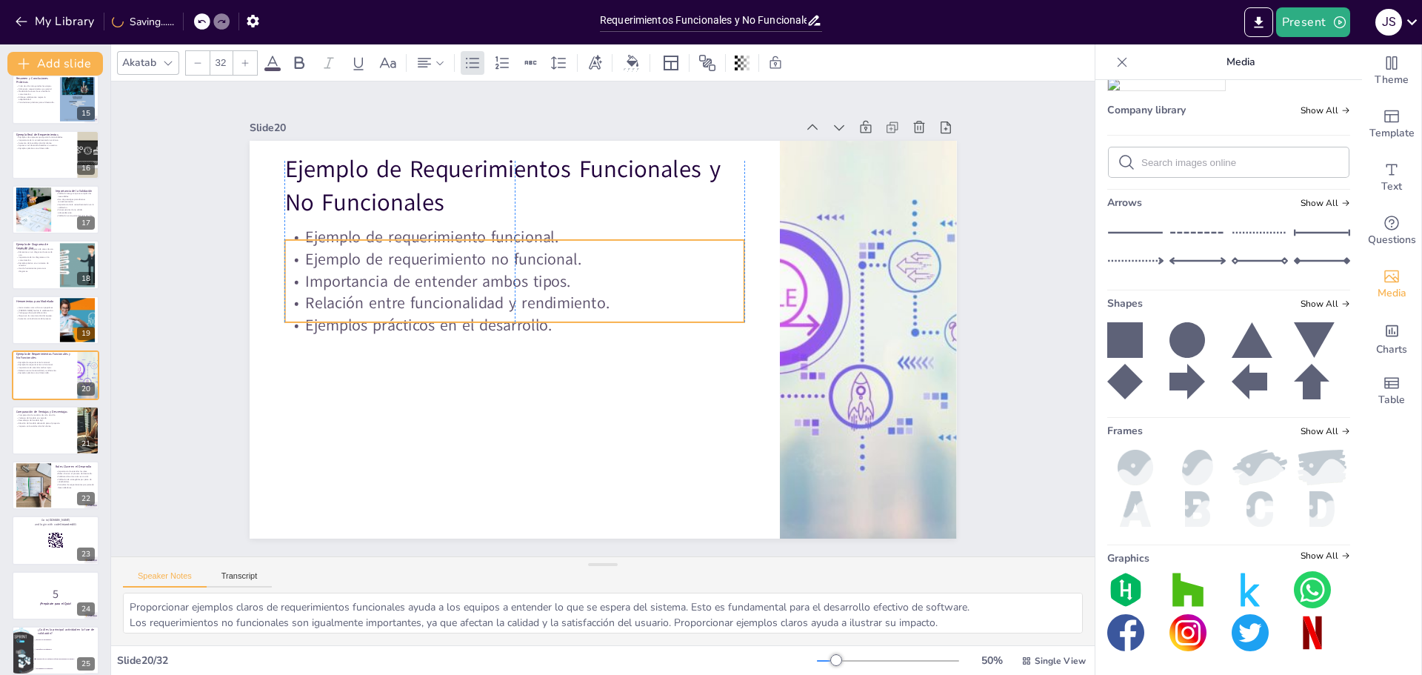
drag, startPoint x: 390, startPoint y: 290, endPoint x: 384, endPoint y: 313, distance: 23.7
click at [384, 313] on p "Ejemplos prácticos en el desarrollo." at bounding box center [513, 316] width 459 height 70
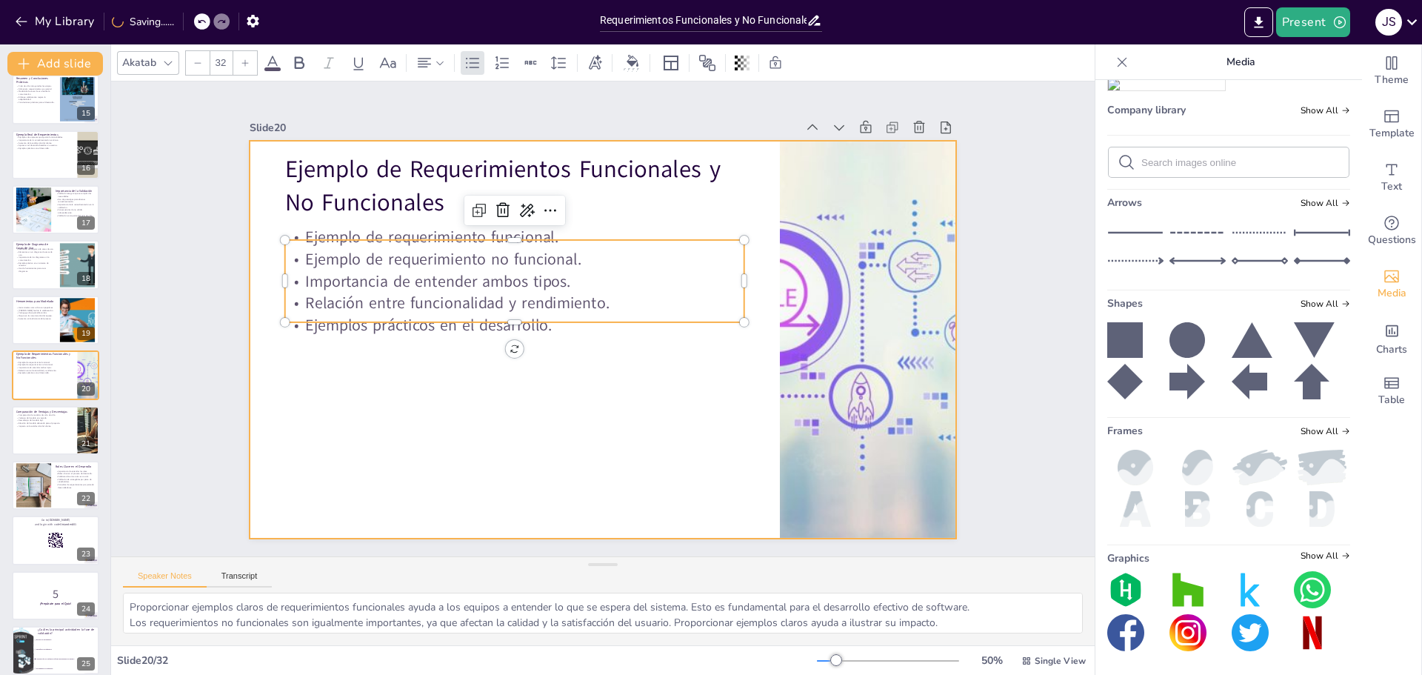
click at [439, 407] on div at bounding box center [603, 340] width 707 height 398
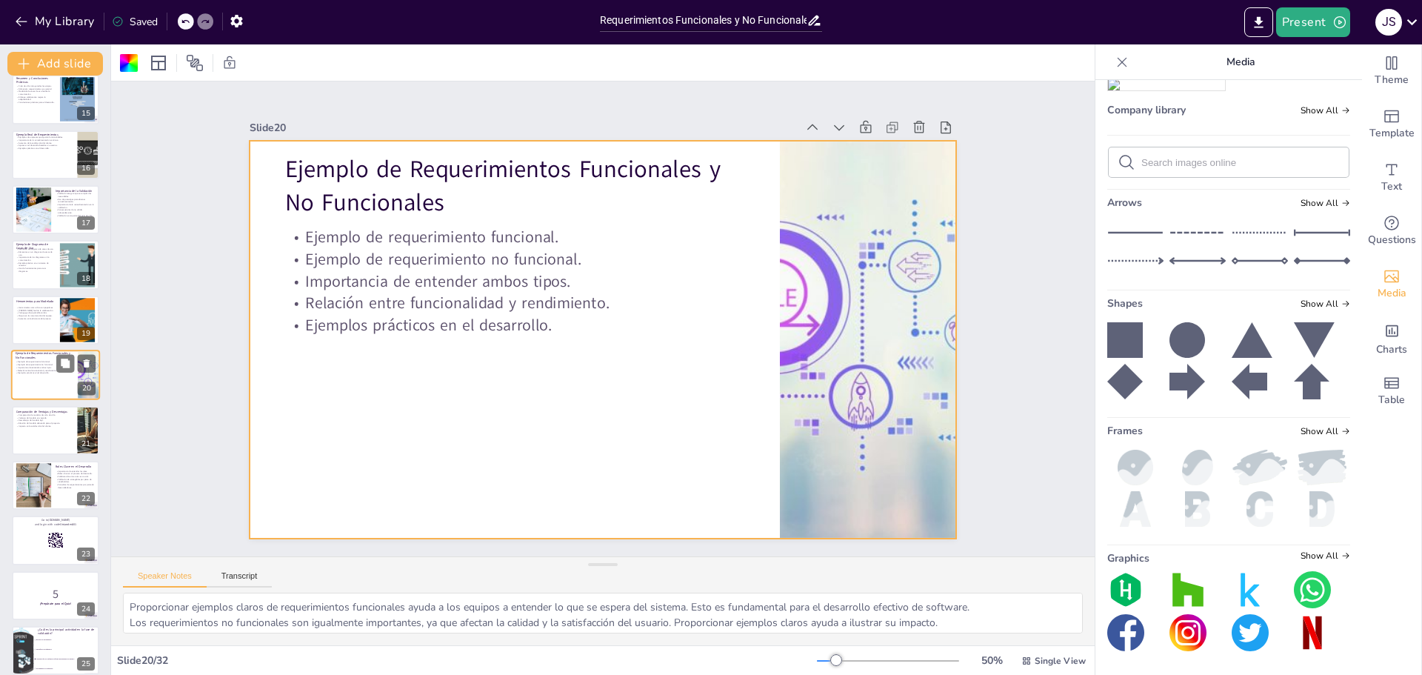
click at [61, 376] on div at bounding box center [55, 375] width 89 height 50
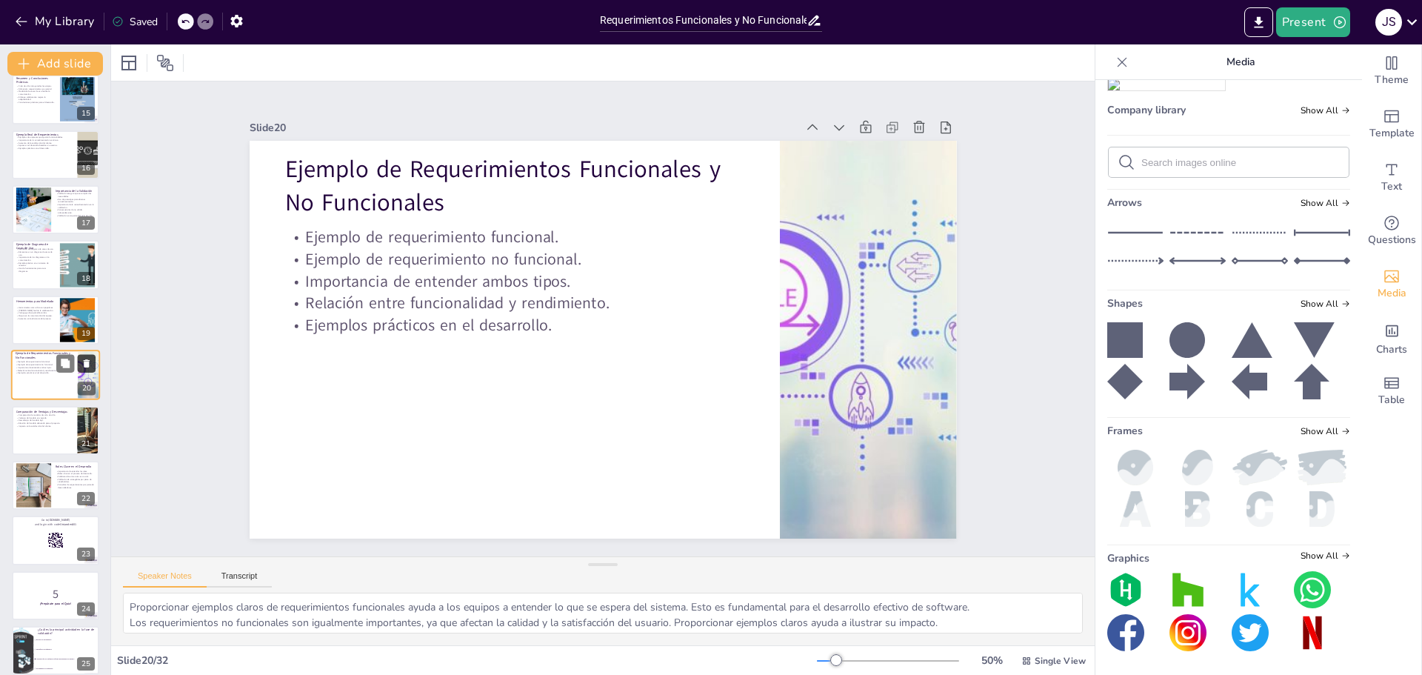
click at [87, 361] on icon at bounding box center [87, 363] width 6 height 8
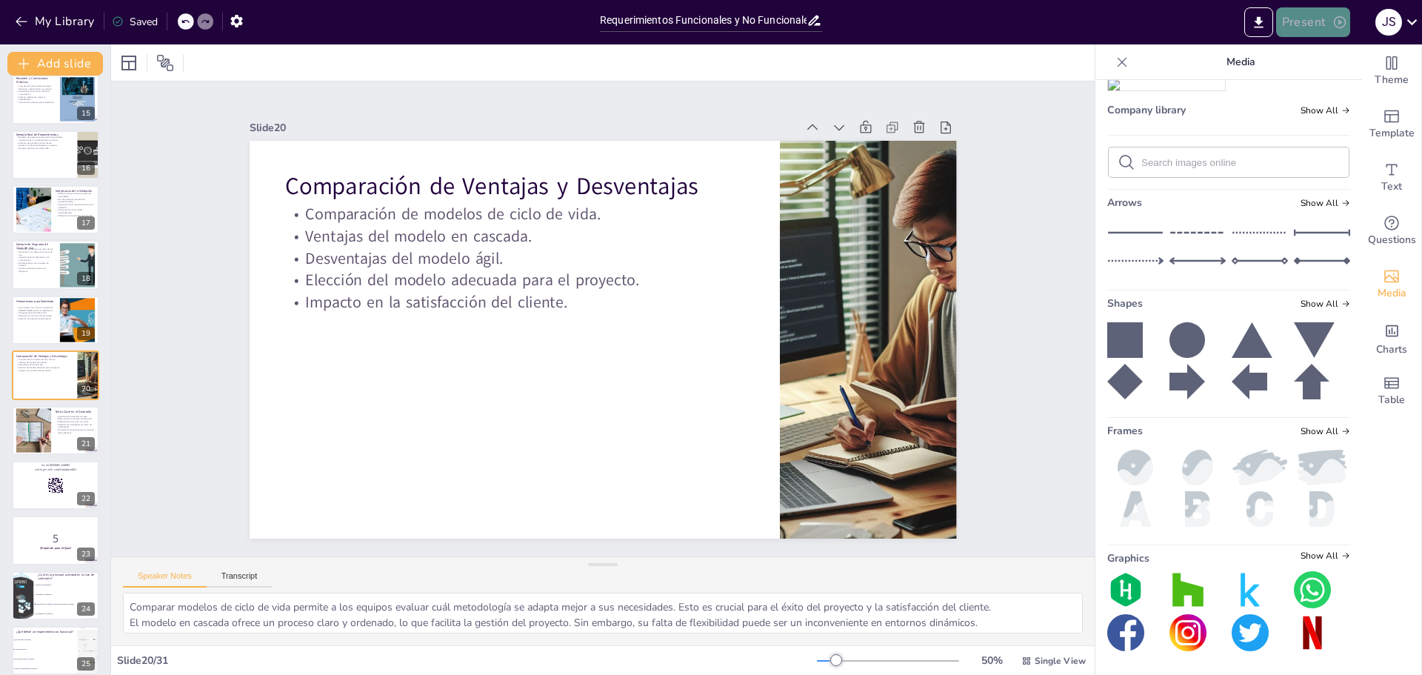
click at [1319, 30] on button "Present" at bounding box center [1313, 22] width 74 height 30
click at [1336, 59] on li "Preview presentation" at bounding box center [1336, 55] width 116 height 24
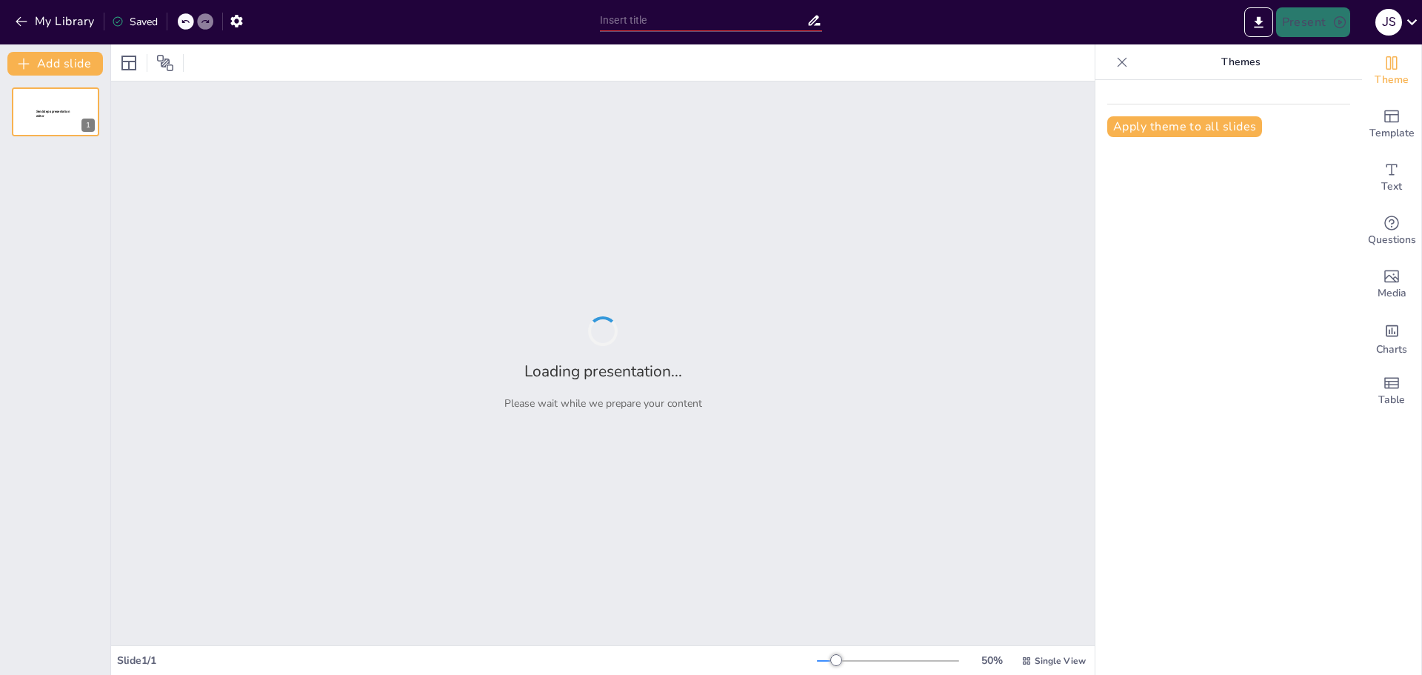
type input "Requerimientos Funcionales y No Funcionales: Definiciones y Ejemplos Prácticos"
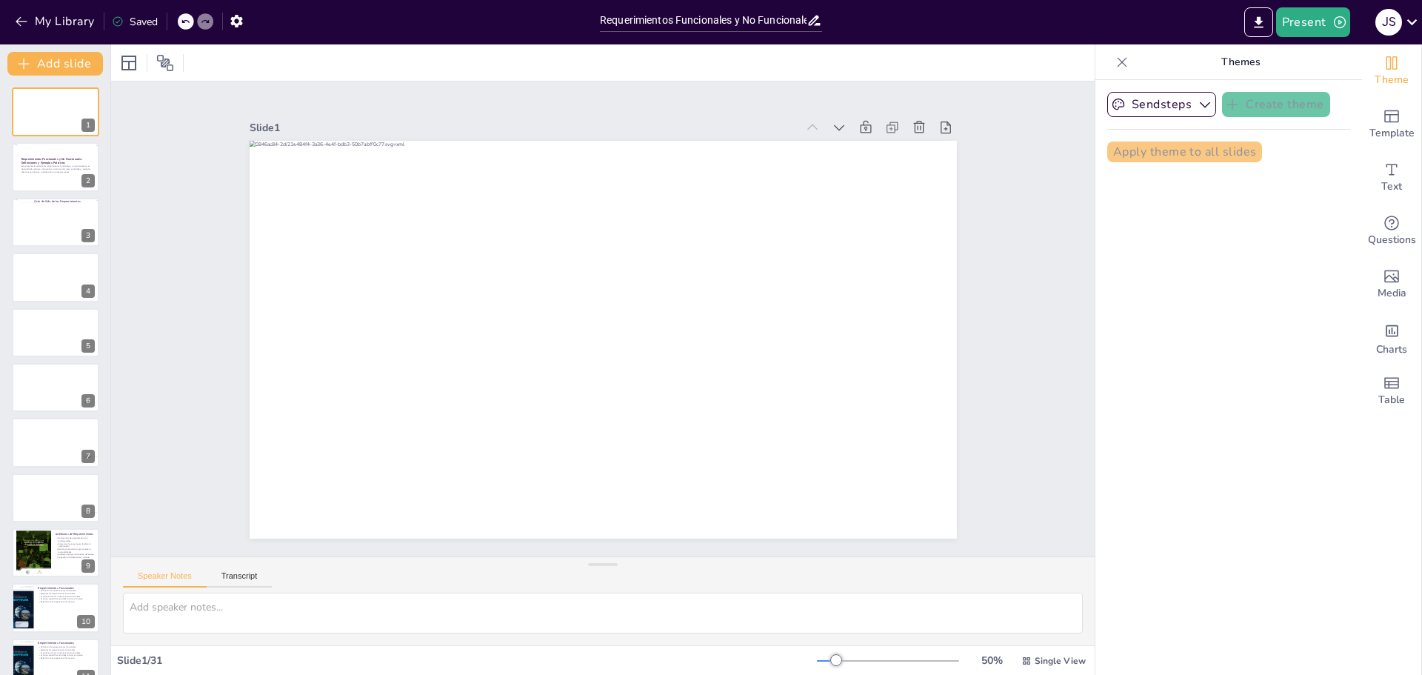
checkbox input "true"
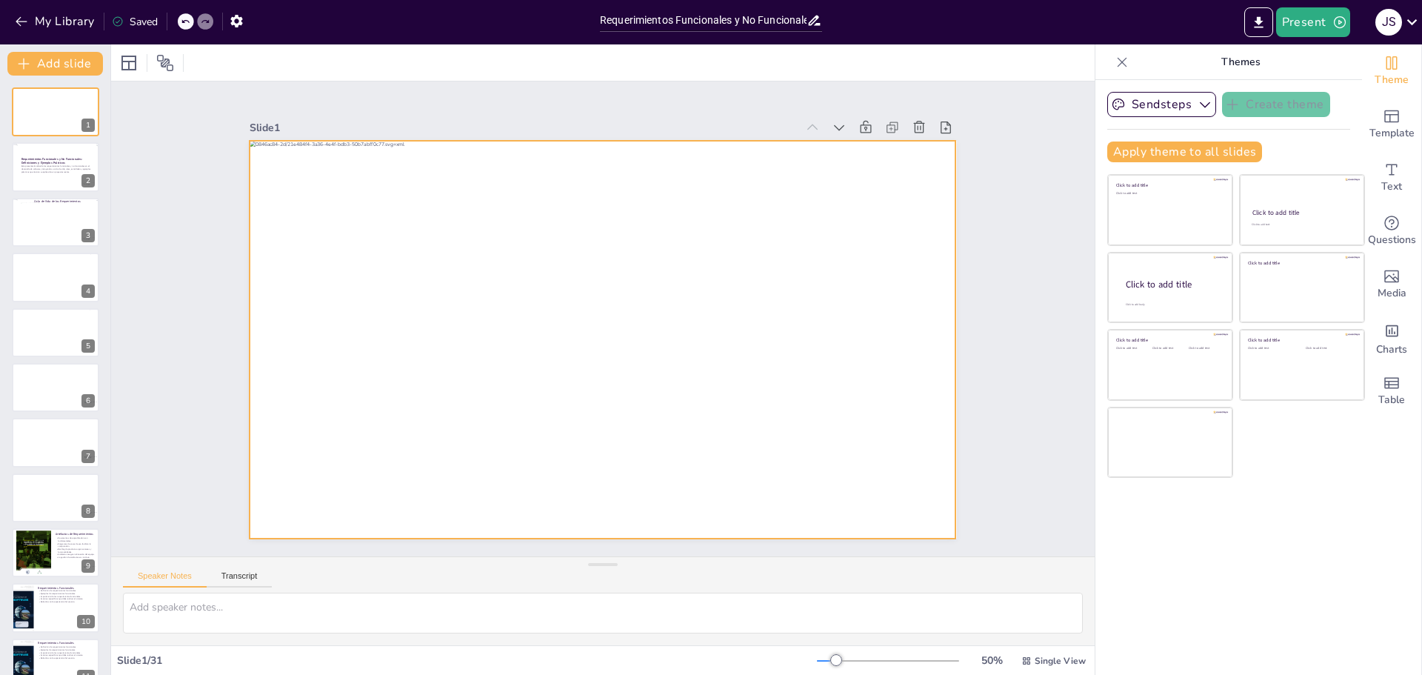
checkbox input "true"
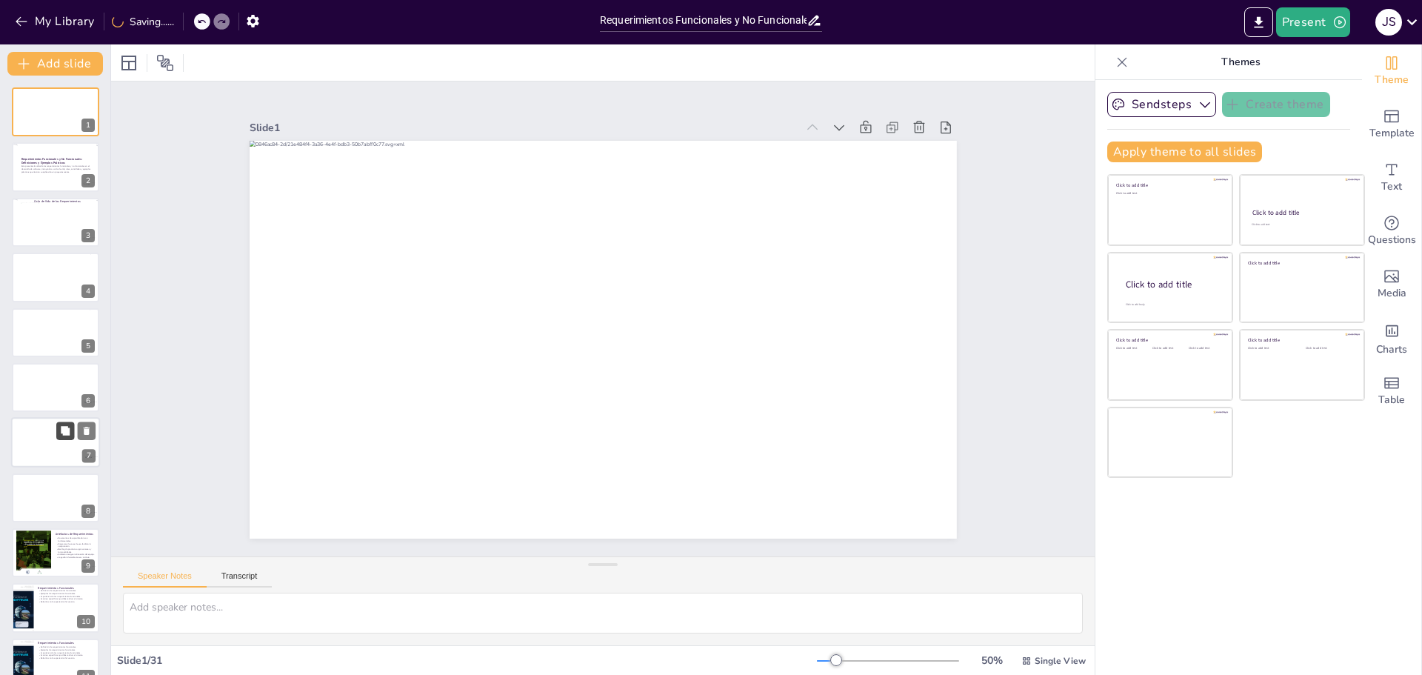
checkbox input "true"
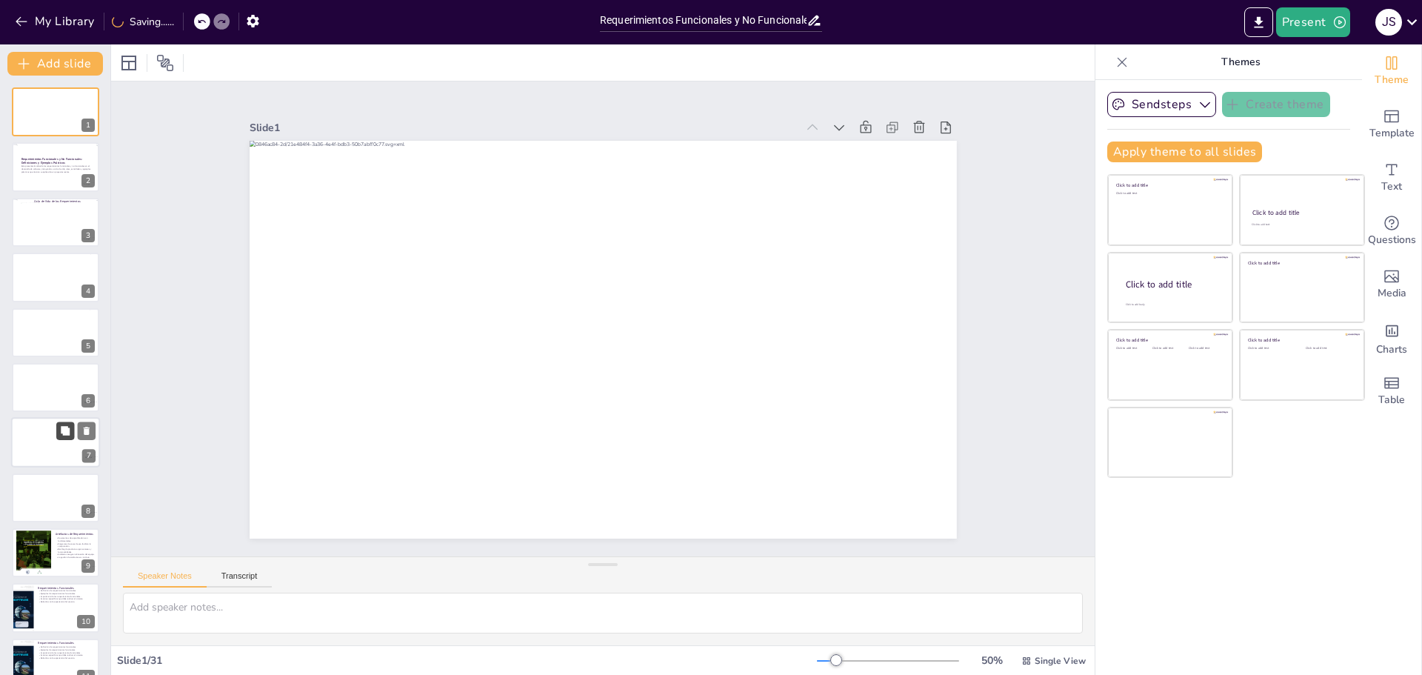
checkbox input "true"
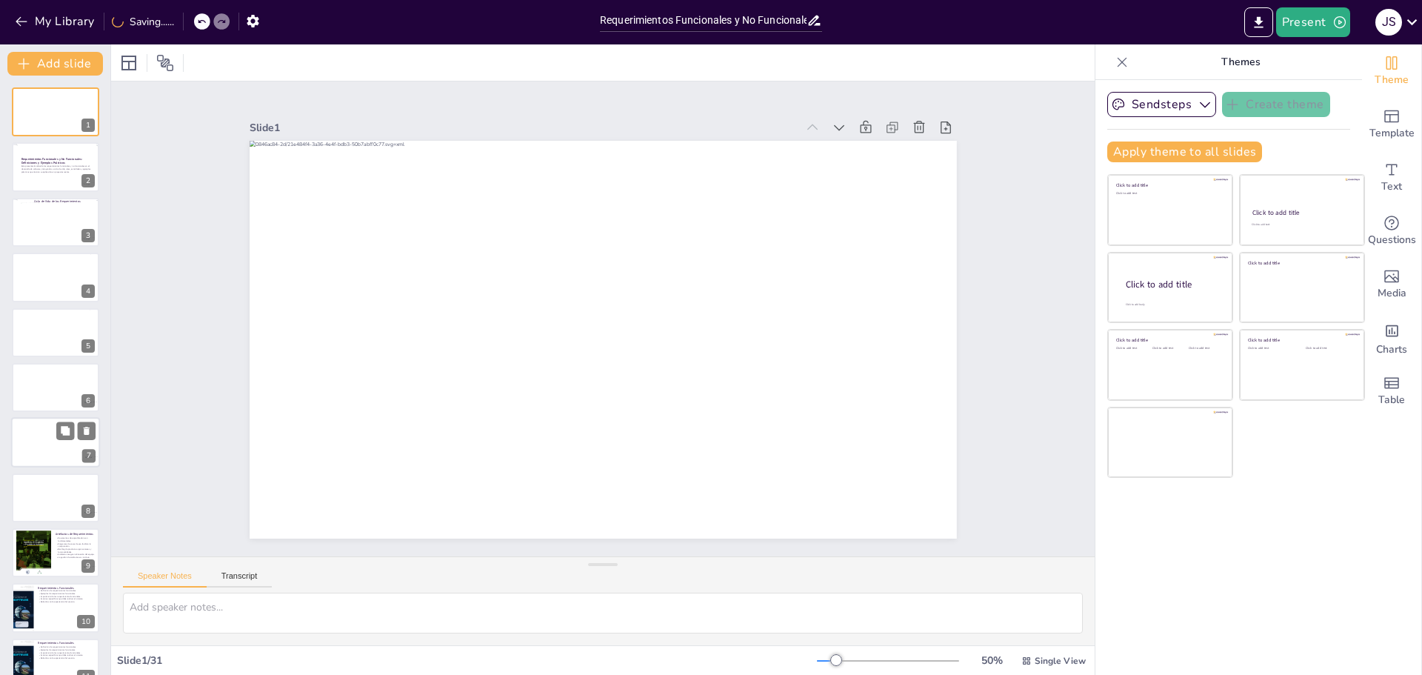
checkbox input "true"
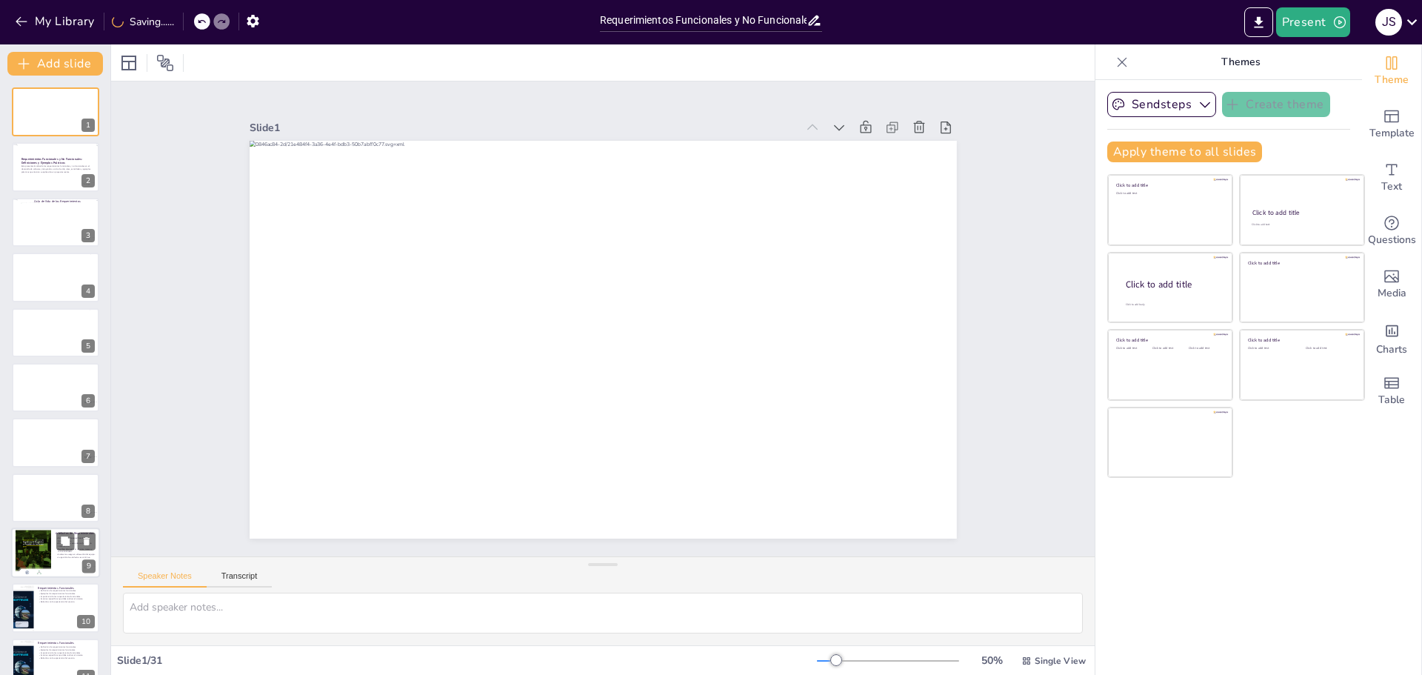
checkbox input "true"
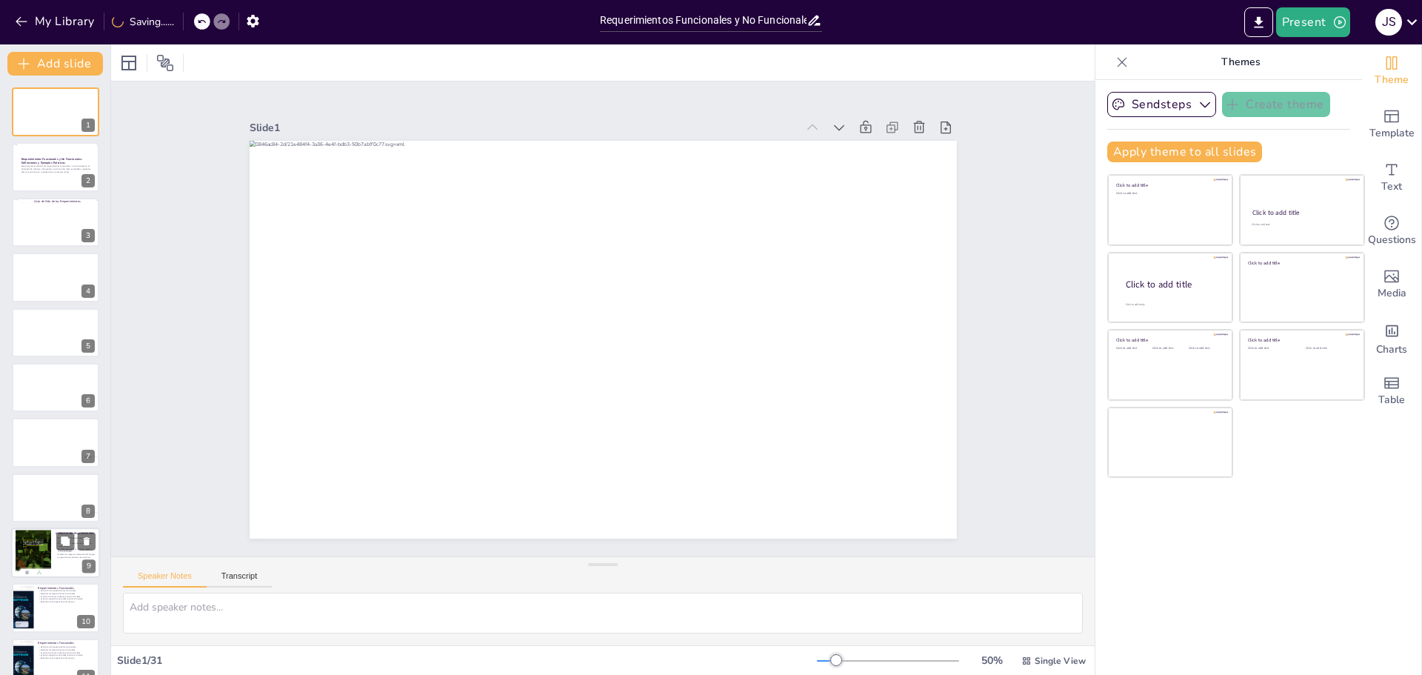
checkbox input "true"
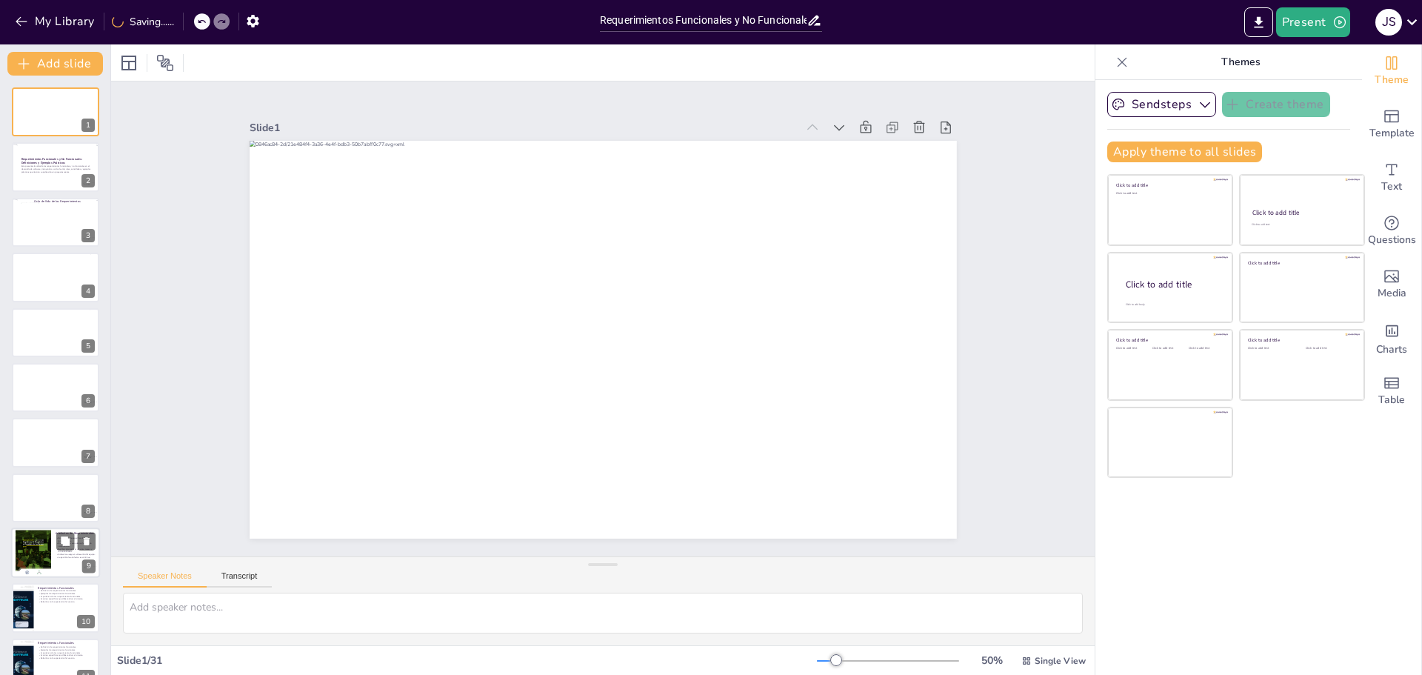
checkbox input "true"
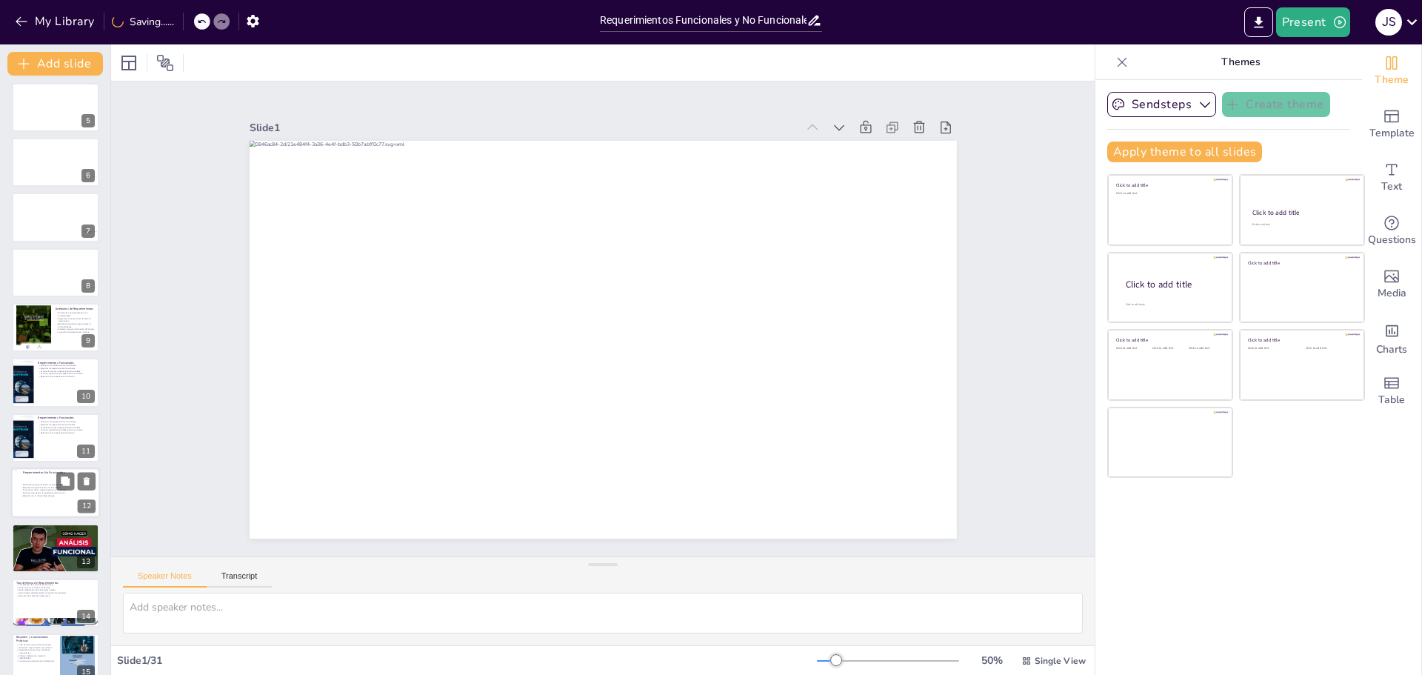
checkbox input "true"
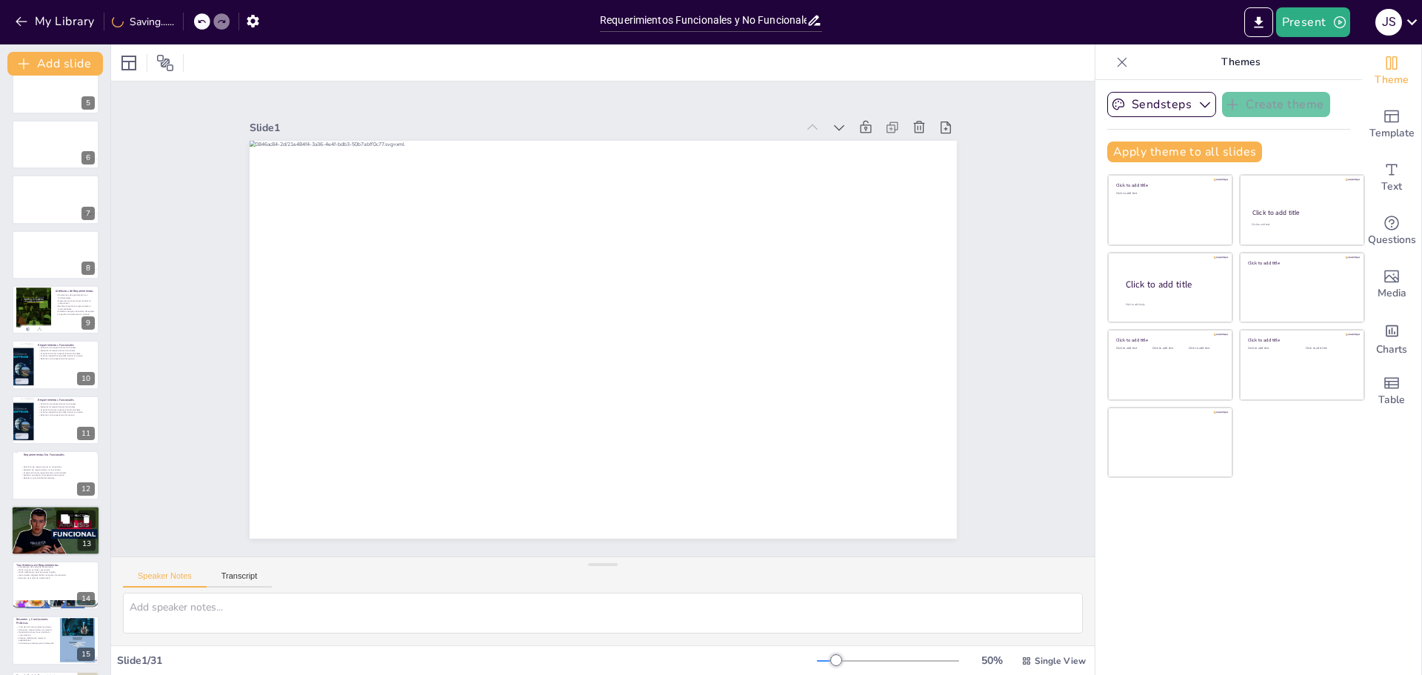
checkbox input "true"
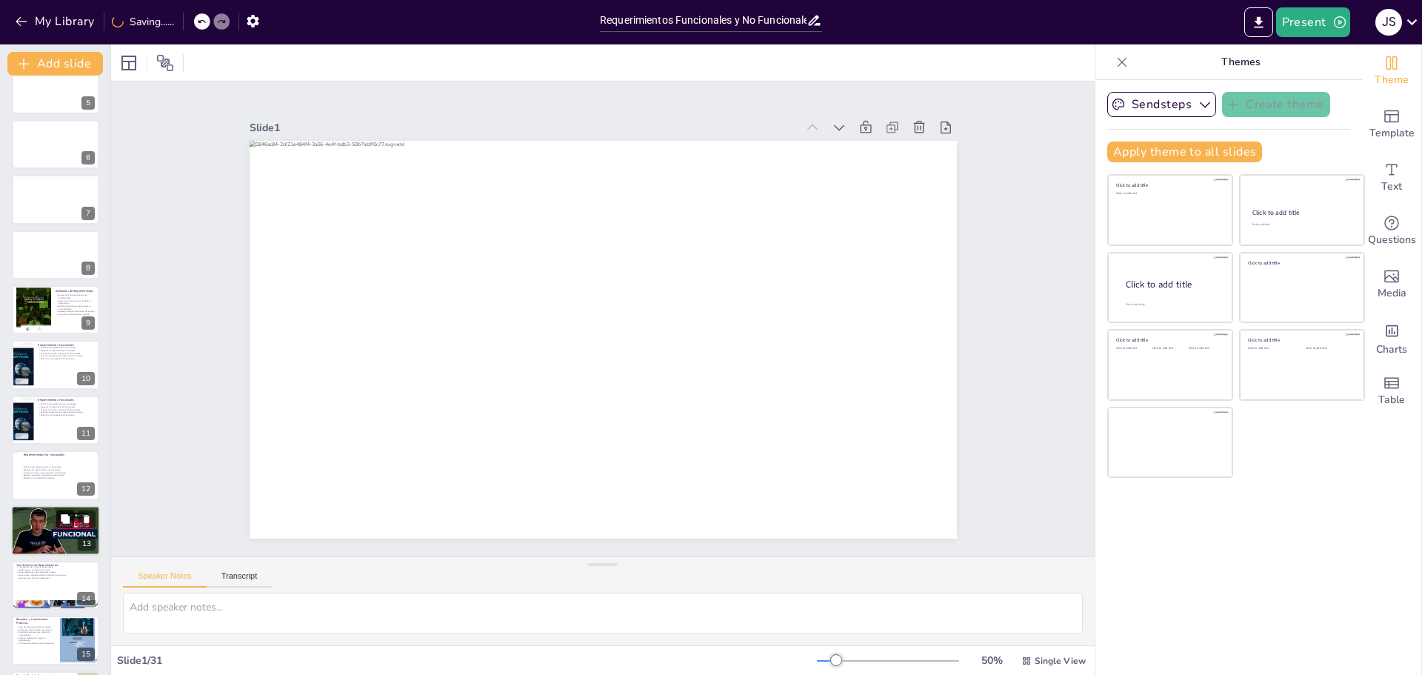
checkbox input "true"
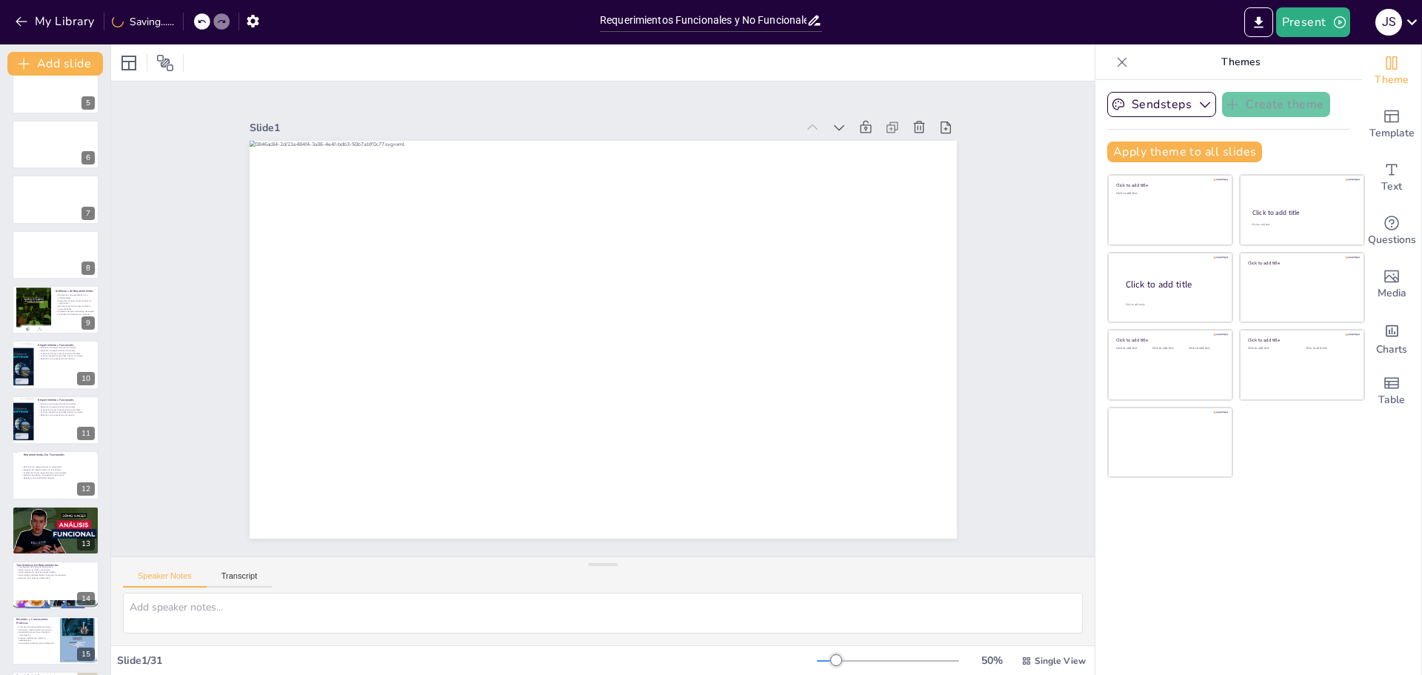
checkbox input "true"
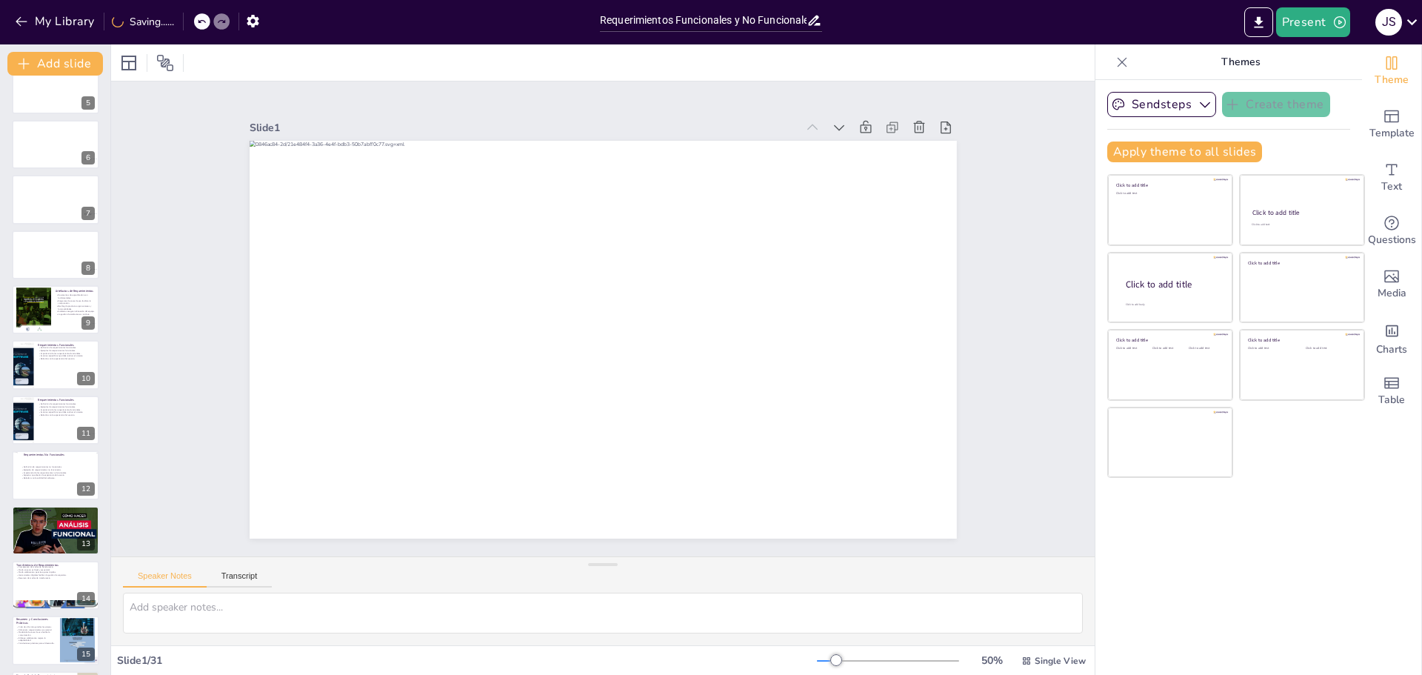
scroll to position [296, 0]
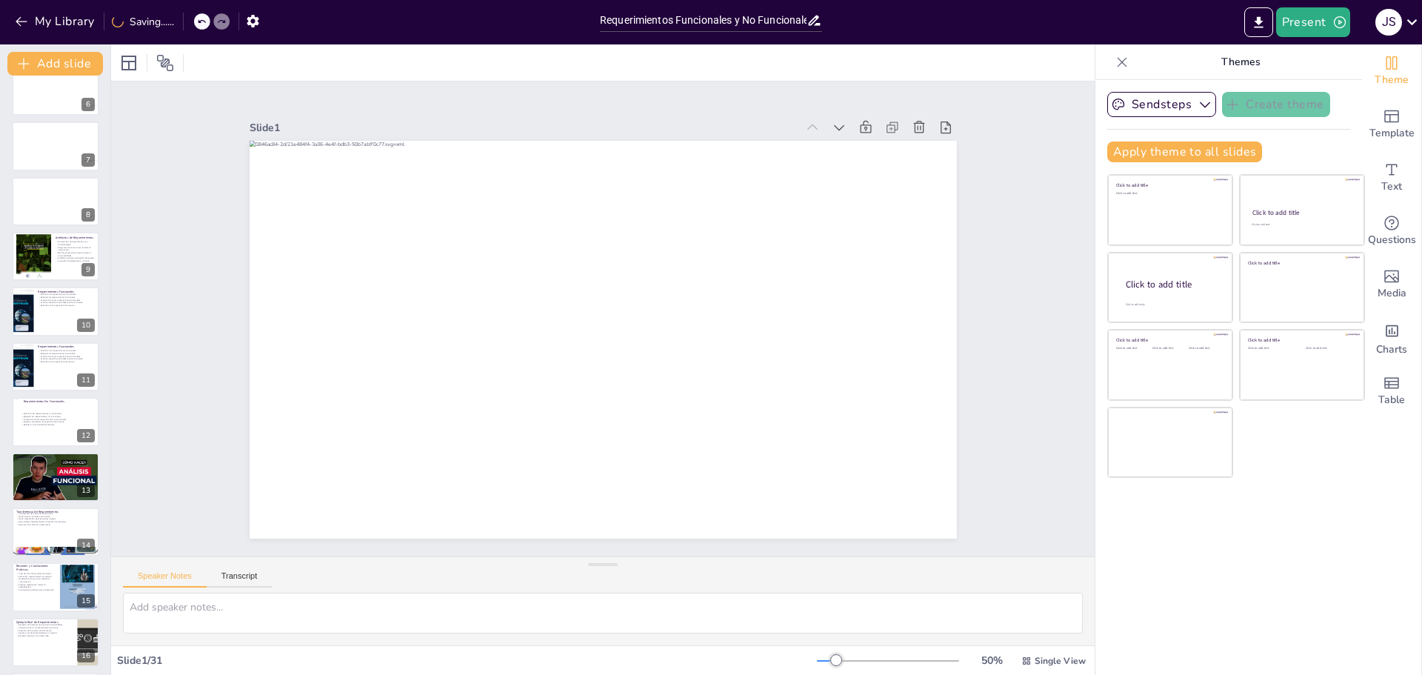
checkbox input "true"
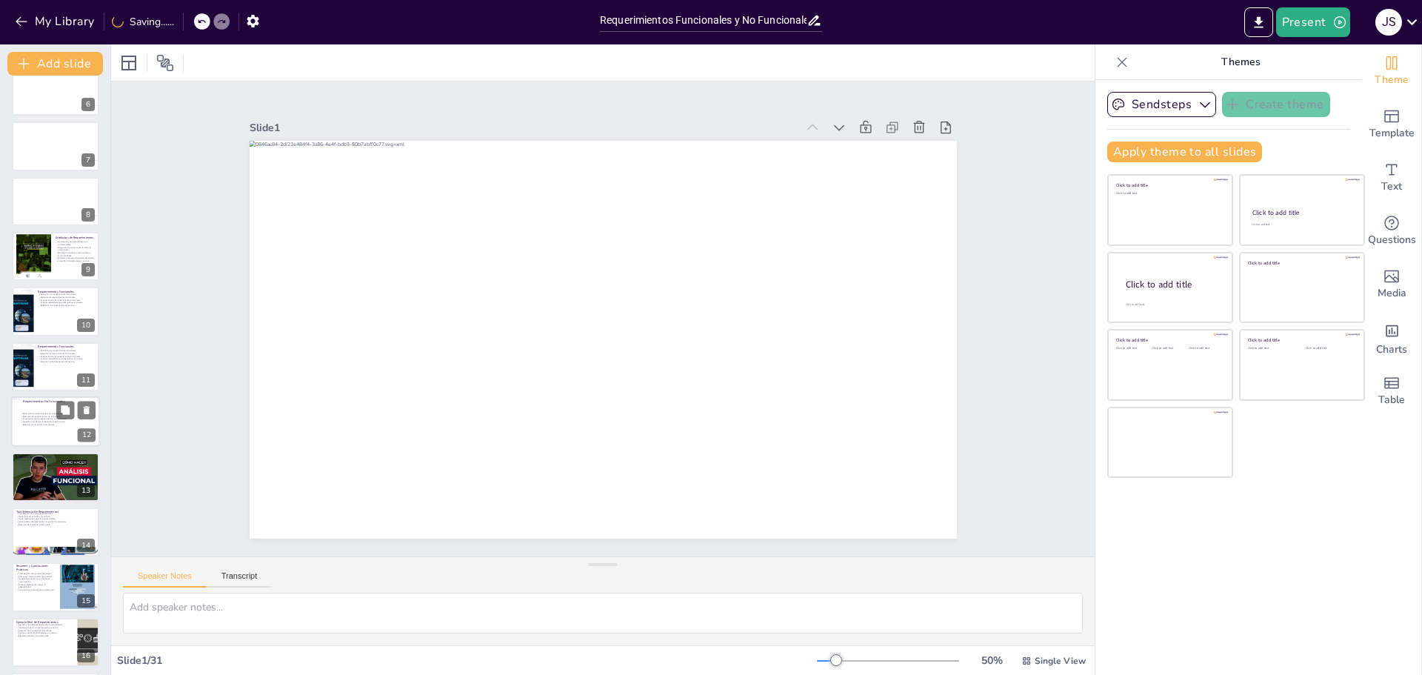
checkbox input "true"
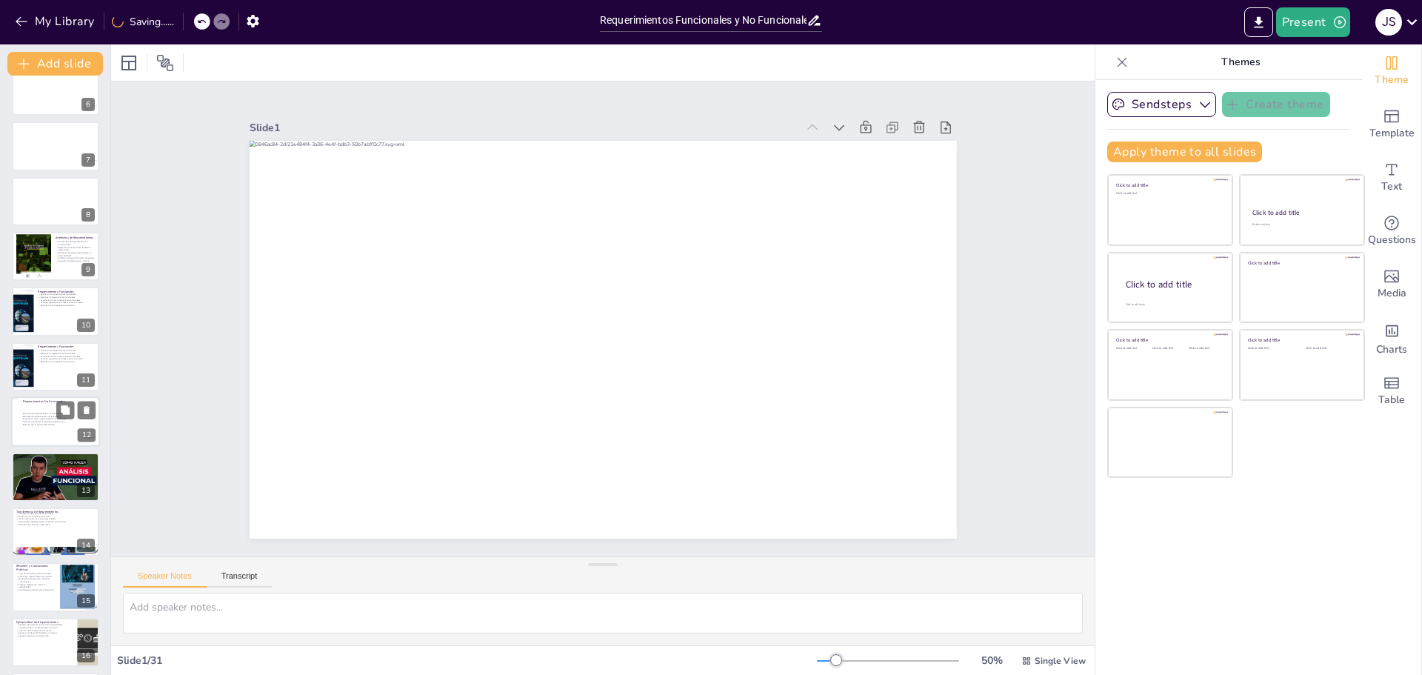
checkbox input "true"
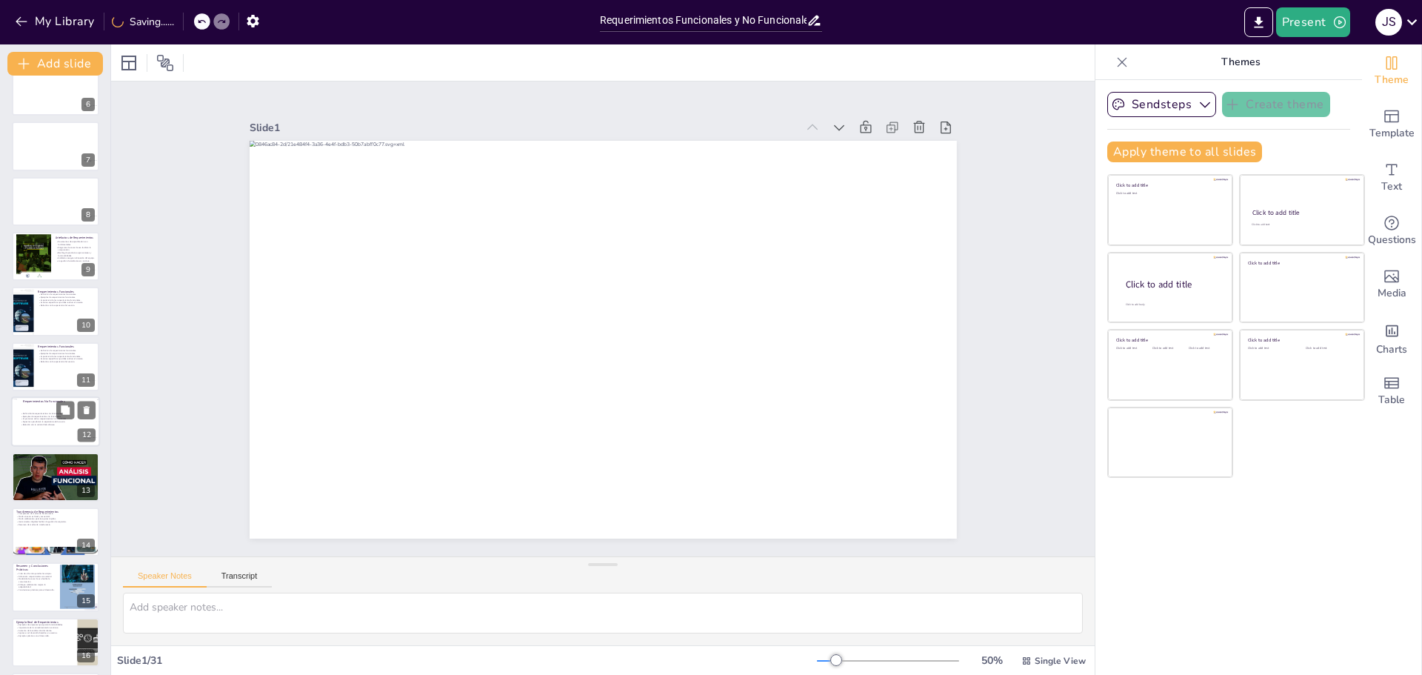
checkbox input "true"
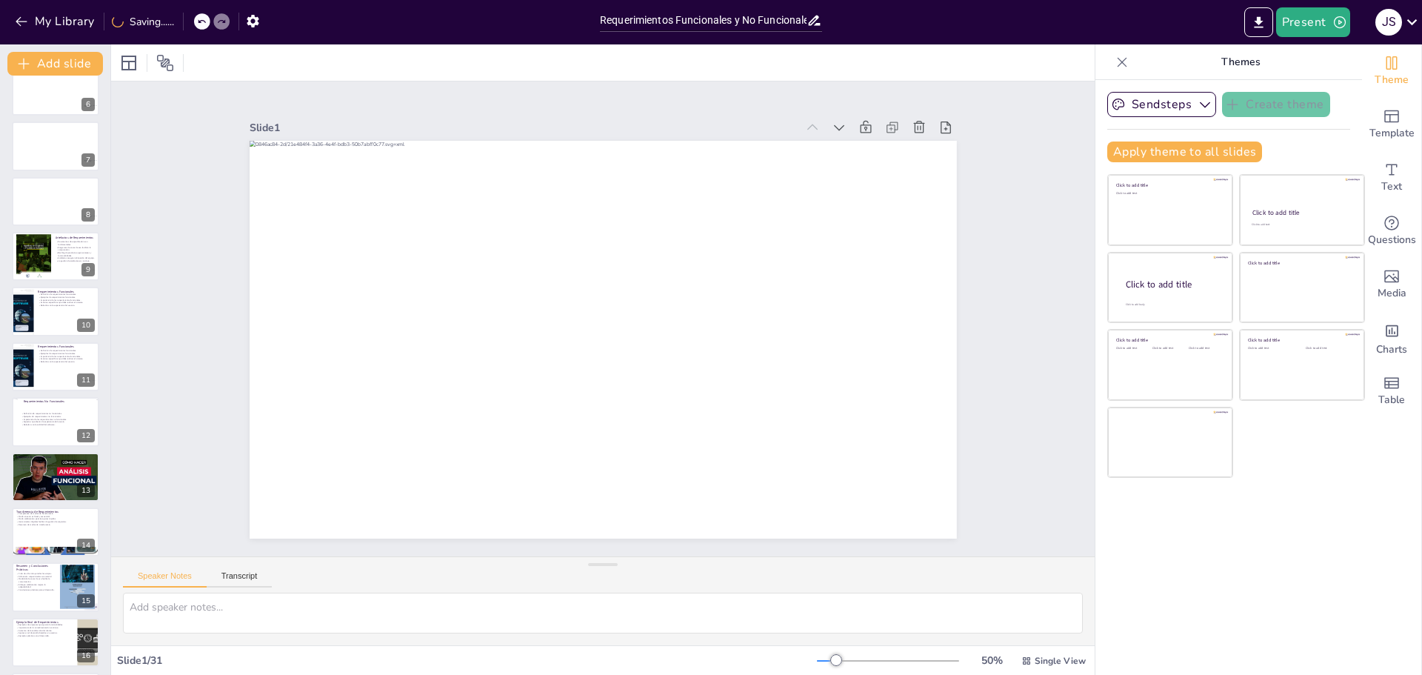
checkbox input "true"
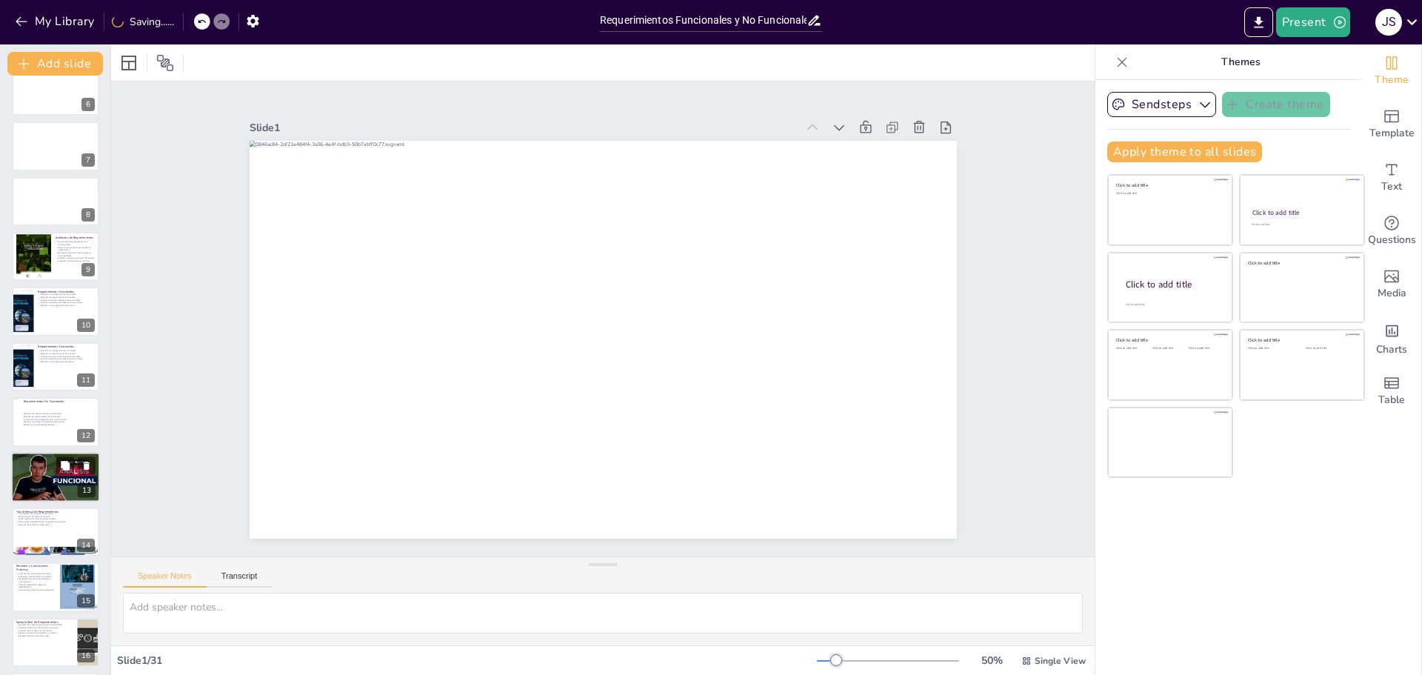
checkbox input "true"
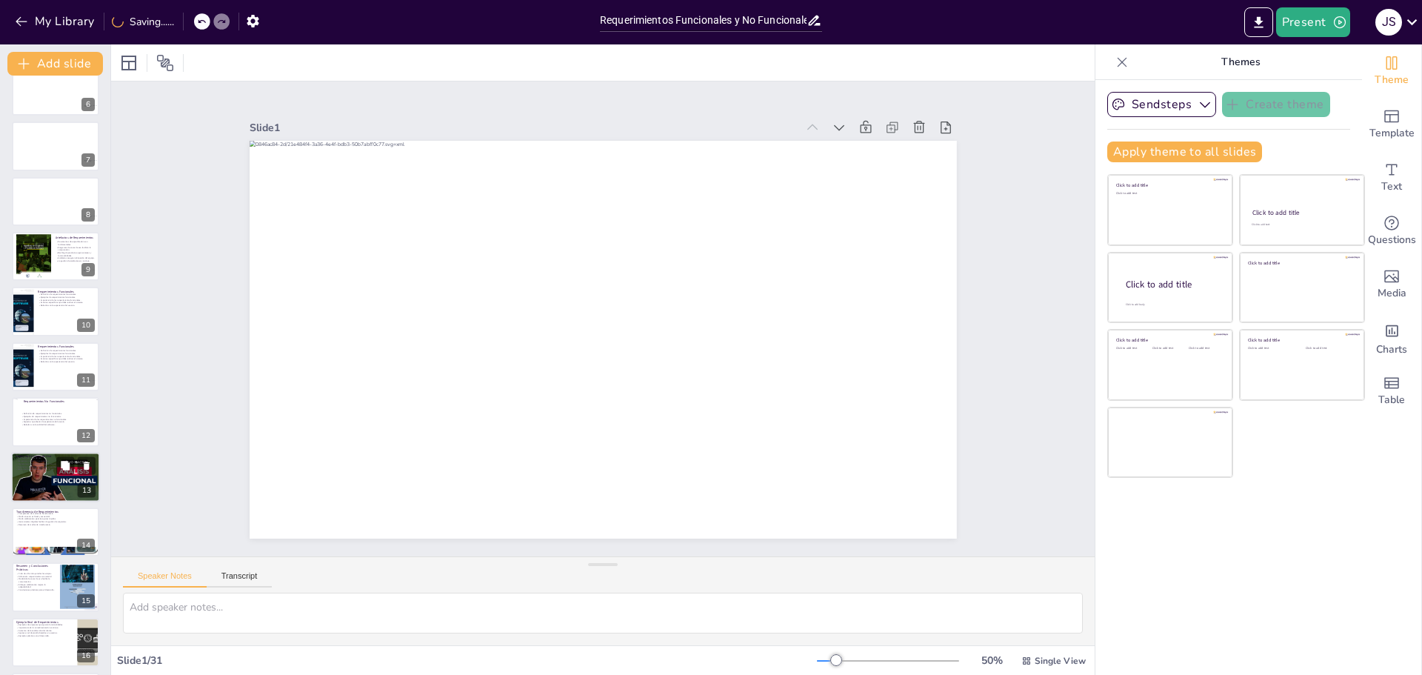
checkbox input "true"
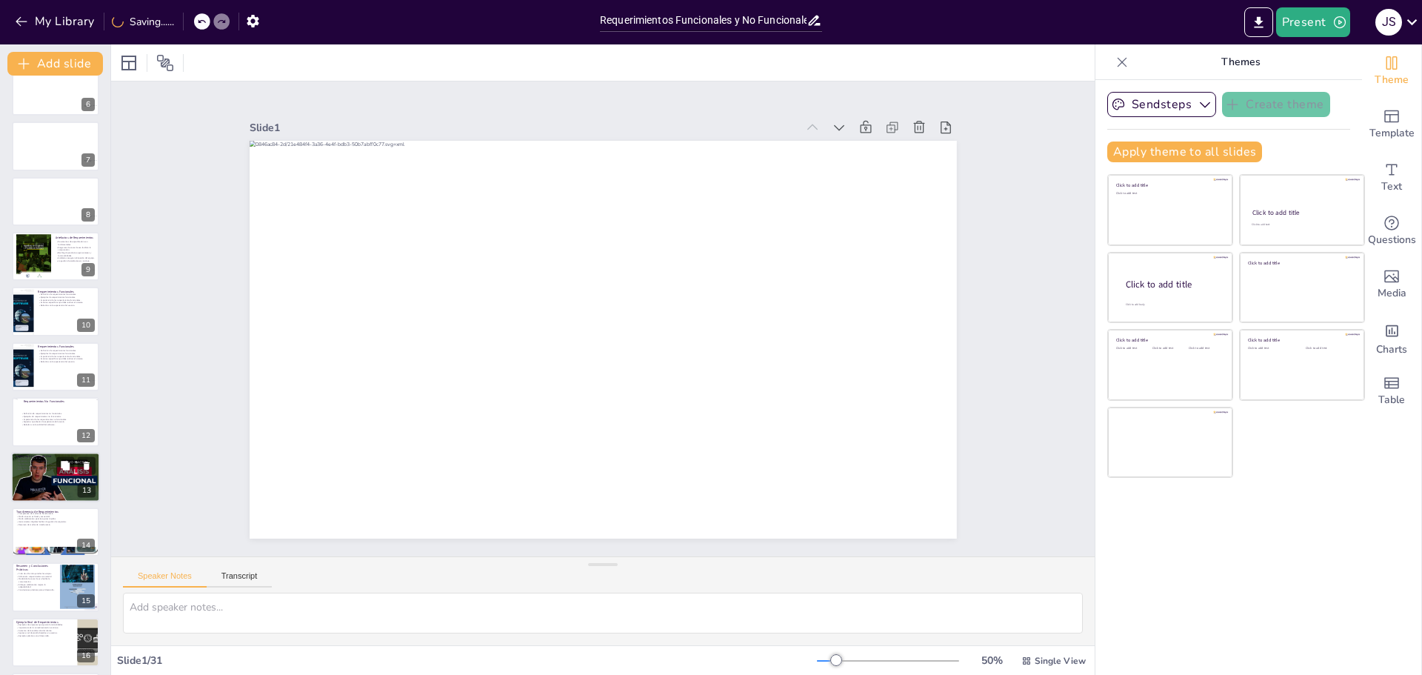
click at [50, 476] on div at bounding box center [55, 477] width 89 height 50
type textarea "La definición de un caso de uso es crucial para entender cómo los usuarios inte…"
checkbox input "true"
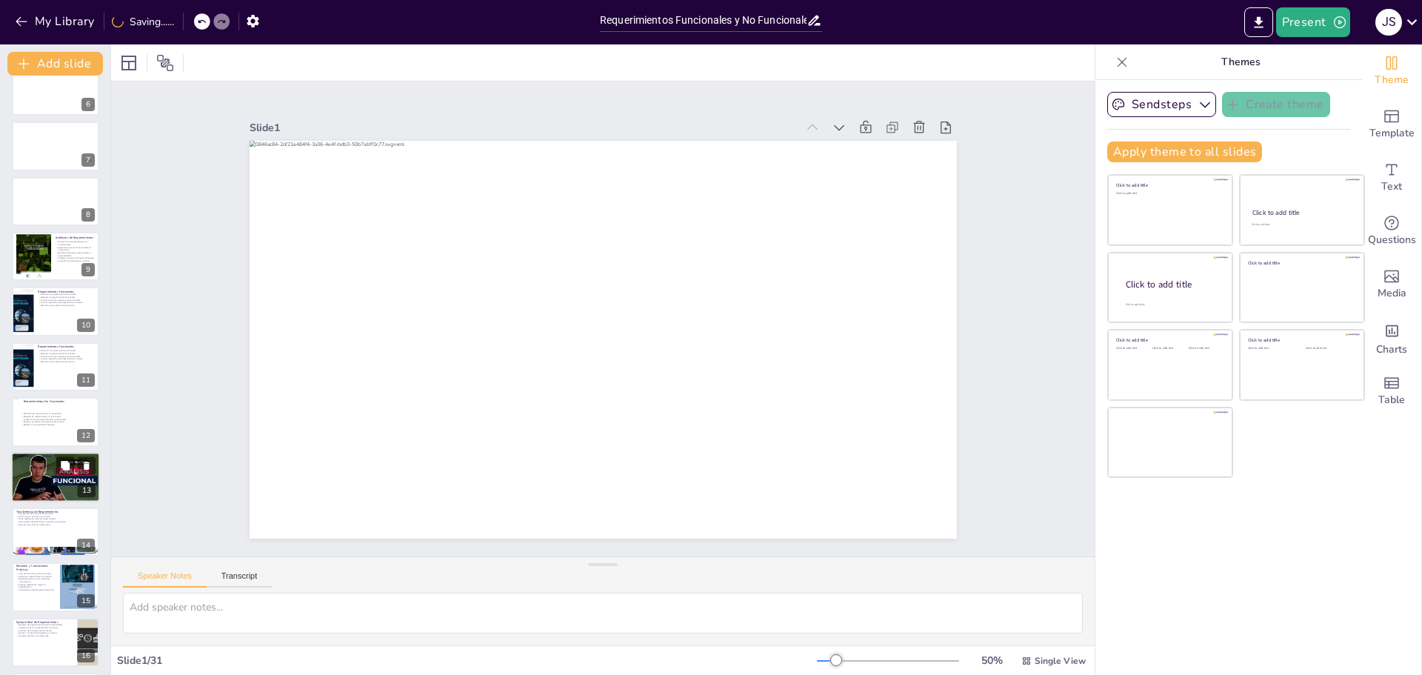
checkbox input "true"
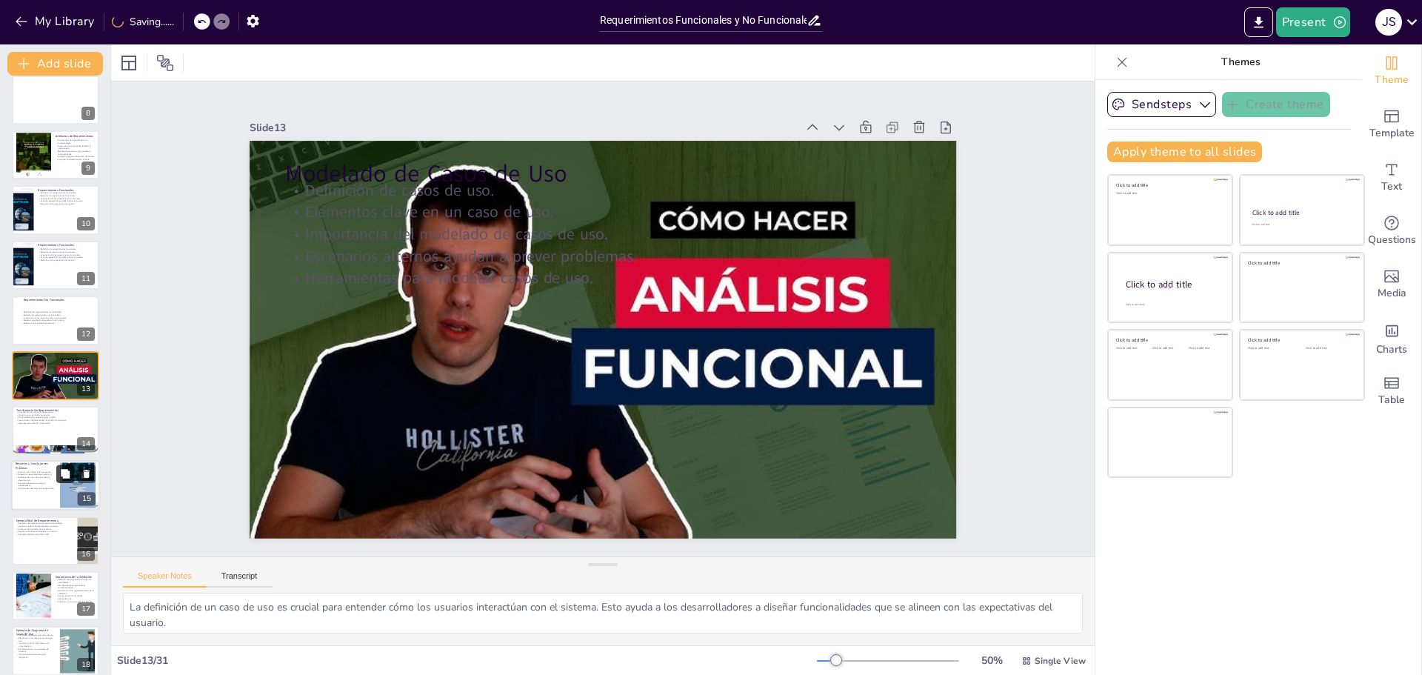
checkbox input "true"
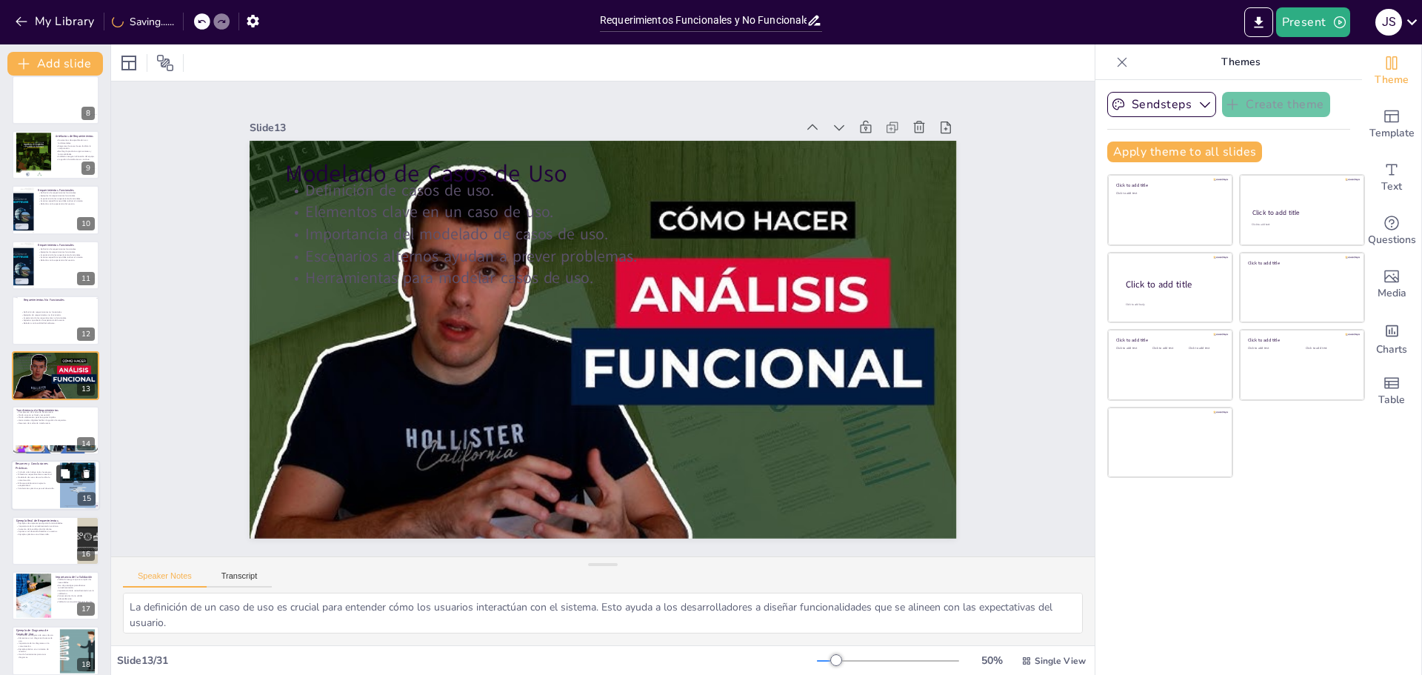
checkbox input "true"
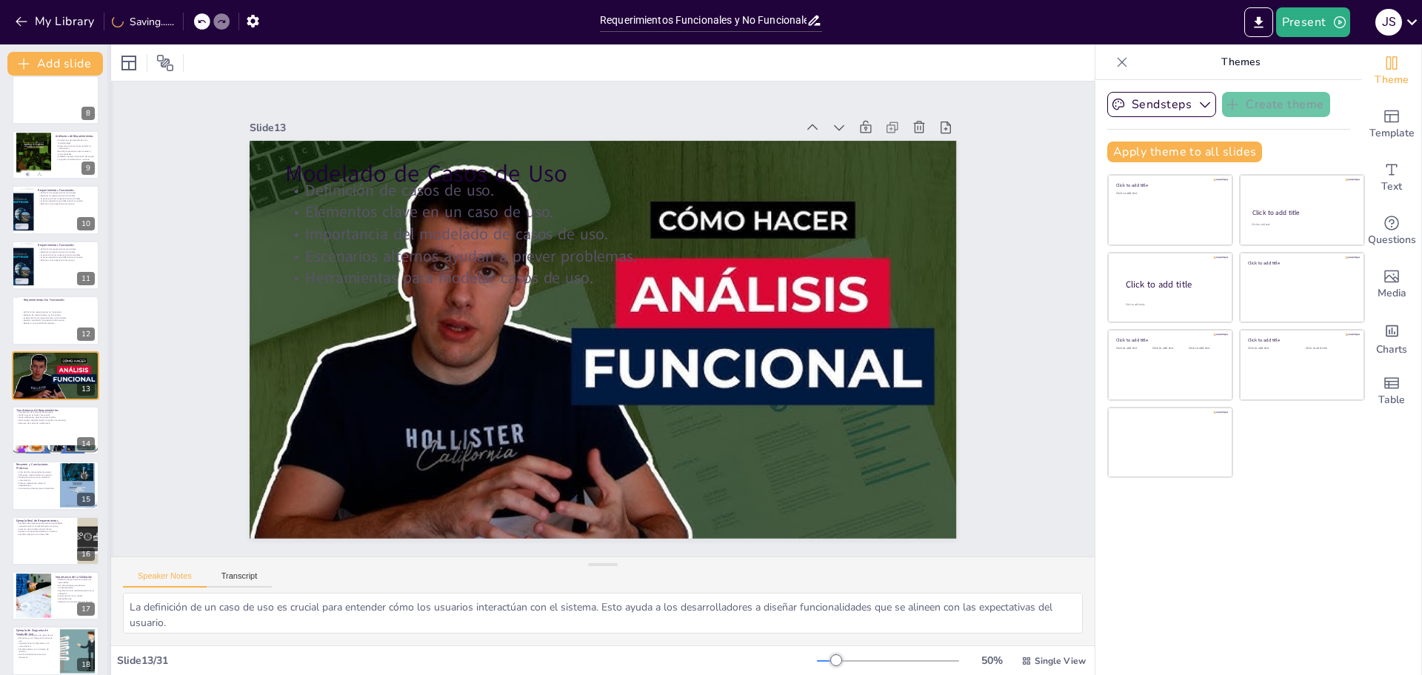
checkbox input "true"
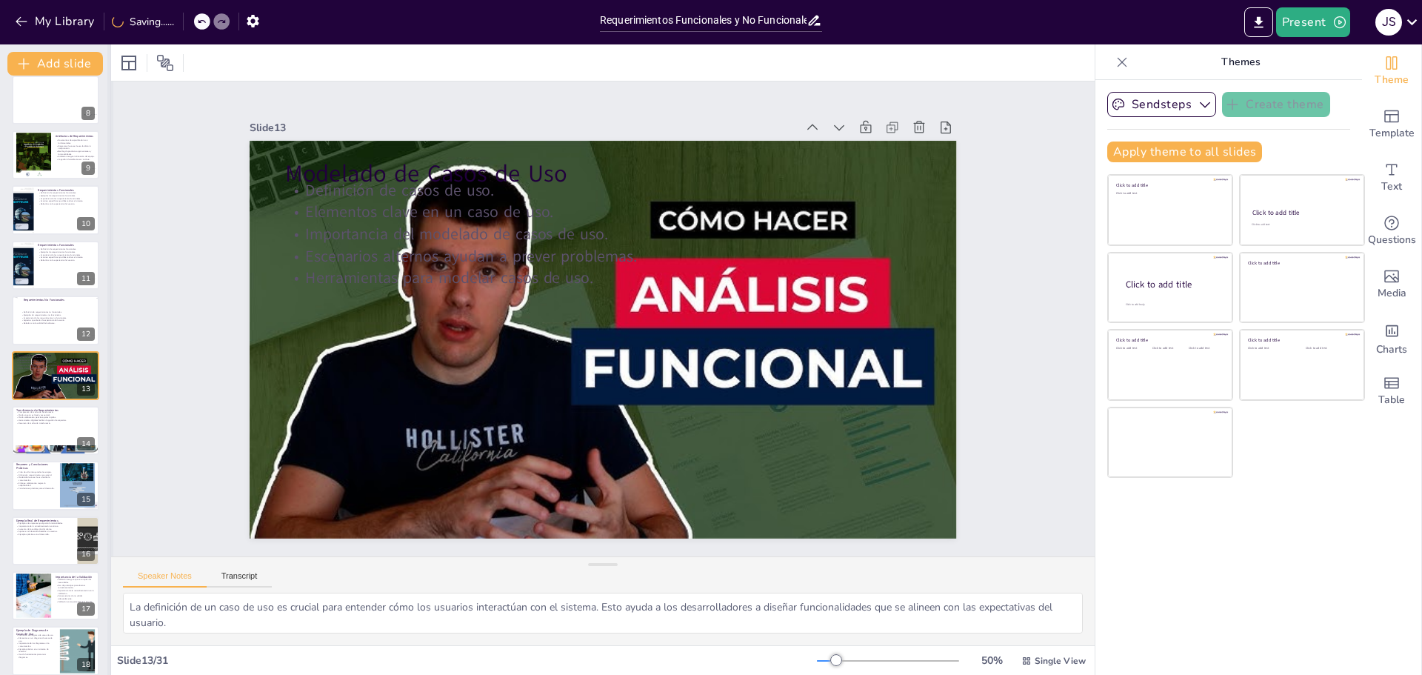
checkbox input "true"
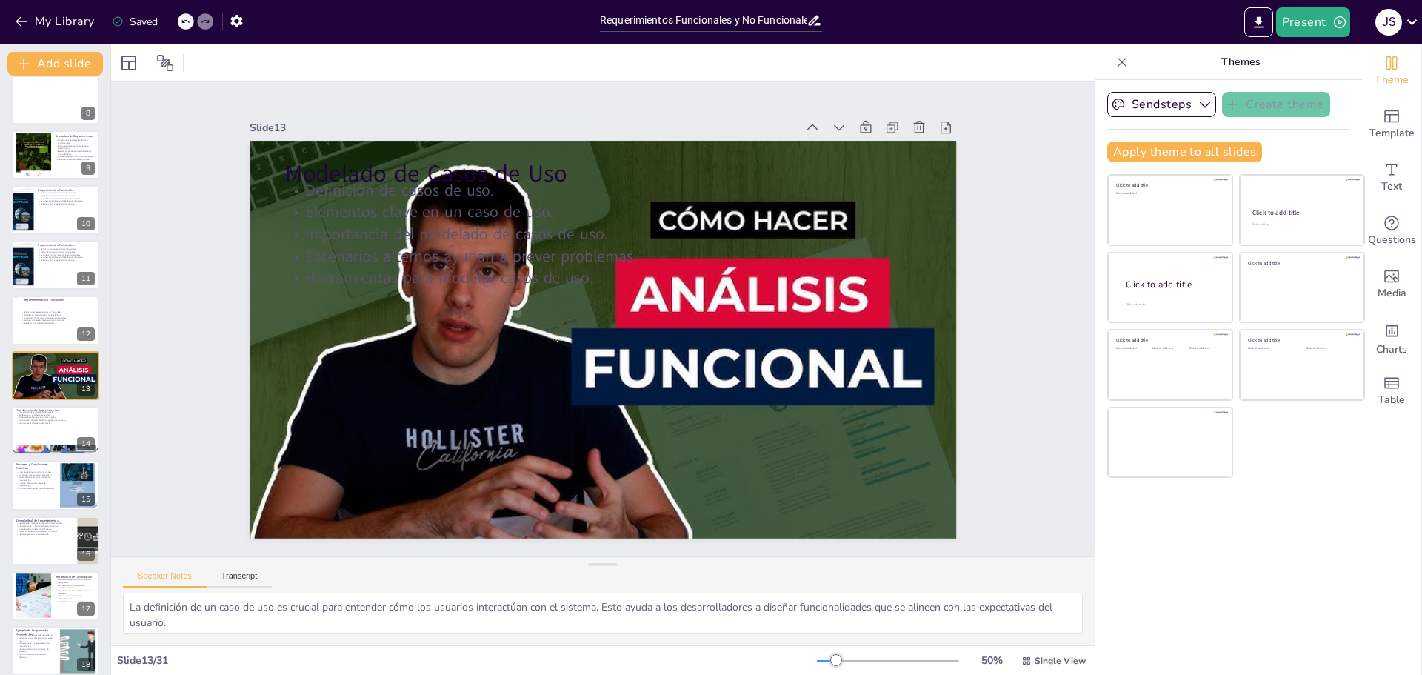
checkbox input "true"
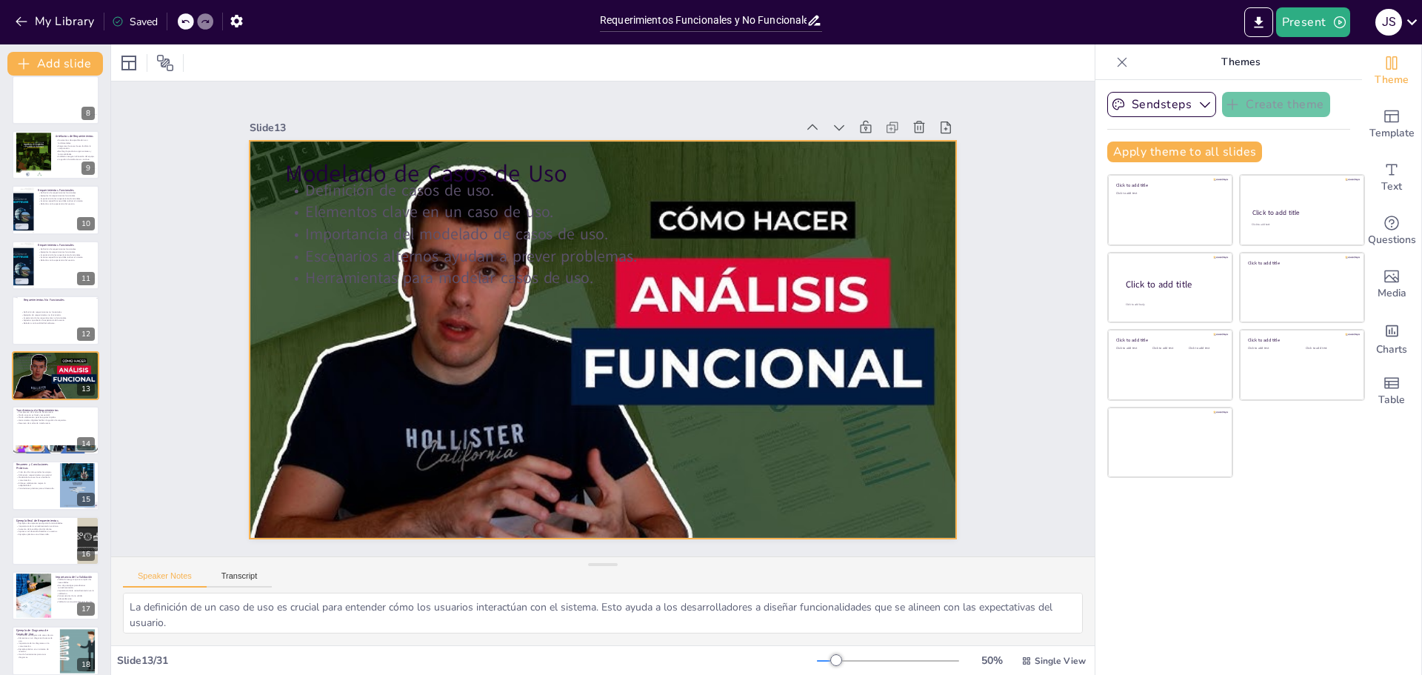
checkbox input "true"
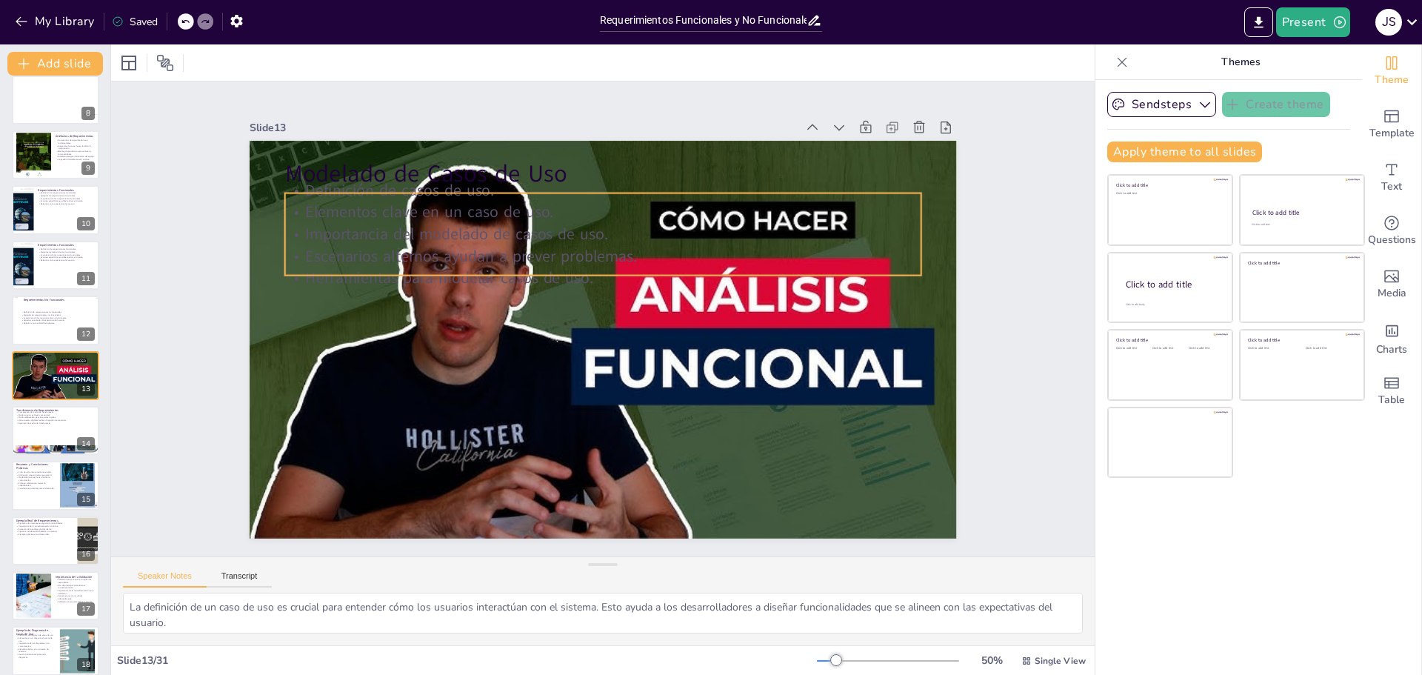
checkbox input "true"
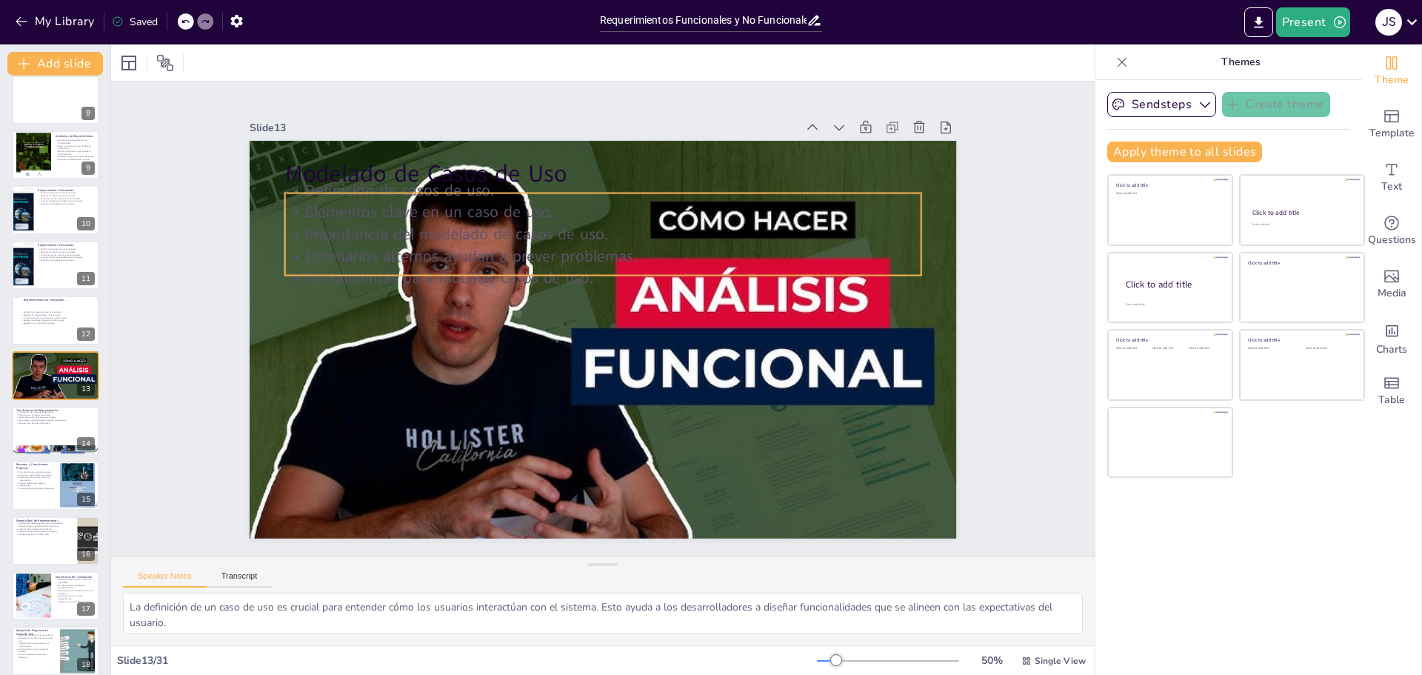
checkbox input "true"
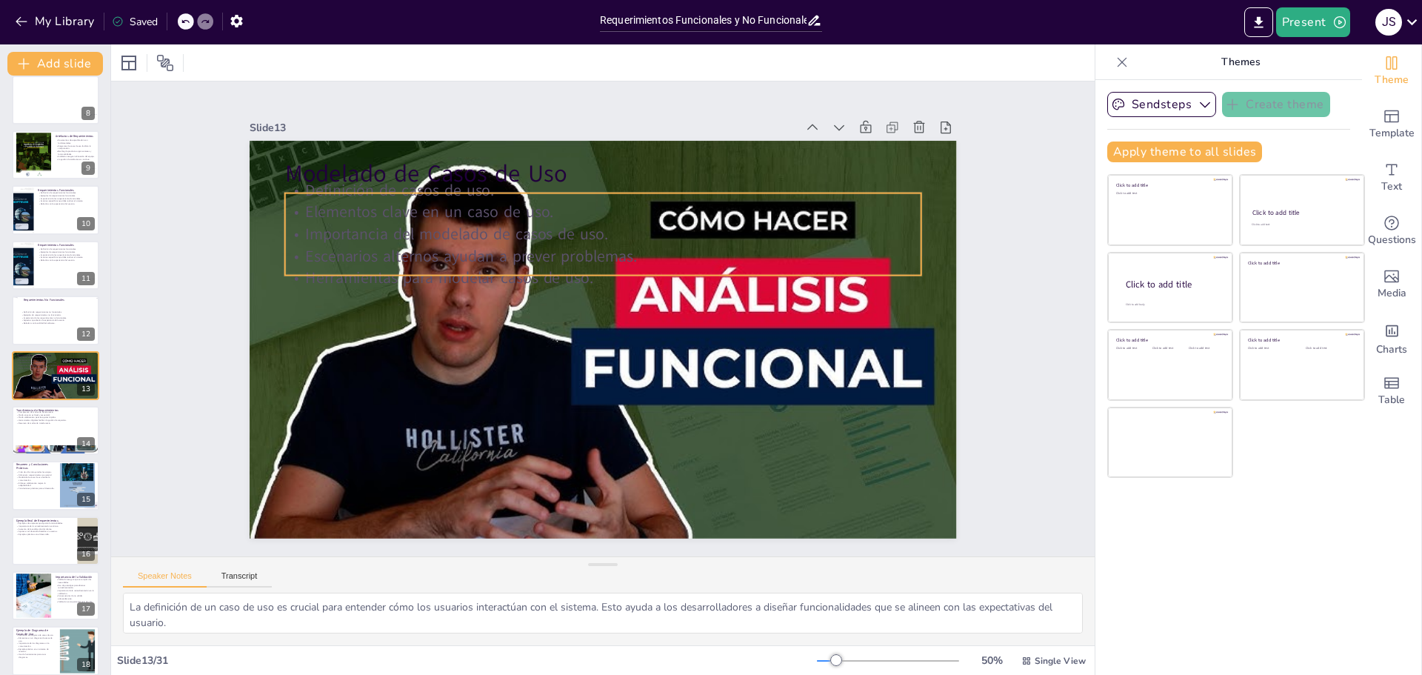
checkbox input "true"
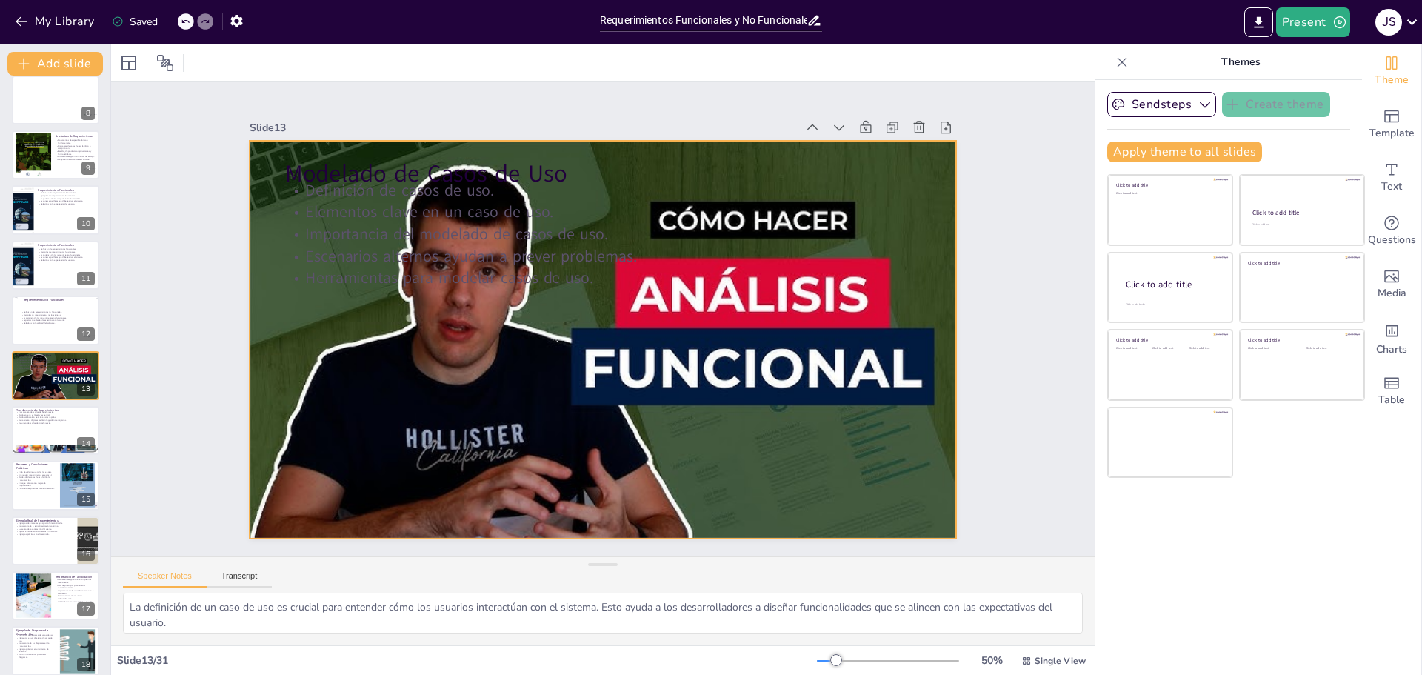
checkbox input "true"
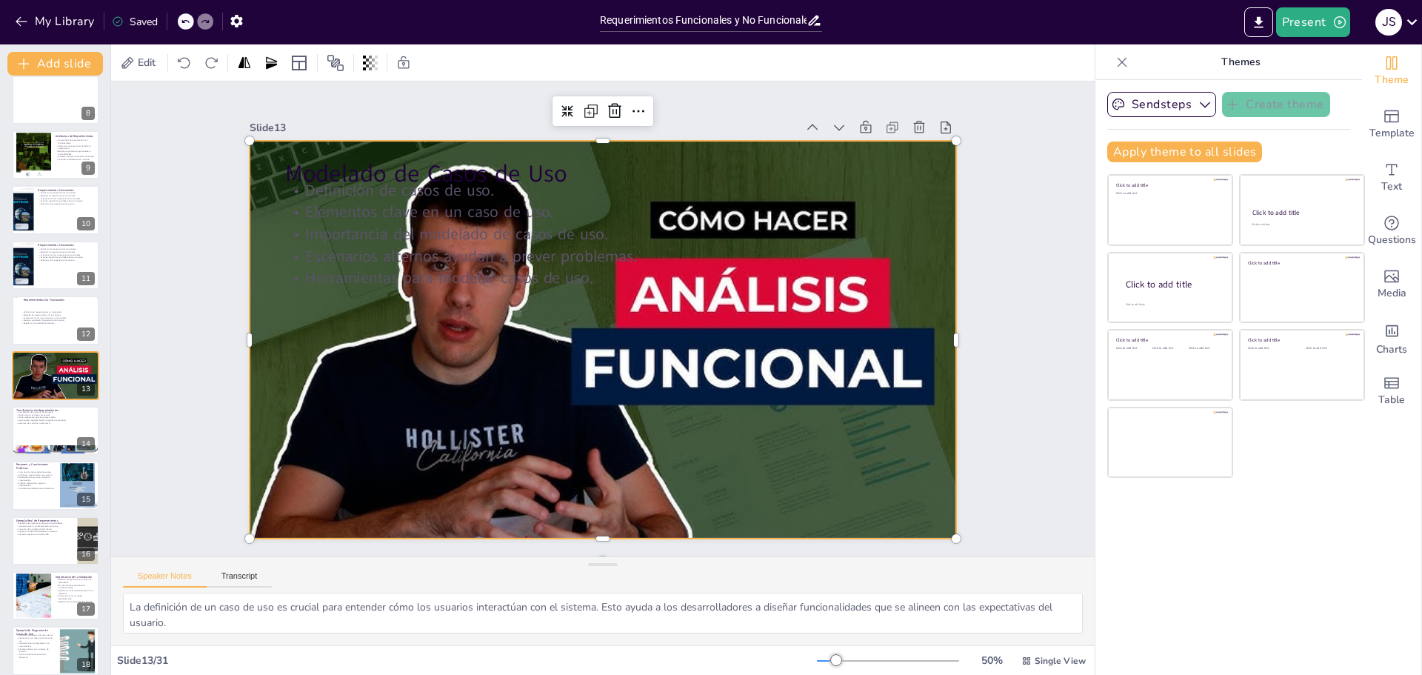
click at [614, 490] on div at bounding box center [600, 339] width 745 height 470
checkbox input "true"
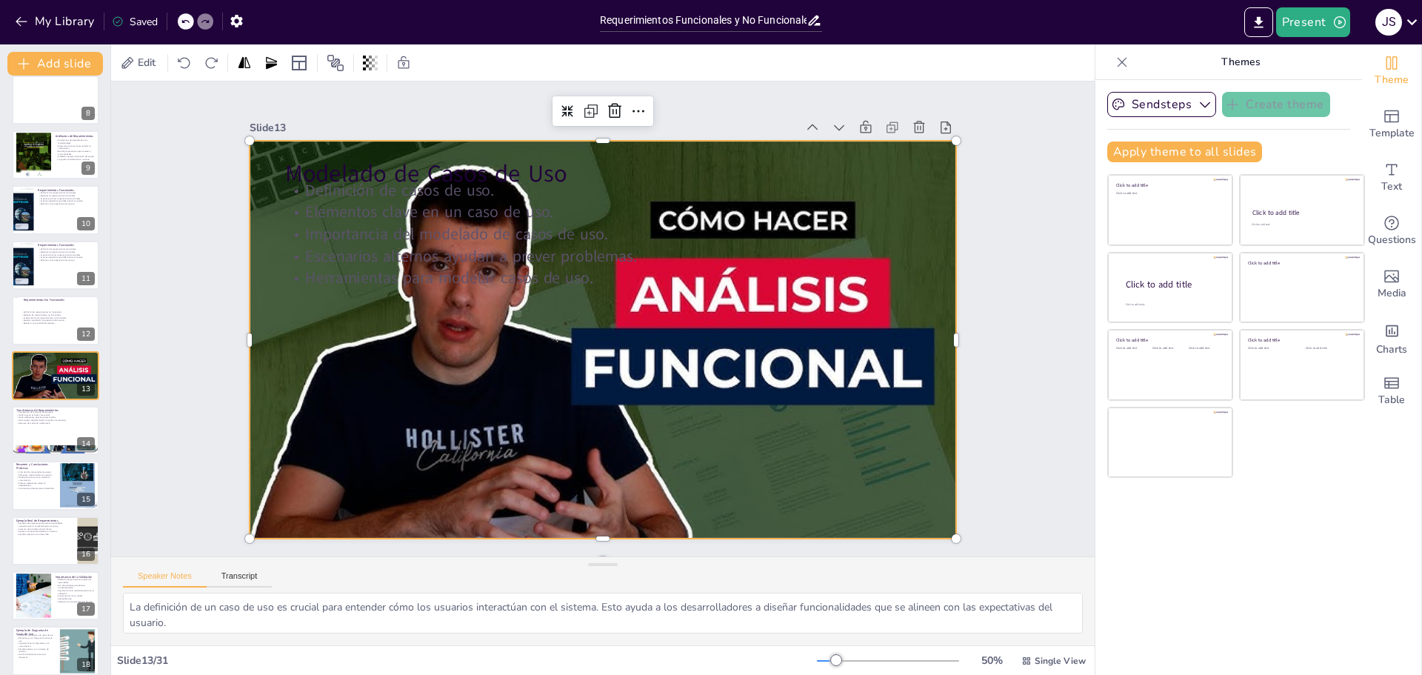
checkbox input "true"
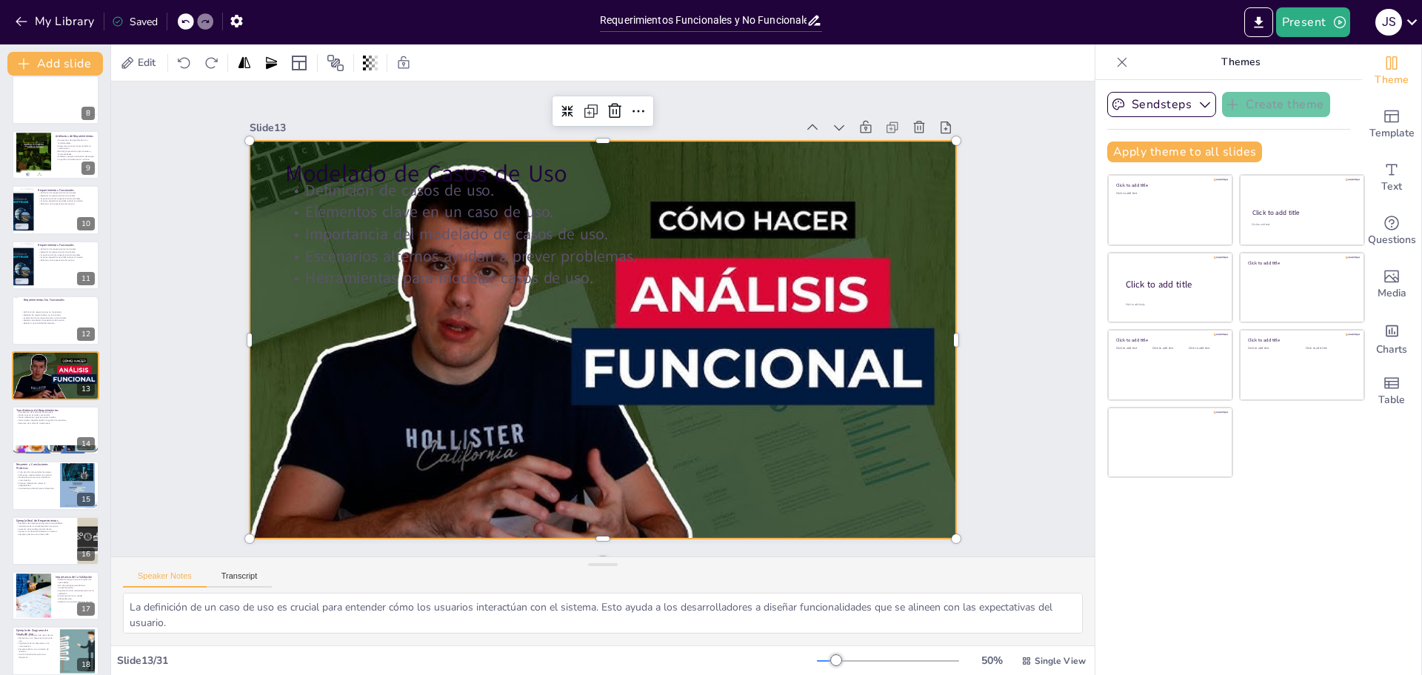
checkbox input "true"
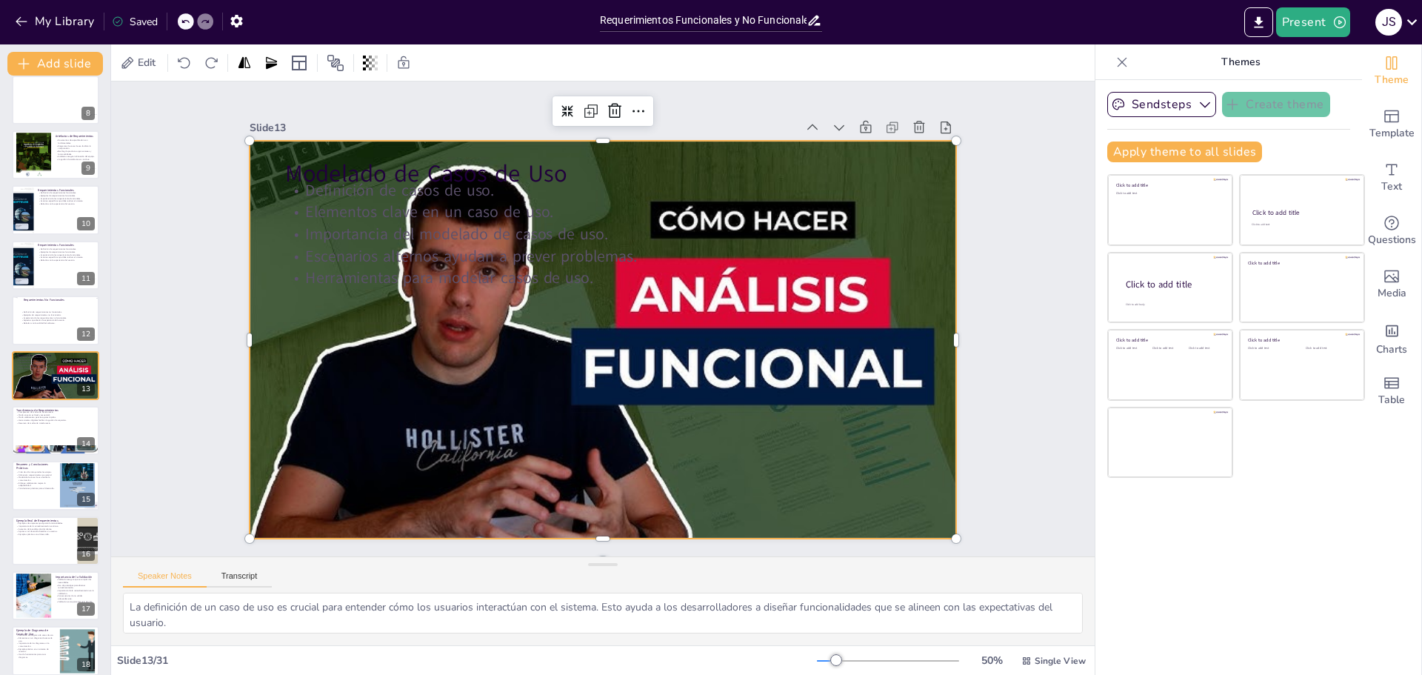
checkbox input "true"
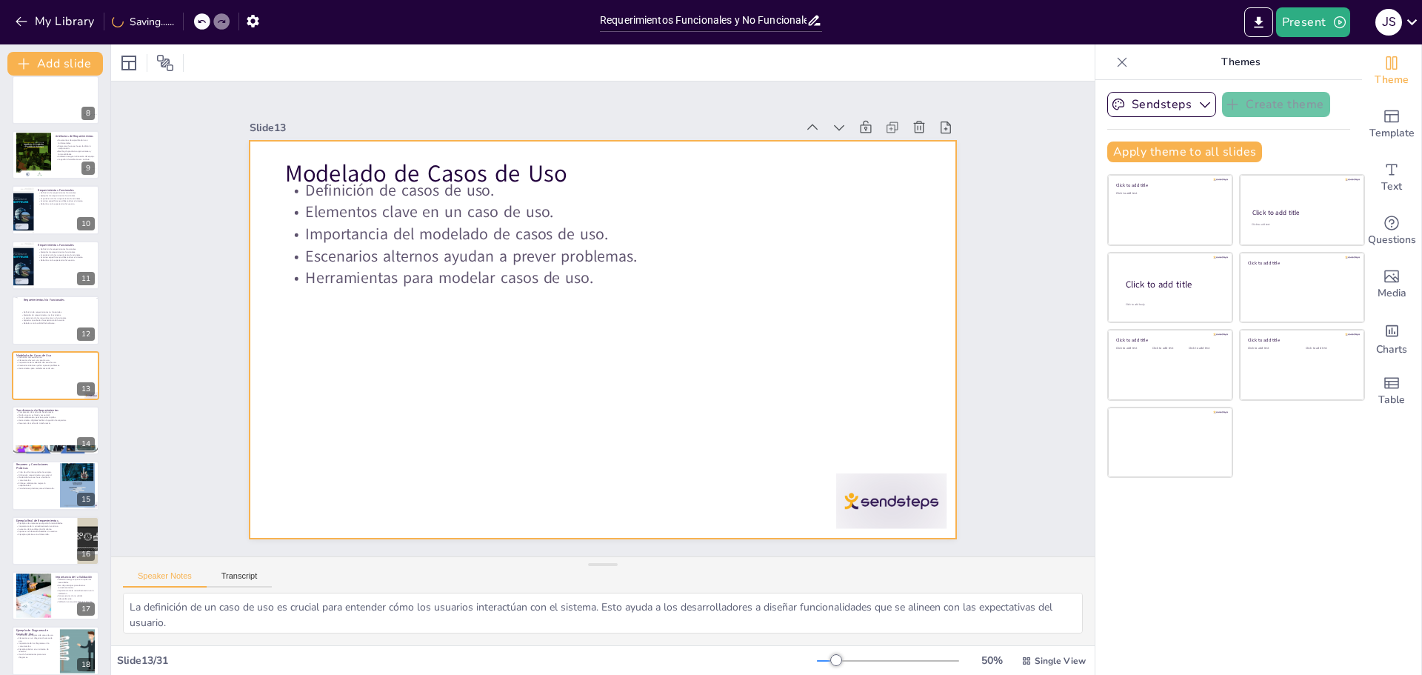
checkbox input "true"
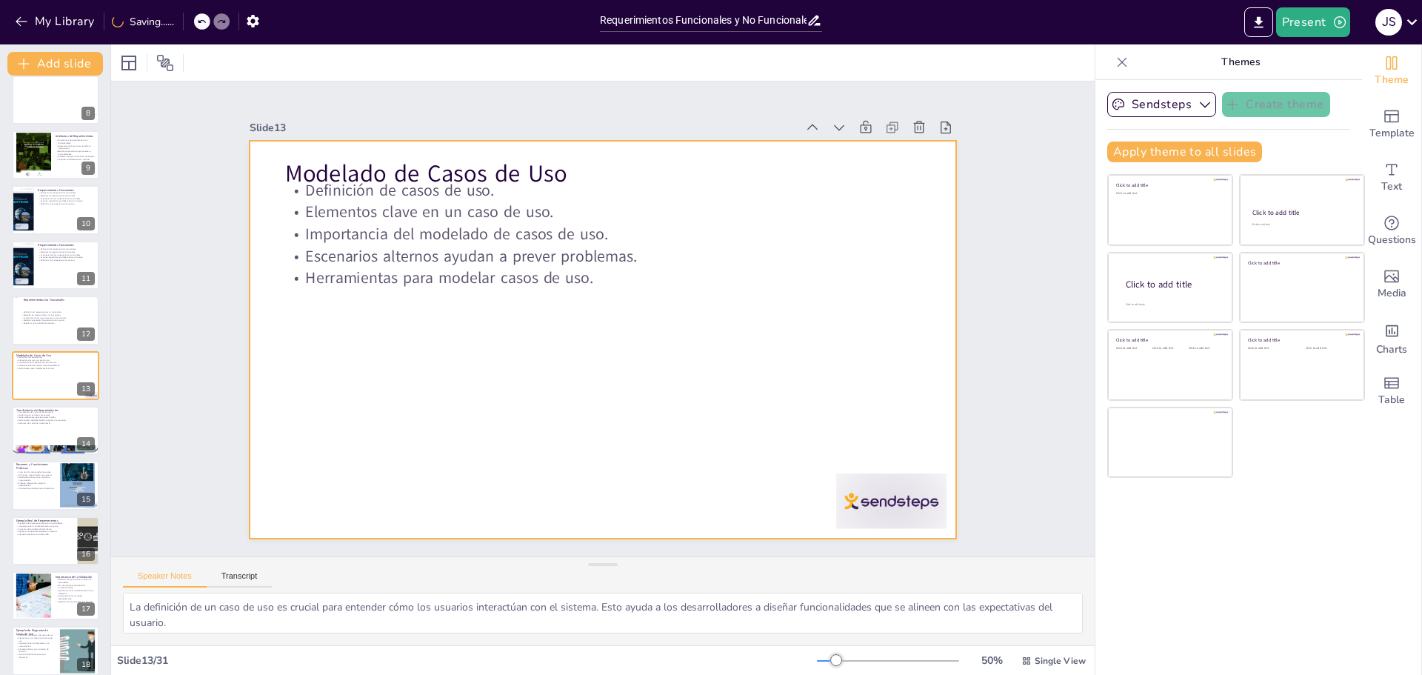
checkbox input "true"
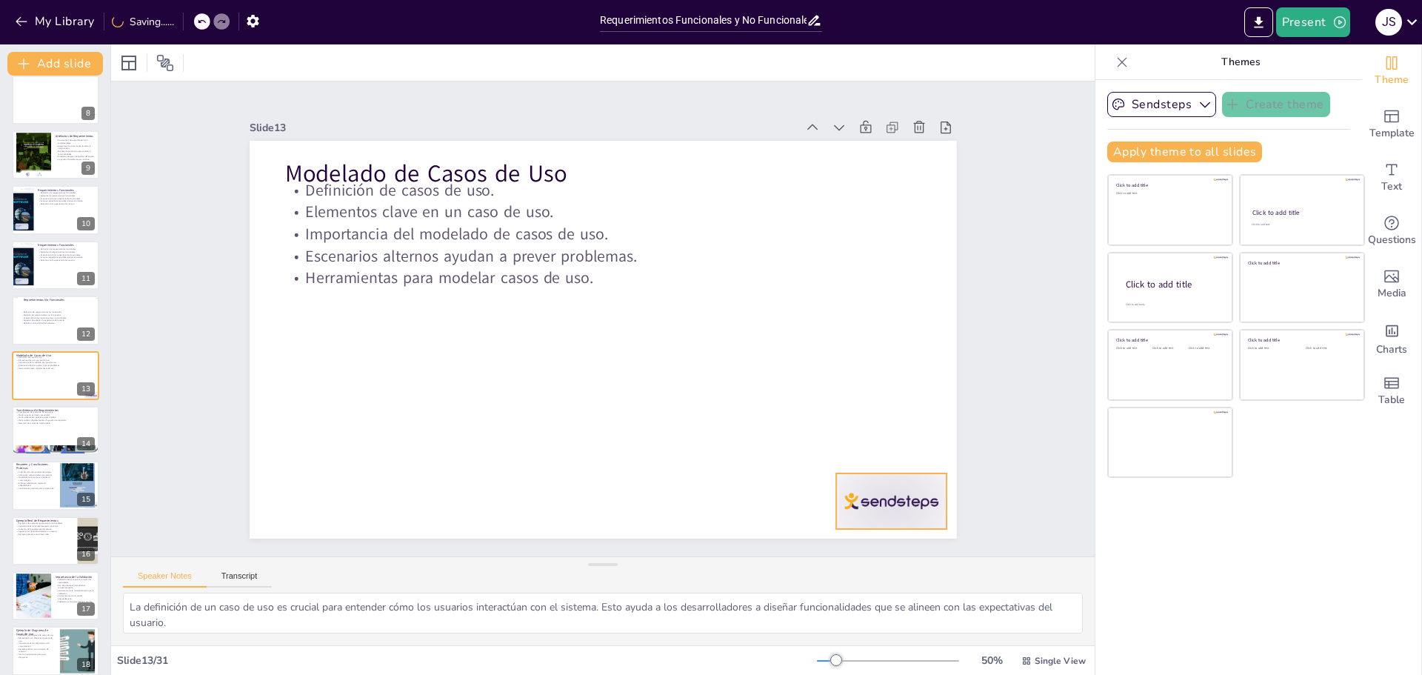
checkbox input "true"
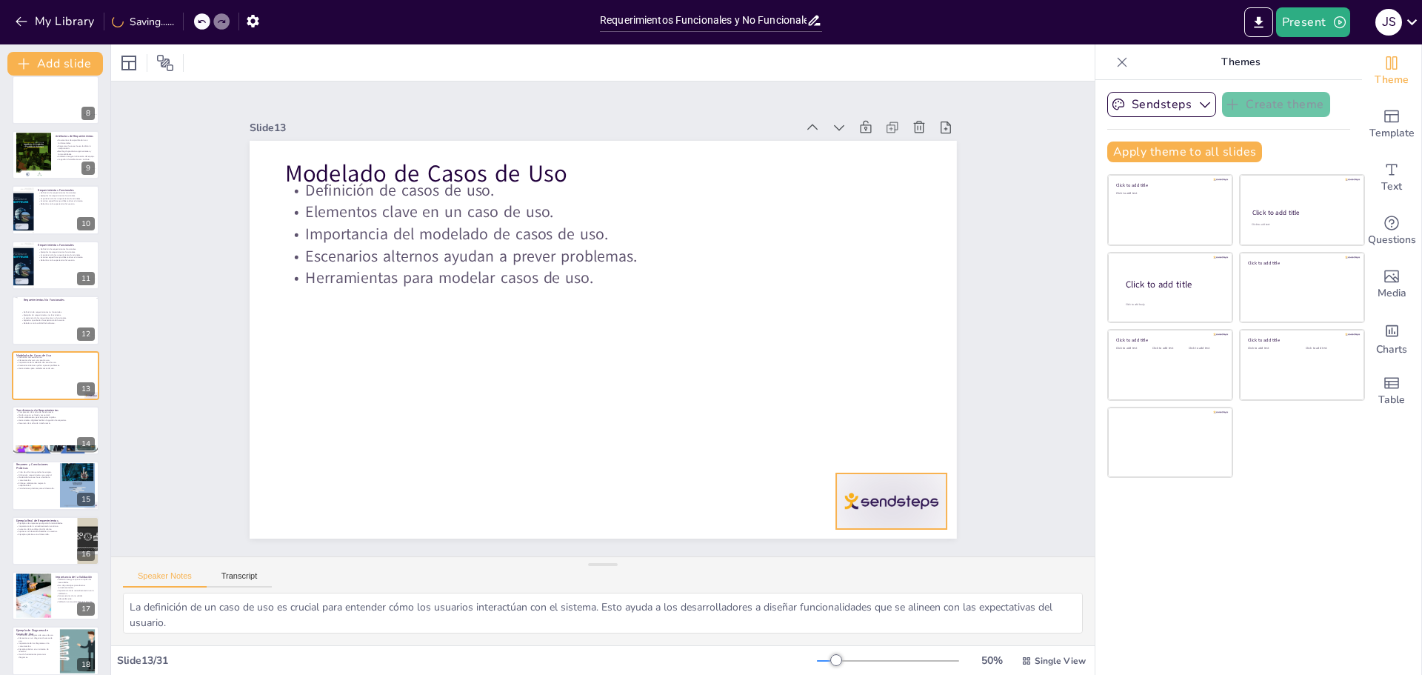
click at [353, 510] on div at bounding box center [301, 477] width 103 height 123
checkbox input "true"
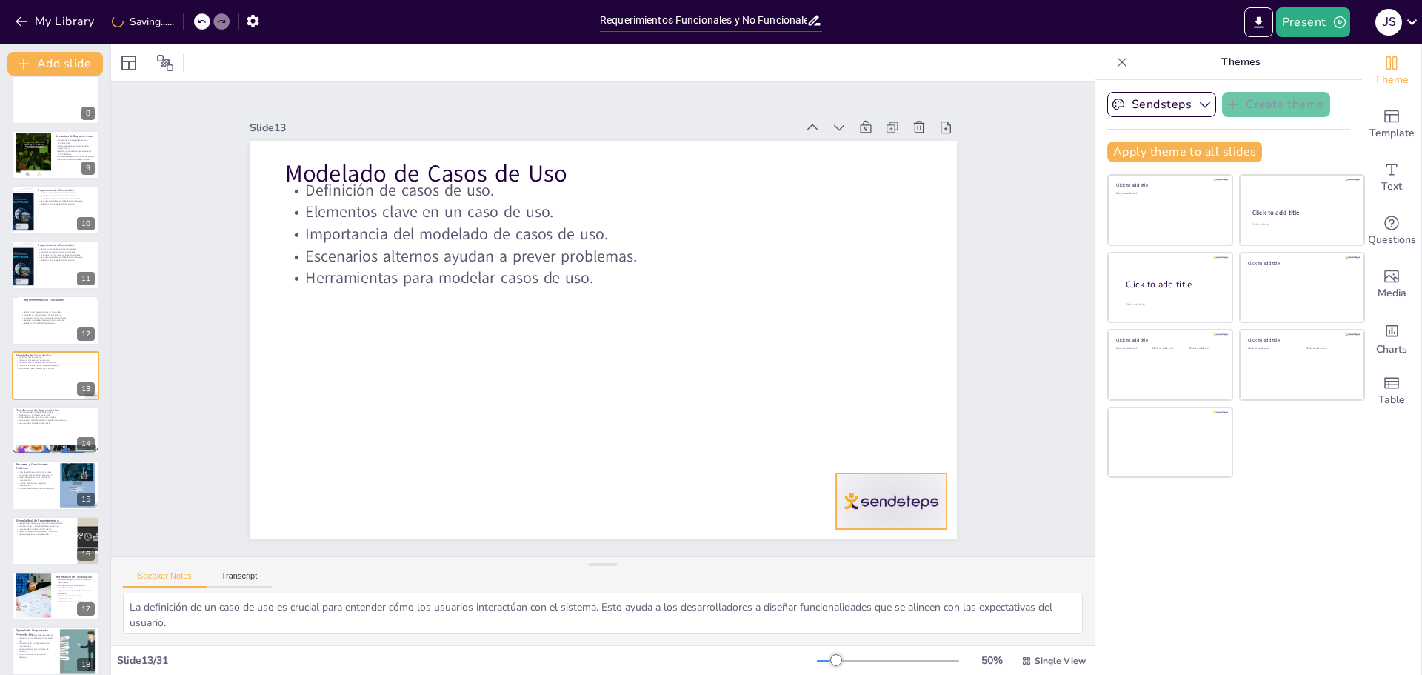
checkbox input "true"
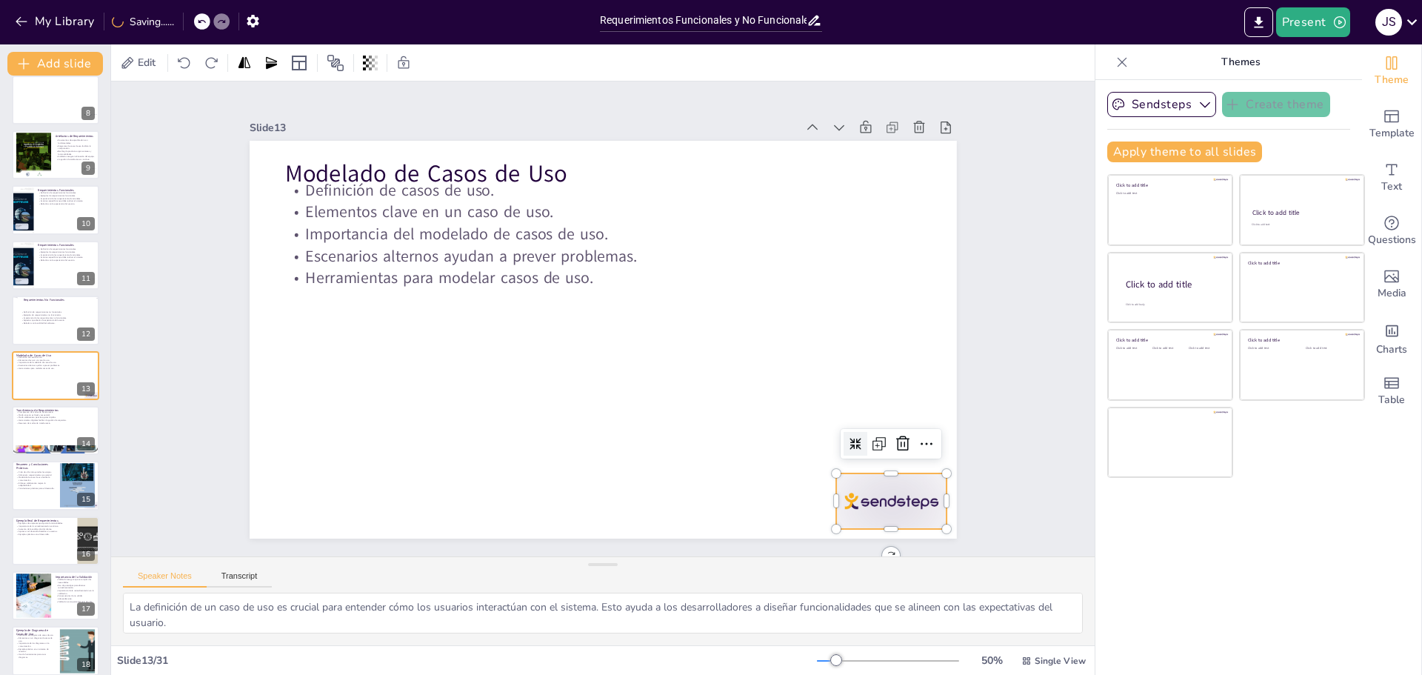
checkbox input "true"
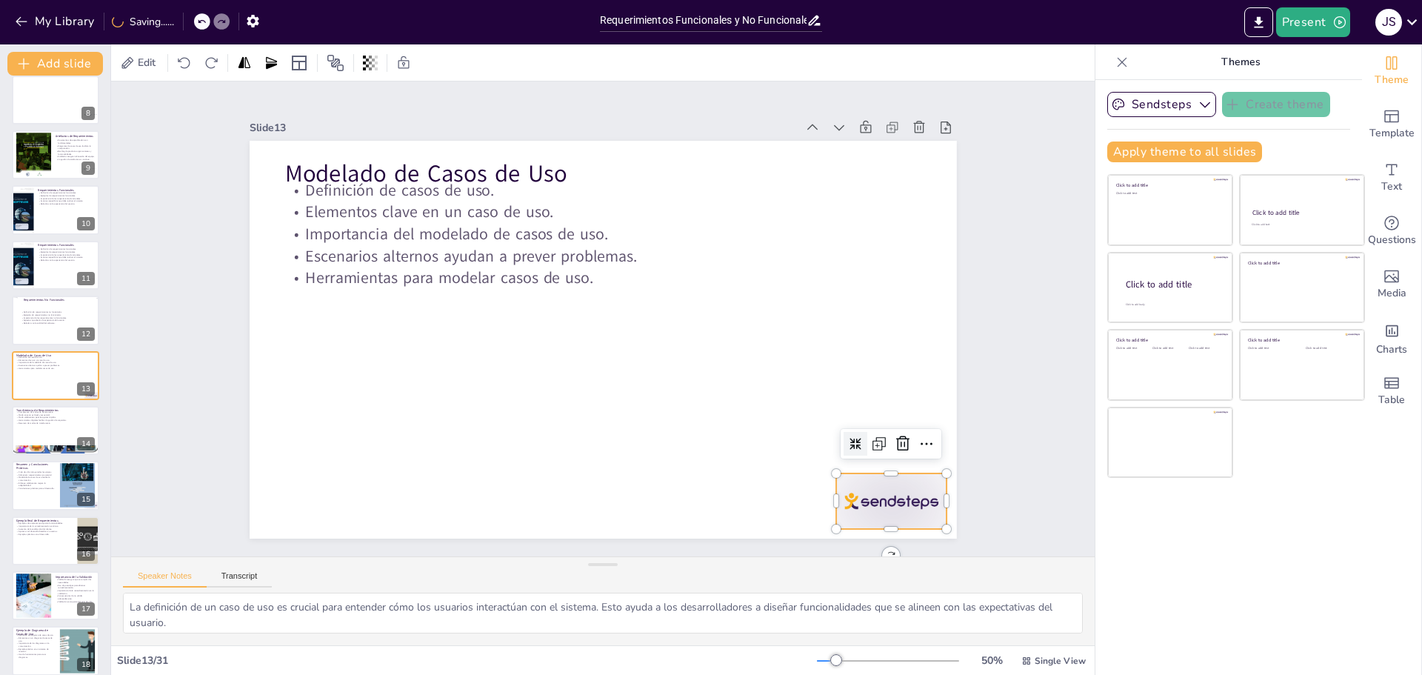
checkbox input "true"
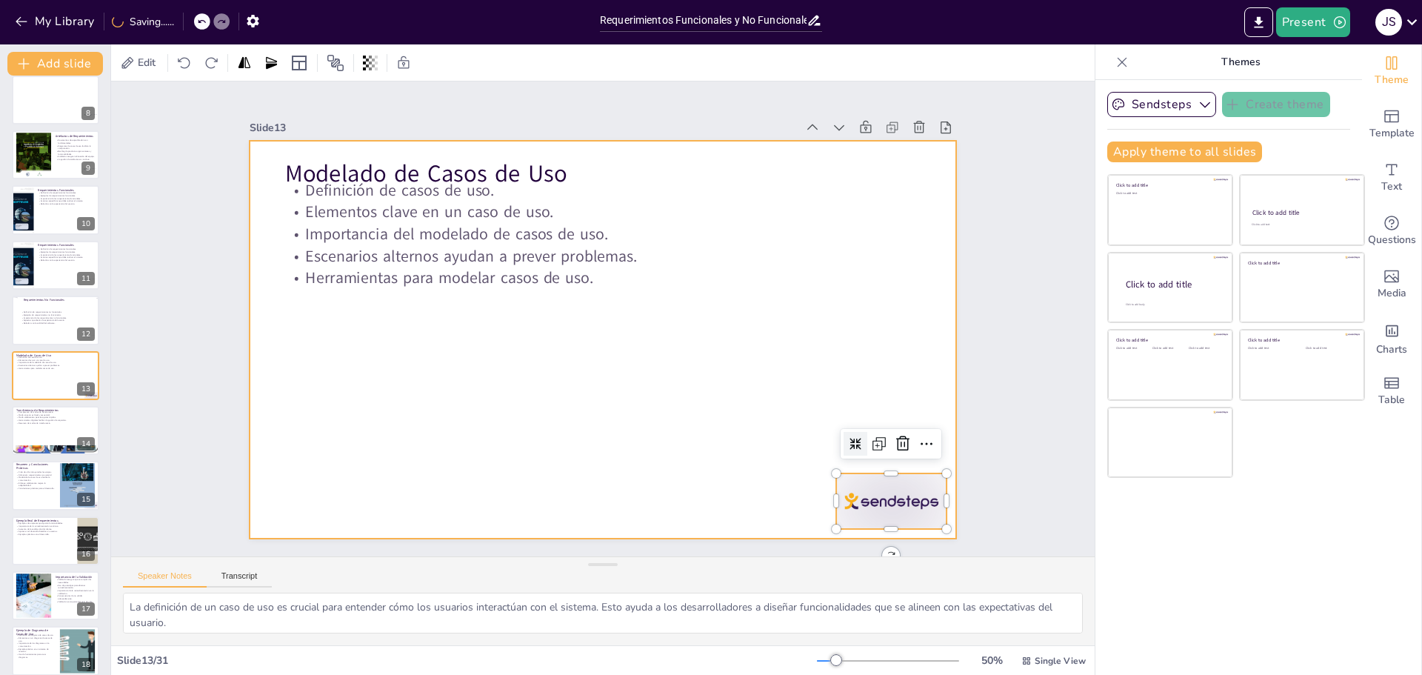
checkbox input "true"
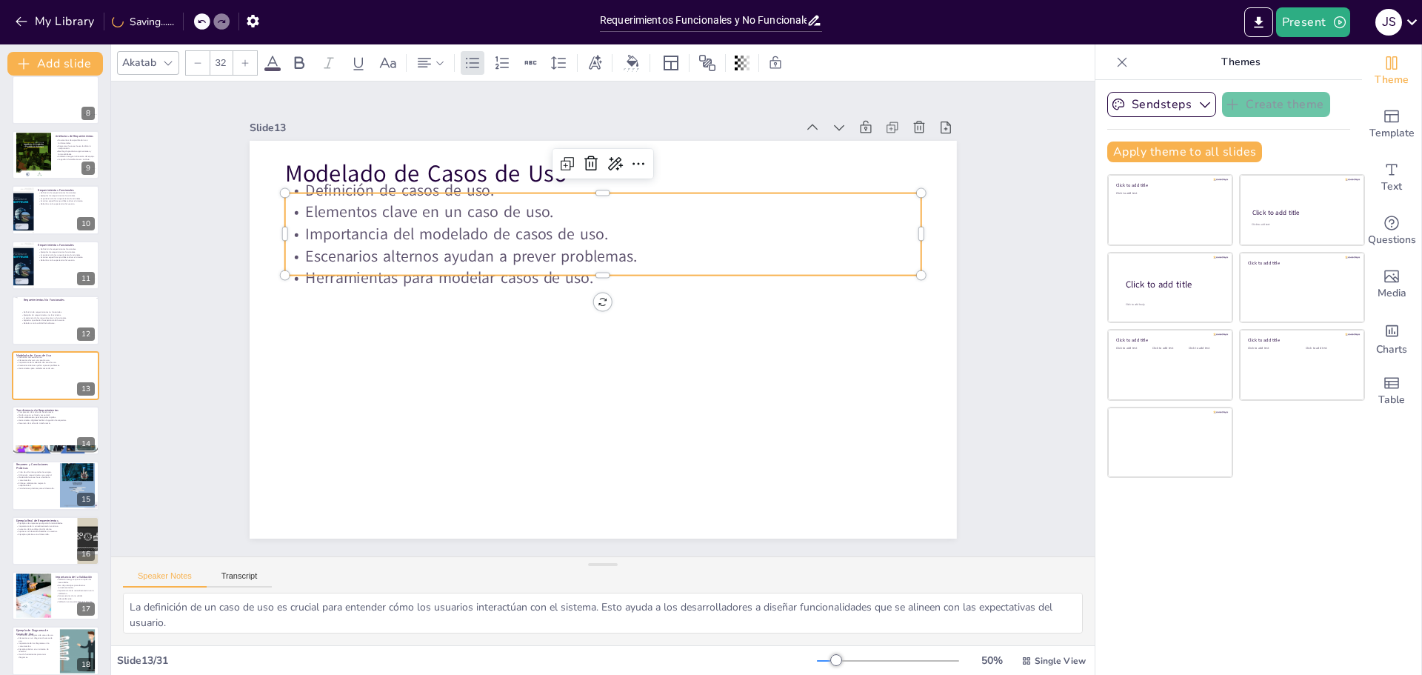
click at [469, 239] on p "Importancia del modelado de casos de uso." at bounding box center [612, 234] width 636 height 88
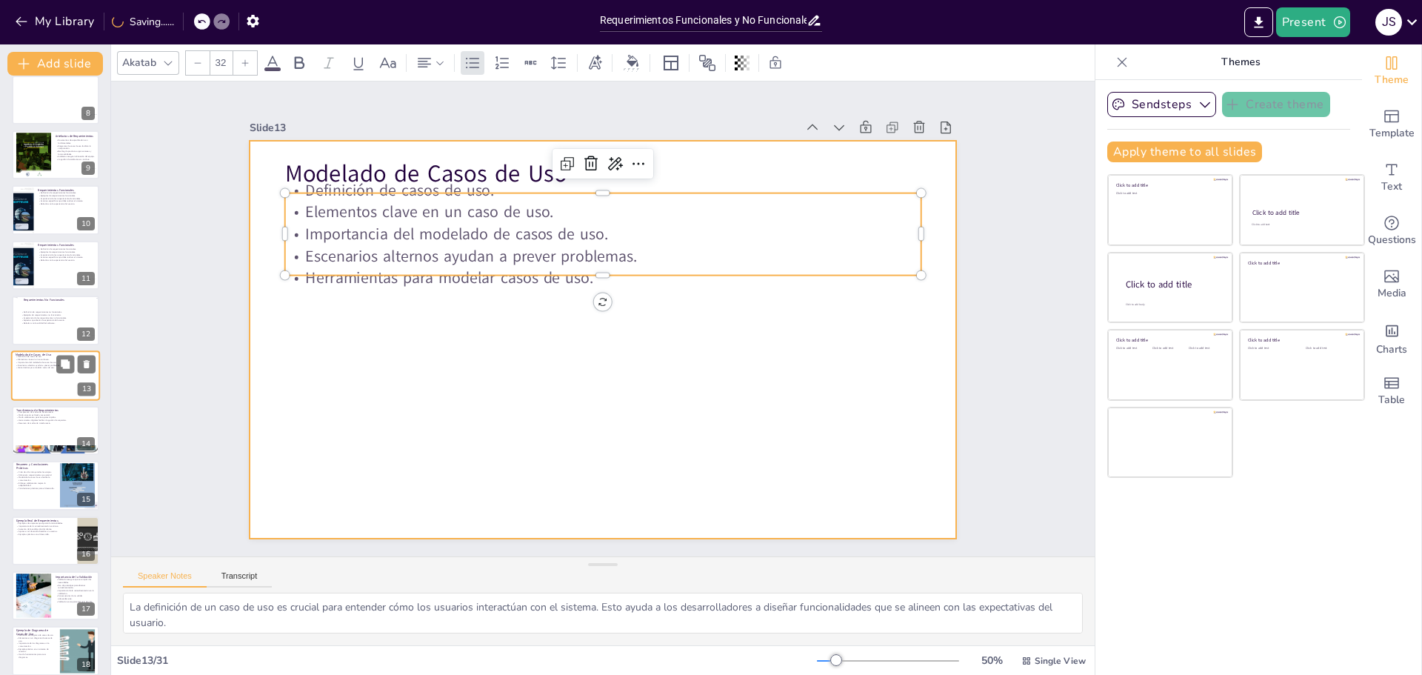
click at [61, 379] on div at bounding box center [55, 375] width 89 height 50
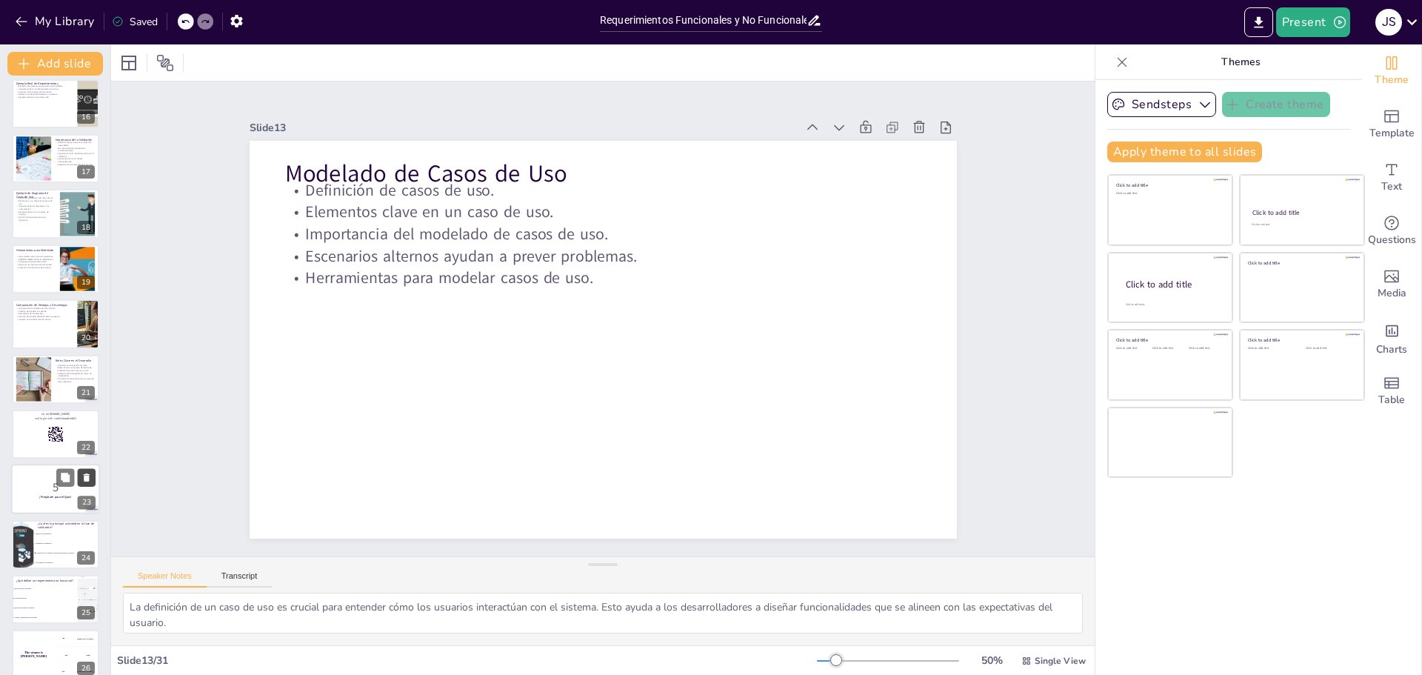
scroll to position [842, 0]
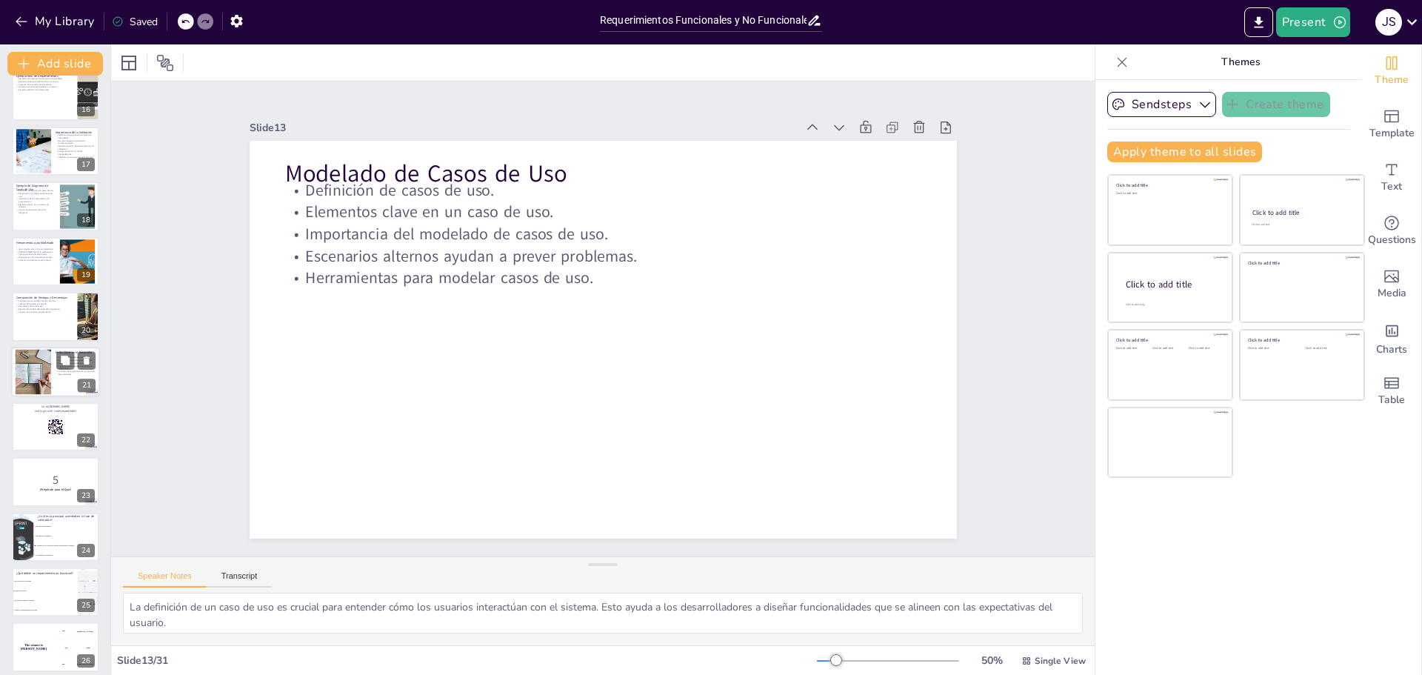
click at [45, 369] on div at bounding box center [32, 371] width 67 height 45
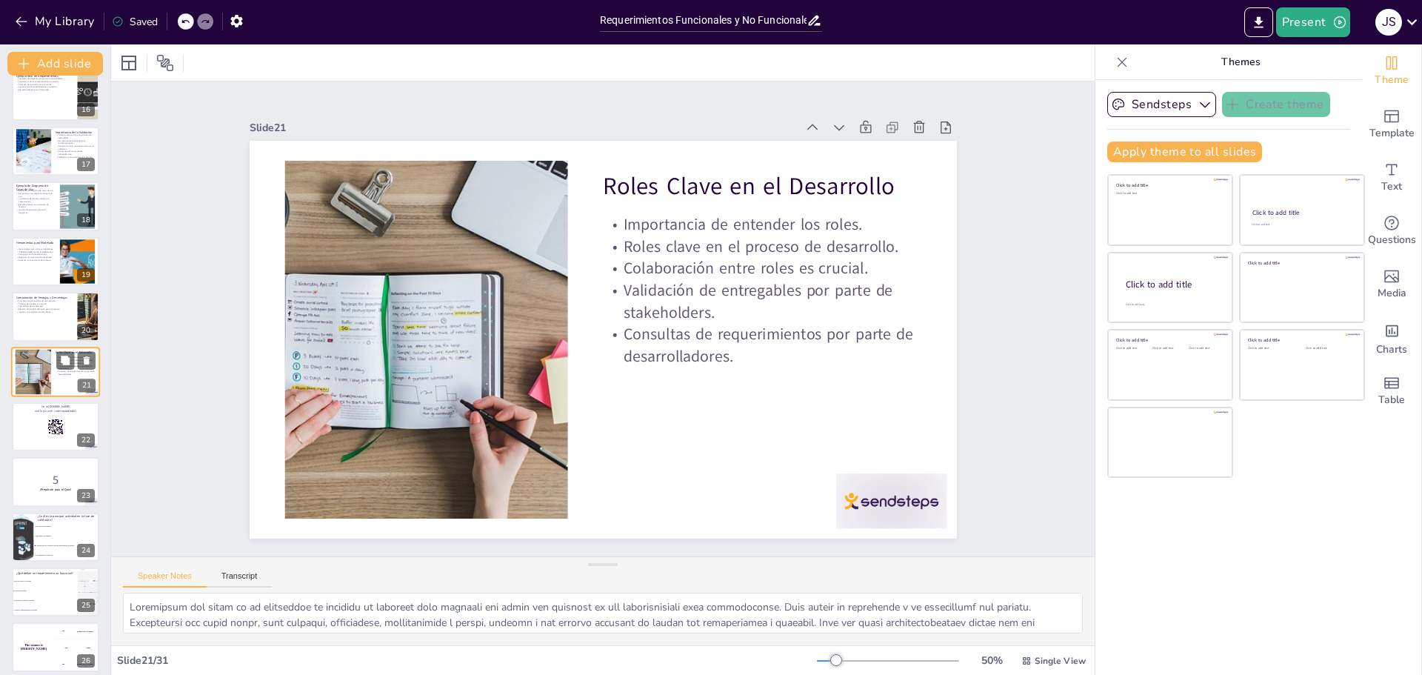
scroll to position [838, 0]
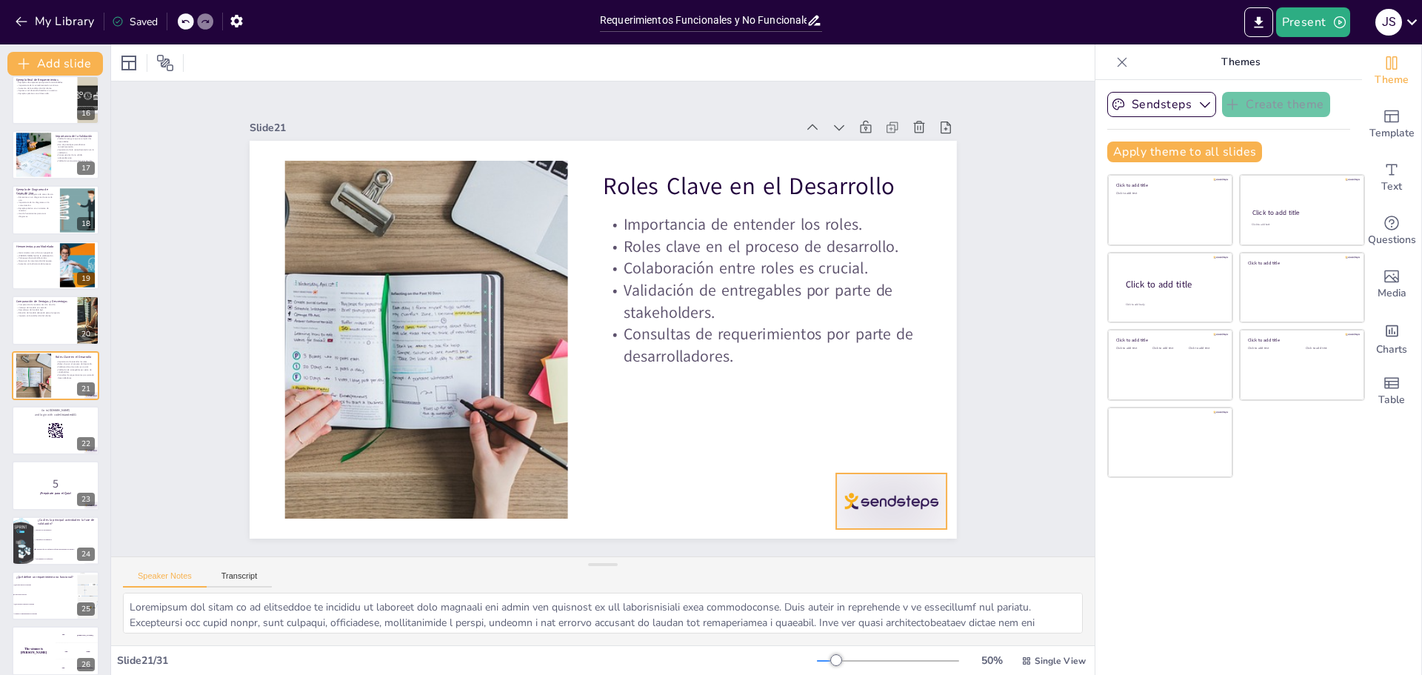
click at [823, 569] on div at bounding box center [761, 620] width 123 height 103
click at [47, 327] on div at bounding box center [55, 320] width 89 height 50
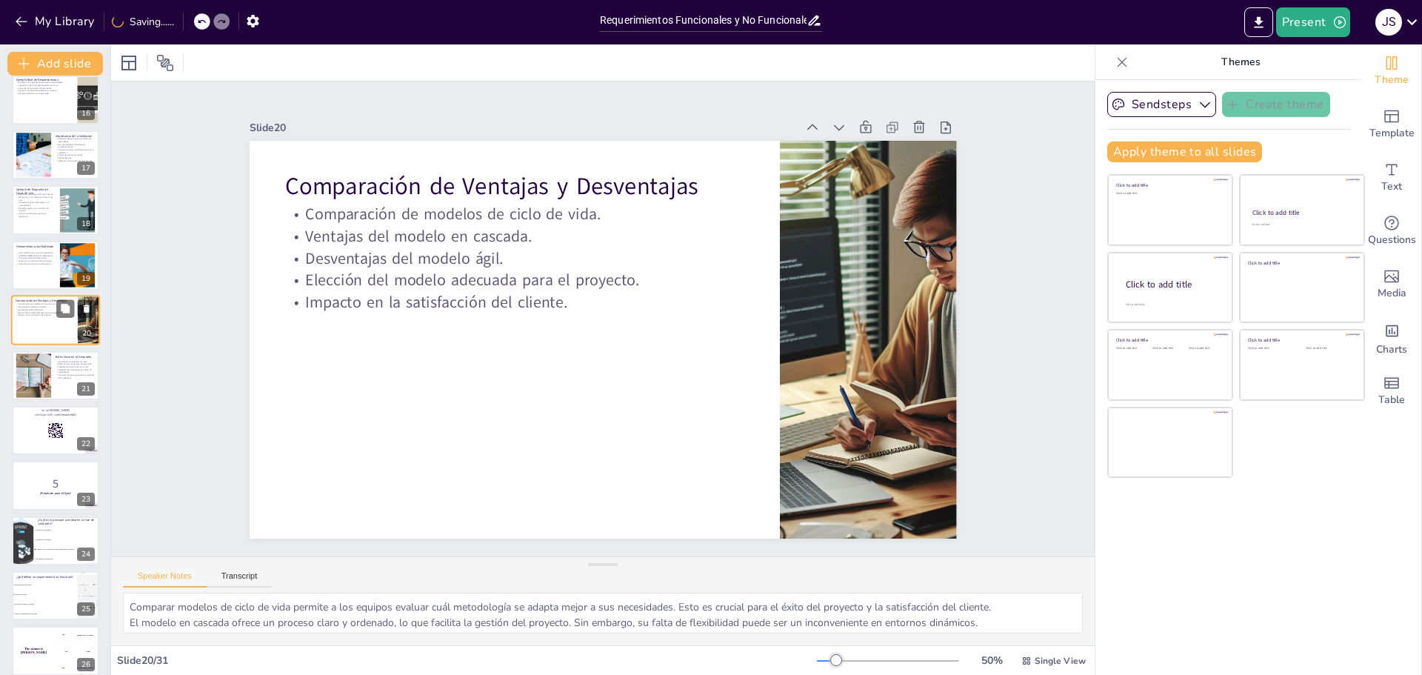
scroll to position [784, 0]
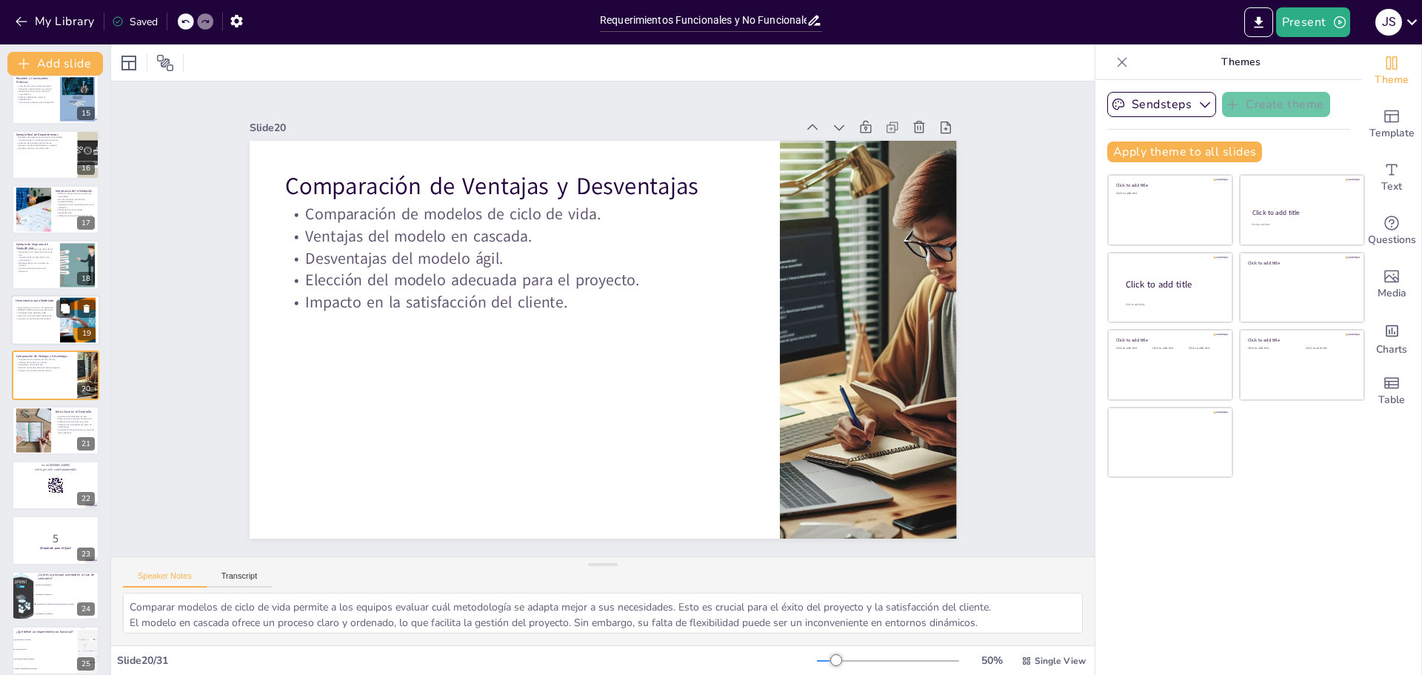
click at [48, 325] on div at bounding box center [55, 320] width 89 height 50
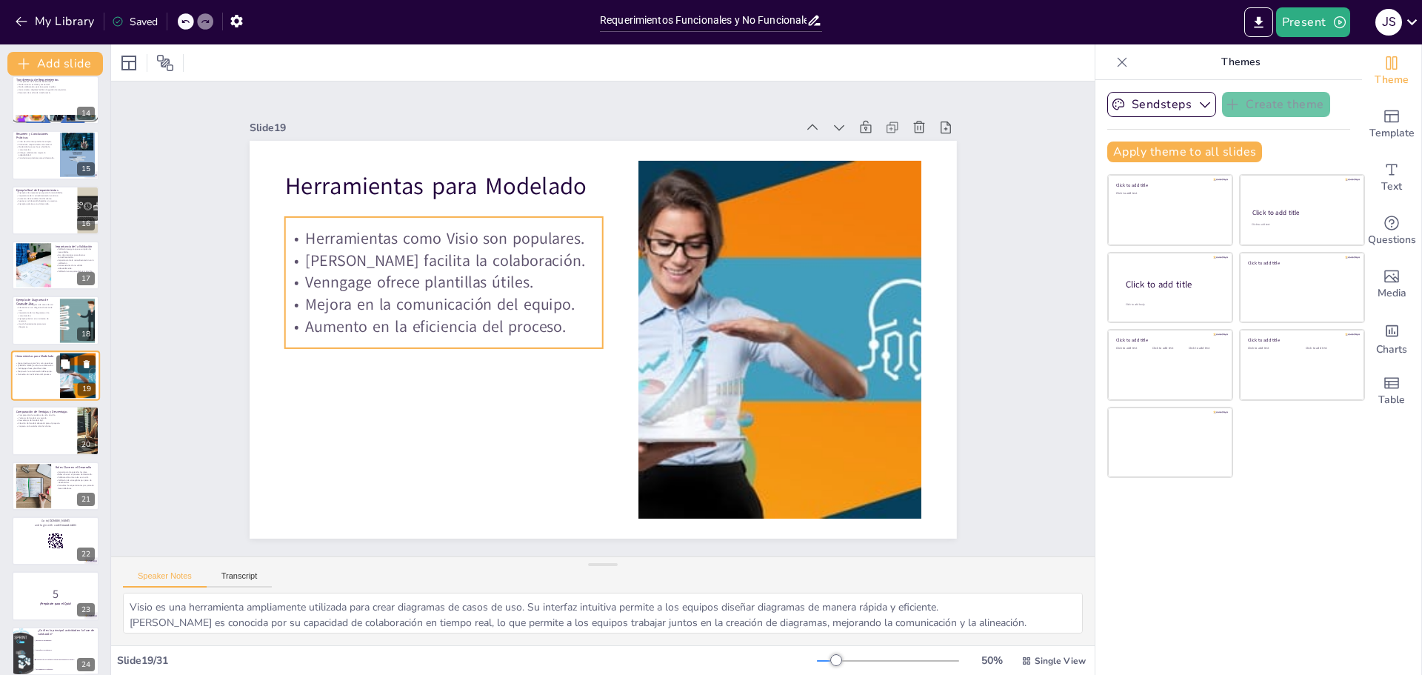
click at [44, 374] on p "Aumento en la eficiencia del proceso." at bounding box center [36, 374] width 40 height 3
click at [86, 365] on icon at bounding box center [87, 364] width 6 height 8
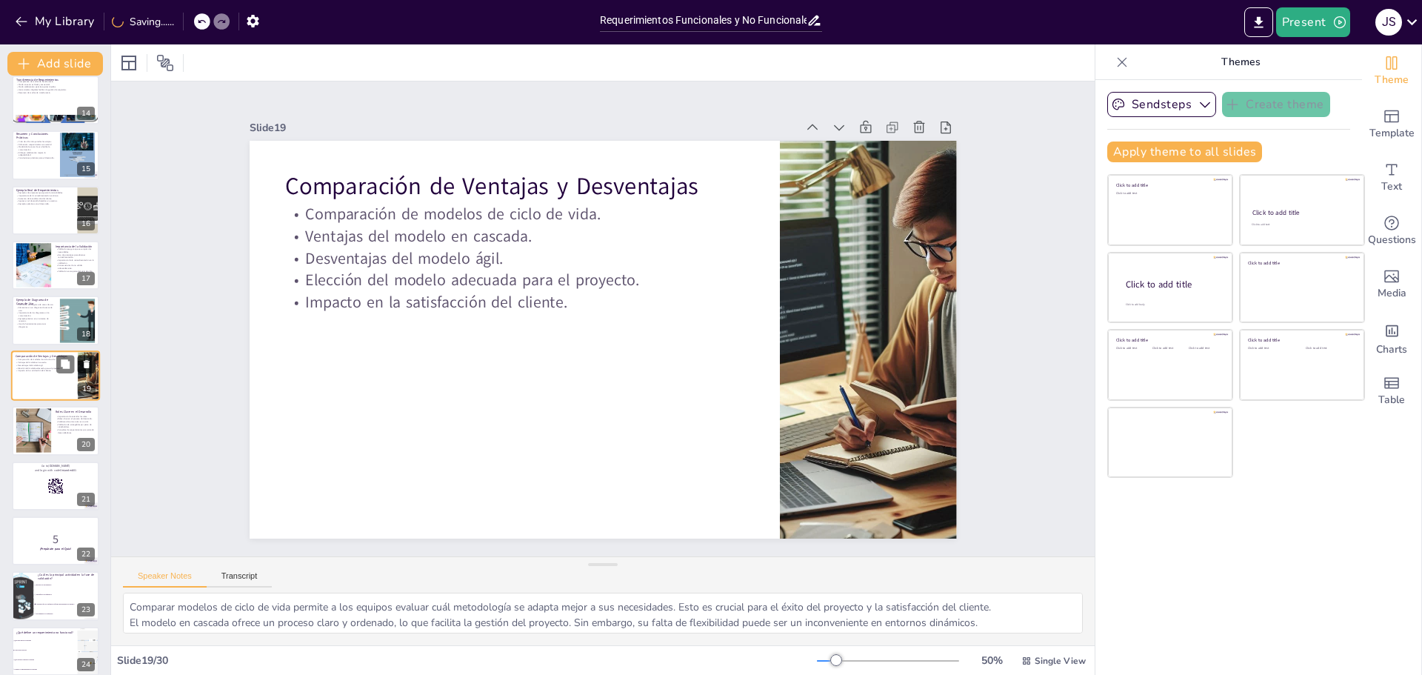
click at [85, 365] on icon at bounding box center [87, 364] width 6 height 8
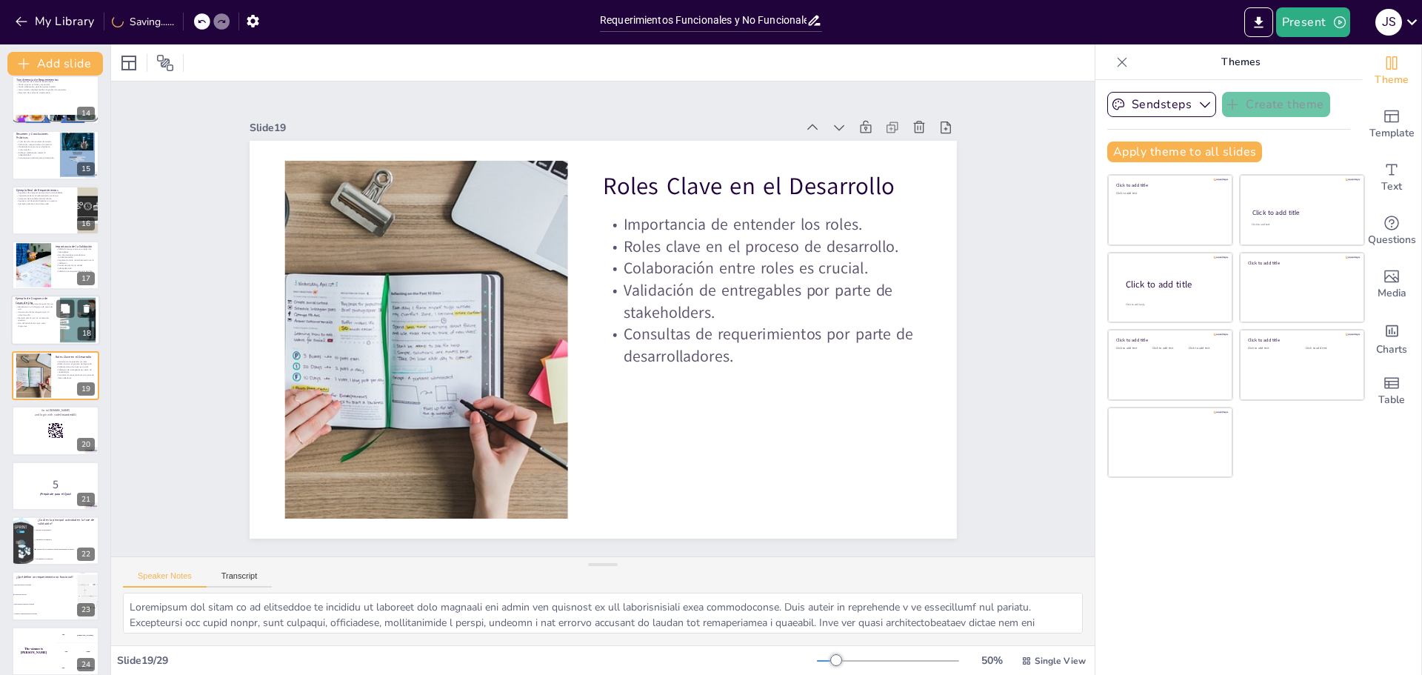
click at [59, 336] on div at bounding box center [55, 321] width 89 height 50
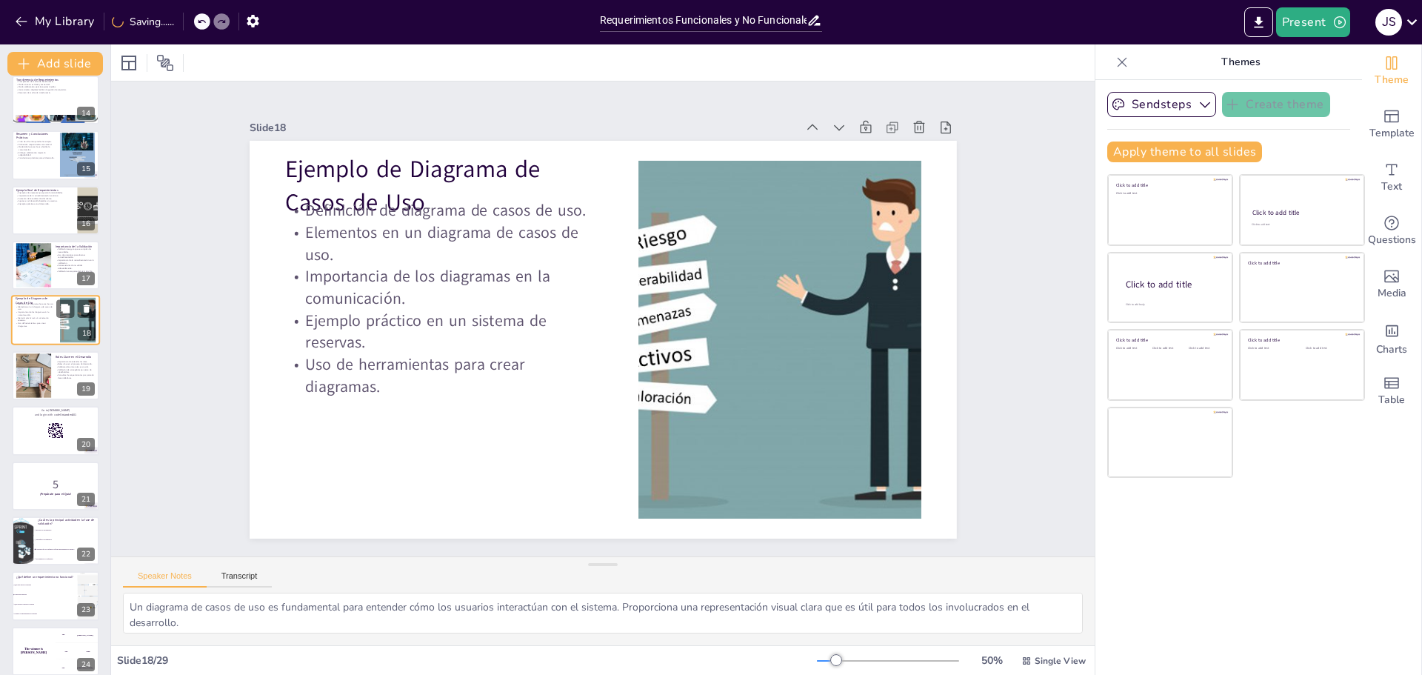
scroll to position [673, 0]
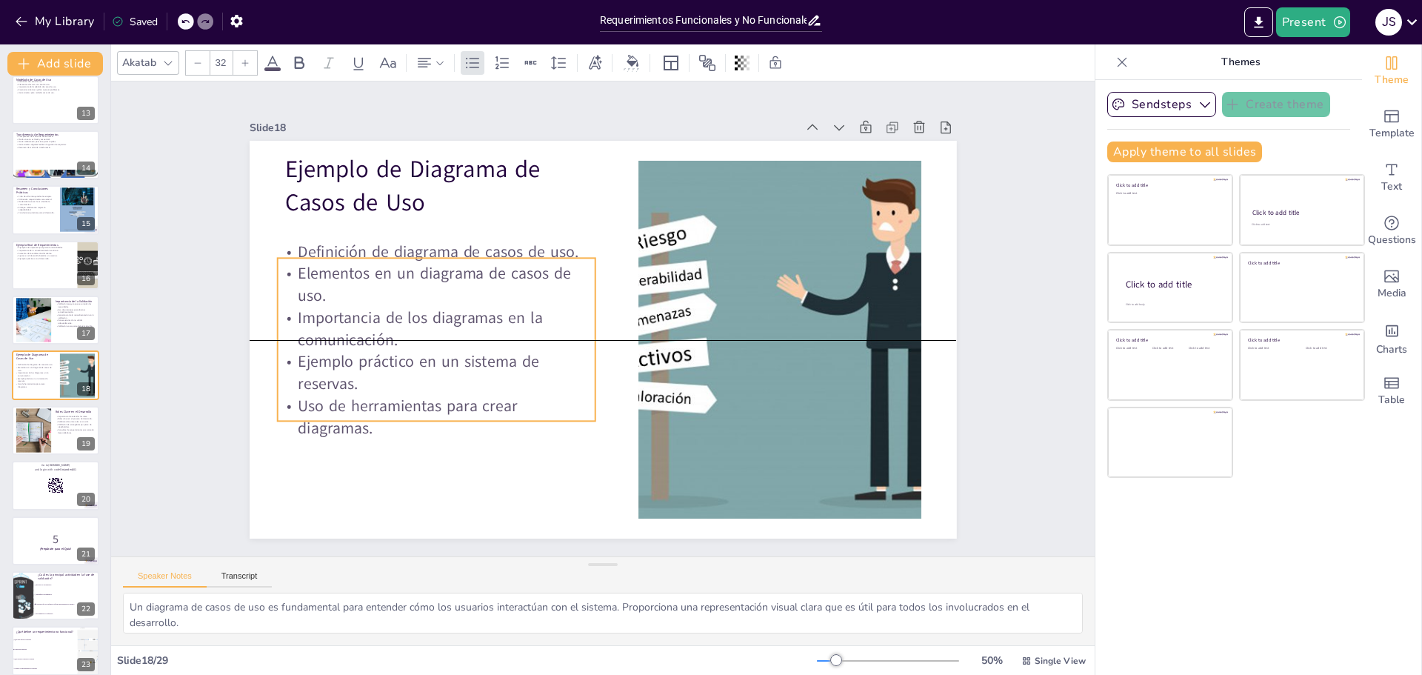
drag, startPoint x: 373, startPoint y: 338, endPoint x: 366, endPoint y: 379, distance: 41.4
click at [366, 379] on p "Ejemplo práctico en un sistema de reservas." at bounding box center [431, 354] width 321 height 77
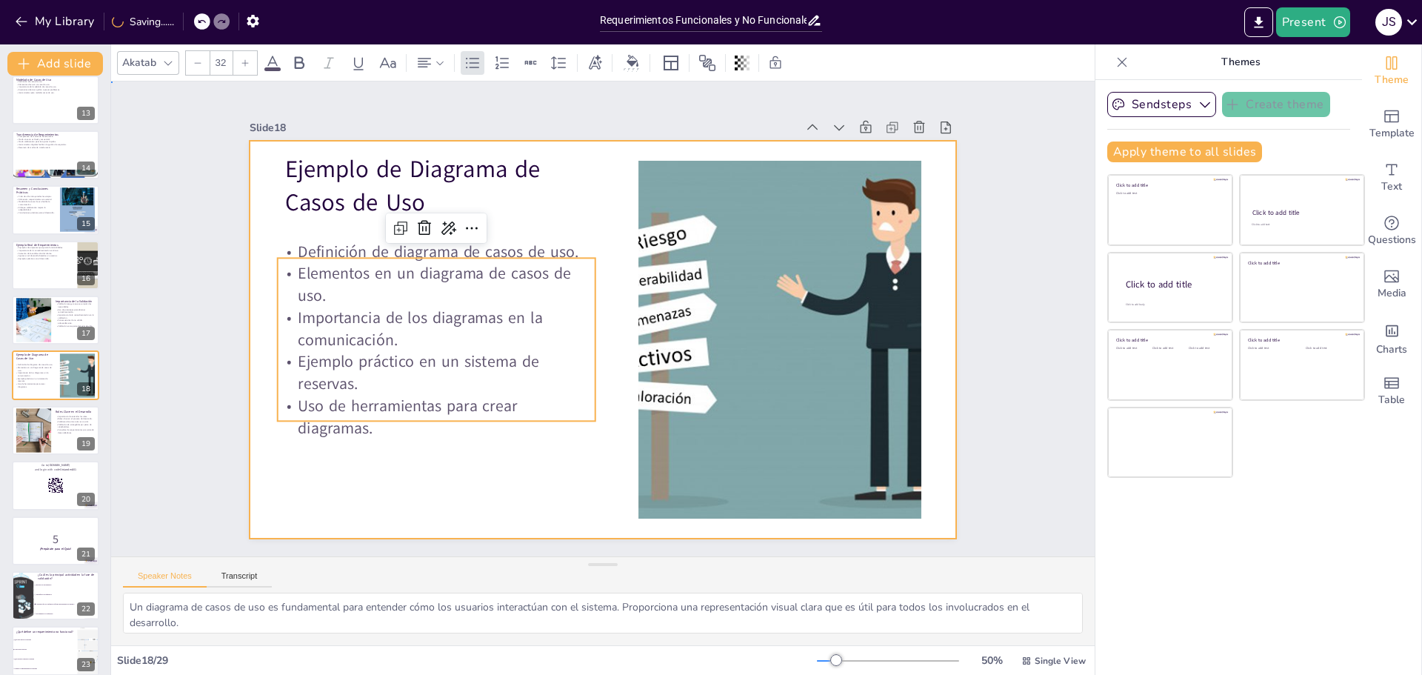
click at [461, 477] on div at bounding box center [598, 339] width 774 height 536
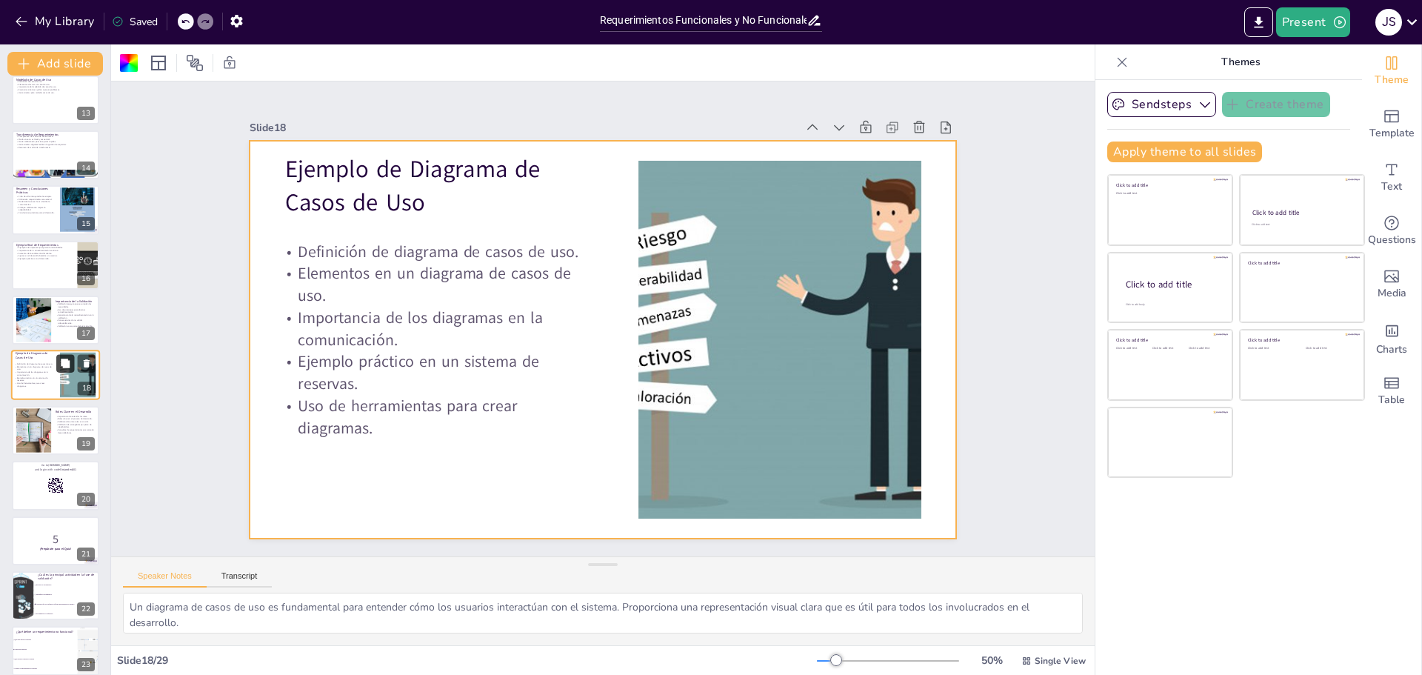
click at [60, 370] on button at bounding box center [65, 364] width 18 height 18
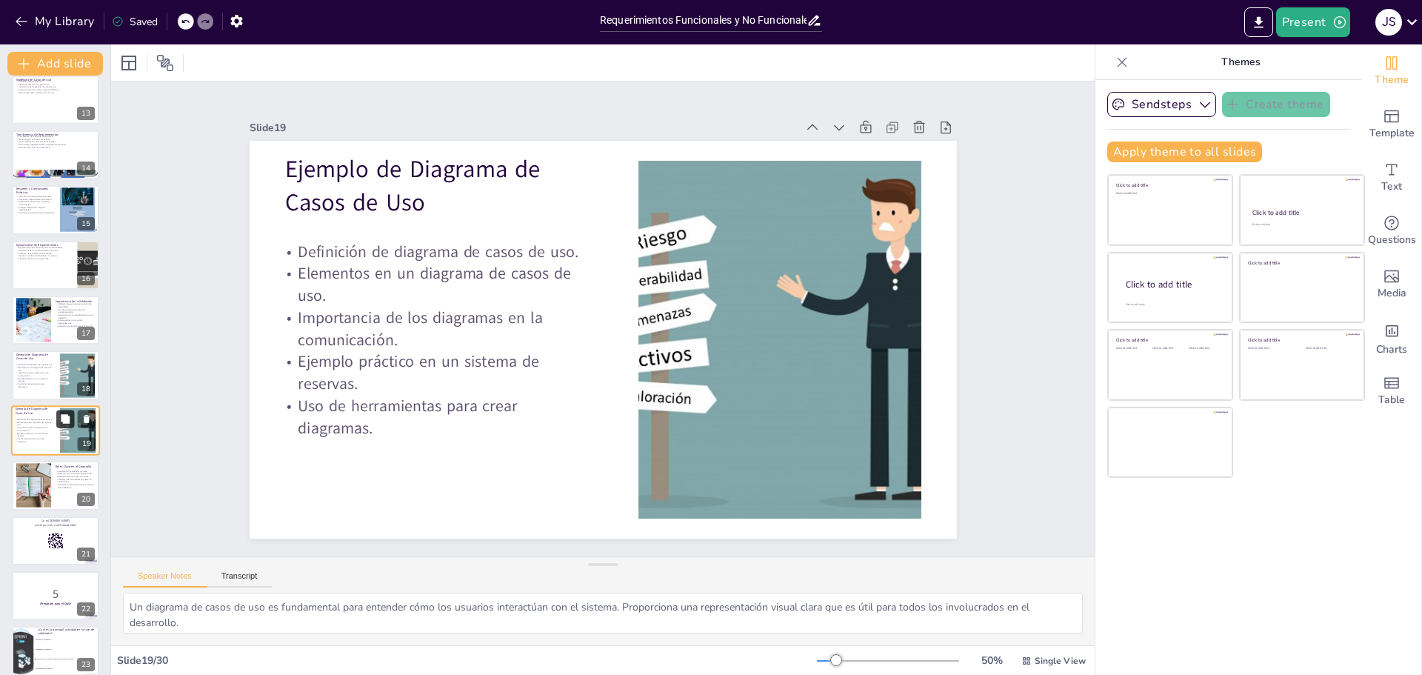
scroll to position [728, 0]
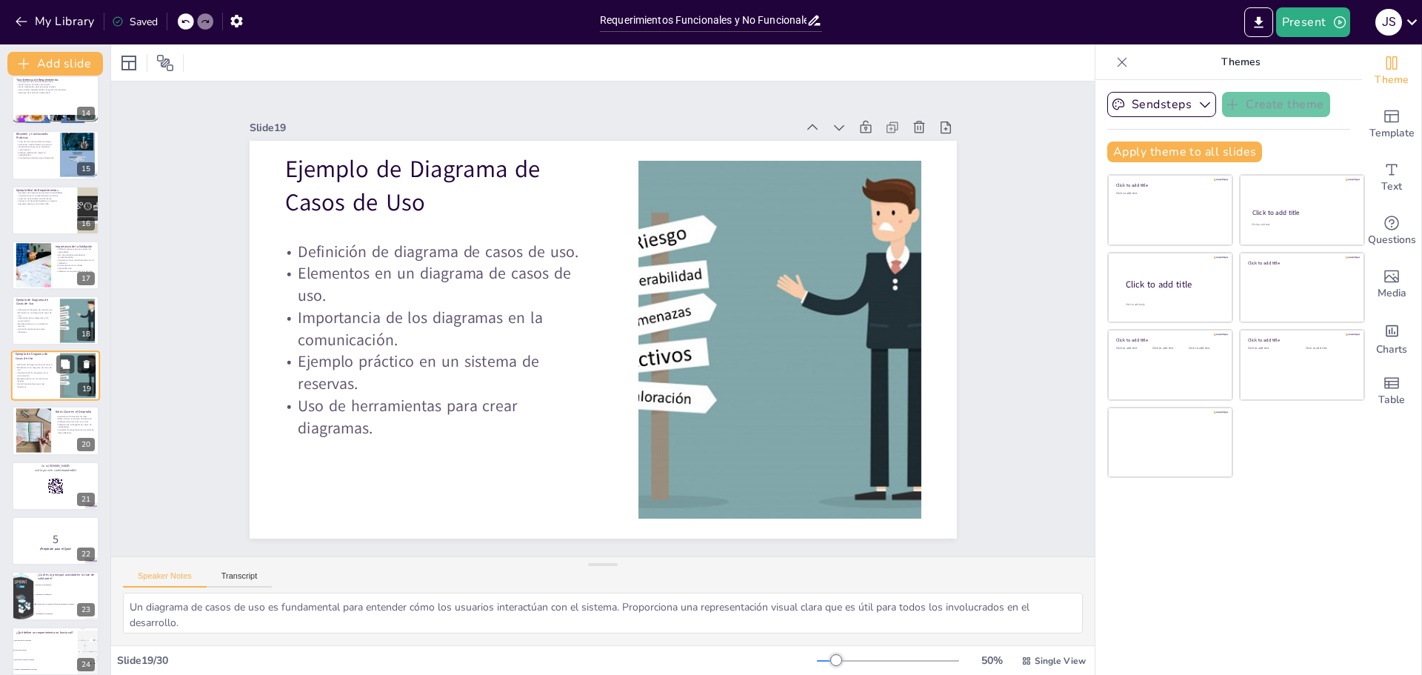
click at [85, 359] on icon at bounding box center [86, 364] width 10 height 10
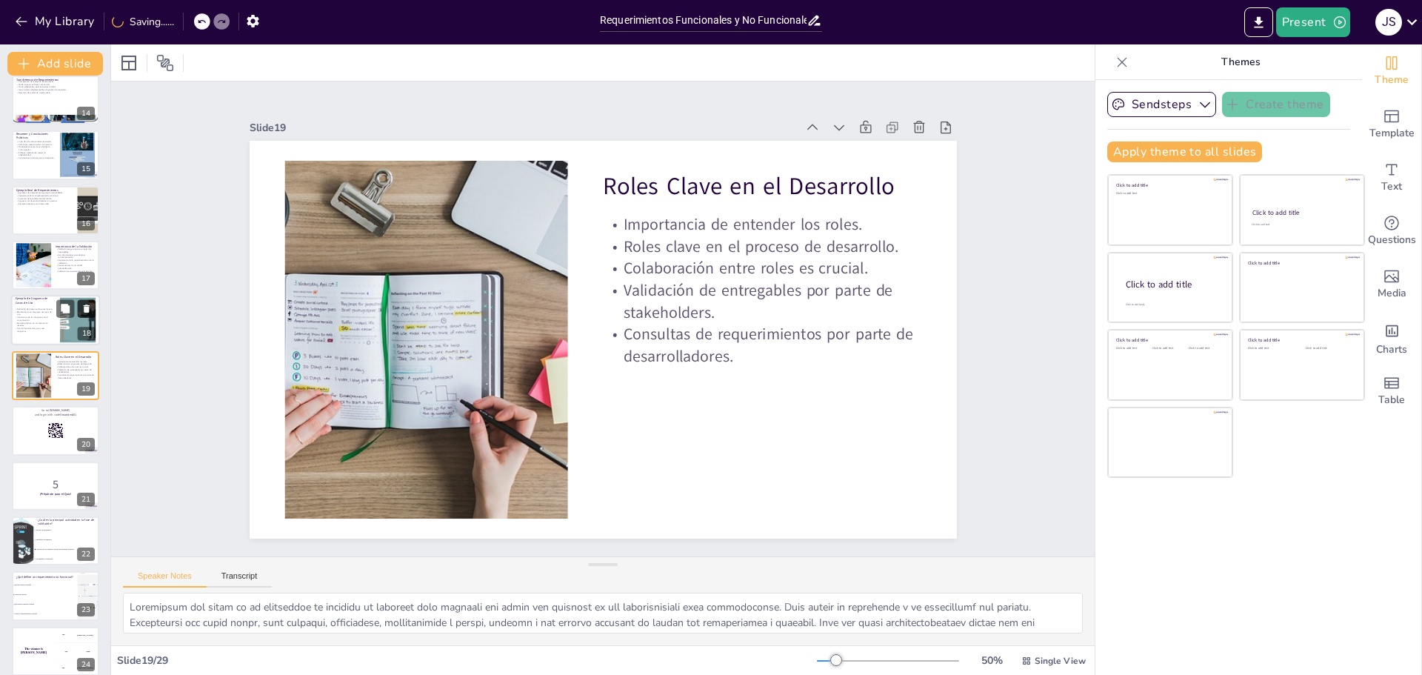
click at [88, 312] on icon at bounding box center [87, 309] width 6 height 8
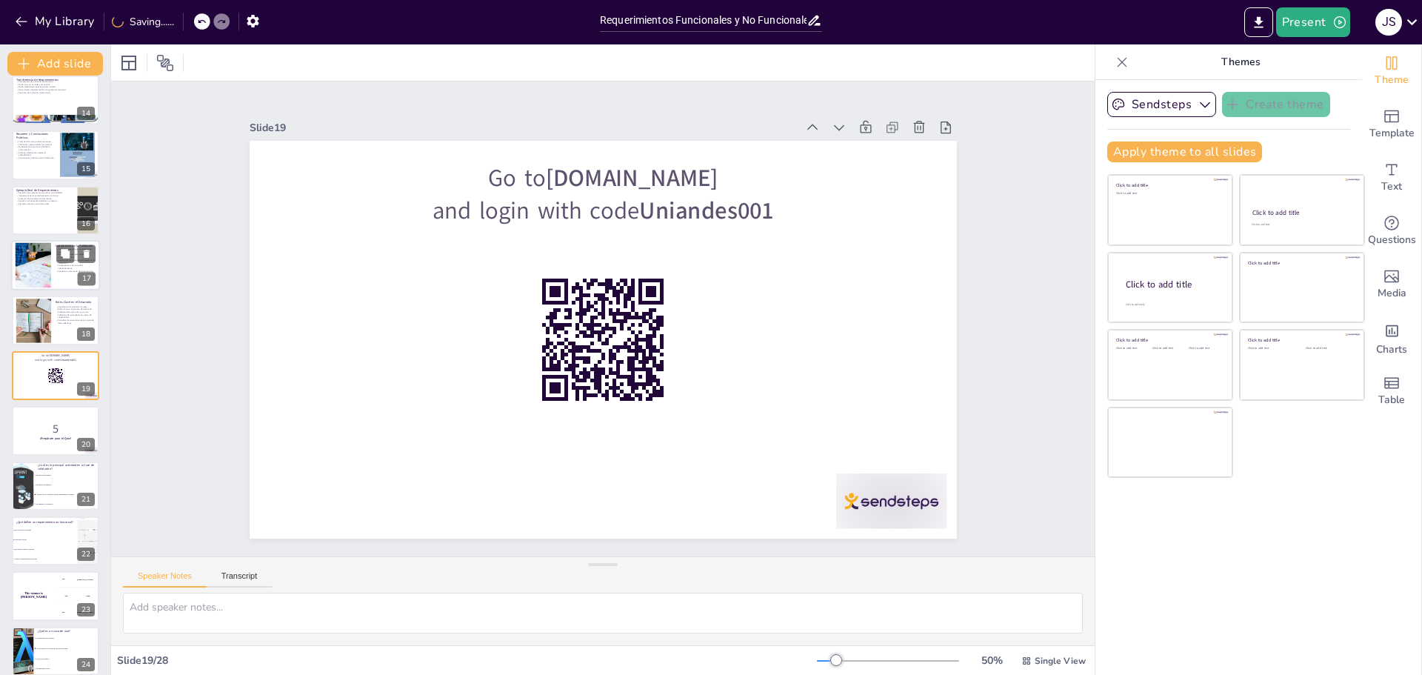
click at [47, 267] on div at bounding box center [33, 265] width 68 height 45
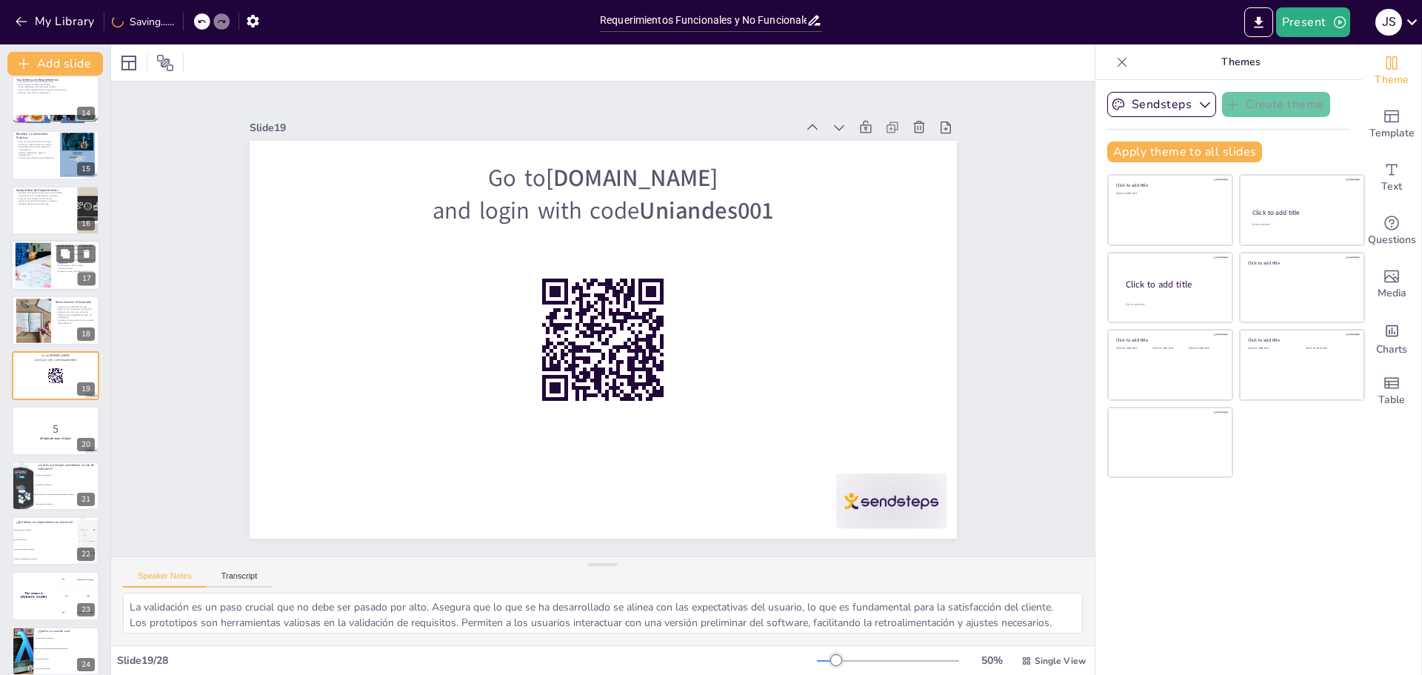
scroll to position [619, 0]
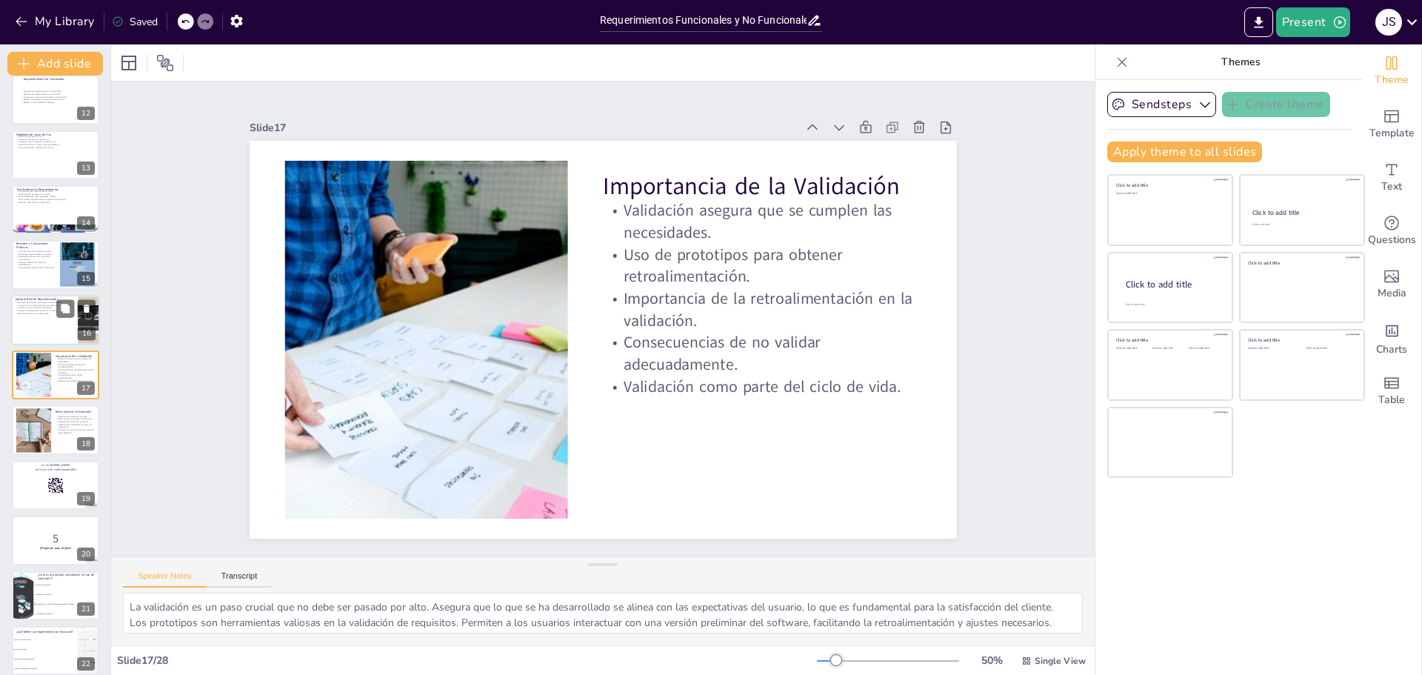
click at [42, 332] on div at bounding box center [55, 320] width 89 height 50
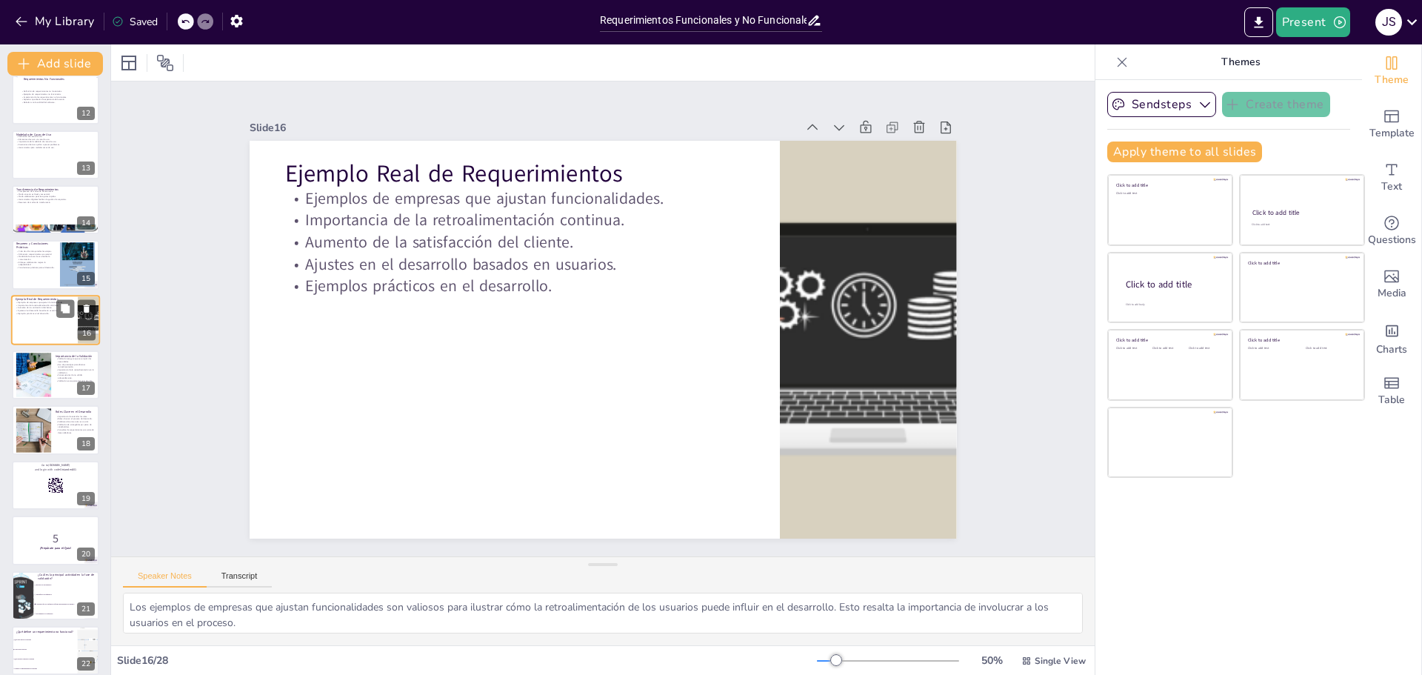
scroll to position [563, 0]
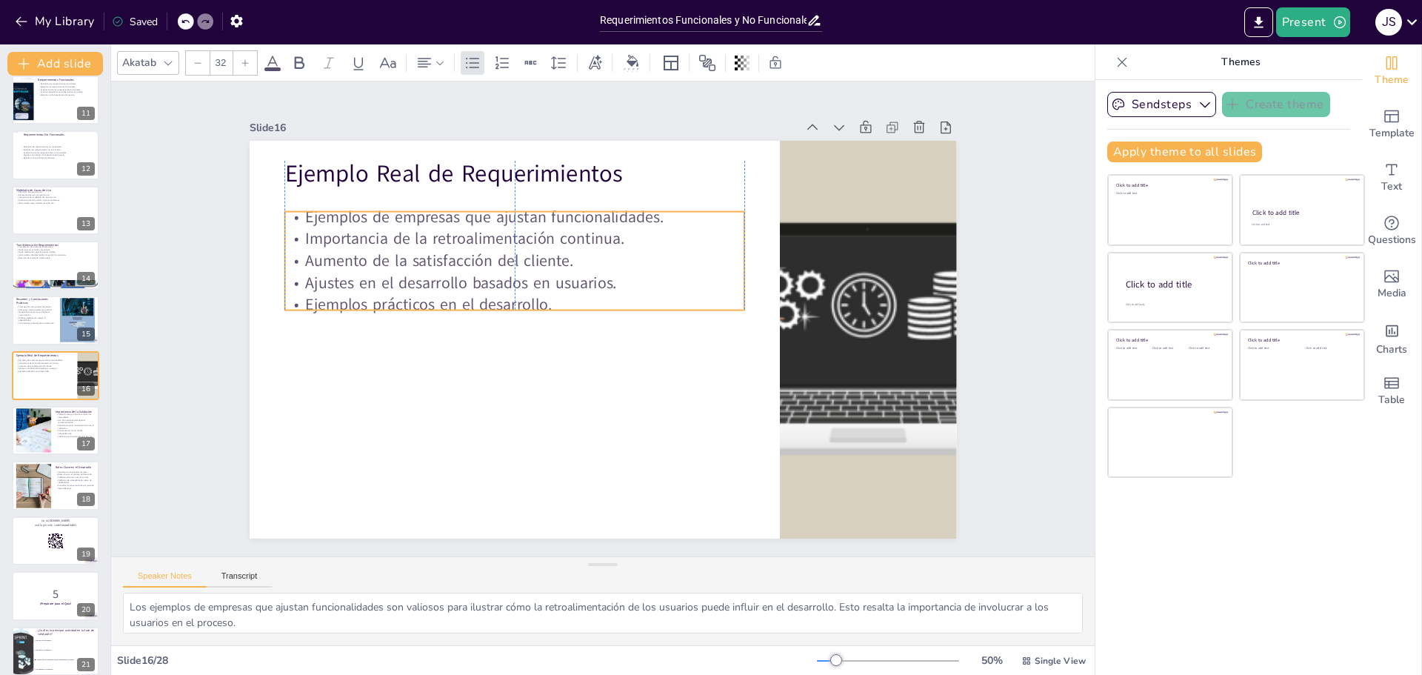
drag, startPoint x: 437, startPoint y: 279, endPoint x: 434, endPoint y: 298, distance: 18.8
click at [464, 298] on p "Ejemplos prácticos en el desarrollo." at bounding box center [678, 367] width 429 height 207
click at [88, 362] on icon at bounding box center [87, 364] width 6 height 8
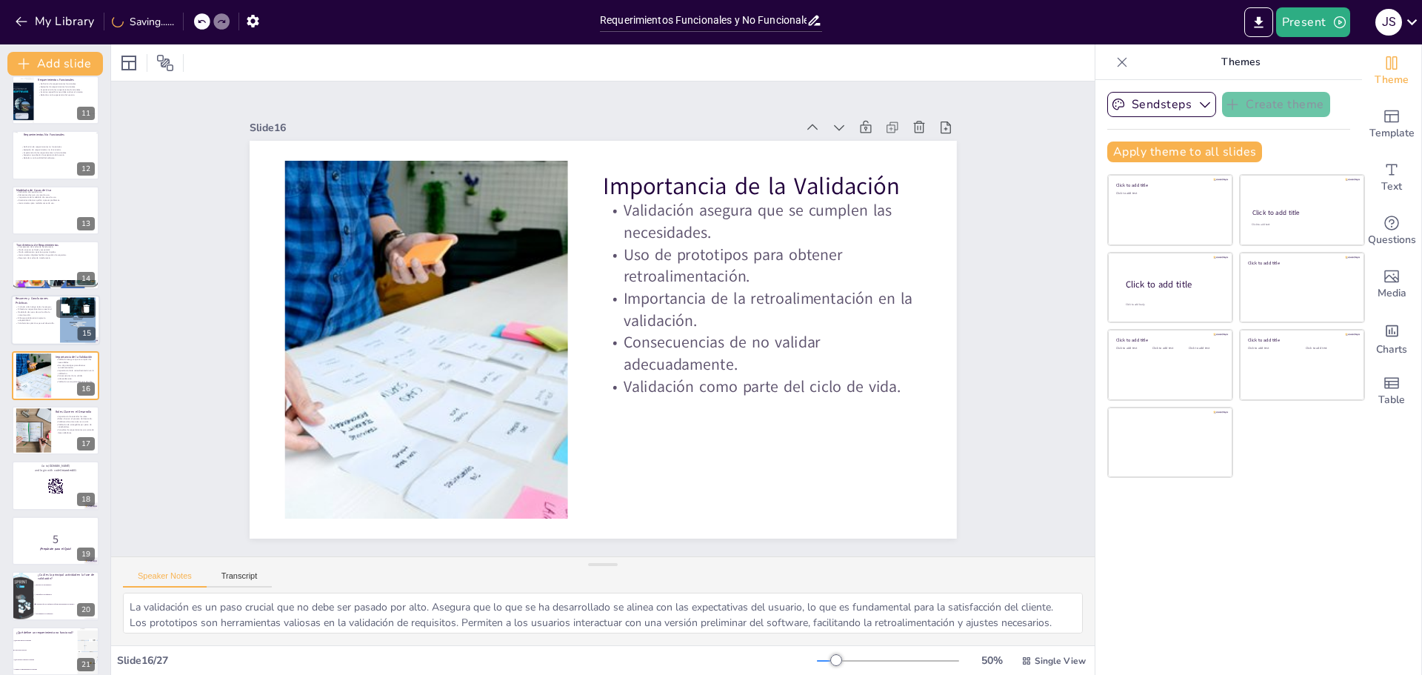
click at [76, 324] on div at bounding box center [78, 320] width 36 height 50
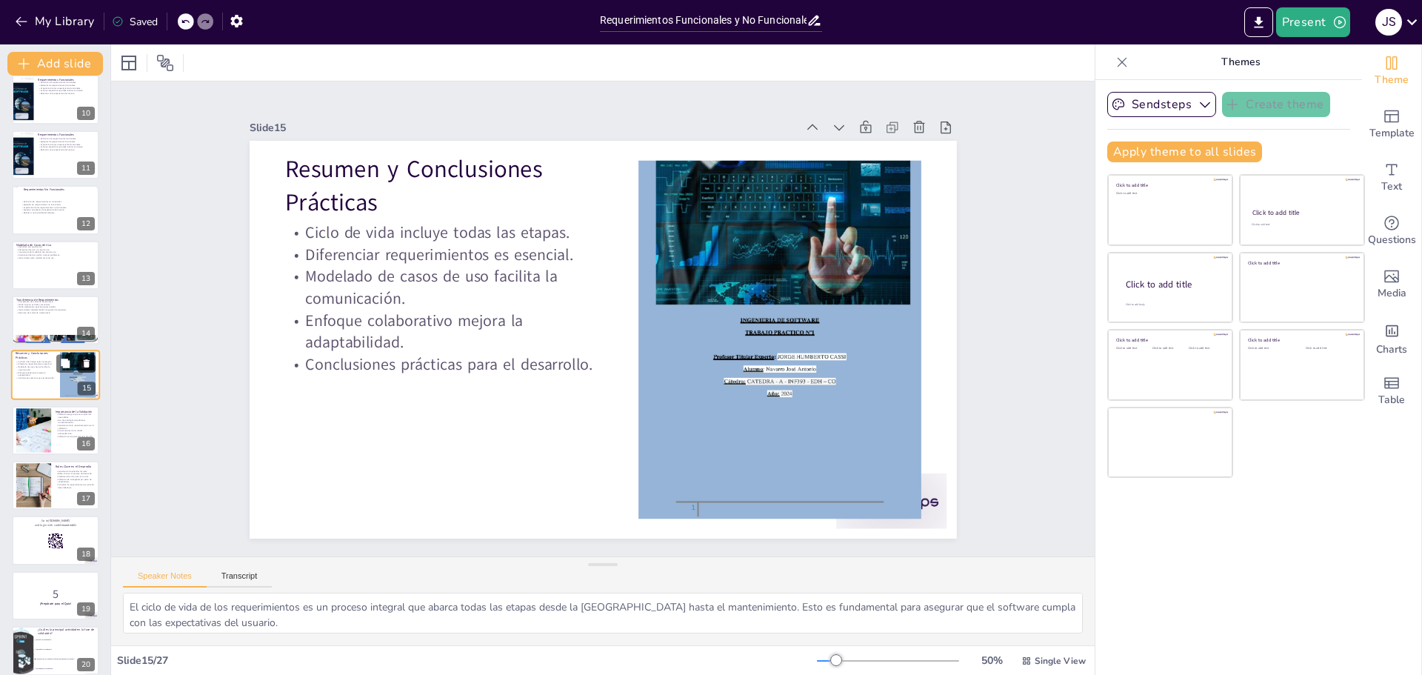
click at [86, 367] on icon at bounding box center [87, 364] width 6 height 8
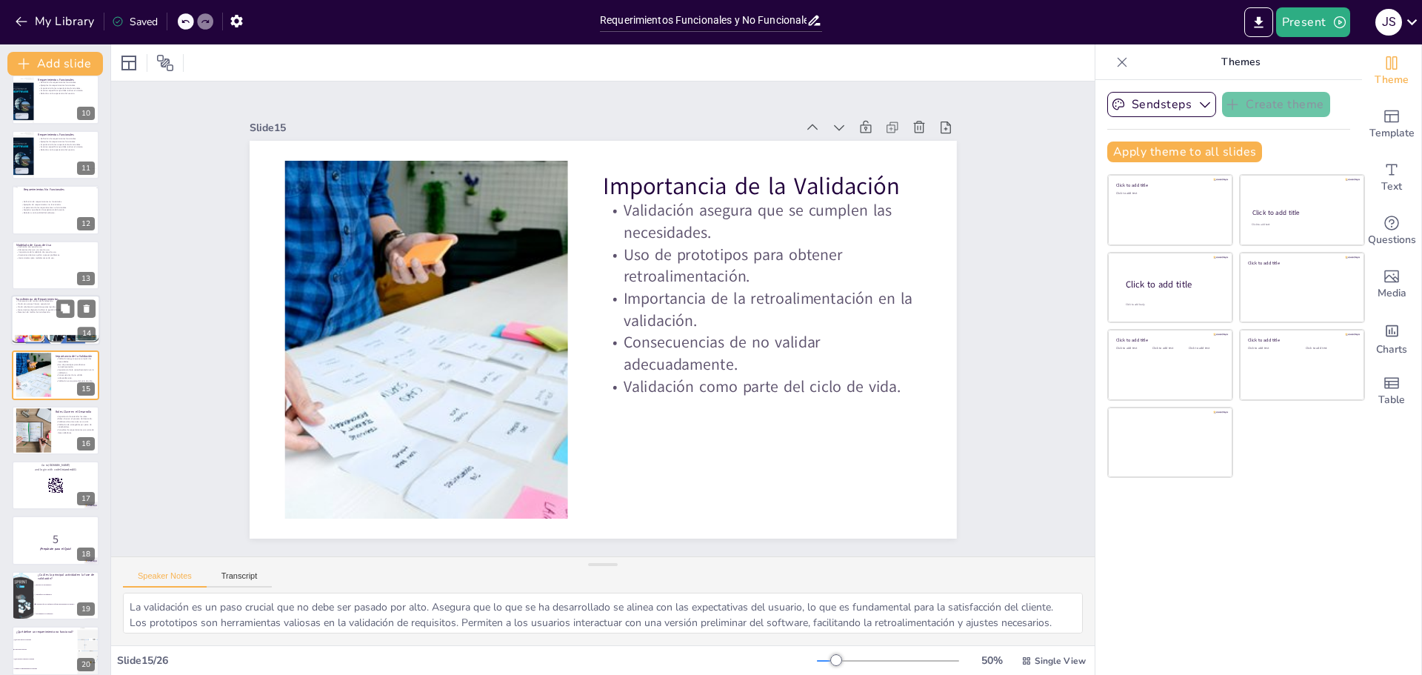
click at [49, 330] on div at bounding box center [55, 320] width 89 height 50
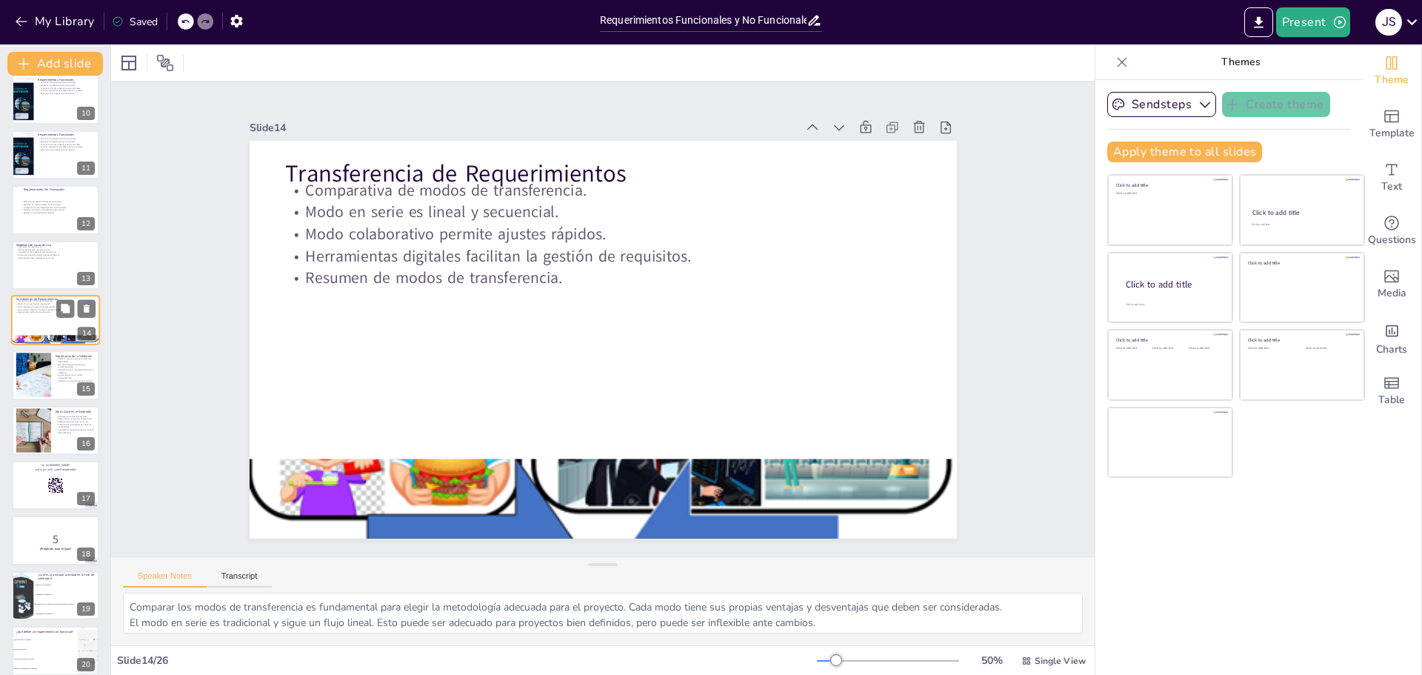
scroll to position [453, 0]
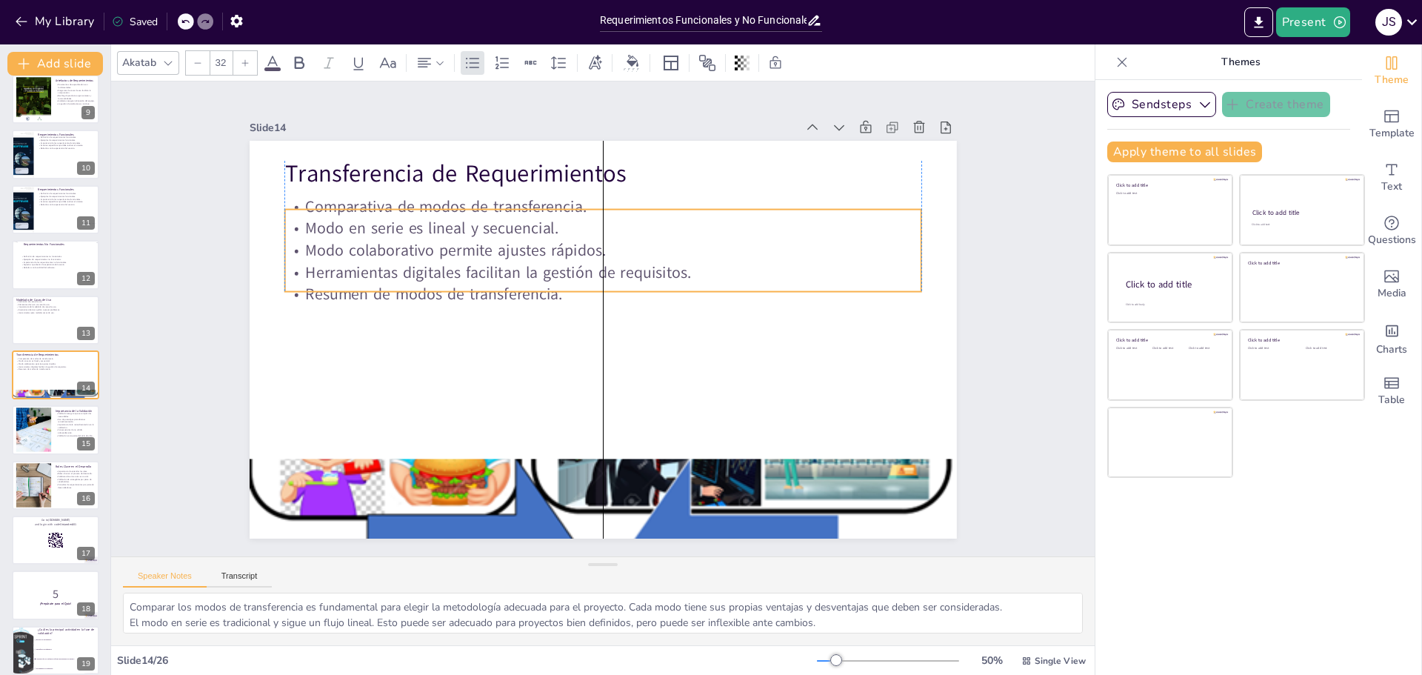
drag, startPoint x: 458, startPoint y: 257, endPoint x: 453, endPoint y: 273, distance: 17.1
click at [453, 273] on p "Herramientas digitales facilitan la gestión de requisitos." at bounding box center [617, 275] width 612 height 218
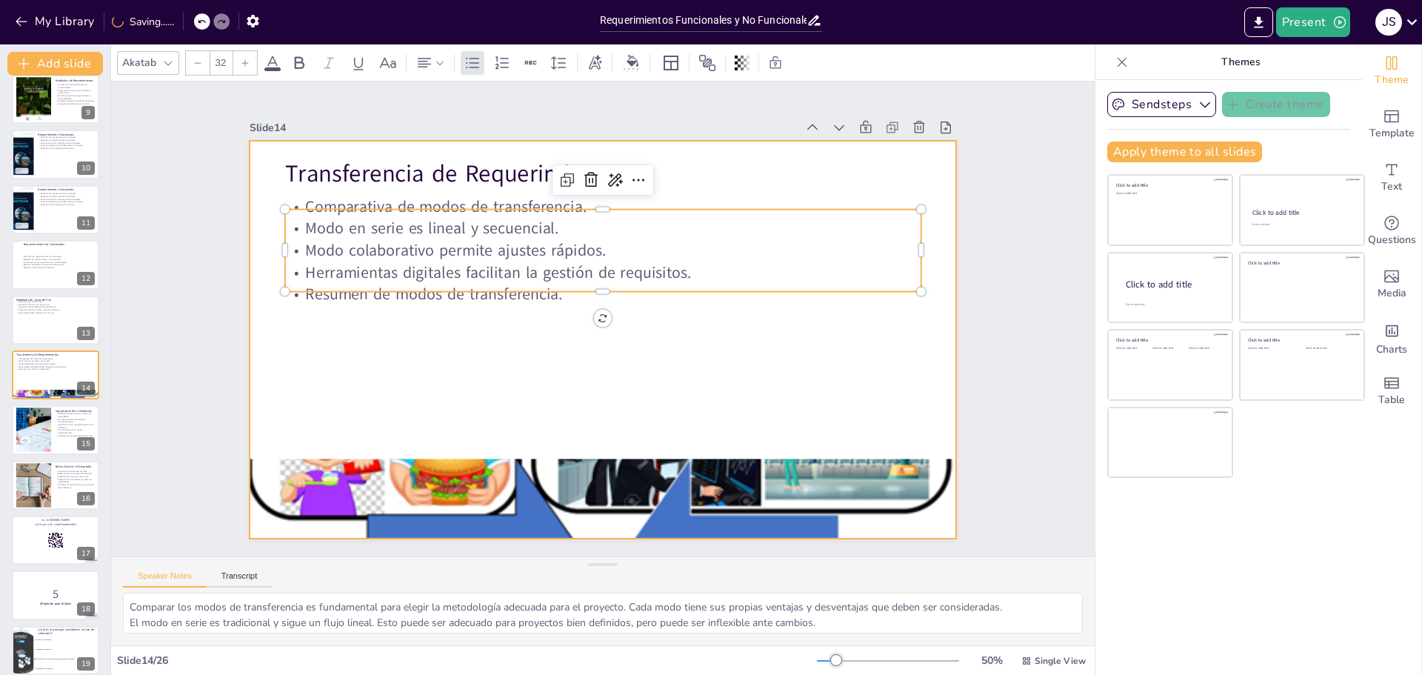
click at [481, 418] on div at bounding box center [600, 339] width 745 height 470
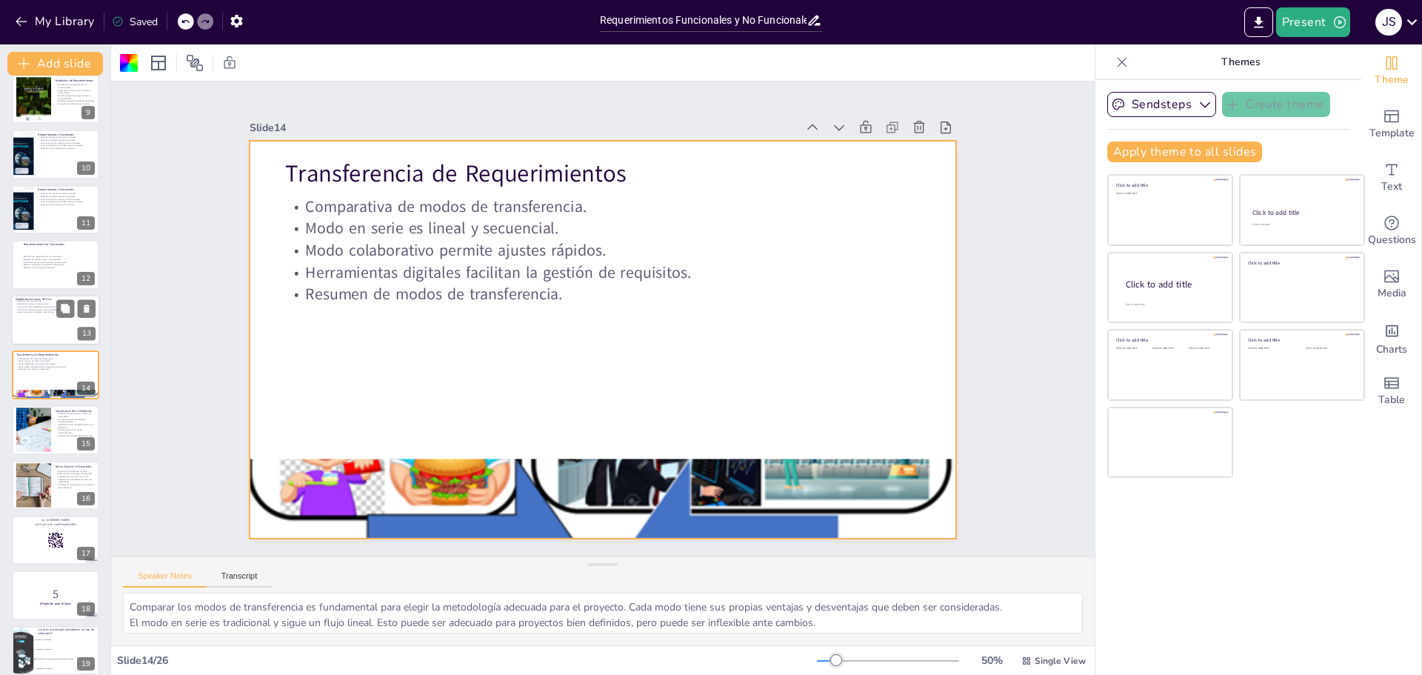
click at [24, 311] on p "Herramientas para modelar casos de uso." at bounding box center [56, 311] width 80 height 3
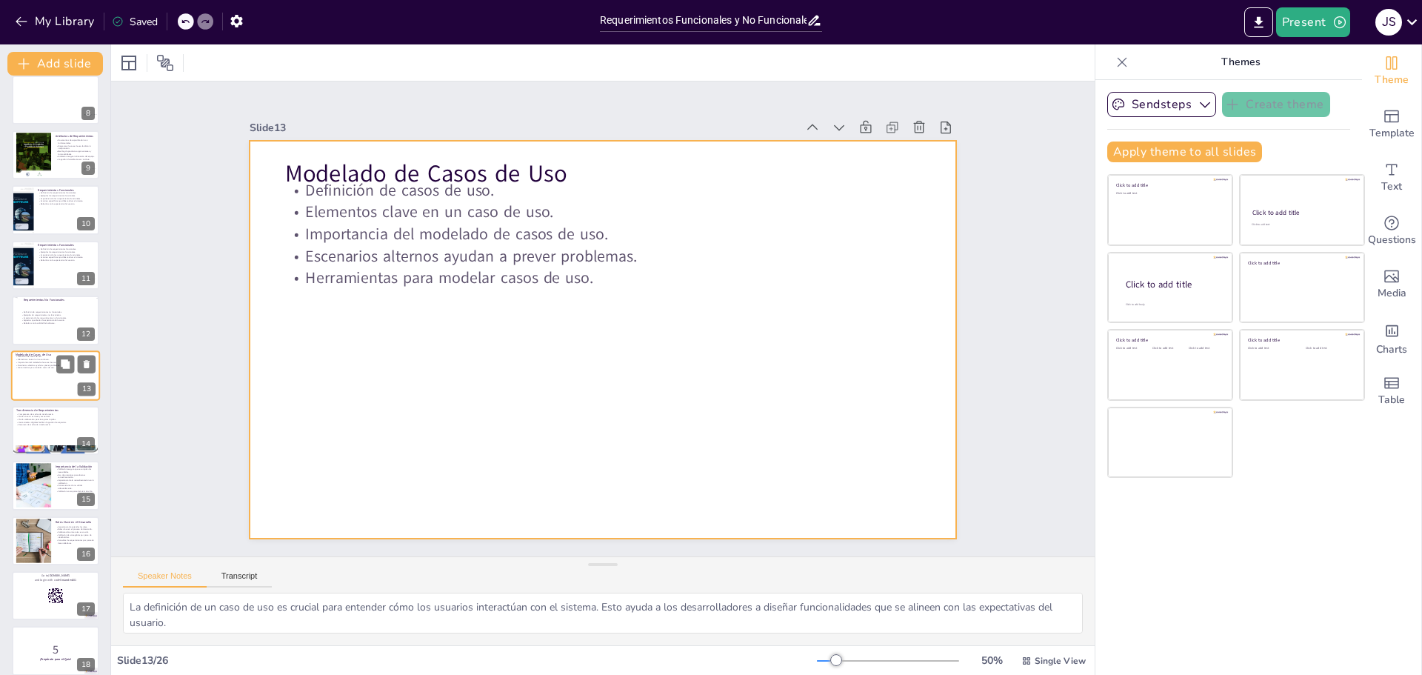
click at [44, 377] on div at bounding box center [55, 375] width 89 height 50
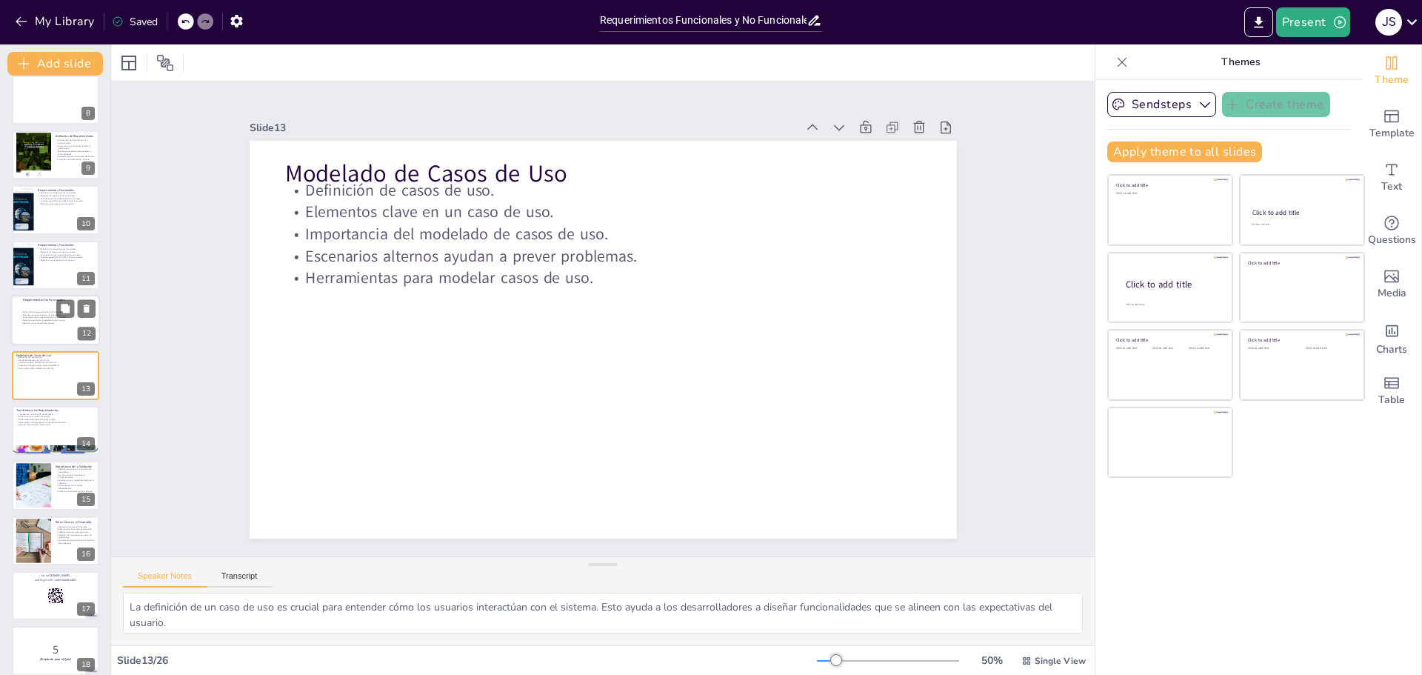
click at [27, 319] on p "Aspectos que afectan la experiencia del usuario." at bounding box center [58, 320] width 77 height 3
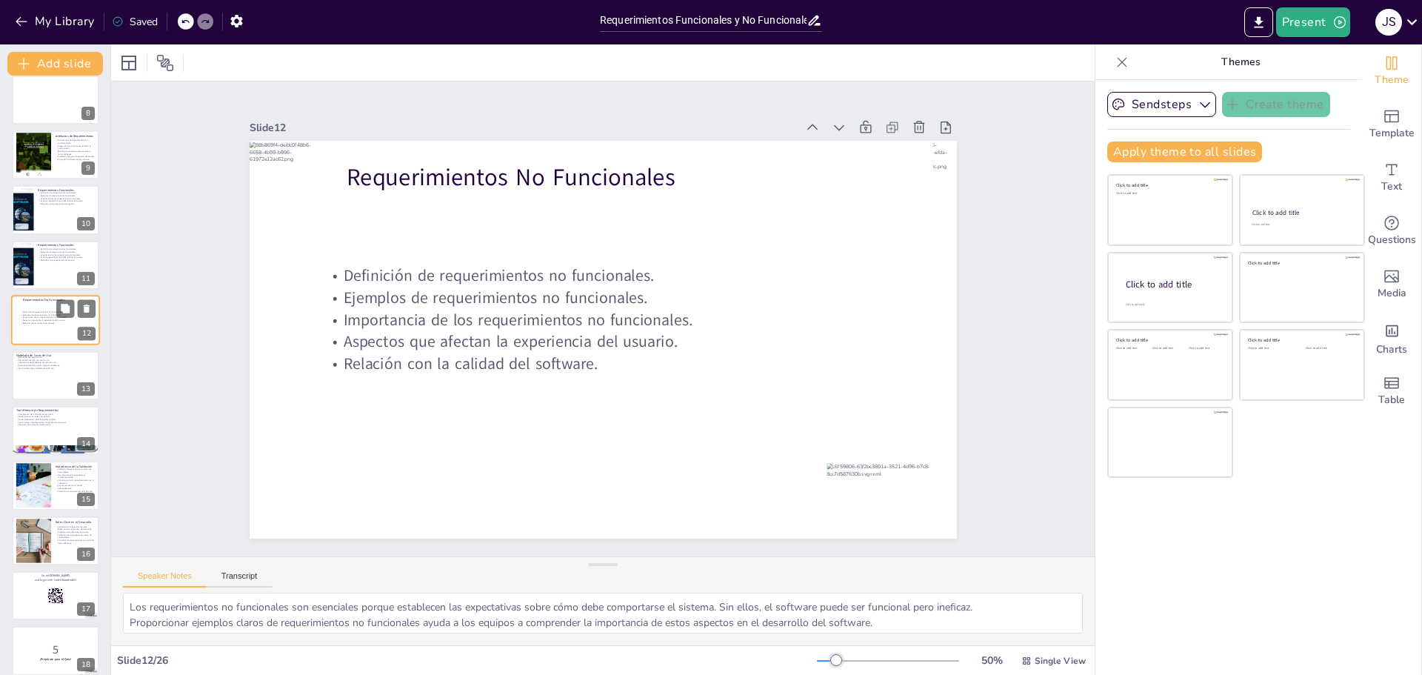
scroll to position [343, 0]
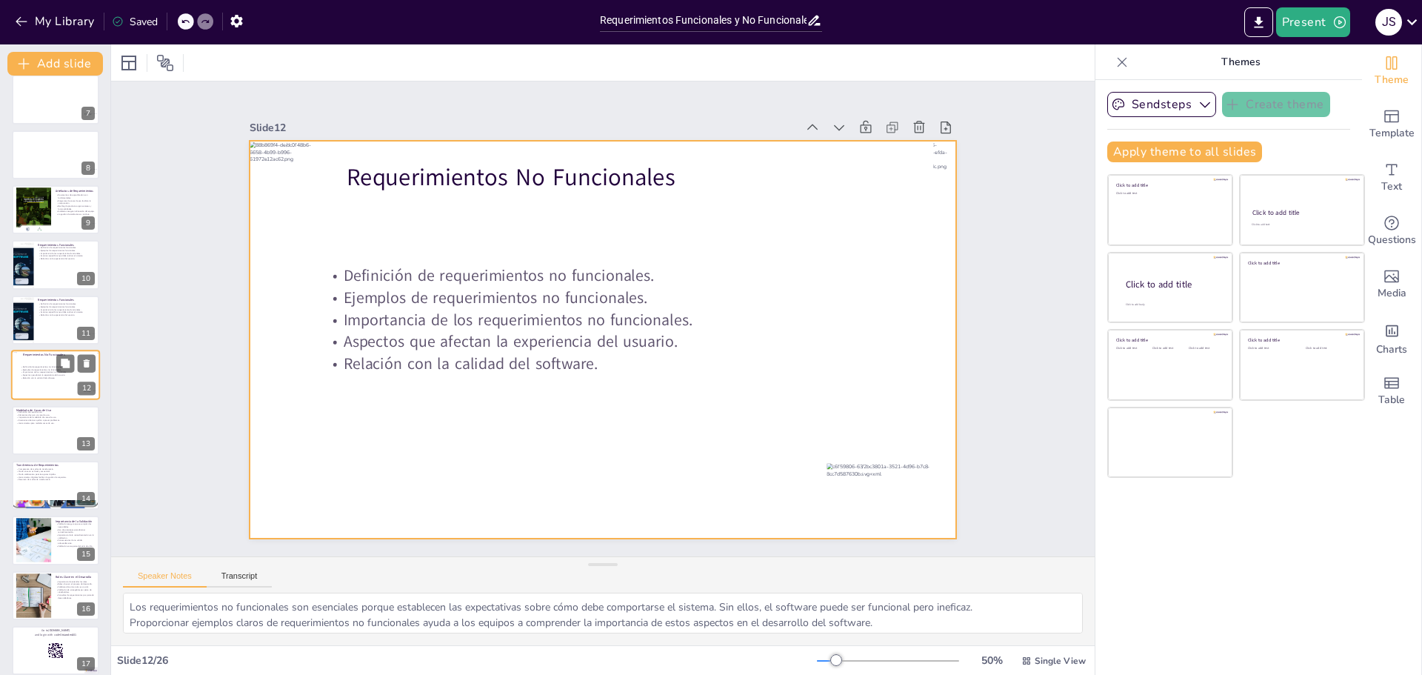
click at [37, 385] on div at bounding box center [55, 375] width 89 height 50
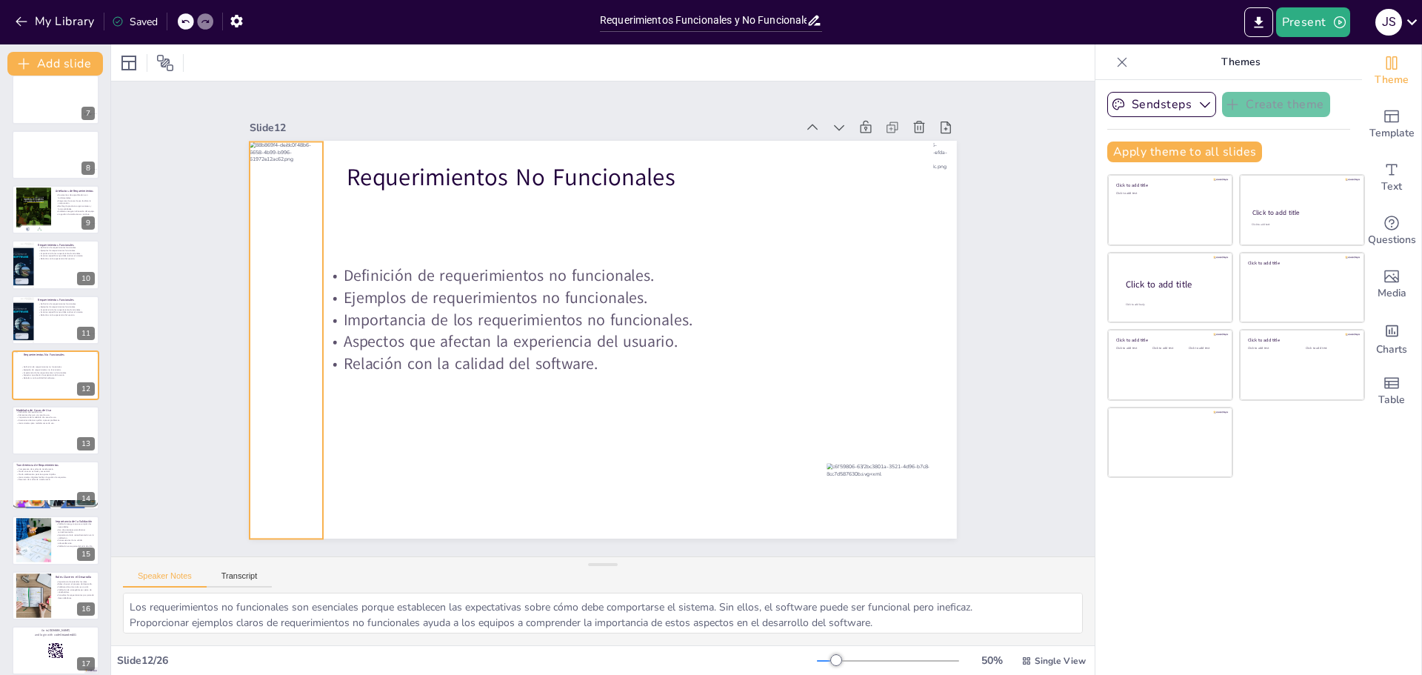
click at [263, 322] on div at bounding box center [304, 211] width 230 height 396
click at [33, 431] on div at bounding box center [55, 430] width 87 height 49
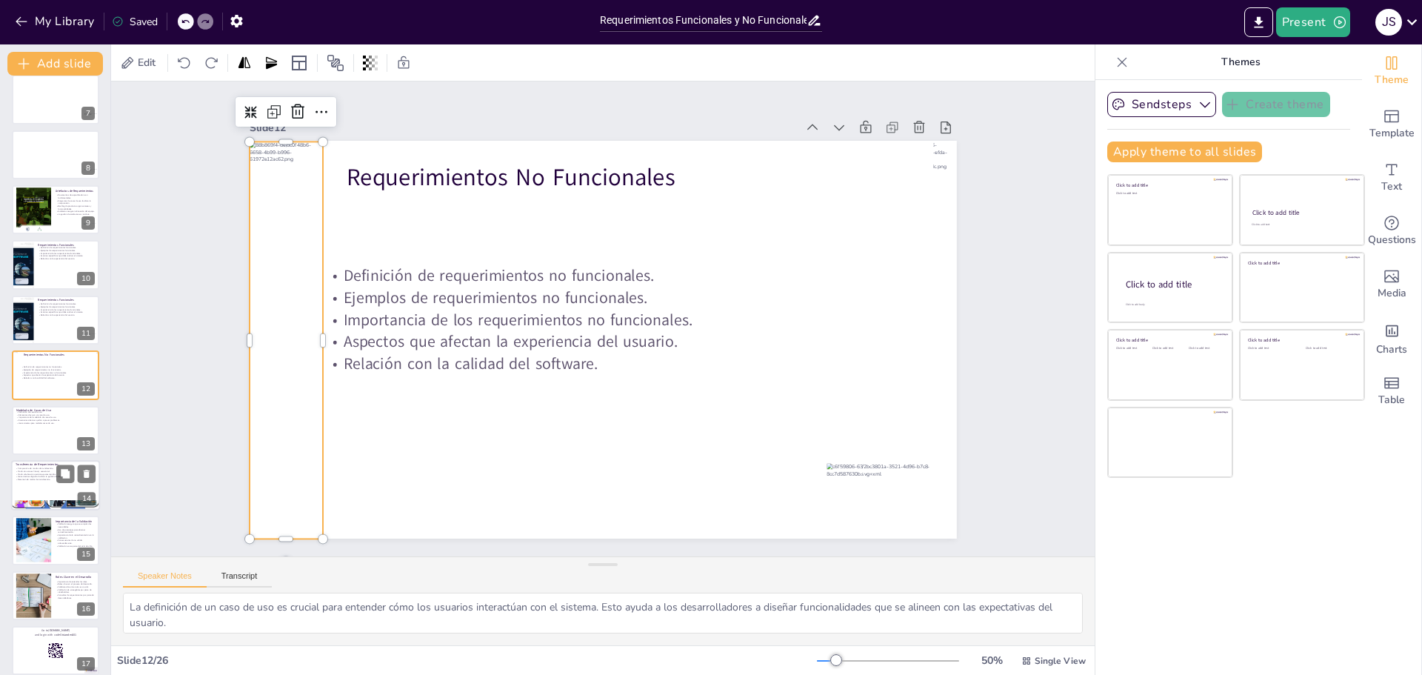
scroll to position [398, 0]
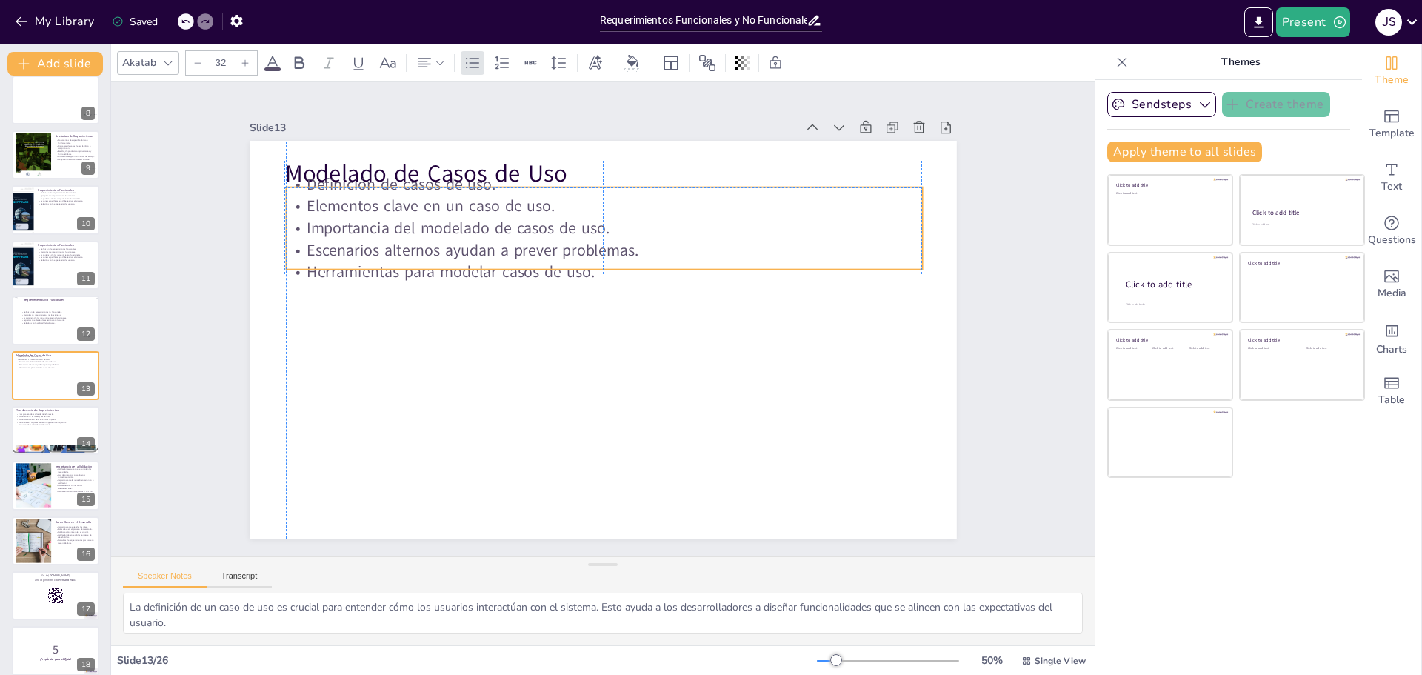
click at [661, 252] on p "Escenarios alternos ayudan a prever problemas." at bounding box center [672, 320] width 22 height 636
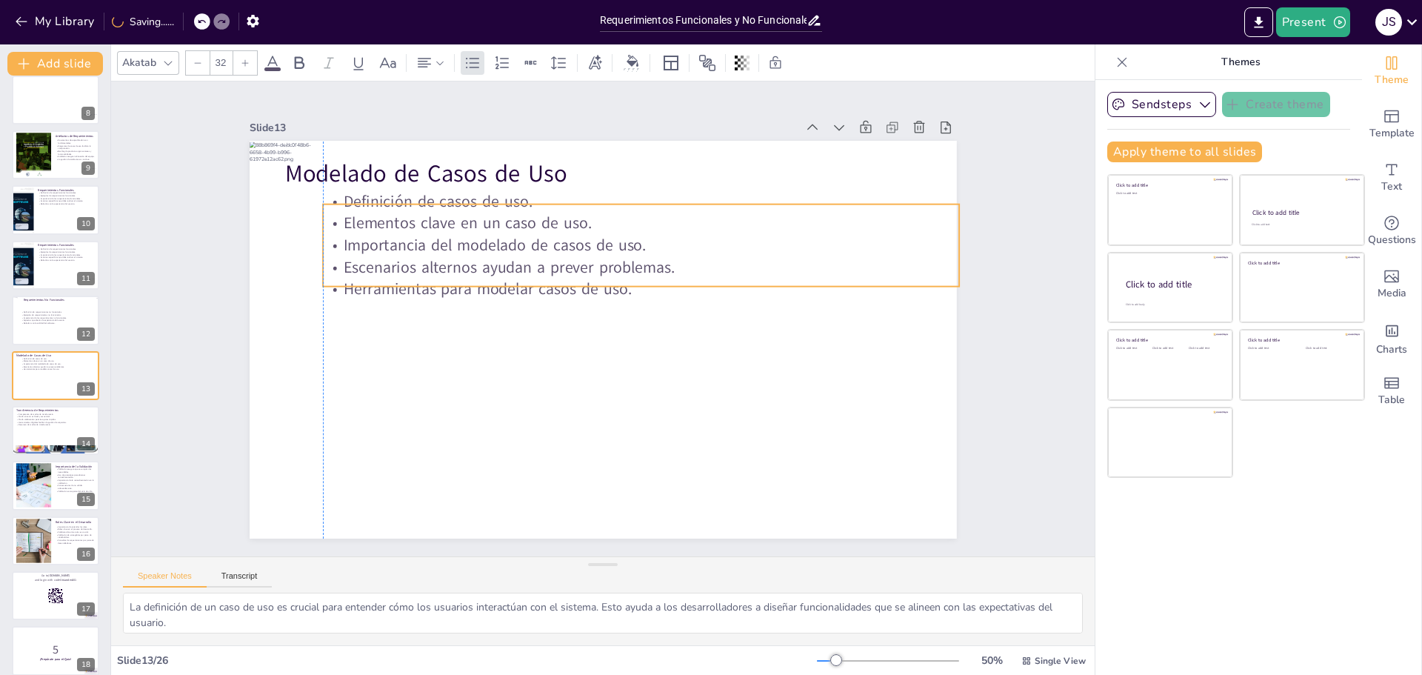
drag, startPoint x: 439, startPoint y: 256, endPoint x: 479, endPoint y: 273, distance: 44.2
click at [479, 273] on p "Herramientas para modelar casos de uso." at bounding box center [650, 307] width 590 height 279
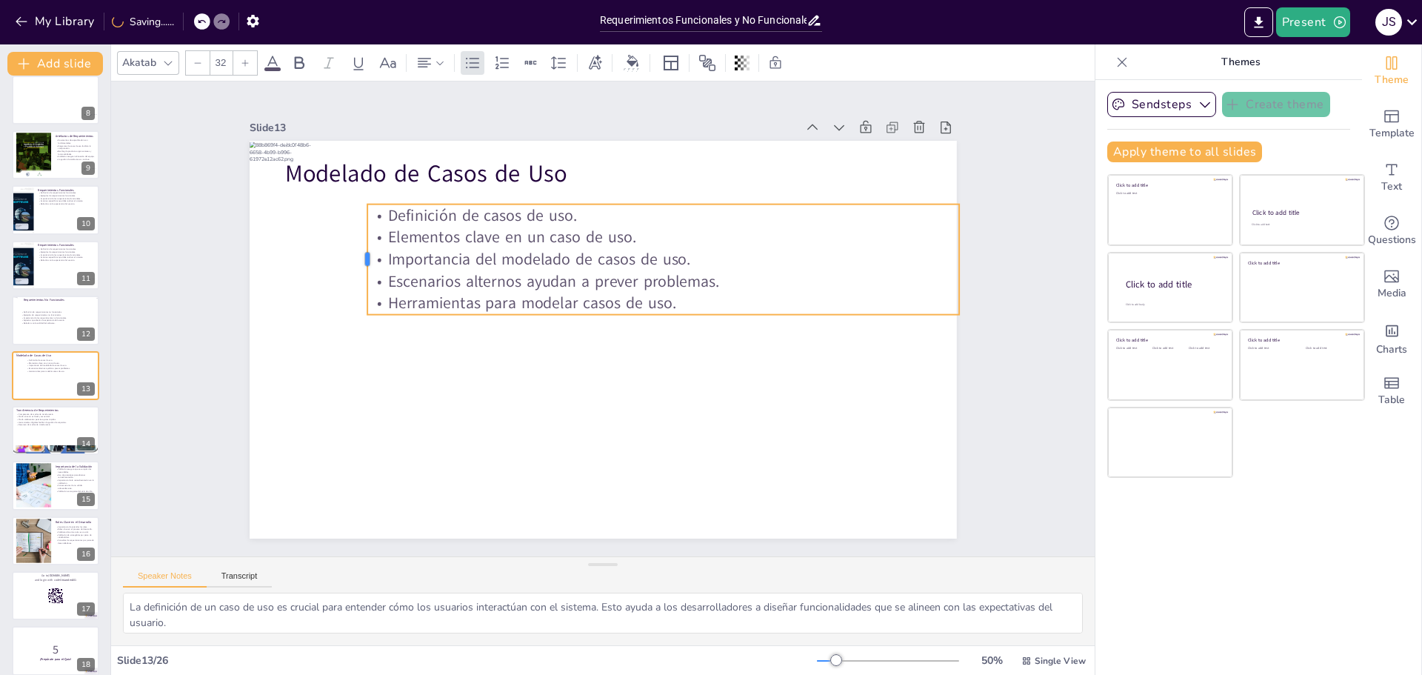
drag, startPoint x: 311, startPoint y: 237, endPoint x: 356, endPoint y: 248, distance: 45.8
click at [483, 113] on div at bounding box center [533, 79] width 101 height 65
drag, startPoint x: 487, startPoint y: 322, endPoint x: 473, endPoint y: 311, distance: 17.9
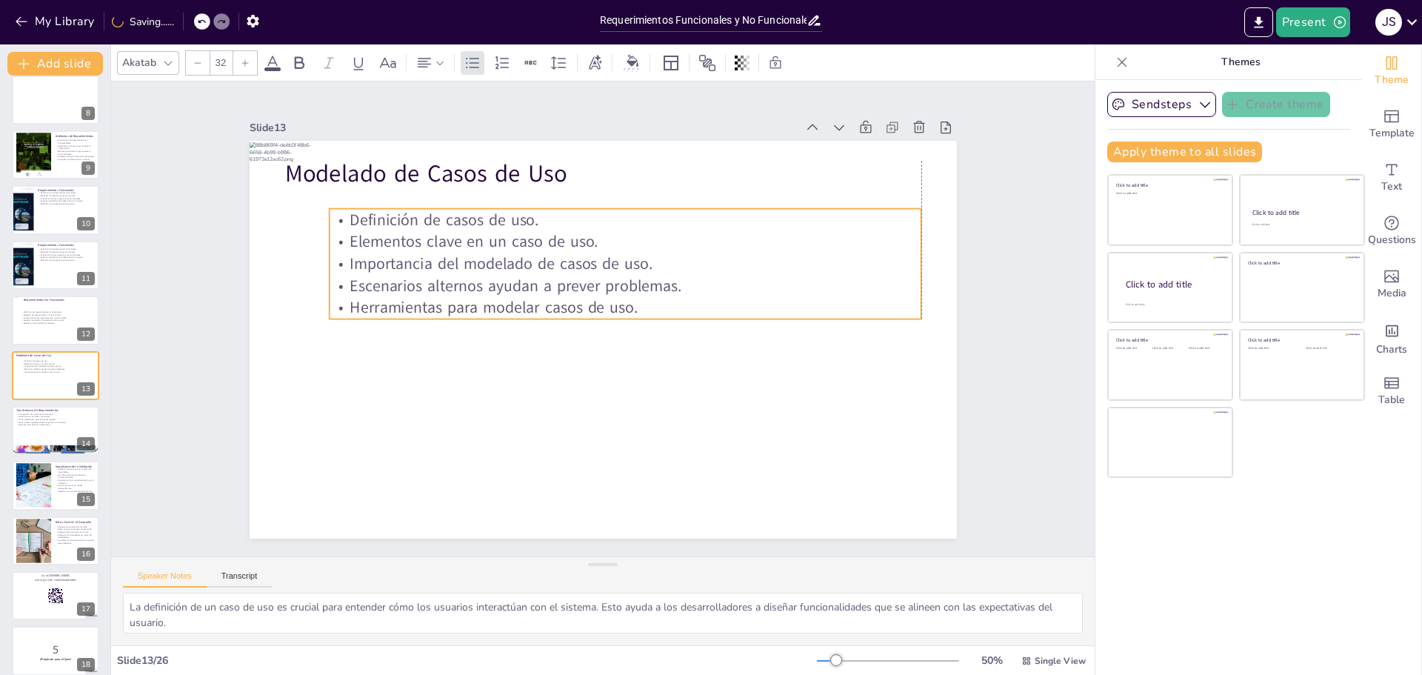
drag, startPoint x: 488, startPoint y: 301, endPoint x: 450, endPoint y: 306, distance: 38.8
click at [450, 306] on p "Herramientas para modelar casos de uso." at bounding box center [625, 308] width 592 height 22
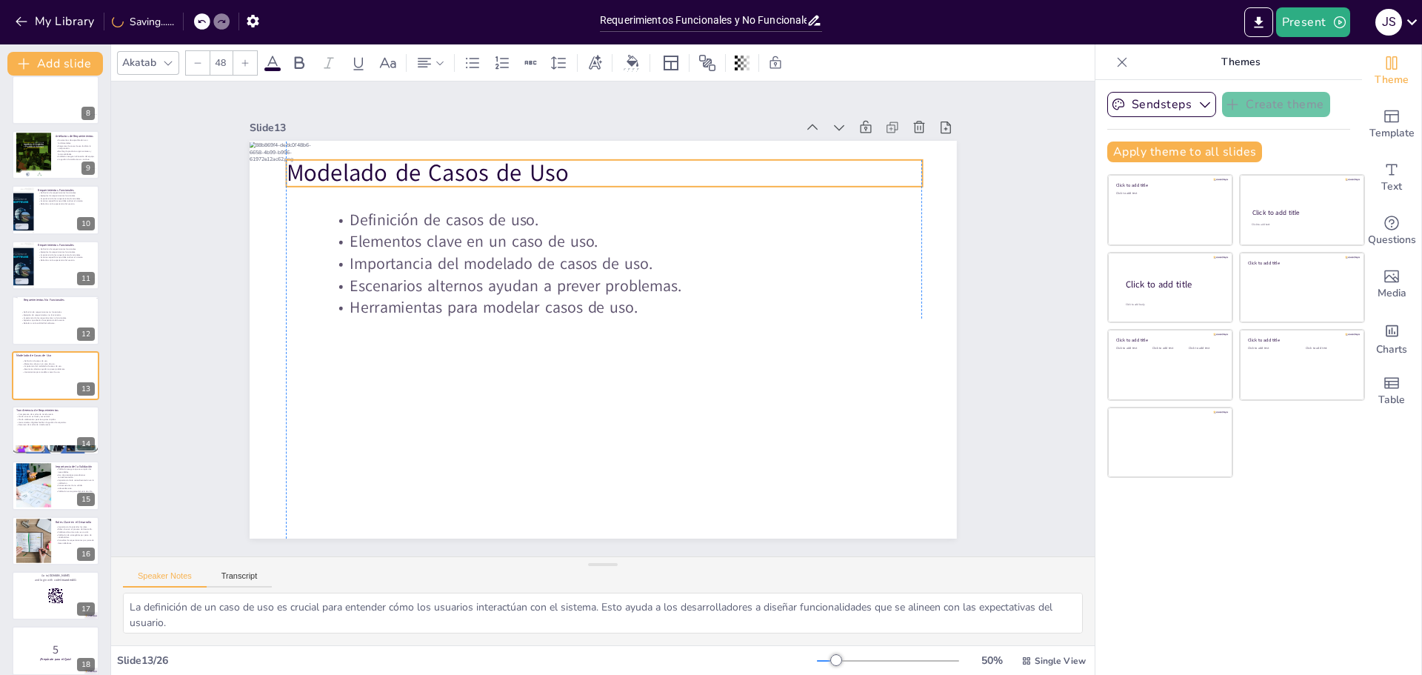
click at [628, 172] on p "Modelado de Casos de Uso" at bounding box center [742, 275] width 228 height 616
drag, startPoint x: 271, startPoint y: 166, endPoint x: 321, endPoint y: 164, distance: 50.4
click at [357, 140] on div at bounding box center [366, 122] width 19 height 35
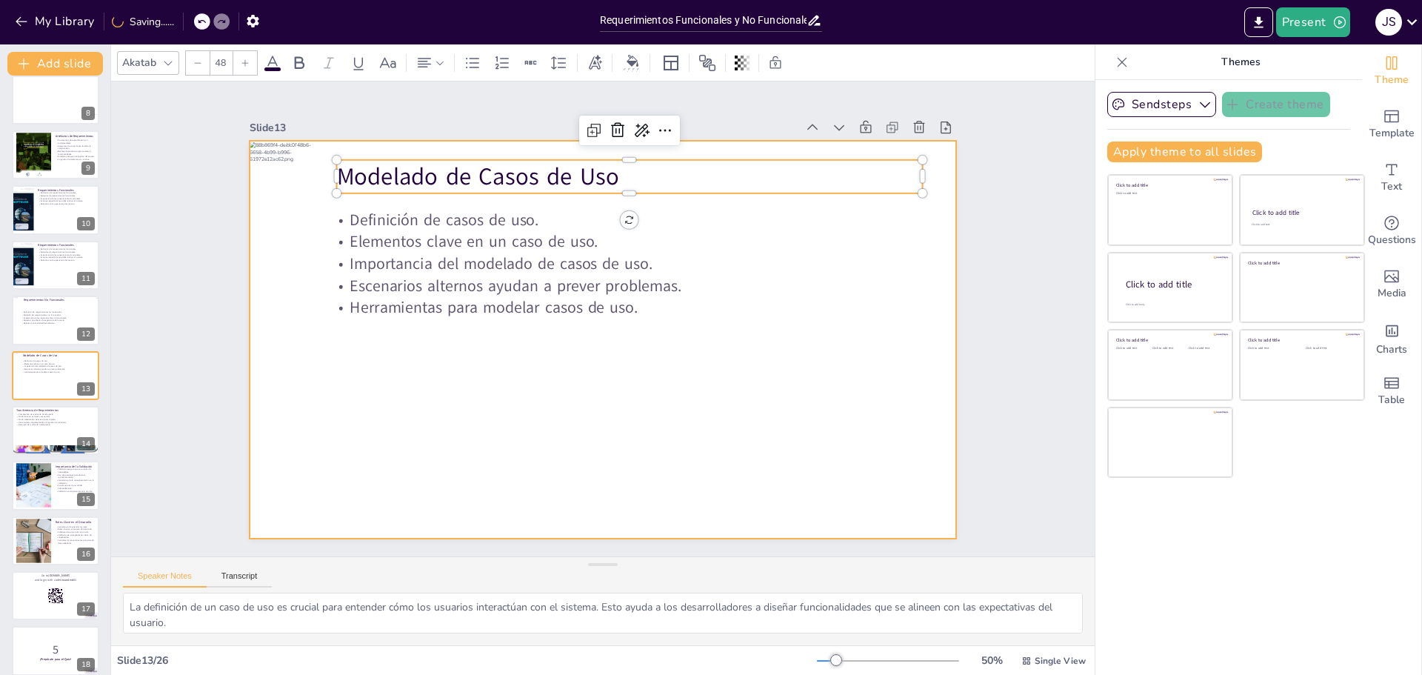
click at [618, 441] on div at bounding box center [582, 313] width 597 height 796
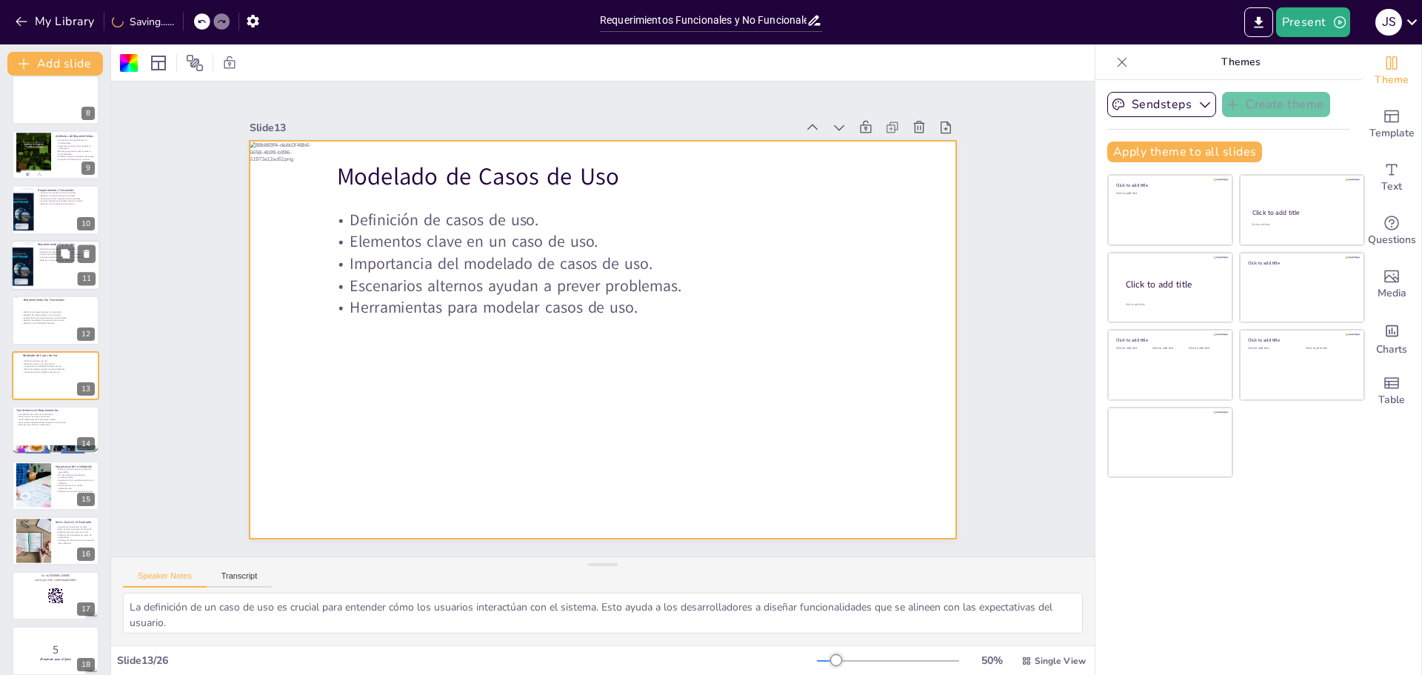
click at [44, 263] on div at bounding box center [55, 265] width 89 height 50
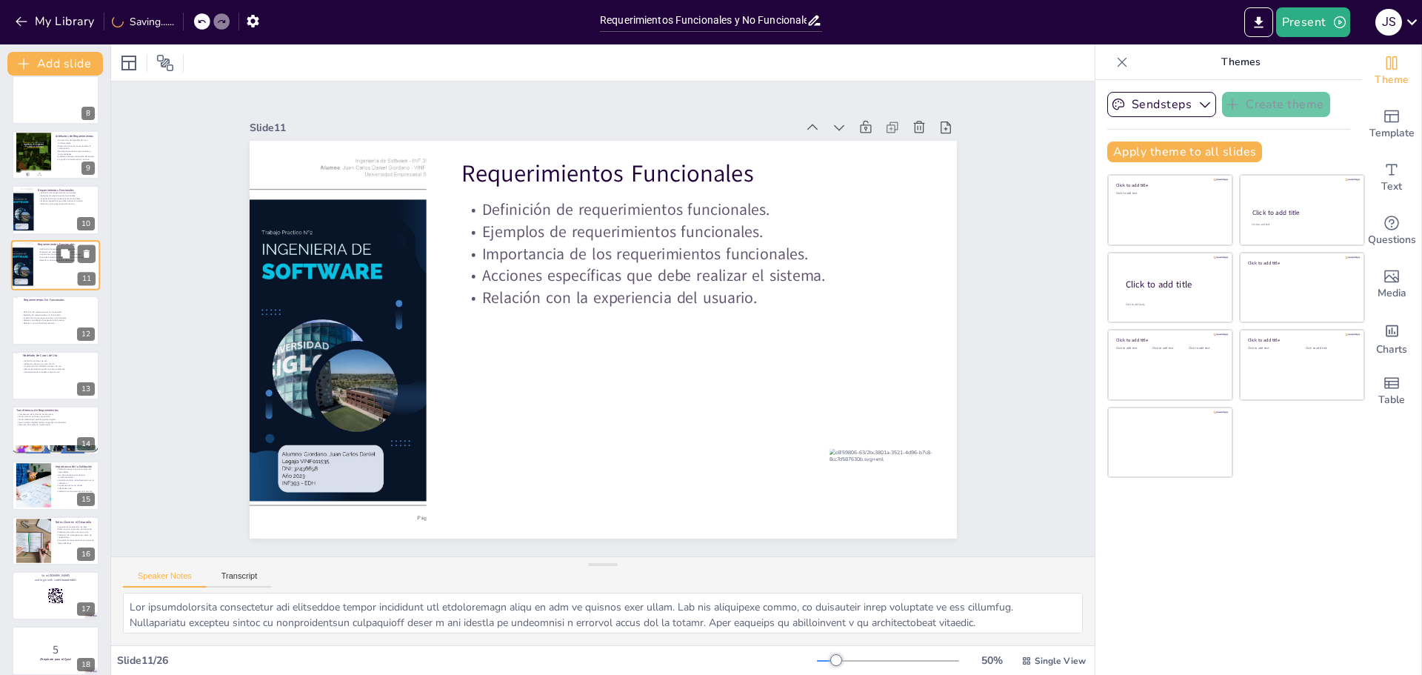
scroll to position [287, 0]
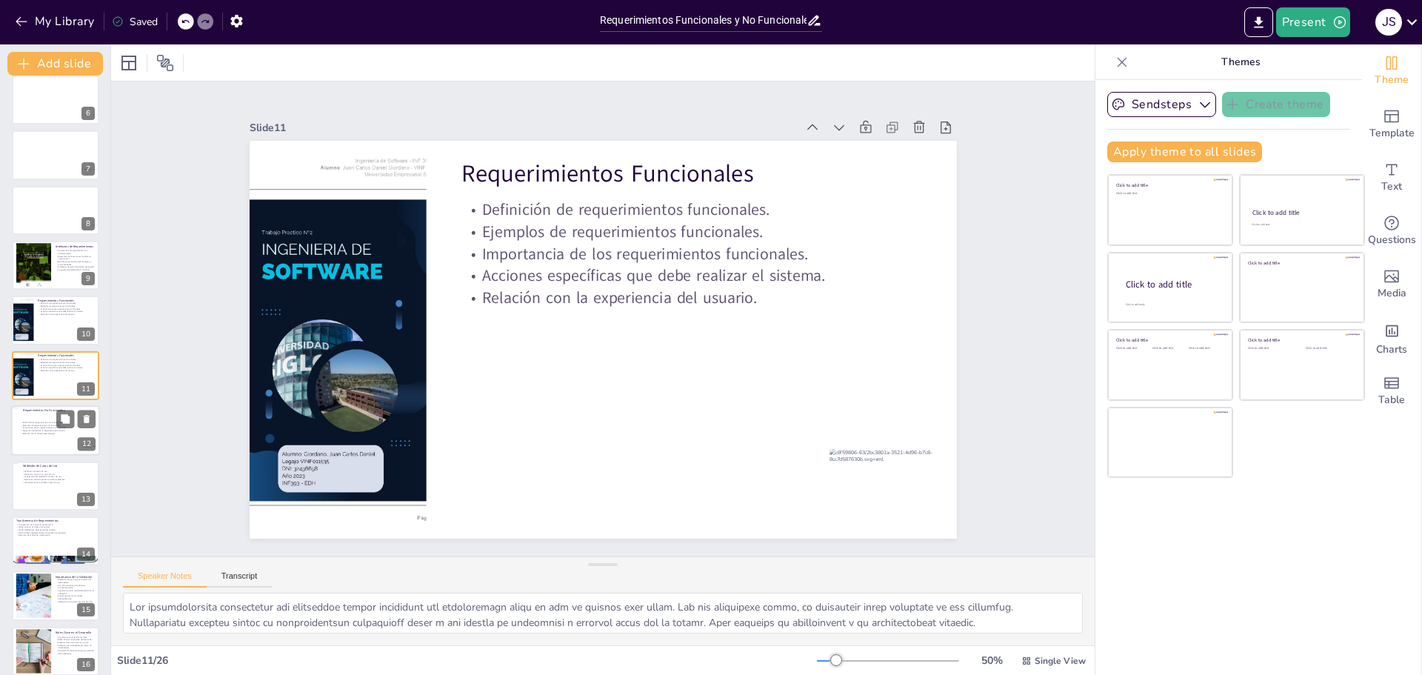
click at [50, 434] on p "Relación con la calidad del software." at bounding box center [58, 434] width 77 height 3
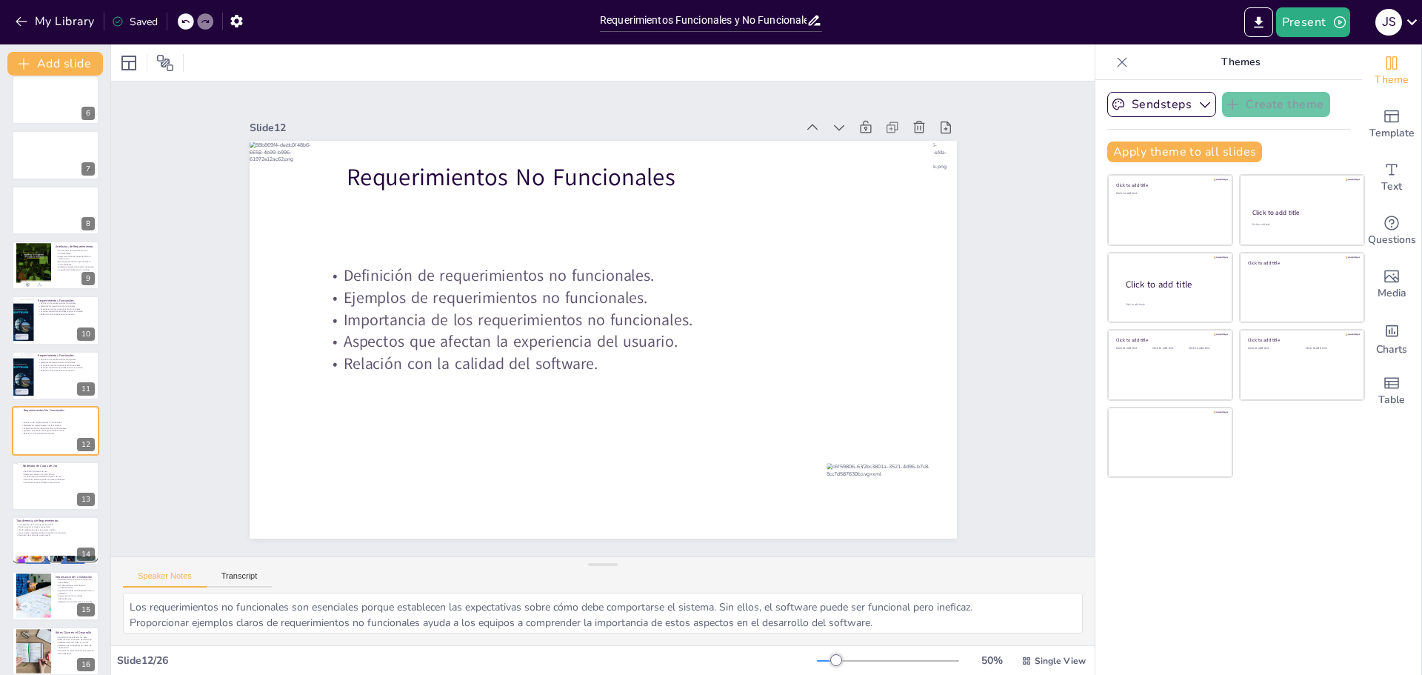
scroll to position [343, 0]
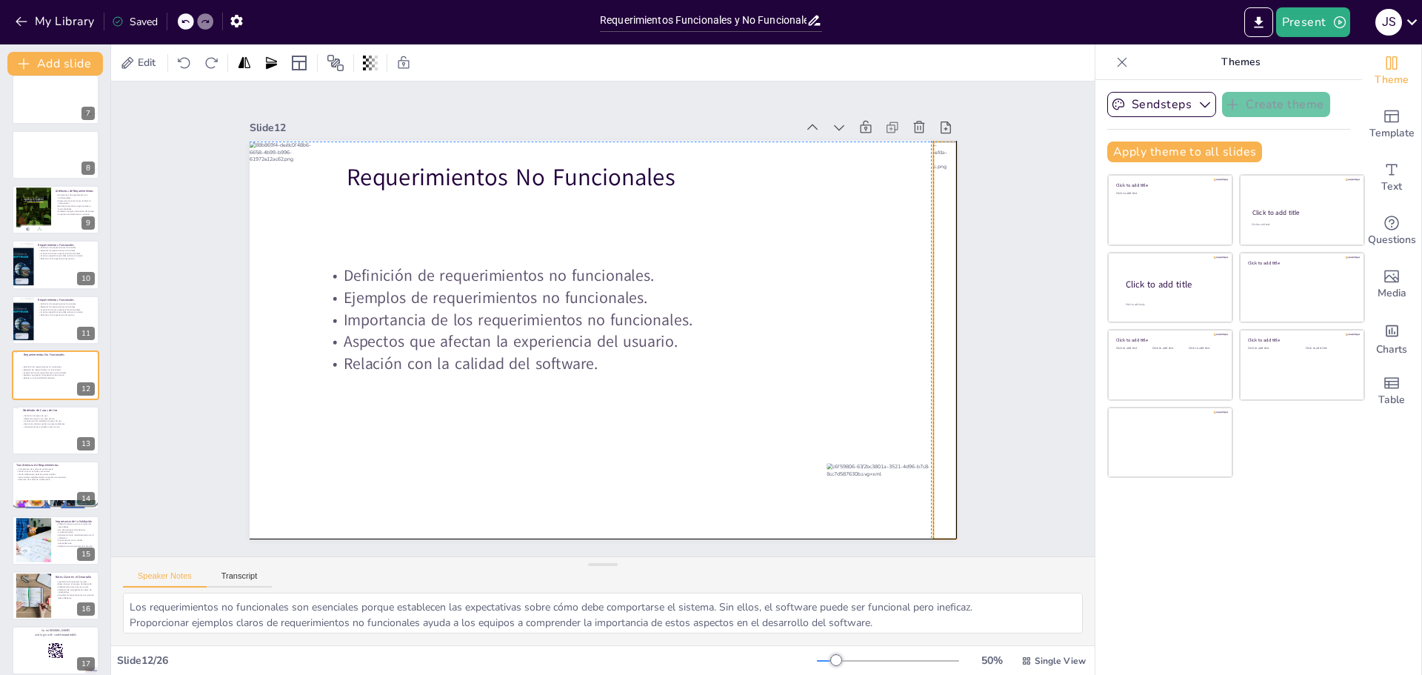
click at [931, 456] on div at bounding box center [927, 374] width 93 height 400
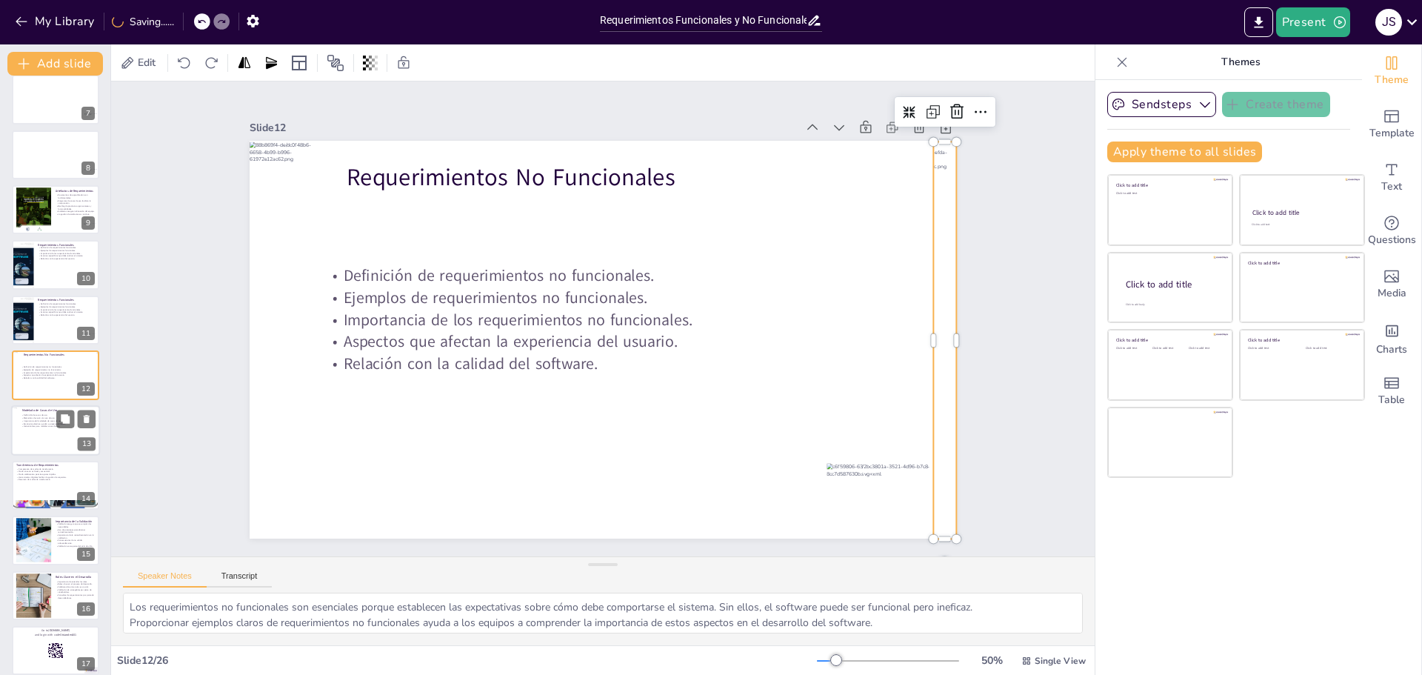
click at [47, 434] on div at bounding box center [55, 430] width 89 height 50
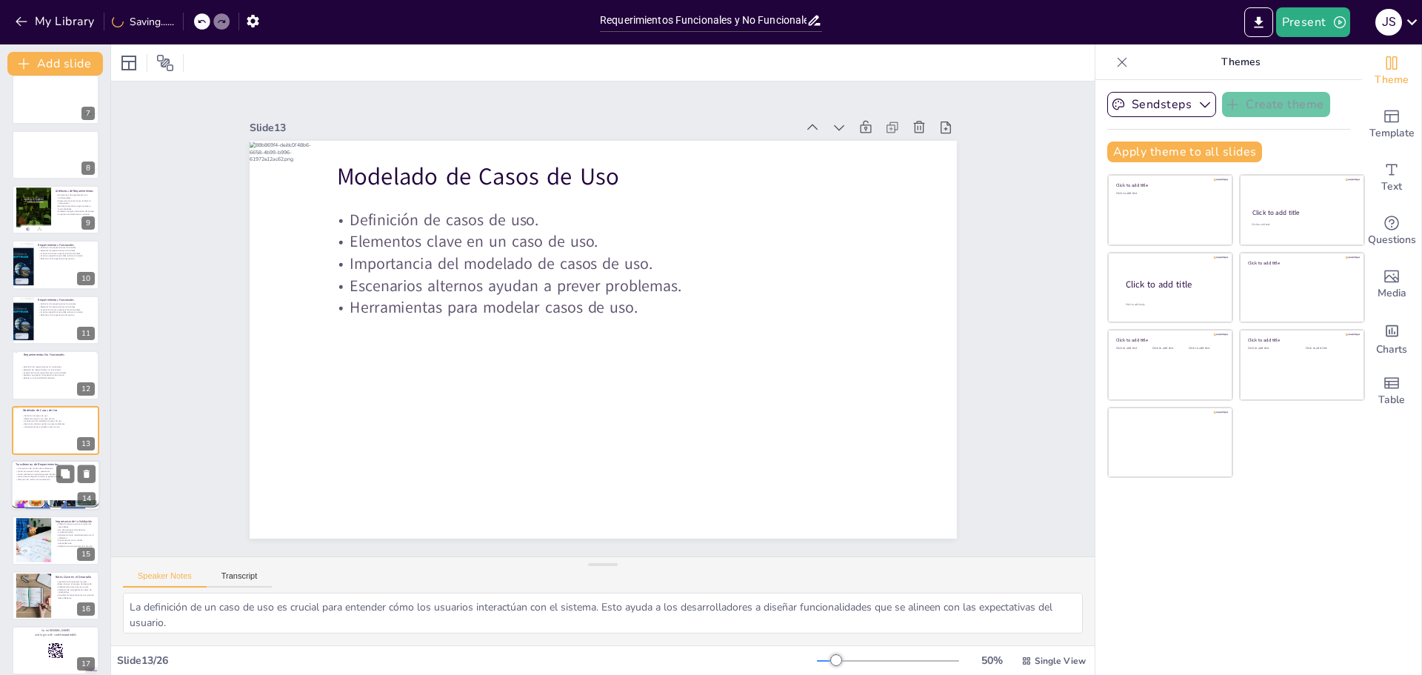
scroll to position [398, 0]
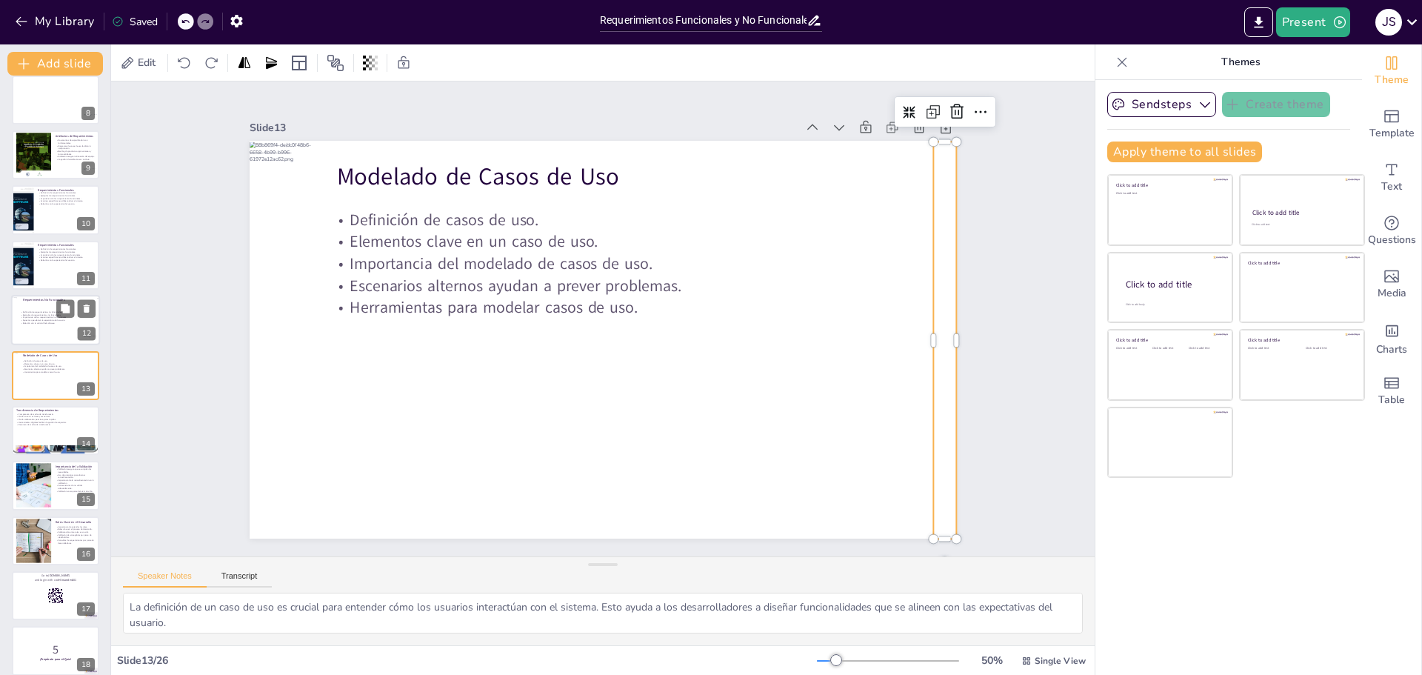
click at [59, 328] on div at bounding box center [55, 320] width 89 height 50
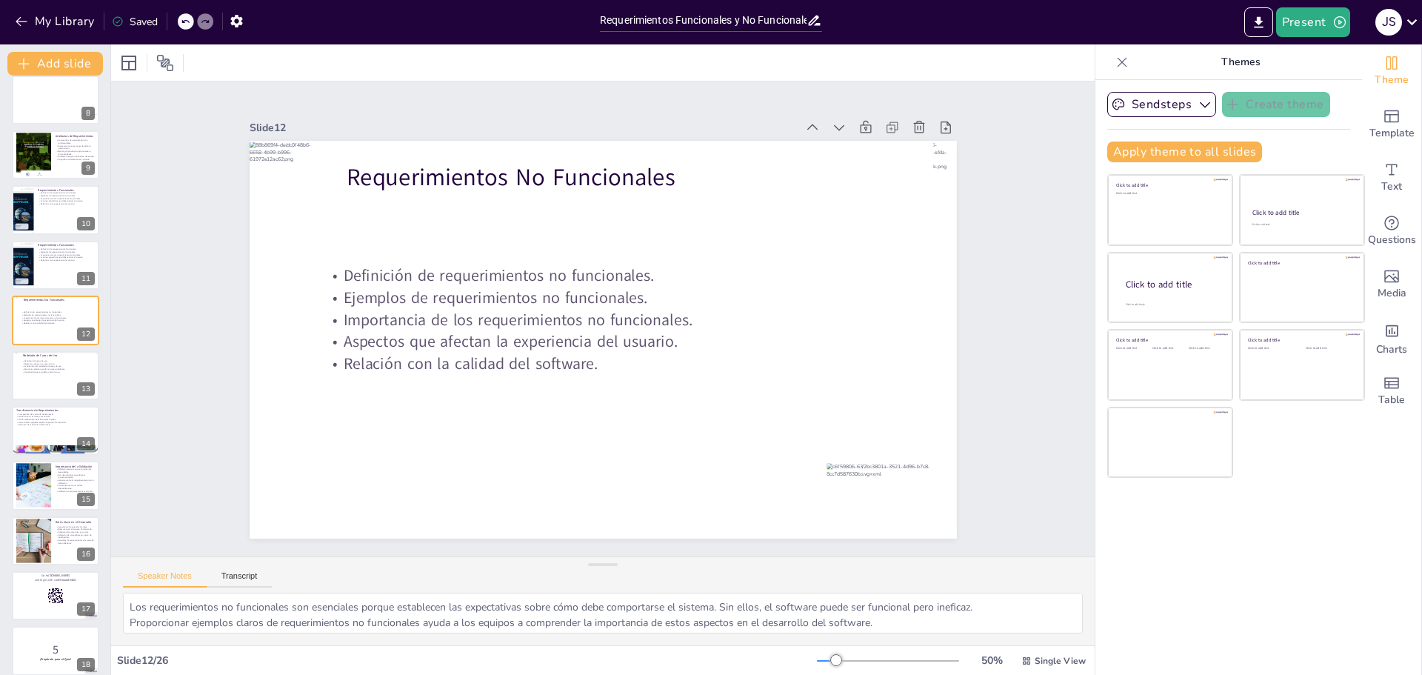
scroll to position [343, 0]
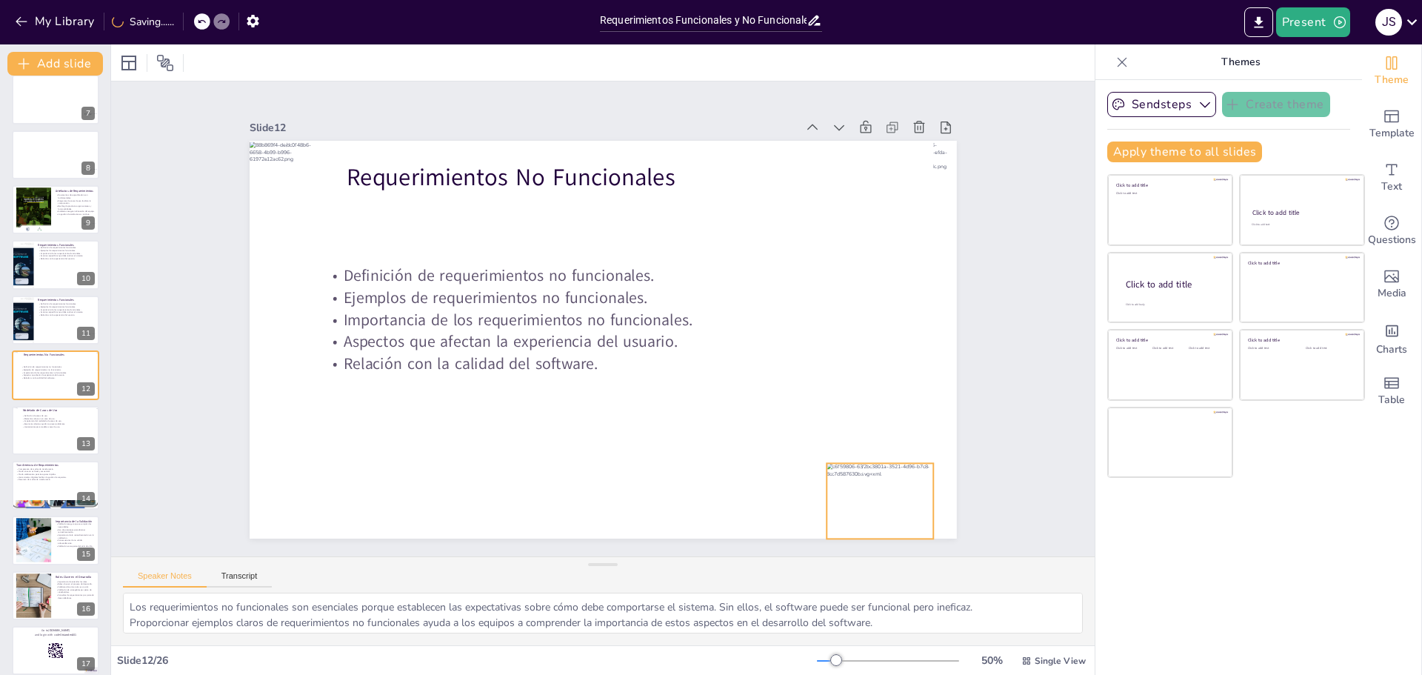
click at [887, 504] on div at bounding box center [880, 501] width 107 height 76
click at [48, 444] on div at bounding box center [55, 430] width 89 height 50
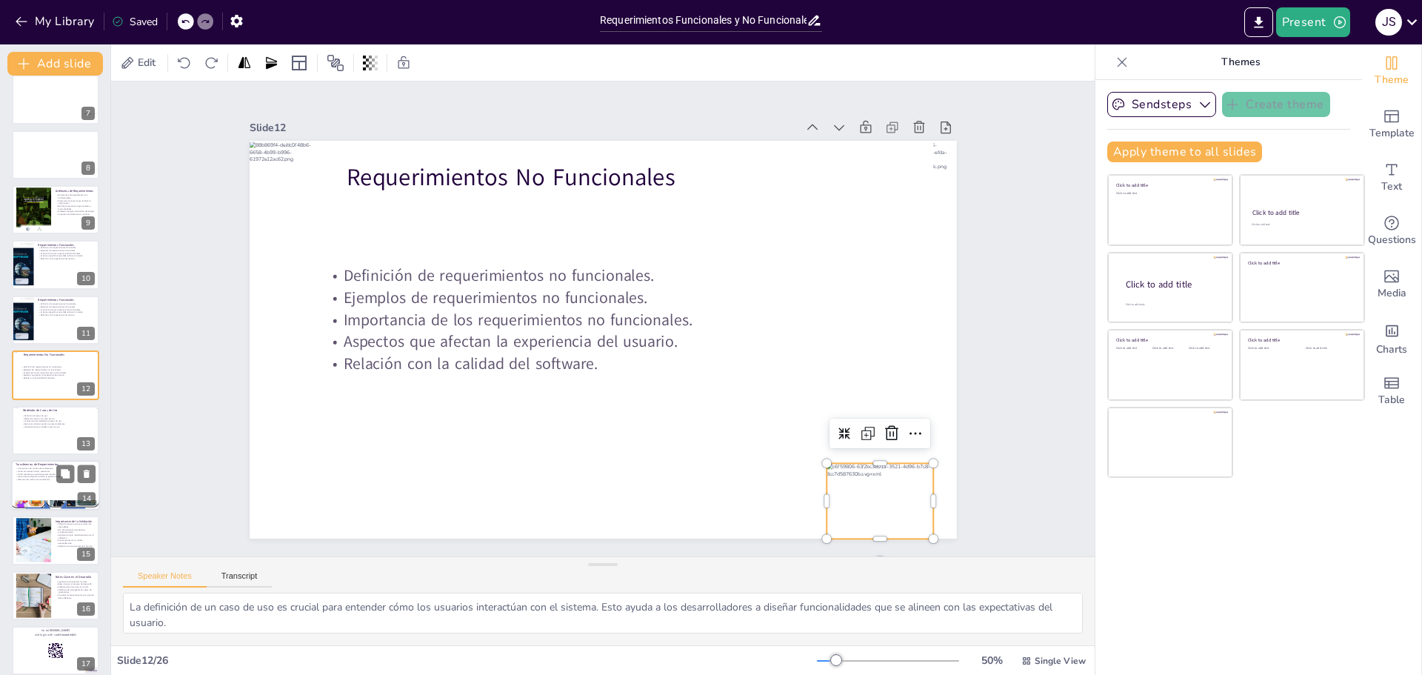
scroll to position [398, 0]
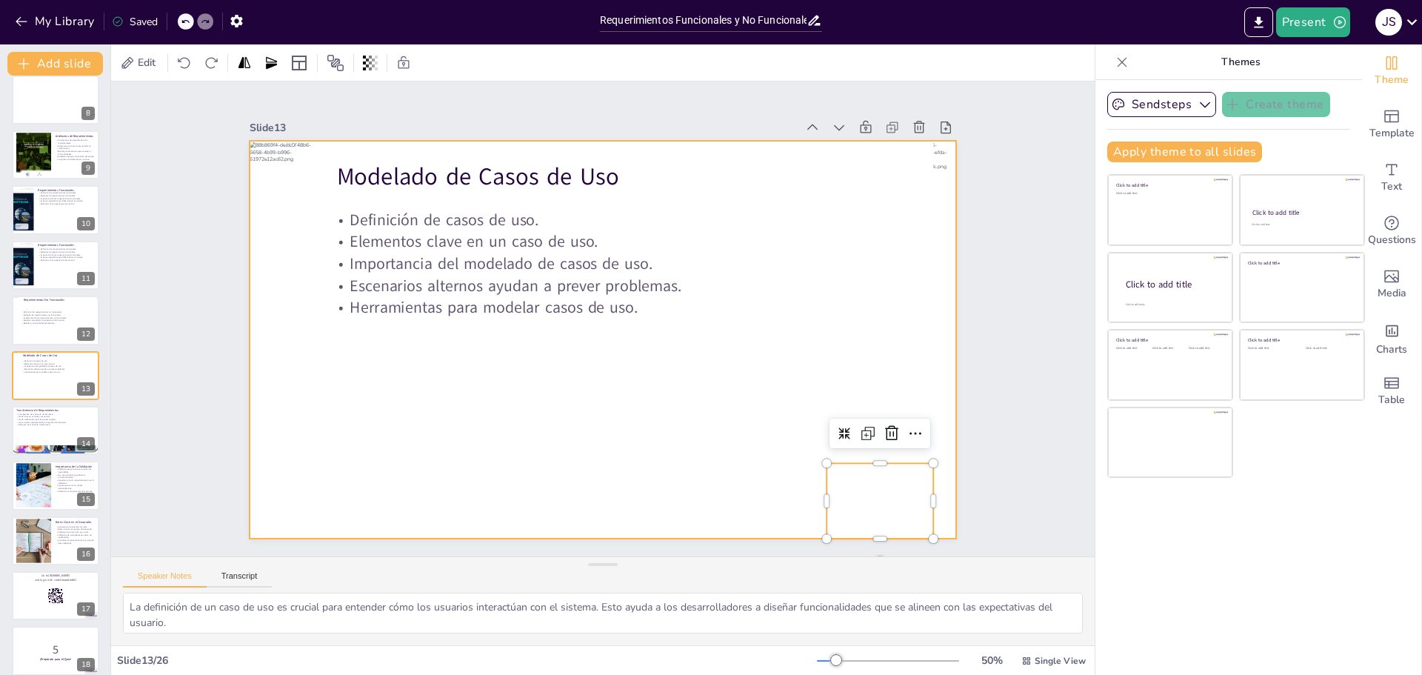
click at [650, 433] on div at bounding box center [598, 339] width 774 height 536
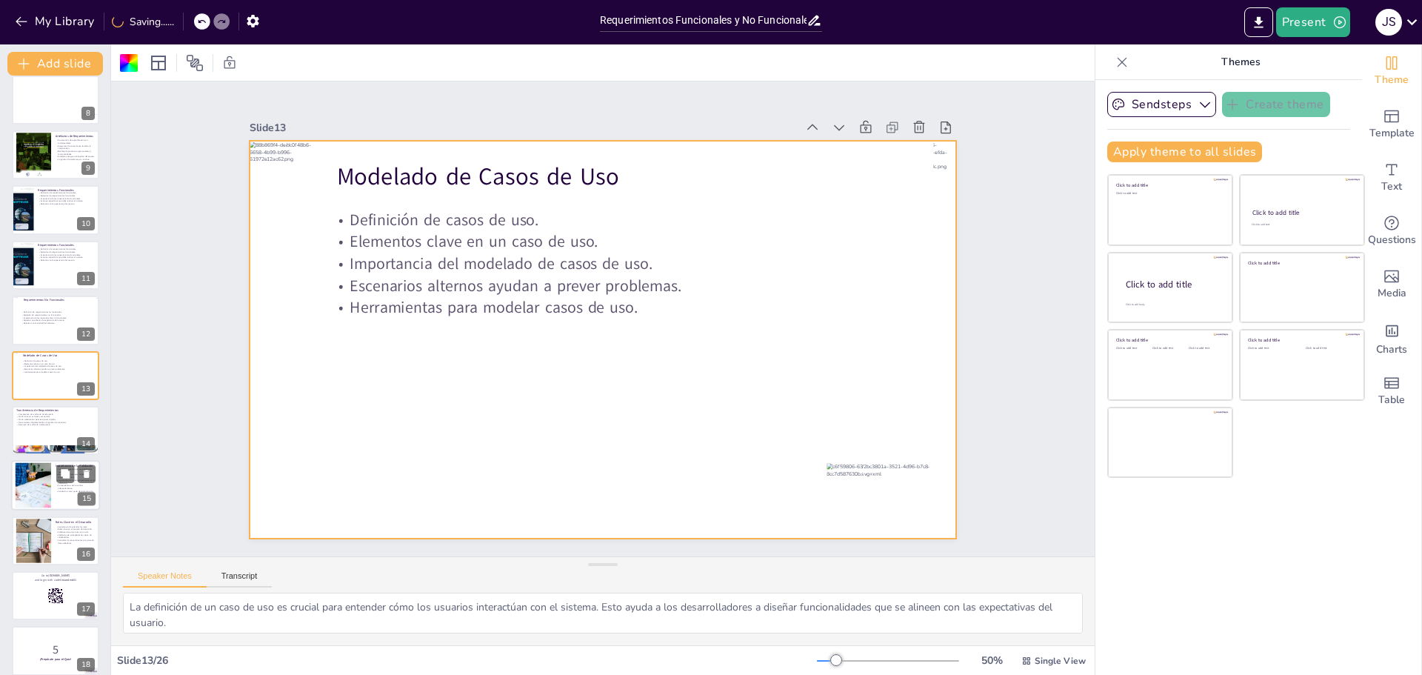
click at [44, 431] on div at bounding box center [55, 430] width 87 height 49
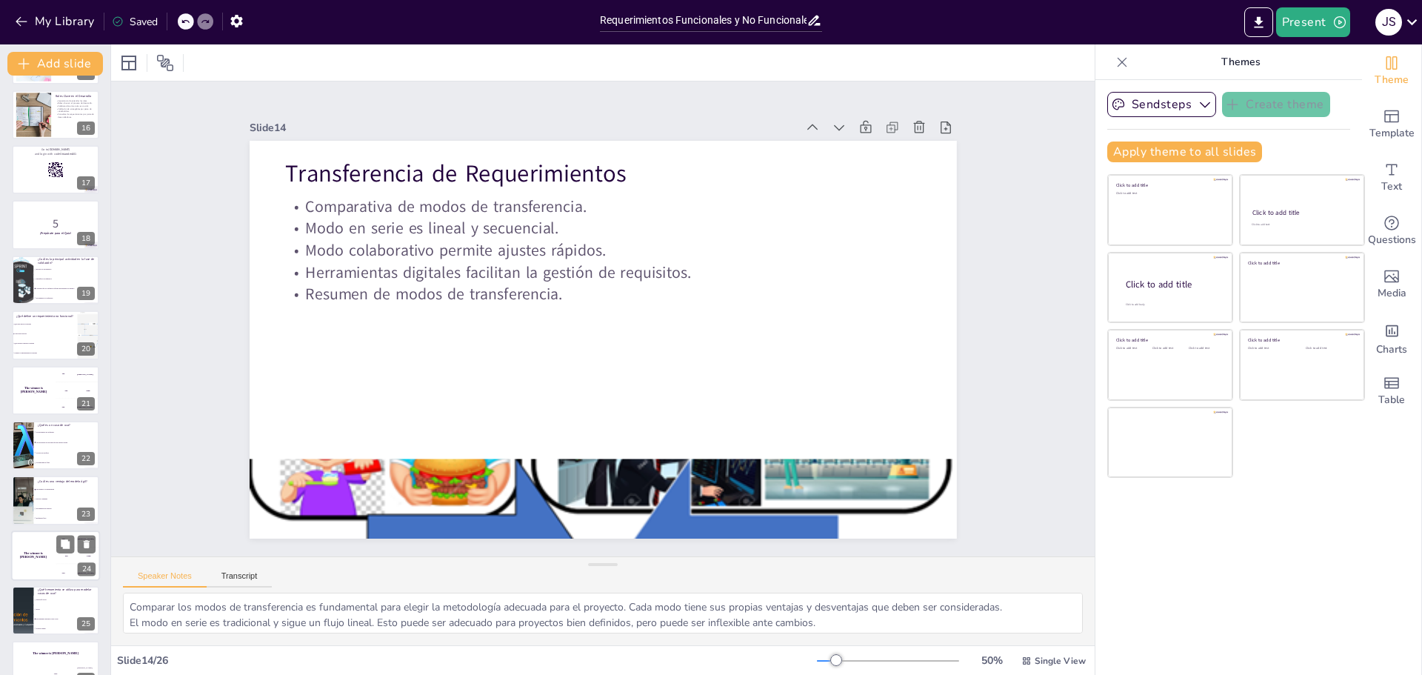
scroll to position [851, 0]
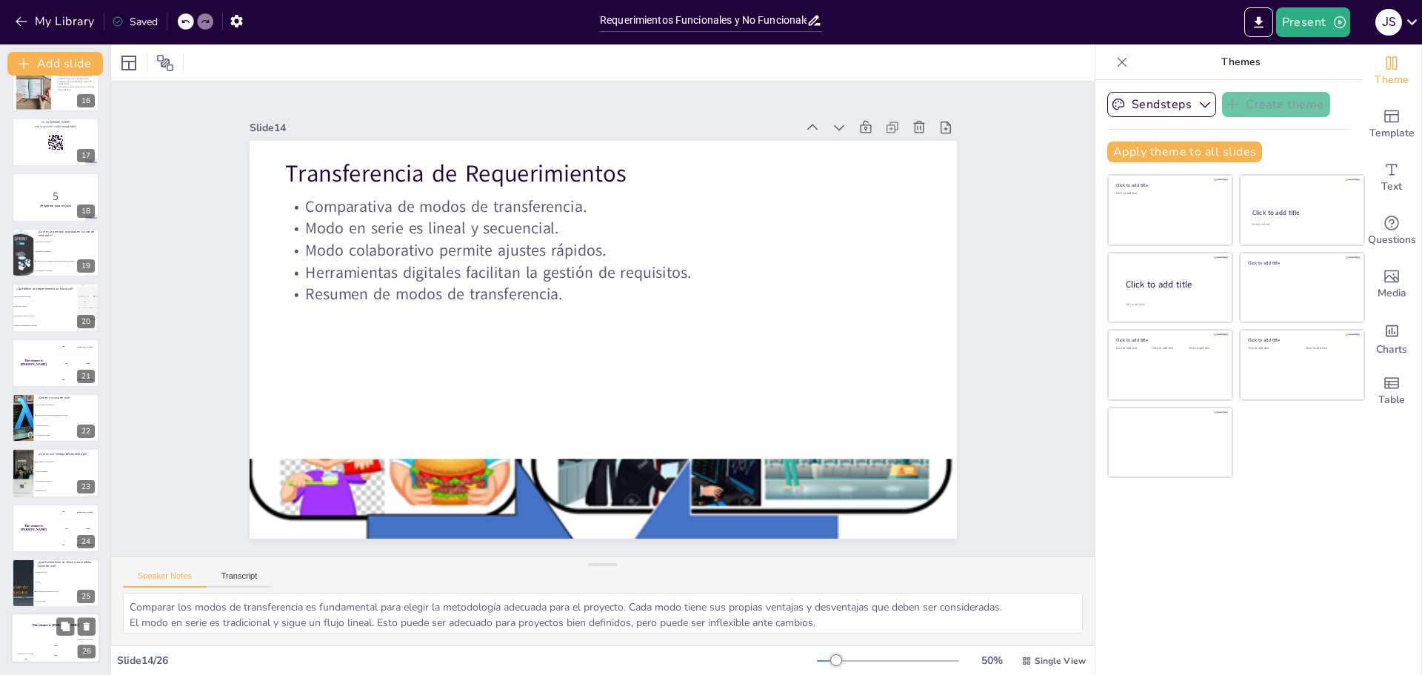
click at [44, 649] on div "200" at bounding box center [56, 655] width 30 height 16
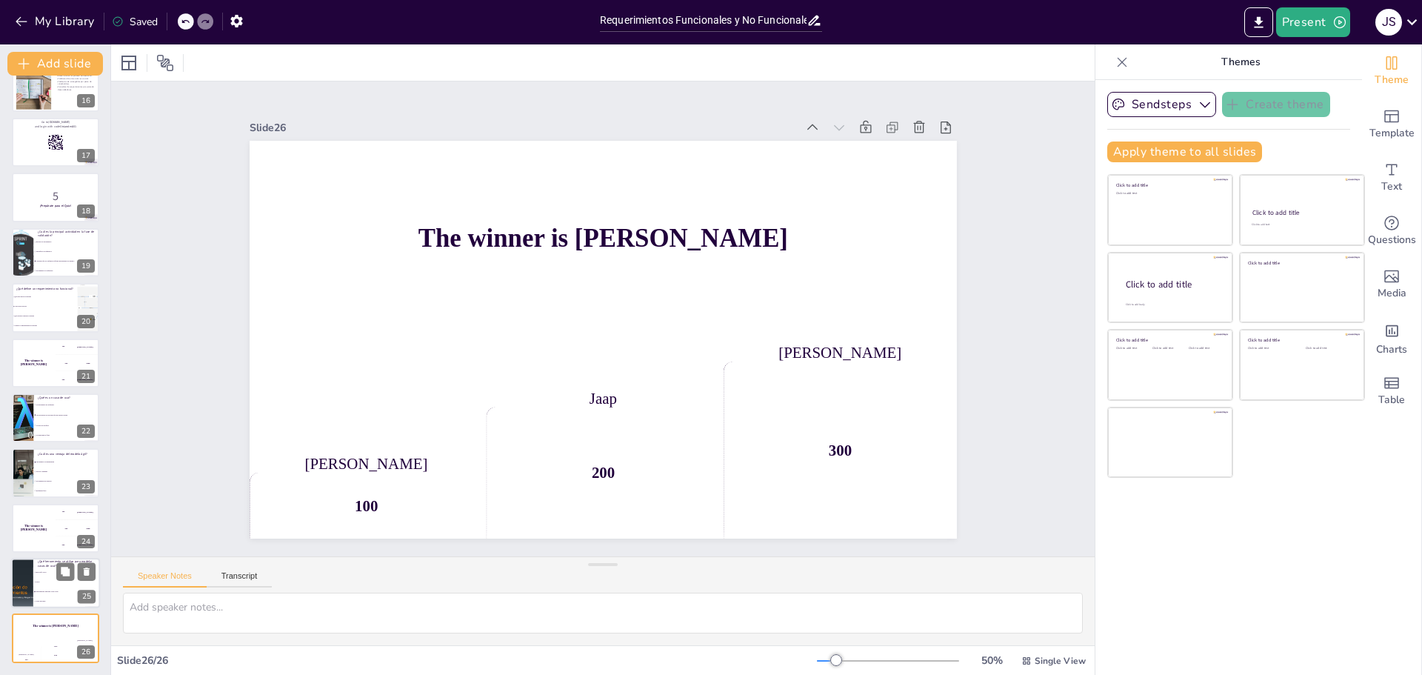
click at [50, 579] on li "Excel" at bounding box center [66, 582] width 67 height 10
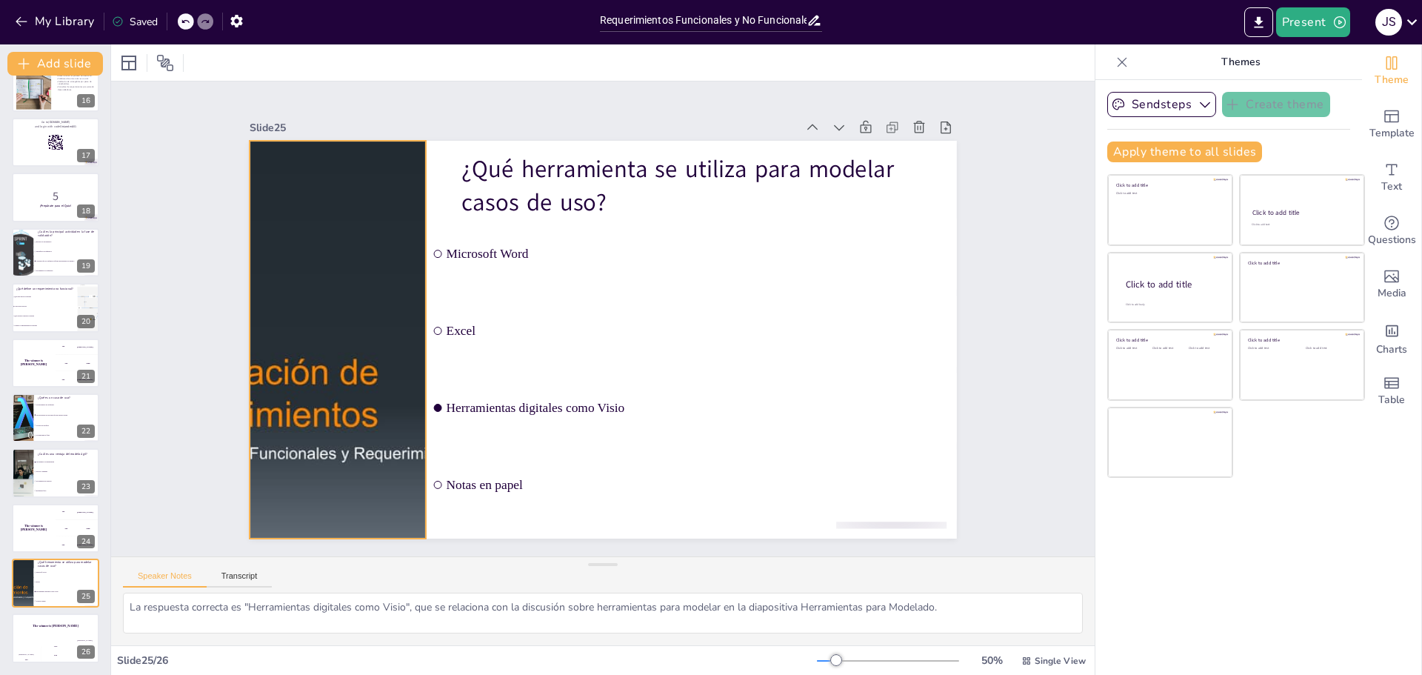
click at [340, 367] on div at bounding box center [339, 284] width 601 height 499
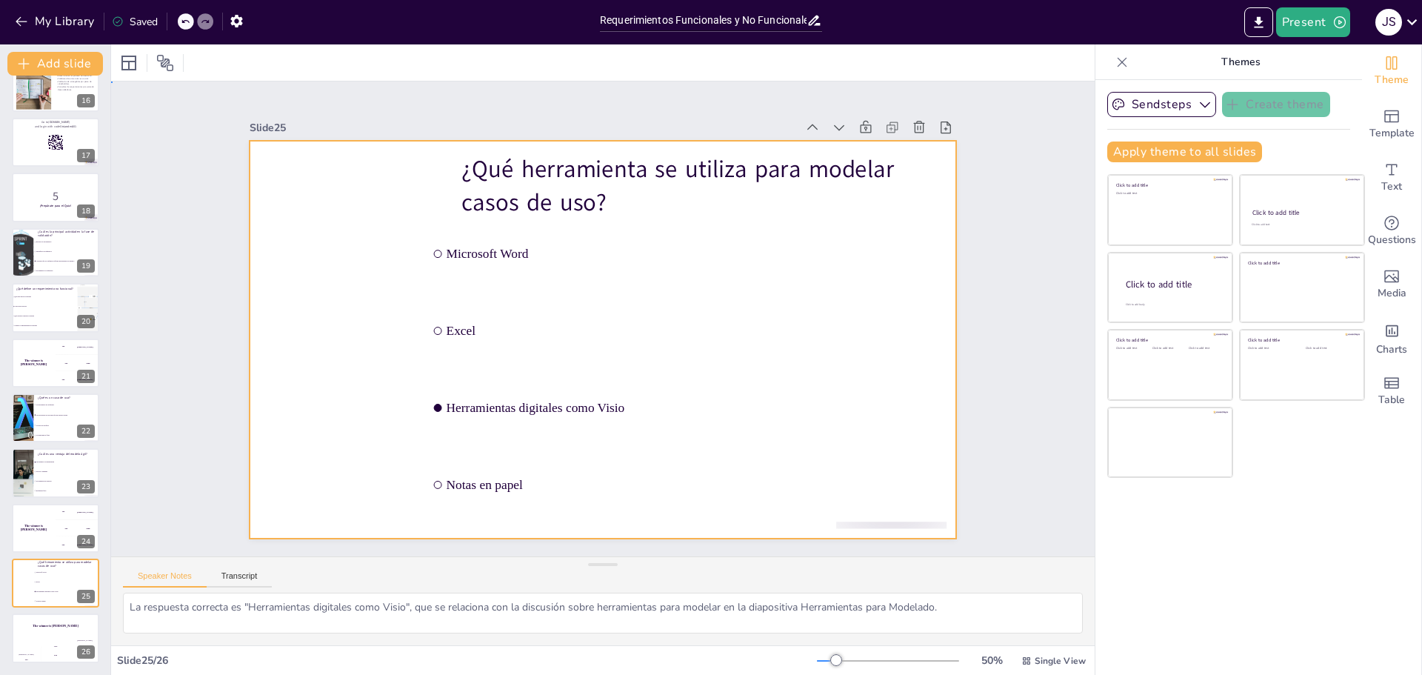
click at [346, 294] on div at bounding box center [584, 328] width 651 height 808
click at [1383, 116] on icon "Add ready made slides" at bounding box center [1392, 116] width 18 height 18
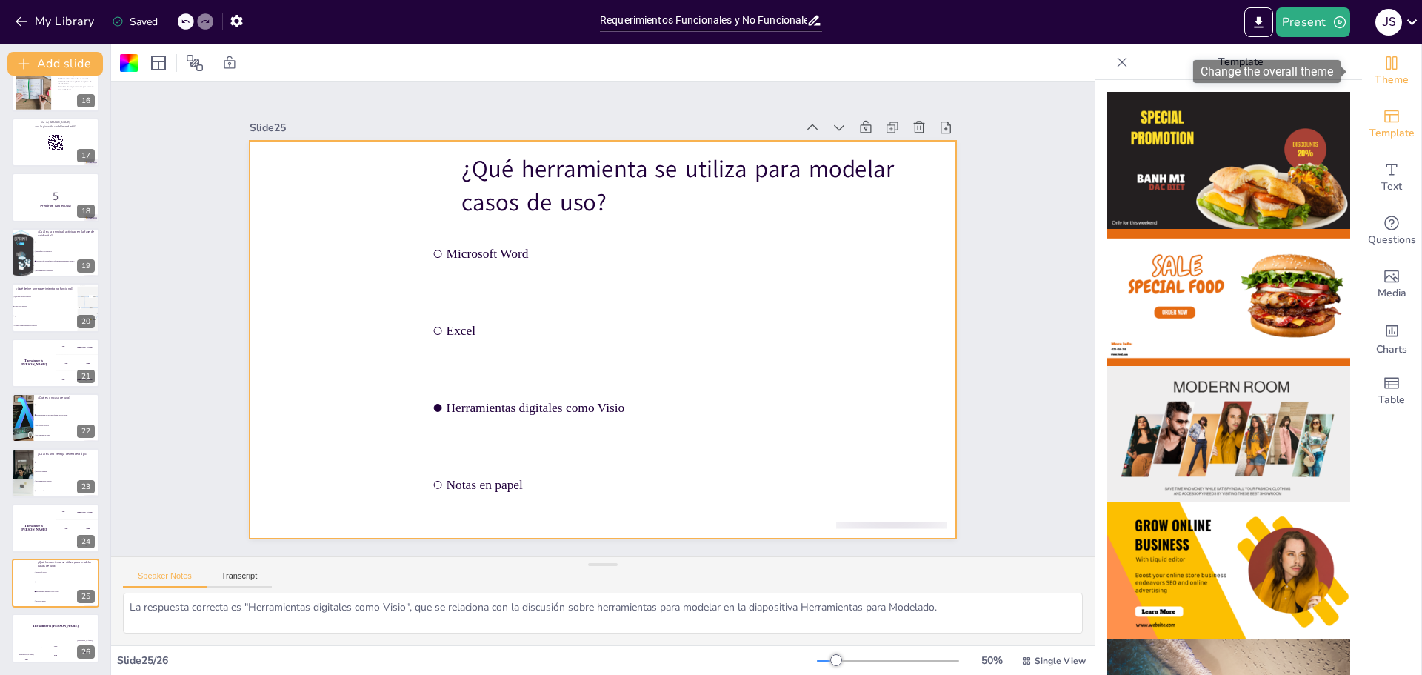
click at [1378, 74] on span "Theme" at bounding box center [1392, 80] width 34 height 16
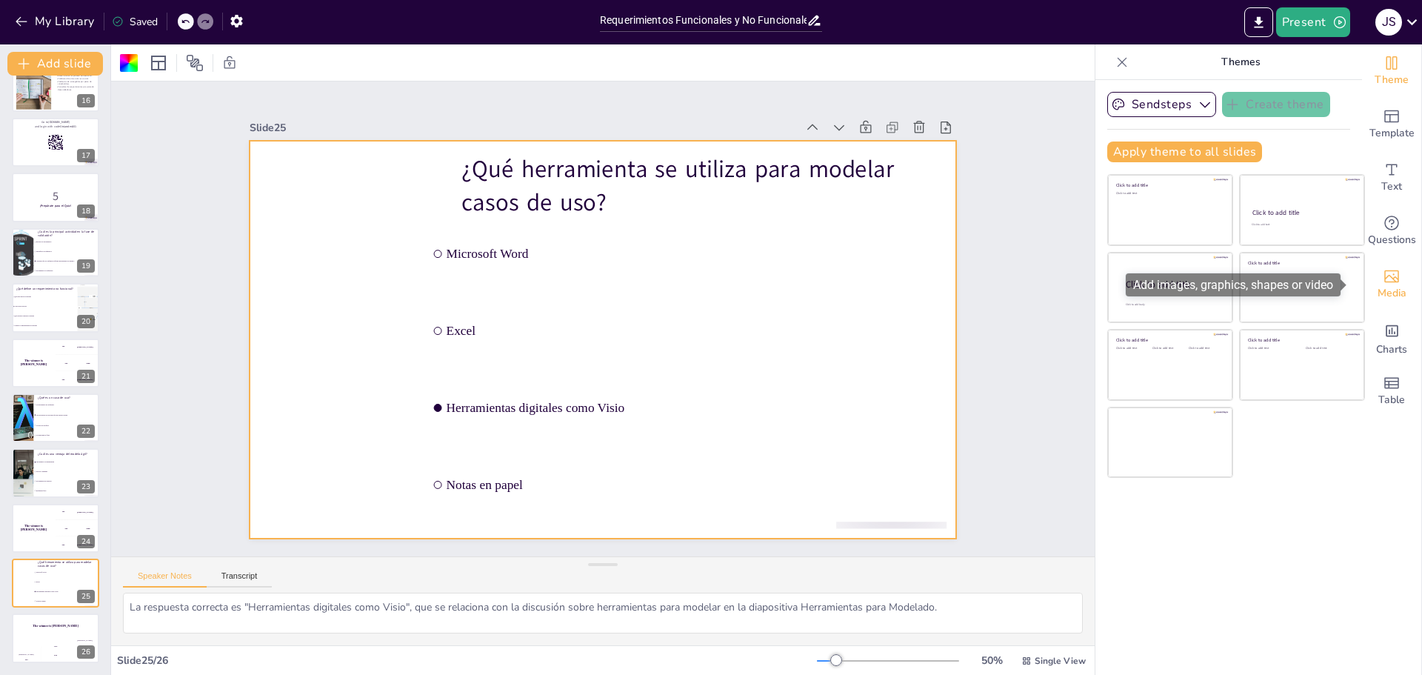
click at [1383, 277] on icon "Add images, graphics, shapes or video" at bounding box center [1392, 276] width 18 height 18
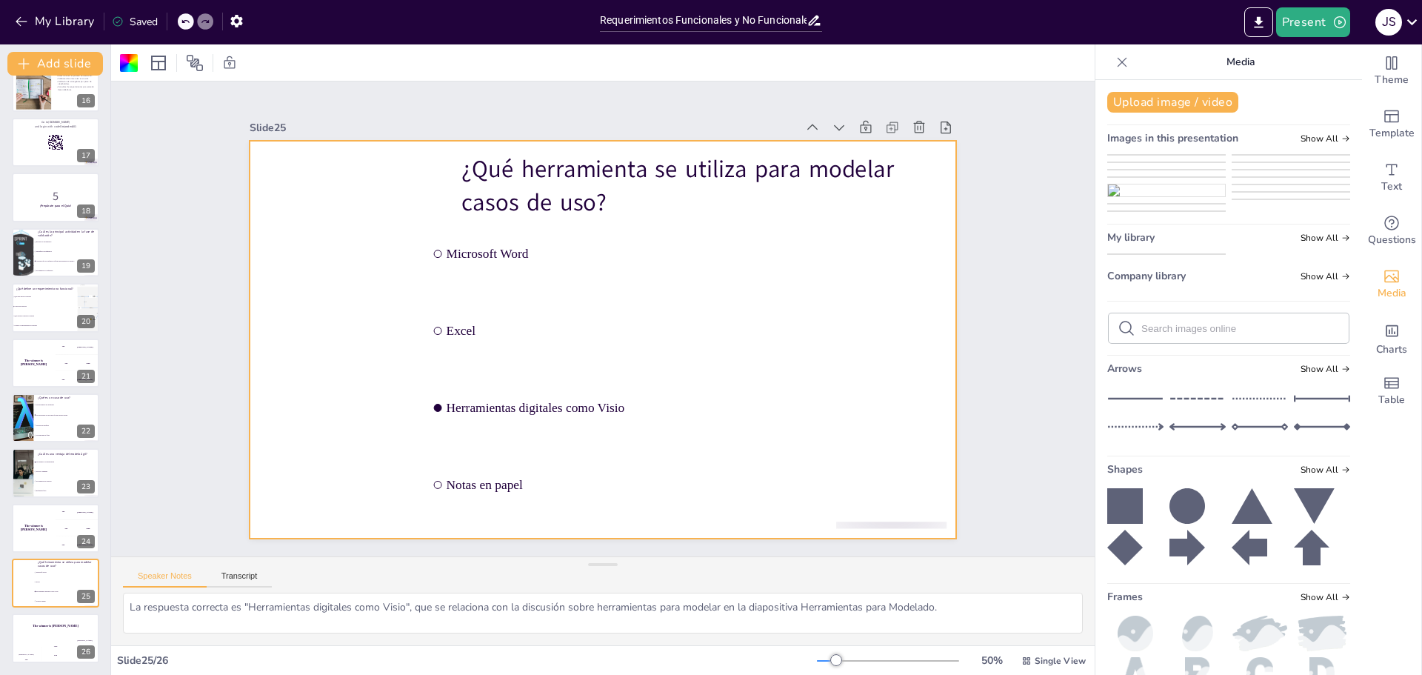
click at [1161, 155] on img at bounding box center [1166, 155] width 117 height 0
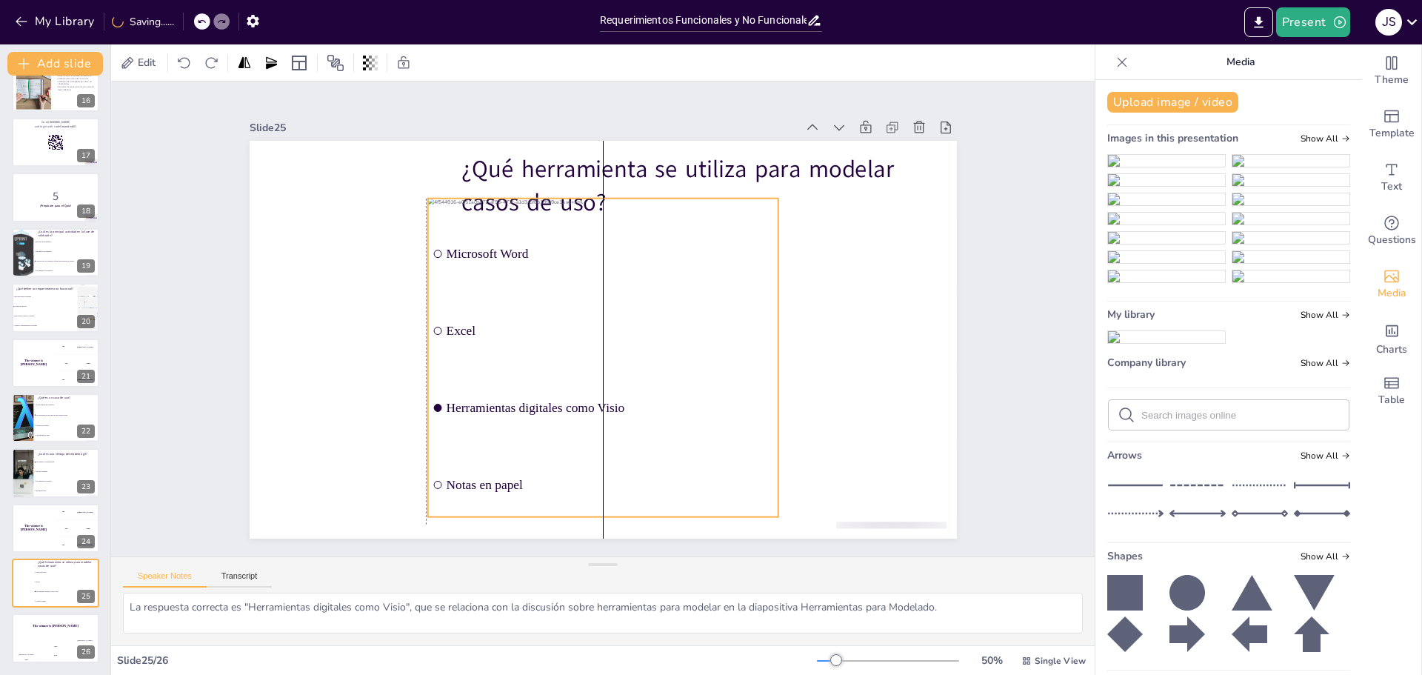
drag, startPoint x: 659, startPoint y: 350, endPoint x: 663, endPoint y: 368, distance: 18.3
click at [663, 368] on div at bounding box center [598, 357] width 381 height 353
click at [934, 352] on div "Slide 1 Slide 2 Requerimientos Funcionales y No Funcionales: Definiciones y Eje…" at bounding box center [603, 319] width 662 height 887
click at [636, 319] on div at bounding box center [594, 356] width 409 height 384
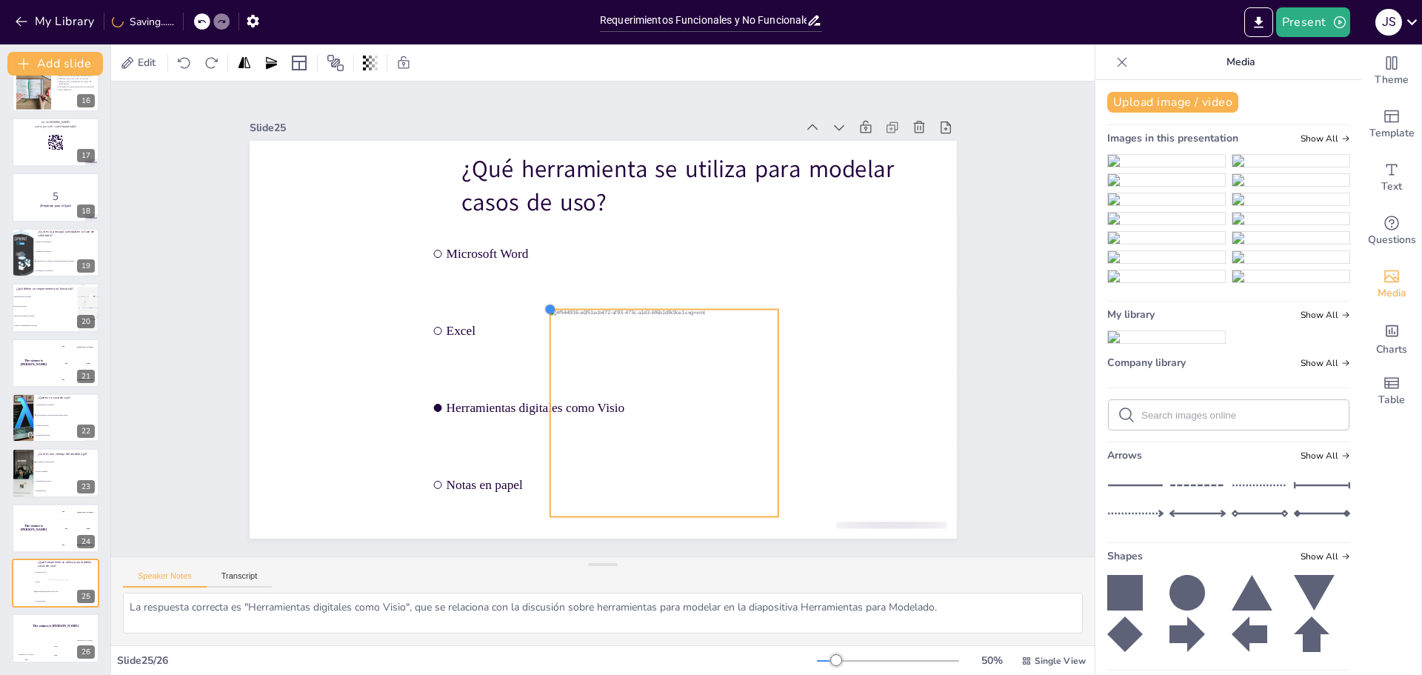
drag, startPoint x: 413, startPoint y: 194, endPoint x: 537, endPoint y: 309, distance: 168.8
click at [612, 274] on div at bounding box center [618, 267] width 13 height 13
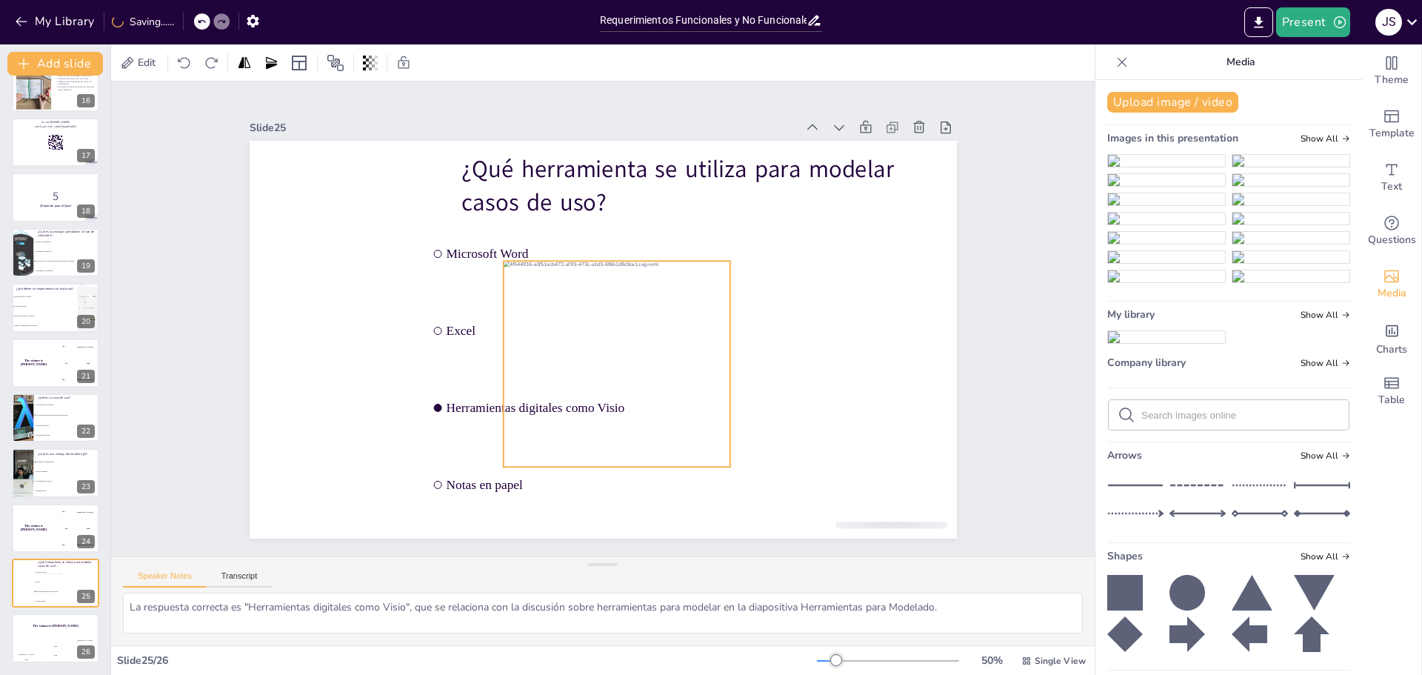
drag, startPoint x: 693, startPoint y: 415, endPoint x: 646, endPoint y: 367, distance: 66.5
click at [646, 367] on div at bounding box center [578, 359] width 304 height 307
click at [630, 361] on div at bounding box center [607, 365] width 264 height 249
click at [53, 533] on div "The winner is [PERSON_NAME]" at bounding box center [33, 528] width 44 height 50
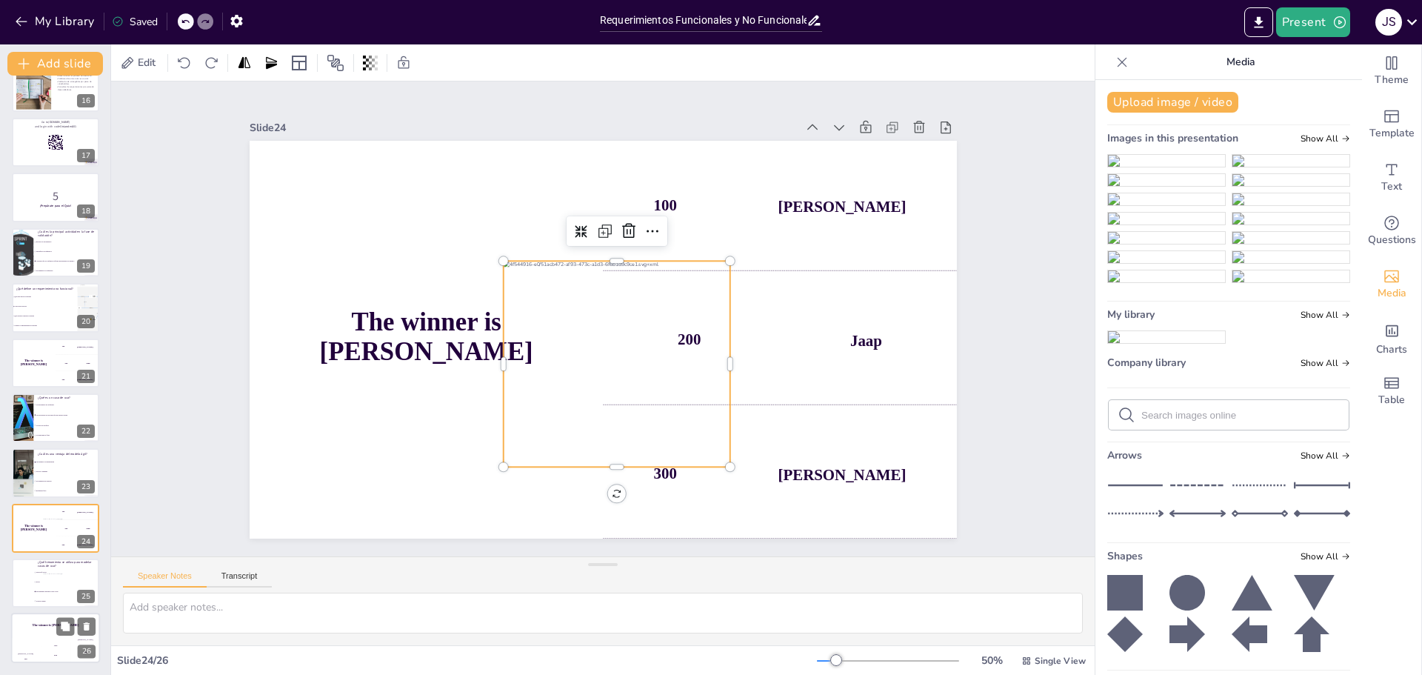
click at [50, 642] on div "Jaap 200" at bounding box center [56, 651] width 30 height 25
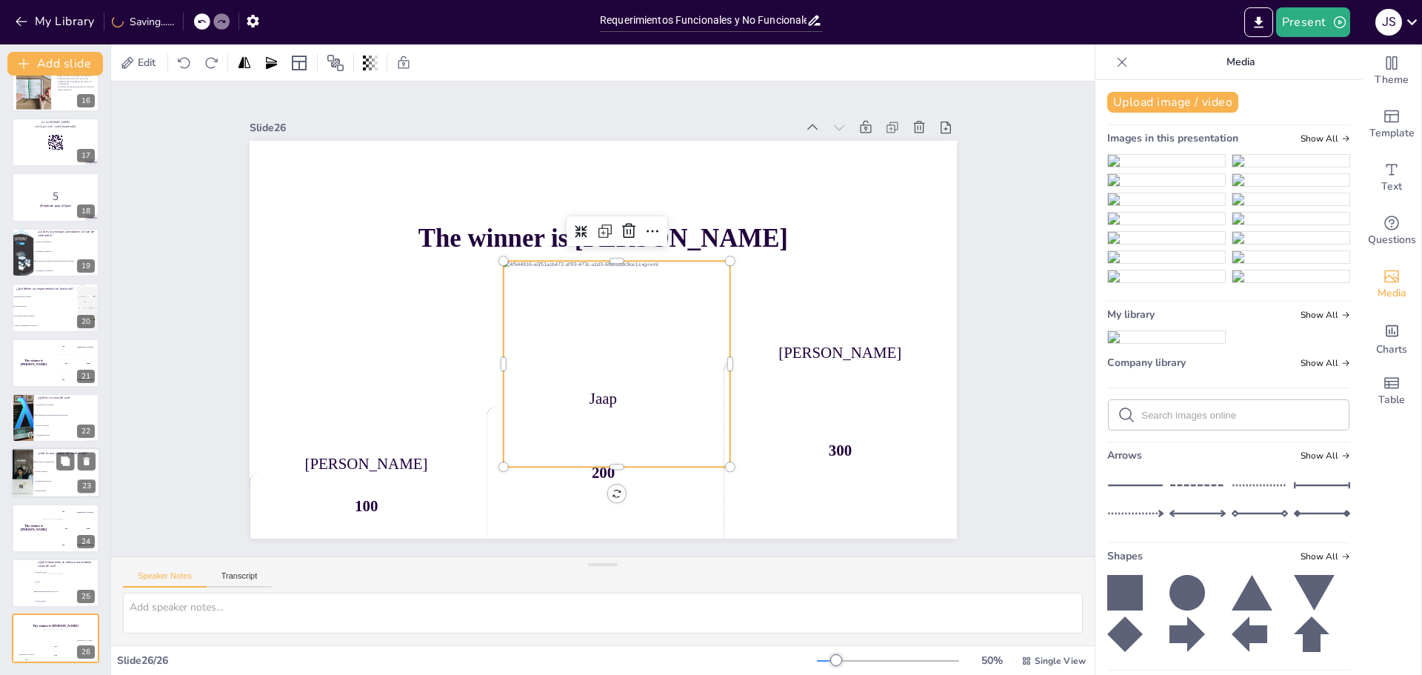
click at [53, 477] on li "Documentación extensa" at bounding box center [66, 482] width 67 height 10
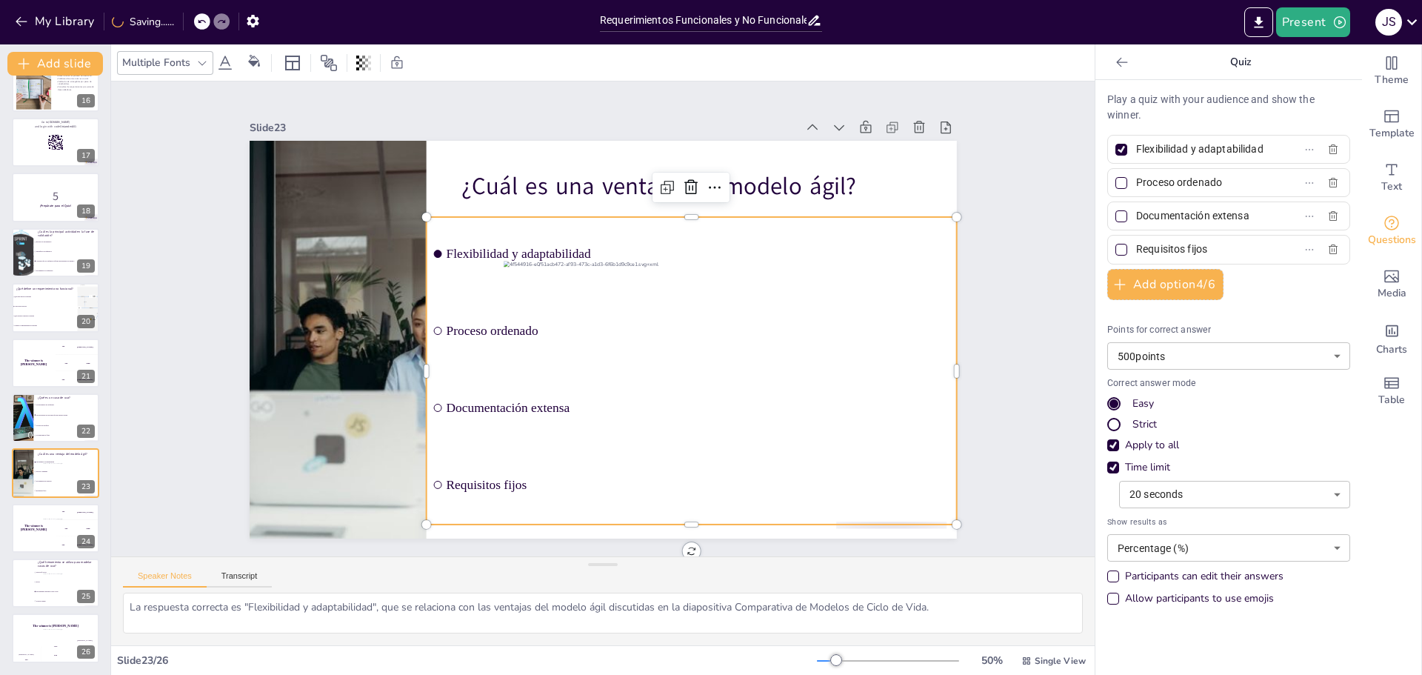
click at [873, 179] on div "¿Cuál es una ventaja del modelo ágil? Flexibilidad y adaptabilidad Proceso orde…" at bounding box center [621, 141] width 703 height 74
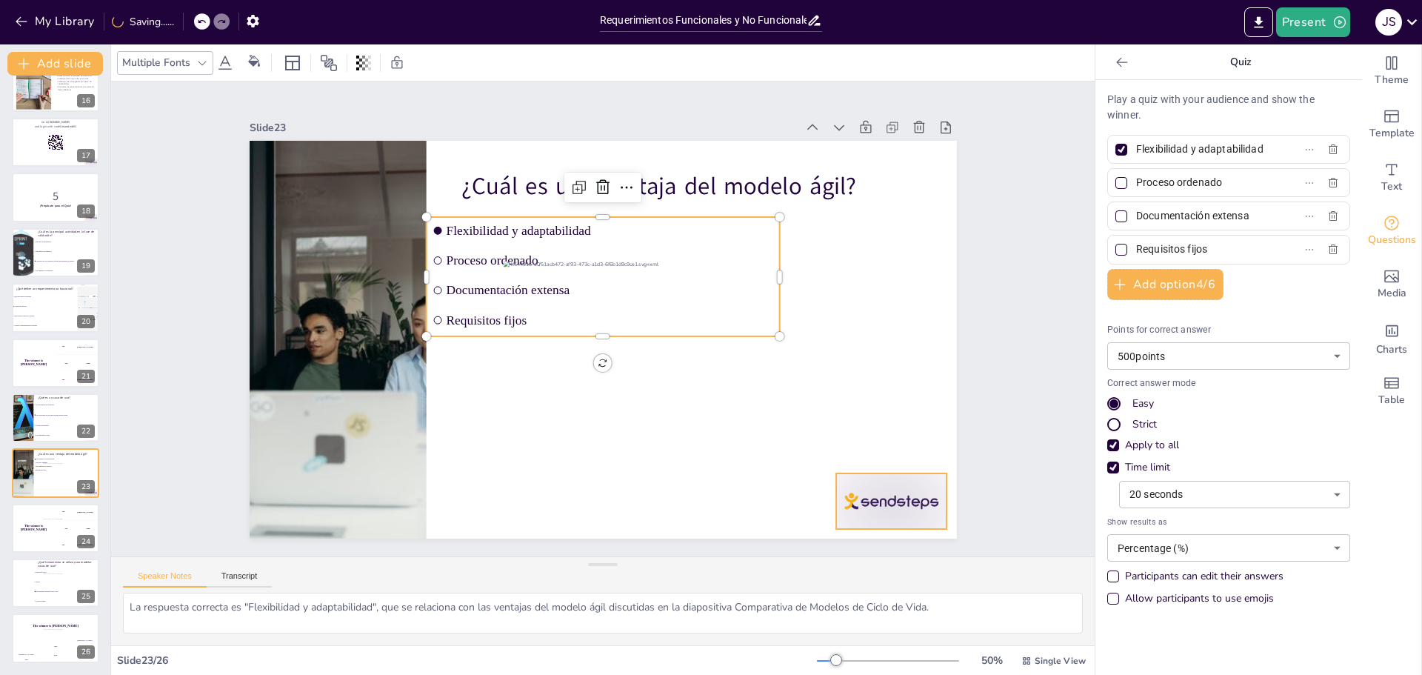
click at [855, 555] on div at bounding box center [793, 603] width 124 height 96
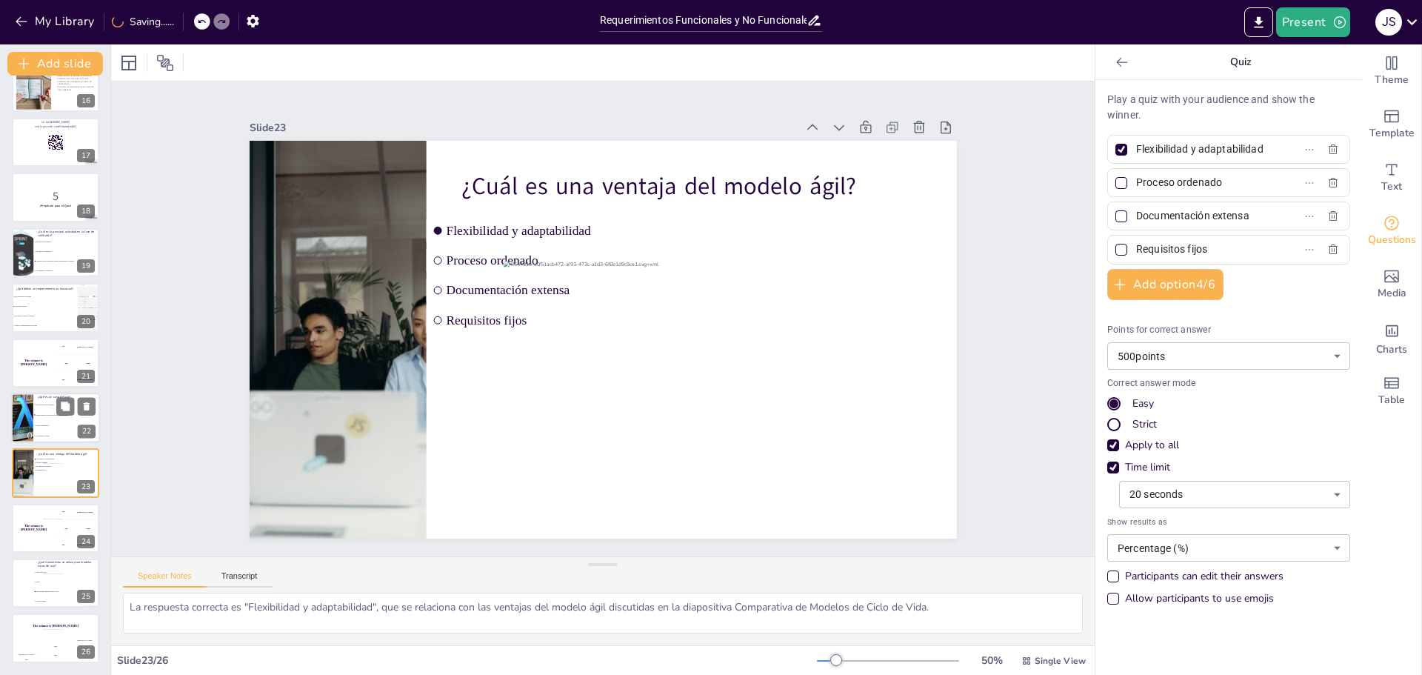
click at [54, 419] on li "Una secuencia de acciones que un usuario realiza" at bounding box center [66, 415] width 67 height 10
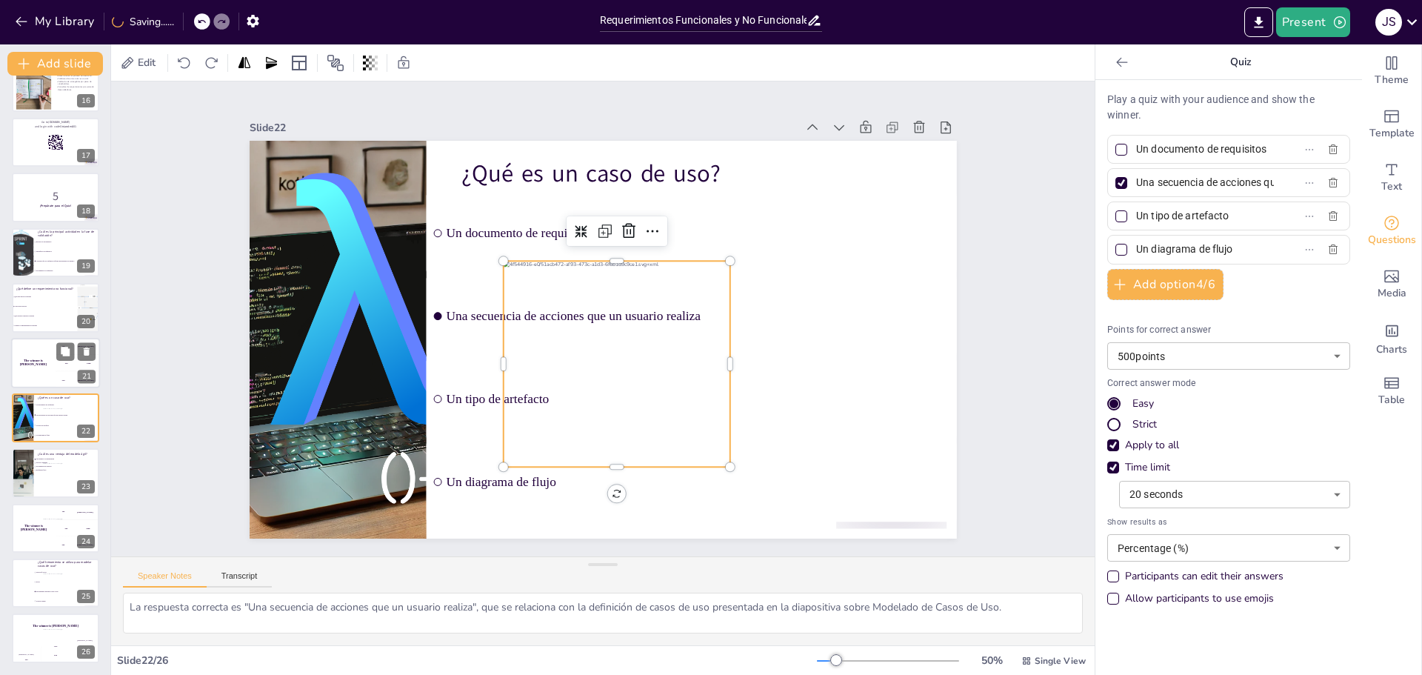
click at [38, 364] on h4 "The winner is [PERSON_NAME]" at bounding box center [33, 362] width 44 height 7
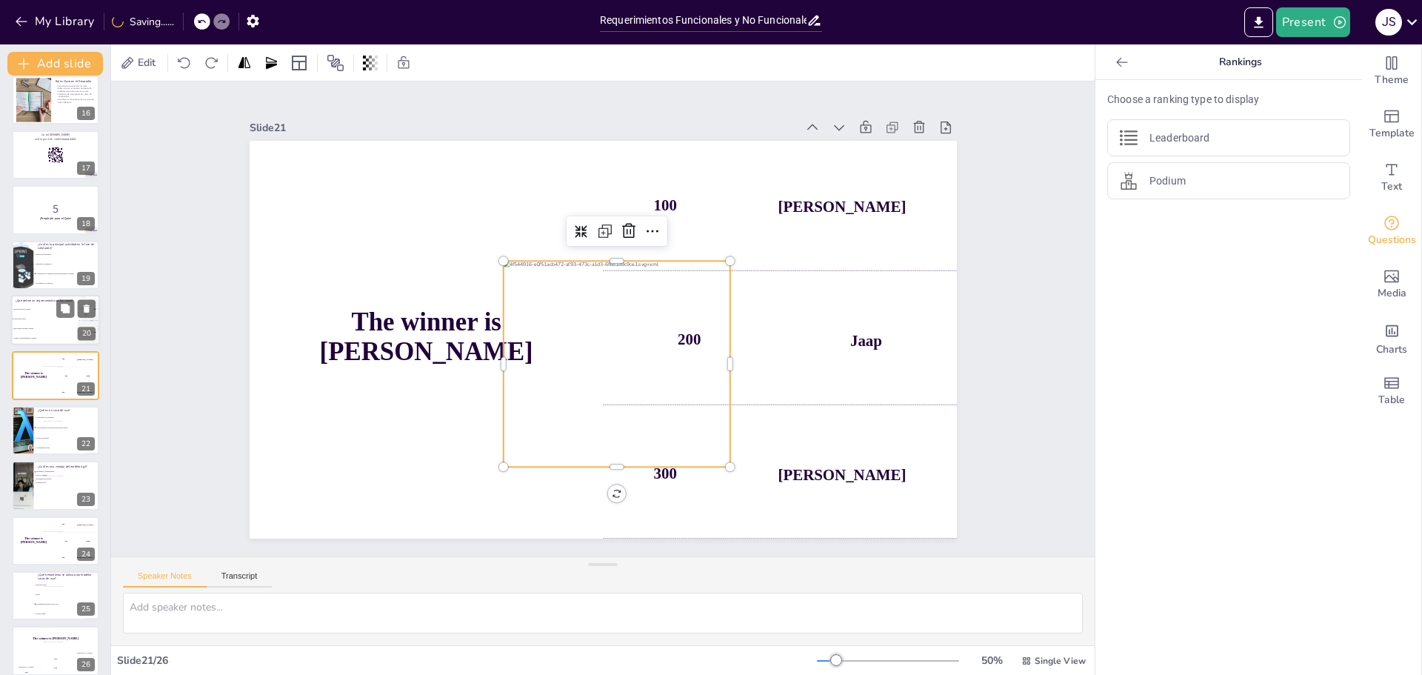
click at [41, 321] on li "Cómo debe hacerlo" at bounding box center [44, 320] width 67 height 10
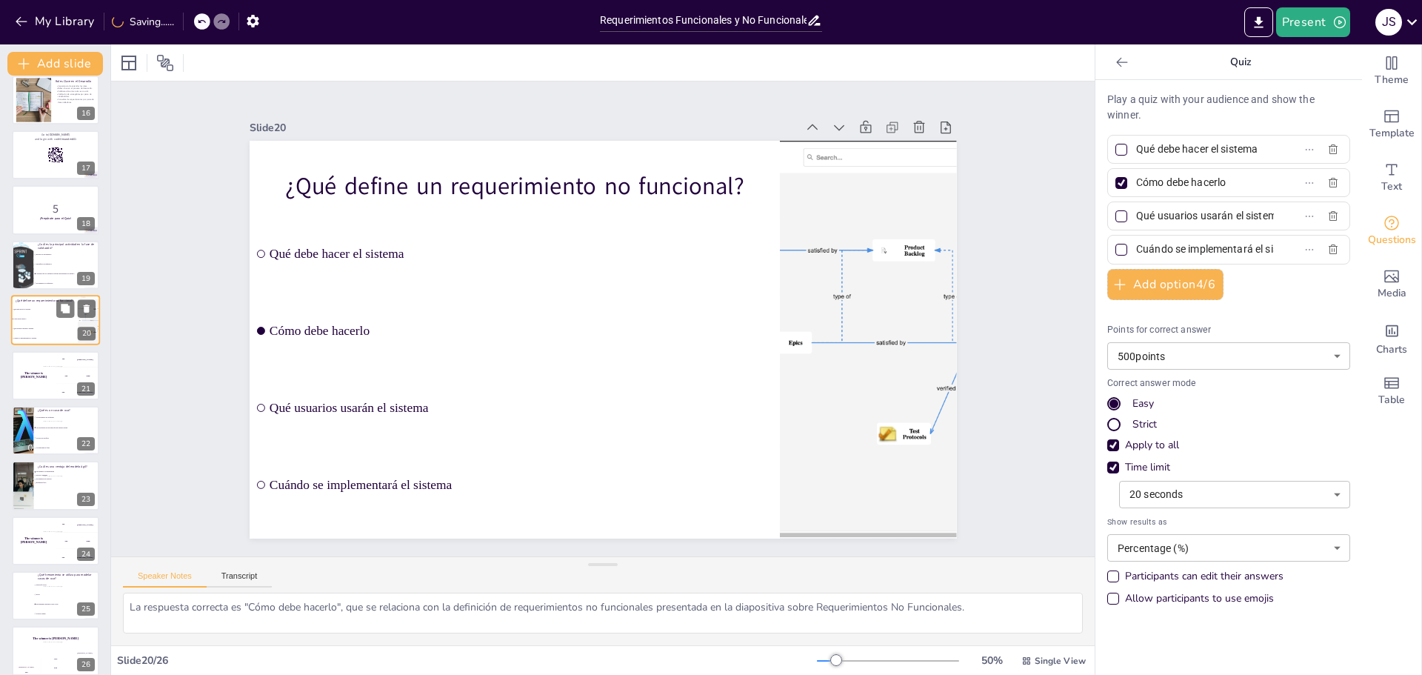
scroll to position [784, 0]
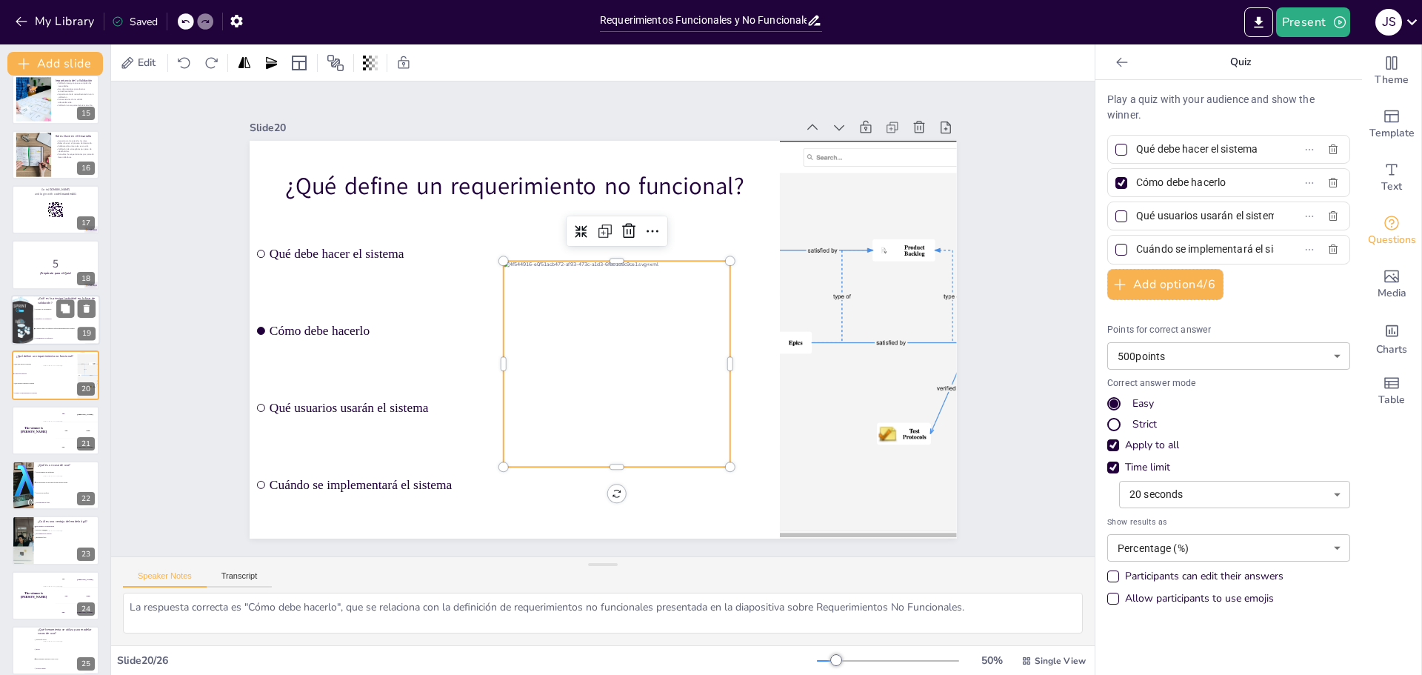
click at [45, 325] on li "Asegurar que los requisitos reflejan necesidades del usuario" at bounding box center [66, 329] width 67 height 10
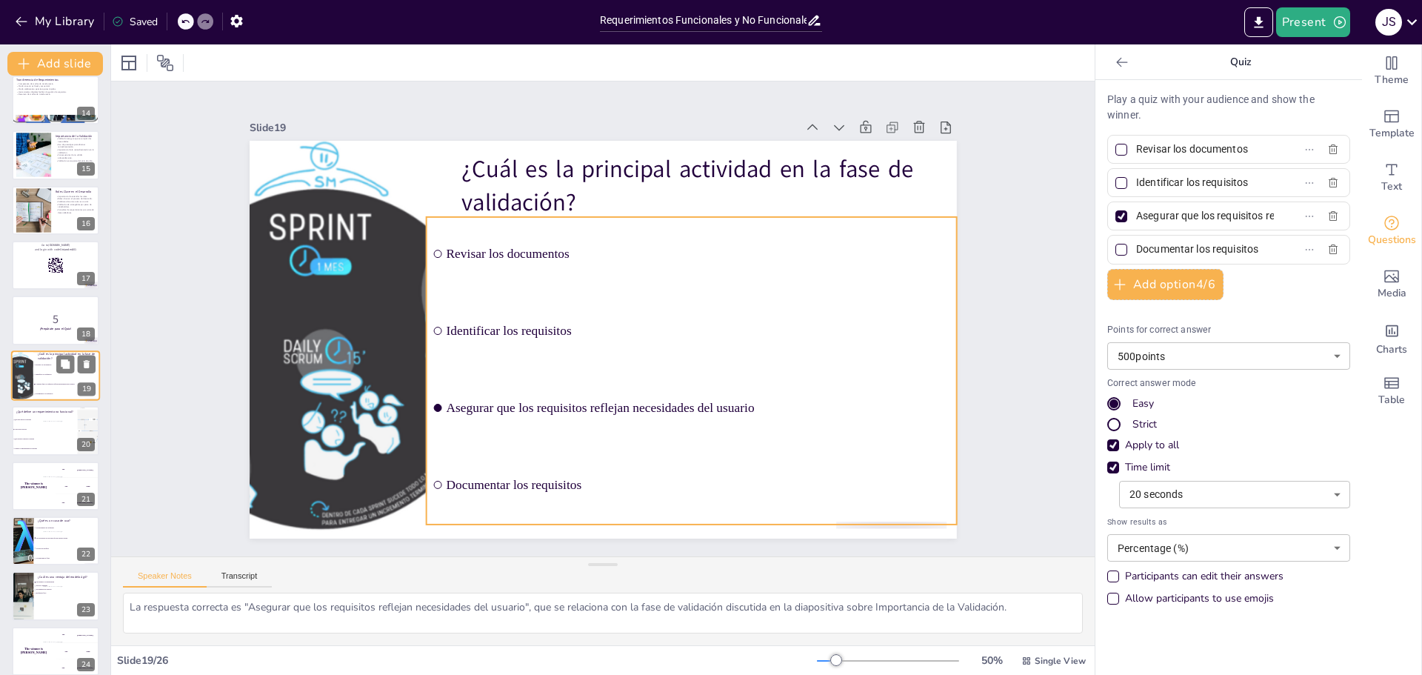
click at [56, 376] on li "Identificar los requisitos" at bounding box center [66, 375] width 67 height 10
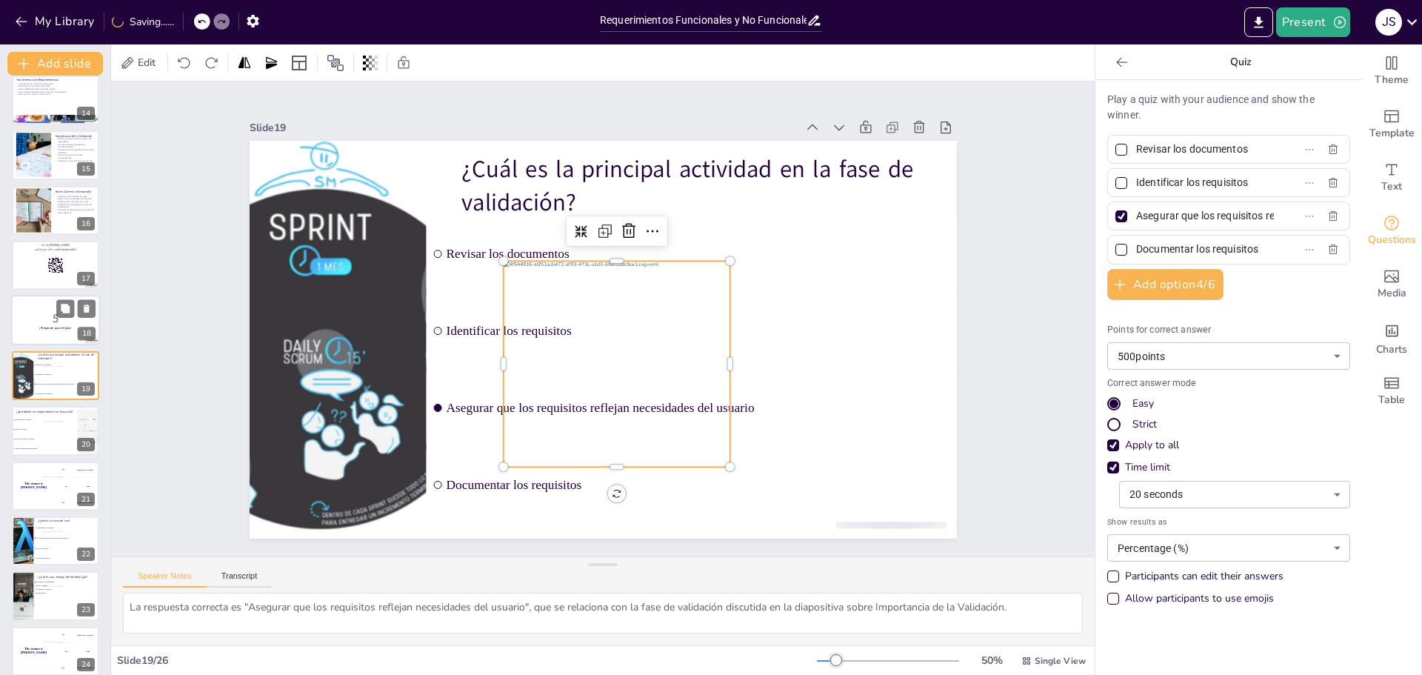
click at [27, 316] on p "5" at bounding box center [56, 318] width 80 height 16
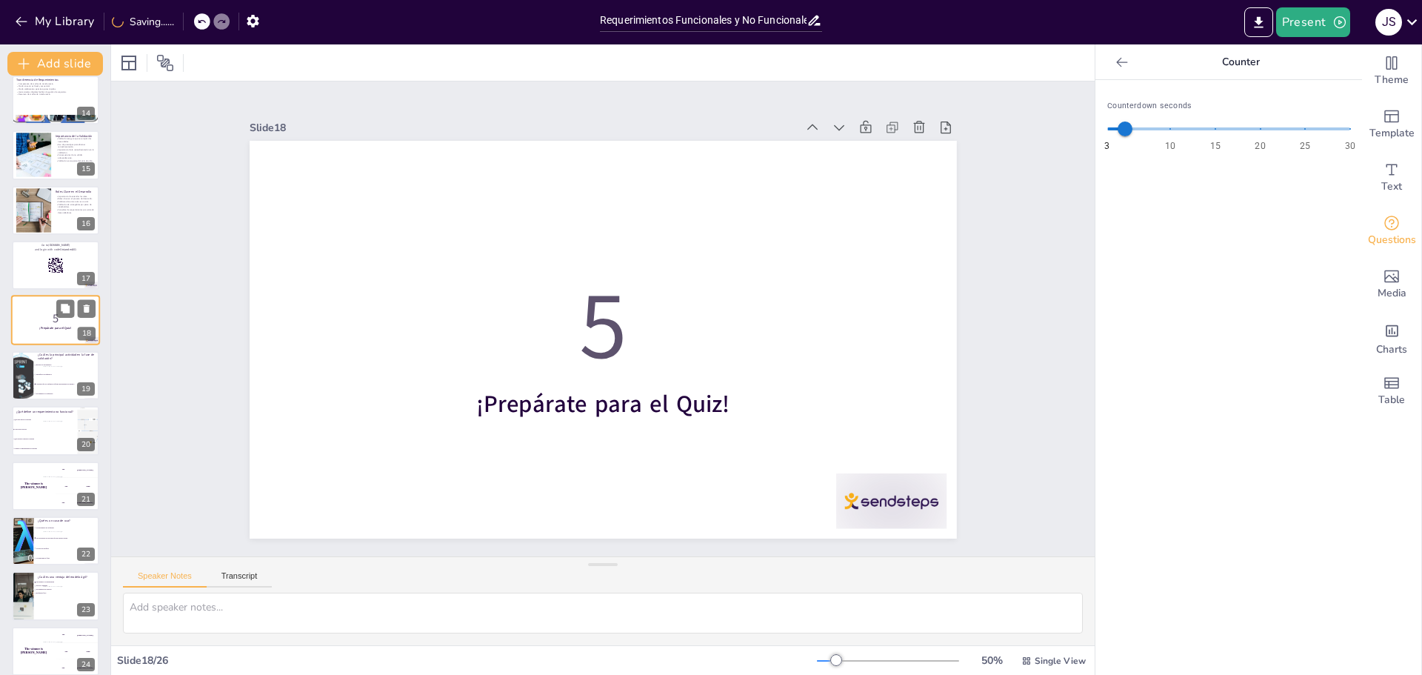
scroll to position [673, 0]
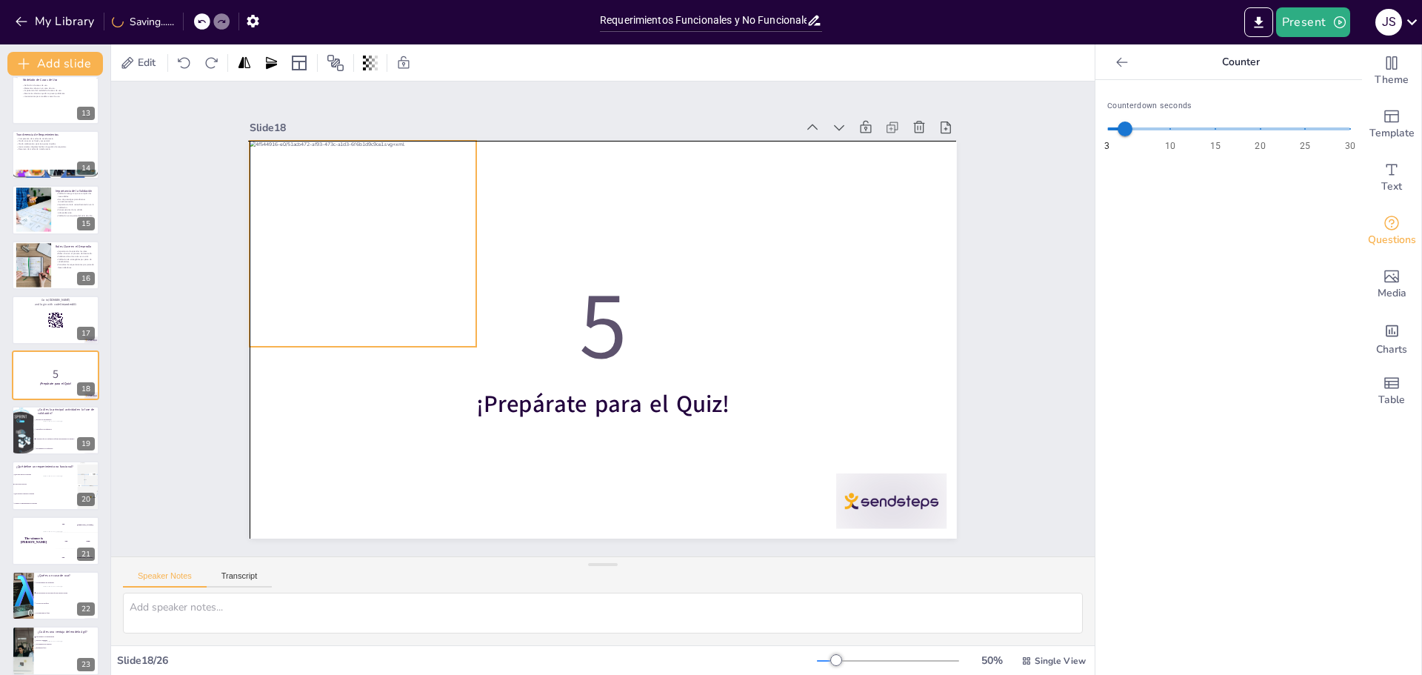
drag, startPoint x: 652, startPoint y: 427, endPoint x: 397, endPoint y: 312, distance: 279.8
click at [616, 253] on div at bounding box center [749, 113] width 266 height 279
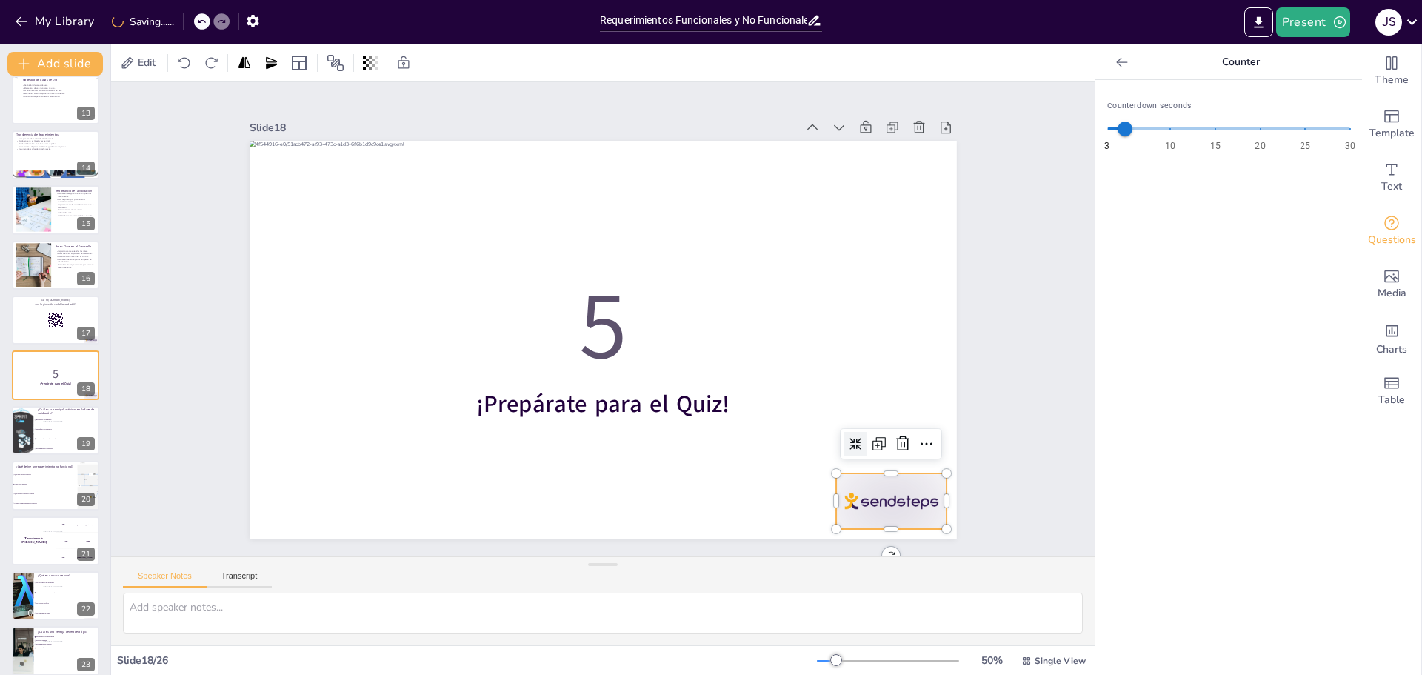
click at [876, 519] on div at bounding box center [846, 557] width 119 height 77
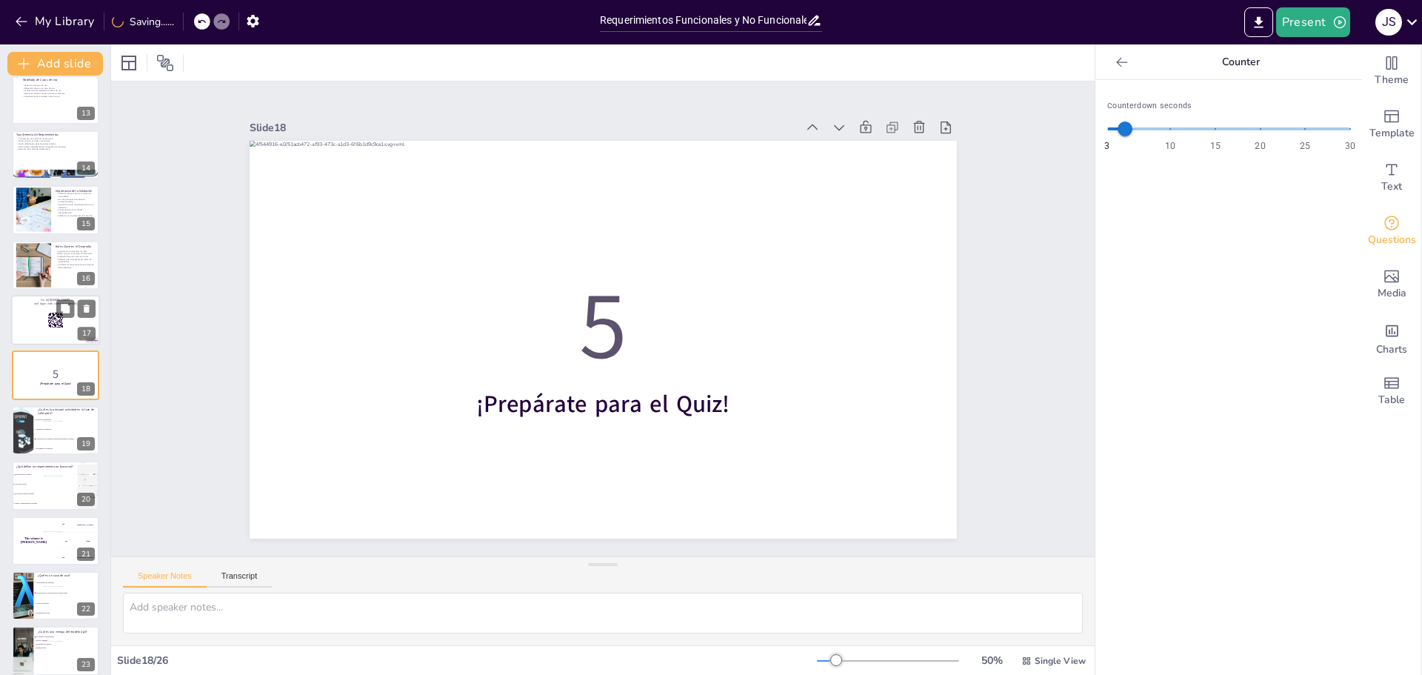
click at [52, 325] on icon at bounding box center [55, 320] width 16 height 16
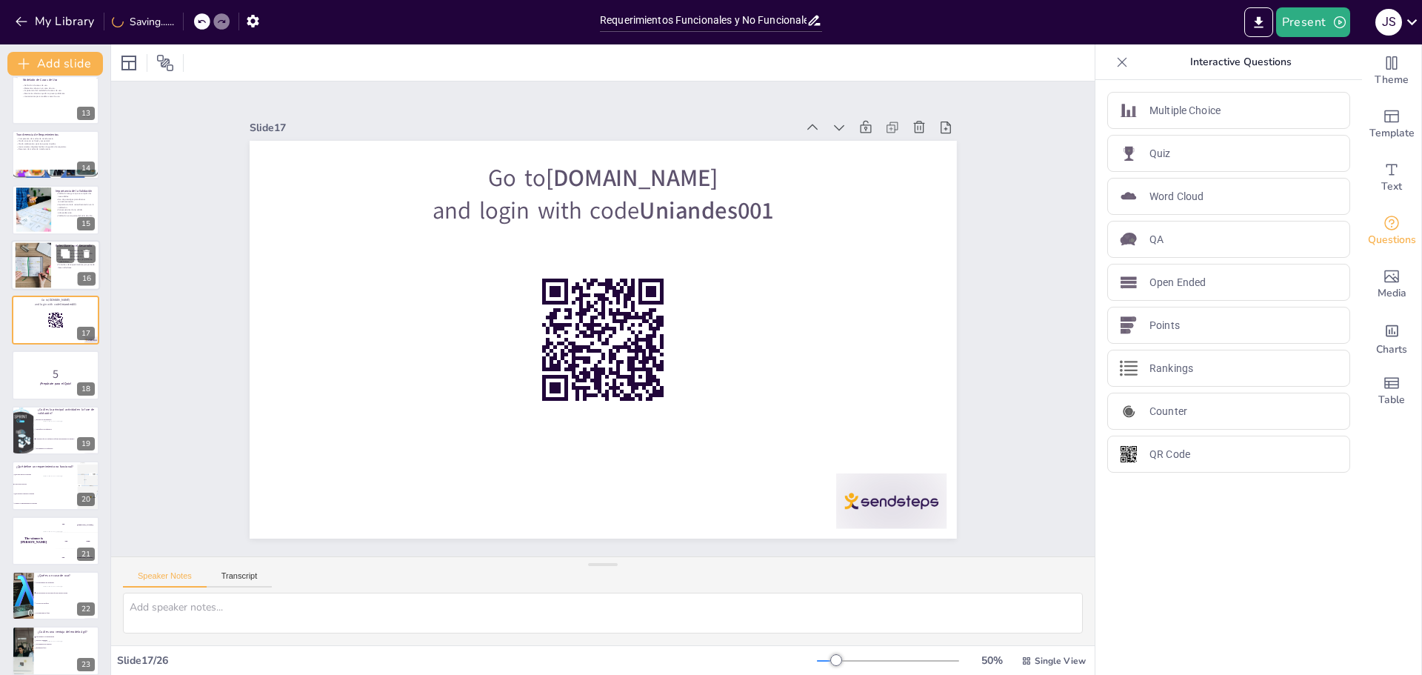
scroll to position [619, 0]
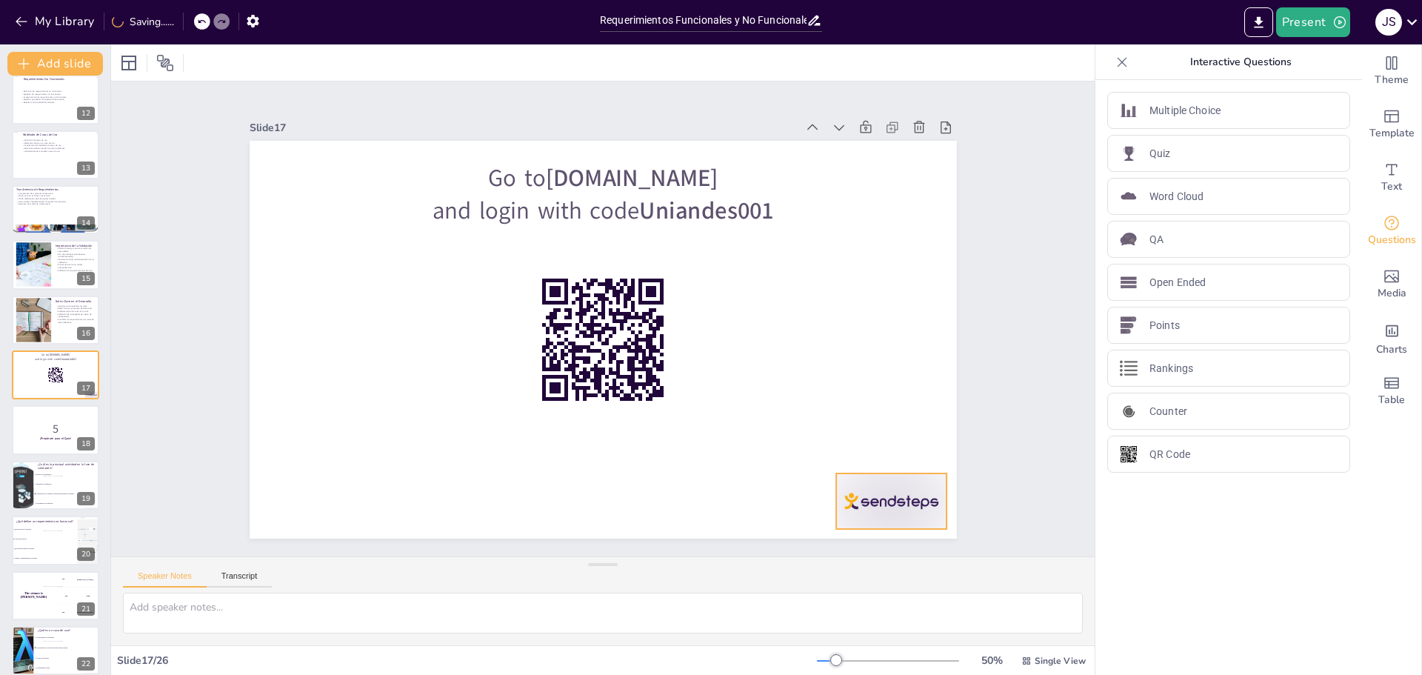
click at [856, 538] on div at bounding box center [821, 581] width 122 height 87
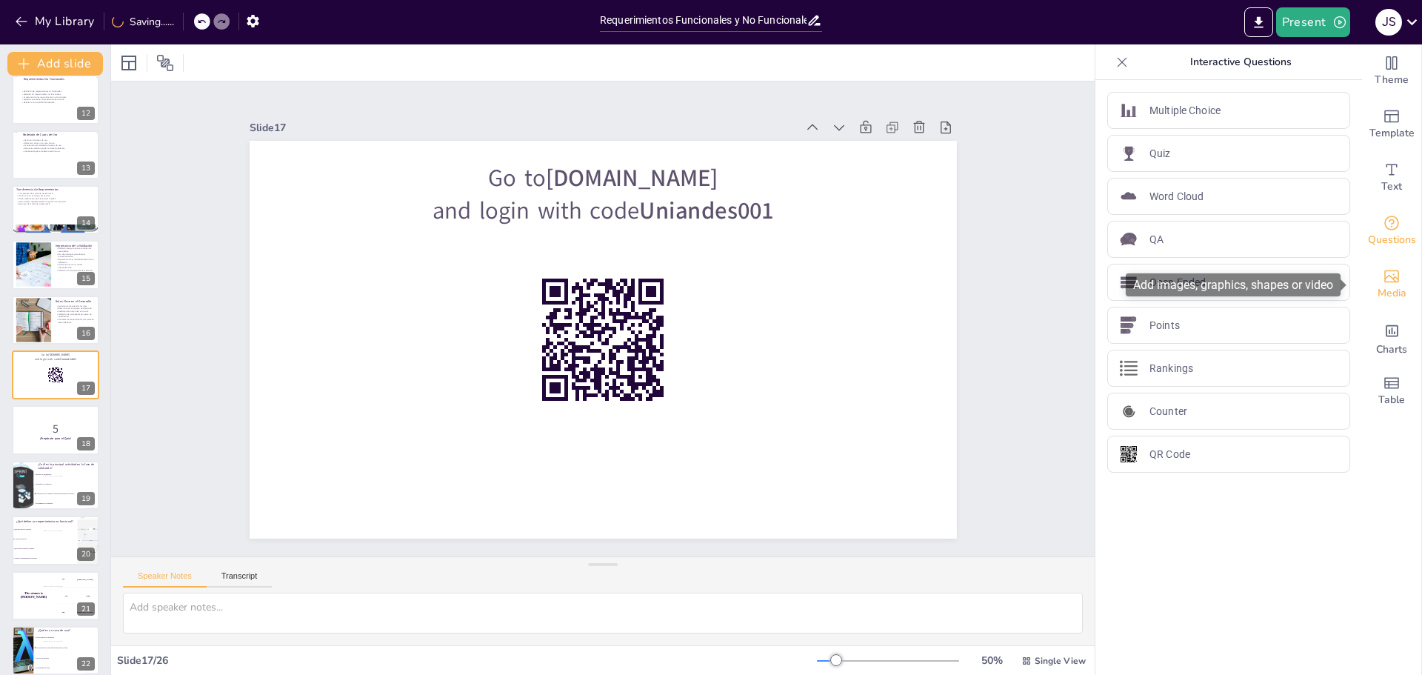
click at [1384, 287] on span "Media" at bounding box center [1392, 293] width 29 height 16
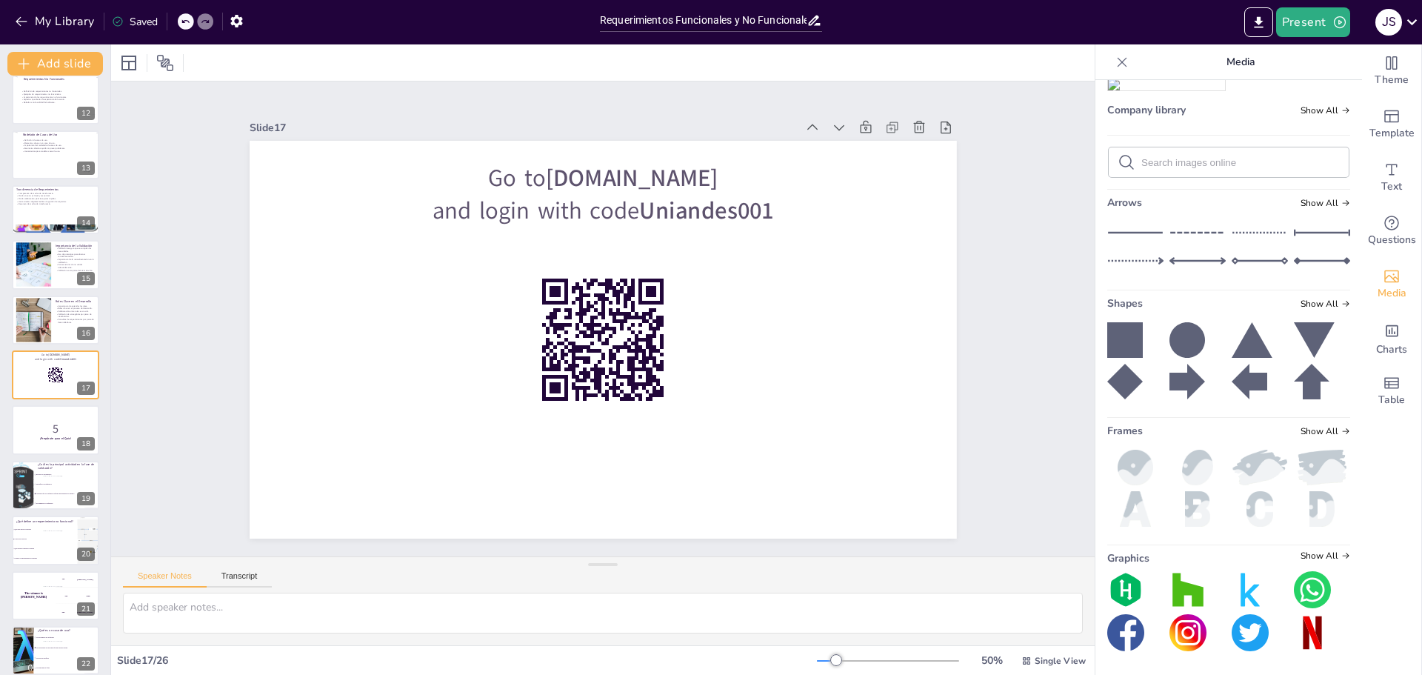
scroll to position [815, 0]
click at [1136, 22] on img at bounding box center [1166, 22] width 117 height 0
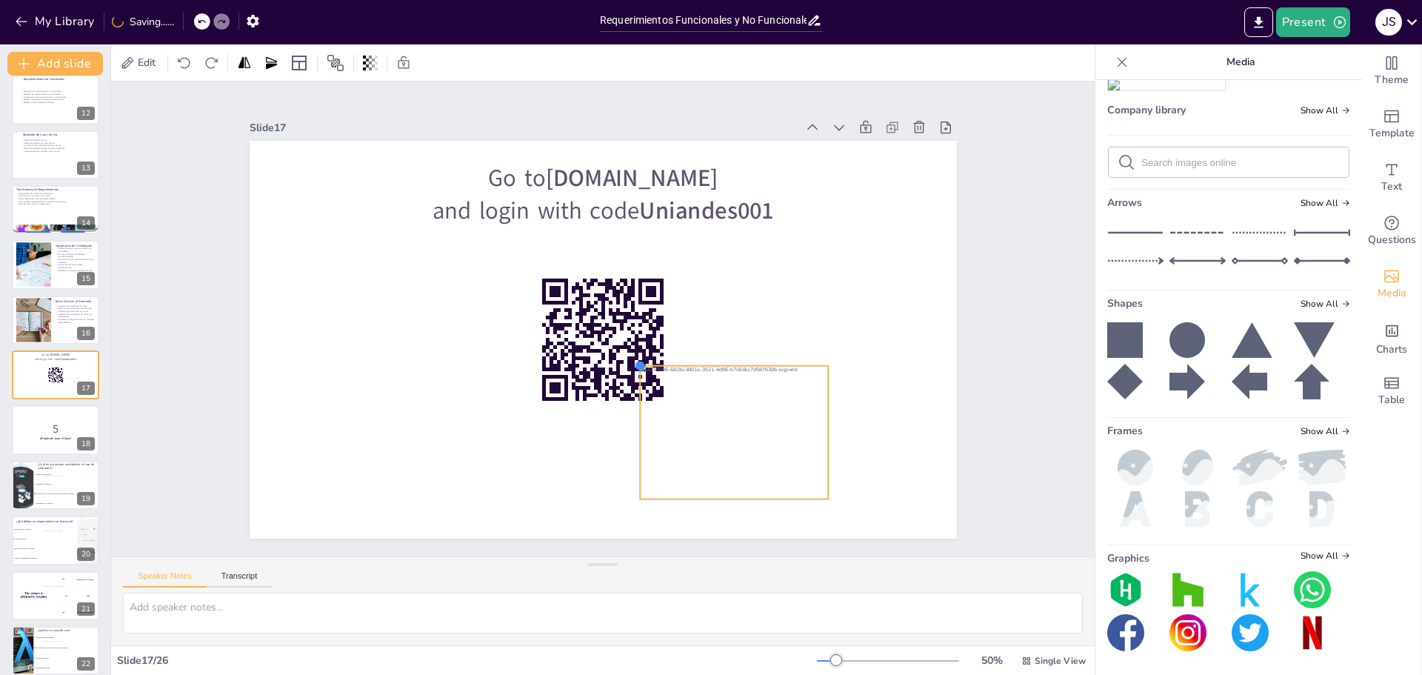
drag, startPoint x: 368, startPoint y: 180, endPoint x: 674, endPoint y: 371, distance: 360.7
click at [674, 371] on div "Go to [DOMAIN_NAME] and login with code Uniandes001" at bounding box center [597, 338] width 796 height 596
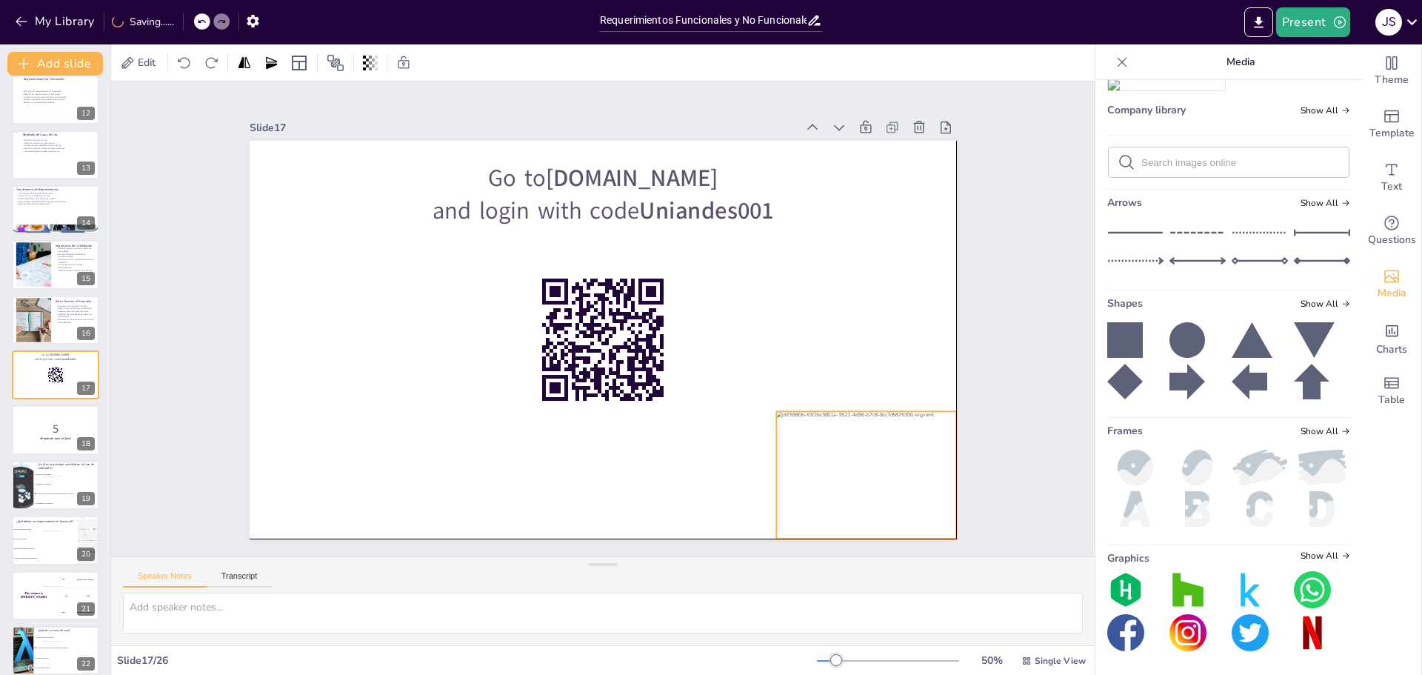
drag, startPoint x: 770, startPoint y: 453, endPoint x: 898, endPoint y: 494, distance: 134.5
click at [461, 494] on div at bounding box center [373, 521] width 176 height 210
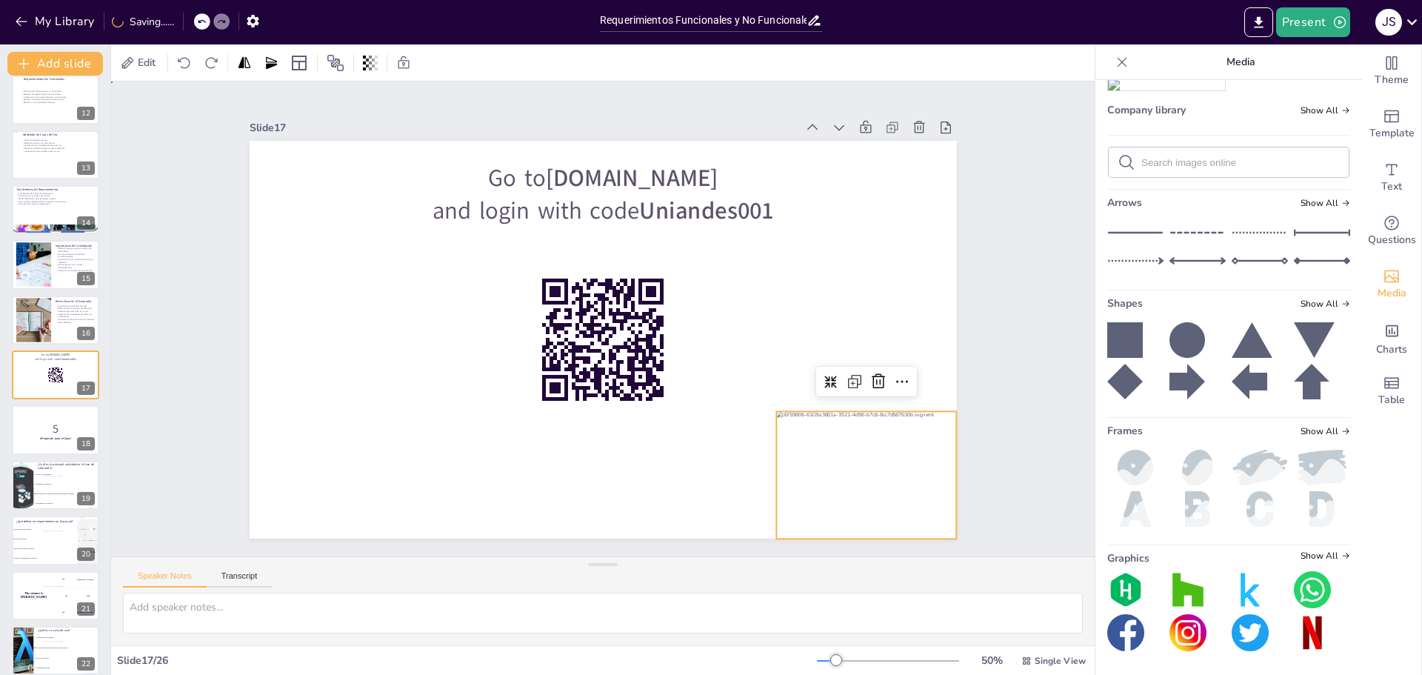
click at [961, 336] on div "Slide 1 Slide 2 Requerimientos Funcionales y No Funcionales: Definiciones y Eje…" at bounding box center [603, 319] width 898 height 820
click at [41, 319] on div at bounding box center [32, 319] width 67 height 45
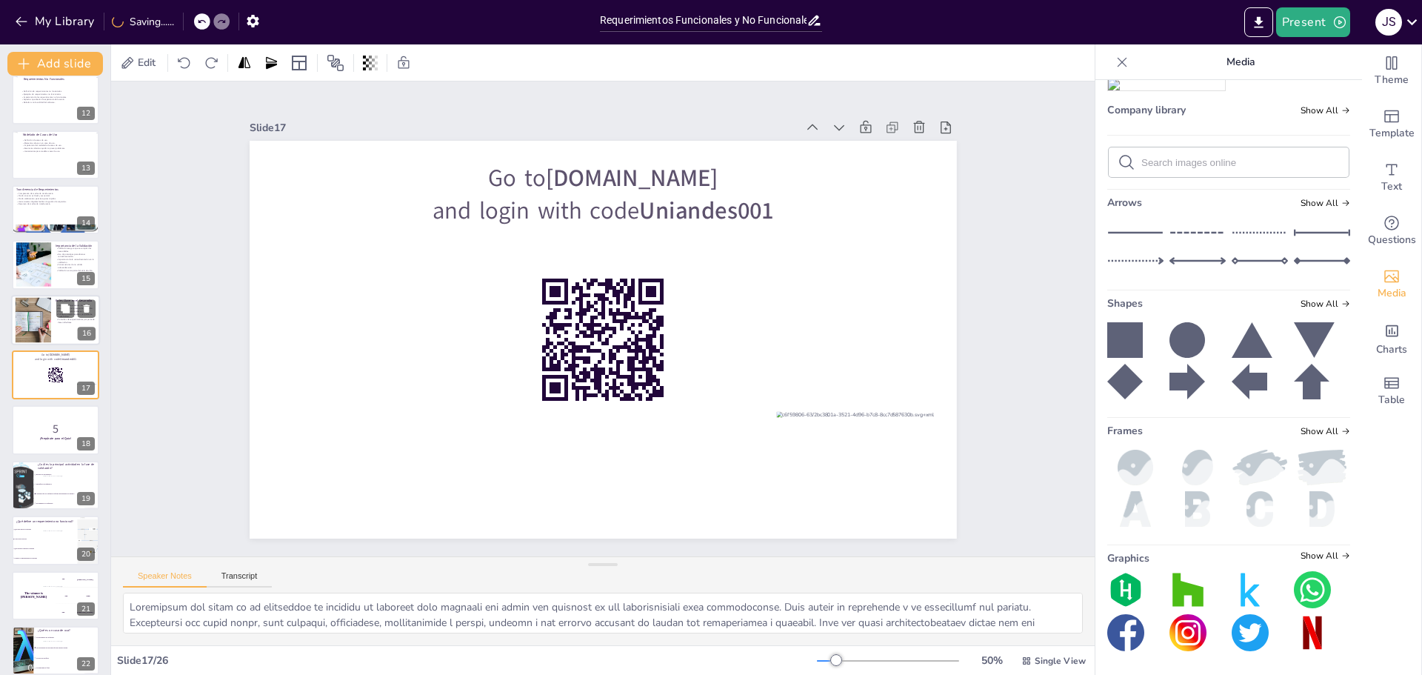
scroll to position [563, 0]
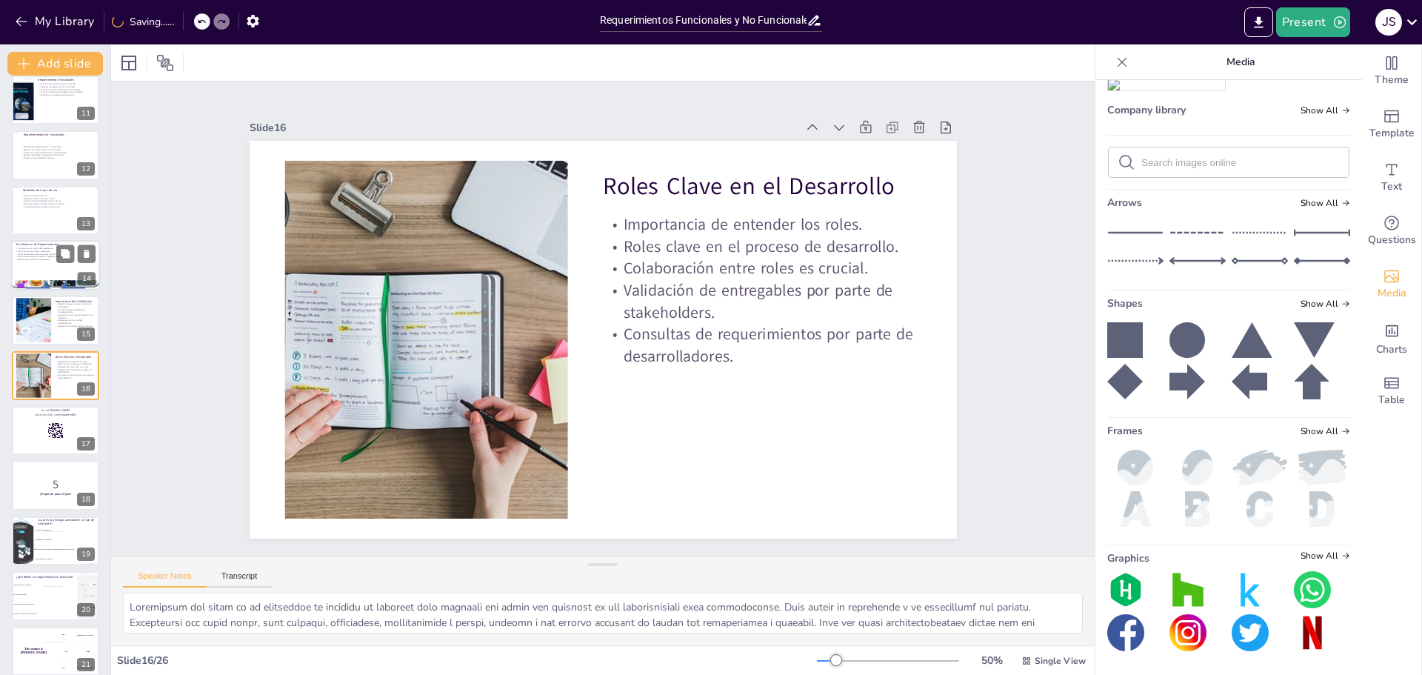
click at [45, 266] on div at bounding box center [55, 265] width 89 height 50
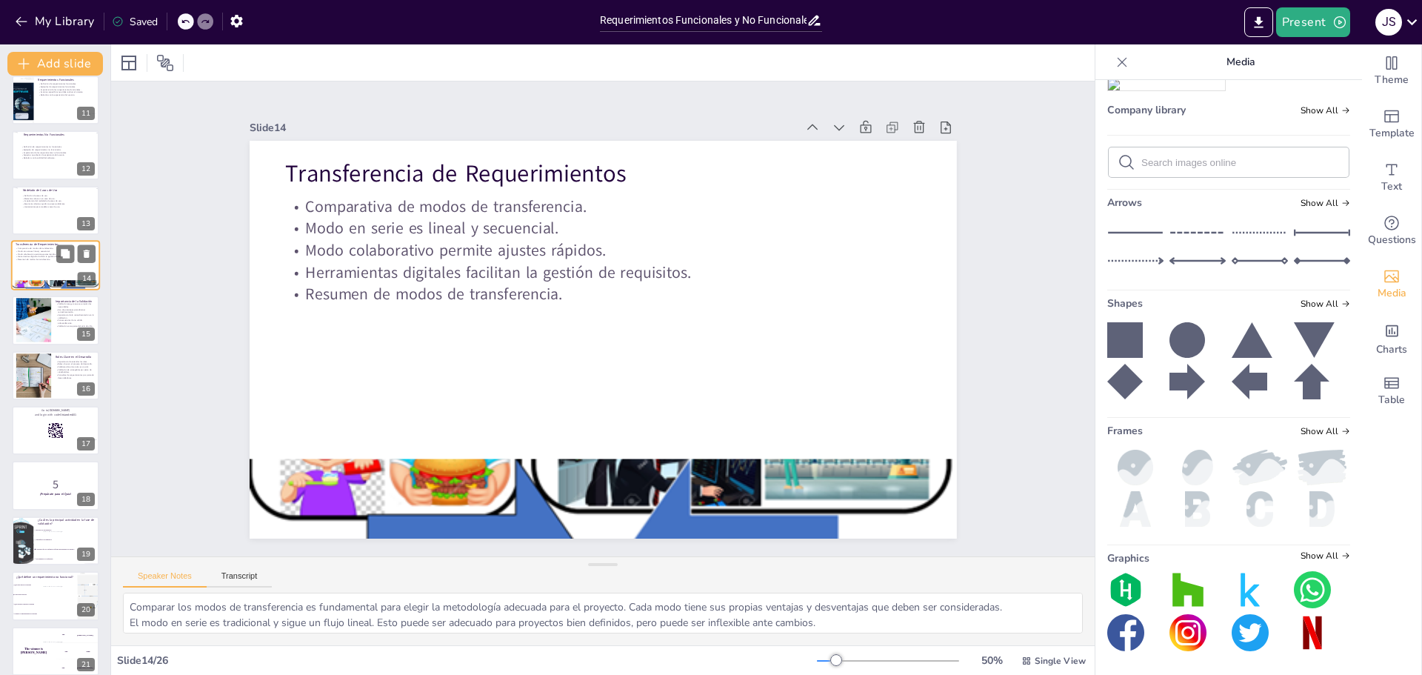
scroll to position [453, 0]
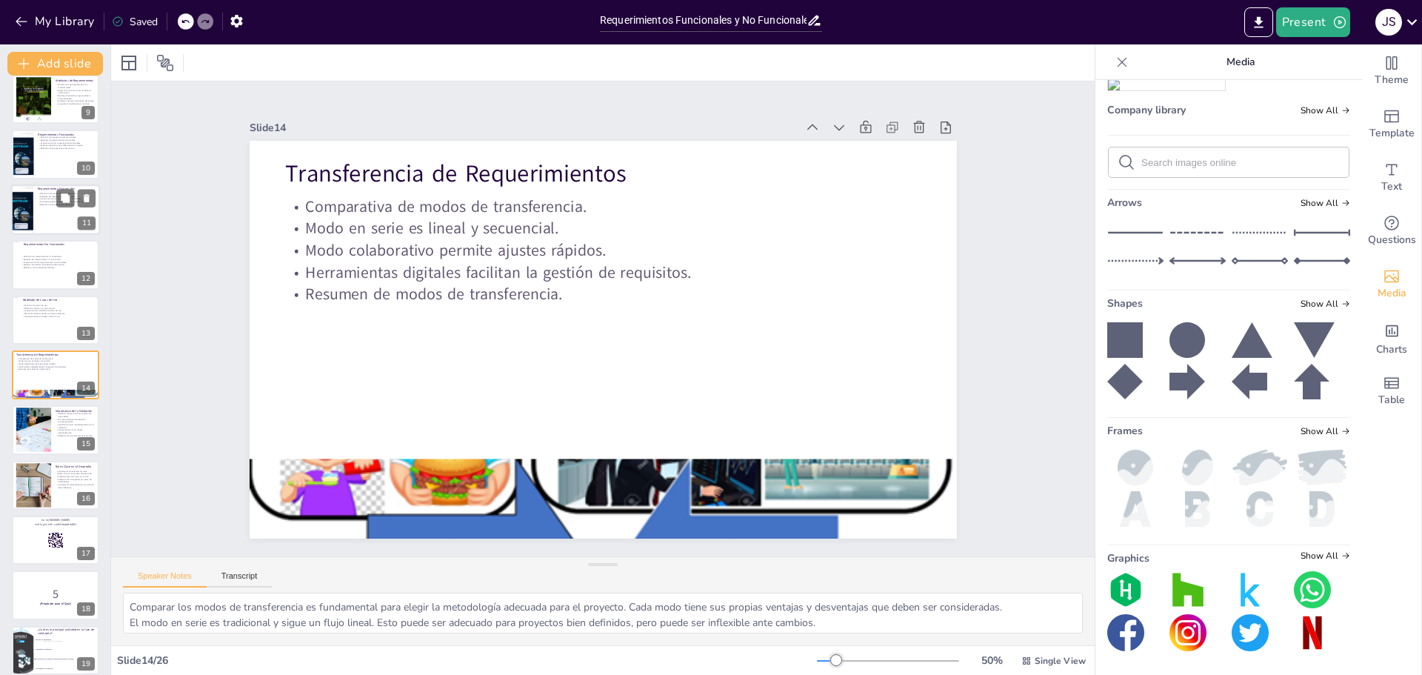
click at [51, 220] on div at bounding box center [55, 209] width 89 height 50
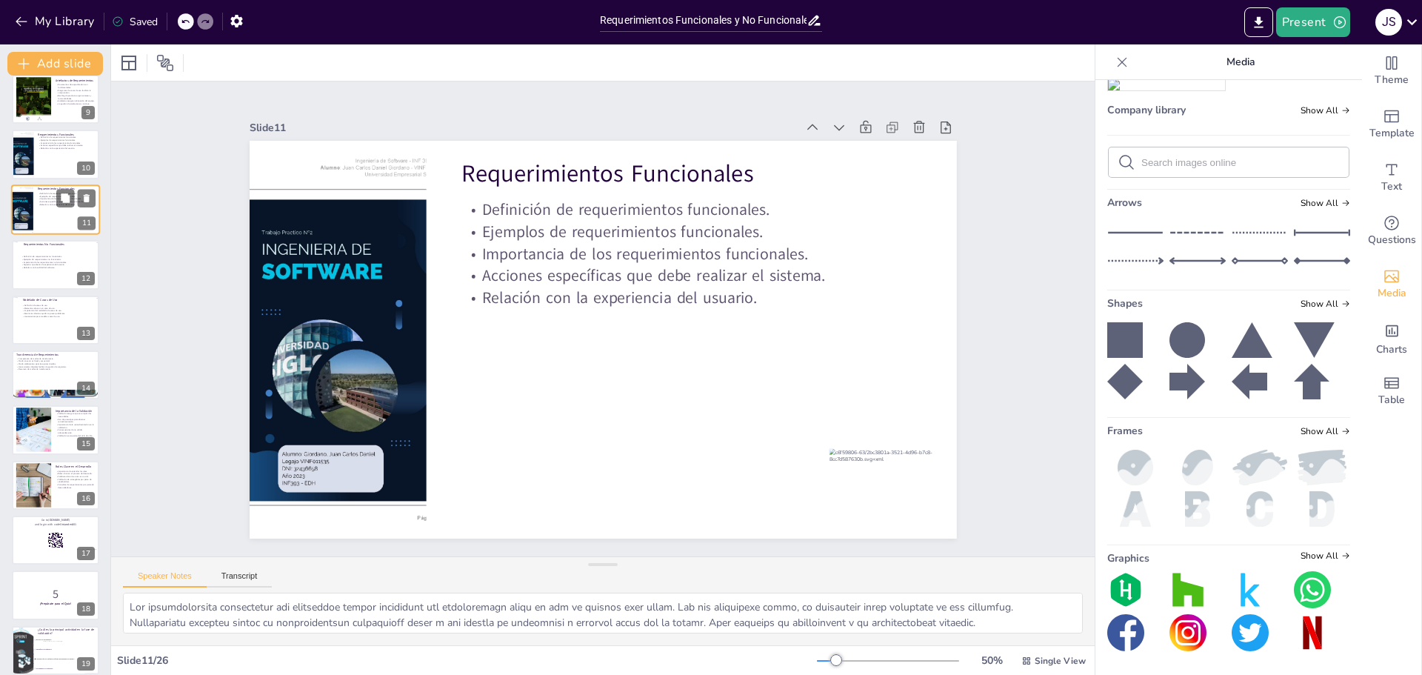
scroll to position [287, 0]
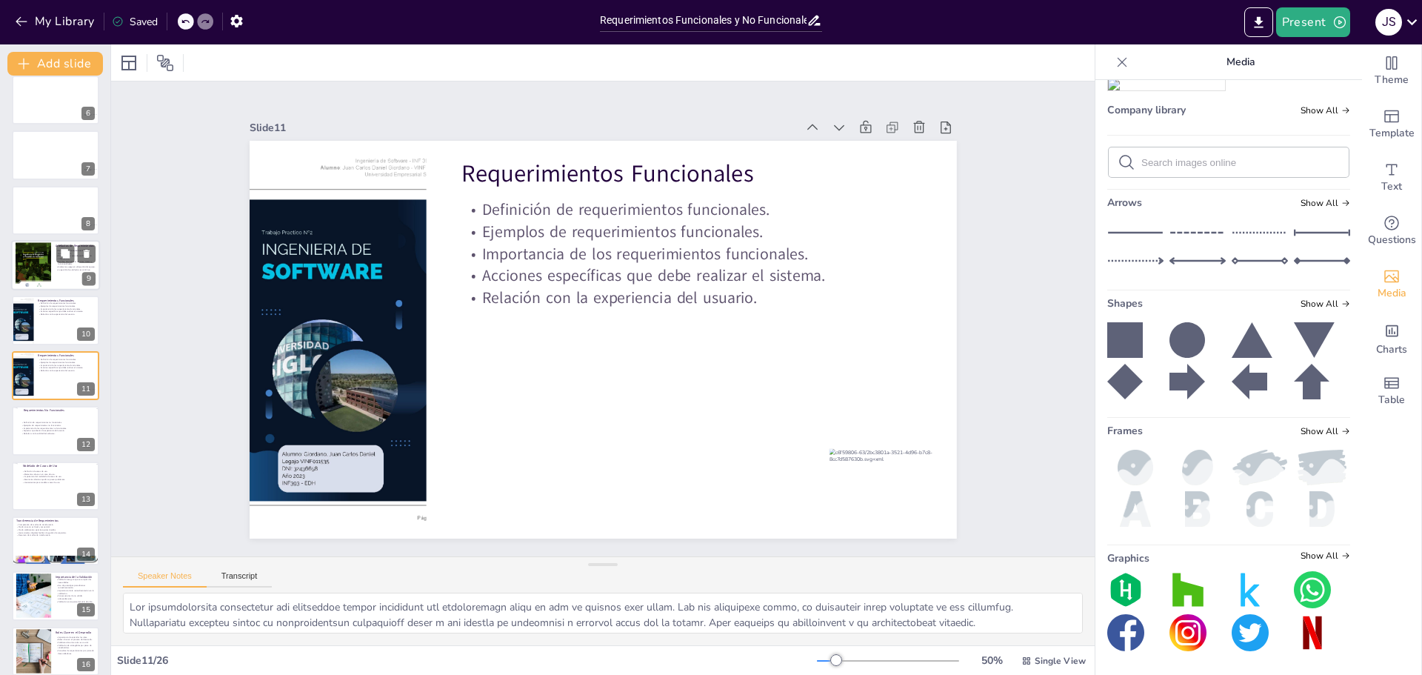
click at [47, 255] on div at bounding box center [34, 265] width 36 height 46
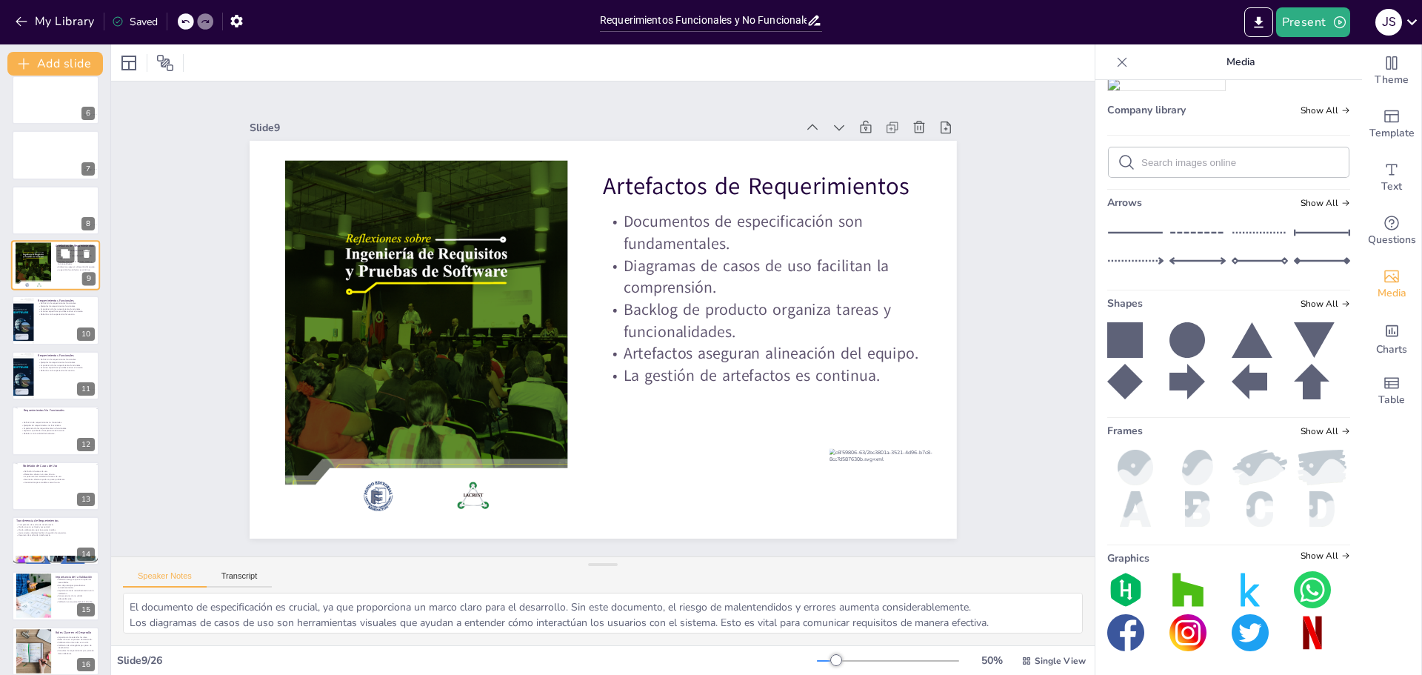
scroll to position [178, 0]
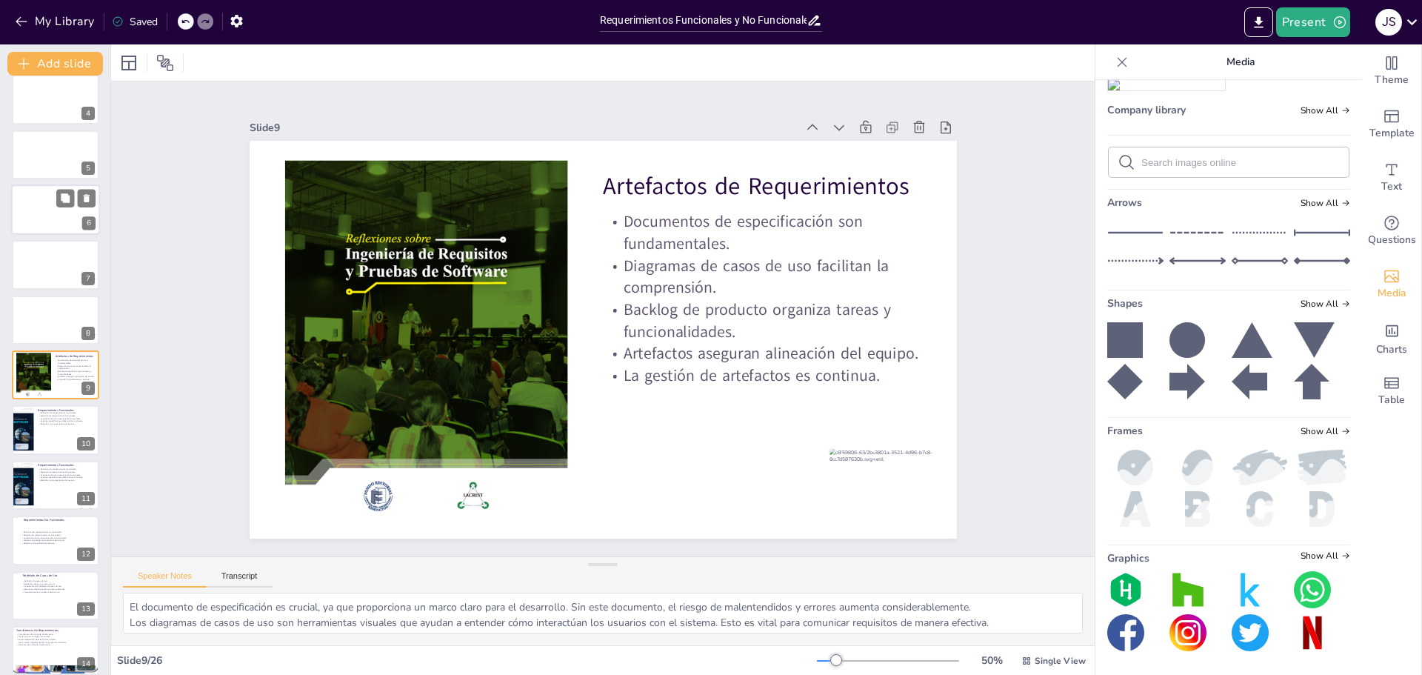
click at [53, 201] on div at bounding box center [56, 209] width 90 height 50
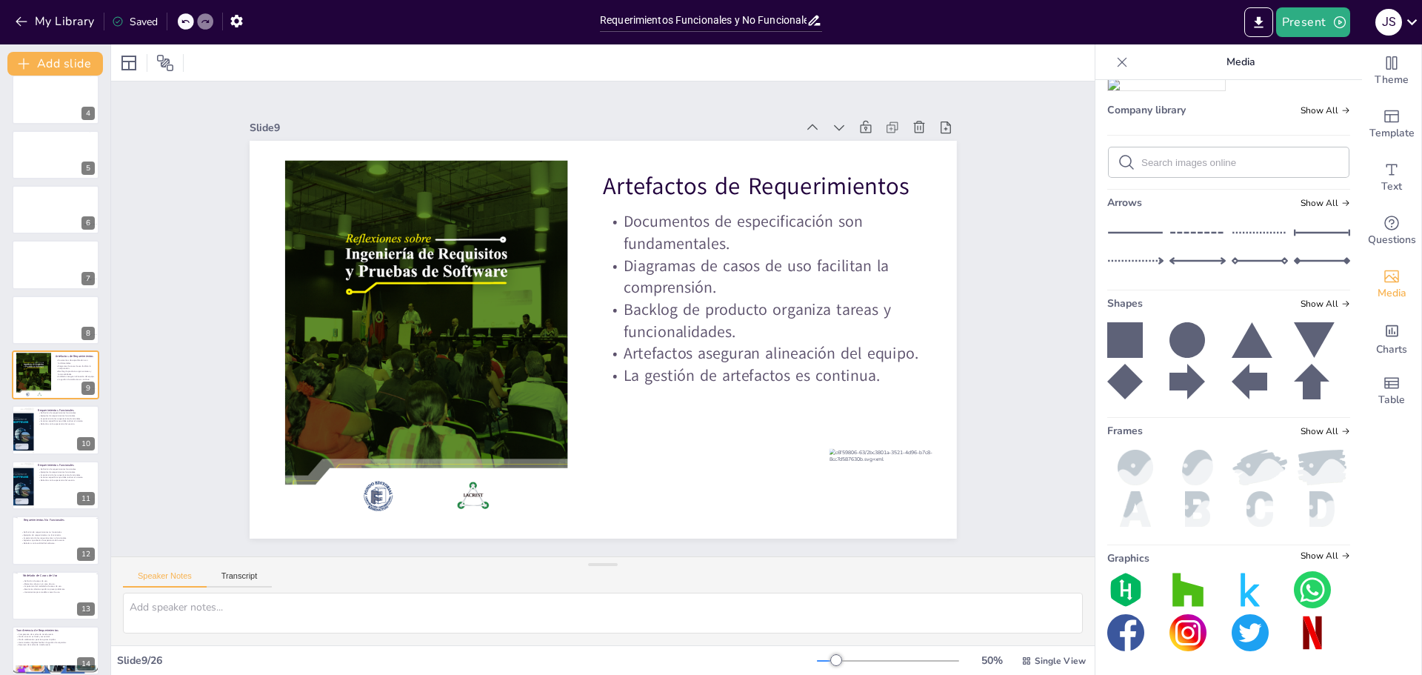
scroll to position [13, 0]
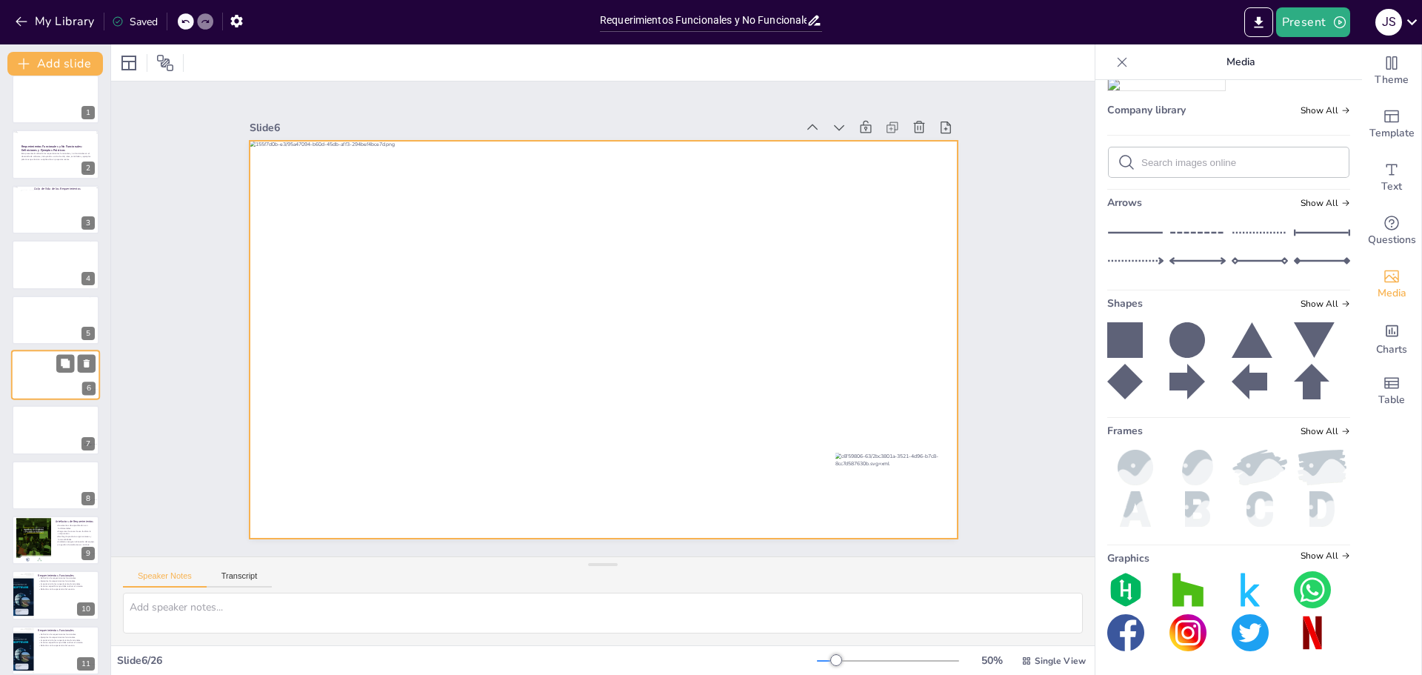
click at [42, 375] on div at bounding box center [56, 375] width 90 height 50
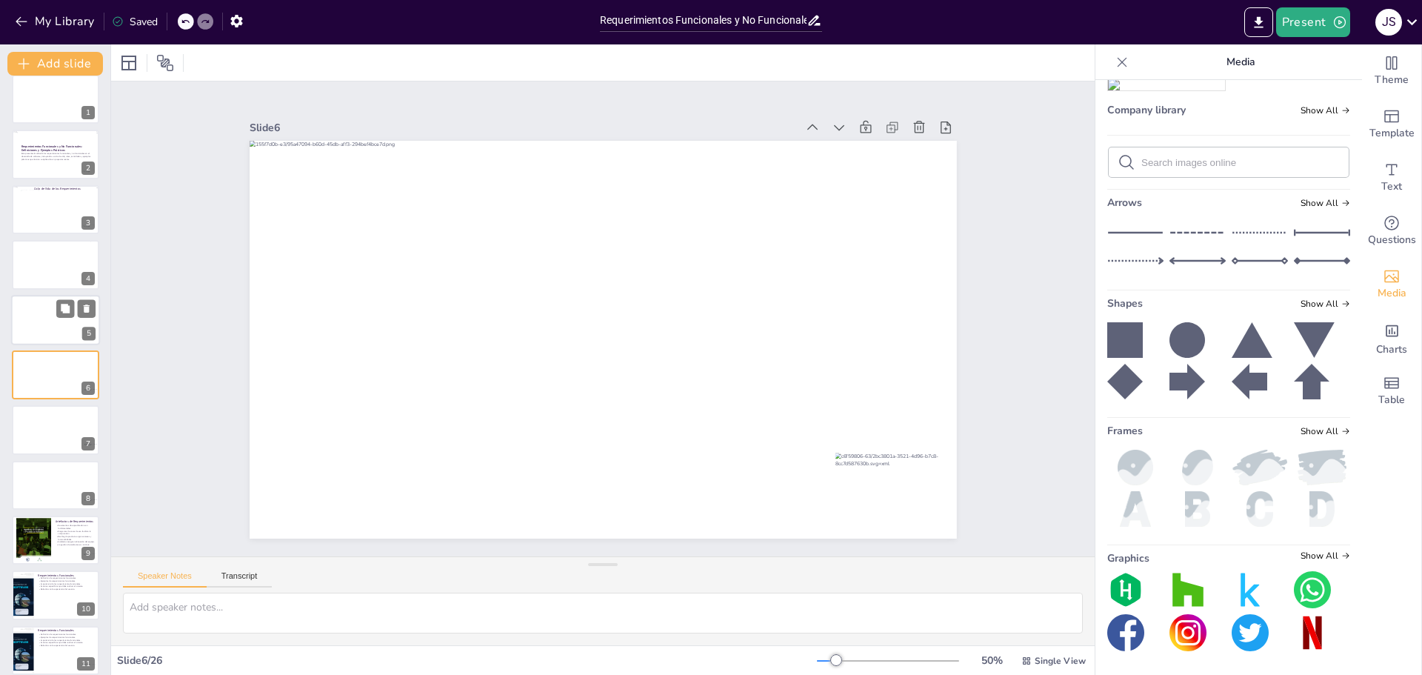
click at [35, 319] on div at bounding box center [56, 320] width 90 height 50
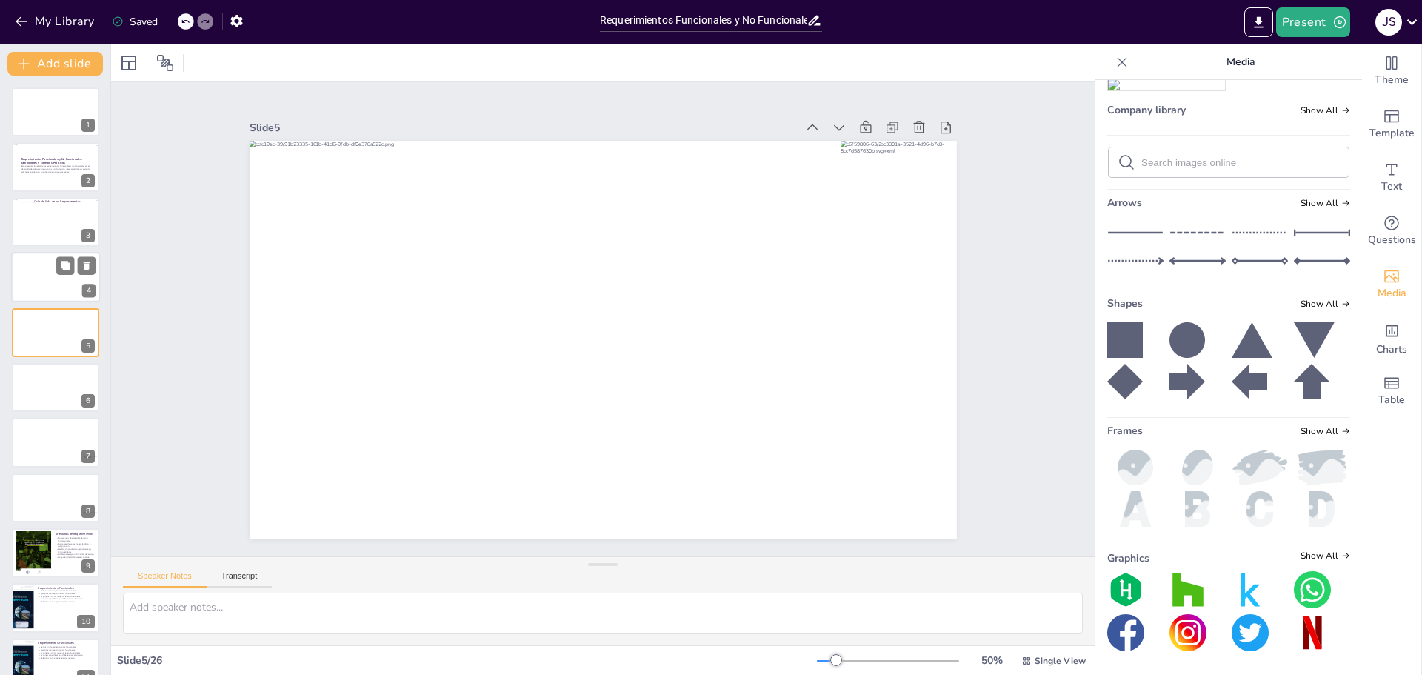
click at [36, 281] on div at bounding box center [55, 277] width 89 height 50
click at [41, 225] on div at bounding box center [58, 231] width 77 height 58
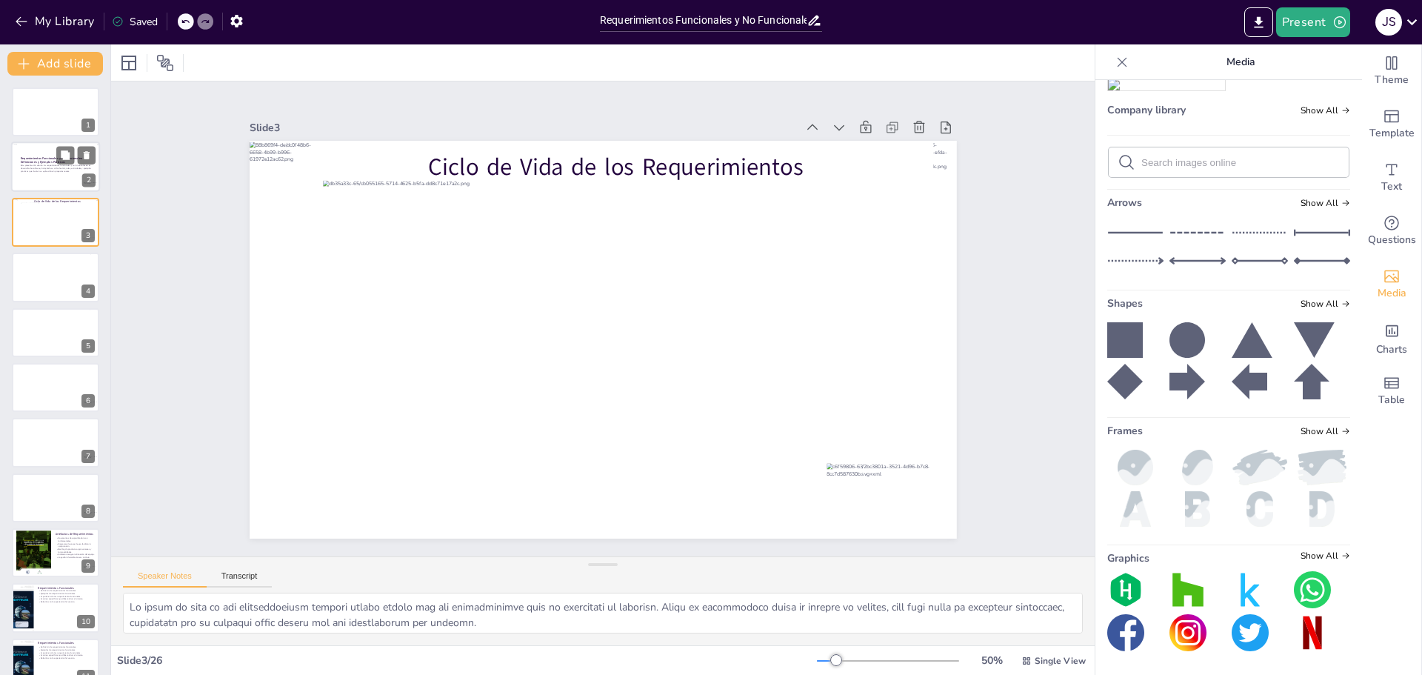
click at [32, 167] on p "Esta presentación aborda los requerimientos funcionales y no funcionales en el …" at bounding box center [59, 168] width 76 height 8
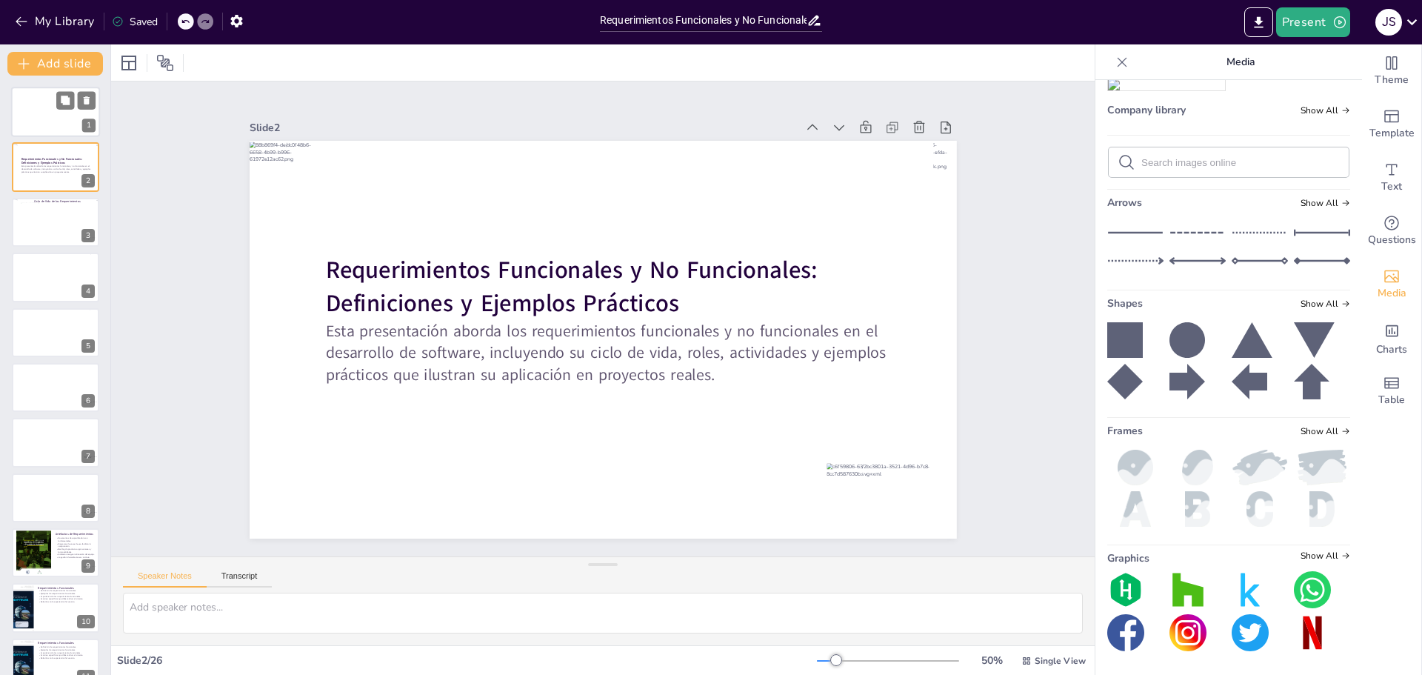
click at [33, 124] on div at bounding box center [55, 112] width 89 height 50
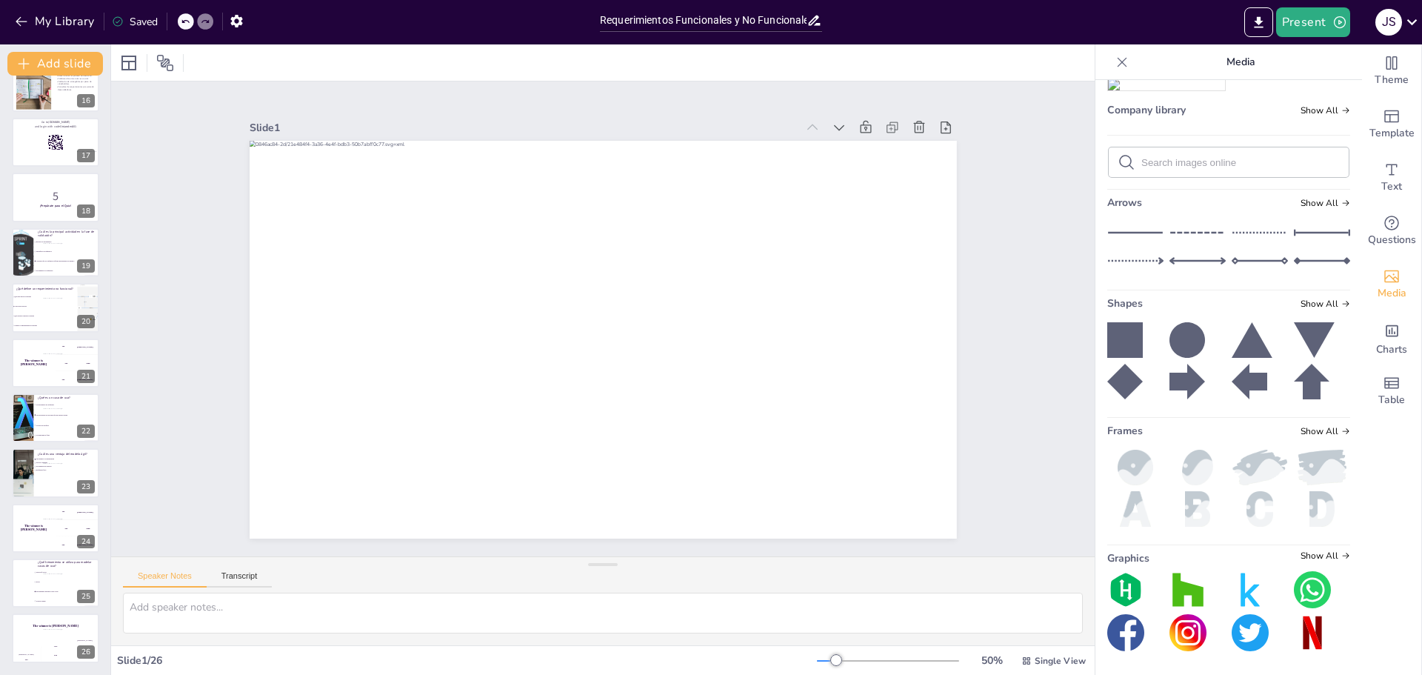
scroll to position [407, 0]
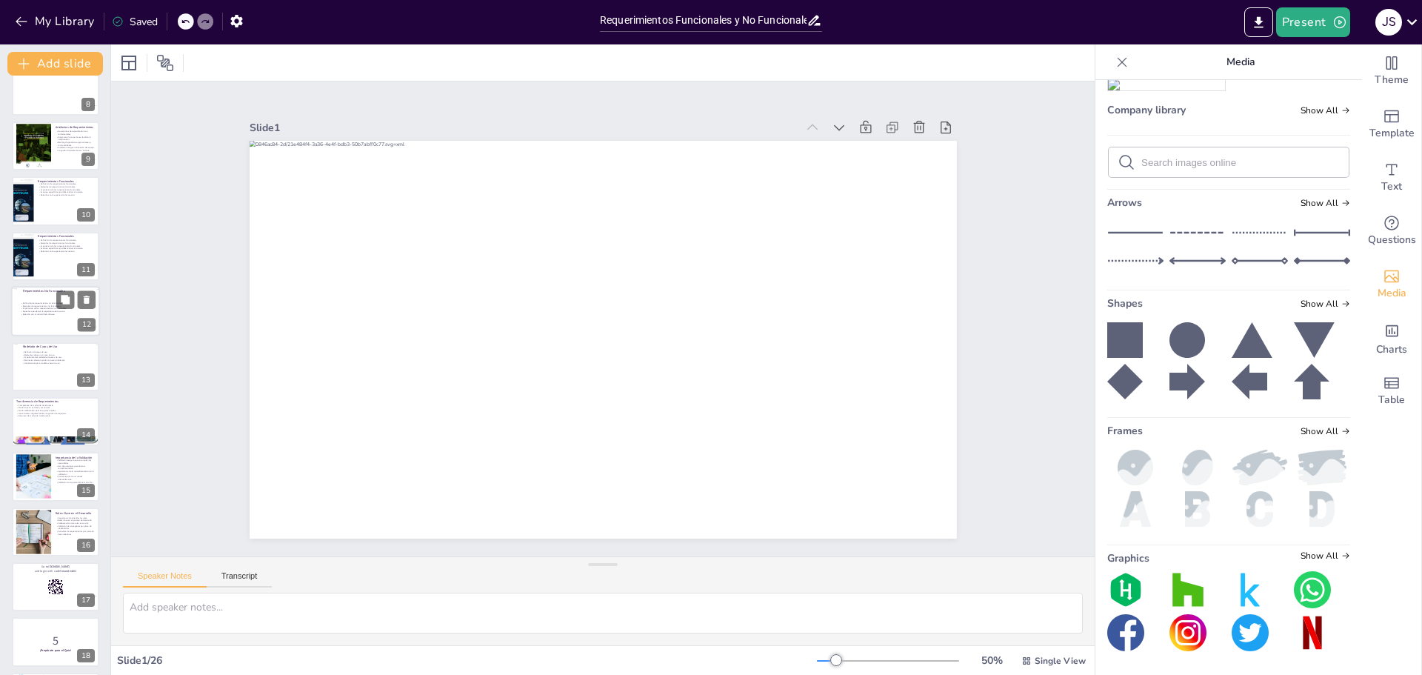
click at [31, 311] on p "Aspectos que afectan la experiencia del usuario." at bounding box center [58, 311] width 77 height 3
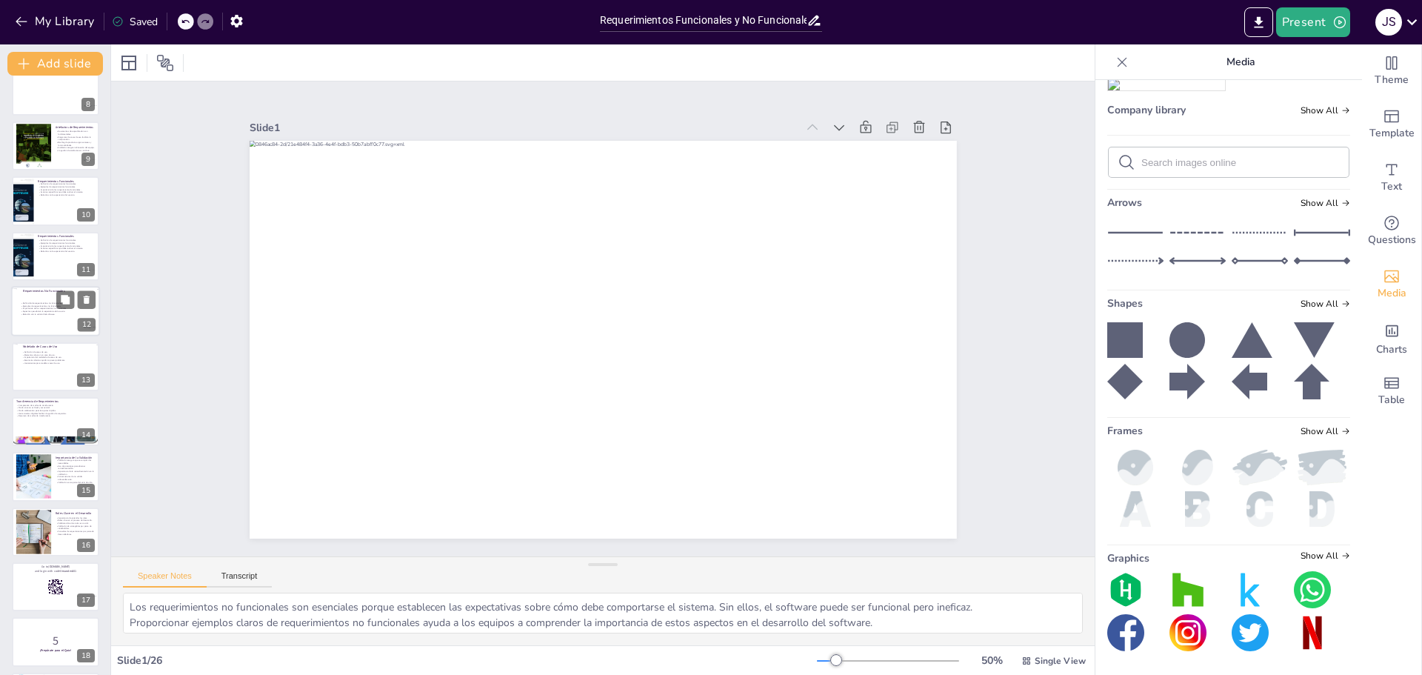
scroll to position [343, 0]
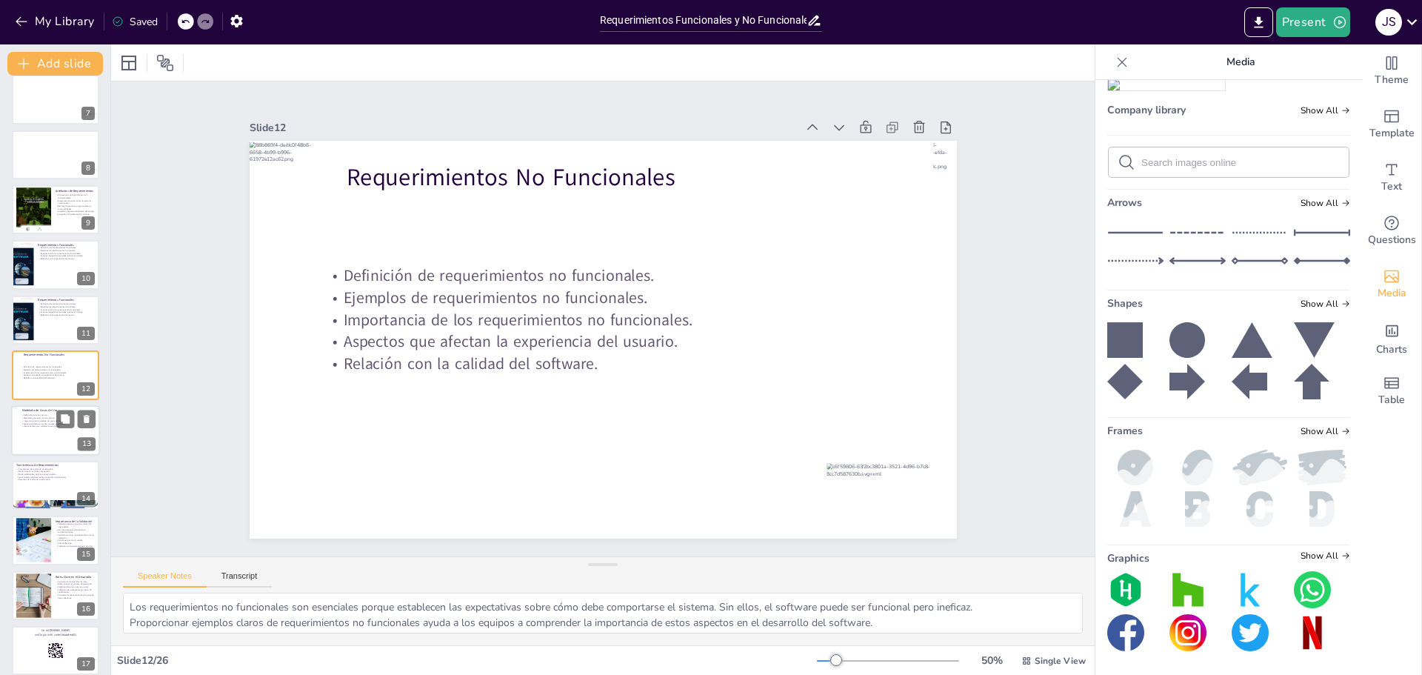
click at [39, 422] on p "Escenarios alternos ayudan a prever problemas." at bounding box center [58, 423] width 75 height 3
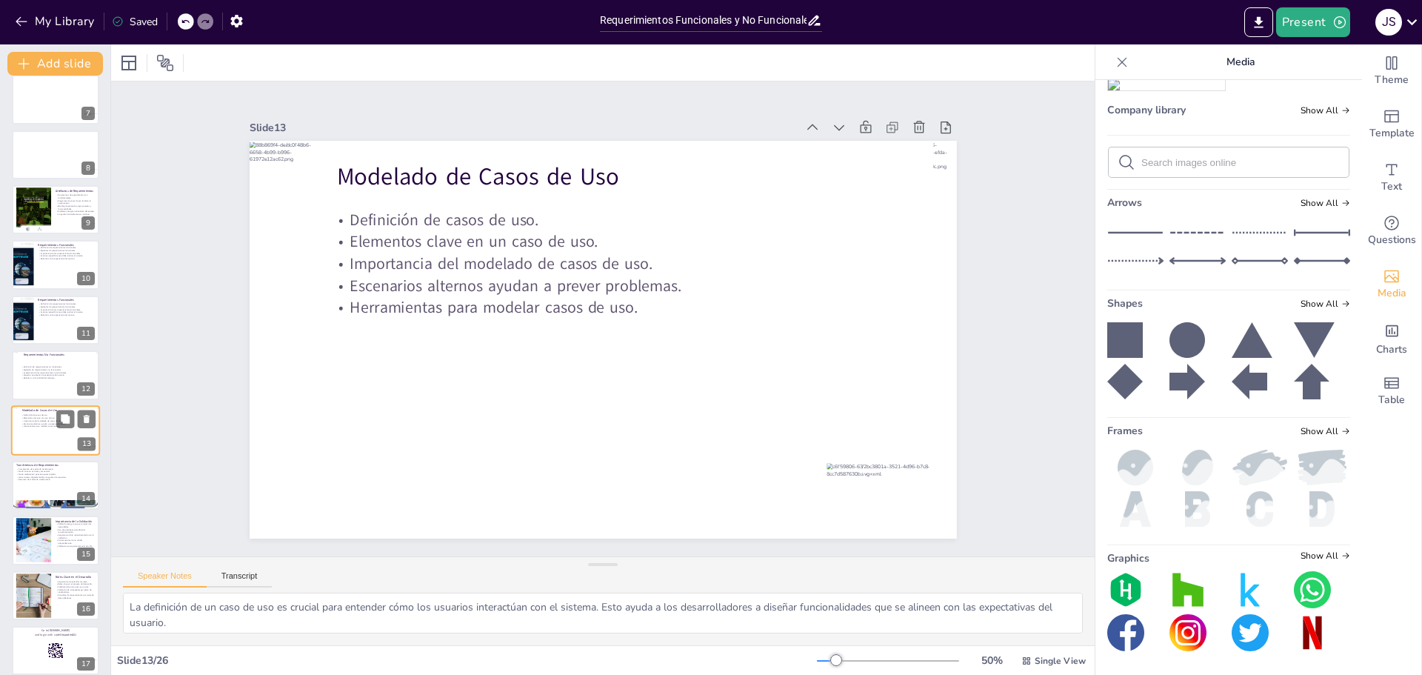
scroll to position [398, 0]
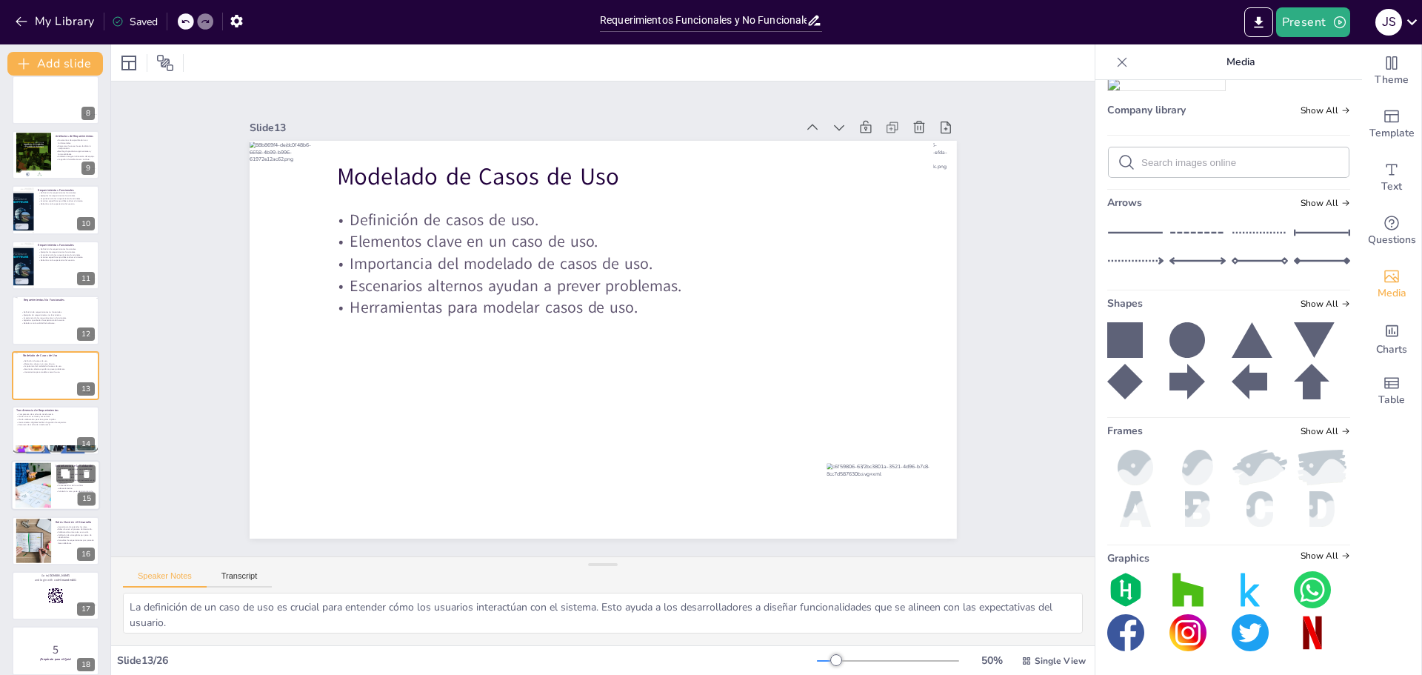
click at [38, 490] on div at bounding box center [33, 485] width 68 height 45
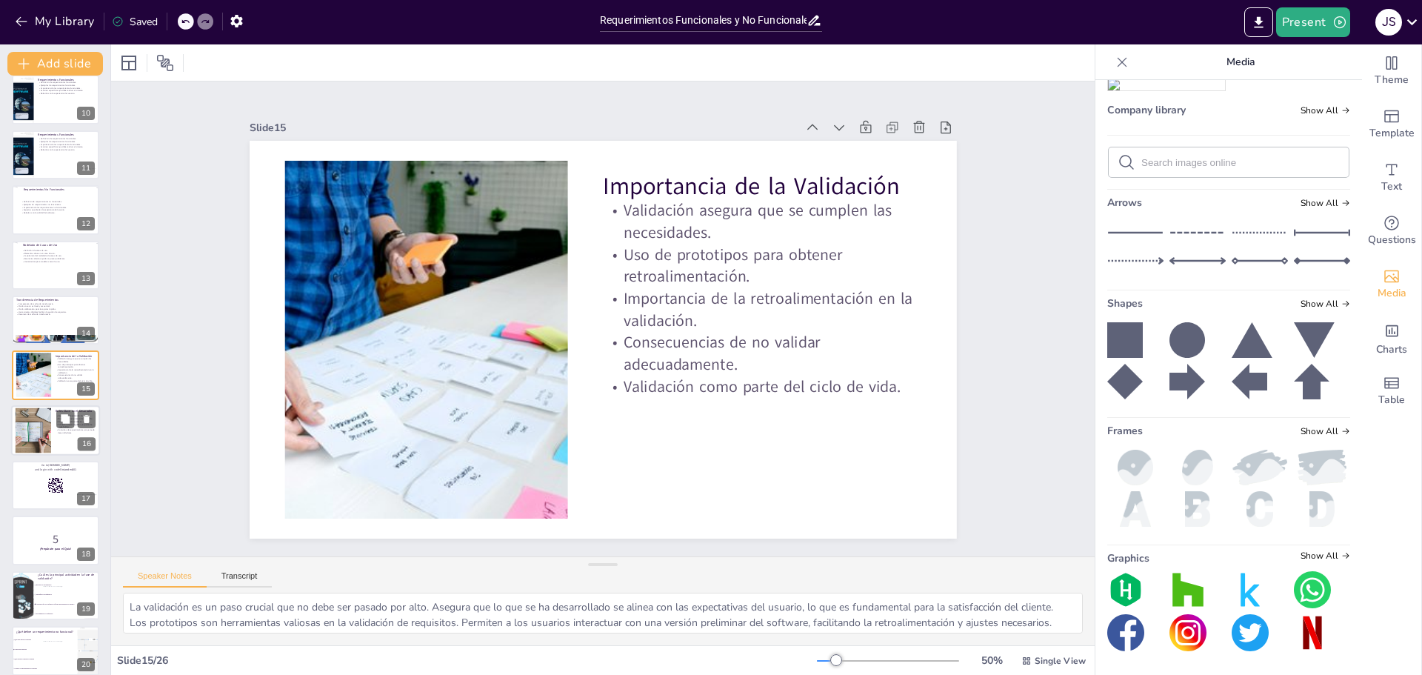
click at [38, 419] on div at bounding box center [32, 429] width 67 height 45
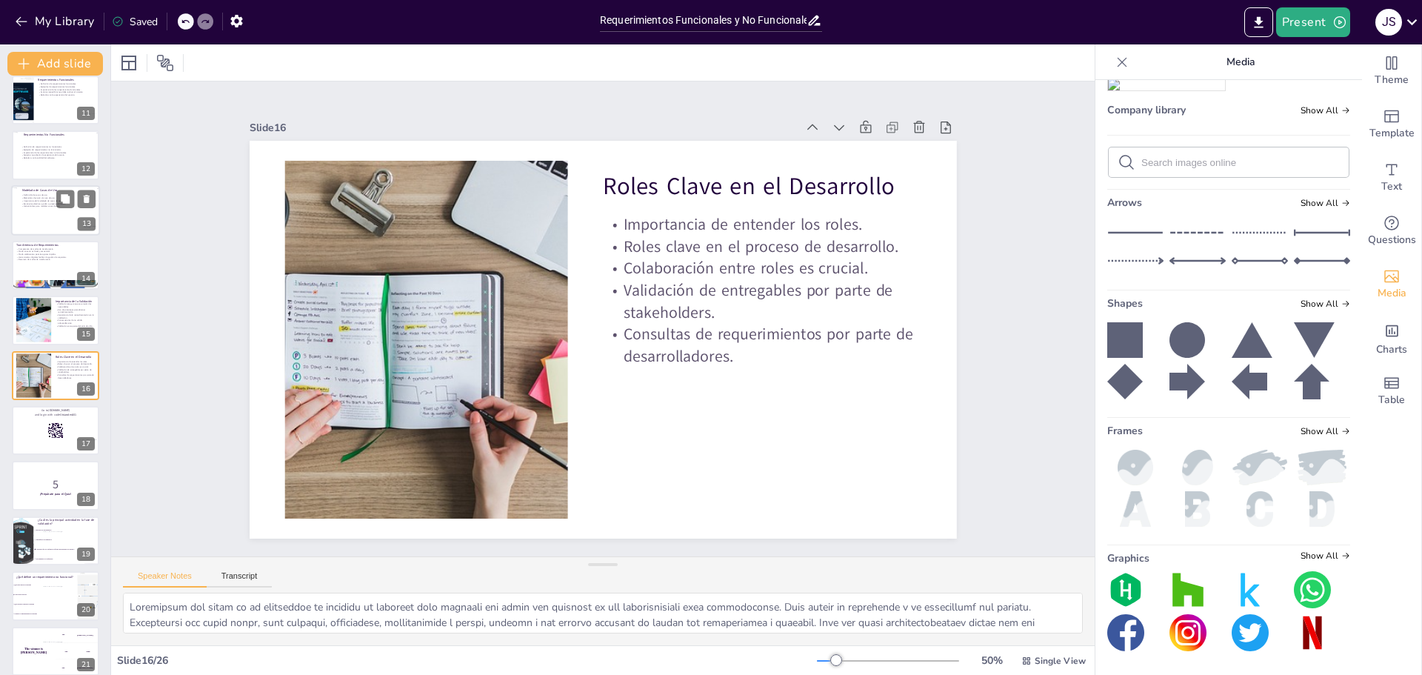
click at [55, 214] on div at bounding box center [55, 210] width 89 height 50
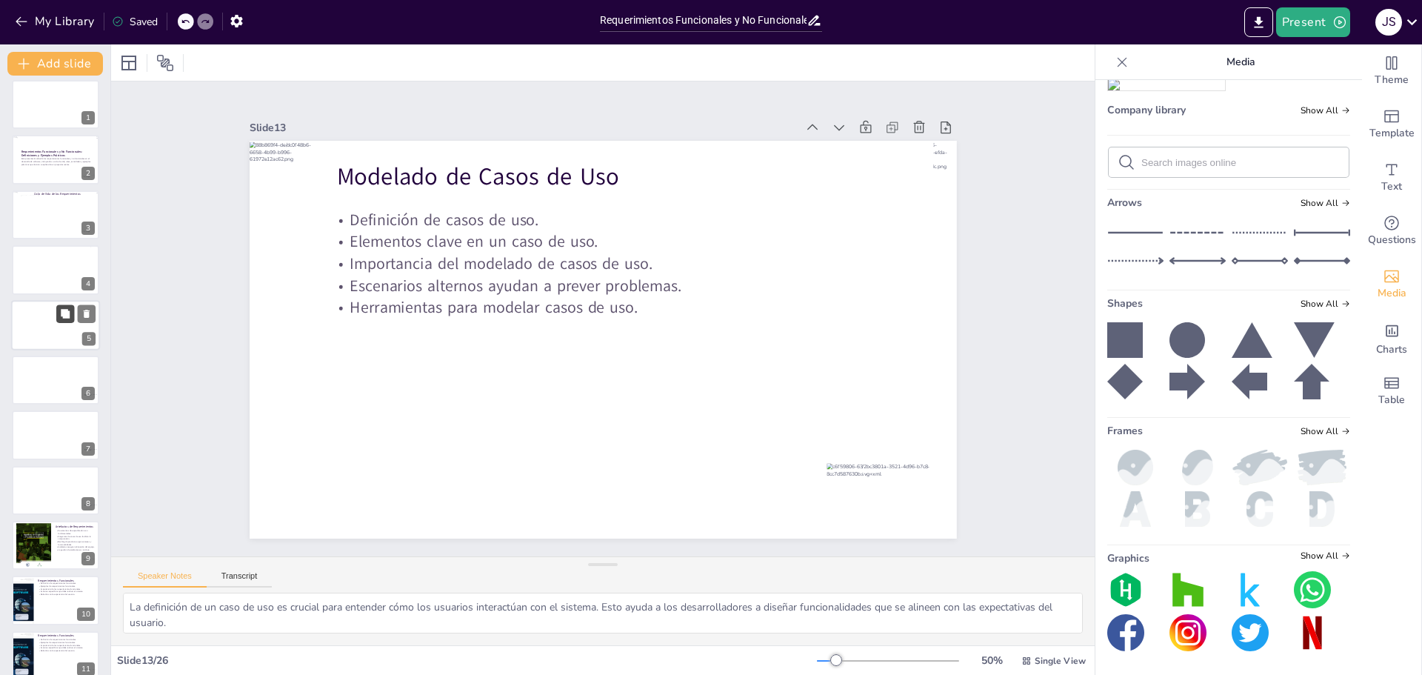
scroll to position [0, 0]
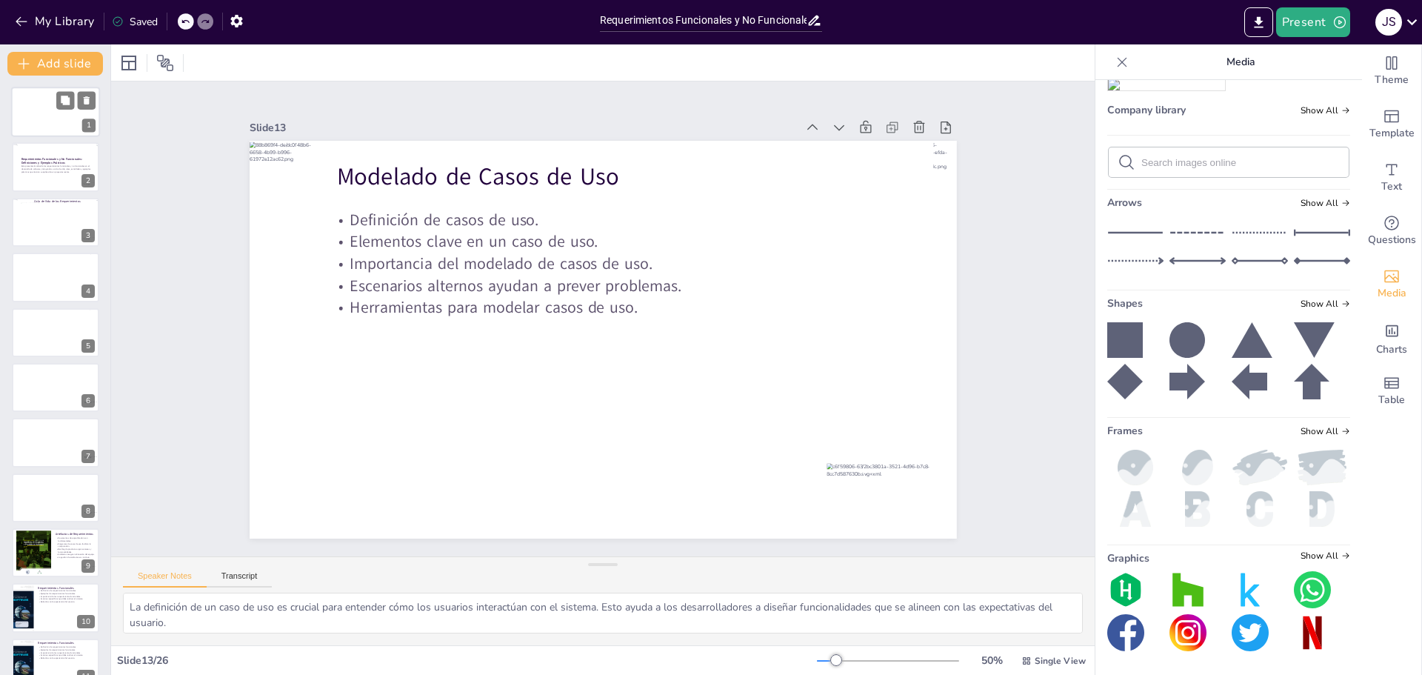
click at [41, 110] on div at bounding box center [55, 112] width 89 height 50
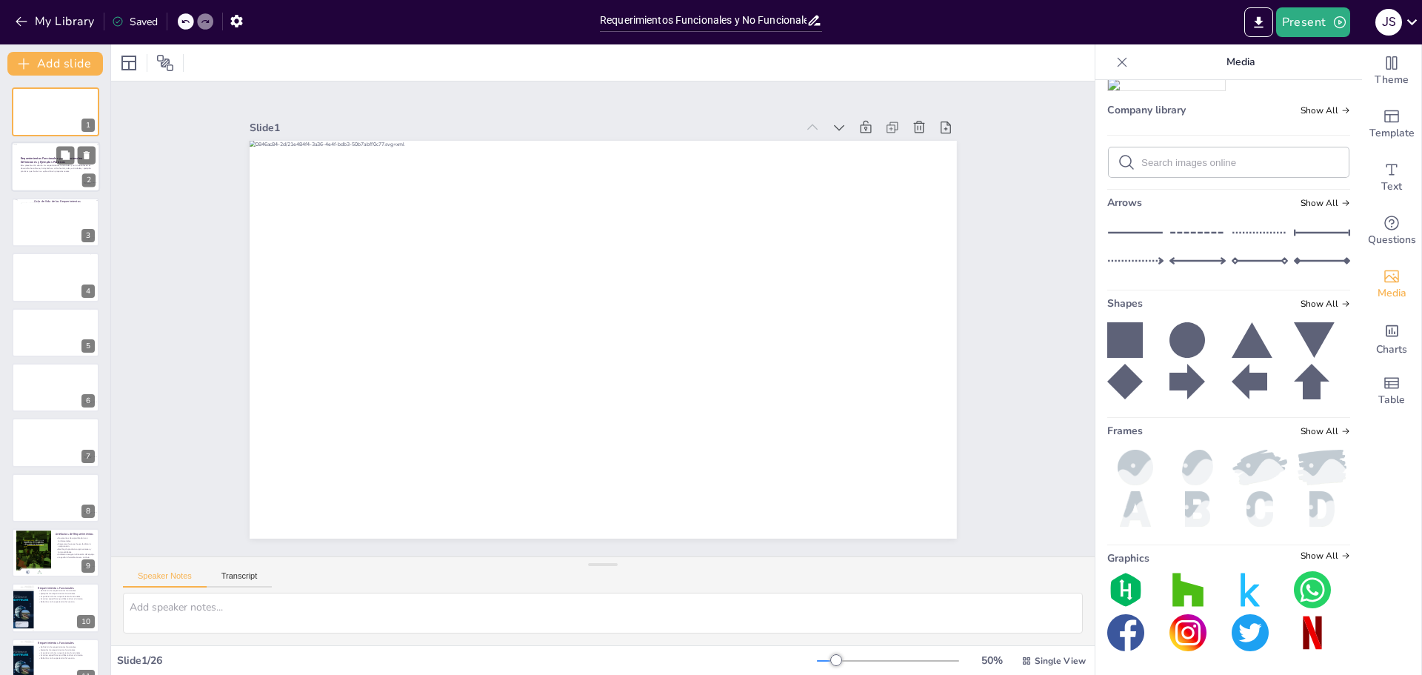
click at [44, 181] on div at bounding box center [55, 167] width 89 height 50
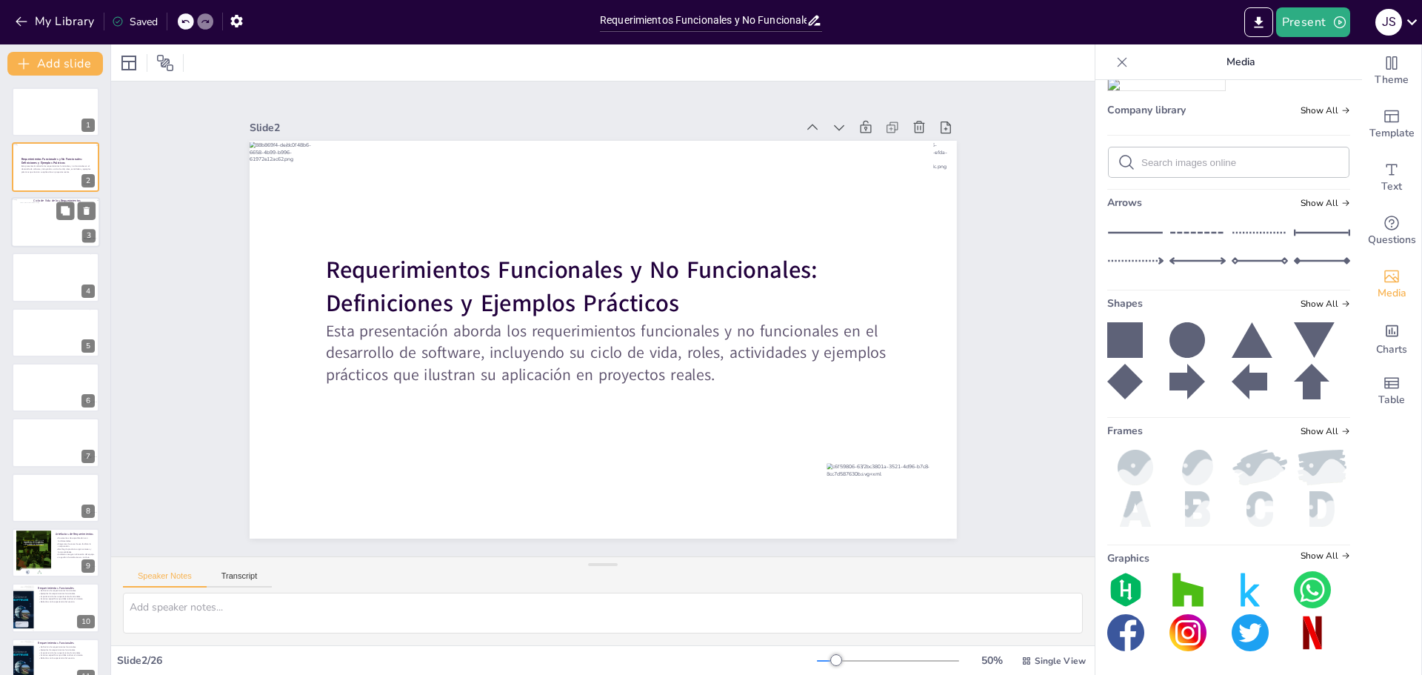
click at [44, 227] on div at bounding box center [58, 231] width 77 height 58
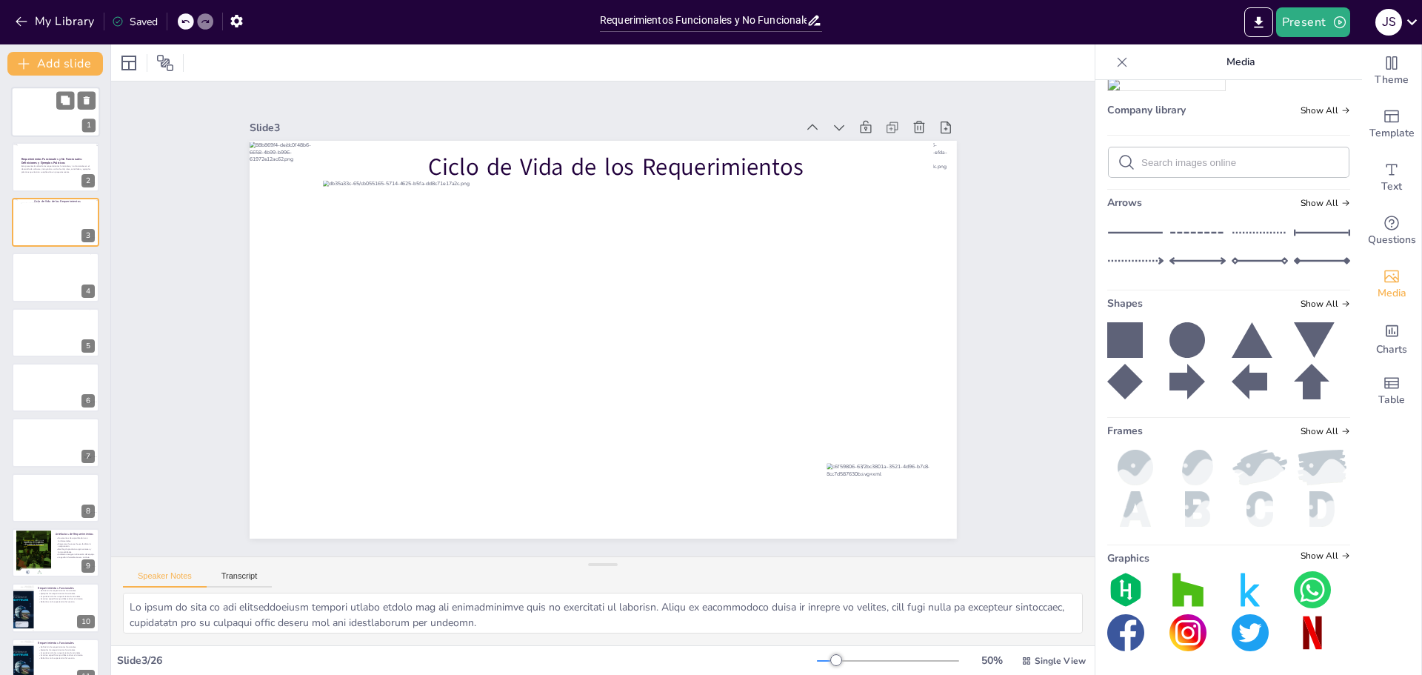
click at [44, 123] on div at bounding box center [55, 112] width 89 height 50
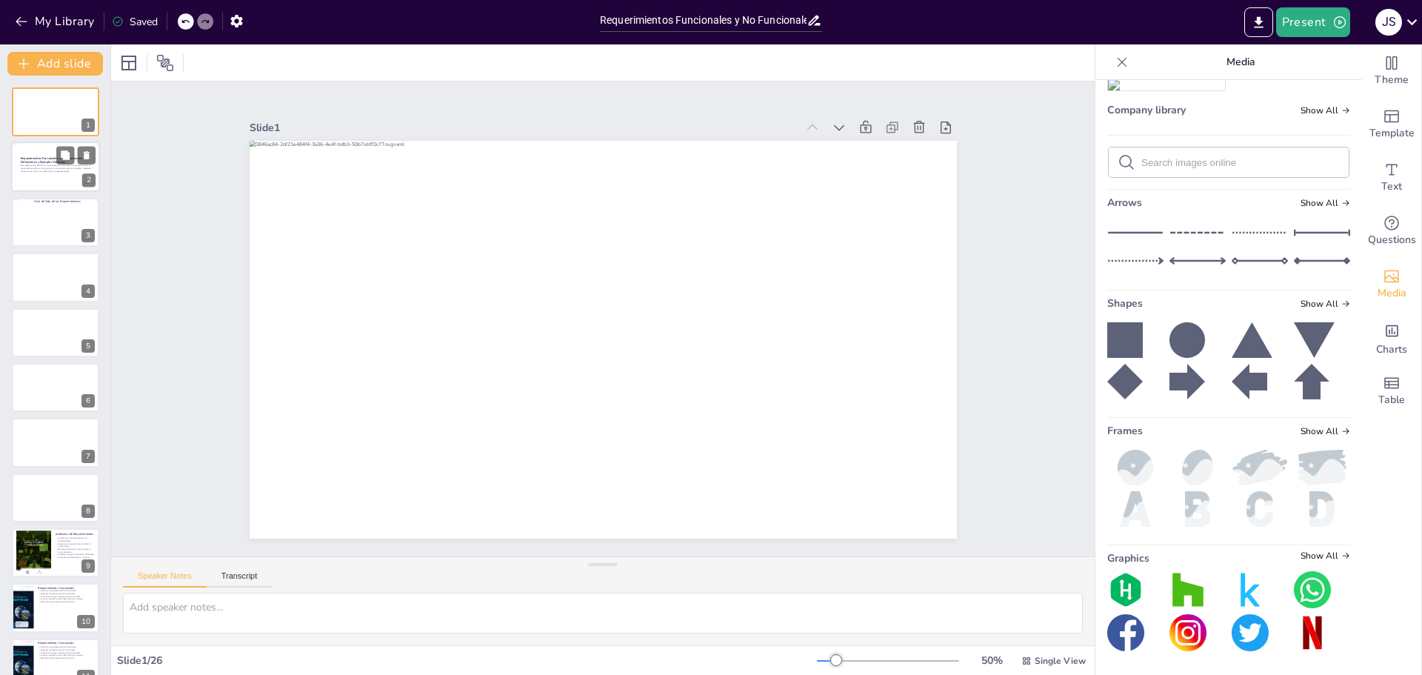
click at [54, 176] on div at bounding box center [55, 167] width 89 height 50
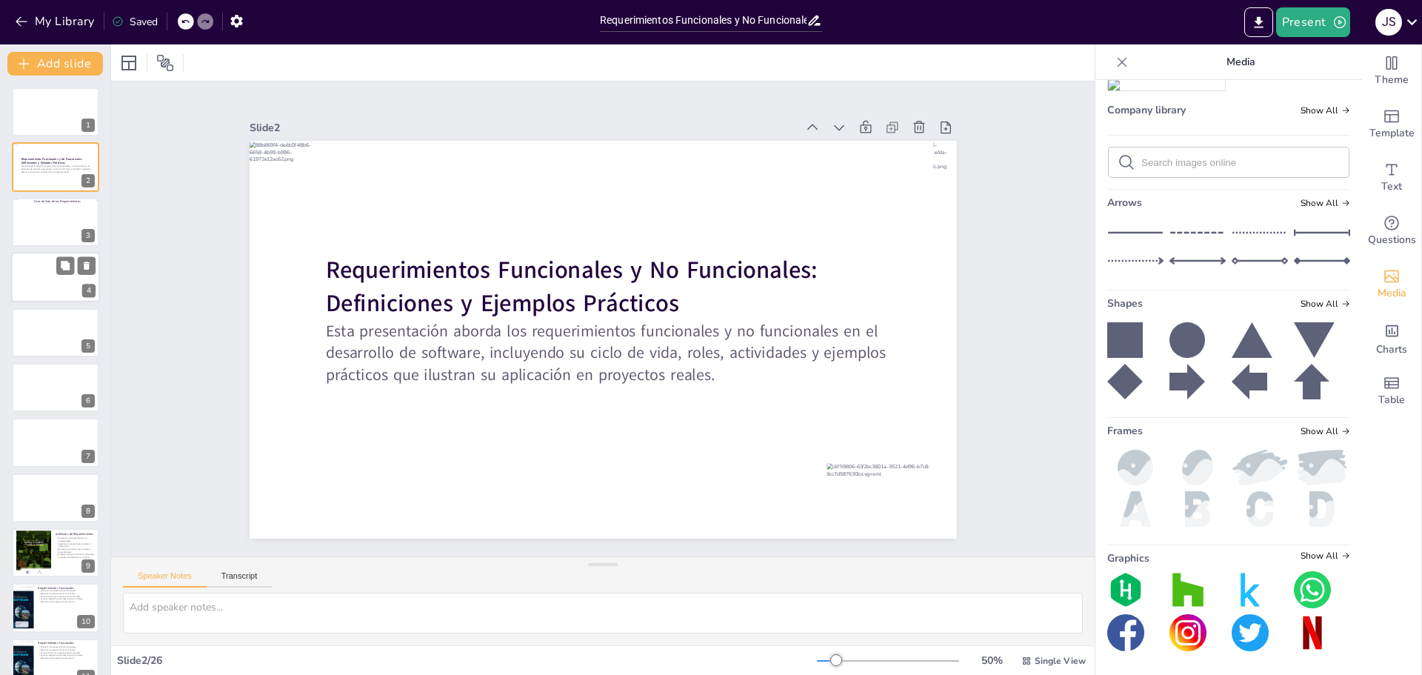
click at [53, 279] on div at bounding box center [55, 277] width 89 height 50
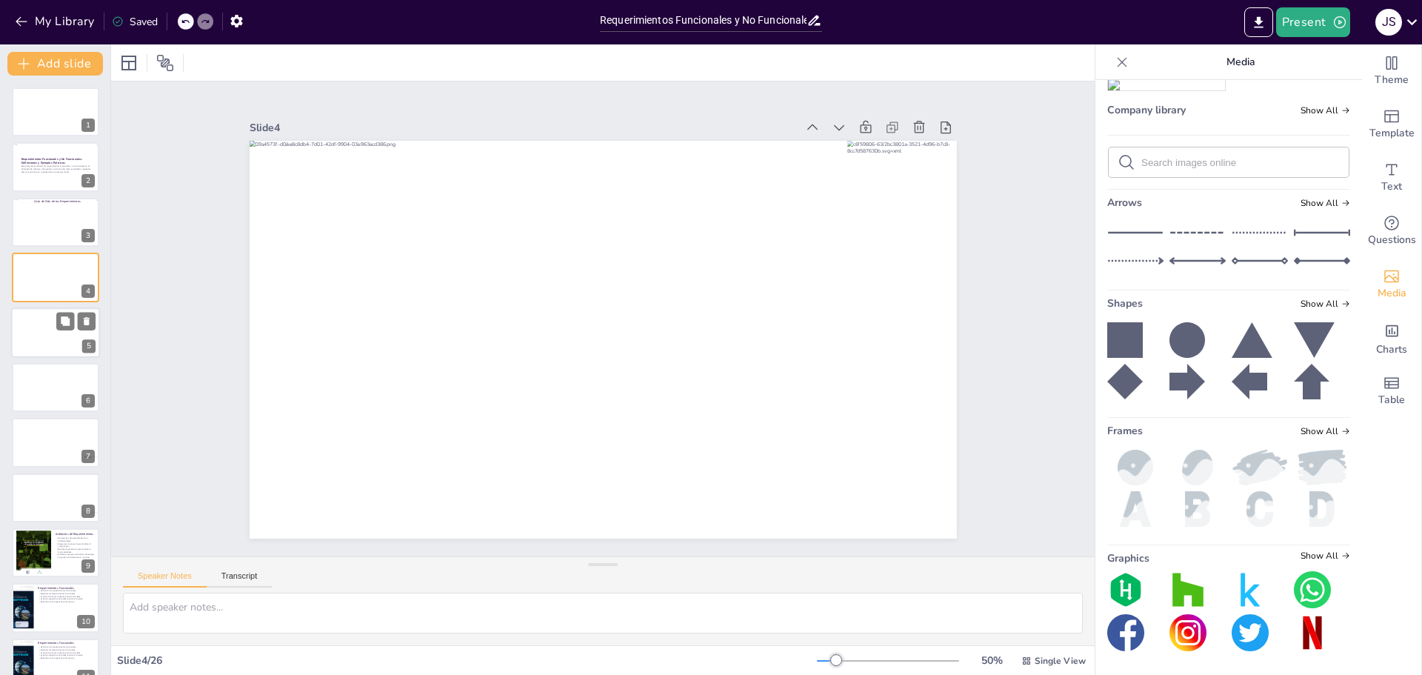
click at [53, 339] on div at bounding box center [56, 332] width 90 height 50
click at [47, 386] on div at bounding box center [56, 387] width 90 height 50
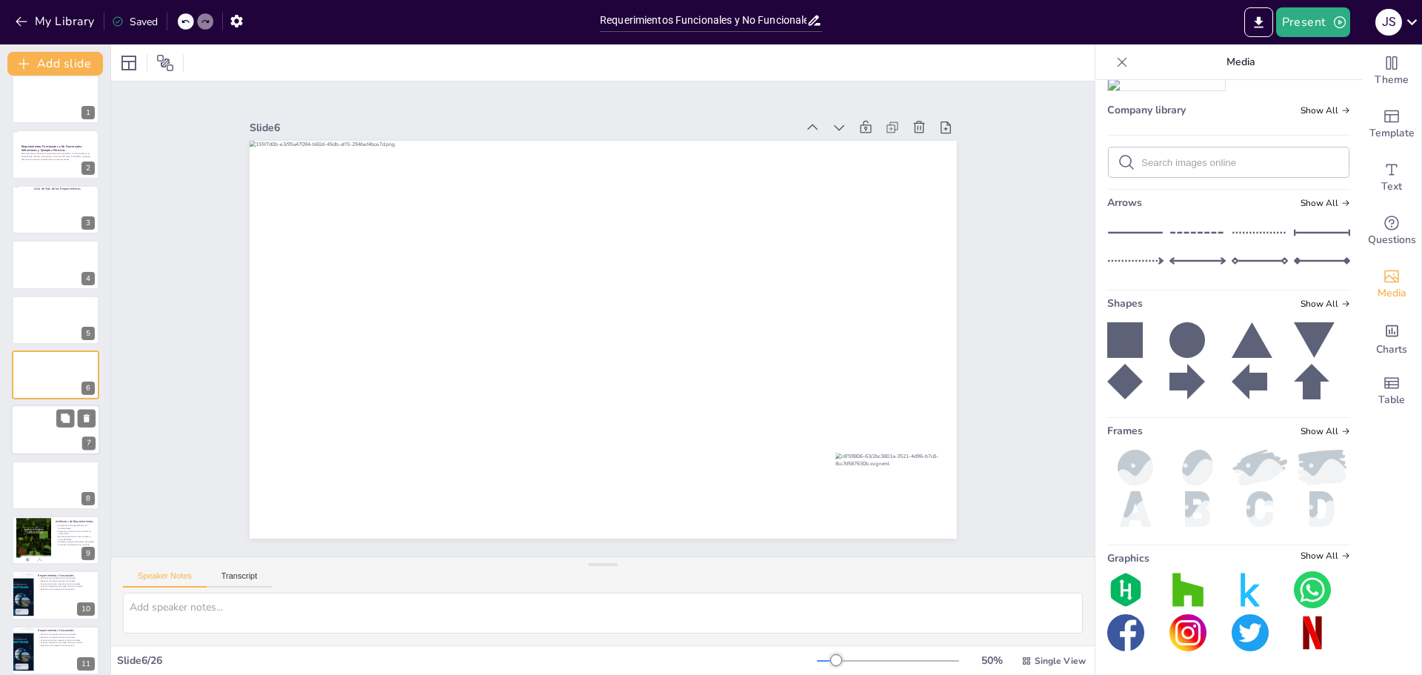
click at [44, 437] on div at bounding box center [56, 430] width 90 height 50
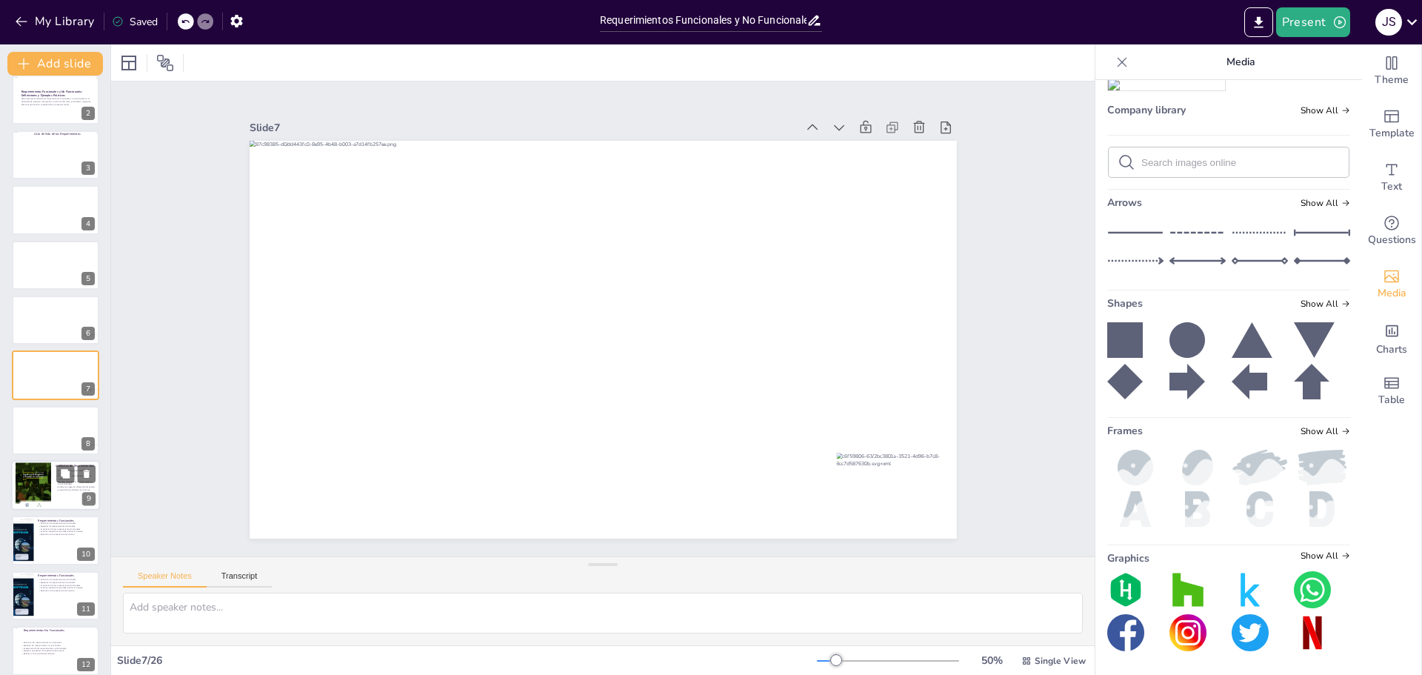
click at [34, 481] on div at bounding box center [34, 485] width 36 height 46
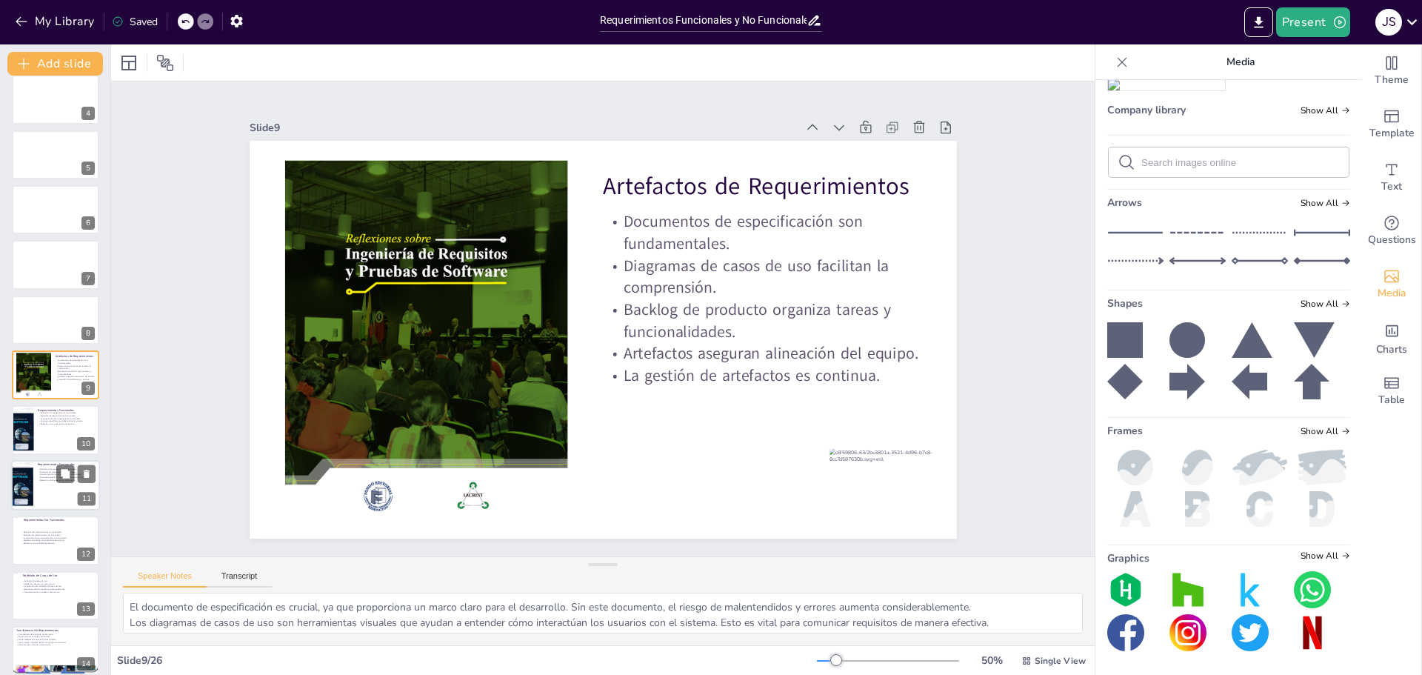
scroll to position [252, 0]
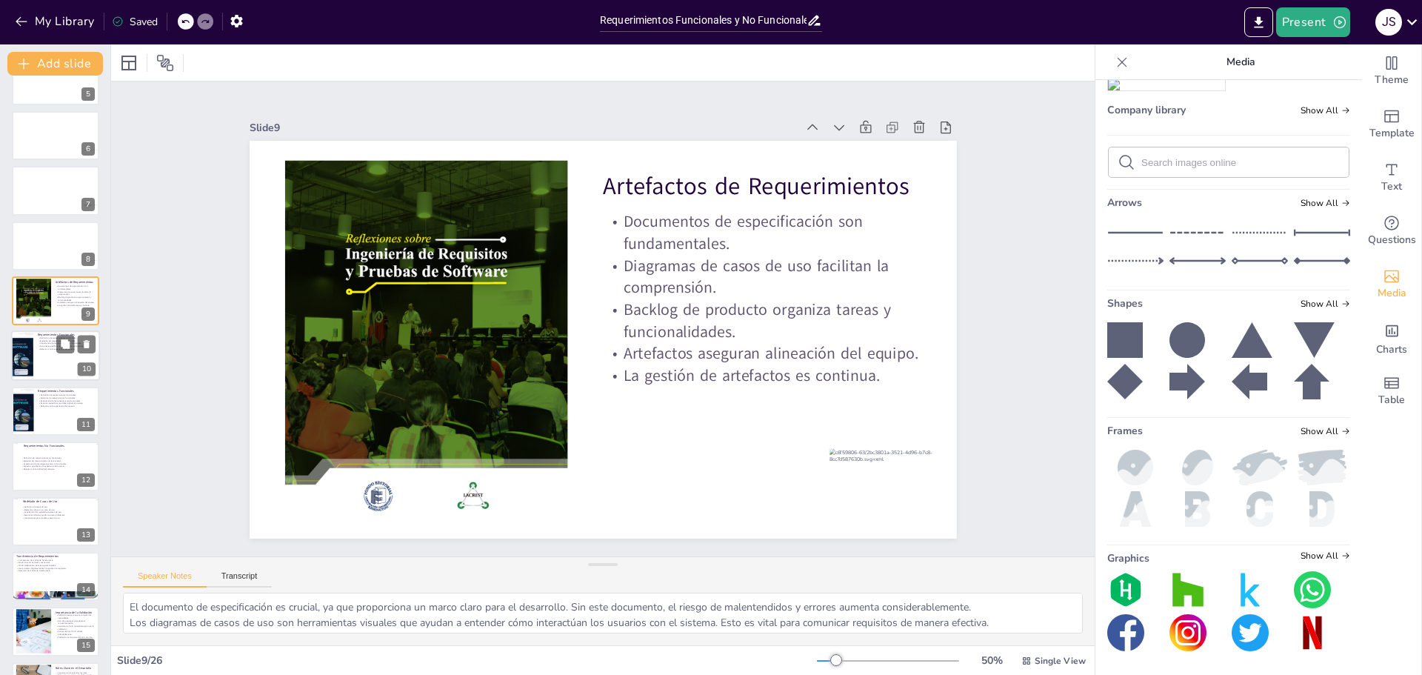
click at [31, 366] on div at bounding box center [22, 356] width 36 height 50
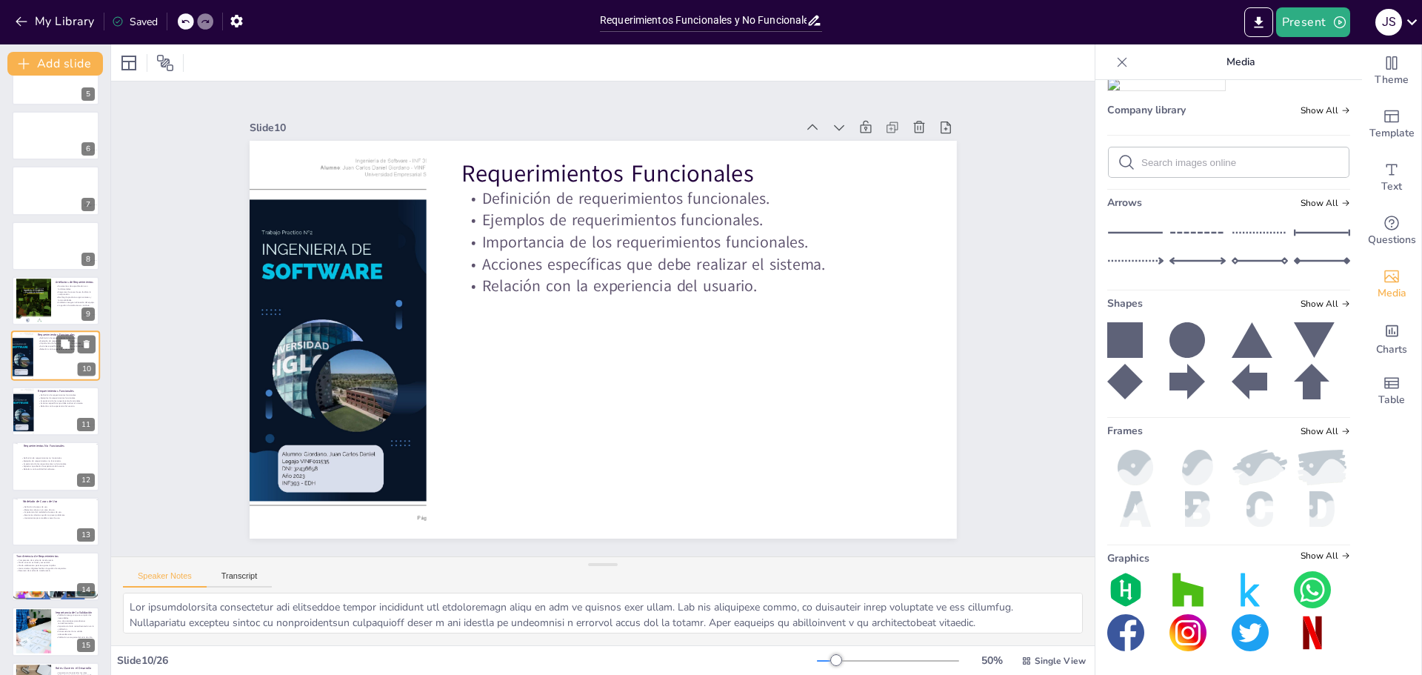
scroll to position [233, 0]
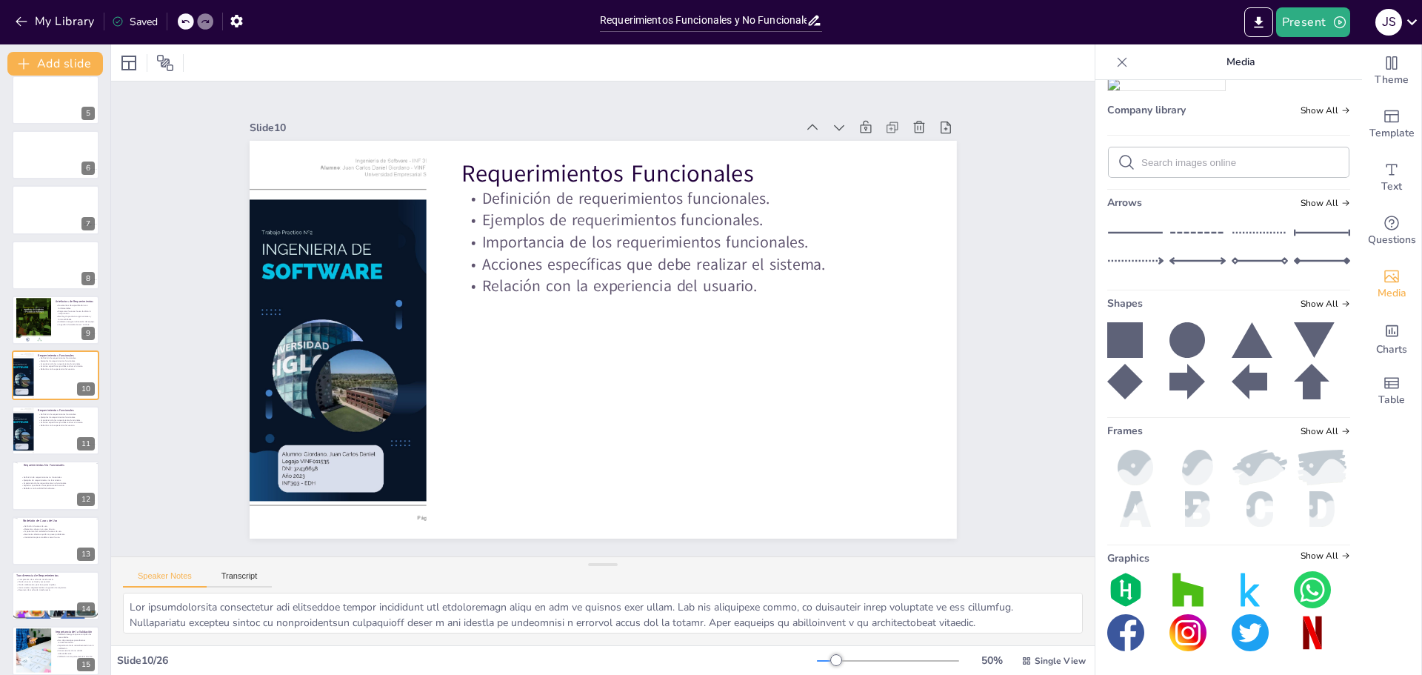
click at [1118, 28] on img at bounding box center [1166, 22] width 117 height 12
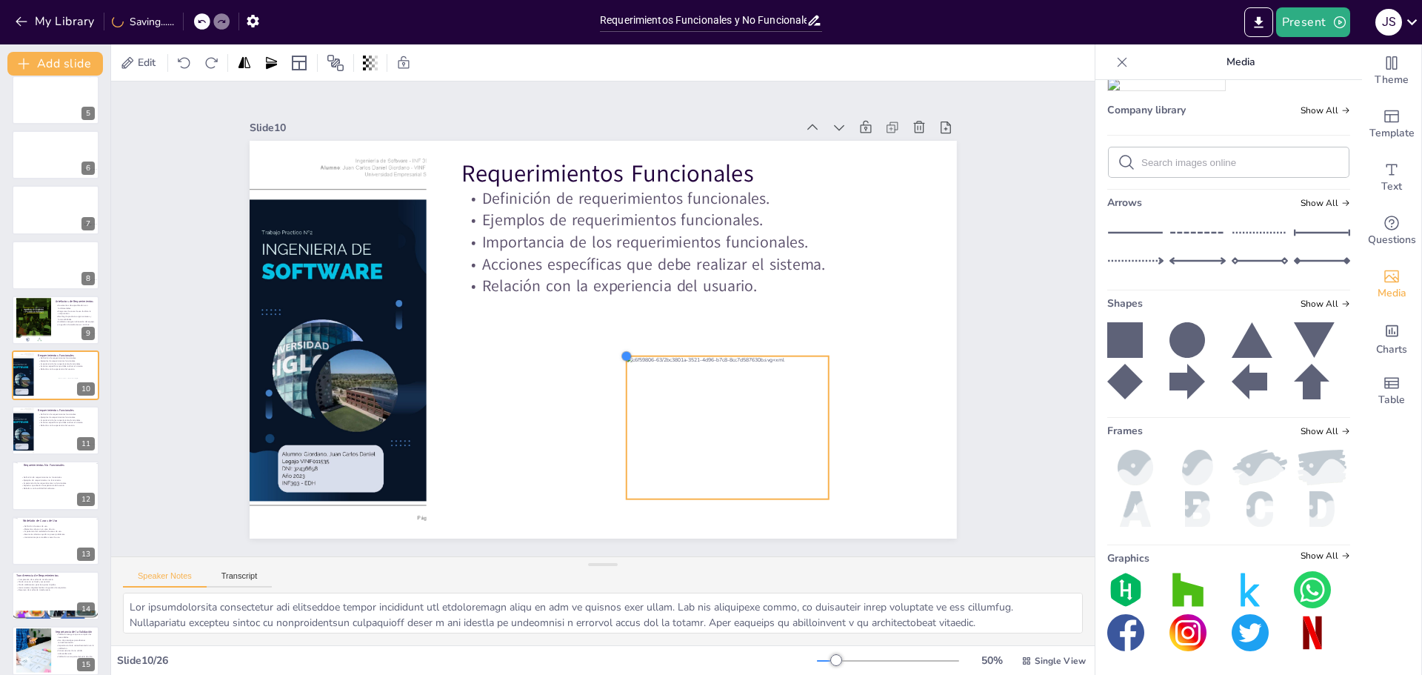
drag, startPoint x: 368, startPoint y: 176, endPoint x: 620, endPoint y: 360, distance: 311.7
click at [620, 360] on div "Requerimientos Funcionales Definición de requerimientos funcionales. Ejemplos d…" at bounding box center [597, 338] width 796 height 597
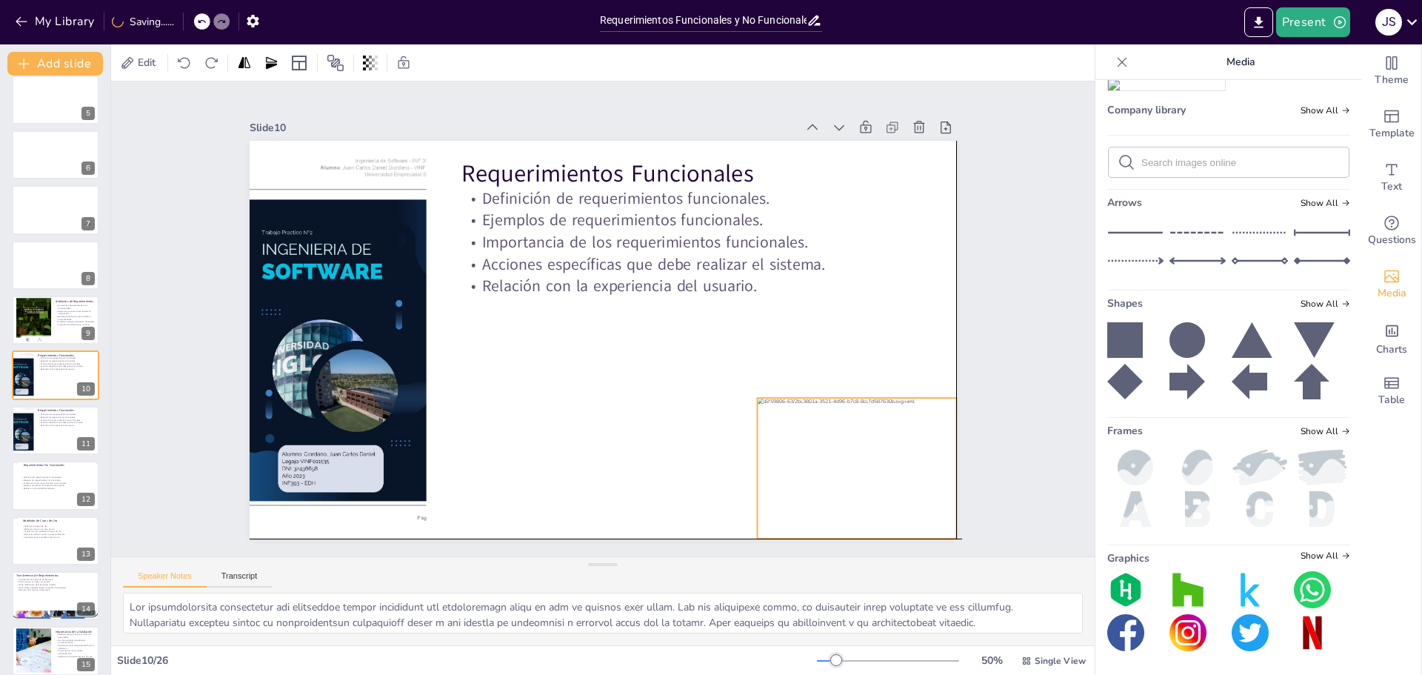
drag, startPoint x: 861, startPoint y: 453, endPoint x: 902, endPoint y: 465, distance: 43.3
click at [842, 473] on div at bounding box center [721, 588] width 244 height 231
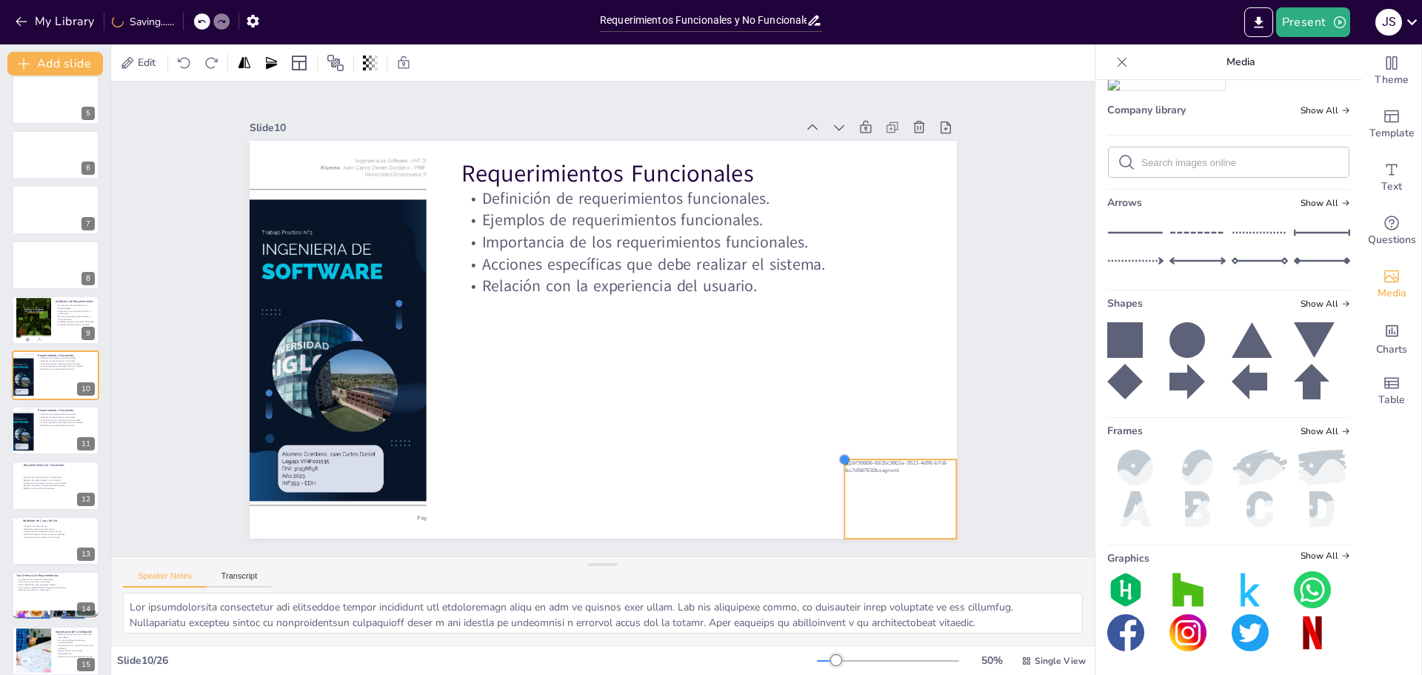
drag, startPoint x: 748, startPoint y: 395, endPoint x: 838, endPoint y: 456, distance: 109.3
click at [835, 477] on div at bounding box center [827, 483] width 13 height 13
drag, startPoint x: 838, startPoint y: 459, endPoint x: 830, endPoint y: 456, distance: 8.4
click at [830, 456] on div "Requerimientos Funcionales Definición de requerimientos funcionales. Ejemplos d…" at bounding box center [584, 328] width 651 height 808
click at [998, 331] on div "Slide 1 Slide 2 Requerimientos Funcionales y No Funcionales: Definiciones y Eje…" at bounding box center [603, 319] width 834 height 1092
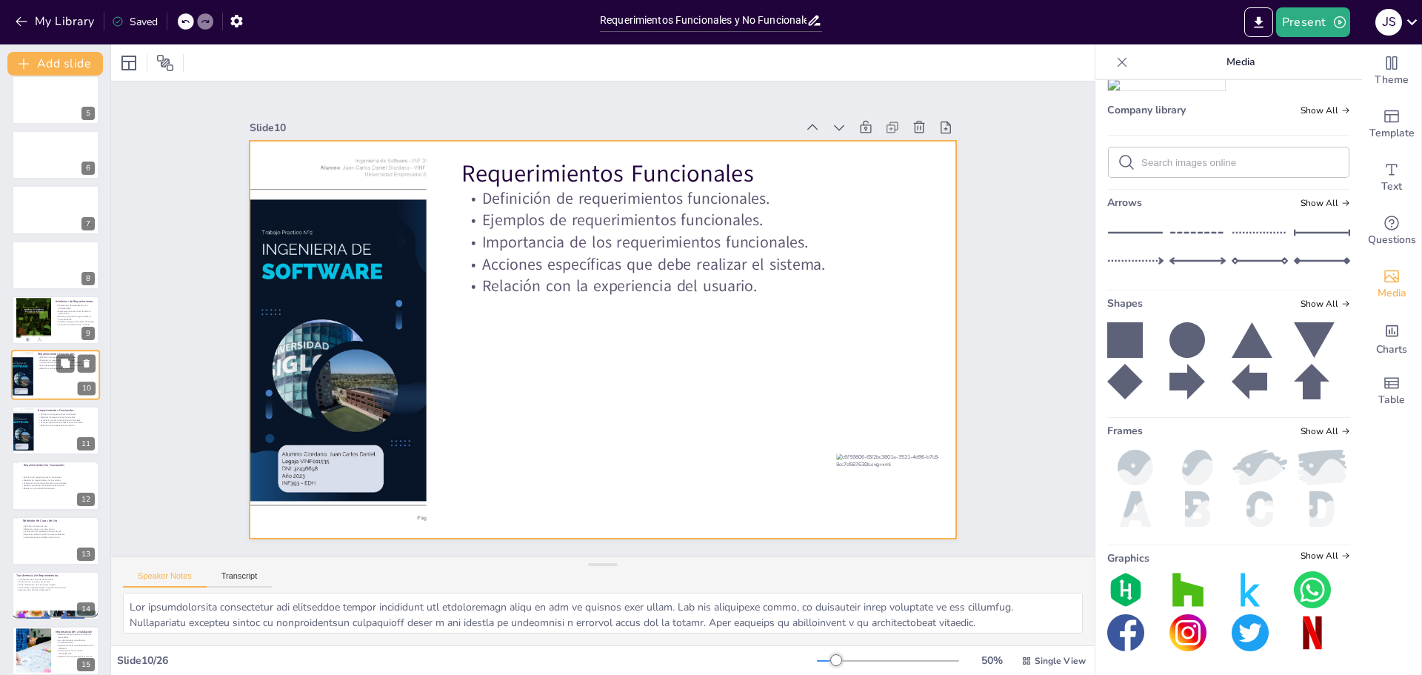
click at [41, 375] on div at bounding box center [55, 375] width 89 height 50
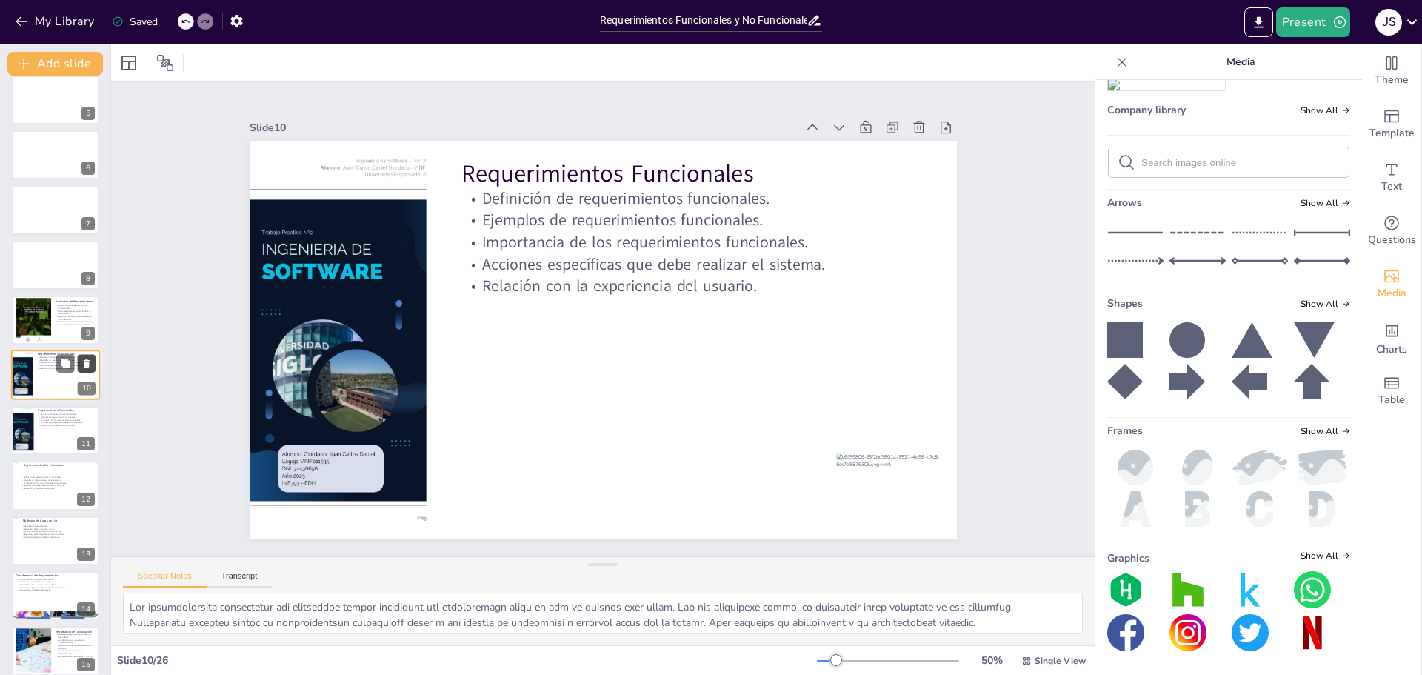
click at [87, 364] on icon at bounding box center [87, 364] width 6 height 8
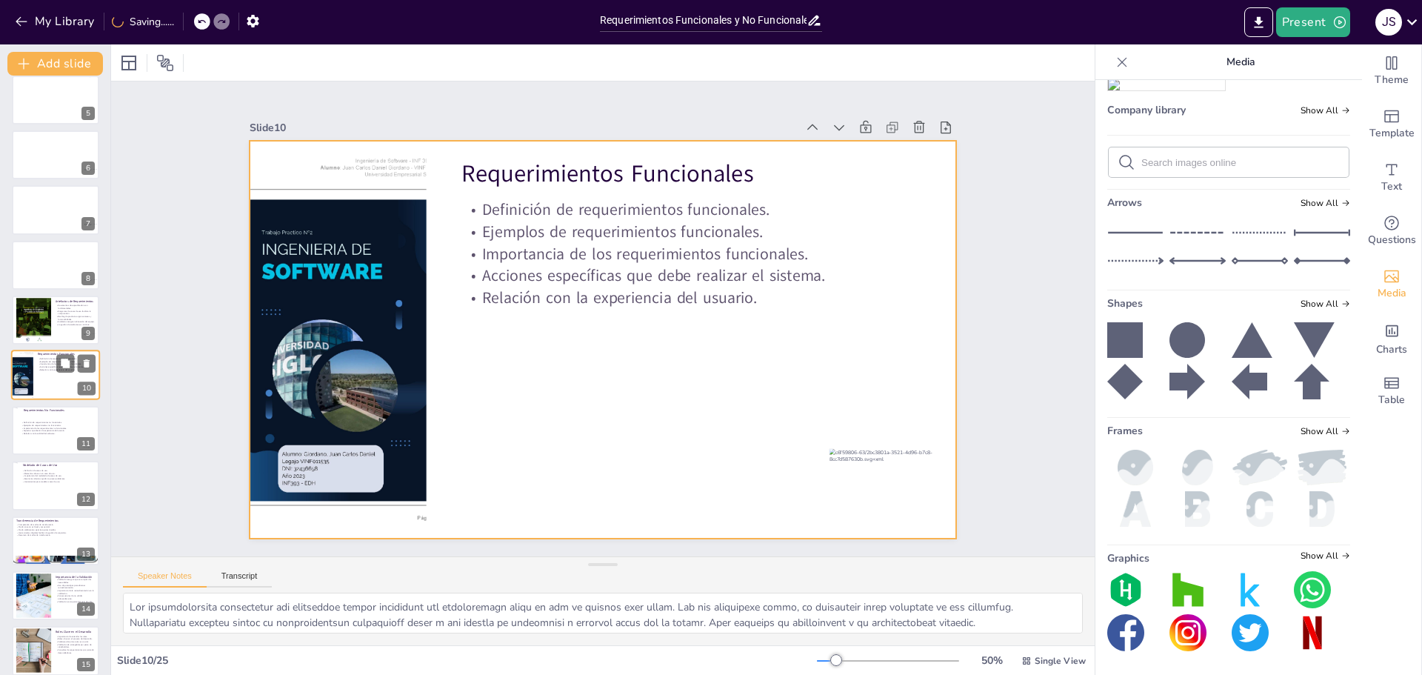
click at [50, 384] on div at bounding box center [55, 375] width 89 height 50
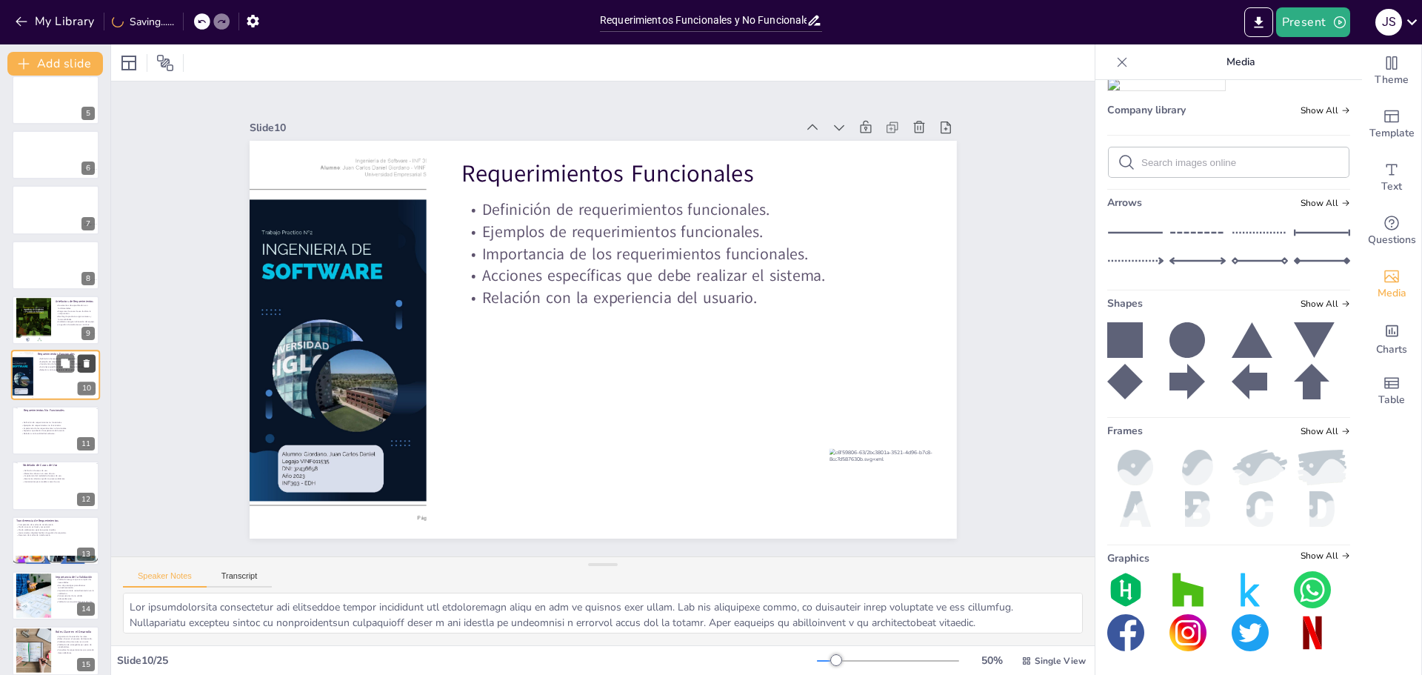
click at [91, 366] on icon at bounding box center [86, 364] width 10 height 10
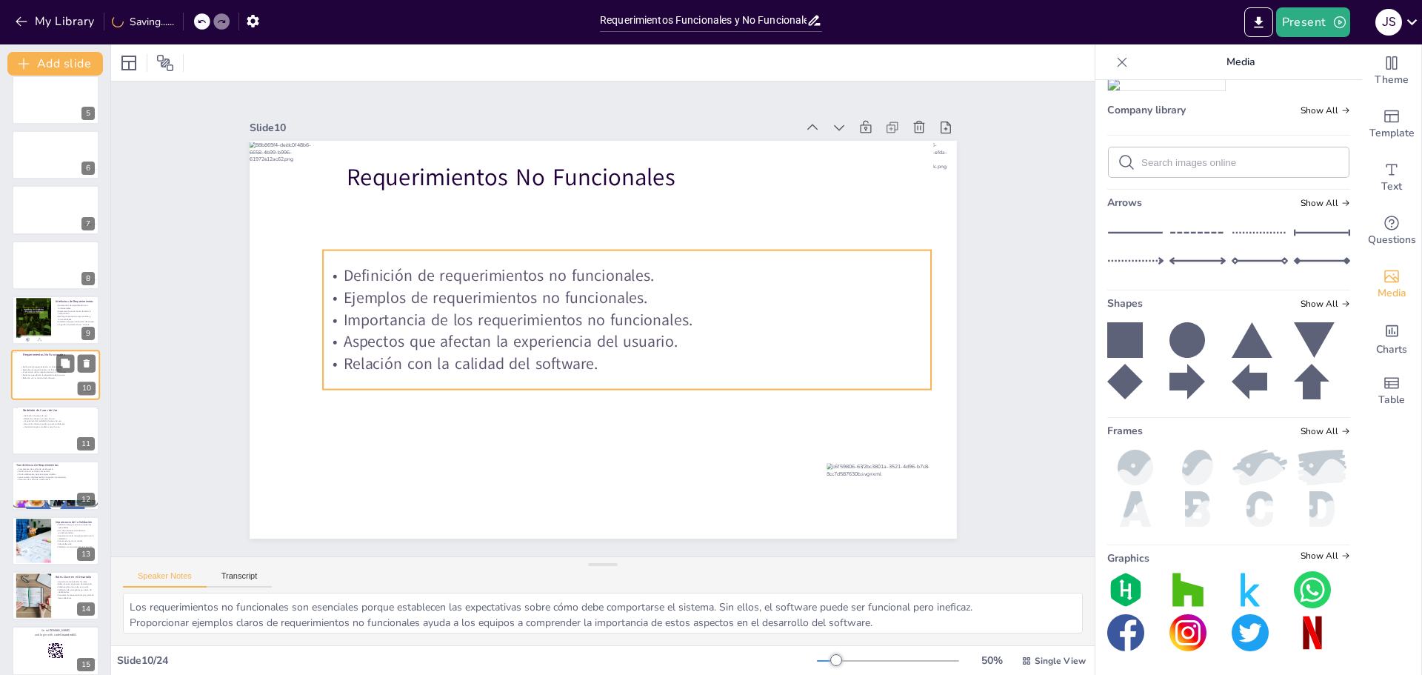
click at [49, 374] on p "Aspectos que afectan la experiencia del usuario." at bounding box center [58, 375] width 77 height 3
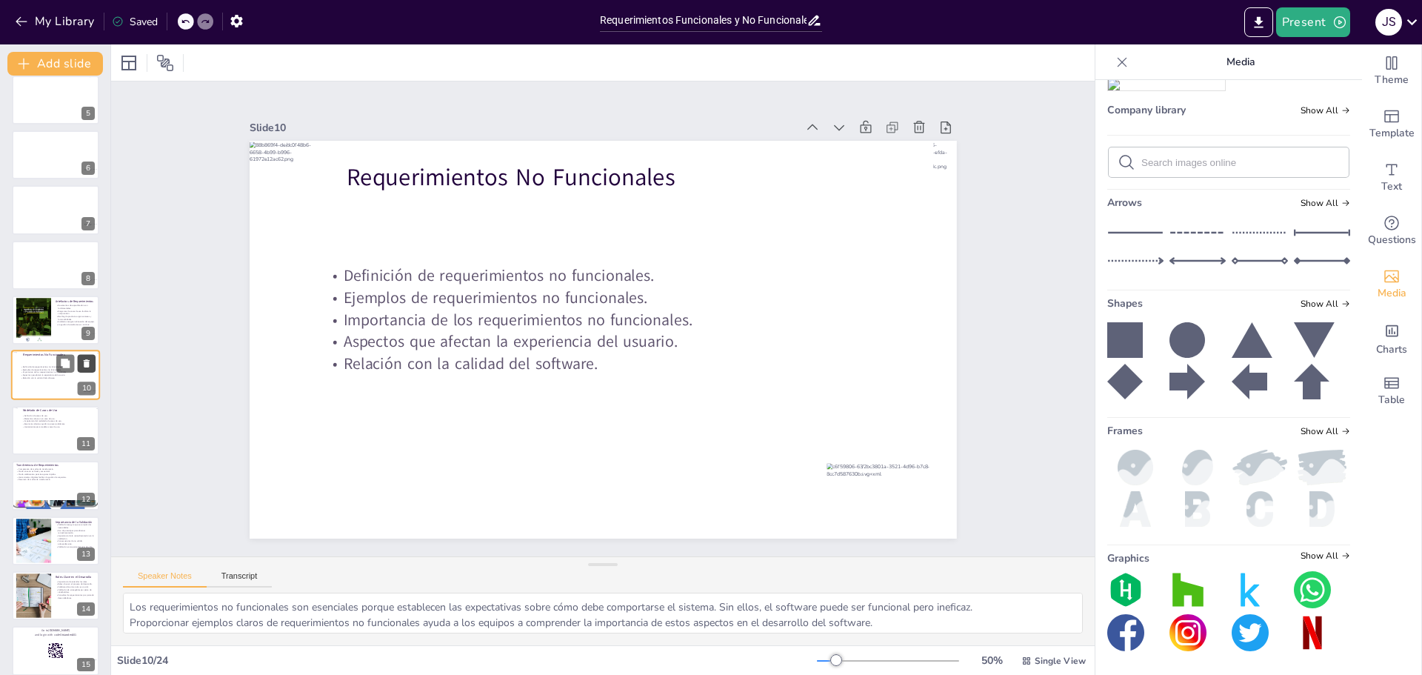
click at [87, 364] on icon at bounding box center [87, 364] width 6 height 8
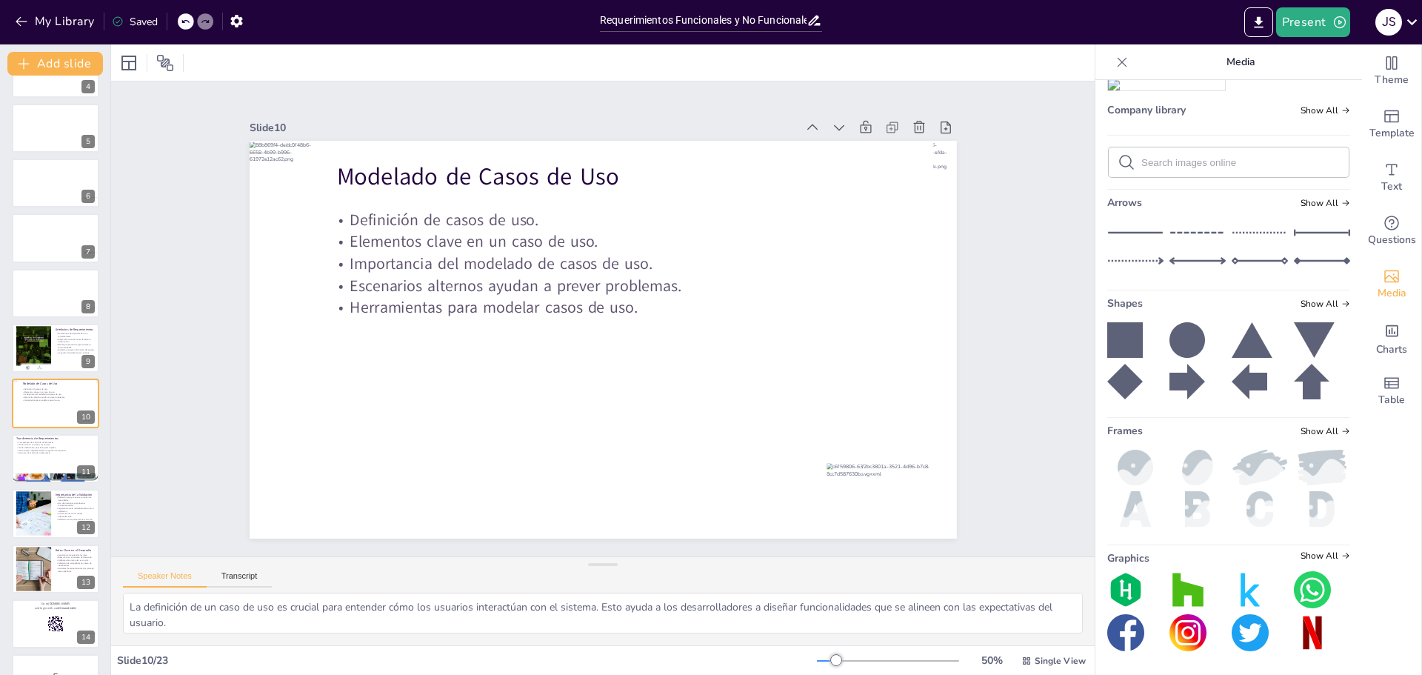
scroll to position [0, 0]
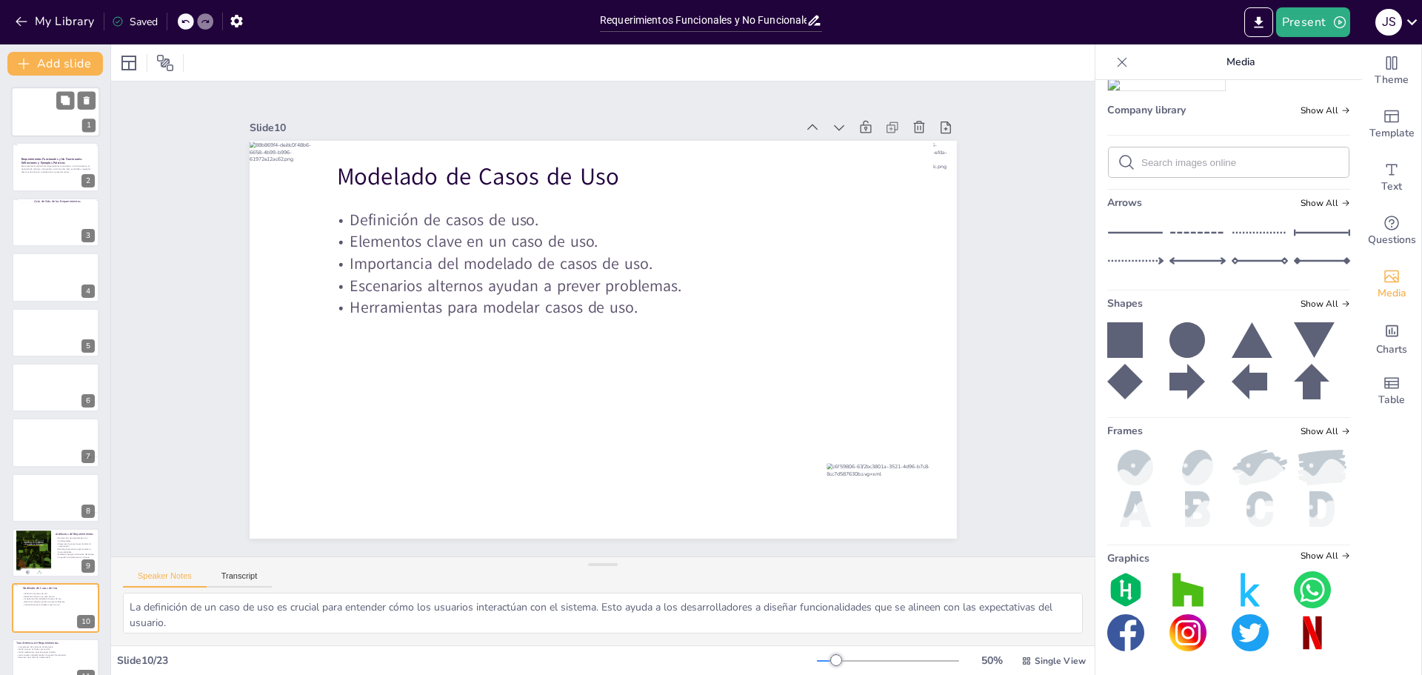
click at [38, 116] on div at bounding box center [55, 112] width 89 height 50
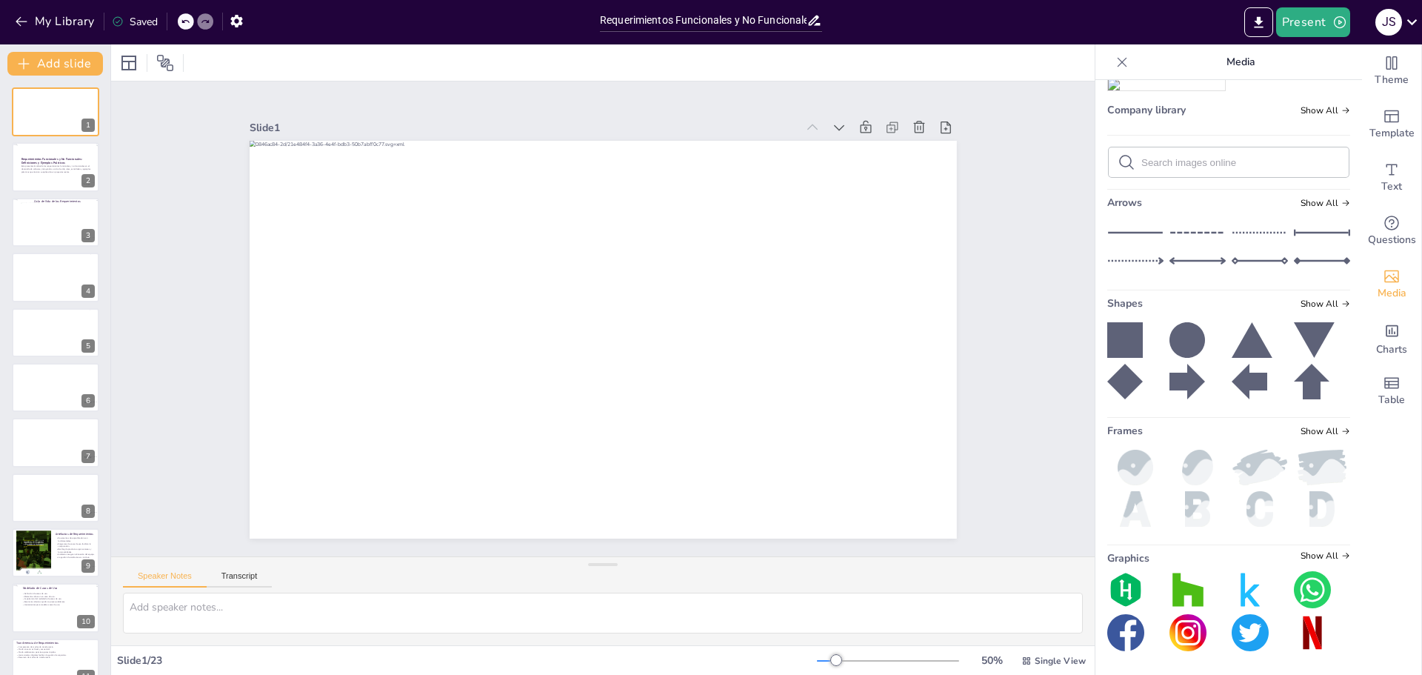
click at [1118, 62] on icon at bounding box center [1123, 62] width 10 height 10
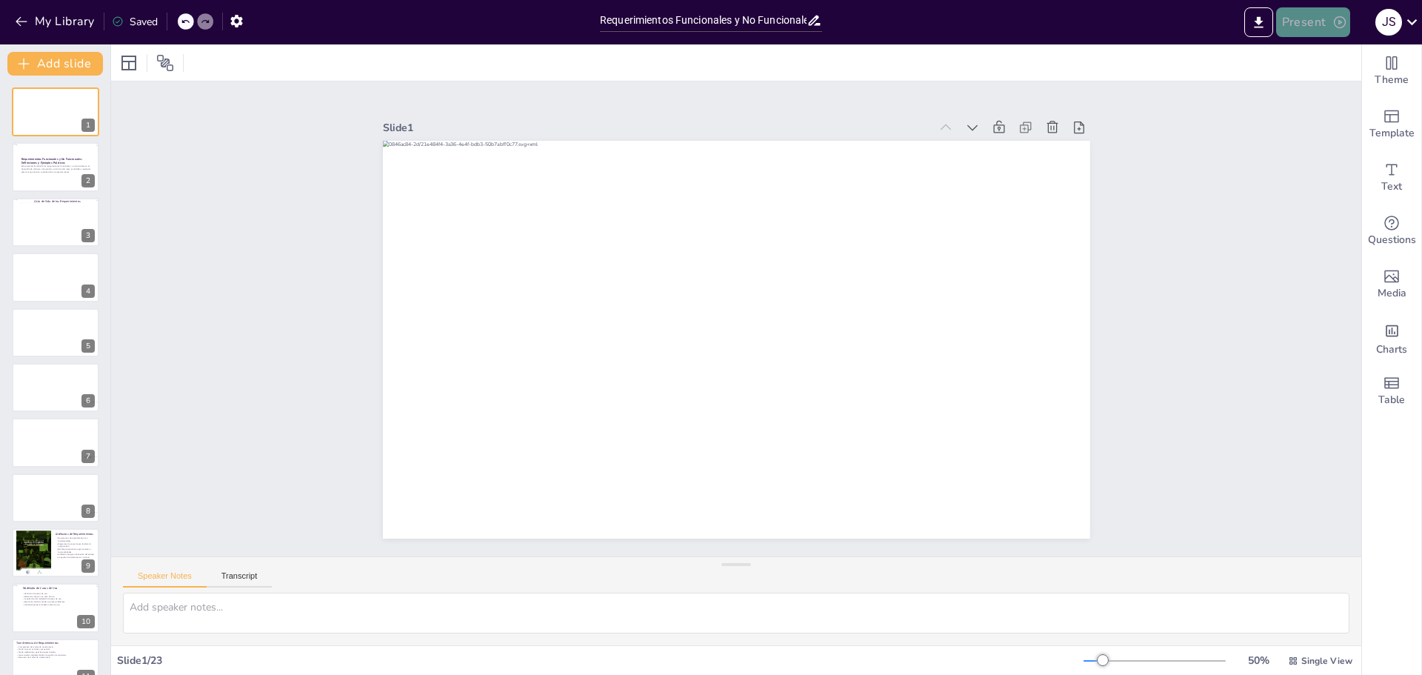
click at [1324, 21] on button "Present" at bounding box center [1313, 22] width 74 height 30
click at [1340, 93] on li "Play presentation" at bounding box center [1336, 91] width 116 height 24
